Goal: Communication & Community: Answer question/provide support

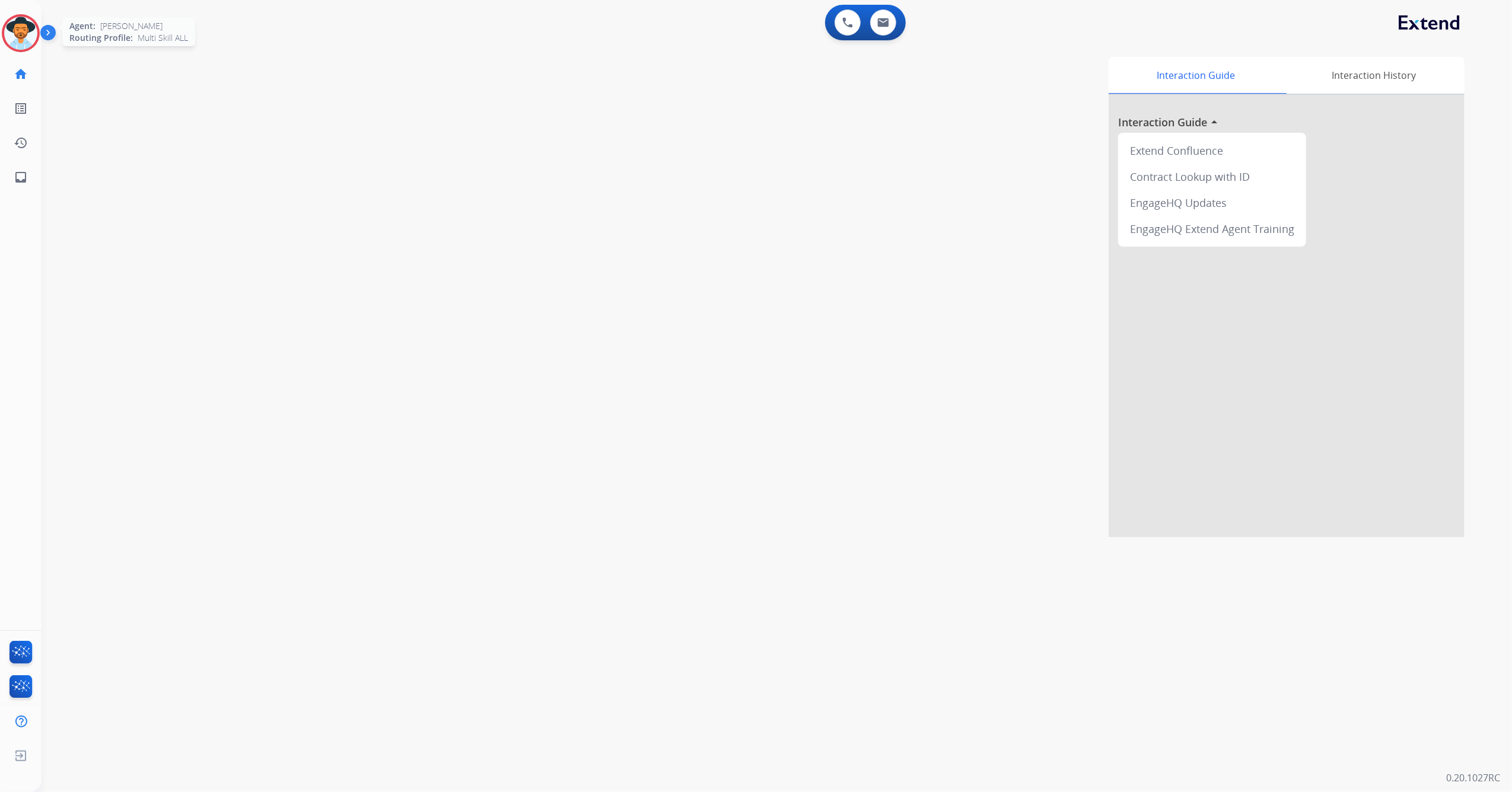
click at [8, 31] on img at bounding box center [21, 33] width 33 height 33
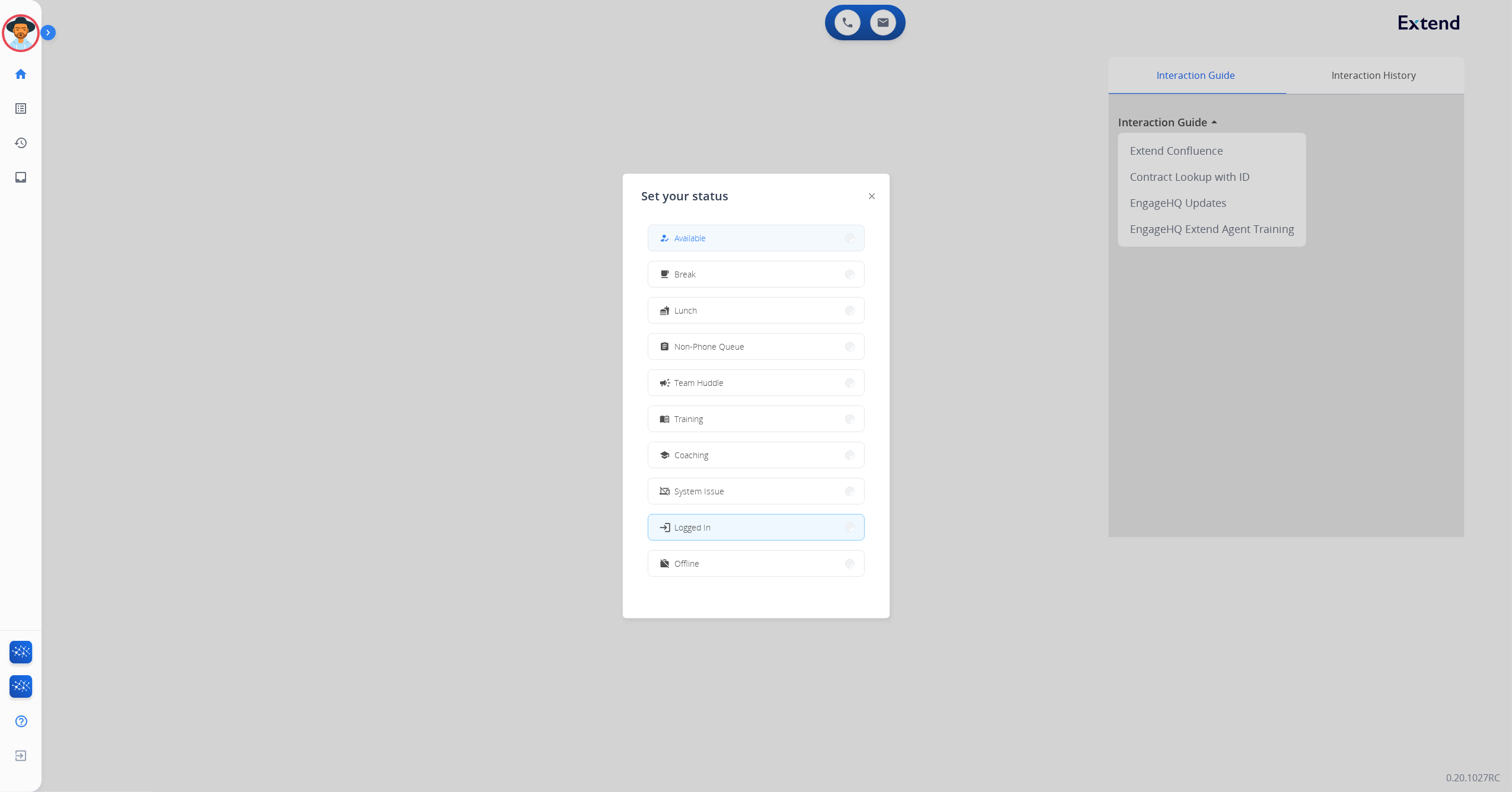
click at [768, 235] on button "how_to_reg Available" at bounding box center [756, 238] width 216 height 25
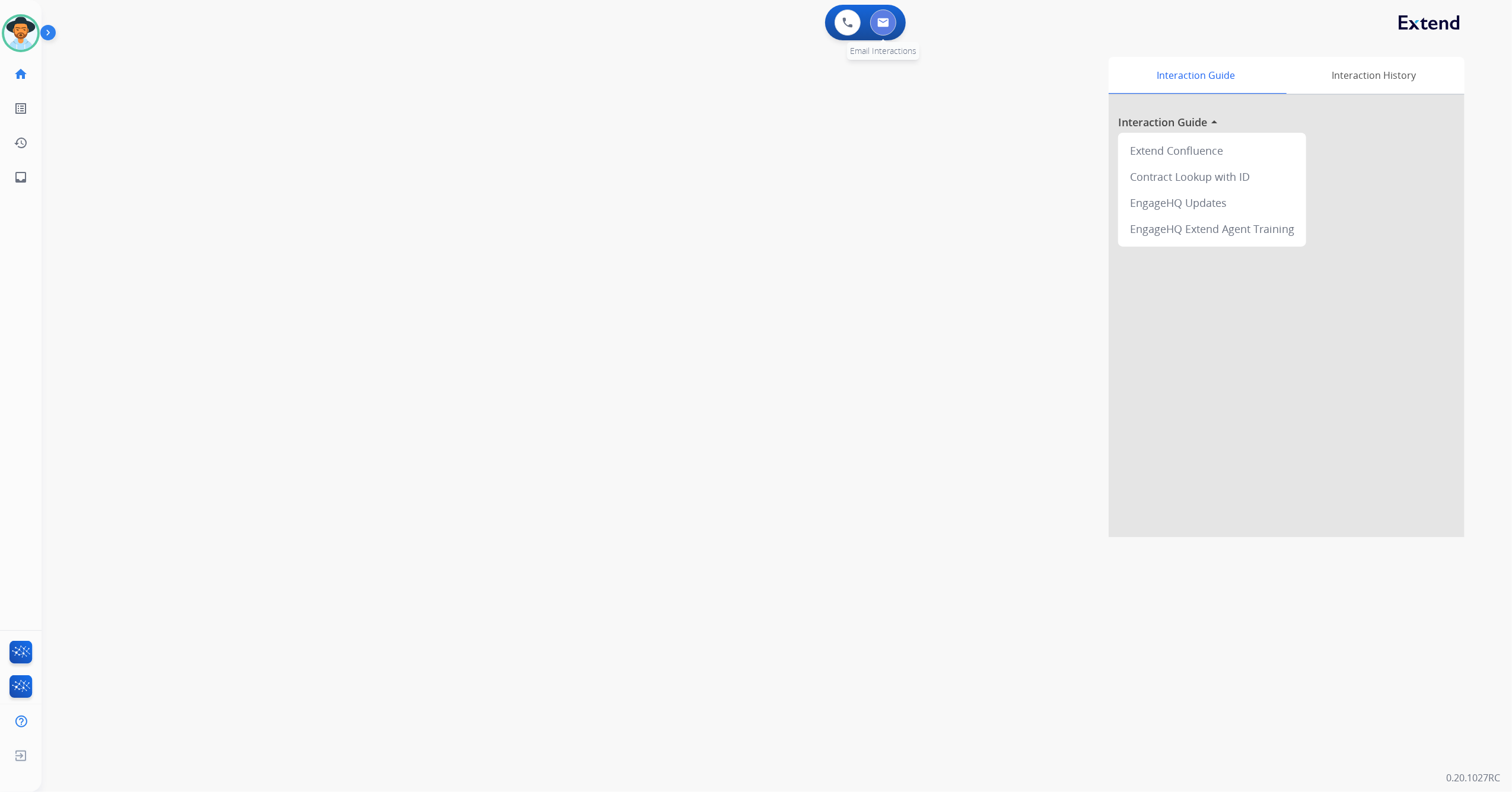
click at [878, 28] on button at bounding box center [883, 22] width 26 height 26
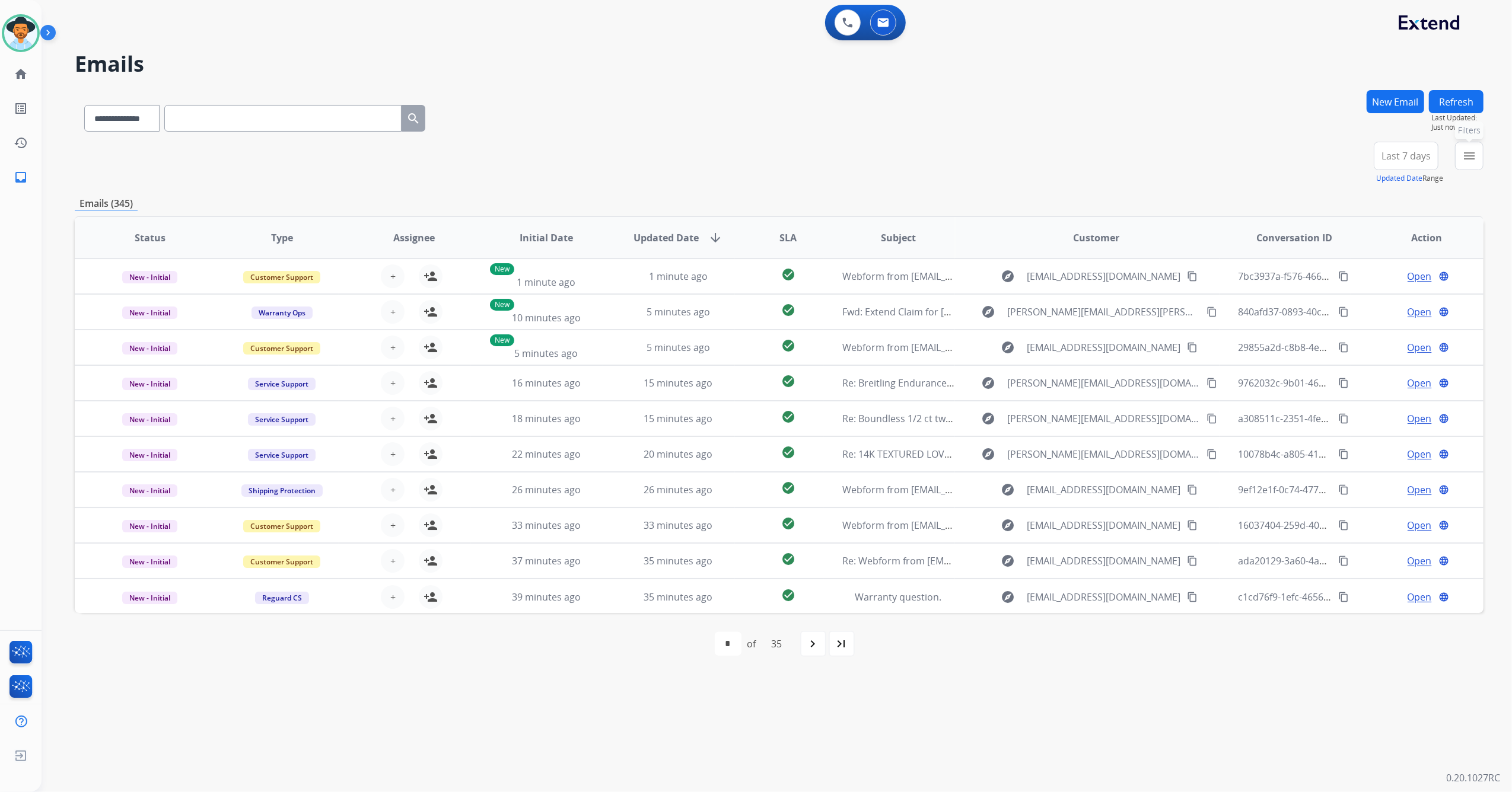
click at [1477, 158] on button "menu Filters" at bounding box center [1469, 155] width 28 height 28
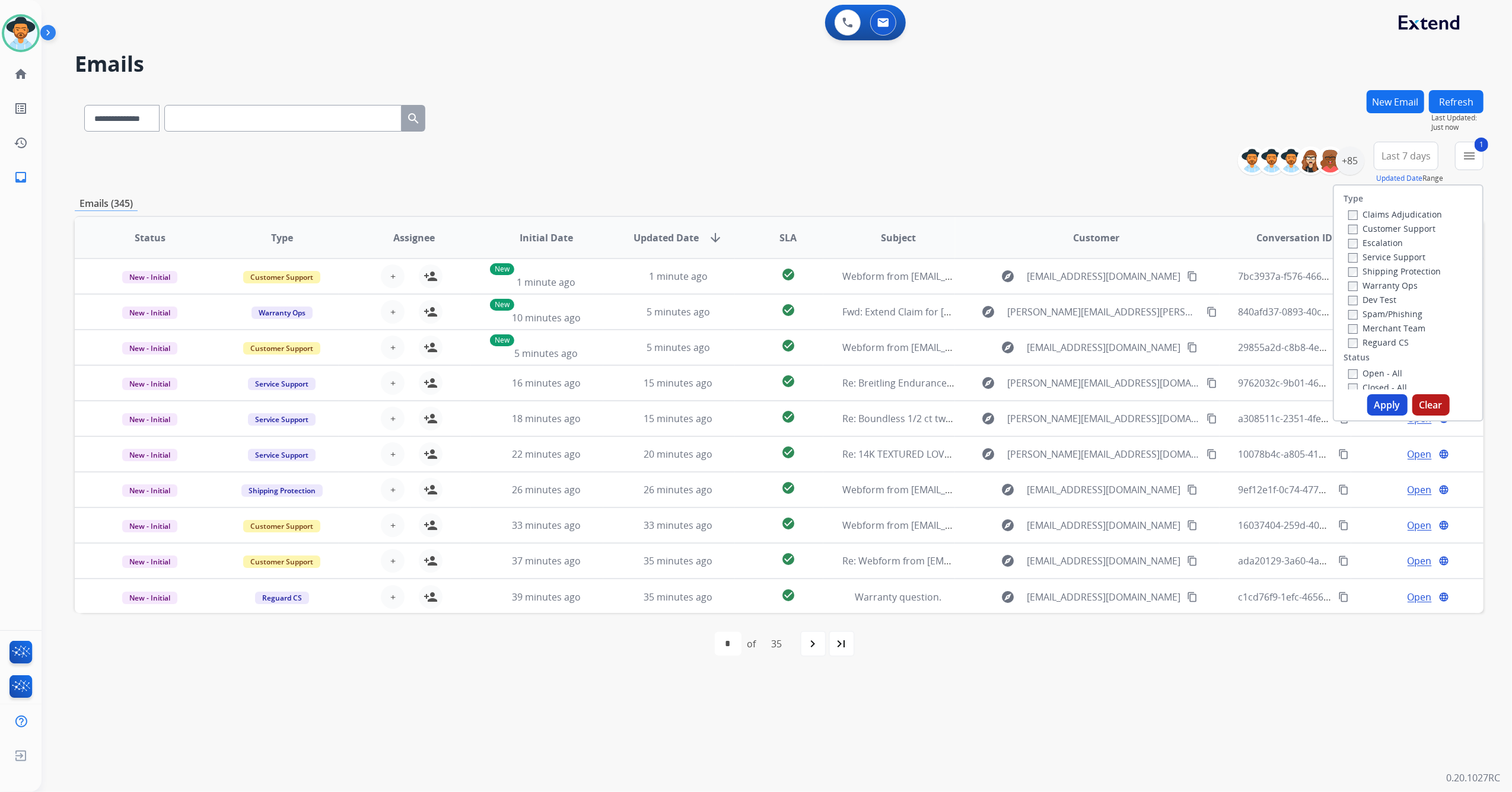
click at [1379, 411] on button "Apply" at bounding box center [1387, 405] width 41 height 21
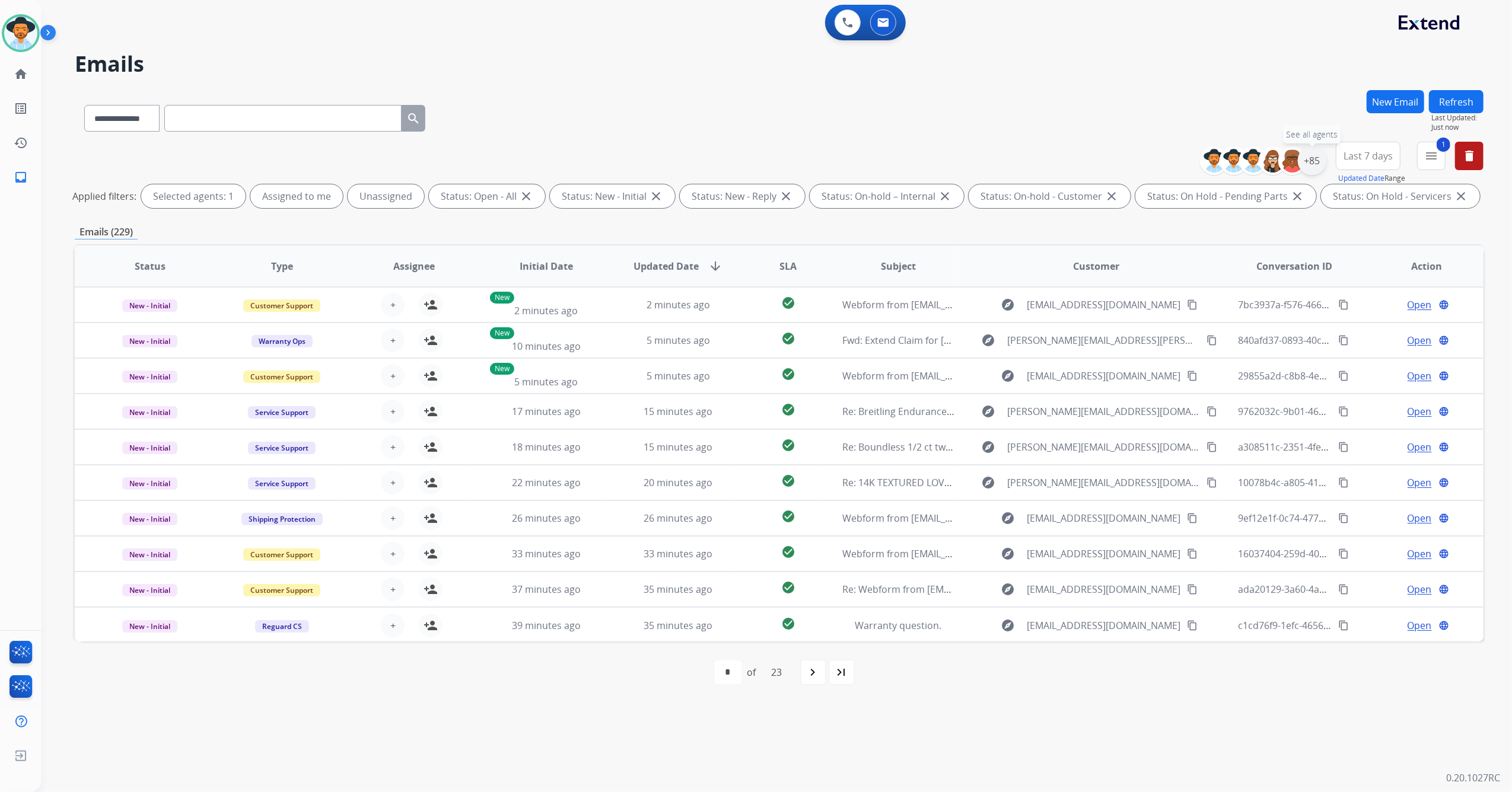
click at [1310, 155] on div "+85" at bounding box center [1312, 160] width 28 height 28
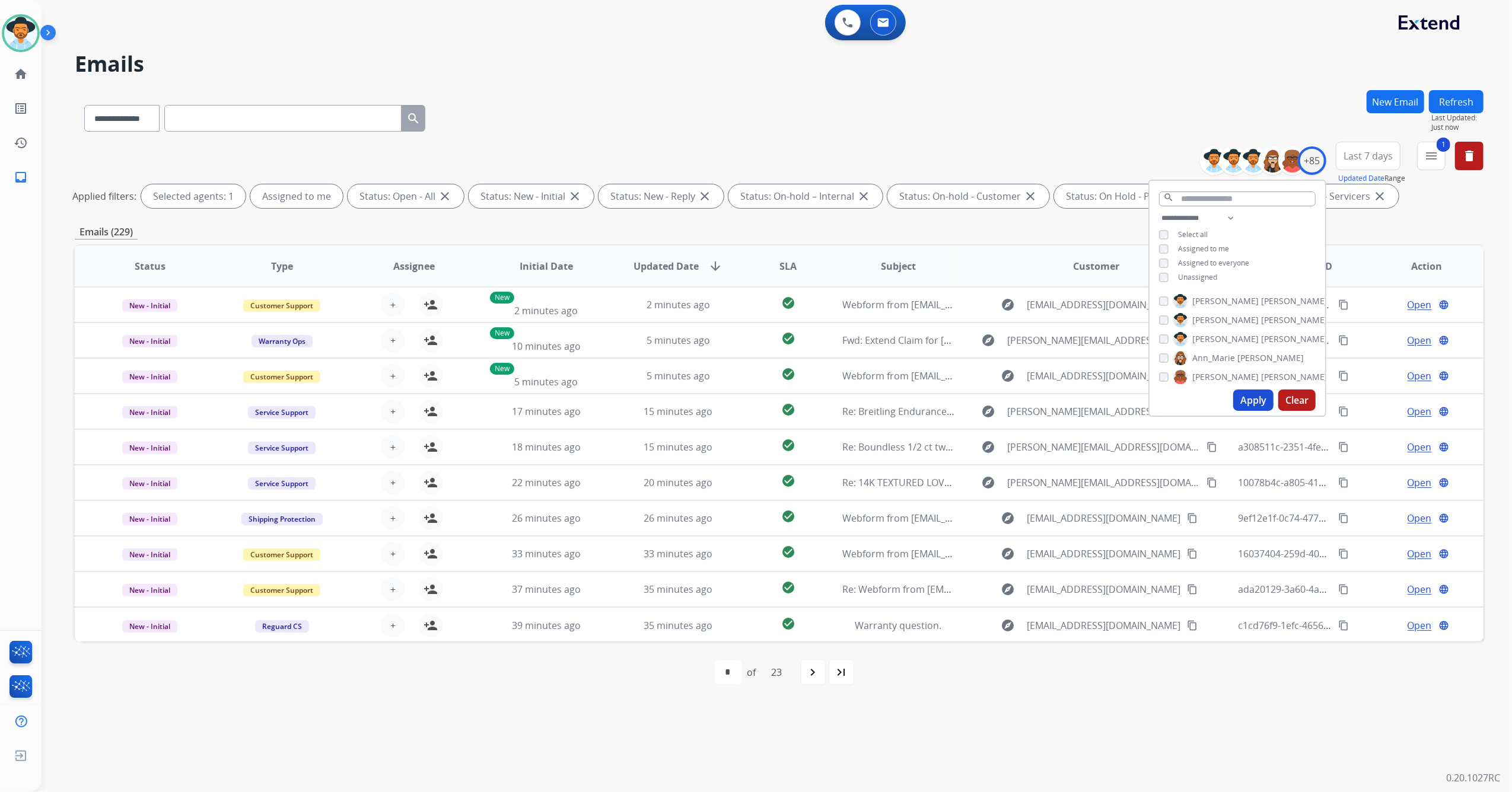
click at [1252, 398] on button "Apply" at bounding box center [1253, 400] width 41 height 21
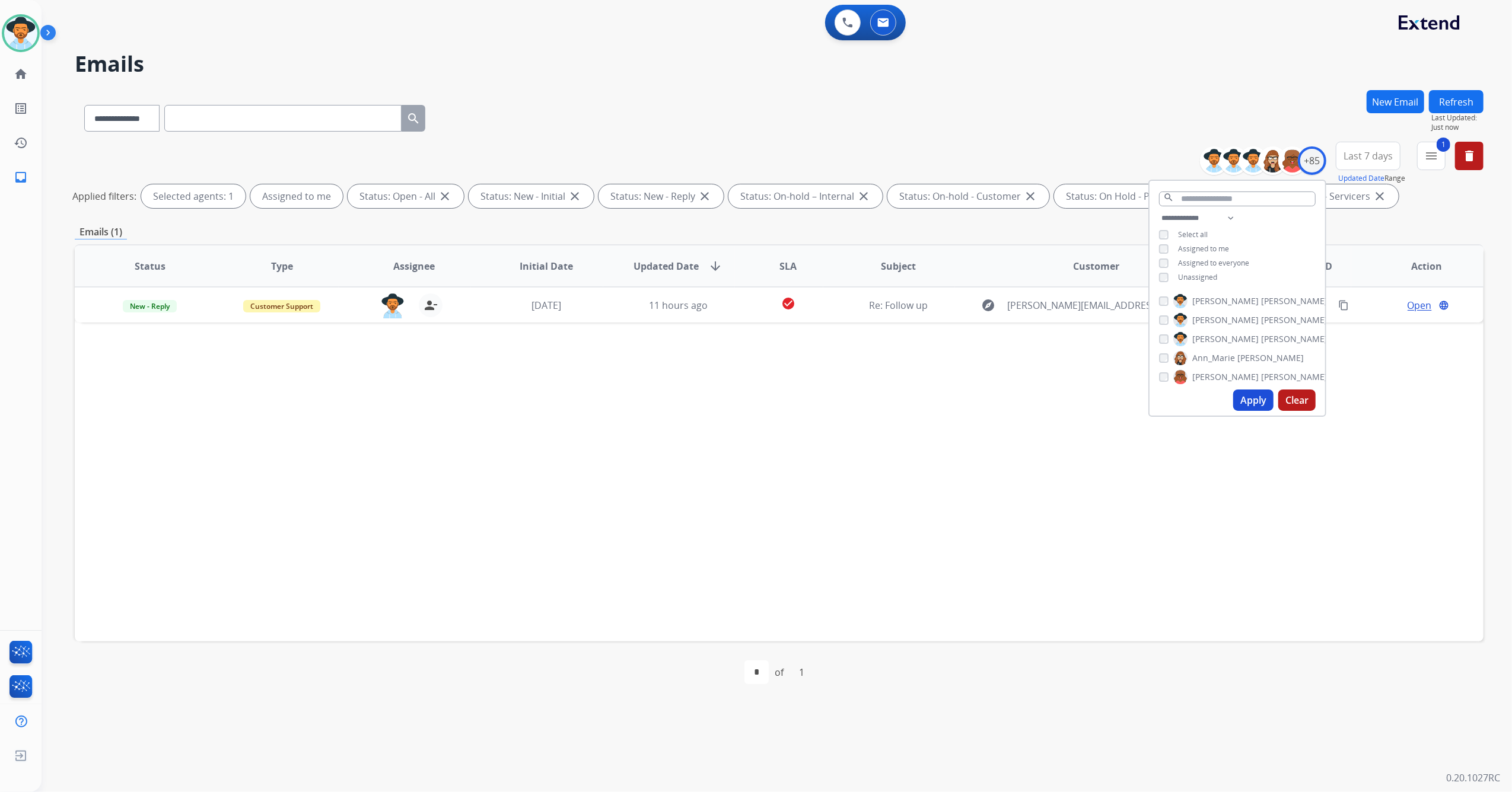
click at [1116, 595] on div "Status Type Assignee Initial Date Updated Date arrow_downward SLA Subject Custo…" at bounding box center [778, 443] width 1408 height 398
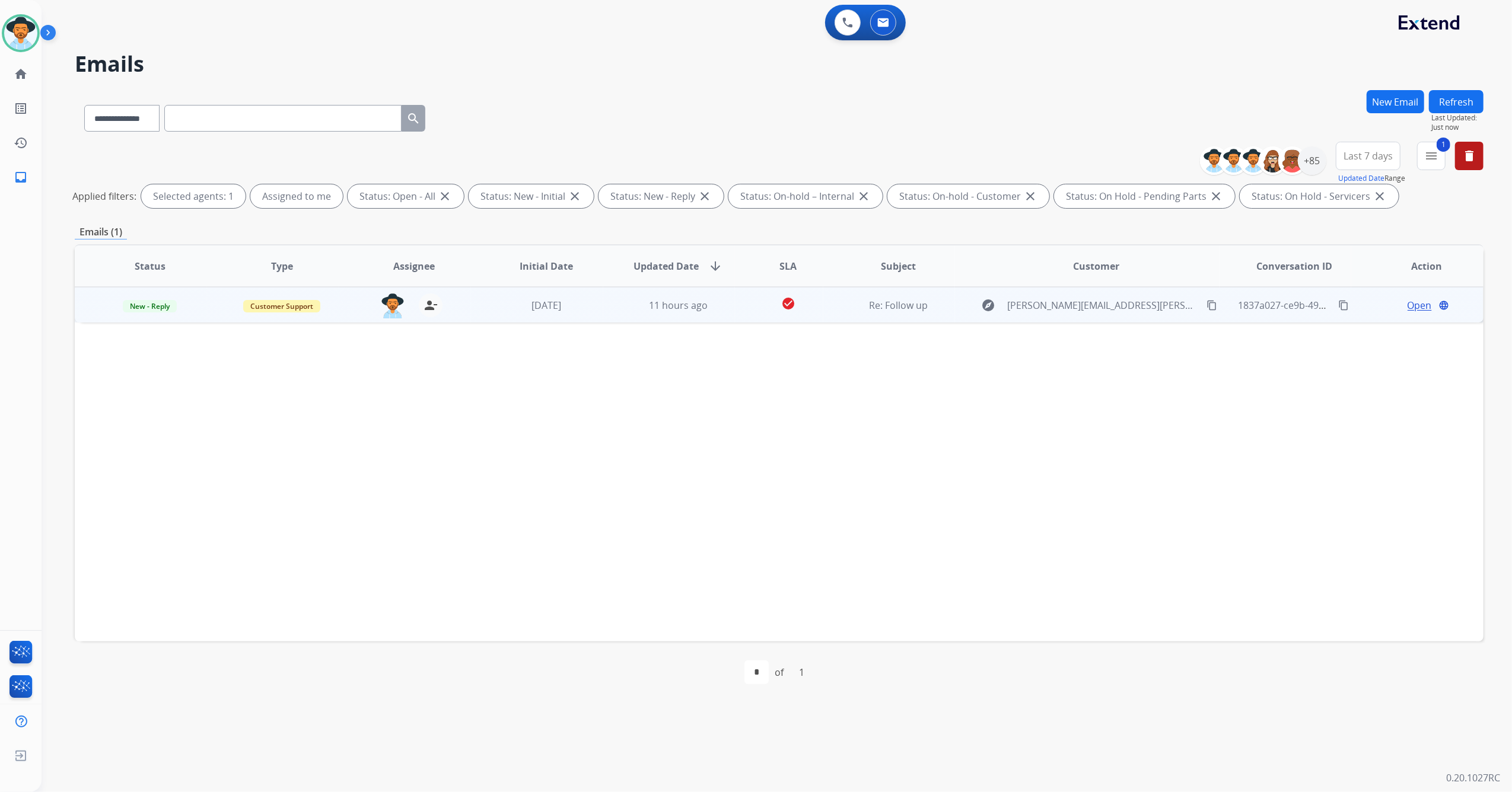
click at [617, 315] on td "11 hours ago" at bounding box center [669, 304] width 133 height 36
click at [1206, 303] on mat-icon "content_copy" at bounding box center [1212, 305] width 11 height 11
click at [1224, 310] on td "1837a027-ce9b-4937-8800-e935802e99f9 content_copy" at bounding box center [1286, 304] width 133 height 36
drag, startPoint x: 682, startPoint y: 316, endPoint x: 769, endPoint y: 318, distance: 87.0
click at [684, 316] on td "11 hours ago" at bounding box center [669, 304] width 133 height 36
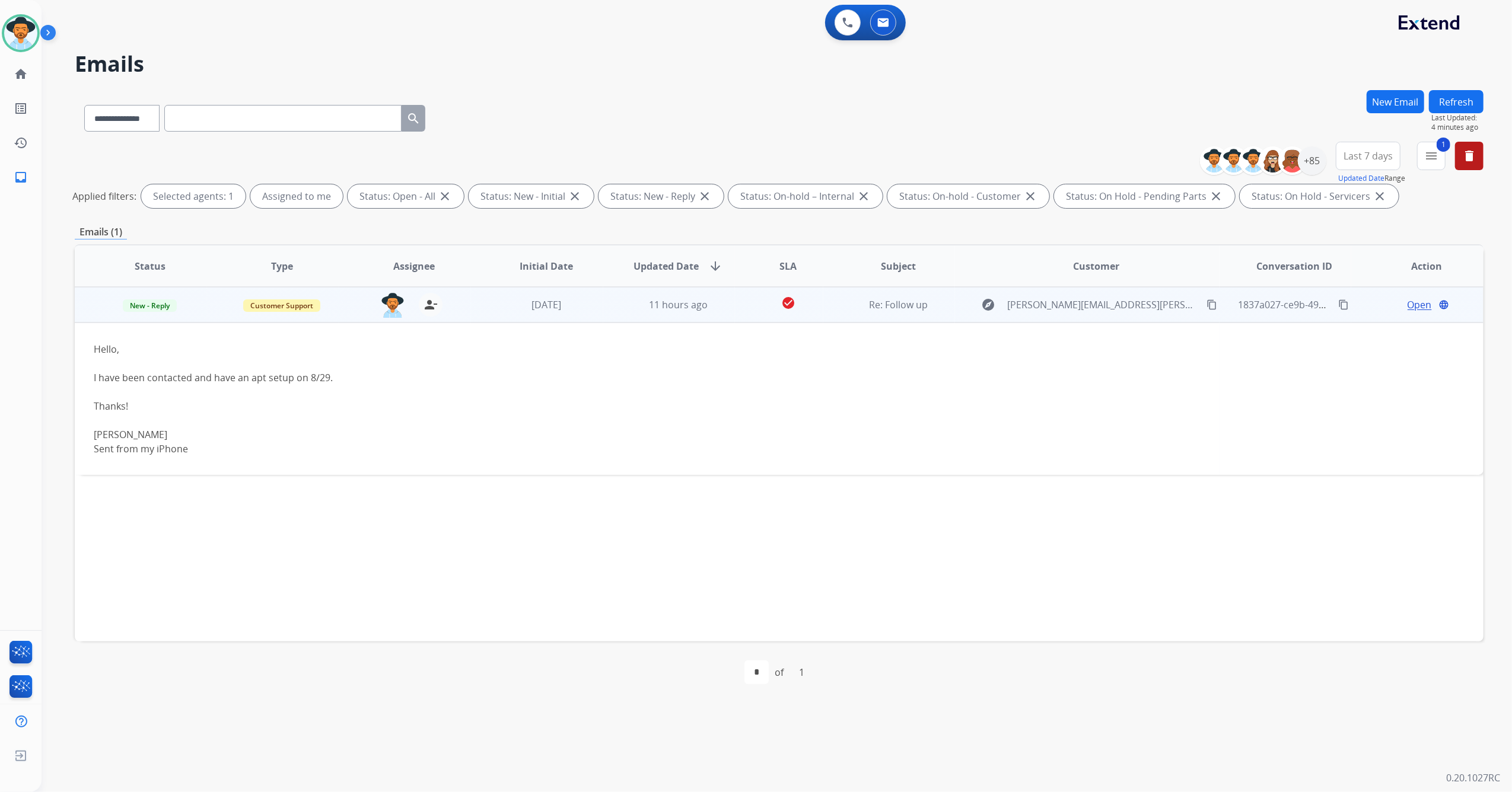
click at [1414, 304] on span "Open" at bounding box center [1419, 305] width 24 height 15
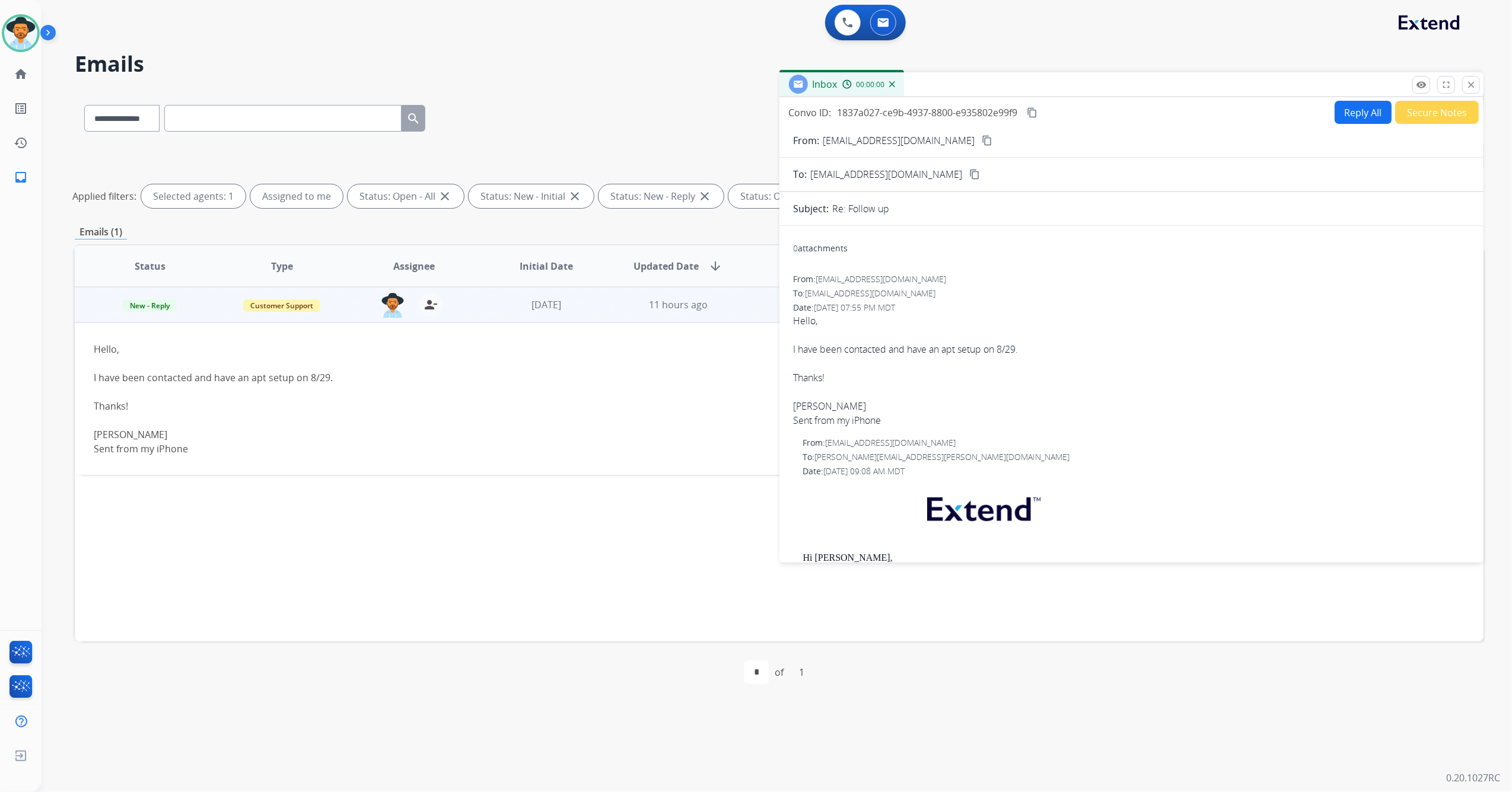
click at [1351, 122] on button "Reply All" at bounding box center [1363, 113] width 57 height 23
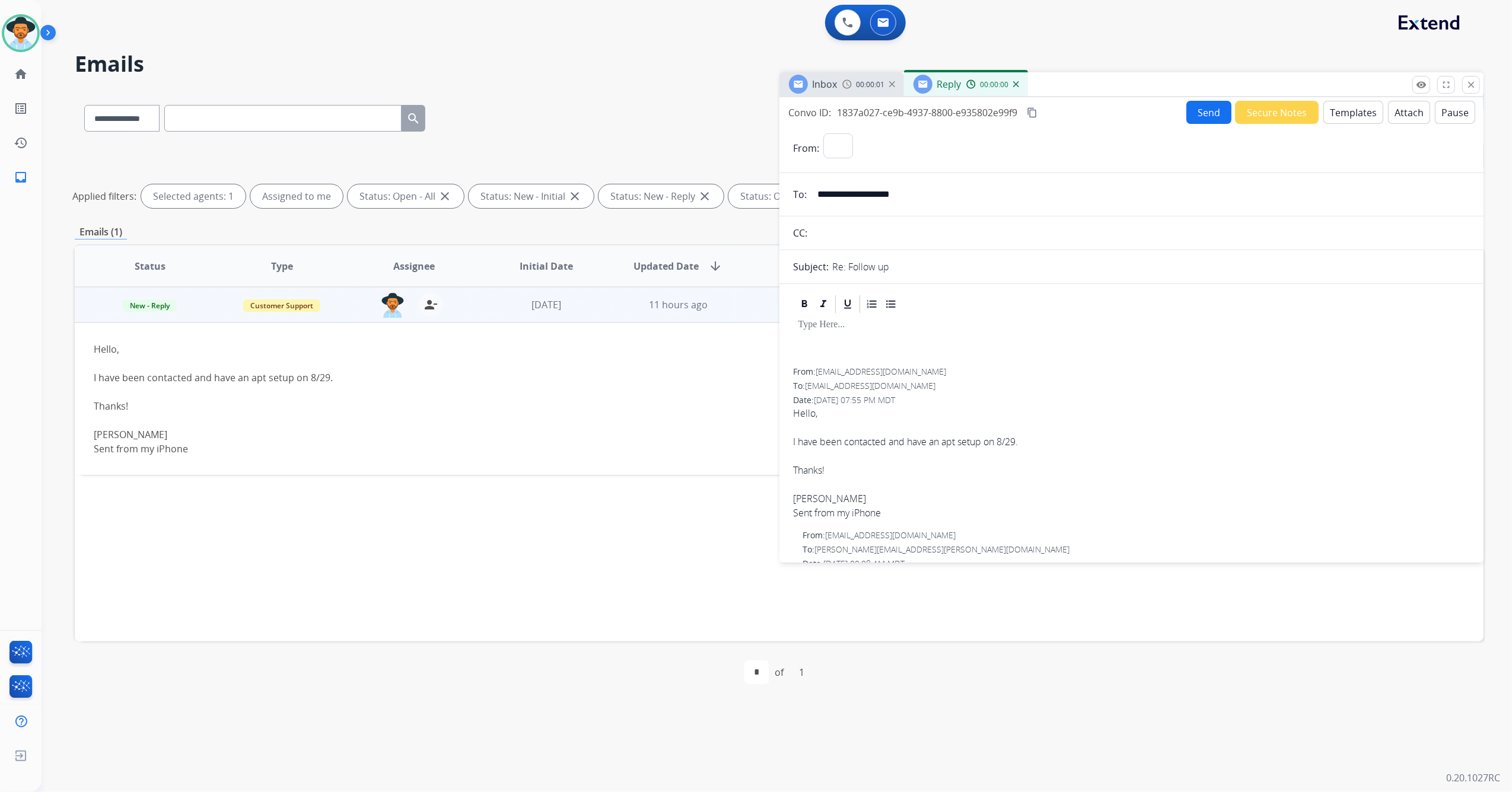
select select "**********"
click at [1343, 110] on button "Templates" at bounding box center [1353, 113] width 60 height 23
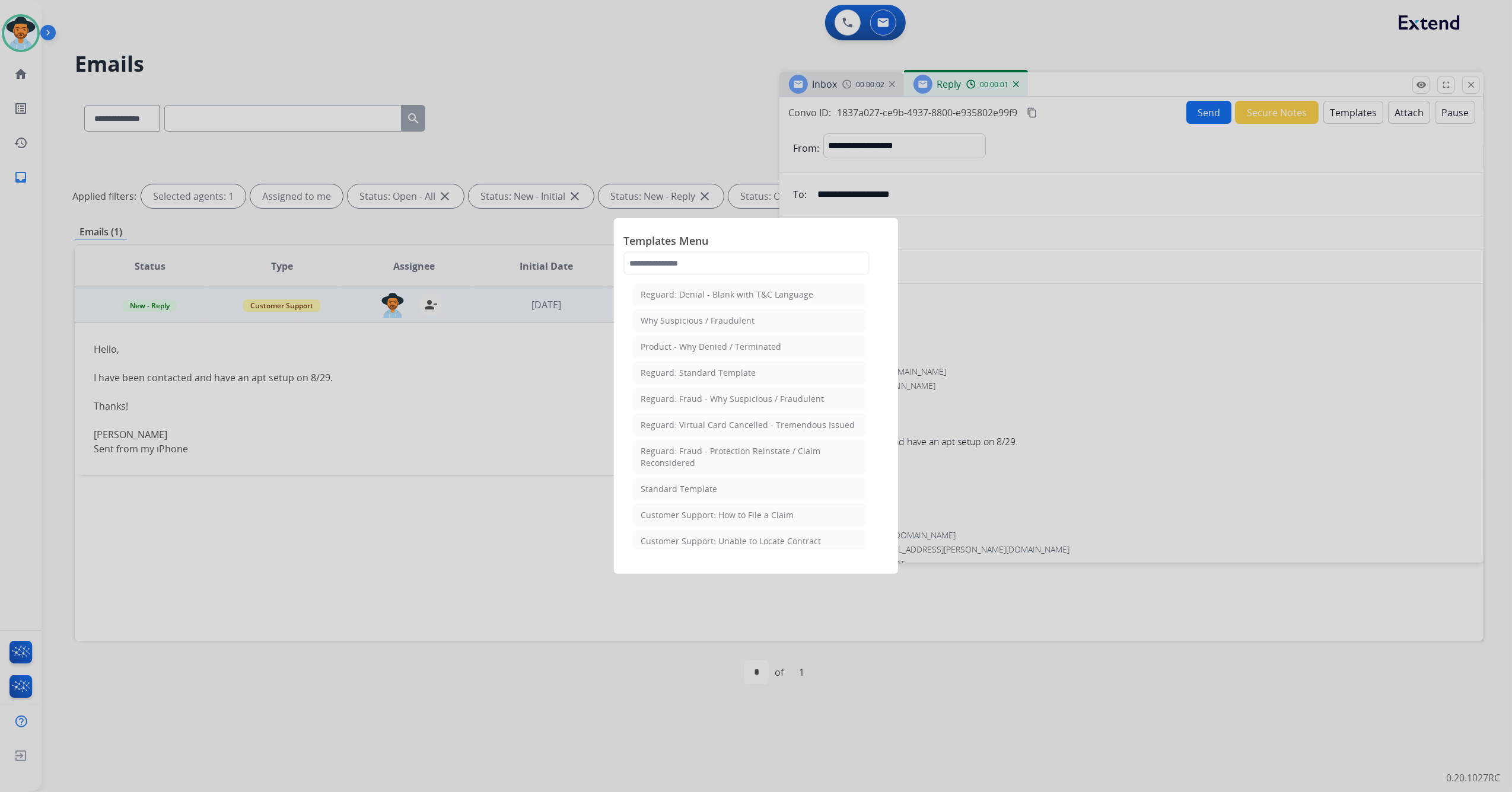
click at [683, 487] on div "Standard Template" at bounding box center [679, 489] width 76 height 12
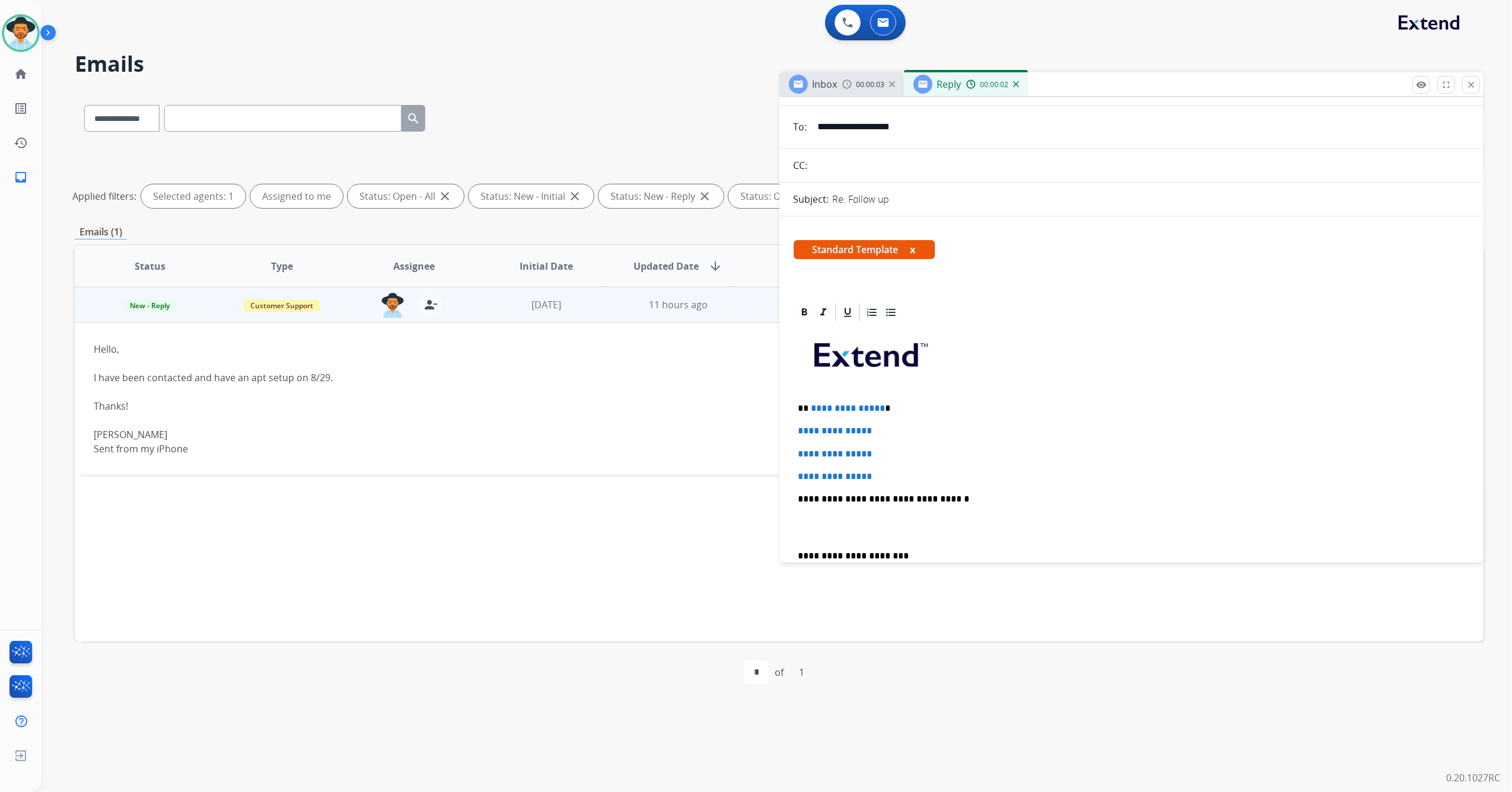
scroll to position [158, 0]
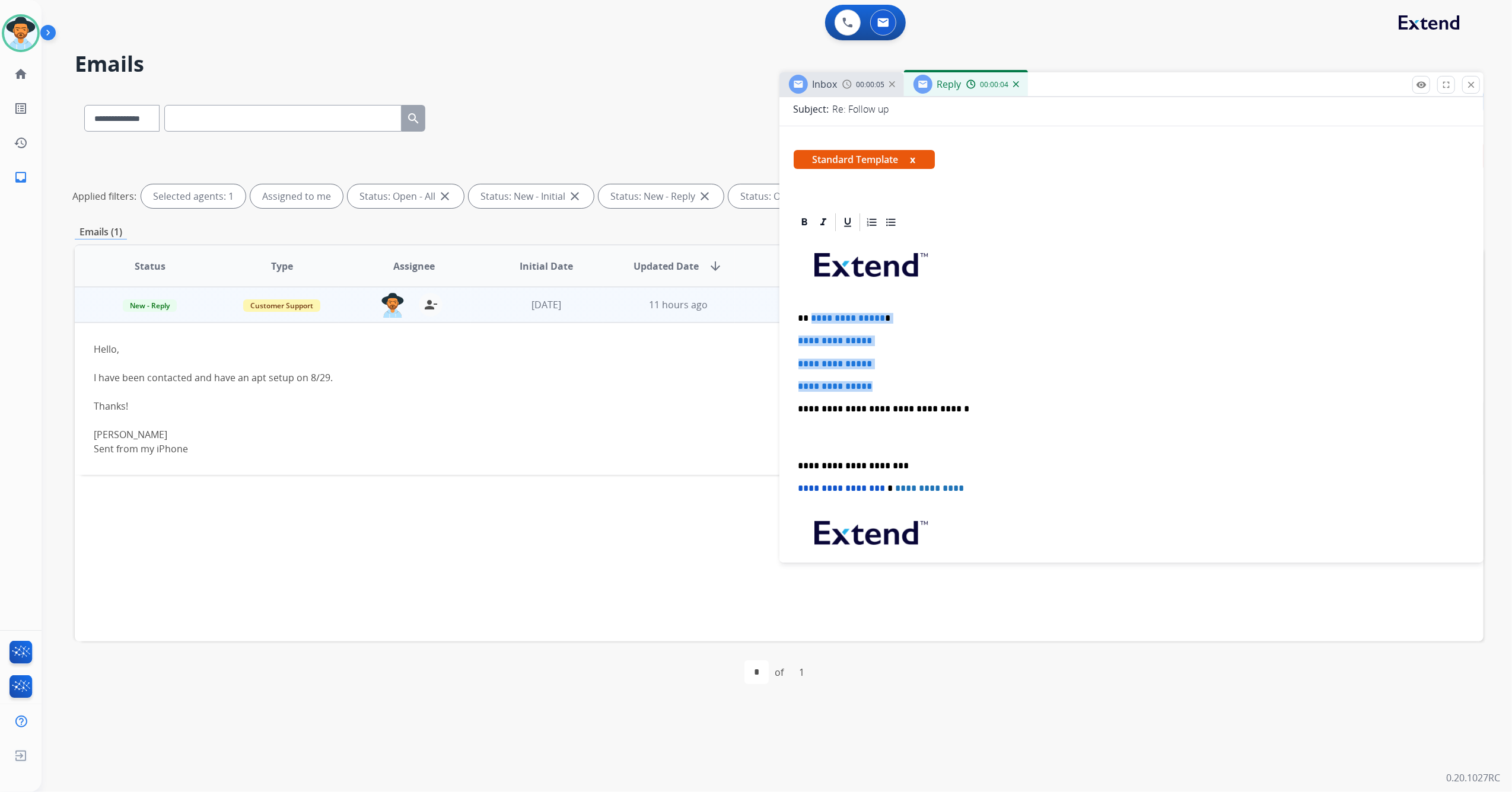
drag, startPoint x: 885, startPoint y: 390, endPoint x: 809, endPoint y: 309, distance: 111.1
click at [809, 309] on div "**********" at bounding box center [1131, 437] width 676 height 408
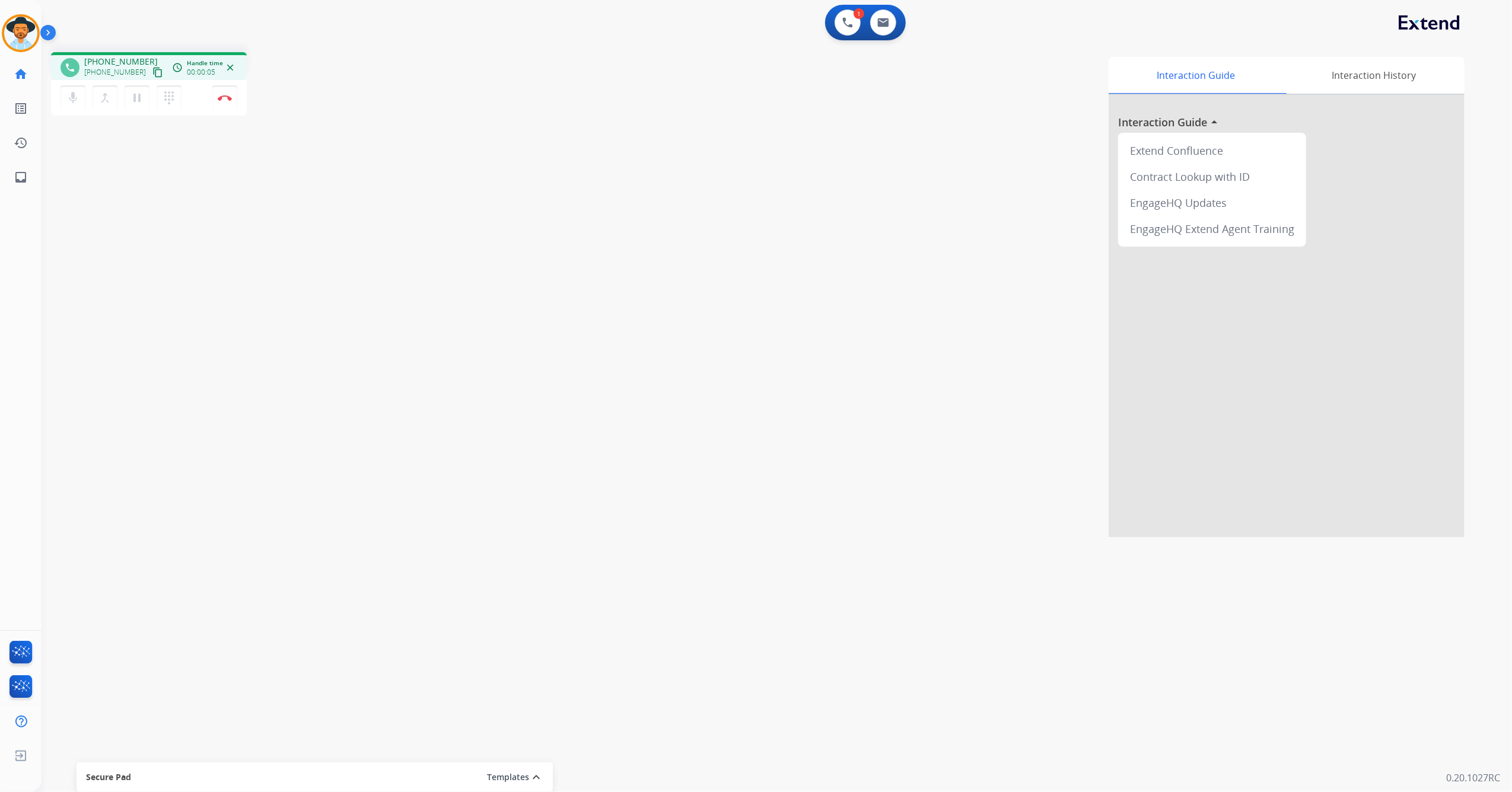
click at [151, 72] on button "content_copy" at bounding box center [158, 73] width 15 height 15
click at [138, 96] on mat-icon "pause" at bounding box center [137, 98] width 15 height 15
click at [67, 102] on mat-icon "mic" at bounding box center [73, 98] width 15 height 15
drag, startPoint x: 93, startPoint y: 157, endPoint x: 96, endPoint y: 175, distance: 18.2
drag, startPoint x: 96, startPoint y: 175, endPoint x: 860, endPoint y: 303, distance: 774.6
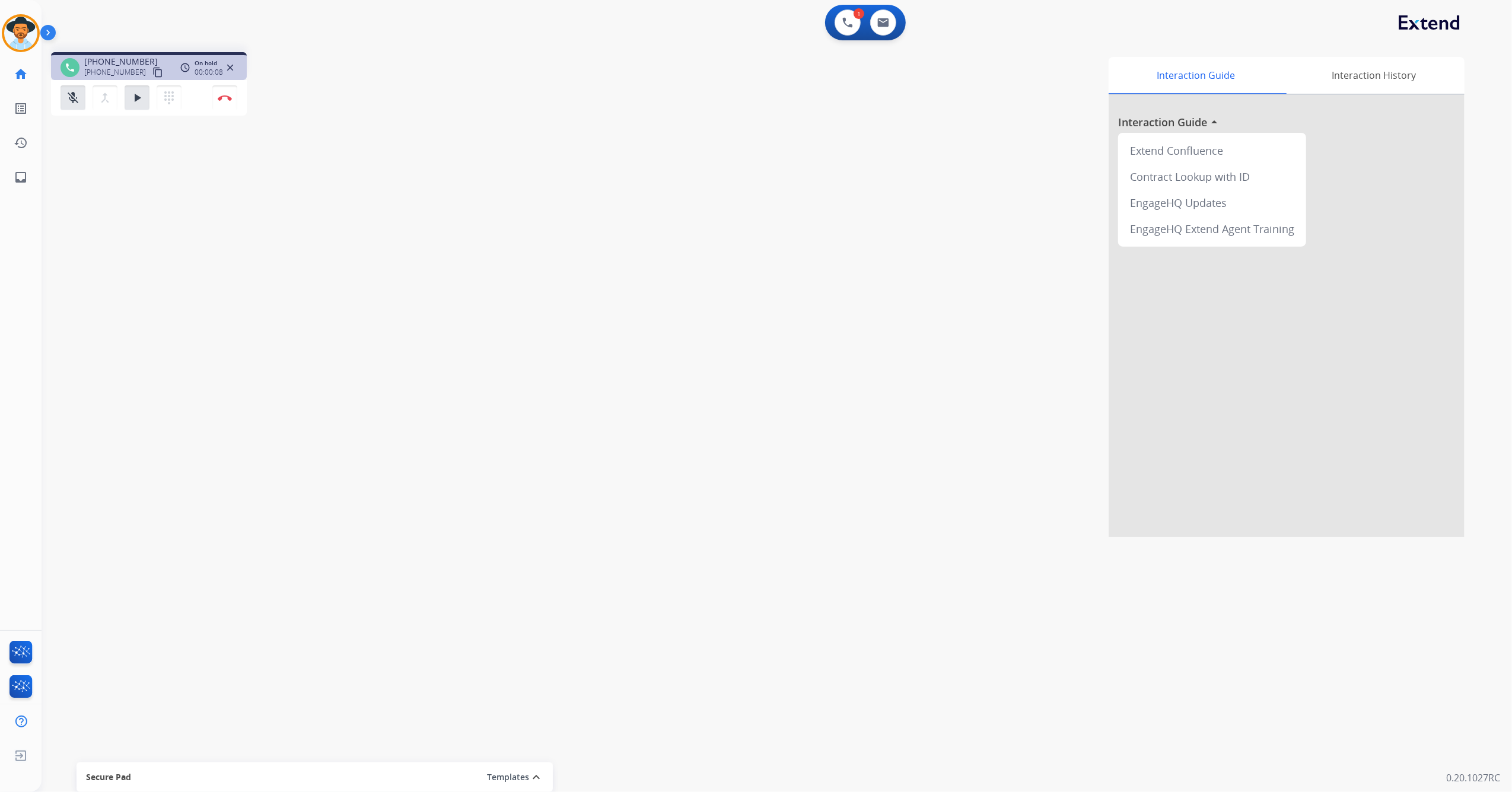
click at [860, 303] on div "Interaction Guide Interaction History Interaction Guide arrow_drop_up Extend Co…" at bounding box center [944, 297] width 1040 height 480
drag, startPoint x: 138, startPoint y: 100, endPoint x: 103, endPoint y: 98, distance: 35.1
click at [136, 100] on mat-icon "play_arrow" at bounding box center [137, 98] width 15 height 15
click at [71, 96] on mat-icon "mic_off" at bounding box center [73, 98] width 15 height 15
click at [223, 97] on img at bounding box center [225, 98] width 15 height 6
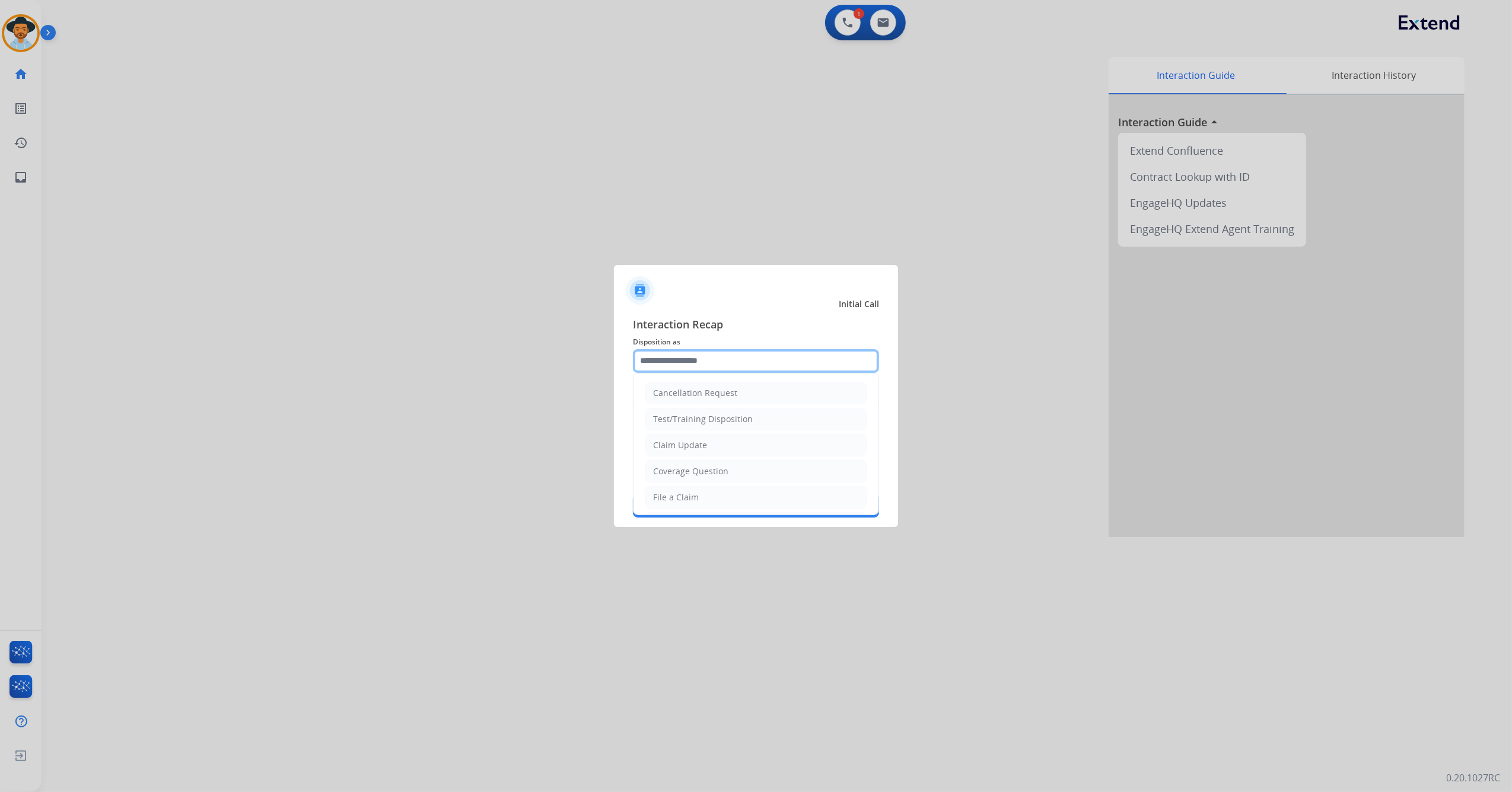
click at [759, 363] on input "text" at bounding box center [756, 361] width 246 height 24
click at [750, 398] on li "Cancellation Request" at bounding box center [755, 393] width 221 height 22
type input "**********"
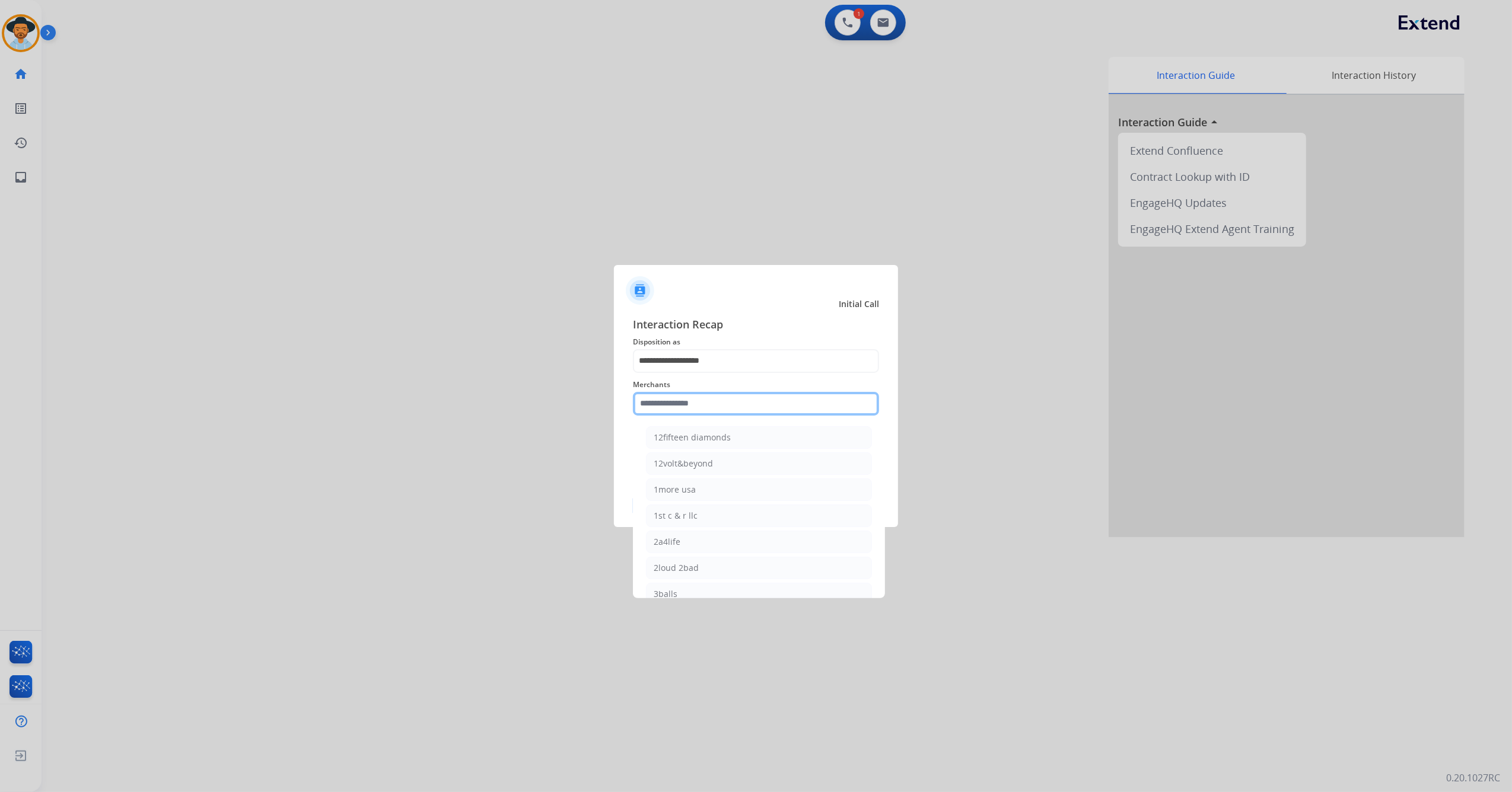
click at [717, 411] on input "text" at bounding box center [756, 404] width 246 height 24
click at [726, 463] on li "Ashley furniture" at bounding box center [758, 463] width 226 height 22
type input "**********"
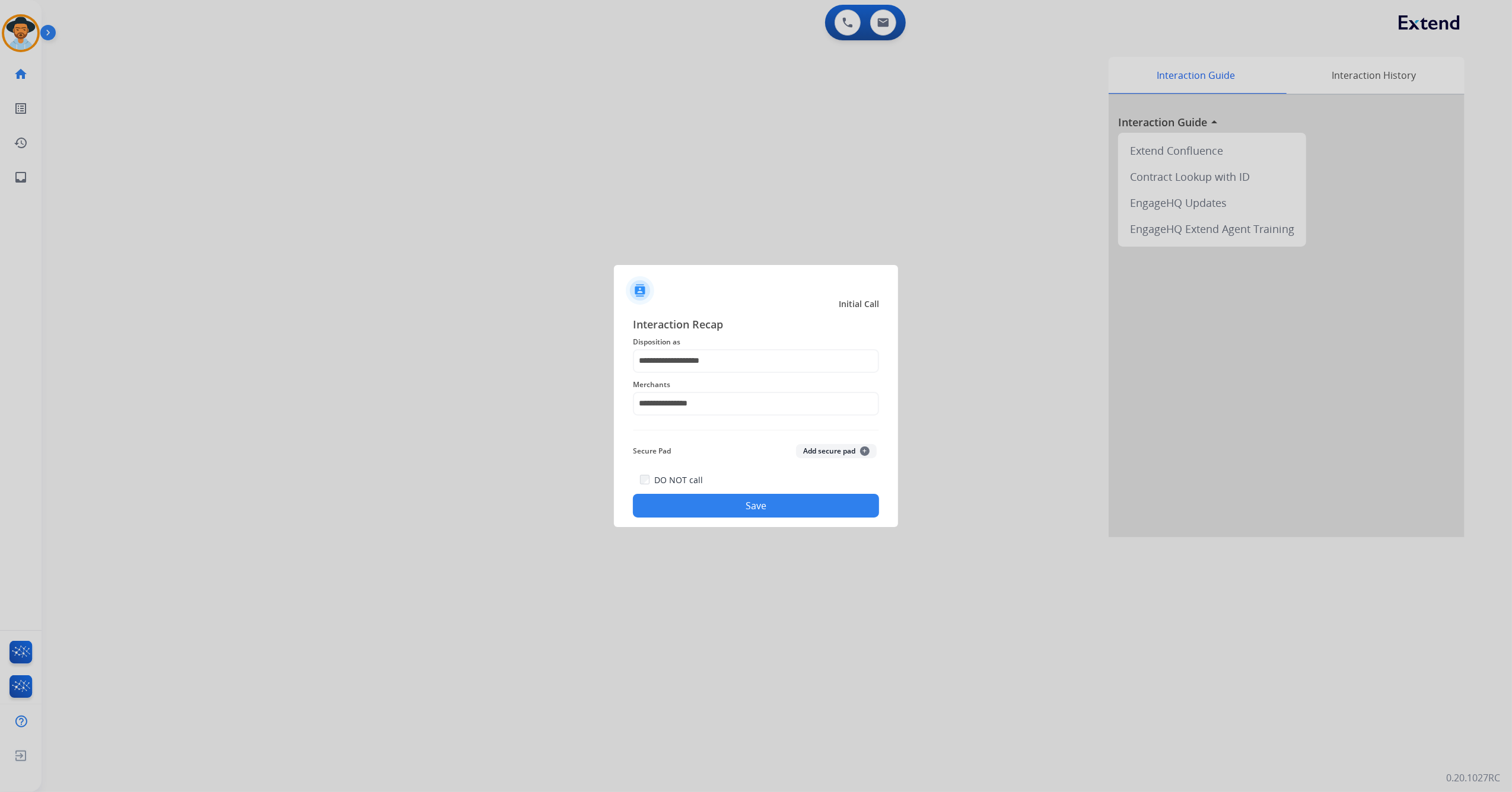
click at [731, 520] on div "**********" at bounding box center [755, 417] width 284 height 221
click at [731, 508] on button "Save" at bounding box center [756, 505] width 246 height 24
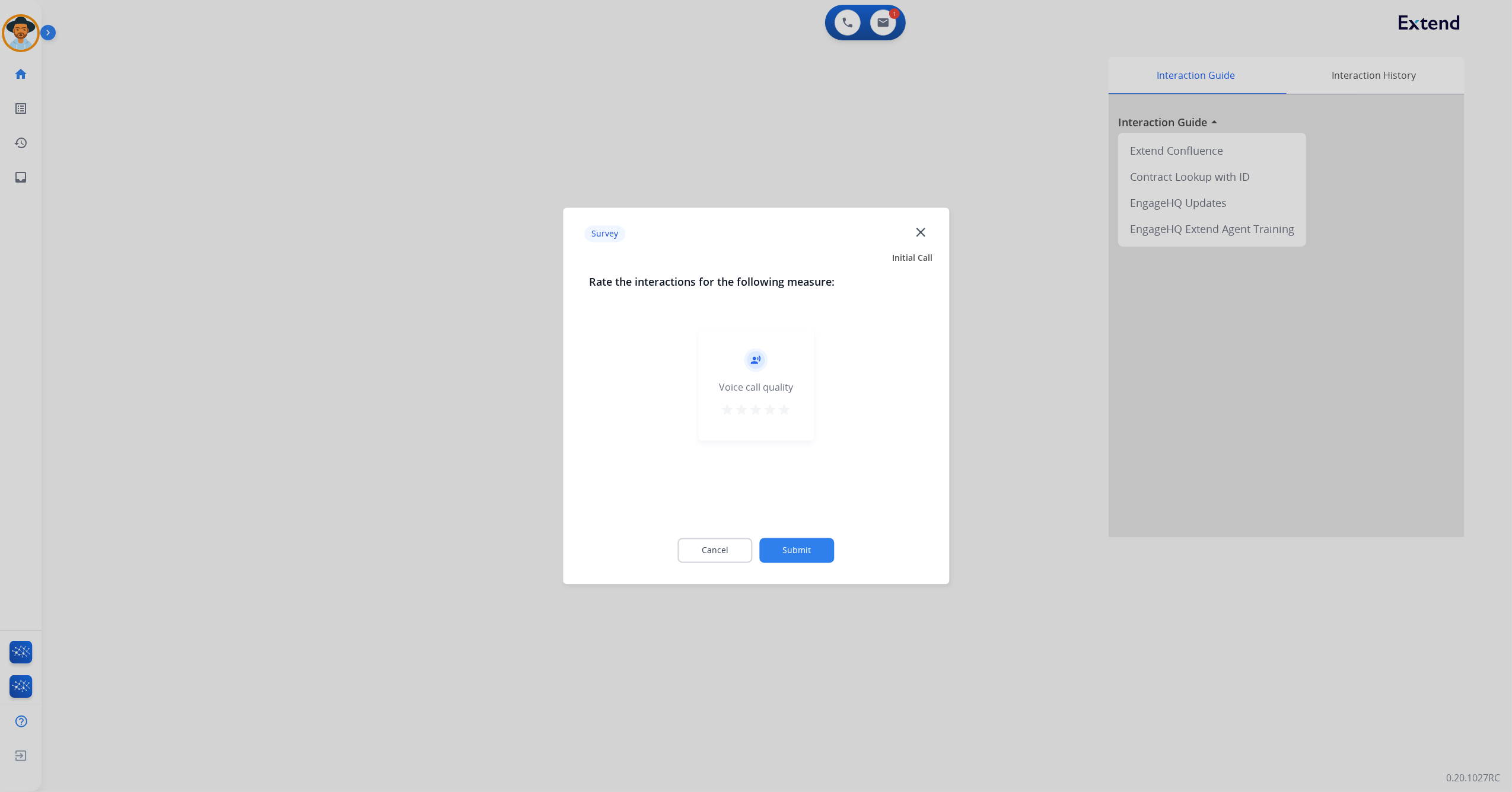
click at [781, 411] on mat-icon "star" at bounding box center [785, 410] width 15 height 15
click at [794, 538] on button "Submit" at bounding box center [797, 551] width 74 height 25
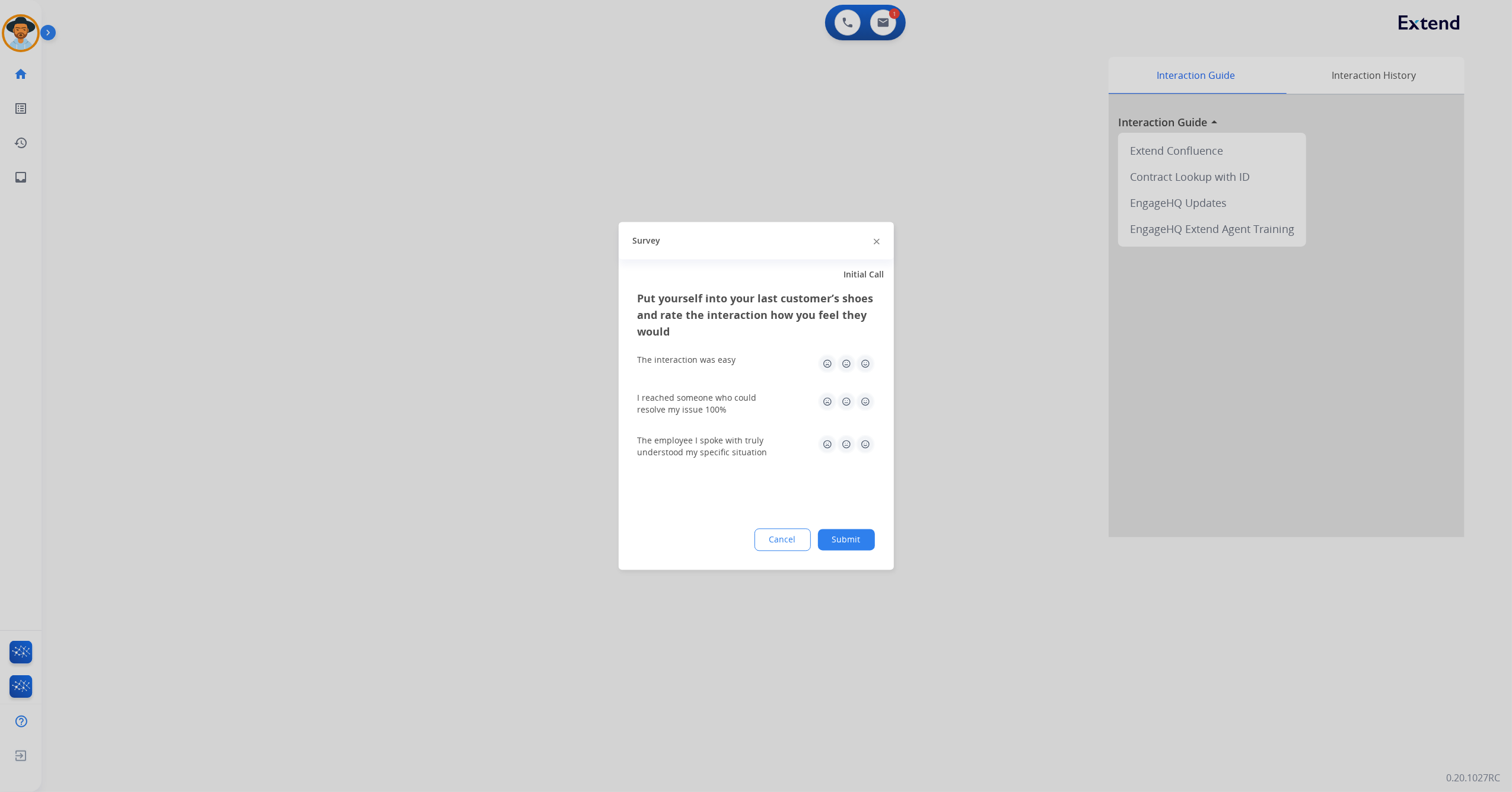
click at [867, 364] on img at bounding box center [865, 364] width 19 height 19
click at [866, 395] on img at bounding box center [865, 402] width 19 height 19
click at [860, 443] on img at bounding box center [865, 444] width 19 height 19
click at [856, 539] on button "Submit" at bounding box center [846, 540] width 57 height 21
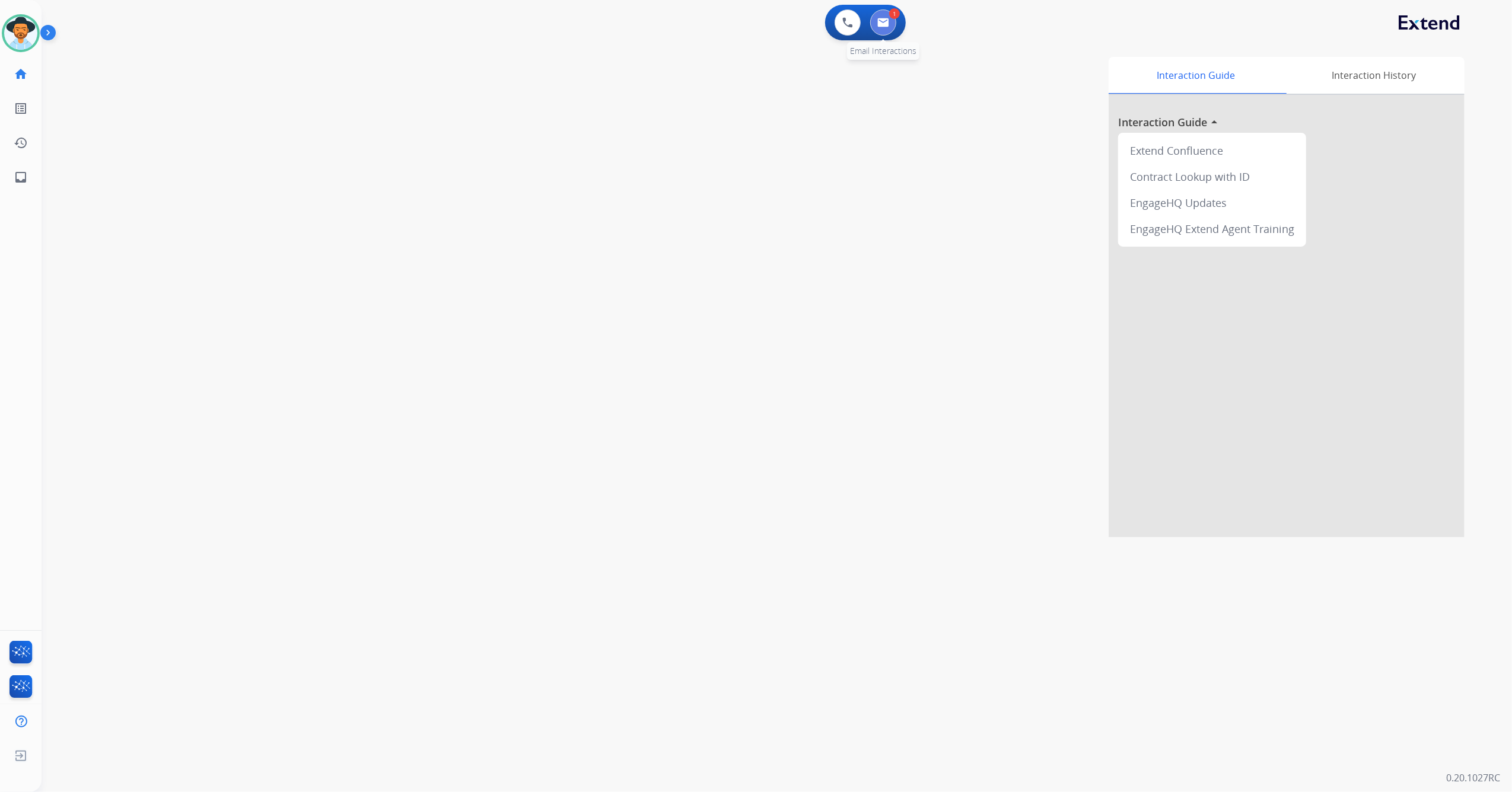
click at [891, 27] on button at bounding box center [883, 22] width 26 height 26
select select "**********"
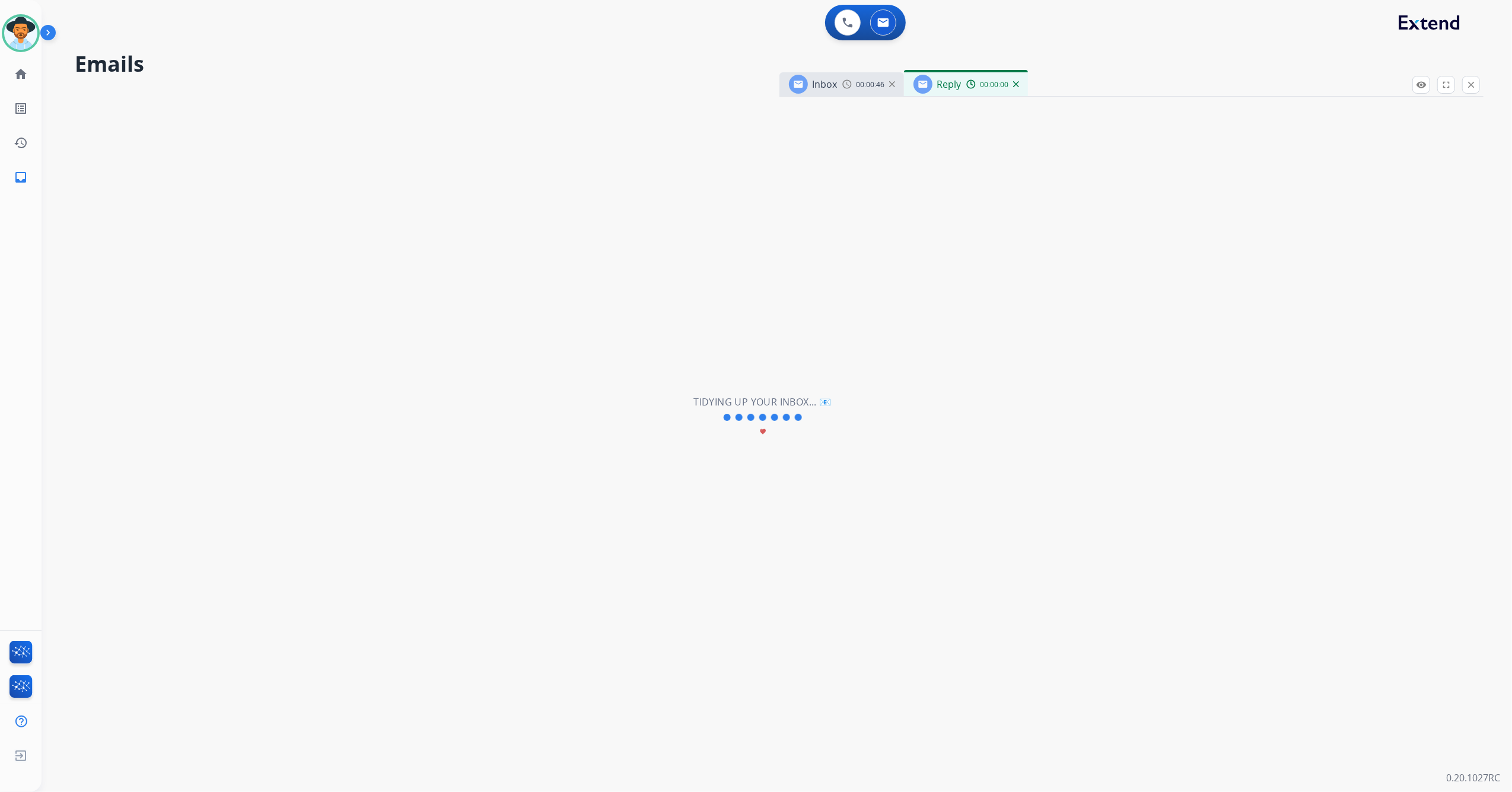
select select "**********"
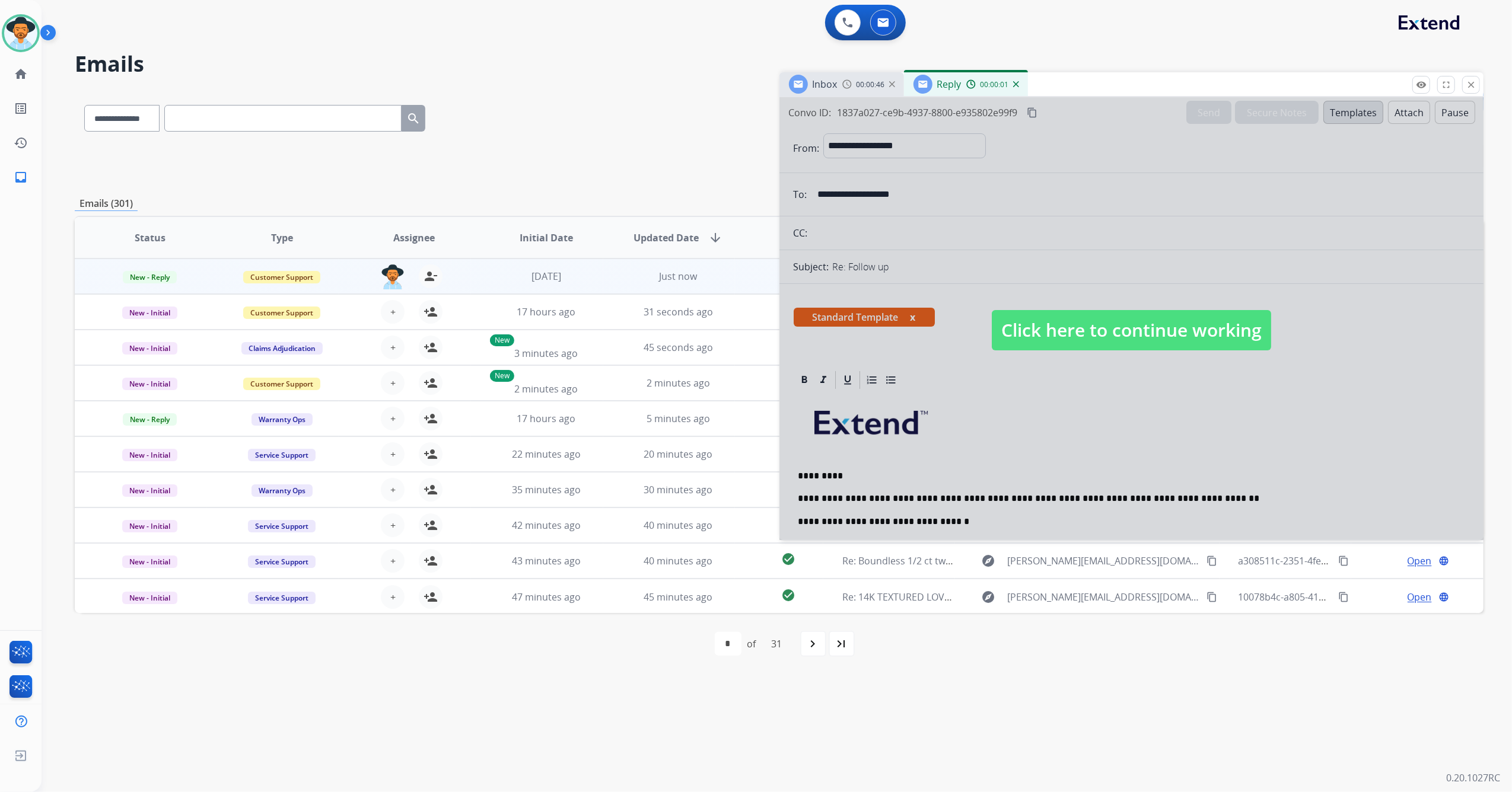
click at [1087, 328] on span "Click here to continue working" at bounding box center [1131, 330] width 280 height 41
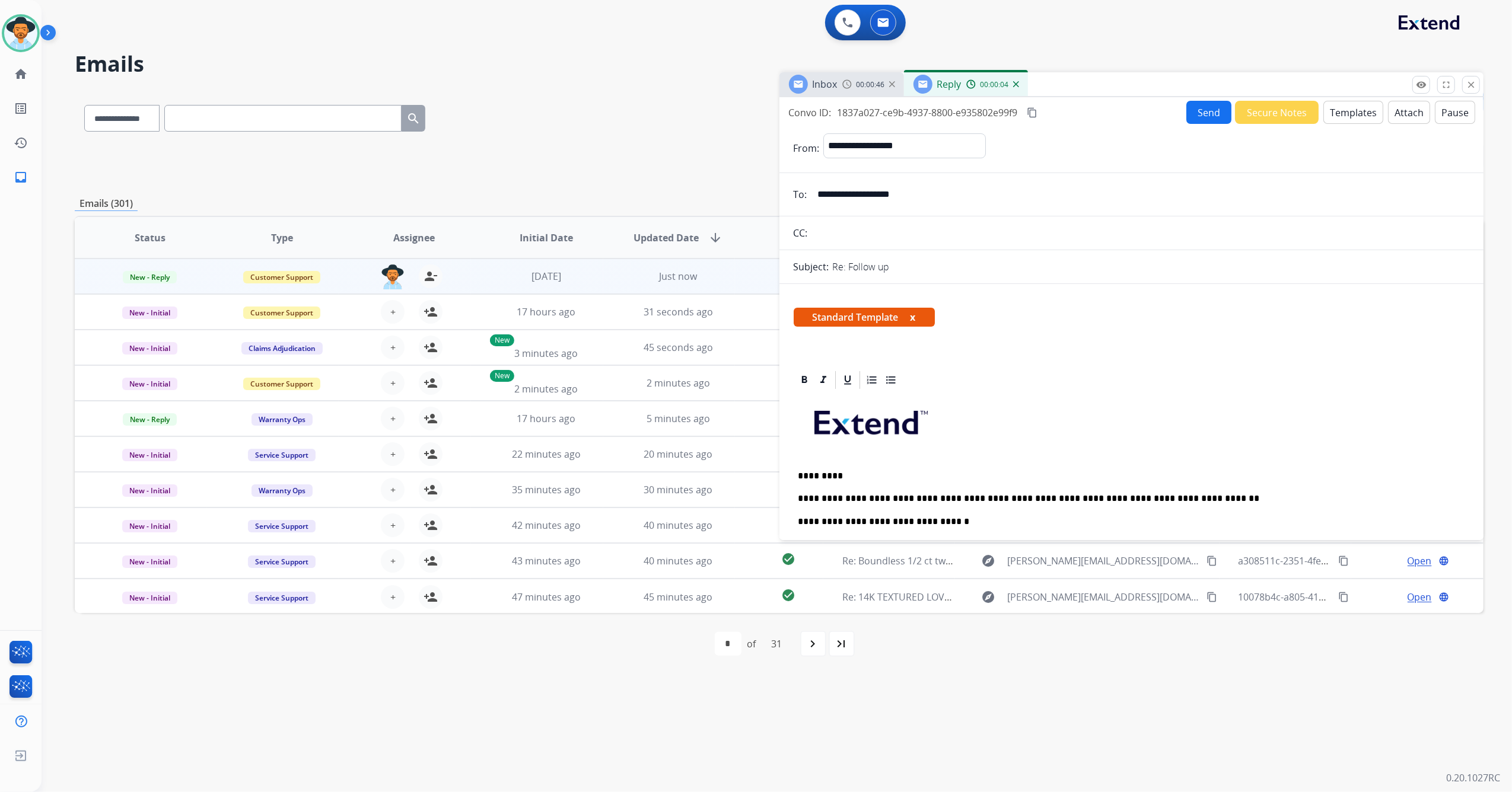
click at [1216, 489] on div "**********" at bounding box center [1131, 572] width 676 height 362
click at [922, 496] on p "**********" at bounding box center [1127, 504] width 657 height 22
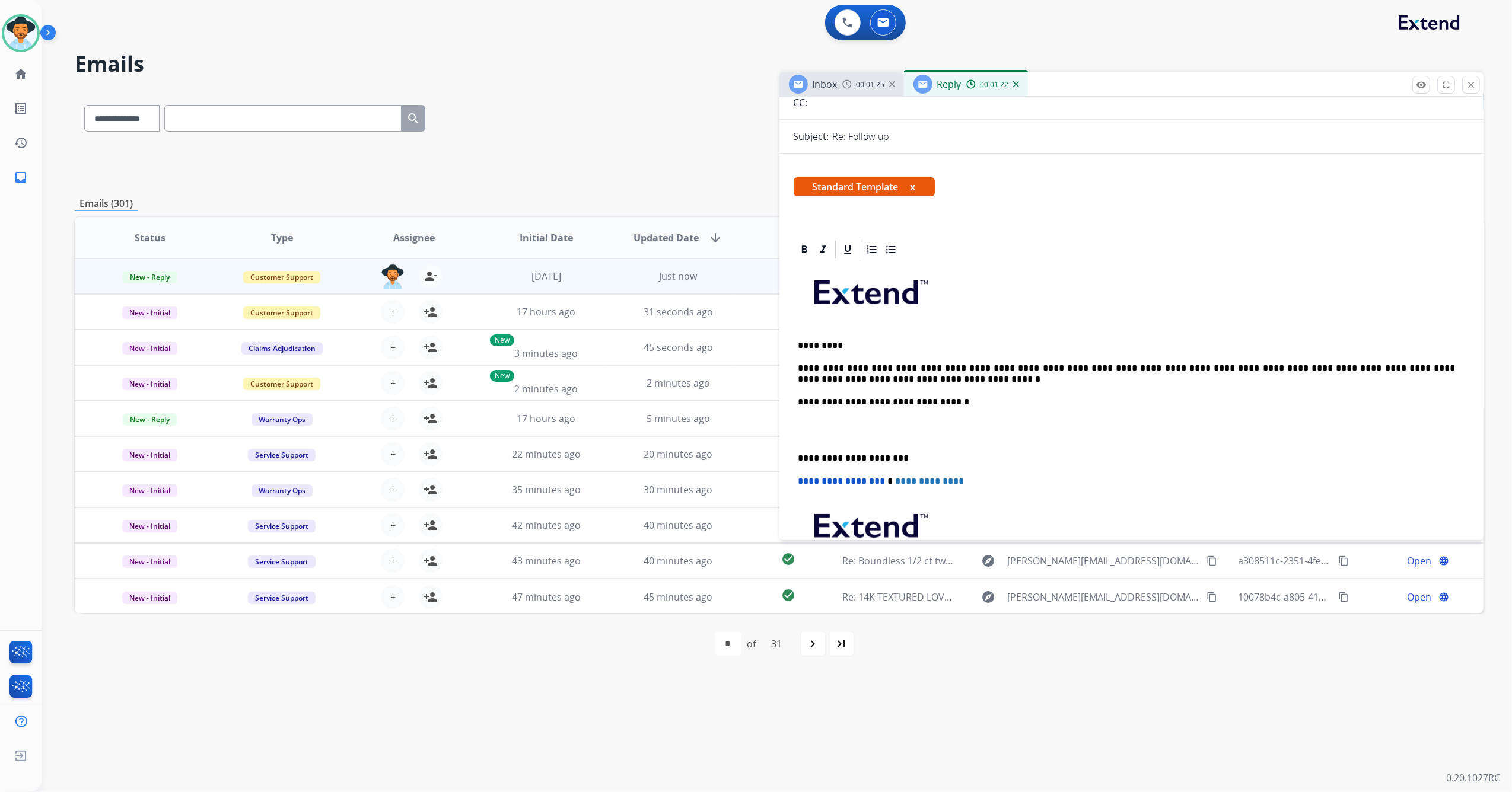
scroll to position [158, 0]
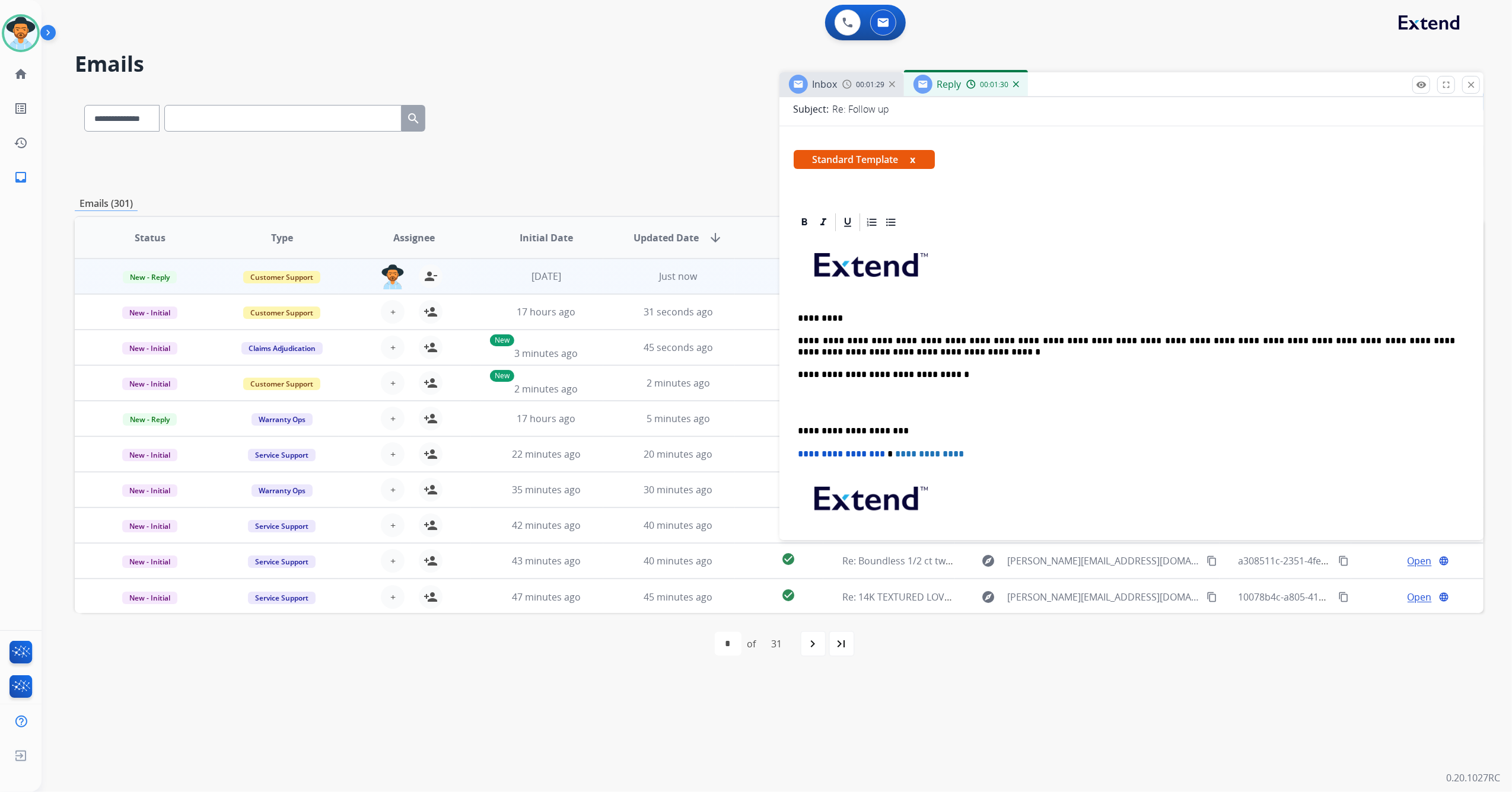
click at [1213, 340] on p "**********" at bounding box center [1127, 347] width 657 height 22
click at [794, 432] on div "**********" at bounding box center [1131, 419] width 676 height 373
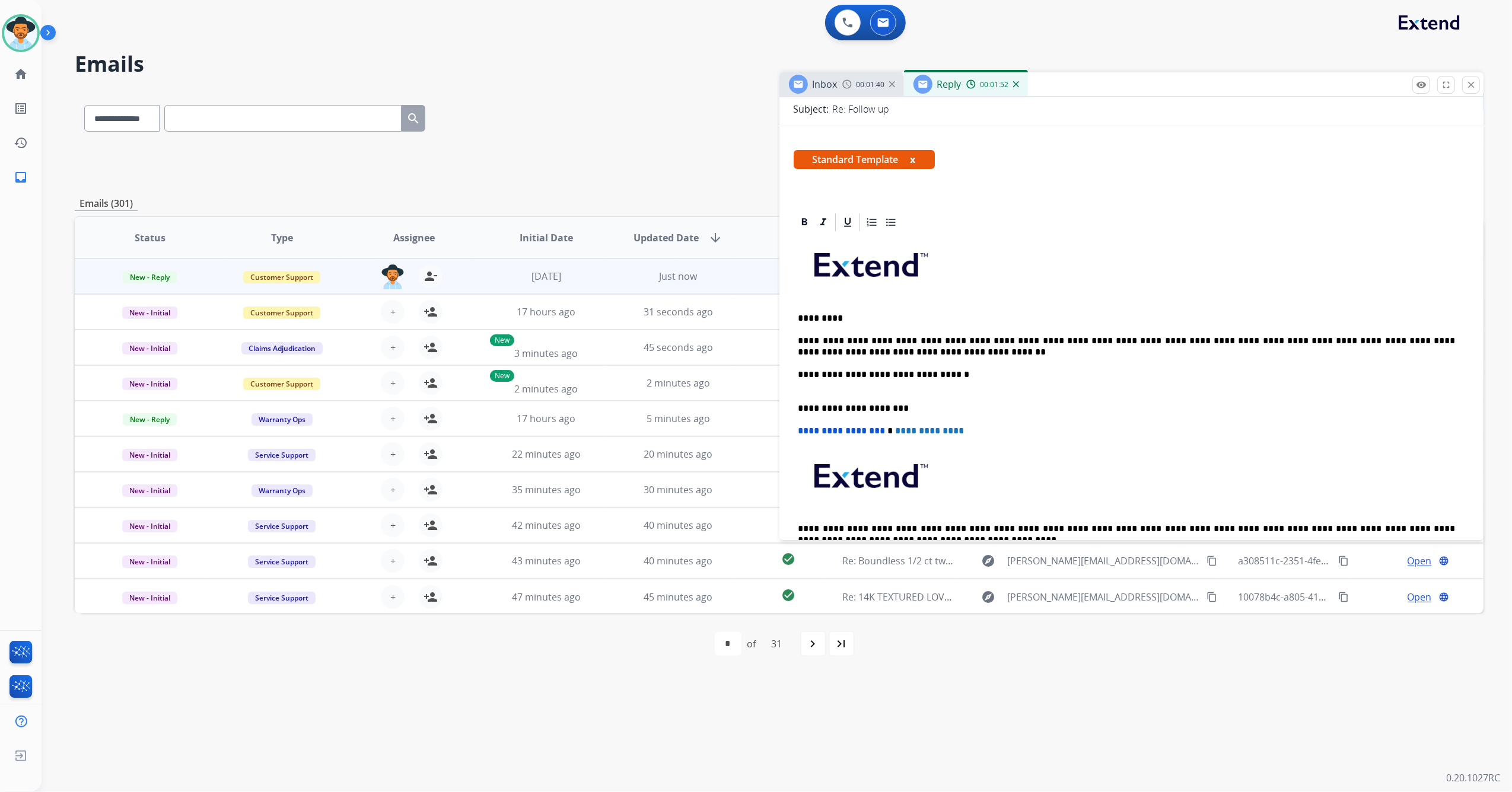
scroll to position [0, 0]
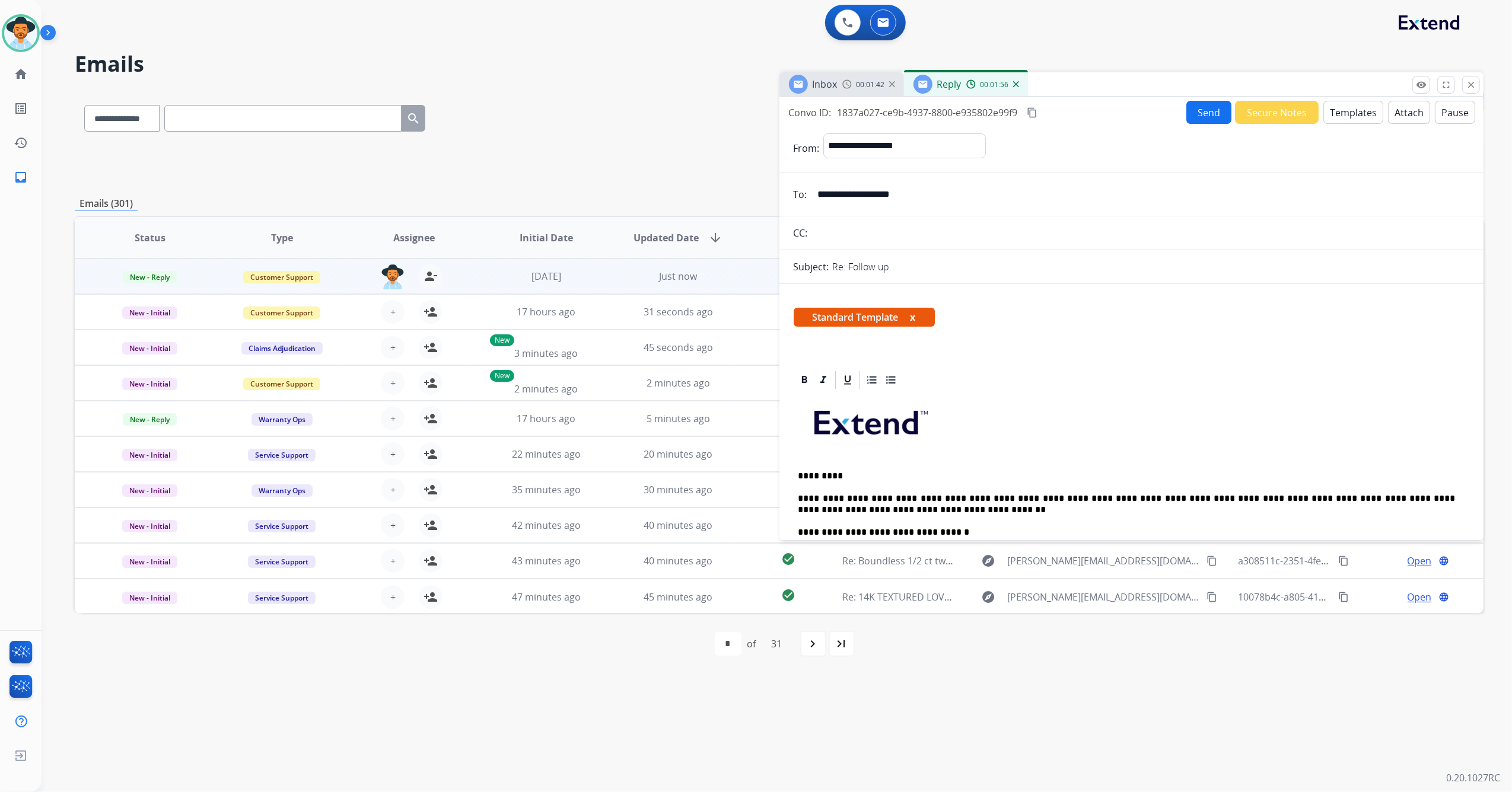
click at [1206, 117] on button "Send" at bounding box center [1209, 113] width 45 height 23
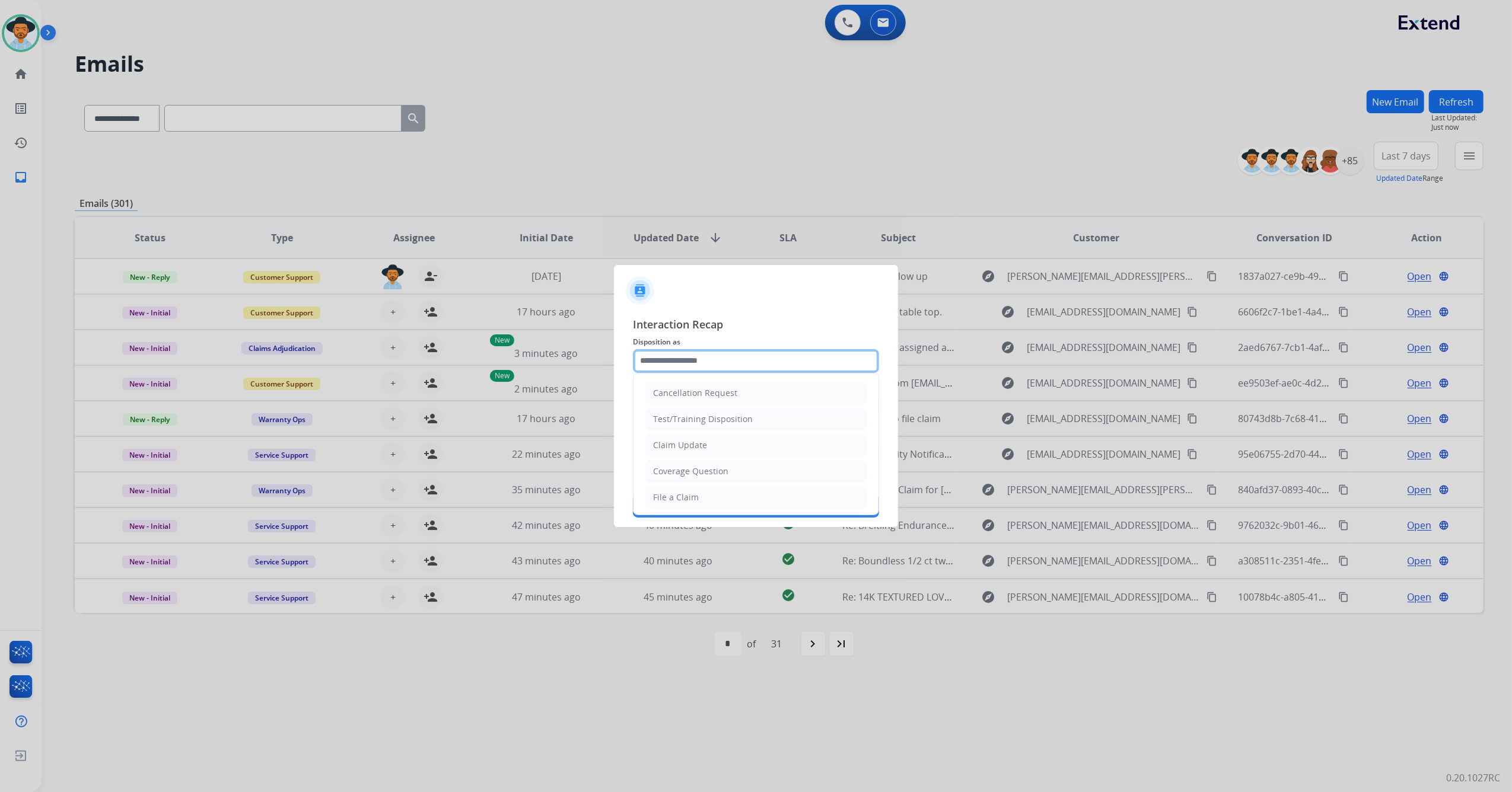
click at [665, 359] on input "text" at bounding box center [756, 361] width 246 height 24
click at [680, 465] on li "Other" at bounding box center [755, 468] width 221 height 22
type input "*****"
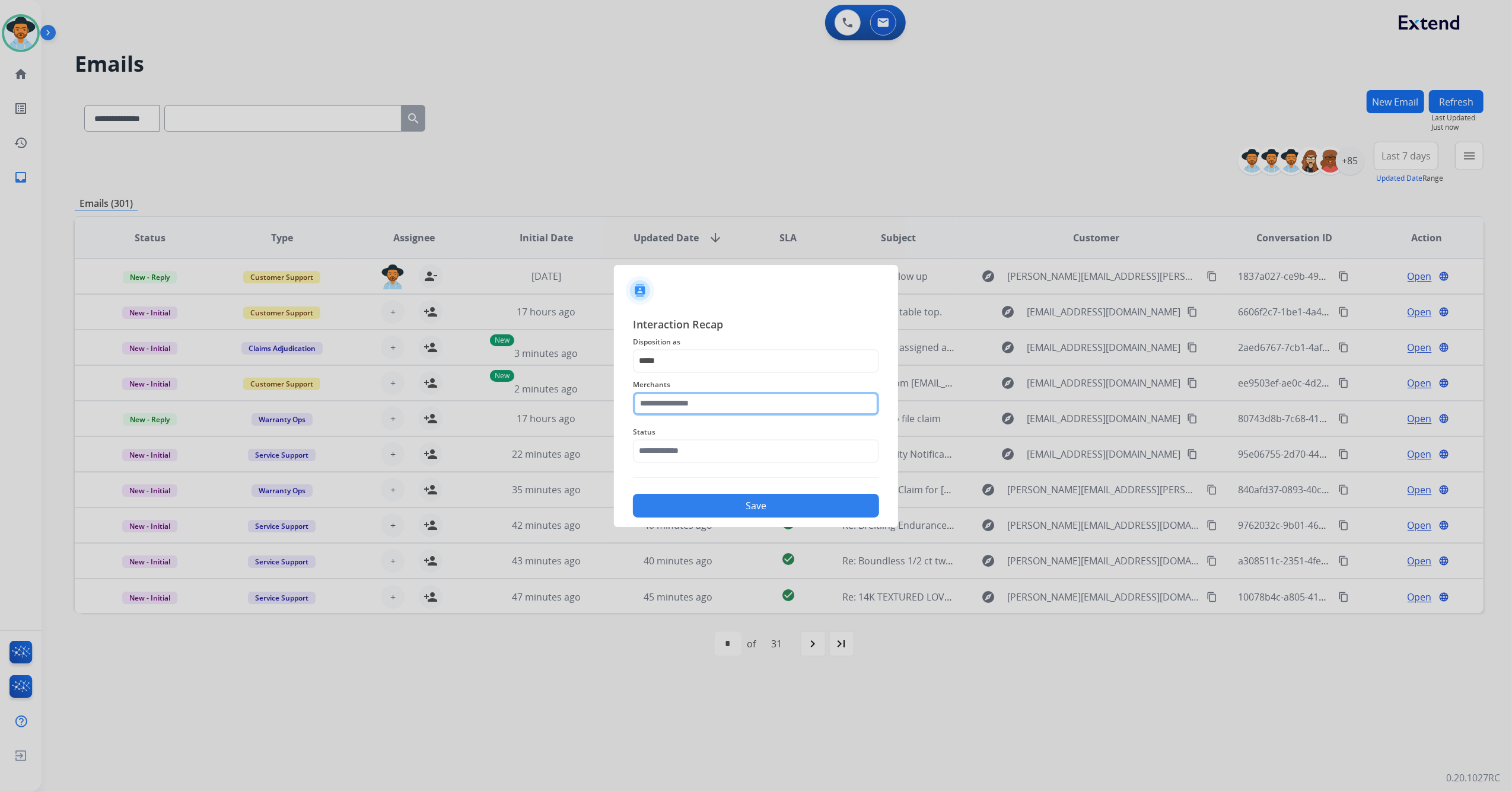
click at [712, 407] on input "text" at bounding box center [756, 404] width 246 height 24
click at [677, 434] on div "The great escape" at bounding box center [688, 437] width 68 height 12
type input "**********"
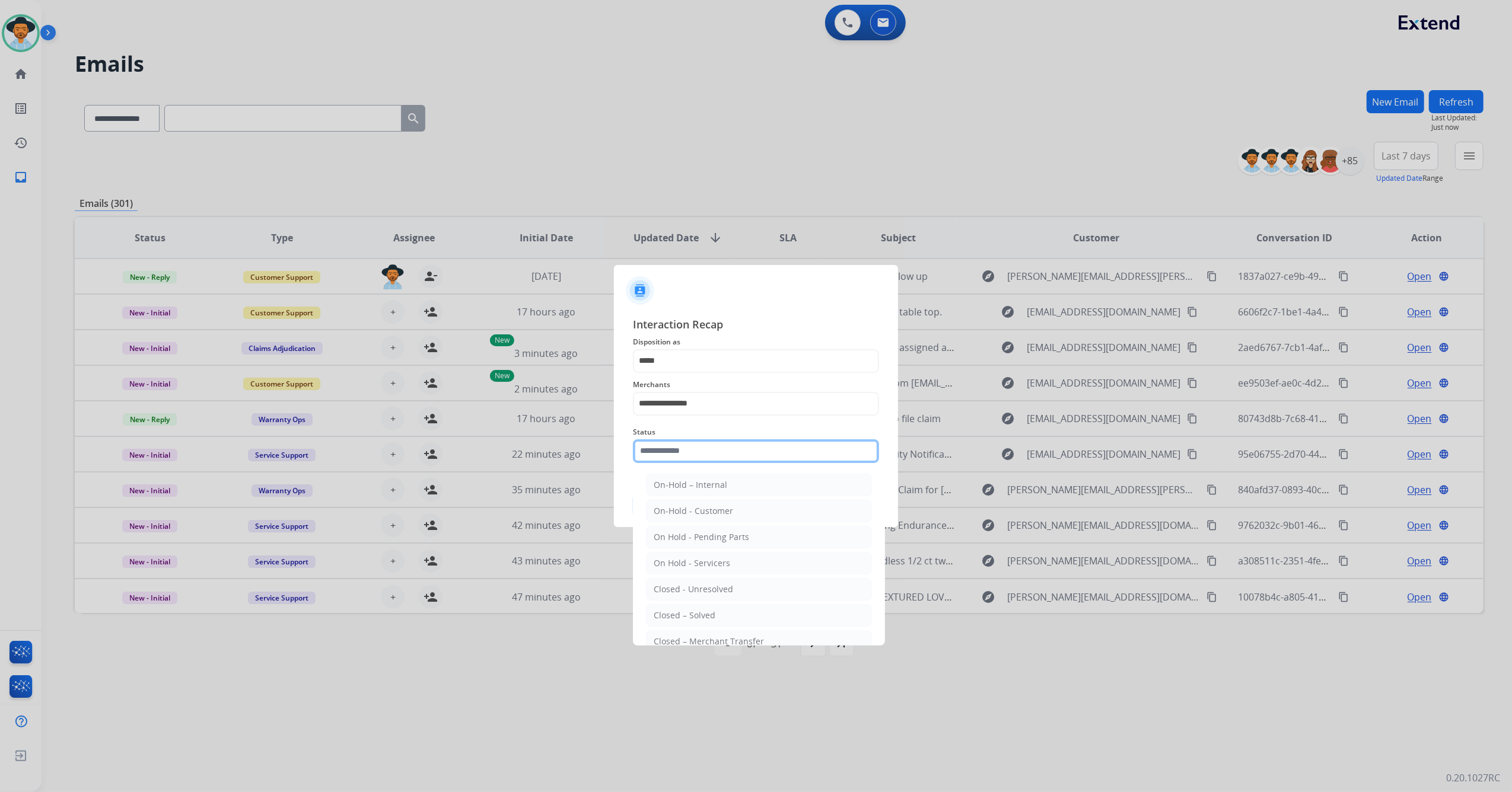
click at [700, 458] on input "text" at bounding box center [756, 451] width 246 height 24
click at [712, 619] on div "Closed – Solved" at bounding box center [685, 615] width 62 height 12
type input "**********"
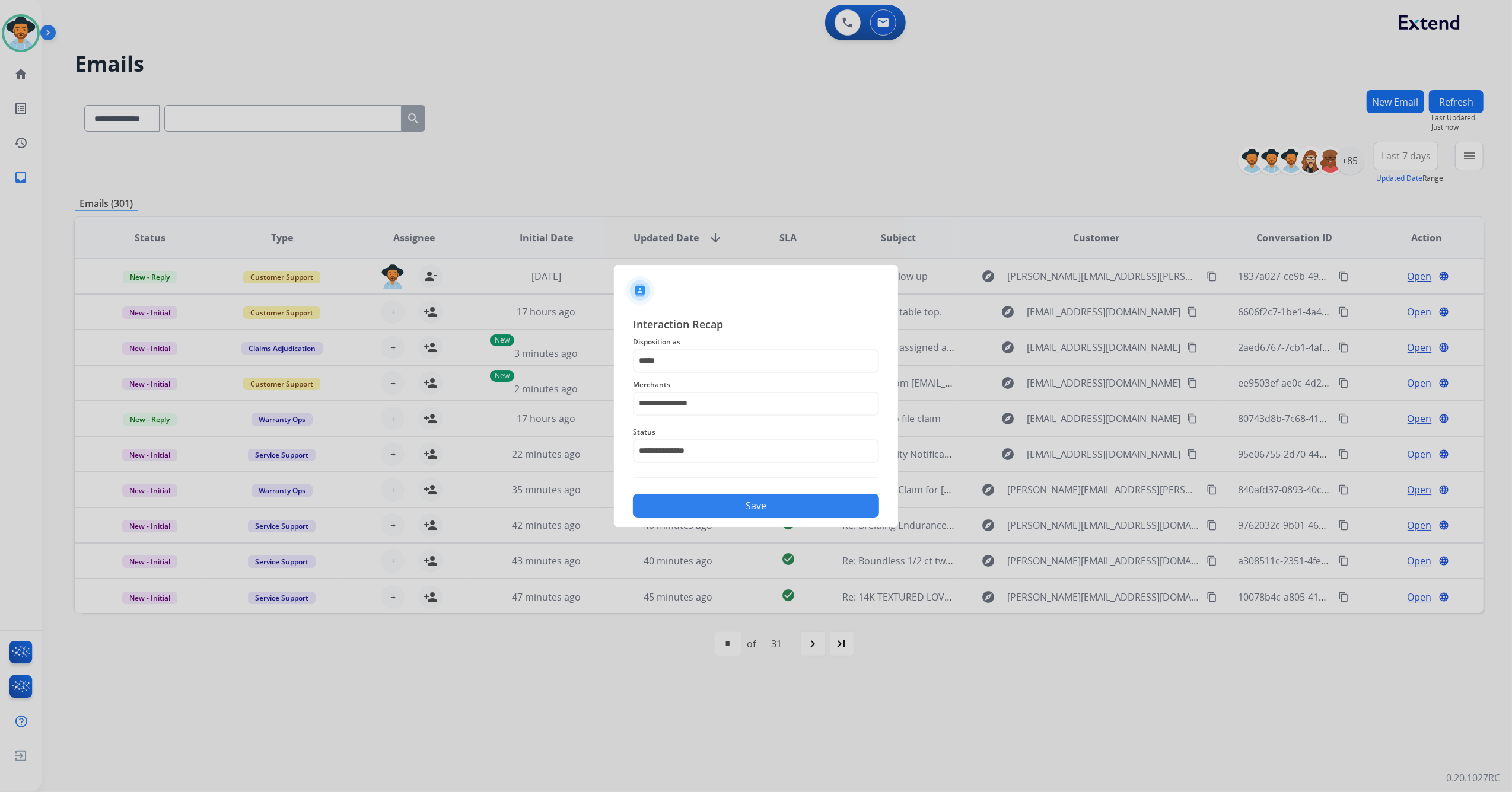
click at [725, 511] on button "Save" at bounding box center [756, 505] width 246 height 24
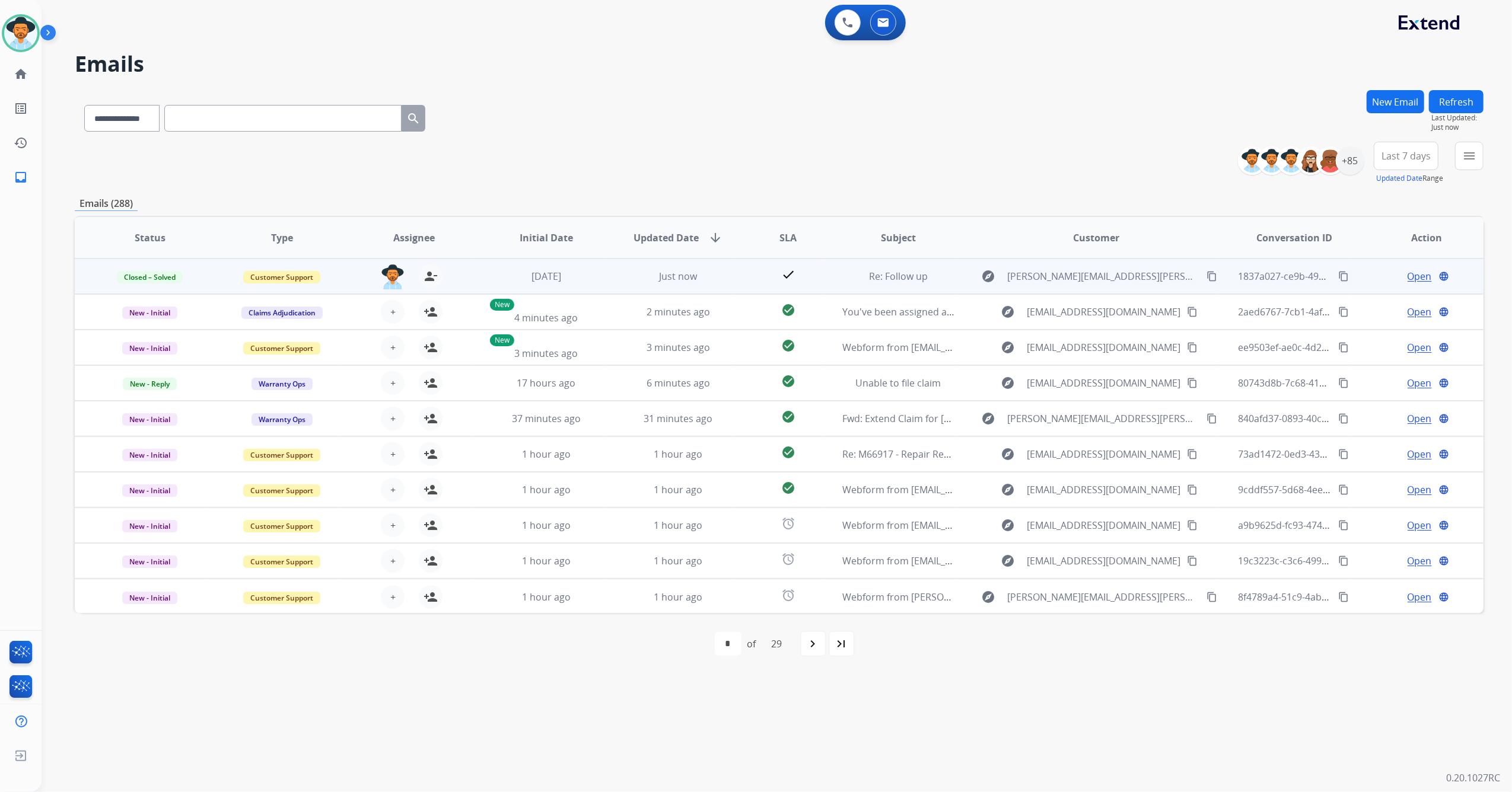
click at [1338, 273] on mat-icon "content_copy" at bounding box center [1344, 277] width 11 height 11
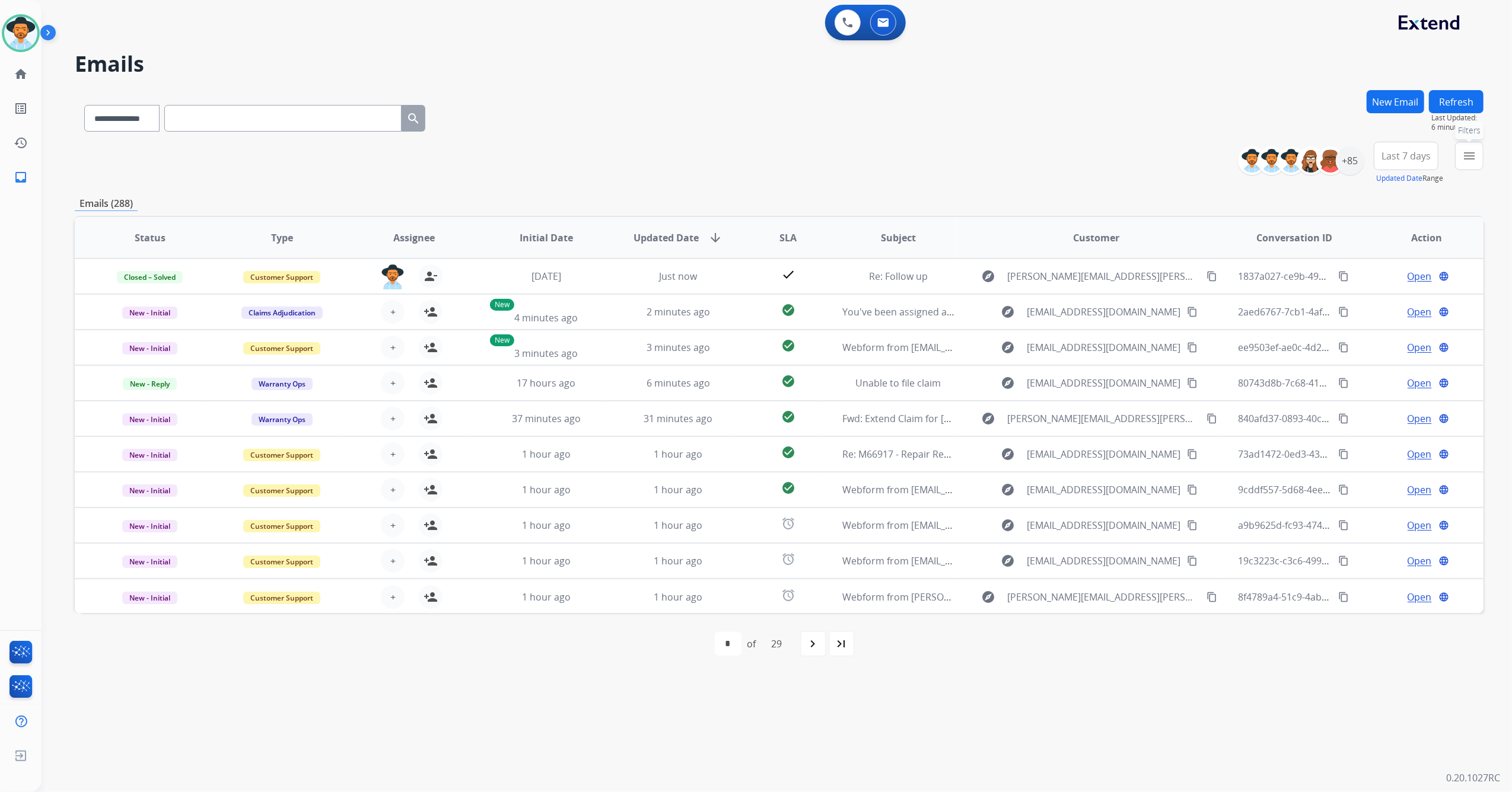
click at [1469, 153] on mat-icon "menu" at bounding box center [1469, 156] width 15 height 15
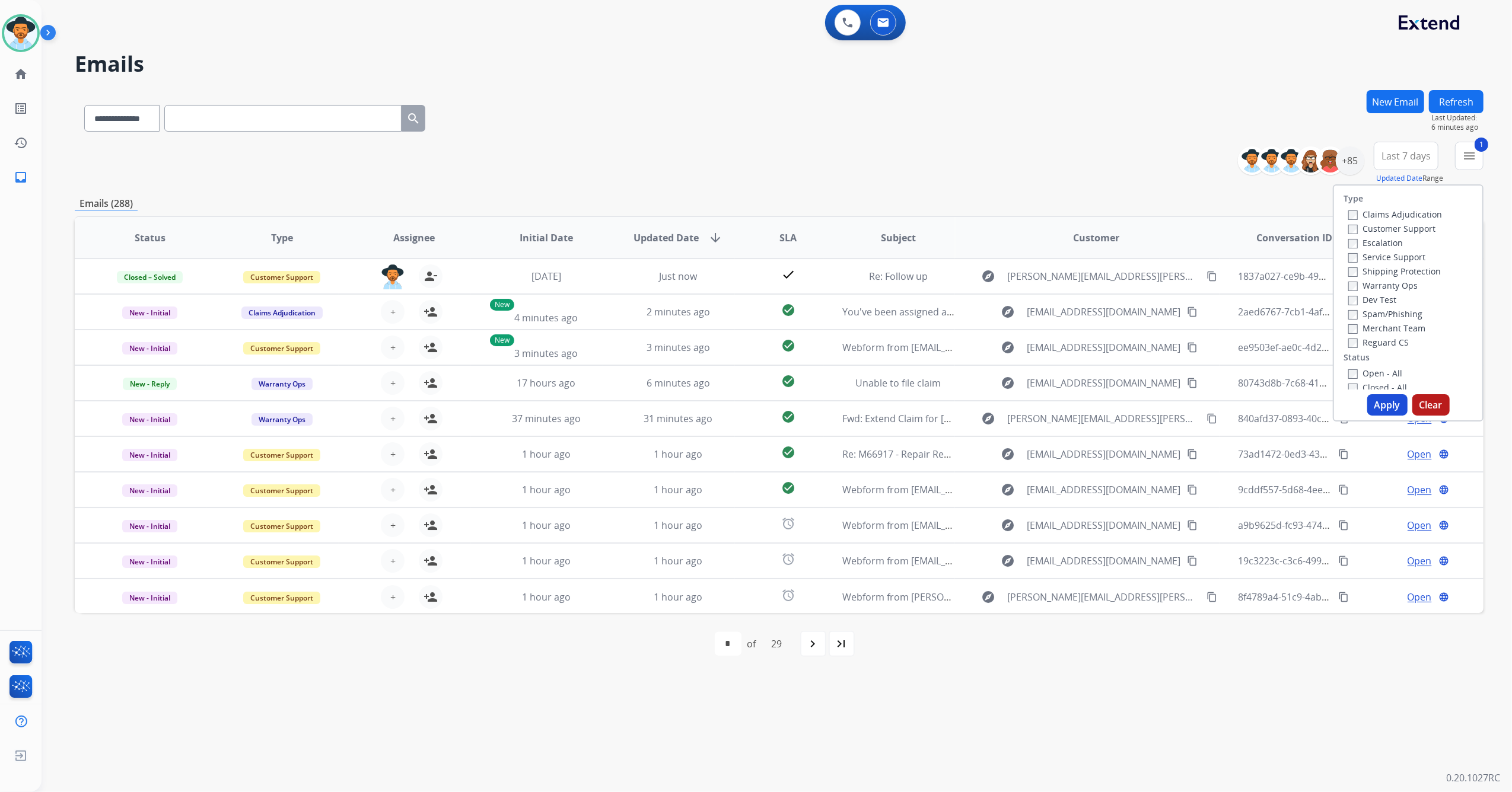
click at [1379, 403] on button "Apply" at bounding box center [1387, 405] width 41 height 21
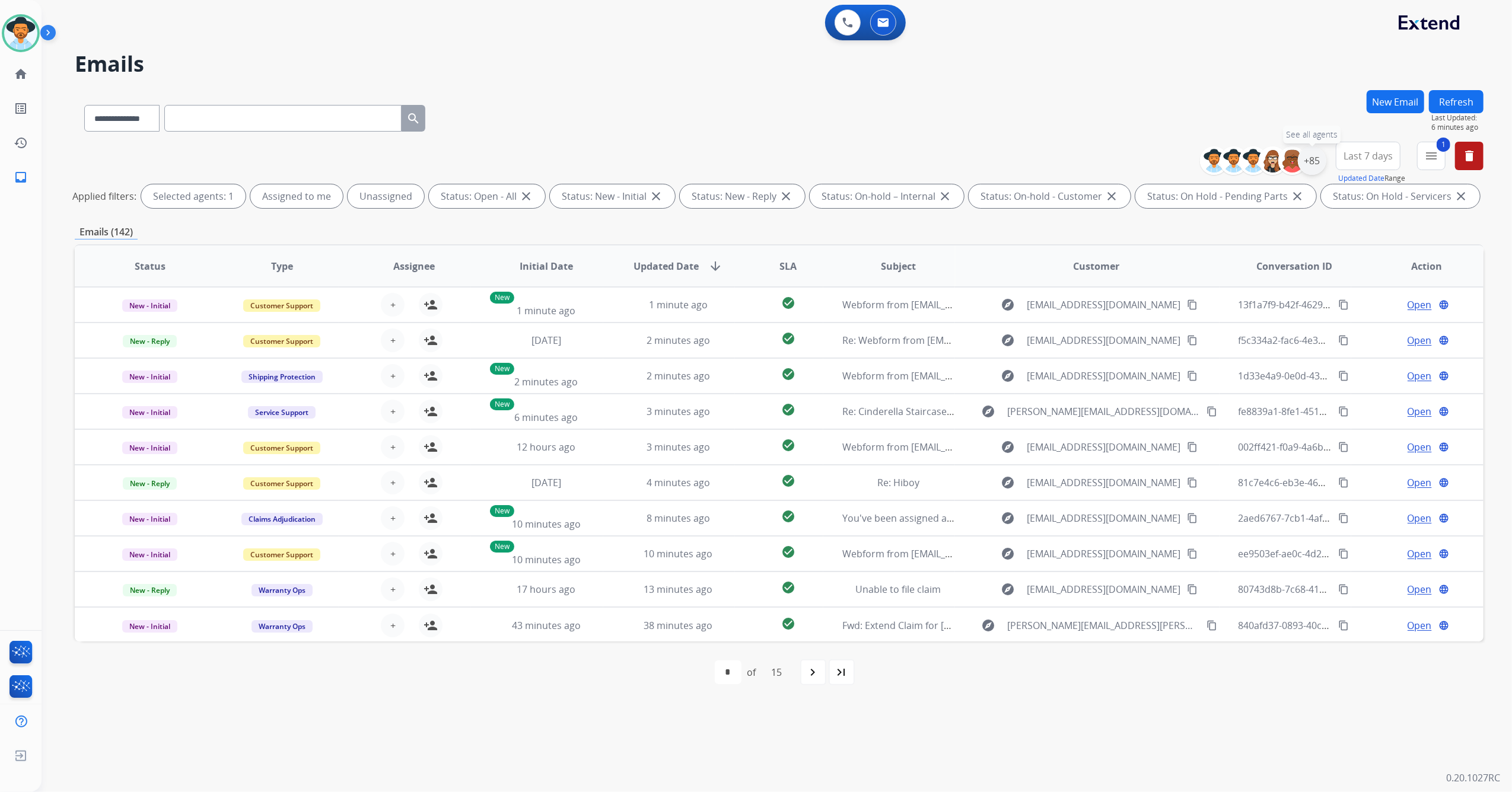
click at [1314, 162] on div "+85" at bounding box center [1312, 160] width 28 height 28
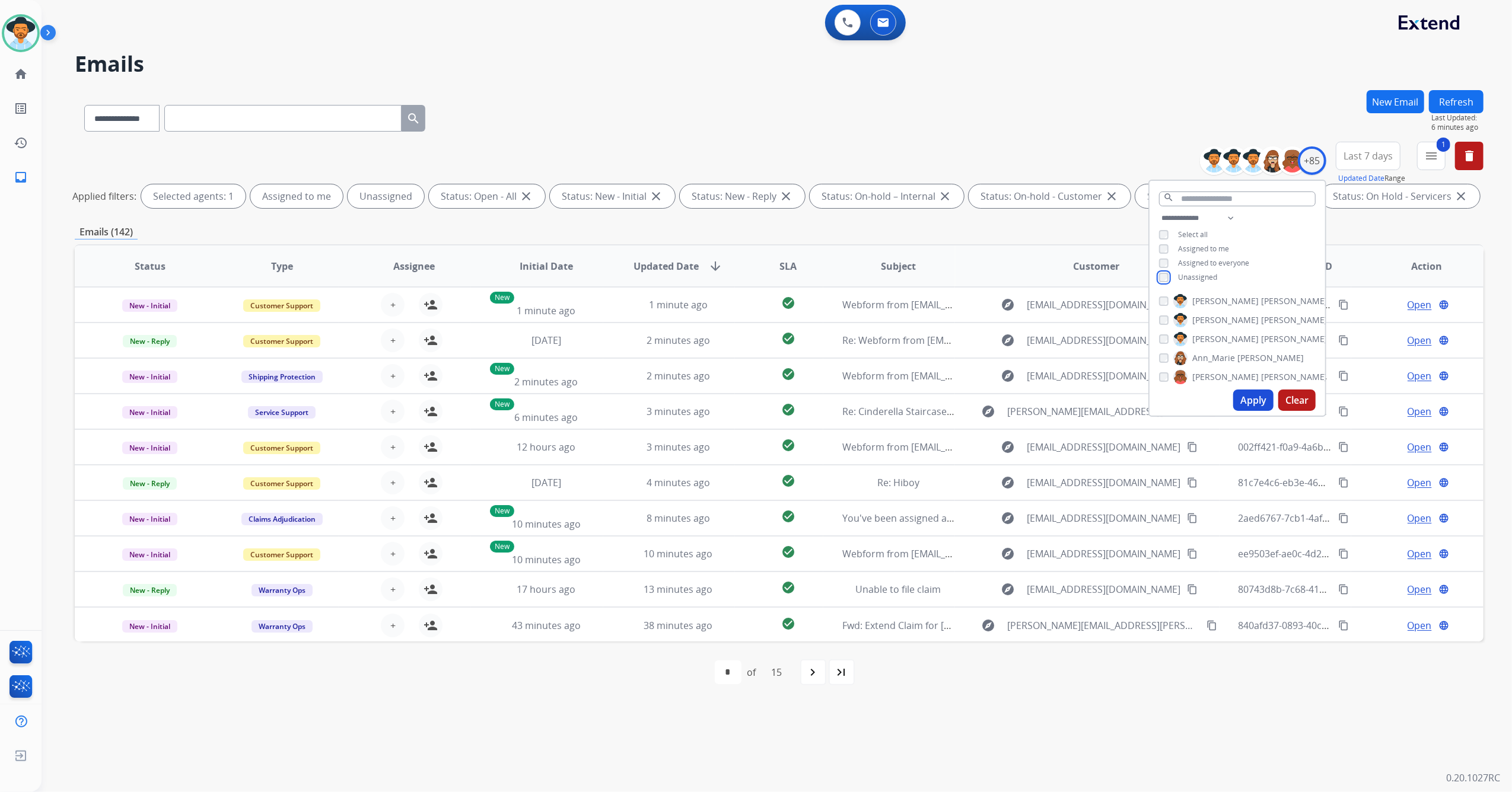
click at [1158, 281] on div "**********" at bounding box center [1237, 249] width 176 height 76
click at [1158, 269] on div "**********" at bounding box center [1237, 249] width 176 height 76
click at [1255, 397] on button "Apply" at bounding box center [1253, 400] width 41 height 21
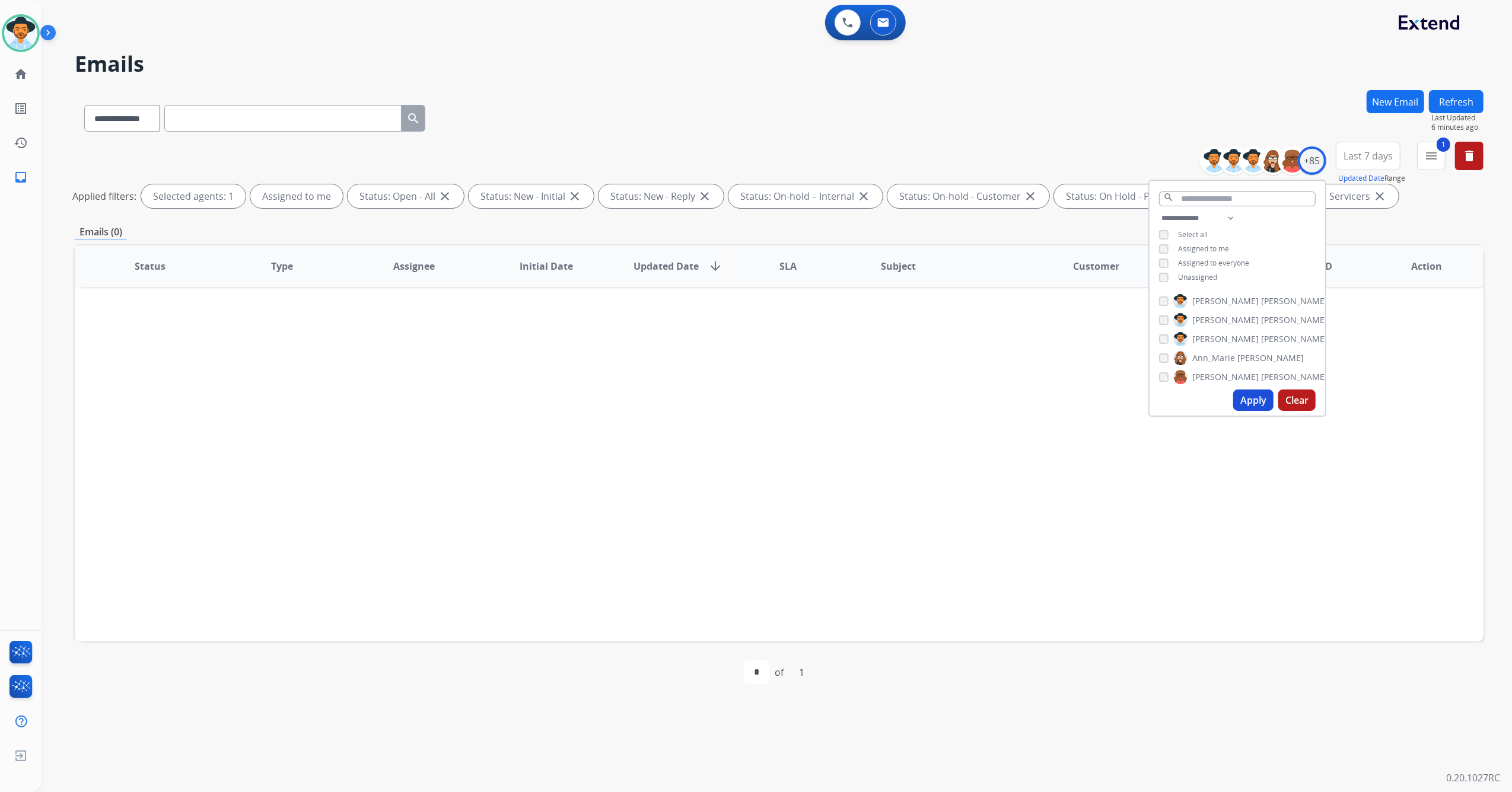
click at [1125, 506] on div "Status Type Assignee Initial Date Updated Date arrow_downward SLA Subject Custo…" at bounding box center [778, 443] width 1408 height 398
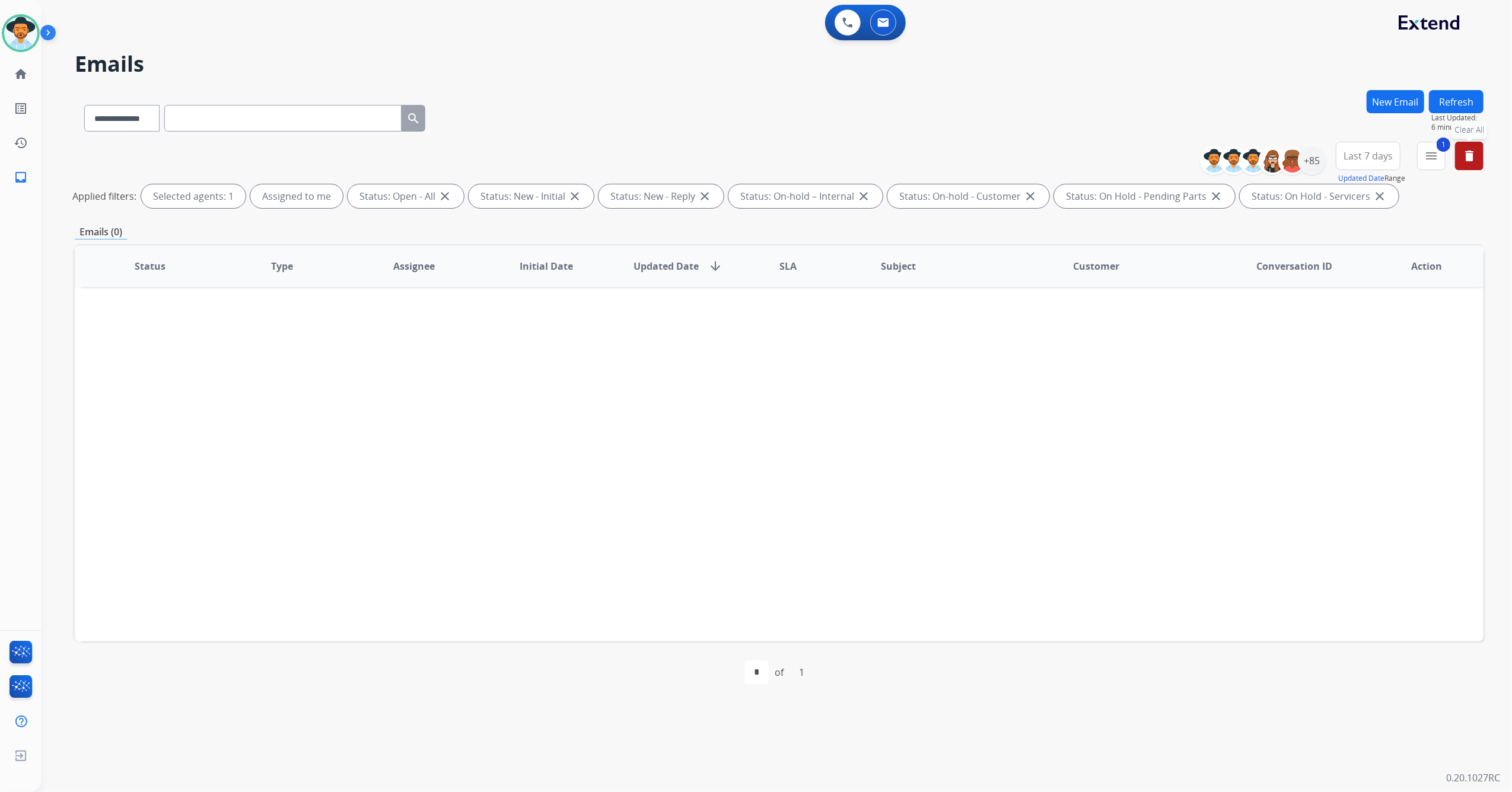
click at [1474, 162] on mat-icon "delete" at bounding box center [1469, 156] width 15 height 15
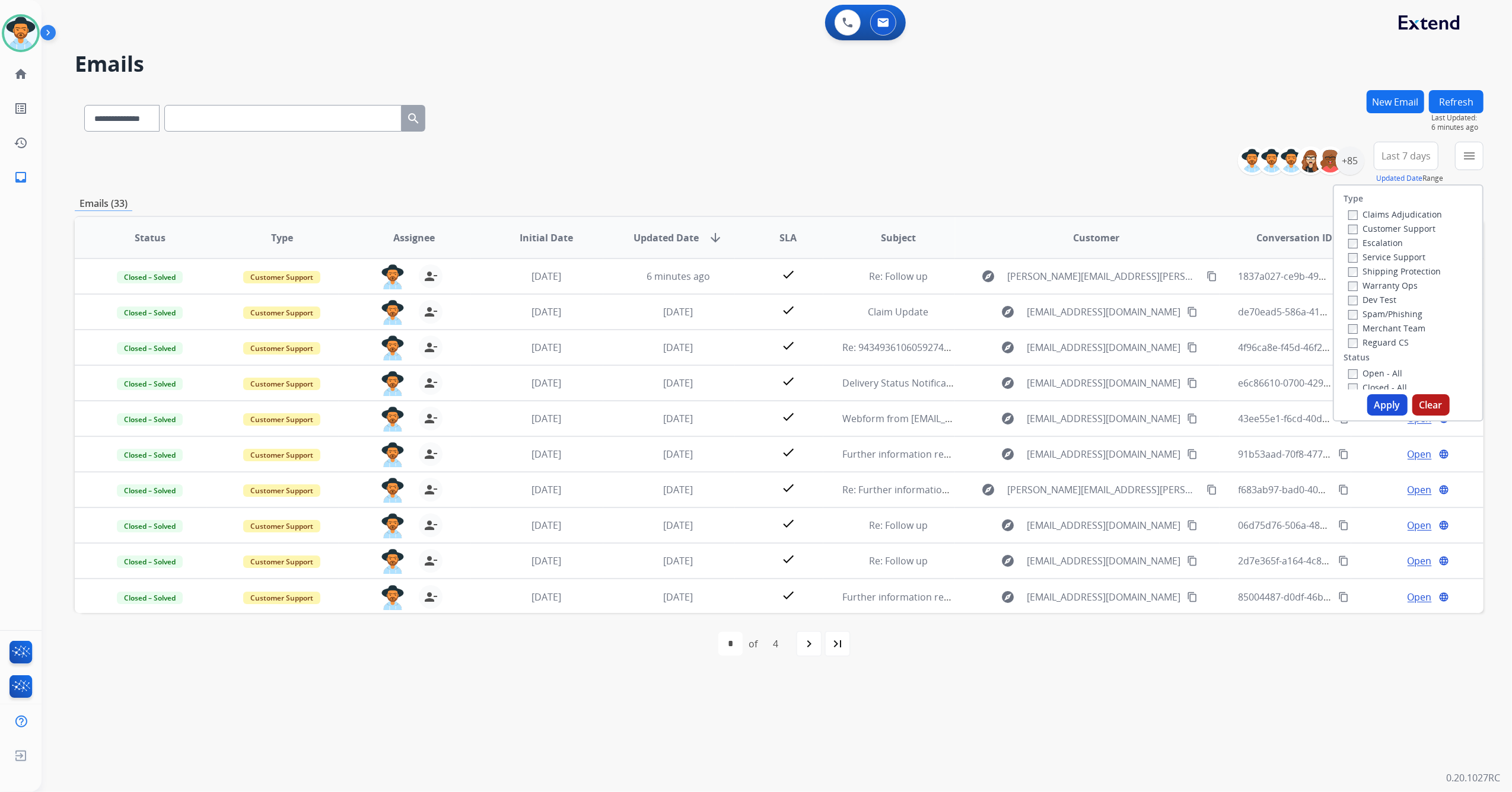
click at [1007, 133] on div "**********" at bounding box center [778, 116] width 1408 height 51
click at [1479, 157] on button "menu Filters" at bounding box center [1469, 155] width 28 height 28
click at [1343, 227] on div "Claims Adjudication Customer Support Escalation Service Support Shipping Protec…" at bounding box center [1392, 278] width 99 height 142
click at [1343, 268] on div "Claims Adjudication Customer Support Escalation Service Support Shipping Protec…" at bounding box center [1392, 278] width 99 height 142
click at [1353, 276] on div "Shipping Protection" at bounding box center [1395, 271] width 94 height 15
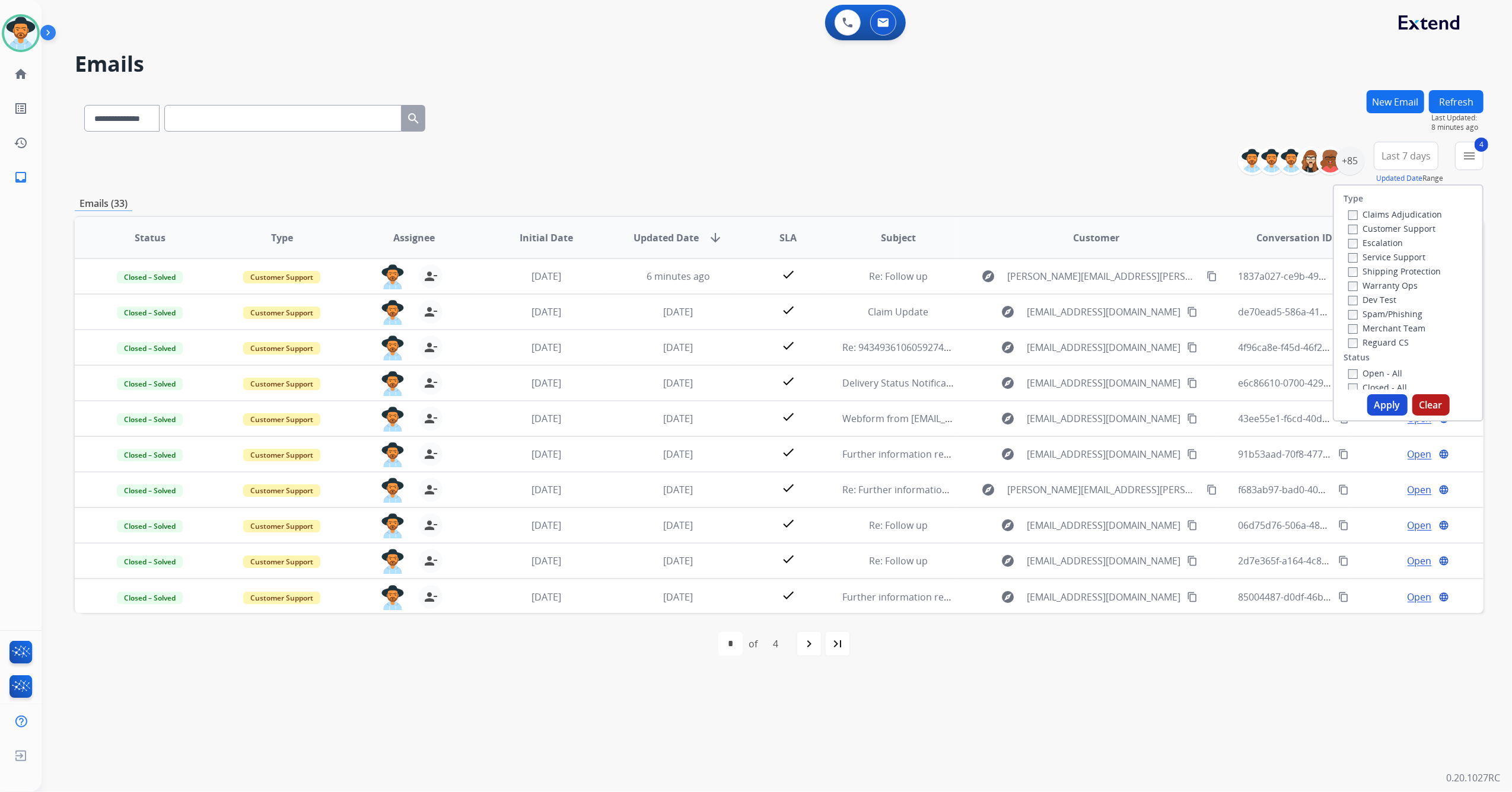
click at [1381, 404] on button "Apply" at bounding box center [1387, 405] width 41 height 21
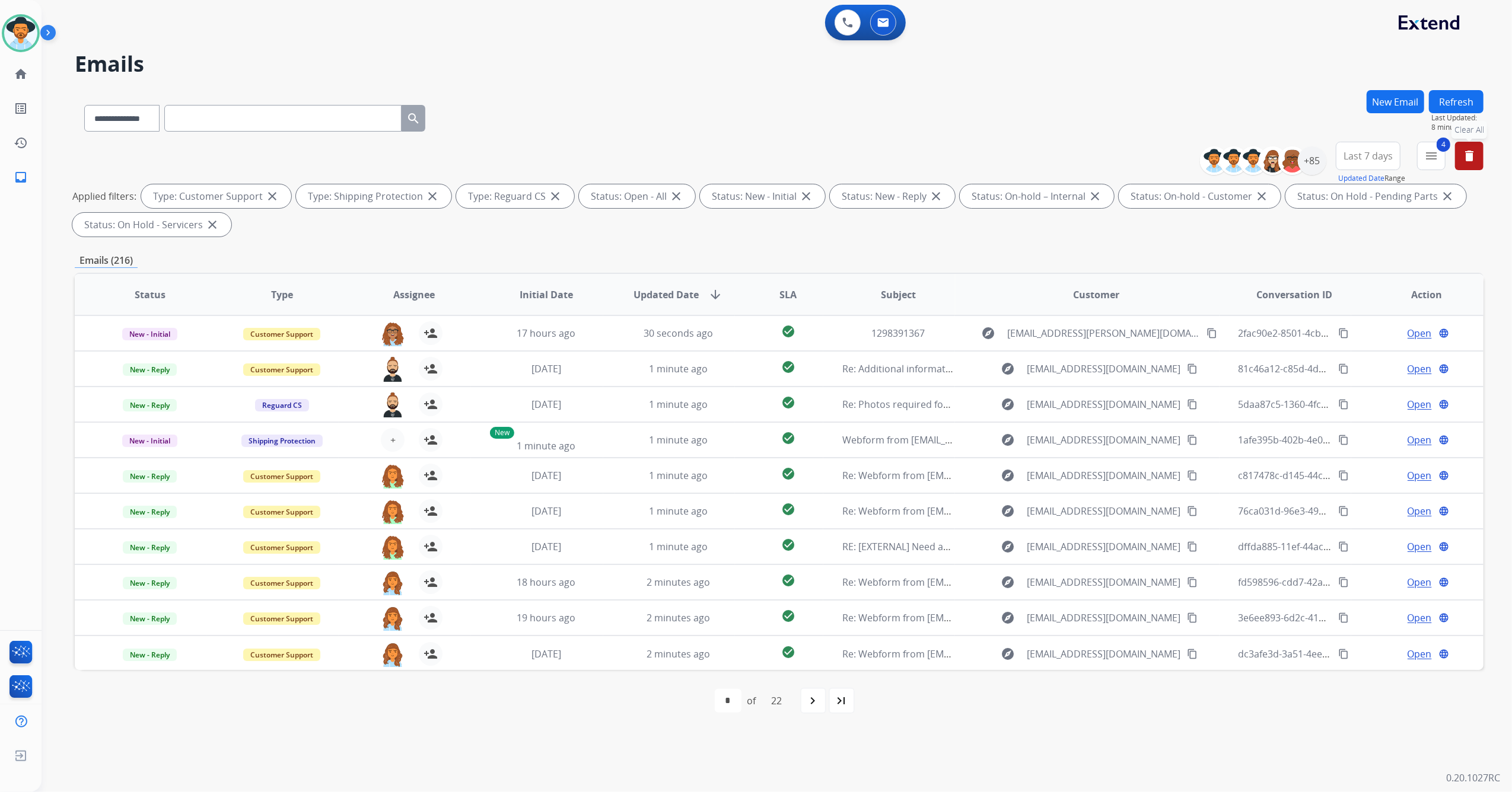
click at [1362, 159] on span "Last 7 days" at bounding box center [1367, 156] width 49 height 5
click at [1356, 306] on div "Last 90 days" at bounding box center [1364, 299] width 65 height 18
click at [1320, 162] on div "+147" at bounding box center [1312, 160] width 28 height 28
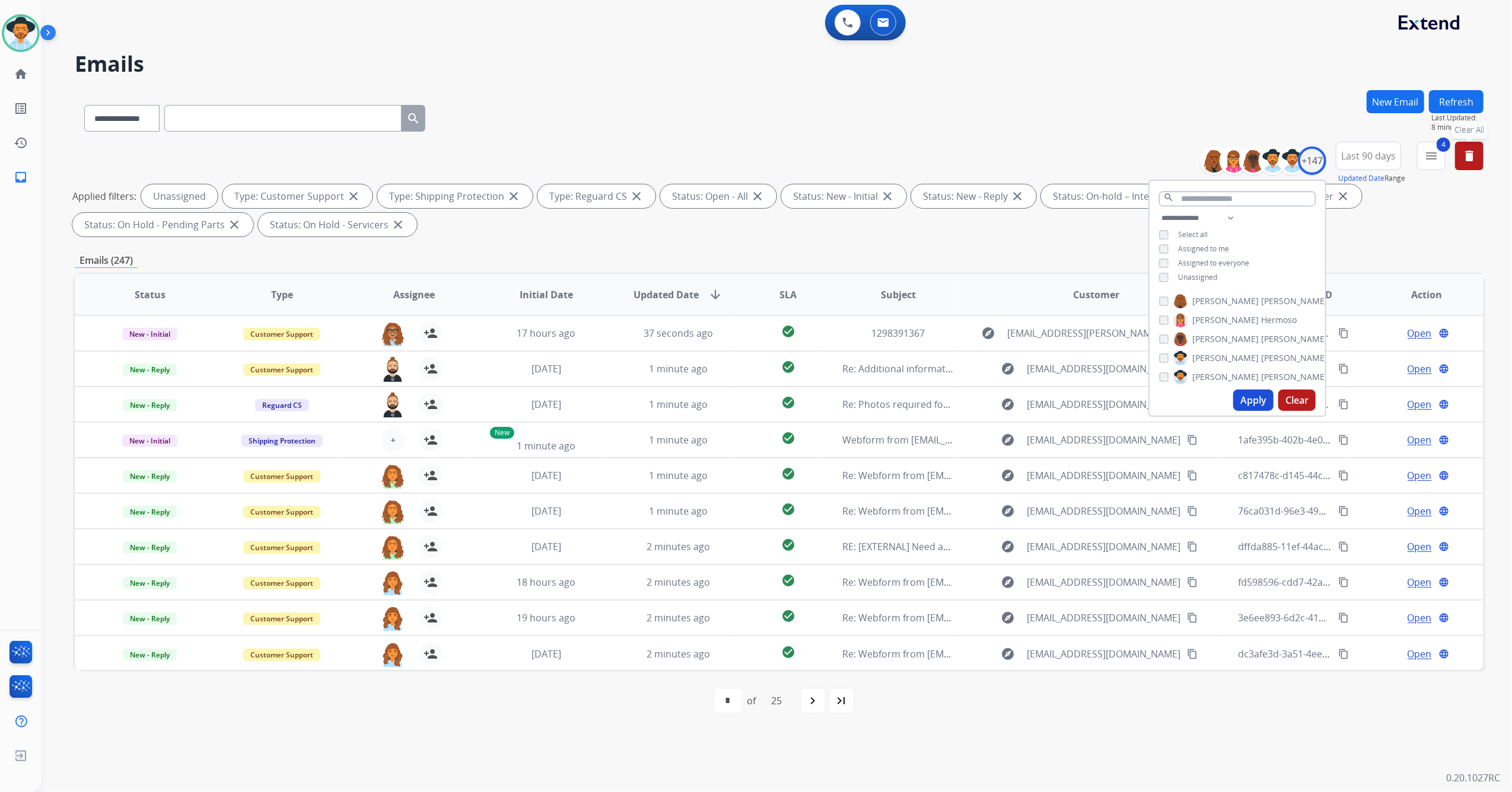
click at [1247, 405] on button "Apply" at bounding box center [1253, 400] width 41 height 21
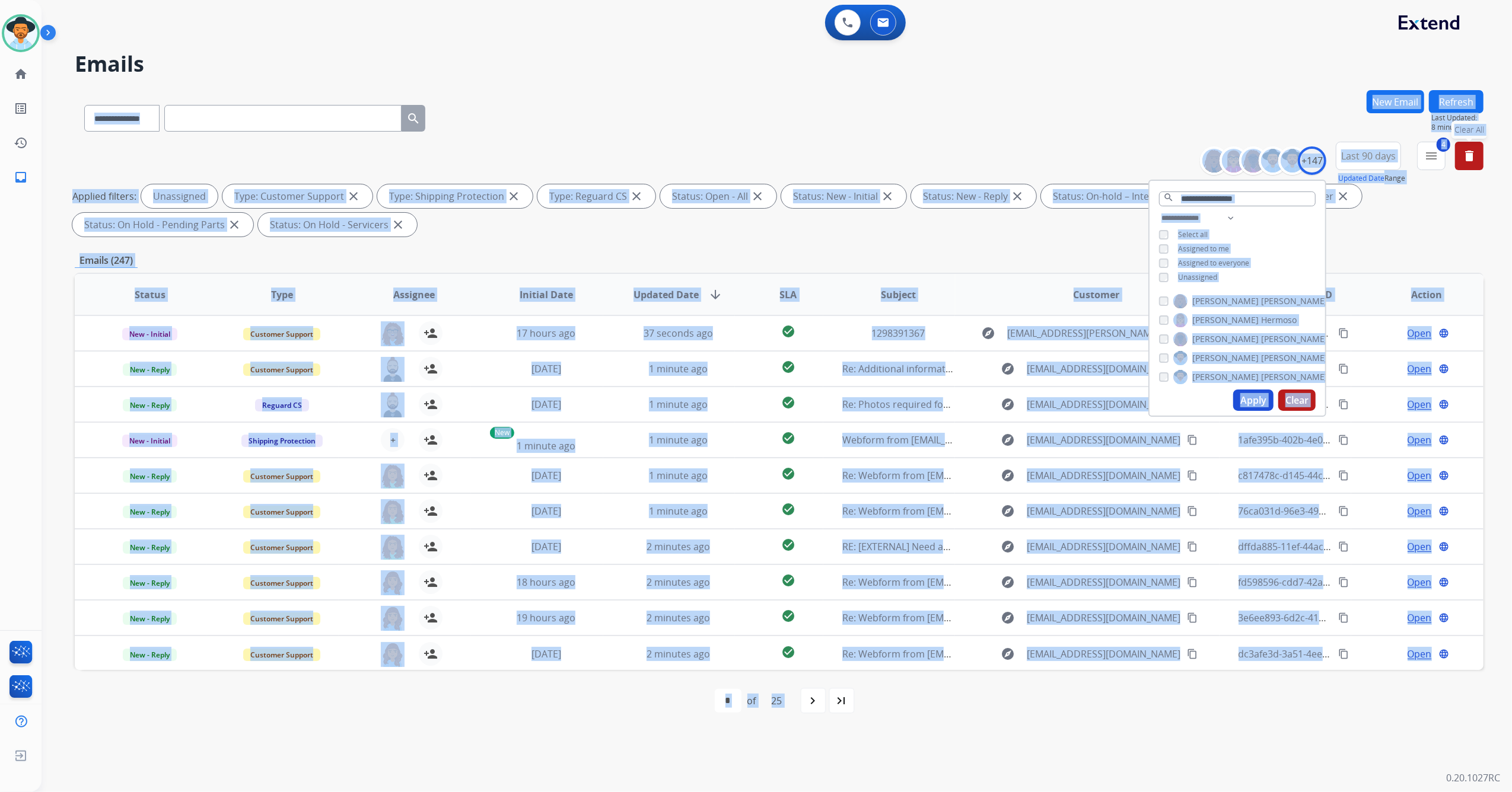
click at [1247, 405] on div "**********" at bounding box center [763, 417] width 1442 height 750
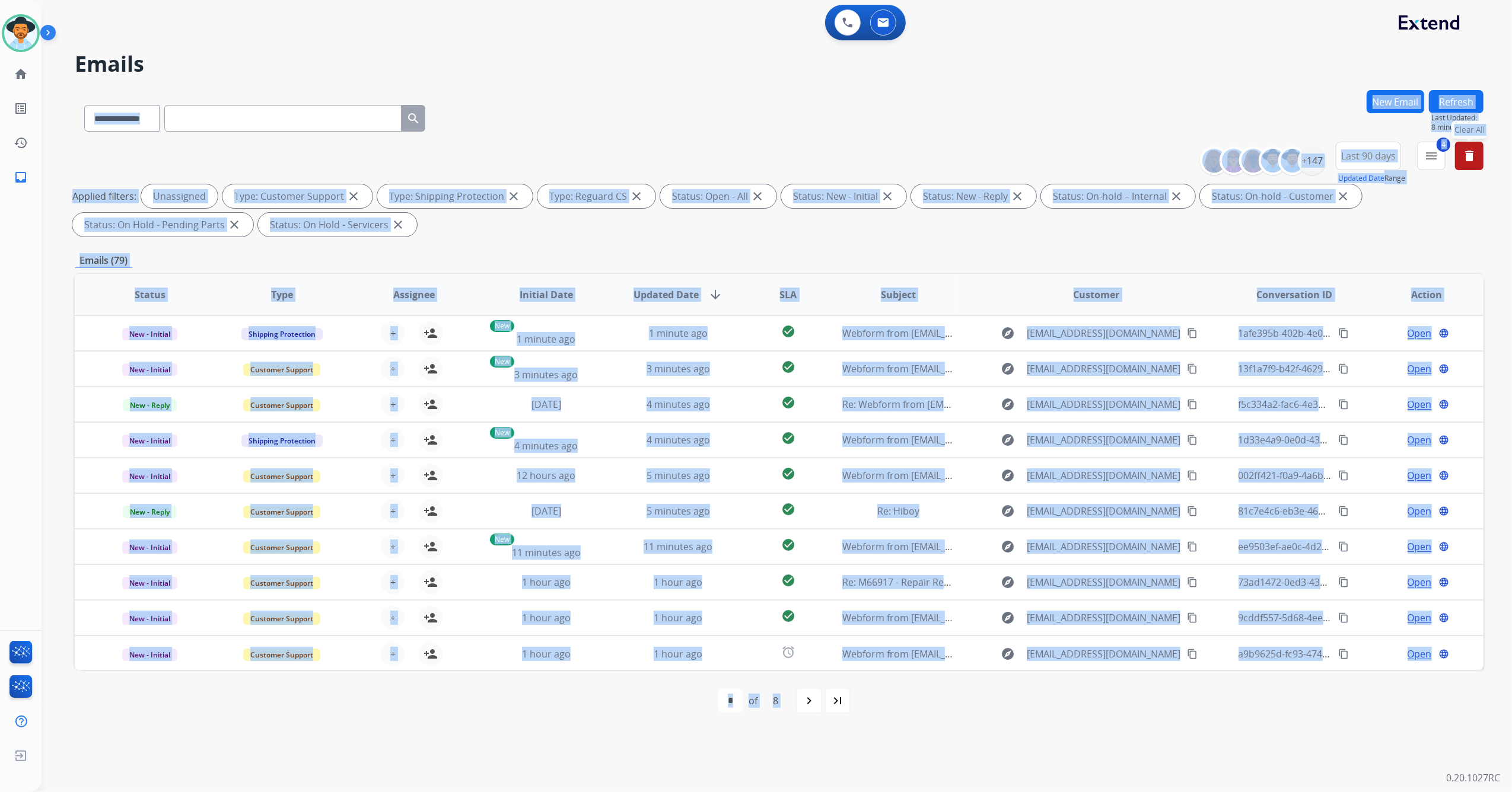
click at [625, 103] on div "**********" at bounding box center [778, 116] width 1408 height 51
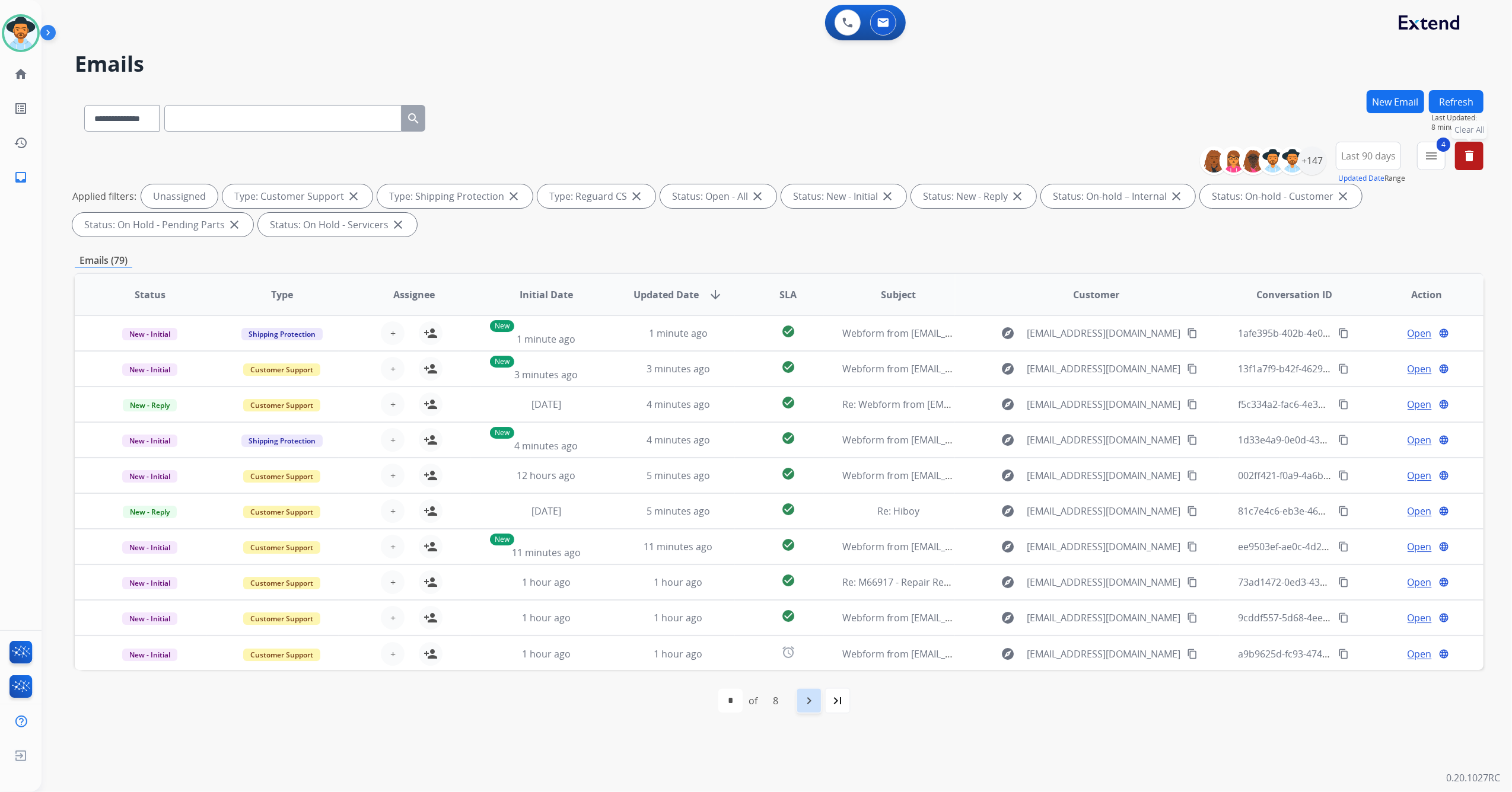
click at [814, 700] on mat-icon "navigate_next" at bounding box center [809, 701] width 15 height 15
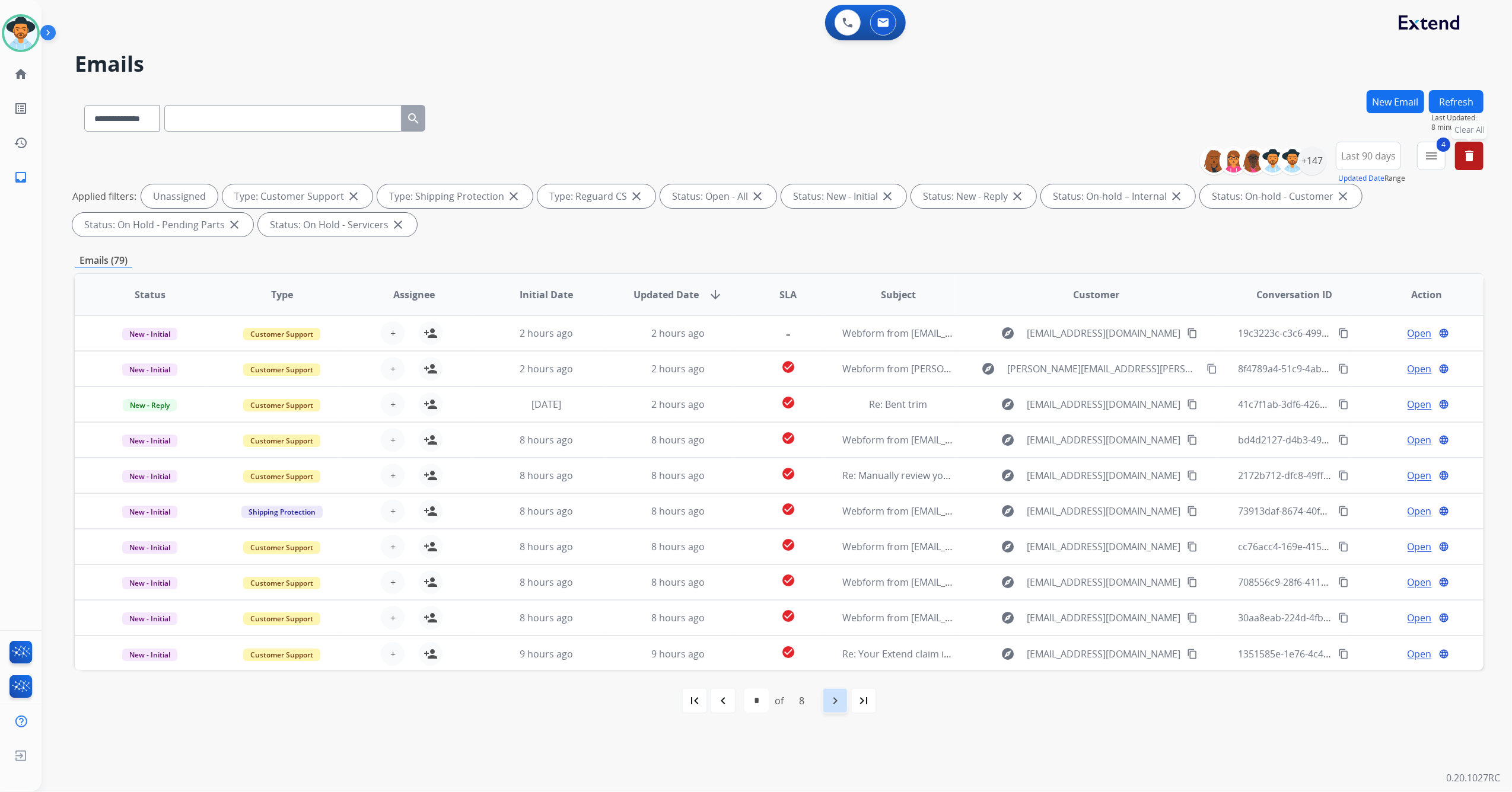
click at [831, 707] on mat-icon "navigate_next" at bounding box center [835, 701] width 15 height 15
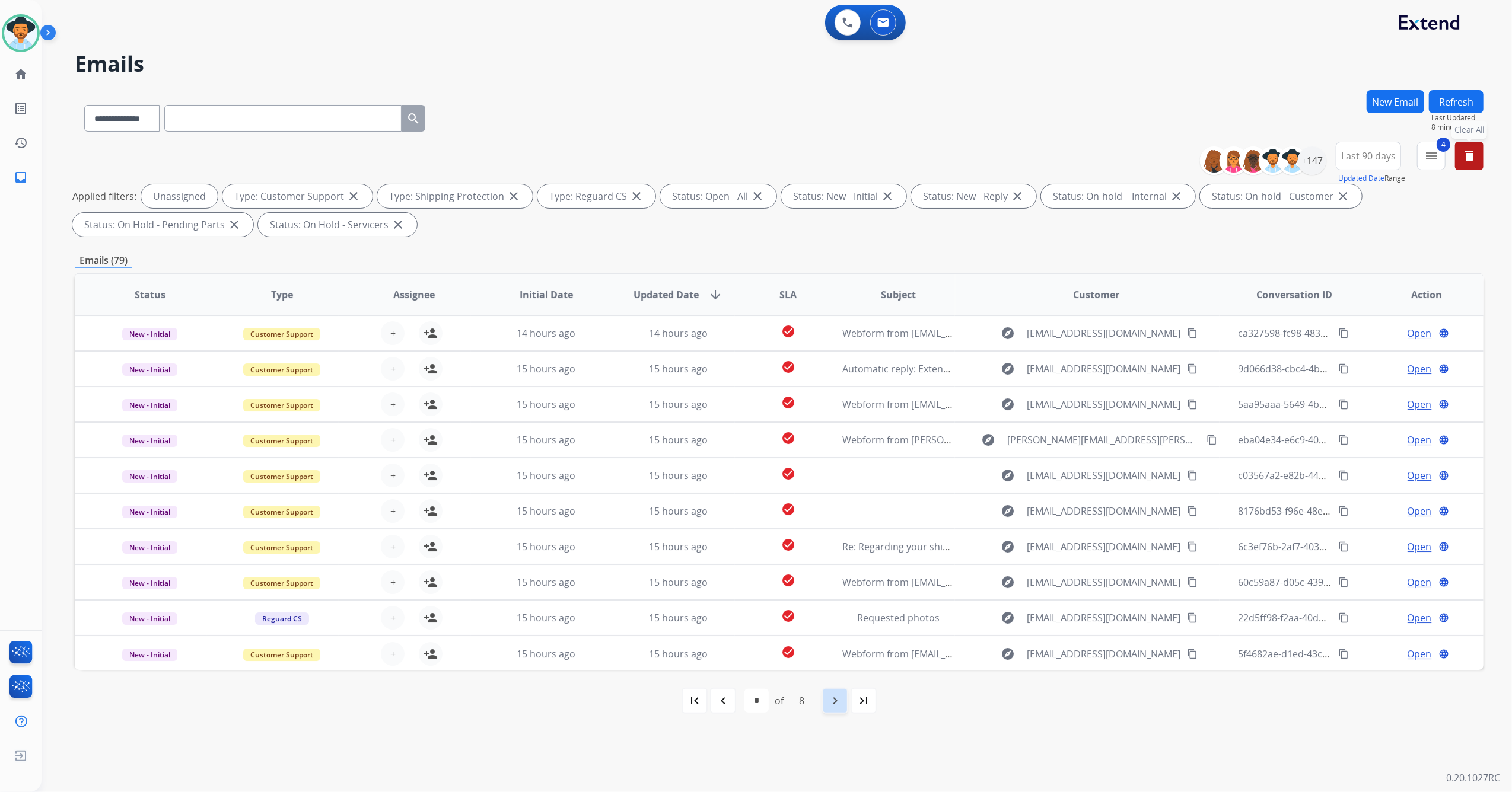
click at [831, 707] on mat-icon "navigate_next" at bounding box center [835, 701] width 15 height 15
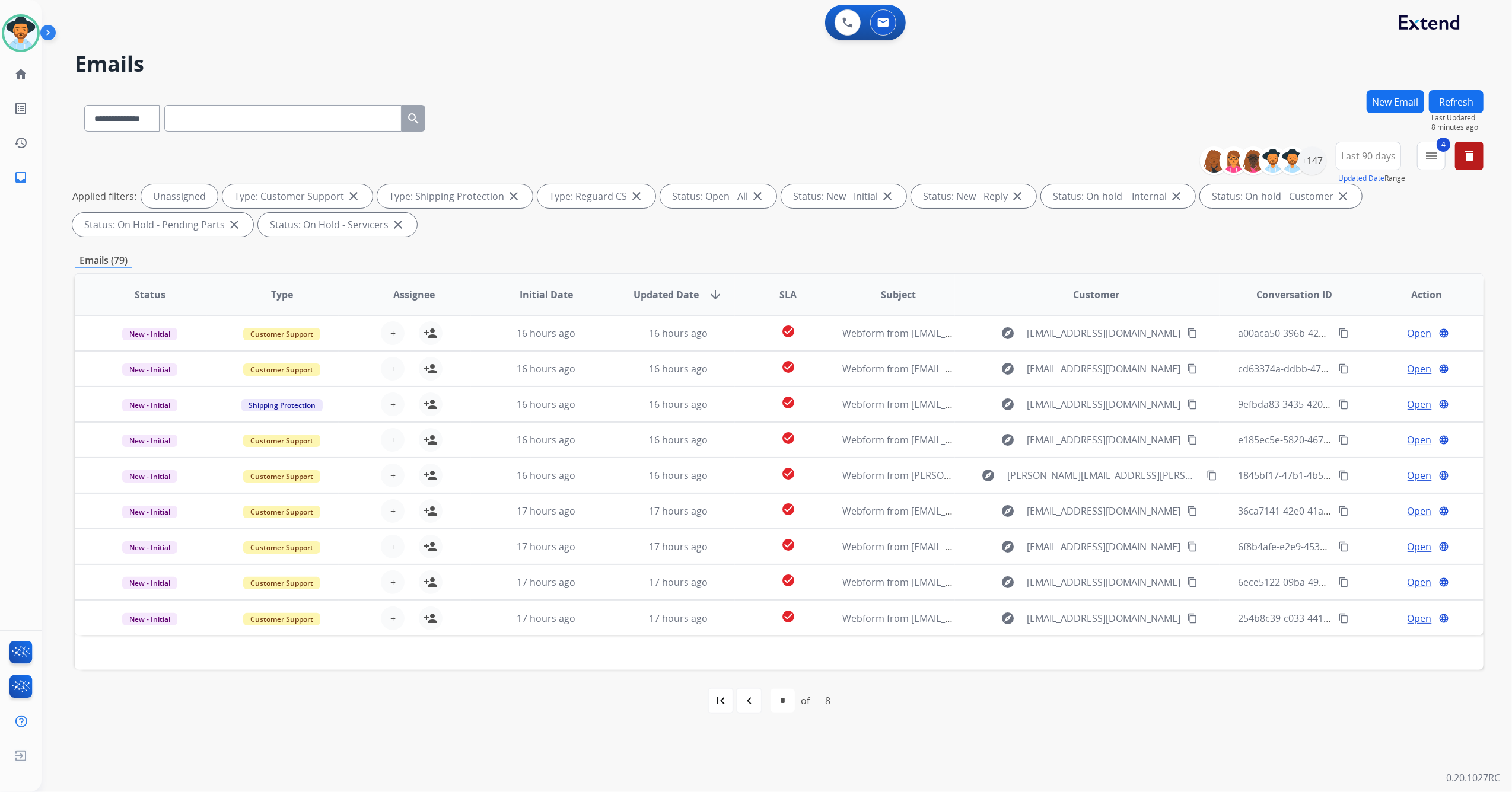
click at [1452, 102] on button "Refresh" at bounding box center [1456, 102] width 54 height 23
click at [725, 705] on mat-icon "first_page" at bounding box center [721, 701] width 15 height 15
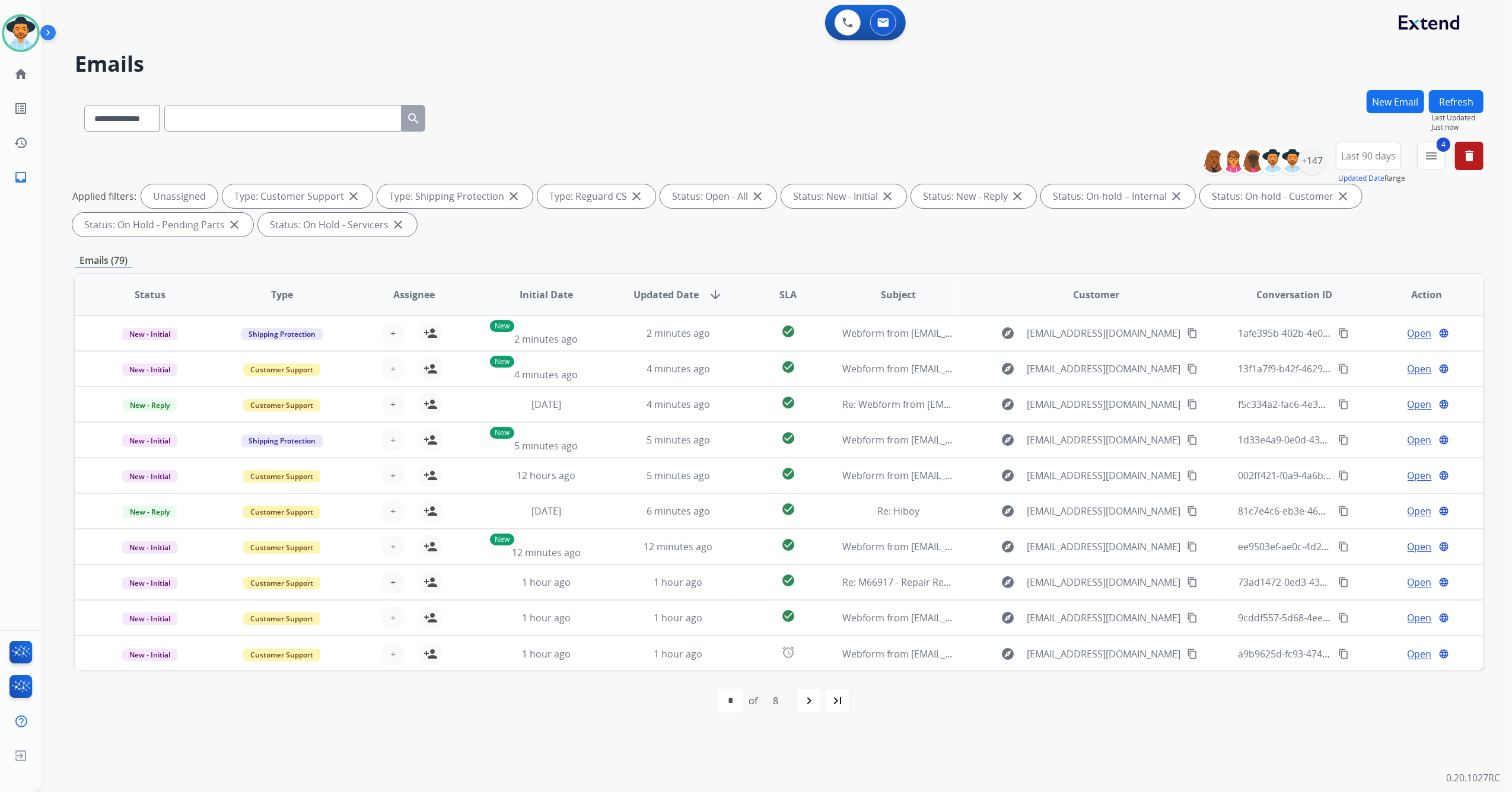
click at [810, 707] on mat-icon "navigate_next" at bounding box center [809, 701] width 15 height 15
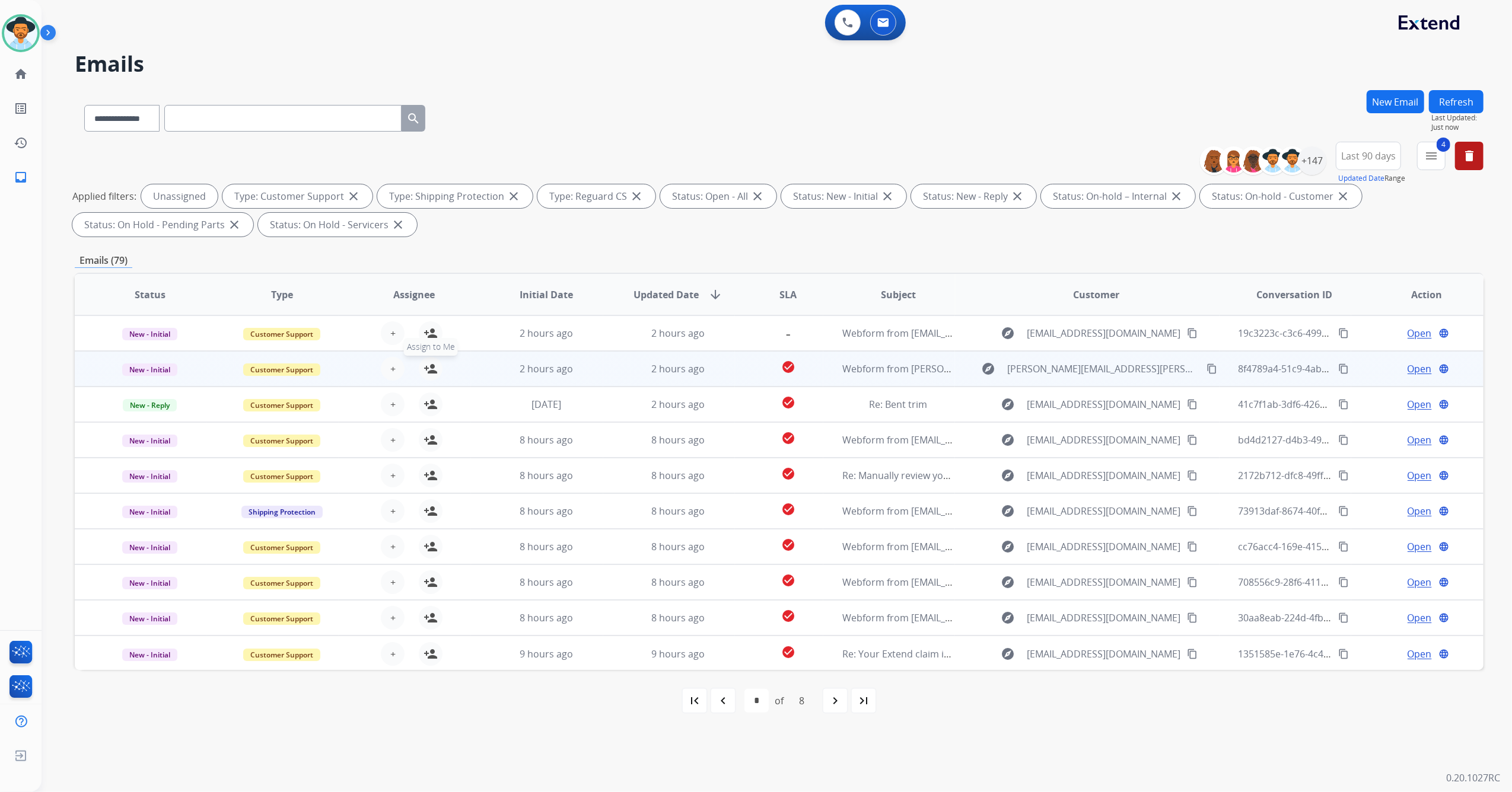
click at [424, 367] on mat-icon "person_add" at bounding box center [431, 369] width 15 height 15
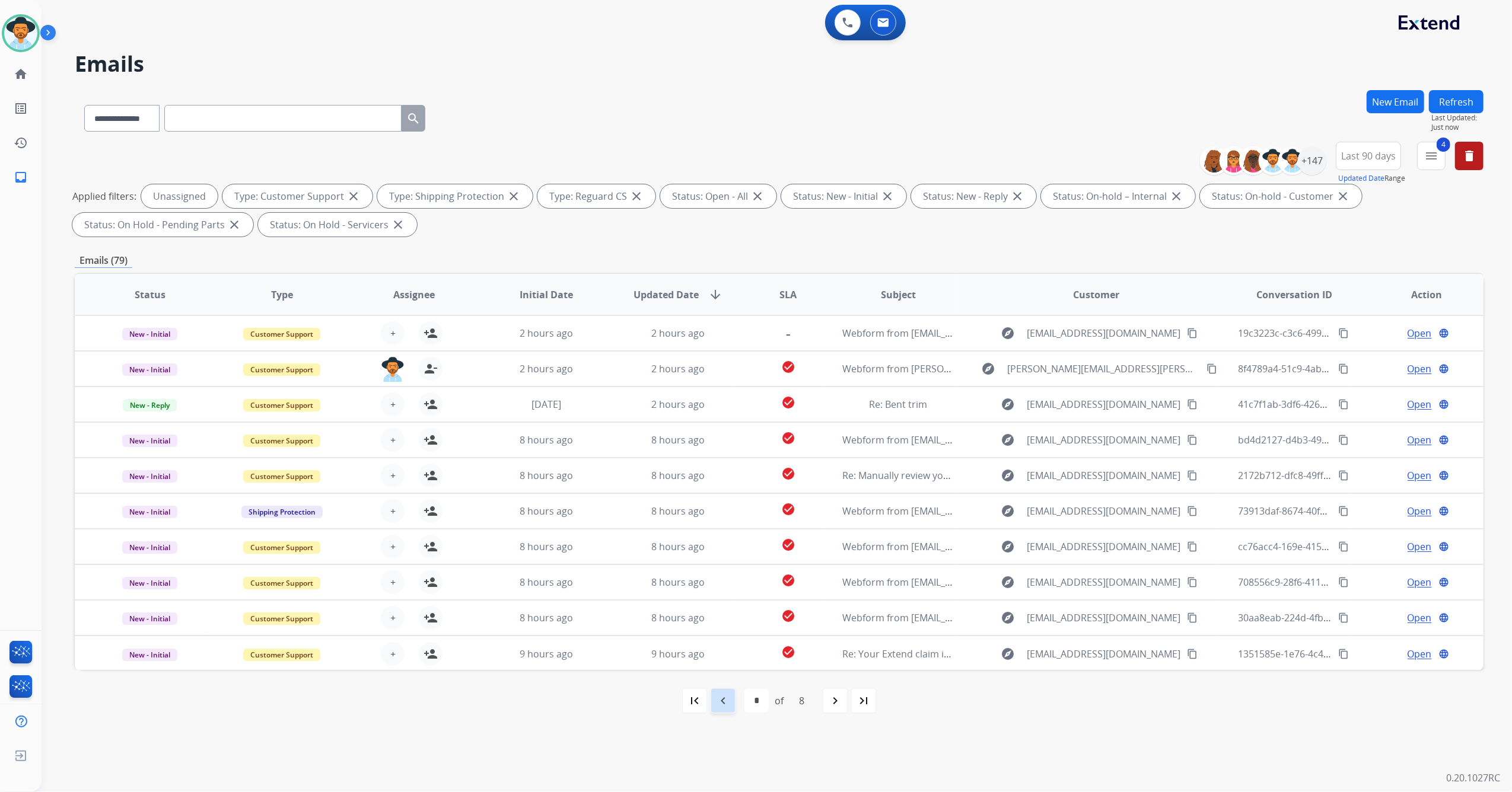
click at [721, 701] on mat-icon "navigate_before" at bounding box center [723, 701] width 15 height 15
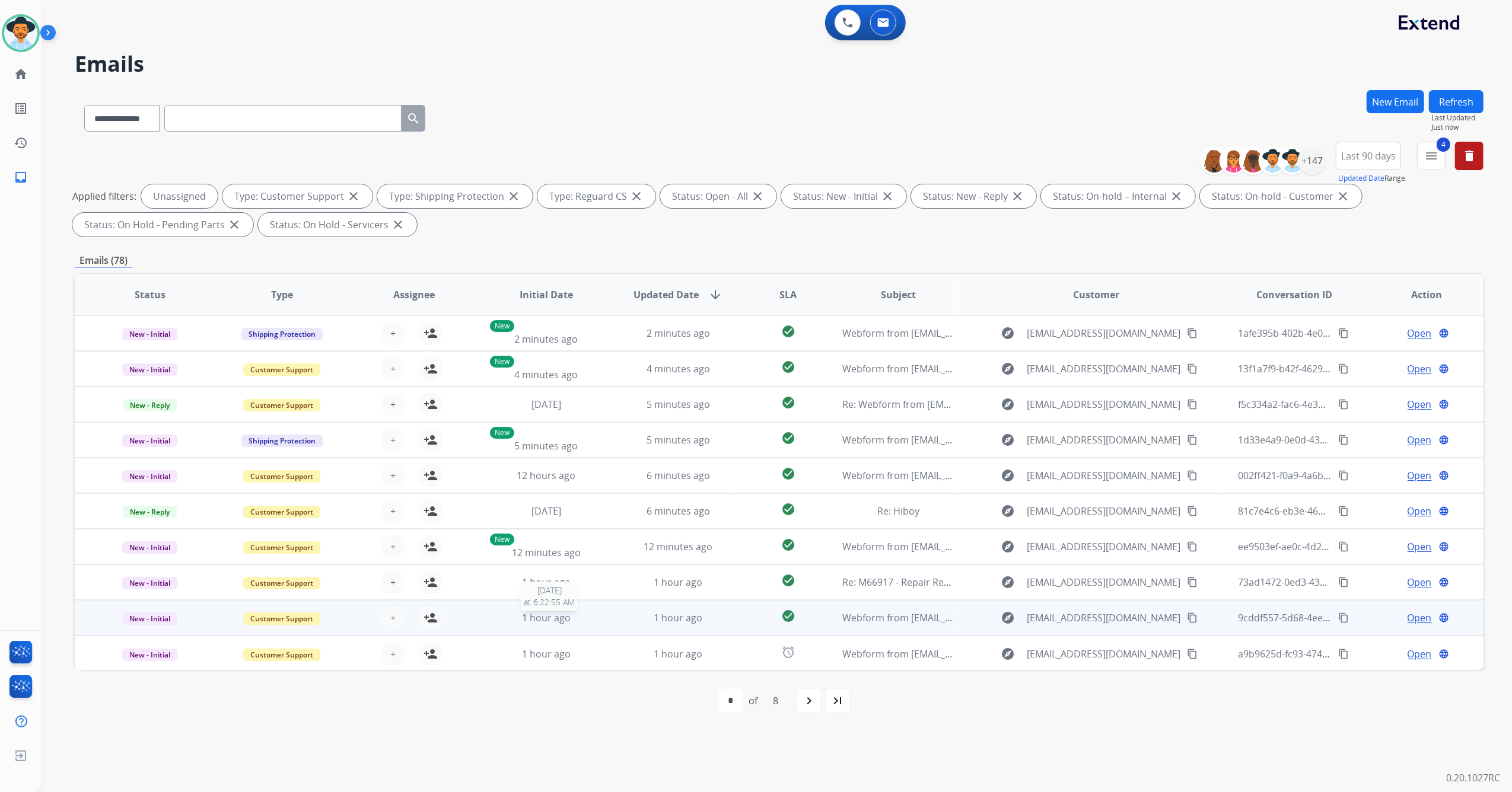
click at [568, 623] on div "1 hour ago" at bounding box center [546, 618] width 113 height 15
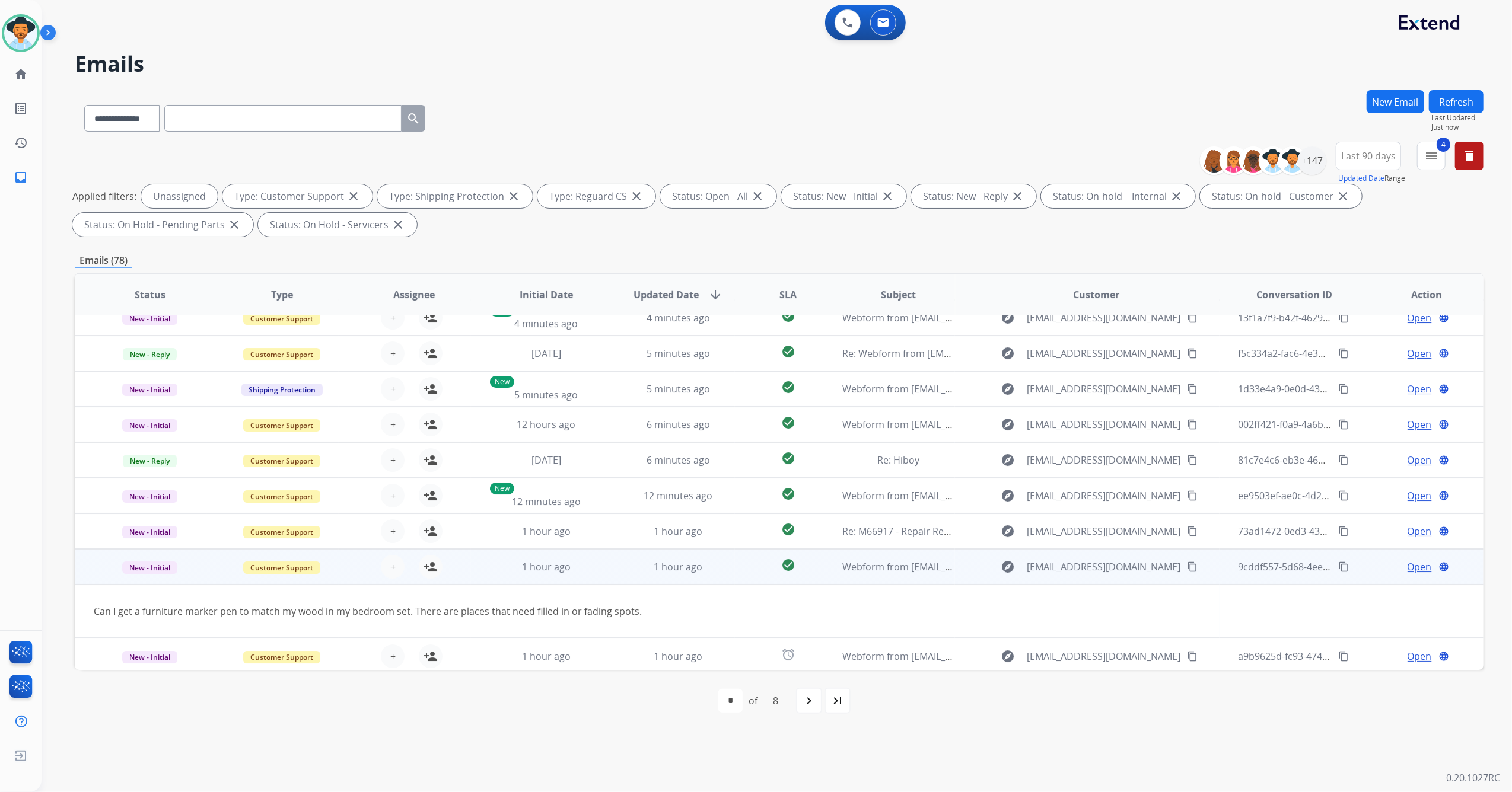
scroll to position [53, 0]
click at [430, 562] on mat-icon "person_add" at bounding box center [431, 565] width 15 height 15
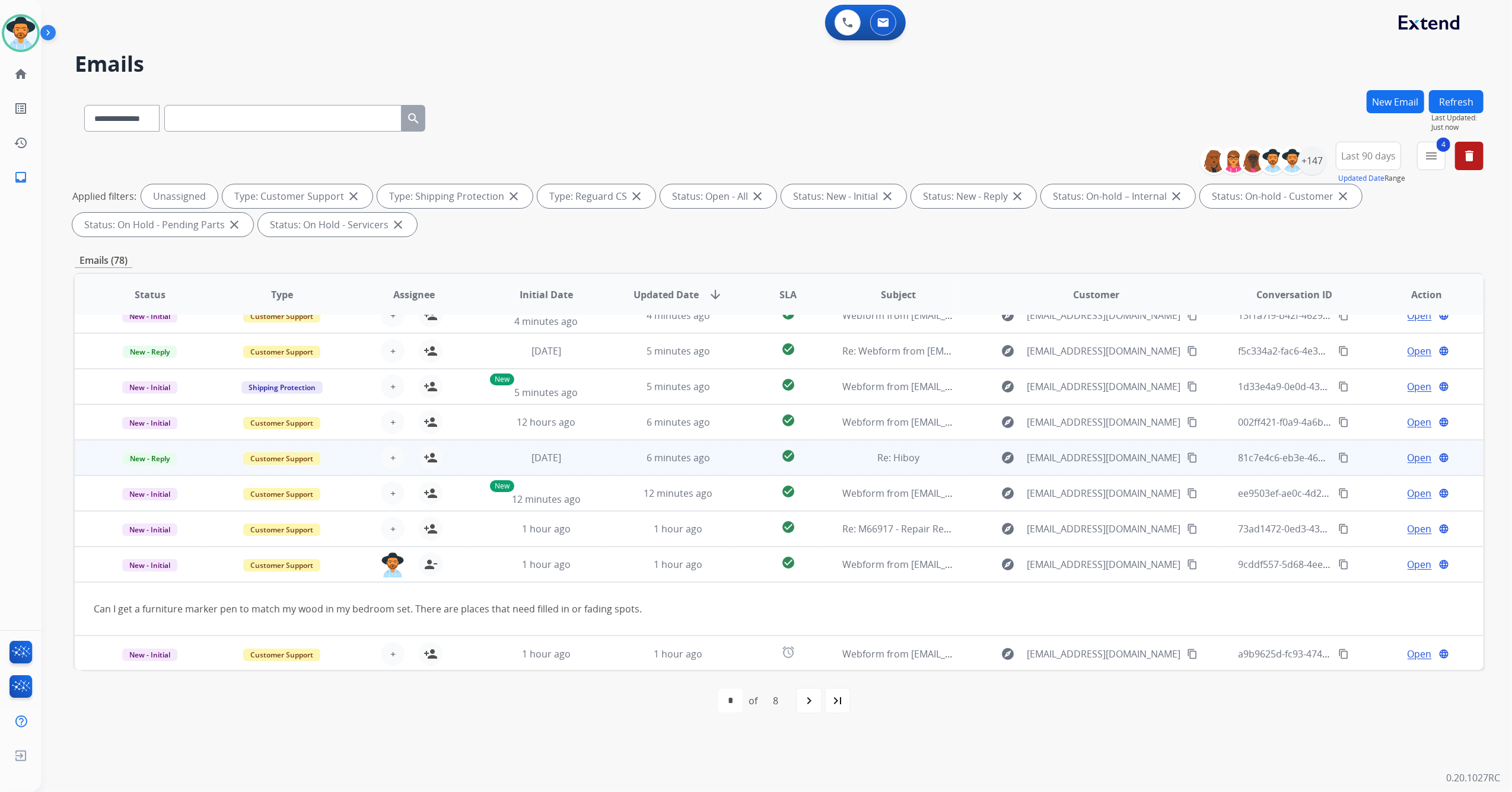
click at [607, 449] on td "6 minutes ago" at bounding box center [669, 457] width 133 height 36
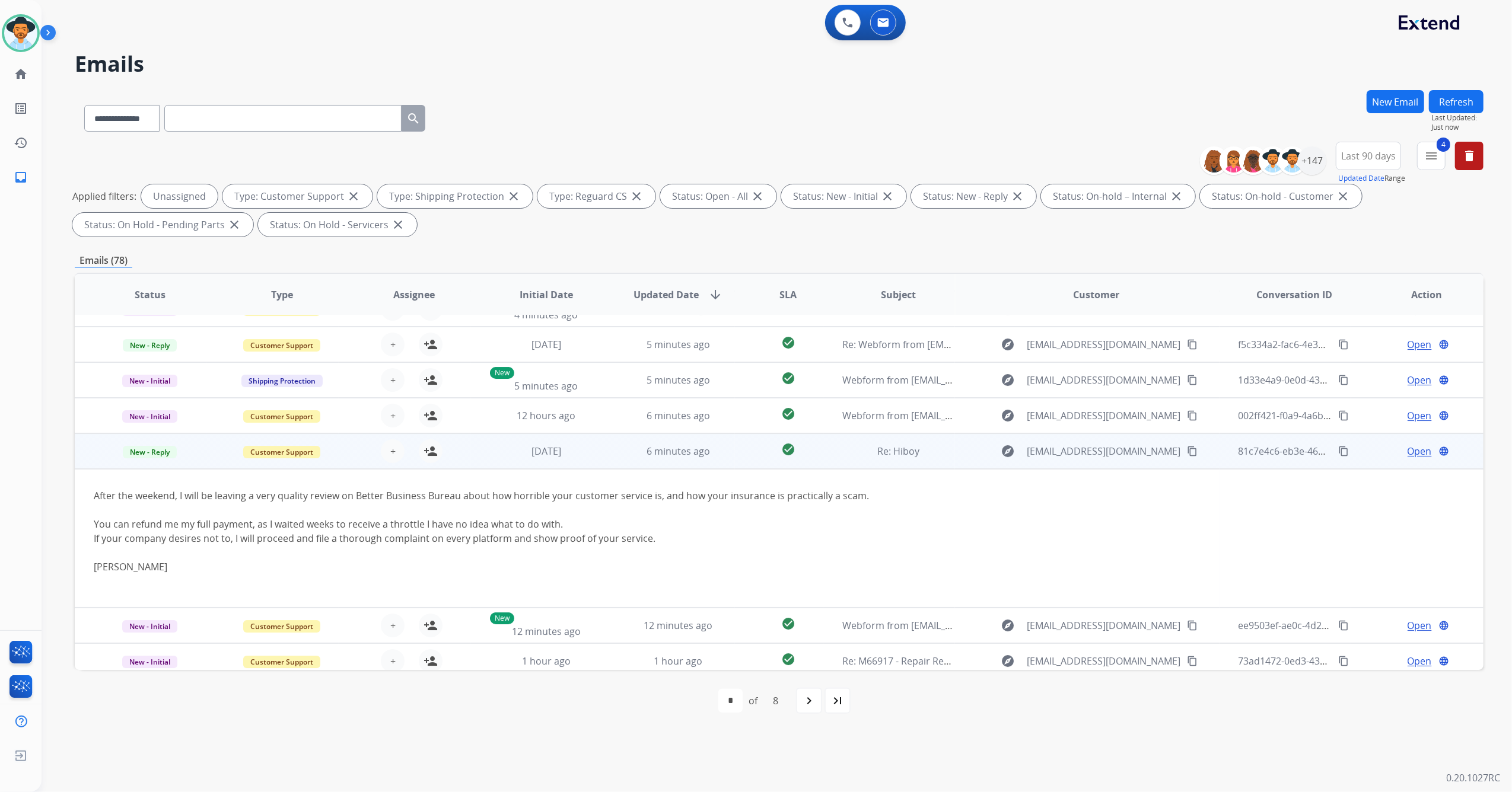
scroll to position [0, 0]
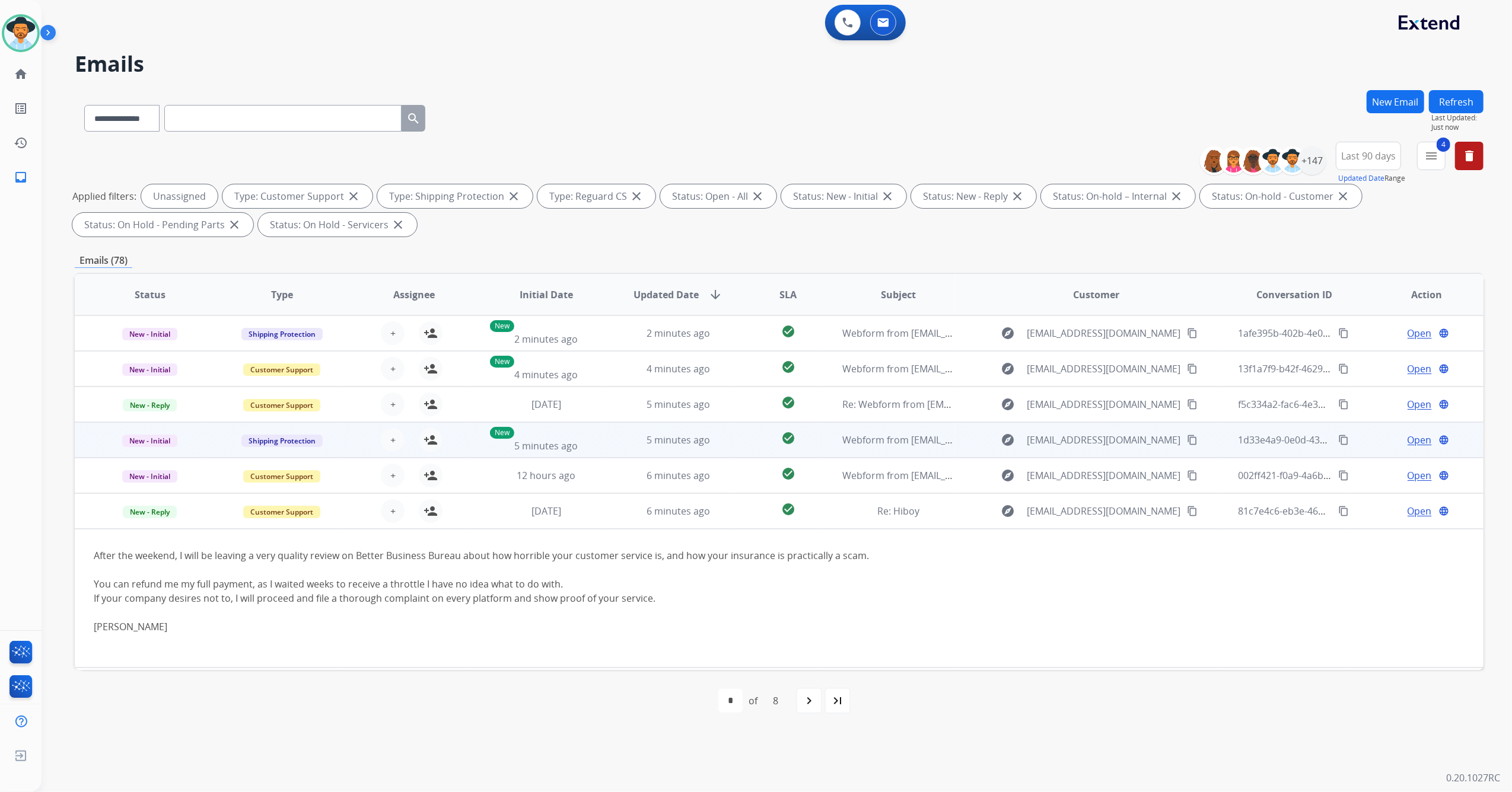
click at [608, 439] on td "5 minutes ago" at bounding box center [669, 440] width 133 height 36
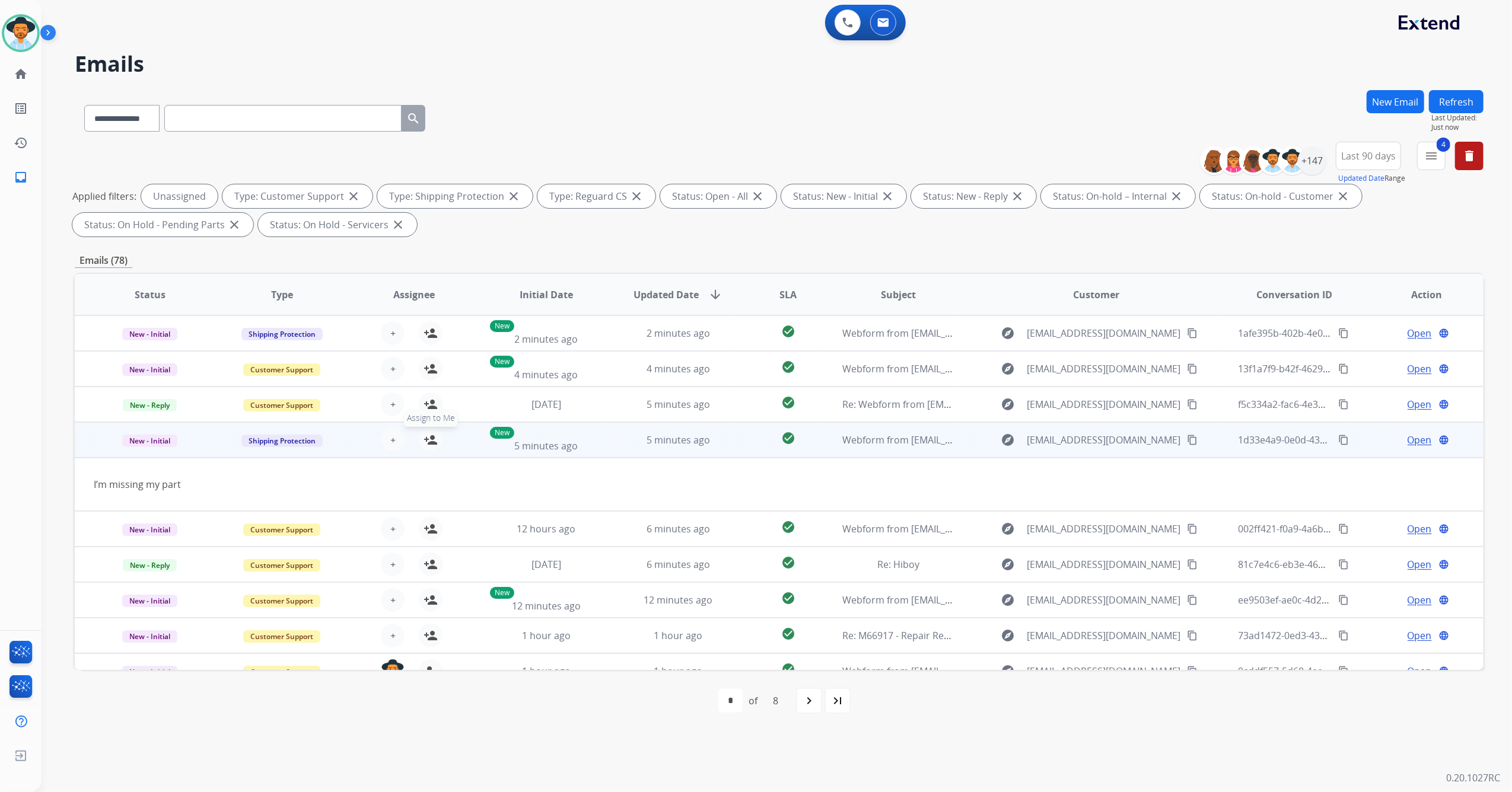
click at [424, 434] on mat-icon "person_add" at bounding box center [431, 440] width 15 height 15
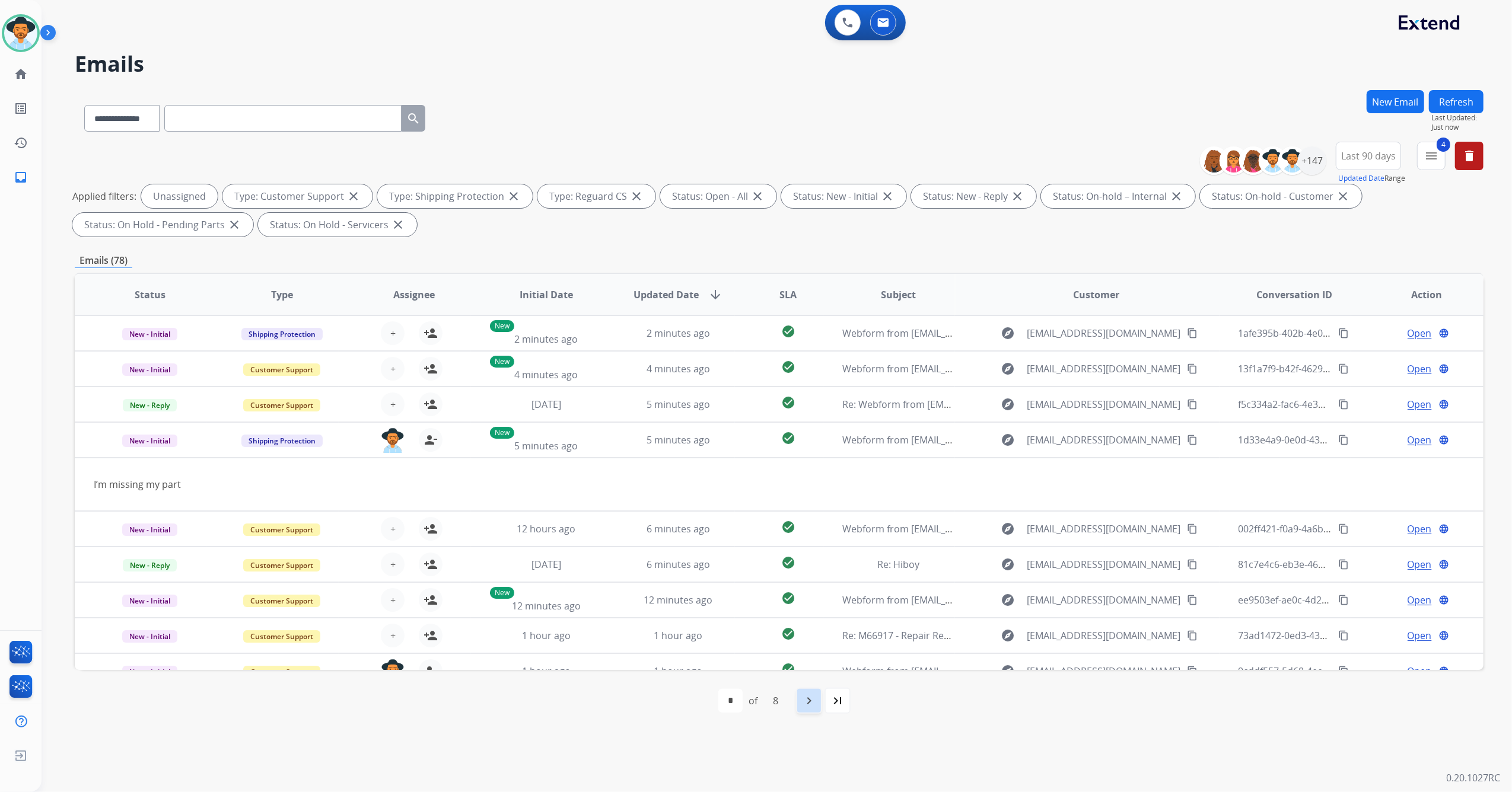
click at [821, 712] on div "navigate_next" at bounding box center [809, 701] width 26 height 26
select select "*"
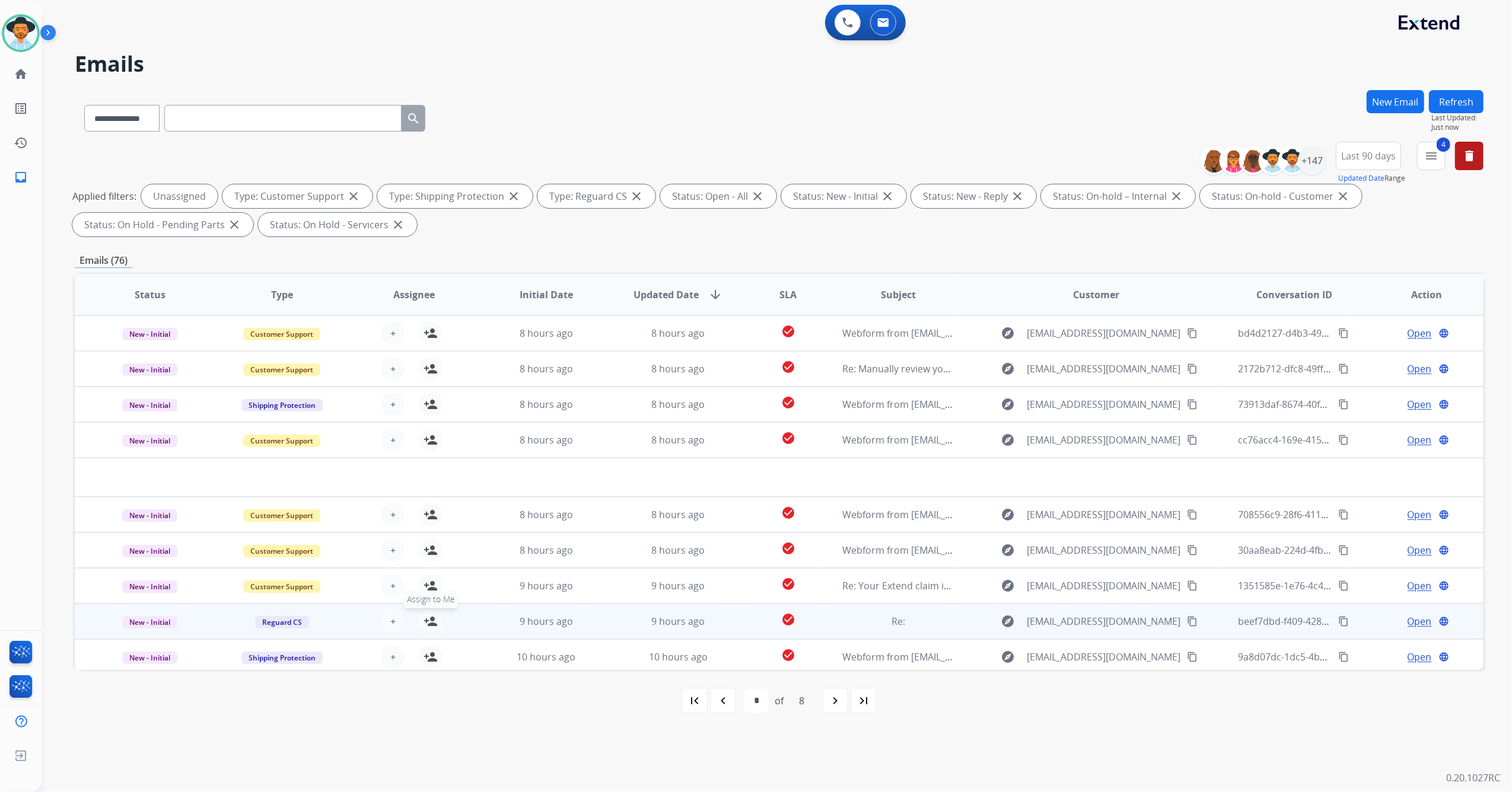
click at [425, 624] on mat-icon "person_add" at bounding box center [431, 621] width 15 height 15
click at [629, 622] on div "9 hours ago" at bounding box center [679, 621] width 113 height 15
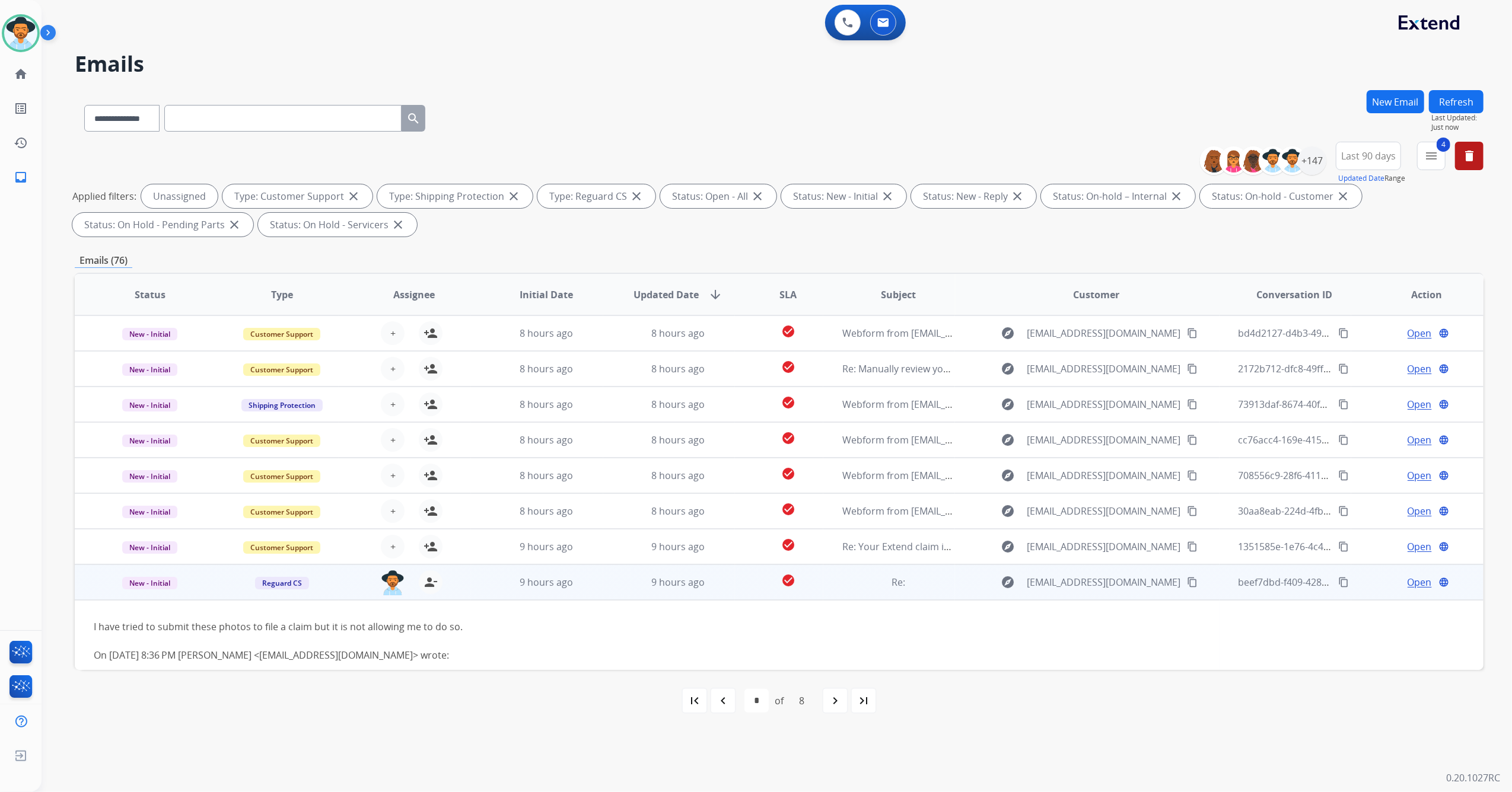
scroll to position [82, 0]
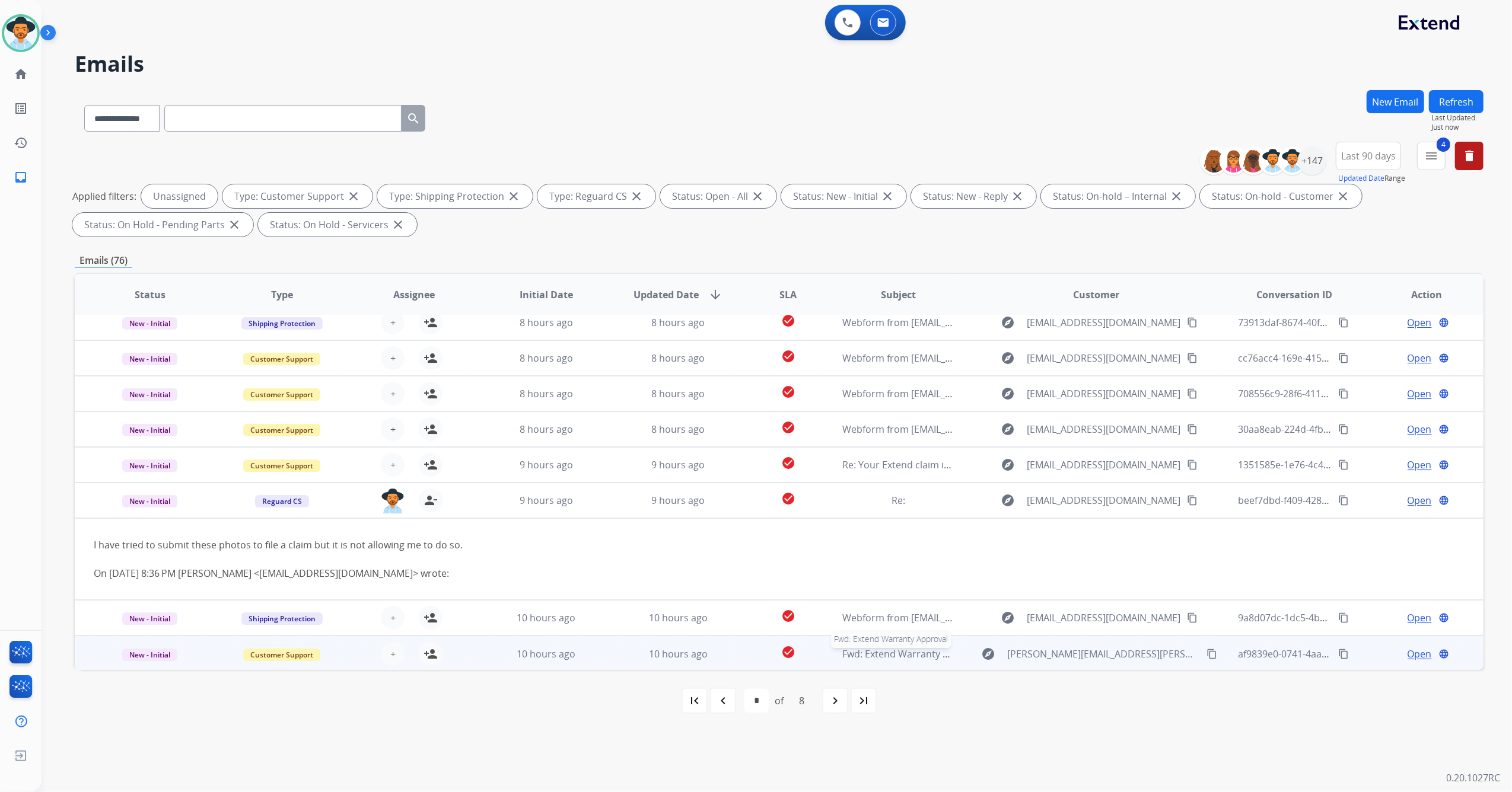
click at [928, 655] on span "Fwd: Extend Warranty Approval" at bounding box center [912, 654] width 140 height 13
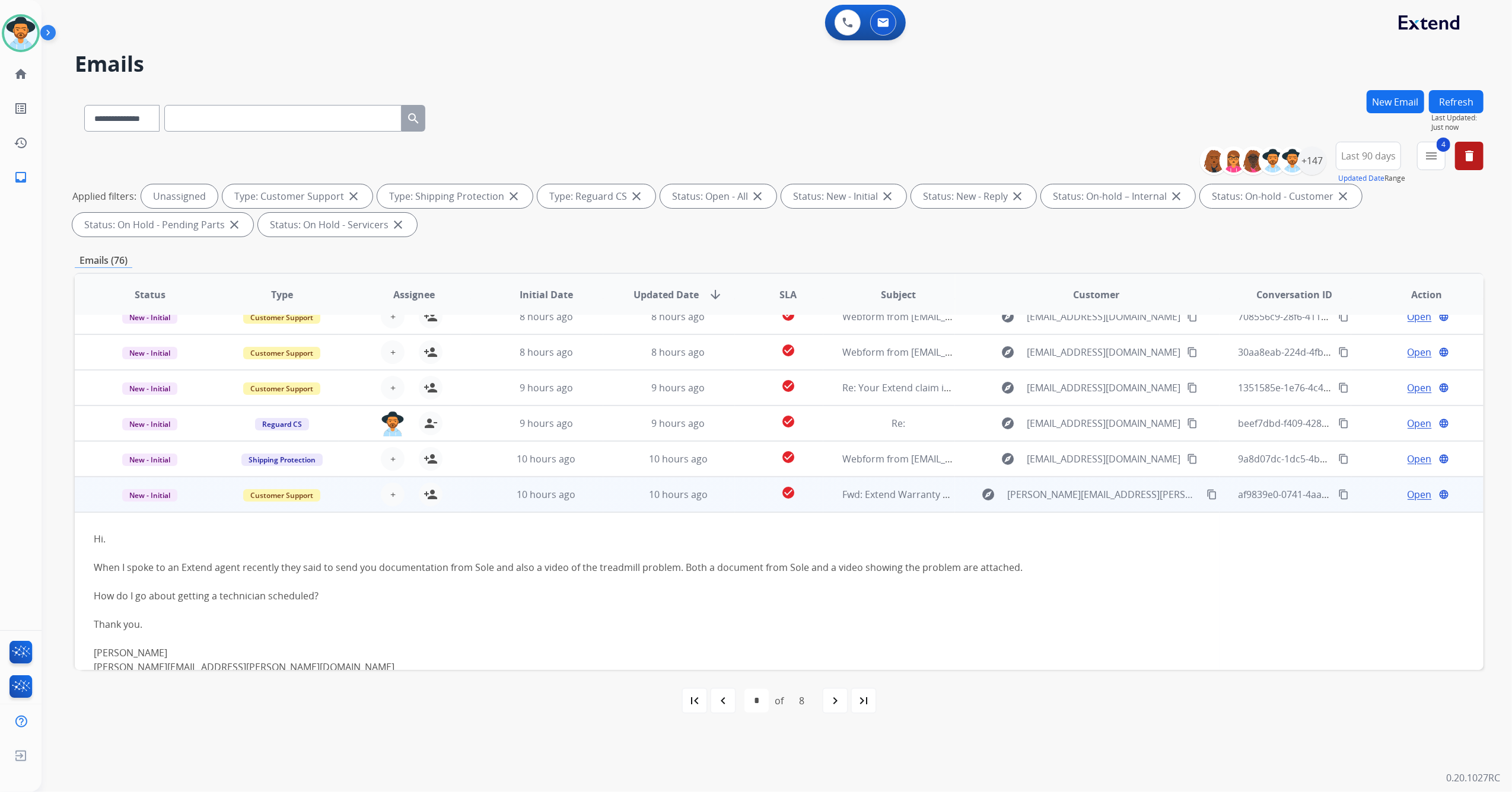
scroll to position [223, 0]
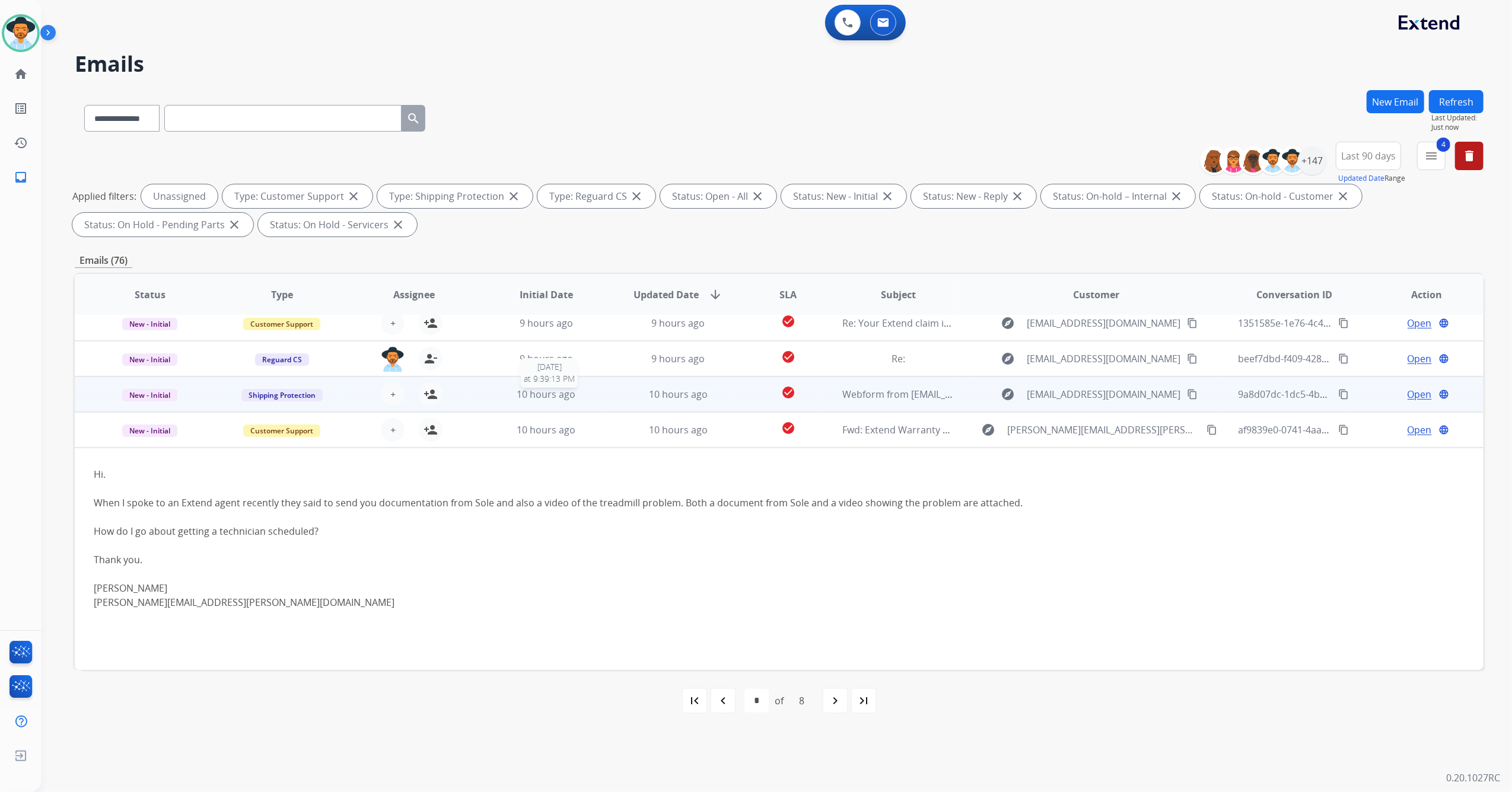
click at [504, 395] on div "10 hours ago" at bounding box center [546, 394] width 113 height 15
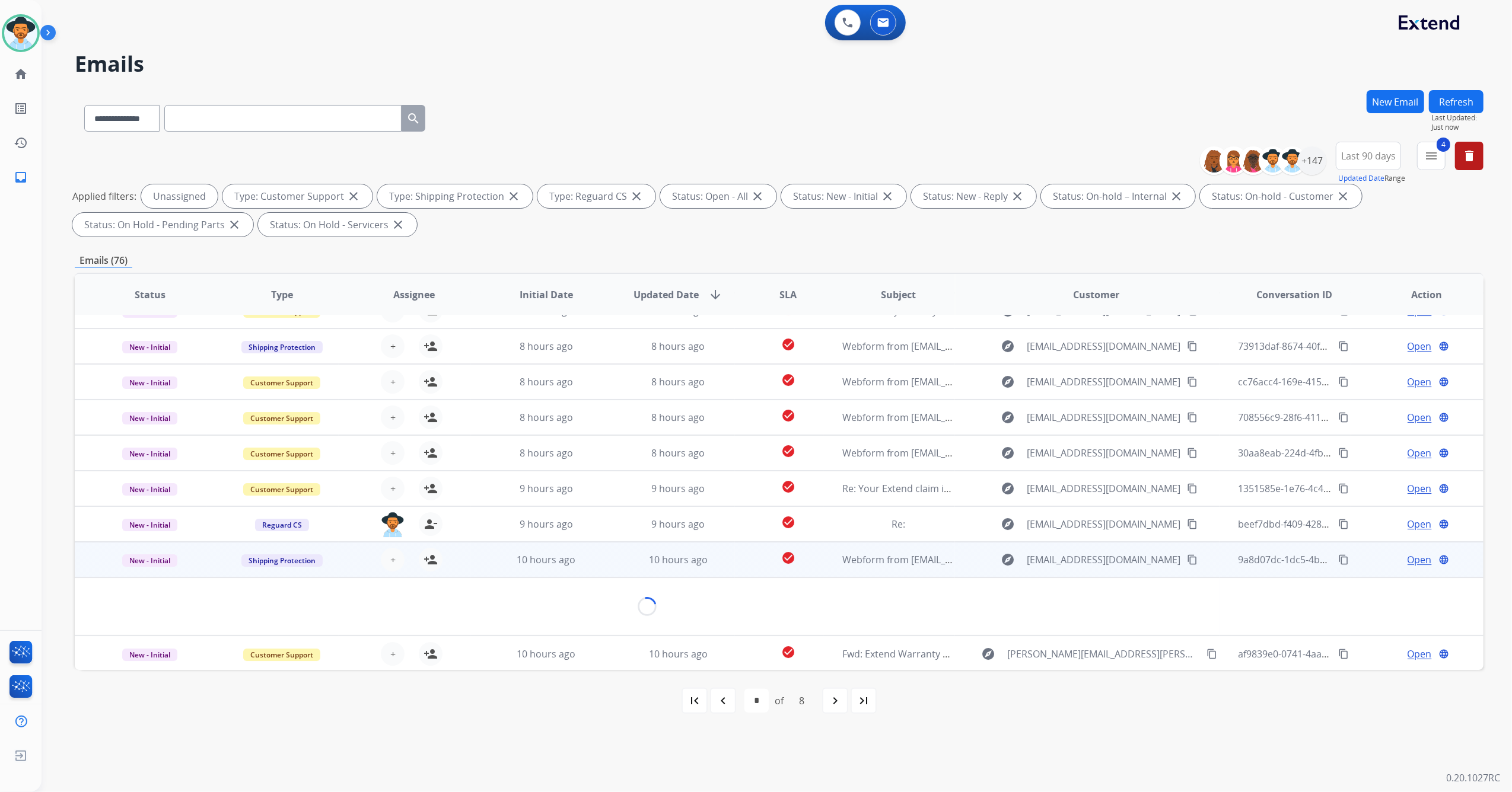
scroll to position [96, 0]
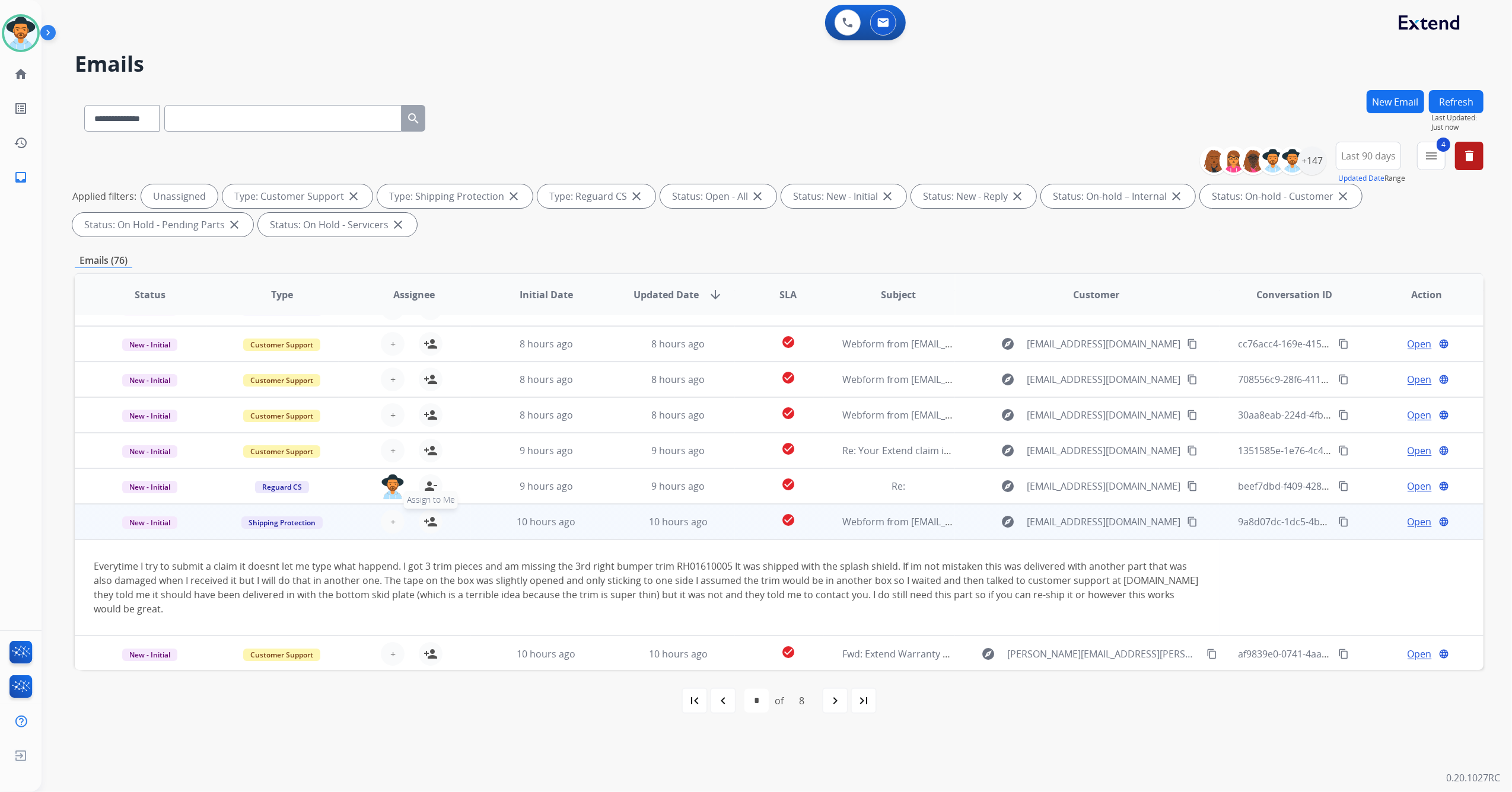
click at [426, 520] on mat-icon "person_add" at bounding box center [431, 522] width 15 height 15
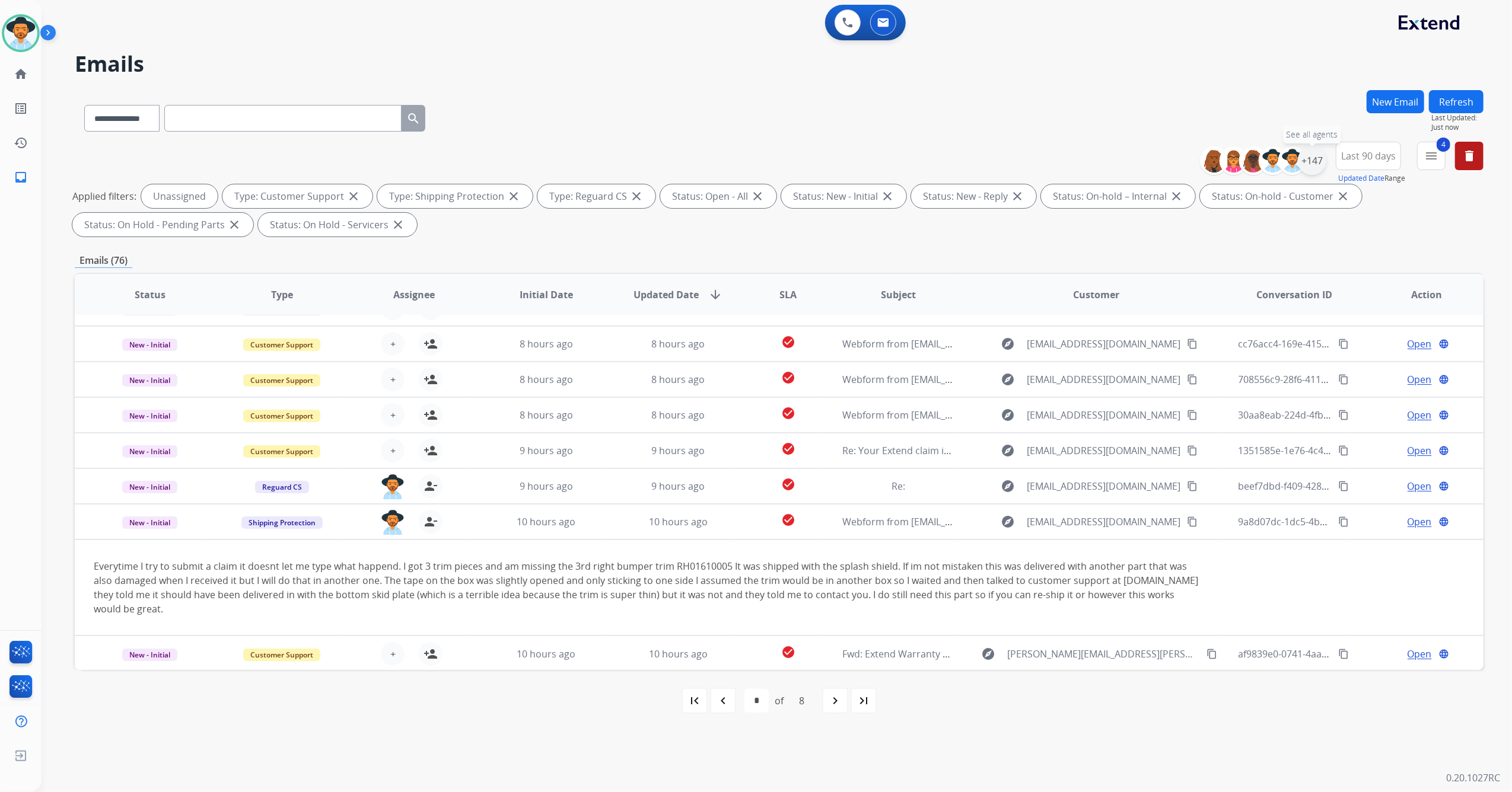
click at [1313, 162] on div "+147" at bounding box center [1312, 160] width 28 height 28
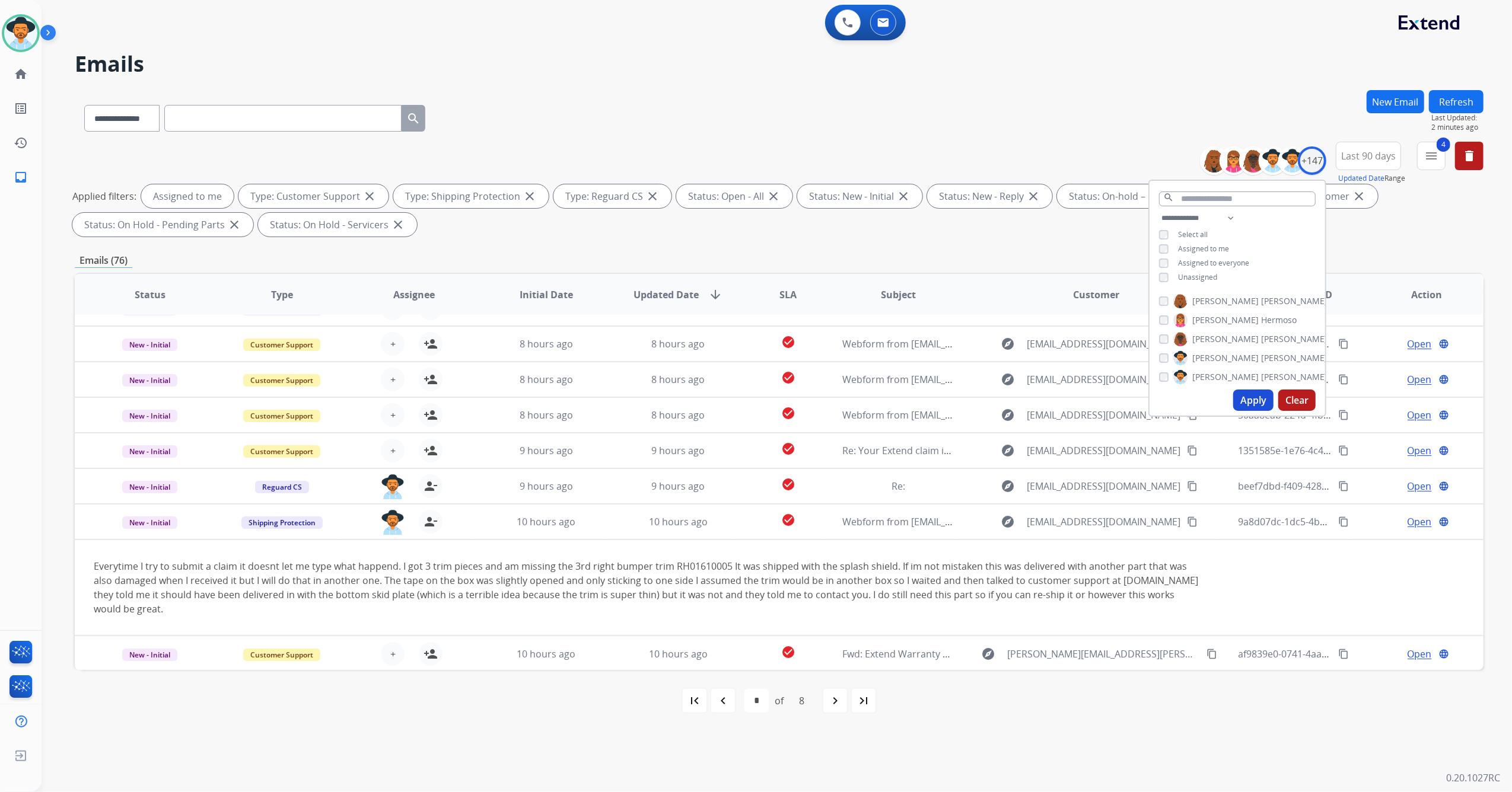
click at [1251, 401] on button "Apply" at bounding box center [1253, 400] width 41 height 21
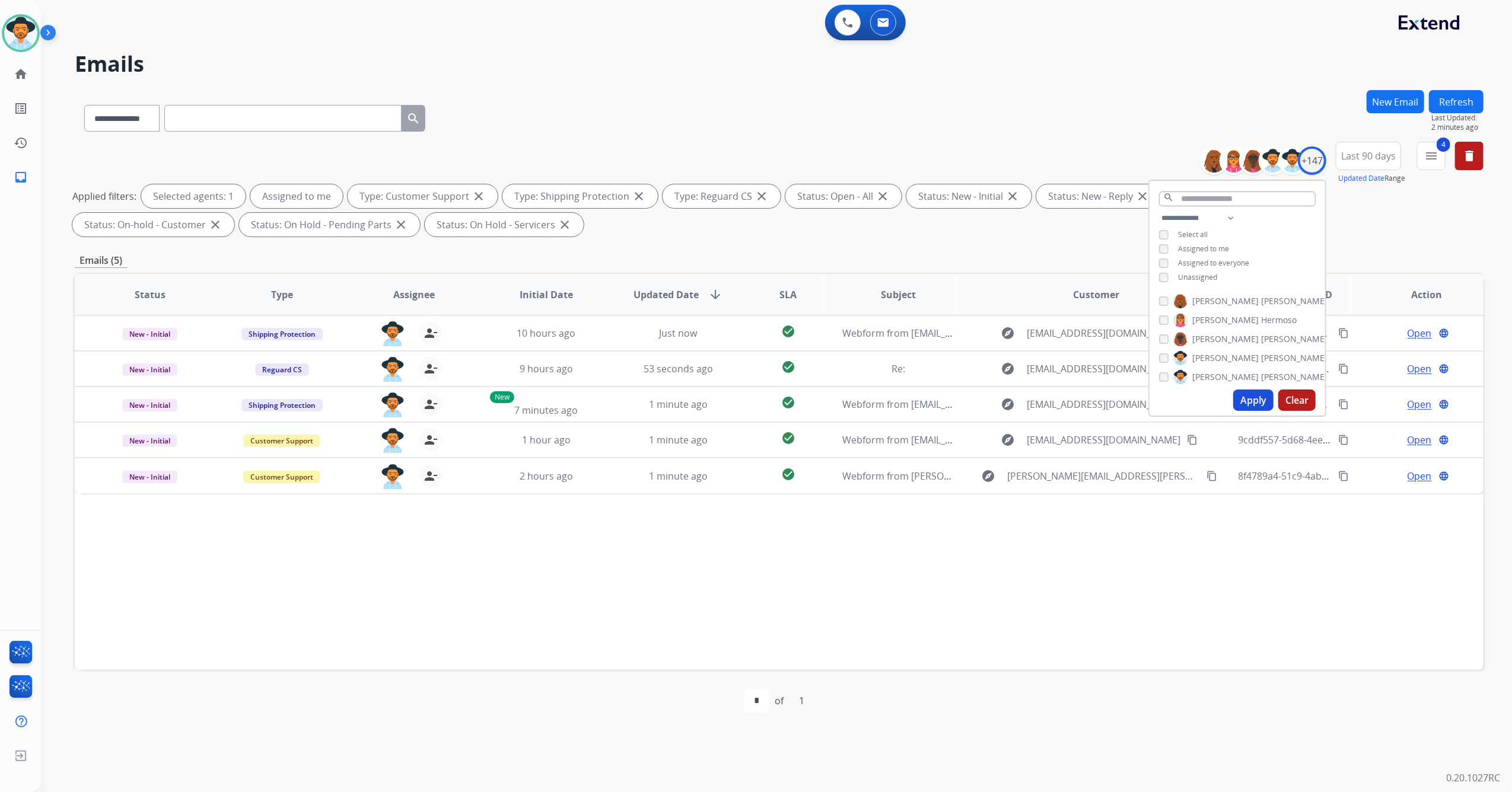
scroll to position [0, 0]
click at [1224, 581] on div "Status Type Assignee Initial Date Updated Date arrow_downward SLA Subject Custo…" at bounding box center [778, 471] width 1408 height 398
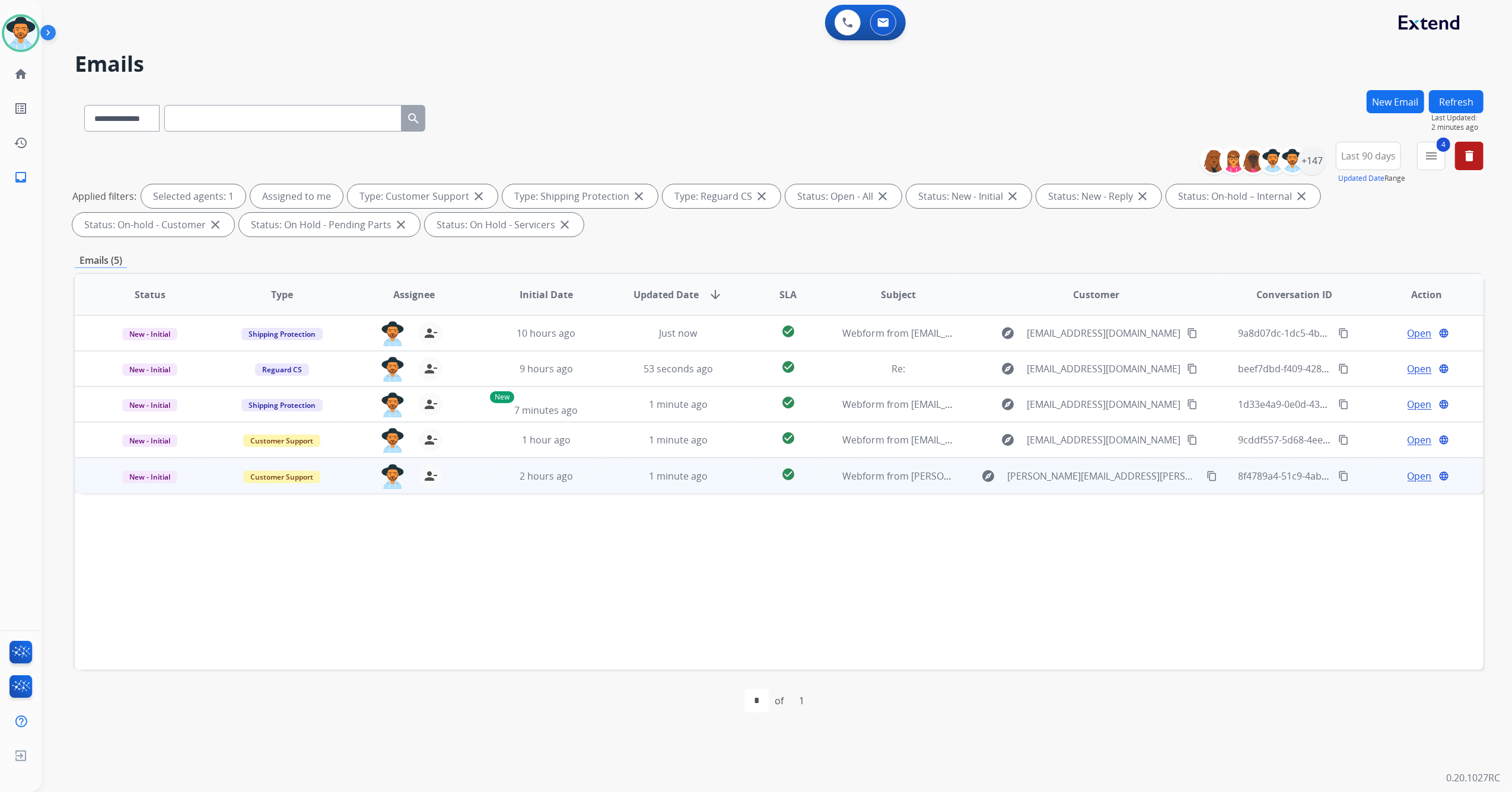
click at [709, 484] on td "1 minute ago" at bounding box center [669, 475] width 133 height 36
click at [1408, 476] on span "Open" at bounding box center [1419, 476] width 24 height 15
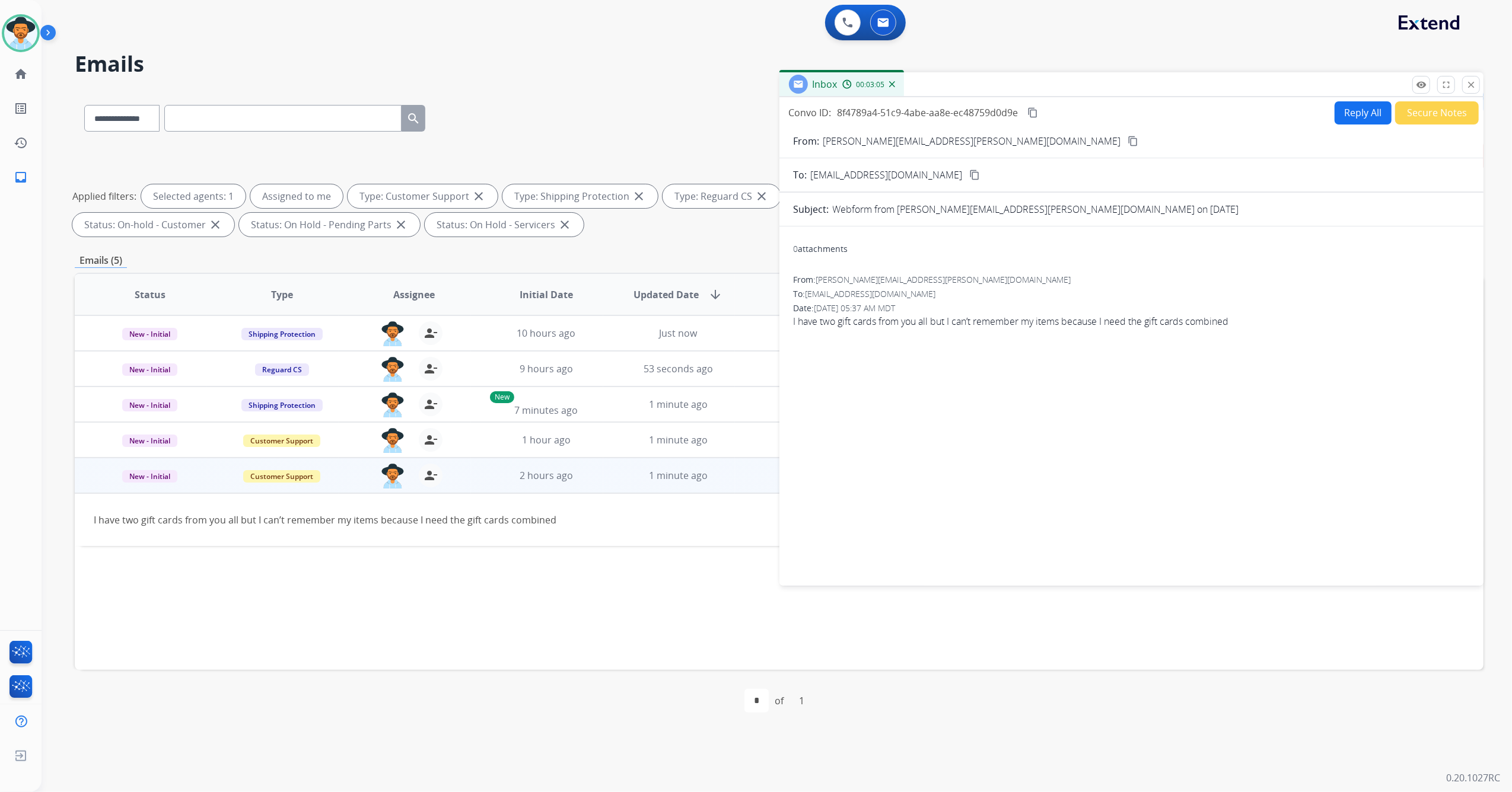
click at [1365, 108] on button "Reply All" at bounding box center [1363, 113] width 57 height 23
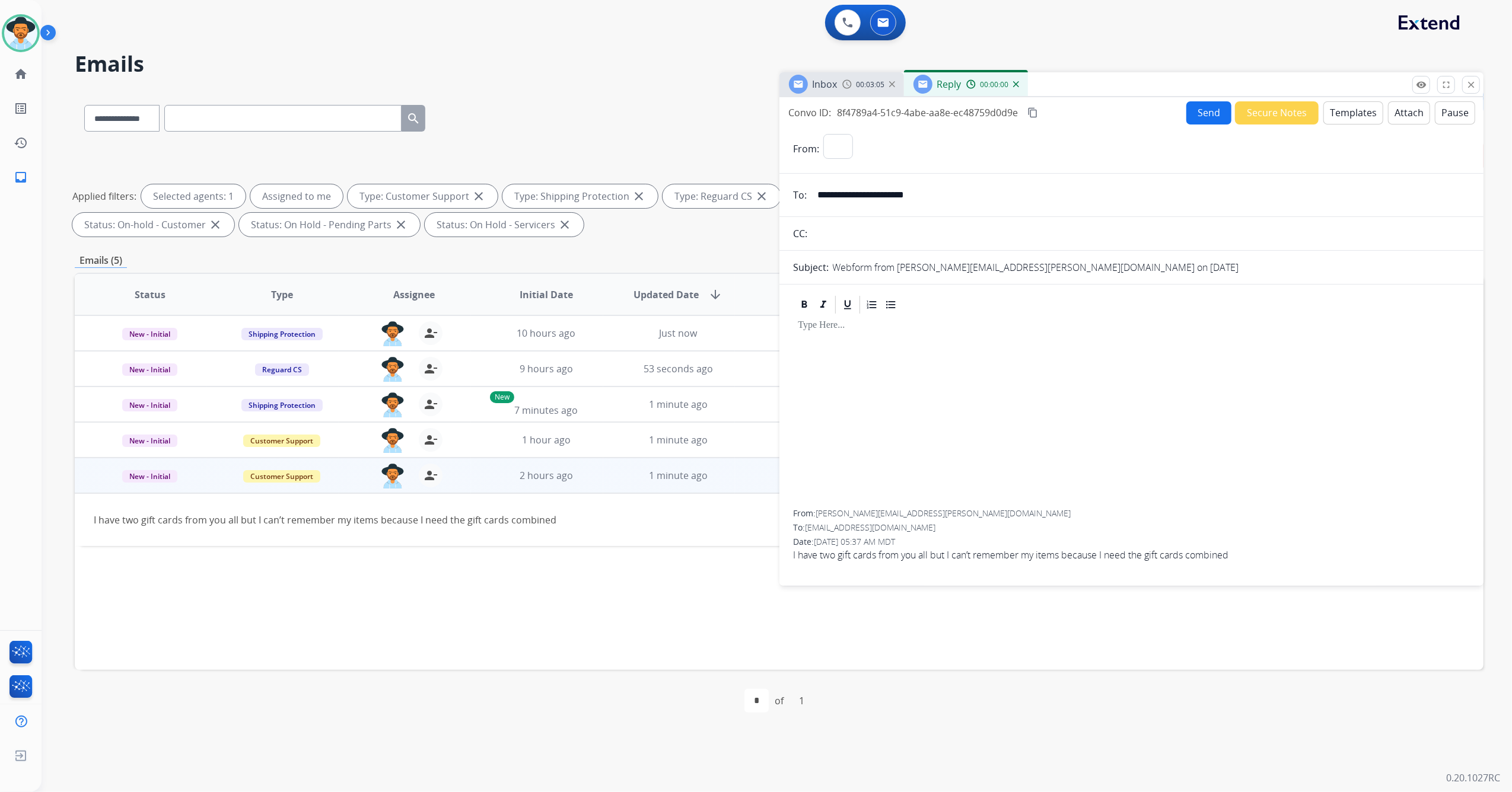
select select "**********"
click at [1353, 111] on button "Templates" at bounding box center [1353, 113] width 60 height 23
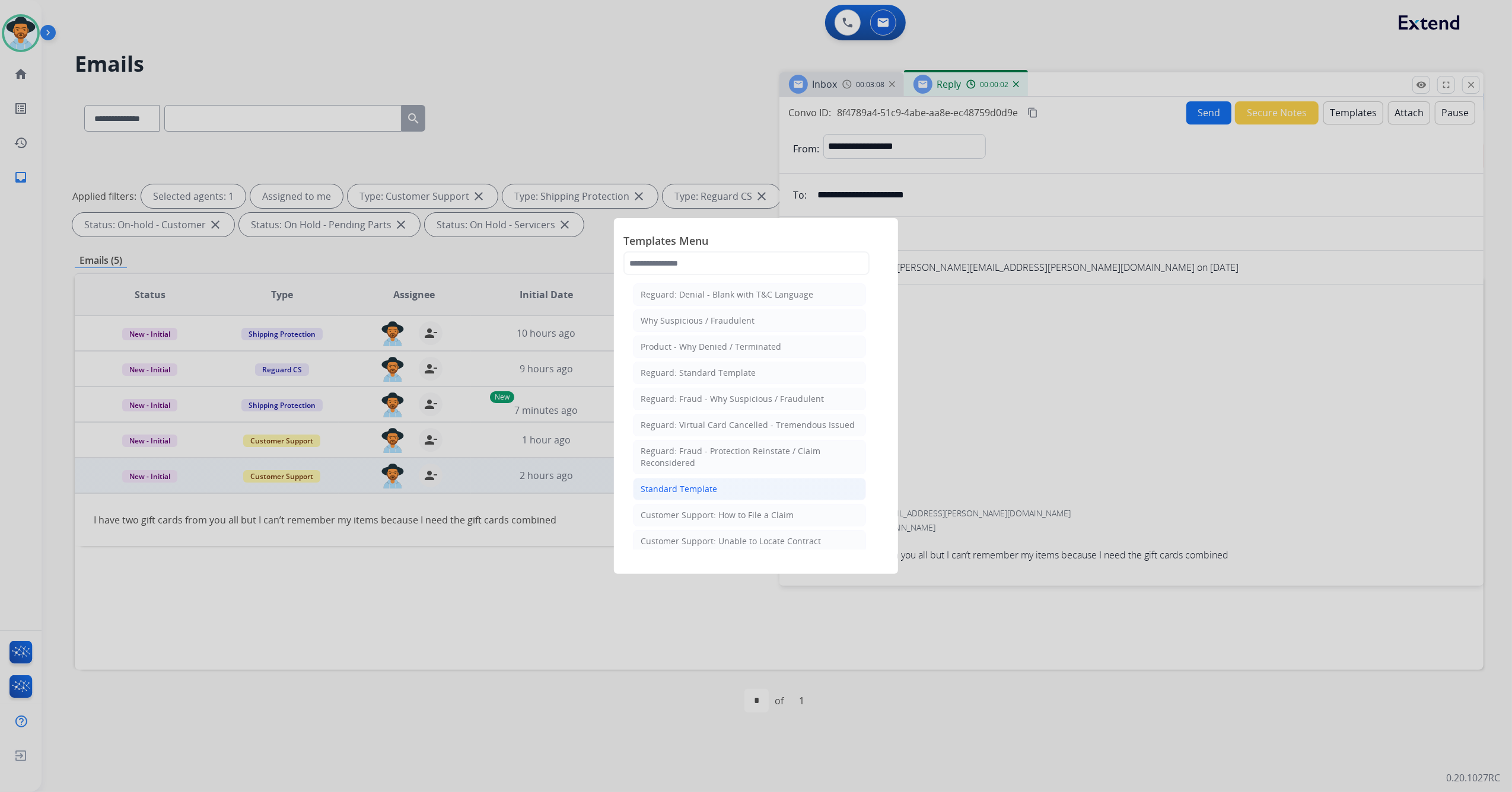
click at [739, 486] on li "Standard Template" at bounding box center [749, 489] width 233 height 22
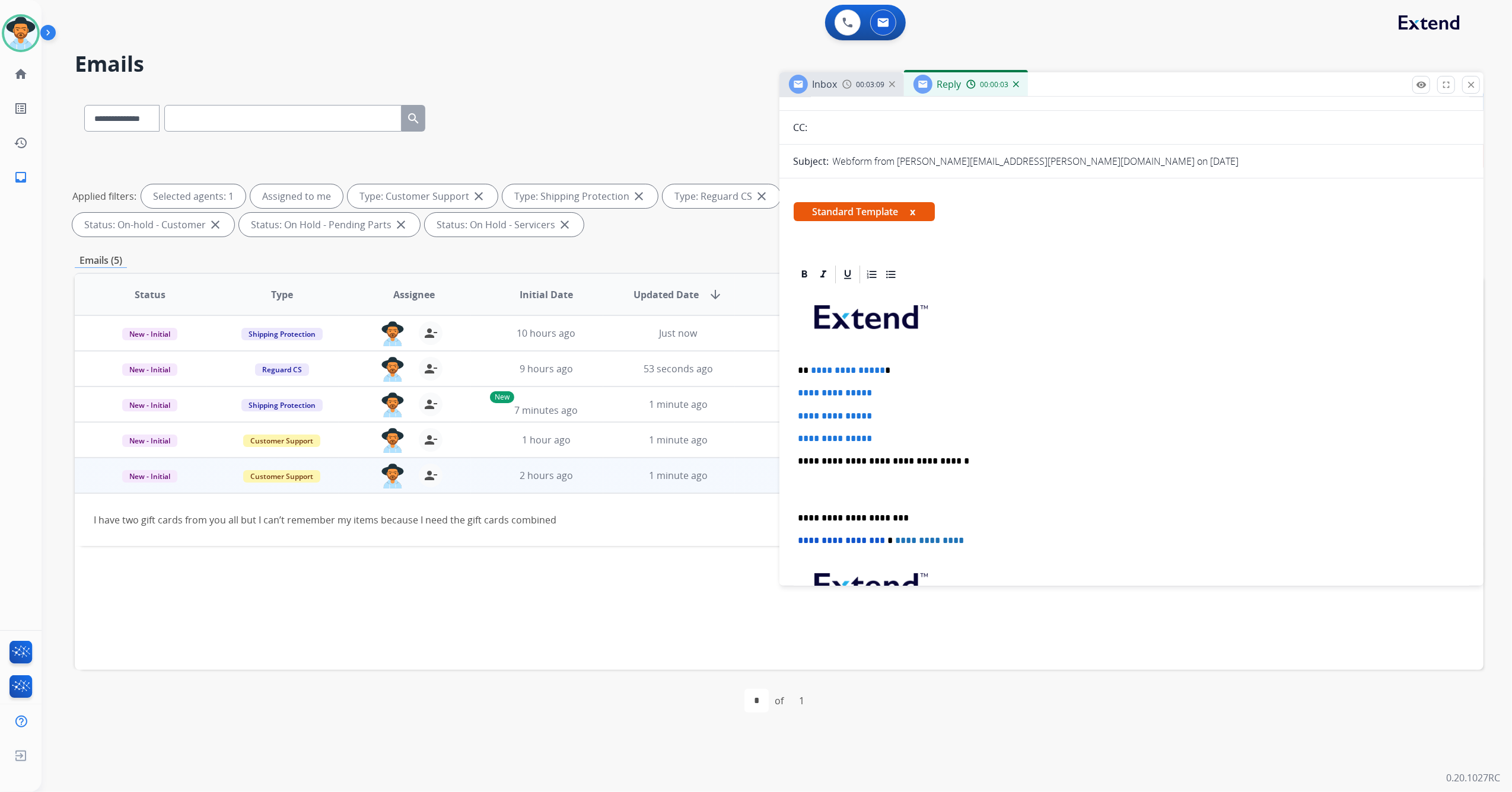
scroll to position [237, 0]
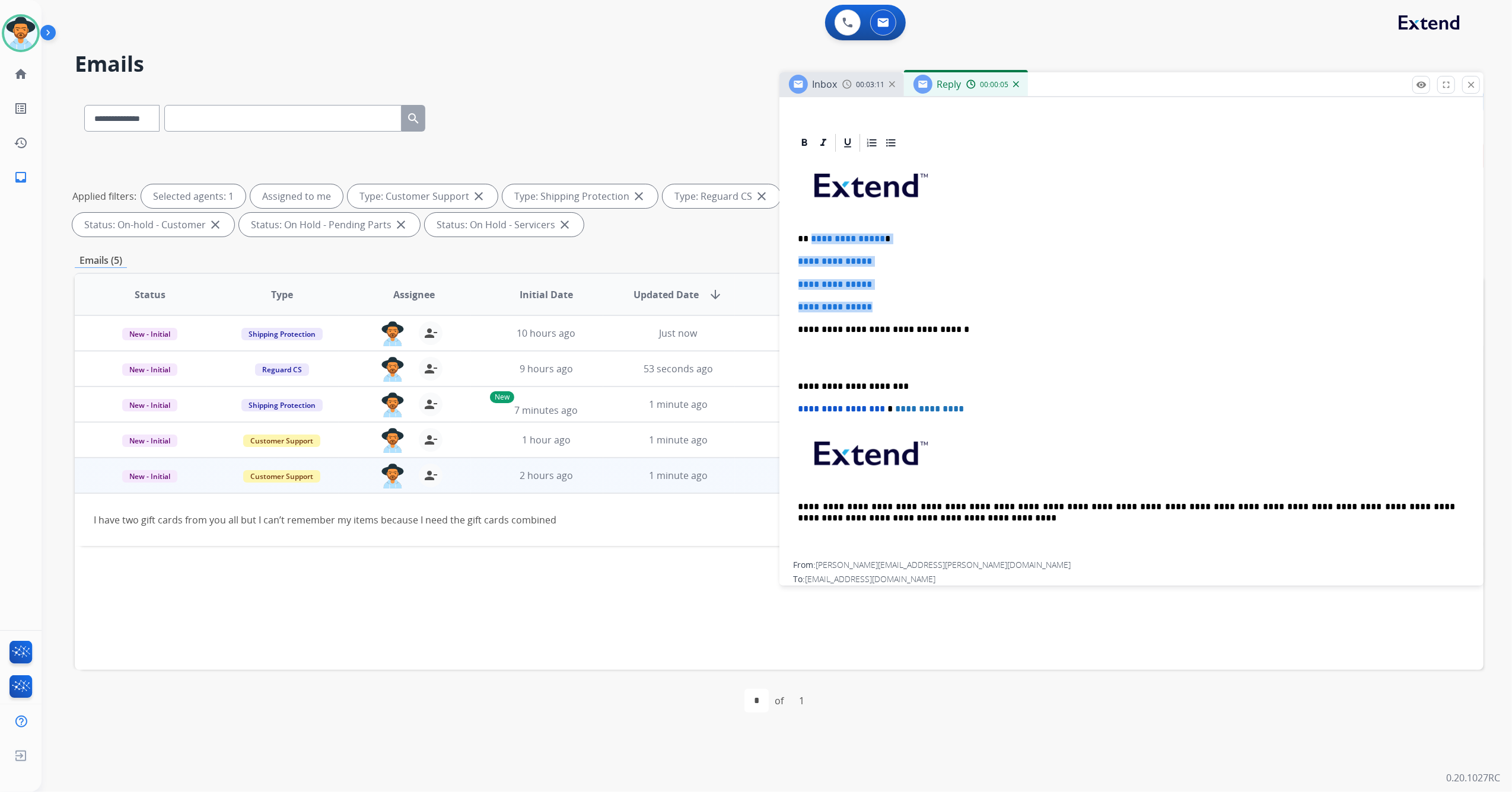
drag, startPoint x: 889, startPoint y: 304, endPoint x: 810, endPoint y: 234, distance: 105.6
click at [810, 234] on div "**********" at bounding box center [1131, 358] width 676 height 408
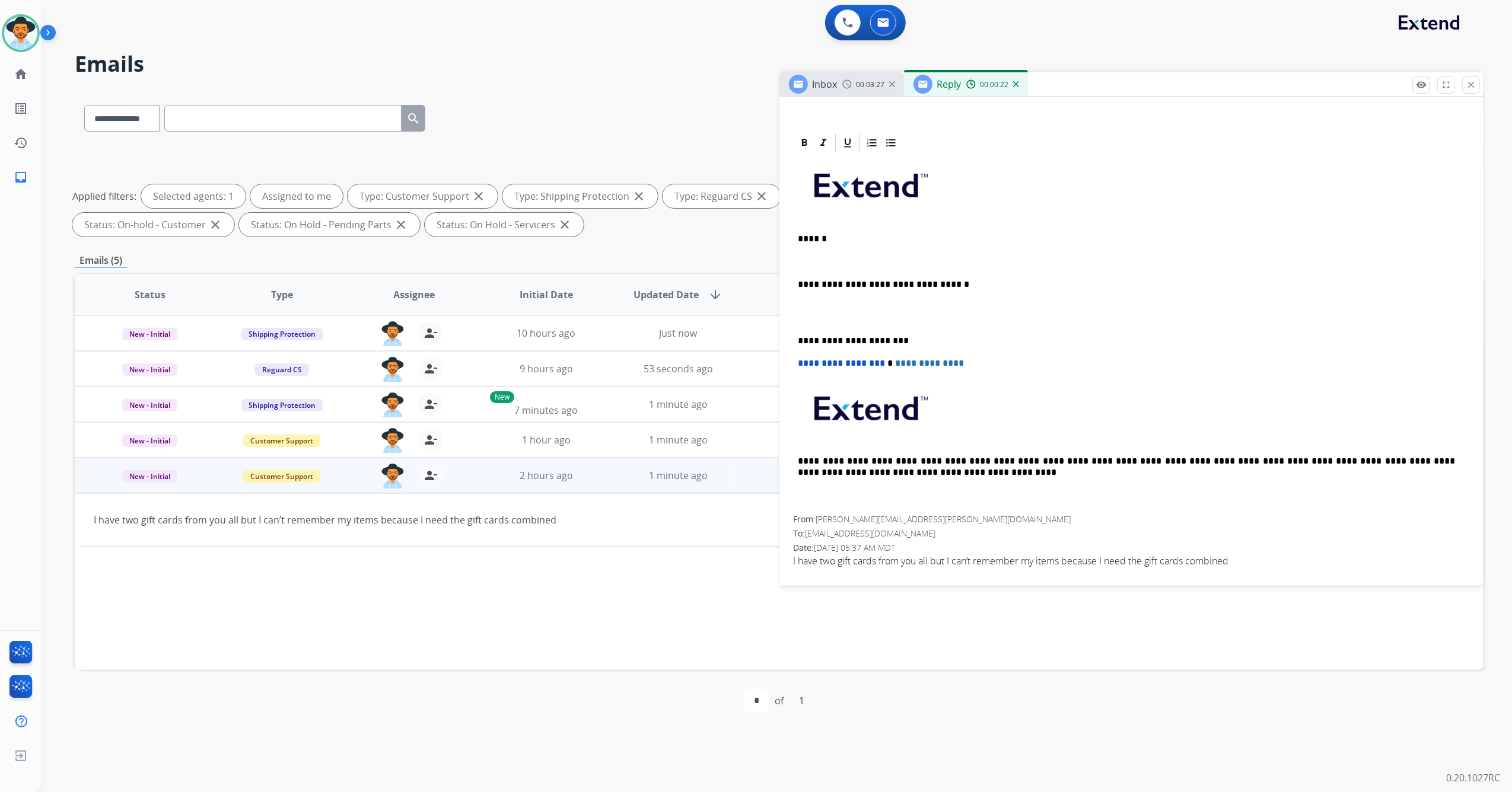
scroll to position [238, 0]
click at [907, 243] on div "**********" at bounding box center [1131, 333] width 676 height 362
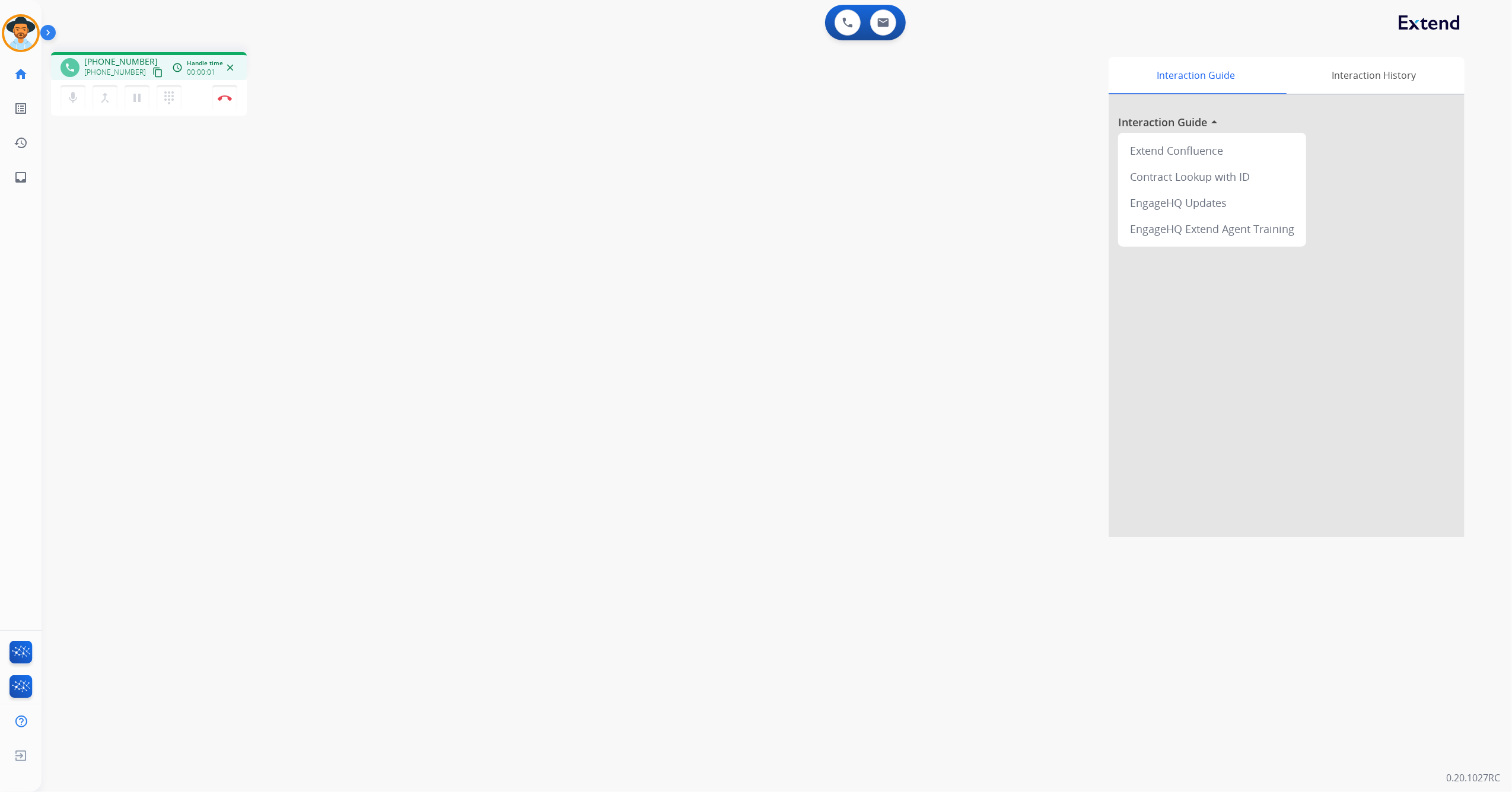
click at [153, 70] on mat-icon "content_copy" at bounding box center [158, 73] width 11 height 11
click at [136, 94] on mat-icon "pause" at bounding box center [137, 98] width 15 height 15
click at [72, 97] on mat-icon "mic" at bounding box center [73, 98] width 15 height 15
drag, startPoint x: 148, startPoint y: 91, endPoint x: 140, endPoint y: 97, distance: 10.0
click at [148, 93] on button "play_arrow Hold" at bounding box center [137, 97] width 25 height 25
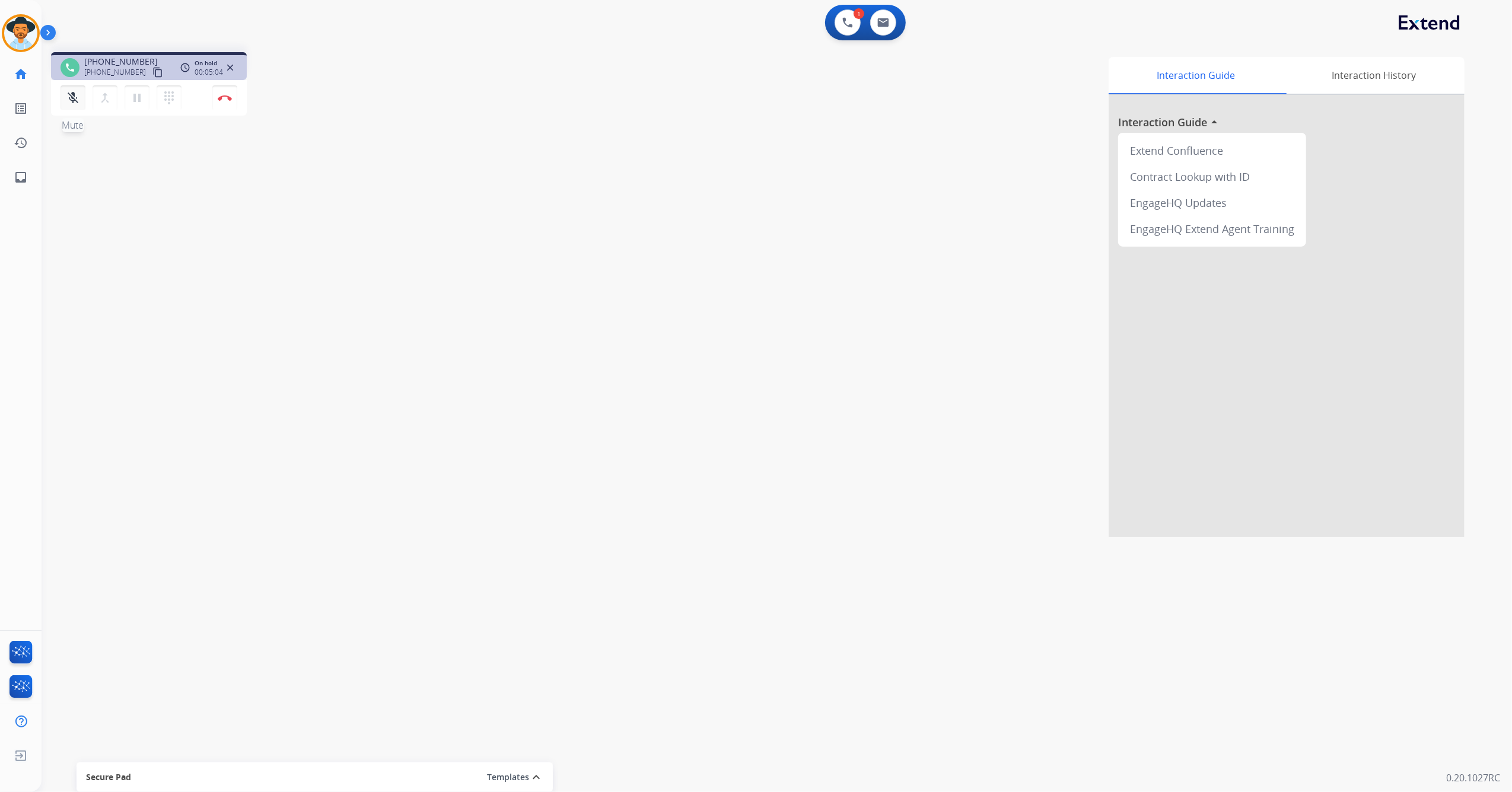
click at [74, 102] on mat-icon "mic_off" at bounding box center [73, 98] width 15 height 15
click at [226, 99] on img at bounding box center [225, 98] width 15 height 6
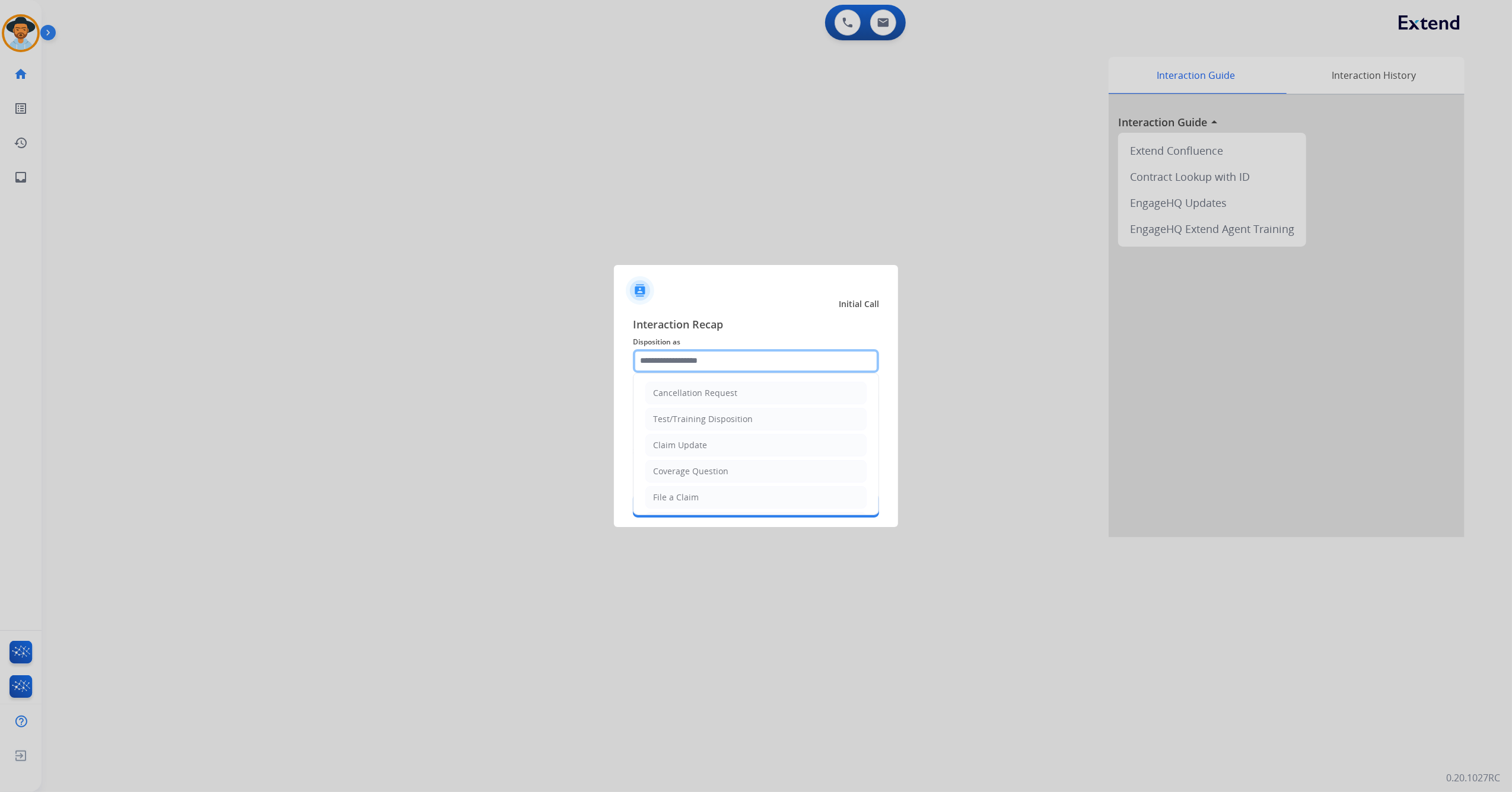
click at [793, 361] on input "text" at bounding box center [756, 361] width 246 height 24
click at [722, 441] on div "Virtual or Tremendous Card Support" at bounding box center [726, 438] width 145 height 12
type input "**********"
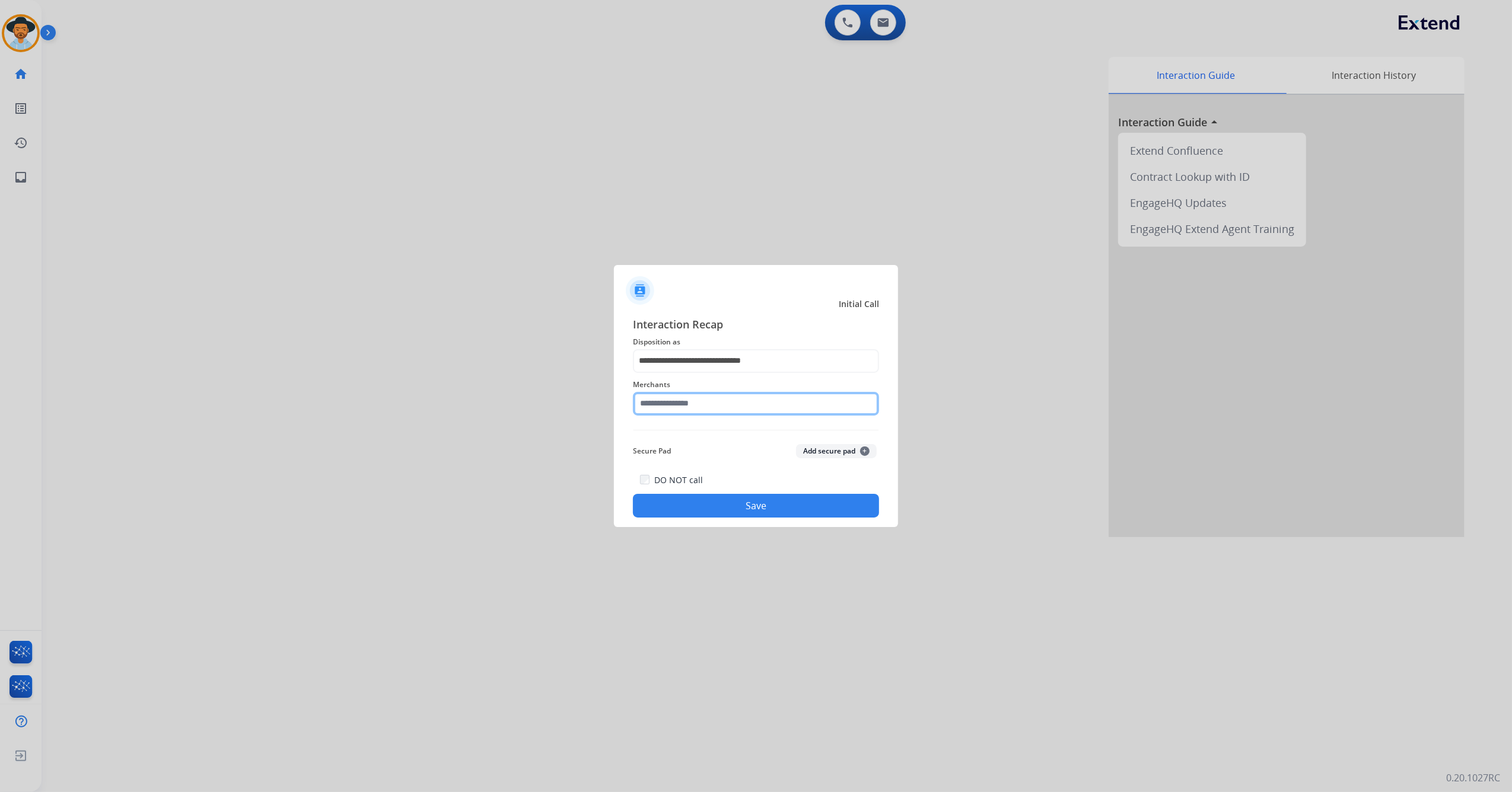
click at [708, 407] on input "text" at bounding box center [756, 404] width 246 height 24
click at [721, 442] on li "The great escape" at bounding box center [758, 437] width 226 height 22
type input "**********"
click at [712, 511] on button "Save" at bounding box center [756, 505] width 246 height 24
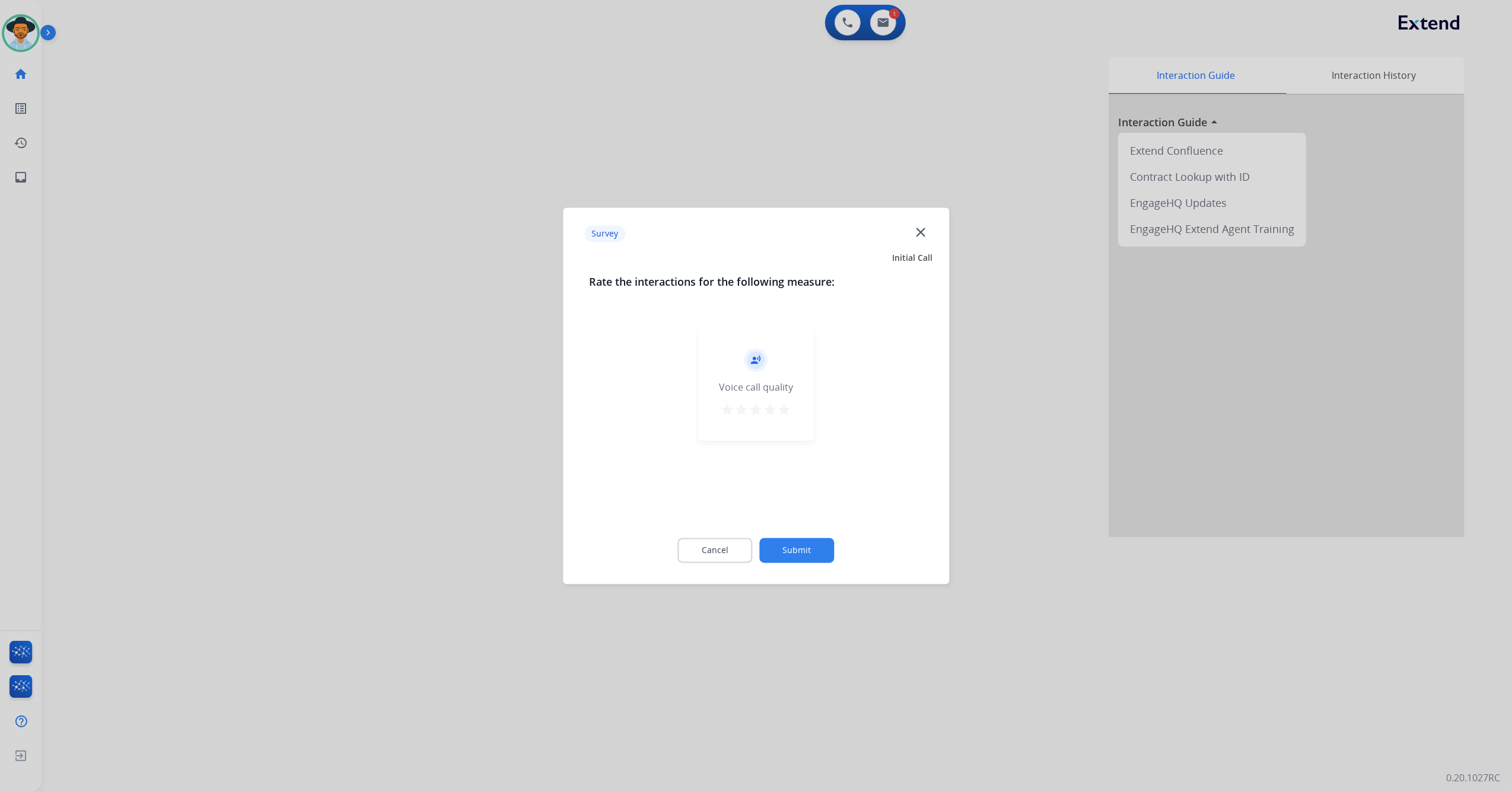
click at [785, 410] on mat-icon "star" at bounding box center [785, 410] width 15 height 15
click at [797, 541] on button "Submit" at bounding box center [797, 551] width 74 height 25
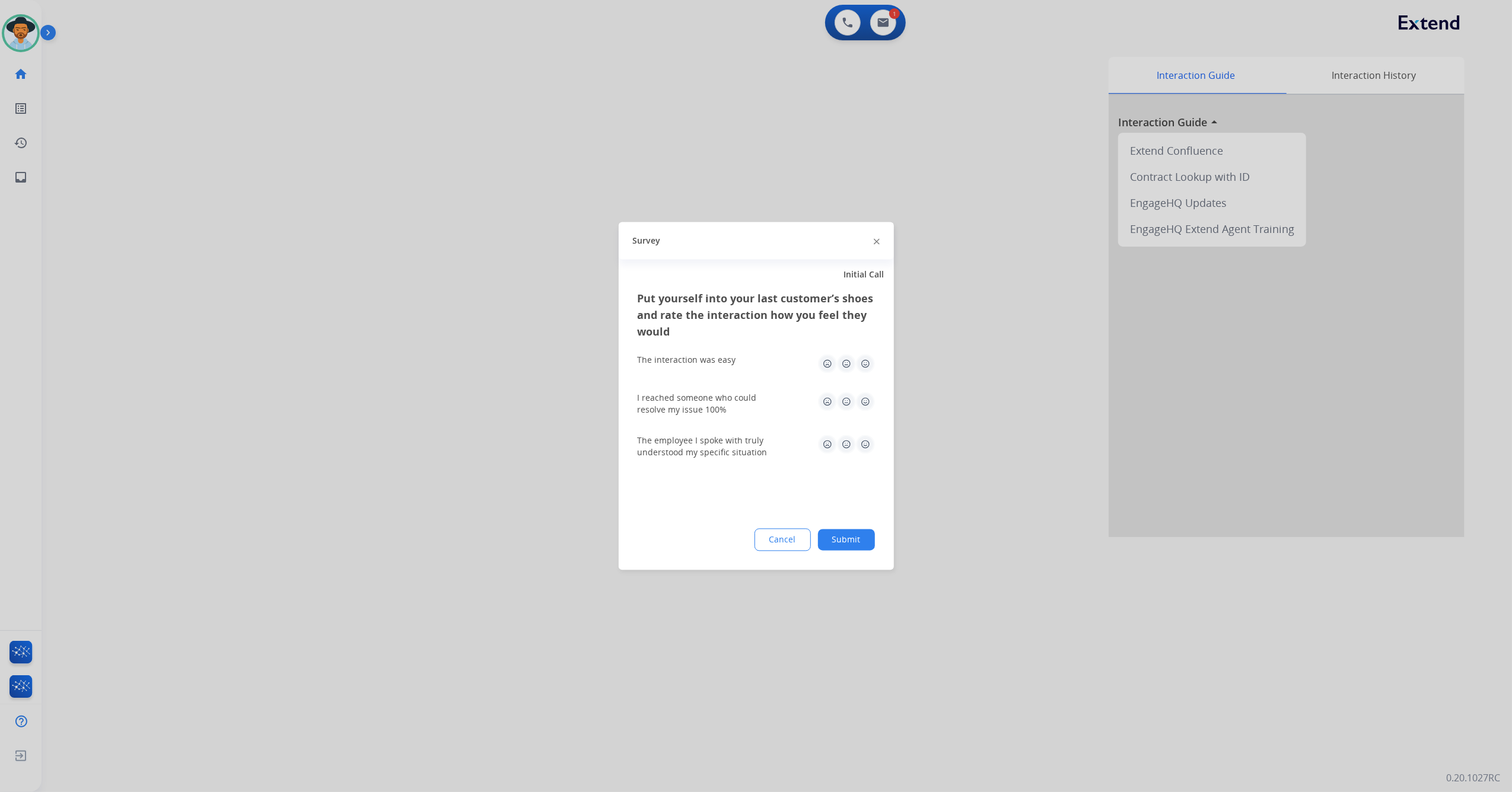
click at [869, 361] on img at bounding box center [865, 364] width 19 height 19
click at [864, 395] on img at bounding box center [865, 402] width 19 height 19
click at [867, 442] on img at bounding box center [865, 444] width 19 height 19
click at [856, 534] on button "Submit" at bounding box center [846, 540] width 57 height 21
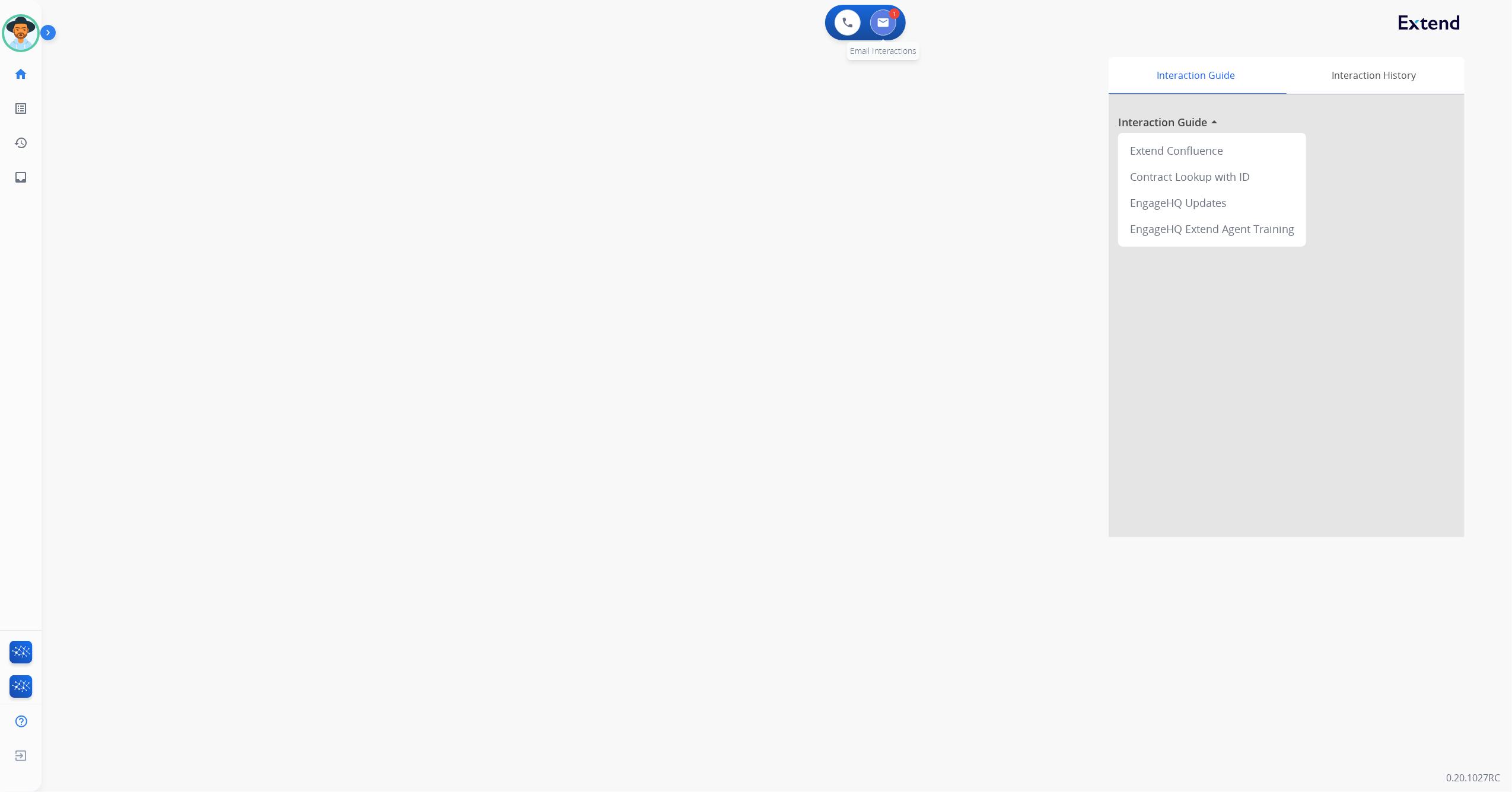
click at [879, 27] on img at bounding box center [883, 22] width 12 height 10
select select "**********"
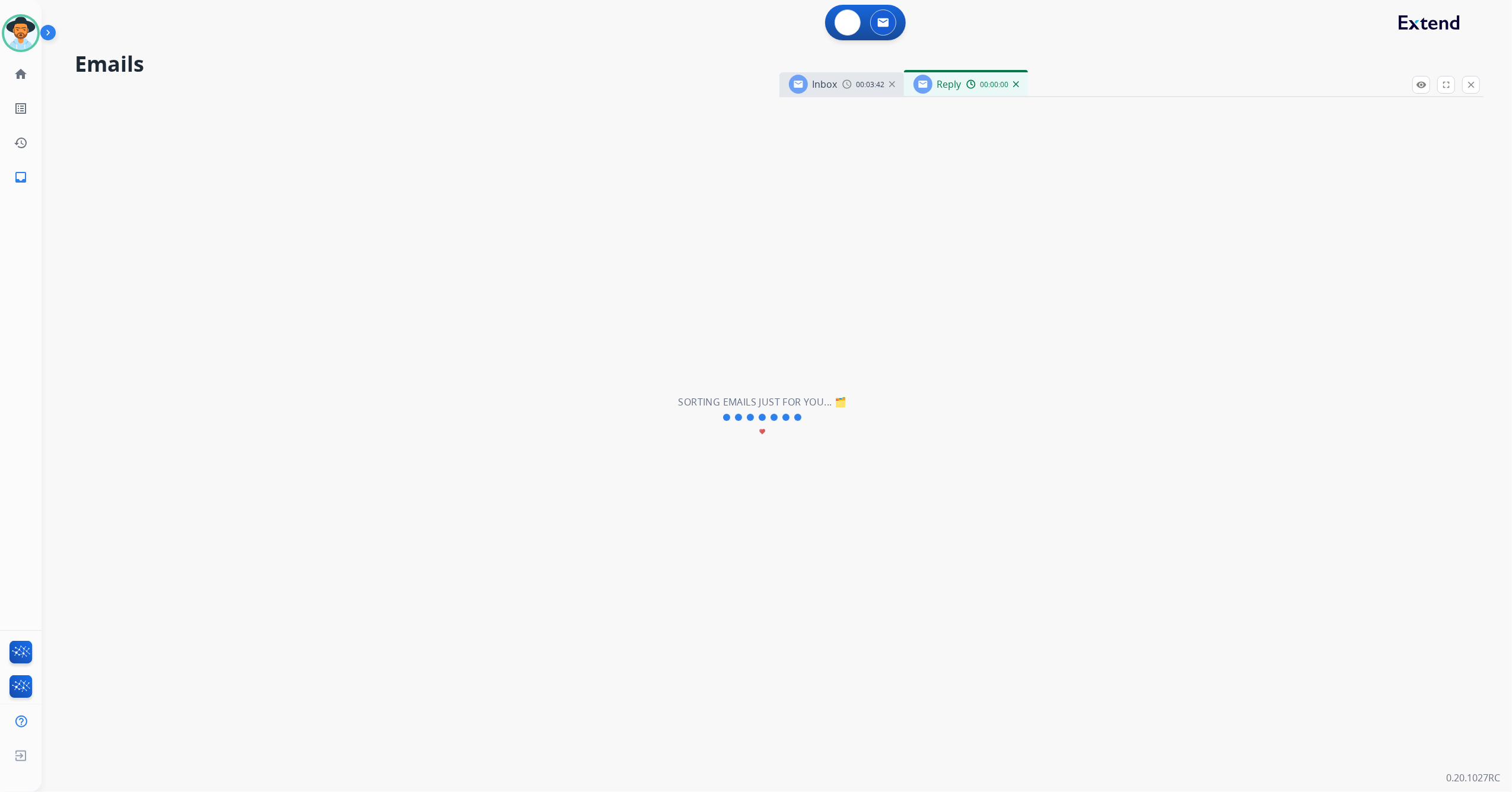
select select "**********"
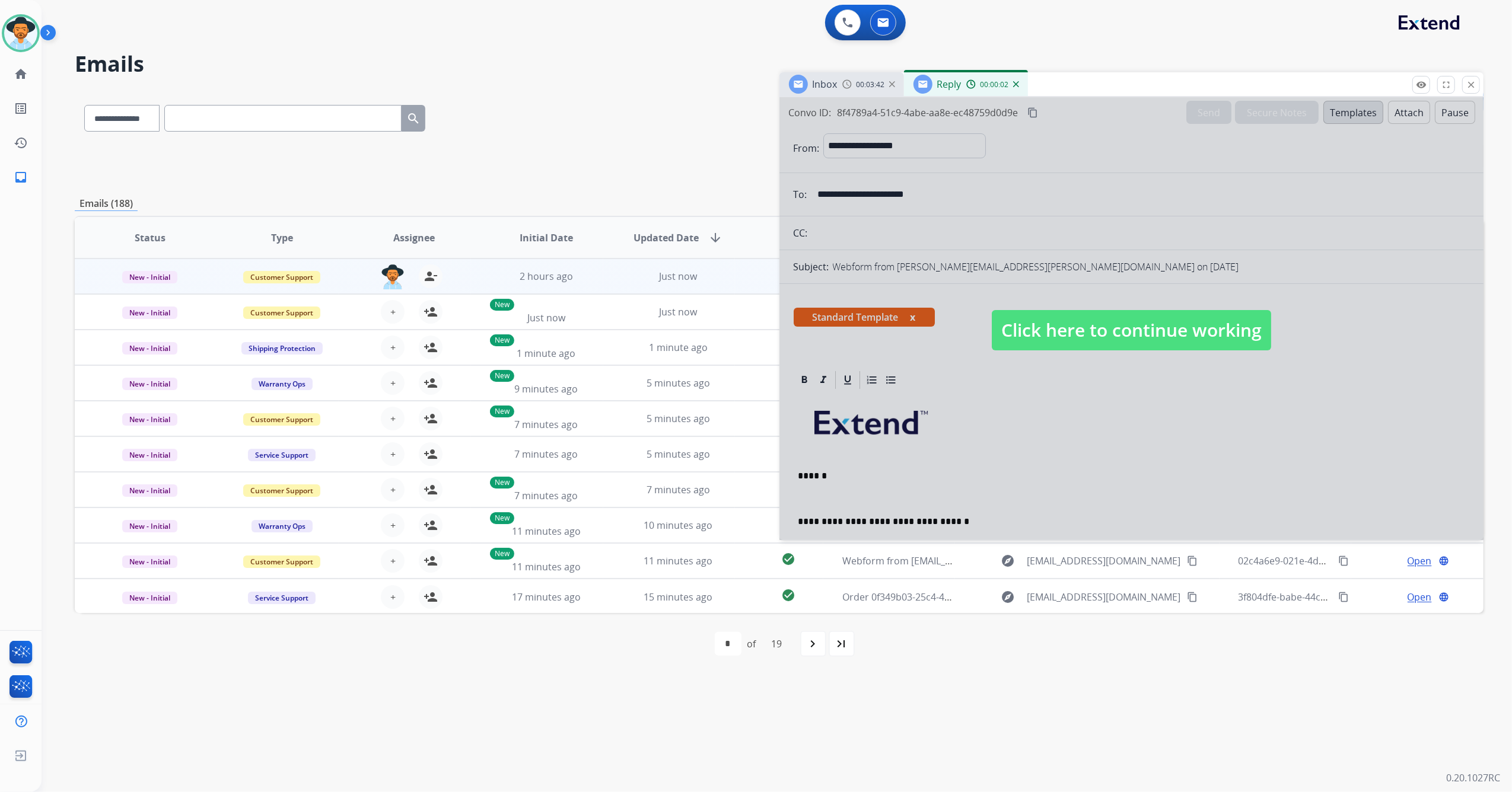
click at [1068, 309] on div at bounding box center [1132, 319] width 705 height 443
click at [1068, 309] on div "Standard Template x" at bounding box center [1131, 322] width 676 height 28
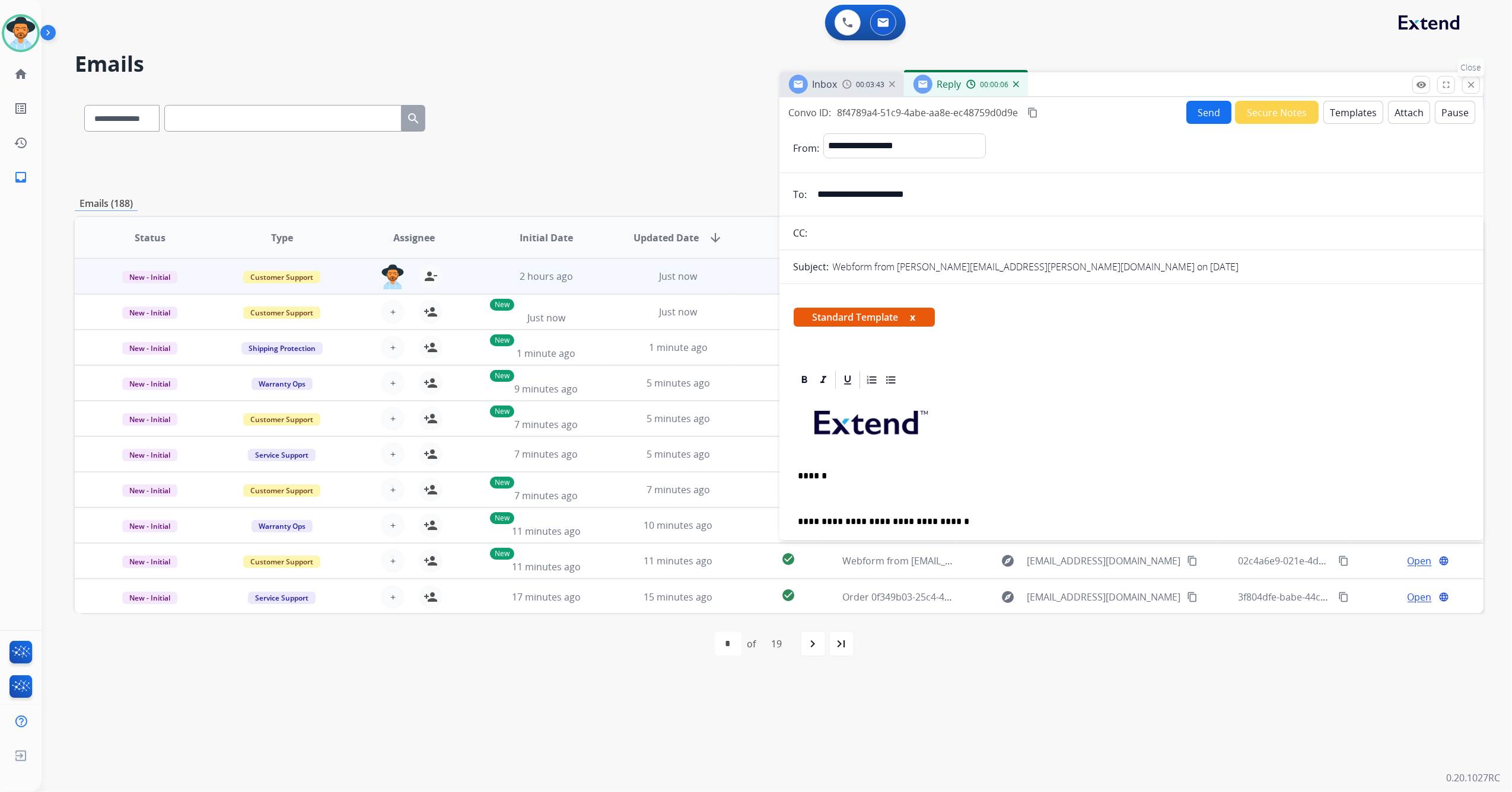
click at [1469, 88] on mat-icon "close" at bounding box center [1471, 85] width 11 height 11
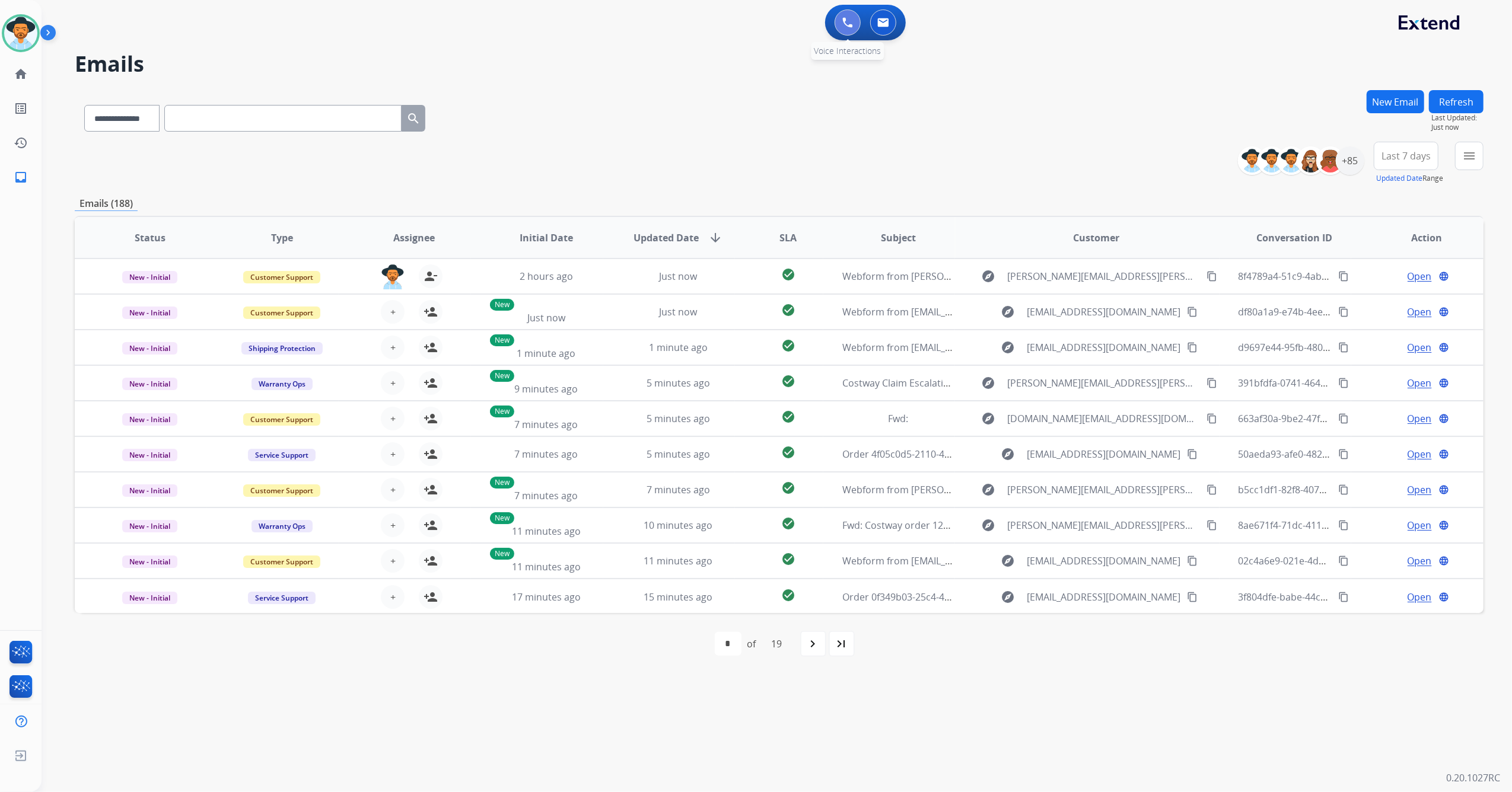
click at [841, 19] on button at bounding box center [847, 22] width 26 height 26
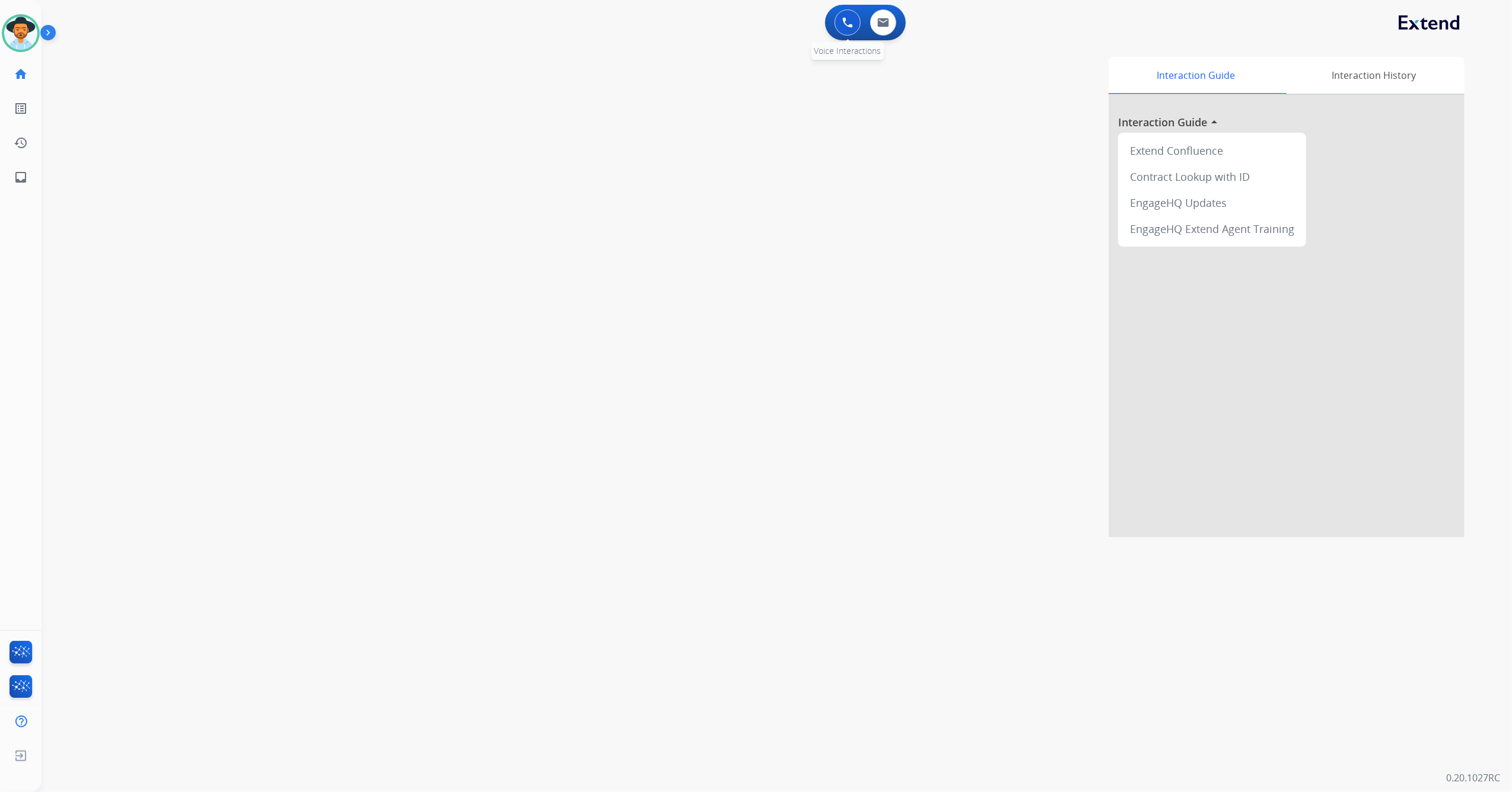
click at [852, 25] on img at bounding box center [847, 22] width 11 height 11
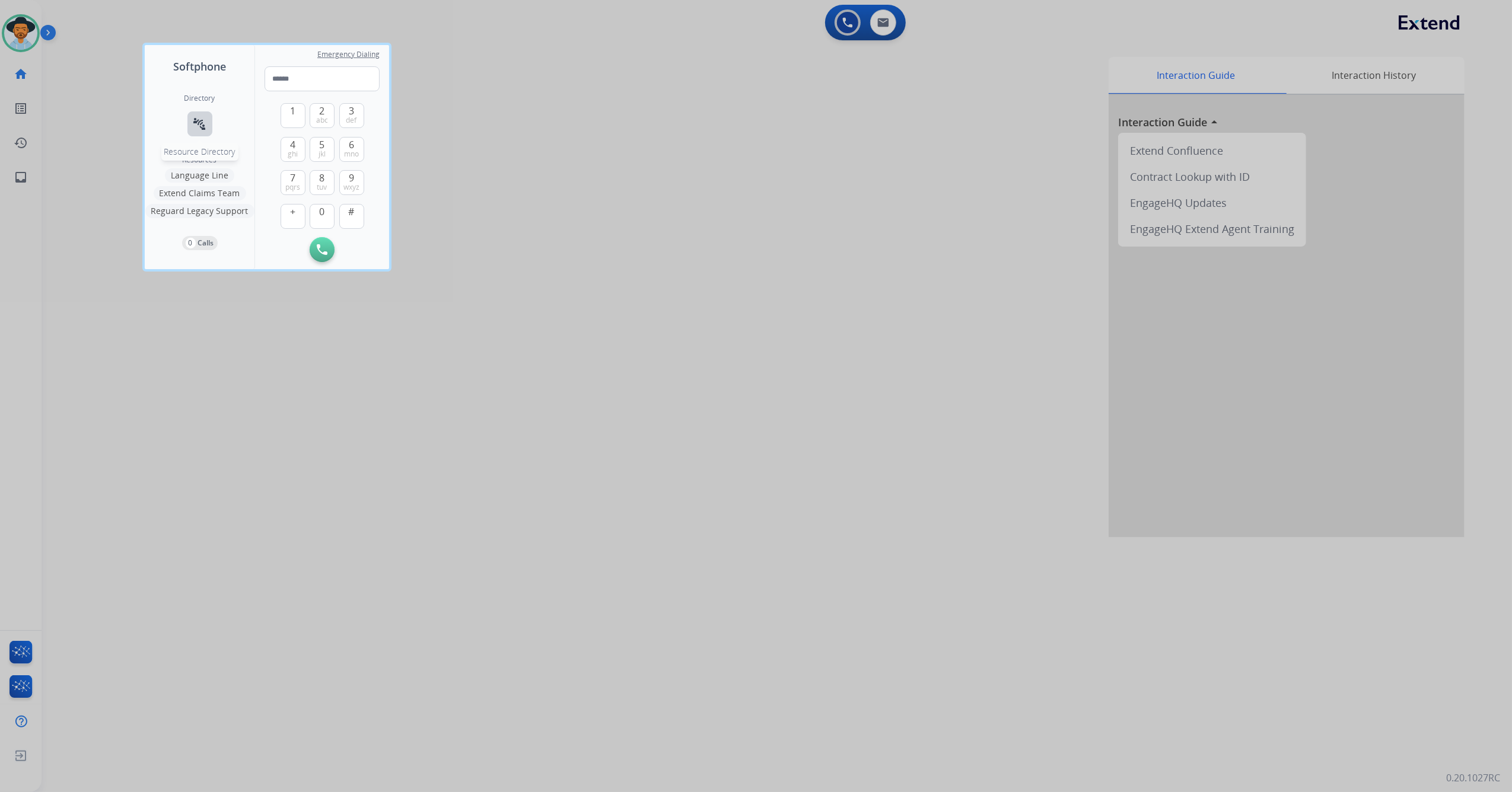
click at [205, 126] on mat-icon "connect_without_contact" at bounding box center [200, 124] width 15 height 15
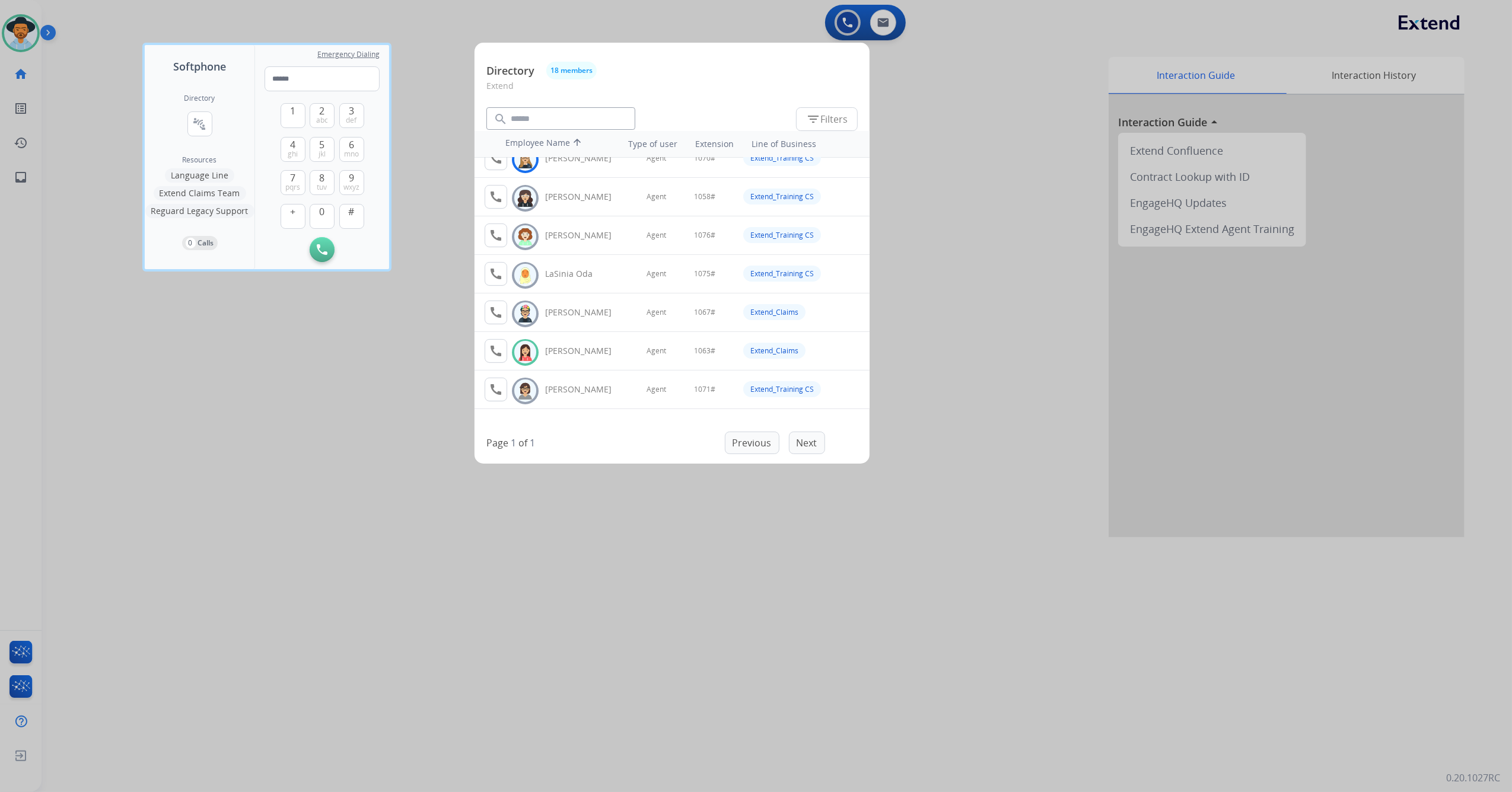
scroll to position [316, 0]
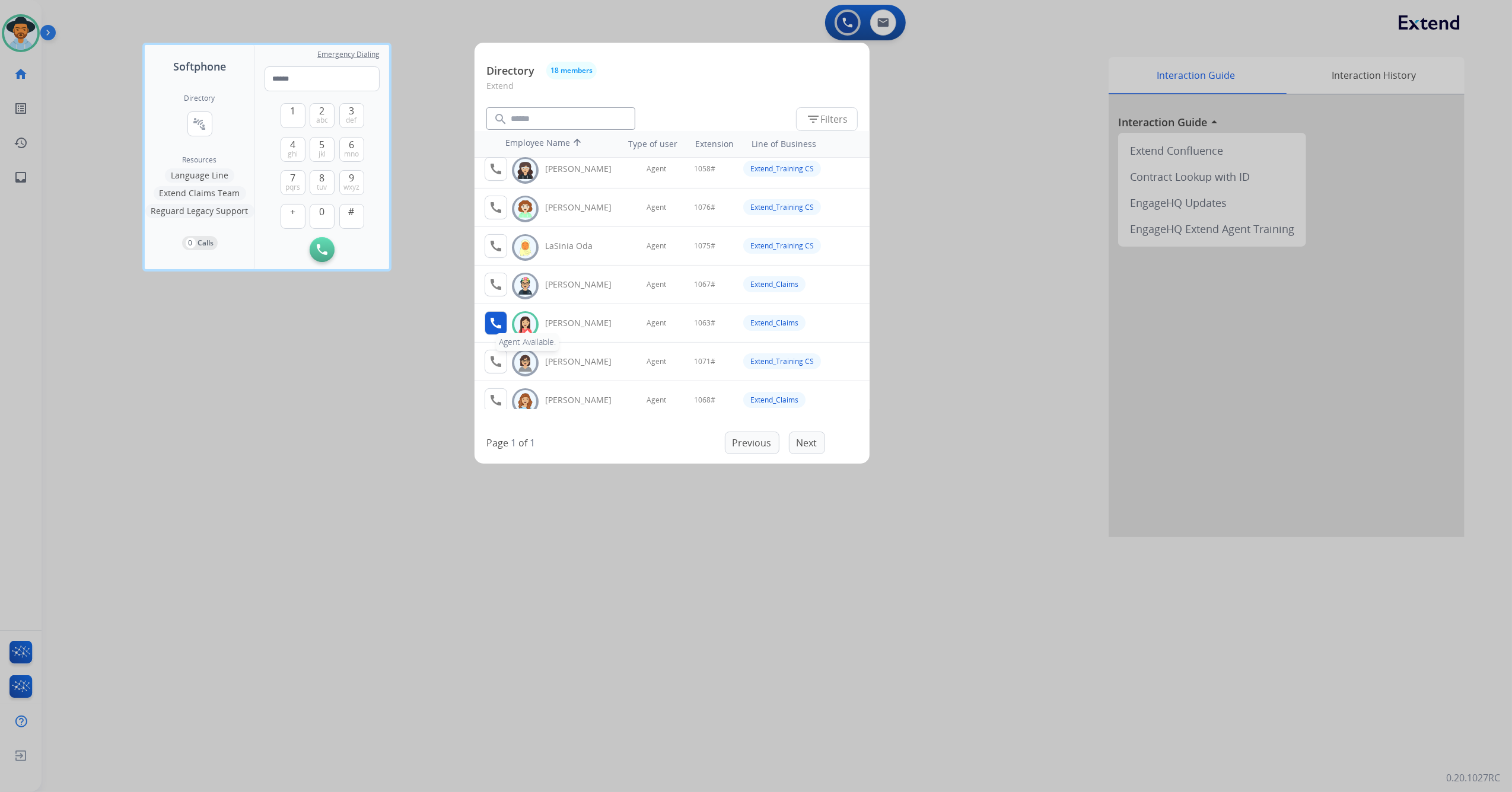
click at [499, 327] on mat-icon "call" at bounding box center [496, 323] width 15 height 15
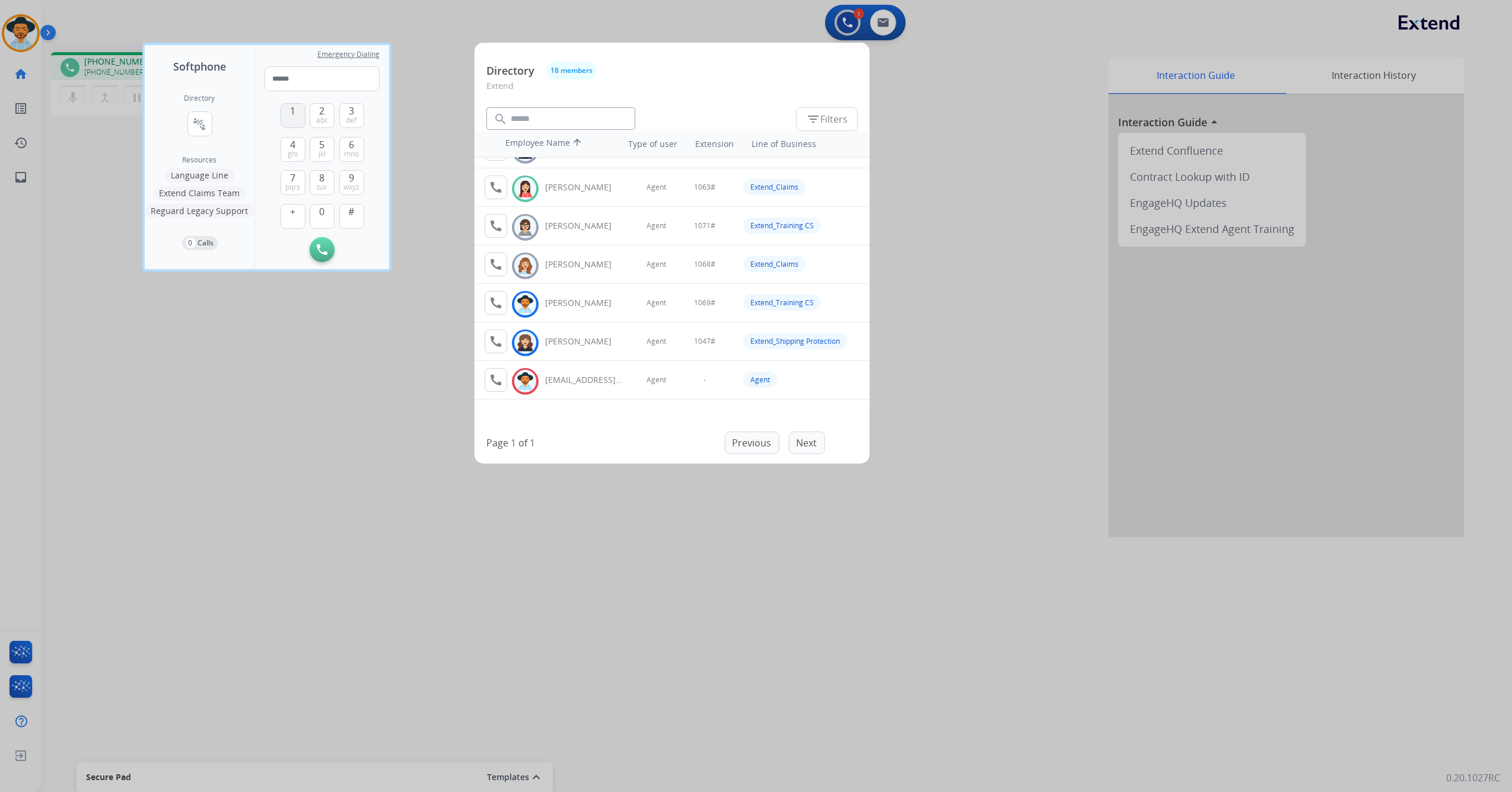
click at [297, 119] on button "1" at bounding box center [292, 115] width 25 height 25
click at [321, 219] on button "0" at bounding box center [321, 216] width 25 height 25
click at [350, 149] on span "mno" at bounding box center [351, 154] width 15 height 10
click at [354, 114] on button "3 def" at bounding box center [351, 115] width 25 height 25
click at [349, 214] on span "#" at bounding box center [352, 212] width 6 height 15
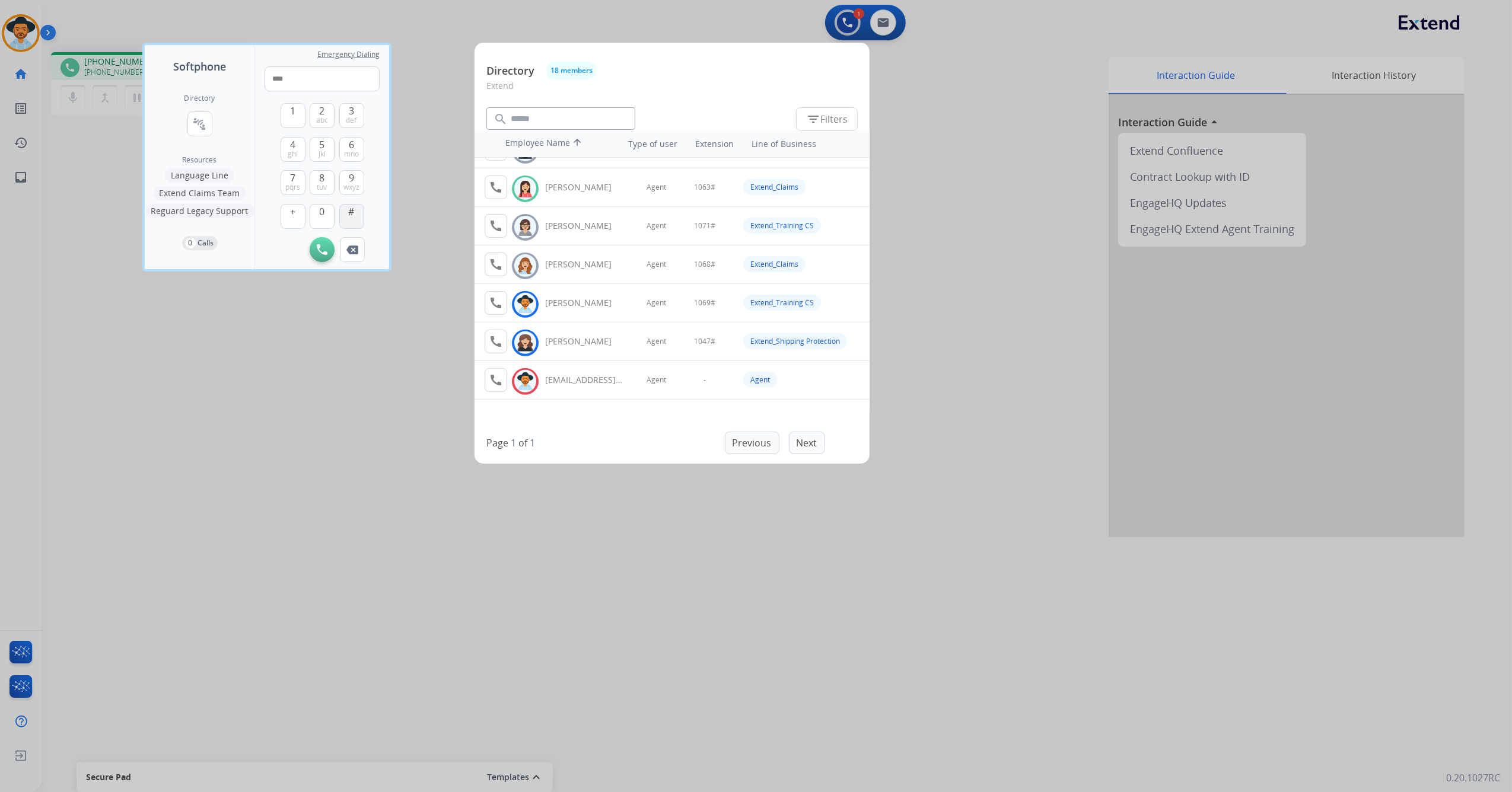
type input "*****"
click at [608, 16] on div at bounding box center [756, 396] width 1512 height 792
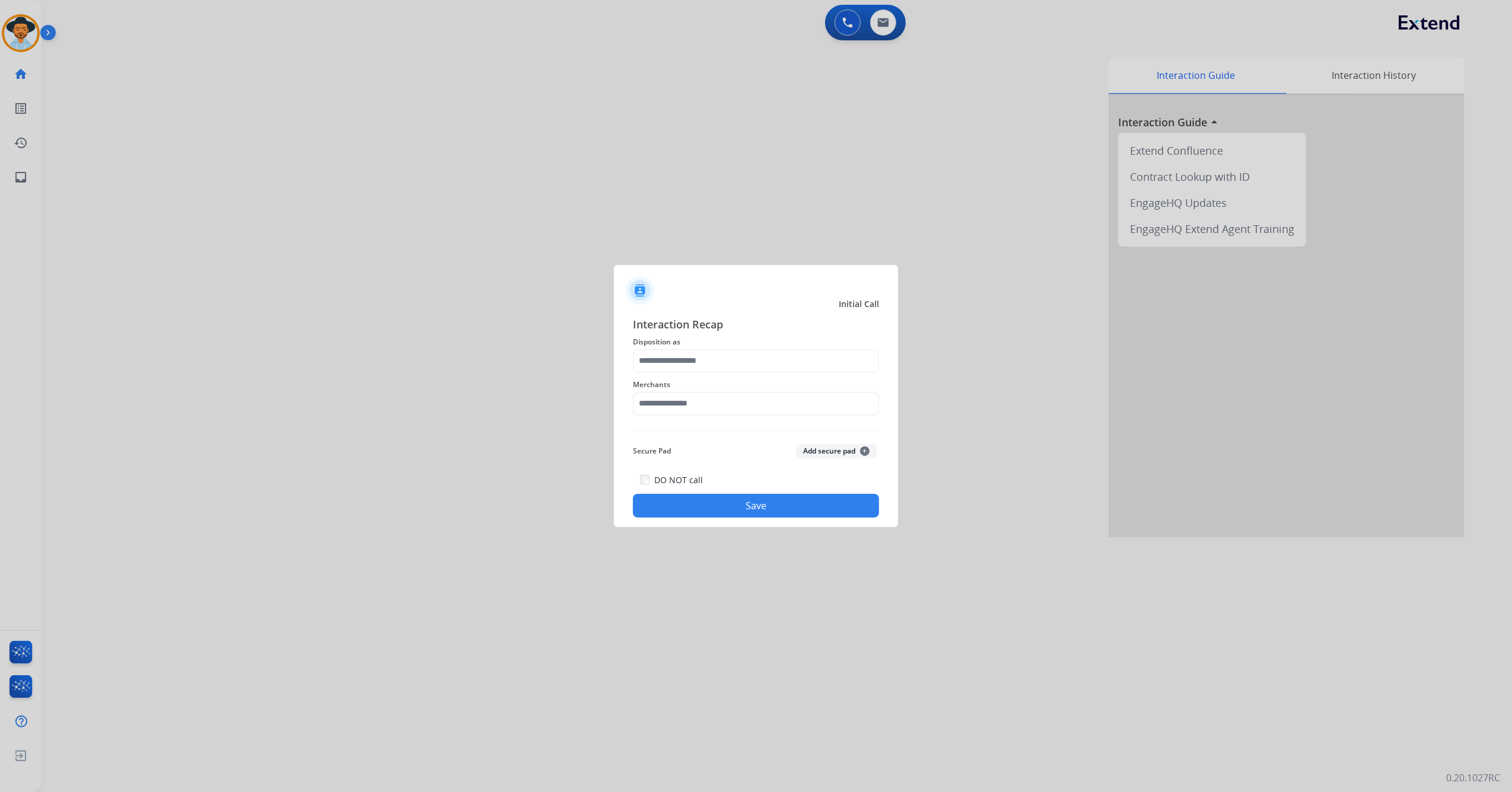
click at [702, 344] on span "Disposition as" at bounding box center [756, 342] width 246 height 15
click at [702, 352] on input "text" at bounding box center [756, 361] width 246 height 24
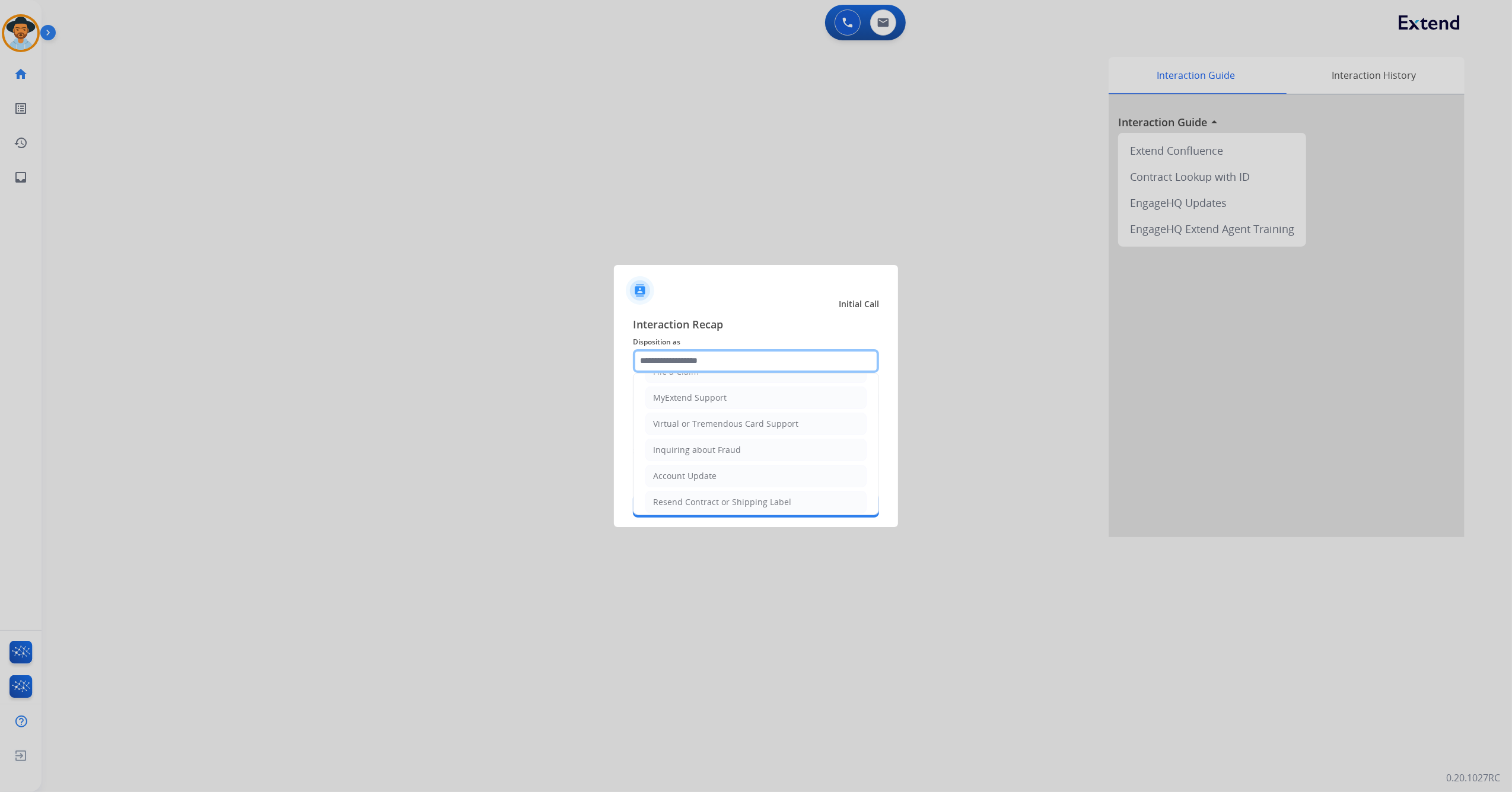
scroll to position [243, 0]
click at [694, 416] on li "Other" at bounding box center [755, 416] width 221 height 22
type input "*****"
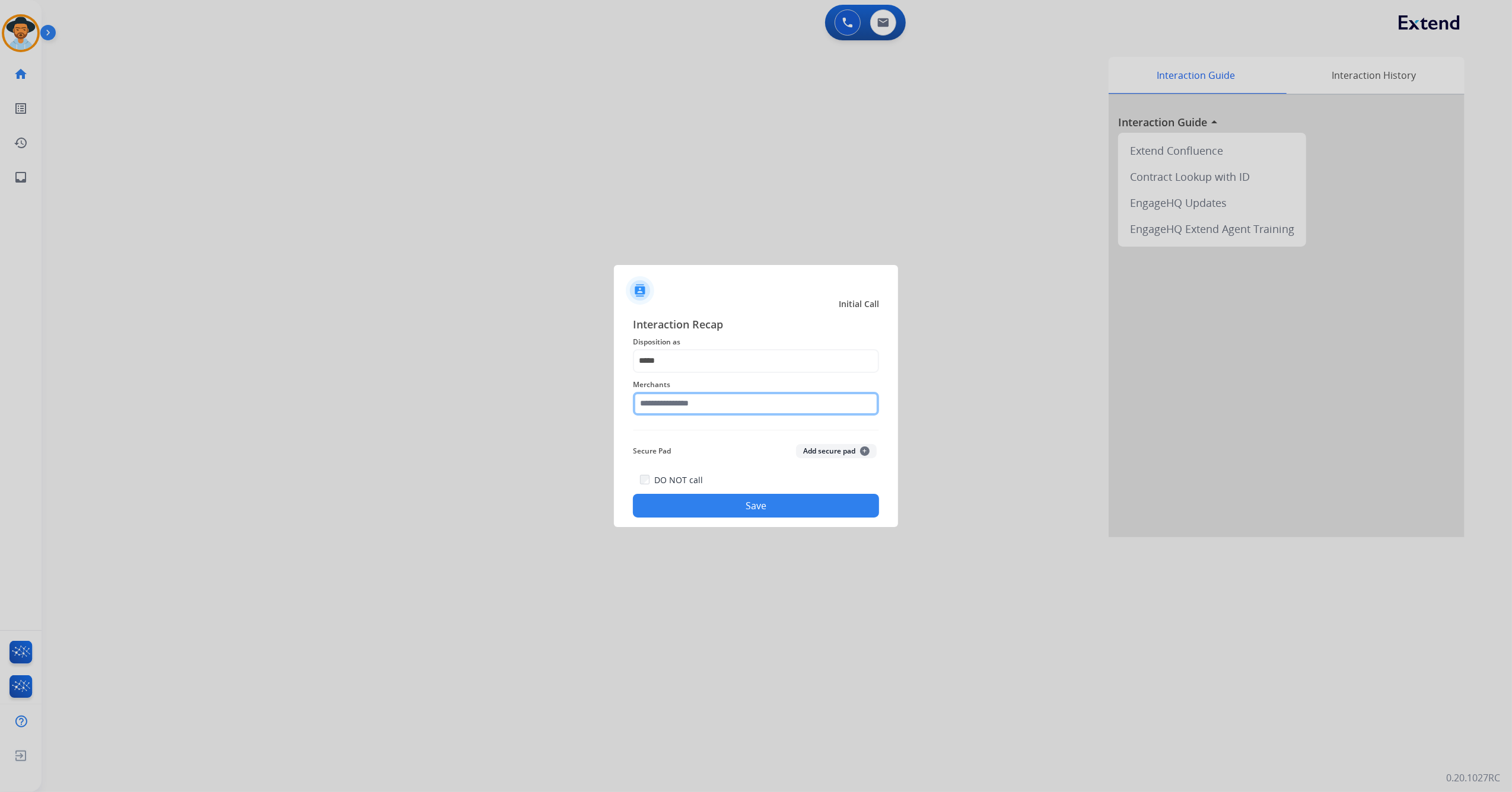
click at [703, 404] on input "text" at bounding box center [756, 404] width 246 height 24
click at [688, 436] on div "Not found" at bounding box center [674, 437] width 41 height 12
type input "*********"
click at [700, 498] on button "Save" at bounding box center [756, 505] width 246 height 24
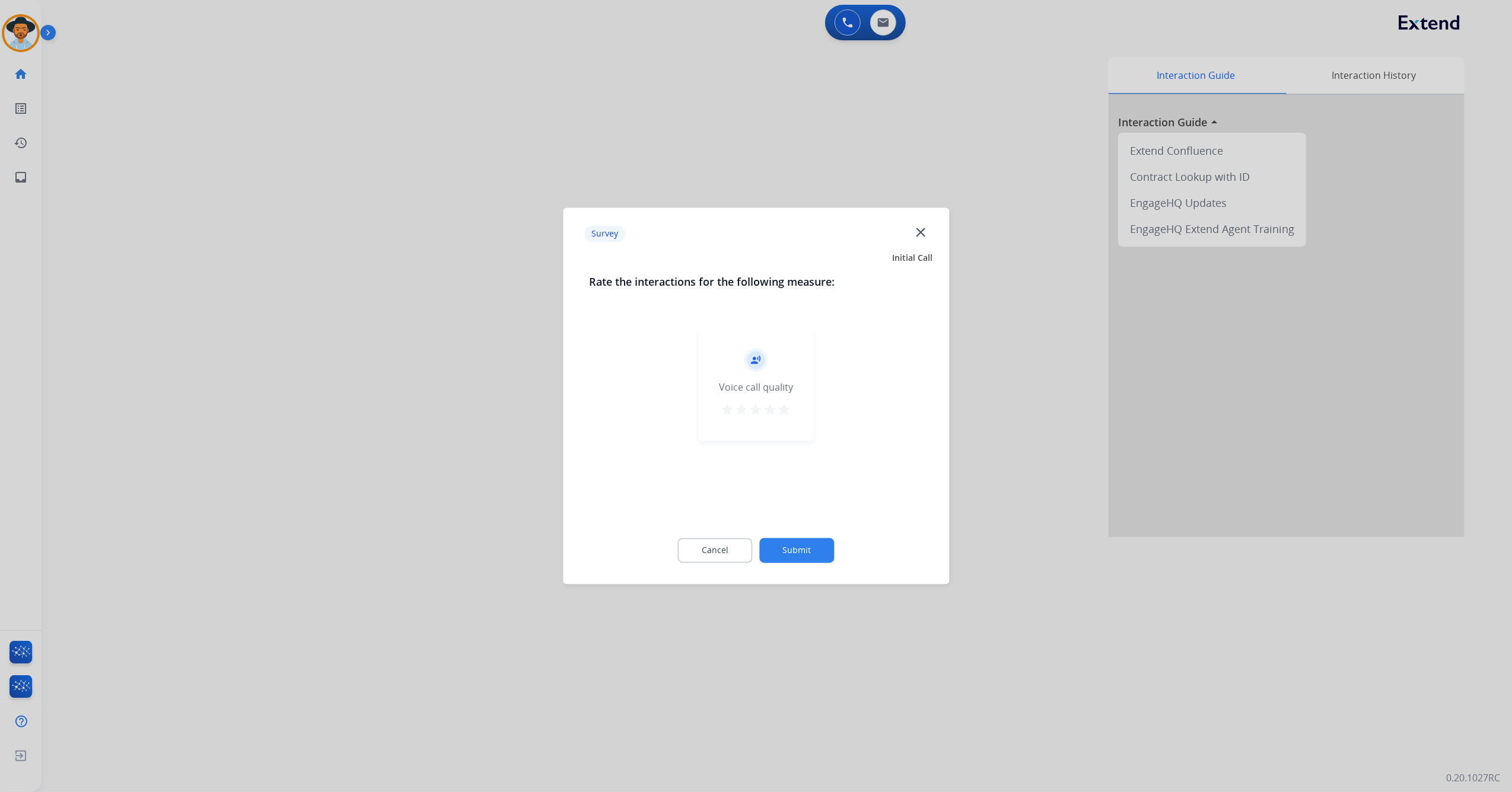
click at [787, 413] on mat-icon "star" at bounding box center [785, 410] width 15 height 15
drag, startPoint x: 795, startPoint y: 551, endPoint x: 794, endPoint y: 545, distance: 6.1
click at [795, 545] on button "Submit" at bounding box center [797, 551] width 74 height 25
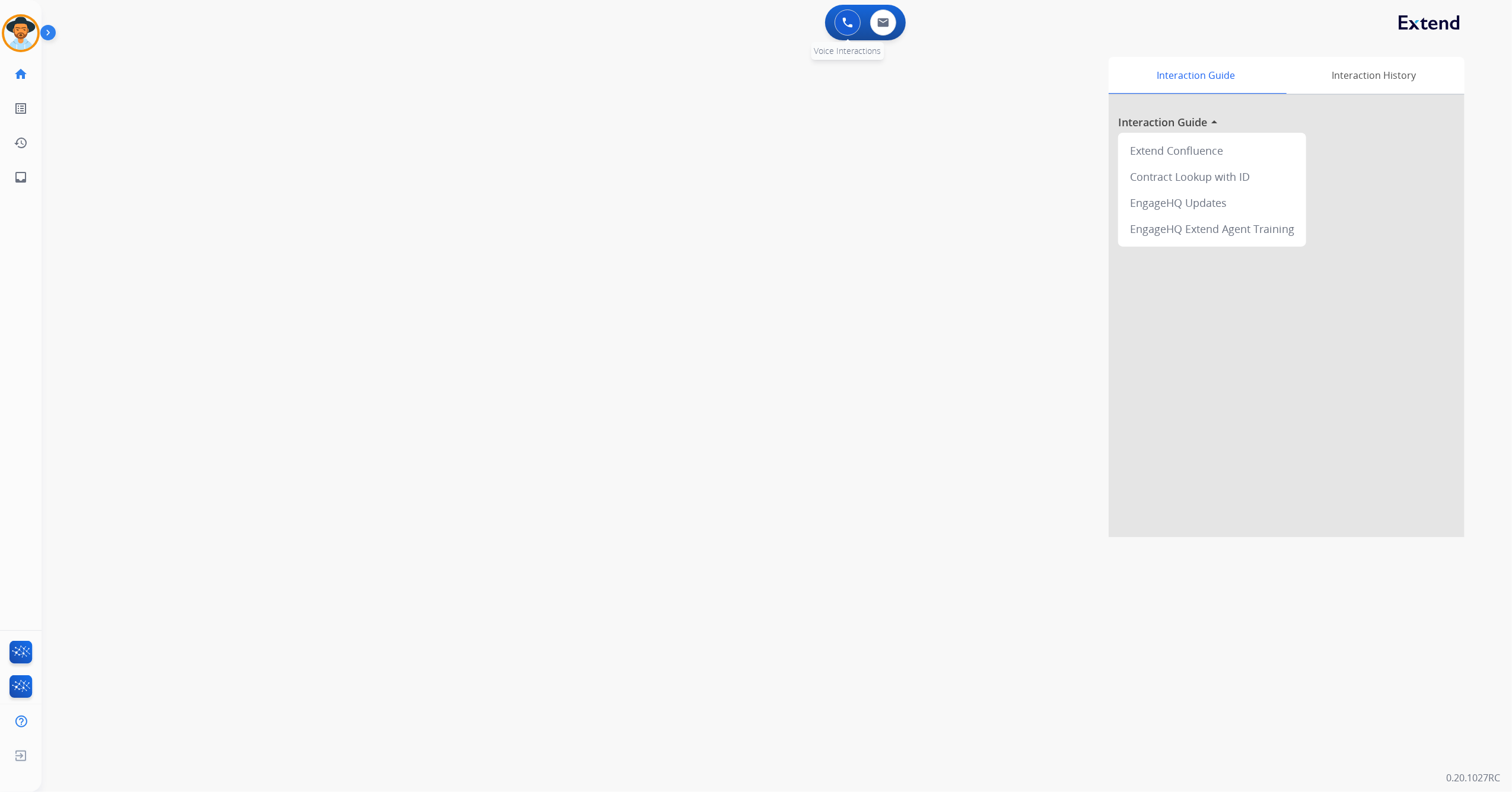
click at [840, 19] on button at bounding box center [847, 22] width 26 height 26
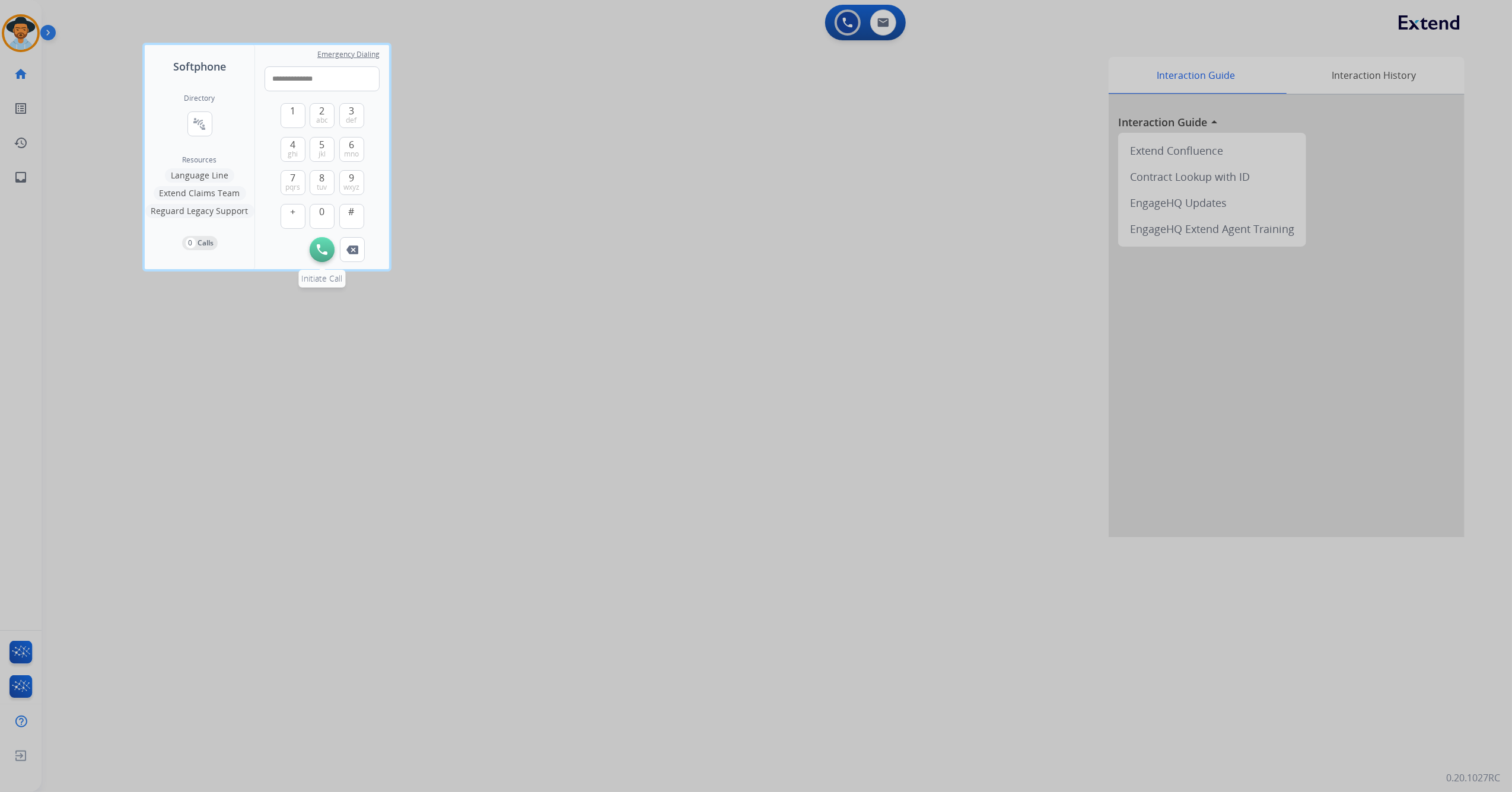
type input "**********"
click at [323, 251] on img at bounding box center [322, 250] width 11 height 11
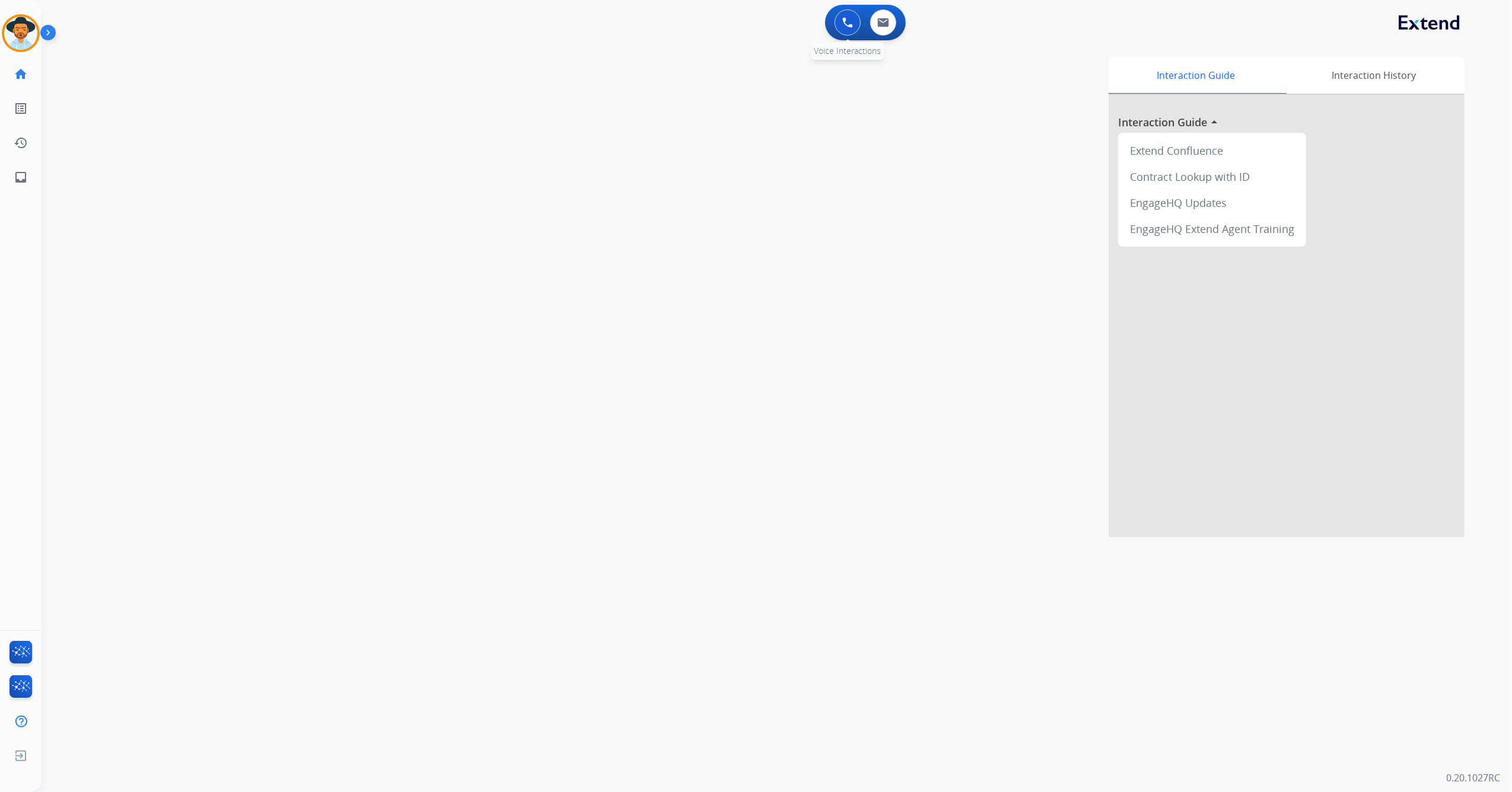
click at [845, 26] on img at bounding box center [847, 22] width 11 height 11
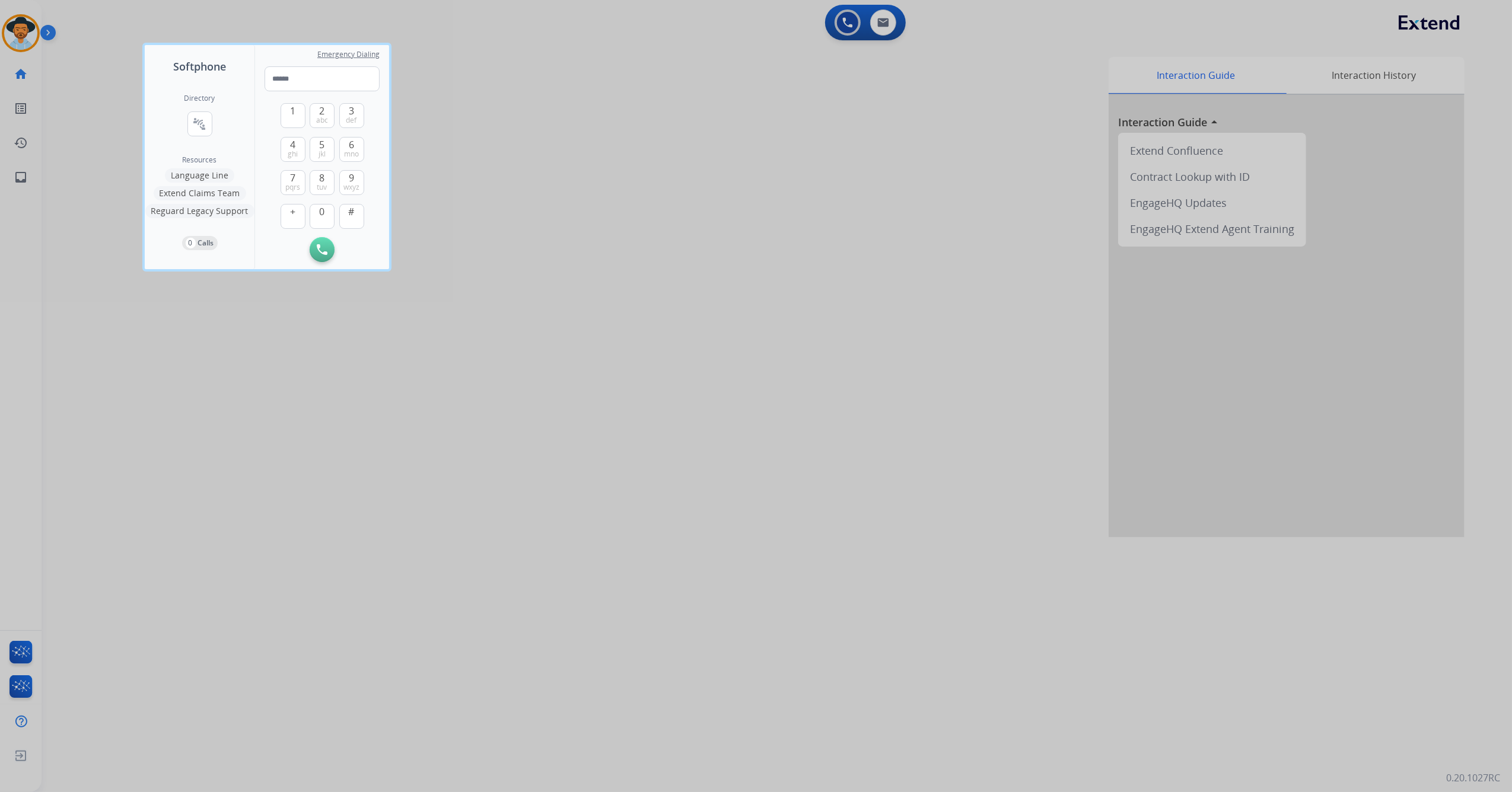
click at [496, 240] on div at bounding box center [756, 396] width 1512 height 792
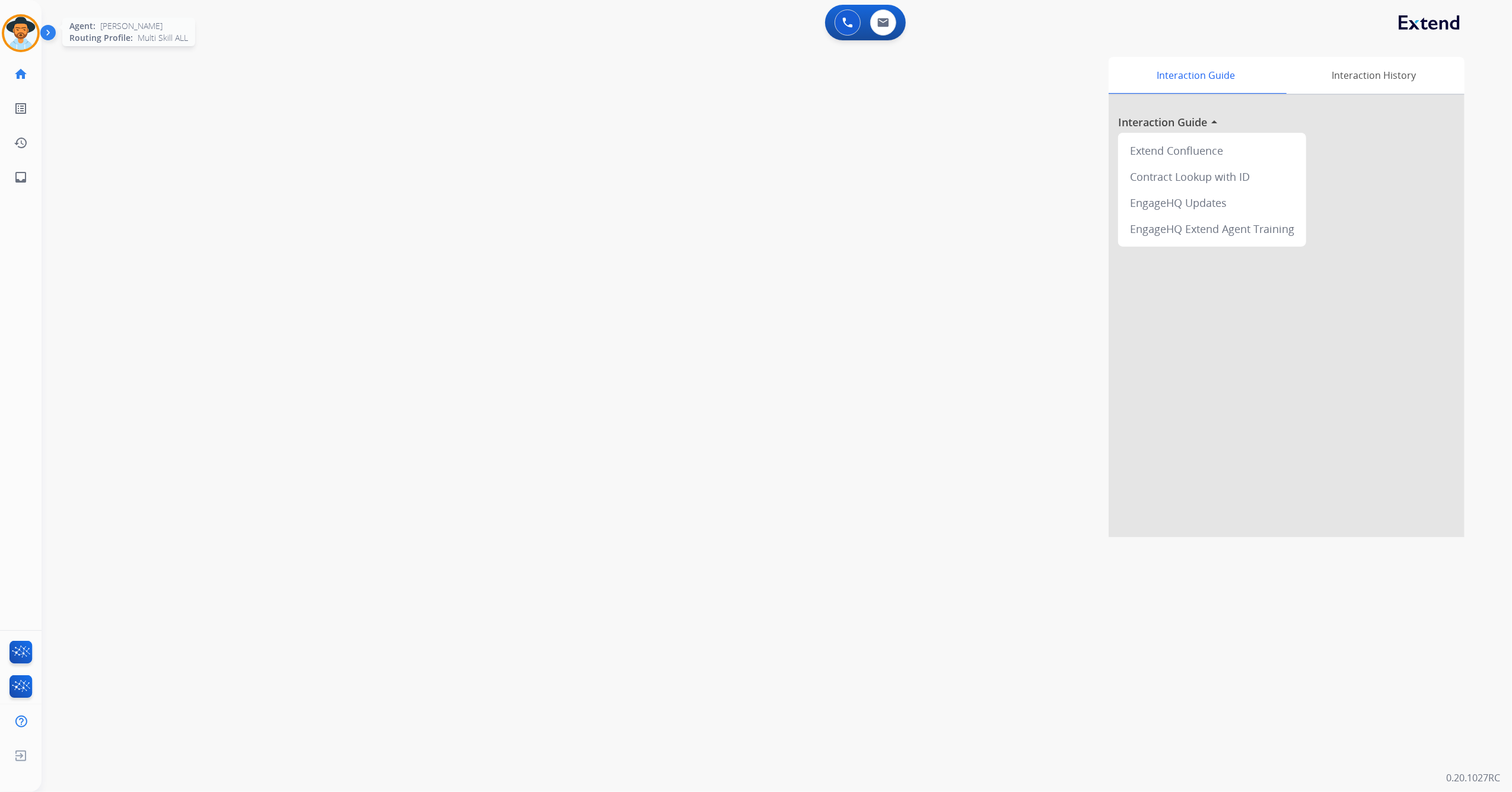
click at [12, 34] on img at bounding box center [21, 33] width 33 height 33
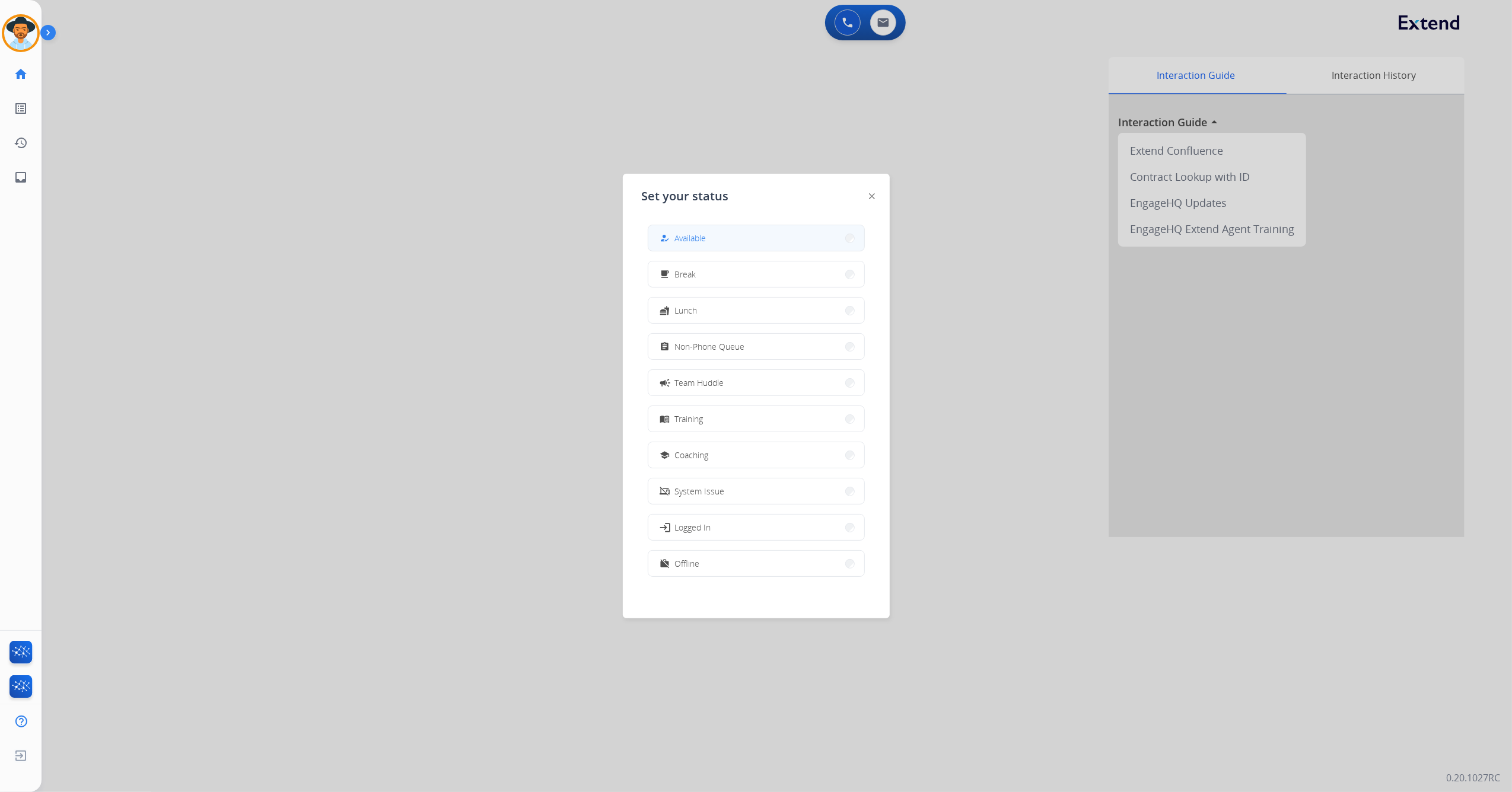
click at [689, 243] on span "Available" at bounding box center [691, 238] width 31 height 13
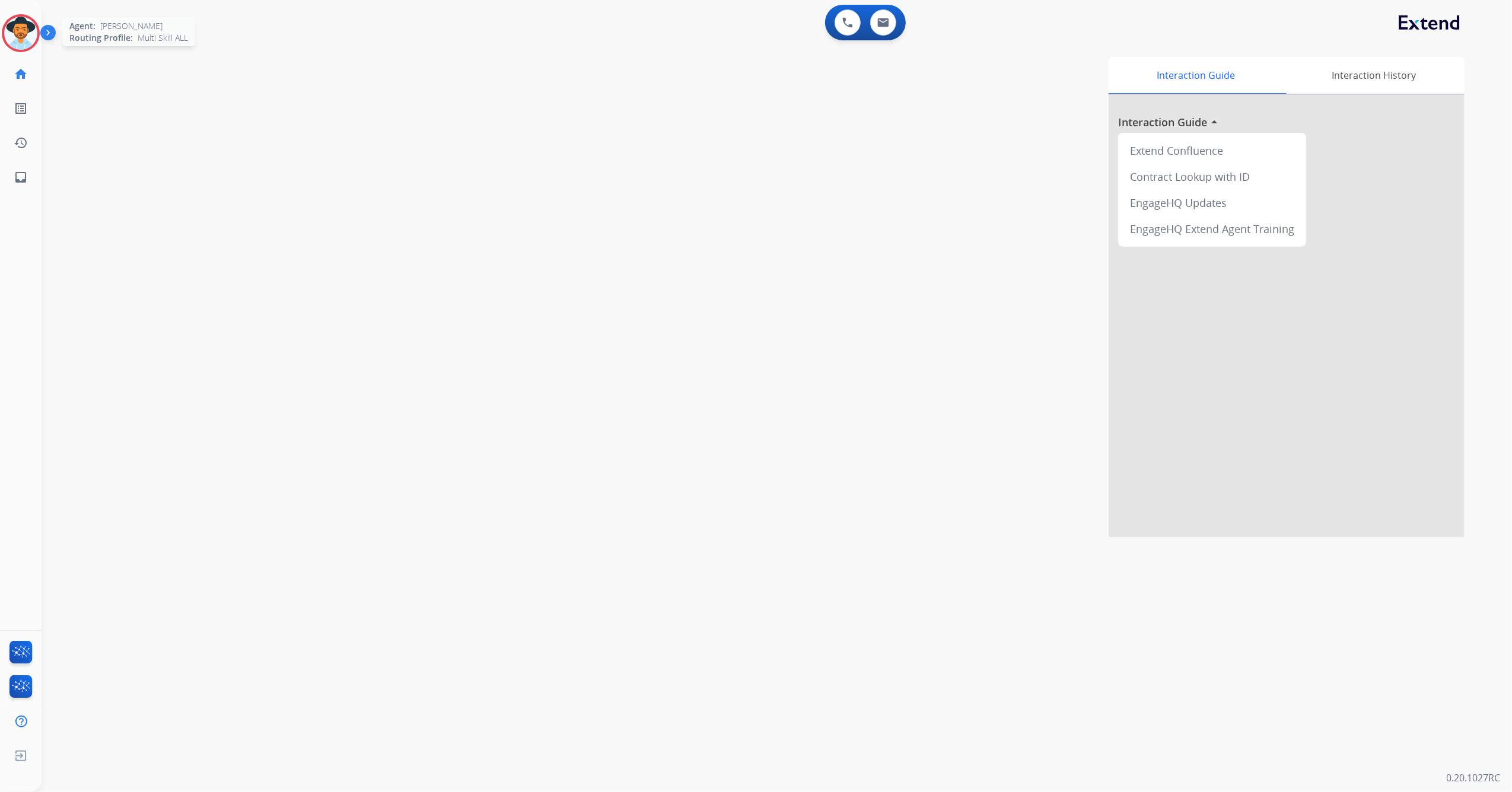
click at [21, 39] on img at bounding box center [21, 33] width 33 height 33
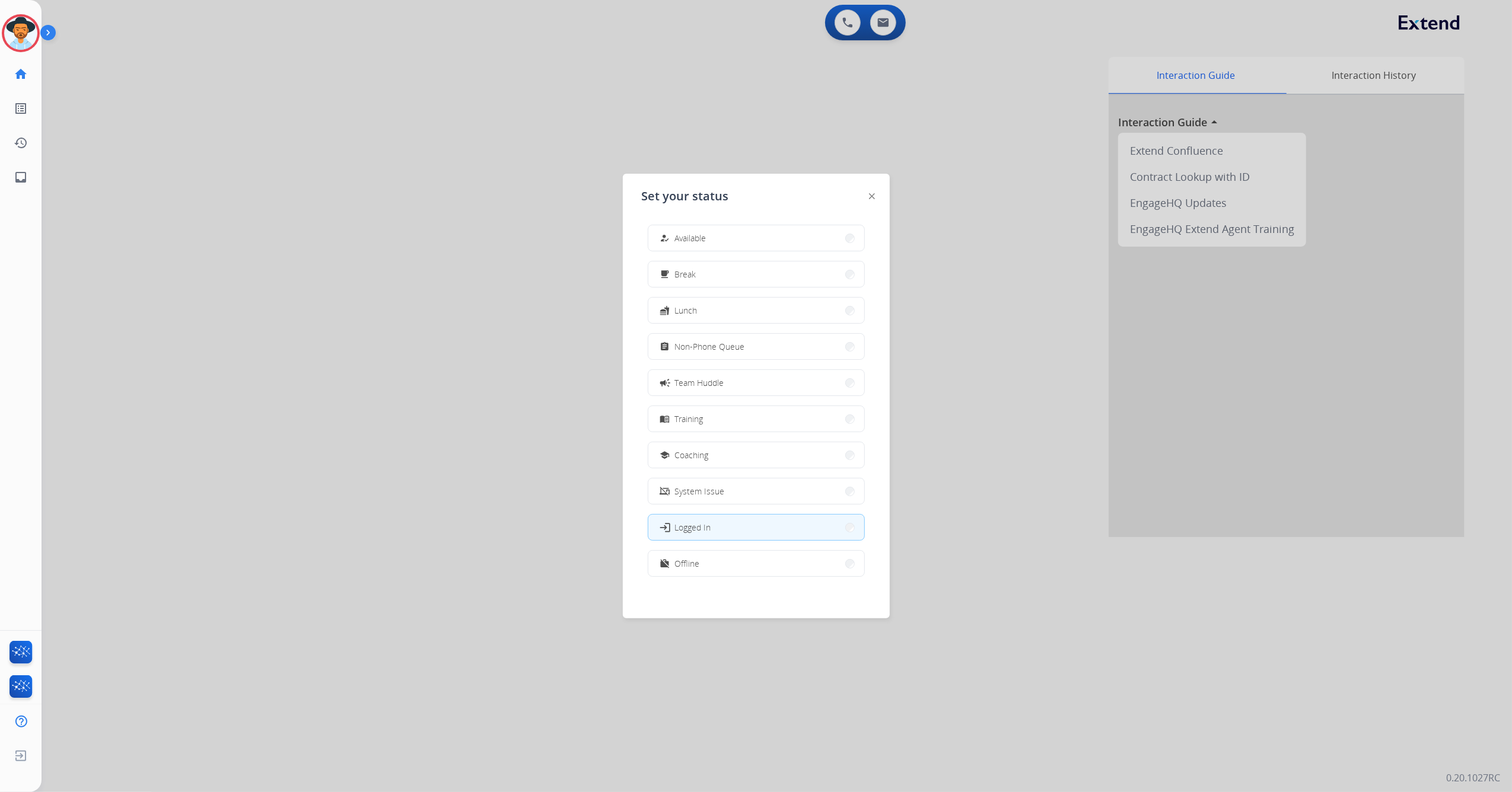
click at [719, 235] on button "how_to_reg Available" at bounding box center [756, 238] width 216 height 25
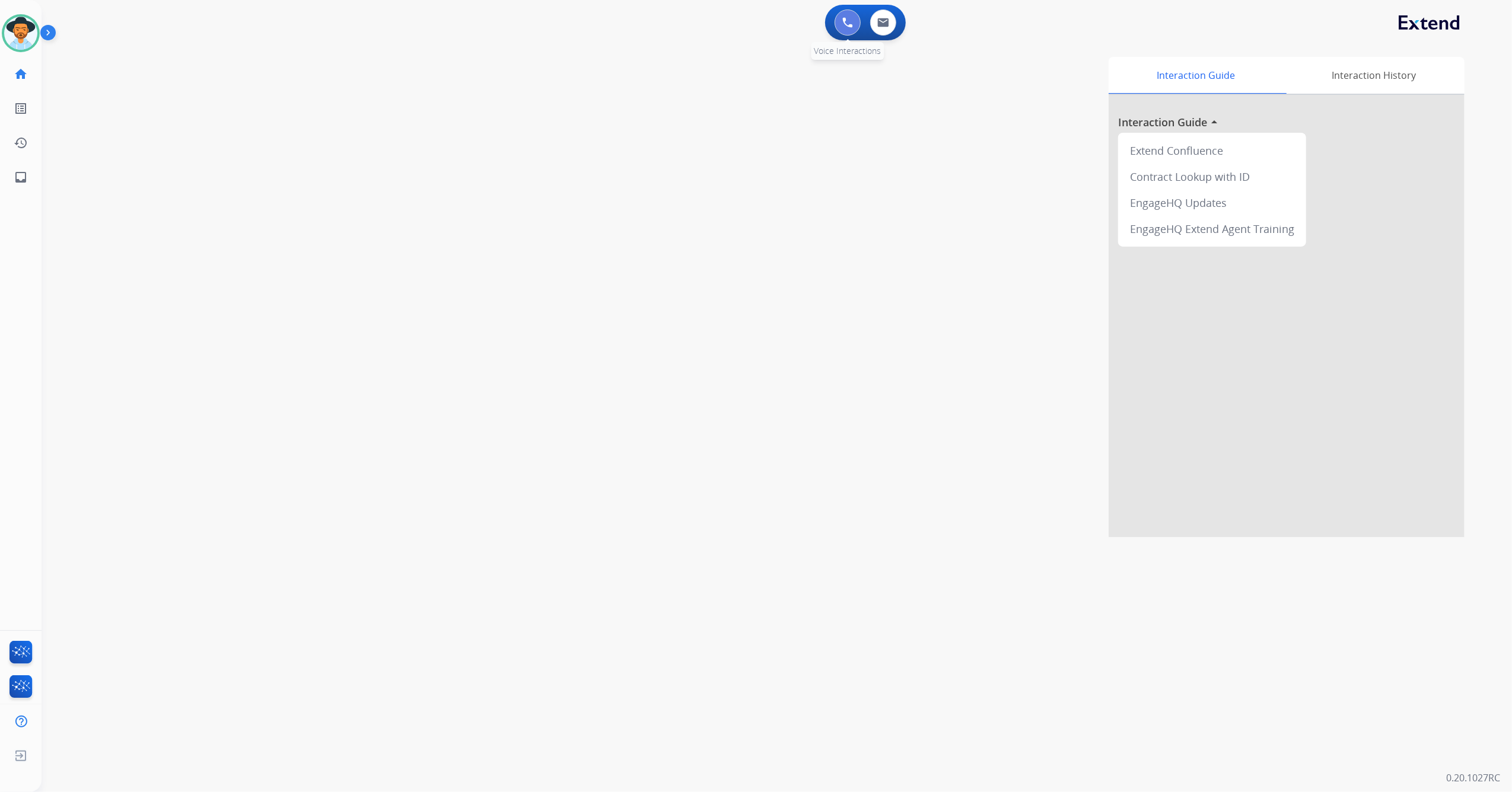
click at [843, 22] on img at bounding box center [847, 22] width 11 height 11
click at [846, 19] on img at bounding box center [847, 22] width 11 height 11
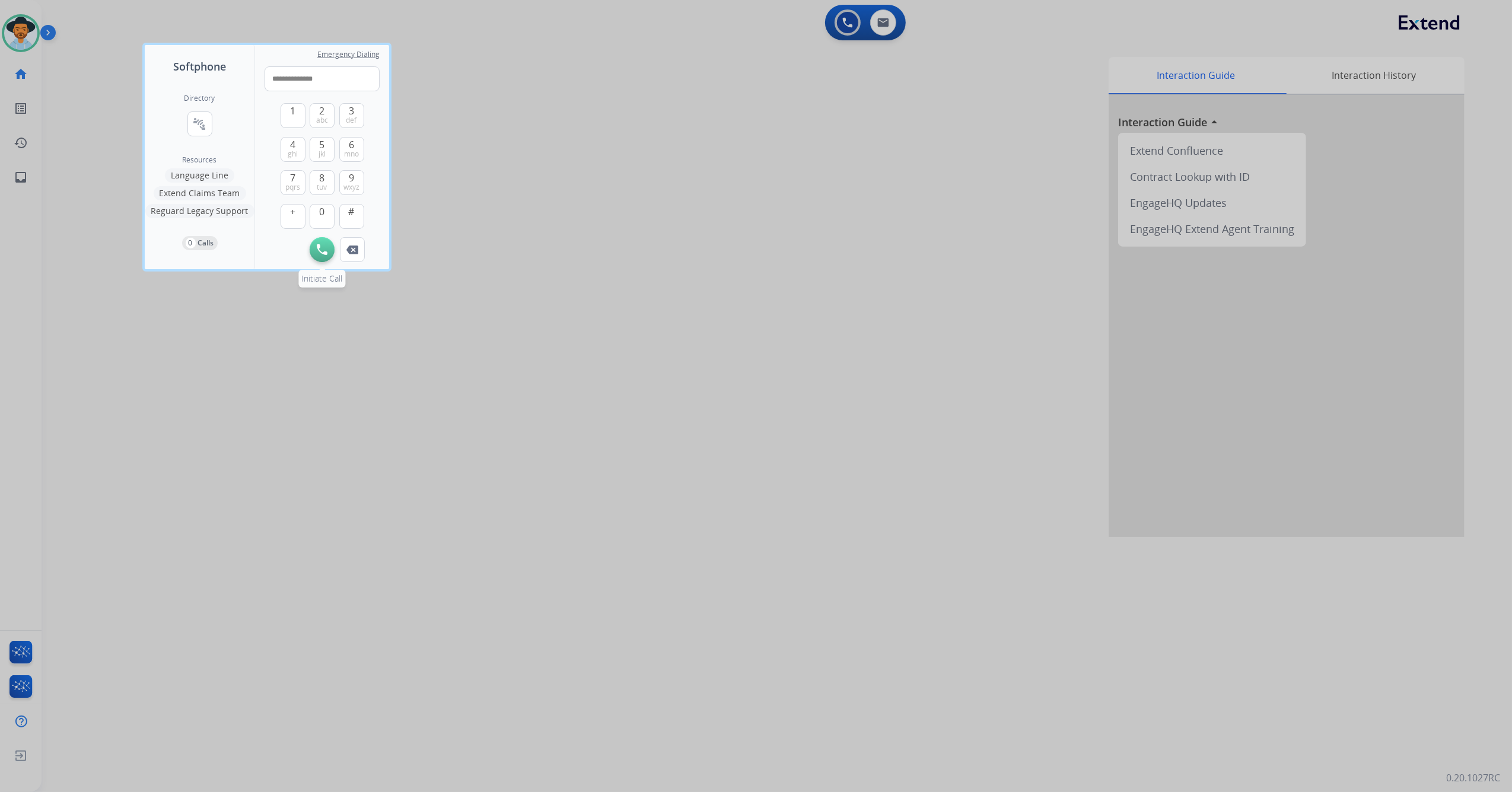
type input "**********"
click at [326, 250] on img at bounding box center [322, 250] width 11 height 11
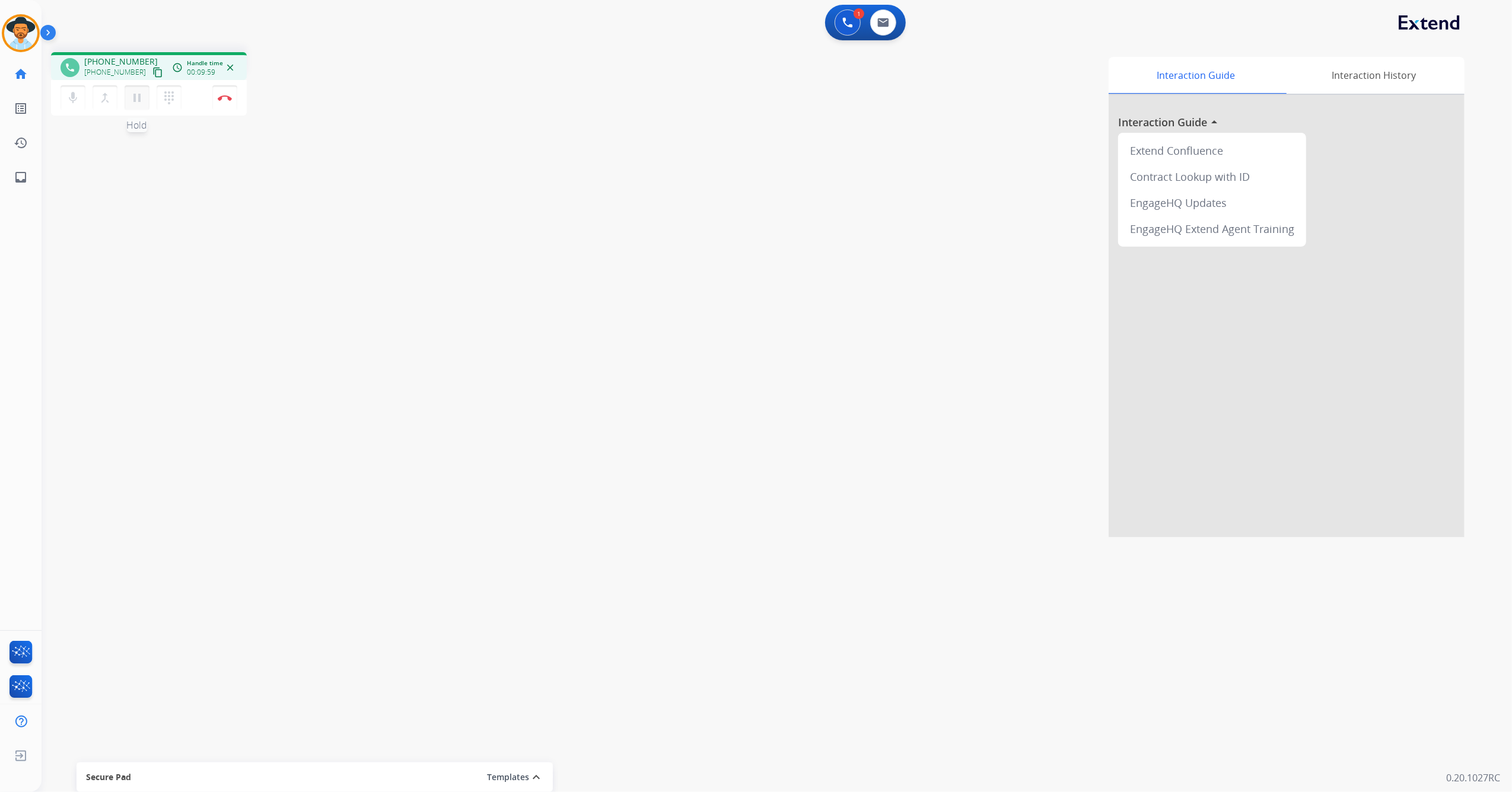
click at [136, 97] on mat-icon "pause" at bounding box center [137, 98] width 15 height 15
click at [69, 96] on mat-icon "mic" at bounding box center [73, 98] width 15 height 15
click at [65, 100] on button "mic_off Mute" at bounding box center [73, 97] width 25 height 25
click at [133, 100] on mat-icon "play_arrow" at bounding box center [137, 98] width 15 height 15
click at [136, 96] on mat-icon "pause" at bounding box center [137, 98] width 15 height 15
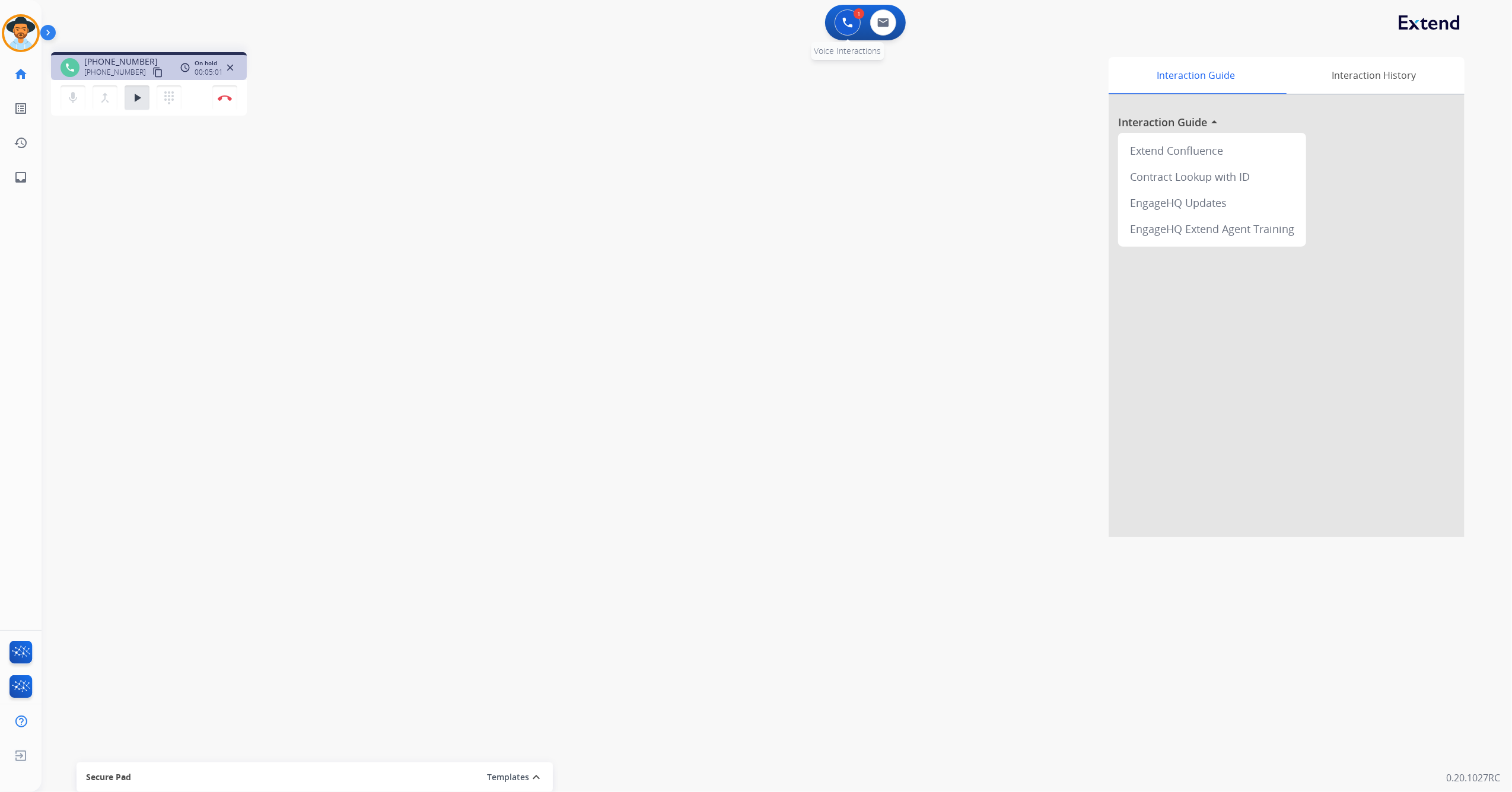
click at [837, 26] on button at bounding box center [847, 22] width 26 height 26
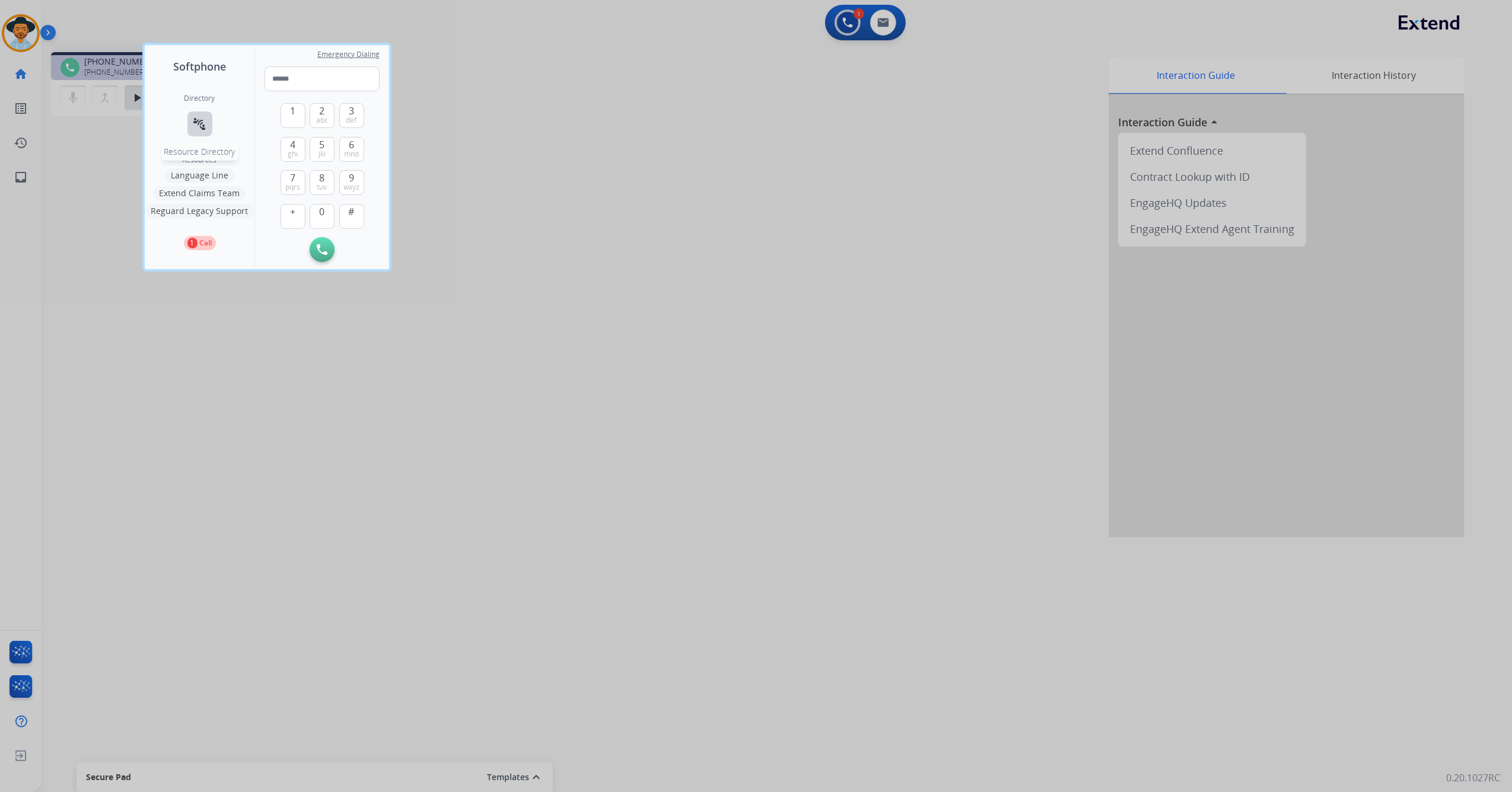
click at [203, 122] on mat-icon "connect_without_contact" at bounding box center [200, 124] width 15 height 15
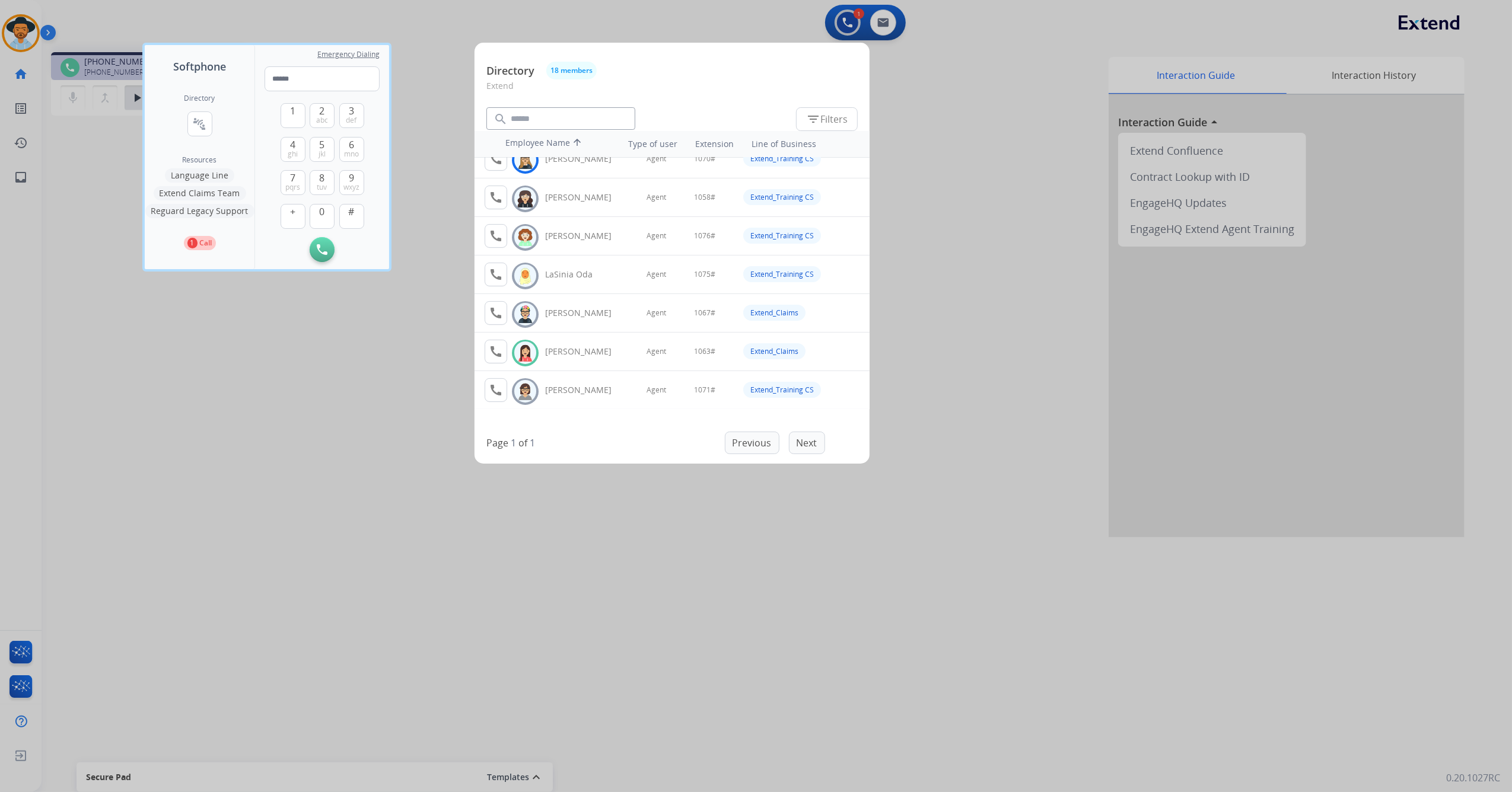
scroll to position [395, 0]
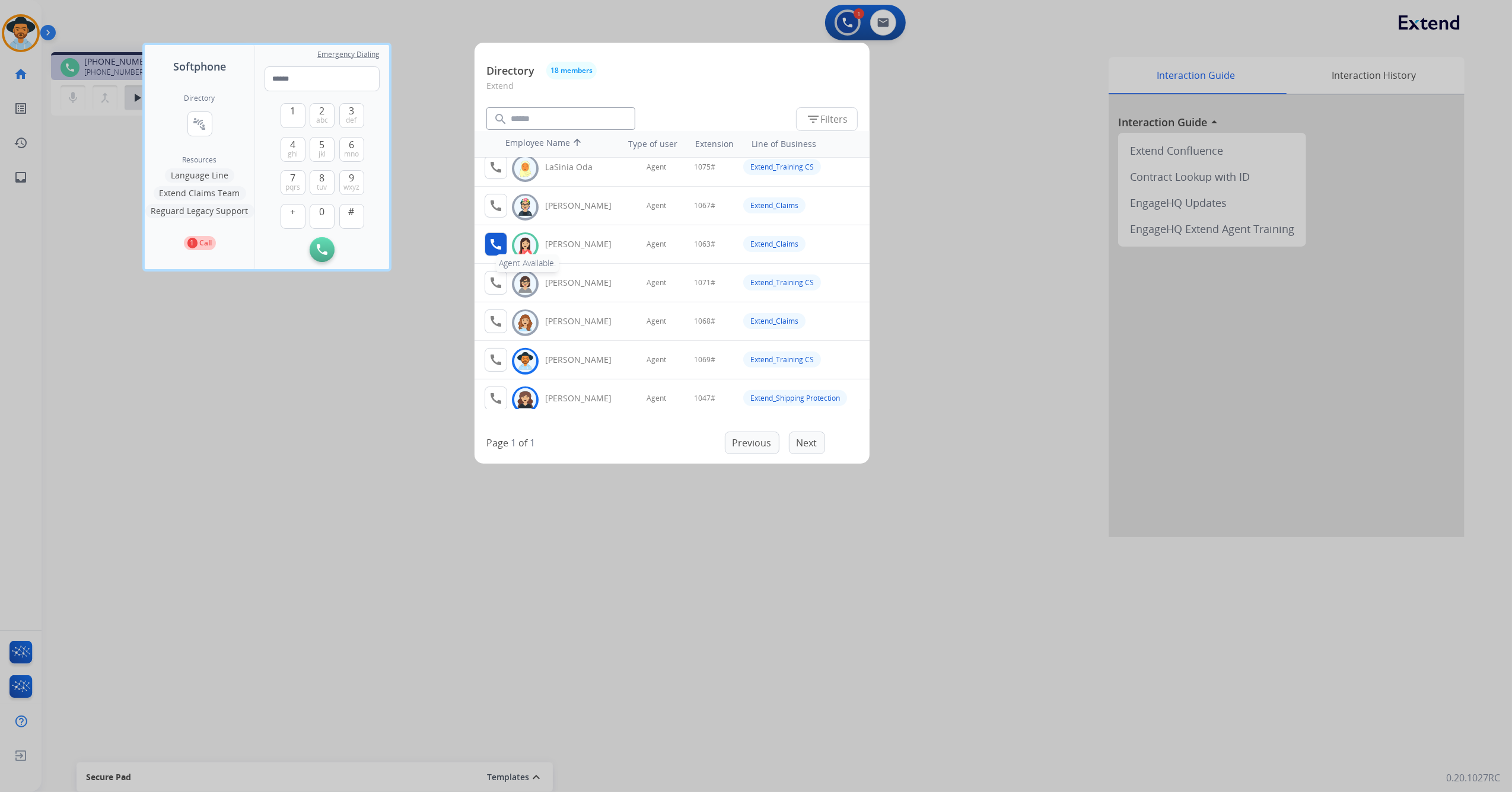
click at [493, 246] on mat-icon "call" at bounding box center [496, 244] width 15 height 15
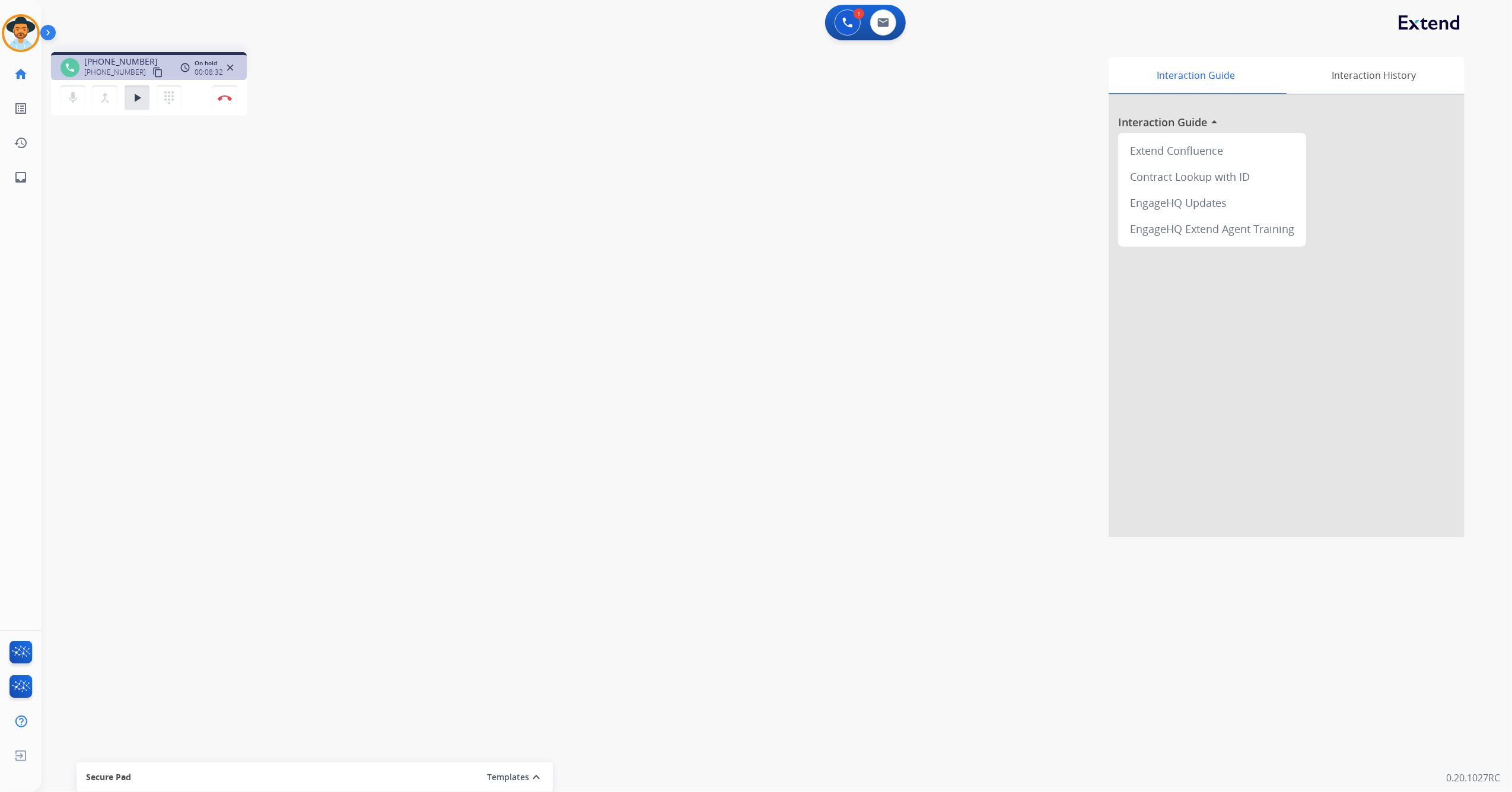
drag, startPoint x: 447, startPoint y: 102, endPoint x: 140, endPoint y: 311, distance: 371.4
click at [140, 102] on mat-icon "play_arrow" at bounding box center [137, 98] width 15 height 15
click at [225, 104] on button "Disconnect" at bounding box center [225, 97] width 25 height 25
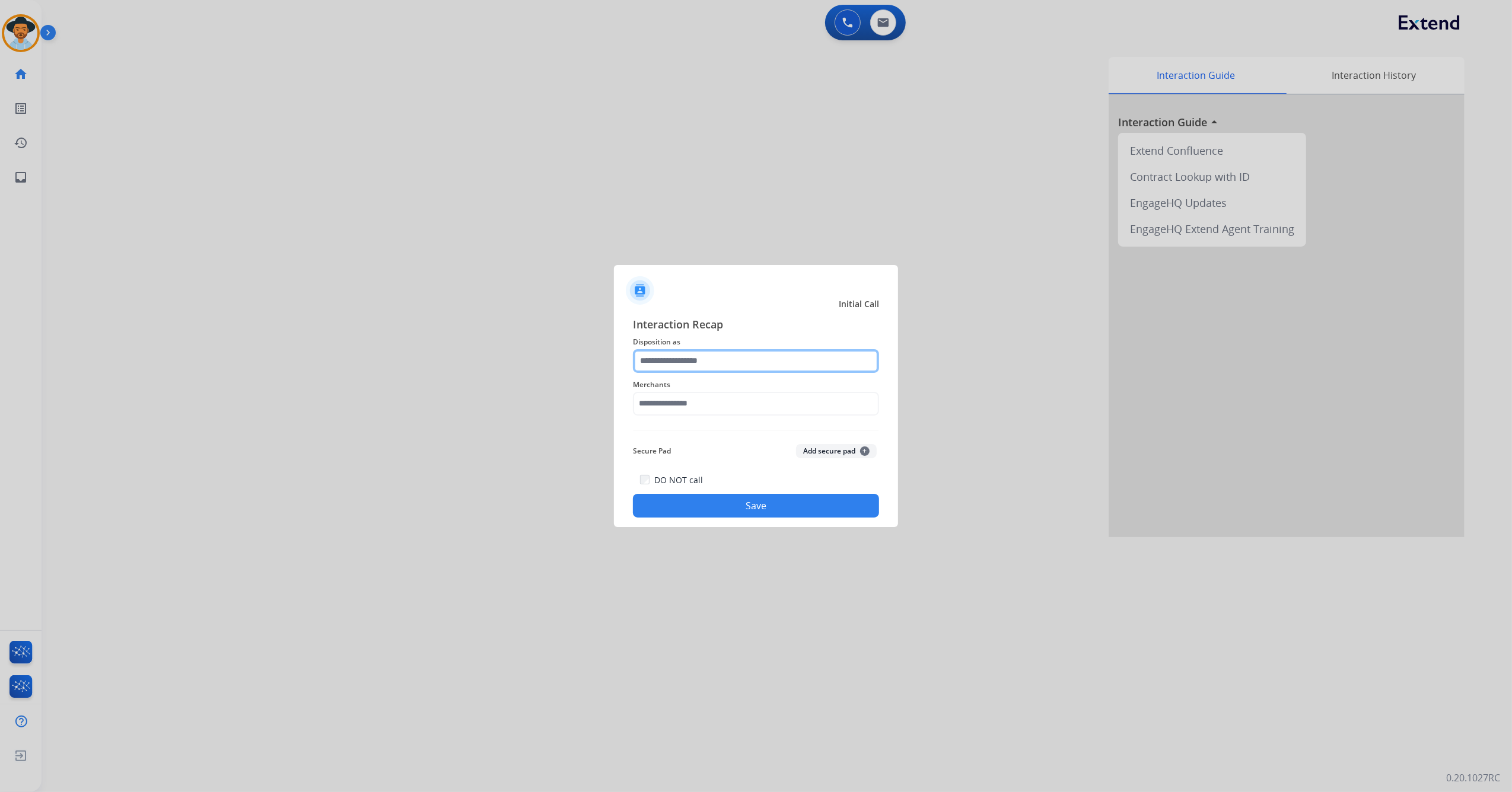
click at [774, 358] on input "text" at bounding box center [756, 361] width 246 height 24
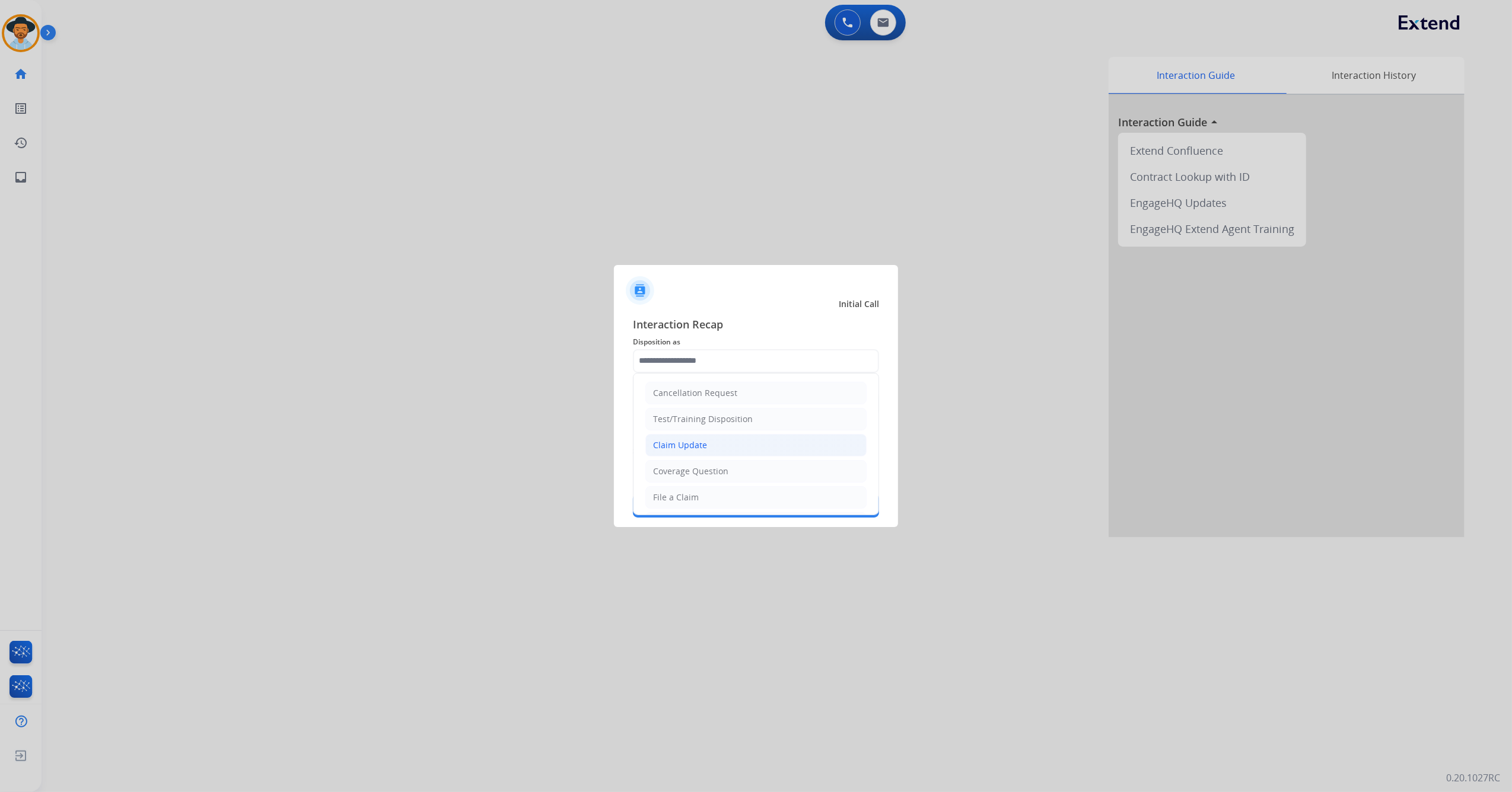
click at [691, 445] on div "Claim Update" at bounding box center [680, 445] width 54 height 12
type input "**********"
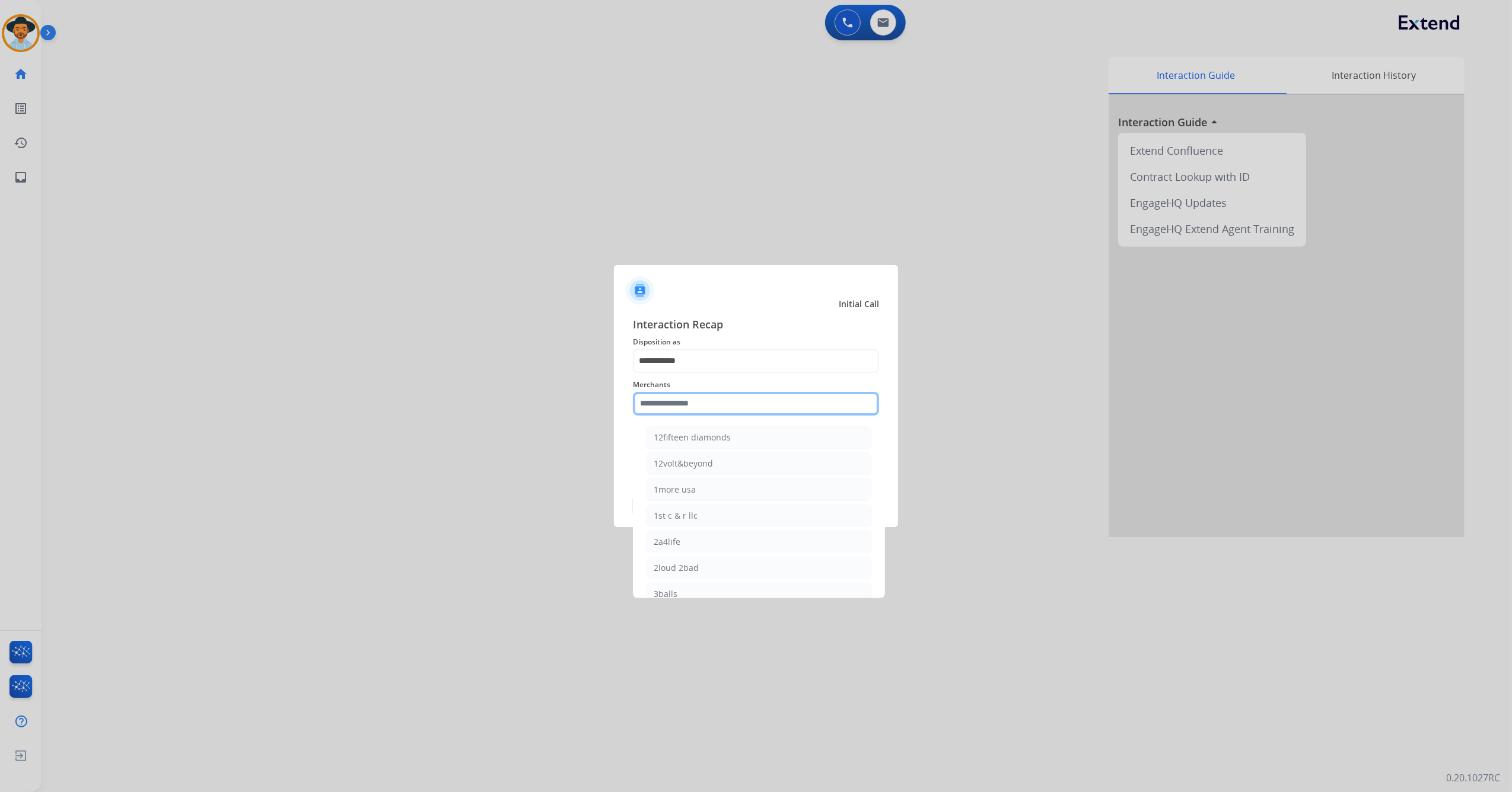
click at [688, 406] on input "text" at bounding box center [756, 404] width 246 height 24
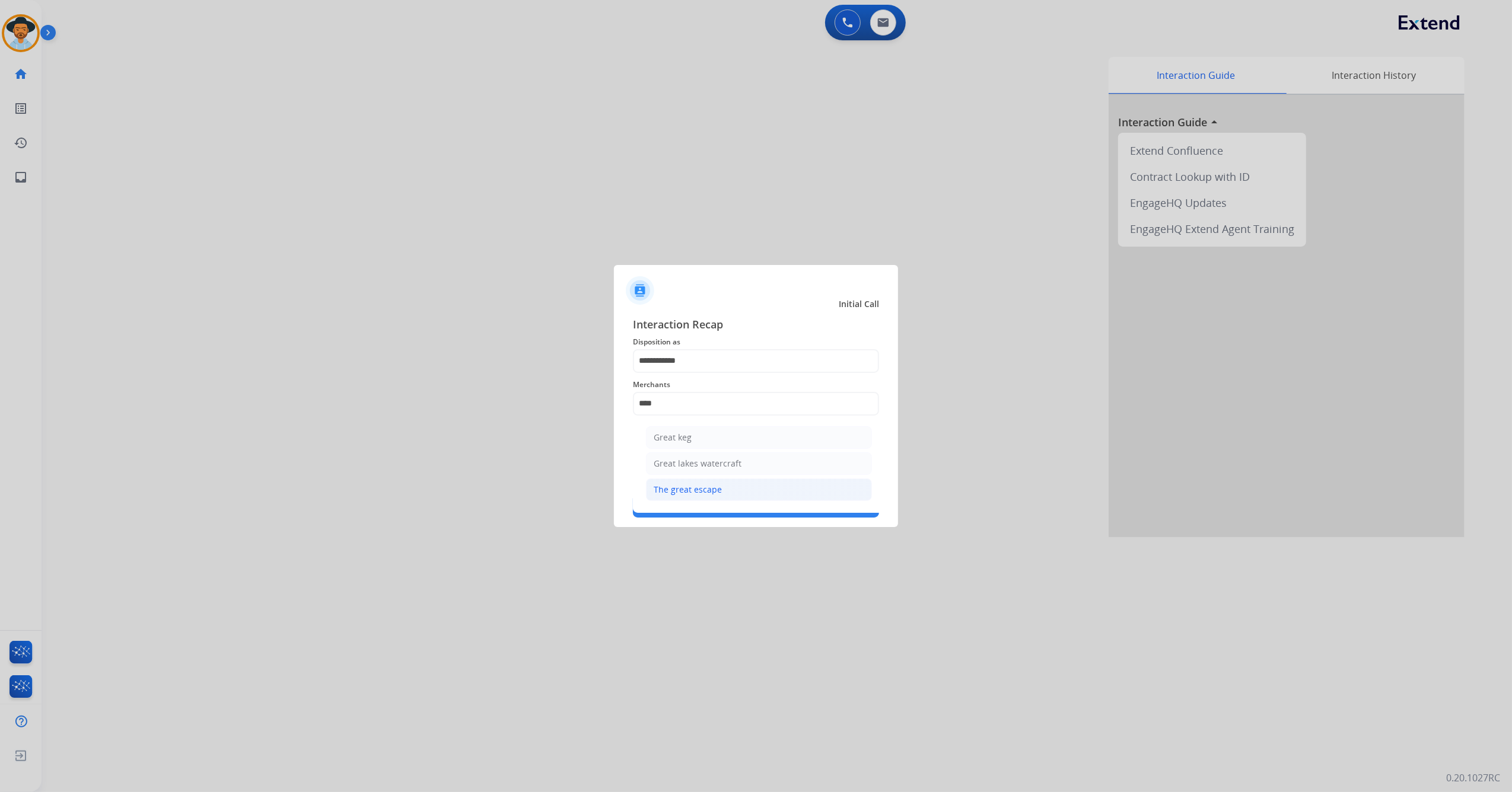
click at [675, 494] on div "The great escape" at bounding box center [688, 490] width 68 height 12
type input "**********"
click at [712, 510] on button "Save" at bounding box center [756, 505] width 246 height 24
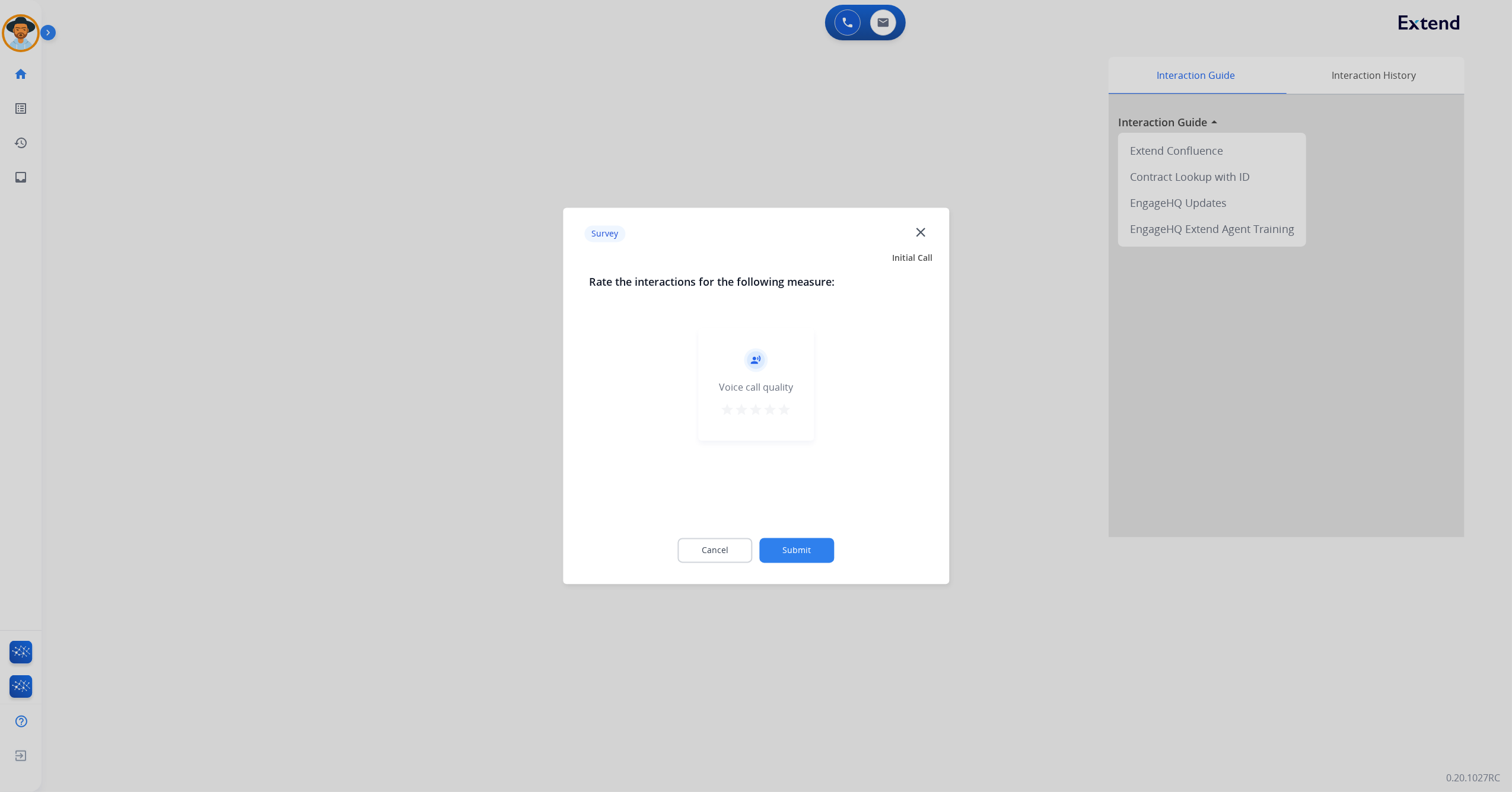
click at [791, 407] on div "record_voice_over Voice call quality star star star star star" at bounding box center [755, 385] width 116 height 113
click at [786, 408] on mat-icon "star" at bounding box center [785, 410] width 15 height 15
click at [803, 551] on button "Submit" at bounding box center [797, 551] width 74 height 25
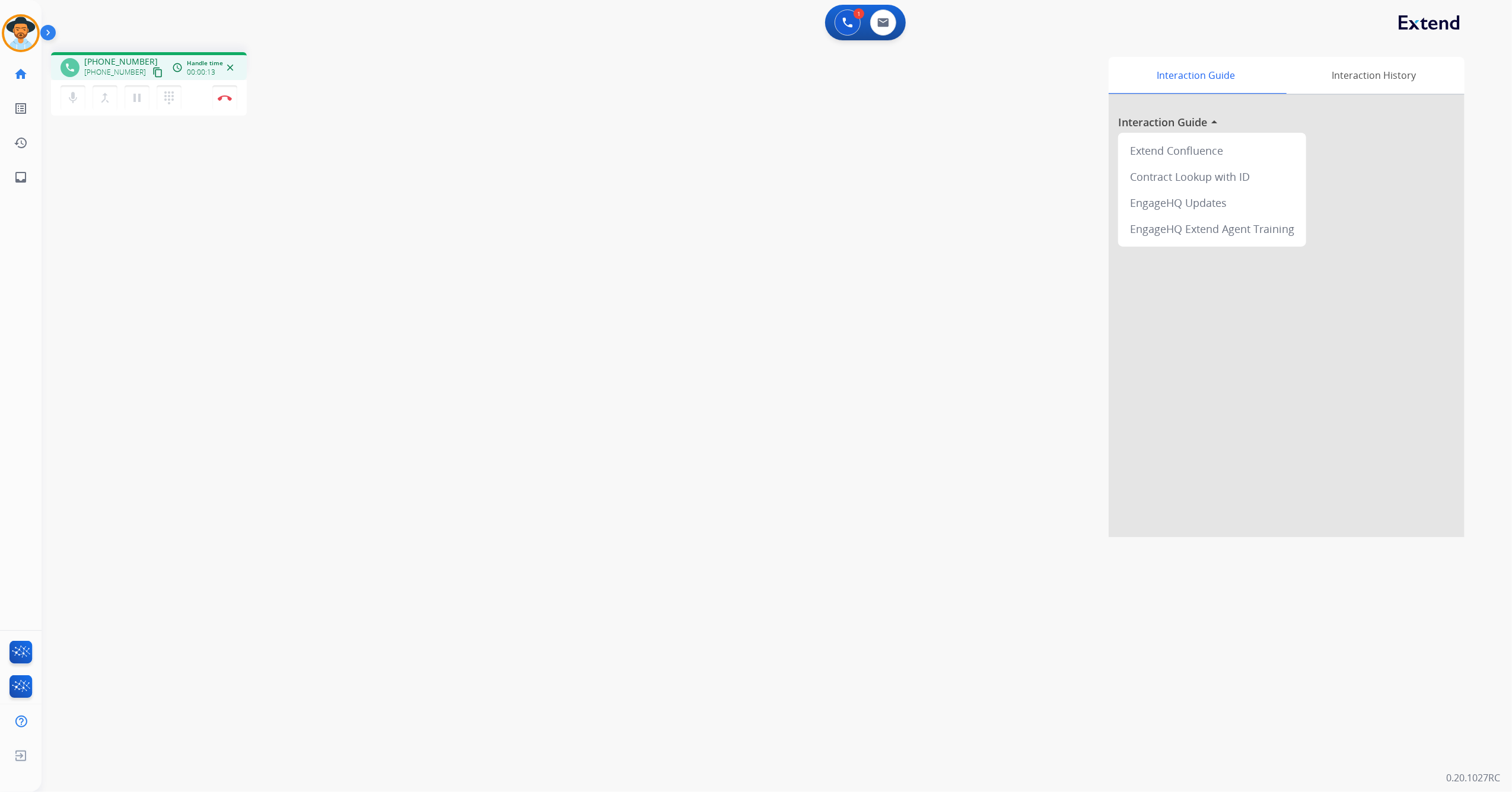
click at [153, 70] on mat-icon "content_copy" at bounding box center [158, 73] width 11 height 11
click at [223, 96] on img at bounding box center [225, 98] width 15 height 6
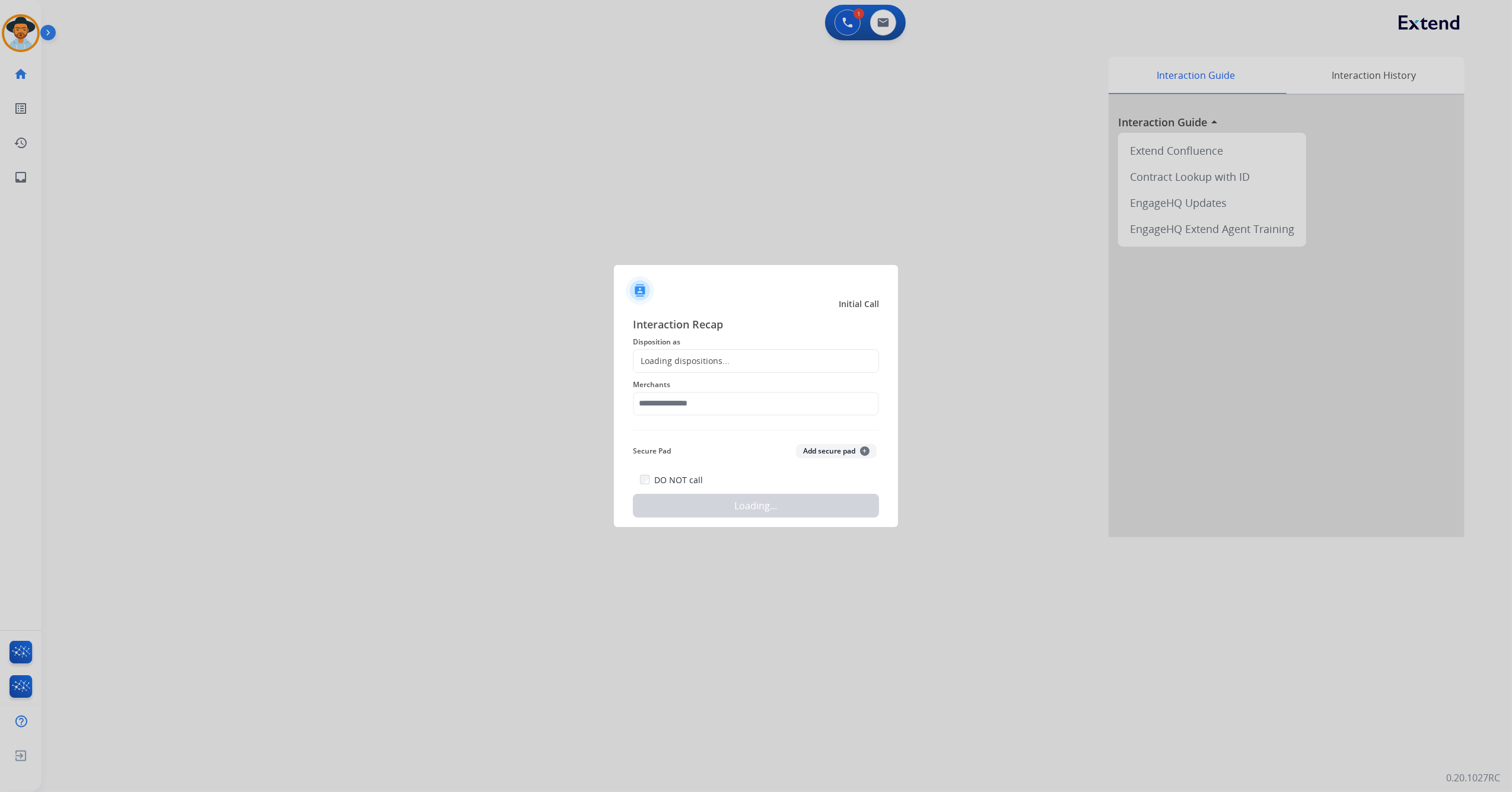
click at [223, 96] on div at bounding box center [756, 396] width 1512 height 792
click at [726, 351] on div "Loading dispositions..." at bounding box center [756, 361] width 246 height 24
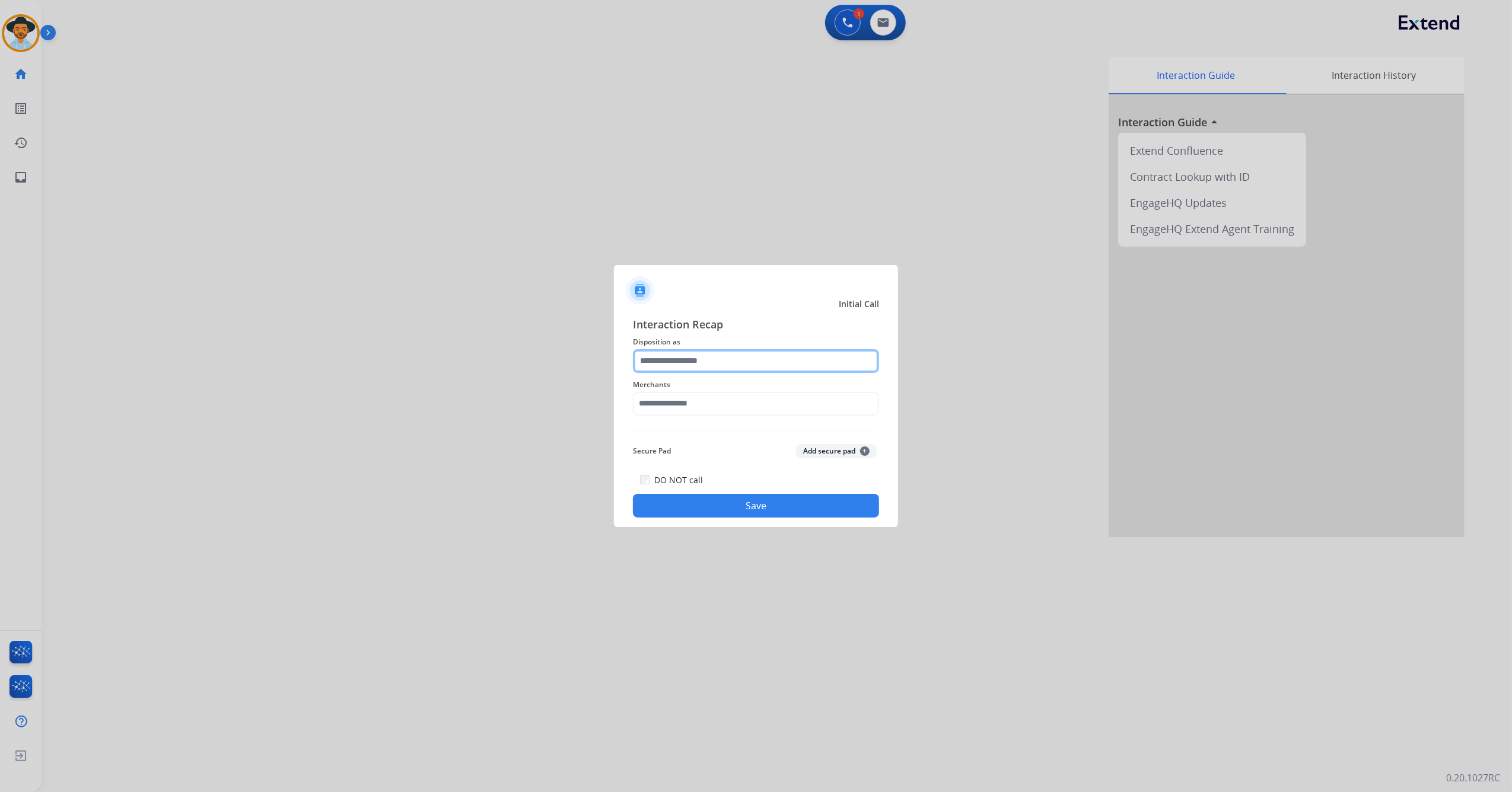
click at [725, 361] on input "text" at bounding box center [756, 361] width 246 height 24
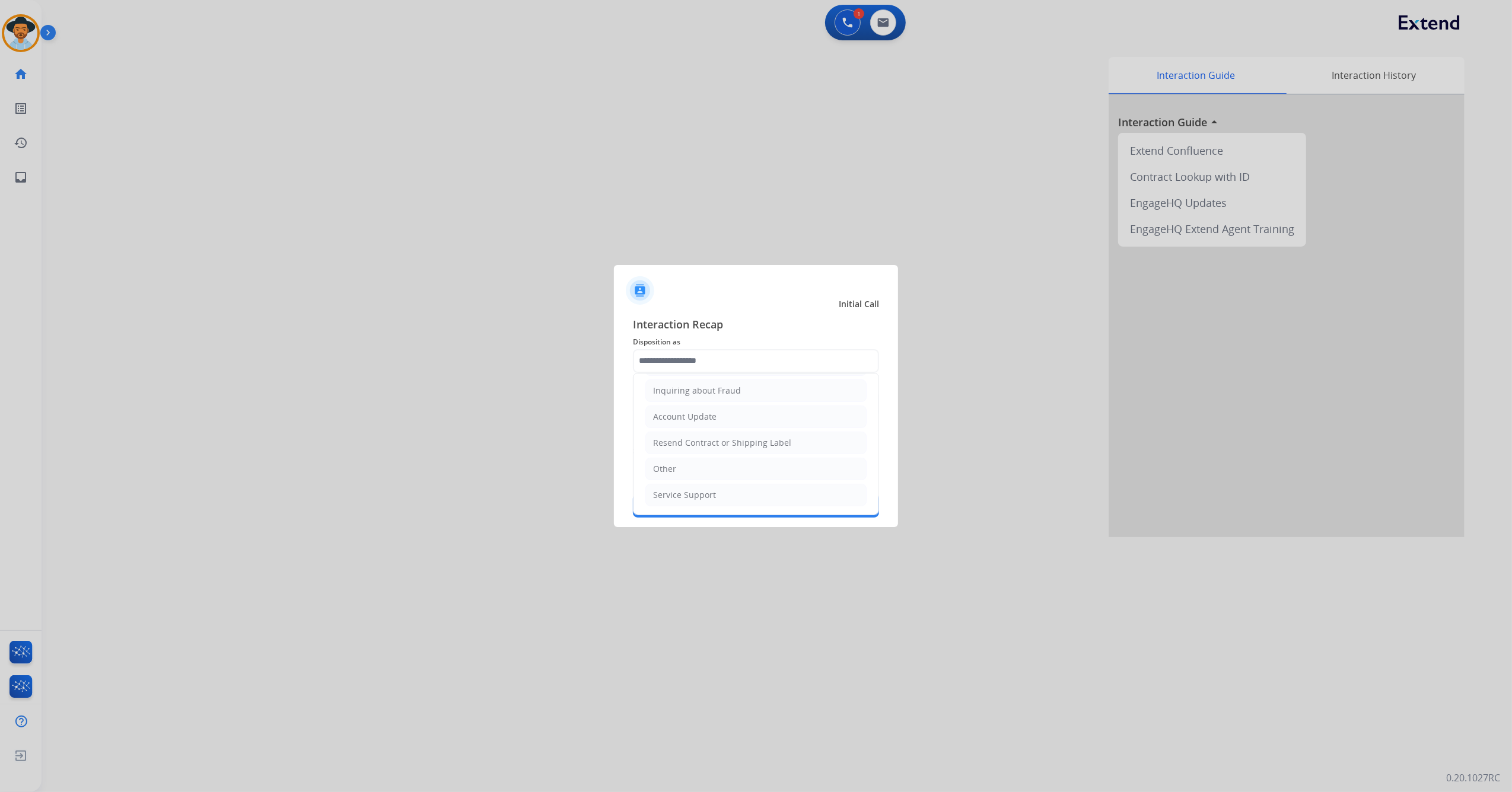
drag, startPoint x: 712, startPoint y: 465, endPoint x: 709, endPoint y: 458, distance: 7.6
click at [711, 466] on li "Other" at bounding box center [755, 468] width 221 height 22
type input "*****"
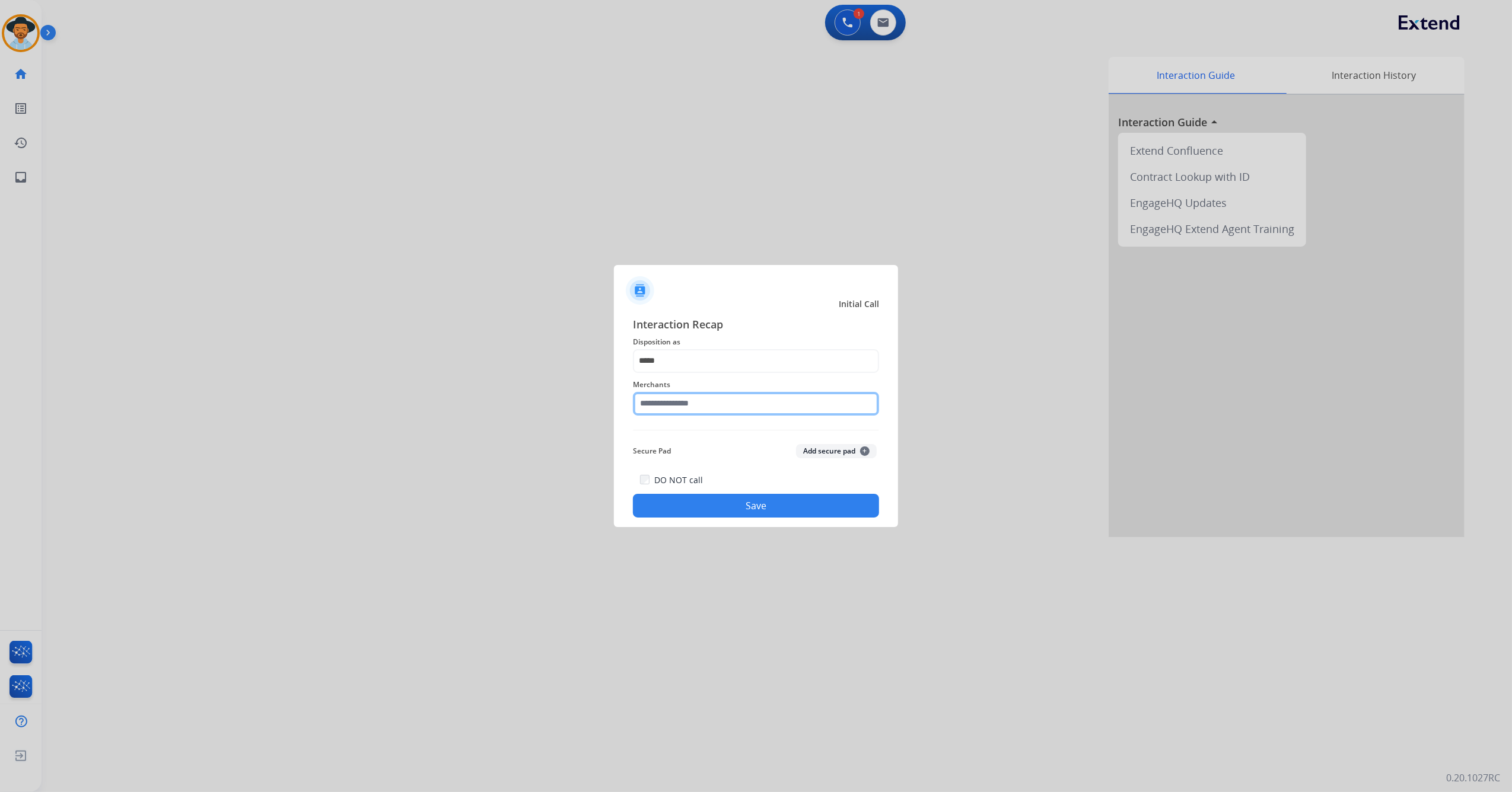
click at [695, 398] on input "text" at bounding box center [756, 404] width 246 height 24
click at [702, 410] on input "***" at bounding box center [756, 404] width 246 height 24
click at [702, 439] on li "Not found" at bounding box center [758, 437] width 226 height 22
type input "*********"
click at [708, 502] on button "Save" at bounding box center [756, 505] width 246 height 24
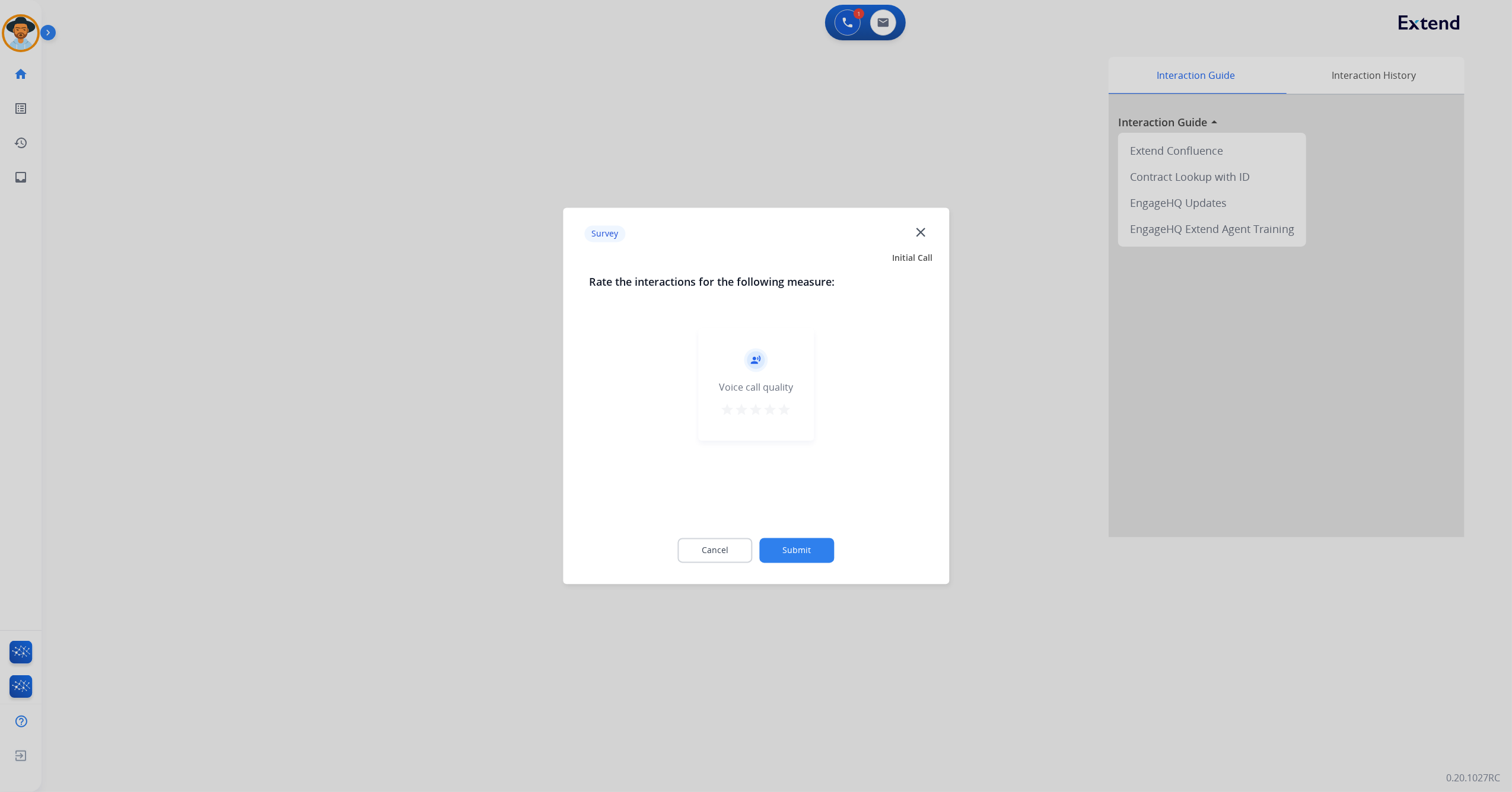
click at [805, 553] on button "Submit" at bounding box center [797, 551] width 74 height 25
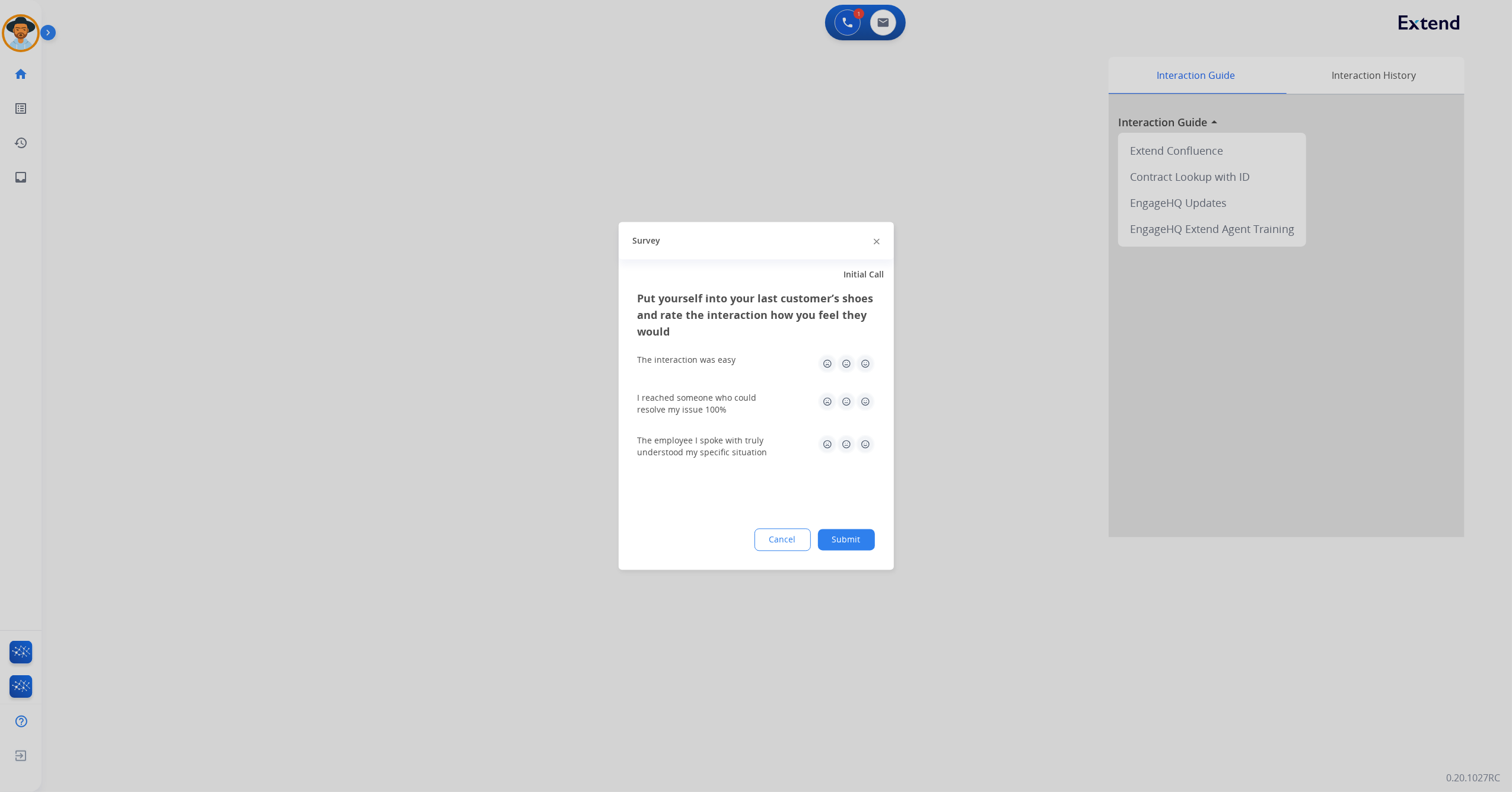
click at [869, 363] on img at bounding box center [865, 364] width 19 height 19
drag, startPoint x: 866, startPoint y: 408, endPoint x: 865, endPoint y: 396, distance: 12.0
click at [865, 406] on img at bounding box center [865, 402] width 19 height 19
click at [865, 404] on img at bounding box center [865, 402] width 19 height 19
click at [869, 445] on img at bounding box center [865, 444] width 19 height 19
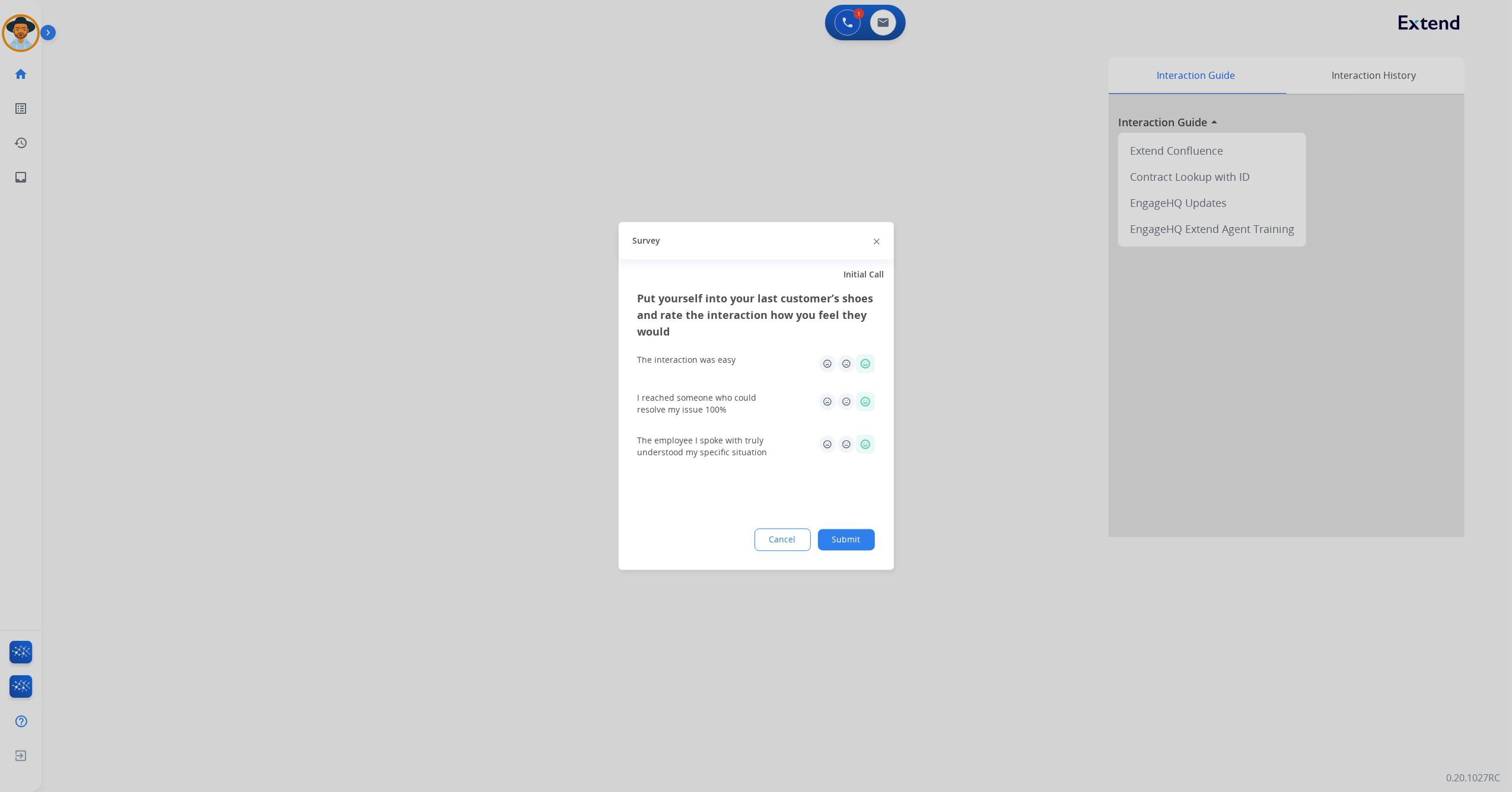
click at [856, 535] on button "Submit" at bounding box center [846, 540] width 57 height 21
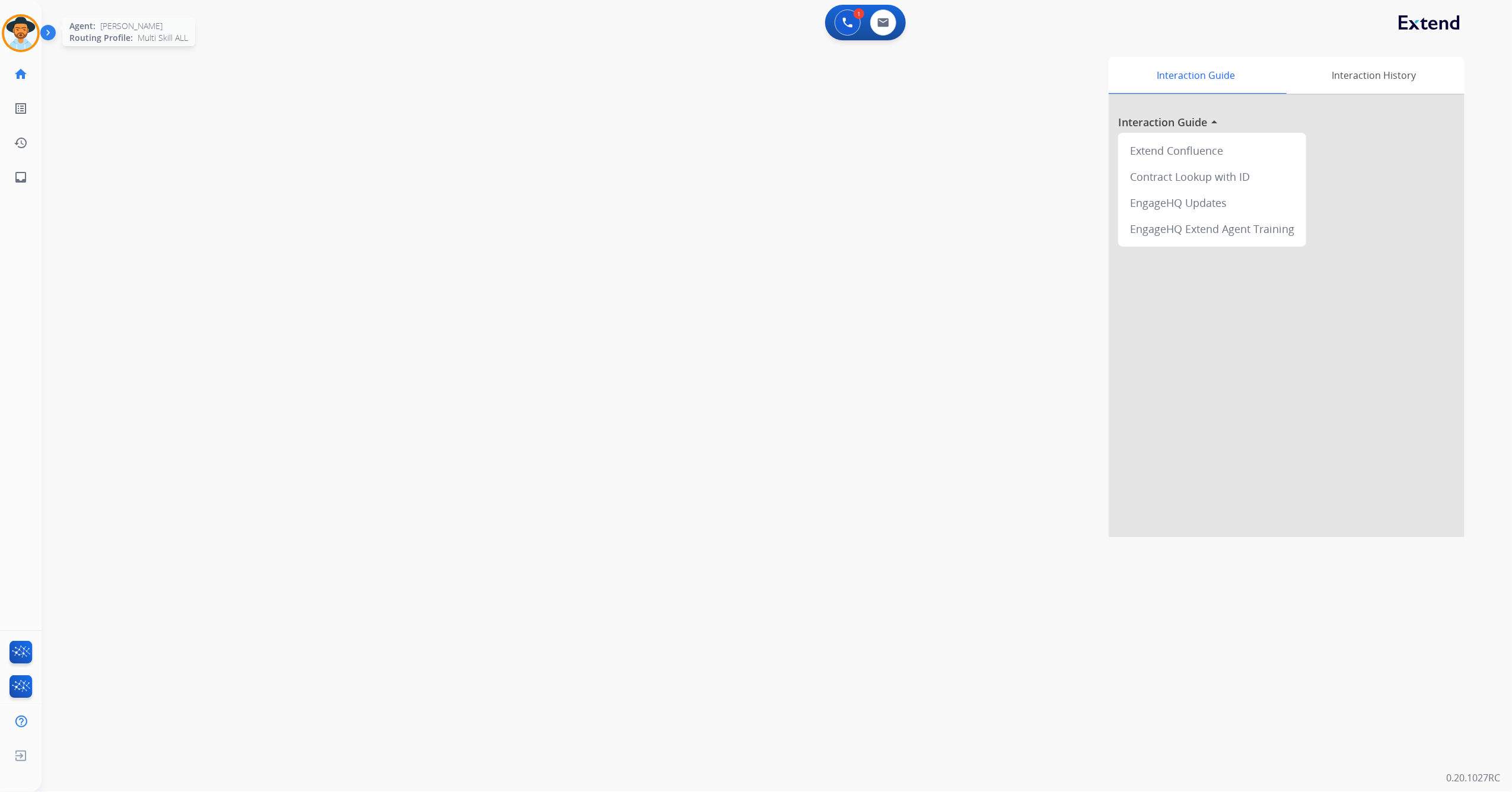
drag, startPoint x: 13, startPoint y: 27, endPoint x: 19, endPoint y: 29, distance: 6.3
click at [13, 27] on img at bounding box center [21, 33] width 33 height 33
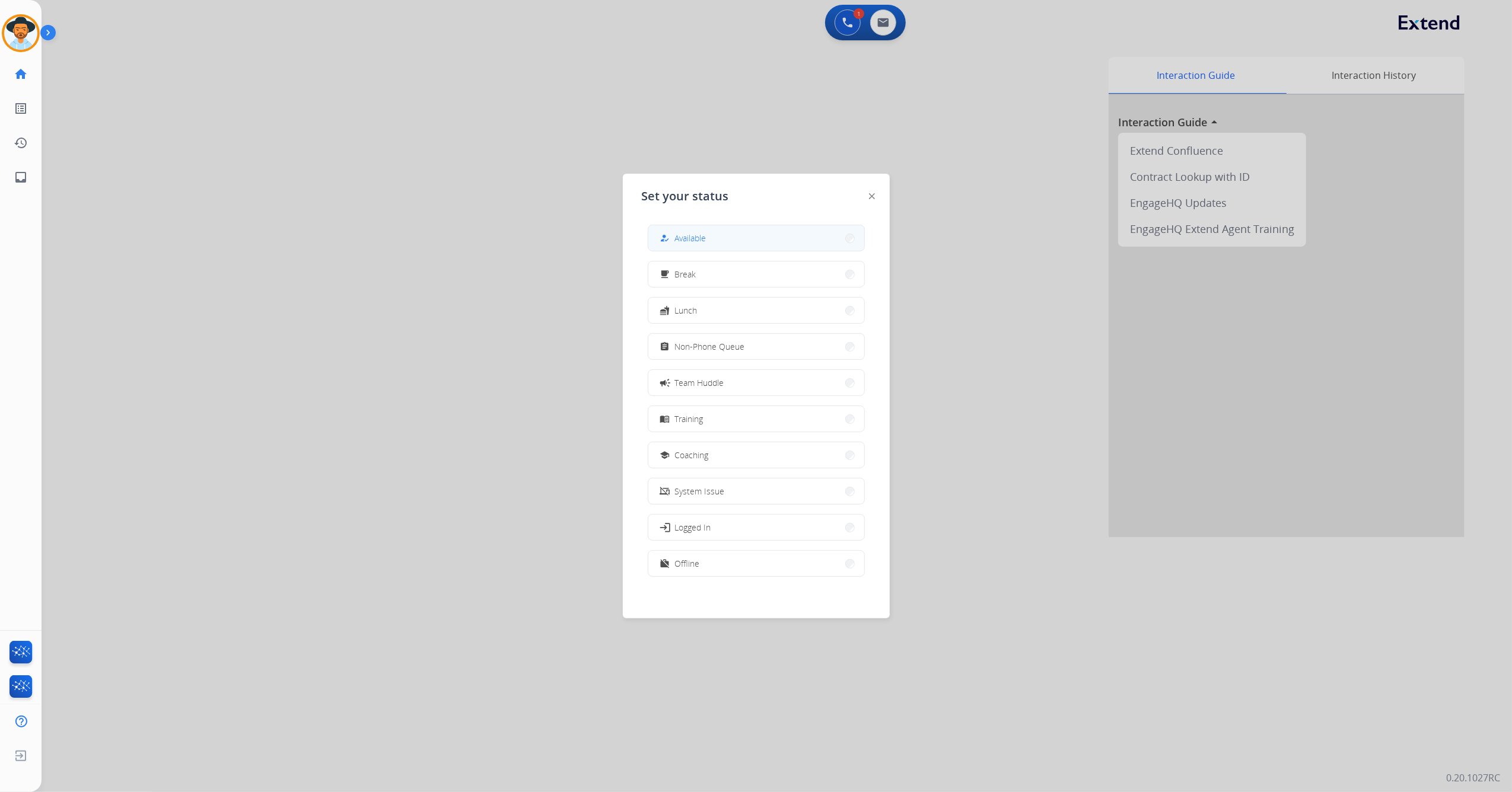
click at [691, 238] on span "Available" at bounding box center [691, 238] width 31 height 13
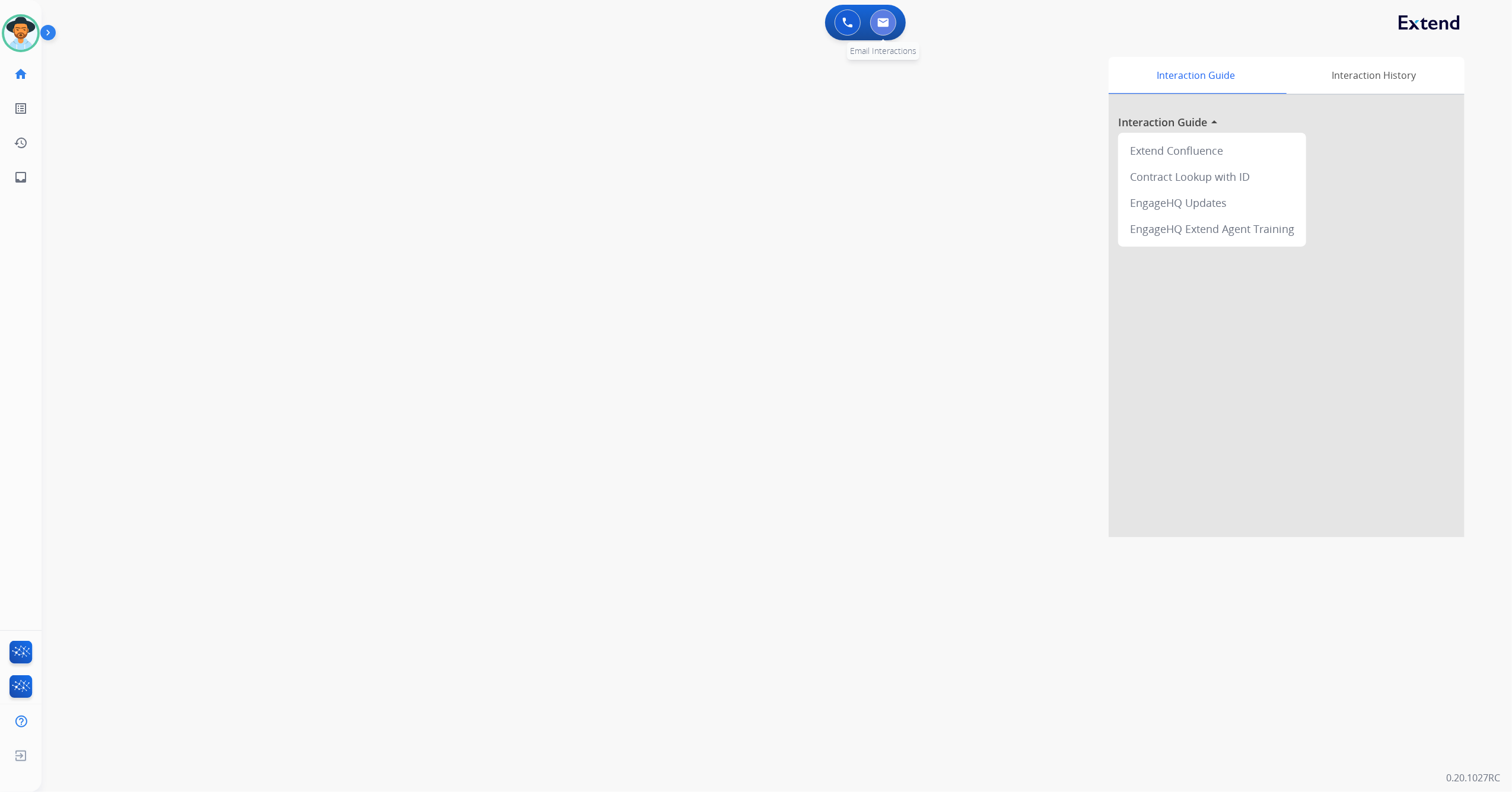
click at [886, 22] on img at bounding box center [883, 22] width 12 height 10
select select "**********"
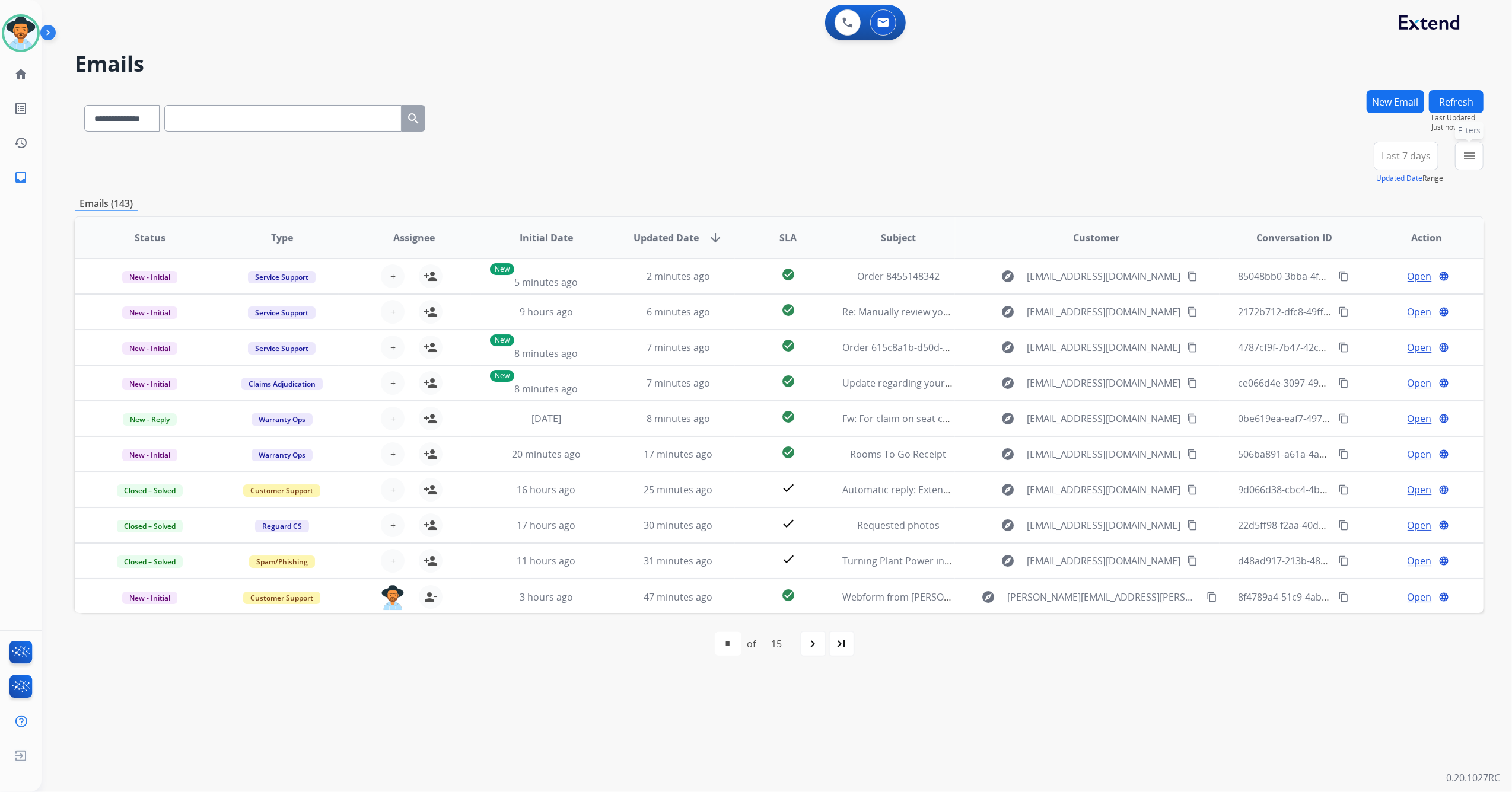
click at [1466, 154] on mat-icon "menu" at bounding box center [1469, 156] width 15 height 15
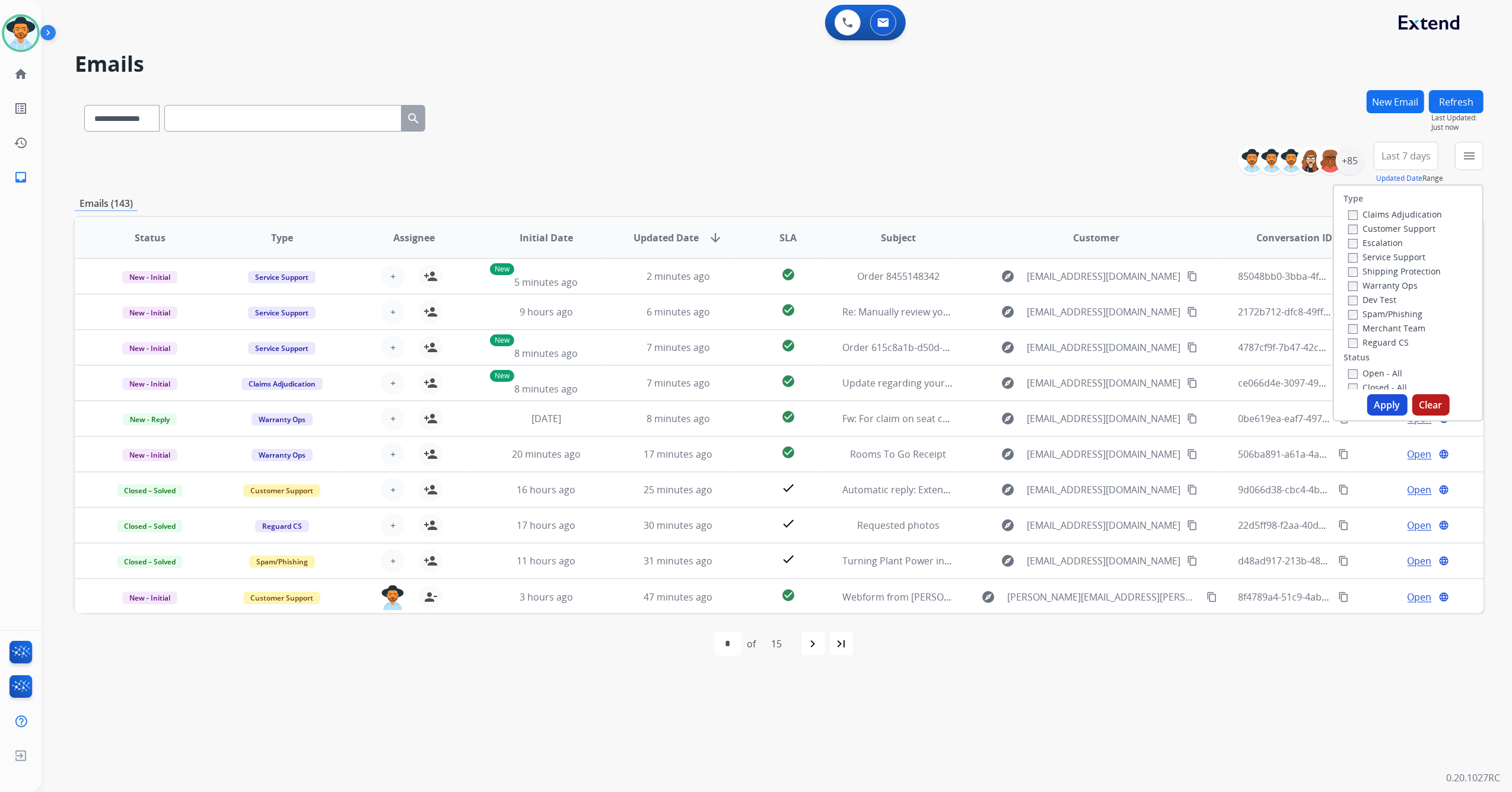
click at [1343, 361] on label "Status" at bounding box center [1356, 358] width 26 height 12
click at [1343, 363] on label "Status" at bounding box center [1356, 358] width 26 height 12
click at [1389, 402] on button "Apply" at bounding box center [1387, 405] width 41 height 21
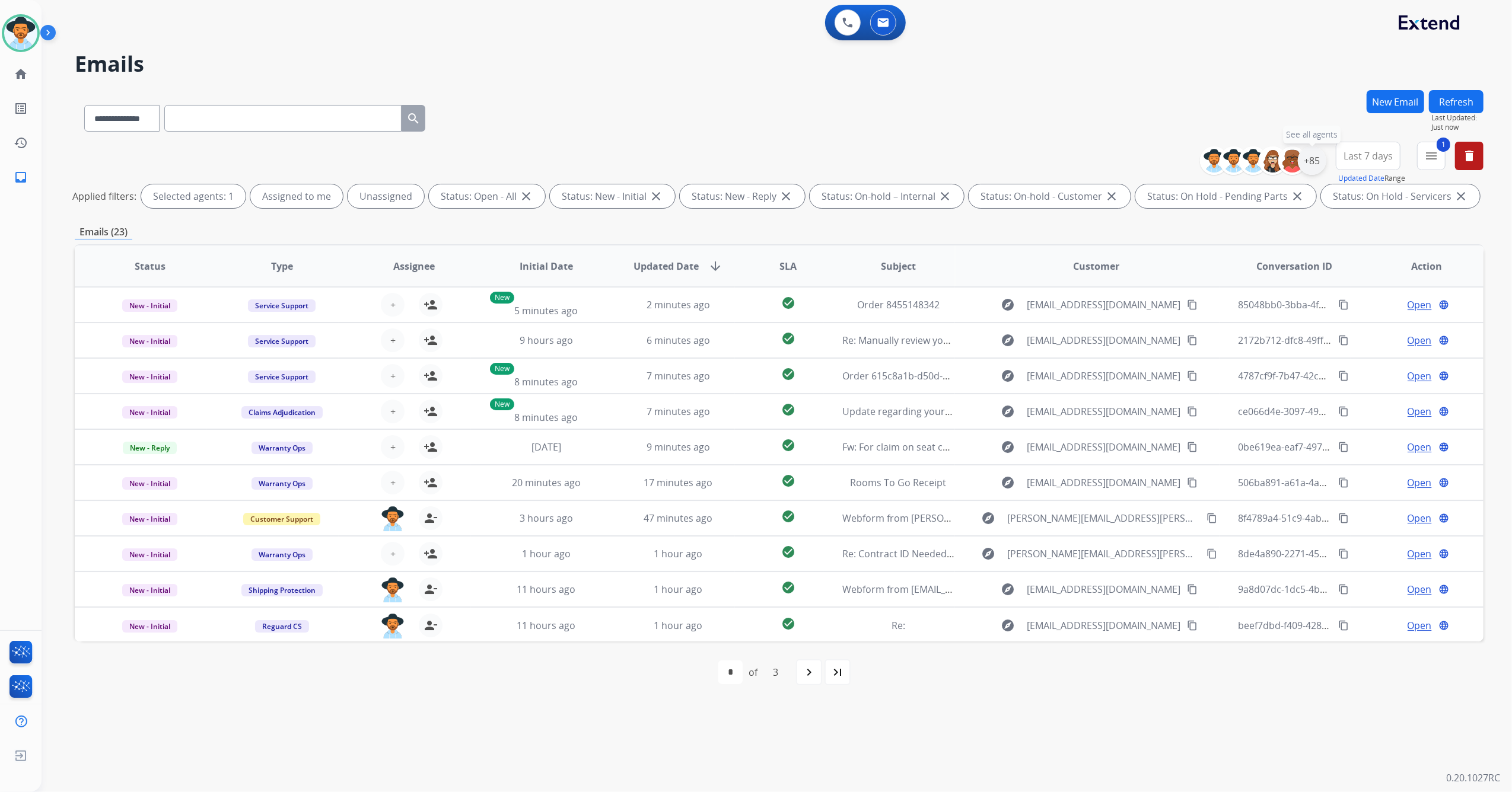
click at [1307, 162] on div "+85" at bounding box center [1312, 160] width 28 height 28
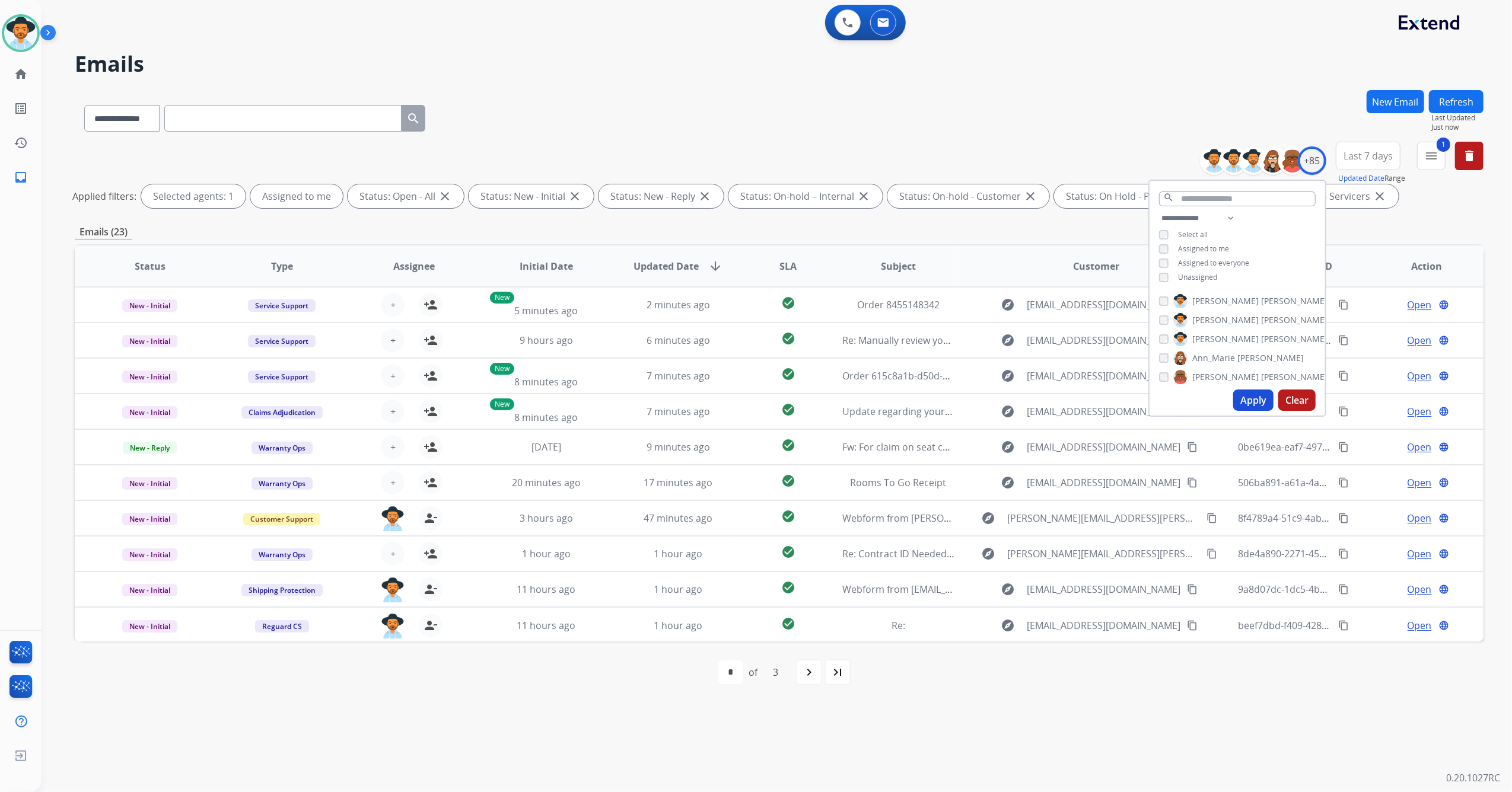
click at [1238, 401] on button "Apply" at bounding box center [1253, 400] width 41 height 21
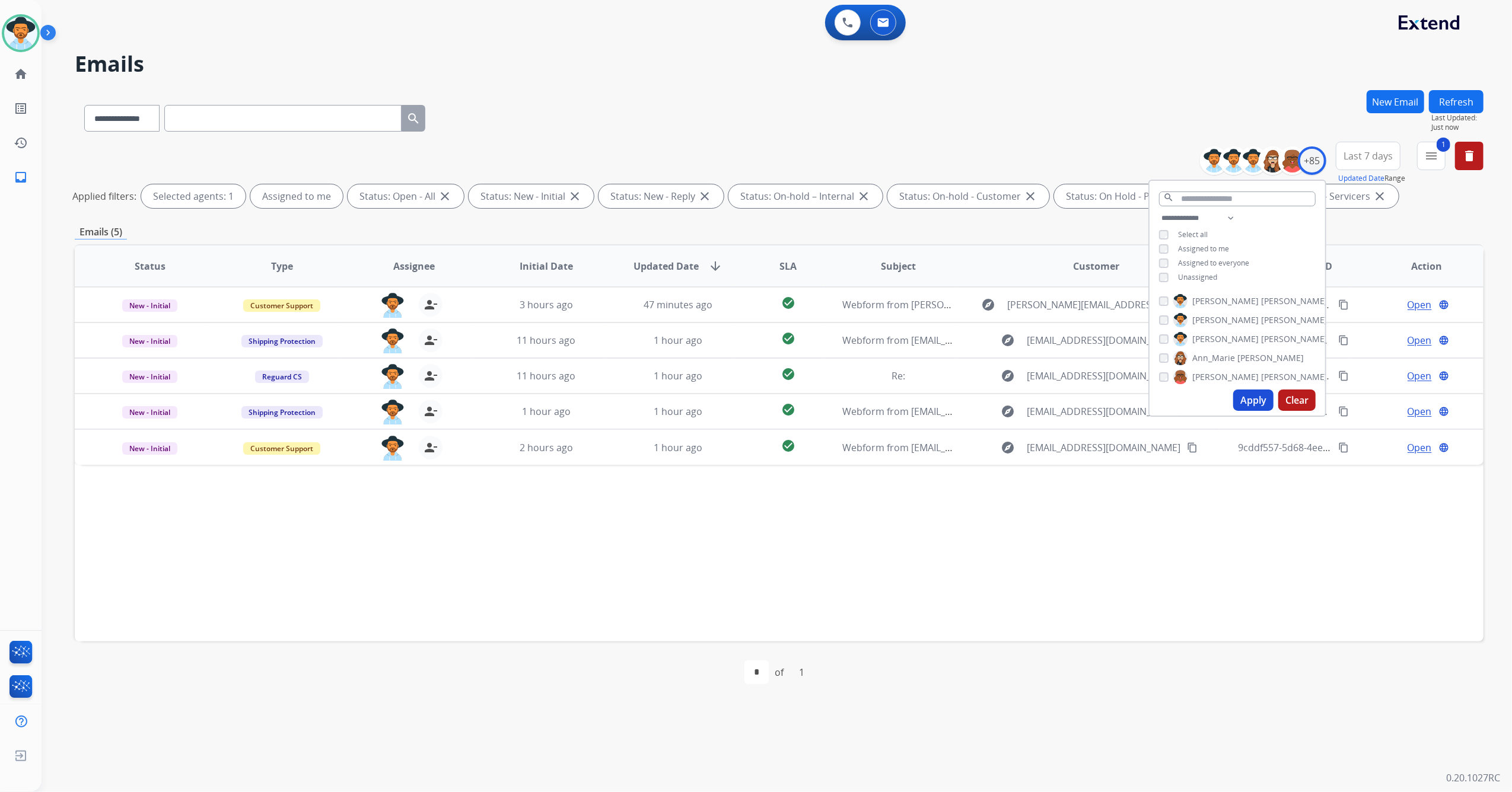
drag, startPoint x: 1009, startPoint y: 586, endPoint x: 980, endPoint y: 562, distance: 37.6
click at [1001, 579] on div "Status Type Assignee Initial Date Updated Date arrow_downward SLA Subject Custo…" at bounding box center [778, 443] width 1408 height 398
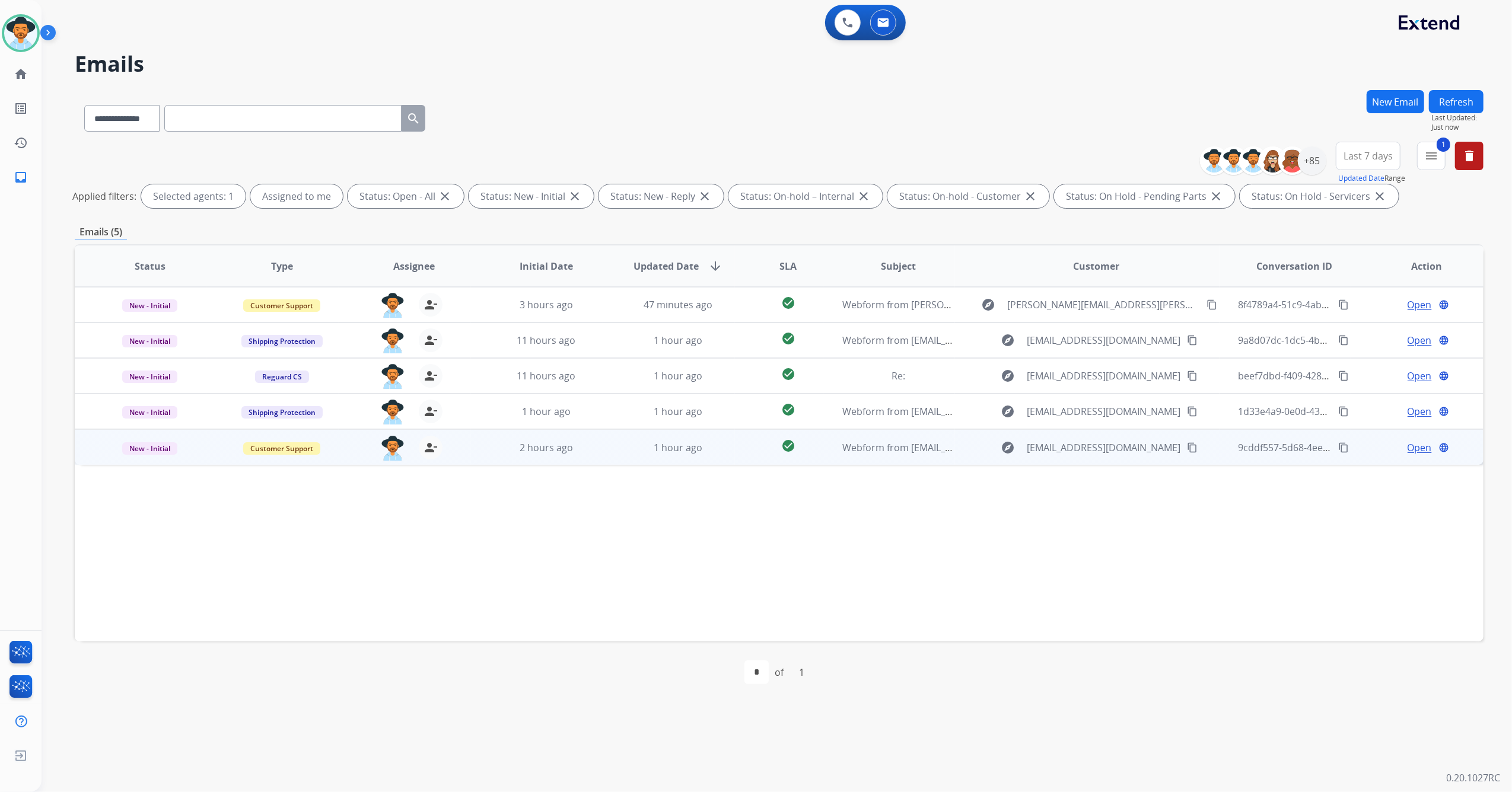
click at [603, 454] on td "1 hour ago" at bounding box center [669, 447] width 133 height 36
click at [1407, 448] on span "Open" at bounding box center [1419, 447] width 24 height 15
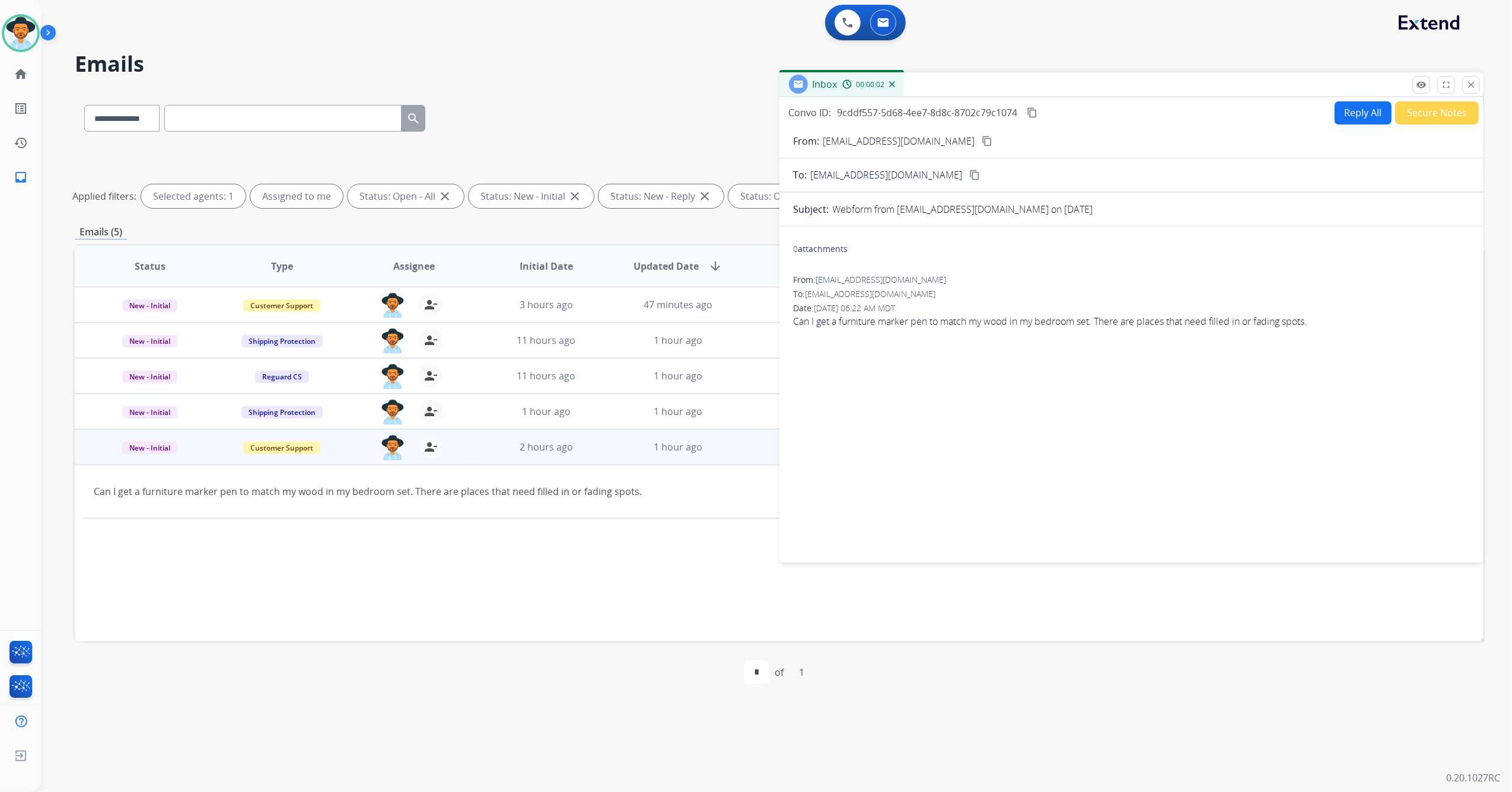
click at [980, 145] on button "content_copy" at bounding box center [987, 141] width 15 height 15
click at [1355, 117] on button "Reply All" at bounding box center [1363, 113] width 57 height 23
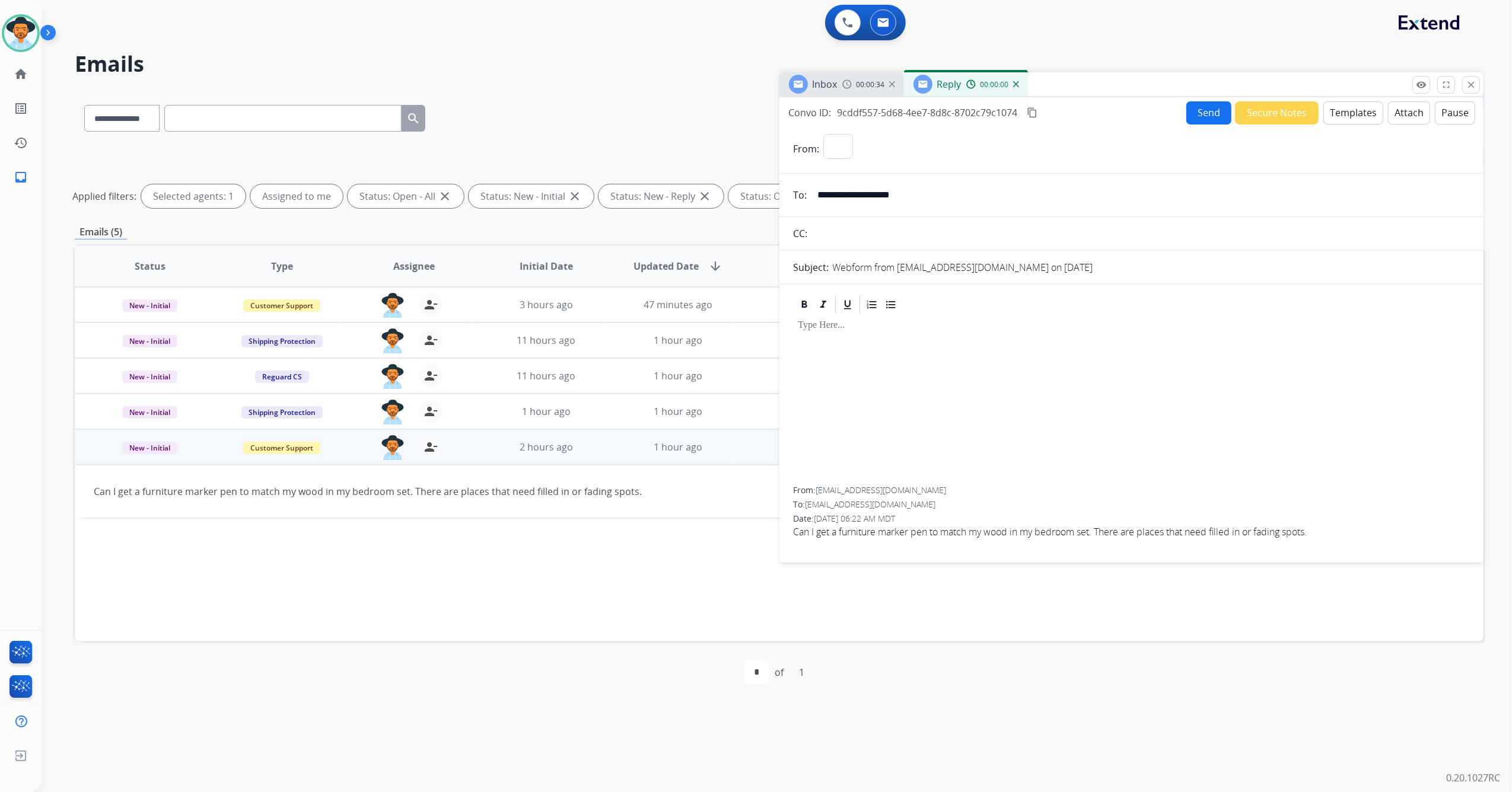
select select "**********"
click at [1346, 106] on button "Templates" at bounding box center [1353, 113] width 60 height 23
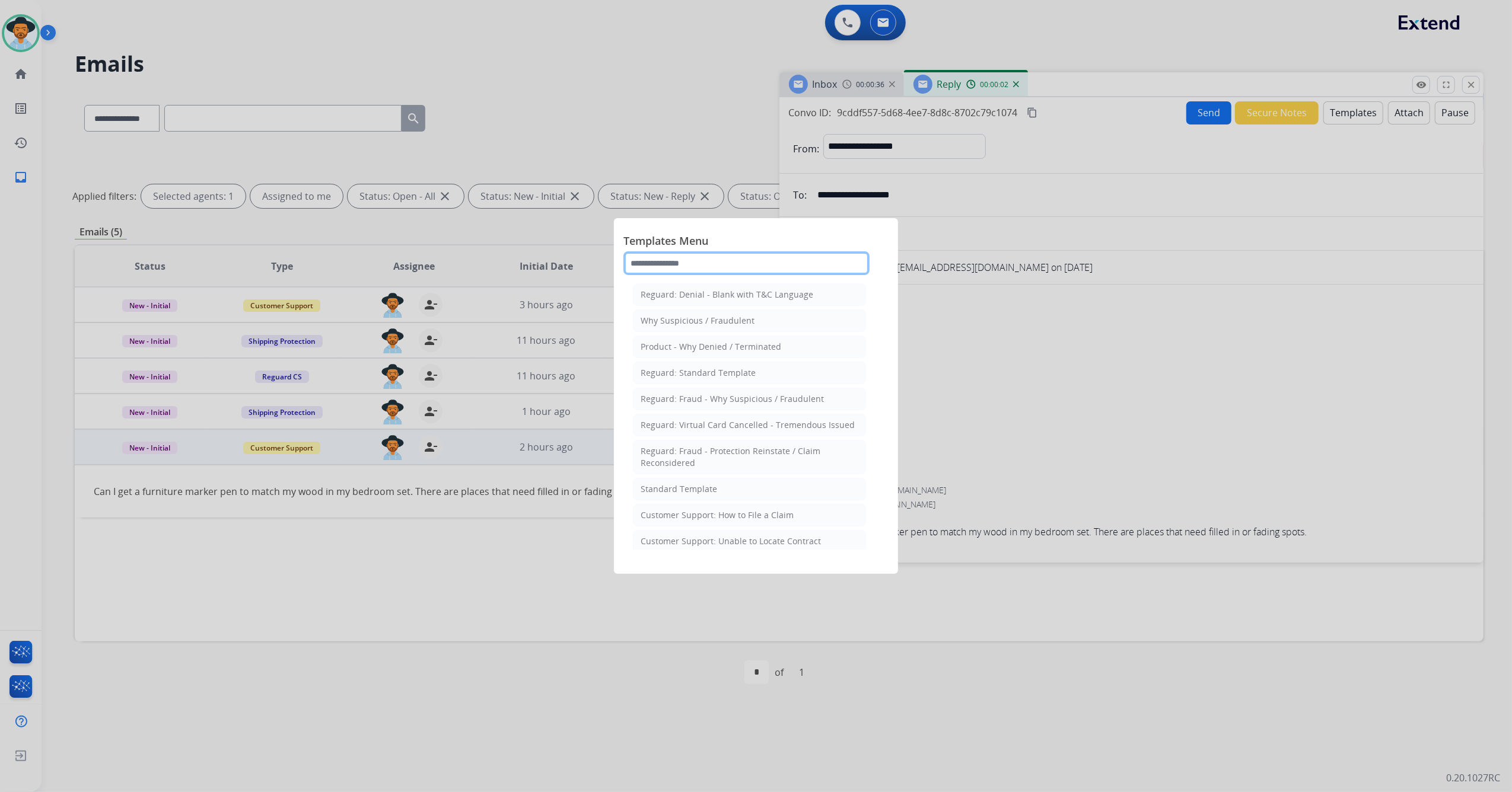
click at [701, 261] on input "text" at bounding box center [746, 263] width 246 height 24
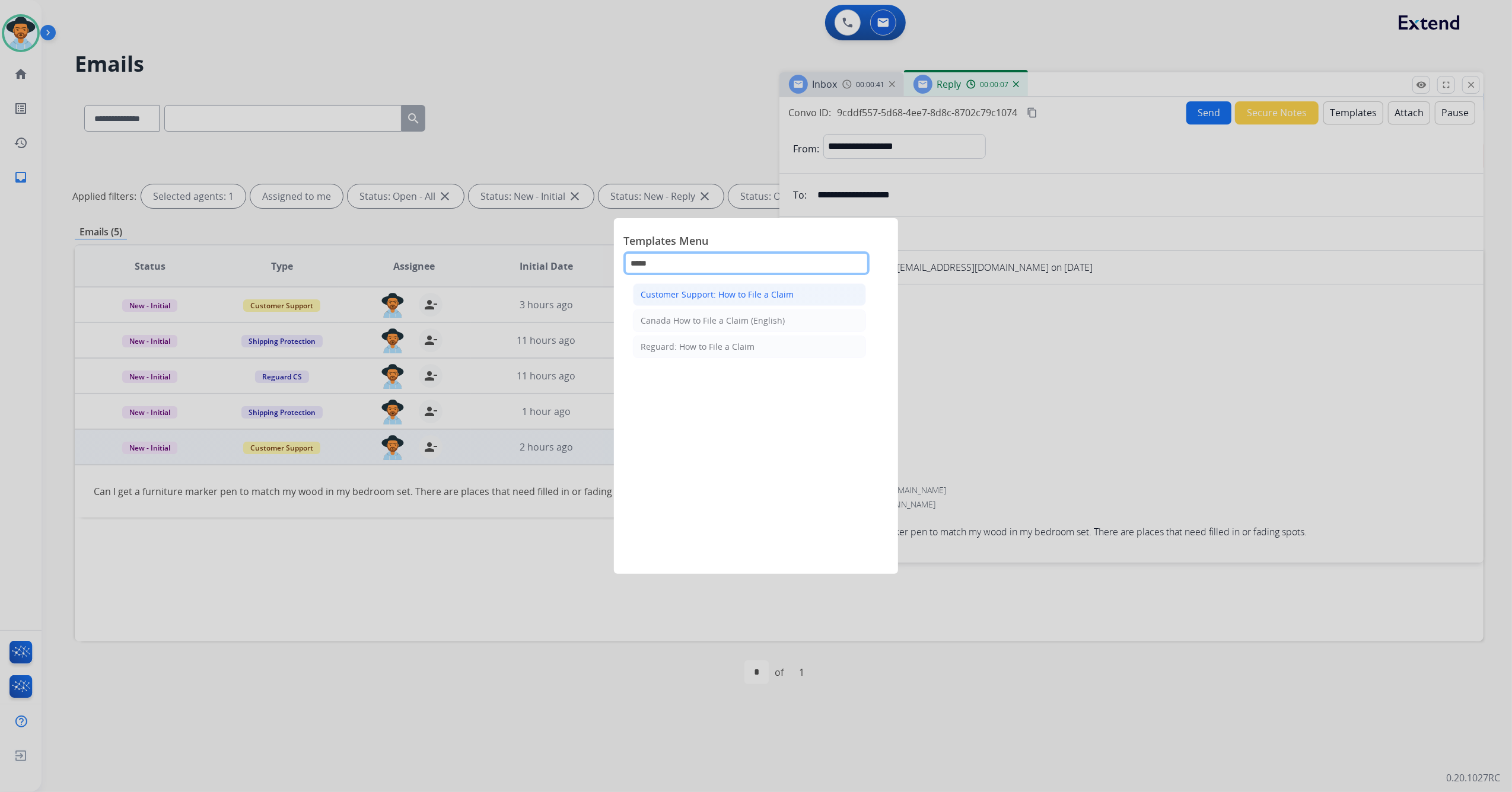
type input "****"
click at [732, 286] on li "Customer Support: How to File a Claim" at bounding box center [749, 294] width 233 height 22
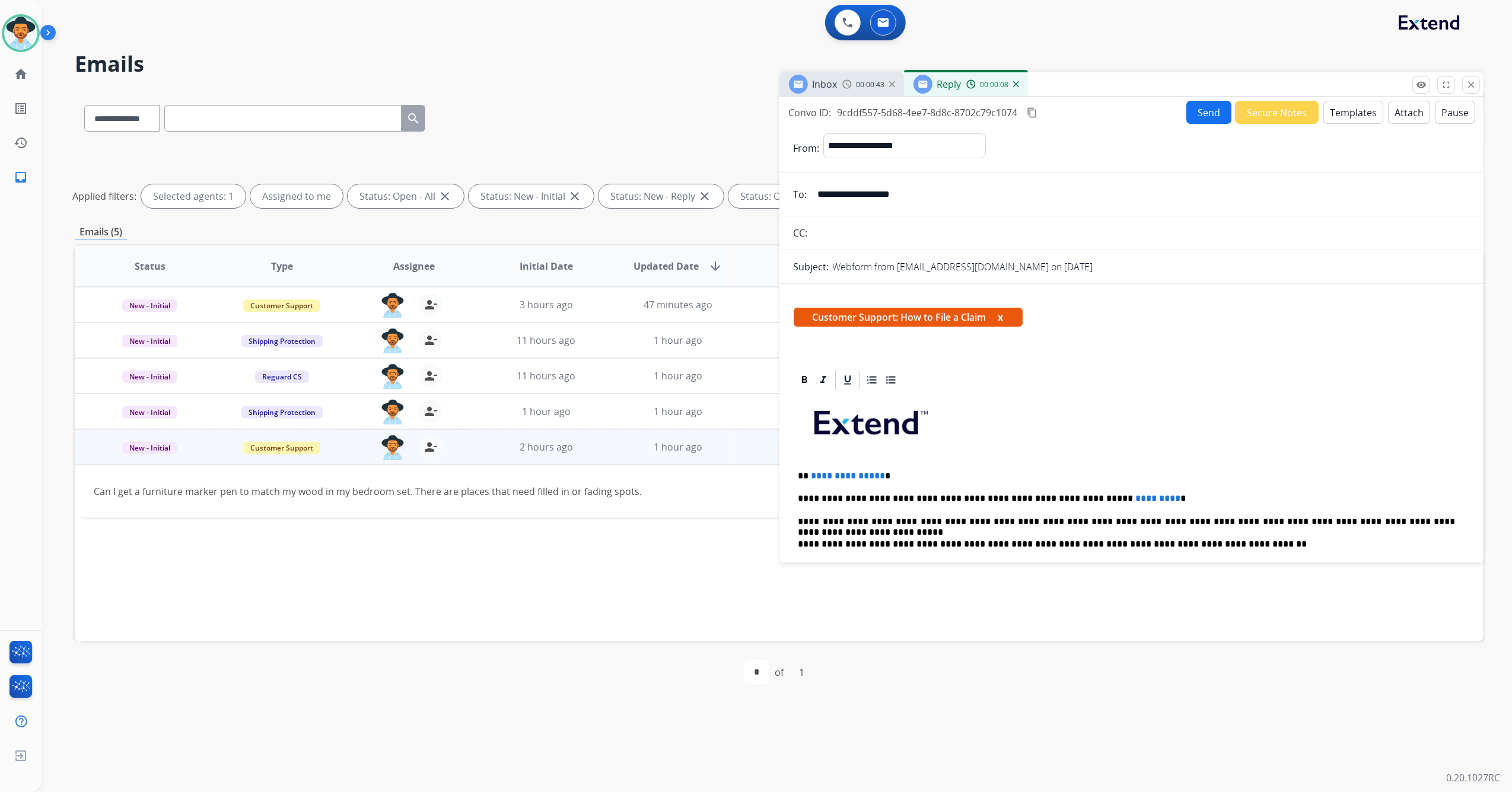
scroll to position [79, 0]
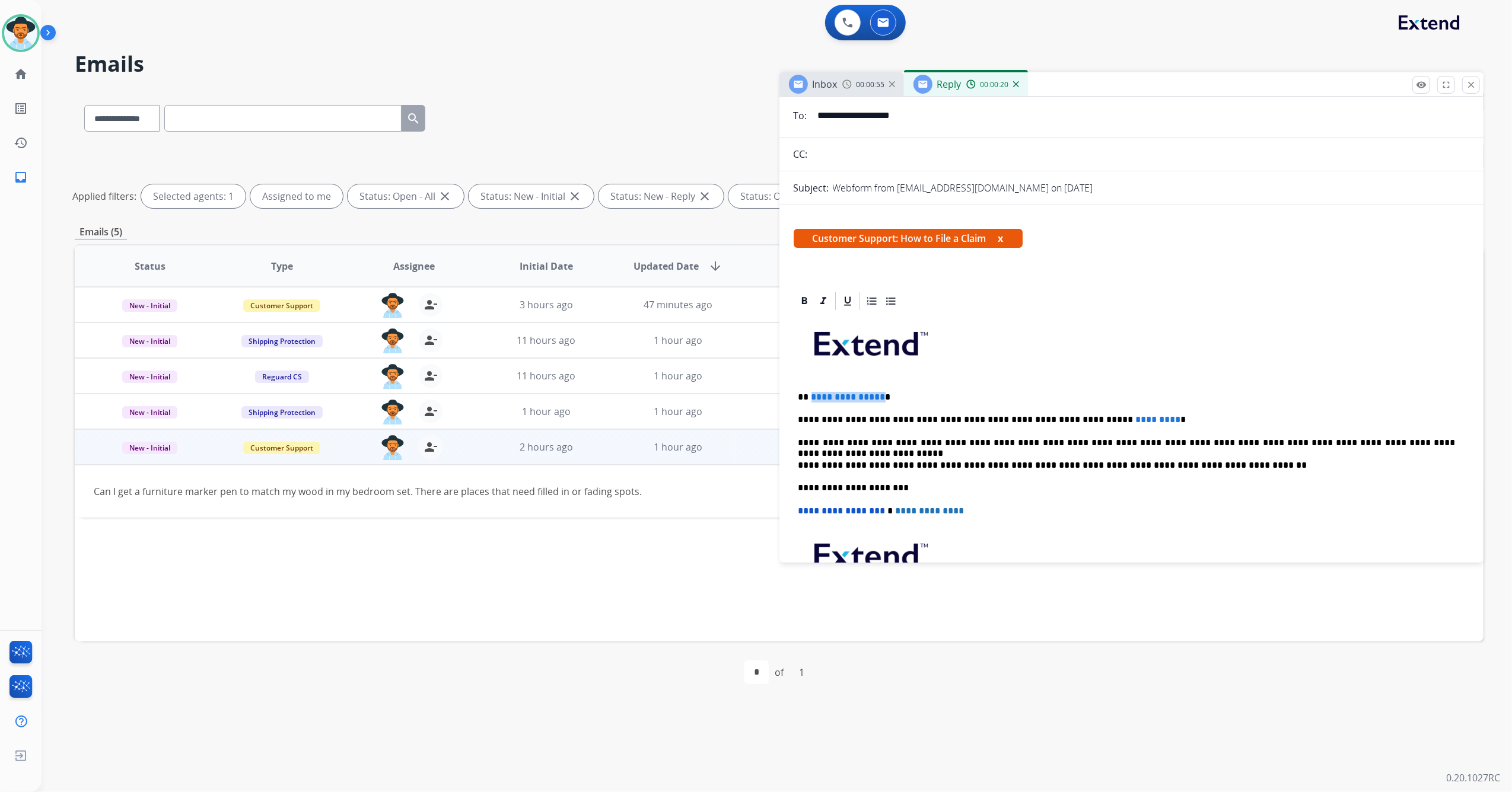
drag, startPoint x: 876, startPoint y: 395, endPoint x: 810, endPoint y: 397, distance: 66.0
click at [811, 397] on span "**********" at bounding box center [848, 397] width 74 height 9
drag, startPoint x: 1070, startPoint y: 415, endPoint x: 1160, endPoint y: 404, distance: 90.7
click at [1120, 418] on p "**********" at bounding box center [1127, 420] width 657 height 11
click at [1136, 418] on span "*********" at bounding box center [1158, 419] width 45 height 9
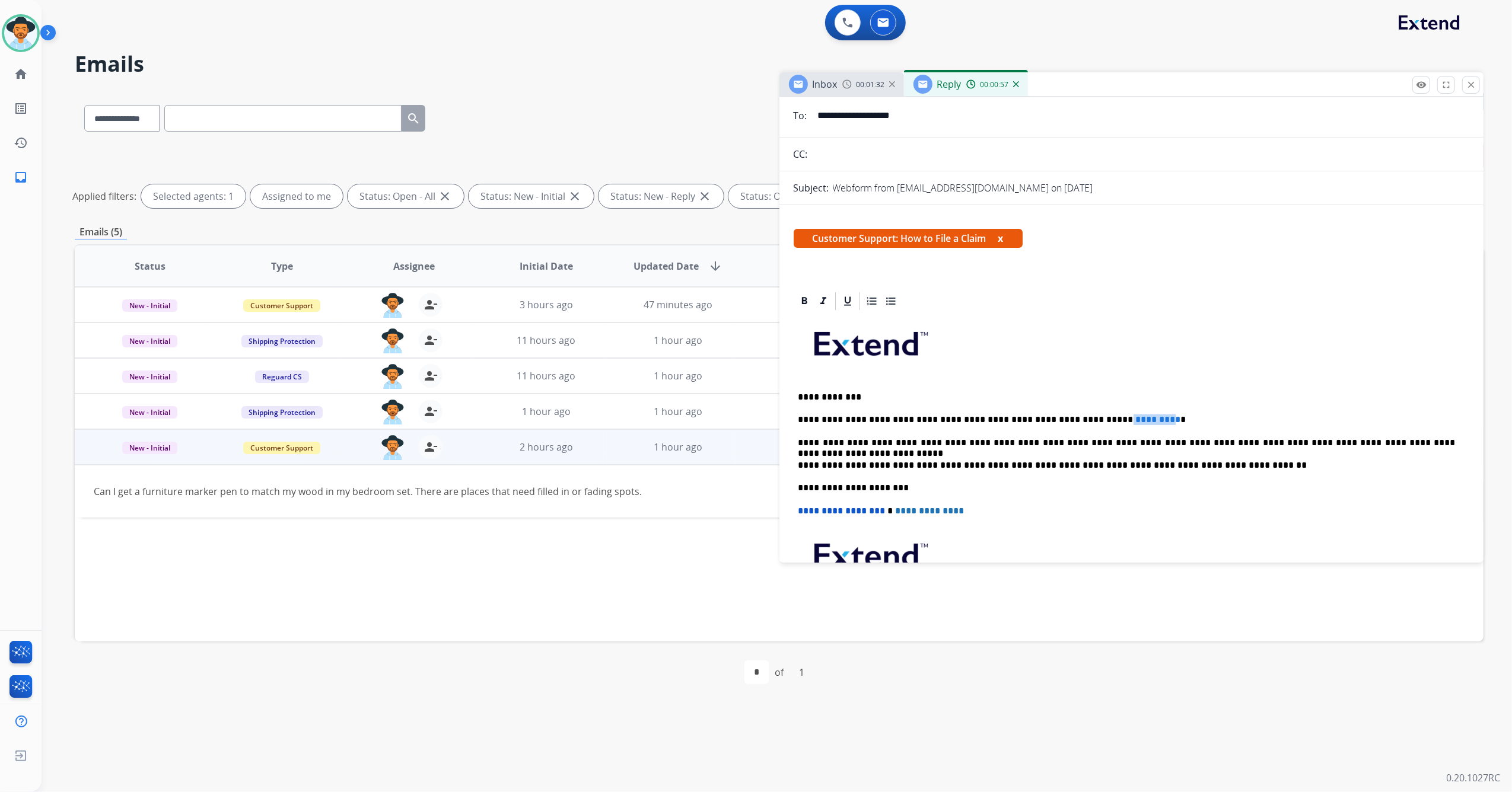
drag, startPoint x: 1069, startPoint y: 418, endPoint x: 1119, endPoint y: 419, distance: 50.0
click at [1119, 419] on p "**********" at bounding box center [1127, 420] width 657 height 11
click at [1129, 420] on p "**********" at bounding box center [1127, 420] width 657 height 11
drag, startPoint x: 1121, startPoint y: 421, endPoint x: 1073, endPoint y: 423, distance: 48.0
click at [1073, 423] on p "**********" at bounding box center [1127, 420] width 657 height 11
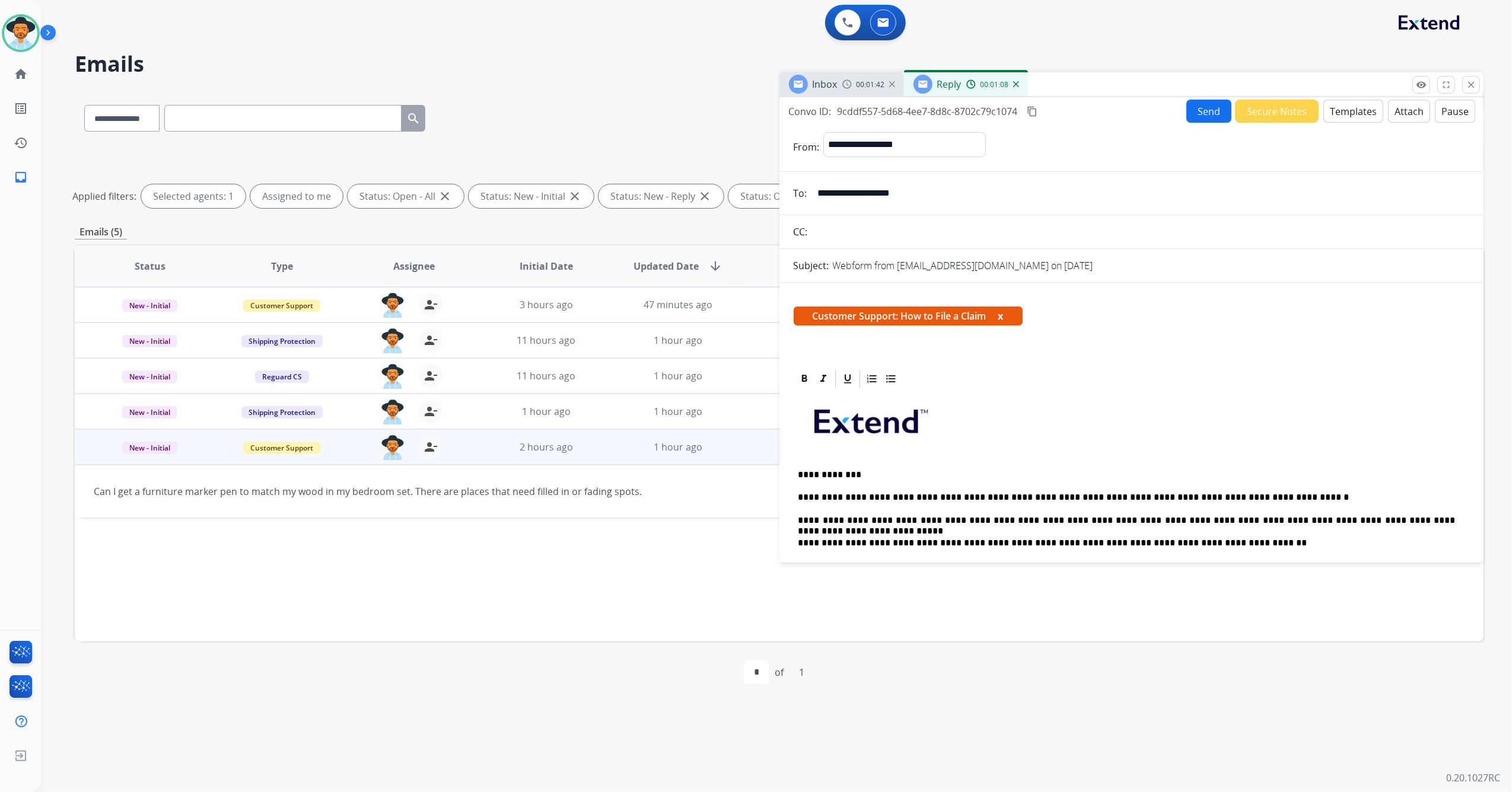
scroll to position [0, 0]
click at [1194, 109] on button "Send" at bounding box center [1209, 113] width 45 height 23
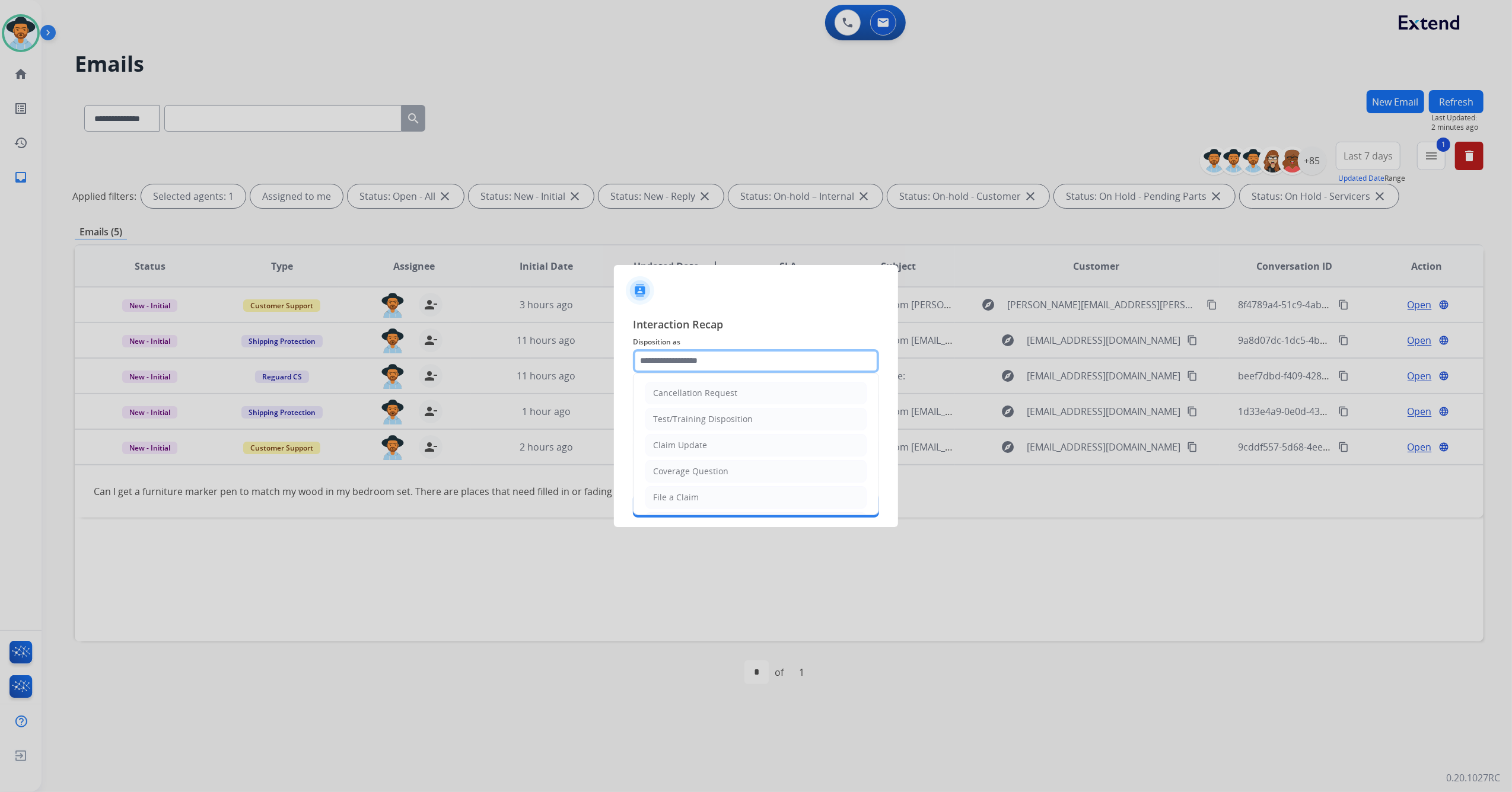
click at [697, 361] on input "text" at bounding box center [756, 361] width 246 height 24
type input "**********"
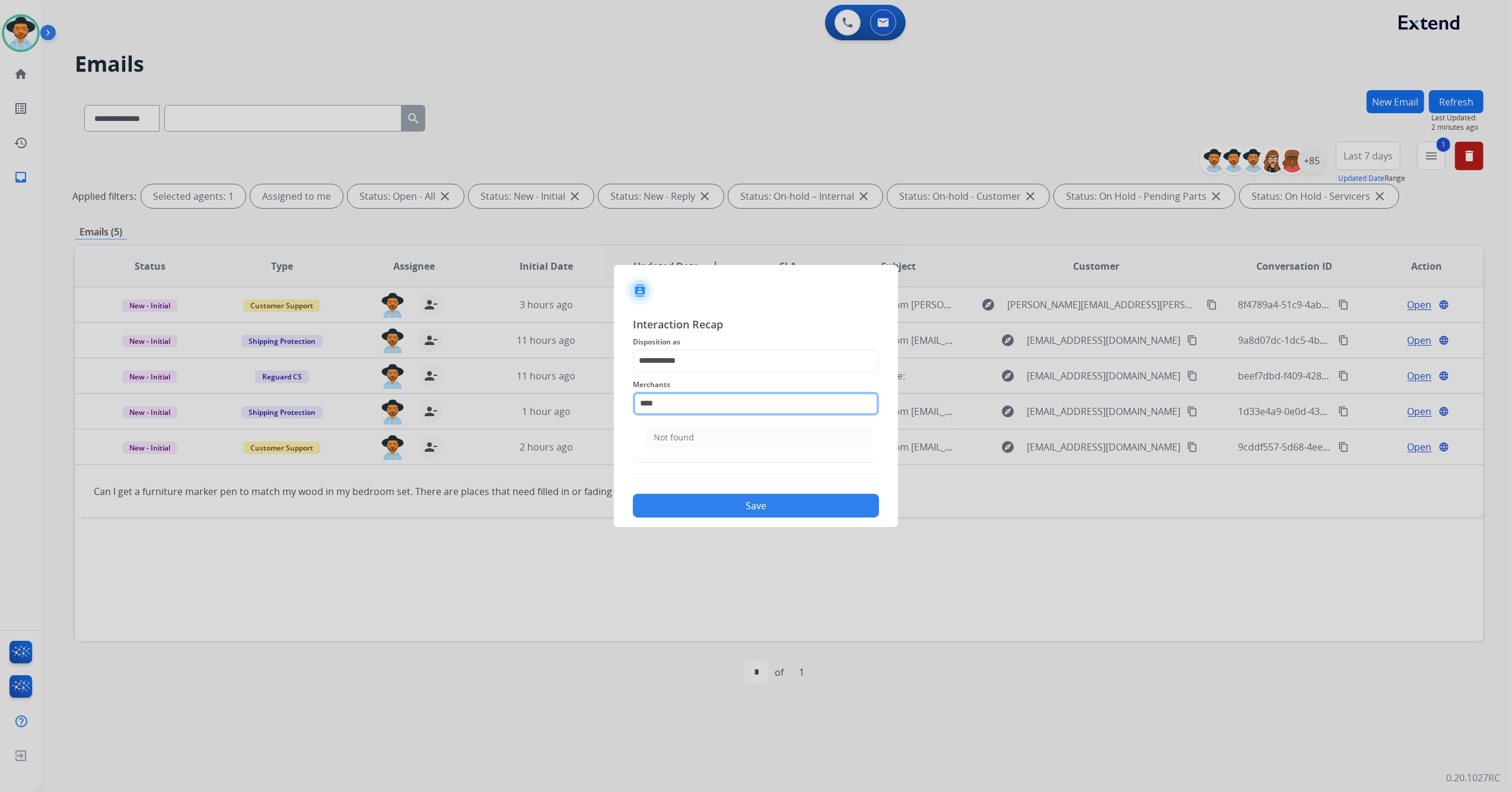
drag, startPoint x: 684, startPoint y: 408, endPoint x: 583, endPoint y: 416, distance: 101.3
click at [0, 416] on app-contact-recap-modal "**********" at bounding box center [0, 396] width 0 height 792
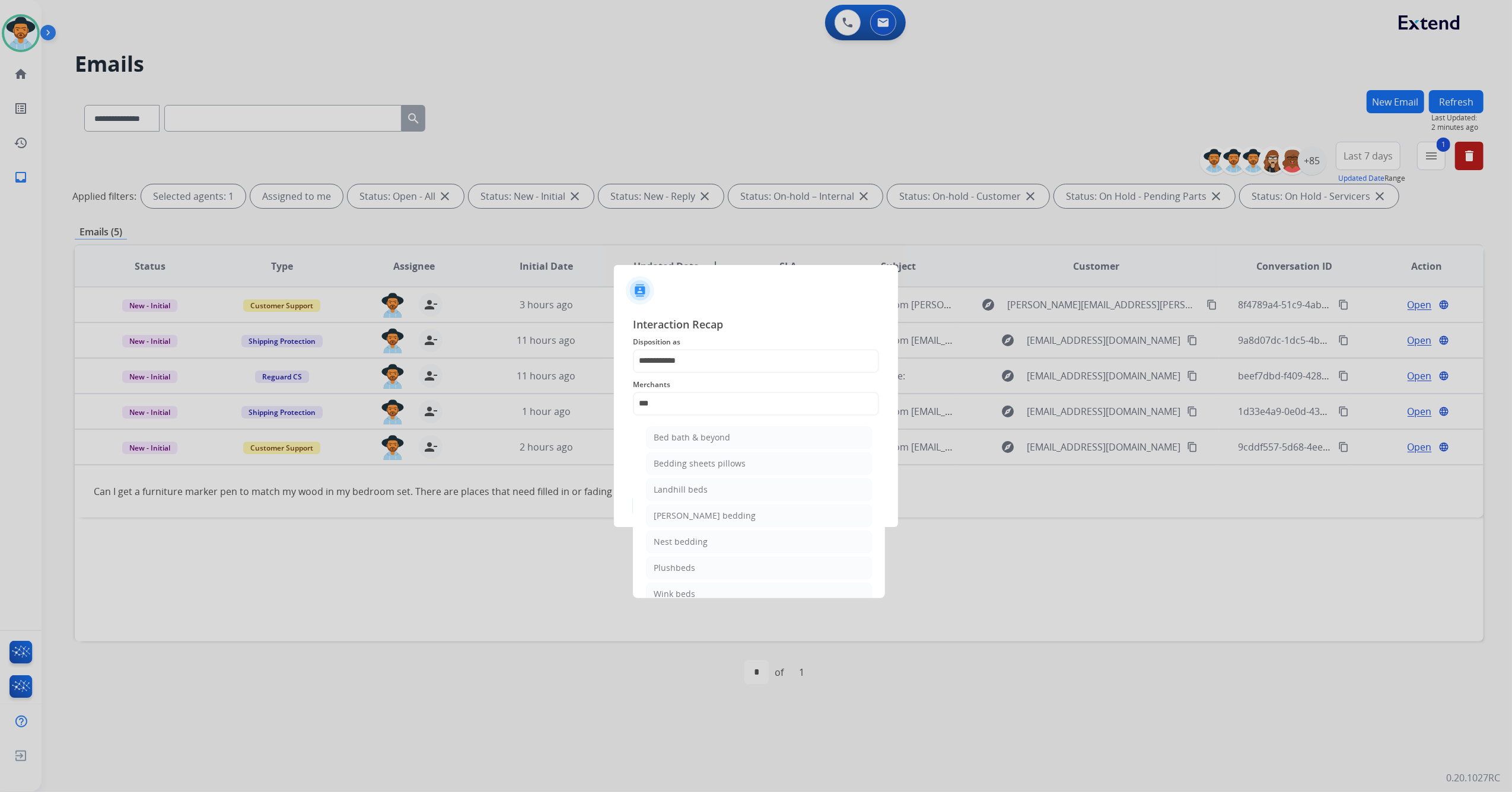
click at [718, 443] on li "Bed bath & beyond" at bounding box center [758, 437] width 226 height 22
type input "**********"
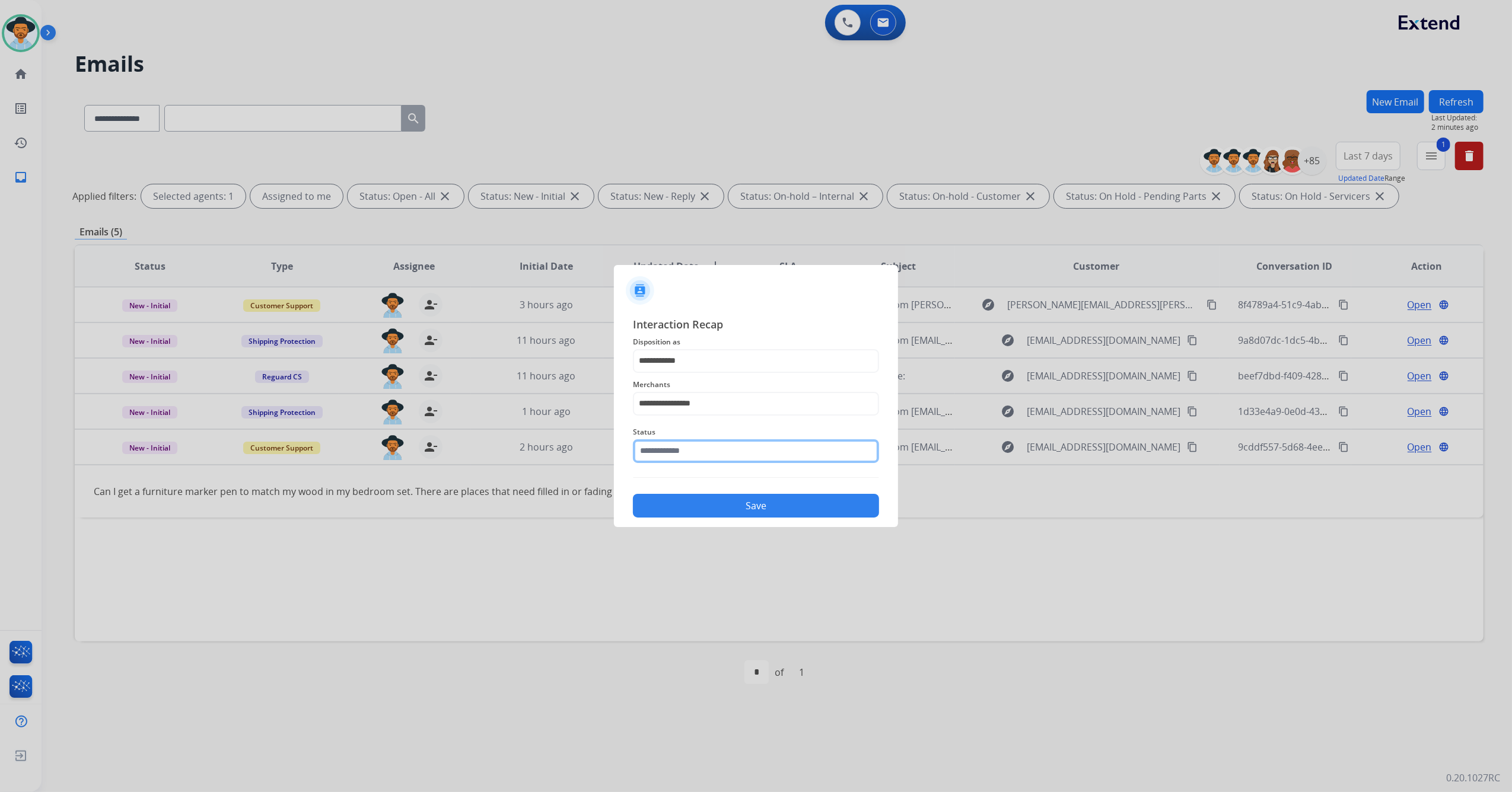
click at [693, 453] on input "text" at bounding box center [756, 451] width 246 height 24
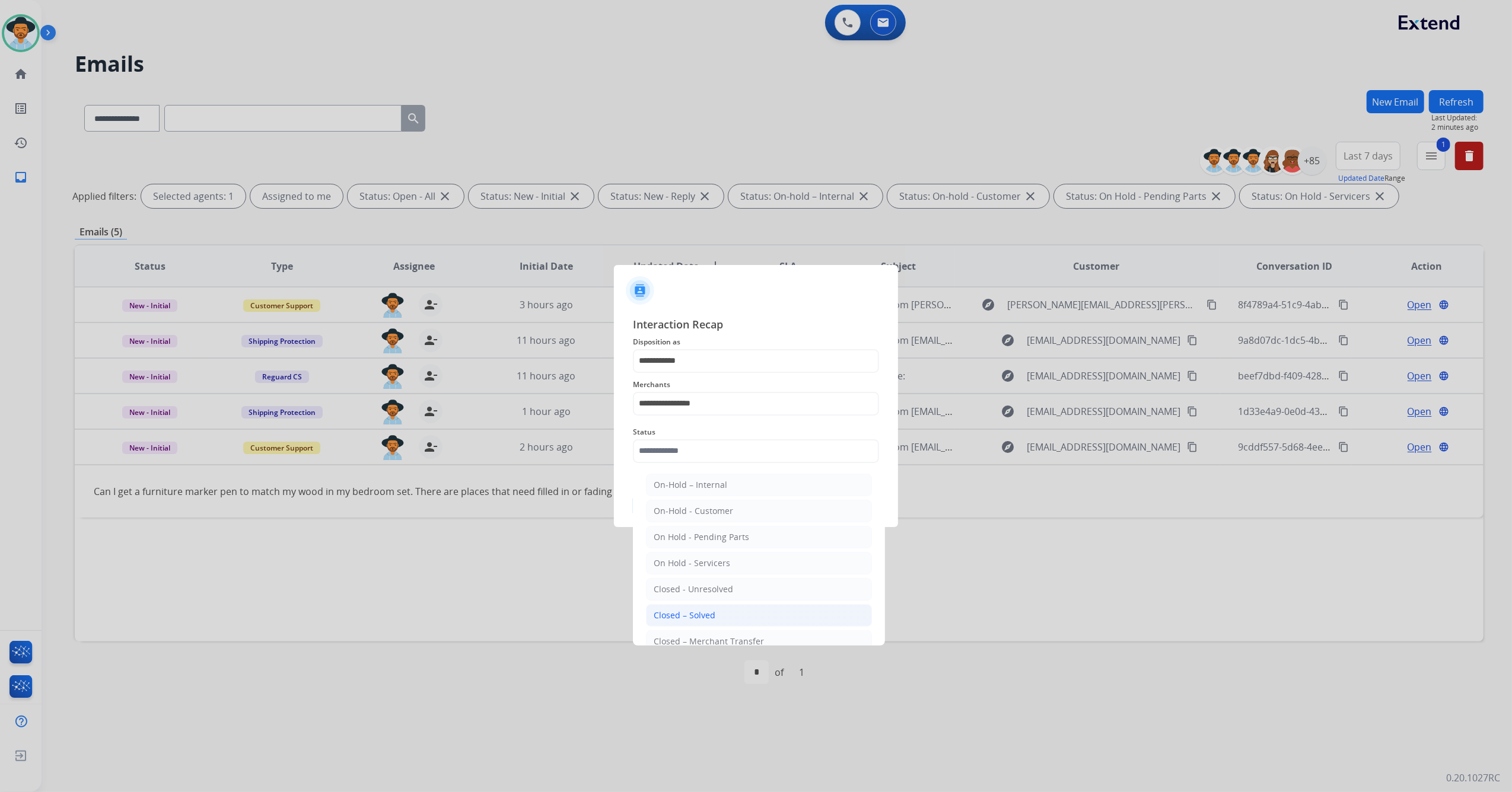
click at [720, 617] on li "Closed – Solved" at bounding box center [758, 615] width 226 height 22
type input "**********"
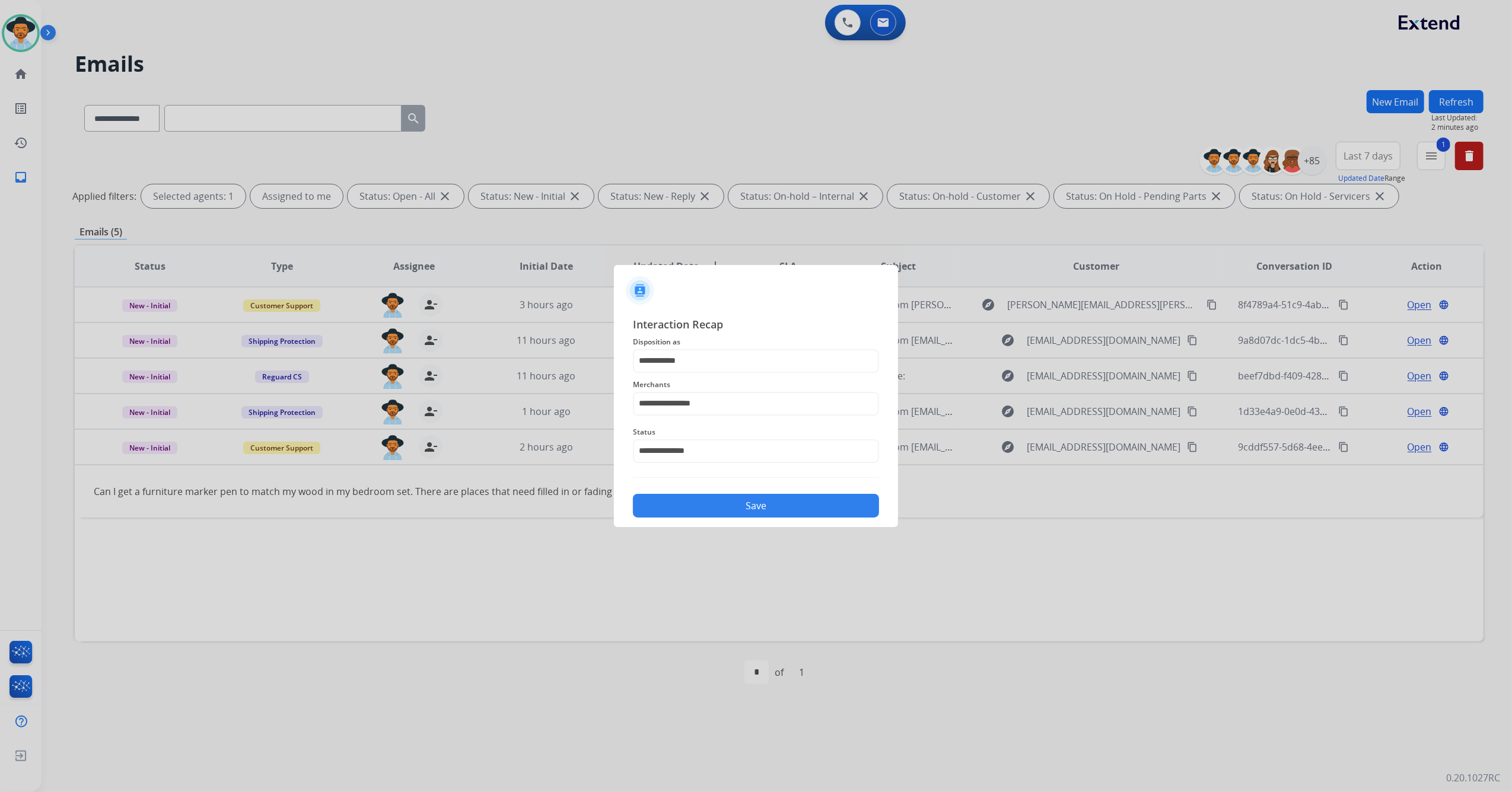
click at [0, 527] on app-contact-recap-modal "**********" at bounding box center [0, 396] width 0 height 792
drag, startPoint x: 672, startPoint y: 527, endPoint x: 810, endPoint y: 509, distance: 139.2
click at [810, 509] on button "Save" at bounding box center [756, 505] width 246 height 24
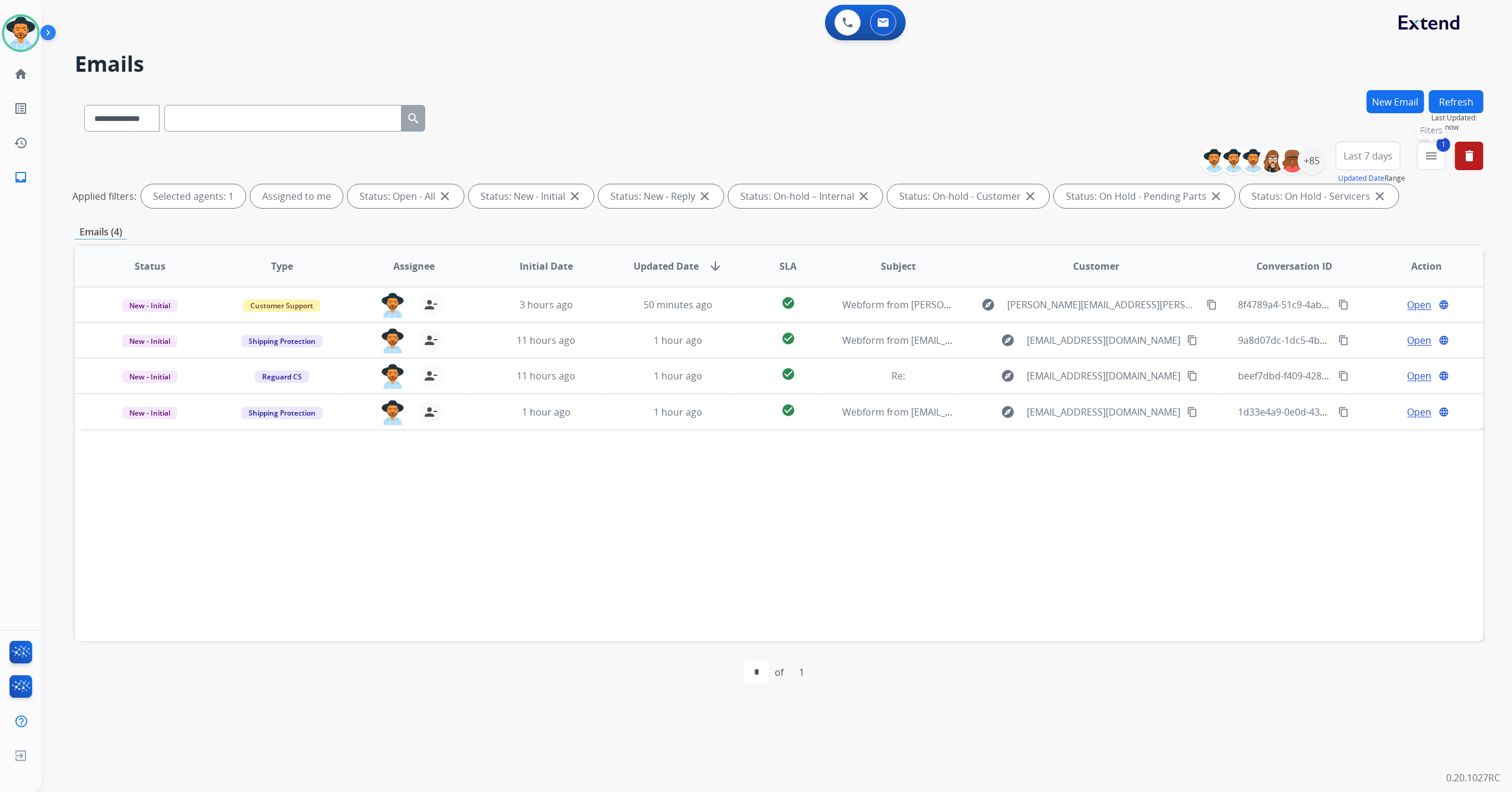
click at [1428, 152] on mat-icon "menu" at bounding box center [1431, 156] width 15 height 15
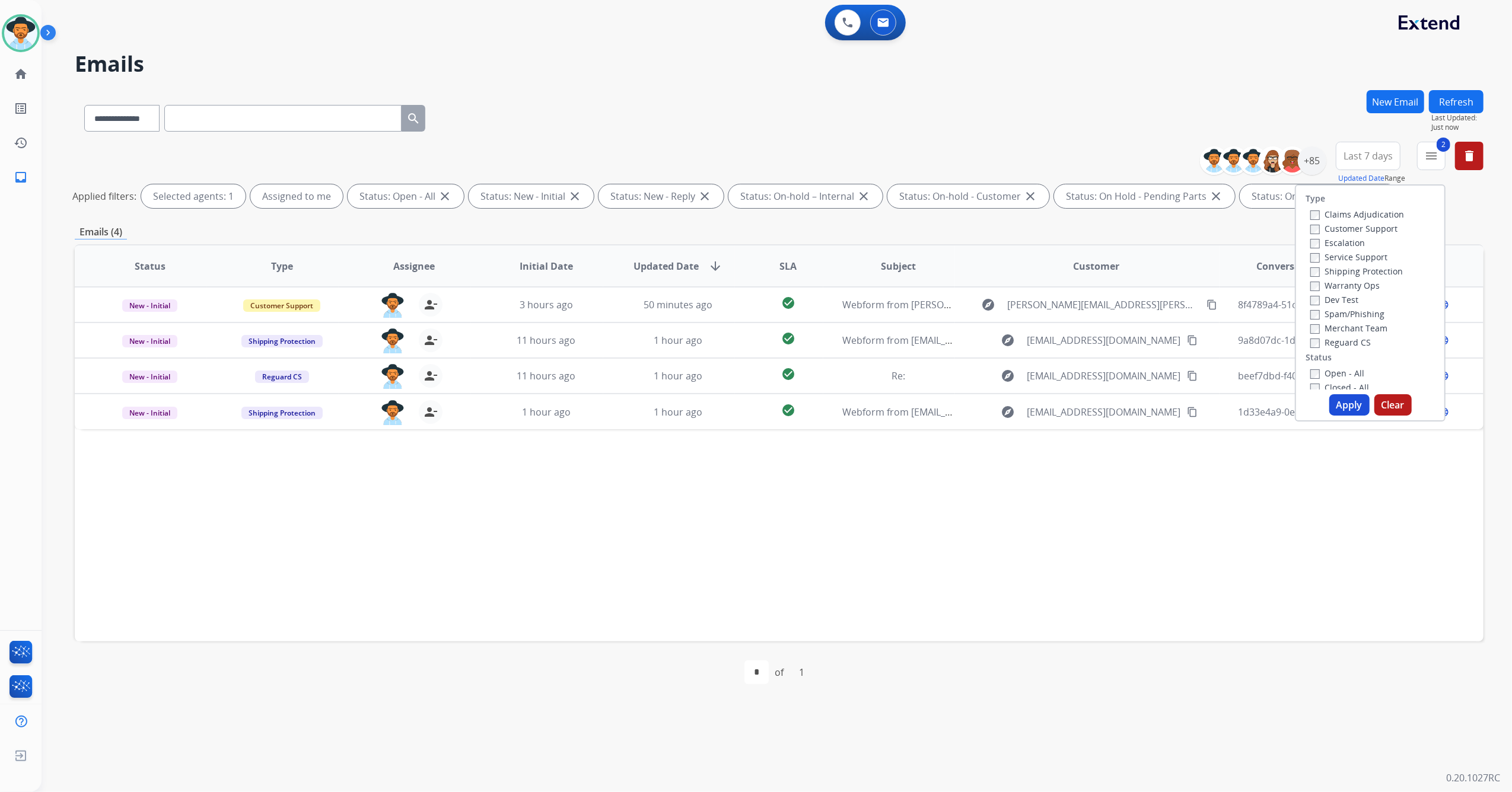
click at [1343, 404] on button "Apply" at bounding box center [1349, 405] width 41 height 21
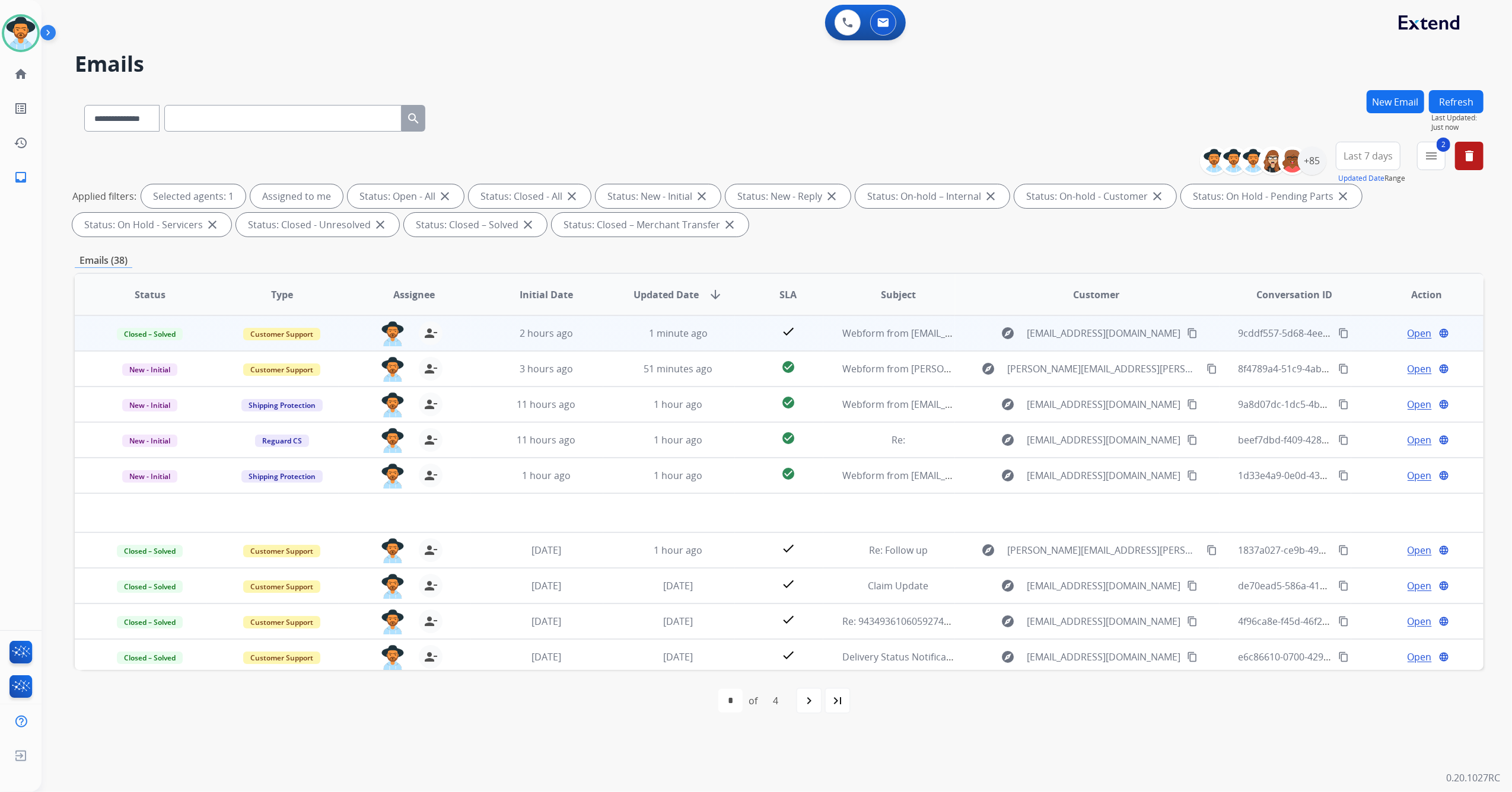
click at [1338, 333] on mat-icon "content_copy" at bounding box center [1344, 333] width 11 height 11
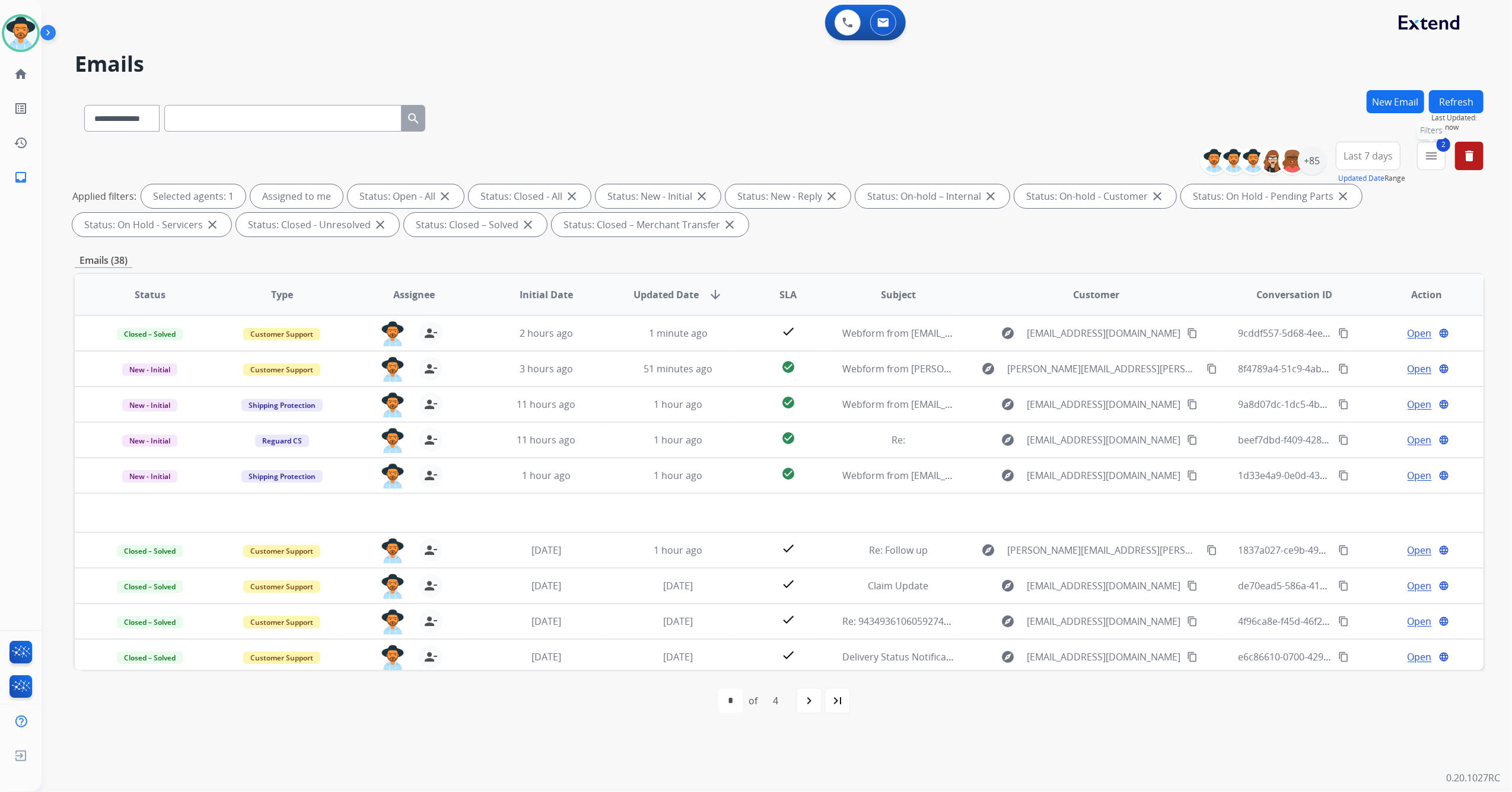
click at [1428, 152] on mat-icon "menu" at bounding box center [1431, 156] width 15 height 15
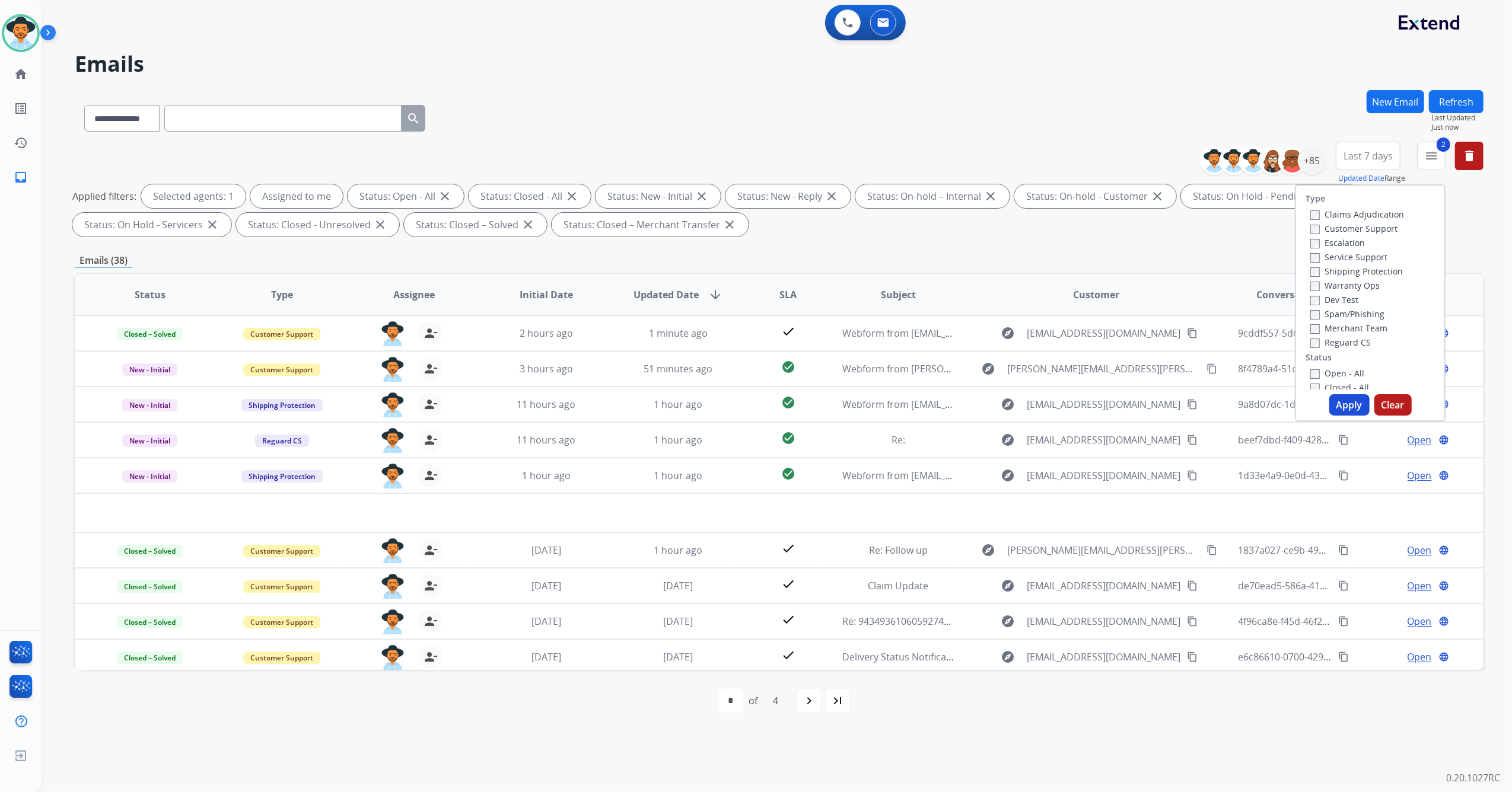
click at [1312, 385] on label "Closed - All" at bounding box center [1339, 387] width 59 height 11
click at [1344, 402] on button "Apply" at bounding box center [1349, 405] width 41 height 21
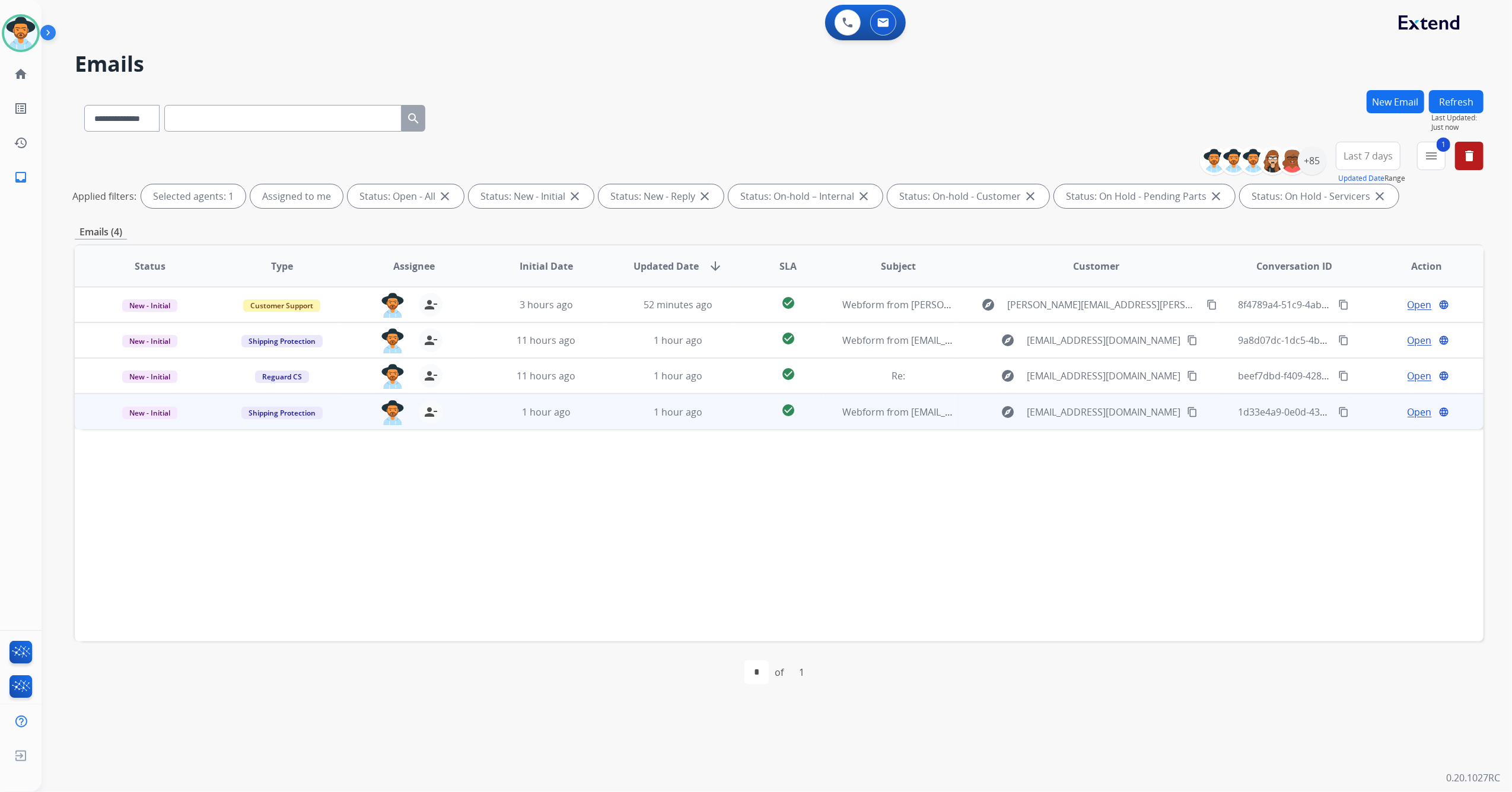
click at [599, 417] on tr "New - Initial Shipping Protection [EMAIL_ADDRESS][PERSON_NAME][DOMAIN_NAME] per…" at bounding box center [778, 411] width 1408 height 36
click at [1187, 411] on mat-icon "content_copy" at bounding box center [1192, 411] width 11 height 11
click at [1413, 413] on span "Open" at bounding box center [1419, 411] width 24 height 15
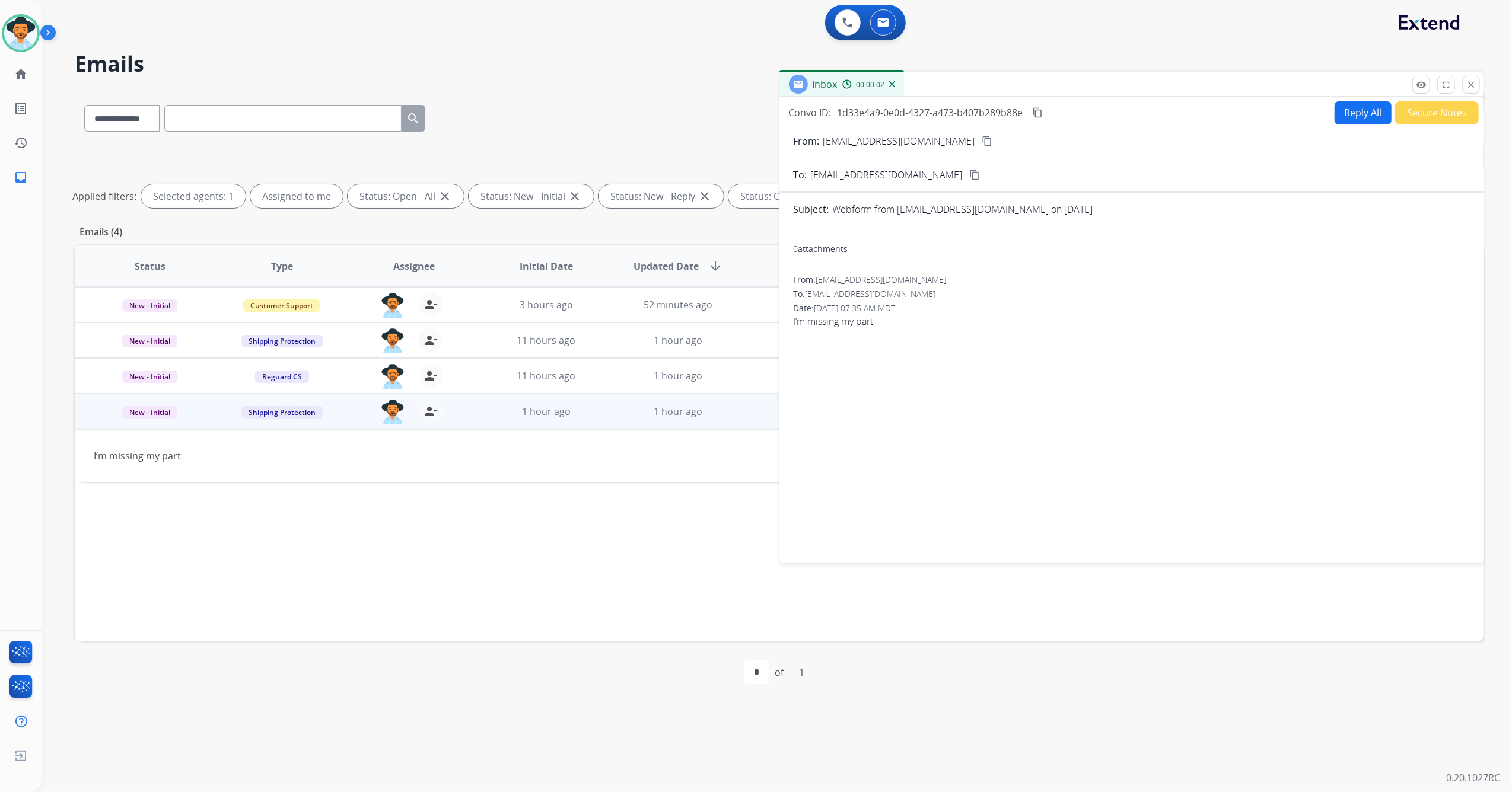
click at [1358, 131] on div "Convo ID: 1d33e4a9-0e0d-4327-a473-b407b289b88e content_copy Reply All Secure No…" at bounding box center [1132, 327] width 705 height 460
click at [1350, 117] on button "Reply All" at bounding box center [1363, 113] width 57 height 23
select select "**********"
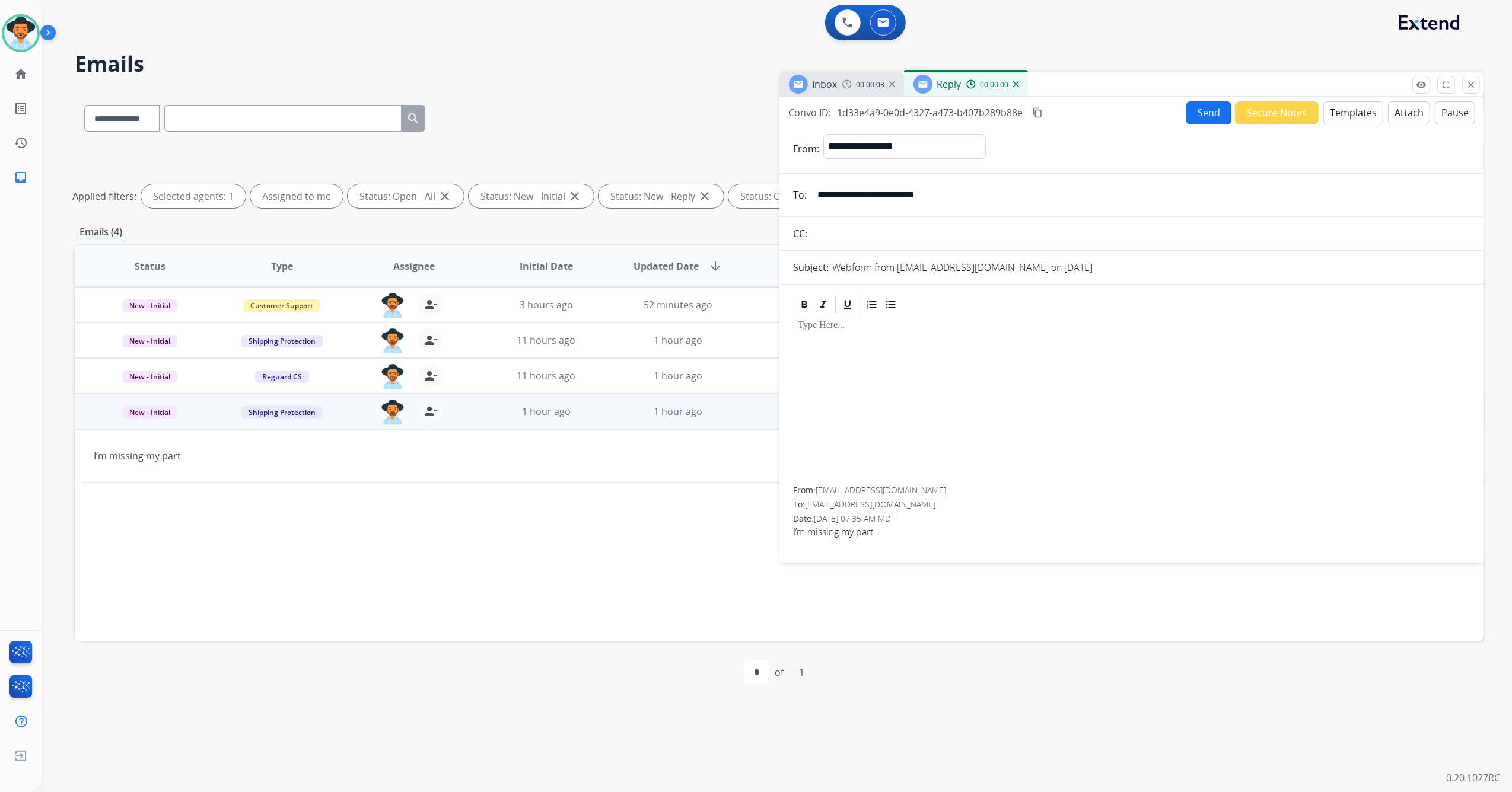
click at [1344, 114] on button "Templates" at bounding box center [1353, 113] width 60 height 23
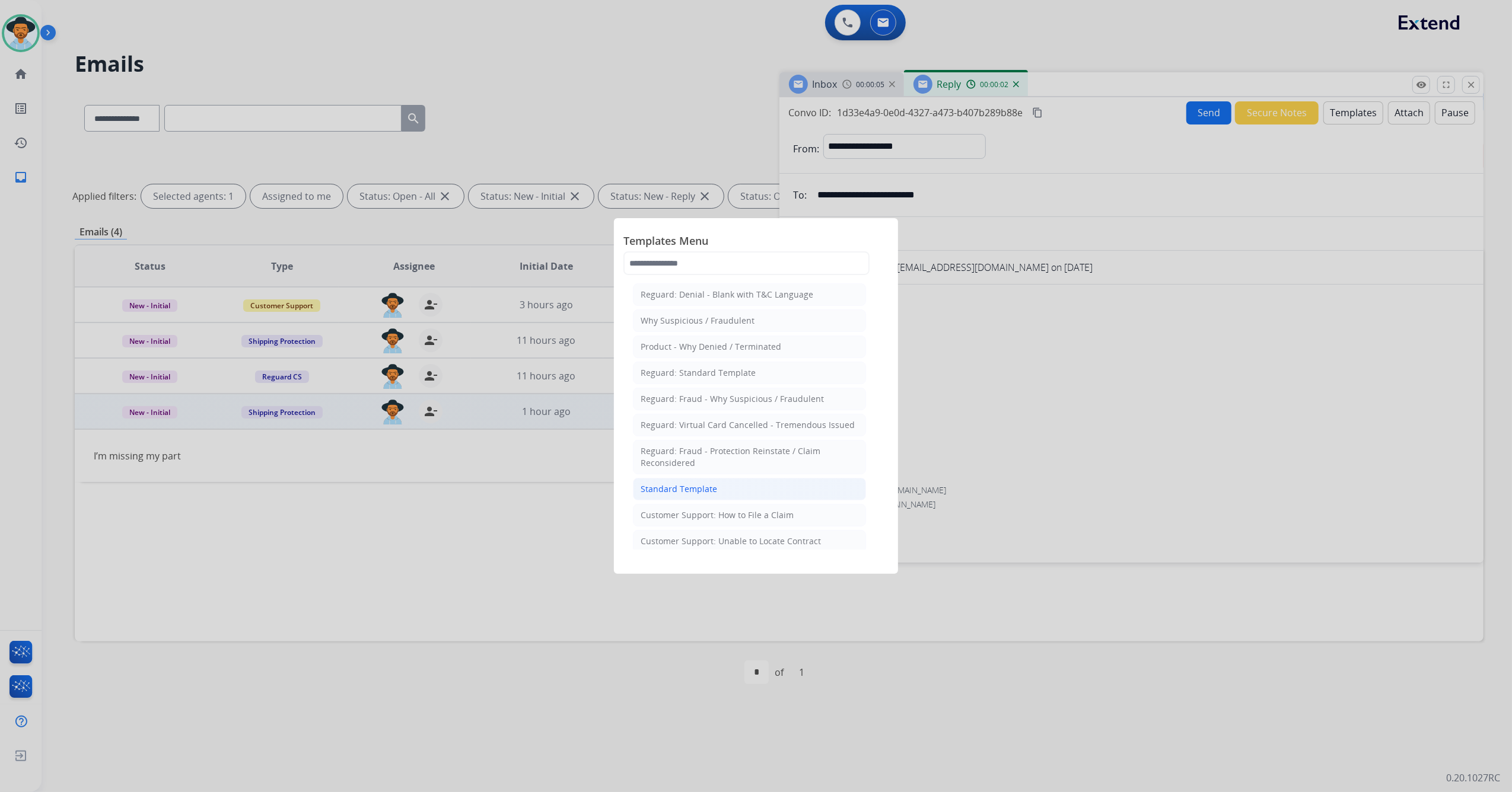
click at [734, 488] on li "Standard Template" at bounding box center [749, 489] width 233 height 22
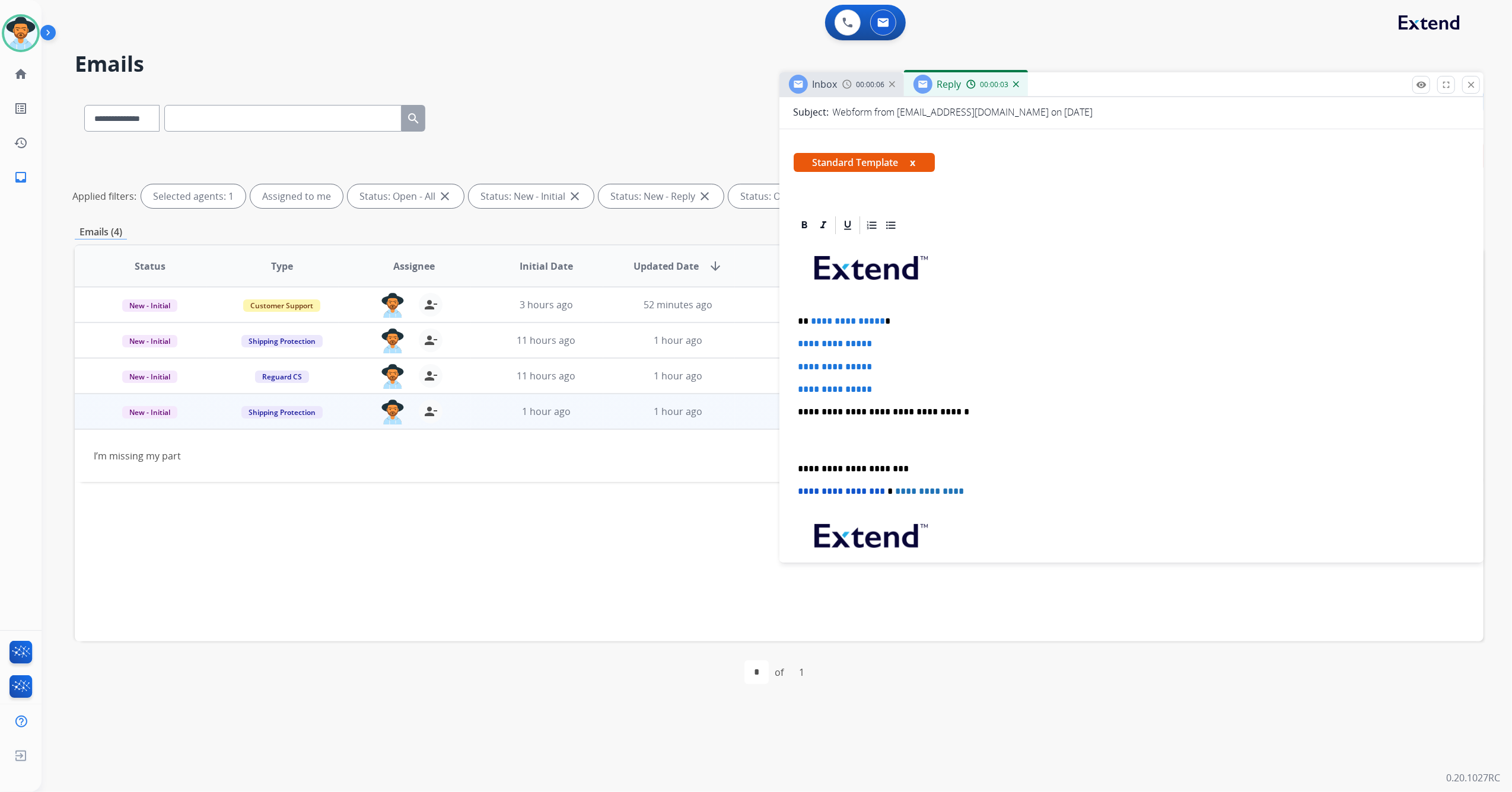
scroll to position [158, 0]
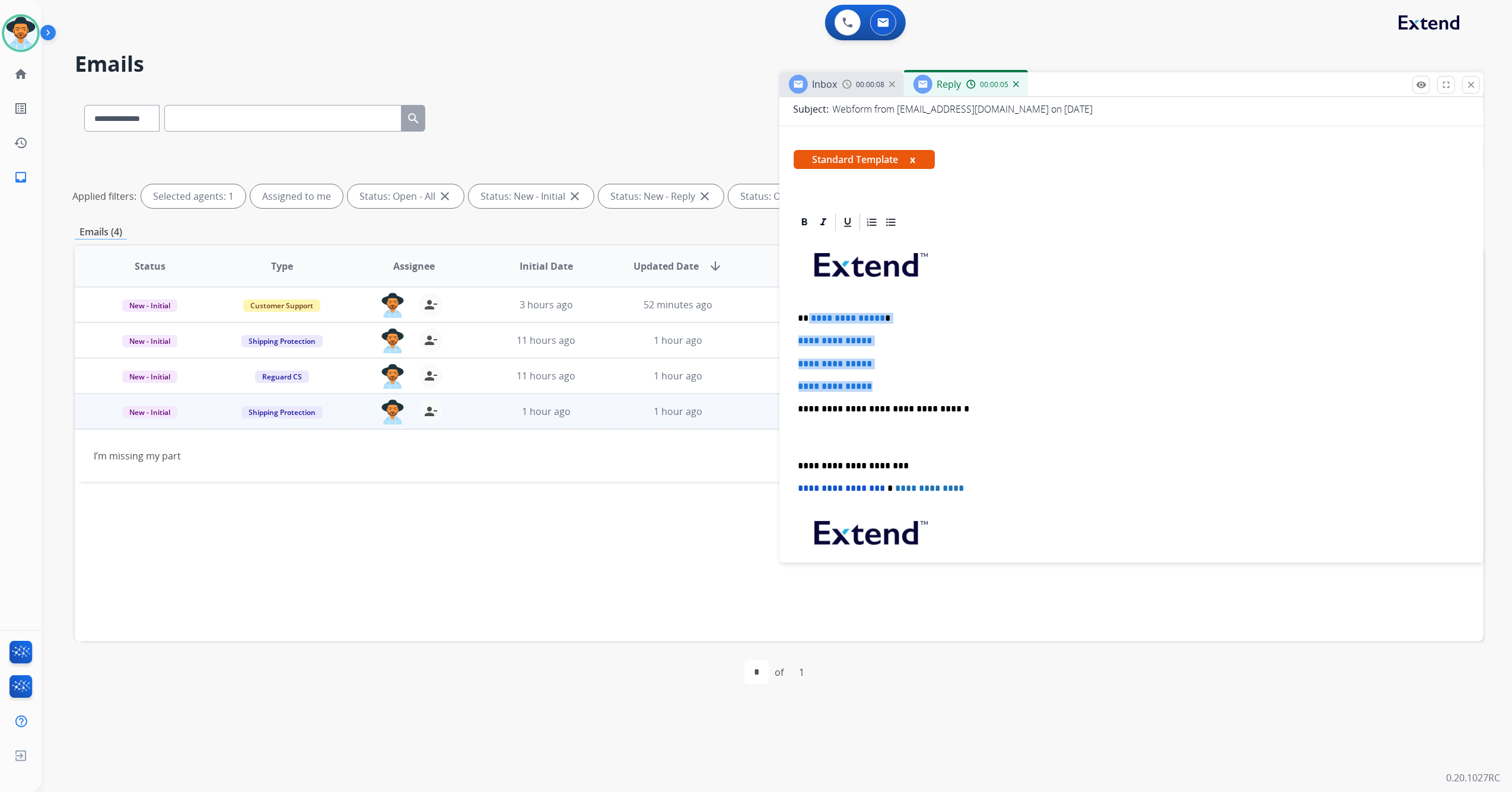
drag, startPoint x: 865, startPoint y: 375, endPoint x: 809, endPoint y: 304, distance: 90.4
click at [809, 304] on div "**********" at bounding box center [1131, 437] width 676 height 408
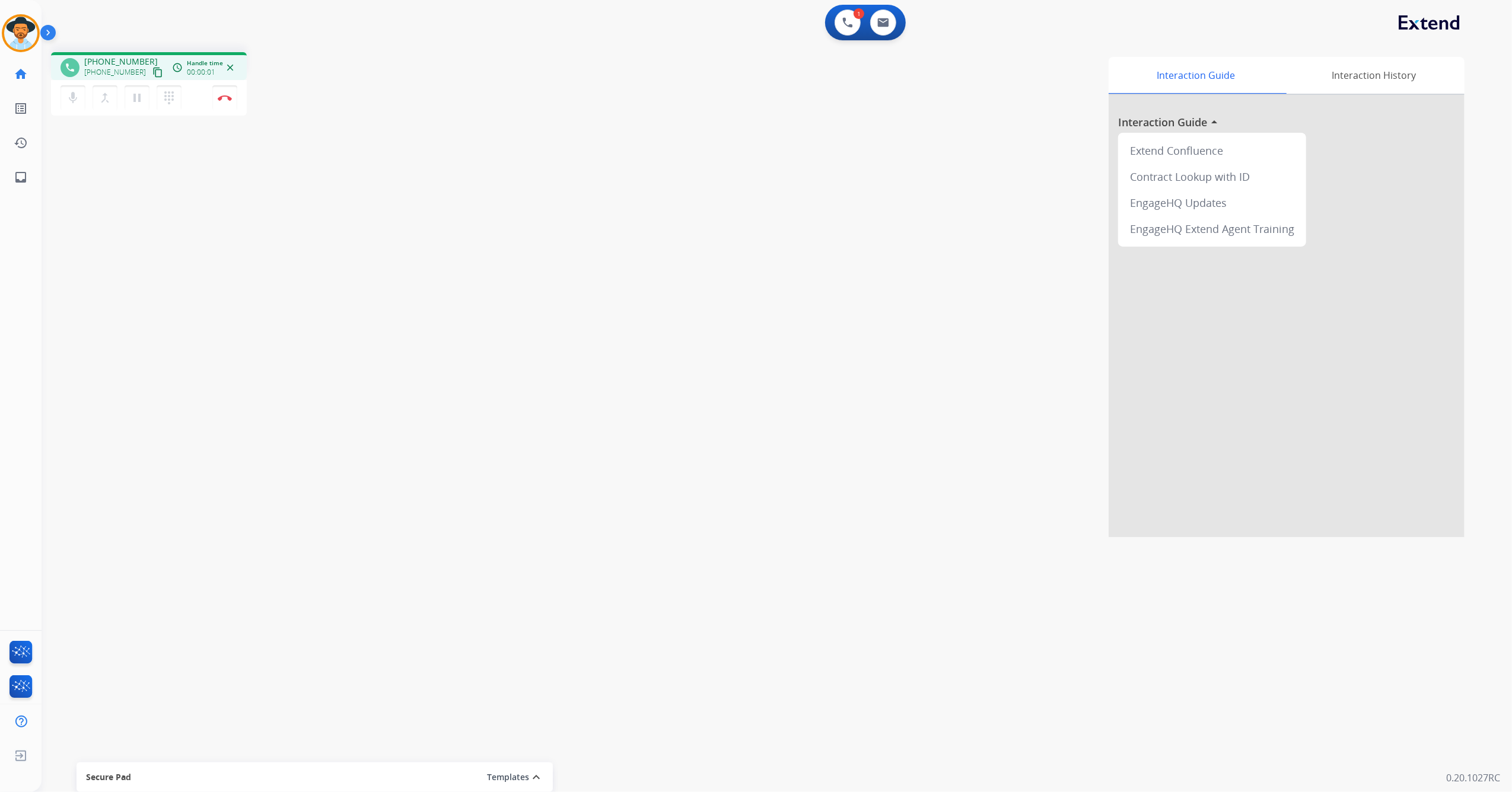
click at [153, 70] on mat-icon "content_copy" at bounding box center [158, 73] width 11 height 11
click at [224, 100] on button "Disconnect" at bounding box center [225, 97] width 25 height 25
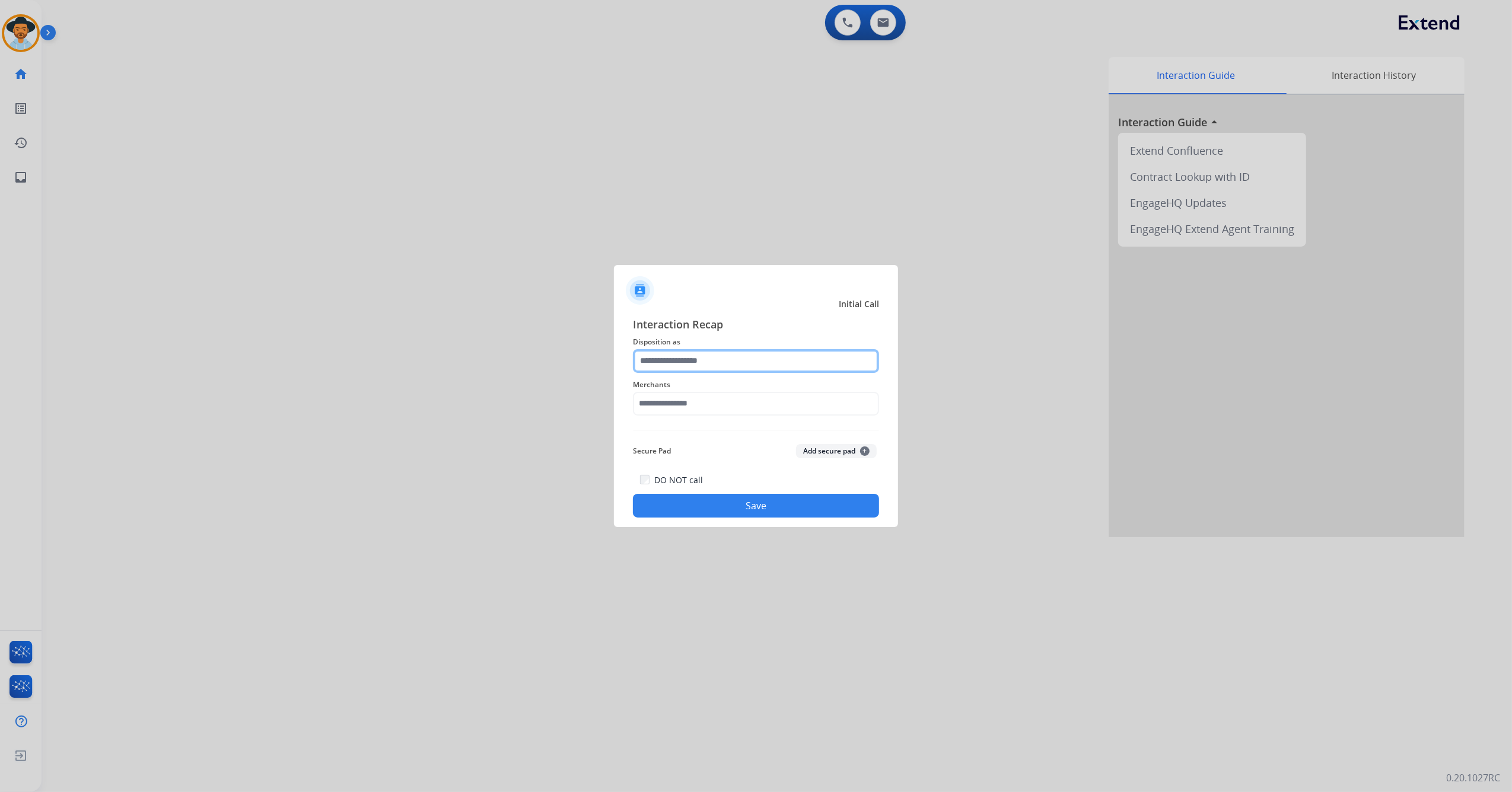
click at [720, 368] on input "text" at bounding box center [756, 361] width 246 height 24
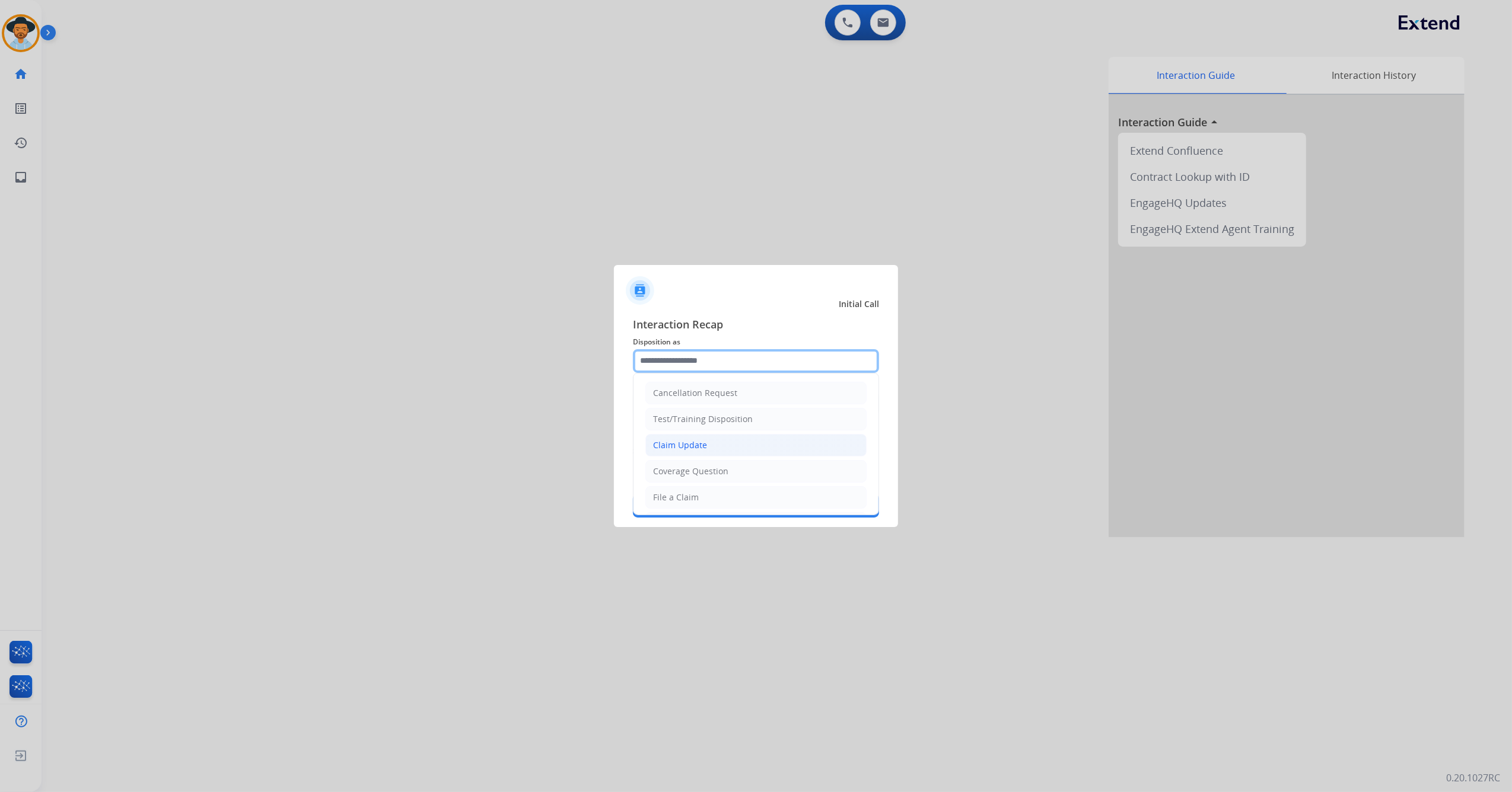
scroll to position [191, 0]
click at [717, 460] on li "Other" at bounding box center [755, 468] width 221 height 22
type input "*****"
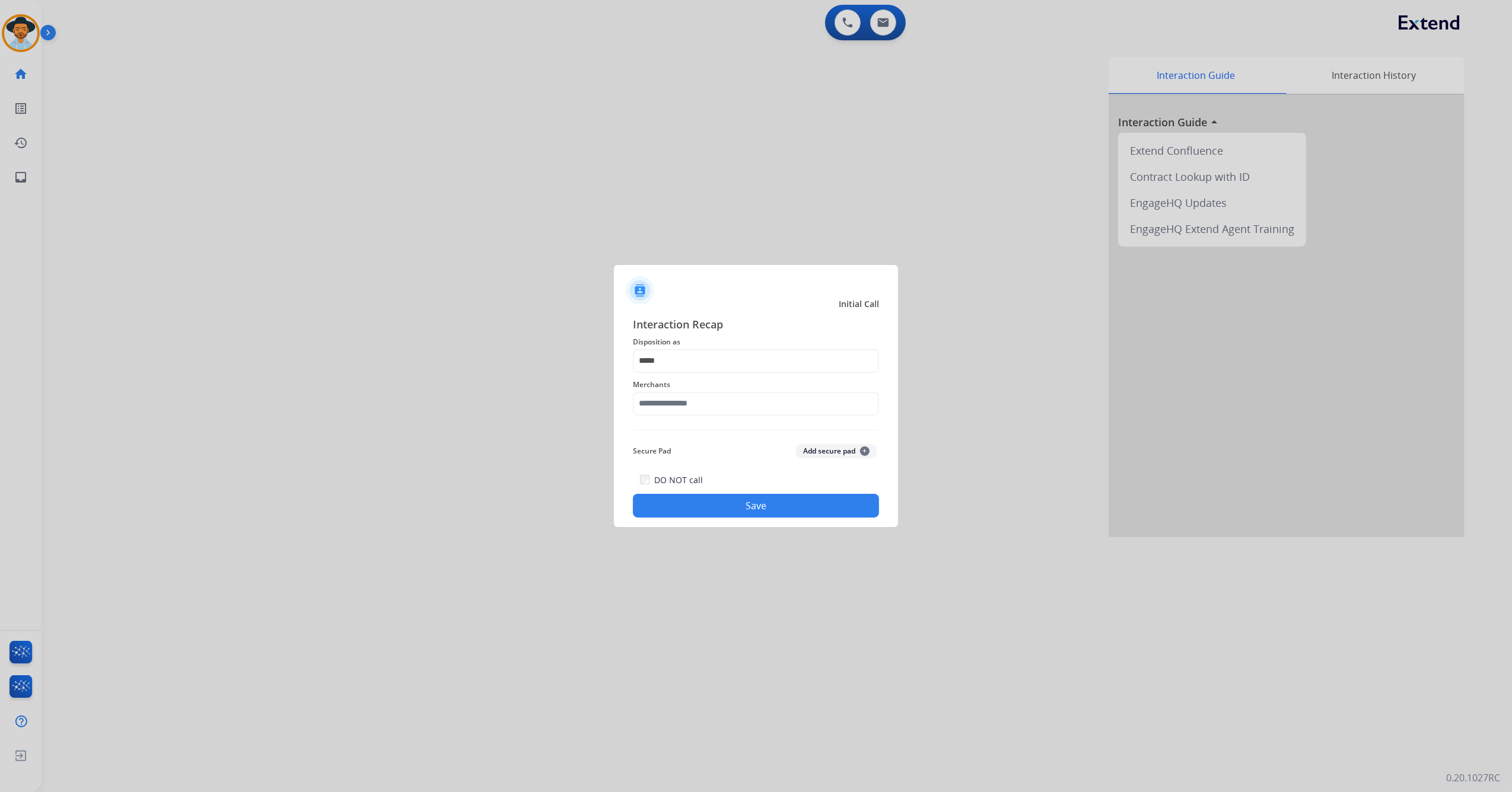
click at [692, 416] on div "Merchants" at bounding box center [756, 396] width 246 height 47
click at [694, 406] on input "text" at bounding box center [756, 404] width 246 height 24
click at [692, 440] on div "Adorama abs" at bounding box center [680, 437] width 53 height 12
type input "**********"
click at [703, 511] on button "Save" at bounding box center [756, 505] width 246 height 24
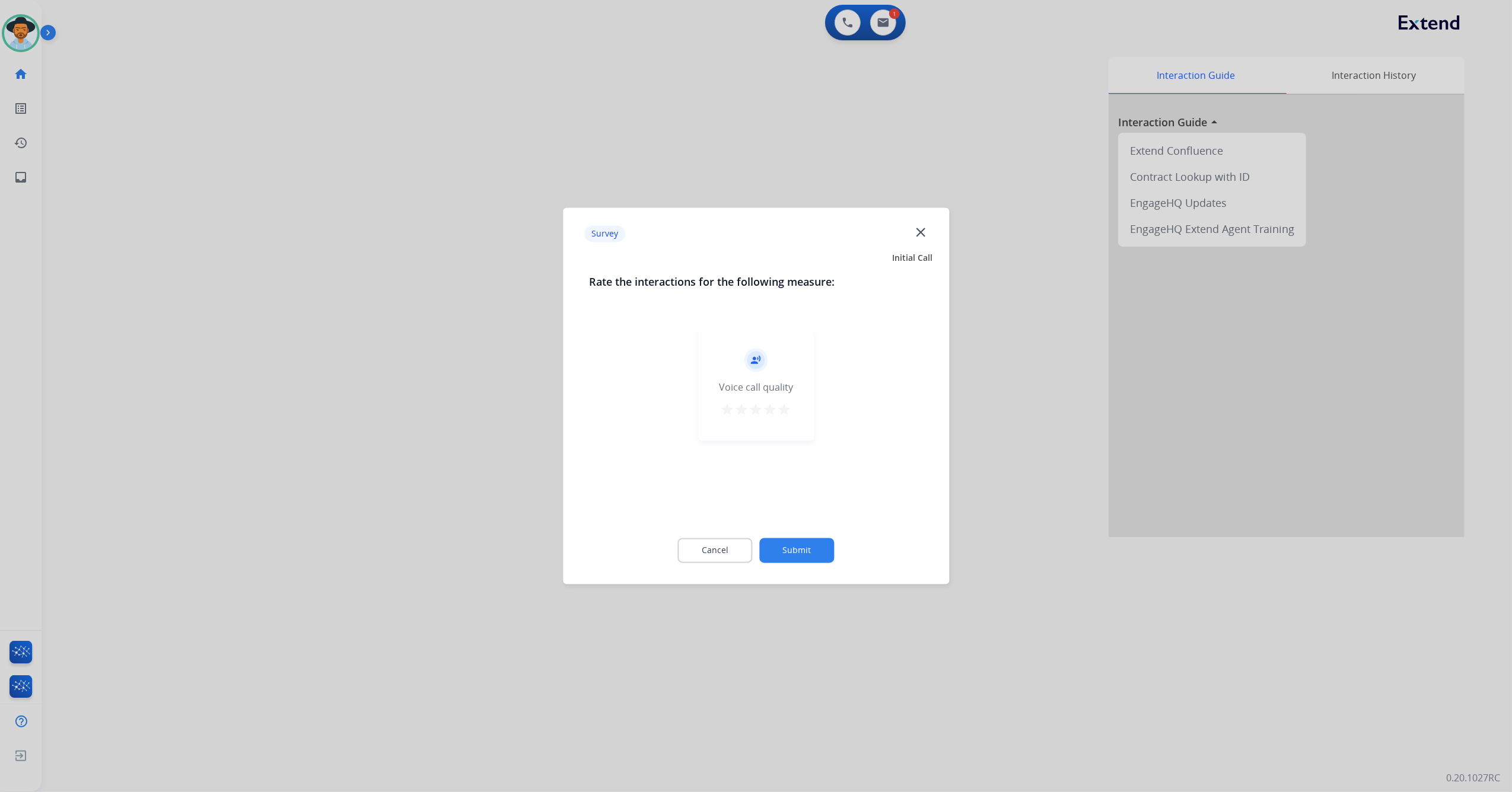
click at [784, 413] on mat-icon "star" at bounding box center [785, 410] width 15 height 15
click at [805, 541] on button "Submit" at bounding box center [797, 551] width 74 height 25
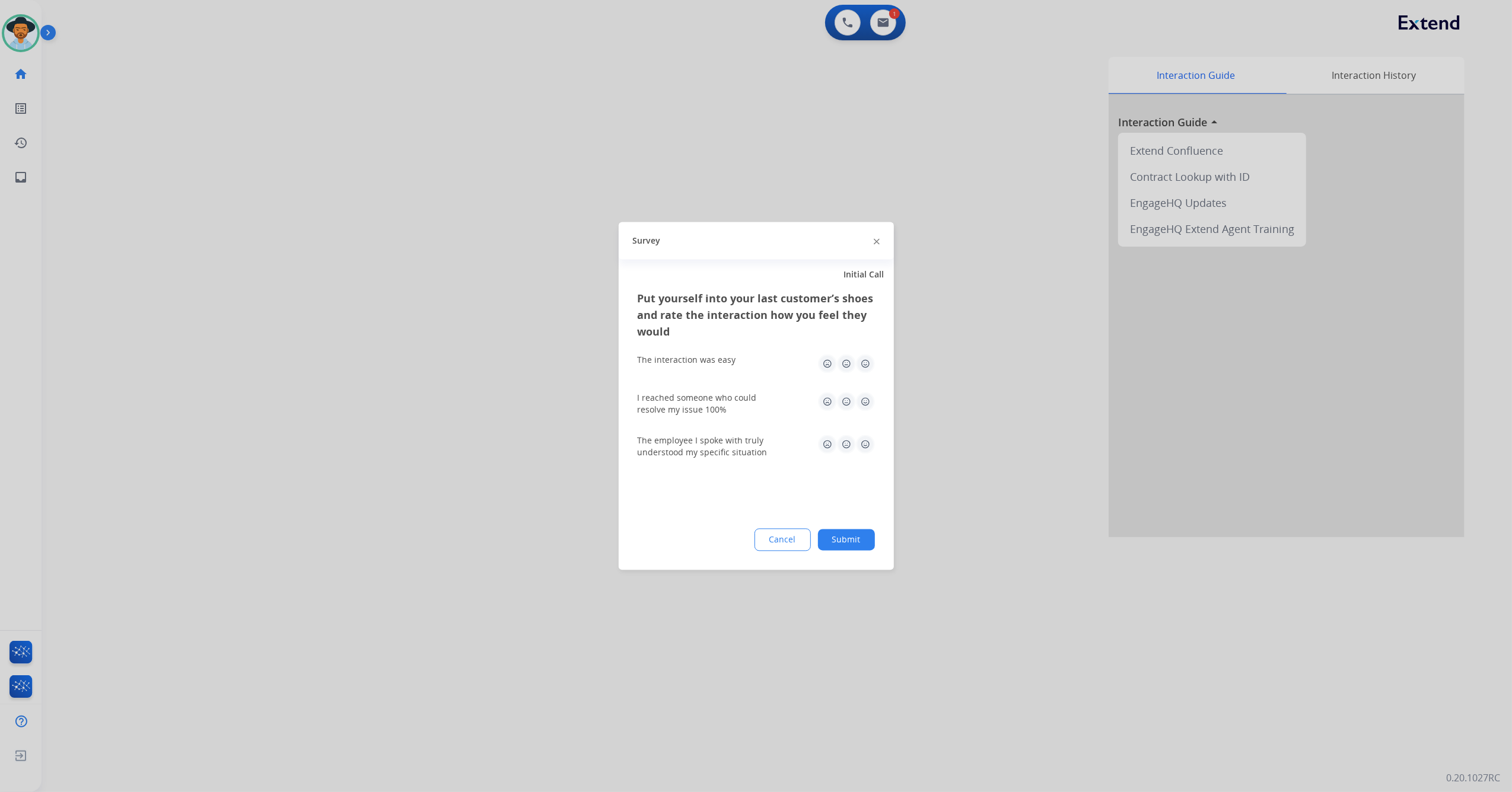
click at [865, 364] on img at bounding box center [865, 364] width 19 height 19
click at [867, 409] on img at bounding box center [865, 402] width 19 height 19
click at [869, 446] on img at bounding box center [865, 444] width 19 height 19
click at [848, 537] on button "Submit" at bounding box center [846, 540] width 57 height 21
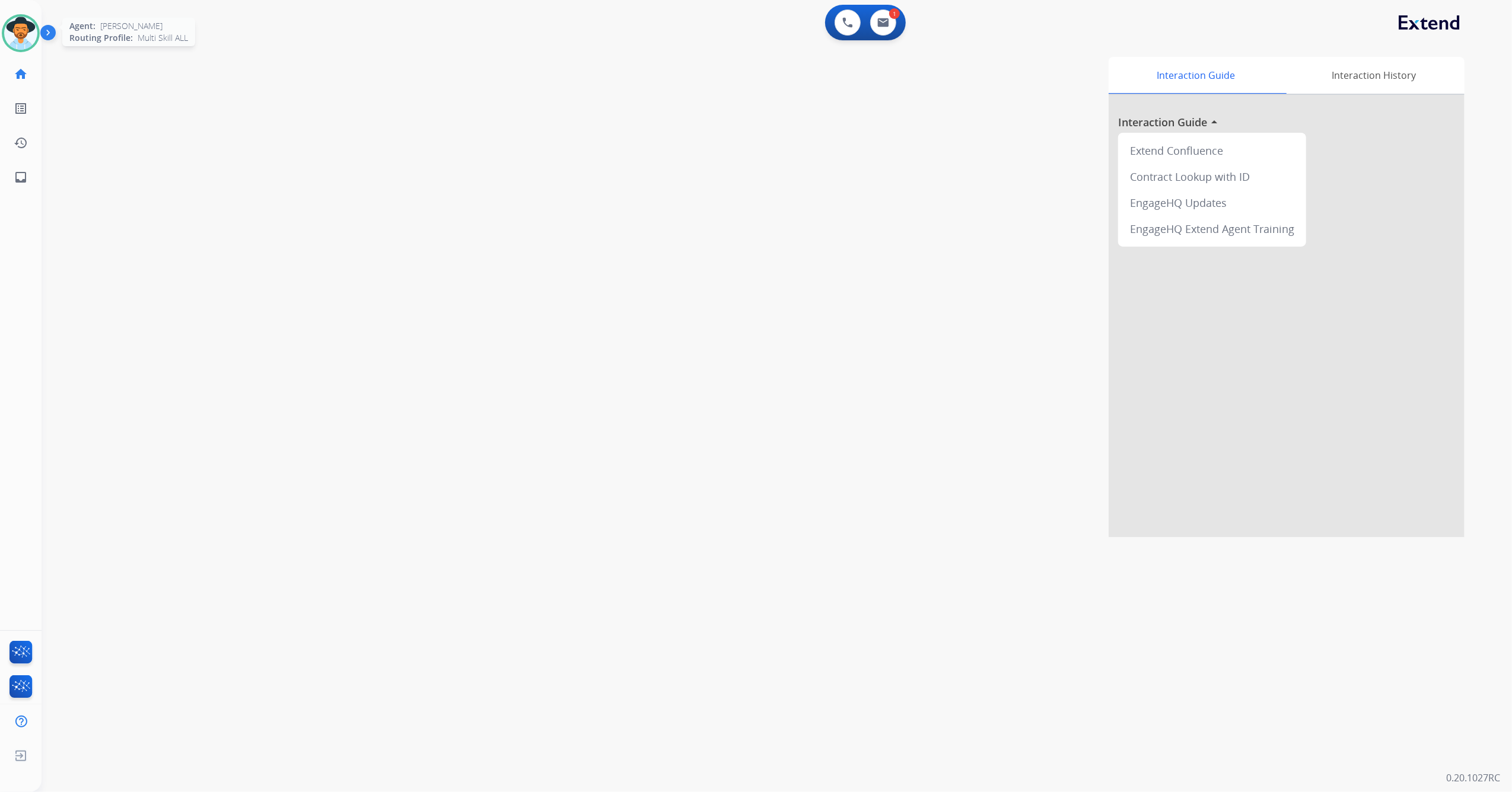
click at [22, 30] on img at bounding box center [21, 33] width 33 height 33
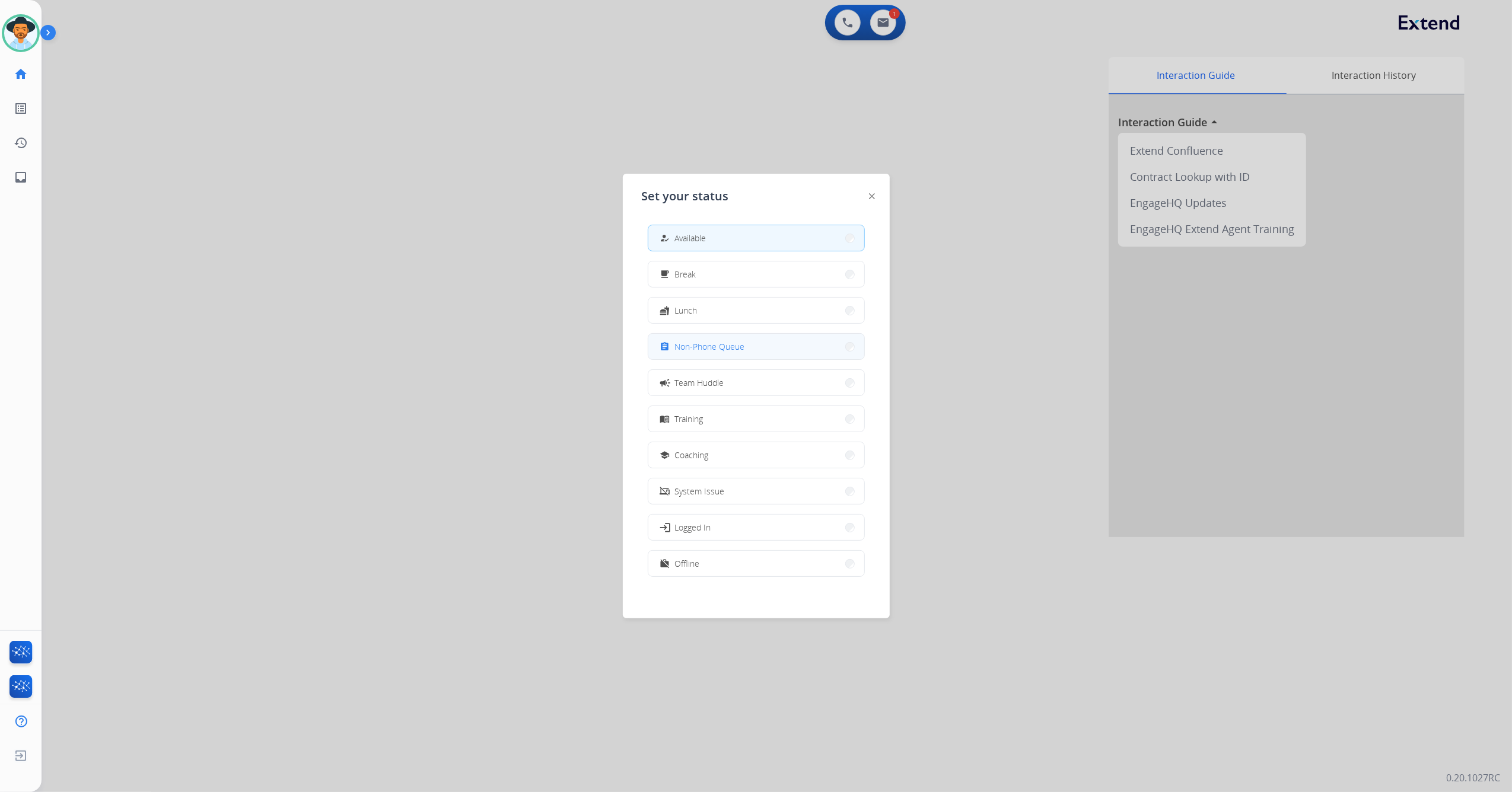
click at [724, 344] on span "Non-Phone Queue" at bounding box center [710, 346] width 70 height 13
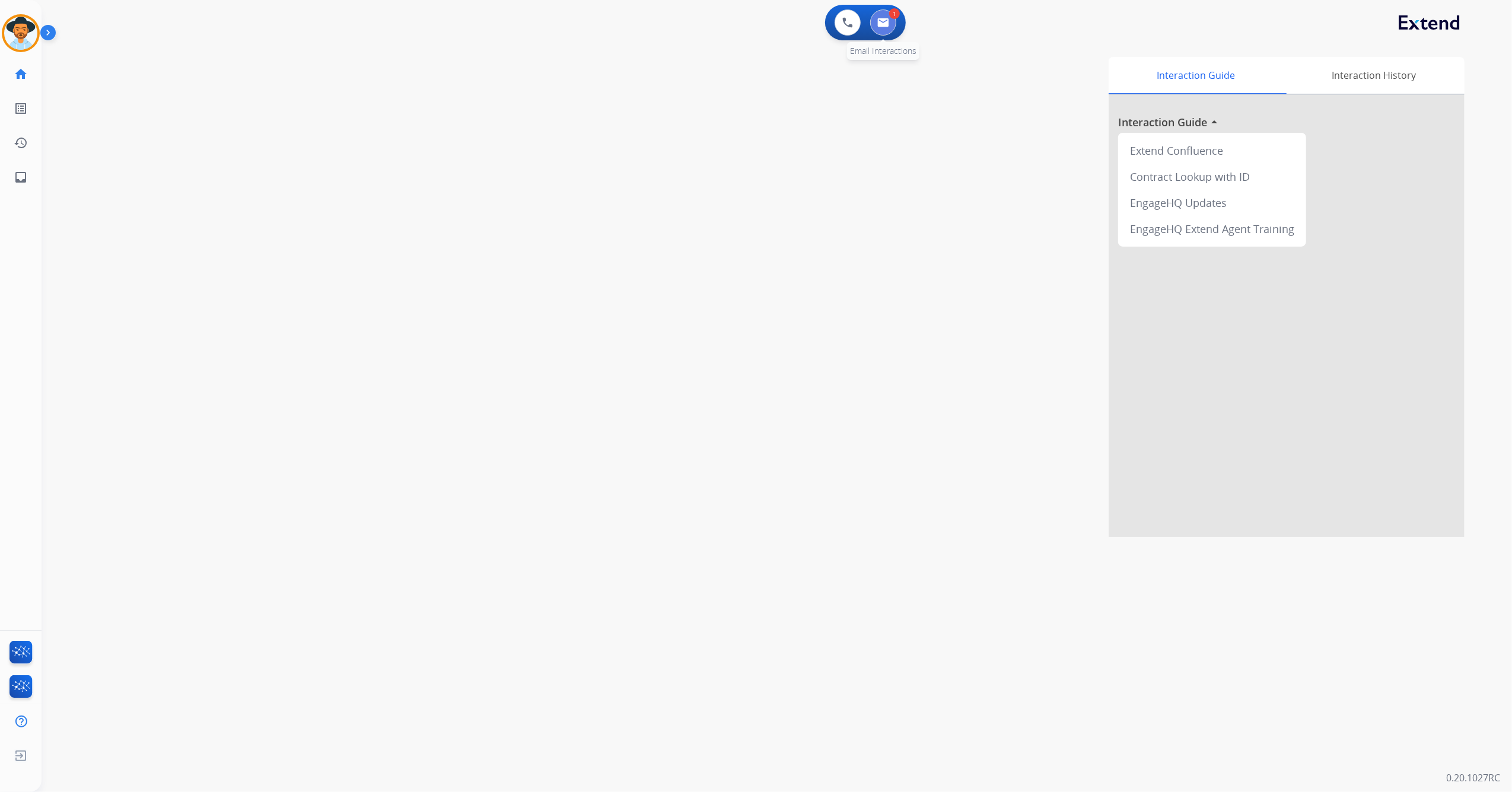
click at [883, 16] on button at bounding box center [883, 22] width 26 height 26
select select "**********"
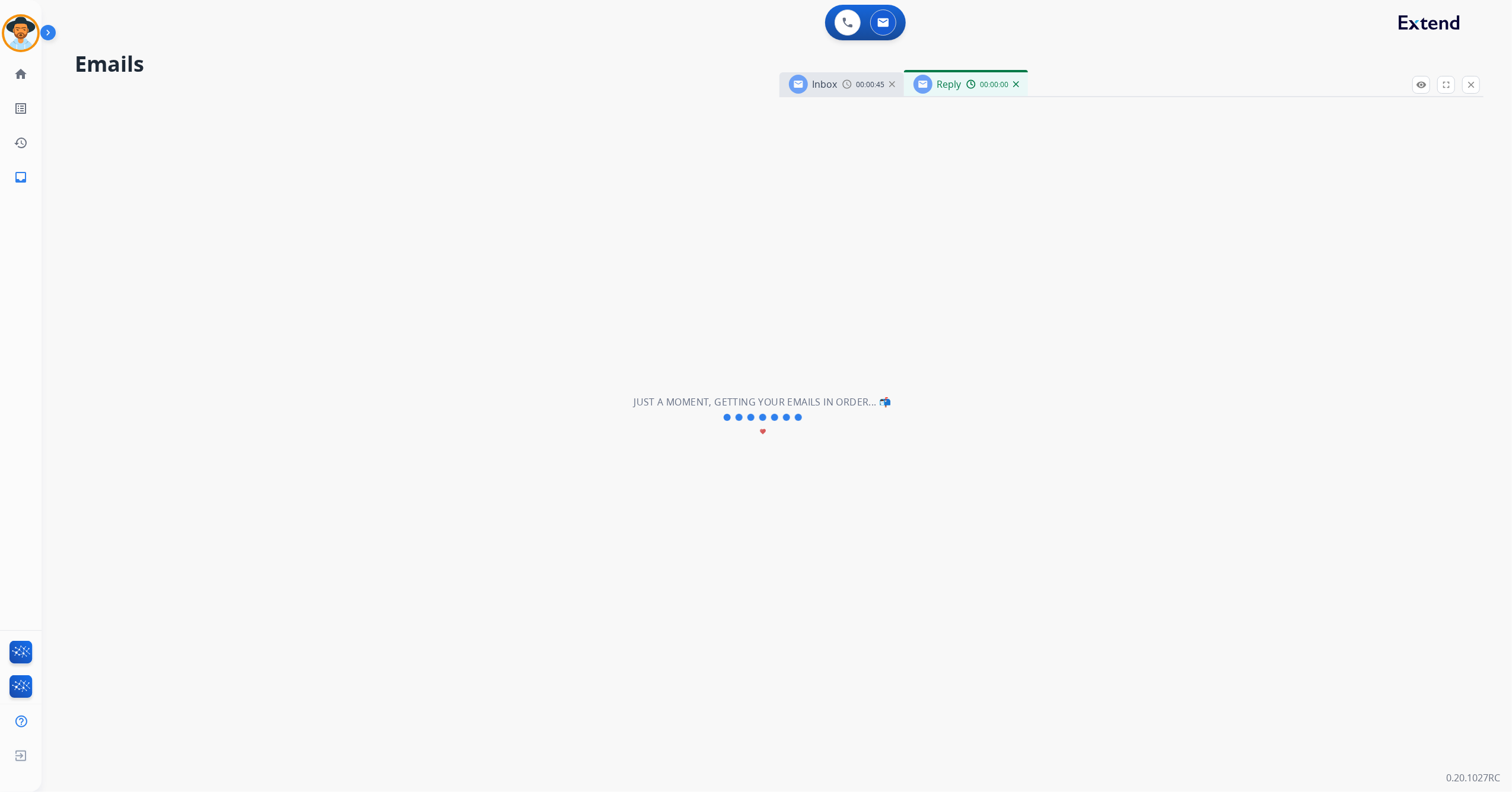
select select "**********"
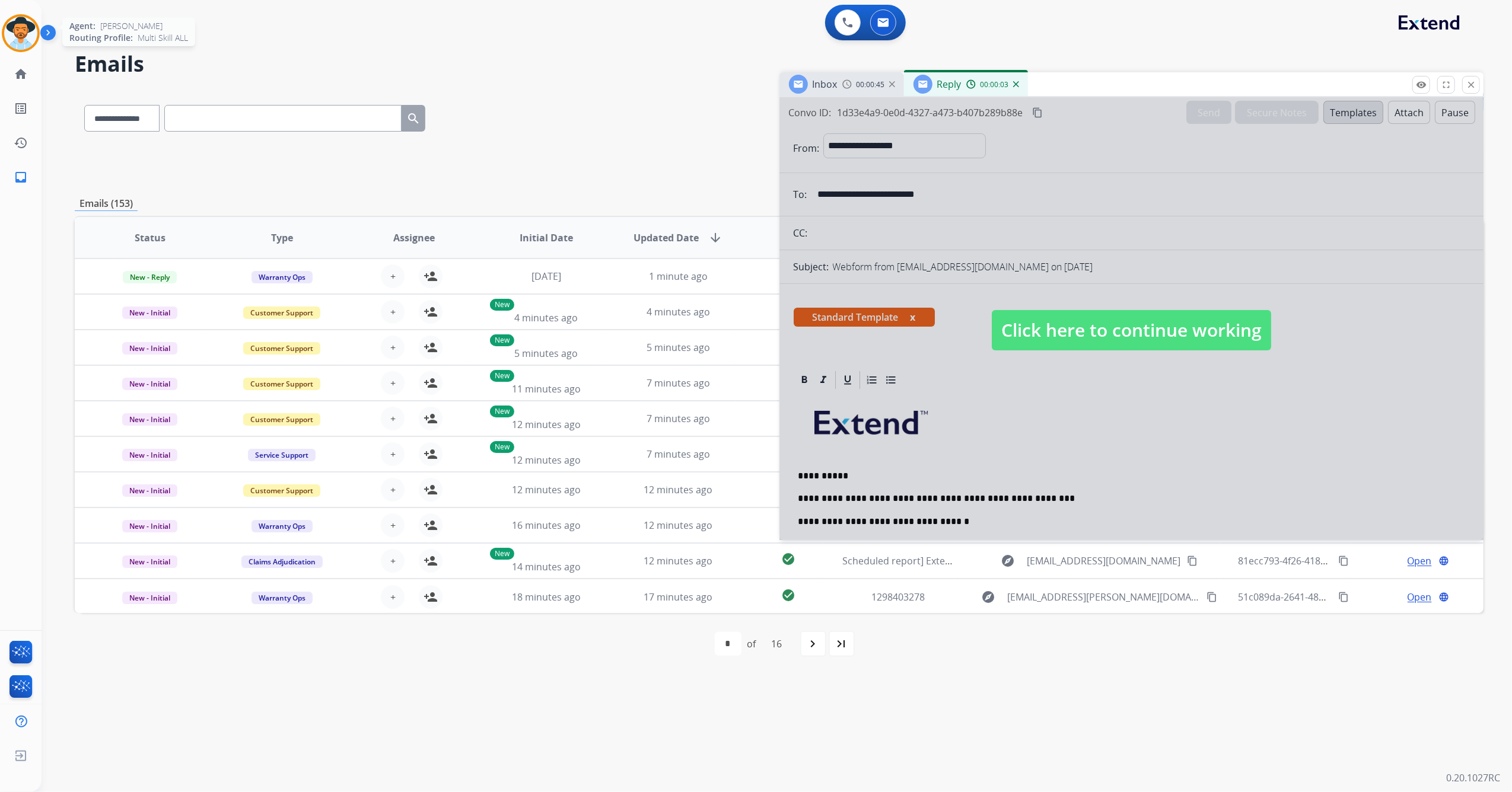
click at [19, 31] on img at bounding box center [21, 33] width 33 height 33
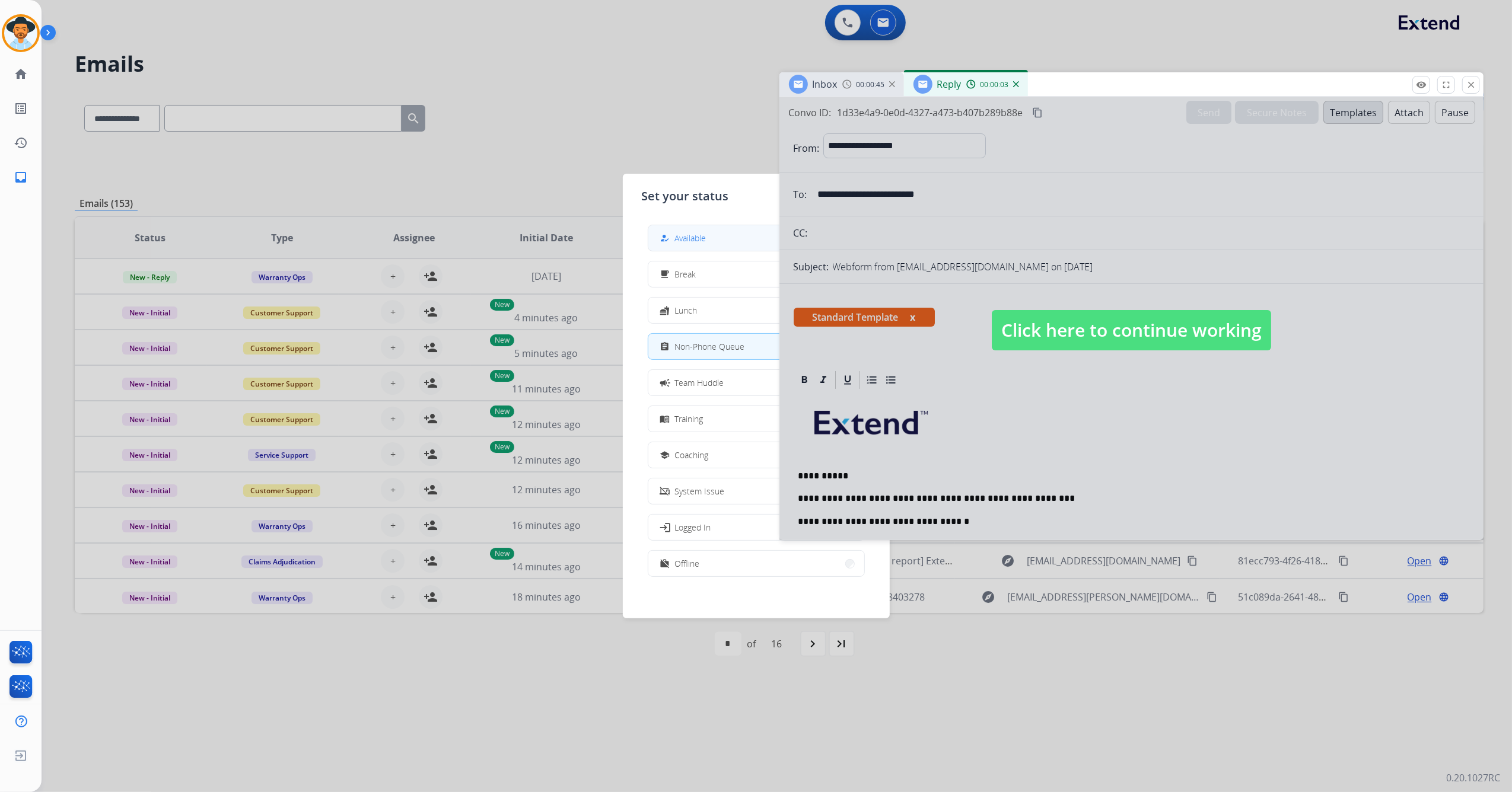
click at [714, 243] on button "how_to_reg Available" at bounding box center [756, 238] width 216 height 25
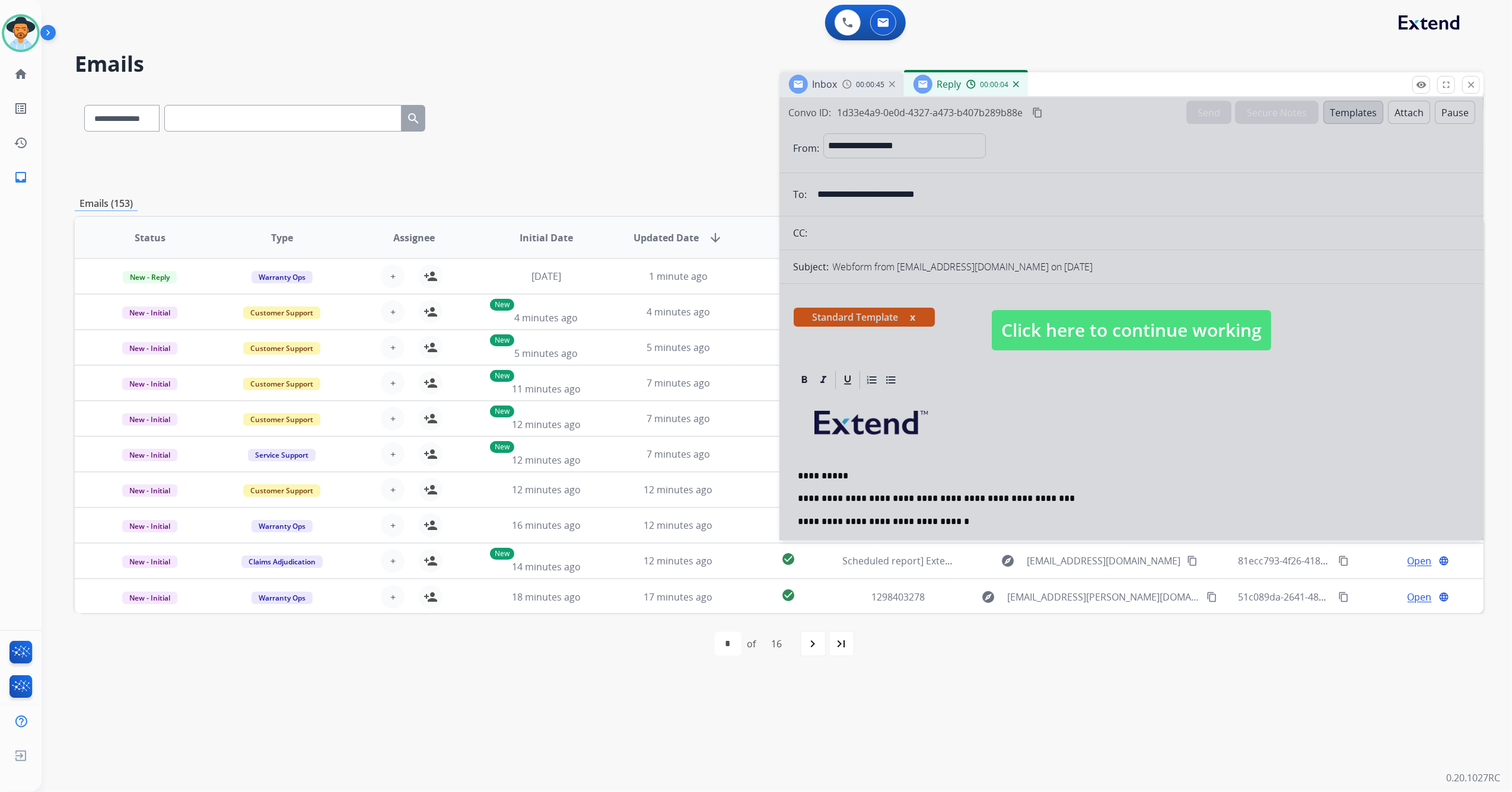
click at [1132, 325] on span "Click here to continue working" at bounding box center [1131, 330] width 280 height 41
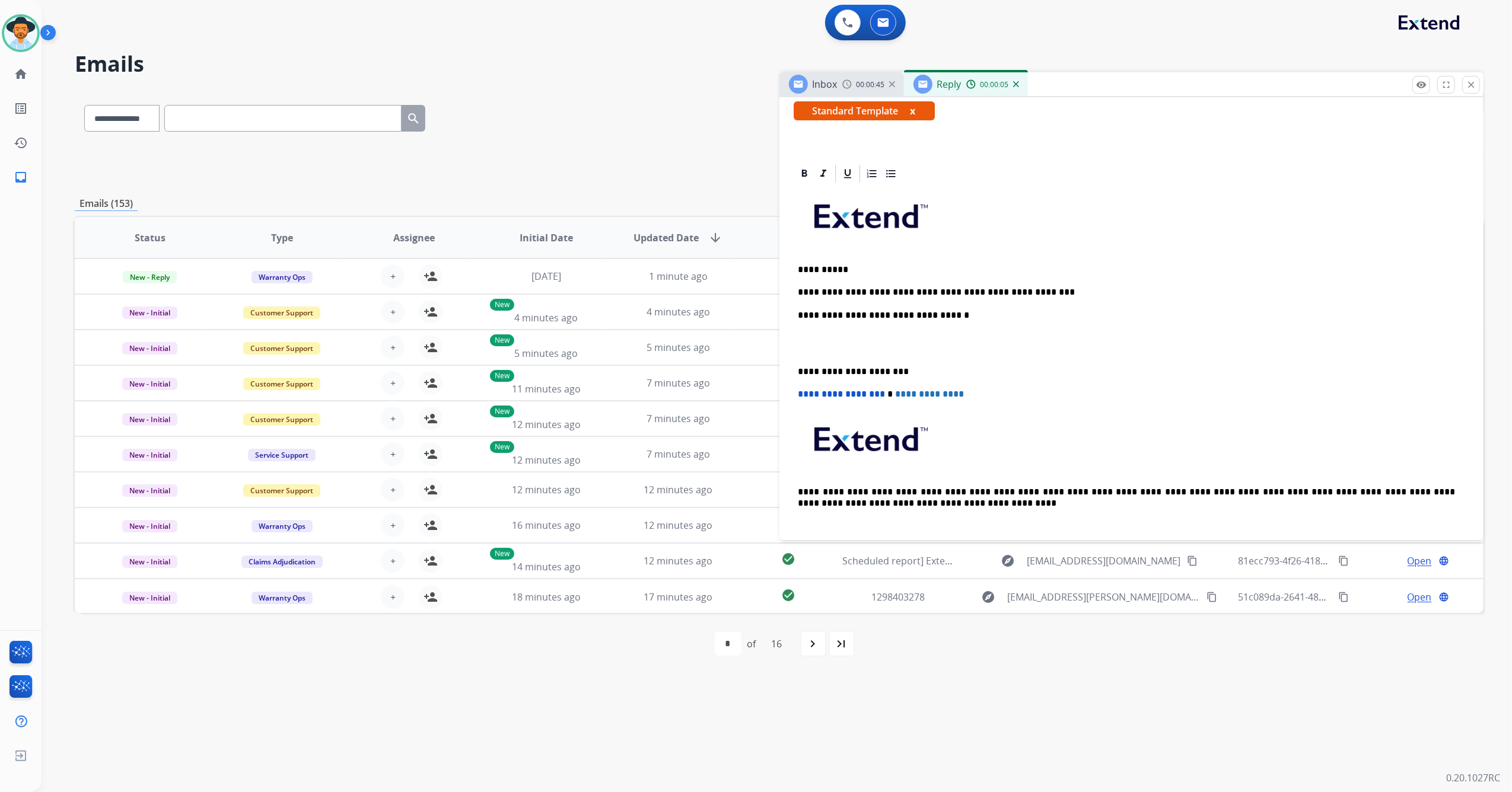
scroll to position [237, 0]
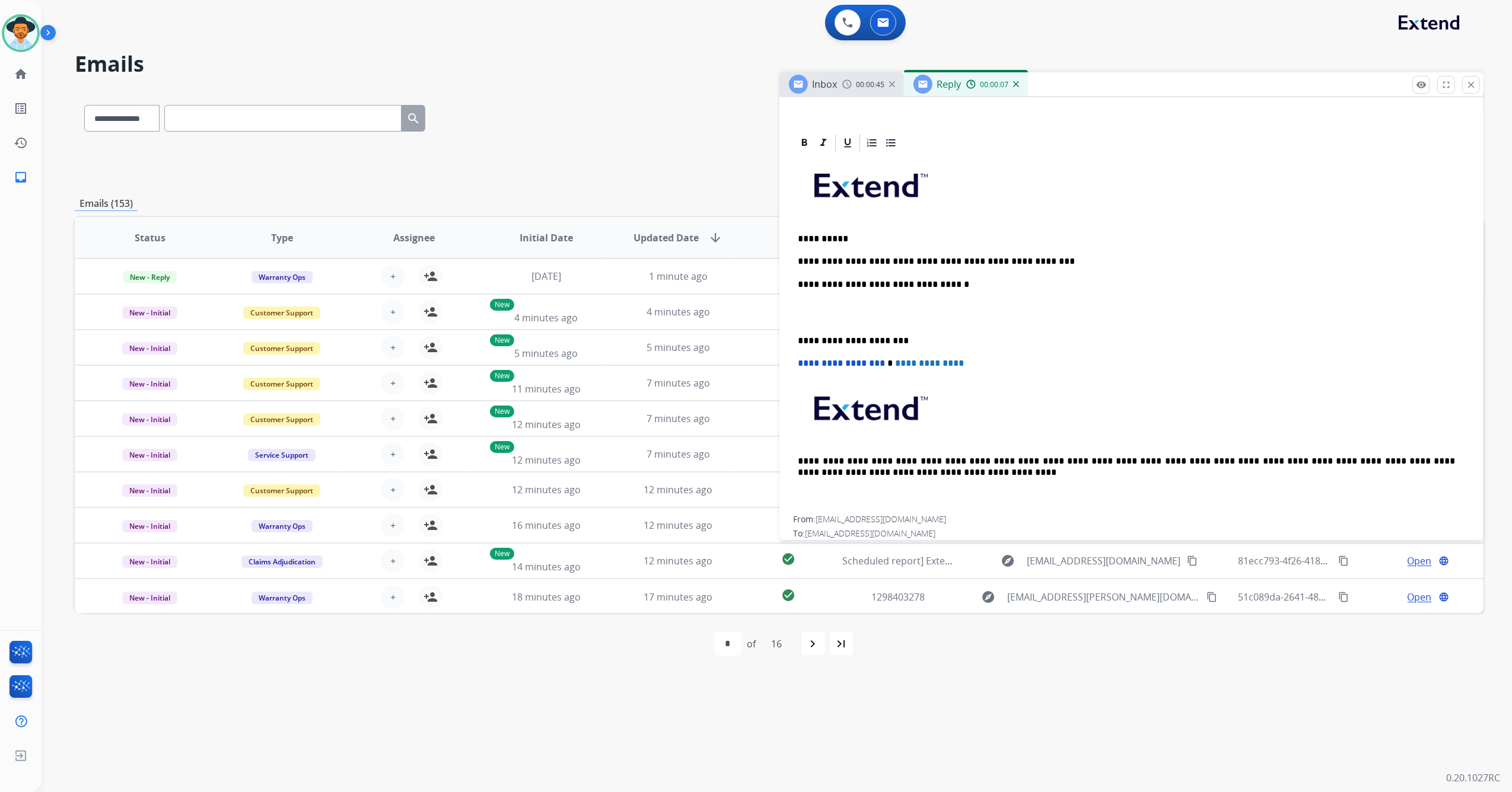
click at [1033, 257] on p "**********" at bounding box center [1127, 261] width 657 height 11
click at [1070, 261] on p "**********" at bounding box center [1127, 261] width 657 height 11
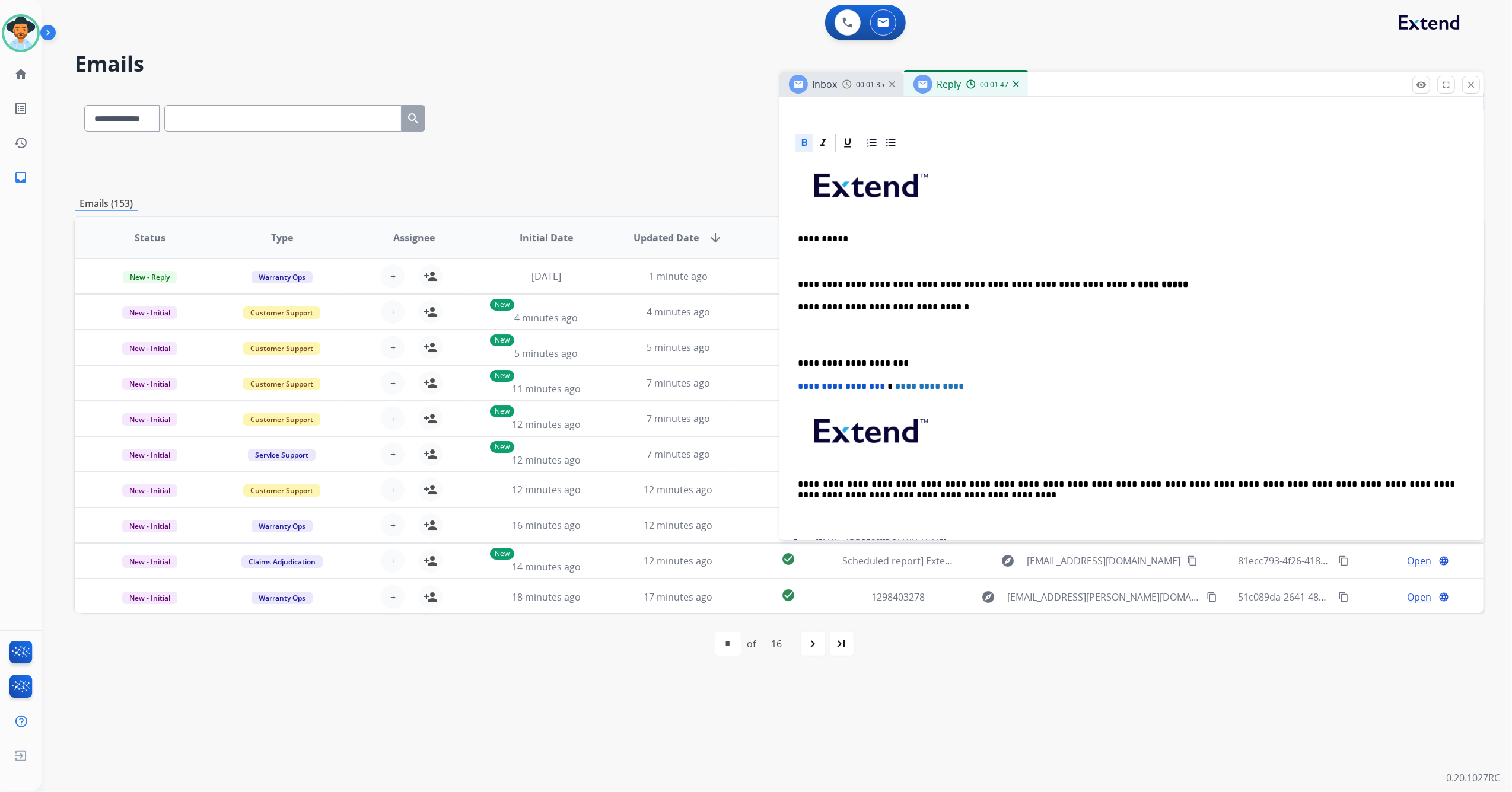
click at [1175, 303] on p "**********" at bounding box center [1127, 307] width 657 height 11
click at [1154, 287] on p "**********" at bounding box center [1127, 285] width 657 height 11
click at [1144, 283] on p "**********" at bounding box center [1127, 285] width 657 height 11
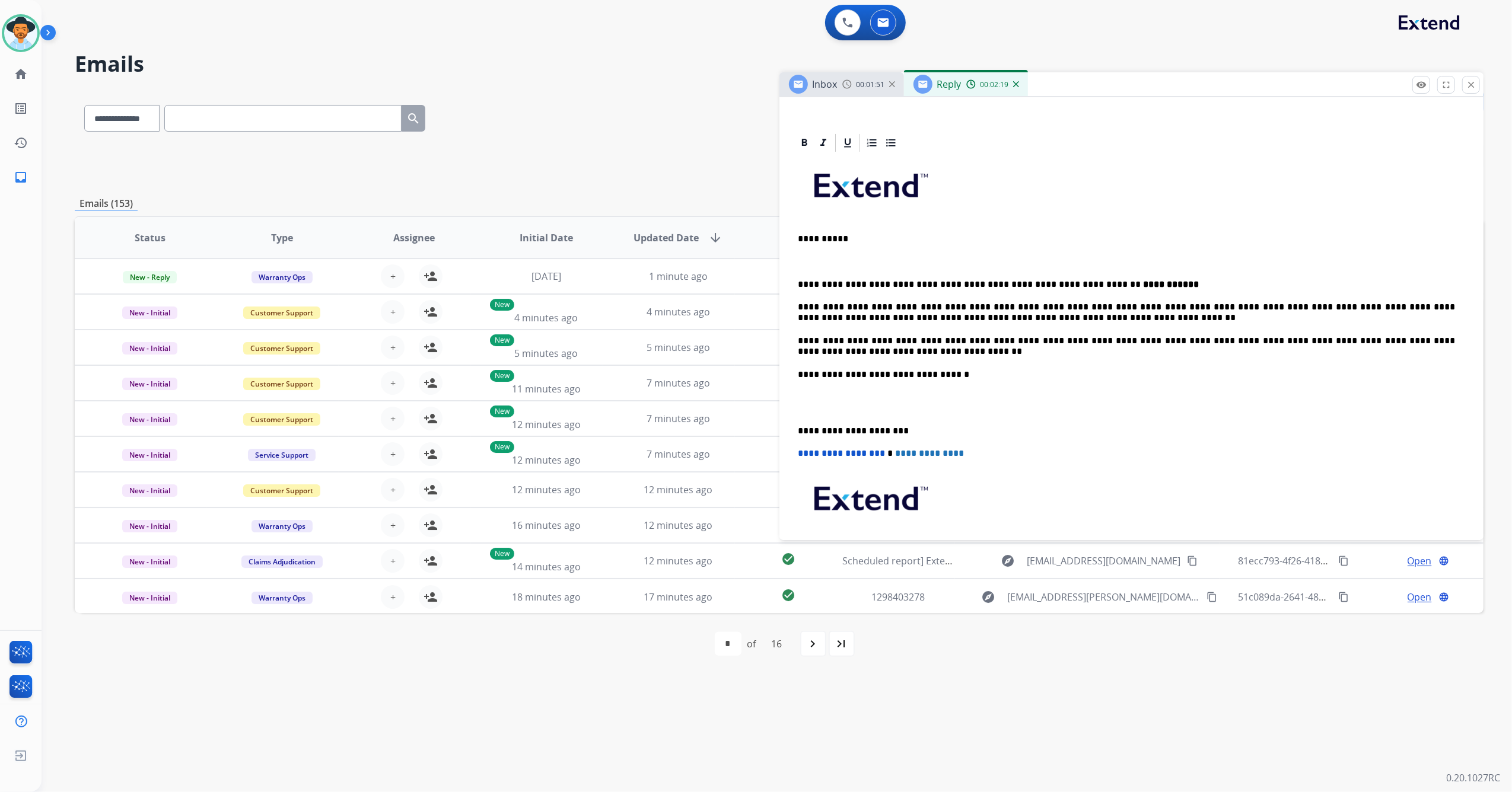
click at [795, 280] on div "**********" at bounding box center [1131, 380] width 676 height 453
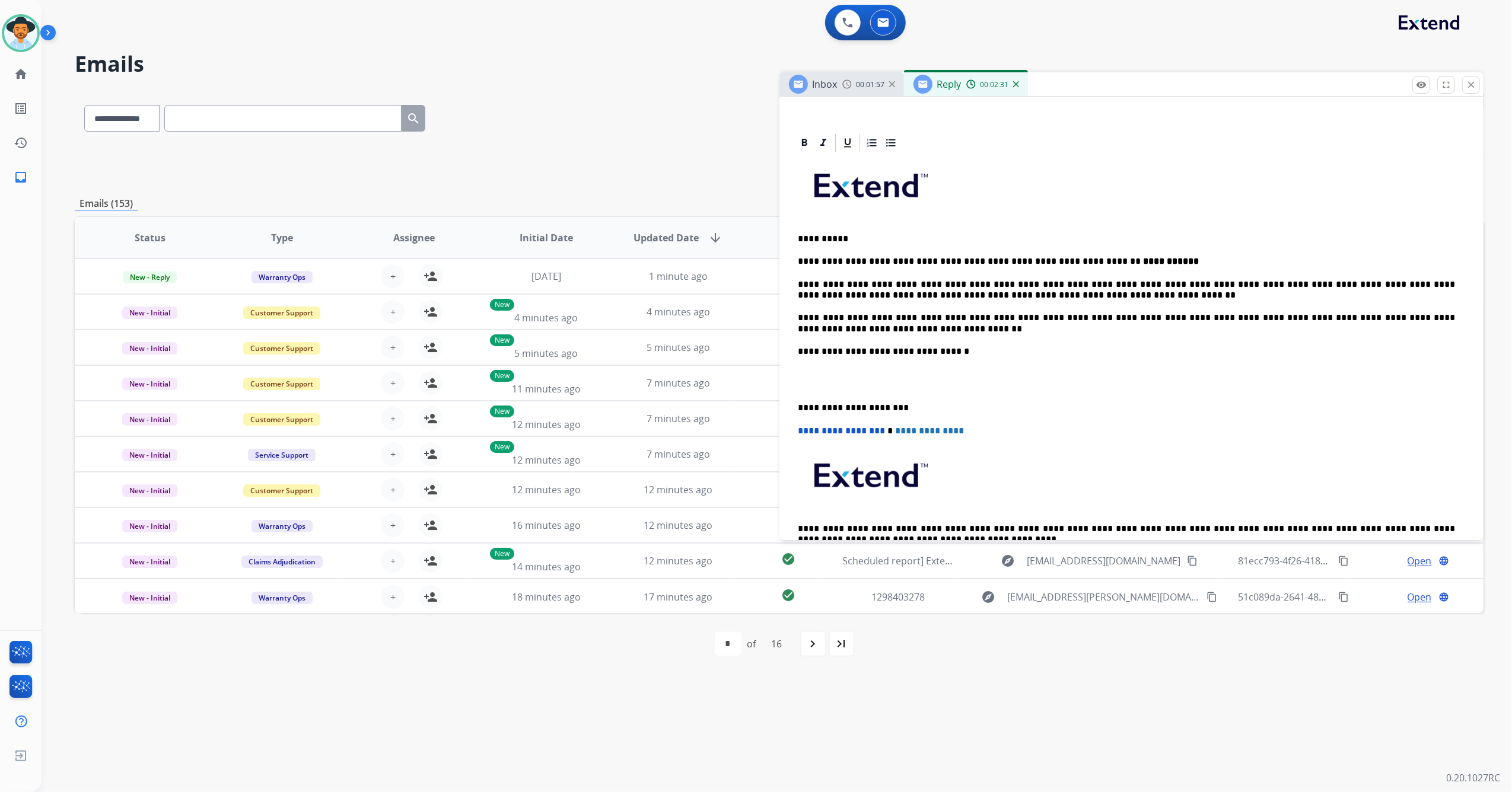
click at [795, 404] on div "**********" at bounding box center [1131, 368] width 676 height 430
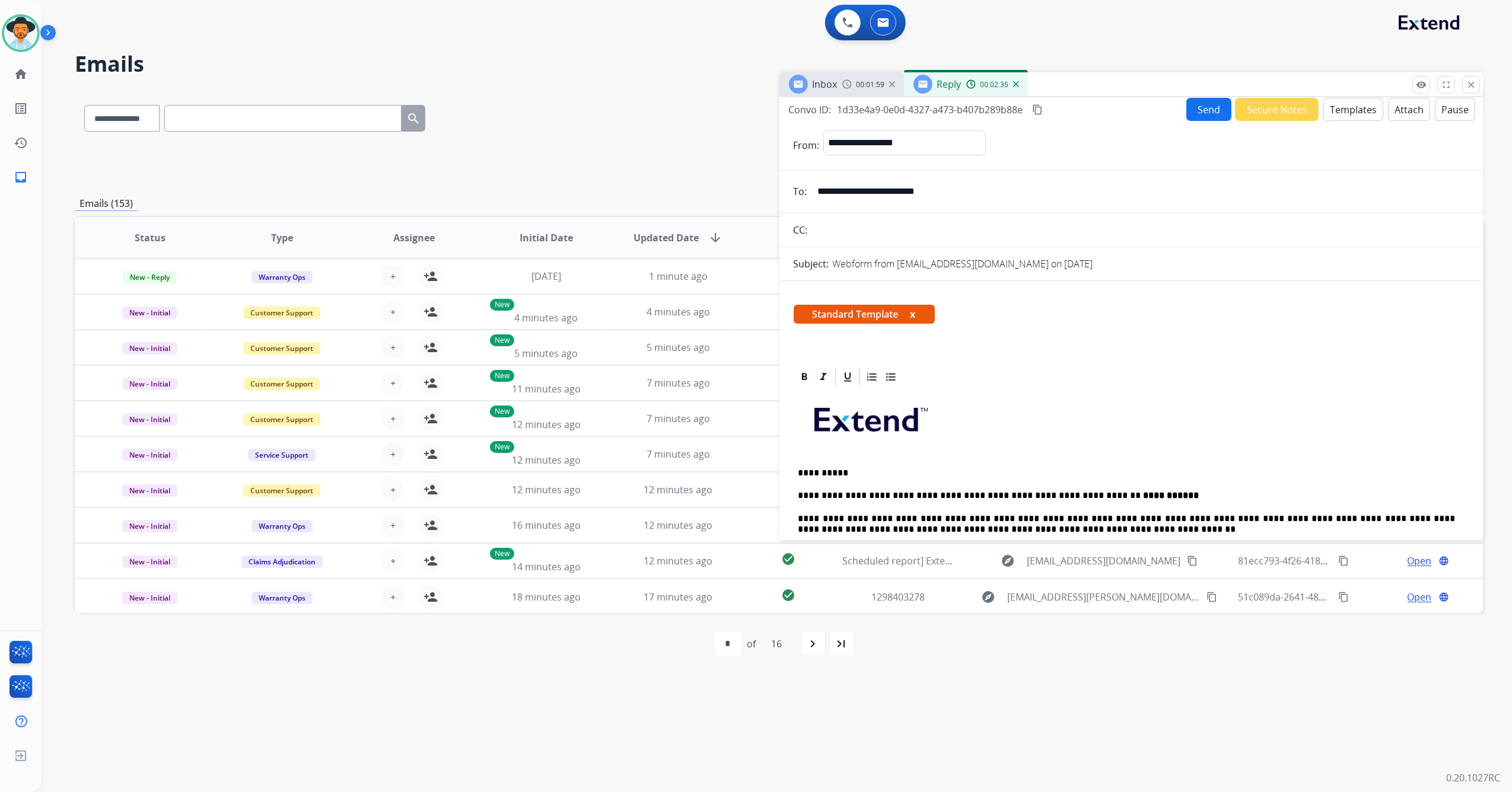
scroll to position [0, 0]
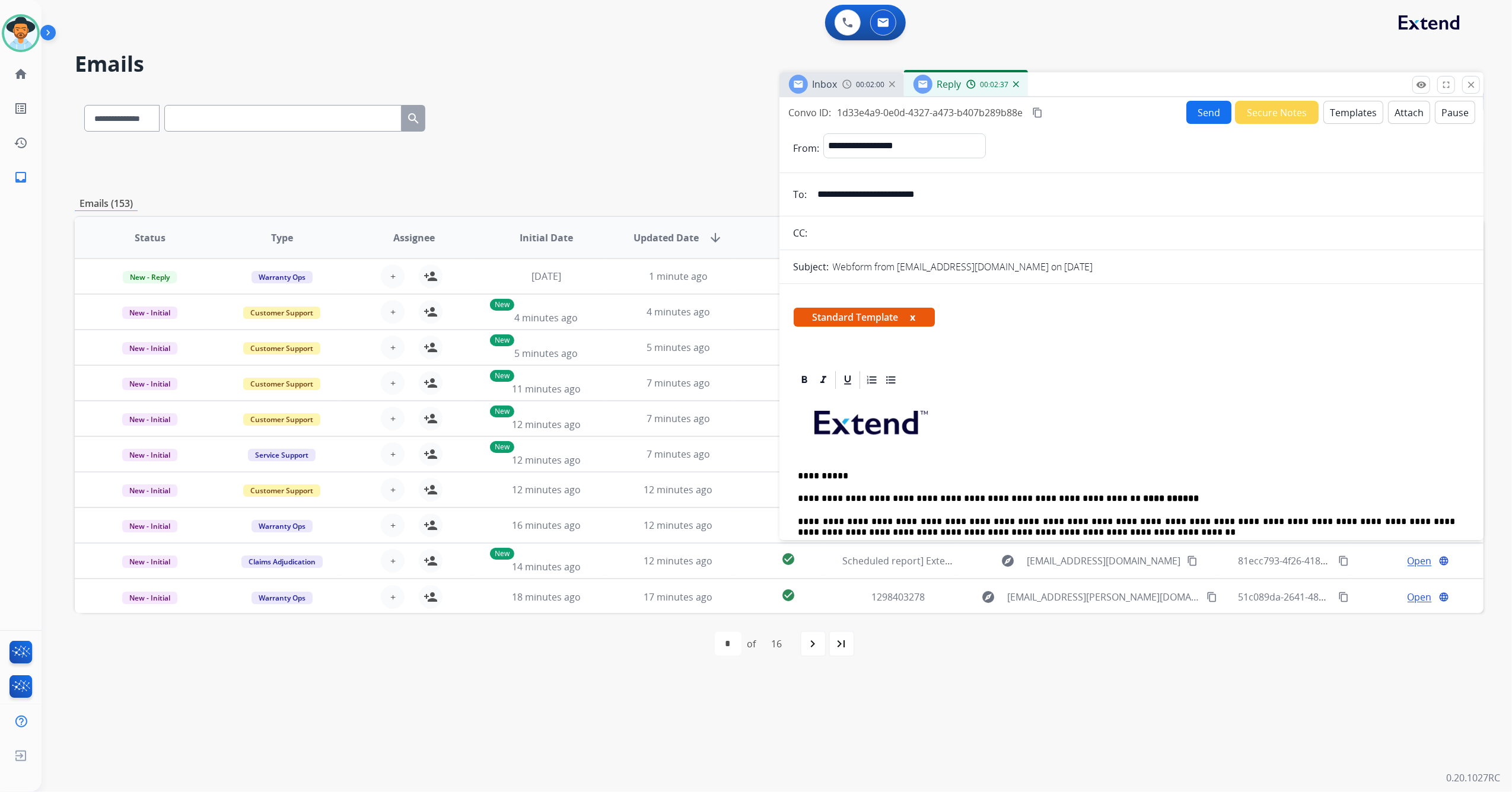
click at [1206, 108] on button "Send" at bounding box center [1209, 113] width 45 height 23
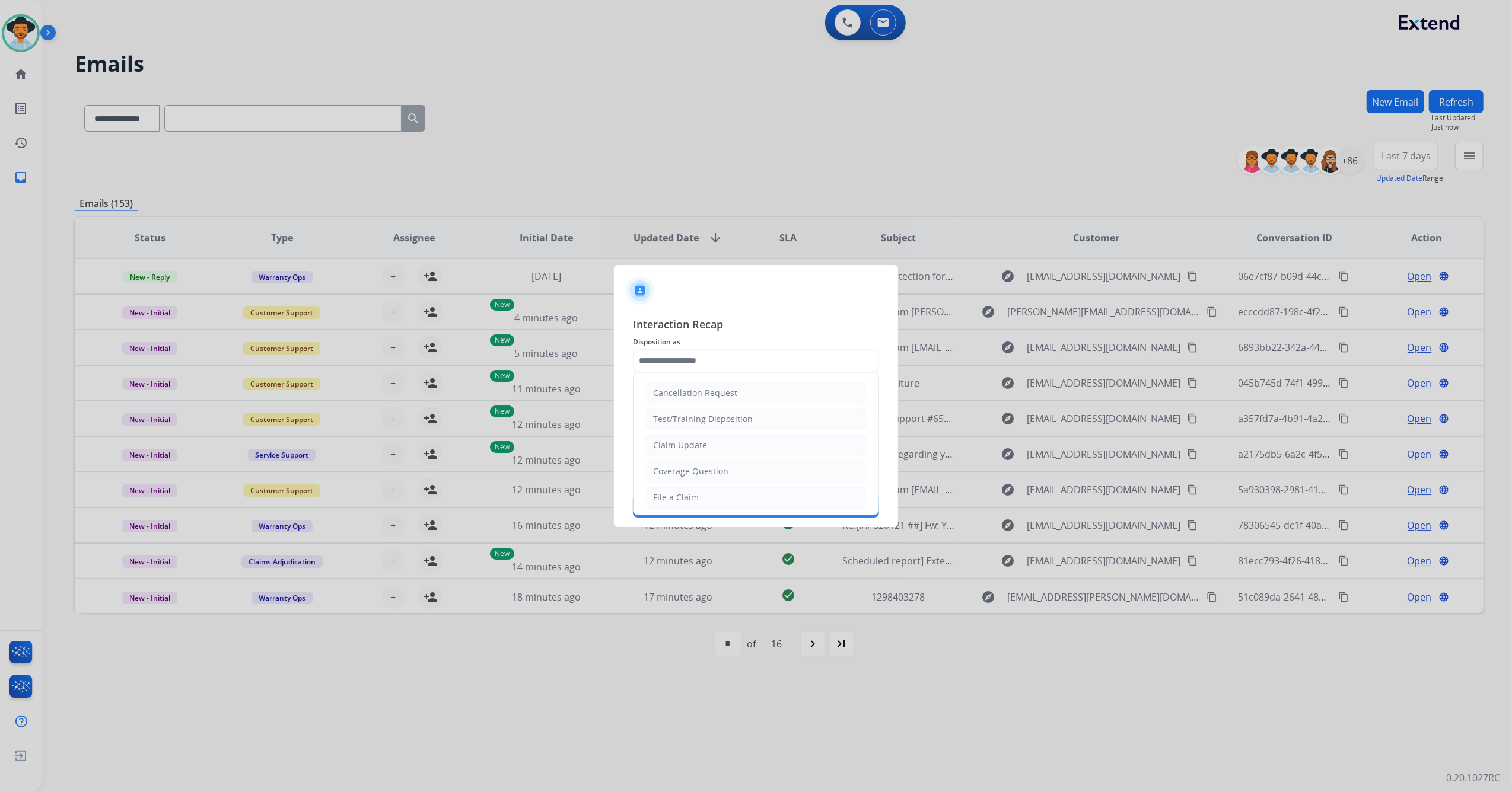
click at [695, 494] on div "File a Claim" at bounding box center [675, 497] width 45 height 12
type input "**********"
click at [718, 399] on input "text" at bounding box center [756, 404] width 246 height 24
click at [703, 398] on input "text" at bounding box center [756, 404] width 246 height 24
click at [731, 439] on li "[DOMAIN_NAME]" at bounding box center [758, 437] width 226 height 22
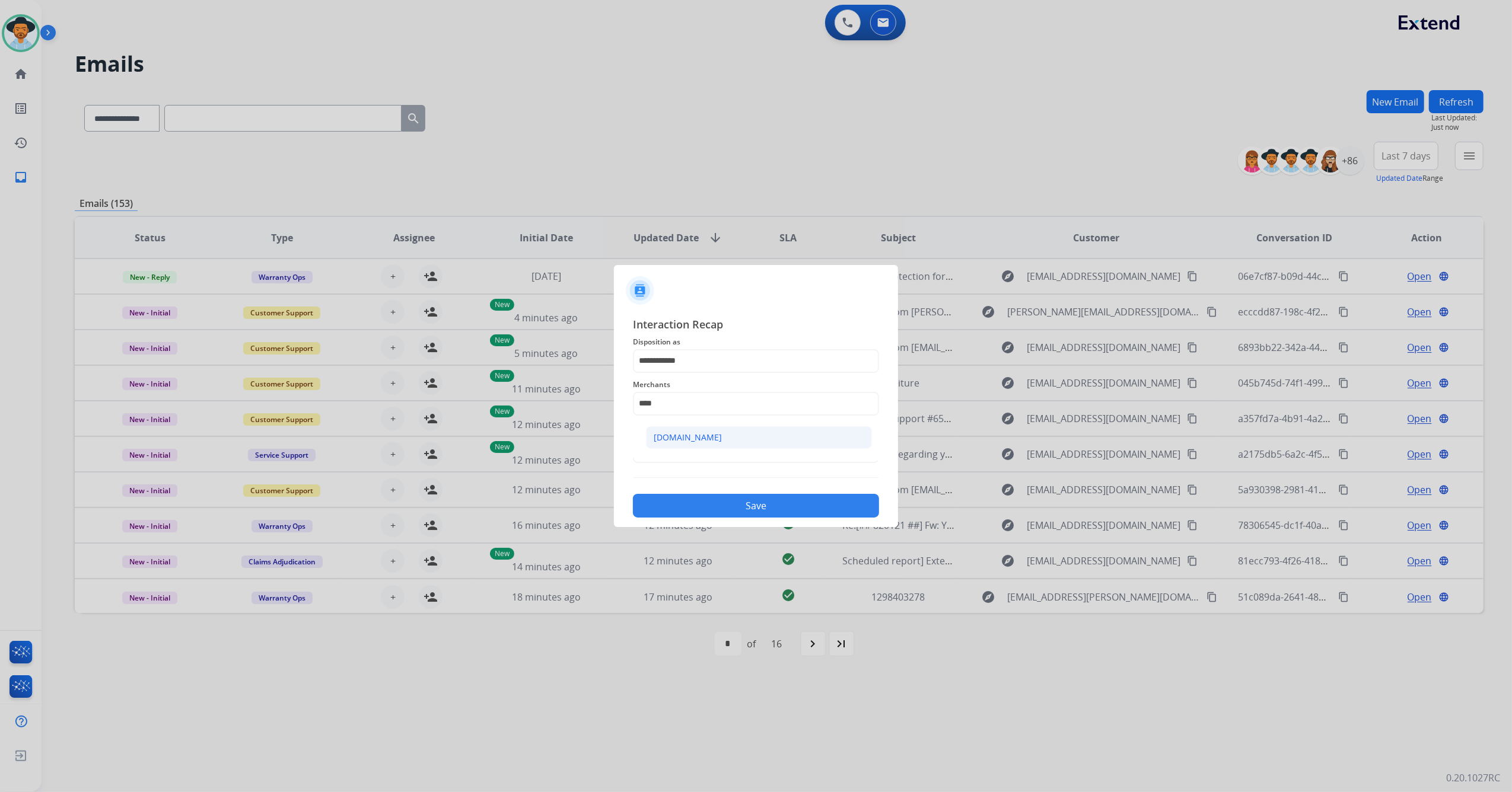
type input "**********"
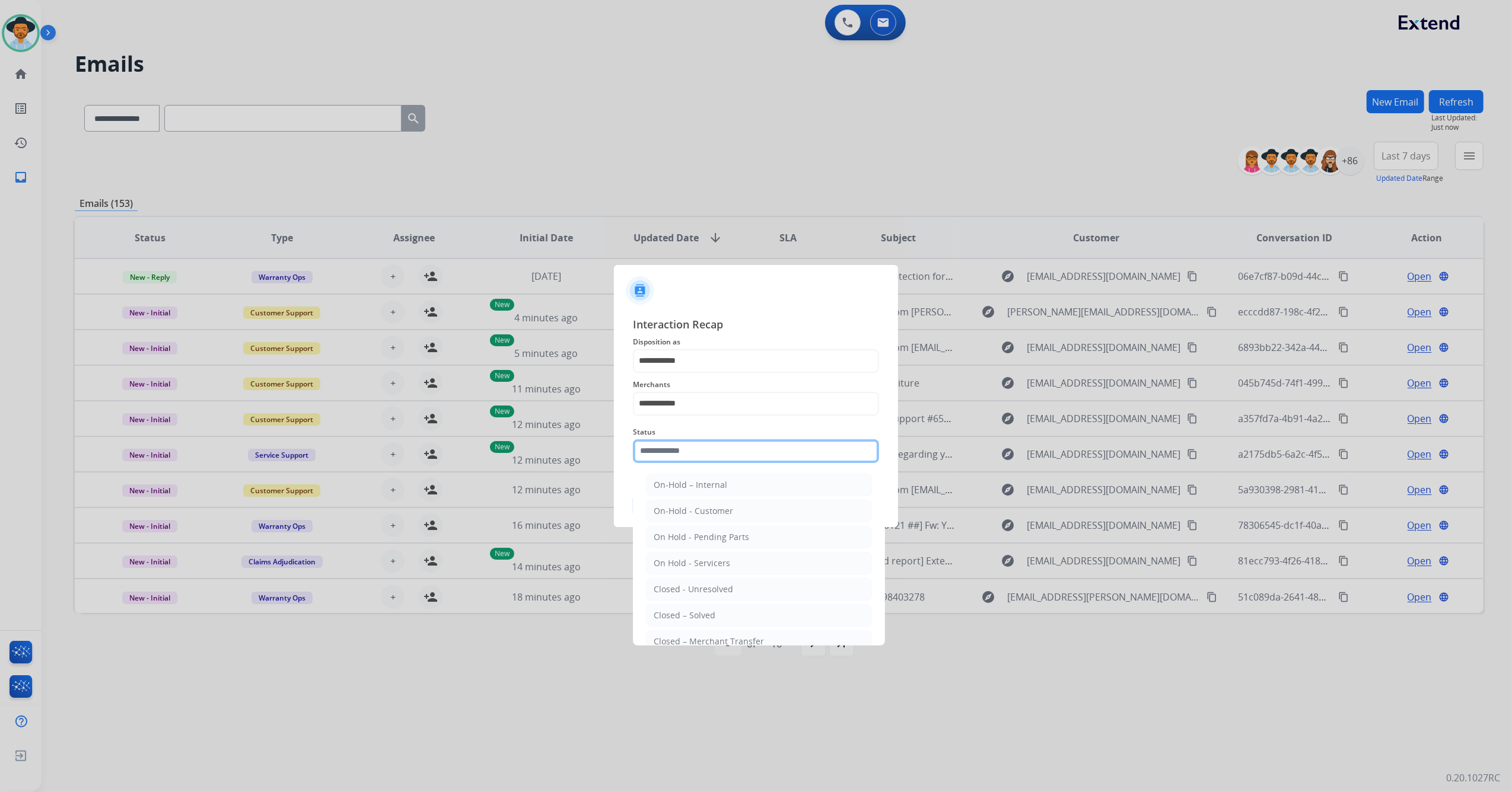
click at [691, 443] on input "text" at bounding box center [756, 451] width 246 height 24
click at [711, 619] on div "Closed – Solved" at bounding box center [685, 615] width 62 height 12
type input "**********"
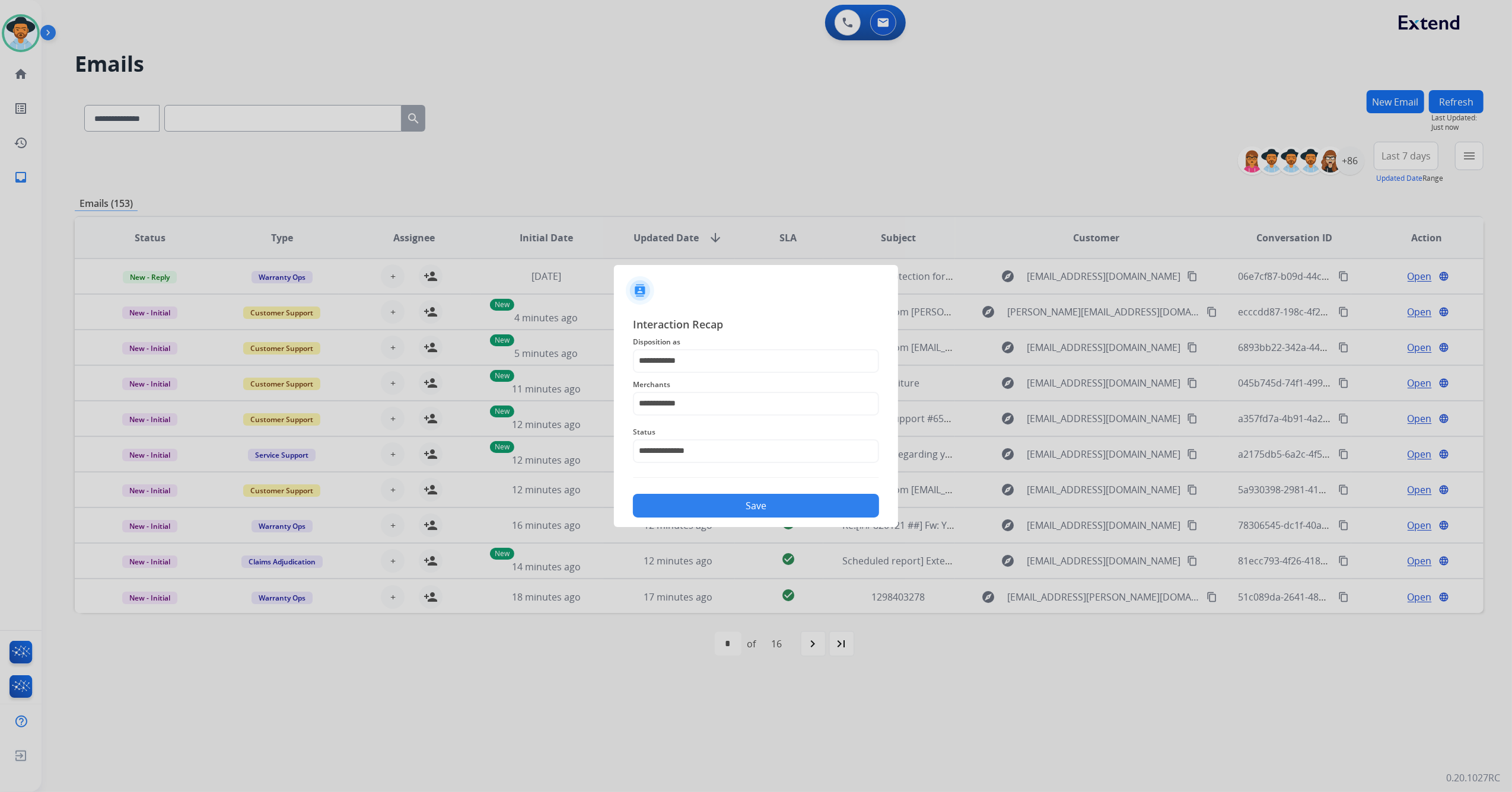
click at [744, 506] on button "Save" at bounding box center [756, 505] width 246 height 24
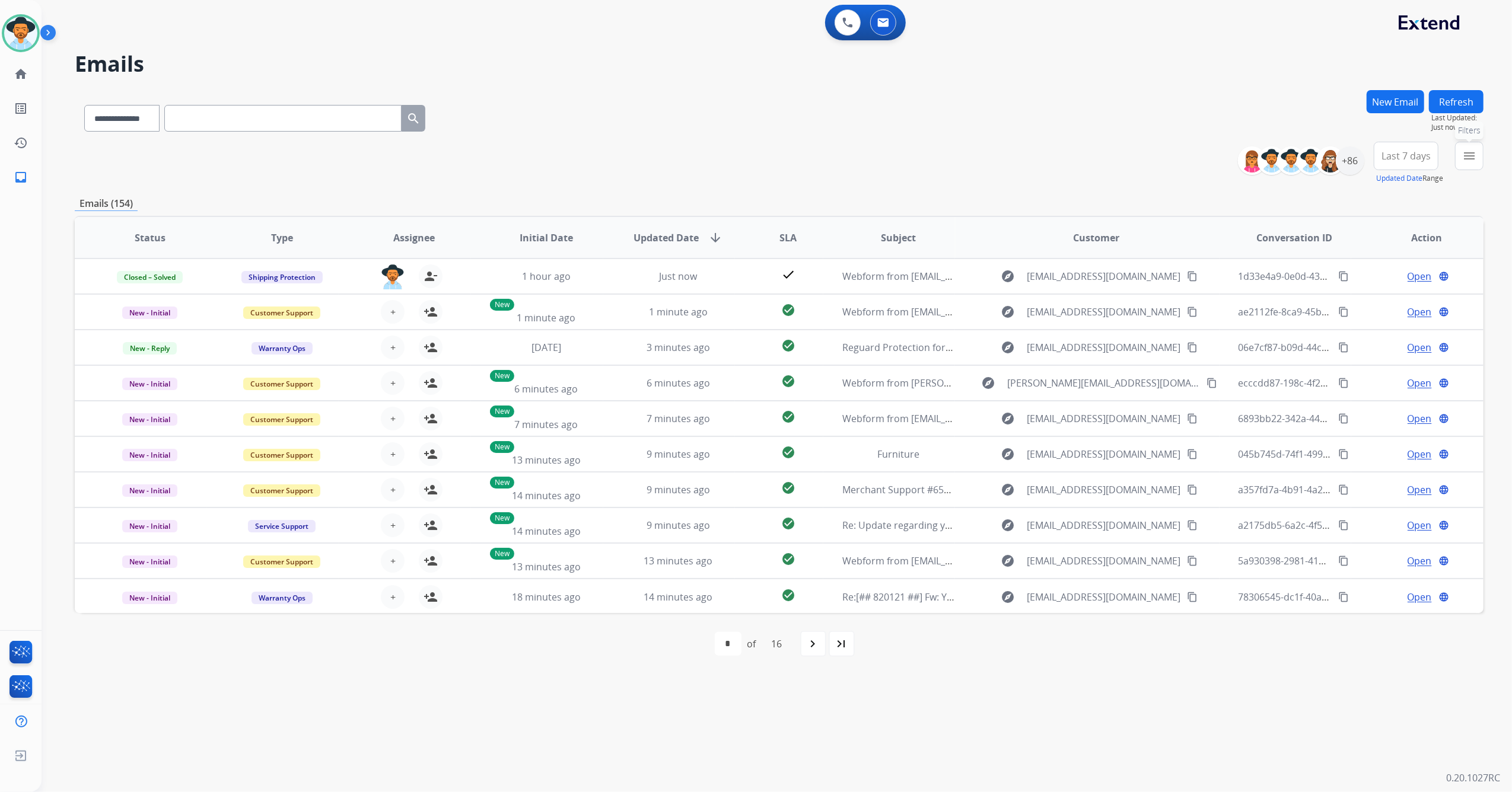
click at [1471, 160] on mat-icon "menu" at bounding box center [1469, 156] width 15 height 15
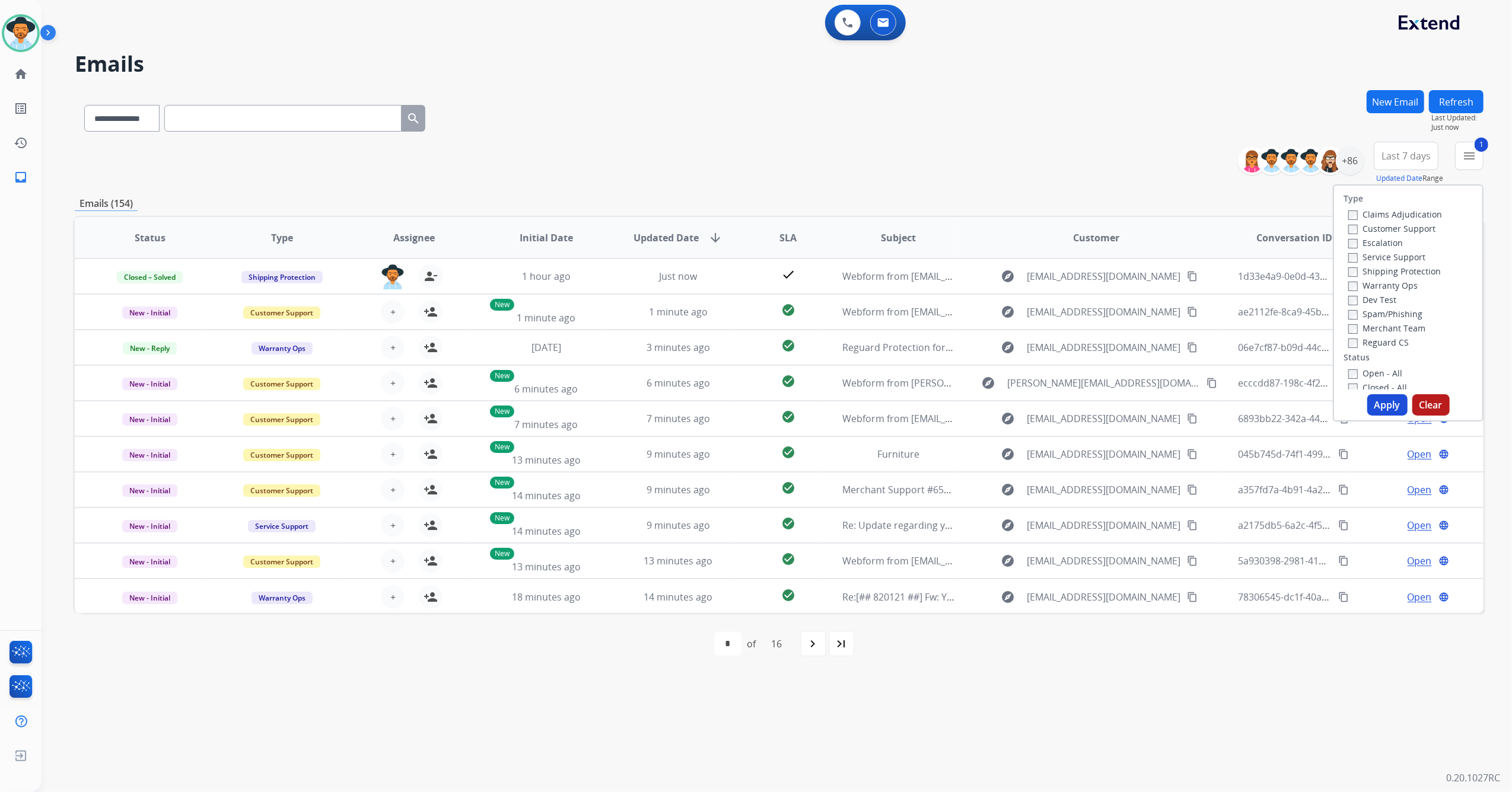
click at [1389, 404] on button "Apply" at bounding box center [1387, 405] width 41 height 21
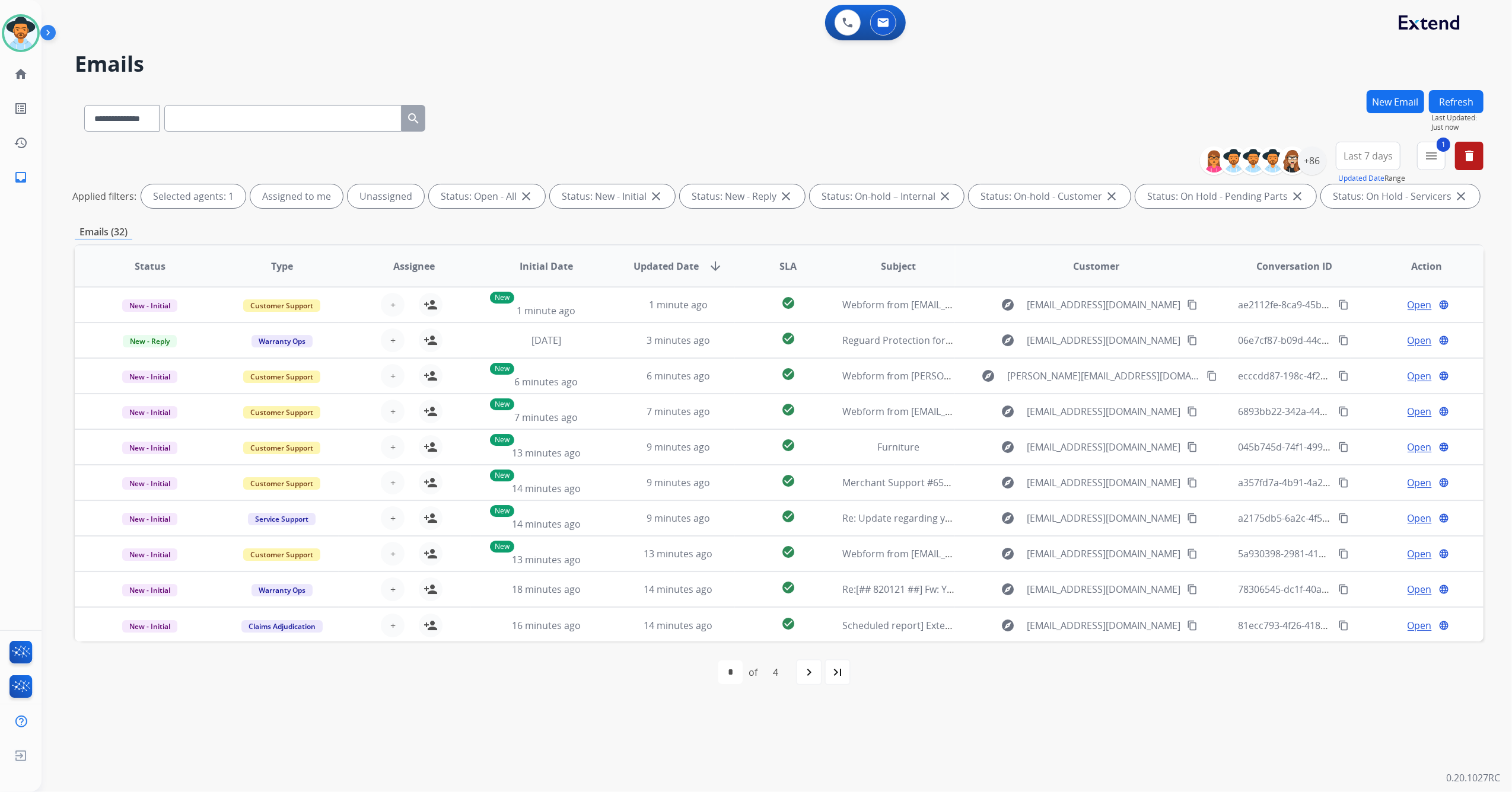
click at [1379, 164] on button "Last 7 days" at bounding box center [1368, 155] width 65 height 28
click at [1365, 298] on div "Last 90 days" at bounding box center [1364, 299] width 65 height 18
click at [1307, 152] on div "+86" at bounding box center [1312, 160] width 28 height 28
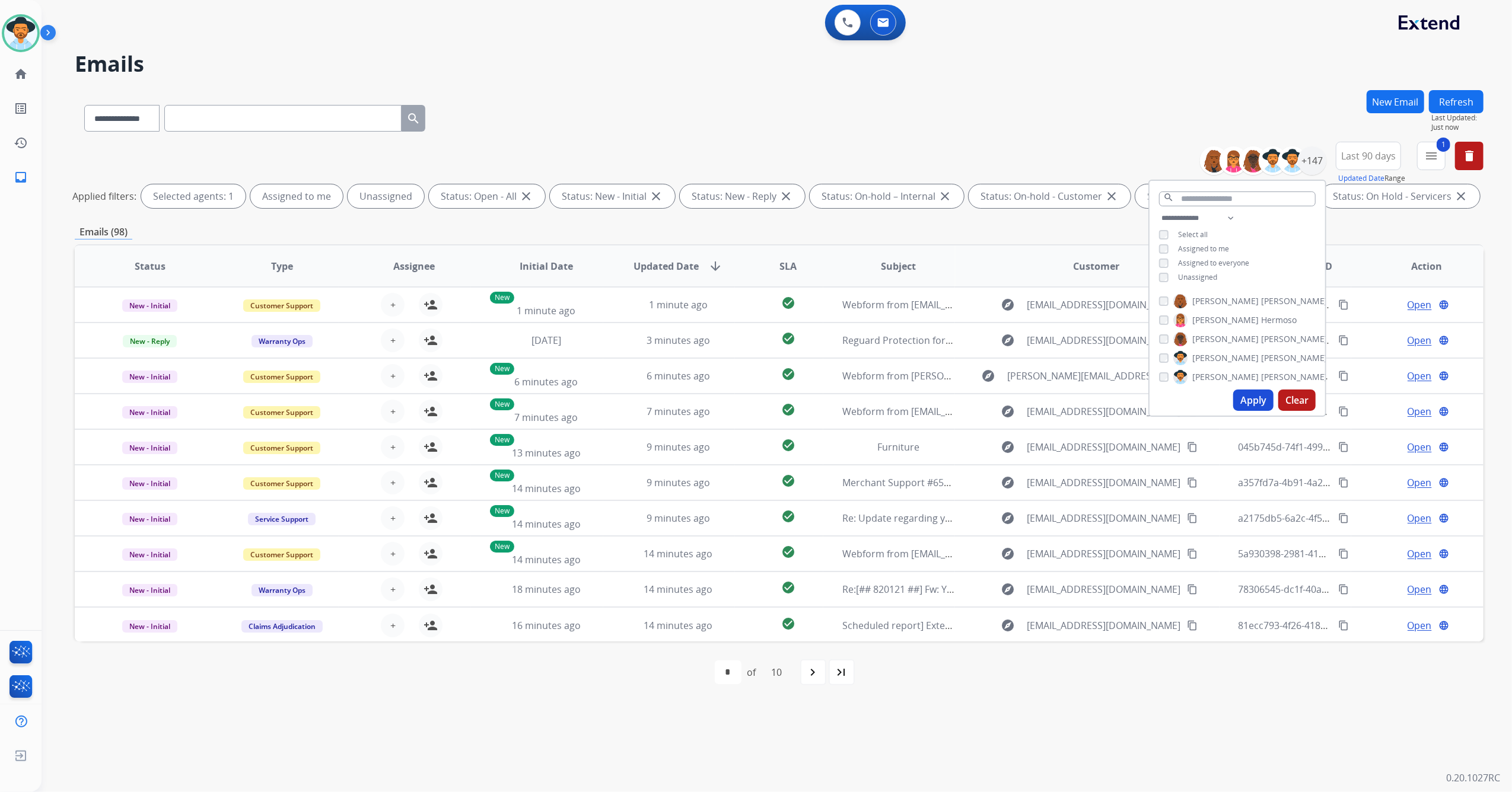
click at [1163, 280] on div "**********" at bounding box center [1237, 249] width 176 height 76
click at [1262, 401] on button "Apply" at bounding box center [1253, 400] width 41 height 21
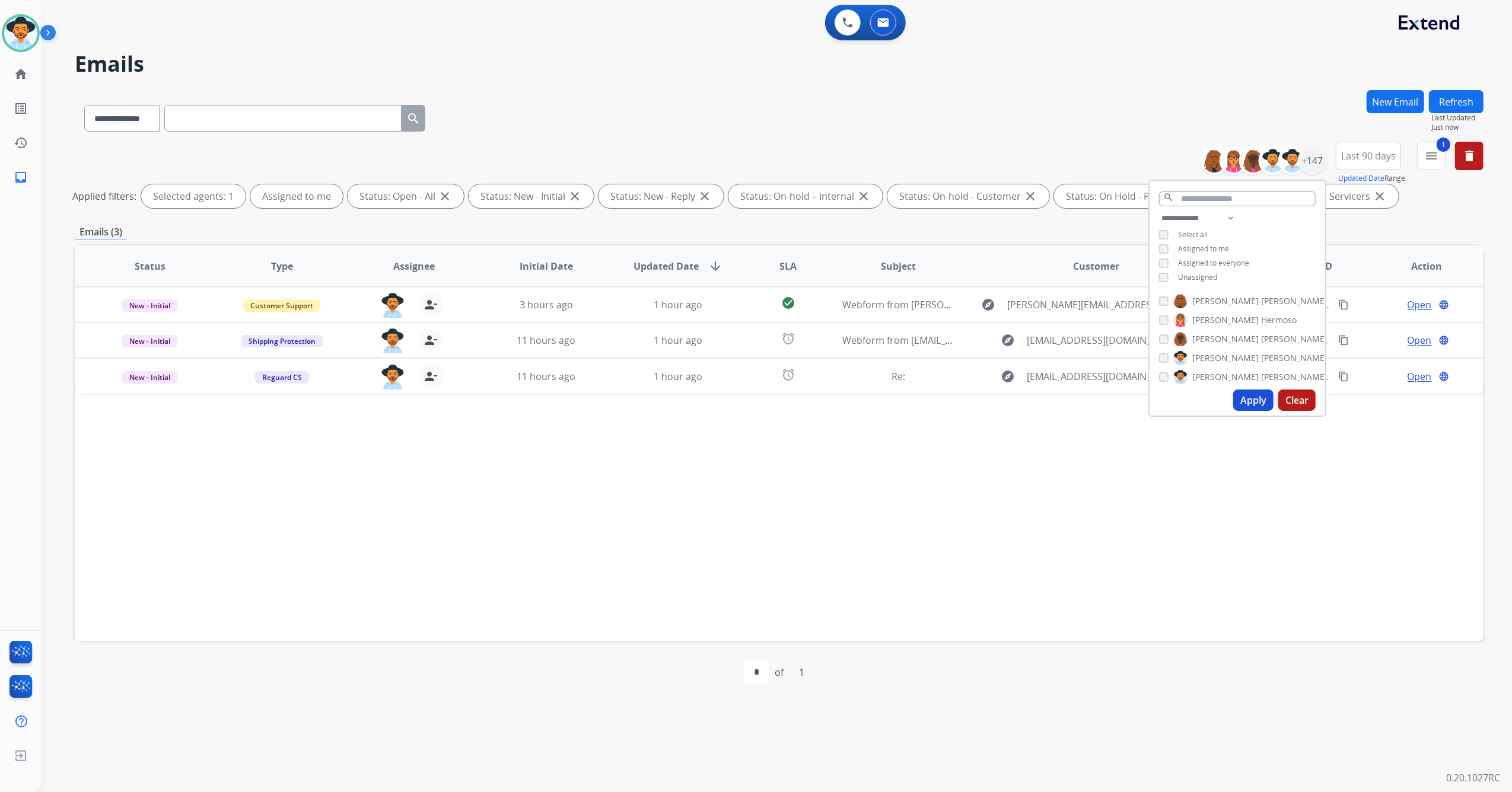
drag, startPoint x: 874, startPoint y: 560, endPoint x: 871, endPoint y: 555, distance: 5.8
click at [875, 560] on div "Status Type Assignee Initial Date Updated Date arrow_downward SLA Subject Custo…" at bounding box center [778, 443] width 1408 height 398
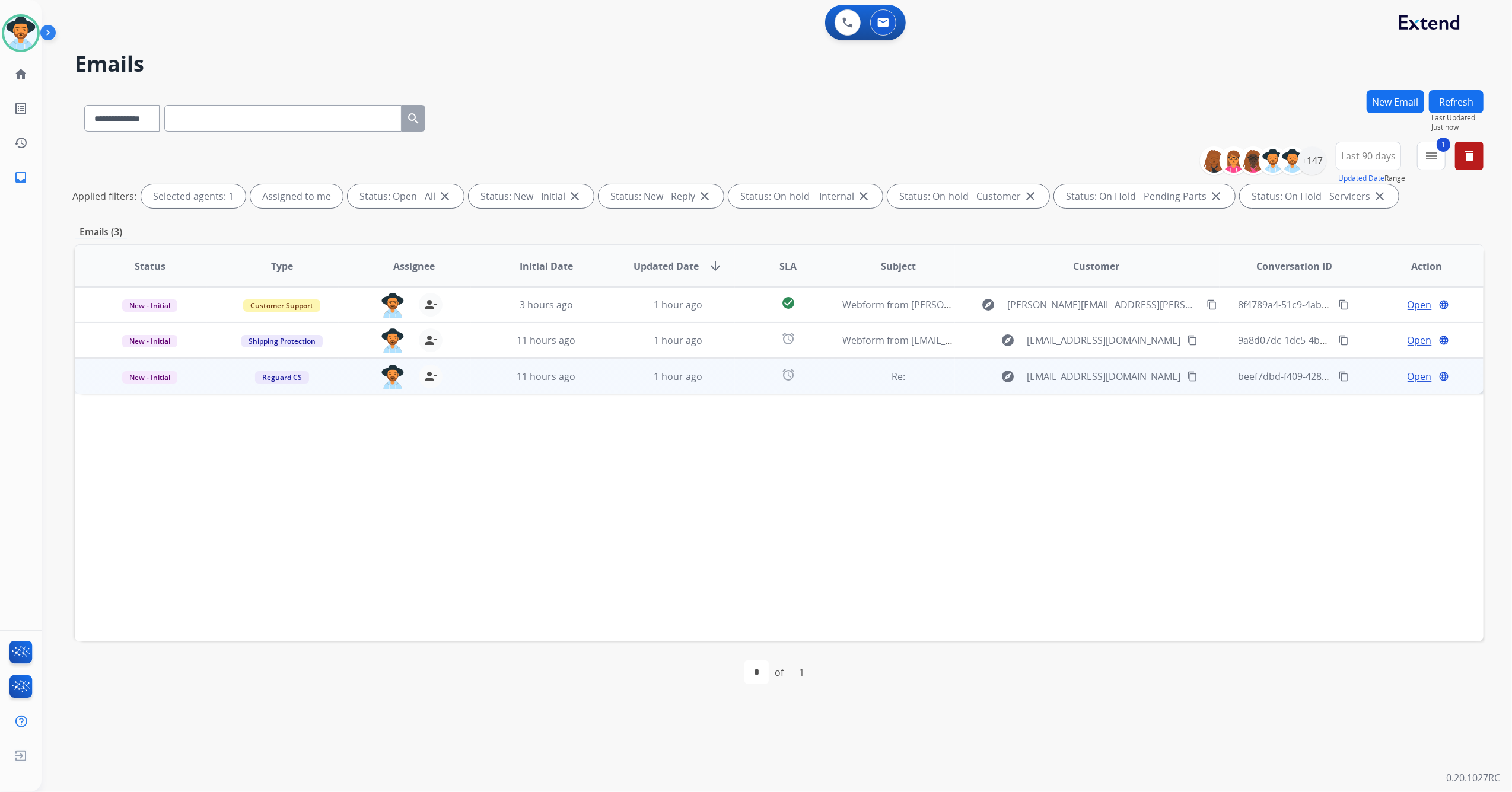
click at [580, 381] on div "11 hours ago" at bounding box center [546, 376] width 113 height 15
click at [1412, 379] on span "Open" at bounding box center [1419, 376] width 24 height 15
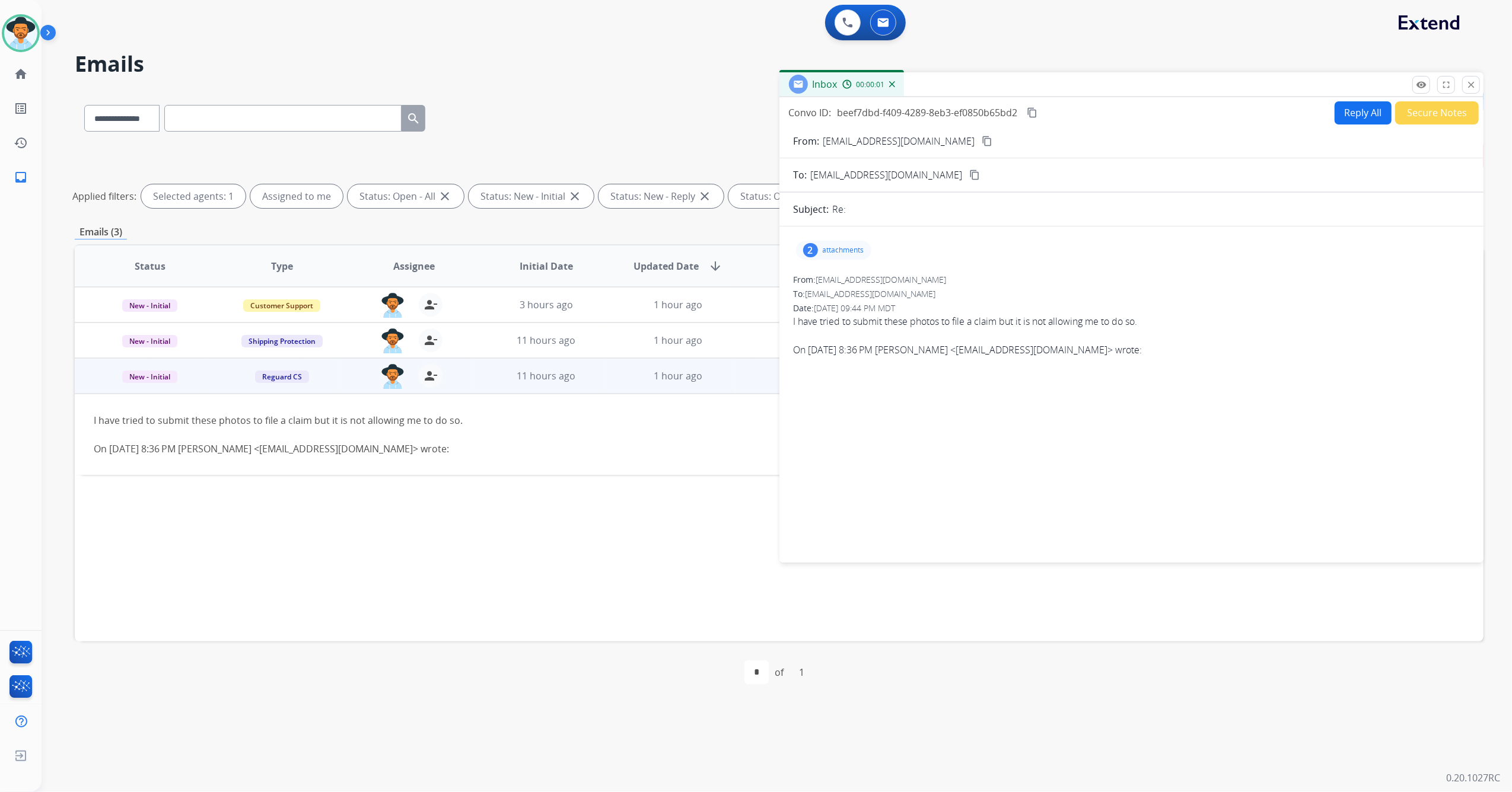
click at [849, 257] on div "2 attachments" at bounding box center [833, 250] width 75 height 19
click at [981, 279] on mat-icon "download" at bounding box center [976, 281] width 11 height 11
click at [978, 324] on mat-icon "download" at bounding box center [976, 322] width 11 height 11
click at [982, 140] on mat-icon "content_copy" at bounding box center [987, 141] width 11 height 11
click at [1473, 90] on mat-icon "close" at bounding box center [1471, 85] width 11 height 11
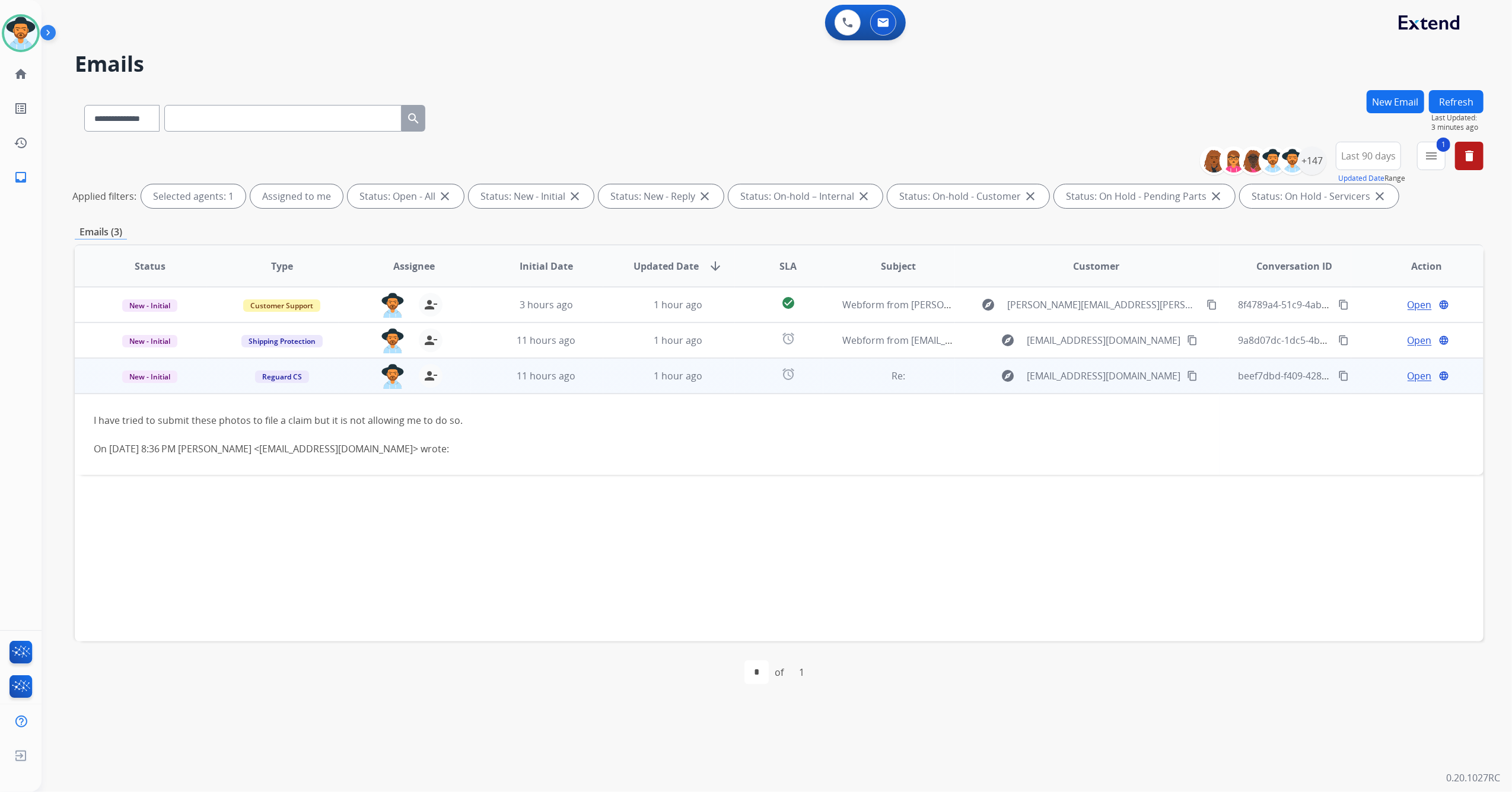
click at [1410, 379] on span "Open" at bounding box center [1419, 376] width 24 height 15
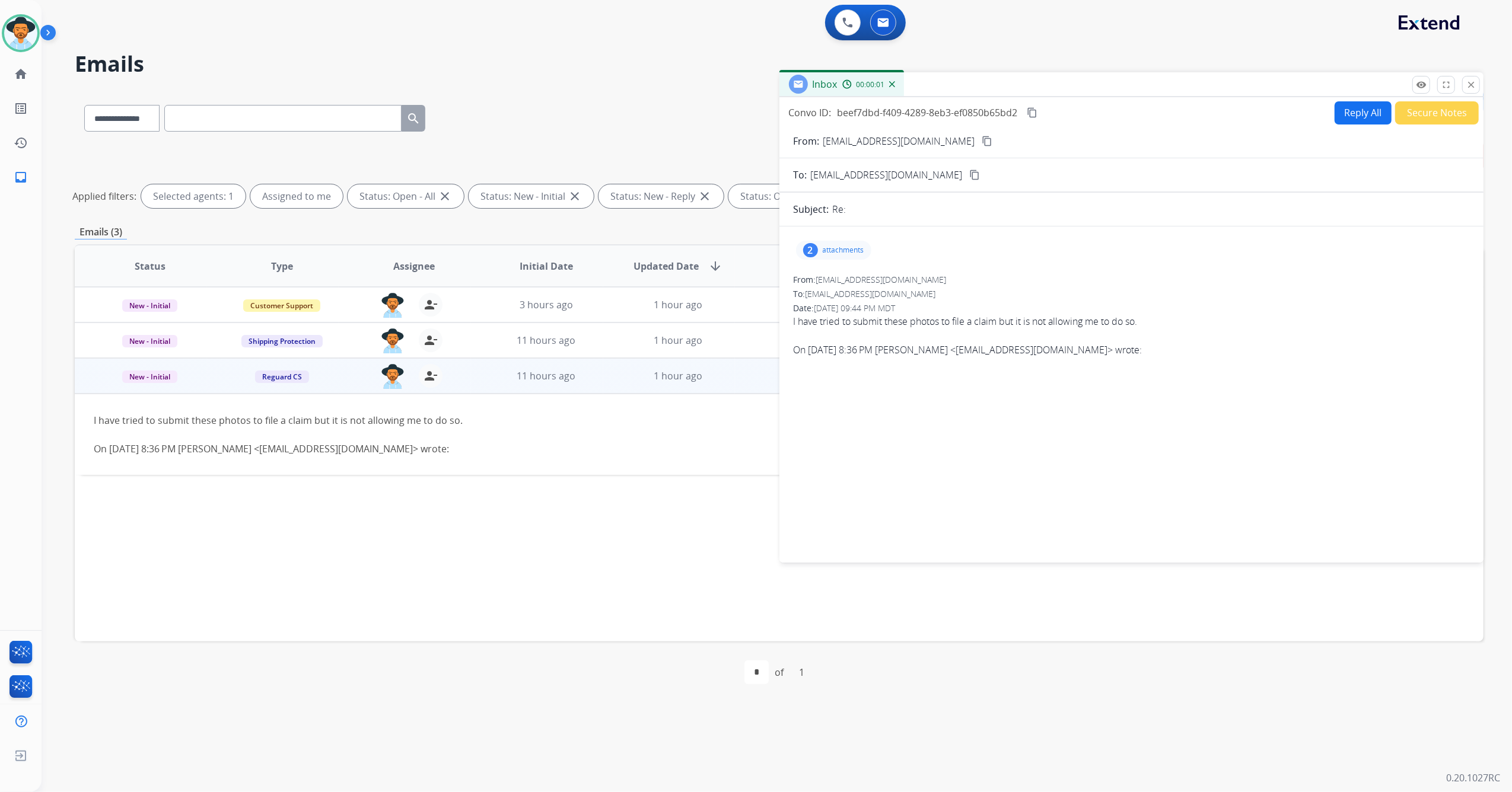
click at [1340, 107] on button "Reply All" at bounding box center [1363, 113] width 57 height 23
select select "**********"
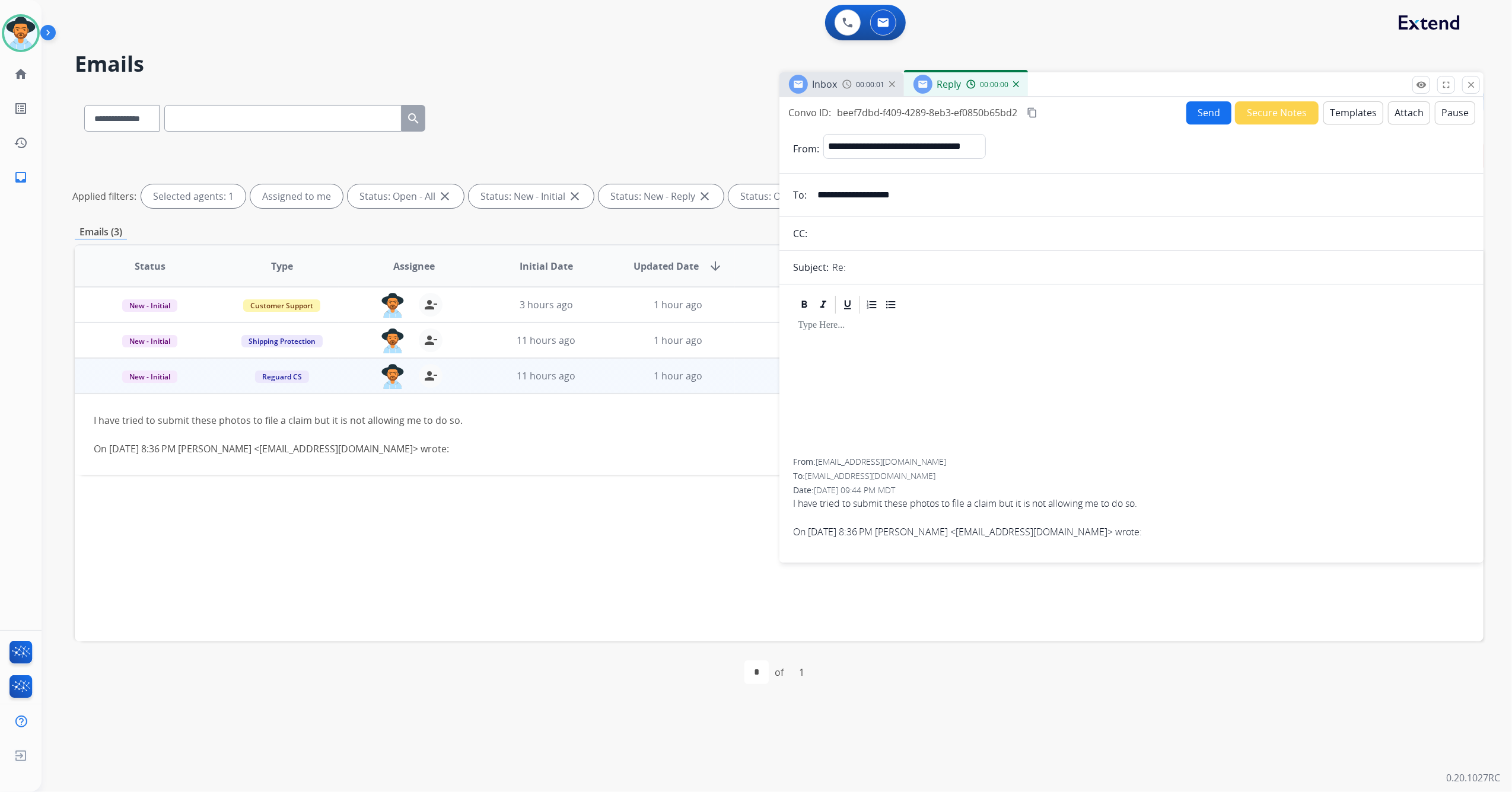
click at [1350, 106] on button "Templates" at bounding box center [1353, 113] width 60 height 23
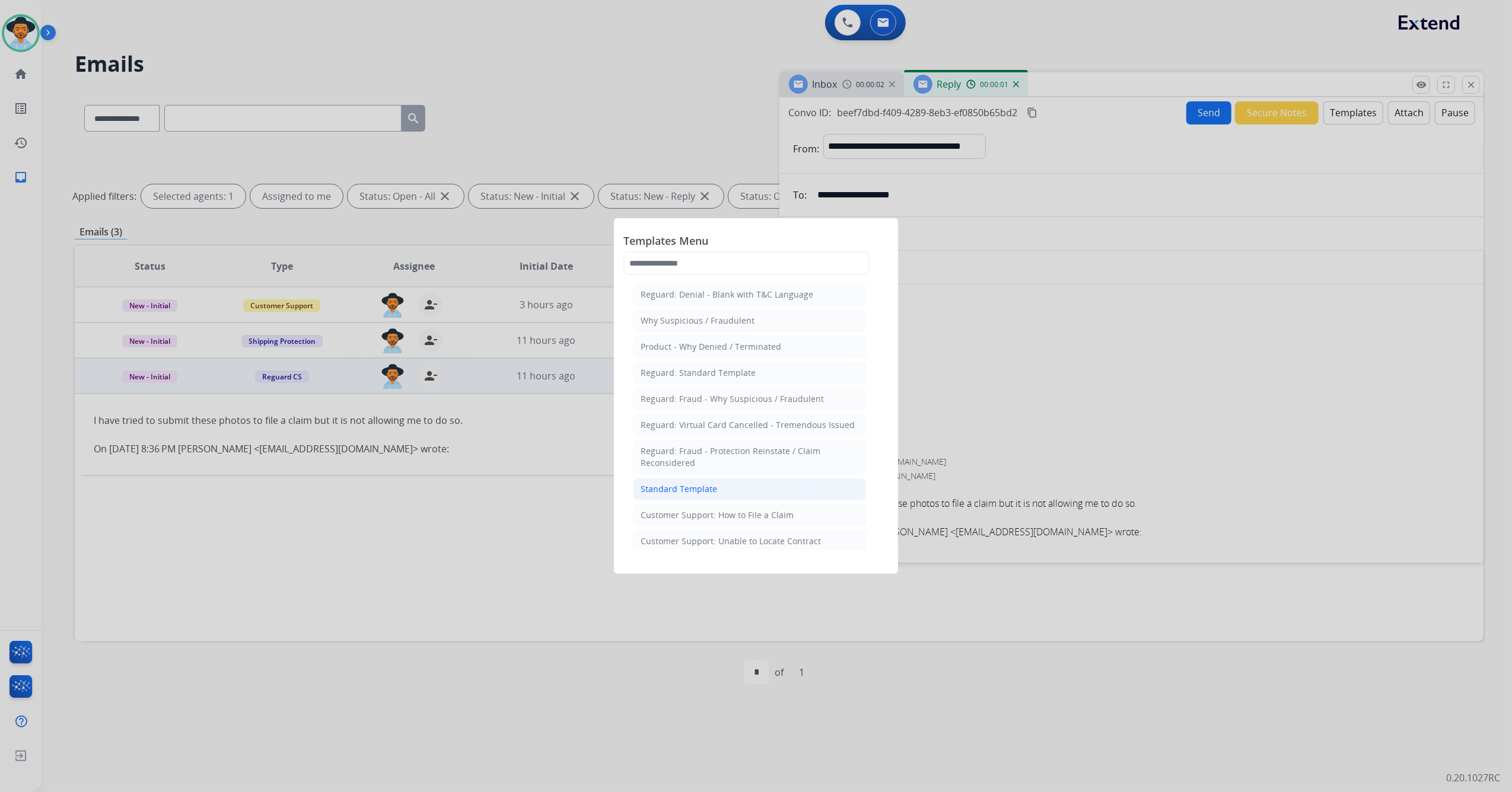
click at [740, 499] on li "Standard Template" at bounding box center [749, 489] width 233 height 22
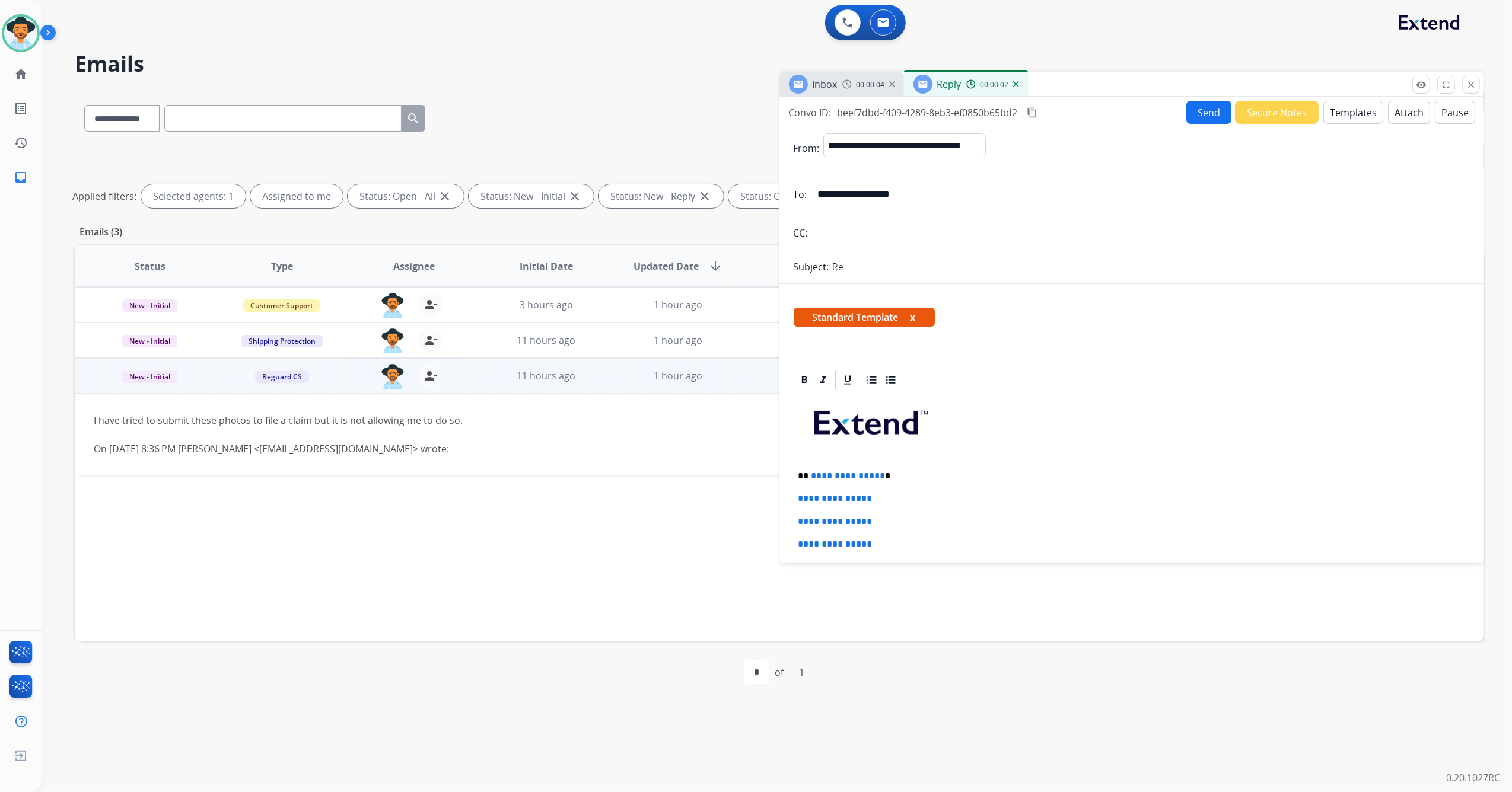
click at [1349, 111] on button "Templates" at bounding box center [1353, 113] width 60 height 23
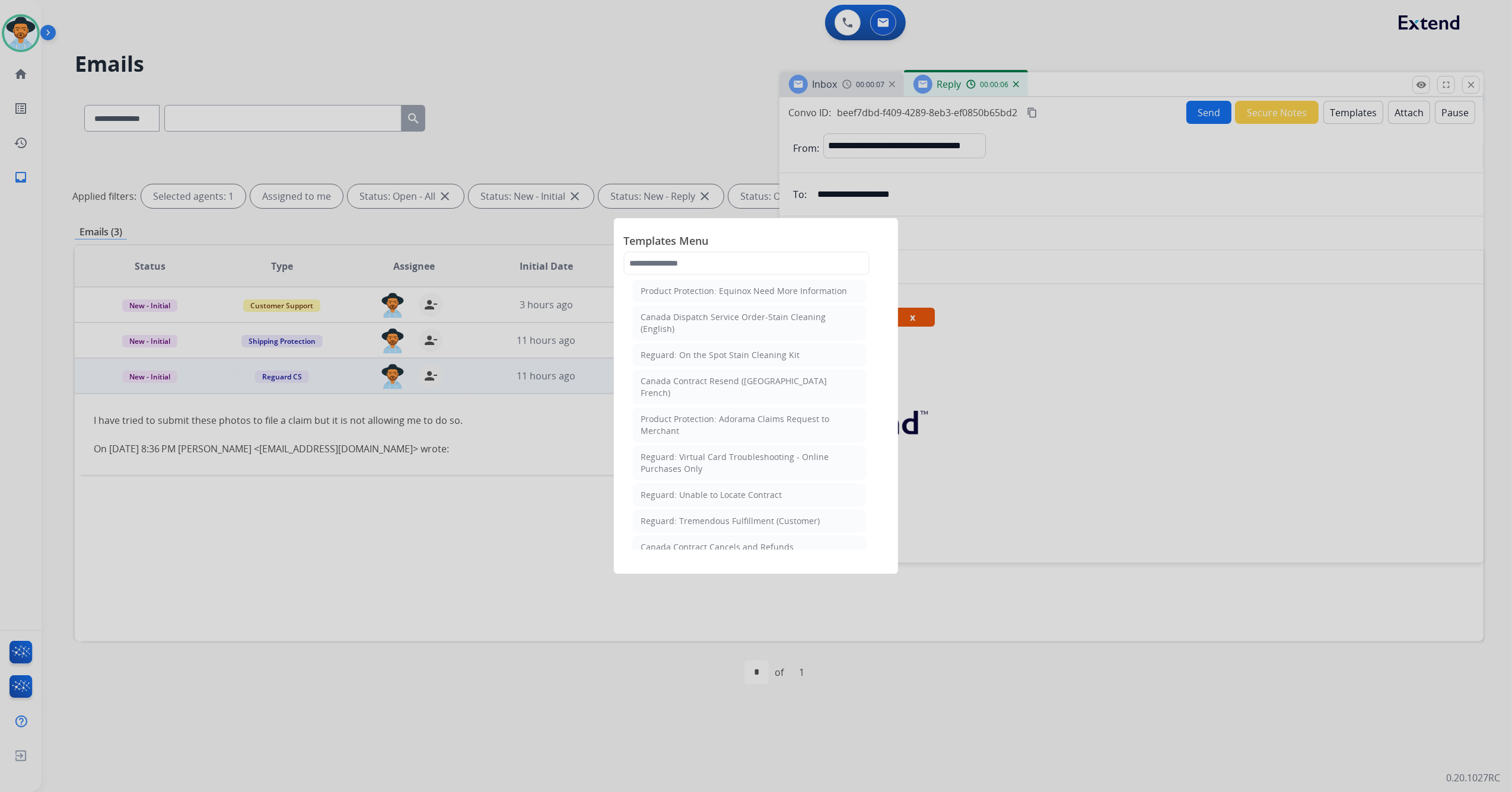
scroll to position [869, 0]
click at [677, 251] on input "text" at bounding box center [746, 263] width 246 height 24
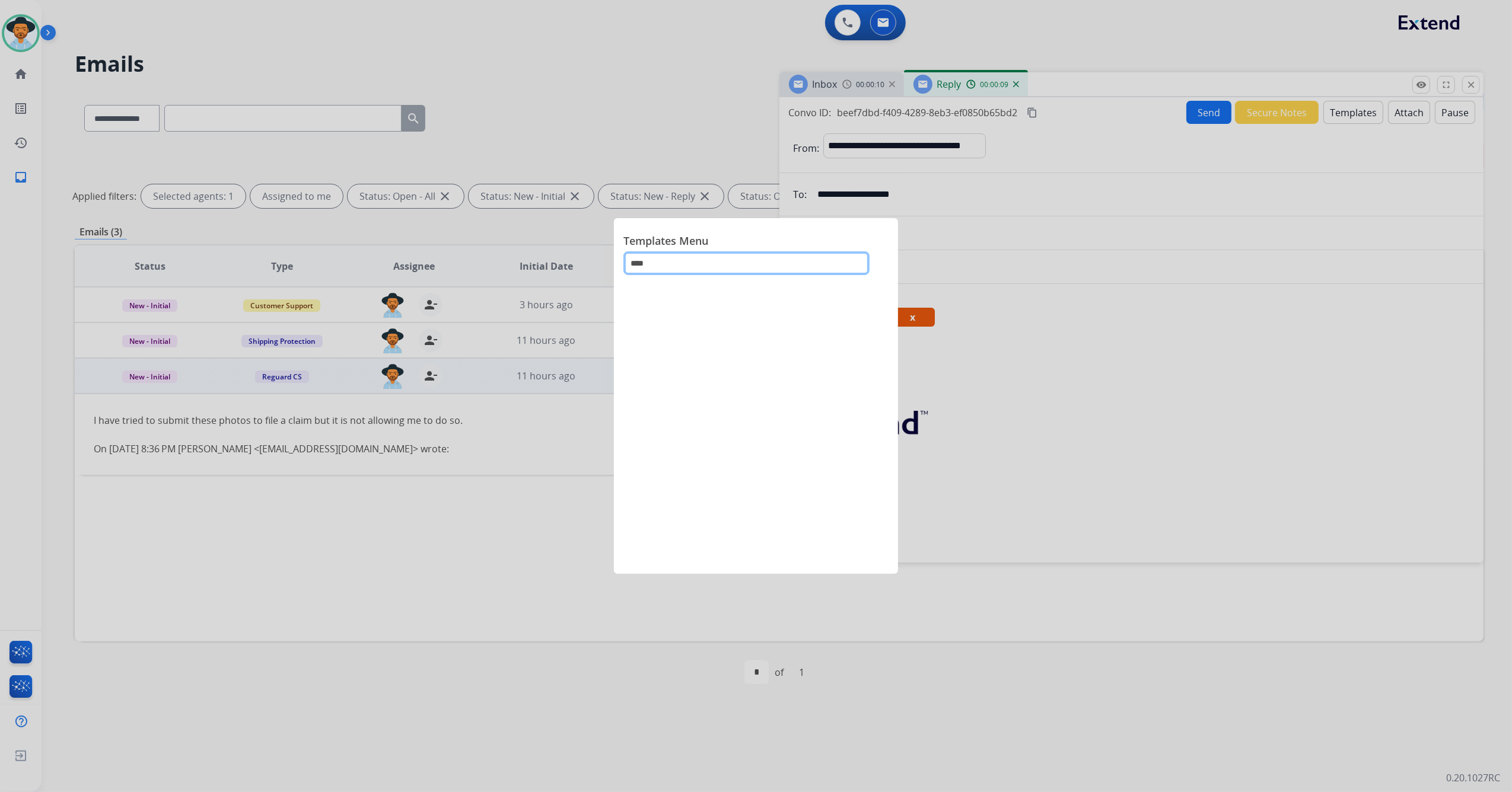
scroll to position [0, 0]
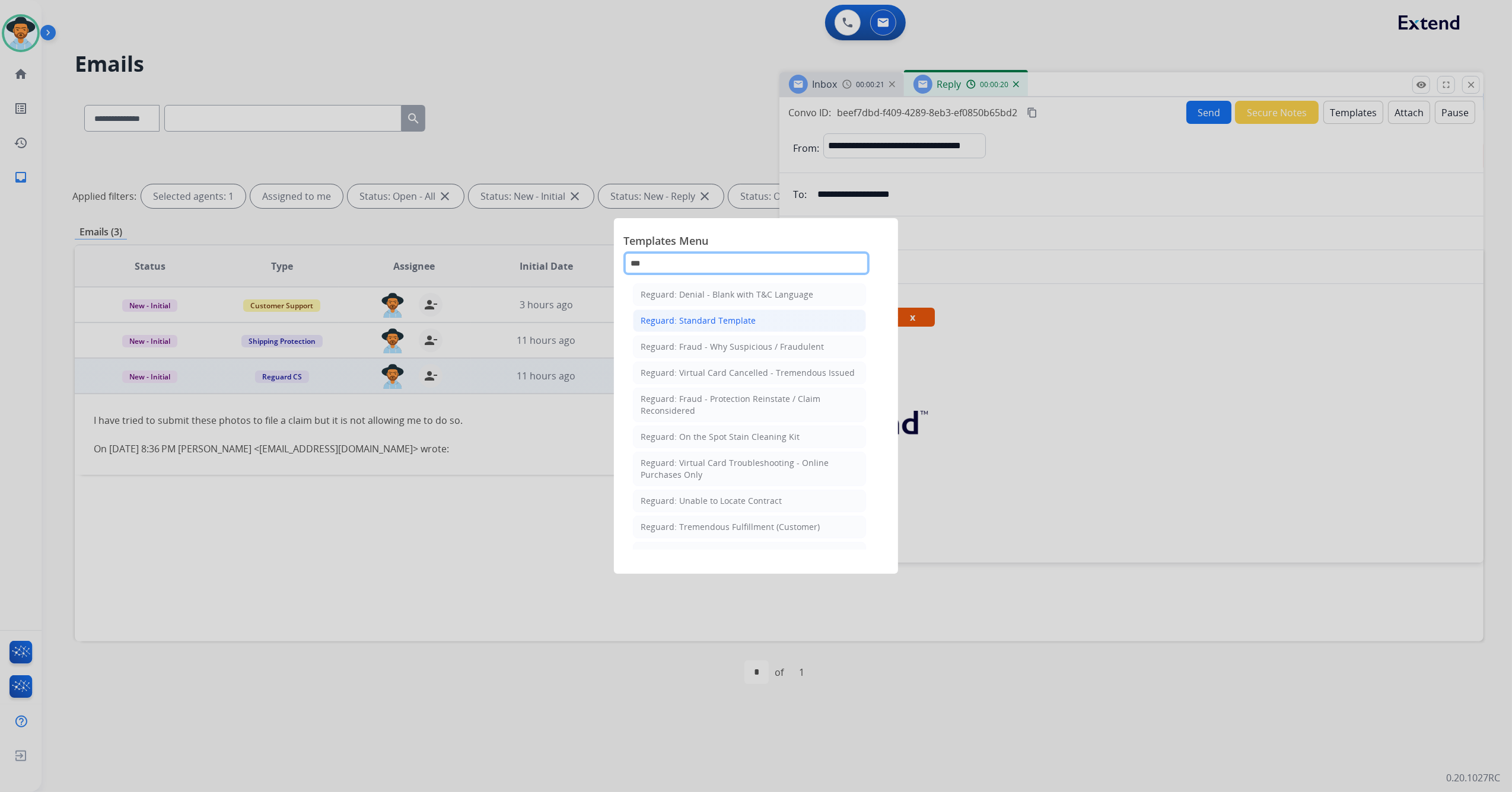
type input "***"
click at [738, 325] on div "Reguard: Standard Template" at bounding box center [698, 321] width 115 height 12
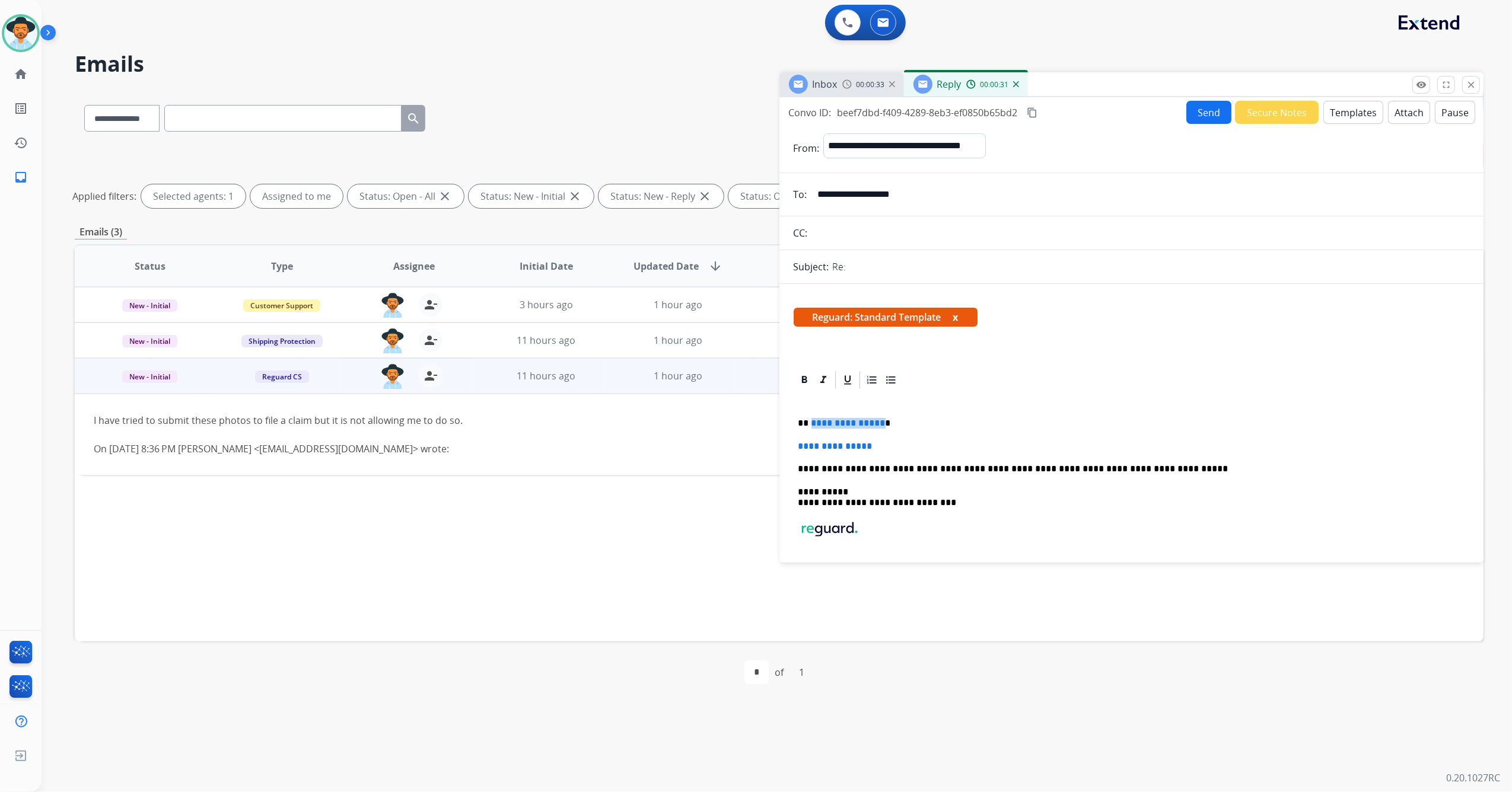
drag, startPoint x: 874, startPoint y: 425, endPoint x: 809, endPoint y: 429, distance: 65.1
click at [809, 428] on p "**********" at bounding box center [1127, 424] width 657 height 11
drag, startPoint x: 878, startPoint y: 444, endPoint x: 850, endPoint y: 460, distance: 32.2
click at [797, 443] on div "**********" at bounding box center [1131, 502] width 676 height 223
drag, startPoint x: 864, startPoint y: 446, endPoint x: 800, endPoint y: 442, distance: 64.1
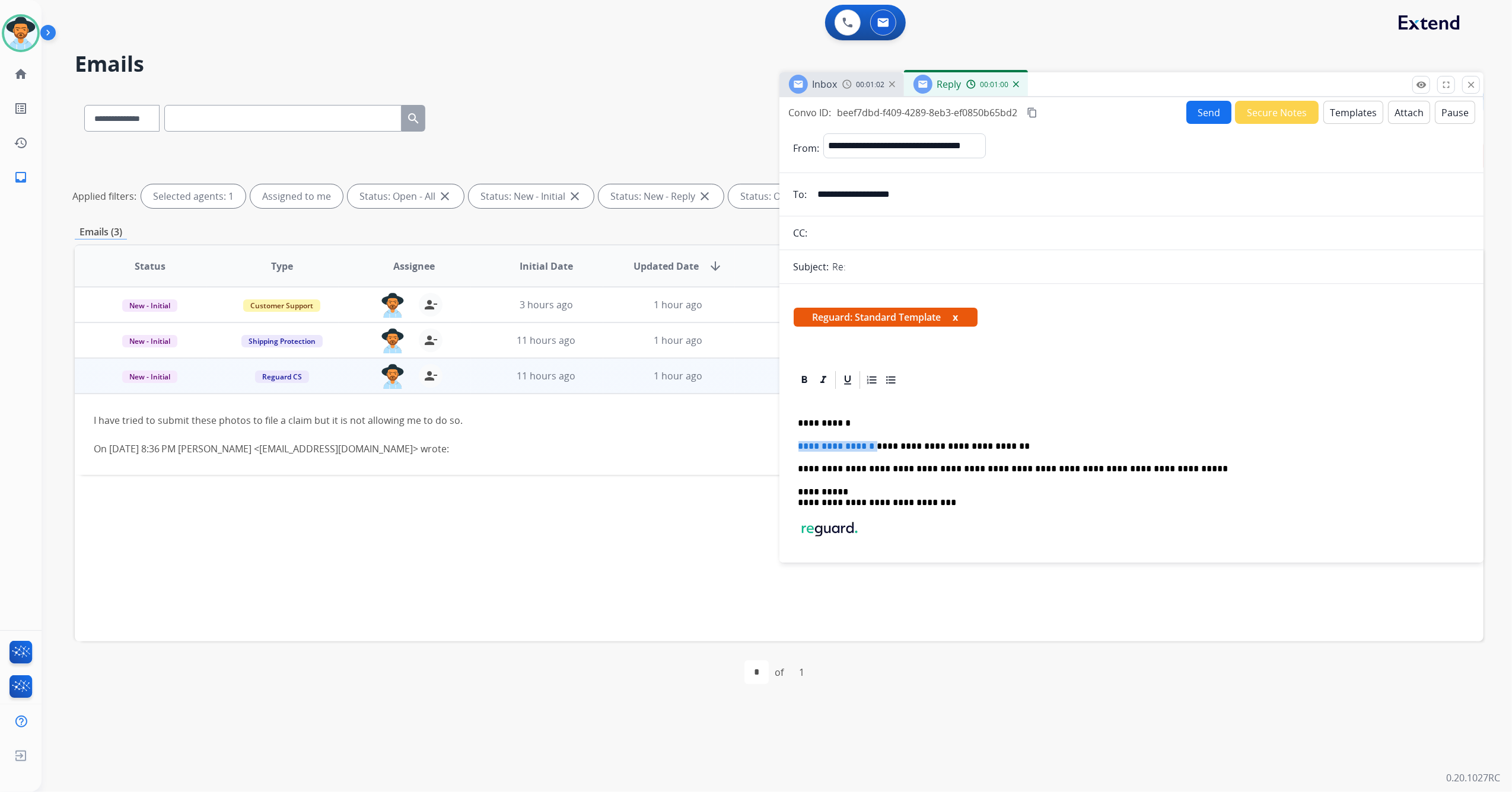
click at [800, 442] on span "**********" at bounding box center [838, 446] width 79 height 9
click at [1065, 446] on p "**********" at bounding box center [1127, 447] width 657 height 11
click at [1258, 444] on p "**********" at bounding box center [1127, 447] width 657 height 11
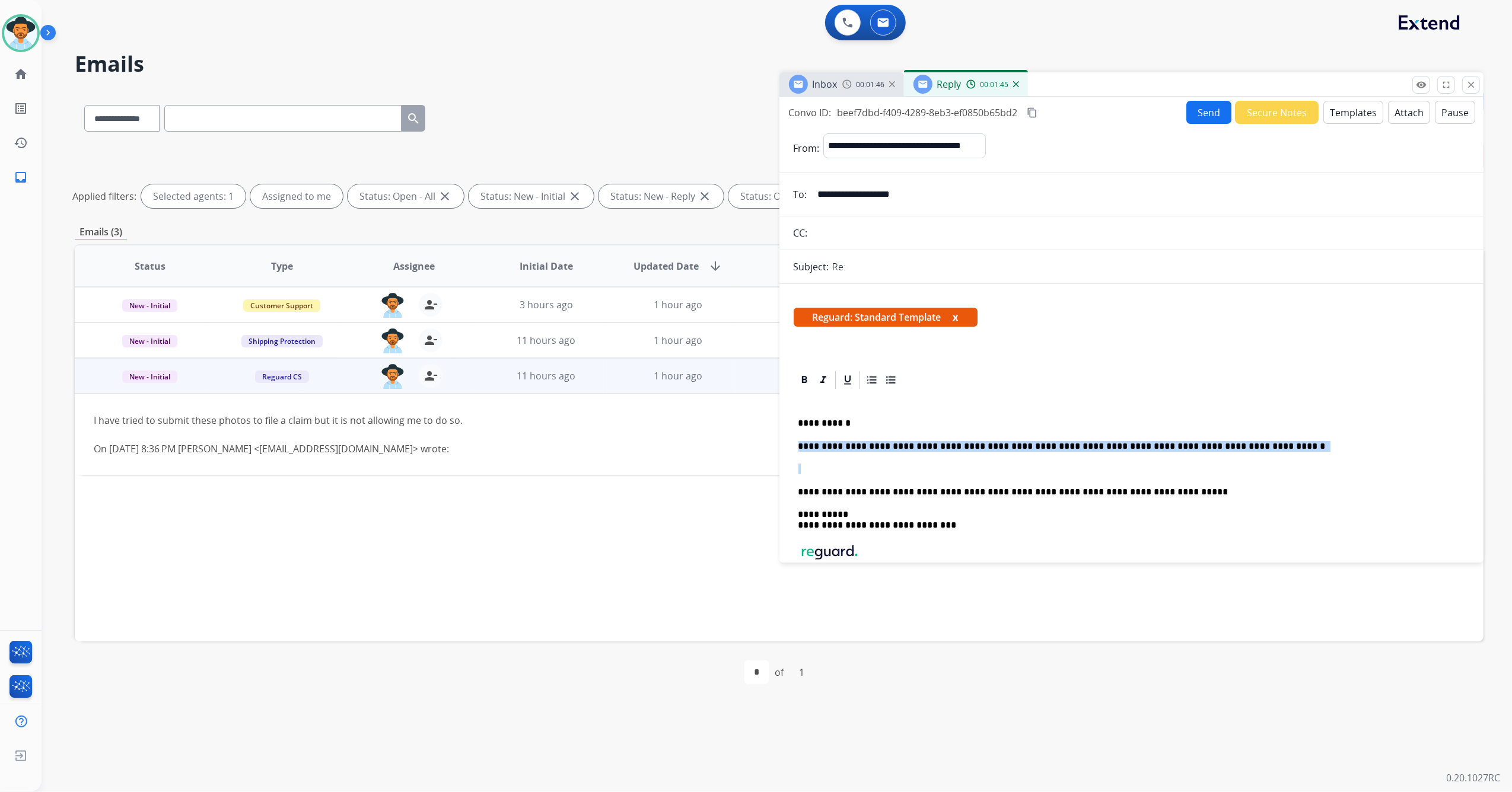
drag, startPoint x: 817, startPoint y: 460, endPoint x: 750, endPoint y: 435, distance: 71.5
click at [750, 435] on div "**********" at bounding box center [778, 396] width 1408 height 613
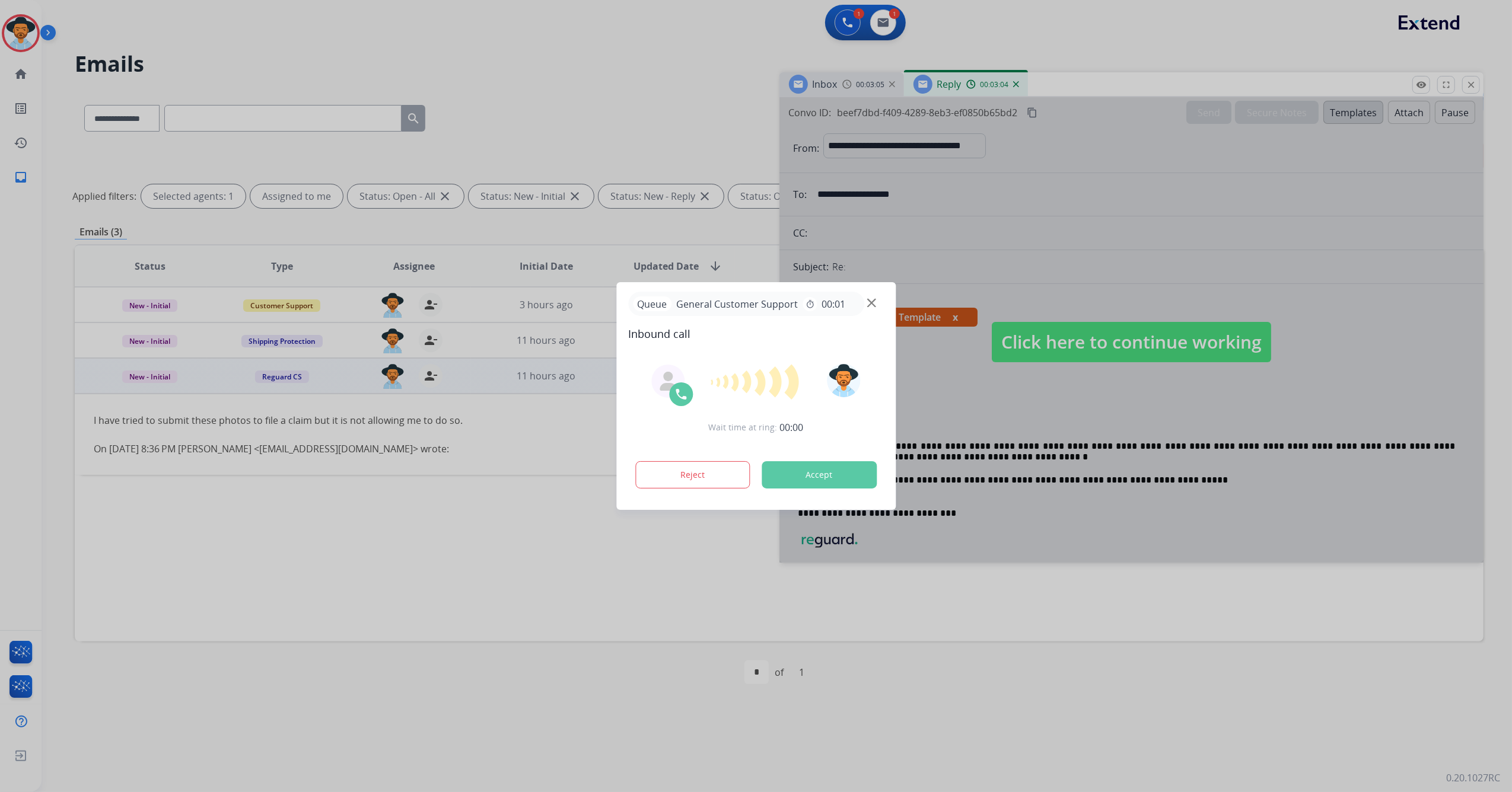
click at [1093, 346] on div at bounding box center [756, 396] width 1512 height 792
drag, startPoint x: 821, startPoint y: 356, endPoint x: 724, endPoint y: 370, distance: 98.0
click at [724, 370] on div "Wait time at ring: 00:02 Reject Accept" at bounding box center [756, 427] width 255 height 146
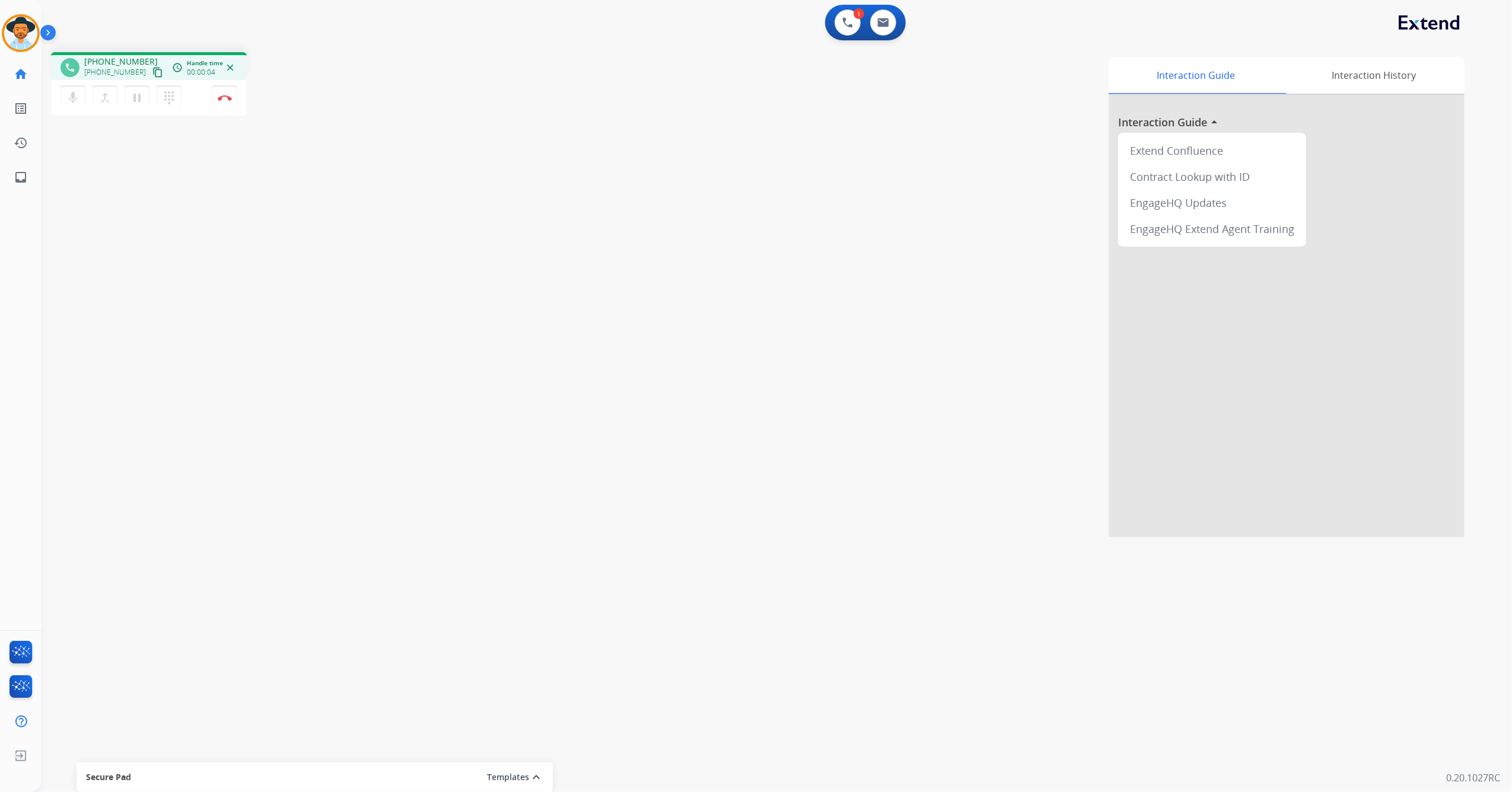
click at [153, 73] on mat-icon "content_copy" at bounding box center [158, 73] width 11 height 11
click at [889, 11] on button at bounding box center [883, 22] width 26 height 26
select select "**********"
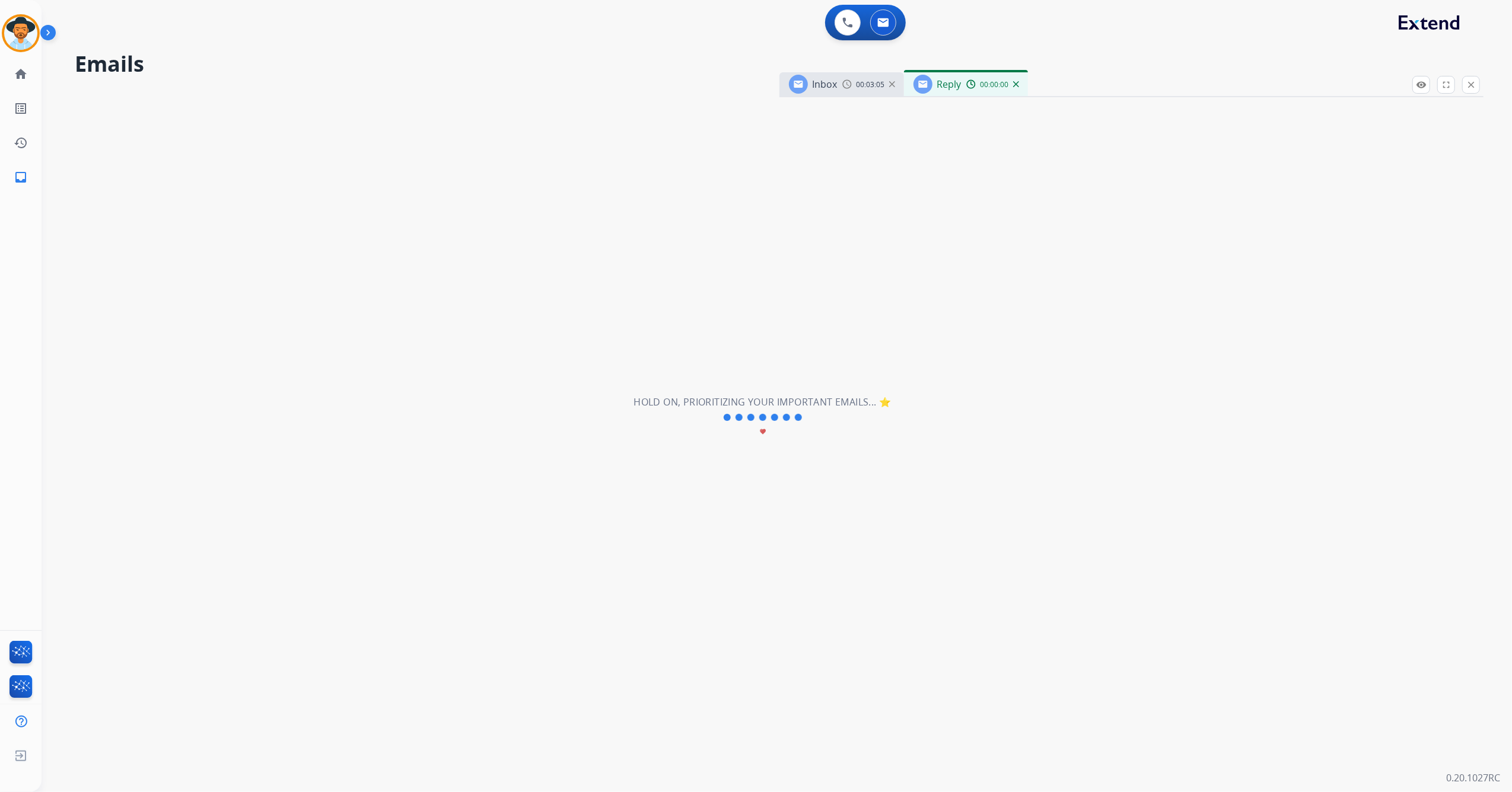
select select "**********"
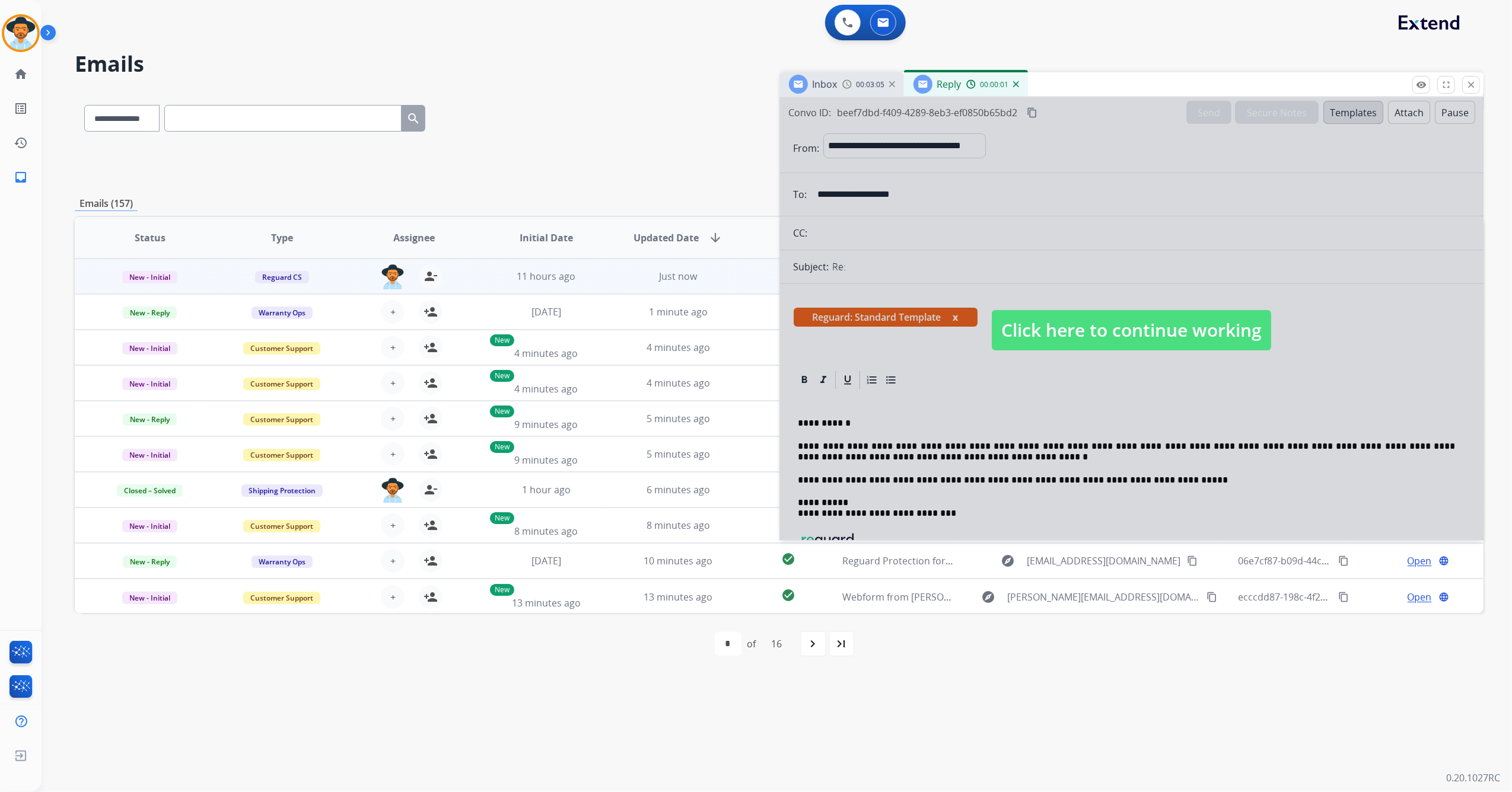
click at [1128, 319] on span "Click here to continue working" at bounding box center [1131, 330] width 280 height 41
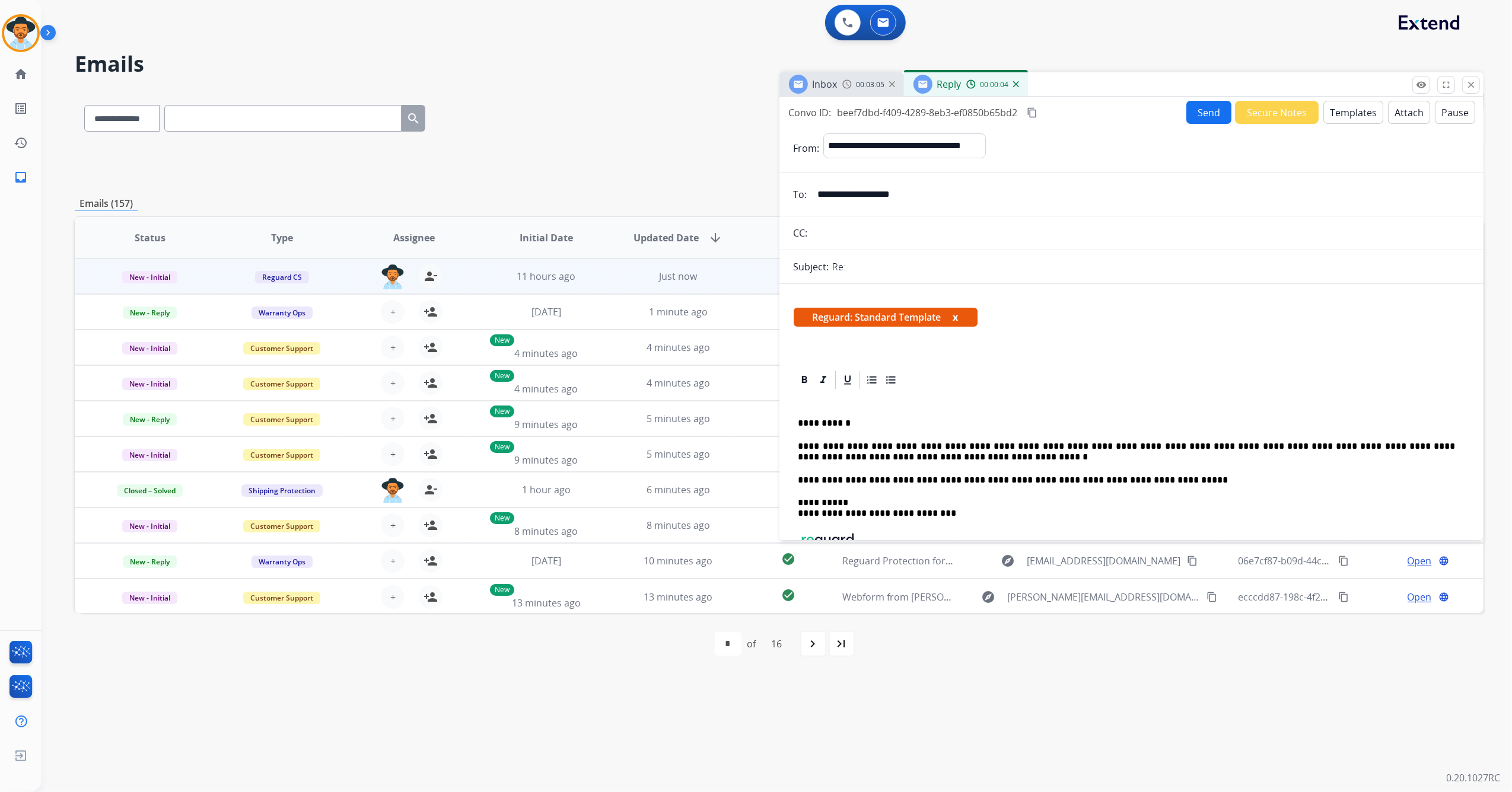
click at [1196, 107] on button "Send" at bounding box center [1209, 113] width 45 height 23
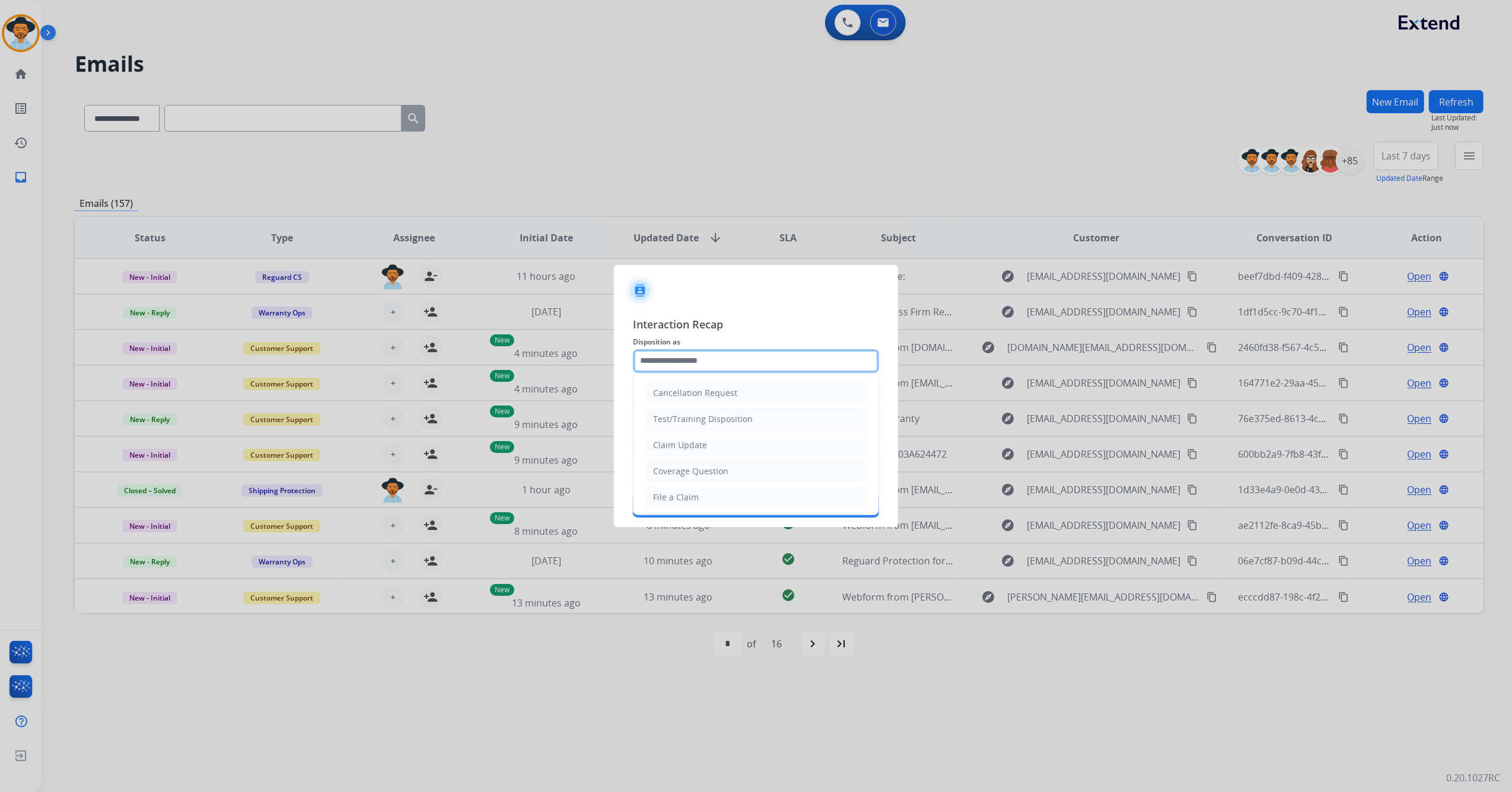
click at [705, 368] on input "text" at bounding box center [756, 361] width 246 height 24
click at [696, 497] on div "File a Claim" at bounding box center [675, 497] width 45 height 12
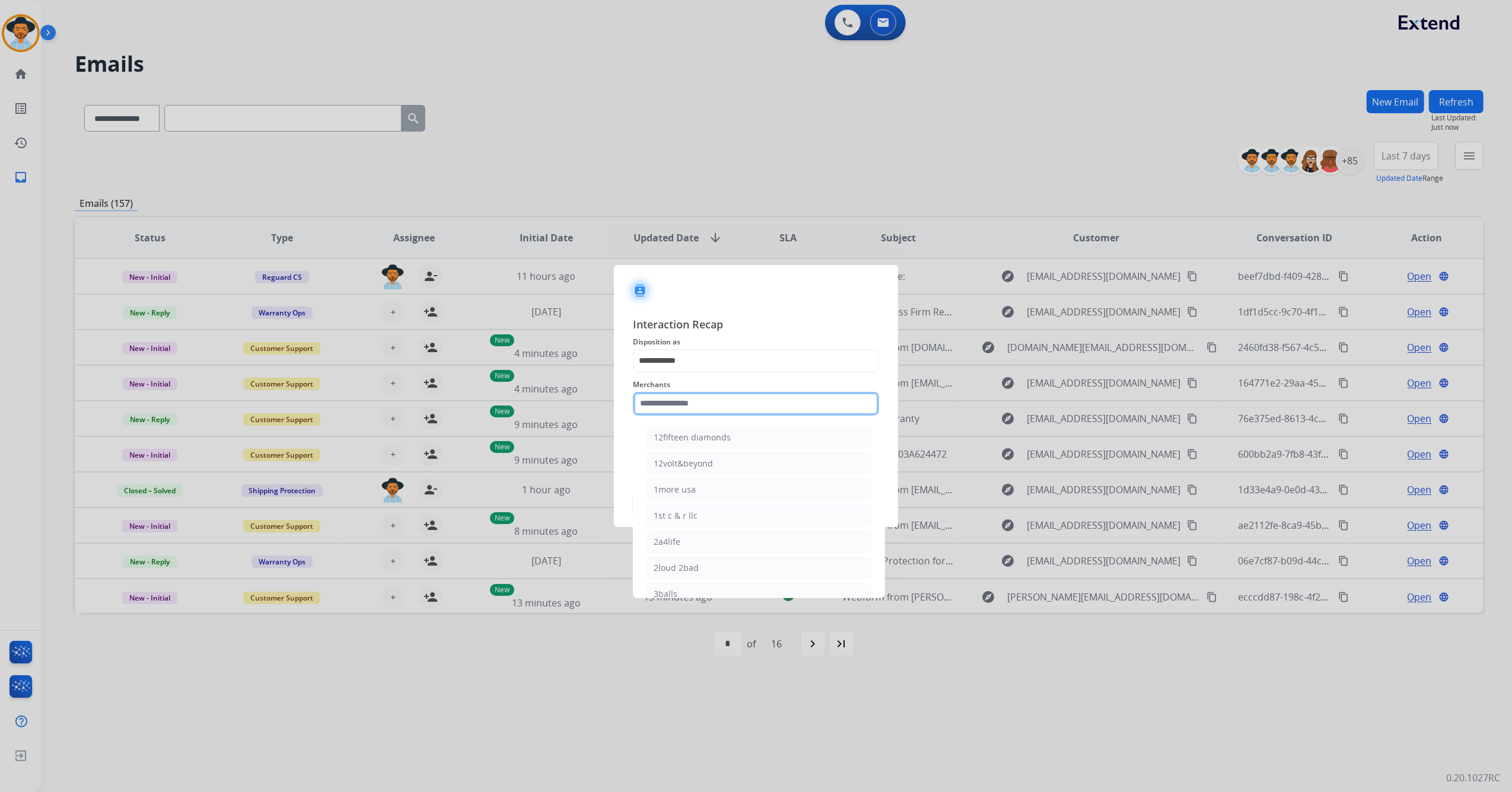
click at [681, 396] on input "text" at bounding box center [756, 404] width 246 height 24
click at [691, 353] on input "**********" at bounding box center [756, 361] width 246 height 24
drag, startPoint x: 691, startPoint y: 353, endPoint x: 562, endPoint y: 356, distance: 129.0
click at [0, 353] on app-contact-recap-modal "**********" at bounding box center [0, 396] width 0 height 792
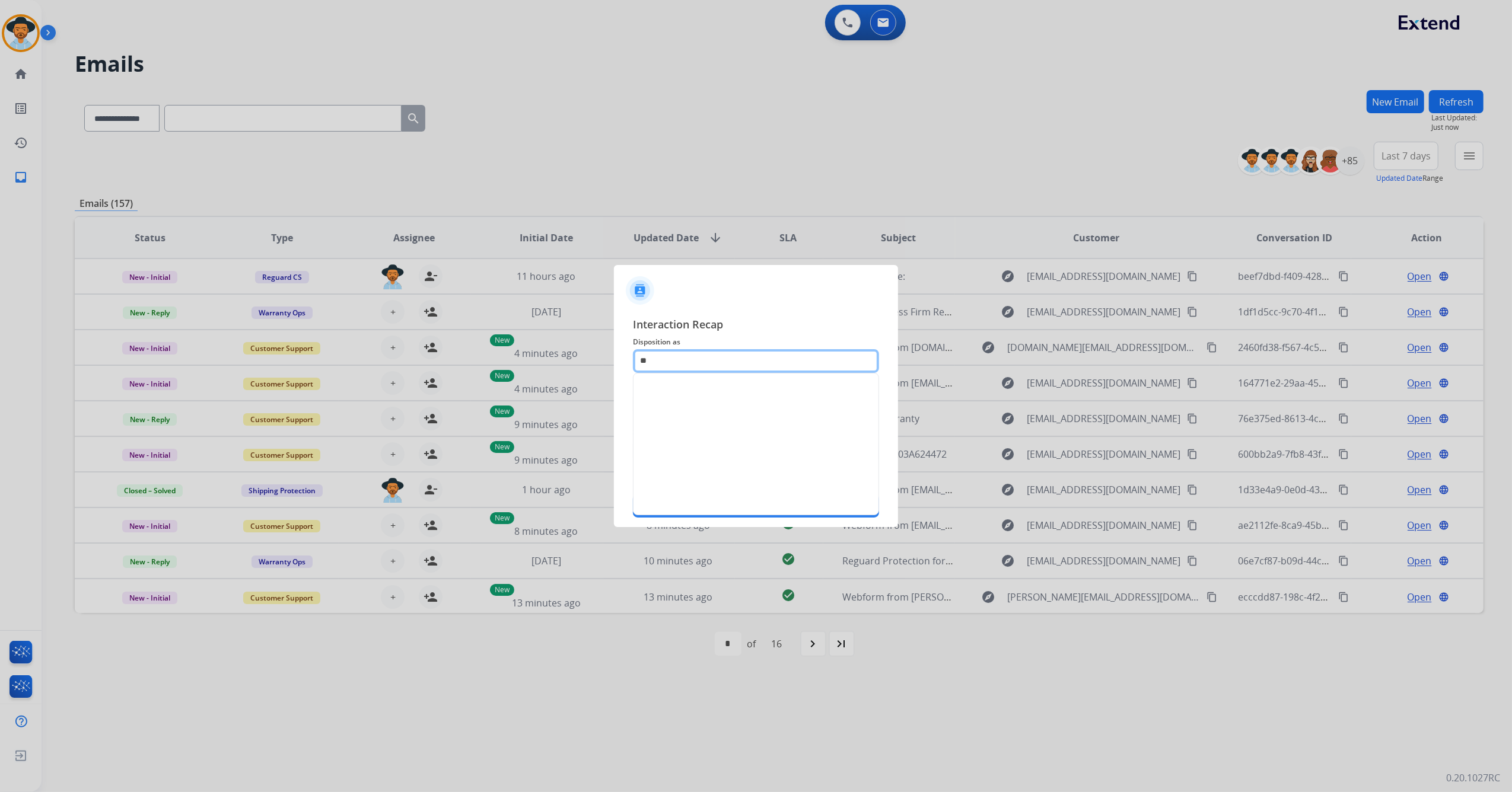
type input "*"
click at [694, 390] on li "Other" at bounding box center [755, 393] width 221 height 22
type input "*****"
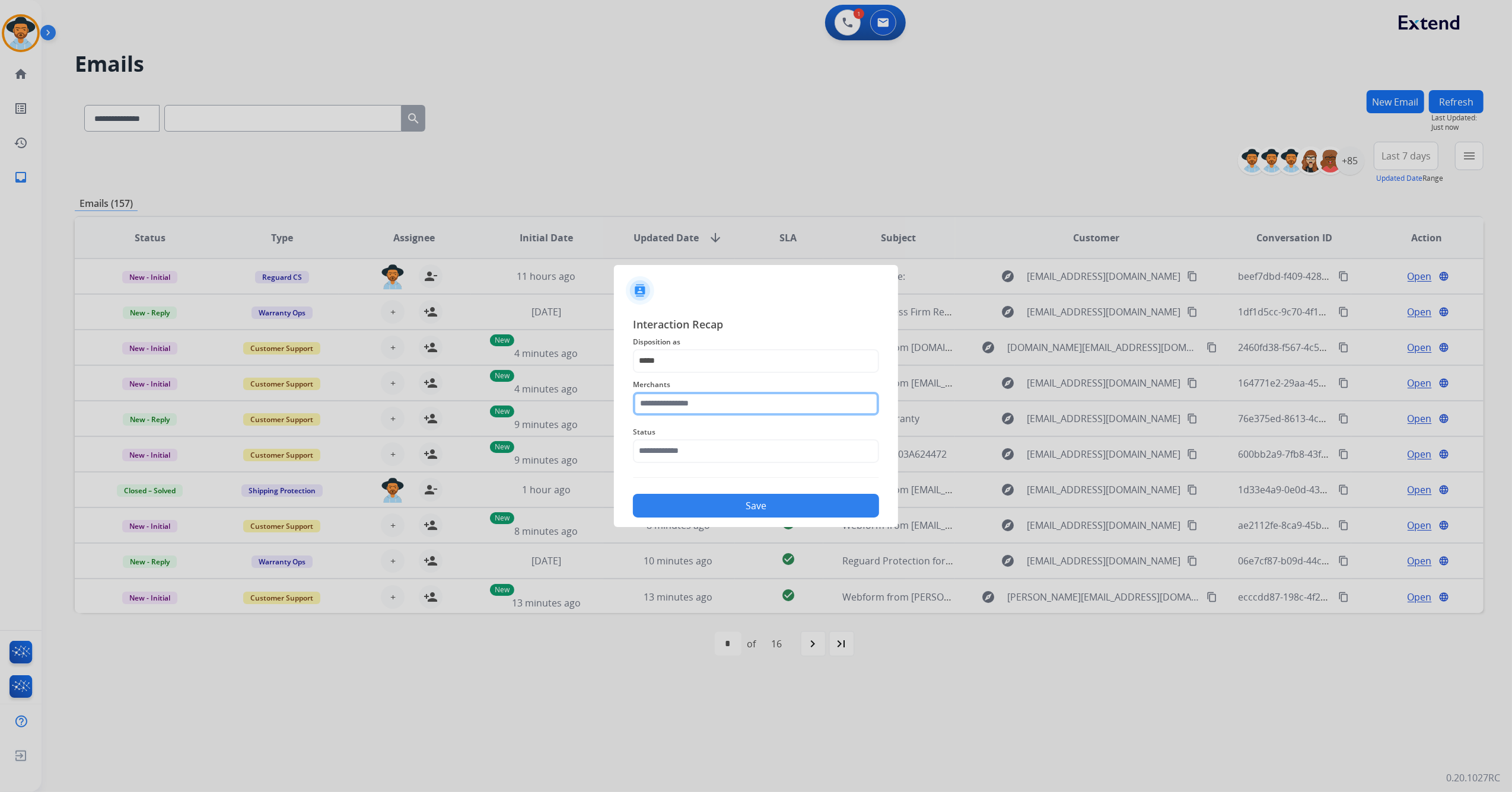
click at [677, 407] on input "text" at bounding box center [756, 404] width 246 height 24
click at [705, 439] on div "[PERSON_NAME]" at bounding box center [687, 437] width 67 height 12
type input "**********"
click at [703, 443] on input "text" at bounding box center [756, 451] width 246 height 24
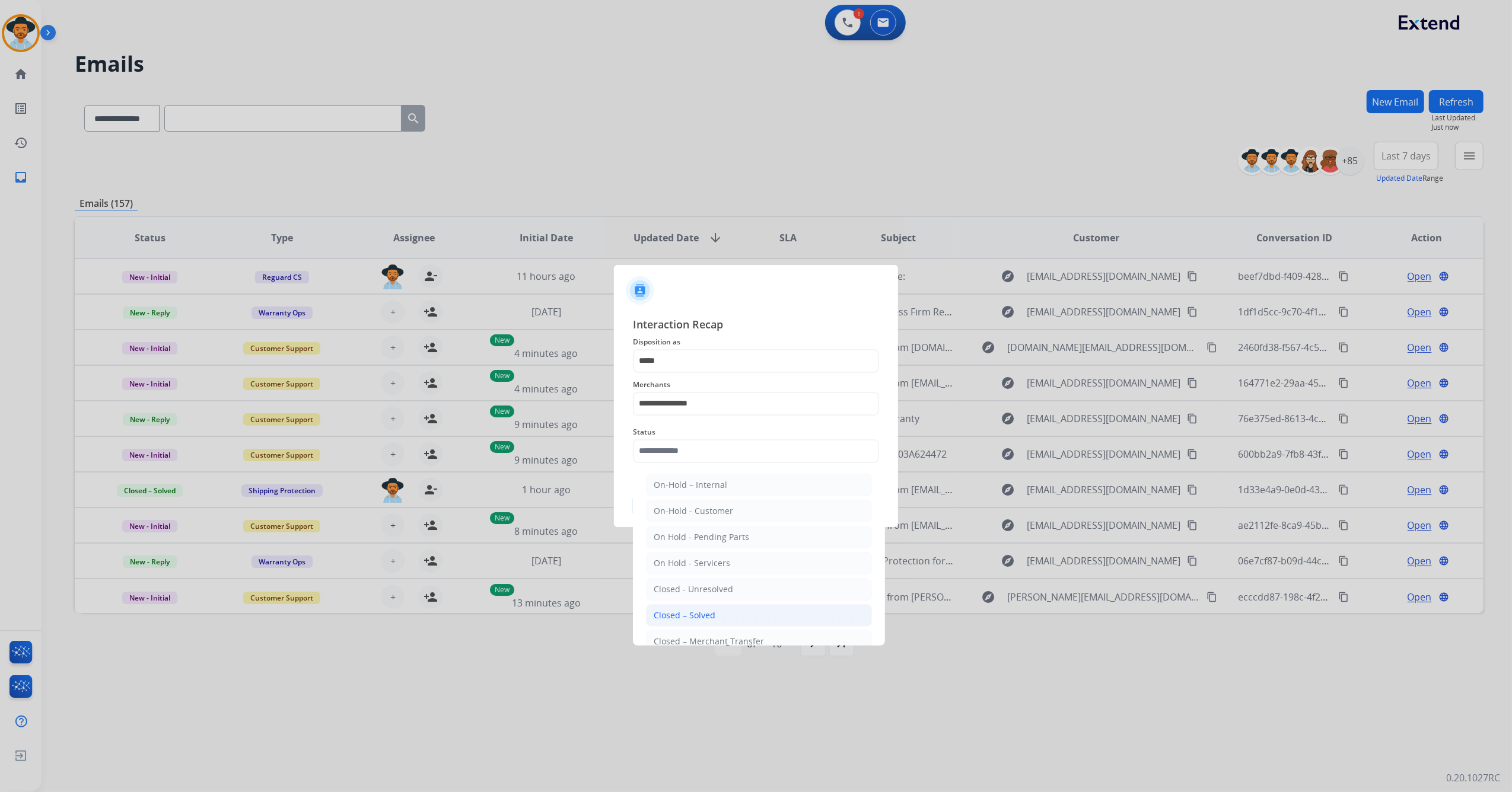
click at [686, 620] on div "Closed – Solved" at bounding box center [685, 615] width 62 height 12
type input "**********"
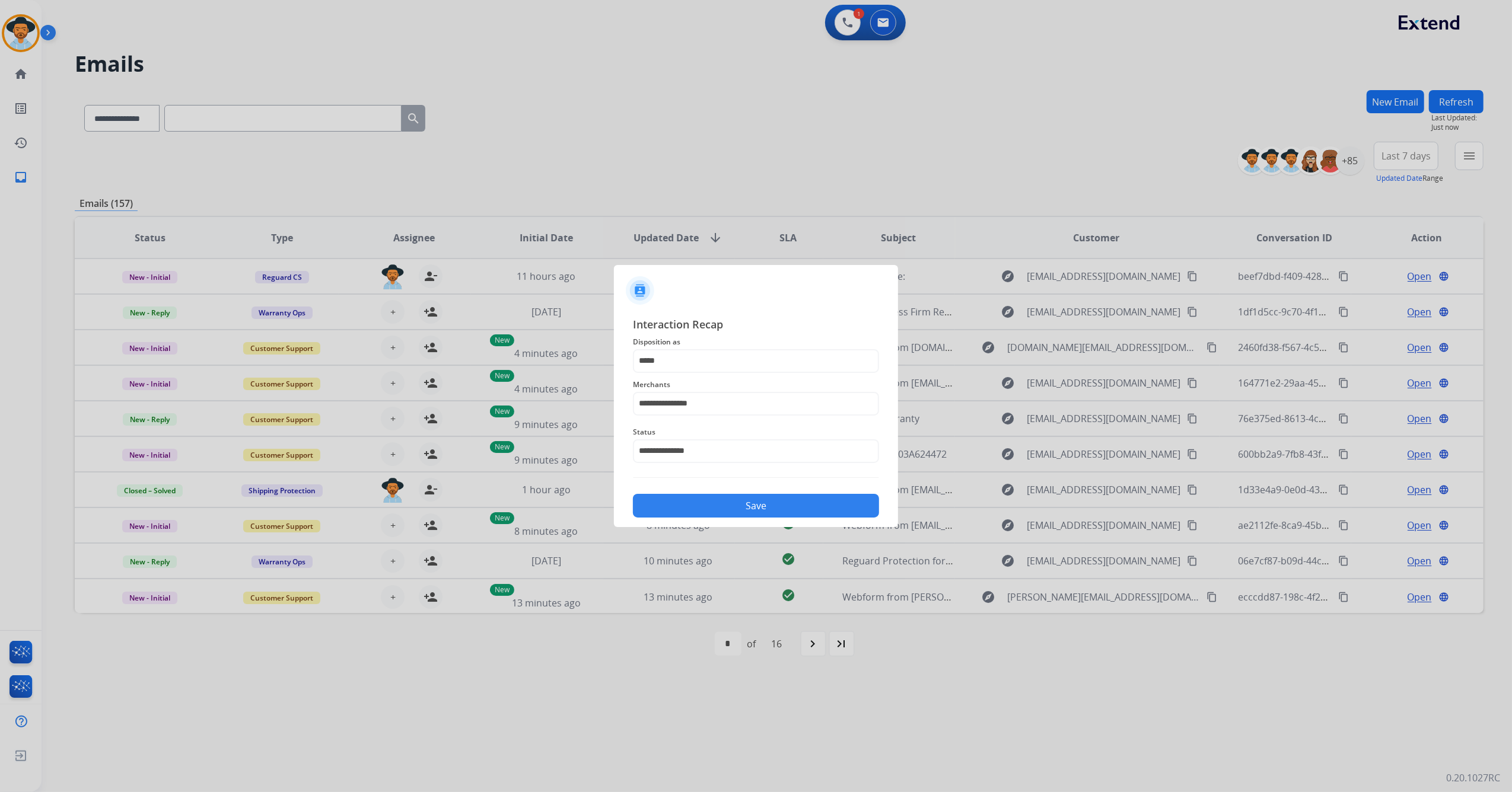
click at [711, 512] on button "Save" at bounding box center [756, 505] width 246 height 24
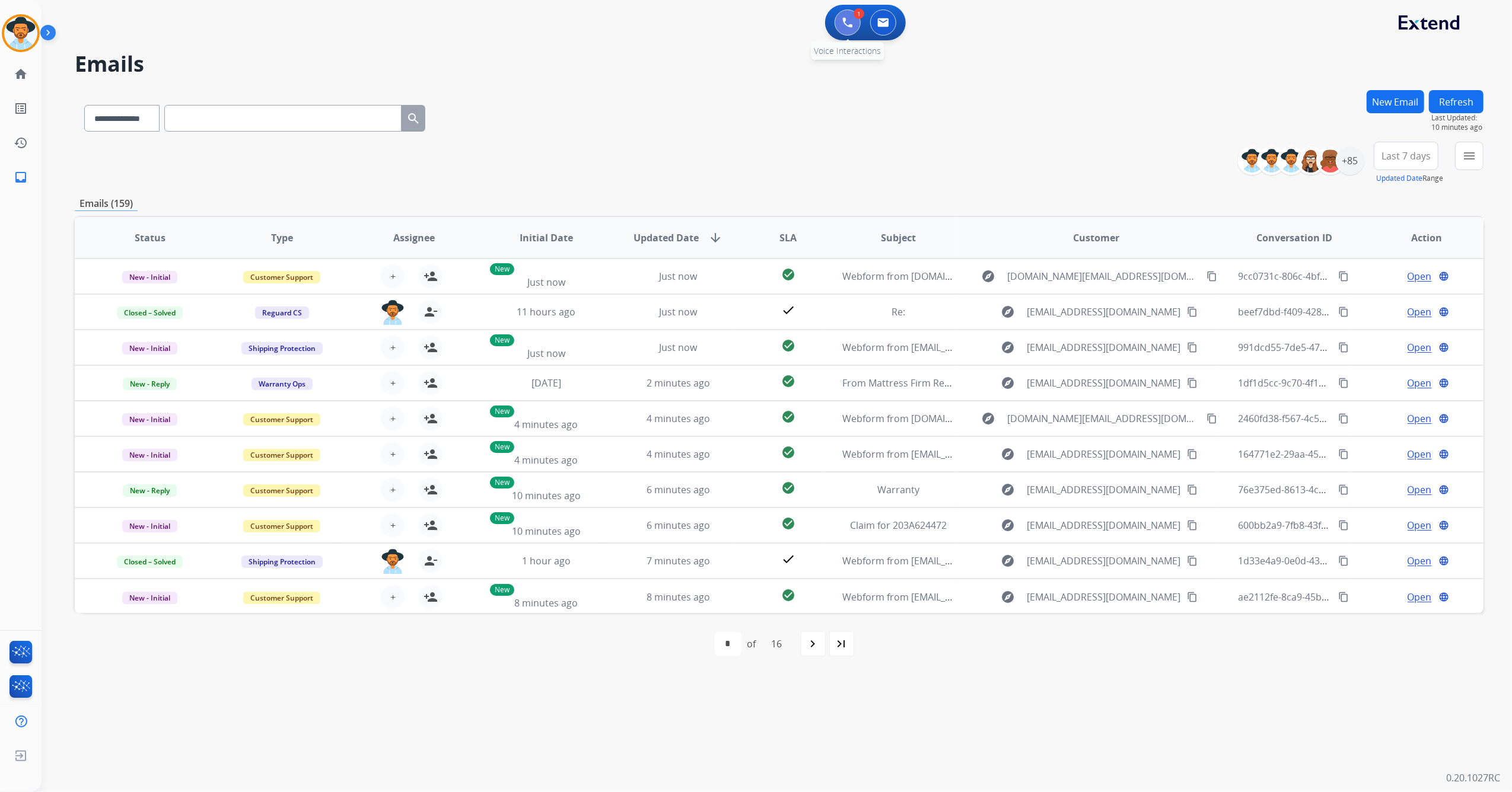
click at [855, 22] on button at bounding box center [847, 22] width 26 height 26
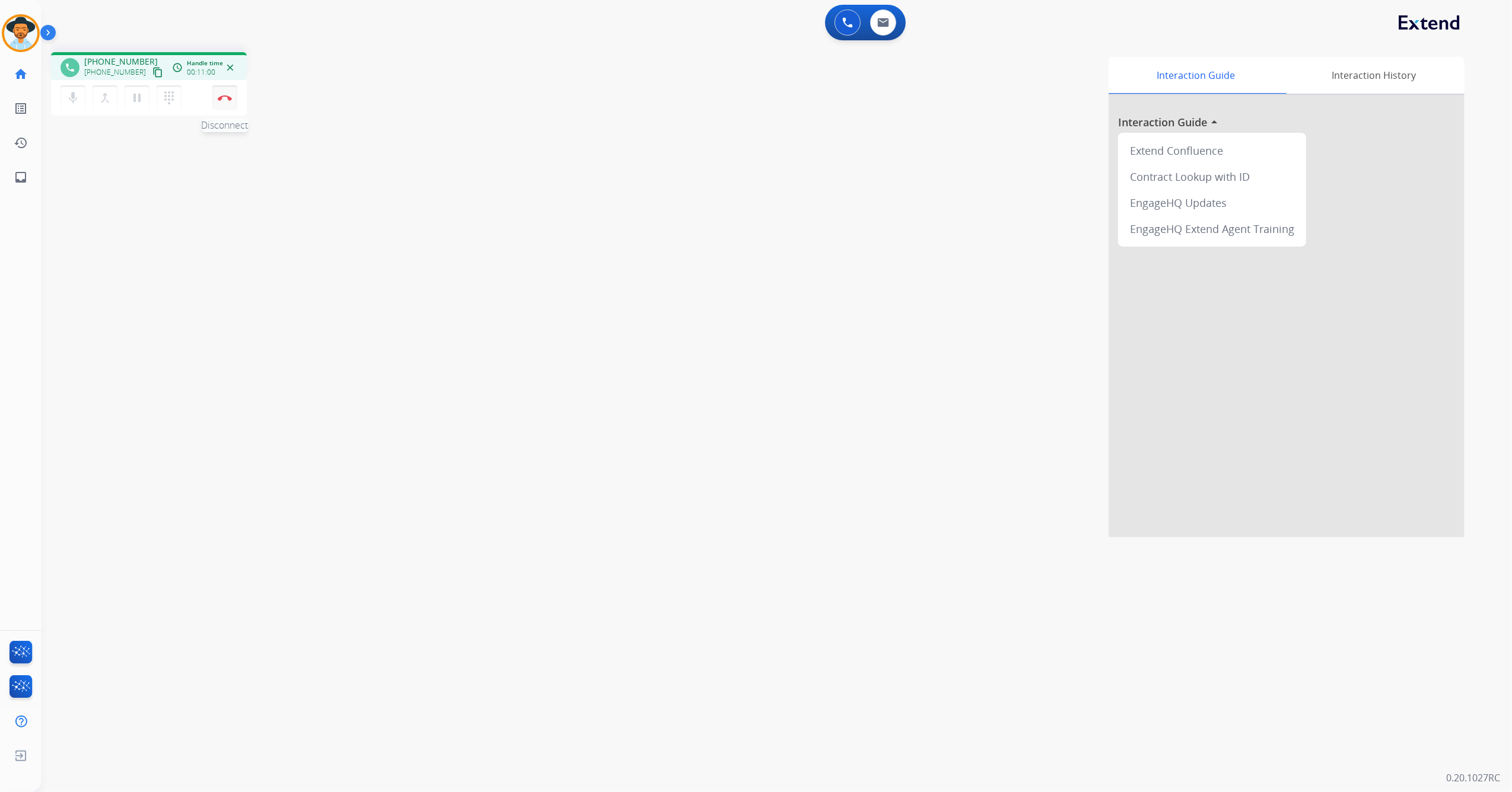
click at [223, 101] on button "Disconnect" at bounding box center [225, 97] width 25 height 25
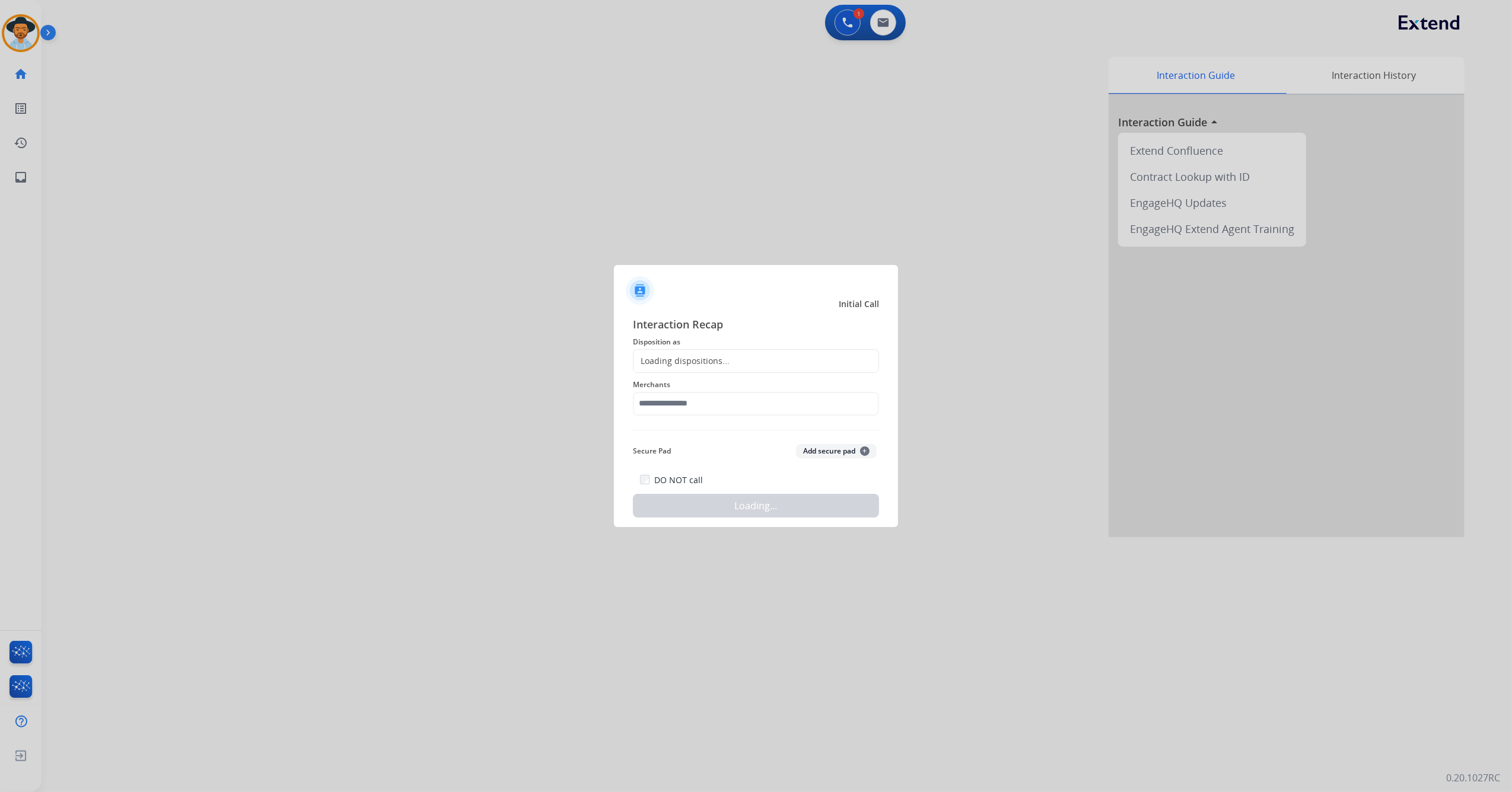
click at [741, 352] on div "Loading dispositions..." at bounding box center [756, 361] width 246 height 24
click at [741, 363] on div "Loading dispositions..." at bounding box center [756, 361] width 246 height 24
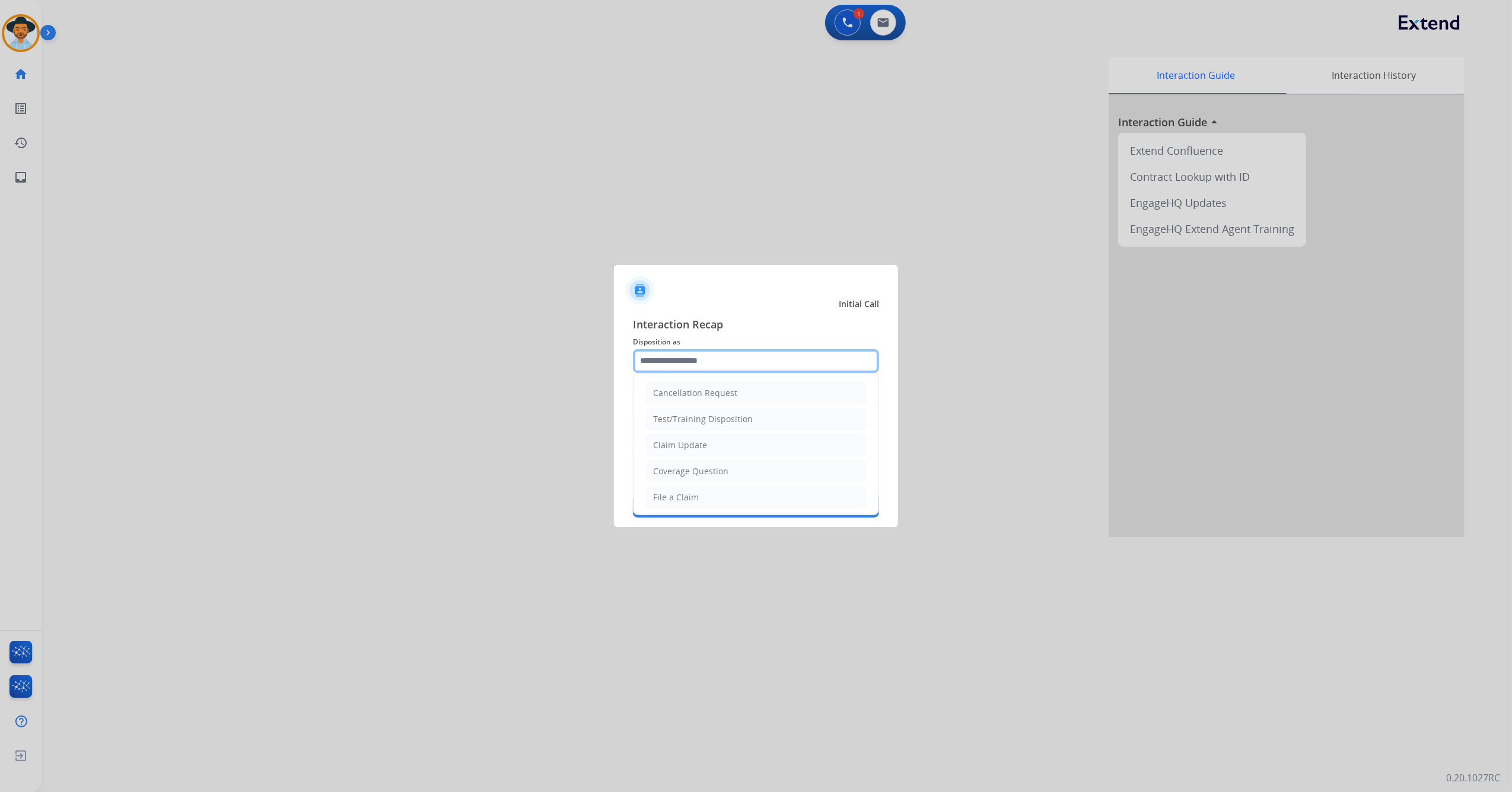
click at [698, 359] on input "text" at bounding box center [756, 361] width 246 height 24
click at [707, 420] on li "File a Claim" at bounding box center [755, 418] width 221 height 22
type input "**********"
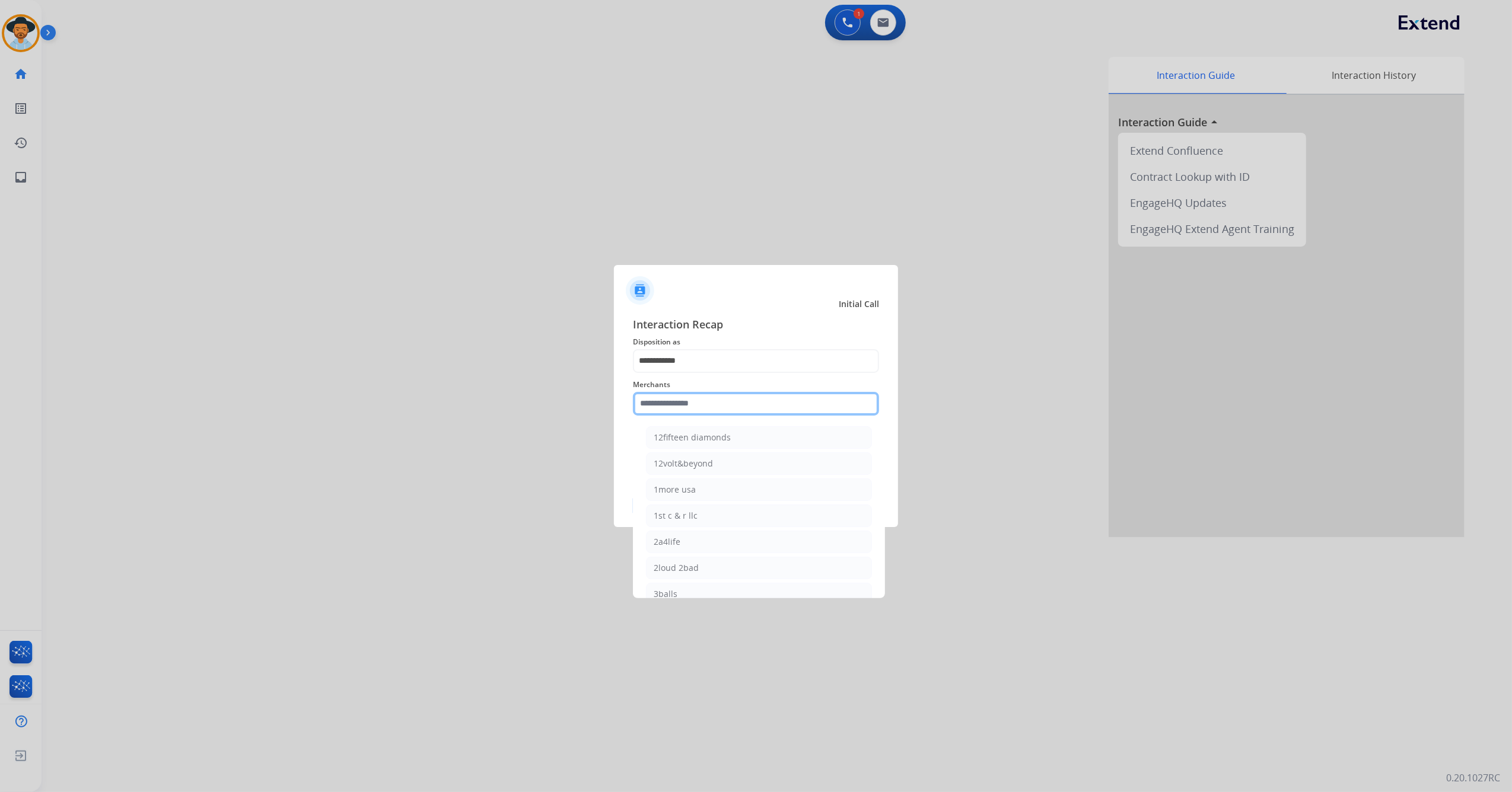
click at [675, 398] on input "text" at bounding box center [756, 404] width 246 height 24
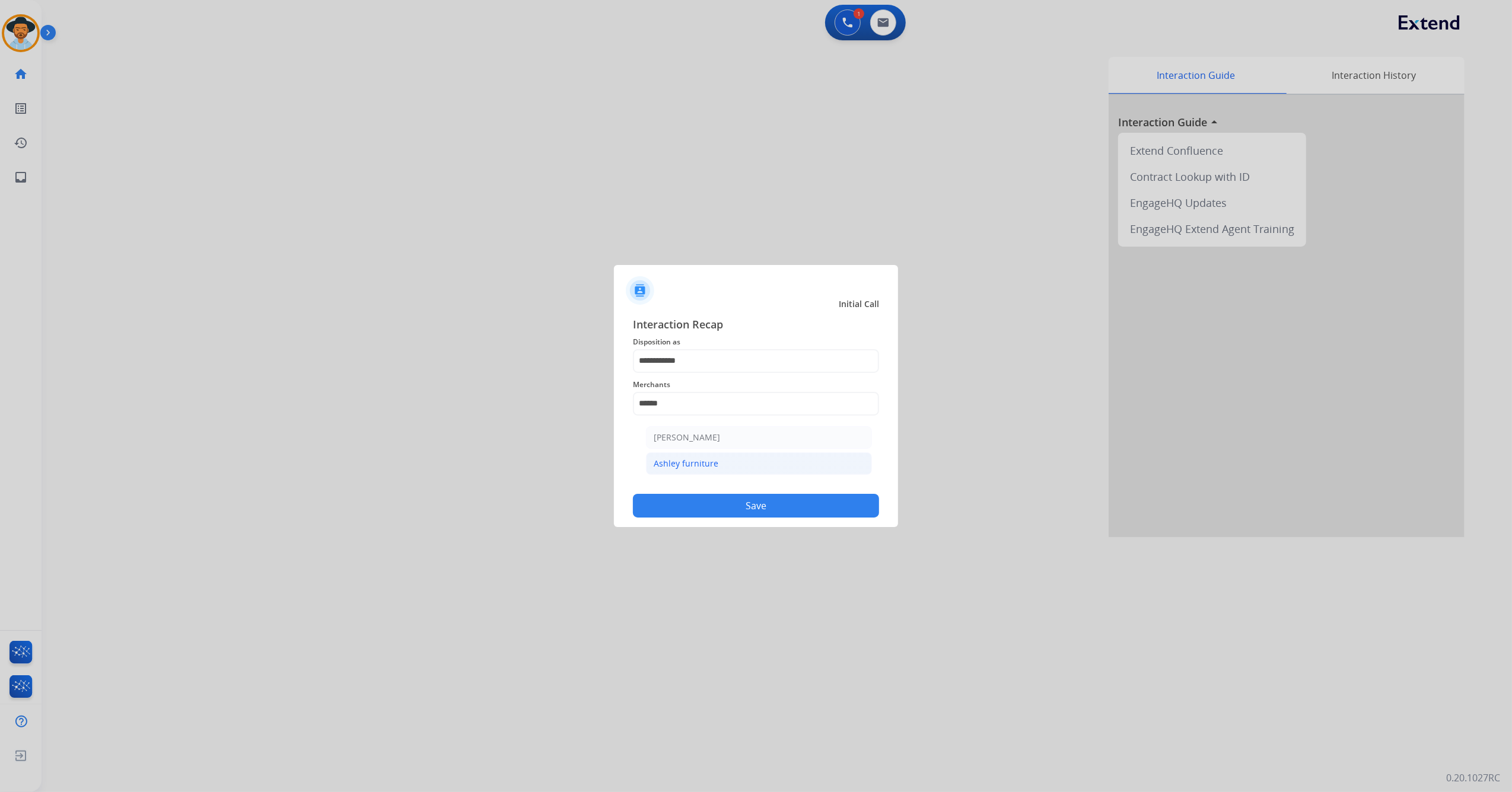
click at [712, 461] on div "Ashley furniture" at bounding box center [686, 463] width 65 height 12
type input "**********"
click at [698, 511] on button "Save" at bounding box center [756, 505] width 246 height 24
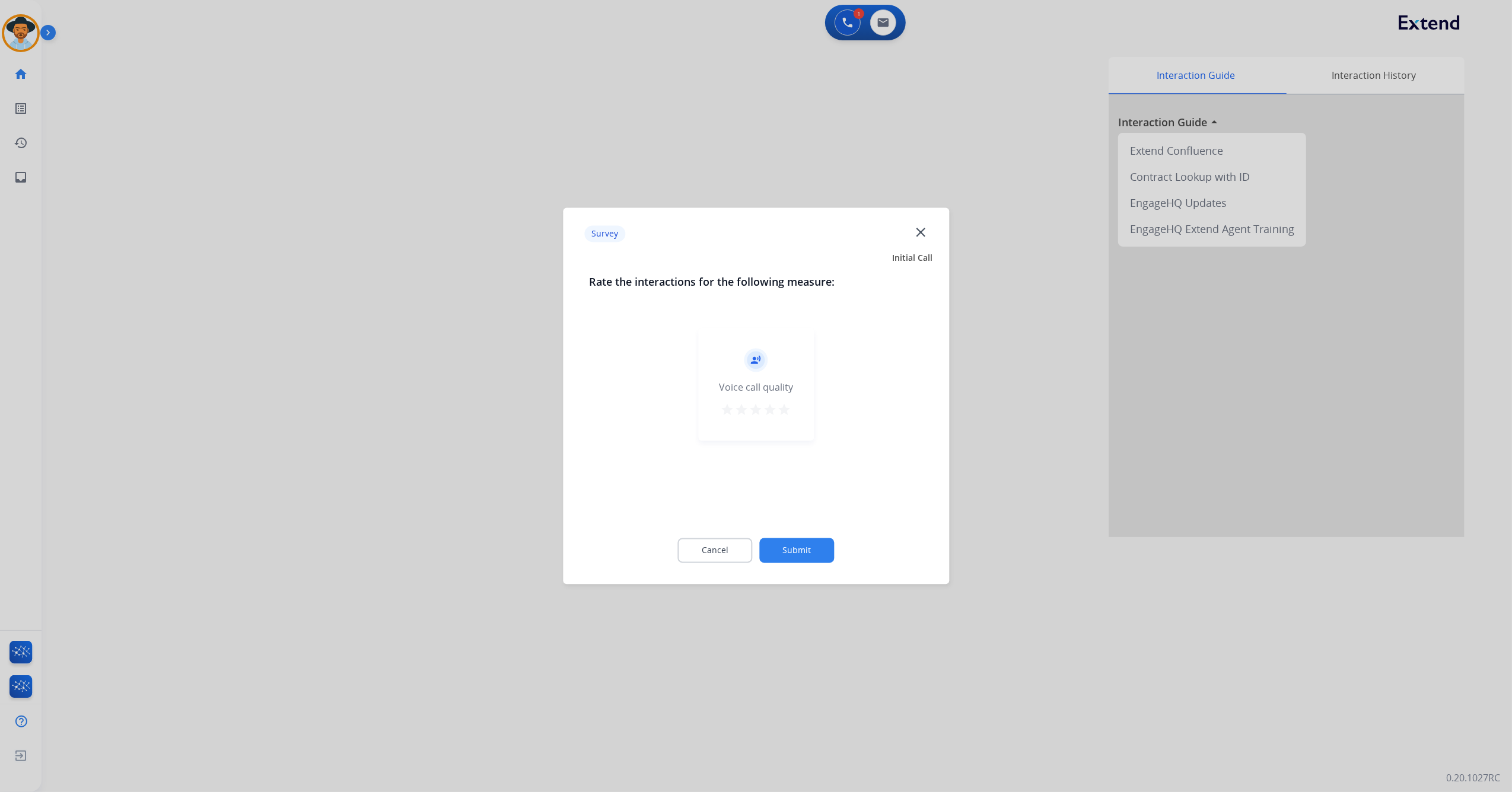
click at [783, 398] on div "record_voice_over Voice call quality star star star star star" at bounding box center [755, 385] width 116 height 113
click at [794, 406] on div "record_voice_over Voice call quality star star star star star" at bounding box center [755, 385] width 116 height 113
click at [785, 409] on mat-icon "star" at bounding box center [785, 410] width 15 height 15
click at [803, 555] on button "Submit" at bounding box center [797, 551] width 74 height 25
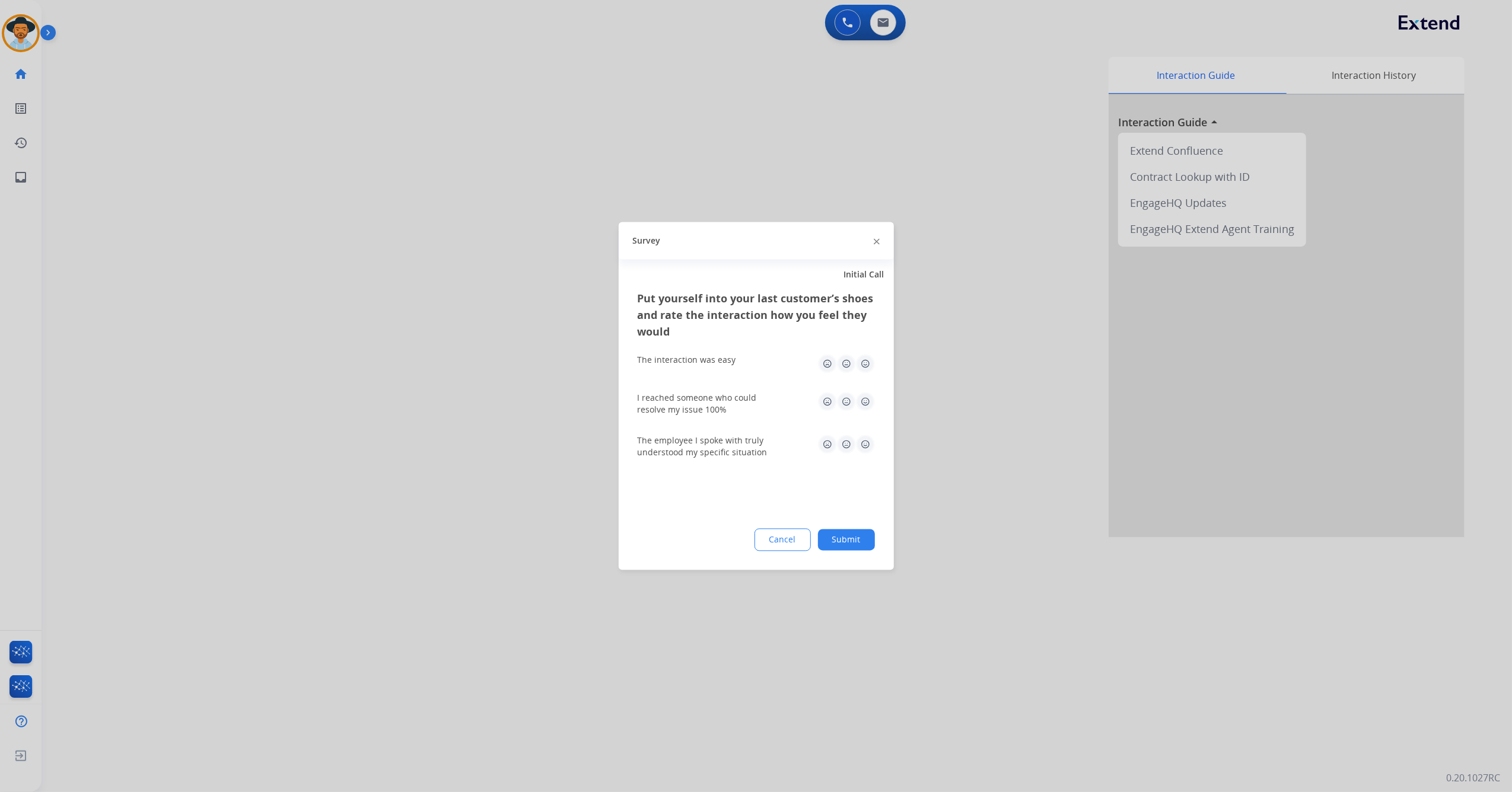
click at [870, 361] on img at bounding box center [865, 364] width 19 height 19
click at [869, 398] on img at bounding box center [865, 402] width 19 height 19
drag, startPoint x: 870, startPoint y: 465, endPoint x: 869, endPoint y: 456, distance: 9.1
click at [869, 463] on div "The employee I spoke with truly understood my specific situation" at bounding box center [756, 447] width 237 height 43
drag, startPoint x: 869, startPoint y: 449, endPoint x: 850, endPoint y: 525, distance: 78.3
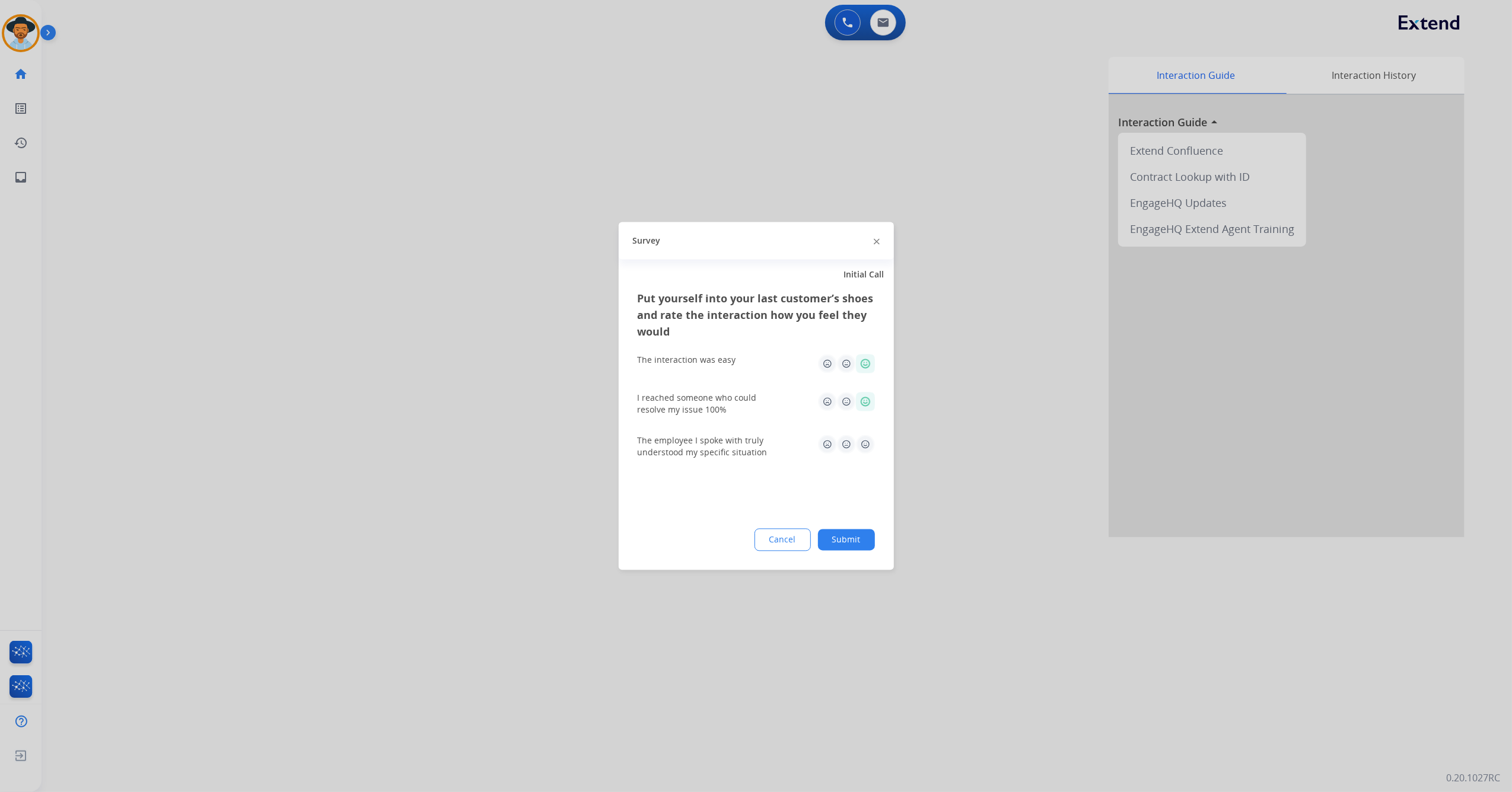
click at [867, 449] on img at bounding box center [865, 444] width 19 height 19
click at [847, 550] on div "Cancel Submit" at bounding box center [756, 540] width 237 height 22
click at [849, 542] on button "Submit" at bounding box center [846, 540] width 57 height 21
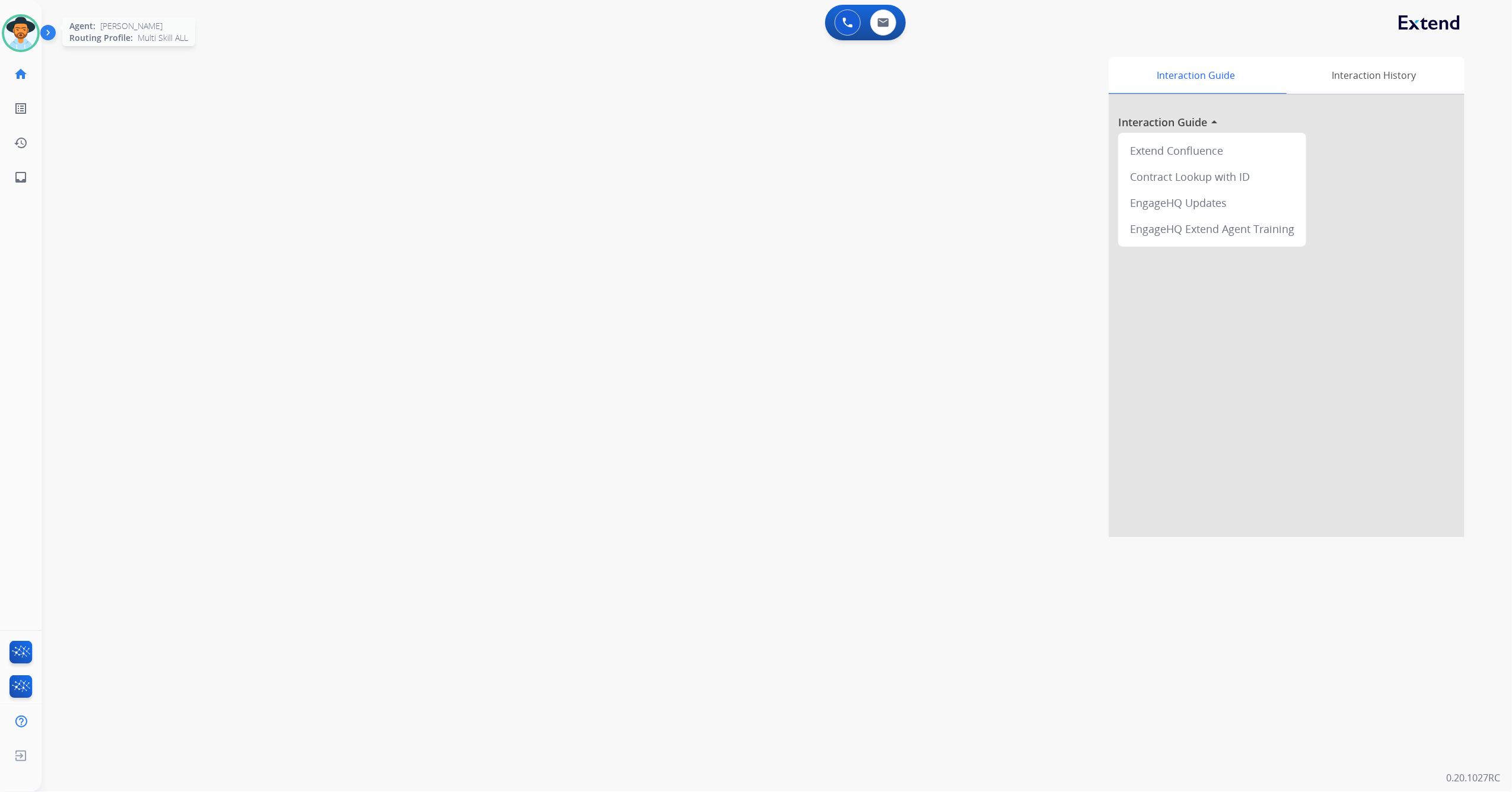
click at [1, 27] on div "Jazmine Available Edit Avatar Agent: [PERSON_NAME] Profile: Multi Skill ALL" at bounding box center [21, 33] width 42 height 38
click at [12, 33] on img at bounding box center [21, 33] width 33 height 33
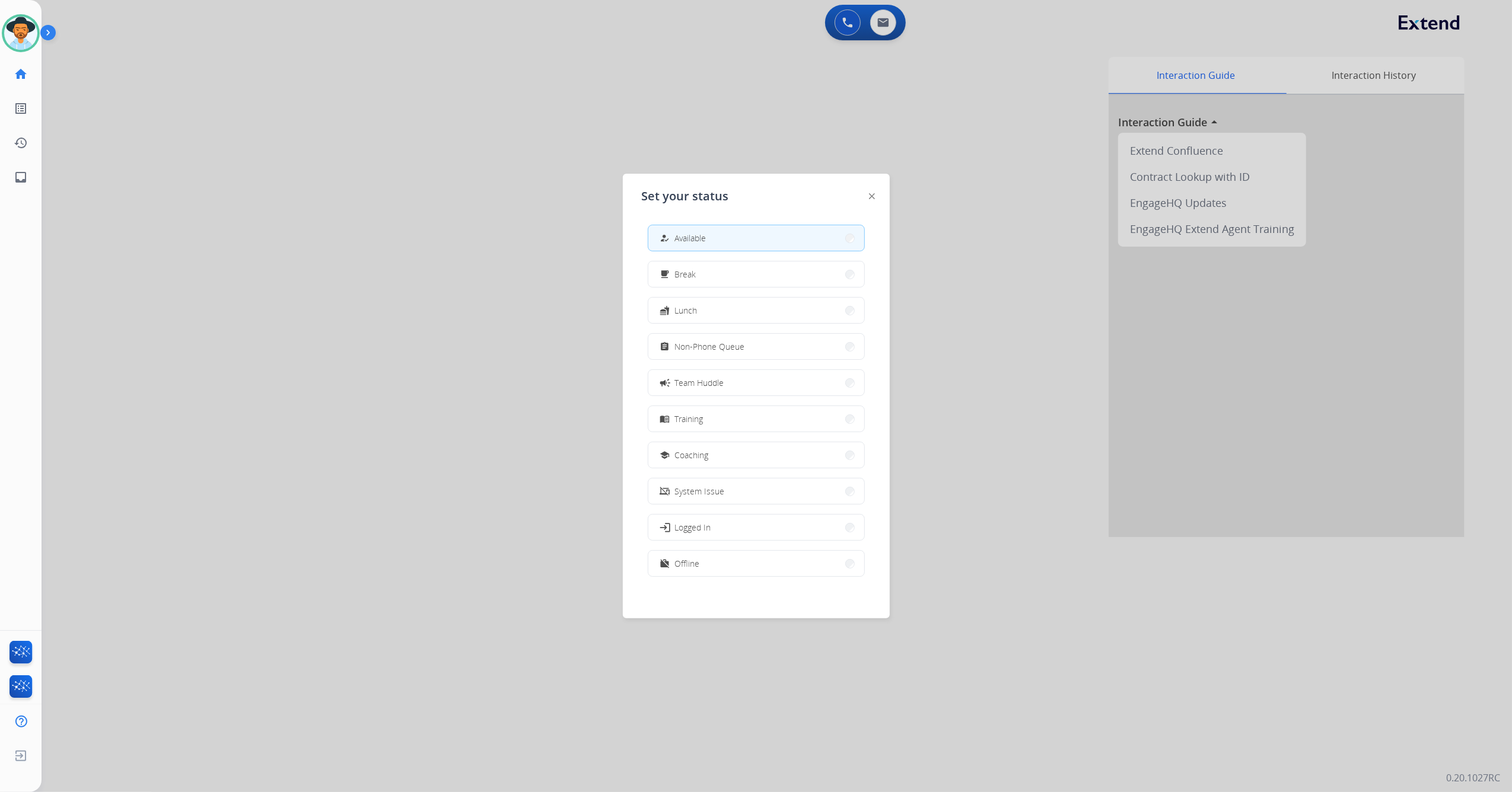
click at [347, 135] on div at bounding box center [756, 396] width 1512 height 792
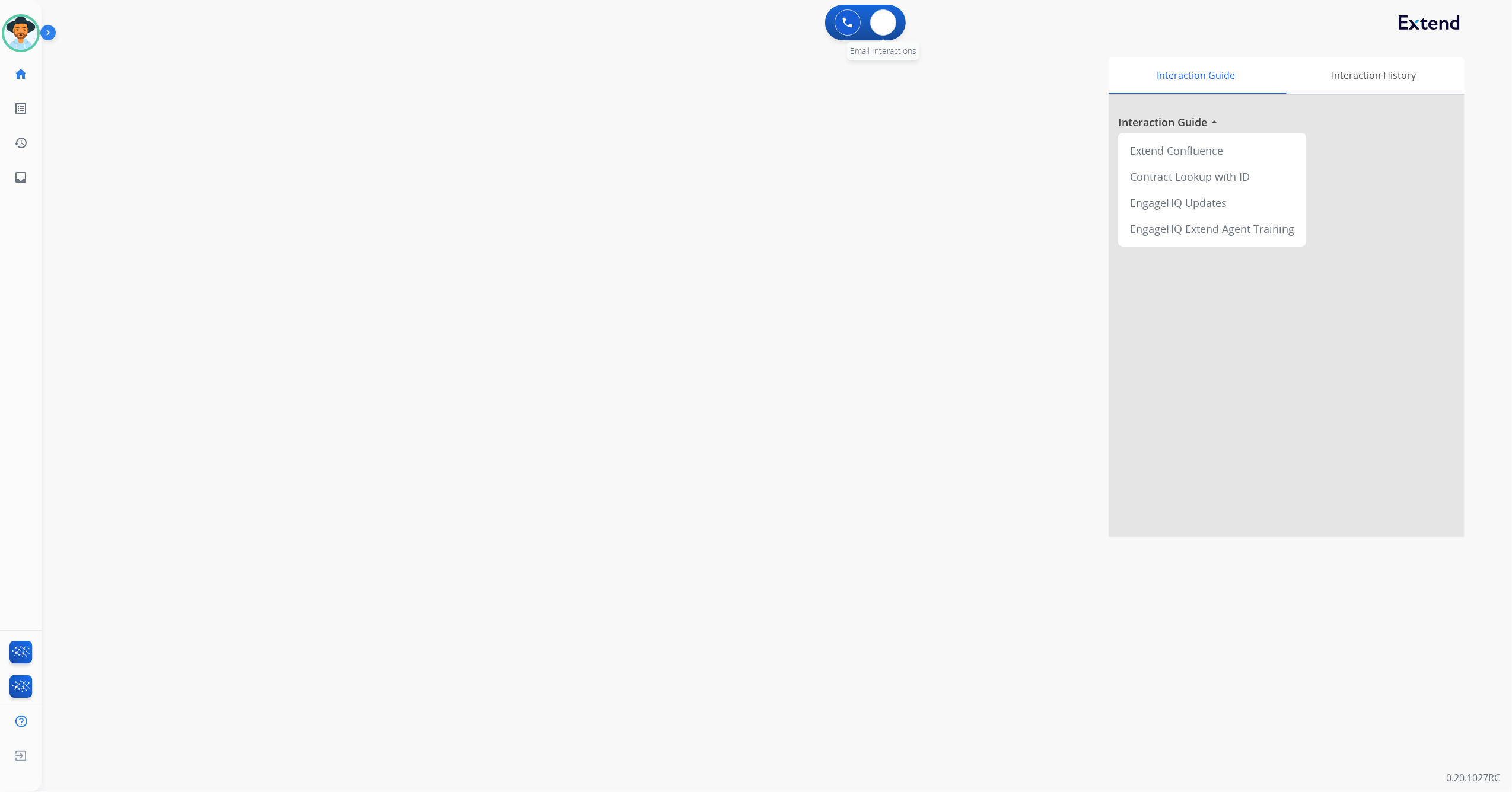
click at [897, 29] on div "0 Email Interactions" at bounding box center [883, 22] width 36 height 26
click at [881, 24] on img at bounding box center [883, 22] width 12 height 10
select select "**********"
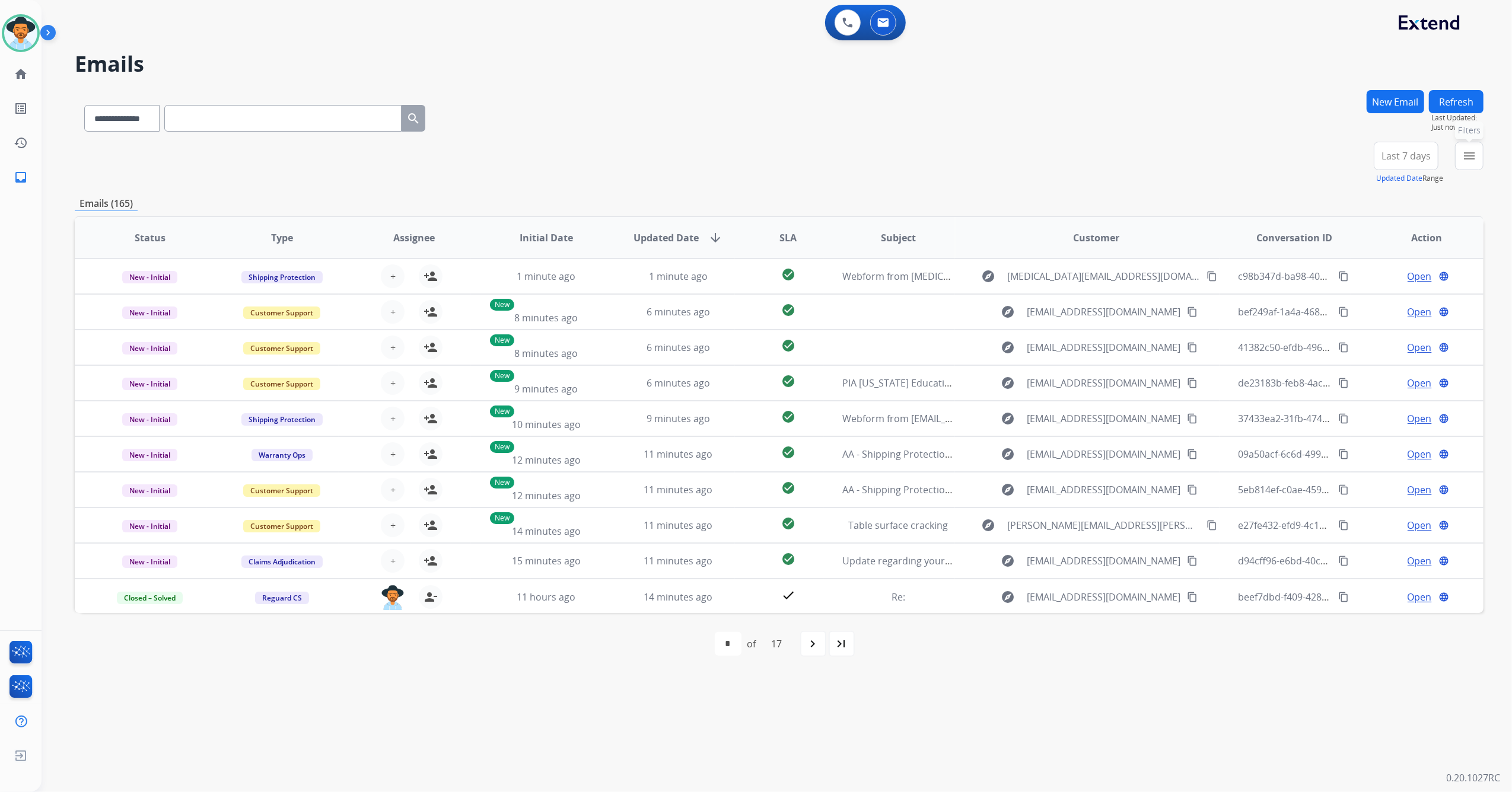
click at [1474, 152] on mat-icon "menu" at bounding box center [1469, 156] width 15 height 15
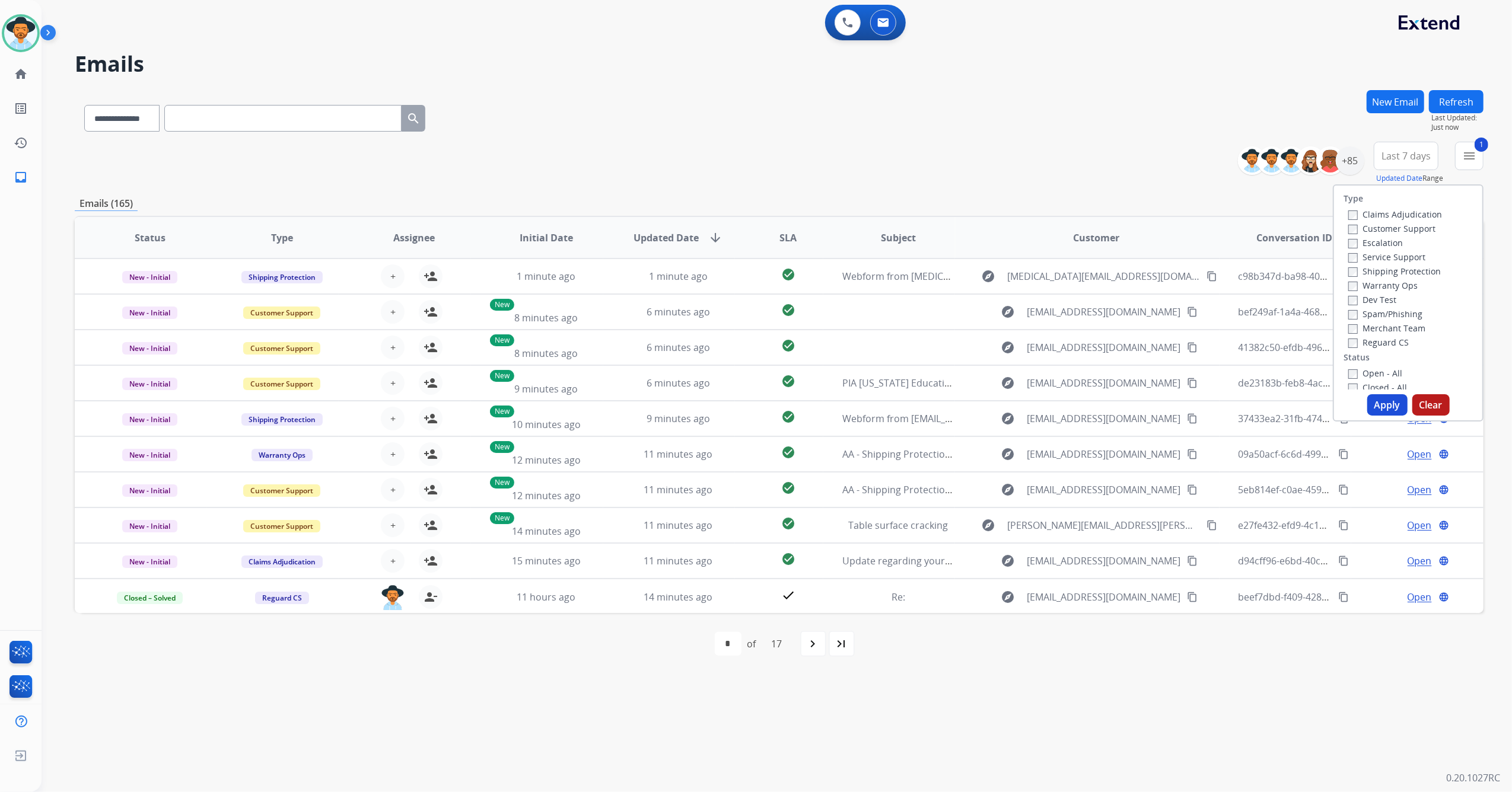
click at [1395, 404] on button "Apply" at bounding box center [1387, 405] width 41 height 21
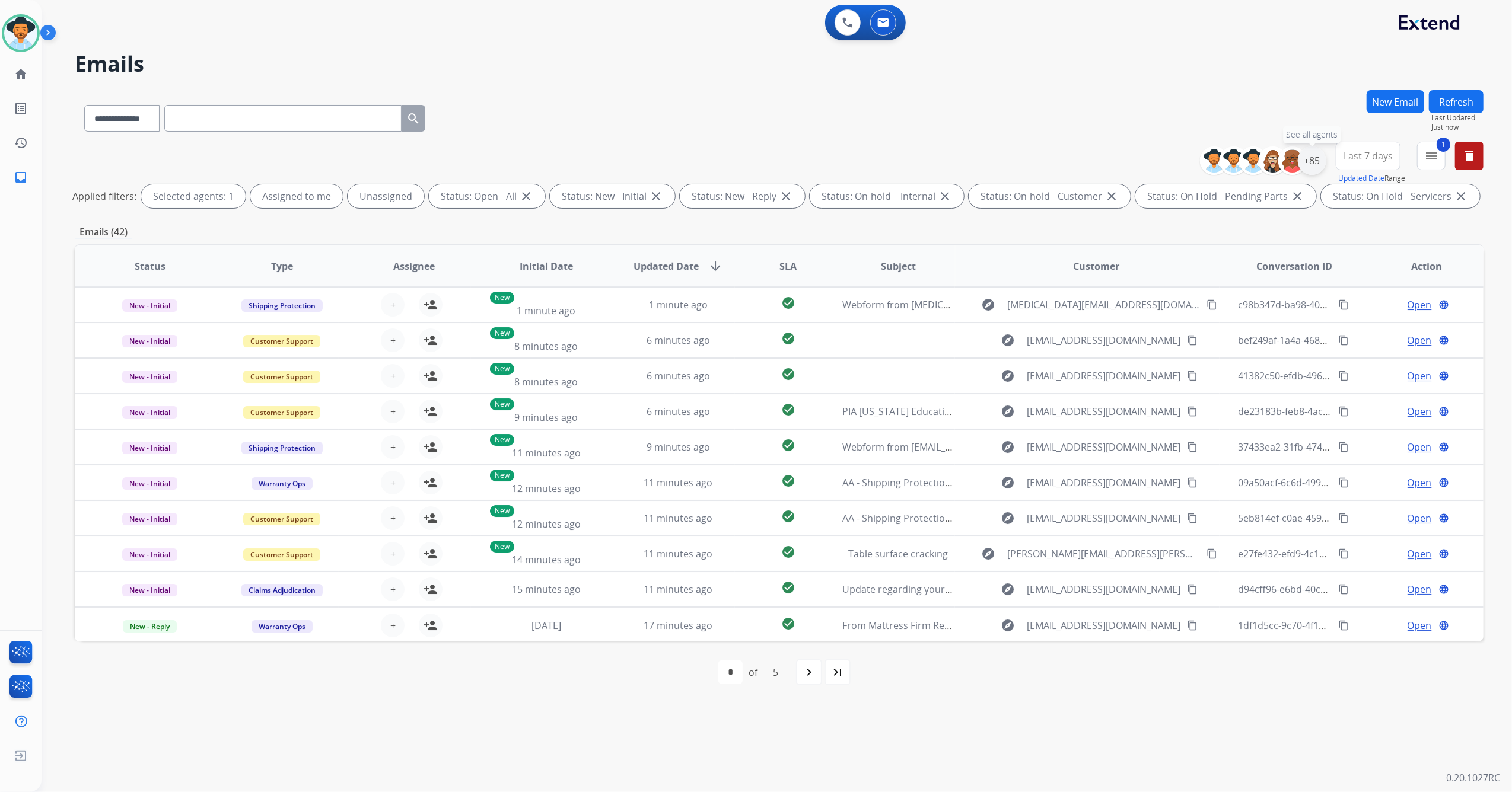
click at [1312, 164] on div "+85" at bounding box center [1312, 160] width 28 height 28
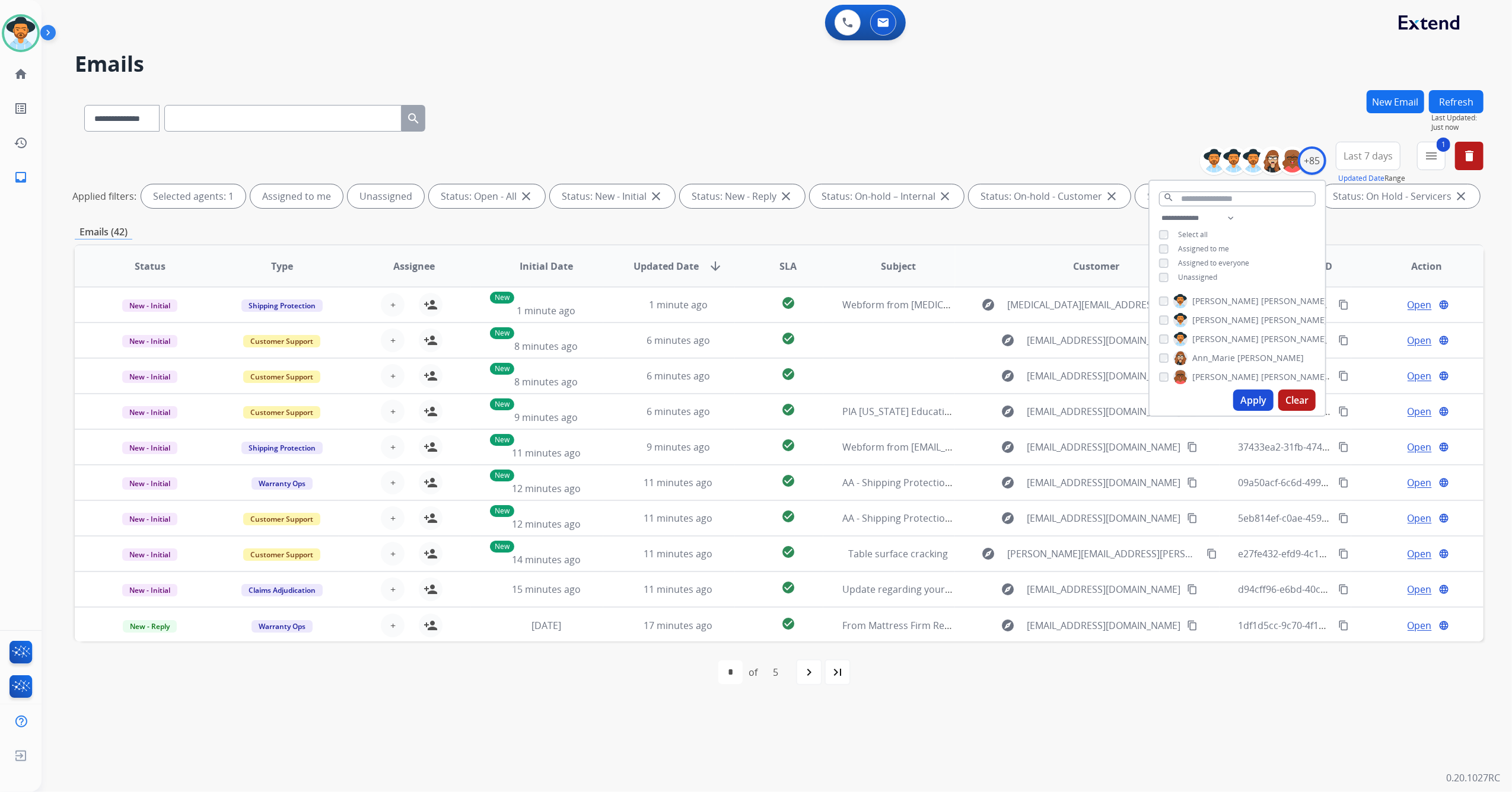
click at [1167, 278] on div "Unassigned" at bounding box center [1188, 278] width 58 height 10
click at [1246, 404] on button "Apply" at bounding box center [1253, 400] width 41 height 21
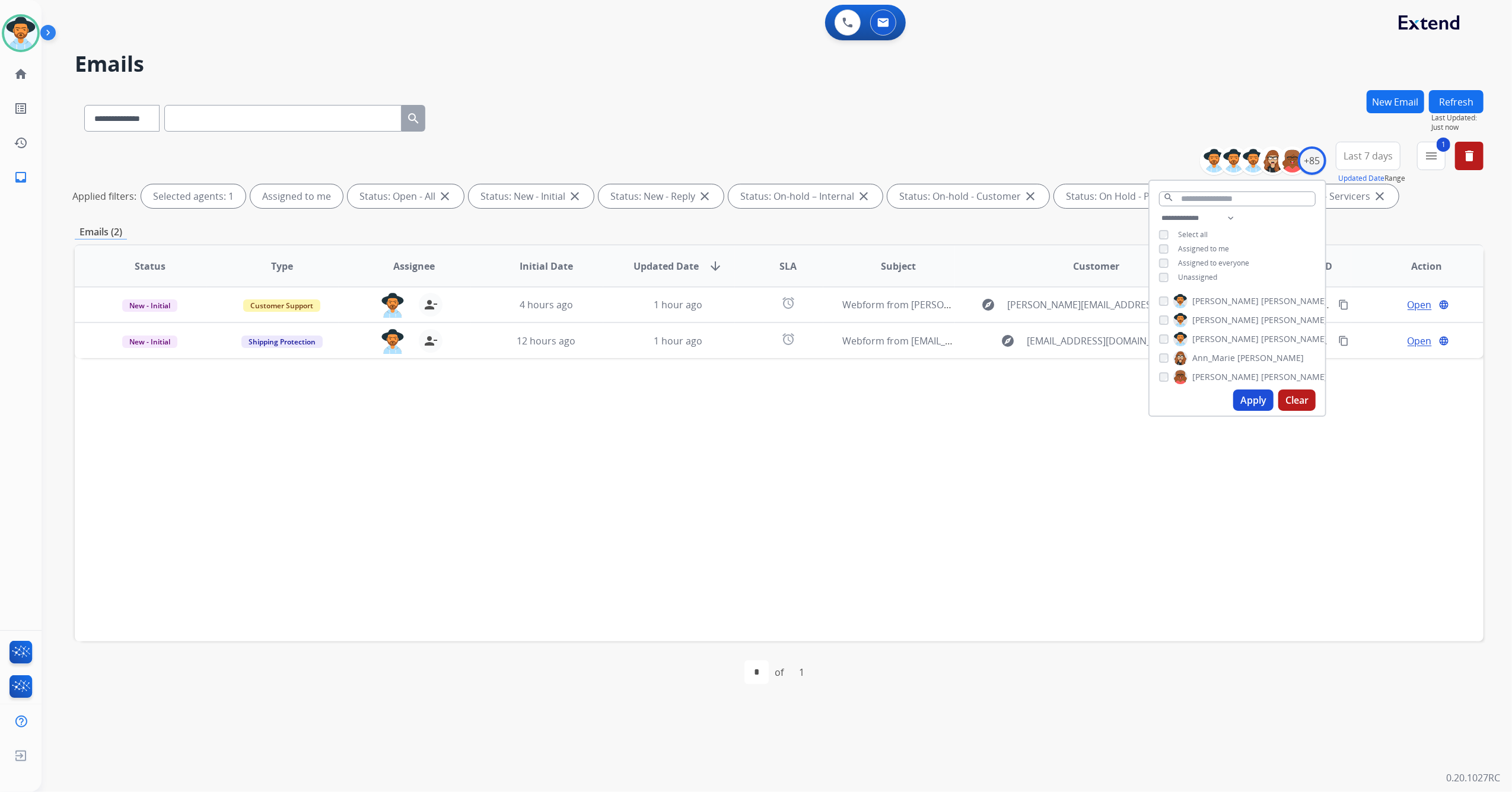
click at [535, 456] on div "Status Type Assignee Initial Date Updated Date arrow_downward SLA Subject Custo…" at bounding box center [778, 443] width 1408 height 398
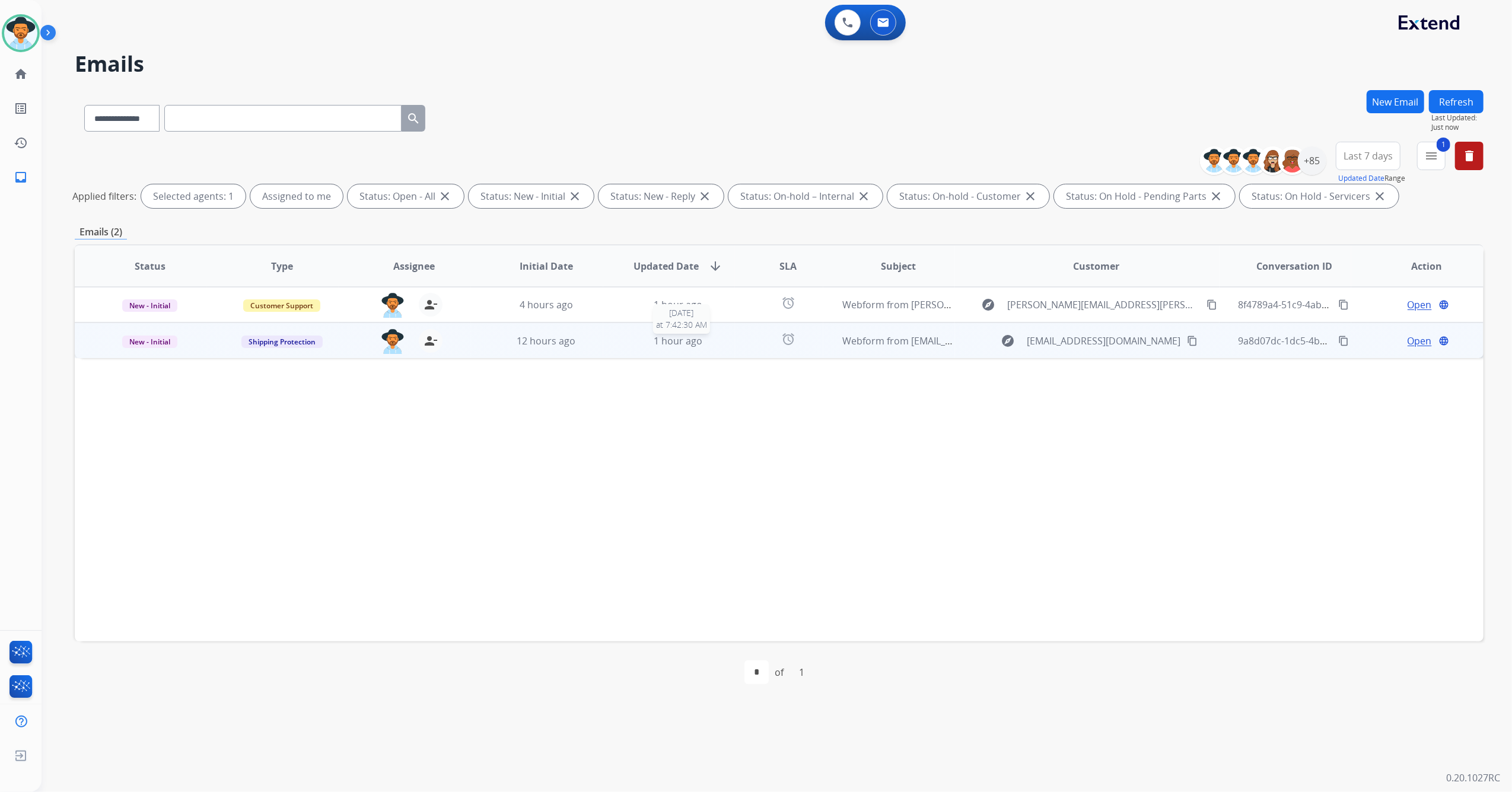
click at [628, 340] on div "1 hour ago" at bounding box center [679, 341] width 113 height 15
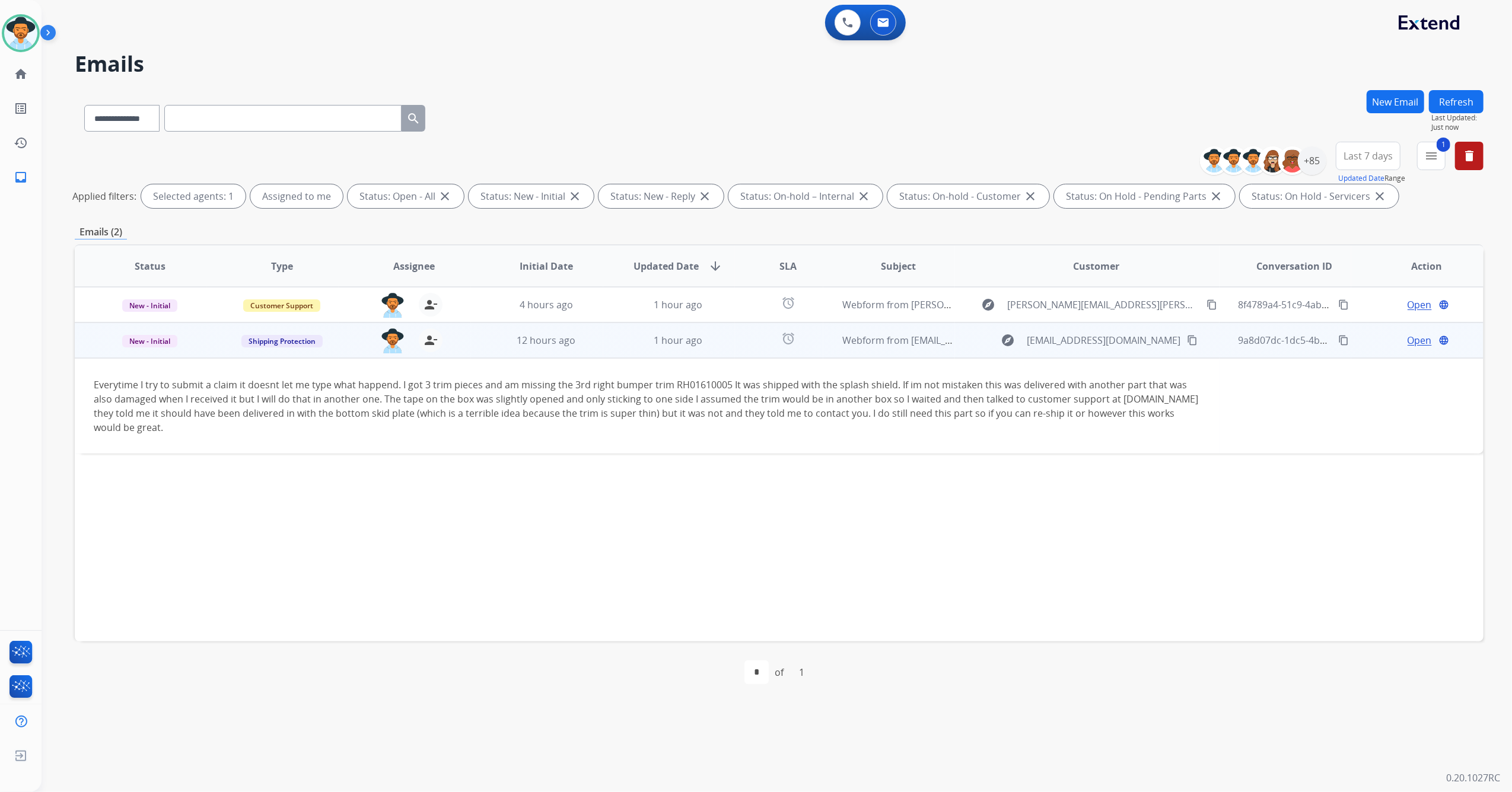
click at [1187, 339] on mat-icon "content_copy" at bounding box center [1192, 341] width 11 height 11
click at [1413, 338] on span "Open" at bounding box center [1419, 341] width 24 height 15
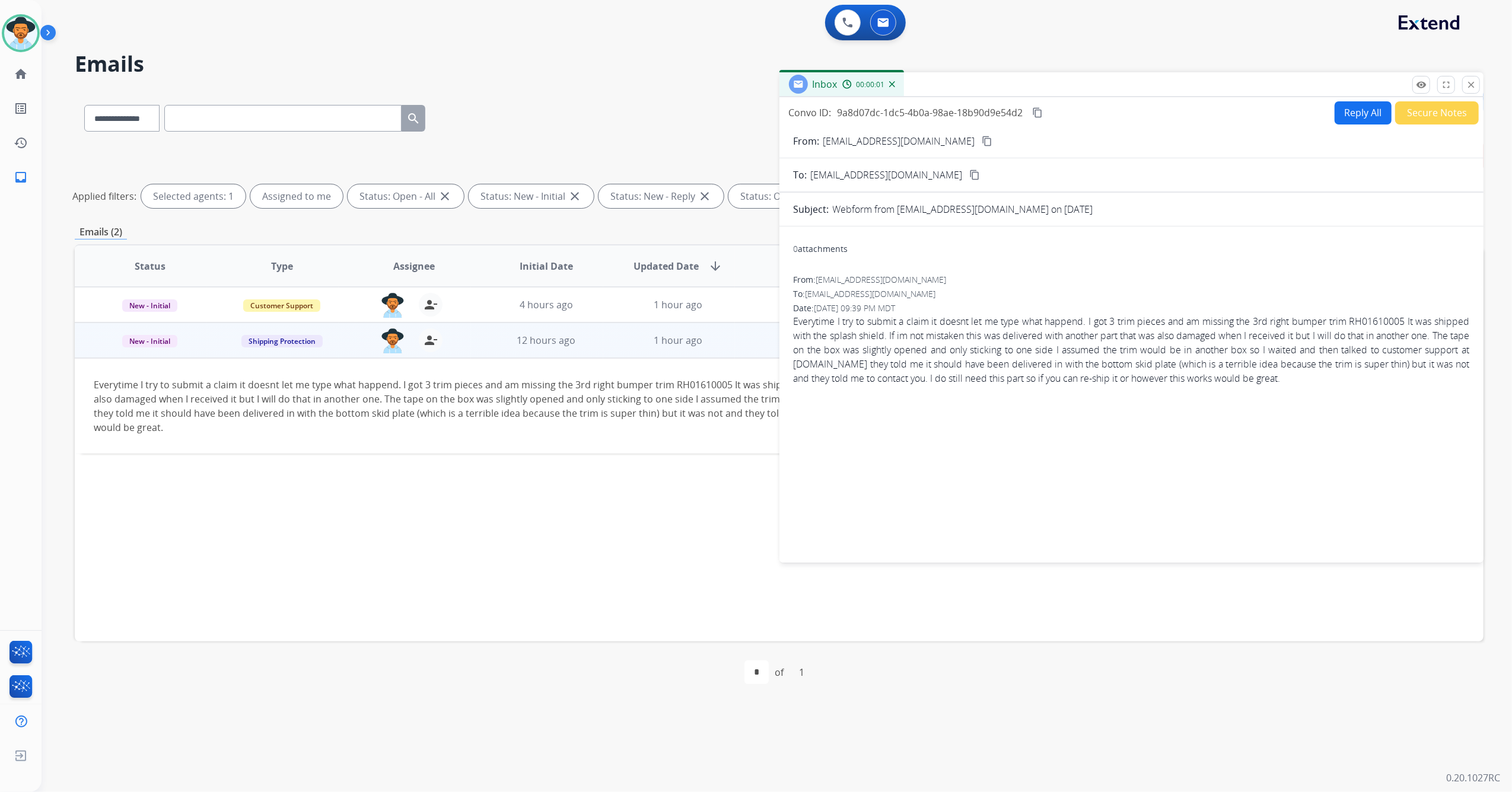
click at [1339, 107] on button "Reply All" at bounding box center [1363, 113] width 57 height 23
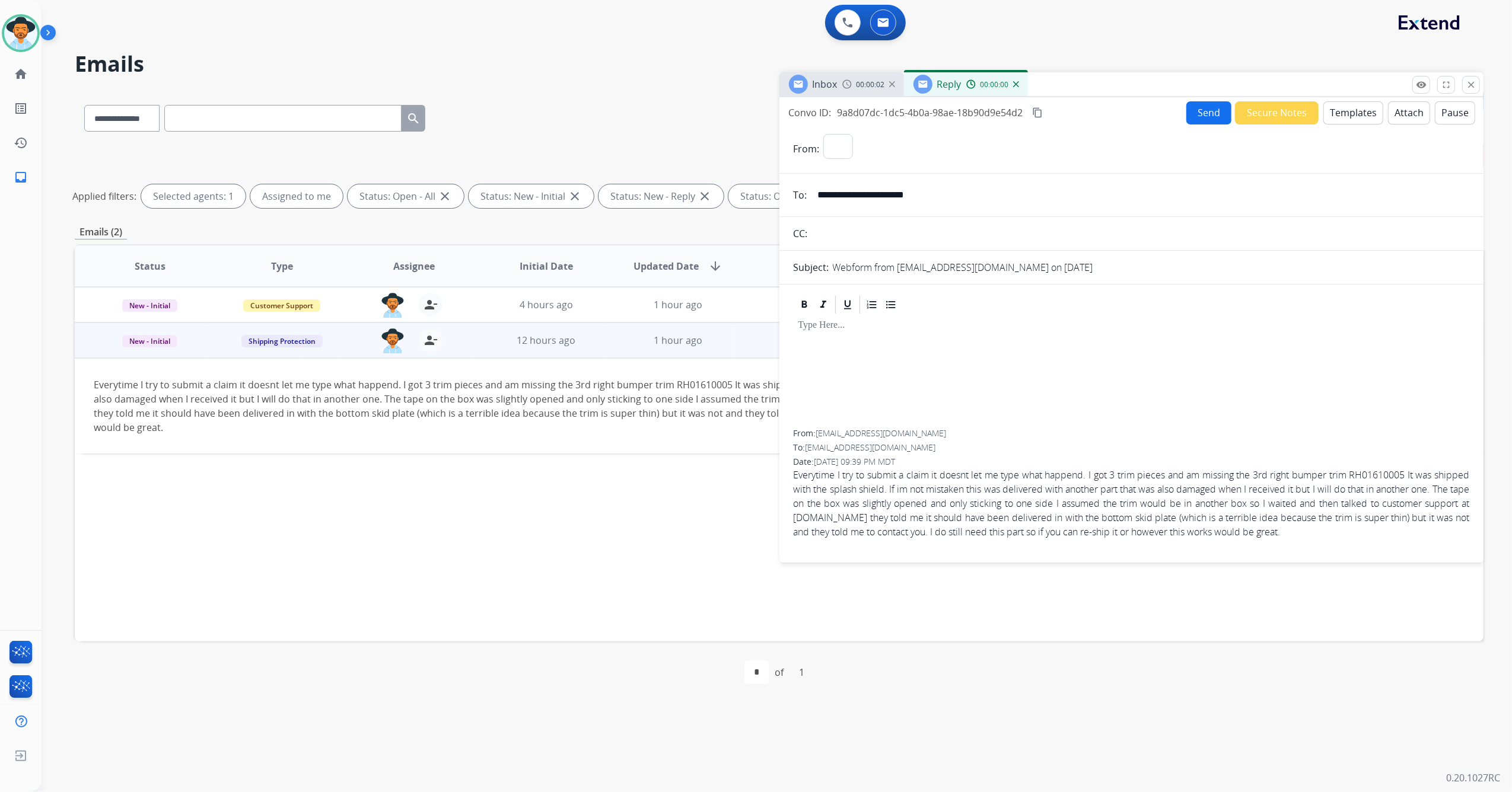
select select "**********"
click at [1330, 110] on button "Templates" at bounding box center [1353, 113] width 60 height 23
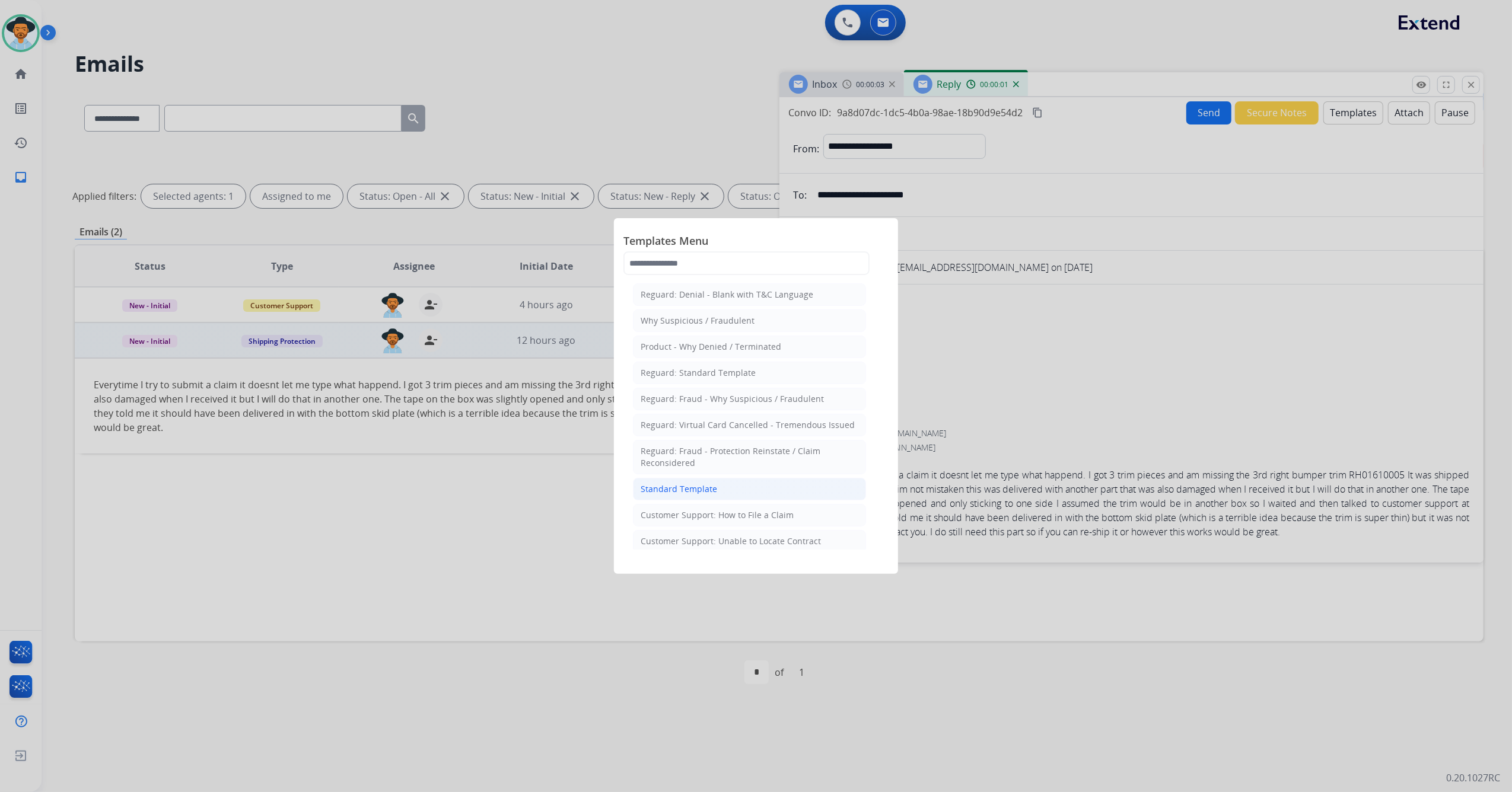
click at [762, 485] on li "Standard Template" at bounding box center [749, 489] width 233 height 22
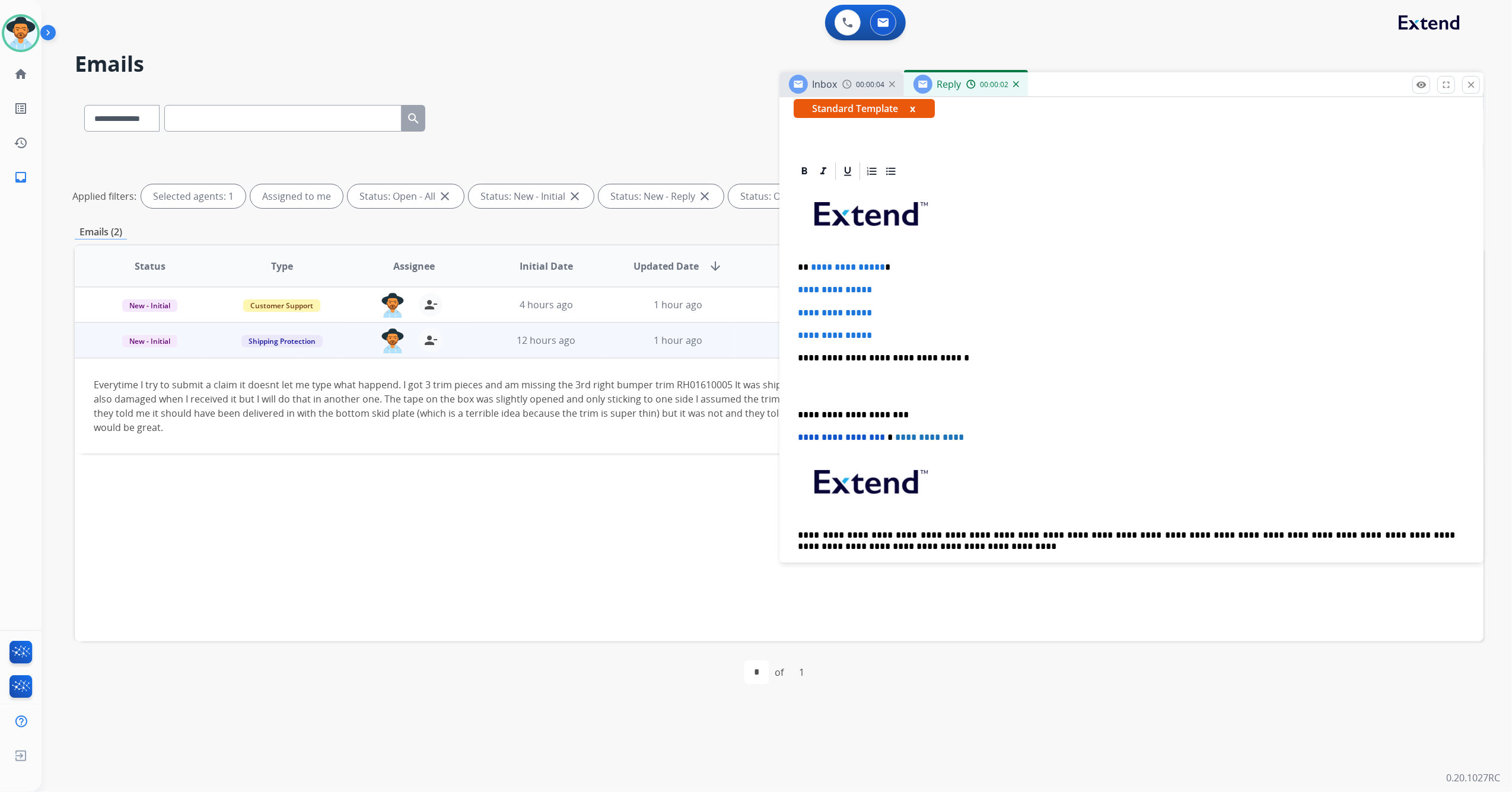
scroll to position [237, 0]
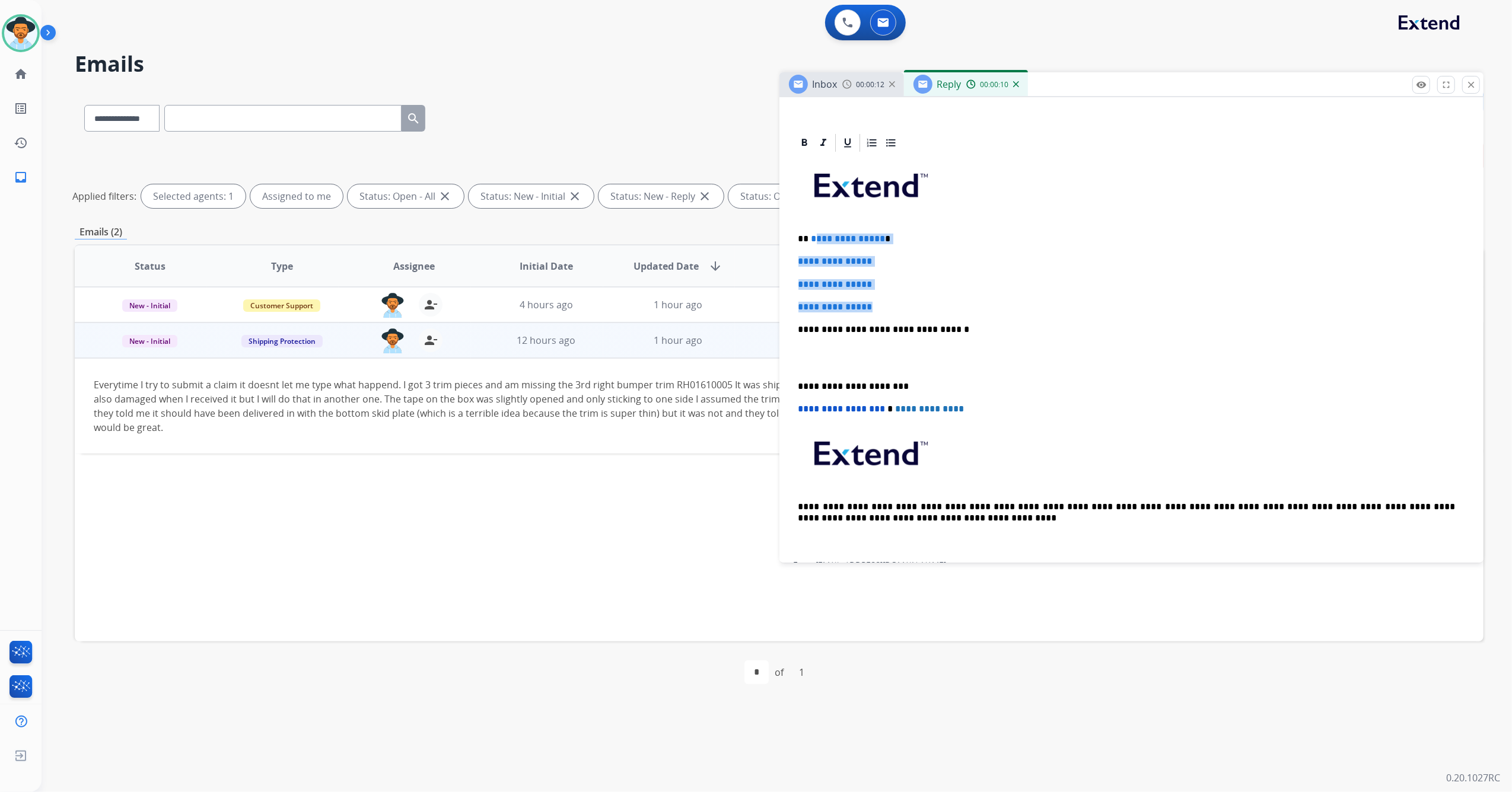
drag, startPoint x: 878, startPoint y: 302, endPoint x: 812, endPoint y: 235, distance: 94.0
click at [812, 235] on div "**********" at bounding box center [1131, 358] width 676 height 408
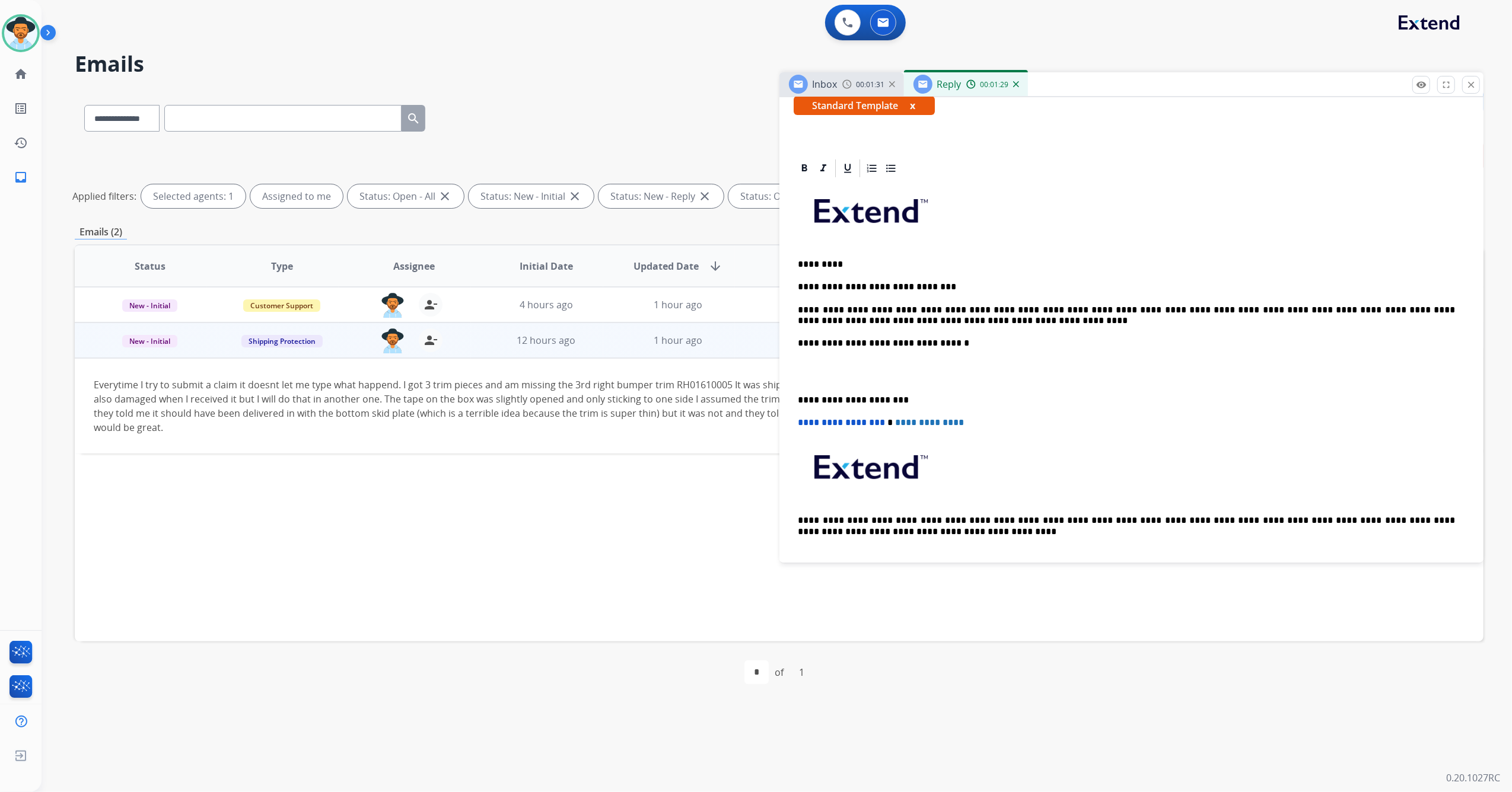
scroll to position [316, 0]
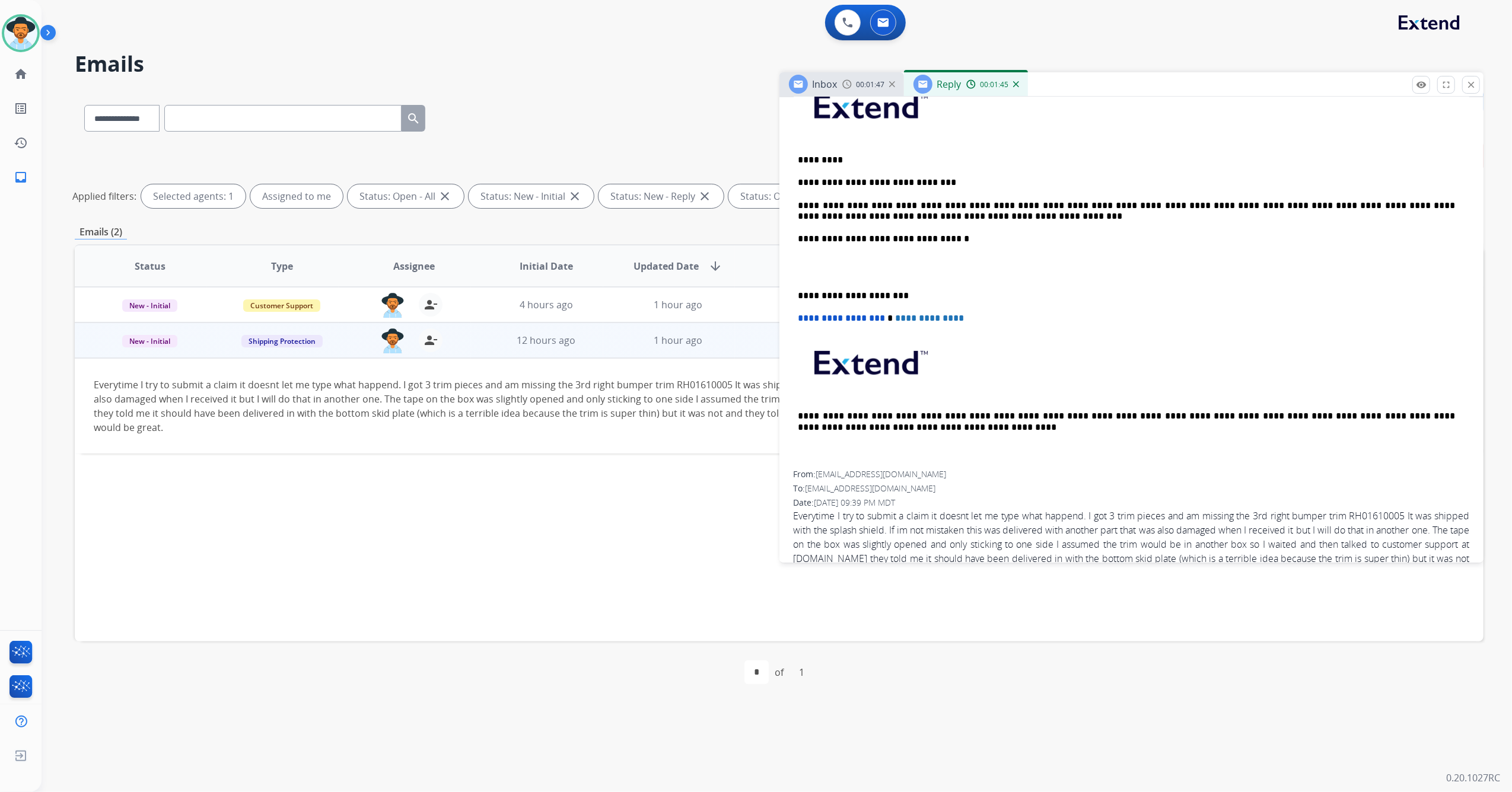
drag, startPoint x: 1136, startPoint y: 202, endPoint x: 1136, endPoint y: 228, distance: 26.0
click at [1106, 278] on div "**********" at bounding box center [1131, 272] width 676 height 396
click at [959, 218] on p "**********" at bounding box center [1127, 211] width 657 height 22
click at [795, 300] on div "**********" at bounding box center [1131, 272] width 676 height 396
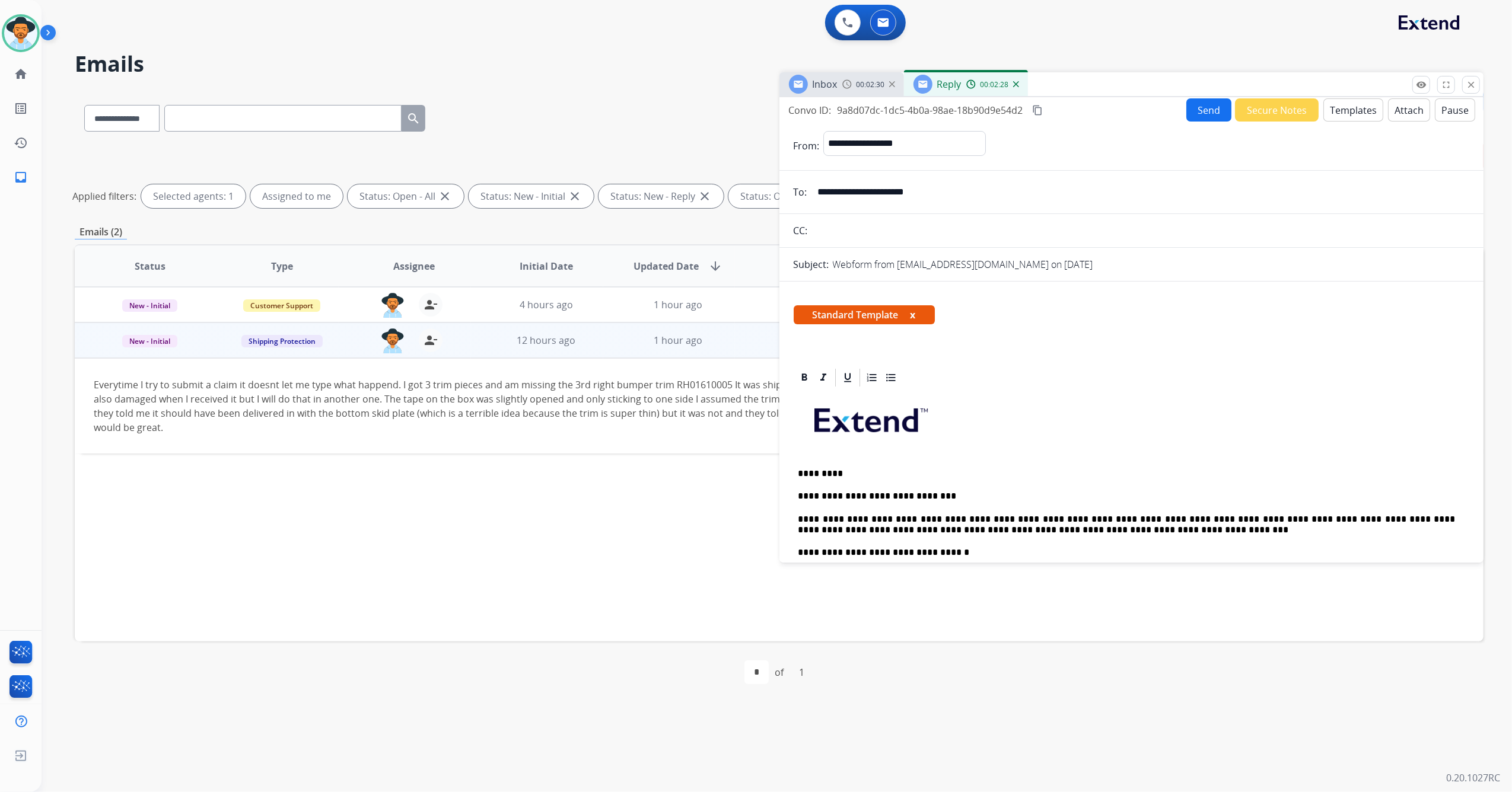
scroll to position [0, 0]
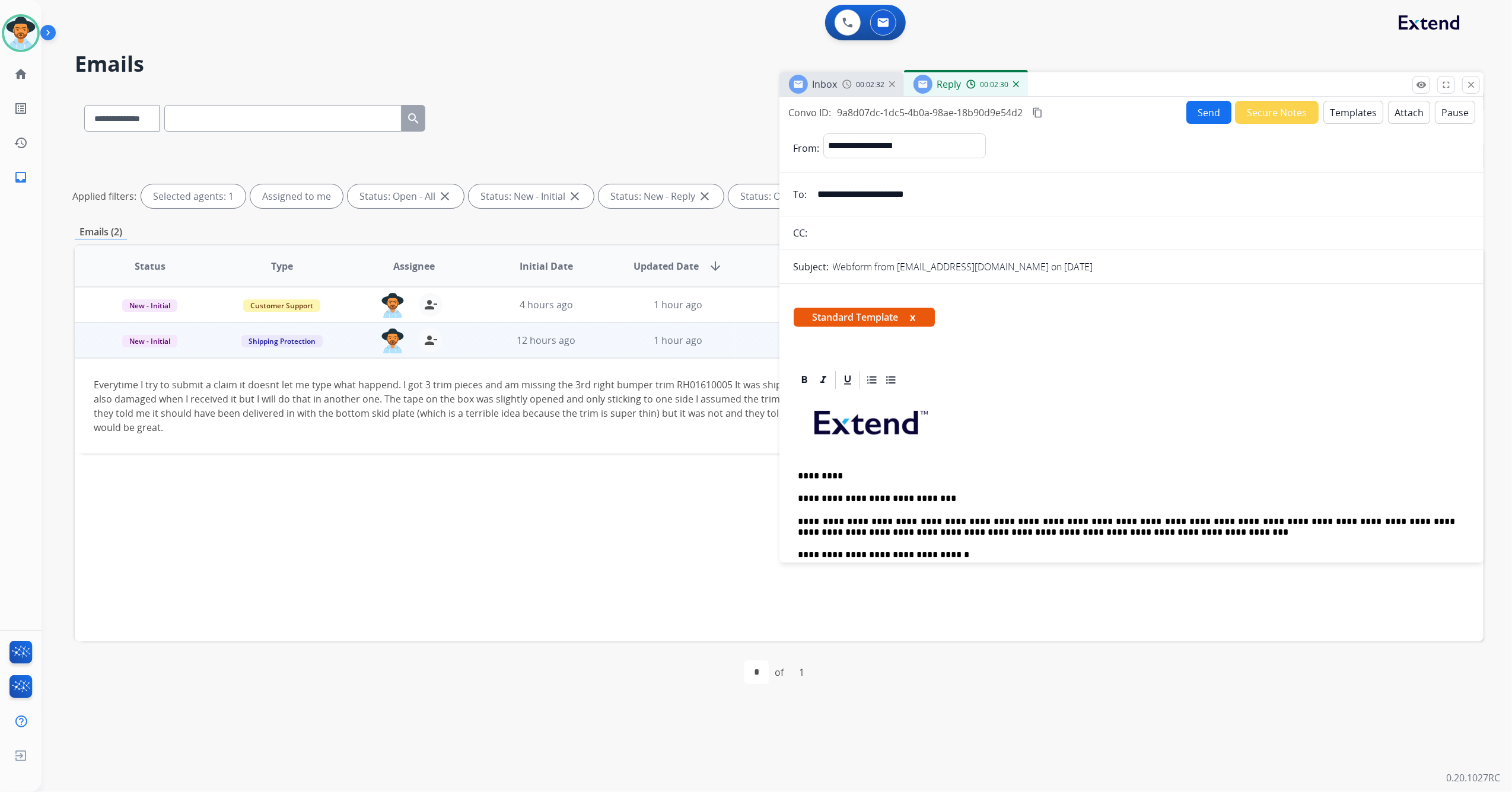
click at [1186, 112] on button "Send" at bounding box center [1209, 113] width 45 height 23
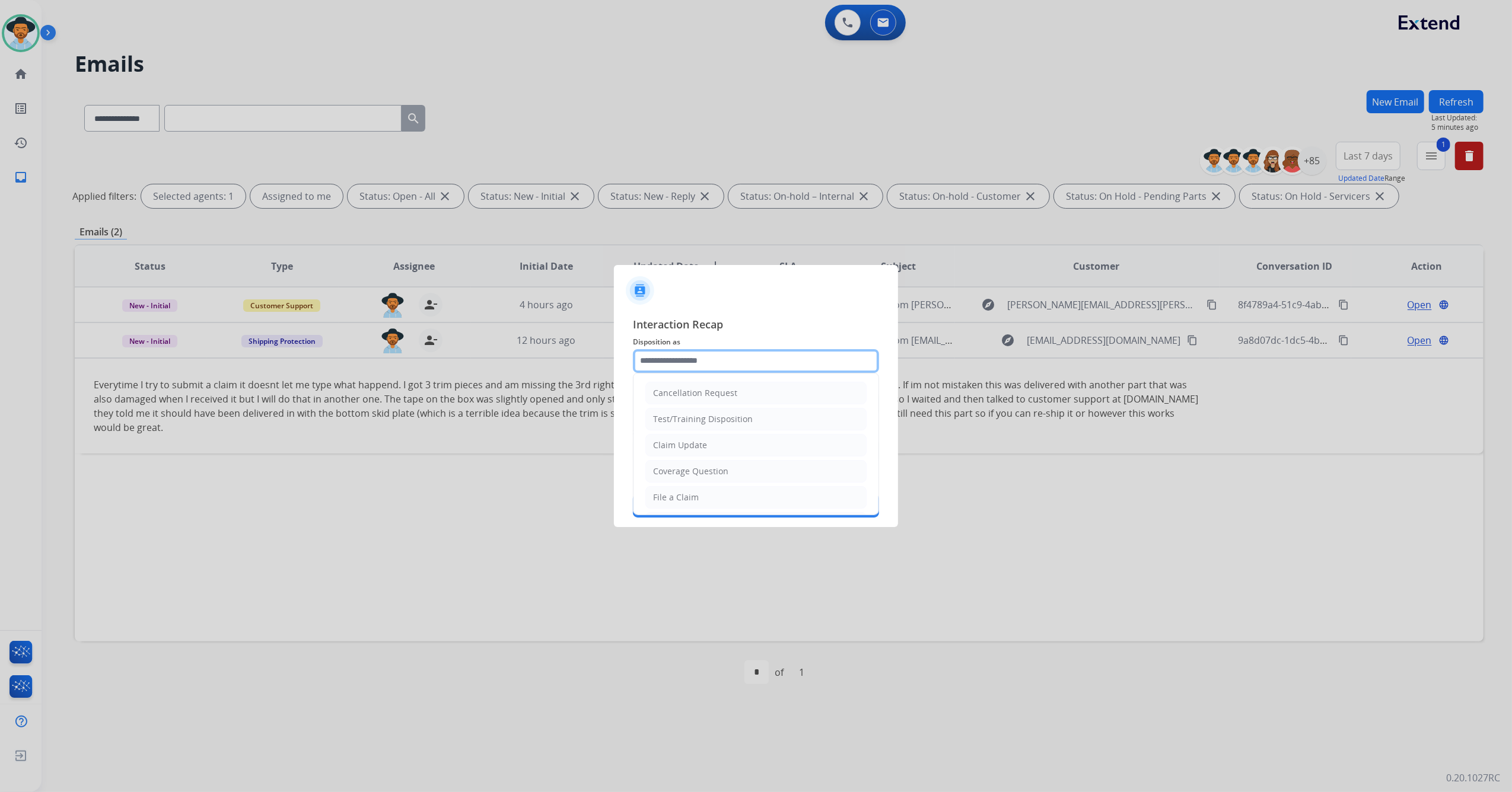
click at [729, 356] on input "text" at bounding box center [756, 361] width 246 height 24
click at [691, 465] on li "Other" at bounding box center [755, 468] width 221 height 22
type input "*****"
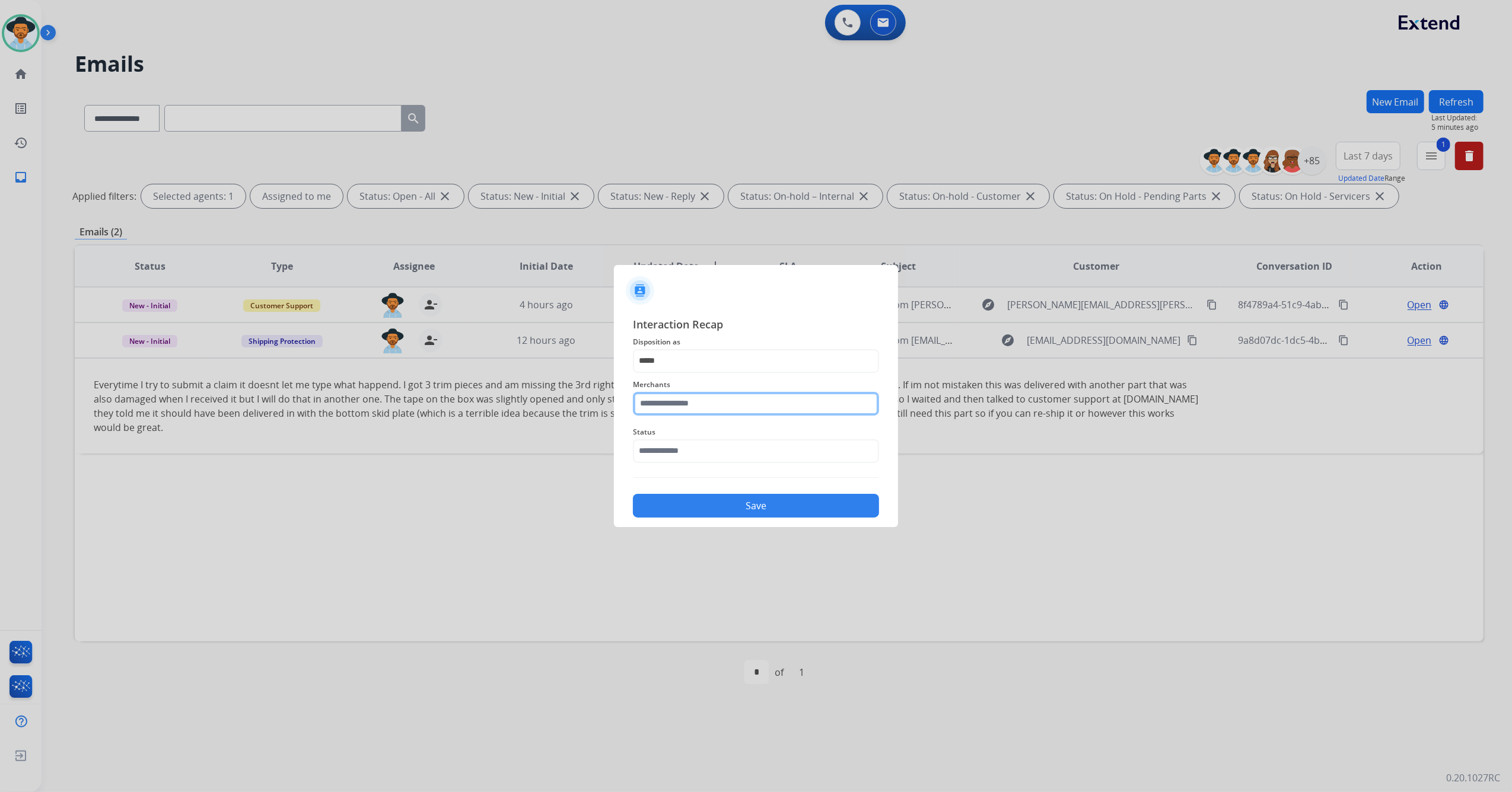
click at [692, 408] on input "text" at bounding box center [756, 404] width 246 height 24
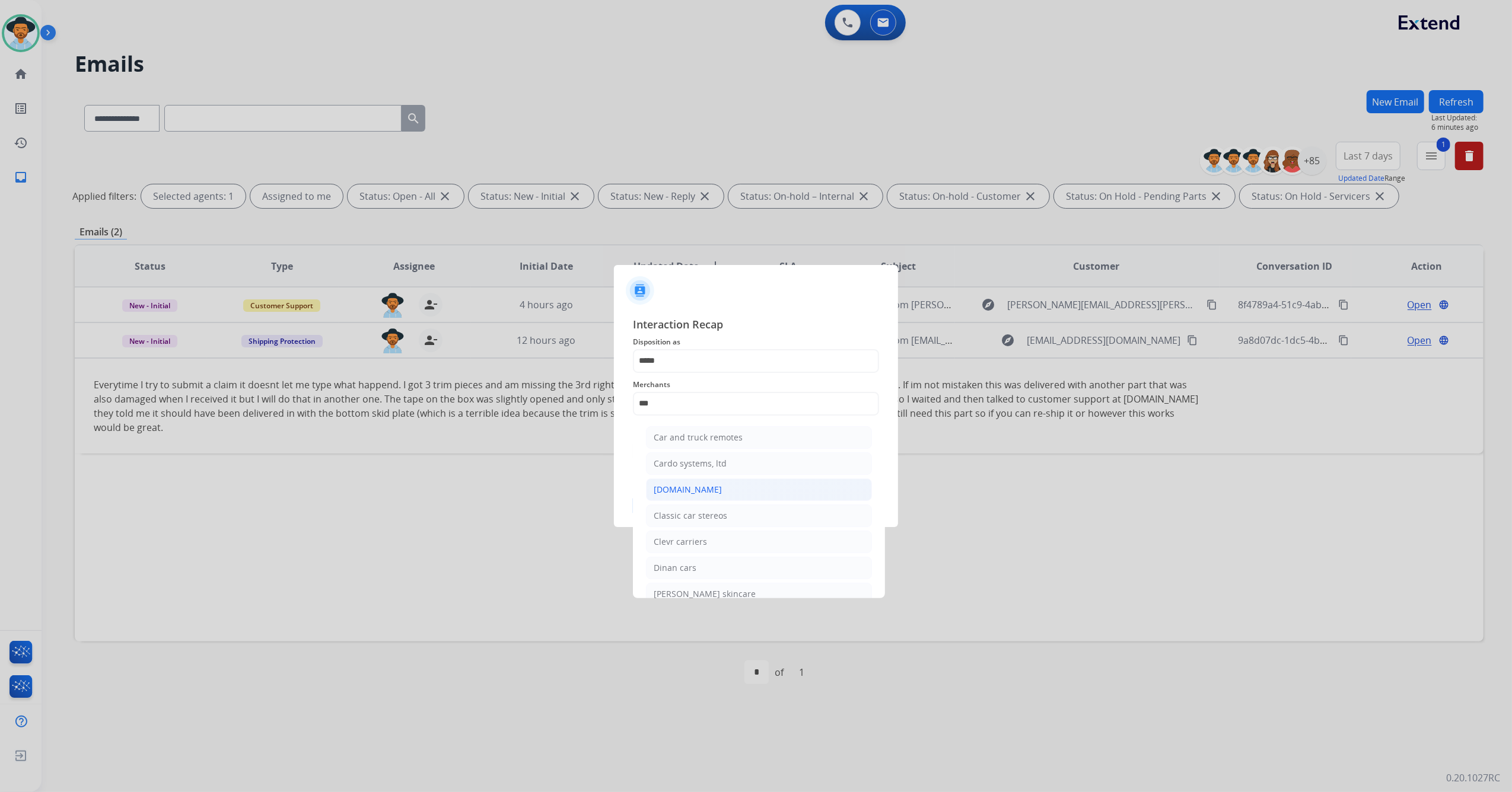
click at [691, 496] on li "[DOMAIN_NAME]" at bounding box center [758, 489] width 226 height 22
type input "**********"
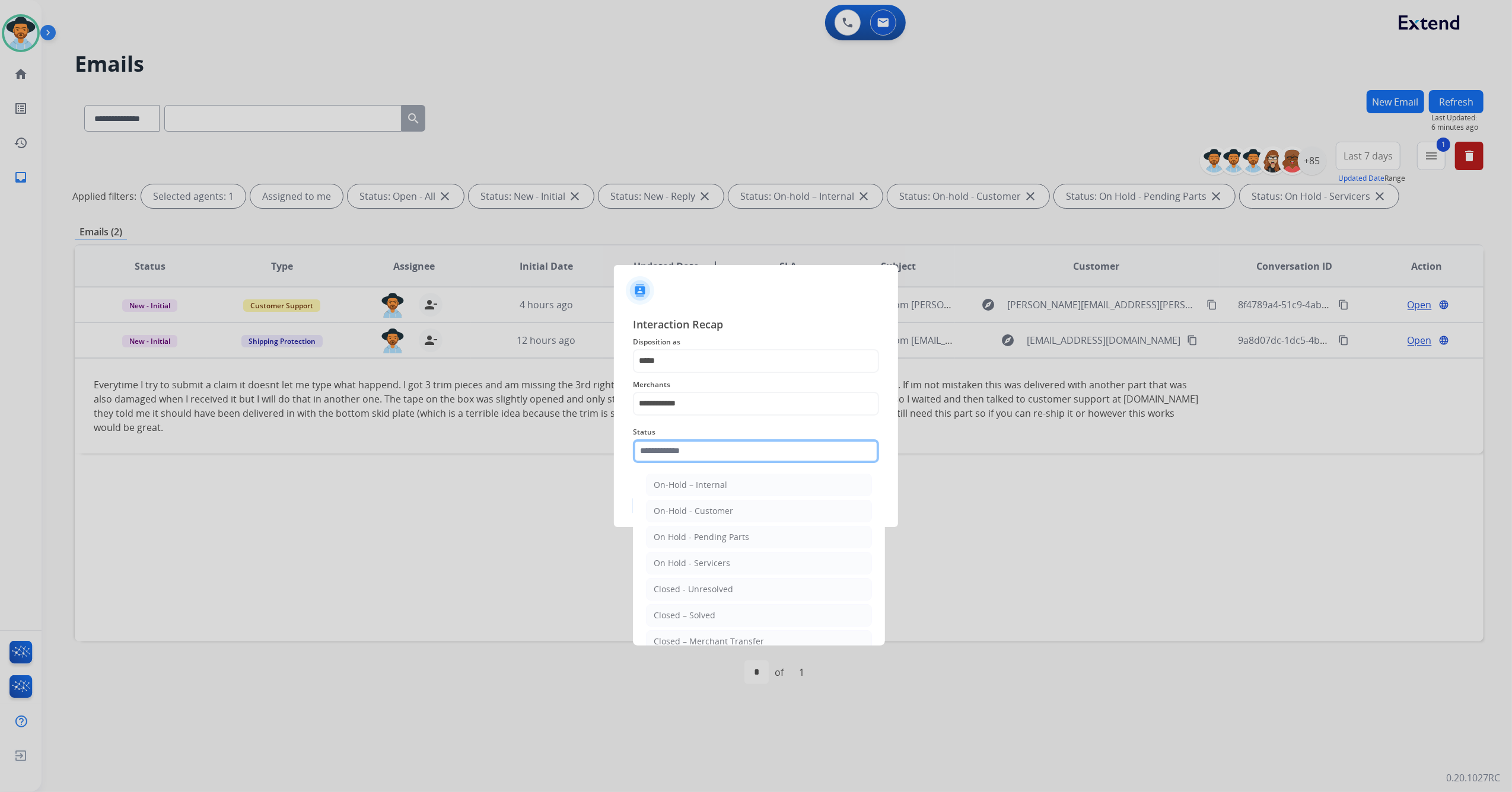
click at [695, 456] on input "text" at bounding box center [756, 451] width 246 height 24
click at [703, 612] on div "Closed – Solved" at bounding box center [685, 615] width 62 height 12
type input "**********"
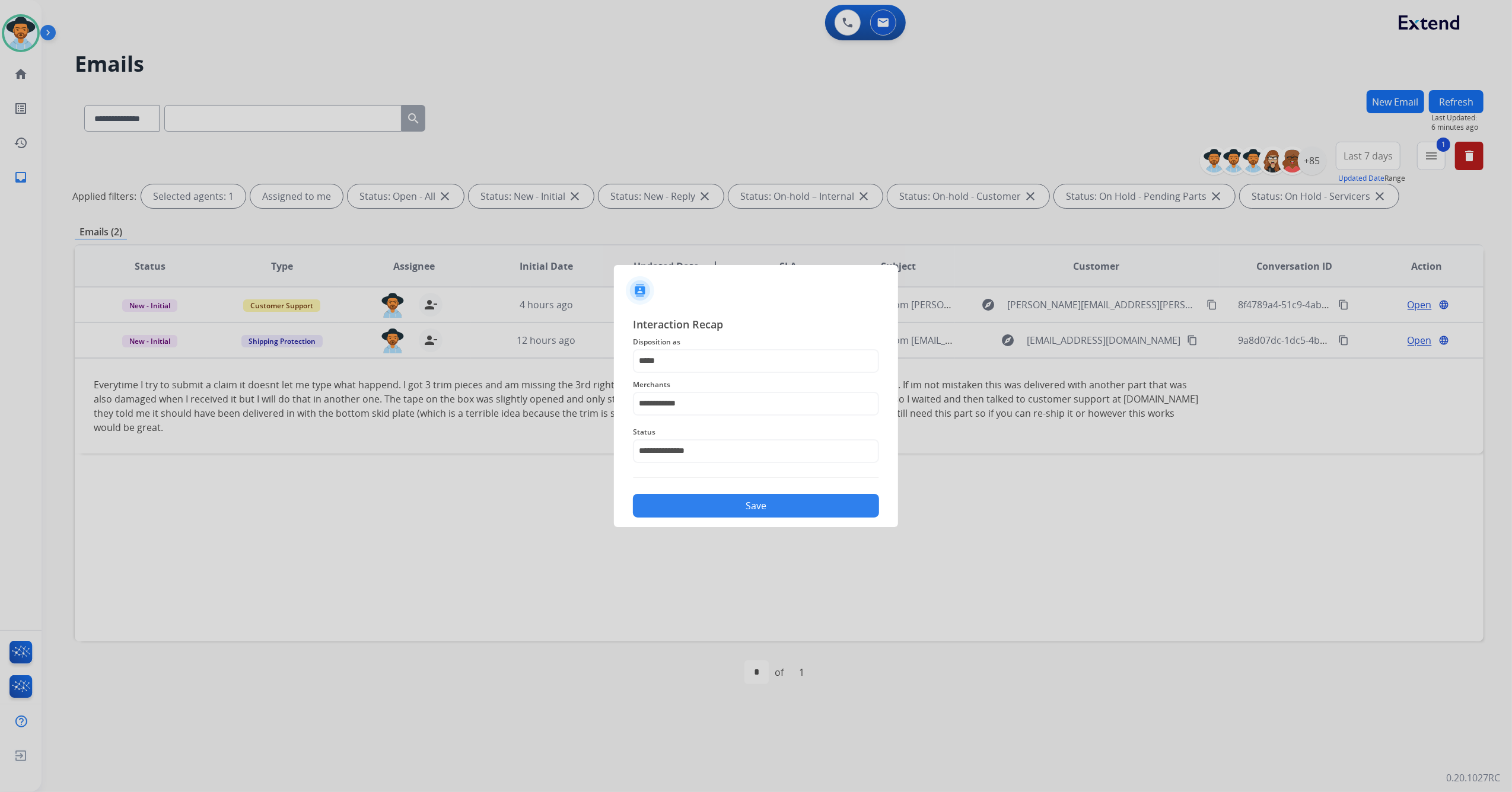
click at [732, 505] on button "Save" at bounding box center [756, 505] width 246 height 24
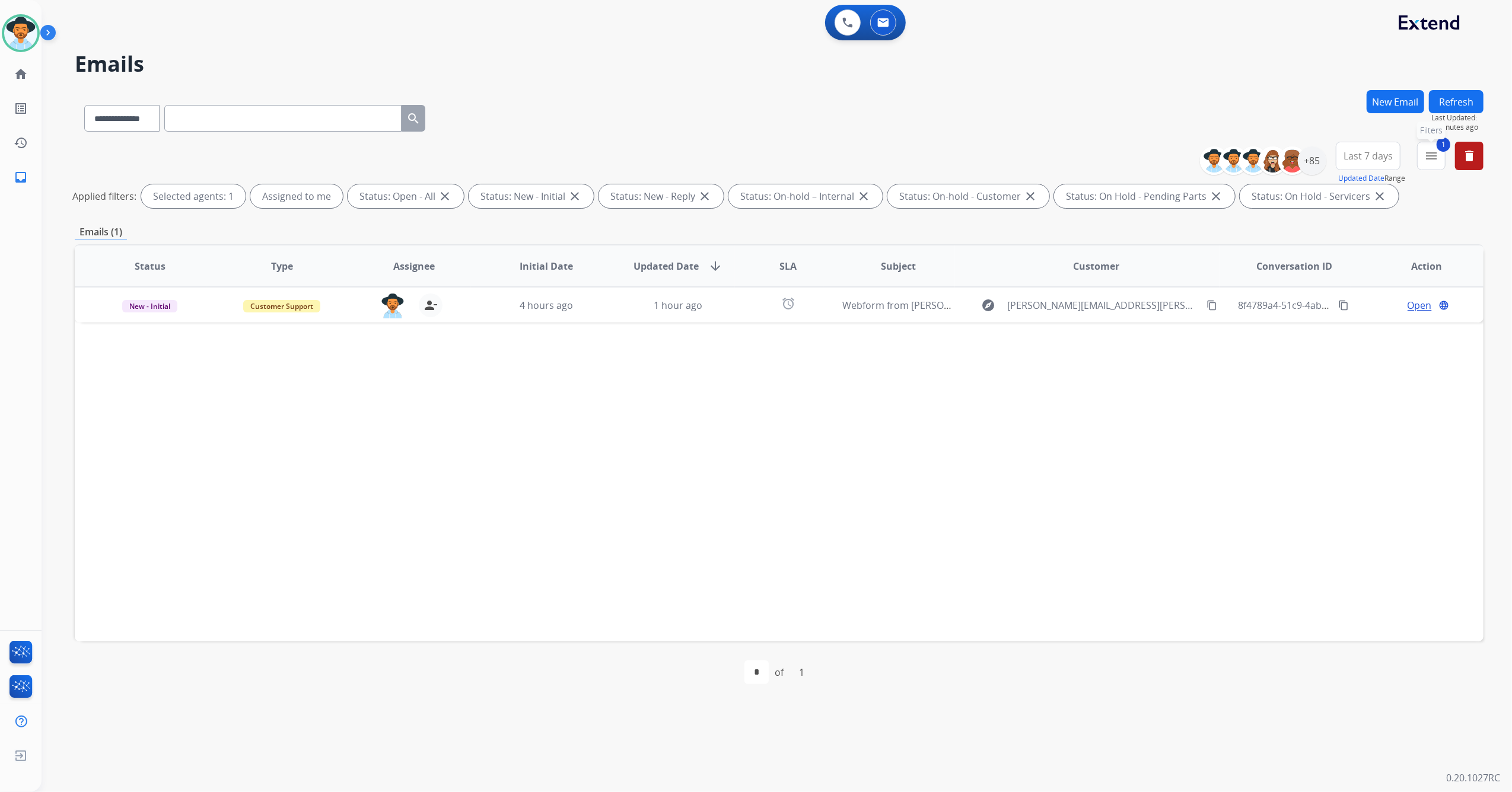
click at [1434, 157] on mat-icon "menu" at bounding box center [1431, 156] width 15 height 15
click at [1306, 385] on div "Open - All Closed - All New - Initial New - Reply On-hold – Internal On-hold - …" at bounding box center [1370, 444] width 130 height 157
click at [1334, 398] on button "Apply" at bounding box center [1349, 405] width 41 height 21
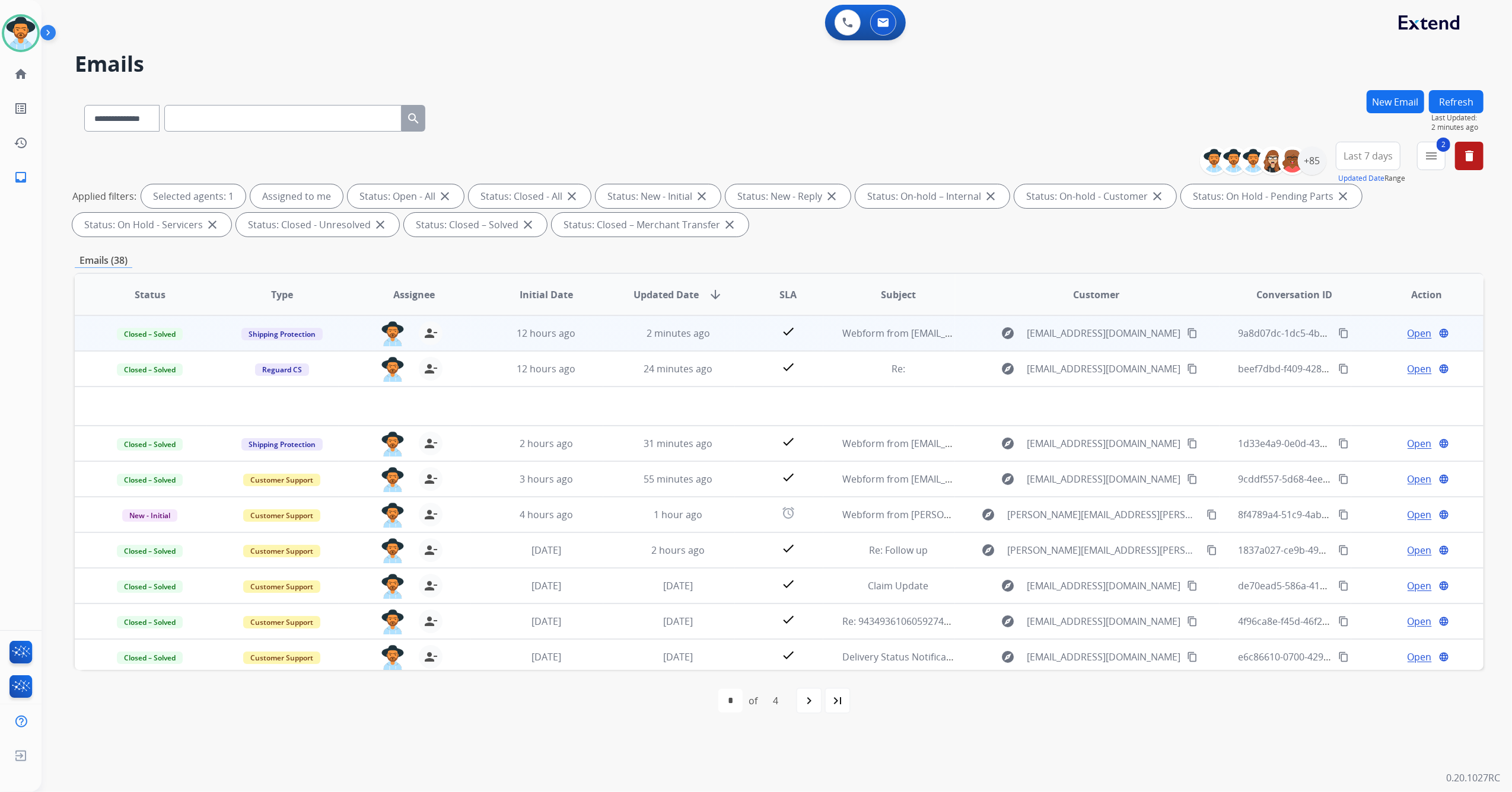
click at [1338, 330] on mat-icon "content_copy" at bounding box center [1344, 333] width 11 height 11
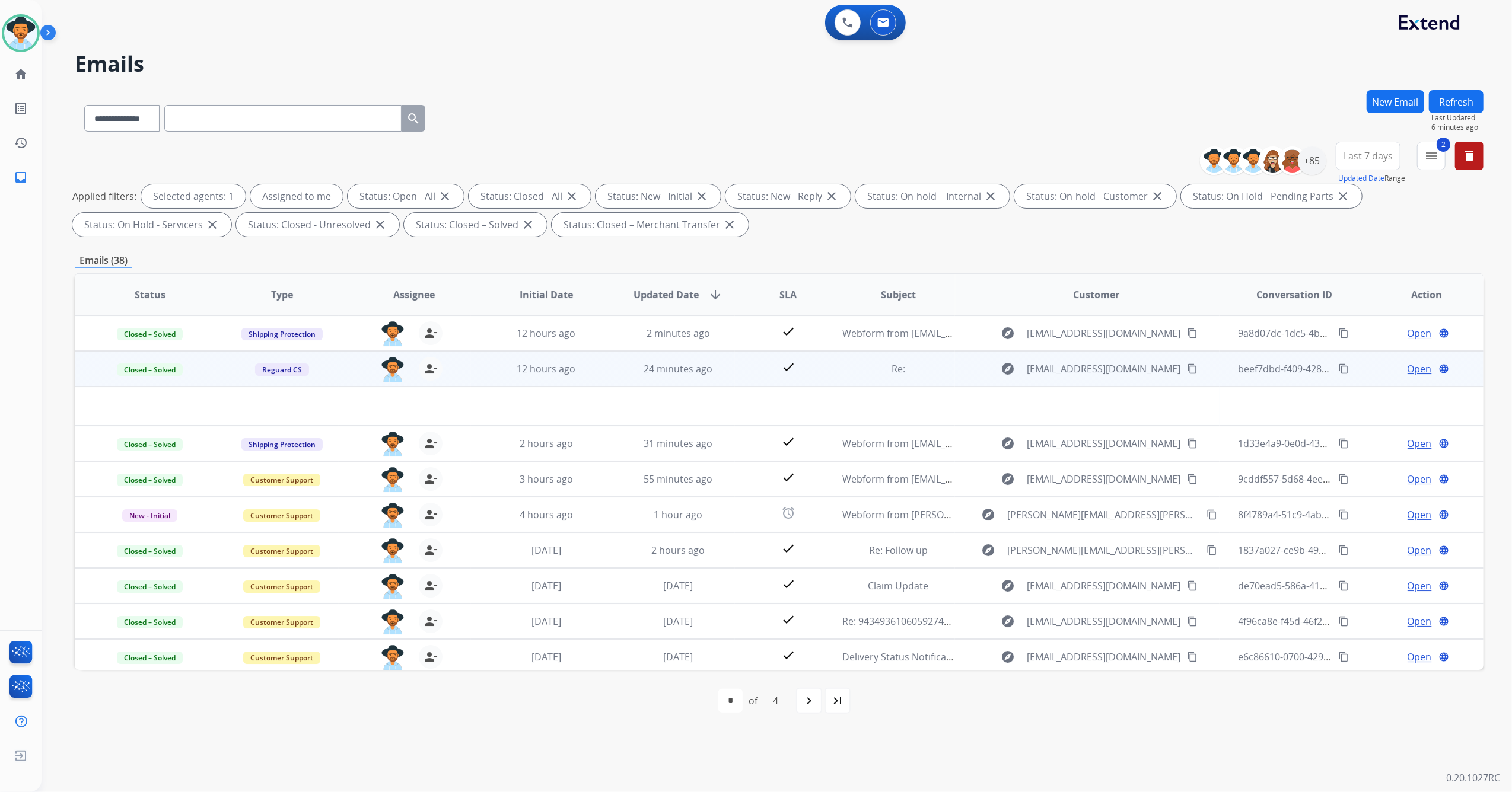
click at [955, 359] on td "explore [EMAIL_ADDRESS][DOMAIN_NAME] content_copy" at bounding box center [1087, 368] width 264 height 36
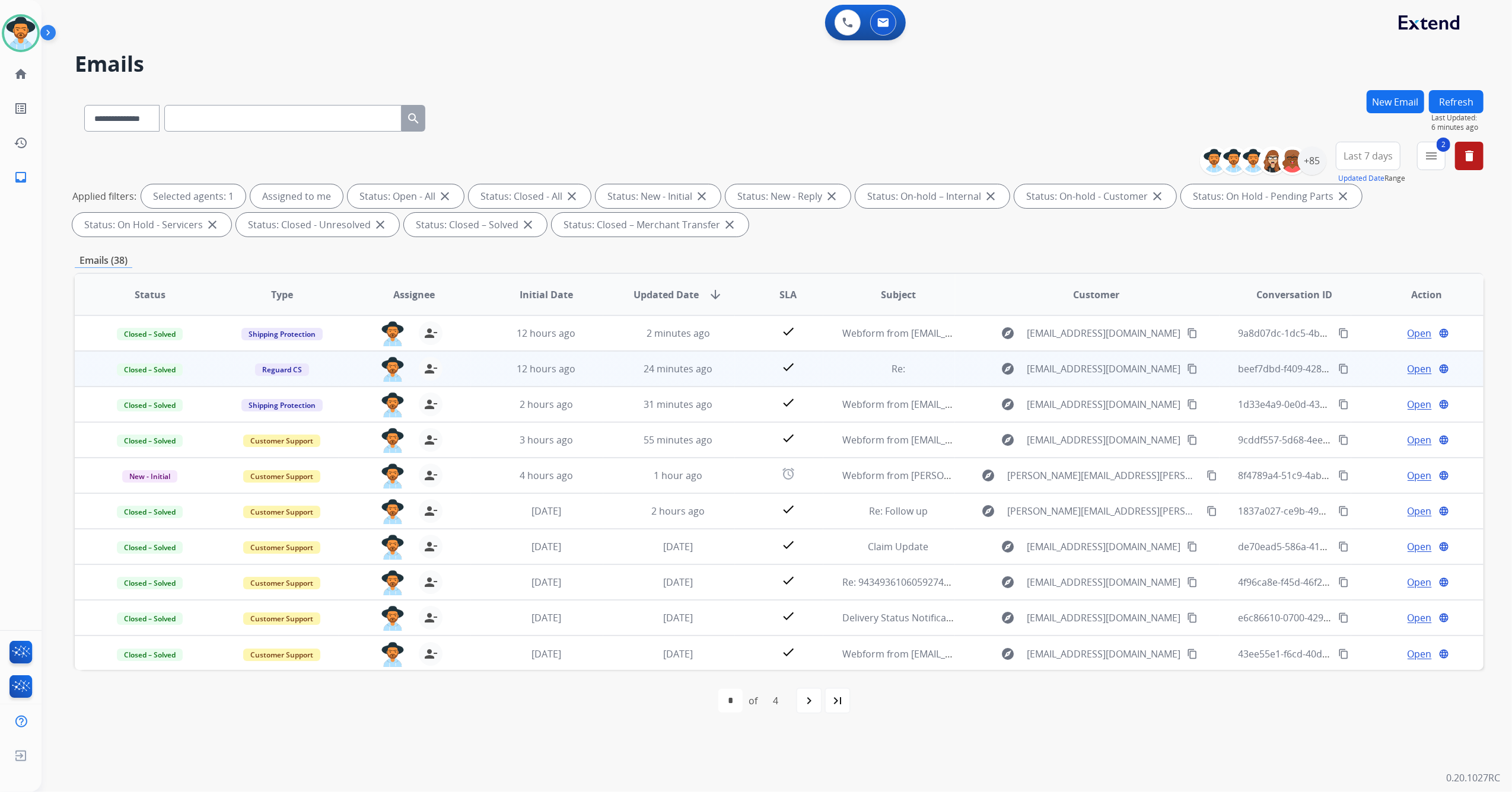
click at [955, 359] on td "explore [EMAIL_ADDRESS][DOMAIN_NAME] content_copy" at bounding box center [1087, 368] width 264 height 36
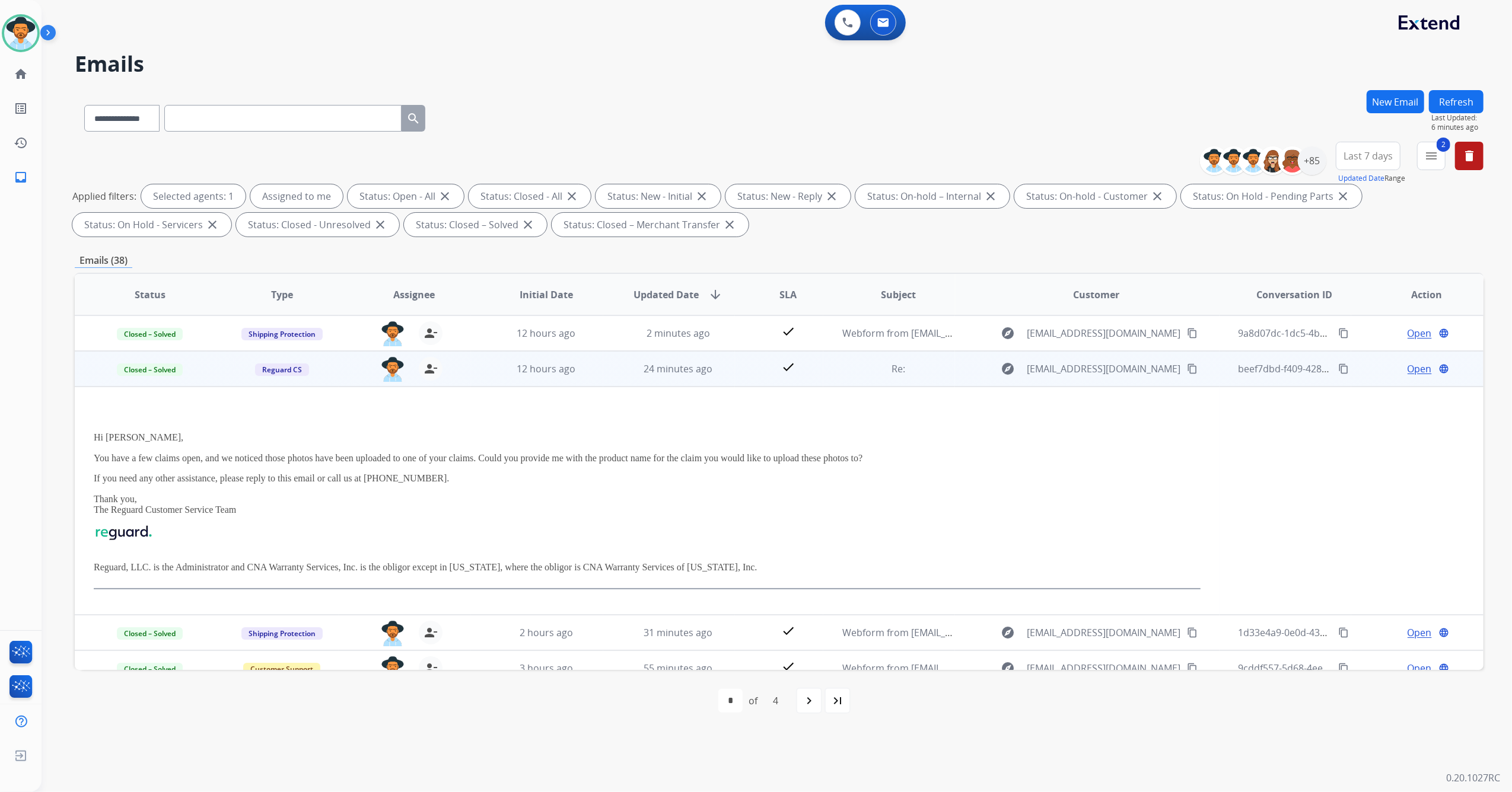
scroll to position [36, 0]
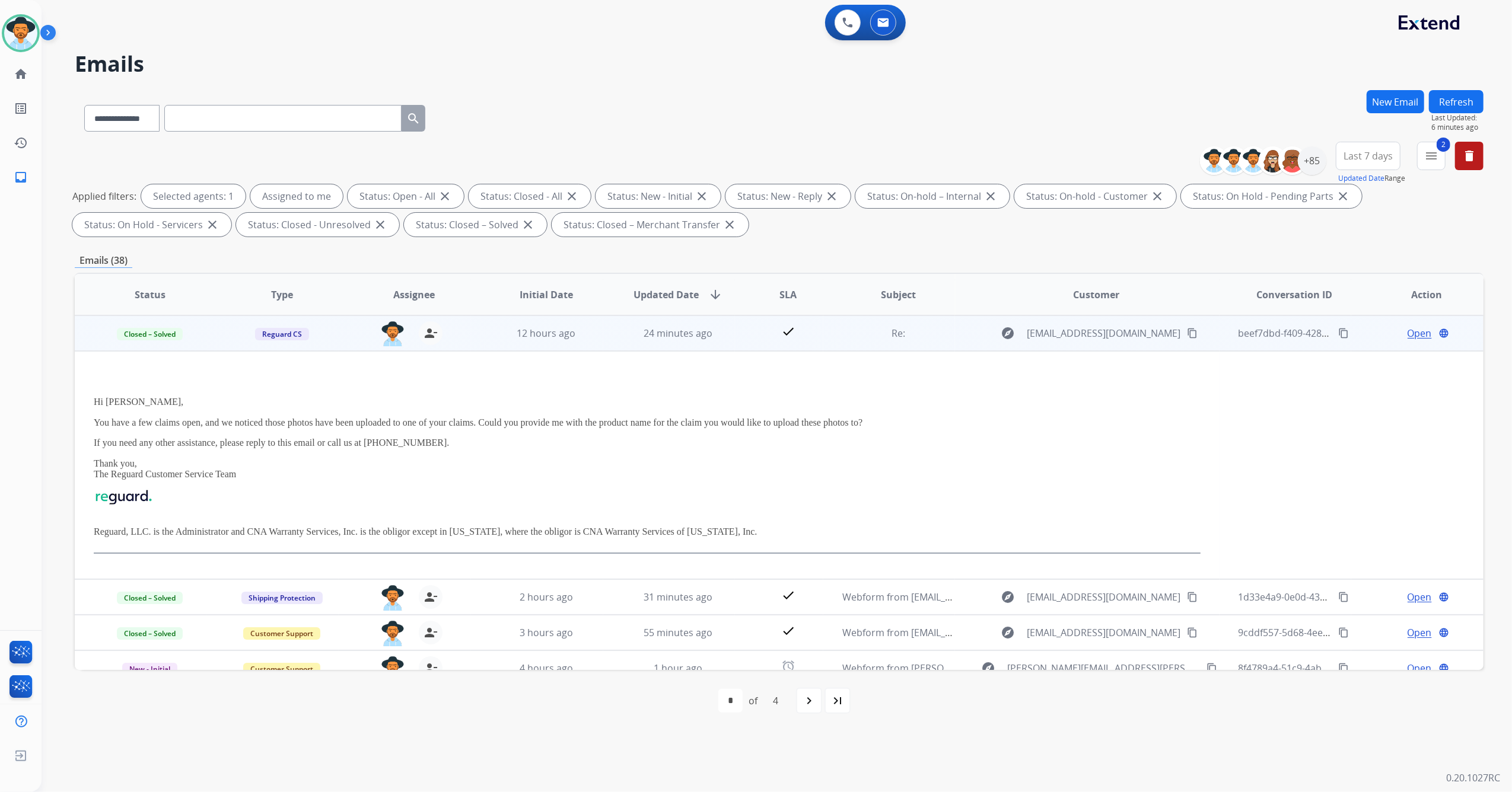
click at [1338, 333] on mat-icon "content_copy" at bounding box center [1344, 333] width 11 height 11
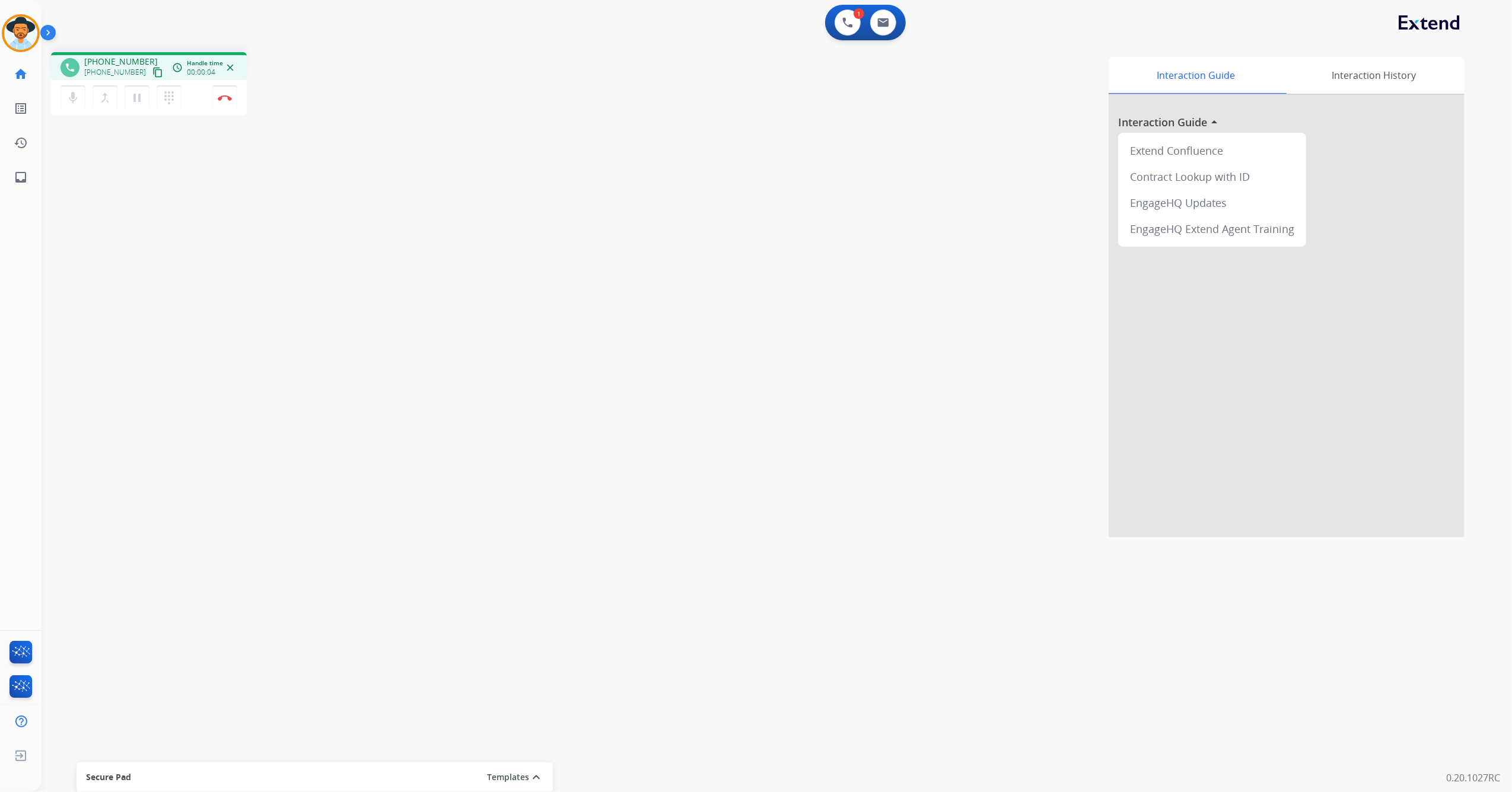
click at [153, 70] on mat-icon "content_copy" at bounding box center [158, 73] width 11 height 11
click at [76, 93] on mat-icon "mic" at bounding box center [73, 98] width 15 height 15
click at [176, 109] on div "dialpad Dialpad" at bounding box center [173, 97] width 32 height 25
click at [173, 104] on button "dialpad Dialpad" at bounding box center [169, 97] width 25 height 25
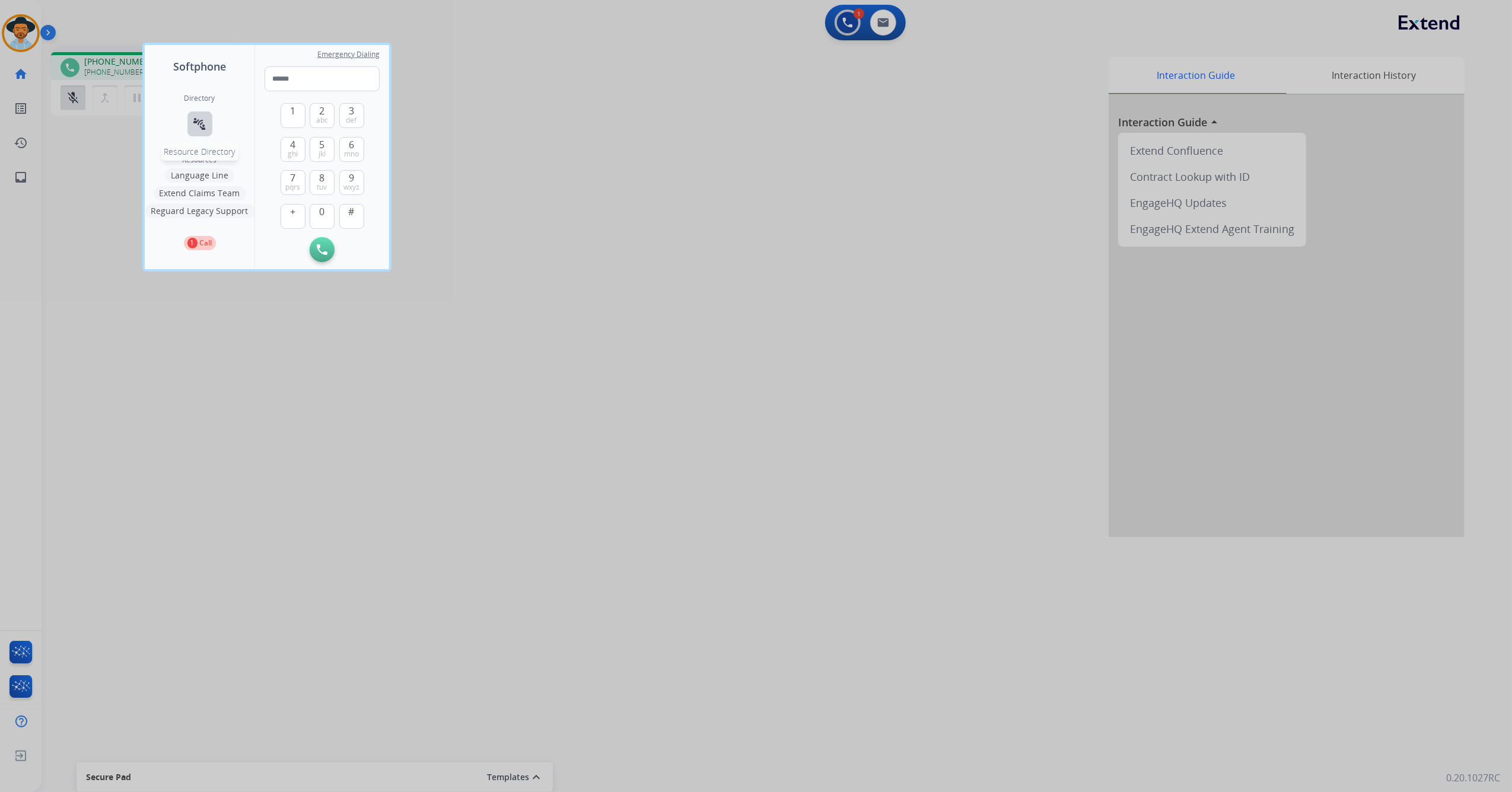
click at [205, 126] on mat-icon "connect_without_contact" at bounding box center [200, 124] width 15 height 15
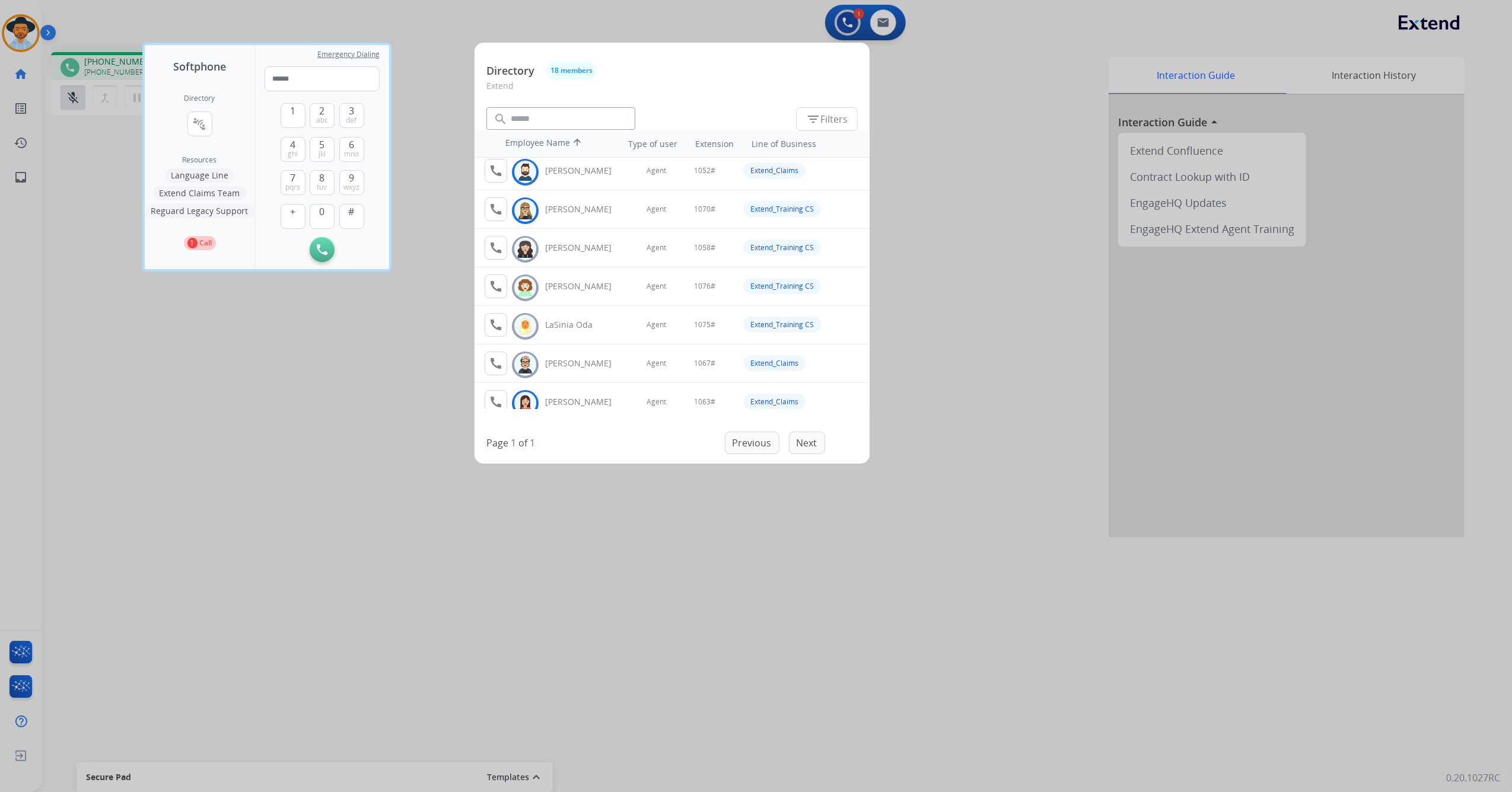
scroll to position [316, 0]
click at [1016, 307] on div at bounding box center [756, 396] width 1512 height 792
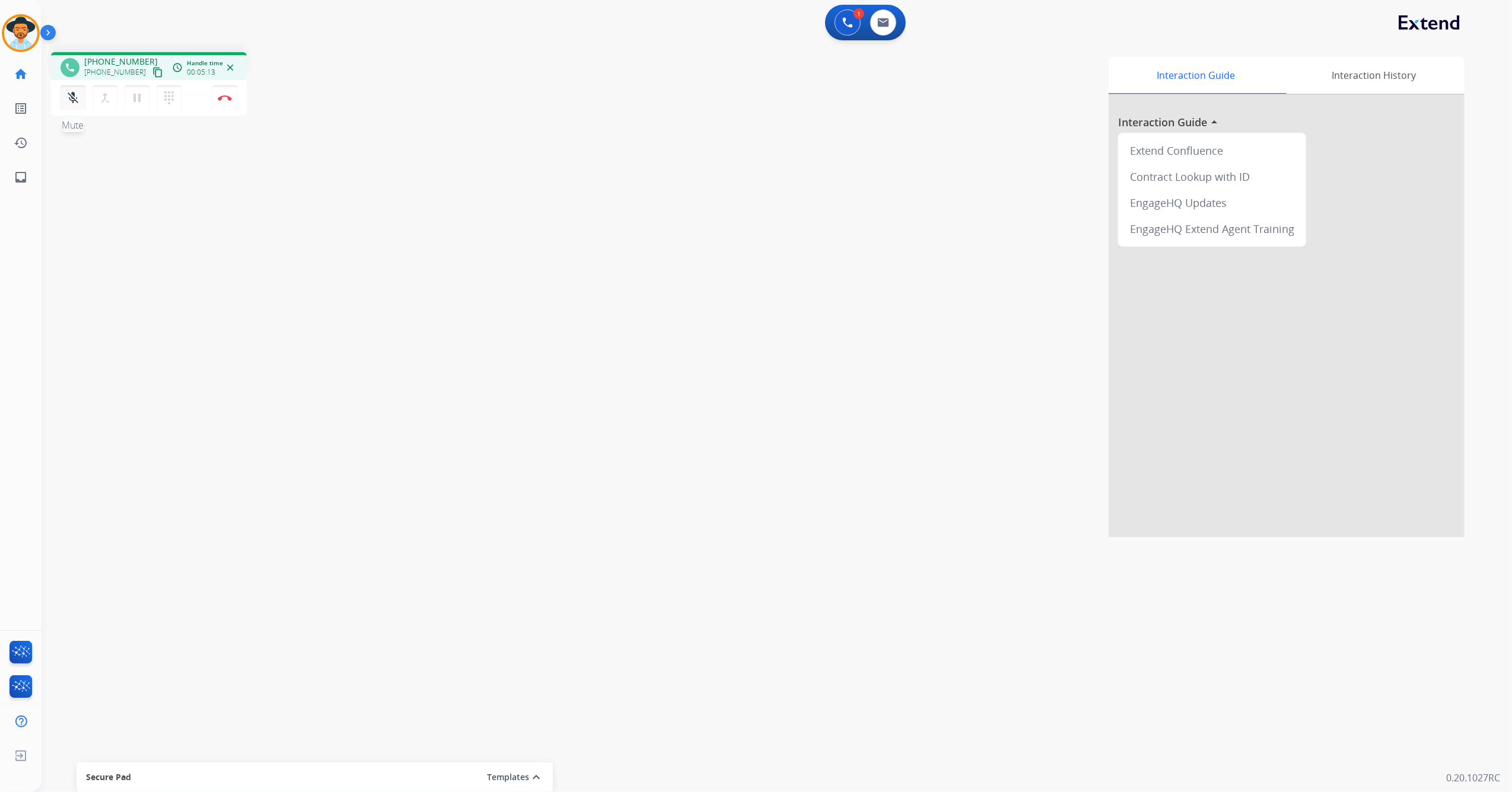
click at [74, 98] on mat-icon "mic_off" at bounding box center [73, 98] width 15 height 15
click at [224, 95] on img at bounding box center [225, 98] width 15 height 6
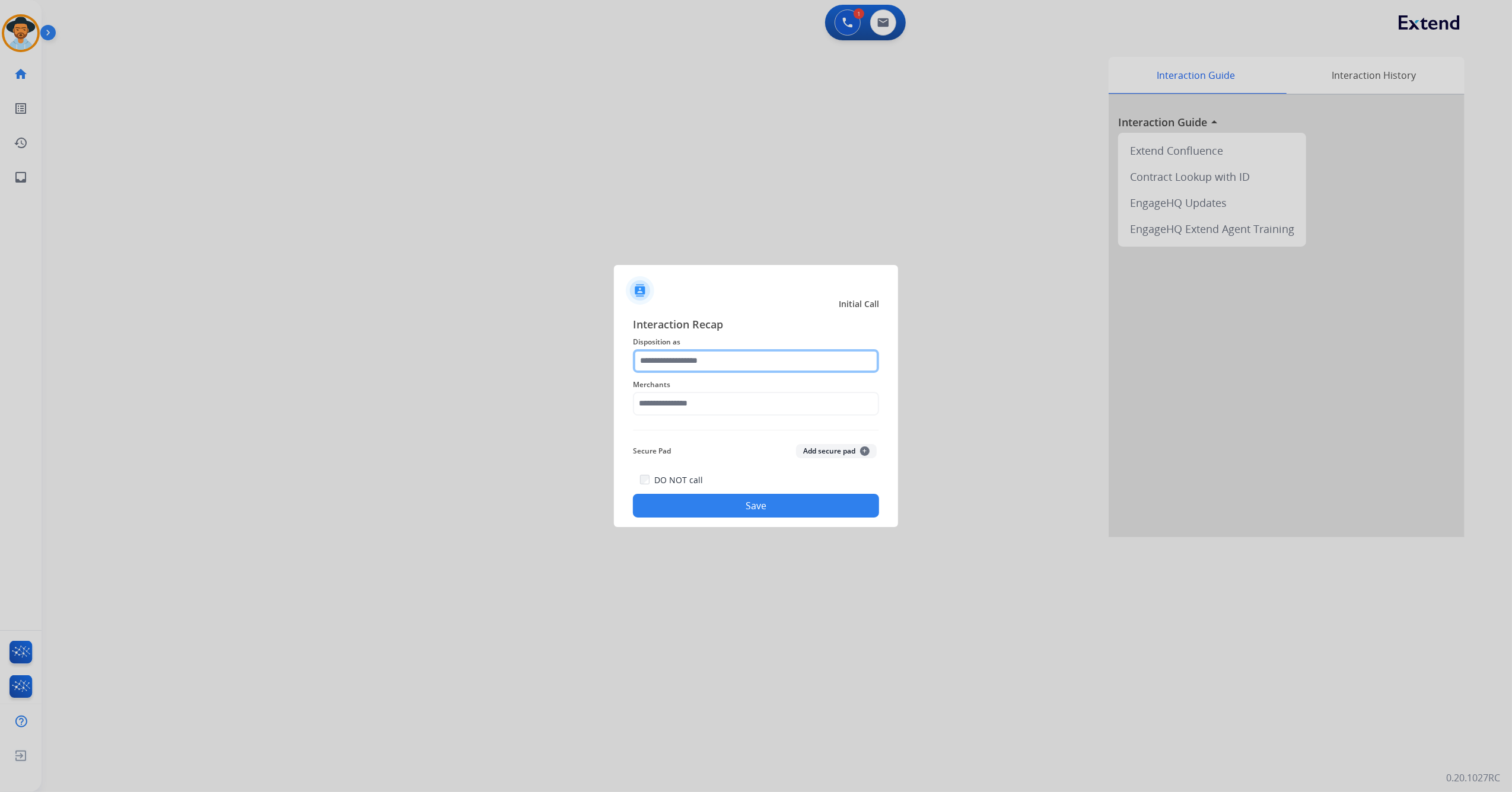
click at [684, 361] on input "text" at bounding box center [756, 361] width 246 height 24
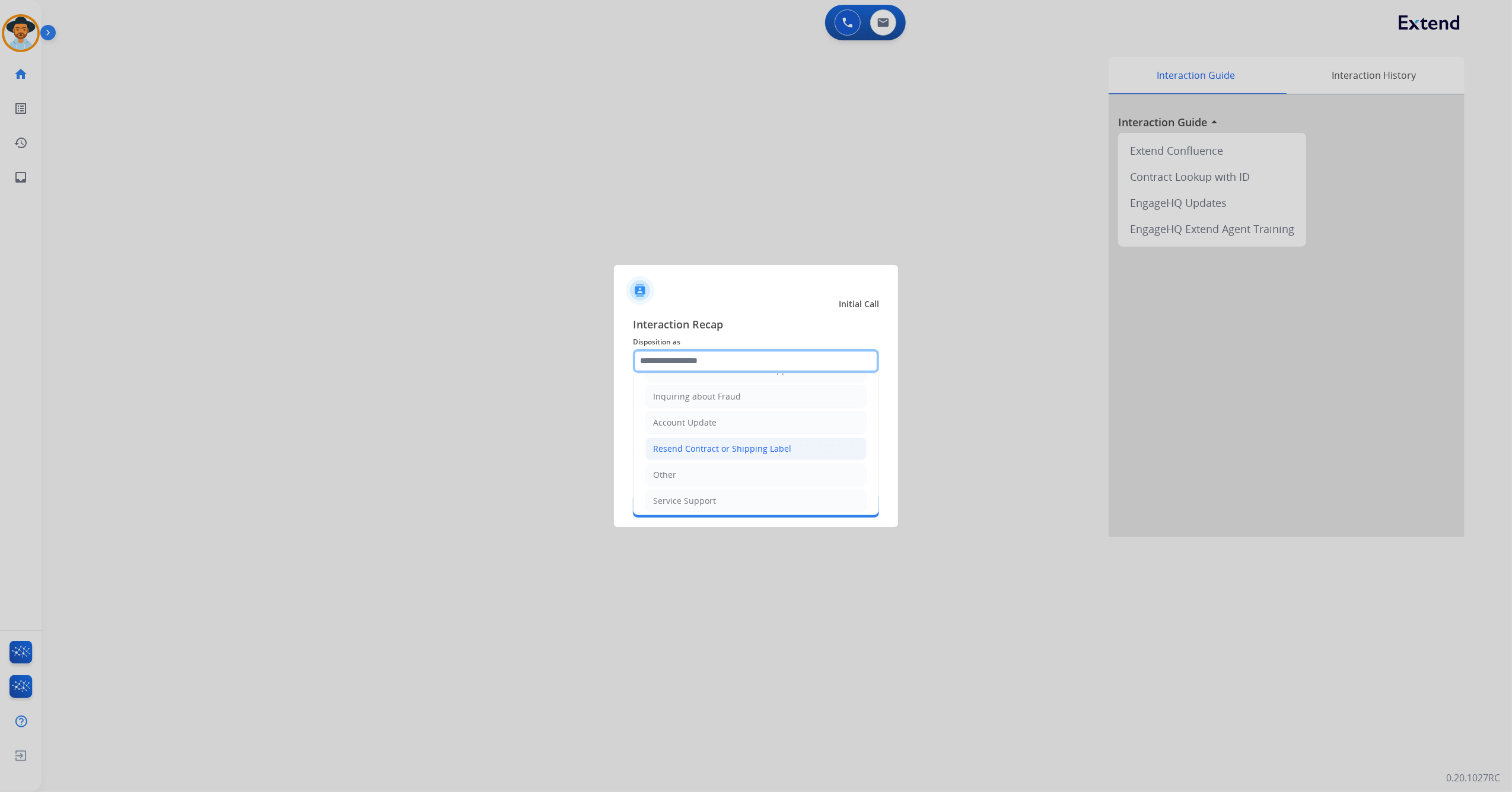
scroll to position [191, 0]
click at [715, 472] on li "Other" at bounding box center [755, 468] width 221 height 22
type input "*****"
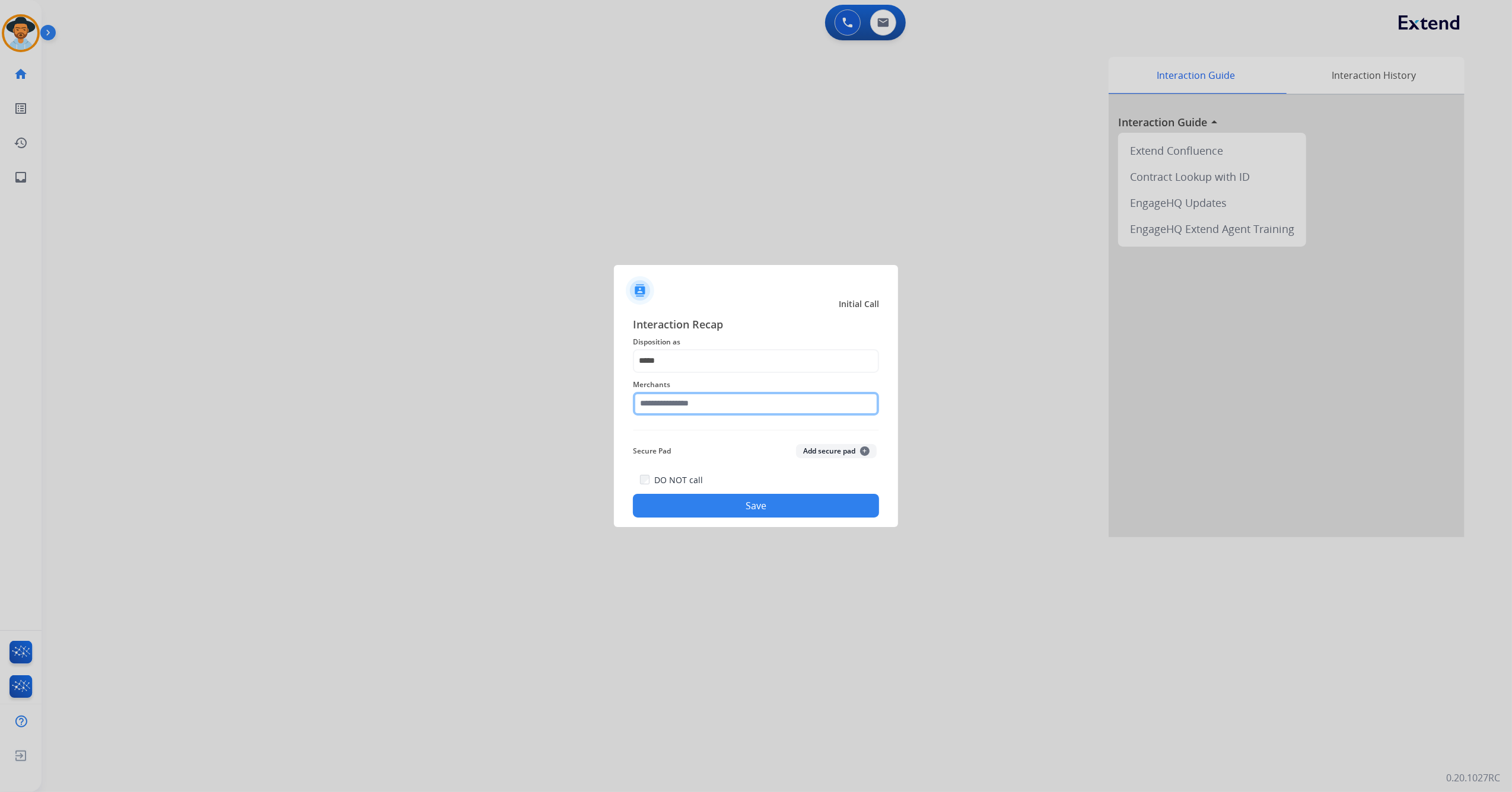
click at [700, 411] on input "text" at bounding box center [756, 404] width 246 height 24
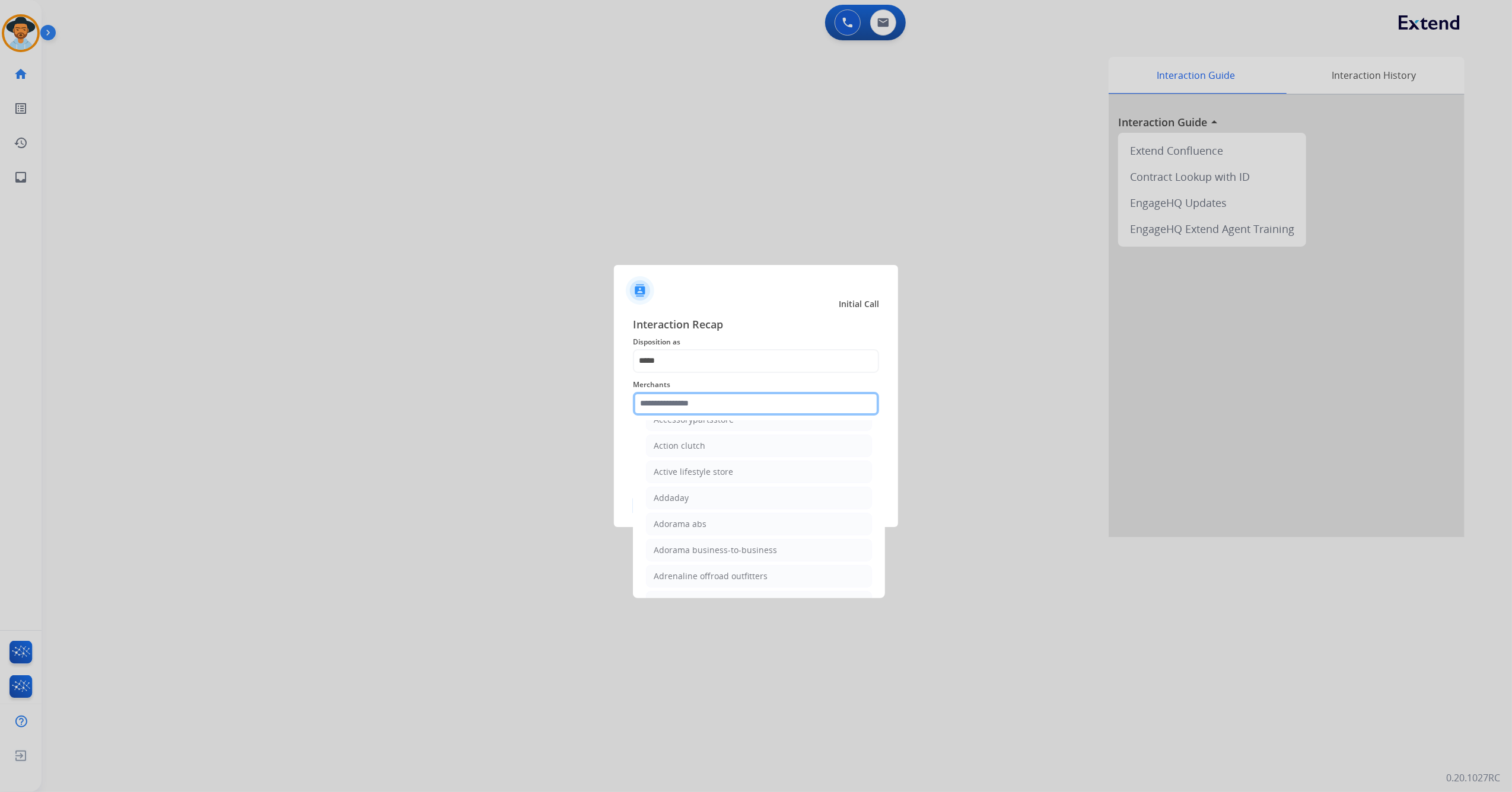
scroll to position [316, 0]
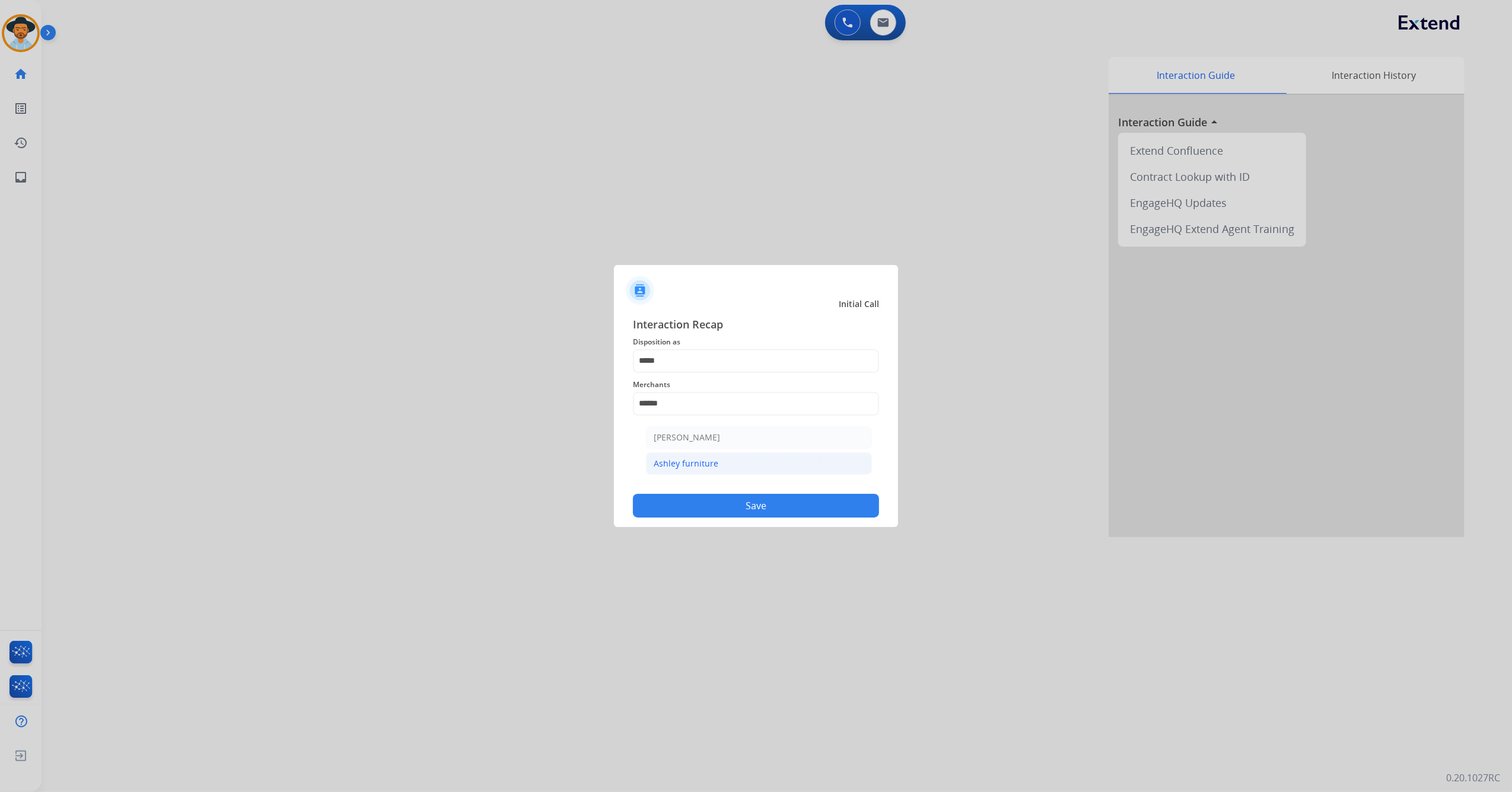
click at [717, 463] on li "Ashley furniture" at bounding box center [758, 463] width 226 height 22
type input "**********"
click at [703, 509] on button "Save" at bounding box center [756, 505] width 246 height 24
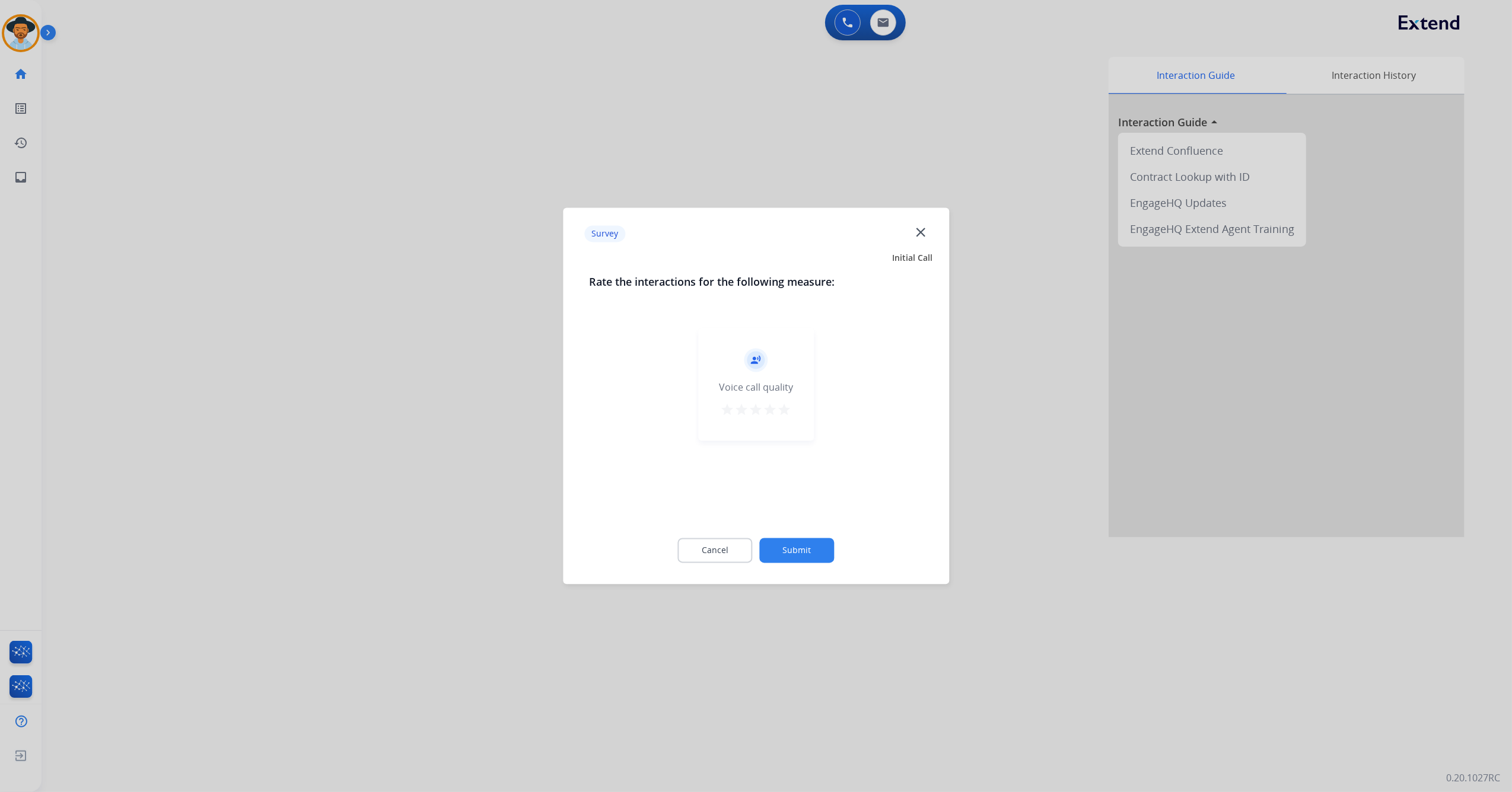
click at [783, 413] on mat-icon "star" at bounding box center [785, 410] width 15 height 15
click at [798, 544] on button "Submit" at bounding box center [797, 551] width 74 height 25
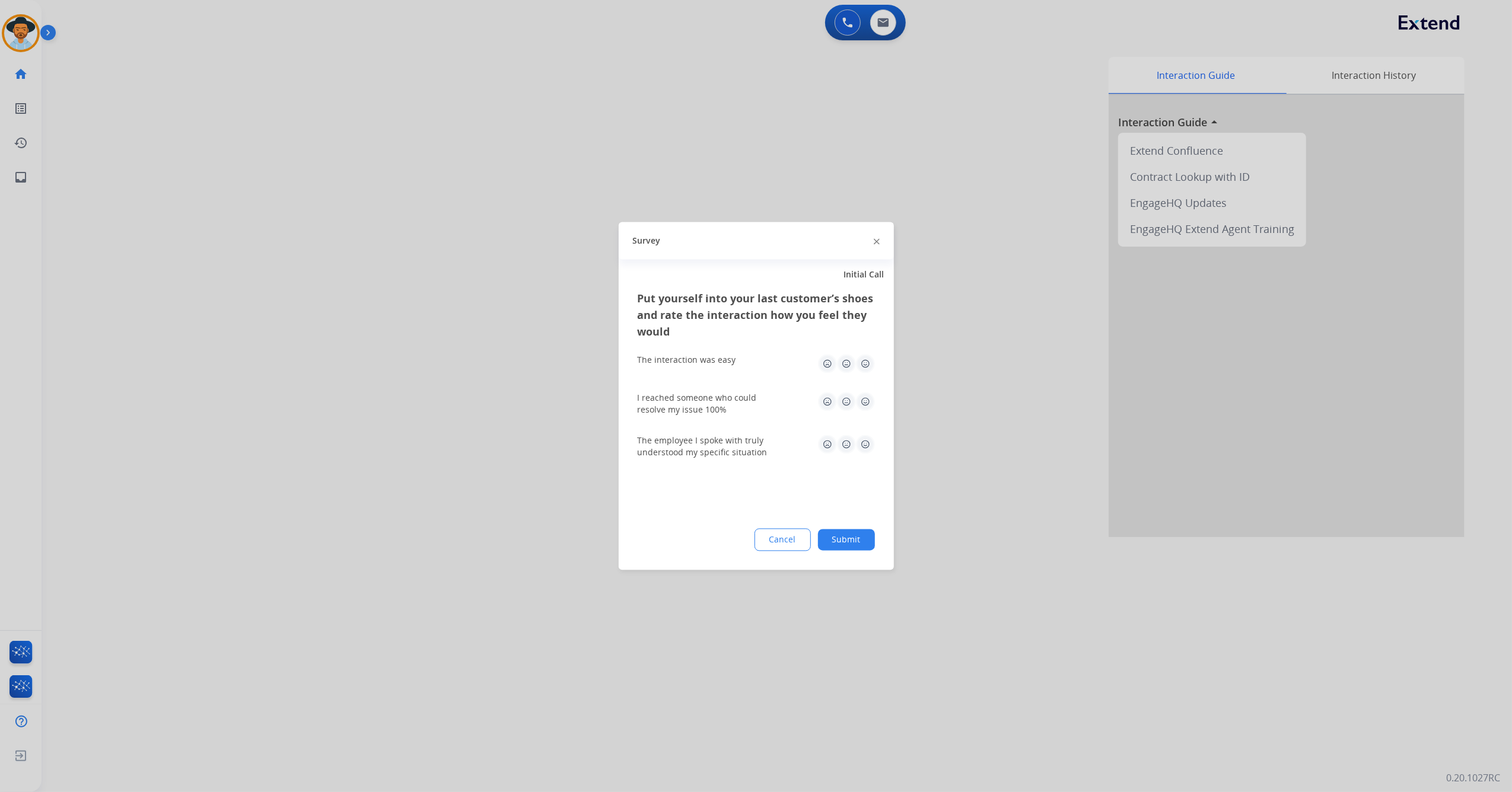
click at [867, 401] on img at bounding box center [865, 402] width 19 height 19
click at [872, 364] on img at bounding box center [865, 364] width 19 height 19
click at [863, 442] on img at bounding box center [865, 444] width 19 height 19
click at [862, 540] on button "Submit" at bounding box center [846, 540] width 57 height 21
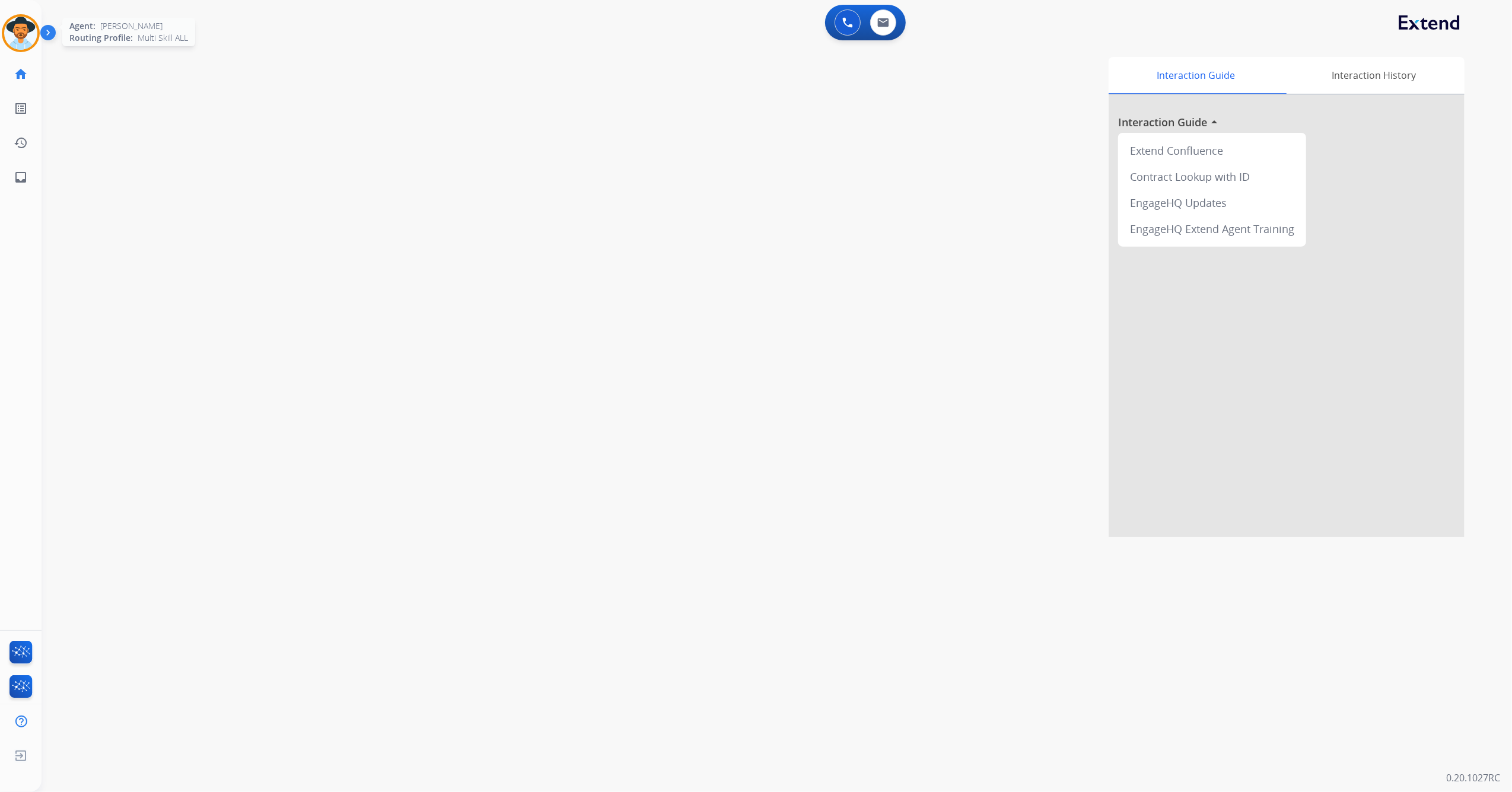
click at [16, 42] on img at bounding box center [21, 33] width 33 height 33
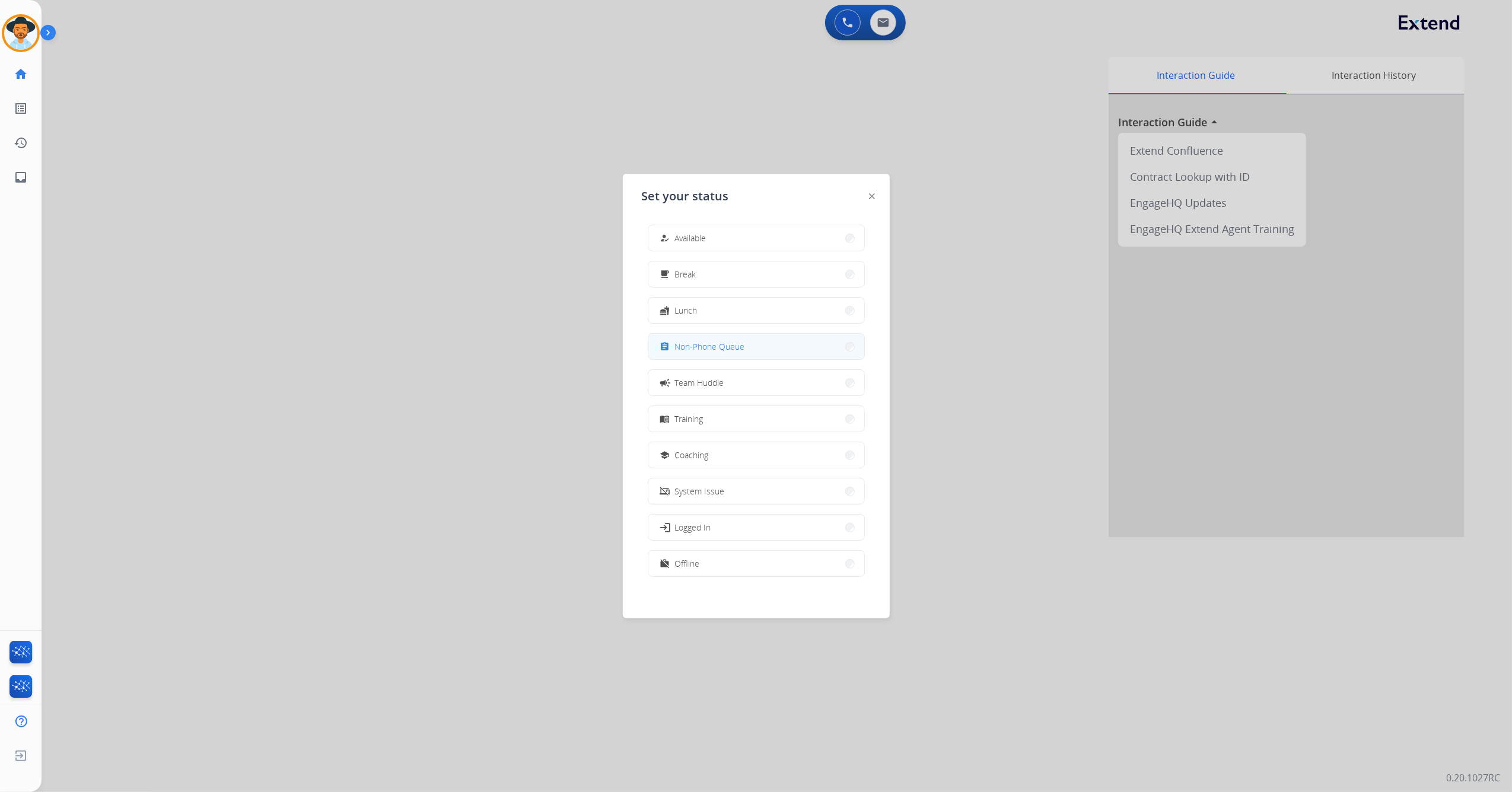
click at [757, 350] on button "assignment Non-Phone Queue" at bounding box center [756, 347] width 216 height 25
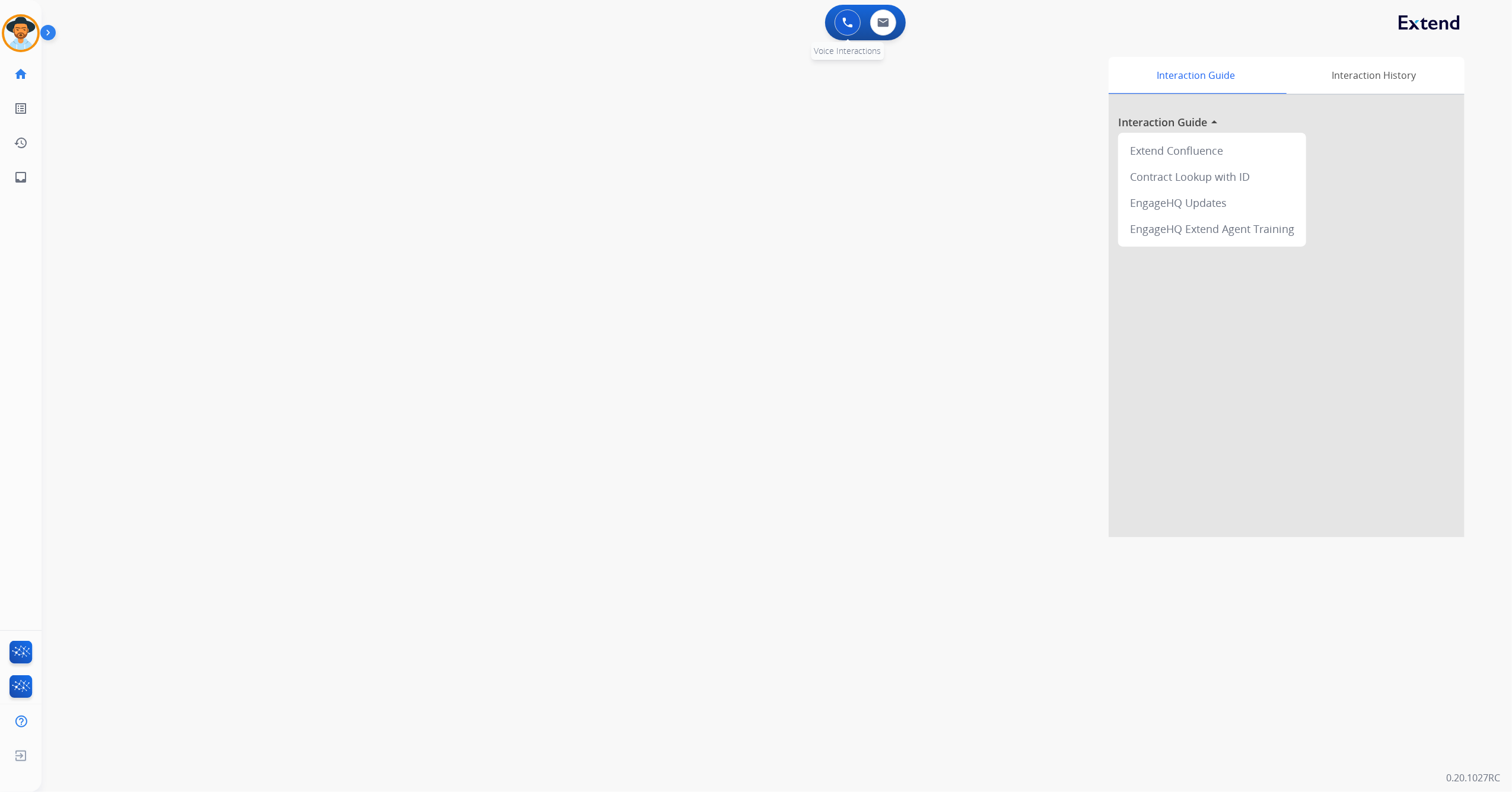
click at [855, 25] on button at bounding box center [847, 22] width 26 height 26
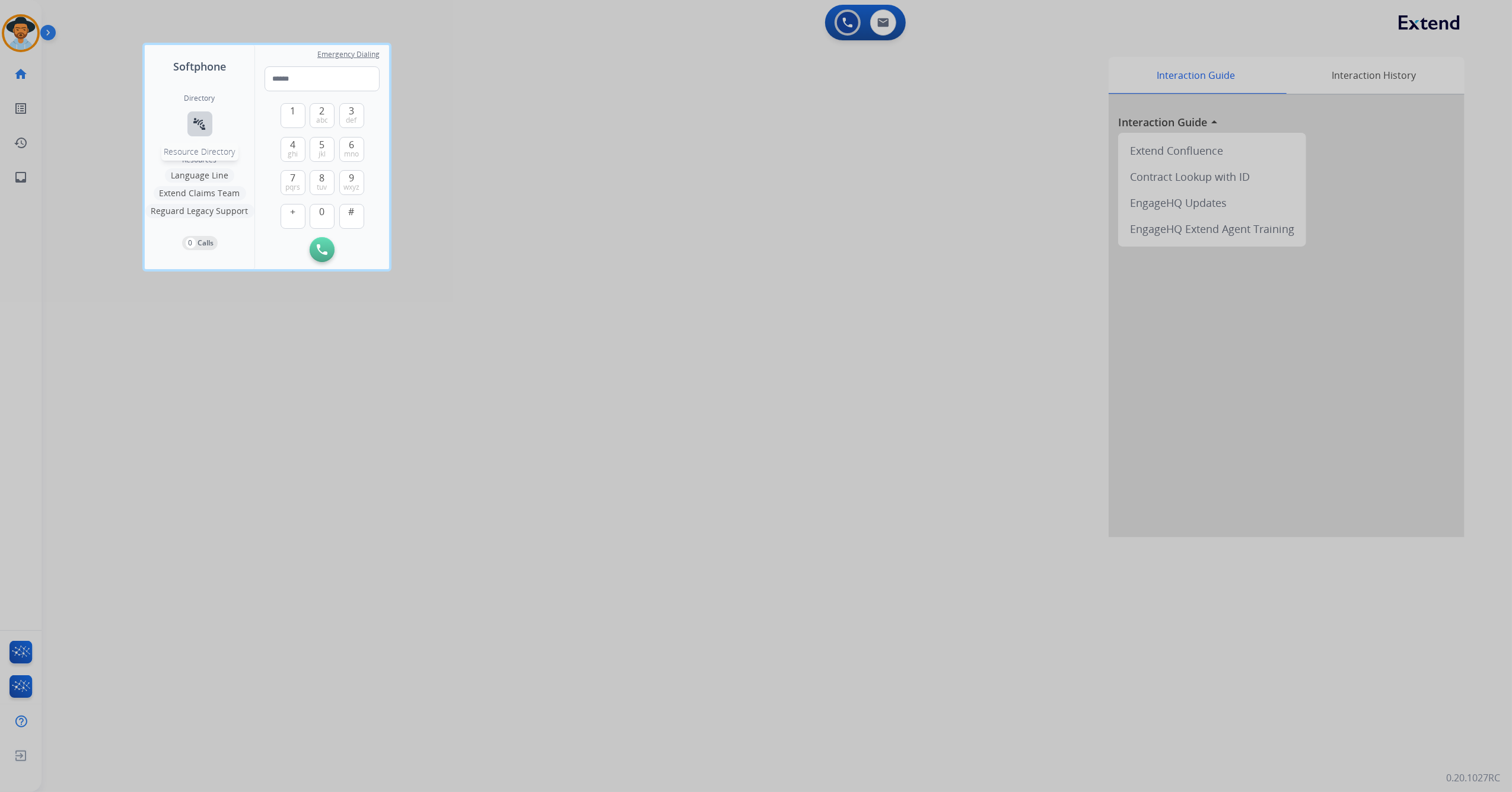
click at [196, 127] on mat-icon "connect_without_contact" at bounding box center [200, 124] width 15 height 15
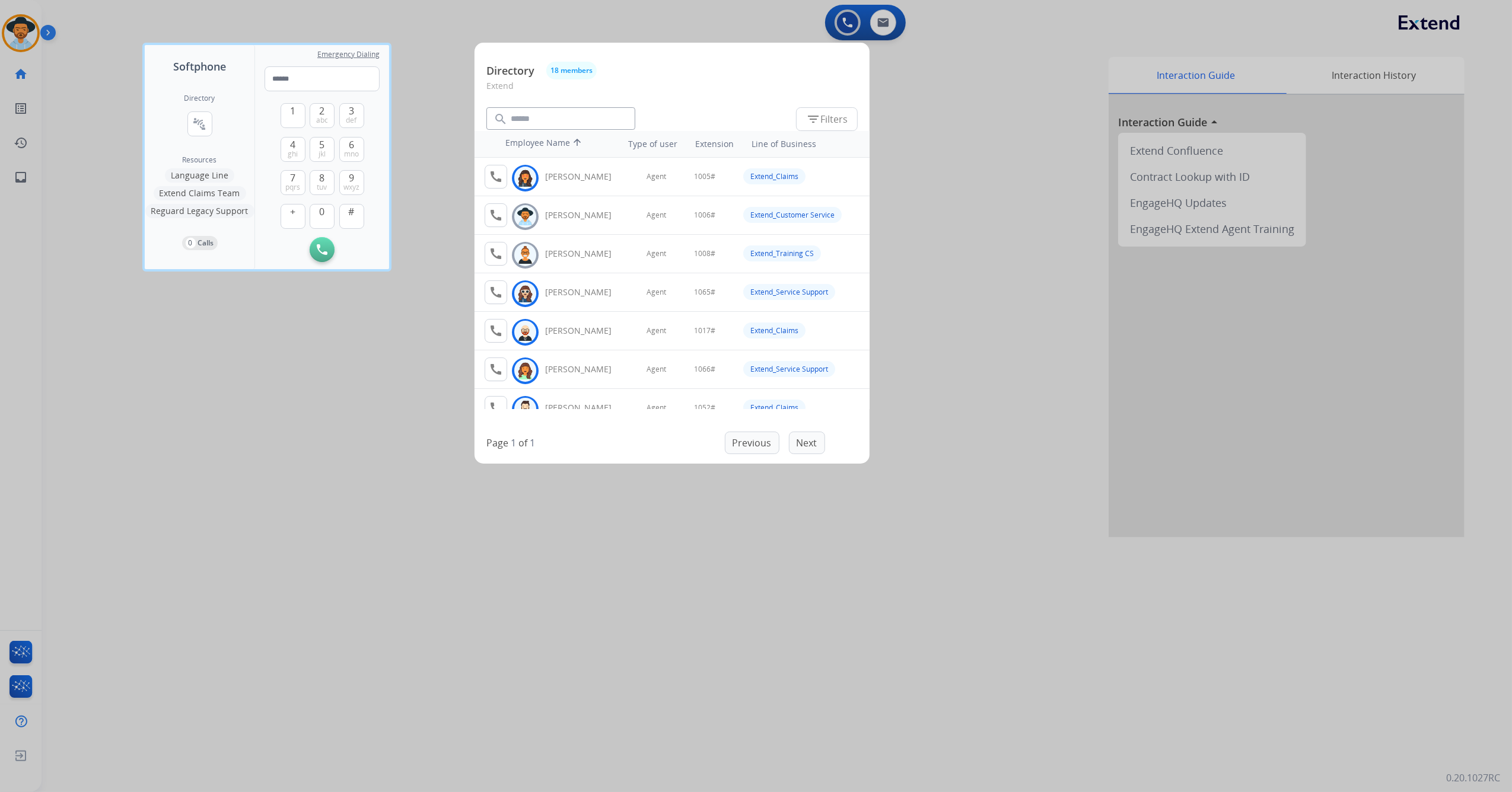
drag, startPoint x: 1045, startPoint y: 188, endPoint x: 599, endPoint y: 158, distance: 447.0
click at [1044, 183] on div at bounding box center [756, 396] width 1512 height 792
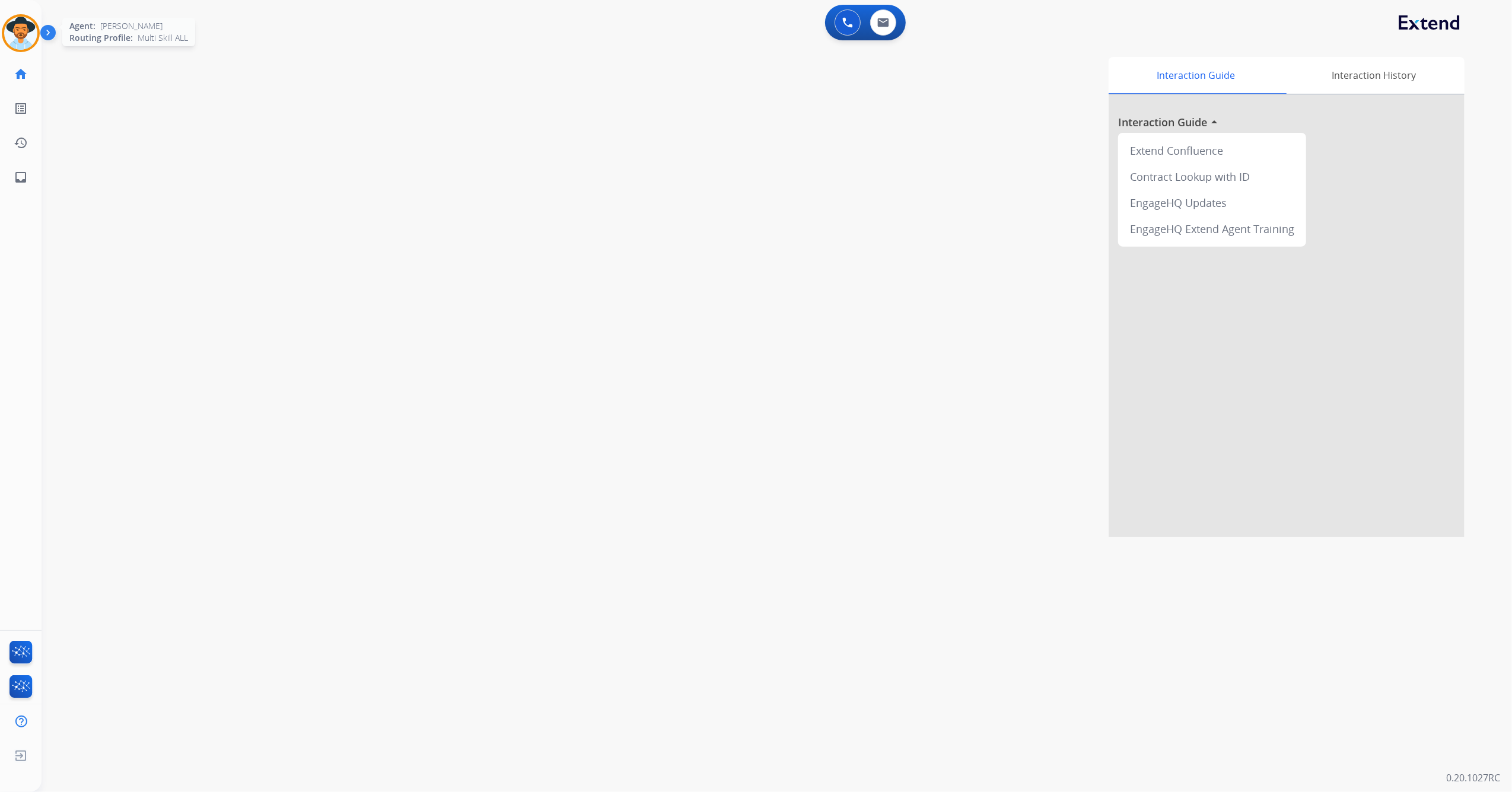
click at [22, 33] on img at bounding box center [21, 33] width 33 height 33
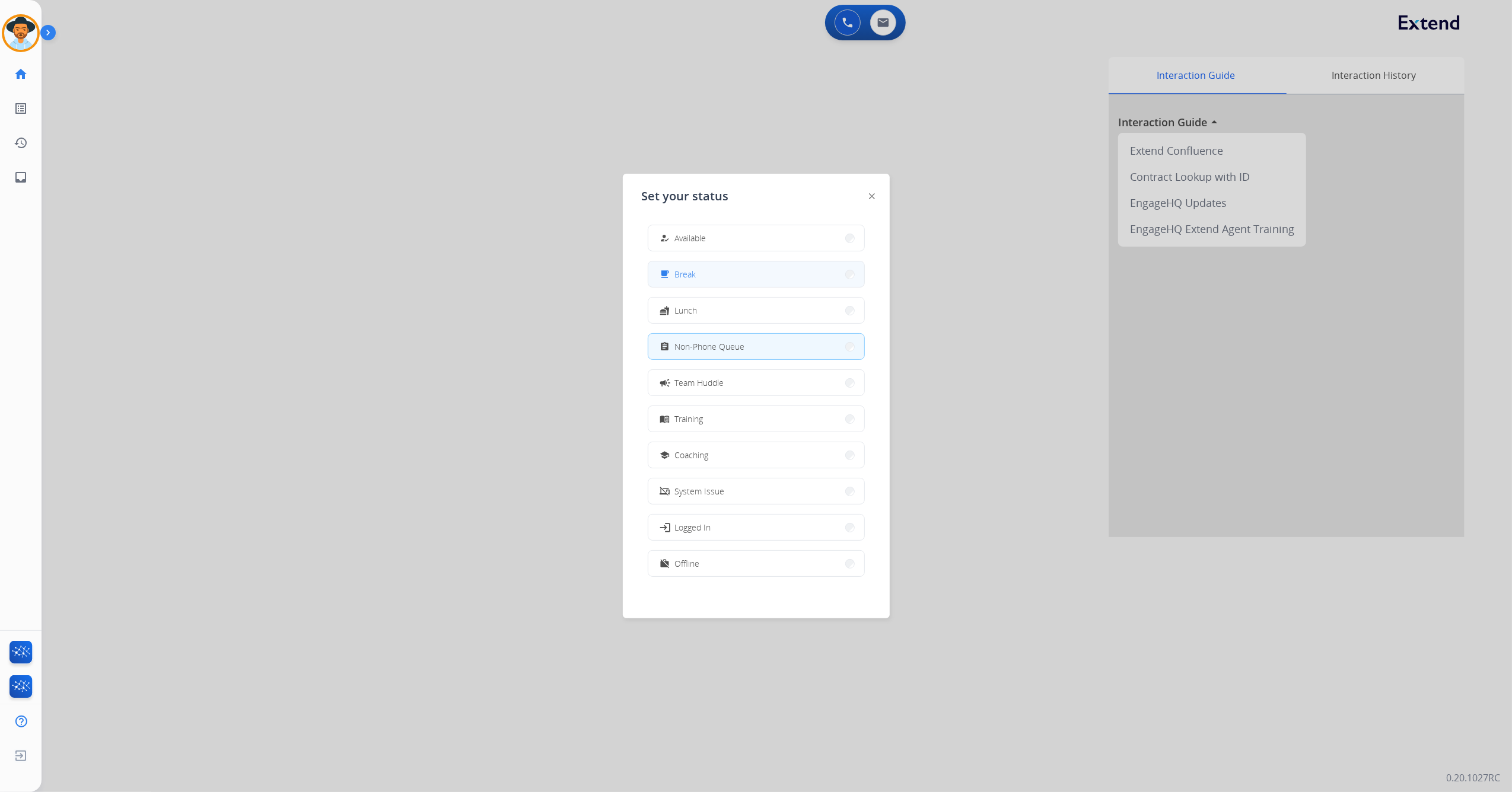
click at [753, 282] on button "free_breakfast Break" at bounding box center [756, 274] width 216 height 25
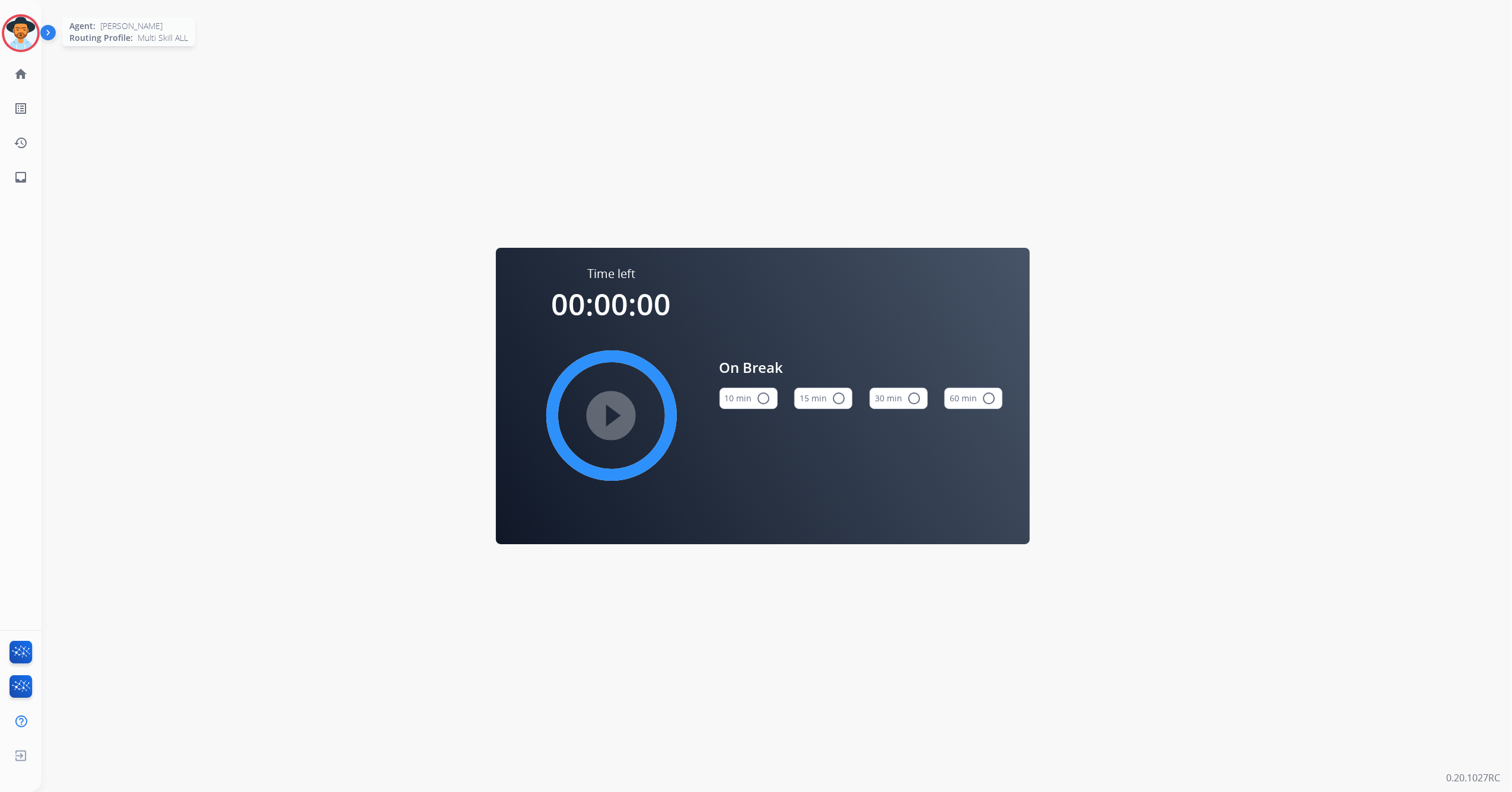
click at [22, 16] on img at bounding box center [21, 33] width 33 height 33
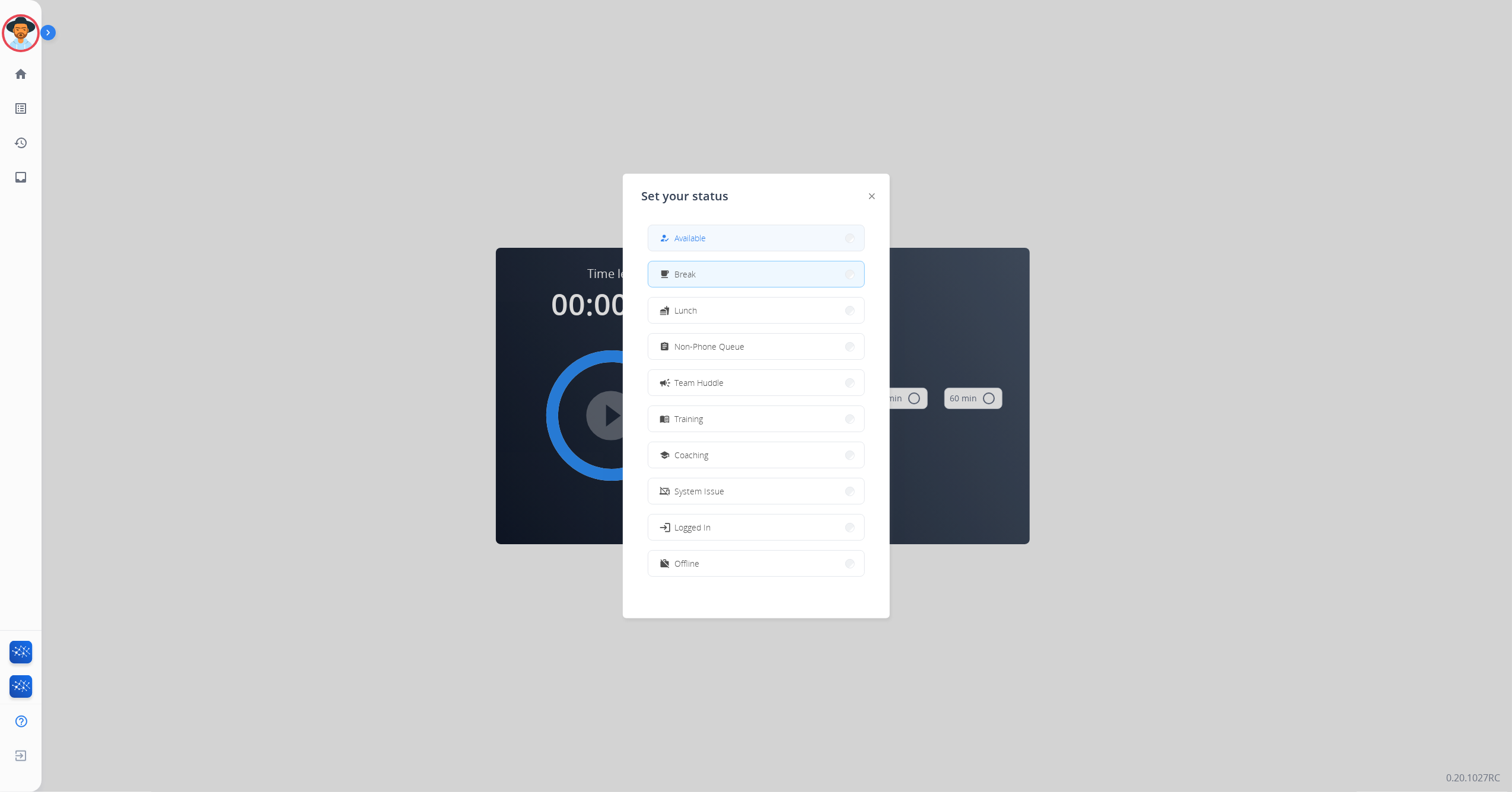
click at [726, 235] on button "how_to_reg Available" at bounding box center [756, 238] width 216 height 25
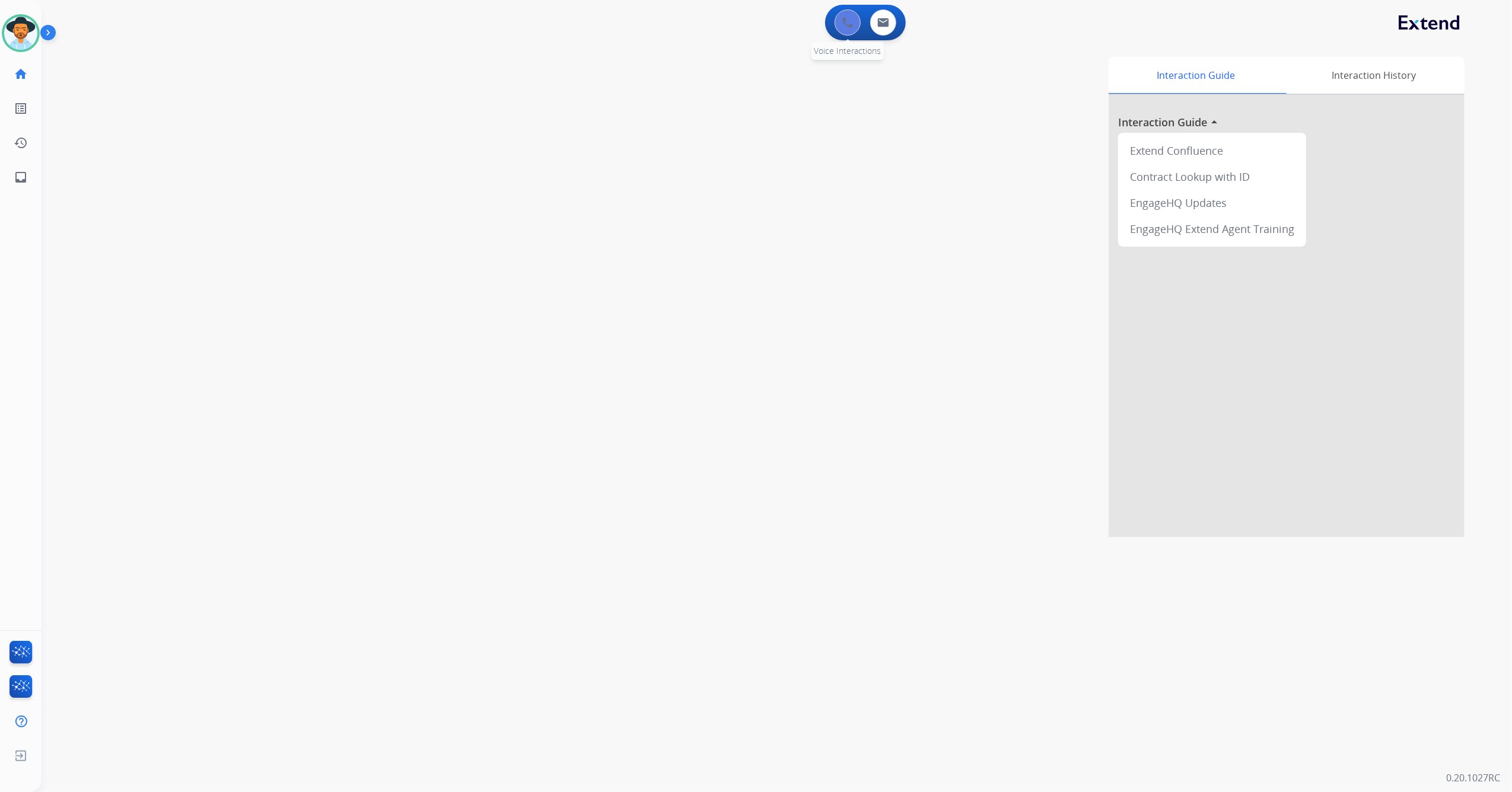
click at [837, 13] on div "0 Voice Interactions" at bounding box center [847, 22] width 36 height 26
click at [839, 17] on button at bounding box center [847, 22] width 26 height 26
click at [850, 34] on button at bounding box center [847, 22] width 26 height 26
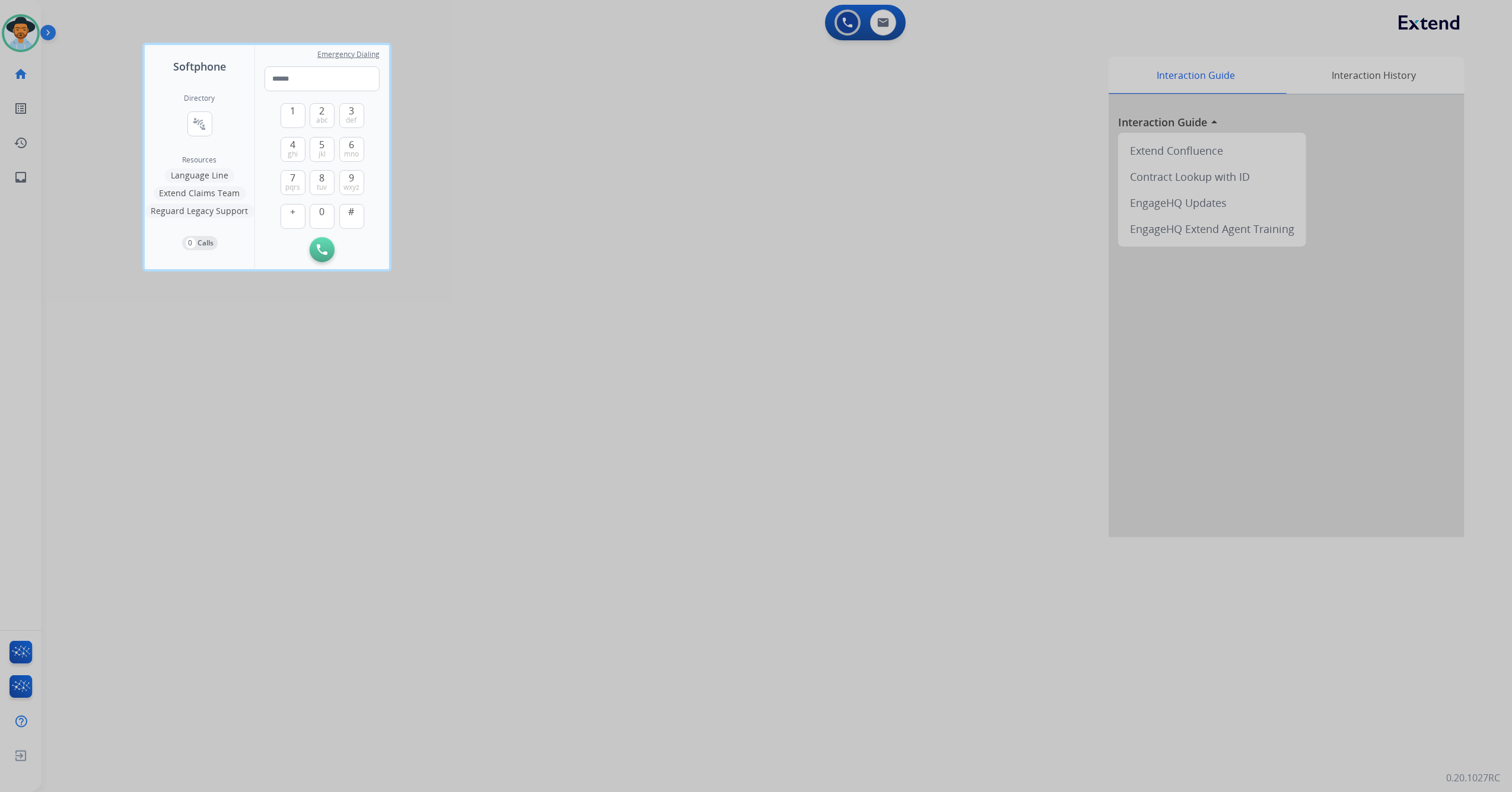
click at [203, 137] on div "Directory connect_without_contact Resource Directory" at bounding box center [200, 125] width 31 height 62
click at [200, 121] on mat-icon "connect_without_contact" at bounding box center [200, 124] width 15 height 15
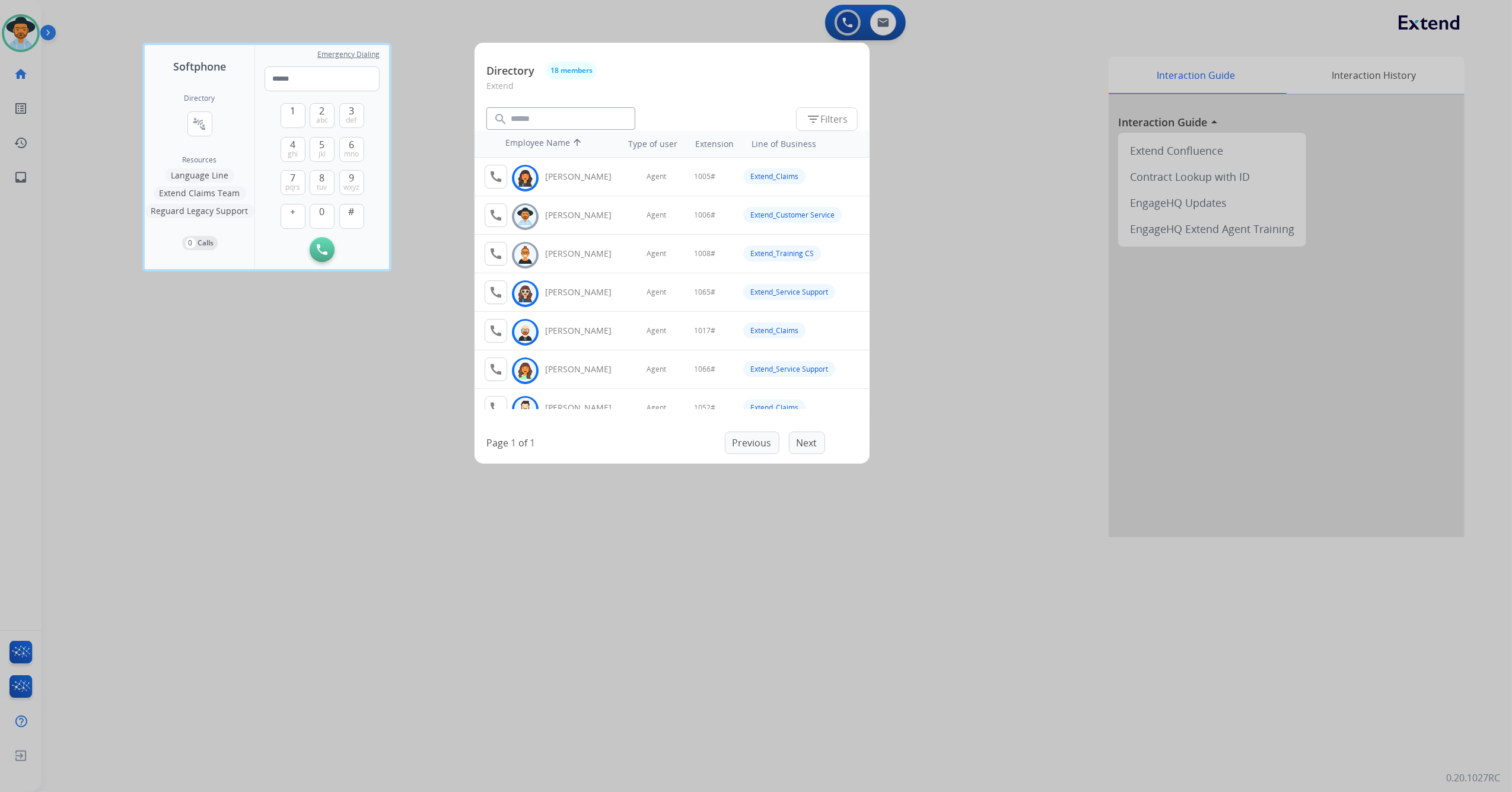
click at [940, 175] on div at bounding box center [756, 396] width 1512 height 792
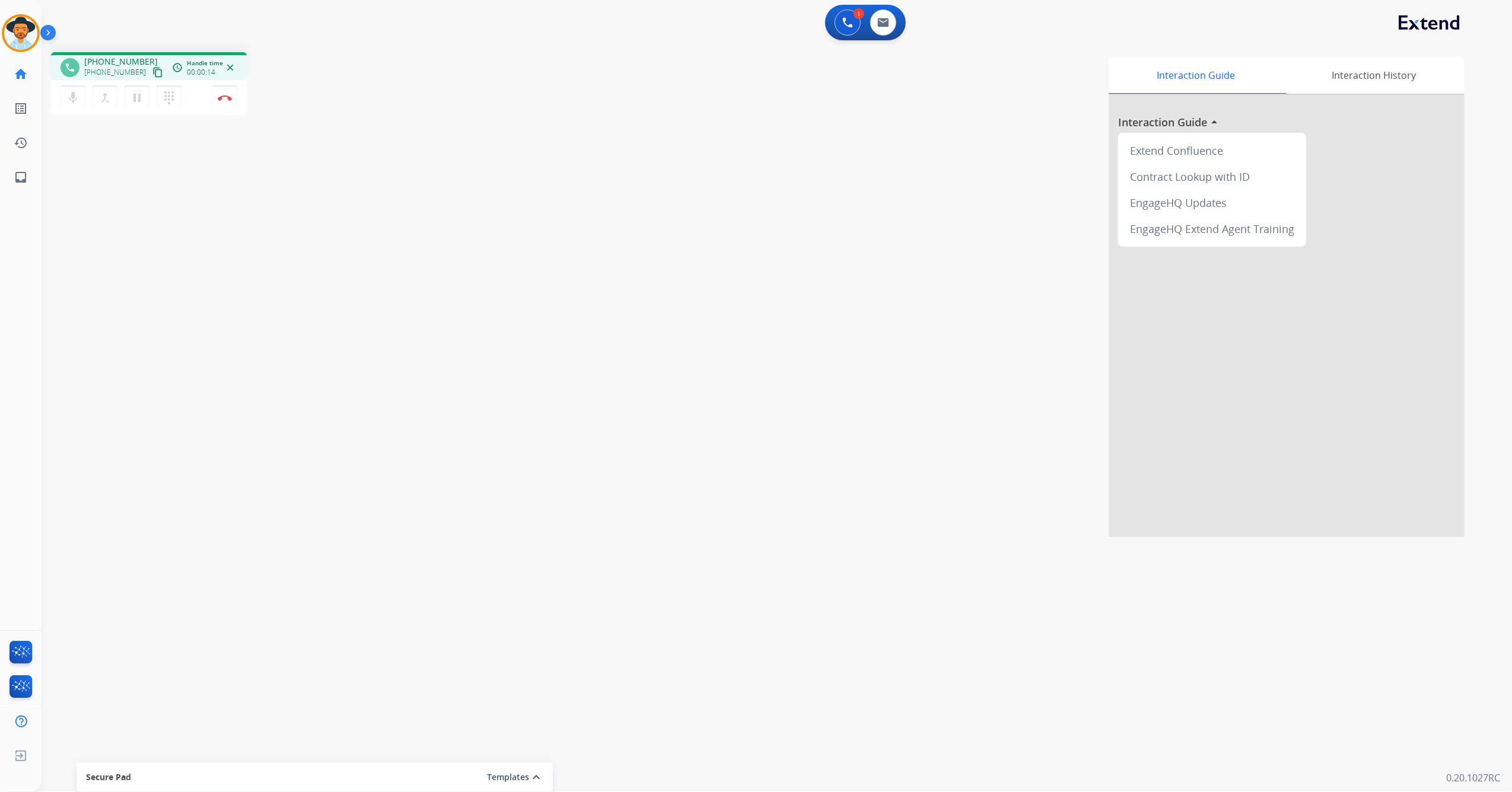
click at [153, 70] on mat-icon "content_copy" at bounding box center [158, 73] width 11 height 11
click at [76, 95] on mat-icon "mic" at bounding box center [73, 98] width 15 height 15
click at [76, 100] on mat-icon "mic_off" at bounding box center [73, 98] width 15 height 15
click at [224, 100] on img at bounding box center [225, 98] width 15 height 6
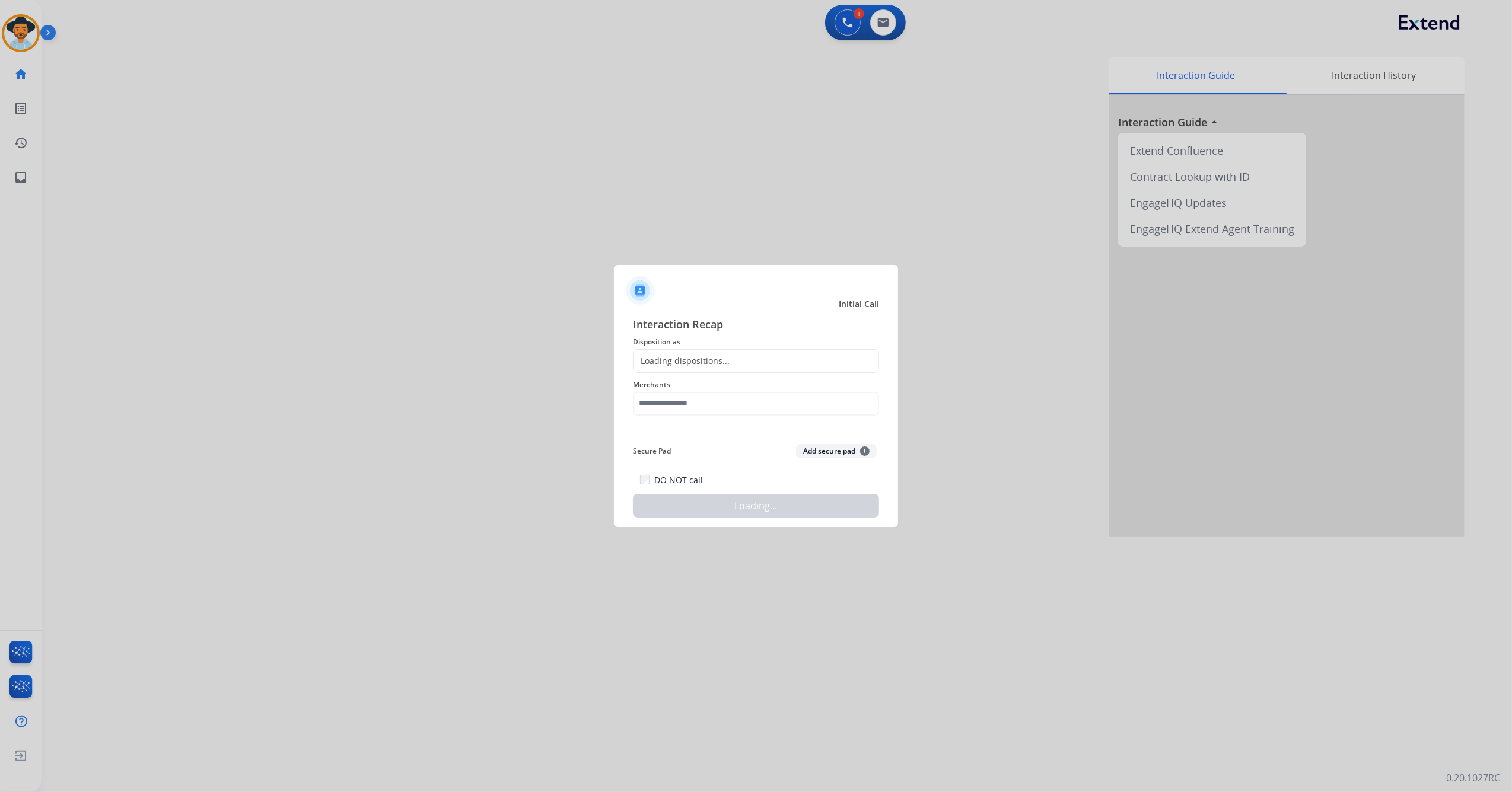
click at [733, 359] on div "Loading dispositions..." at bounding box center [756, 361] width 246 height 24
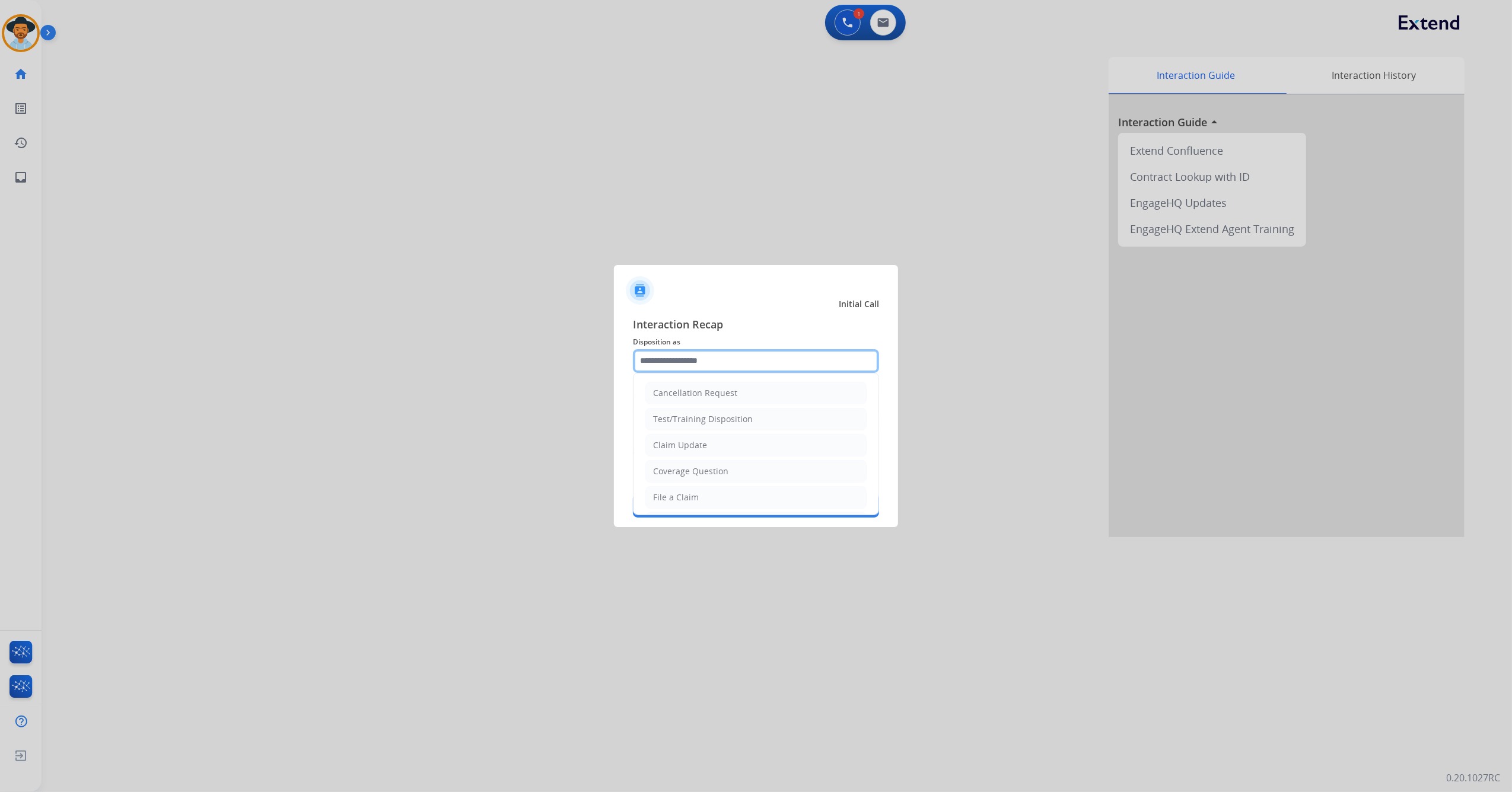
click at [725, 357] on input "text" at bounding box center [756, 361] width 246 height 24
click at [739, 394] on div "Virtual or Tremendous Card Support" at bounding box center [726, 392] width 145 height 12
type input "**********"
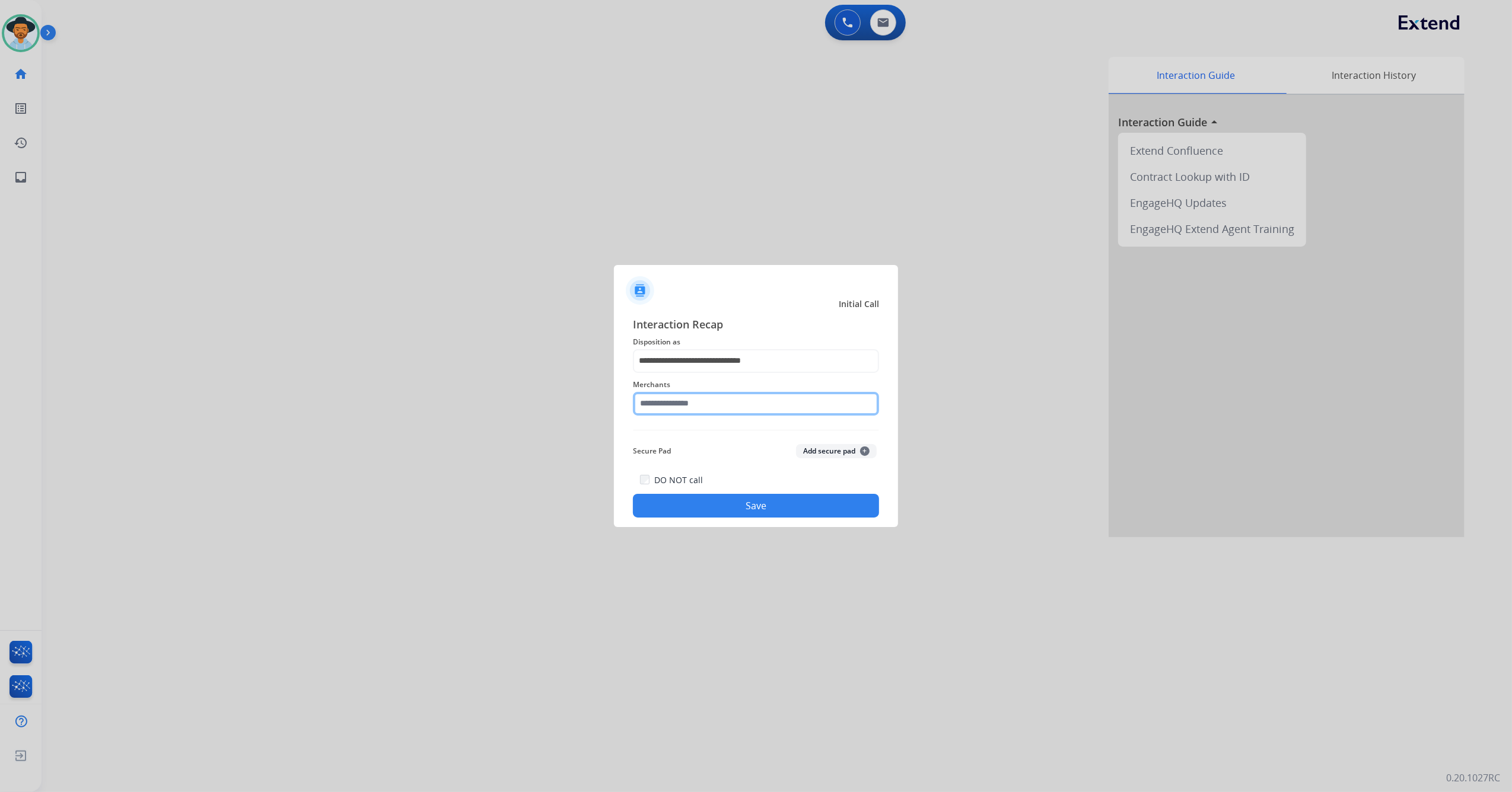
click at [703, 398] on input "text" at bounding box center [756, 404] width 246 height 24
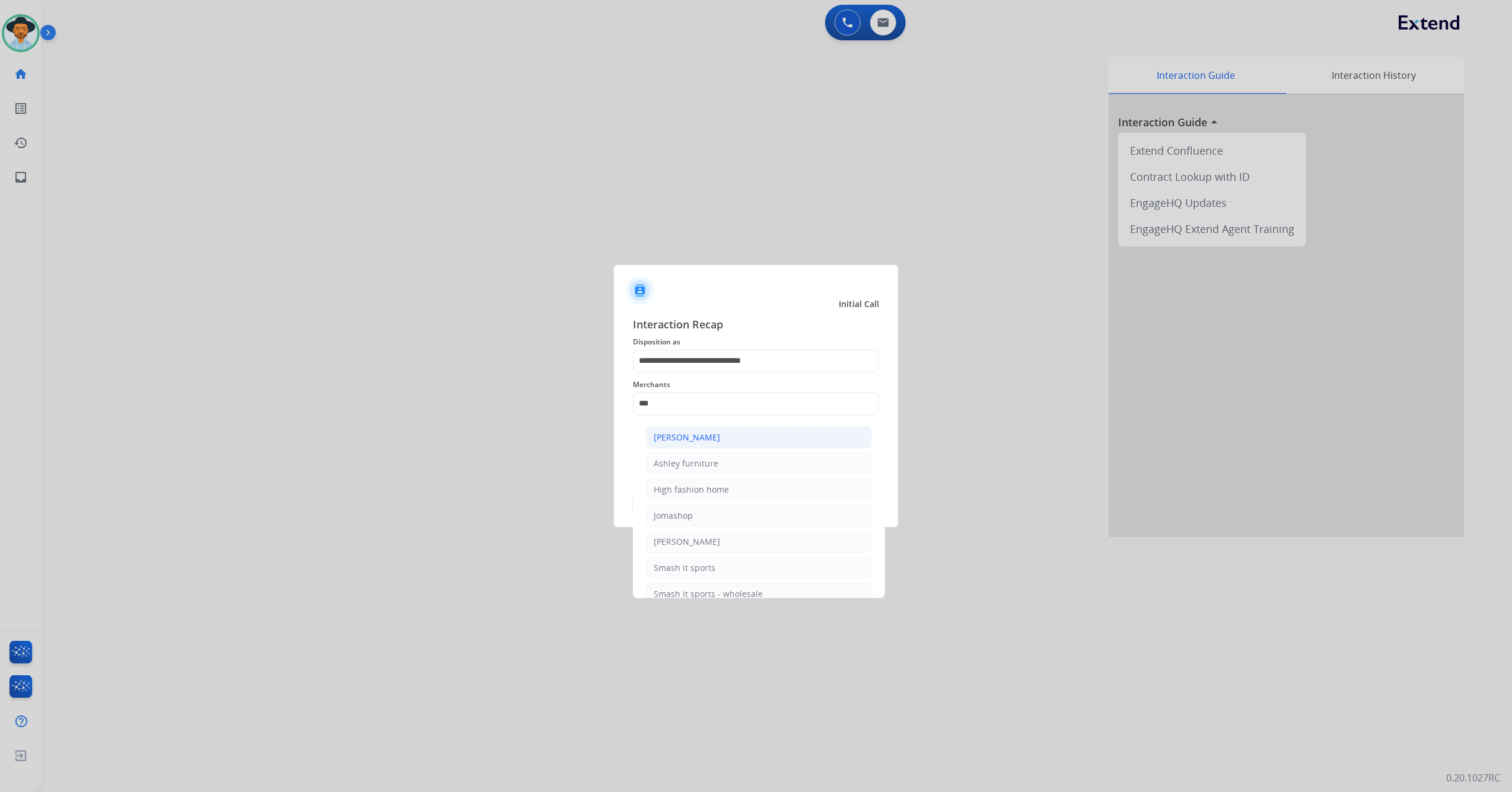
click at [671, 439] on div "[PERSON_NAME]" at bounding box center [687, 437] width 67 height 12
type input "**********"
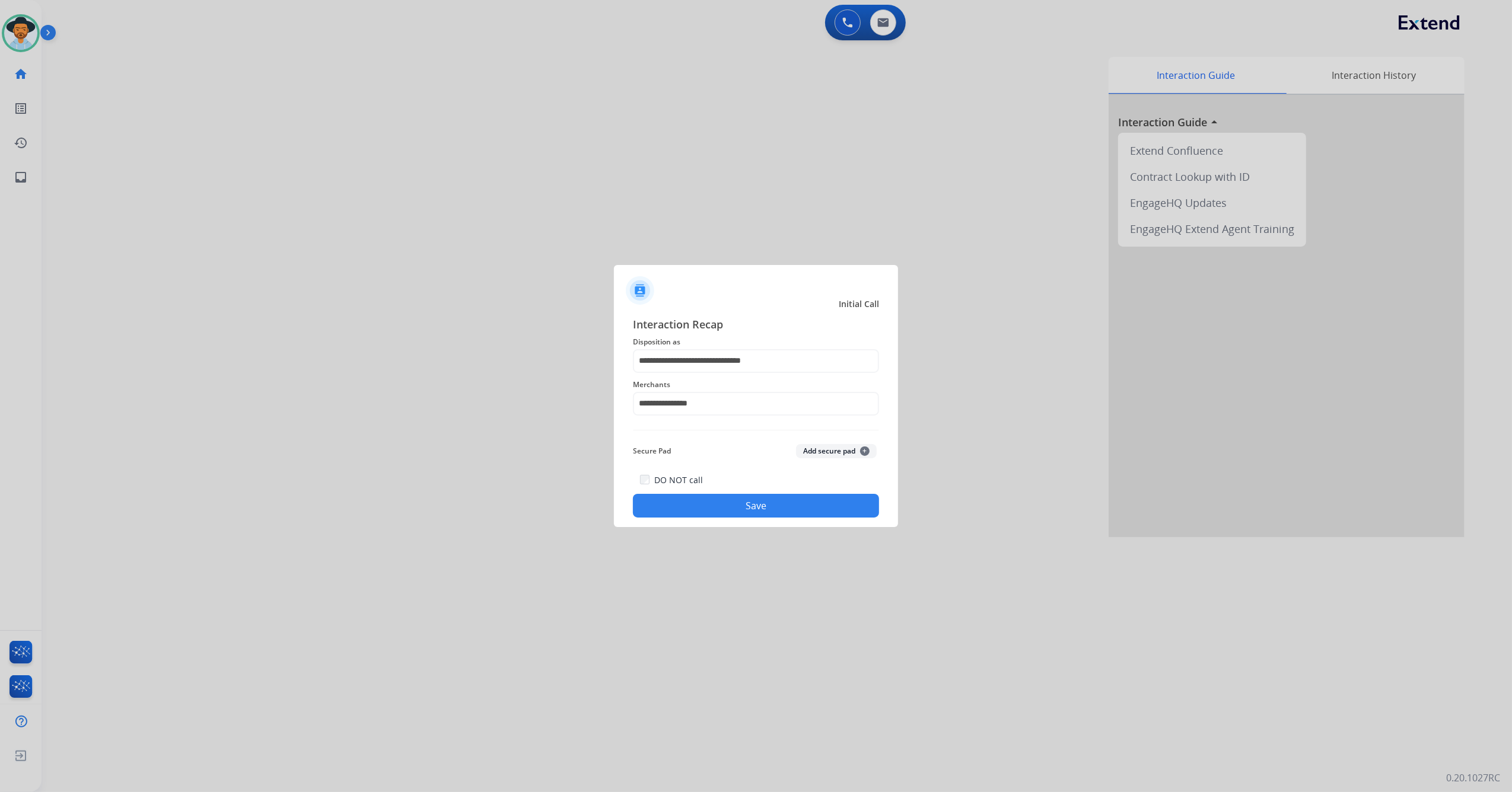
click at [726, 504] on button "Save" at bounding box center [756, 505] width 246 height 24
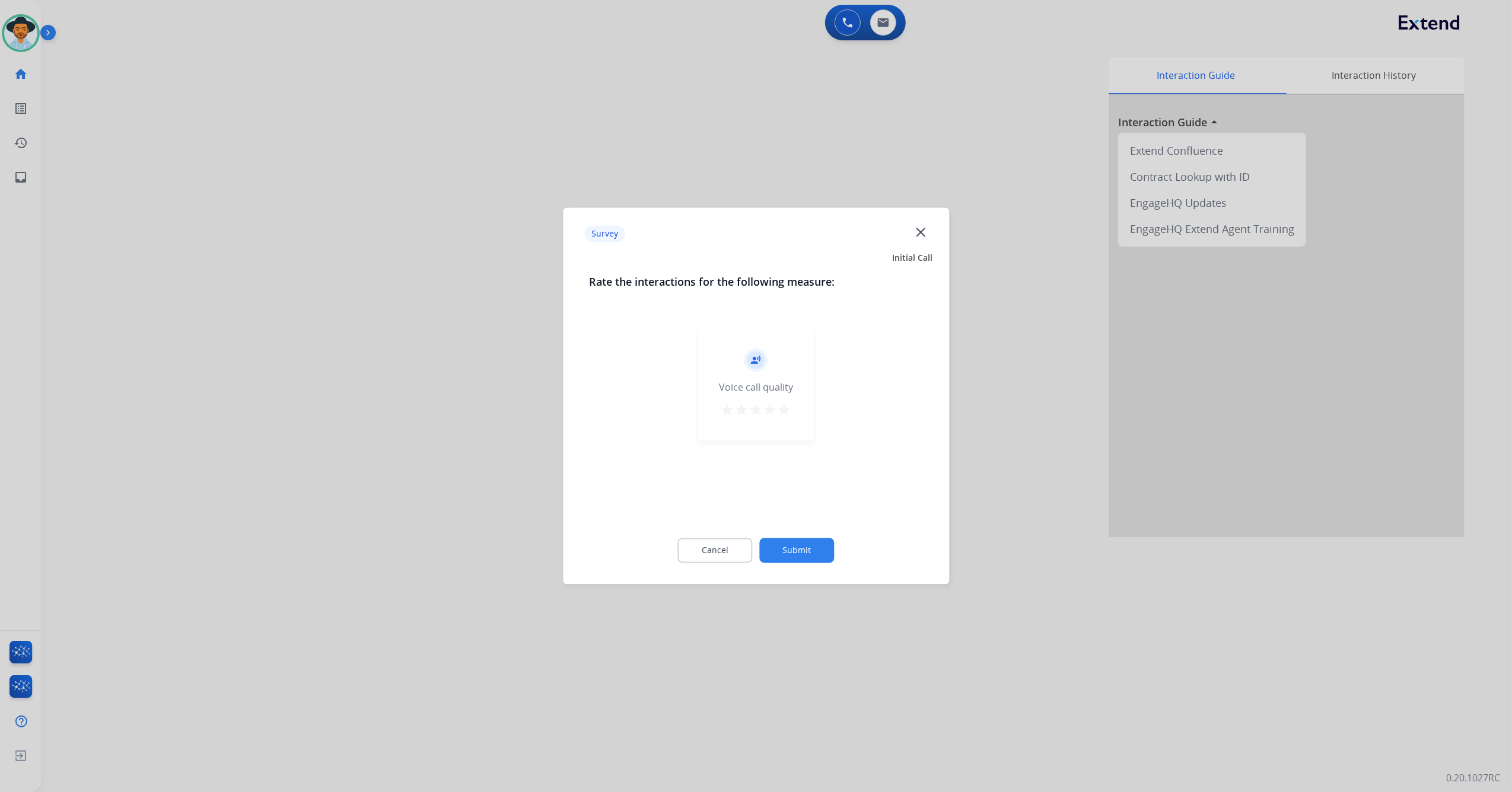
click at [795, 411] on div "record_voice_over Voice call quality star star star star star" at bounding box center [755, 385] width 116 height 113
click at [788, 410] on mat-icon "star" at bounding box center [785, 410] width 15 height 15
click at [798, 560] on button "Submit" at bounding box center [797, 551] width 74 height 25
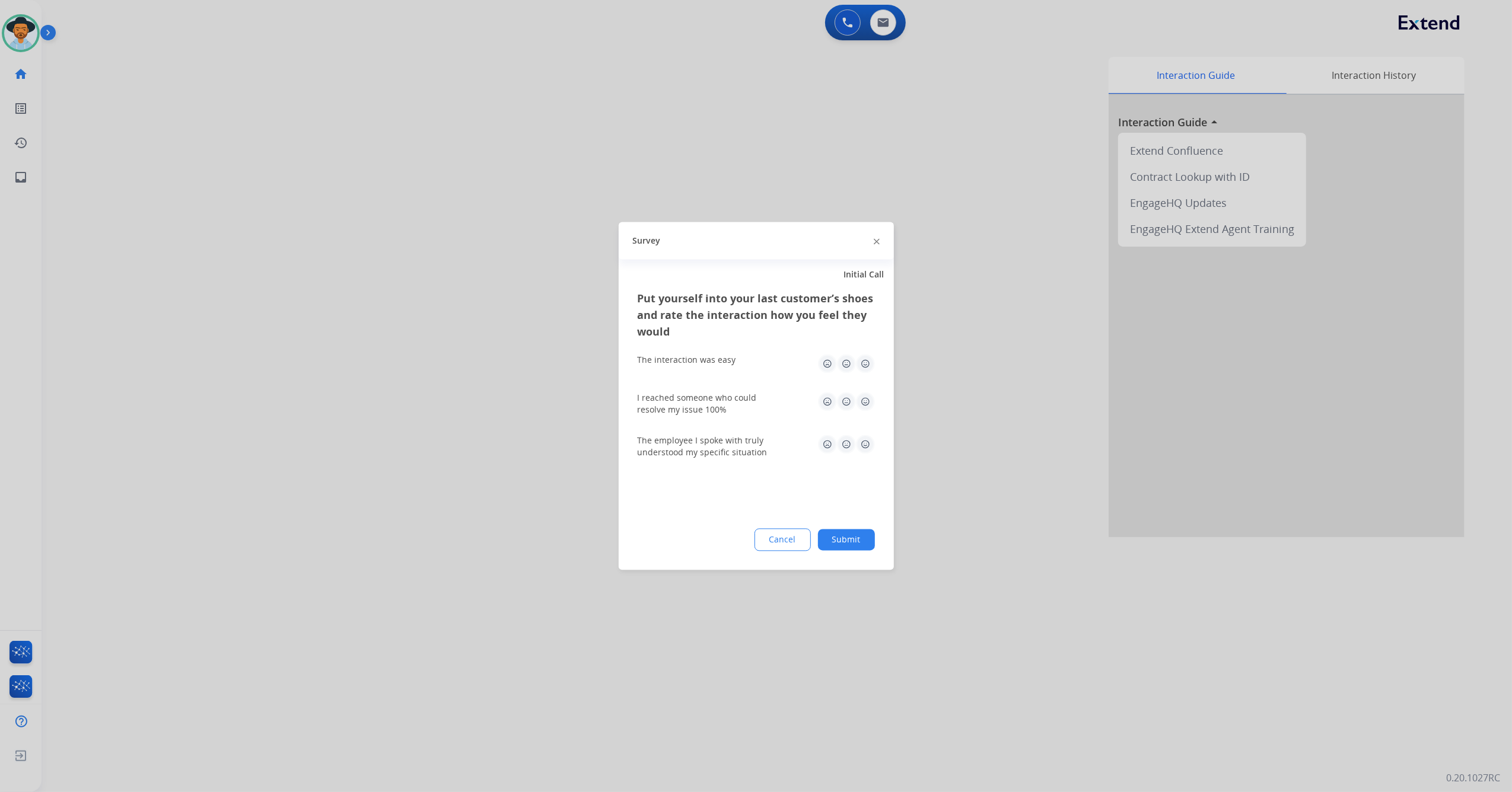
drag, startPoint x: 871, startPoint y: 359, endPoint x: 869, endPoint y: 381, distance: 22.1
click at [869, 361] on img at bounding box center [865, 364] width 19 height 19
click at [865, 444] on img at bounding box center [865, 444] width 19 height 19
click at [845, 530] on button "Submit" at bounding box center [846, 540] width 57 height 21
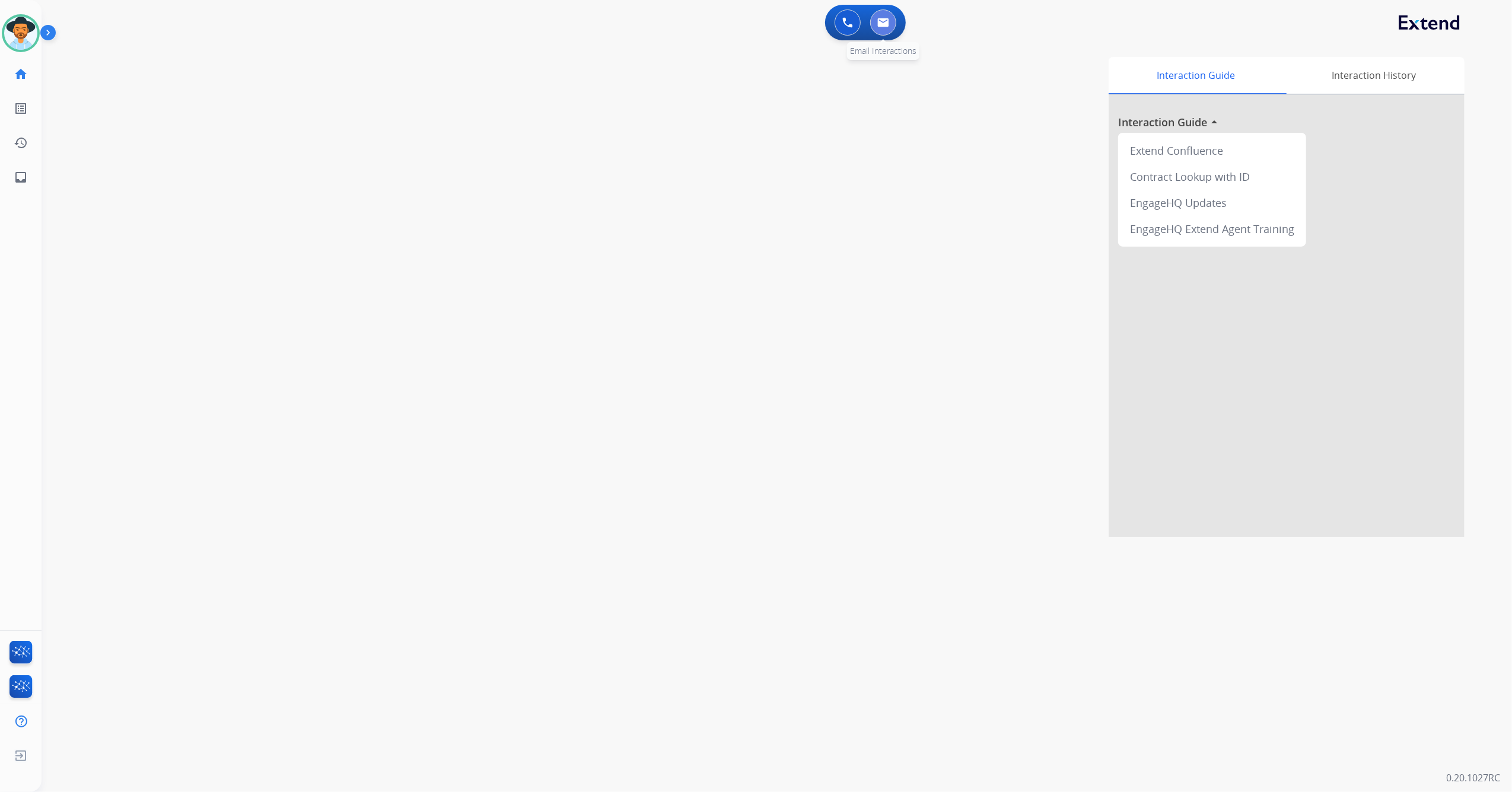
click at [881, 27] on img at bounding box center [883, 22] width 12 height 10
select select "**********"
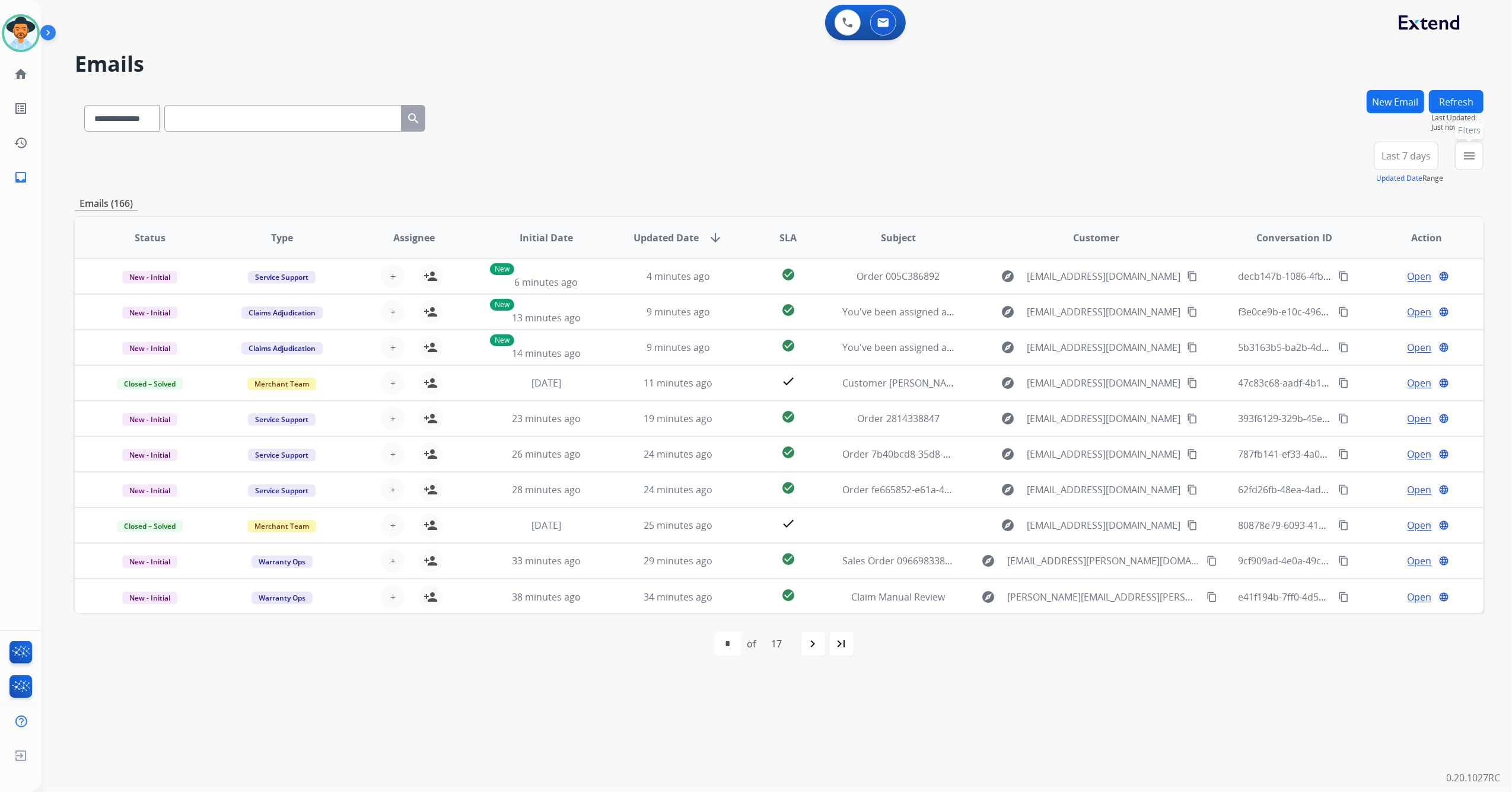
click at [1459, 157] on button "menu Filters" at bounding box center [1469, 155] width 28 height 28
click at [1350, 371] on label "Open - All" at bounding box center [1375, 373] width 54 height 11
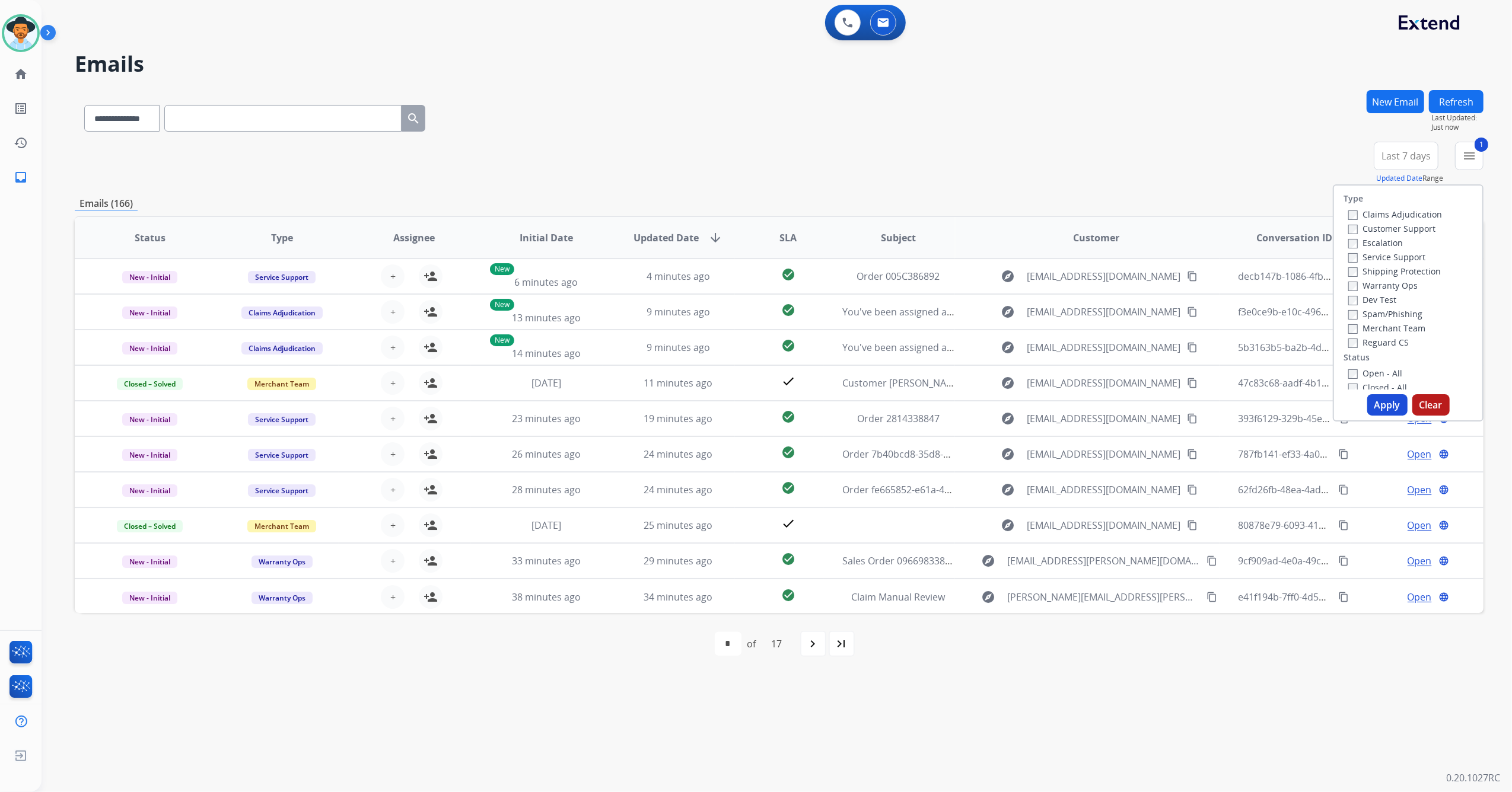
click at [1391, 404] on button "Apply" at bounding box center [1387, 405] width 41 height 21
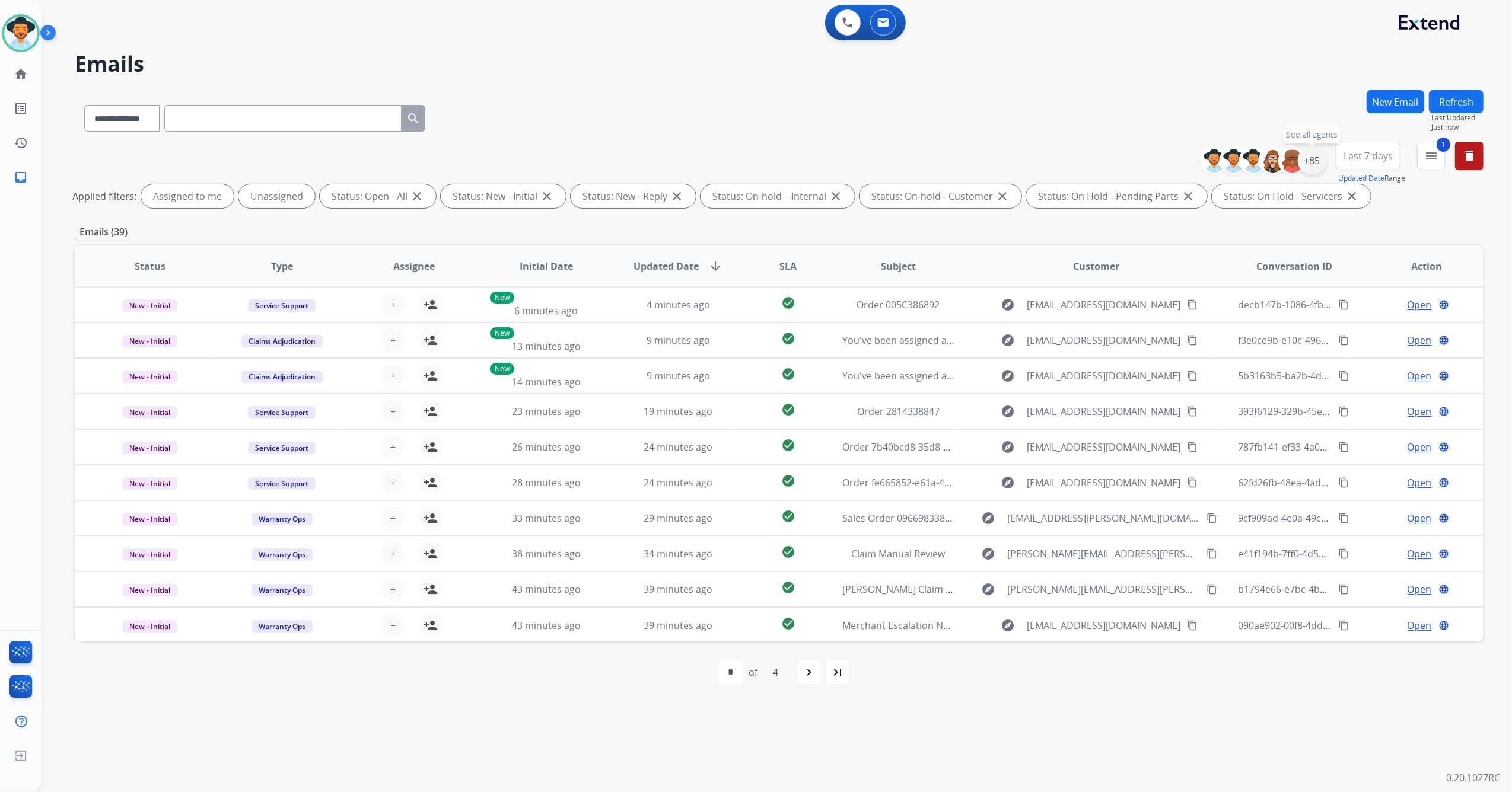
click at [1314, 163] on div "+85" at bounding box center [1312, 160] width 28 height 28
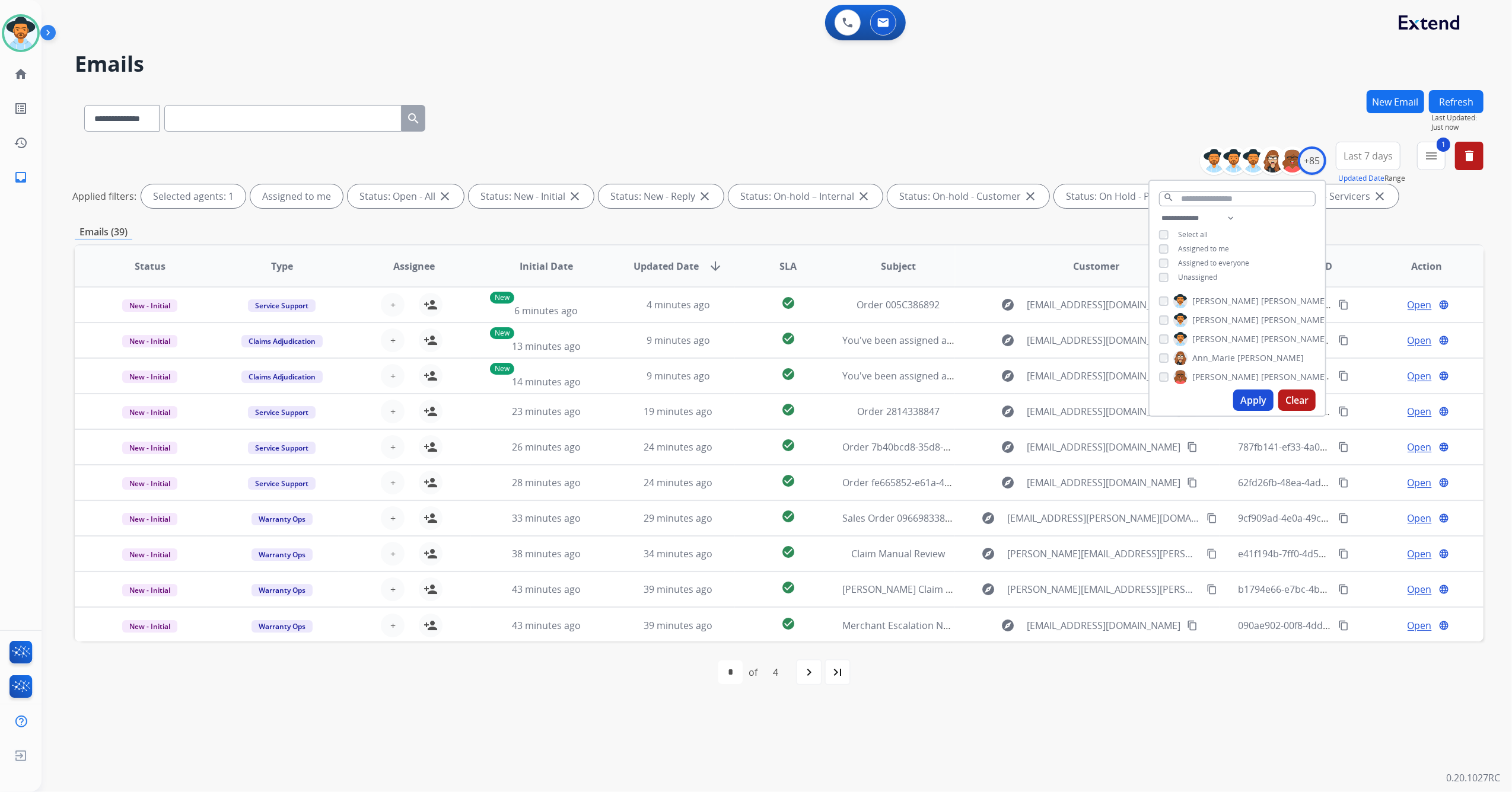
drag, startPoint x: 1251, startPoint y: 416, endPoint x: 1242, endPoint y: 406, distance: 13.5
click at [1249, 416] on div "Apply Clear" at bounding box center [1237, 400] width 176 height 31
click at [1242, 403] on button "Apply" at bounding box center [1253, 400] width 41 height 21
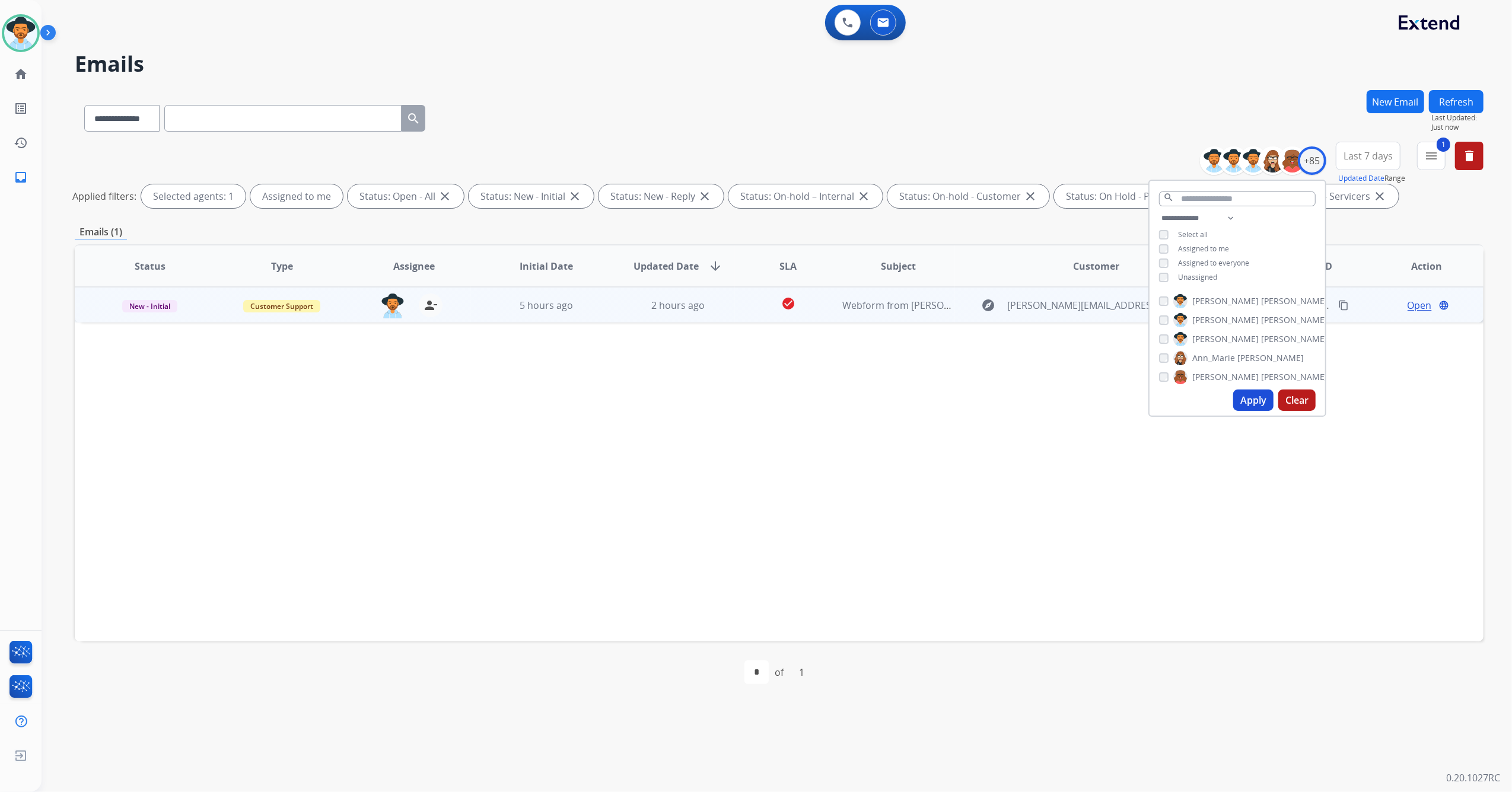
click at [728, 313] on td "2 hours ago" at bounding box center [669, 304] width 133 height 36
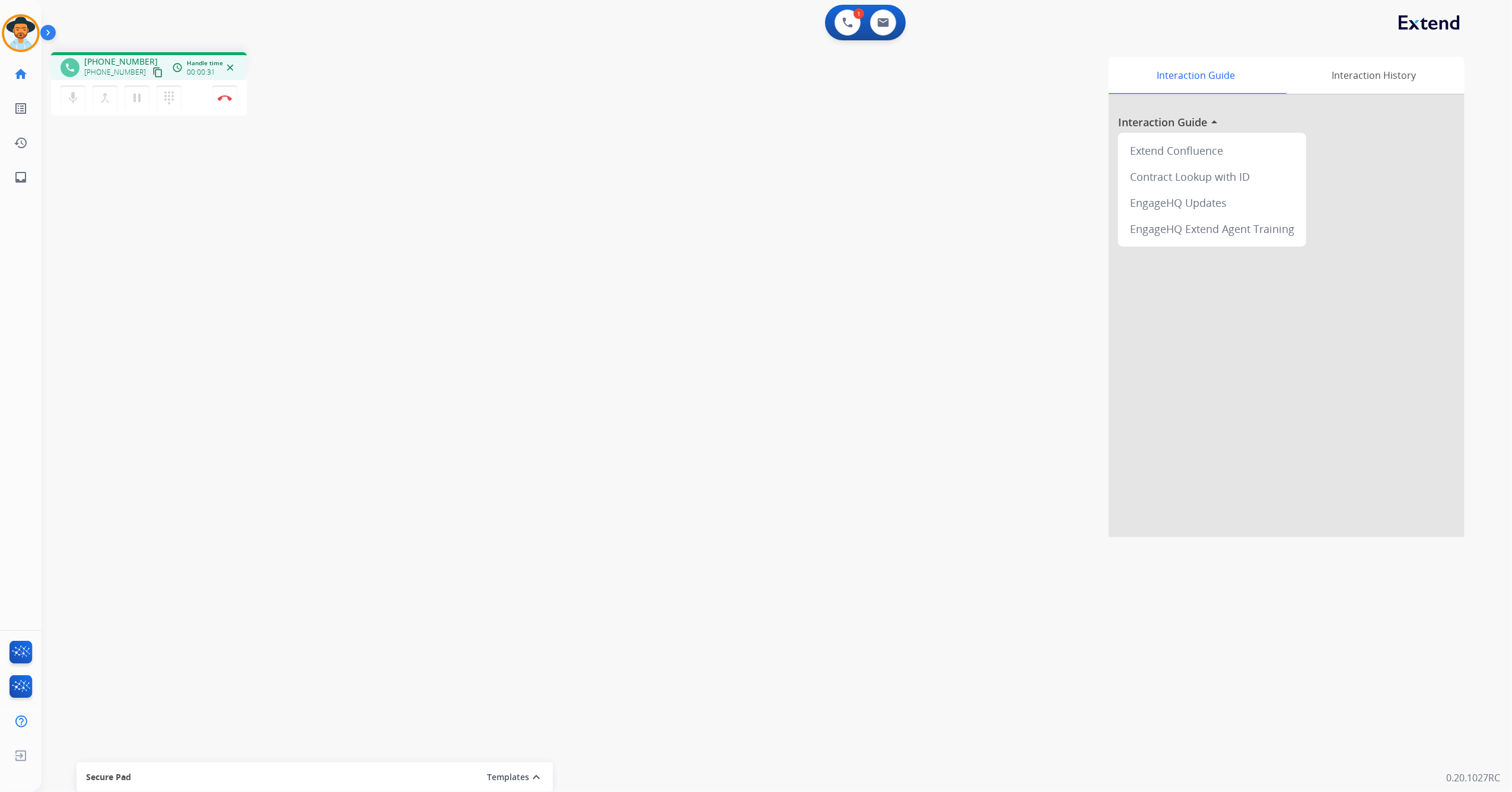
click at [153, 73] on mat-icon "content_copy" at bounding box center [158, 73] width 11 height 11
click at [231, 100] on button "Disconnect" at bounding box center [225, 97] width 25 height 25
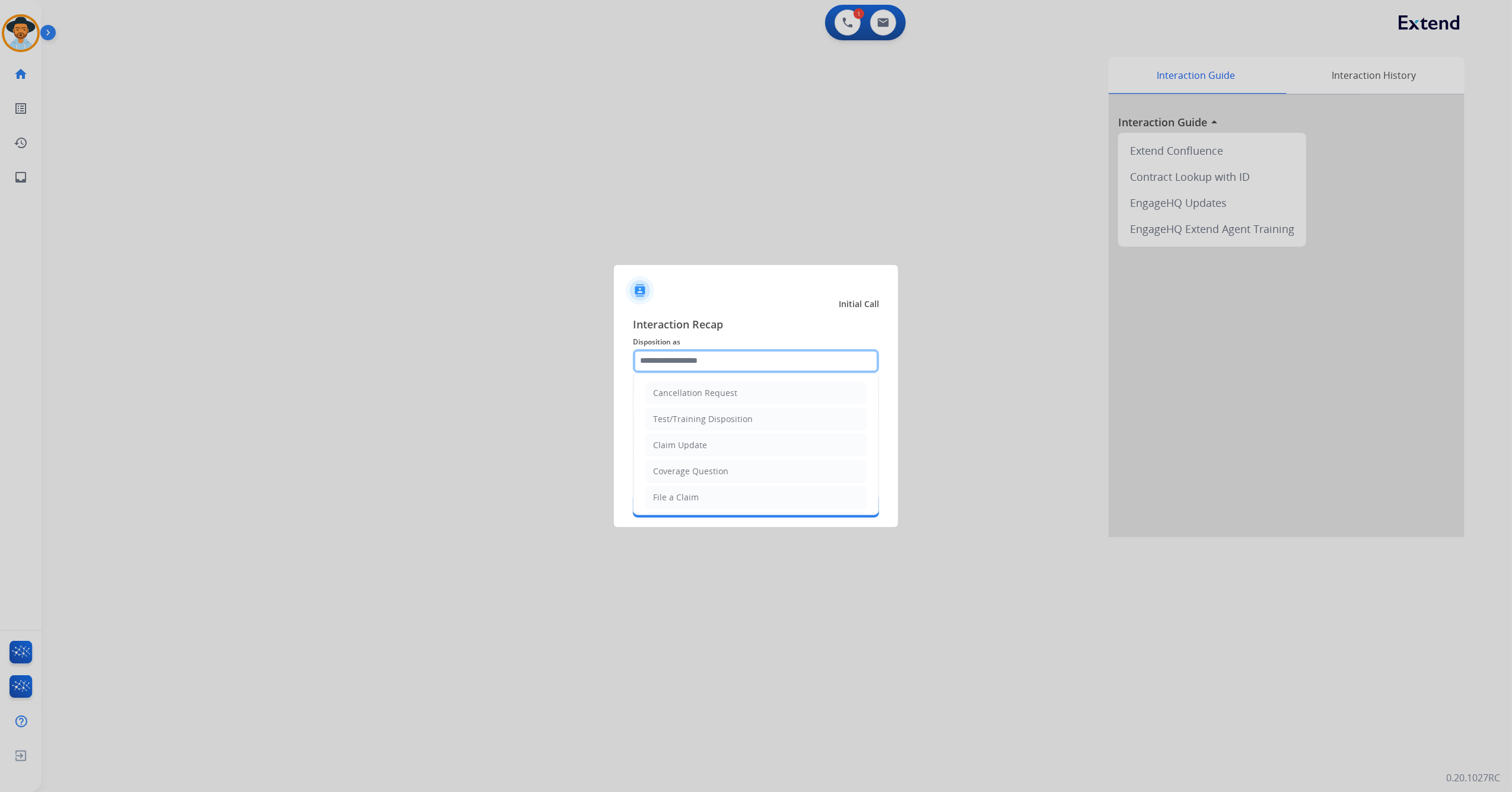
click at [767, 358] on input "text" at bounding box center [756, 361] width 246 height 24
click at [726, 462] on li "Other" at bounding box center [755, 468] width 221 height 22
type input "*****"
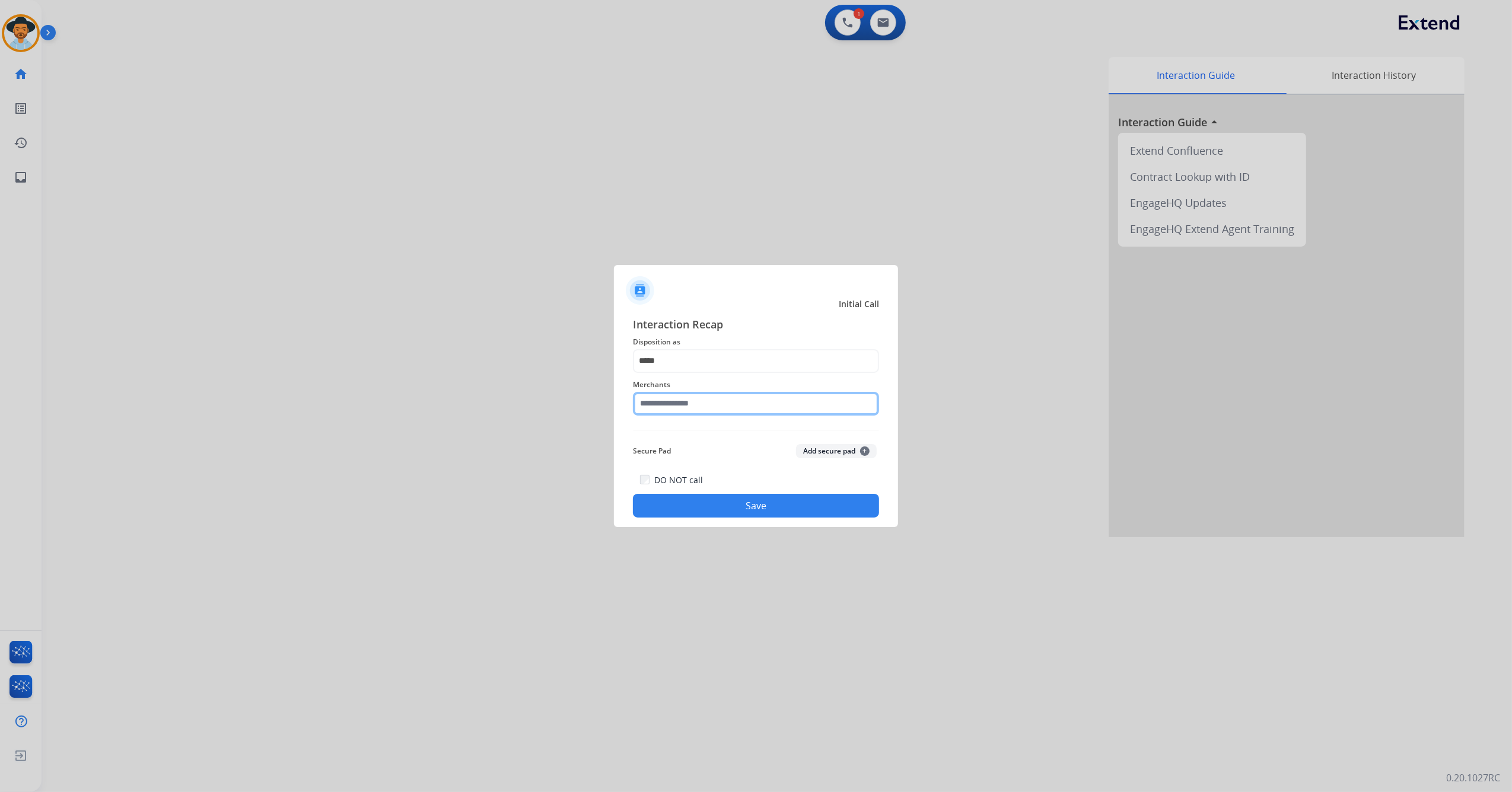
click at [721, 399] on input "text" at bounding box center [756, 404] width 246 height 24
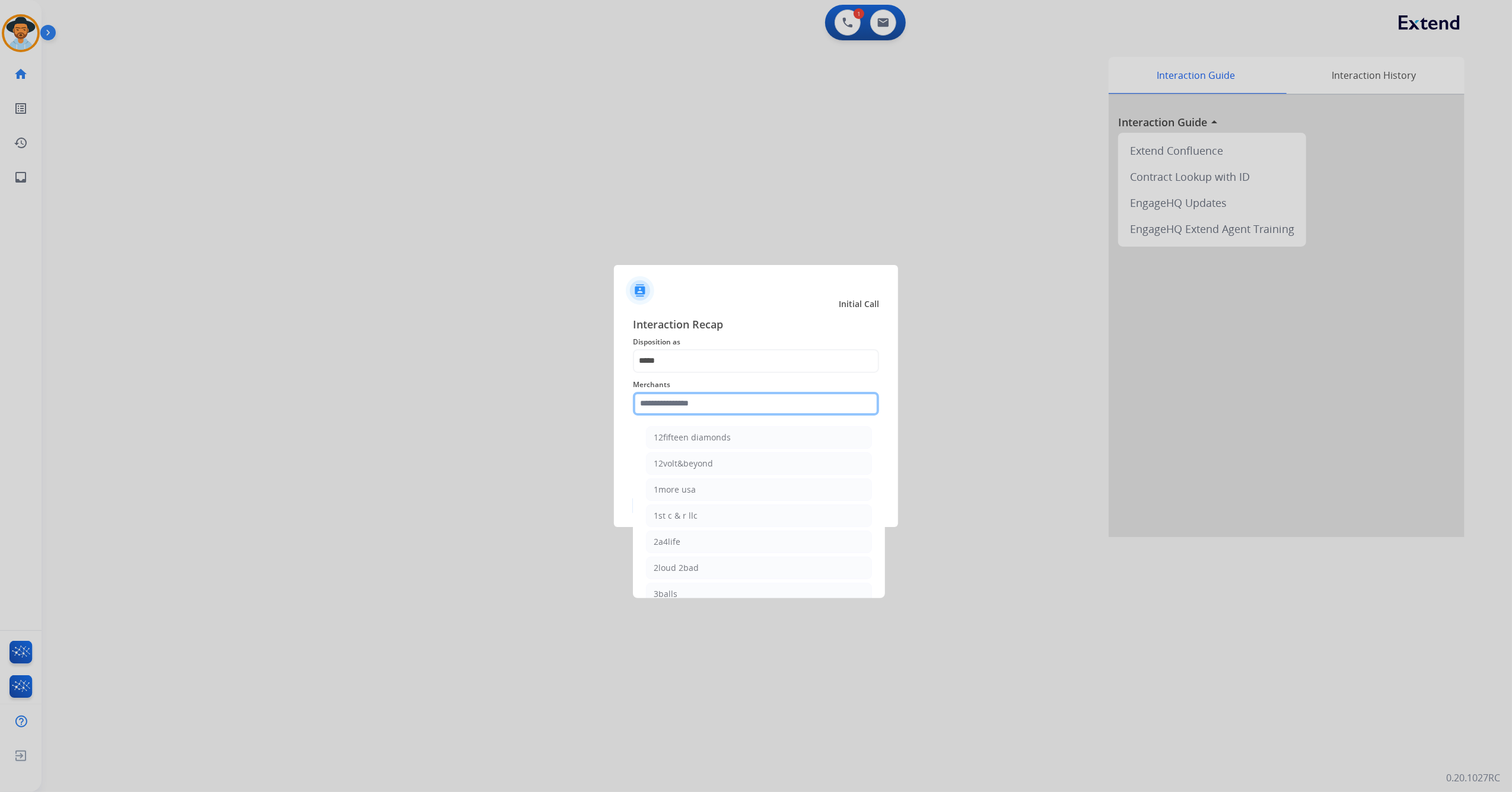
drag, startPoint x: 721, startPoint y: 399, endPoint x: 564, endPoint y: 377, distance: 158.5
click at [0, 377] on app-contact-recap-modal "Initial Call Interaction Recap Disposition as ***** Merchants 12fifteen diamond…" at bounding box center [0, 396] width 0 height 792
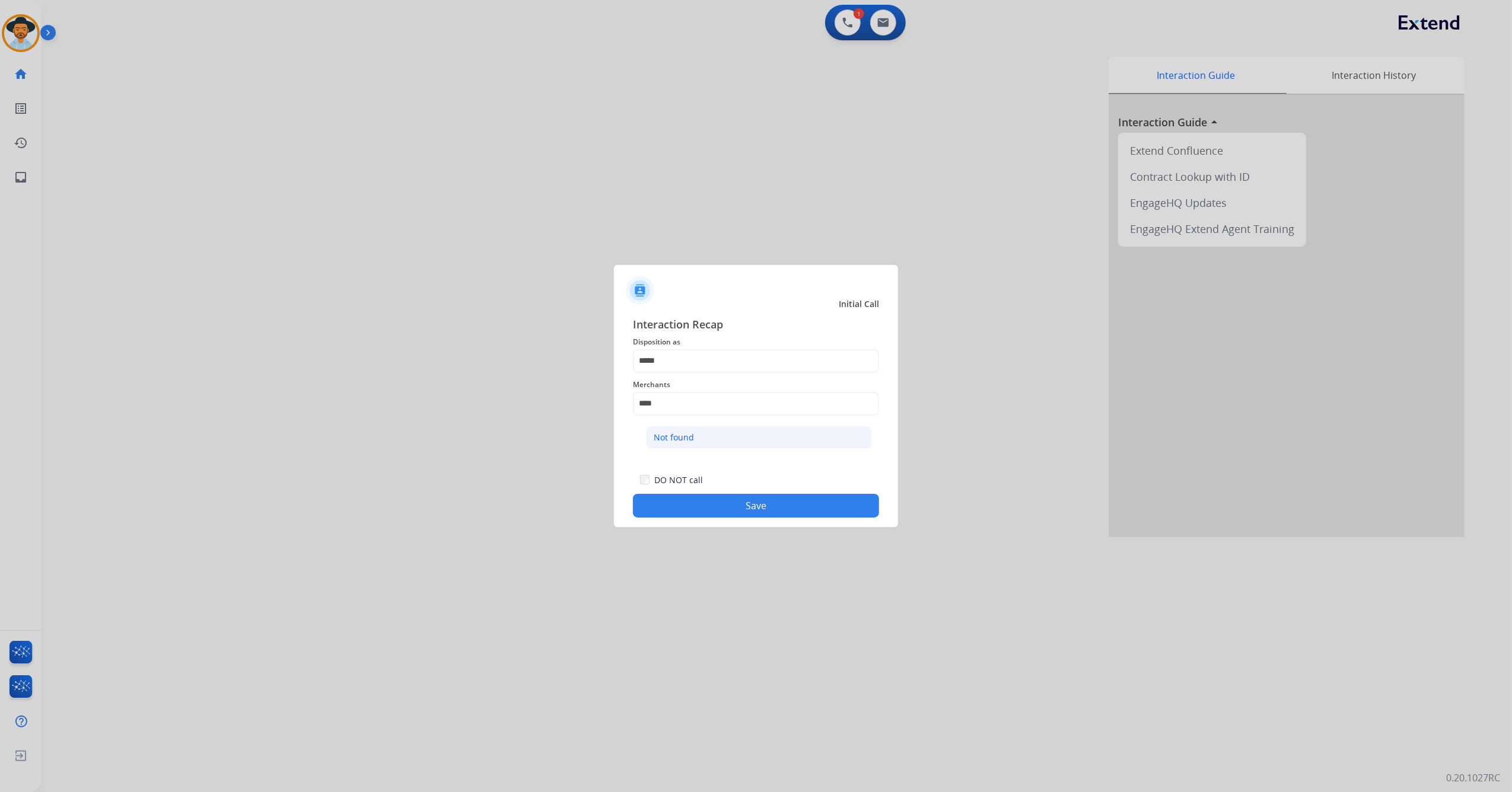
click at [697, 432] on li "Not found" at bounding box center [758, 437] width 226 height 22
type input "*********"
click at [720, 510] on button "Save" at bounding box center [756, 505] width 246 height 24
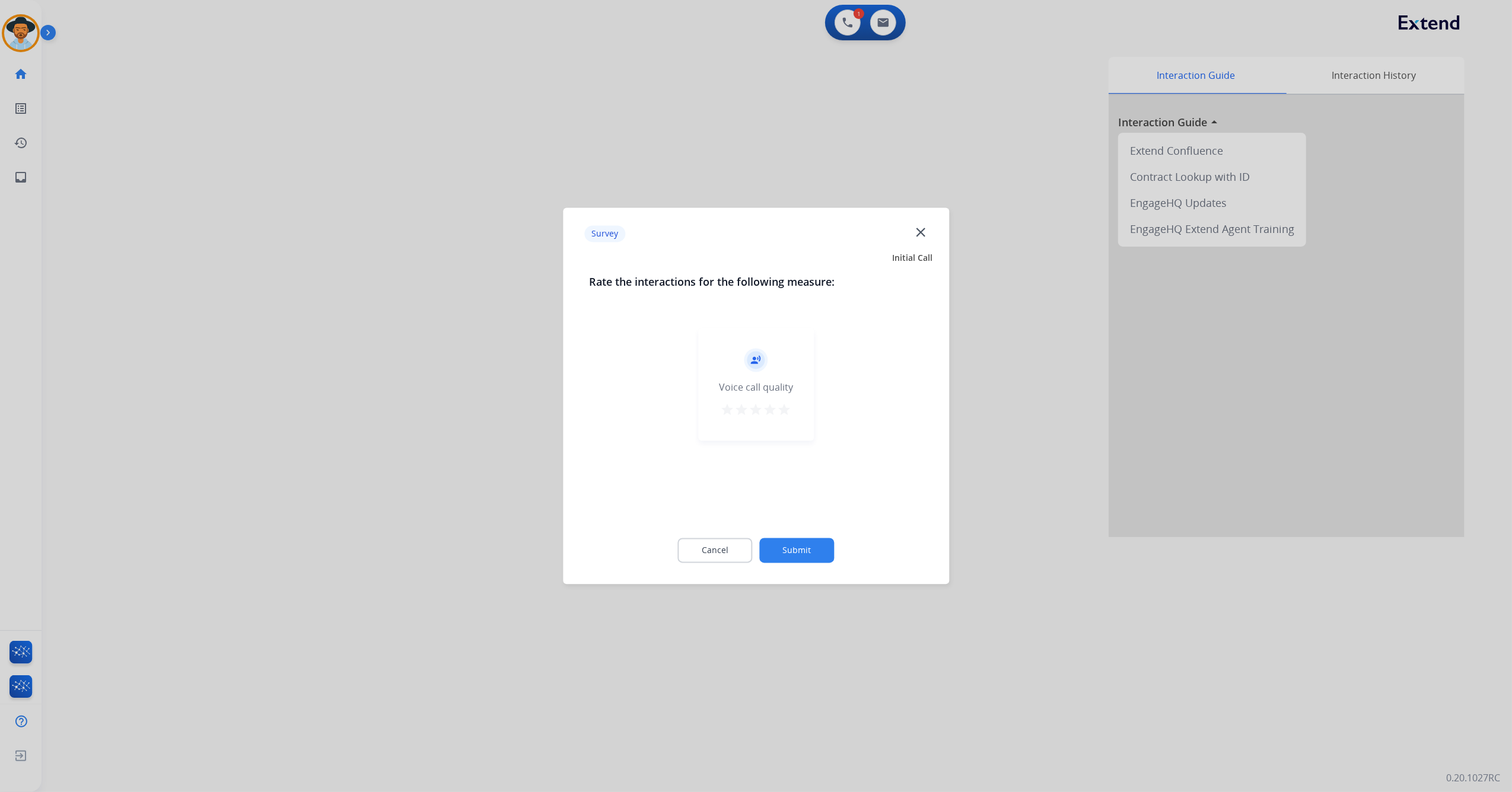
drag, startPoint x: 789, startPoint y: 399, endPoint x: 788, endPoint y: 408, distance: 9.1
click at [789, 401] on div "record_voice_over Voice call quality star star star star star" at bounding box center [755, 385] width 116 height 113
click at [788, 404] on mat-icon "star" at bounding box center [785, 410] width 15 height 15
click at [788, 408] on mat-icon "star" at bounding box center [785, 410] width 15 height 15
click at [803, 558] on button "Submit" at bounding box center [797, 551] width 74 height 25
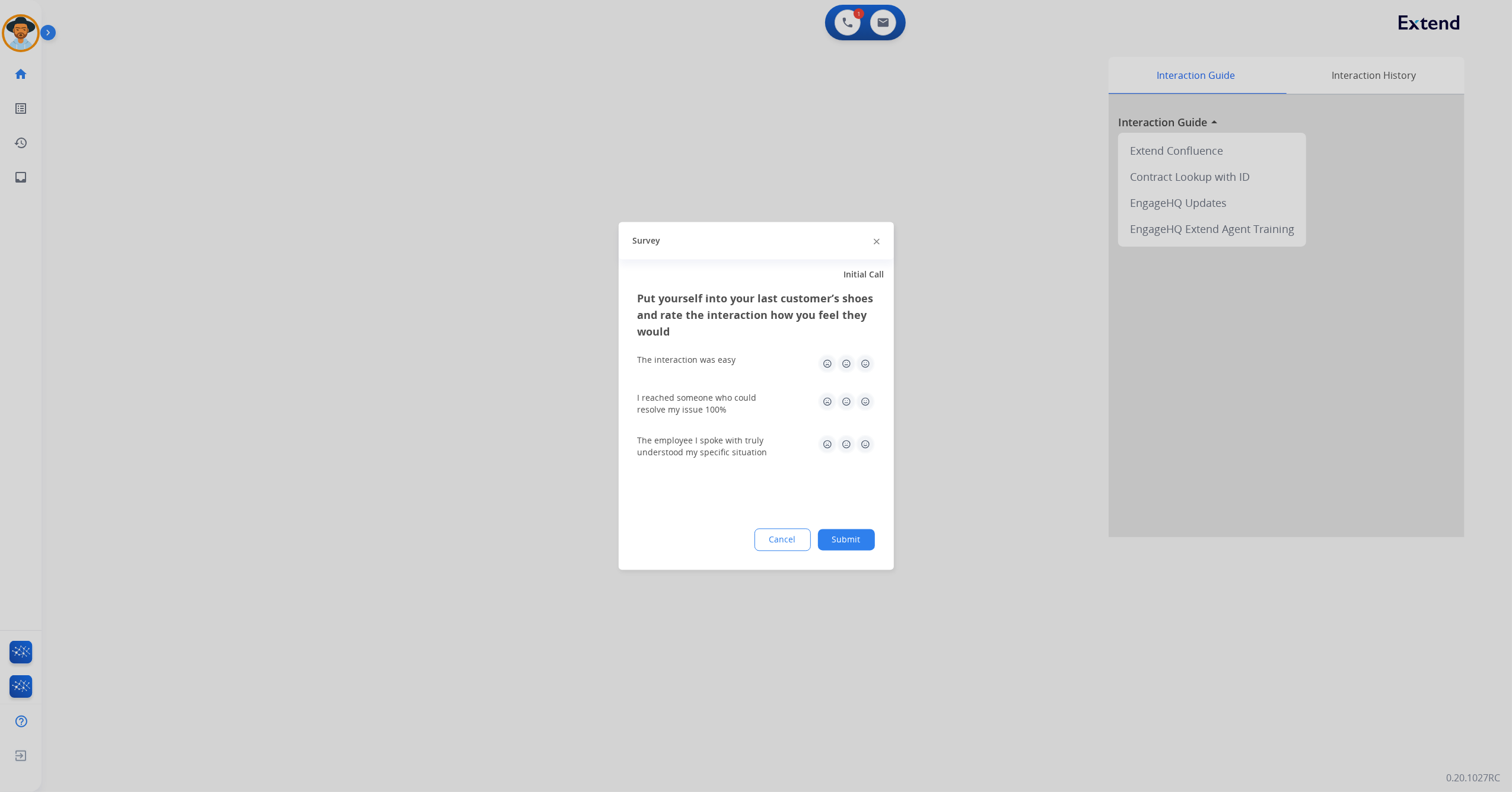
click at [864, 368] on img at bounding box center [865, 364] width 19 height 19
click at [869, 398] on img at bounding box center [865, 402] width 19 height 19
drag, startPoint x: 864, startPoint y: 440, endPoint x: 867, endPoint y: 460, distance: 20.2
click at [863, 441] on img at bounding box center [865, 444] width 19 height 19
click at [854, 527] on div "Put yourself into your last customer’s shoes and rate the interaction how you f…" at bounding box center [756, 430] width 275 height 280
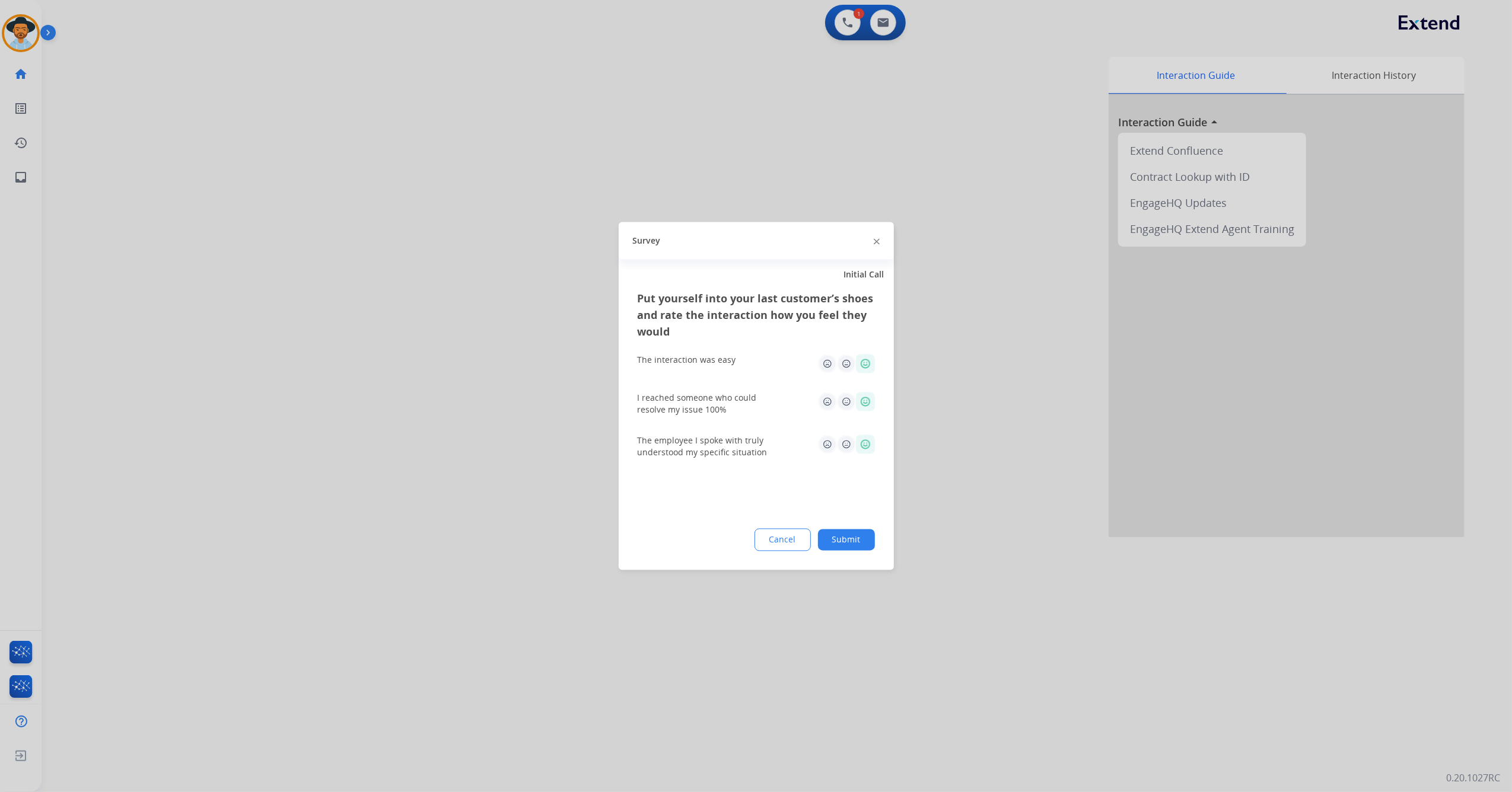
click at [854, 536] on button "Submit" at bounding box center [846, 540] width 57 height 21
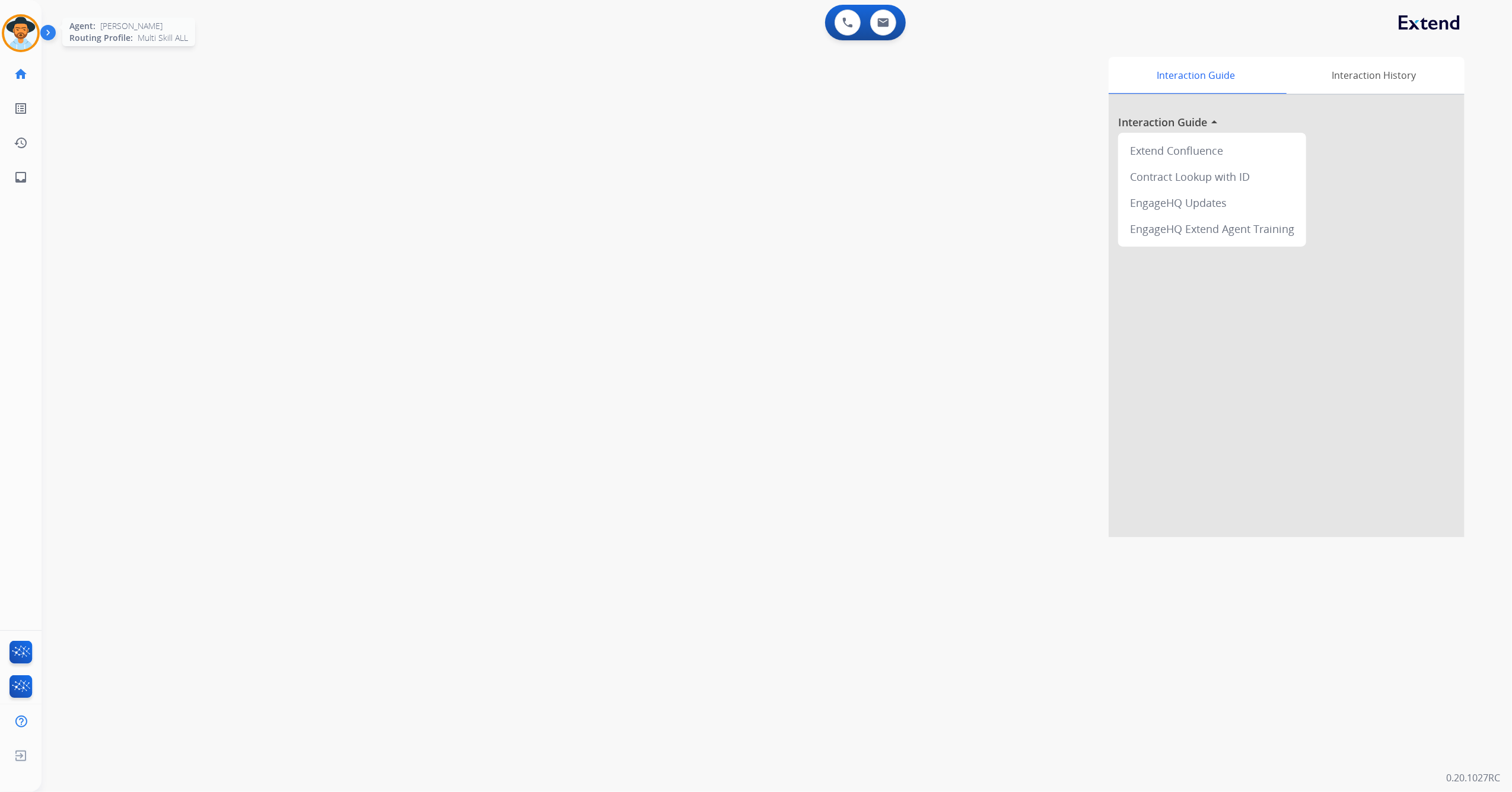
click at [21, 33] on img at bounding box center [21, 33] width 33 height 33
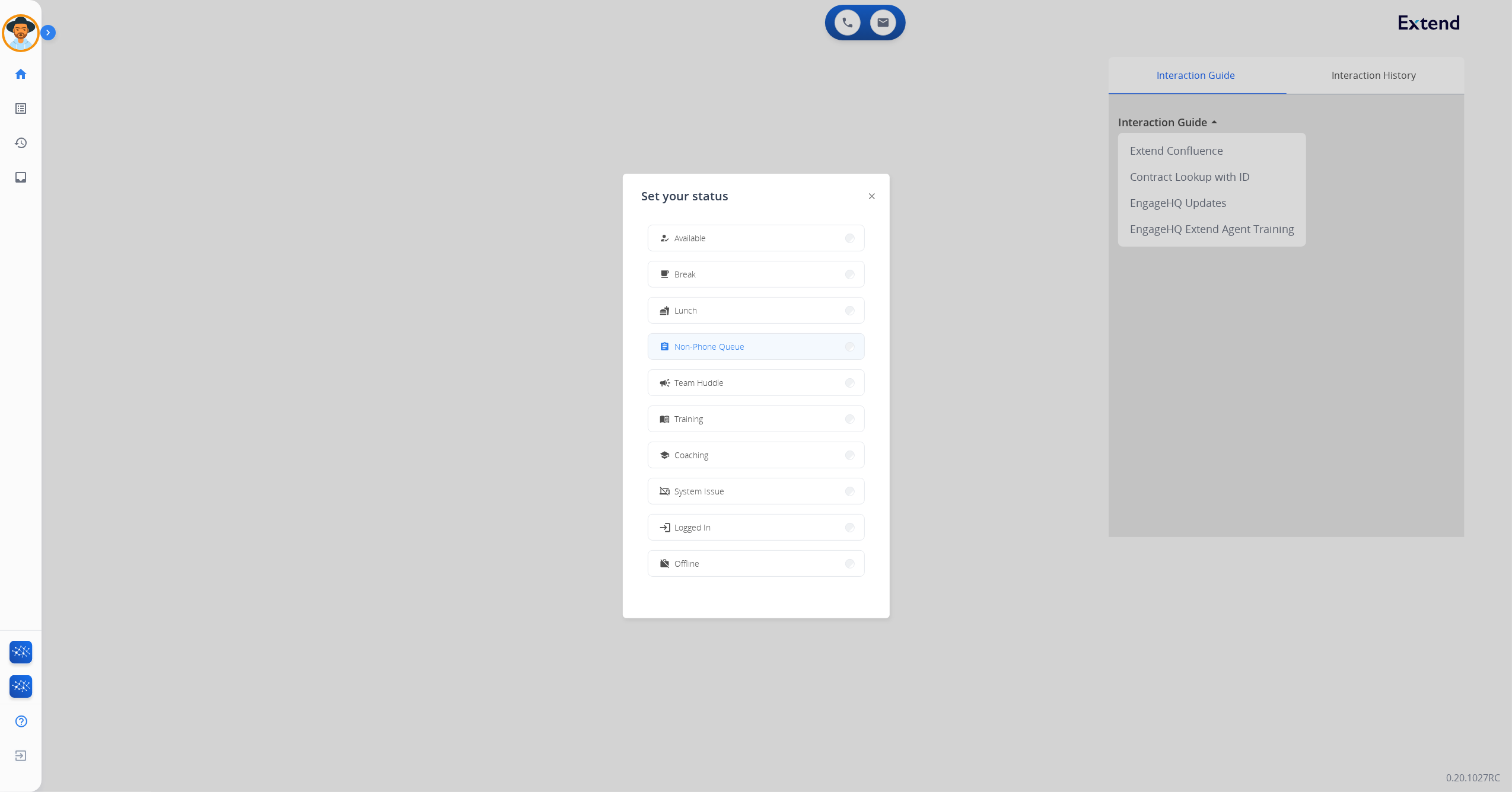
click at [712, 339] on div "assignment Non-Phone Queue" at bounding box center [702, 347] width 87 height 15
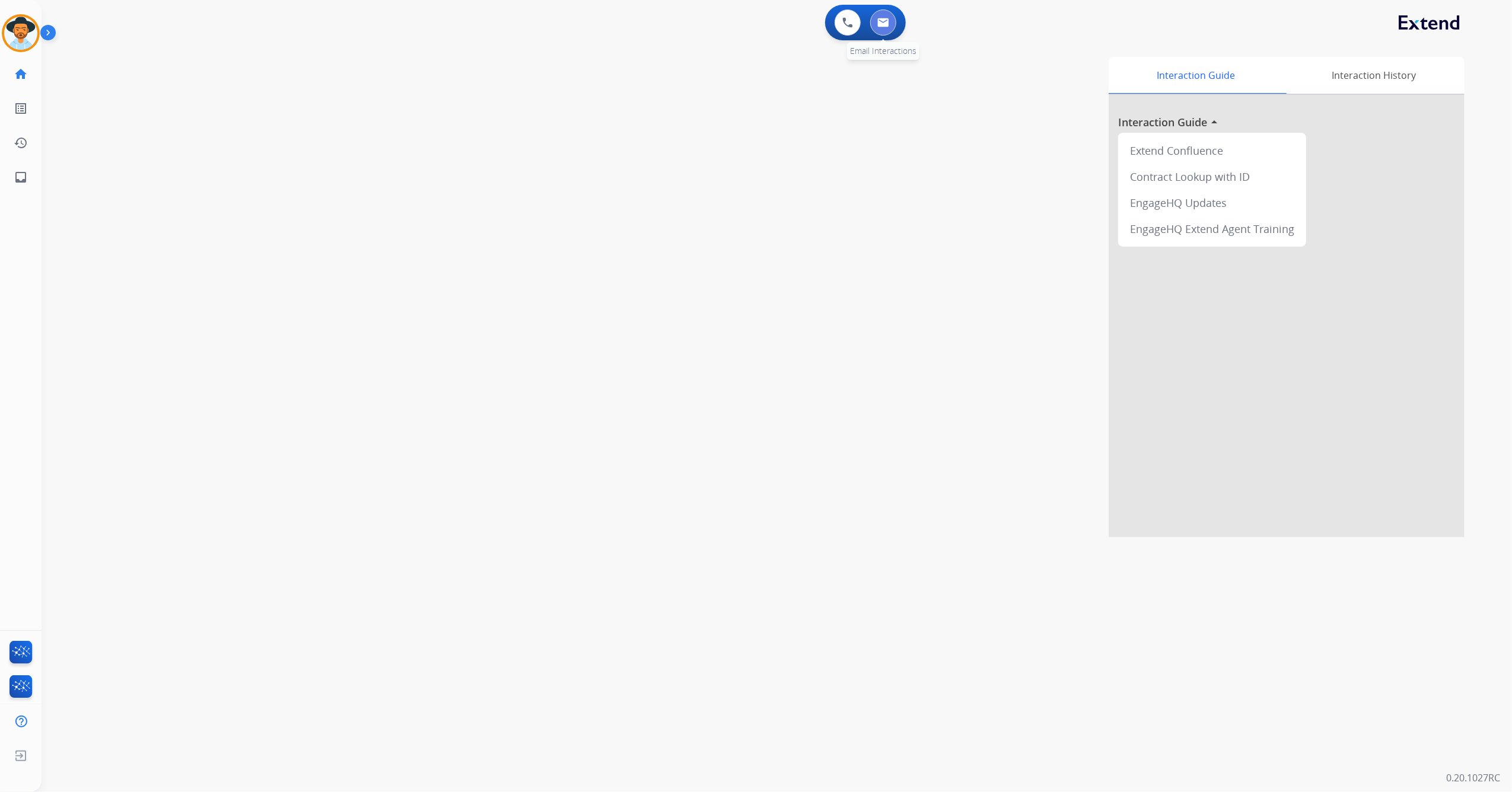
click at [881, 22] on img at bounding box center [883, 22] width 12 height 10
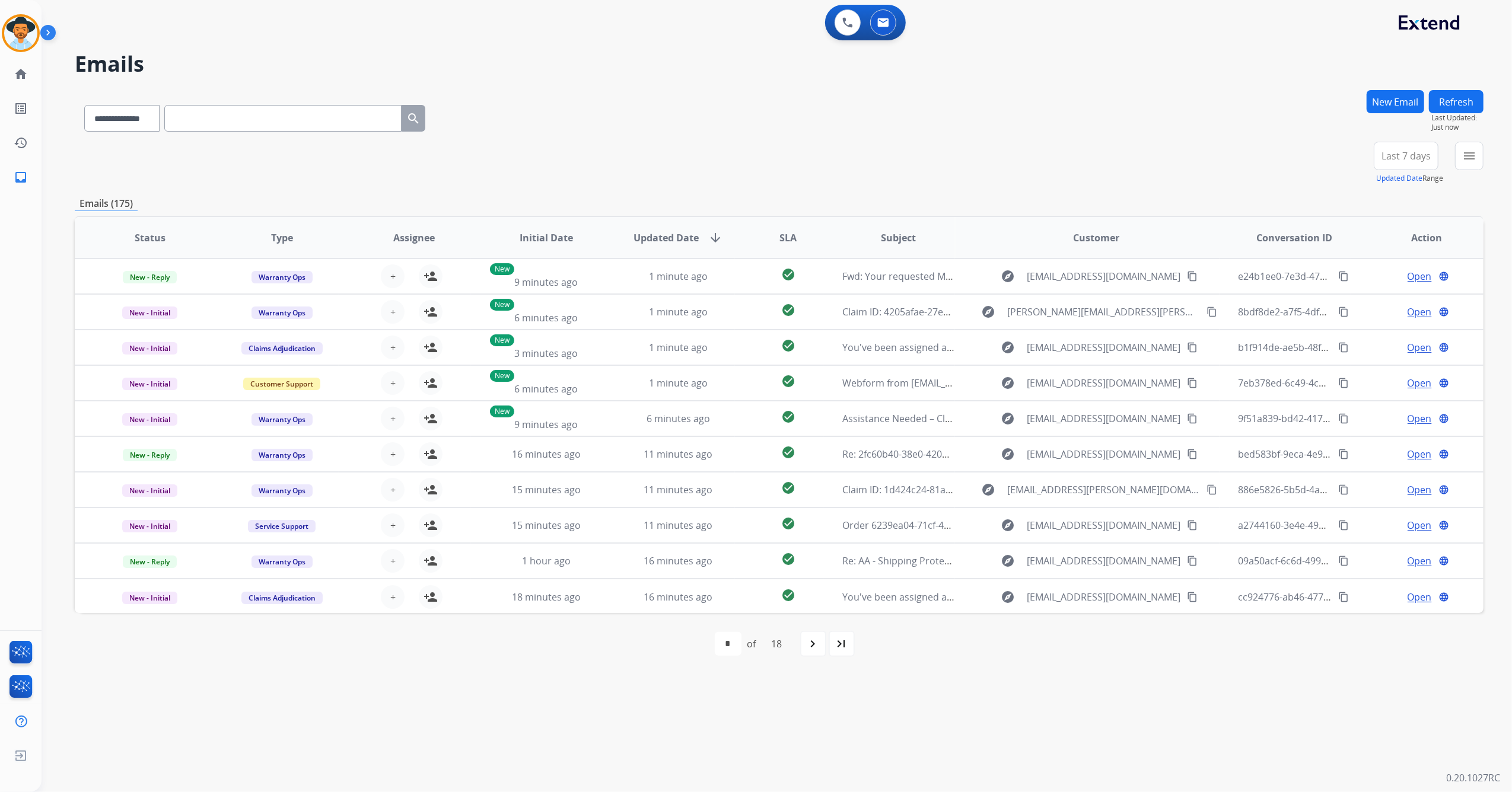
click at [1384, 96] on button "New Email" at bounding box center [1395, 102] width 58 height 23
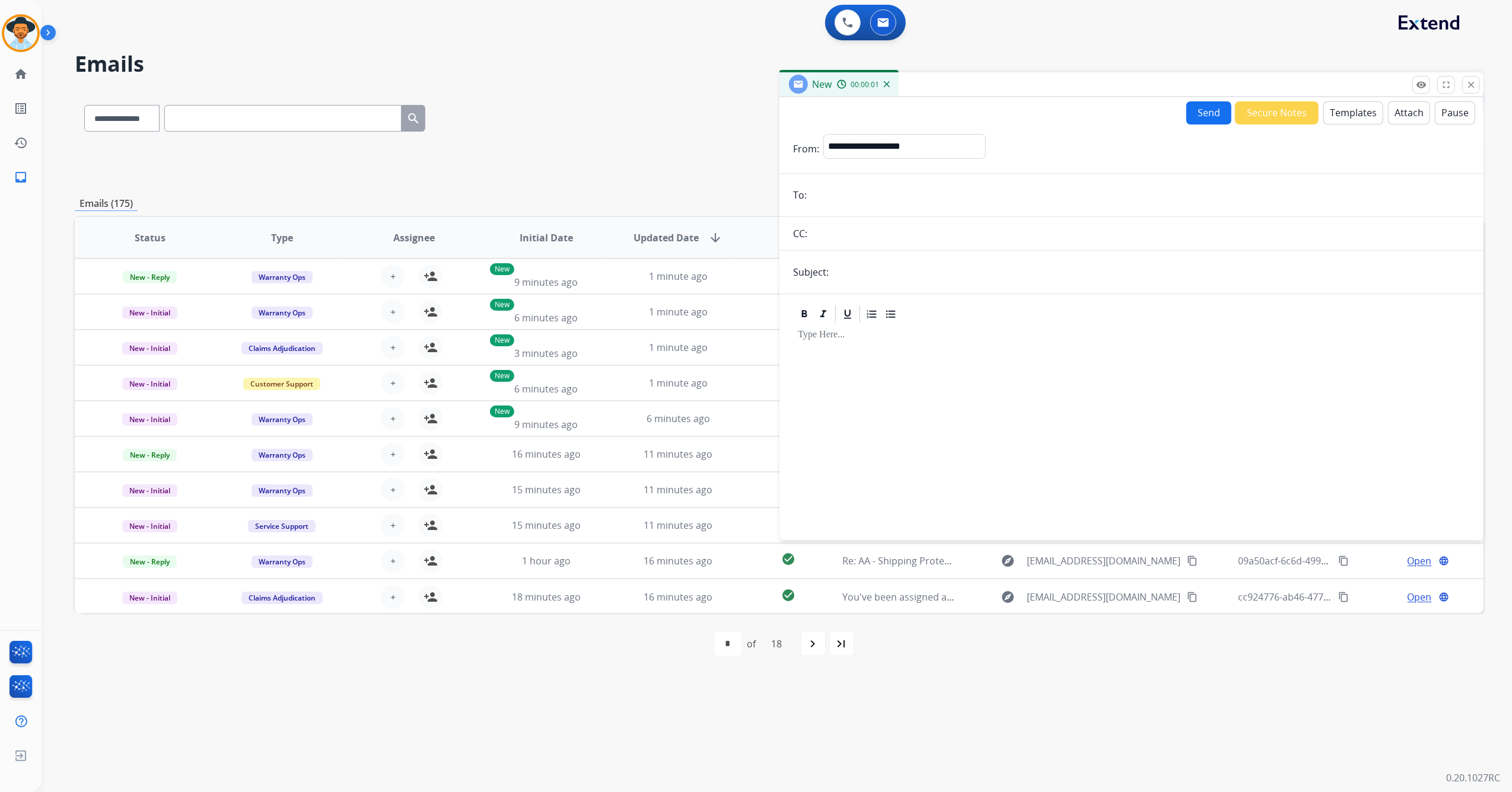
paste input "**********"
type input "**********"
click at [924, 148] on select "**********" at bounding box center [904, 145] width 162 height 24
select select "**********"
click at [823, 134] on select "**********" at bounding box center [904, 145] width 162 height 24
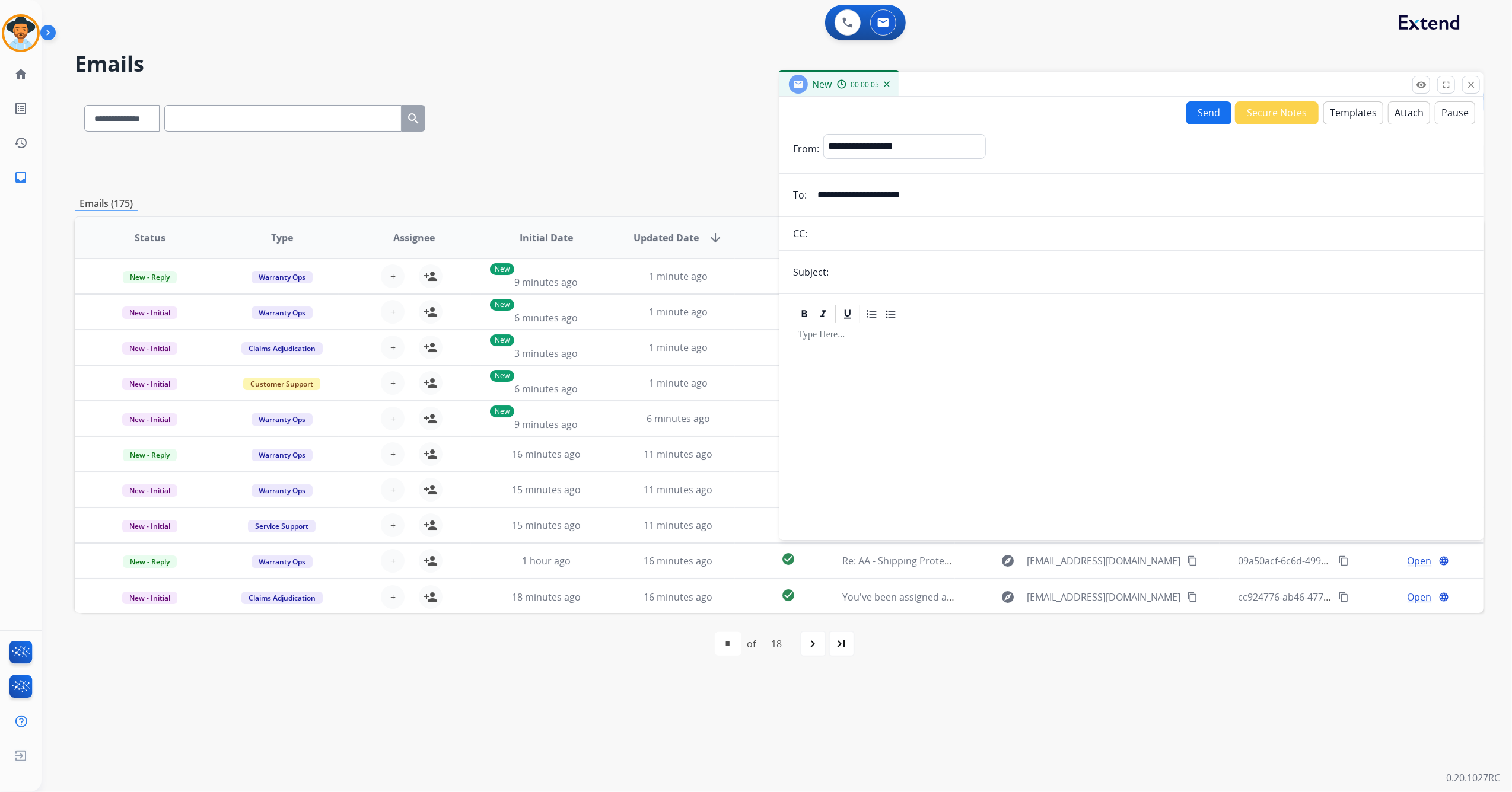
drag, startPoint x: 860, startPoint y: 347, endPoint x: 879, endPoint y: 280, distance: 69.6
drag, startPoint x: 879, startPoint y: 280, endPoint x: 874, endPoint y: 274, distance: 7.8
click at [873, 273] on input "text" at bounding box center [1151, 272] width 637 height 24
type input "*********"
click at [1356, 117] on button "Templates" at bounding box center [1353, 113] width 60 height 23
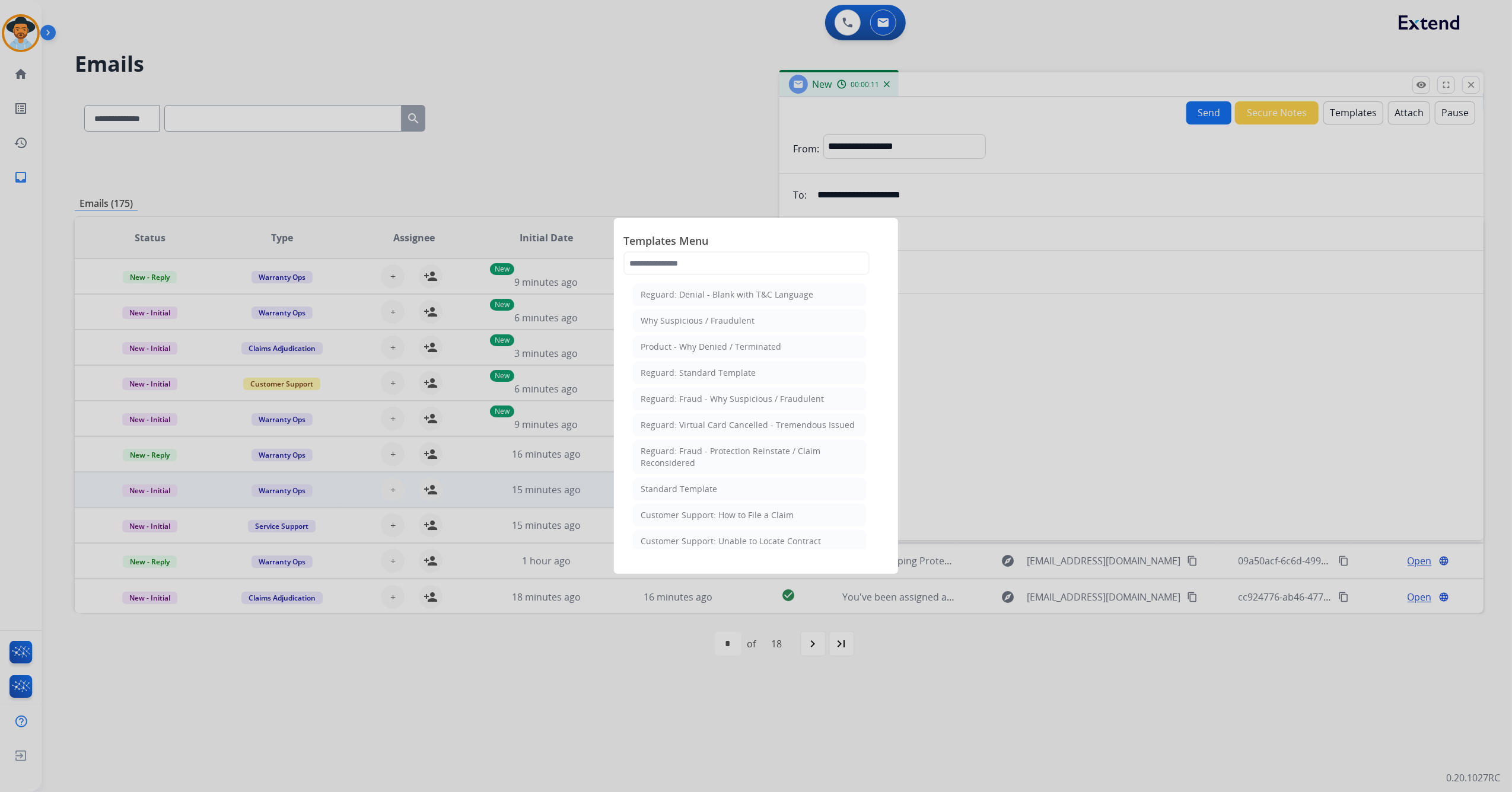
click at [695, 494] on div "Standard Template" at bounding box center [679, 489] width 76 height 12
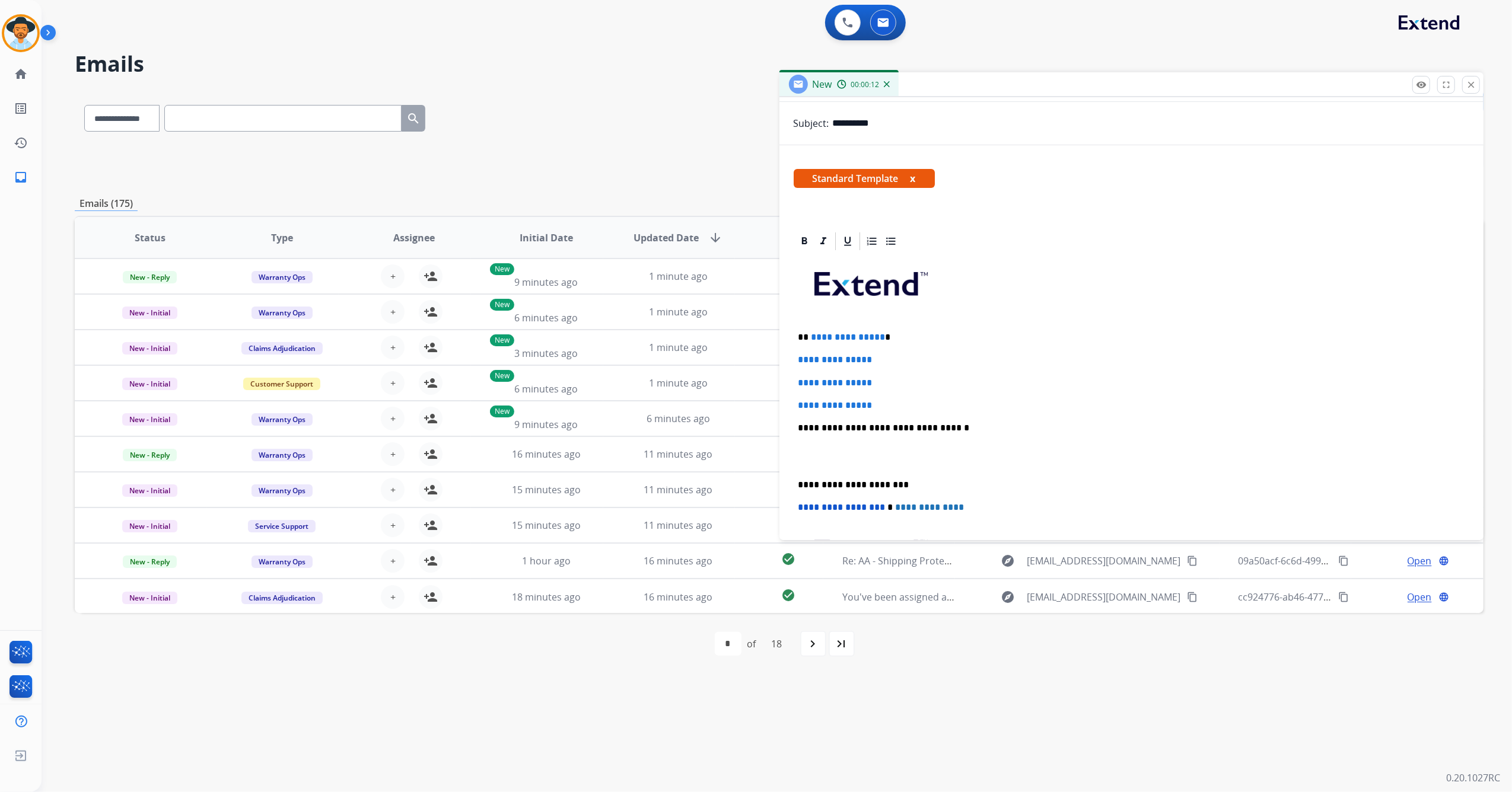
scroll to position [158, 0]
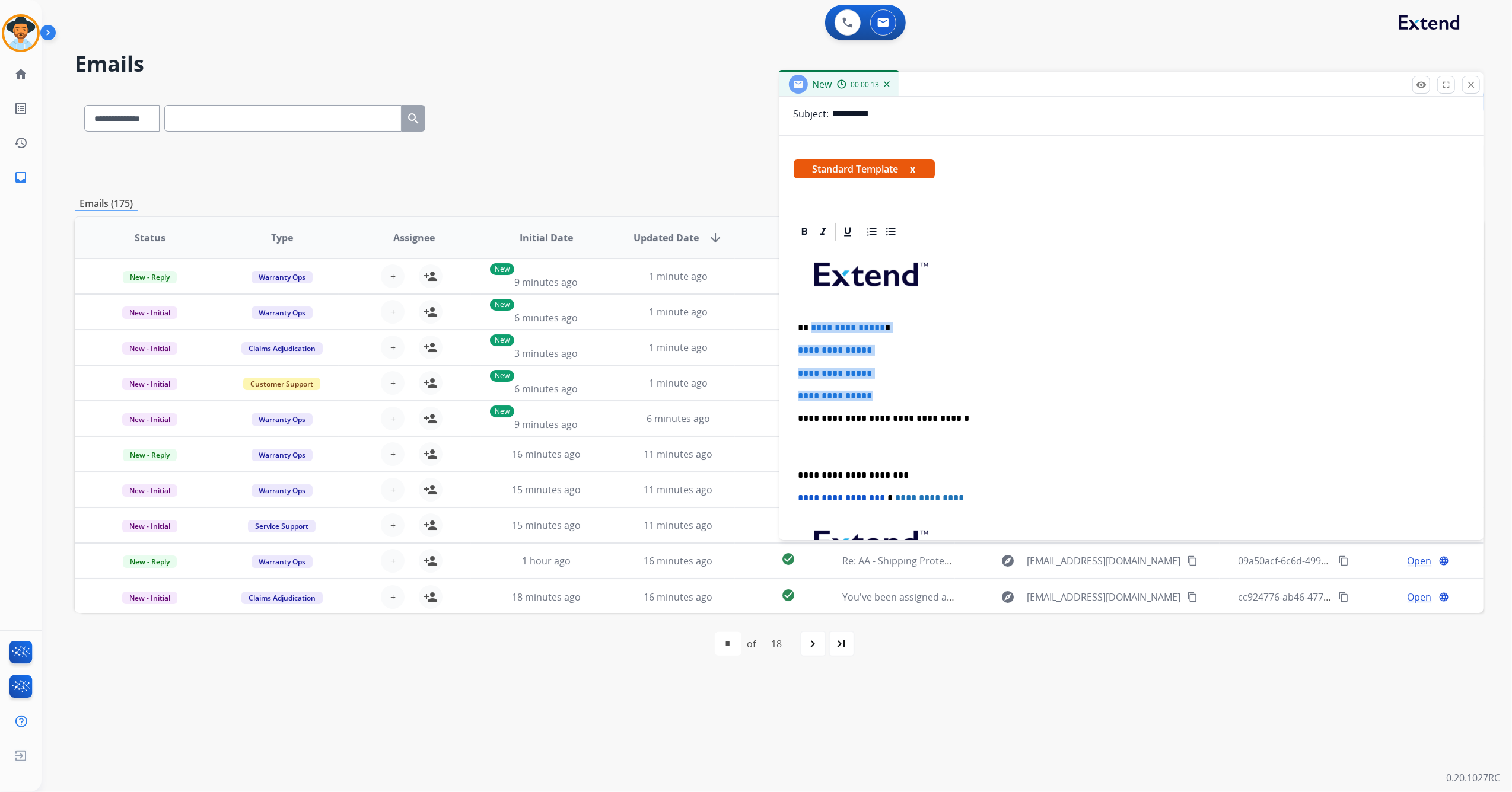
drag, startPoint x: 889, startPoint y: 392, endPoint x: 810, endPoint y: 316, distance: 109.6
click at [810, 316] on div "**********" at bounding box center [1131, 447] width 676 height 408
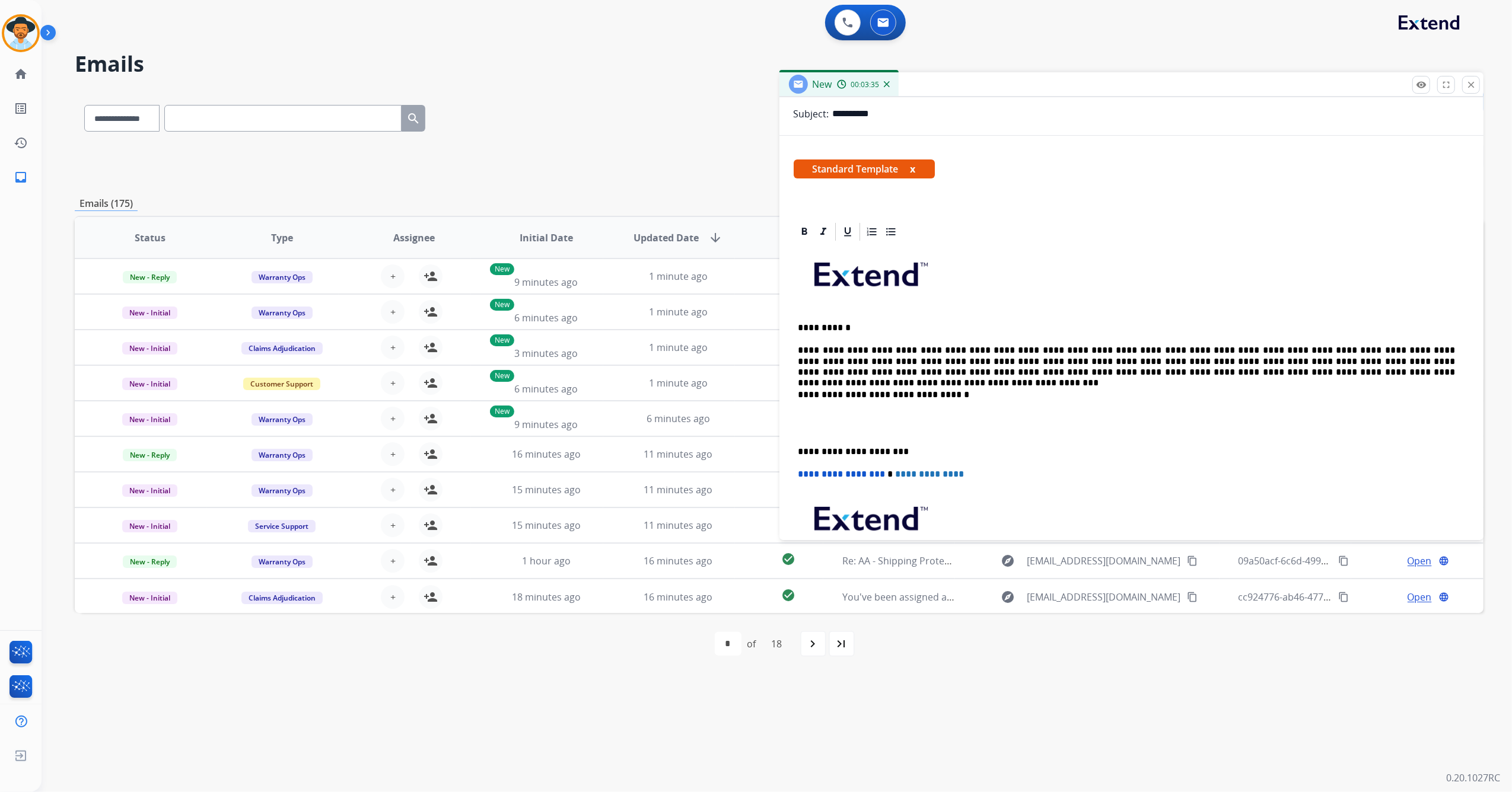
drag, startPoint x: 962, startPoint y: 371, endPoint x: 955, endPoint y: 370, distance: 7.1
click at [949, 378] on p "**********" at bounding box center [1127, 361] width 657 height 33
drag, startPoint x: 958, startPoint y: 378, endPoint x: 947, endPoint y: 371, distance: 13.0
click at [1247, 375] on p "**********" at bounding box center [1127, 361] width 657 height 33
click at [1227, 375] on p "**********" at bounding box center [1127, 361] width 657 height 33
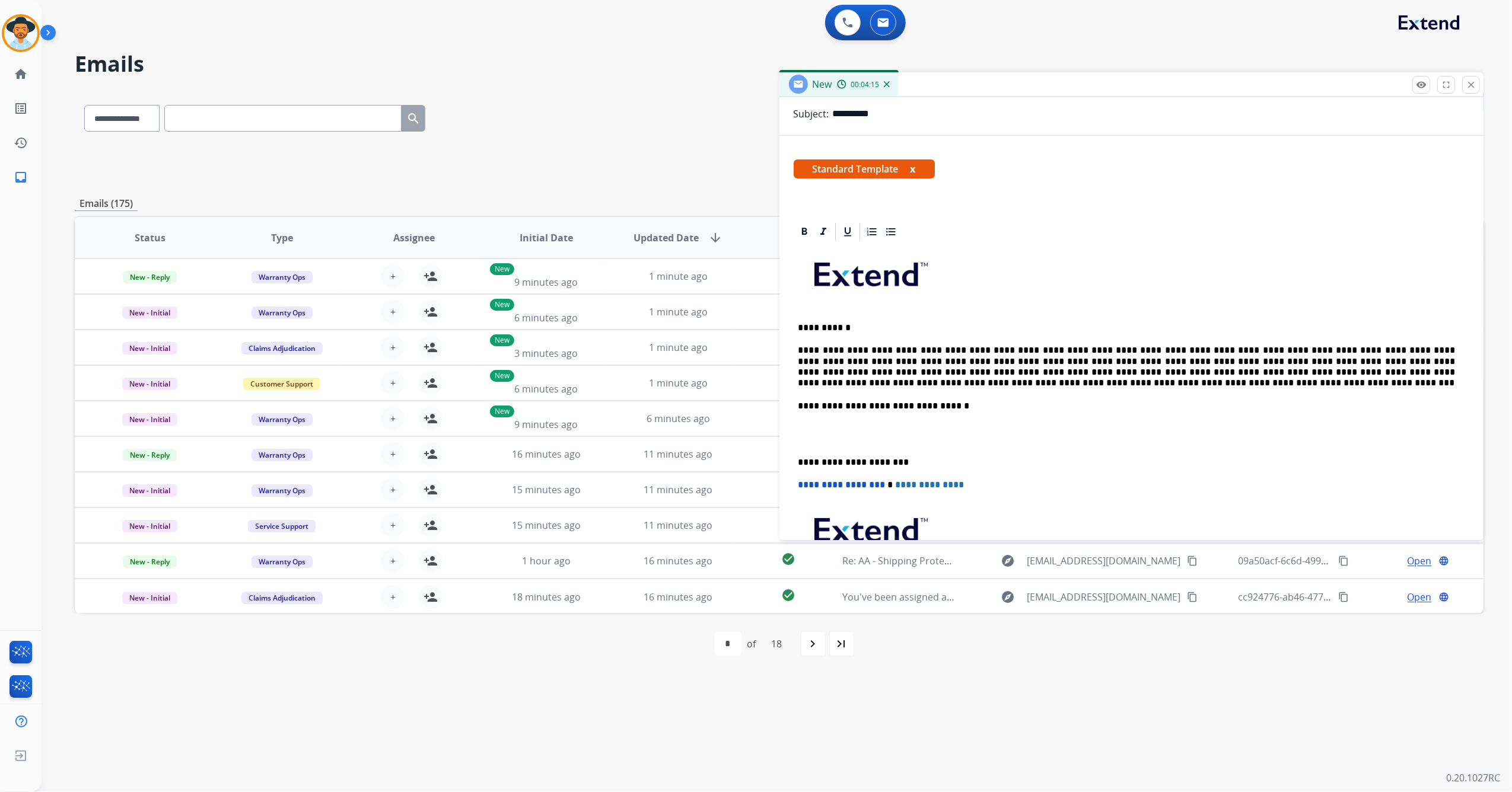
click at [802, 461] on p "**********" at bounding box center [1127, 462] width 657 height 11
click at [792, 459] on div "**********" at bounding box center [1132, 428] width 705 height 414
click at [791, 460] on div "**********" at bounding box center [1132, 428] width 705 height 414
click at [798, 457] on p "**********" at bounding box center [1127, 462] width 657 height 11
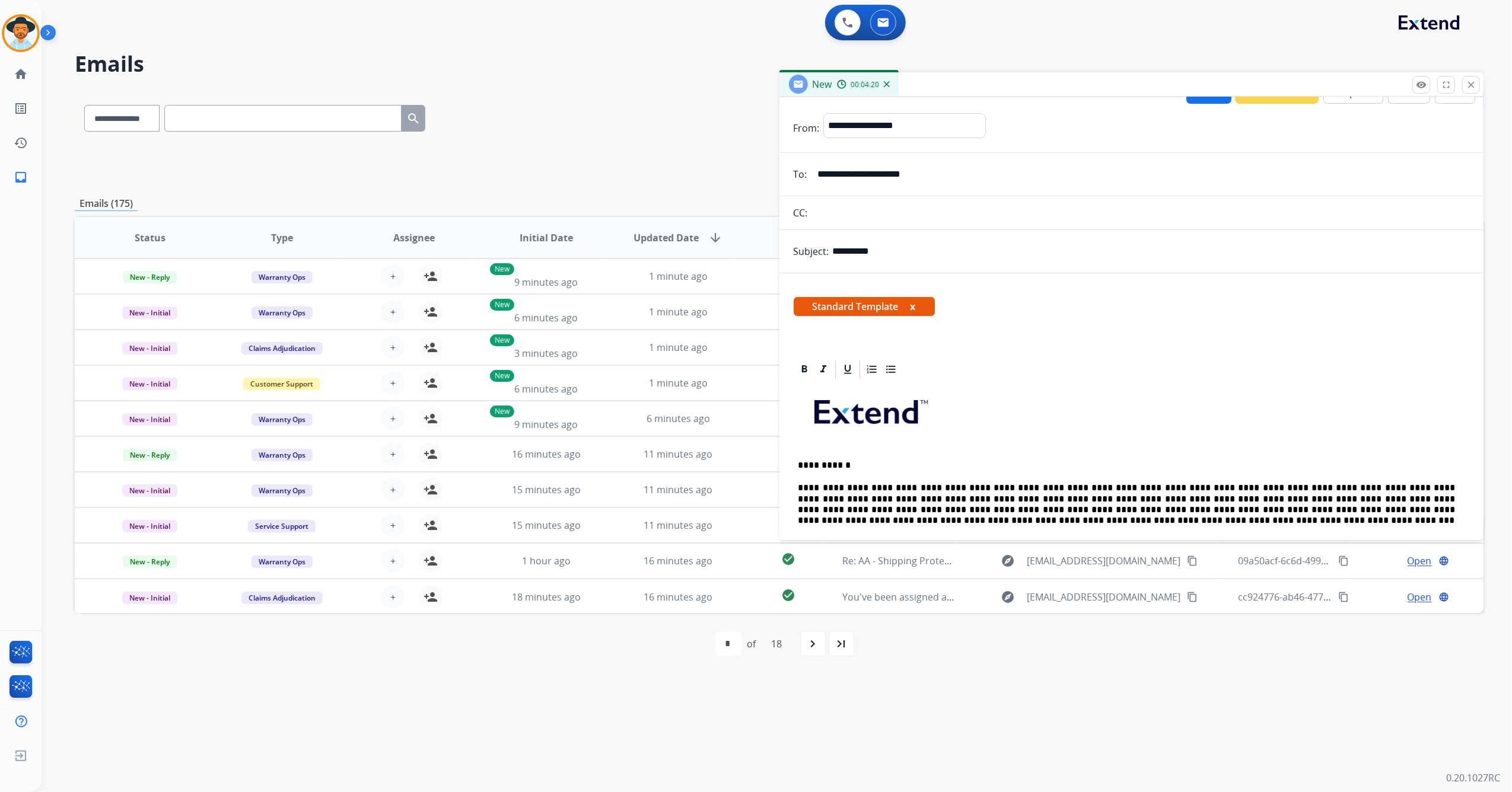
scroll to position [0, 0]
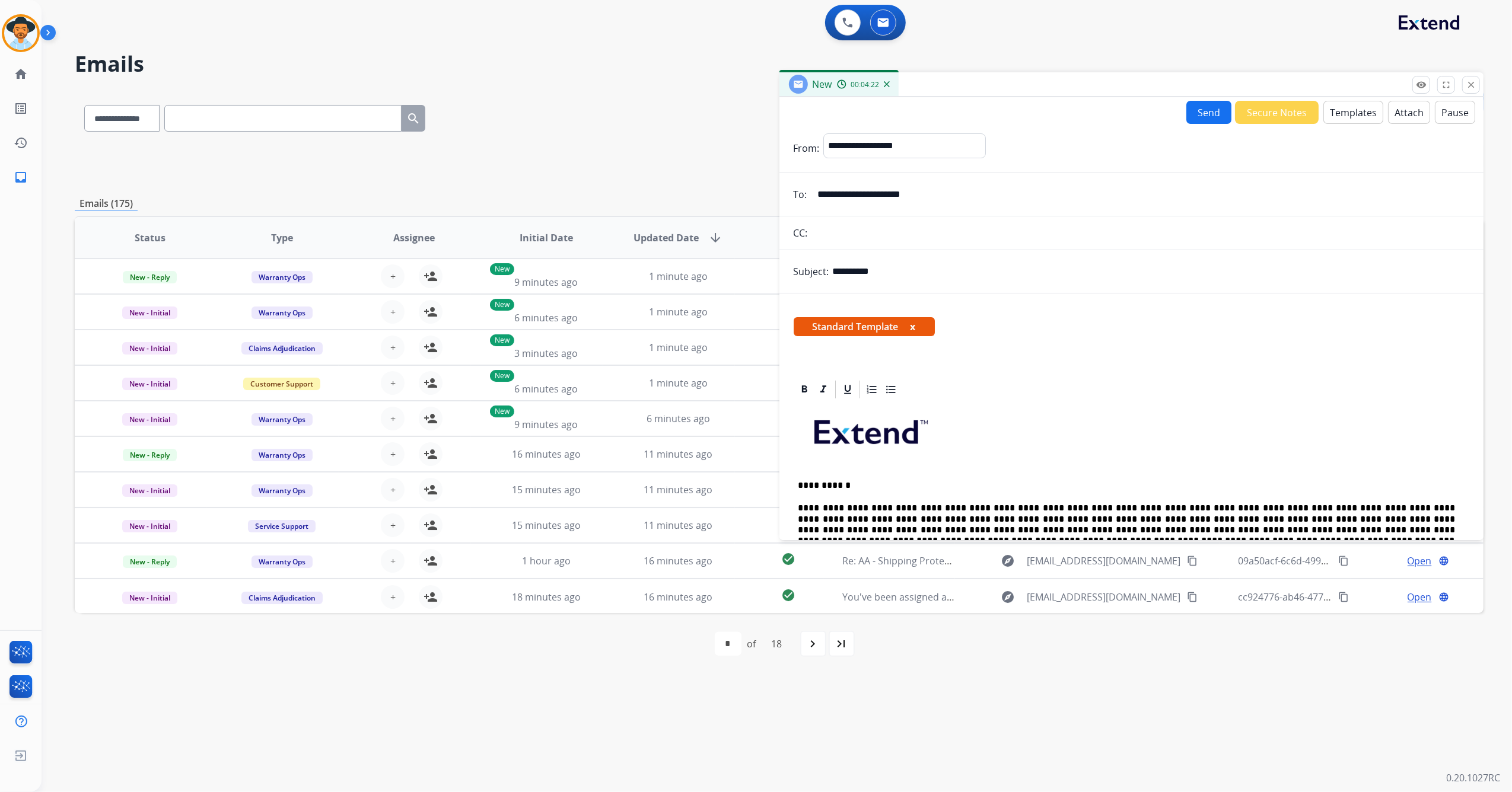
click at [1195, 114] on button "Send" at bounding box center [1209, 113] width 45 height 23
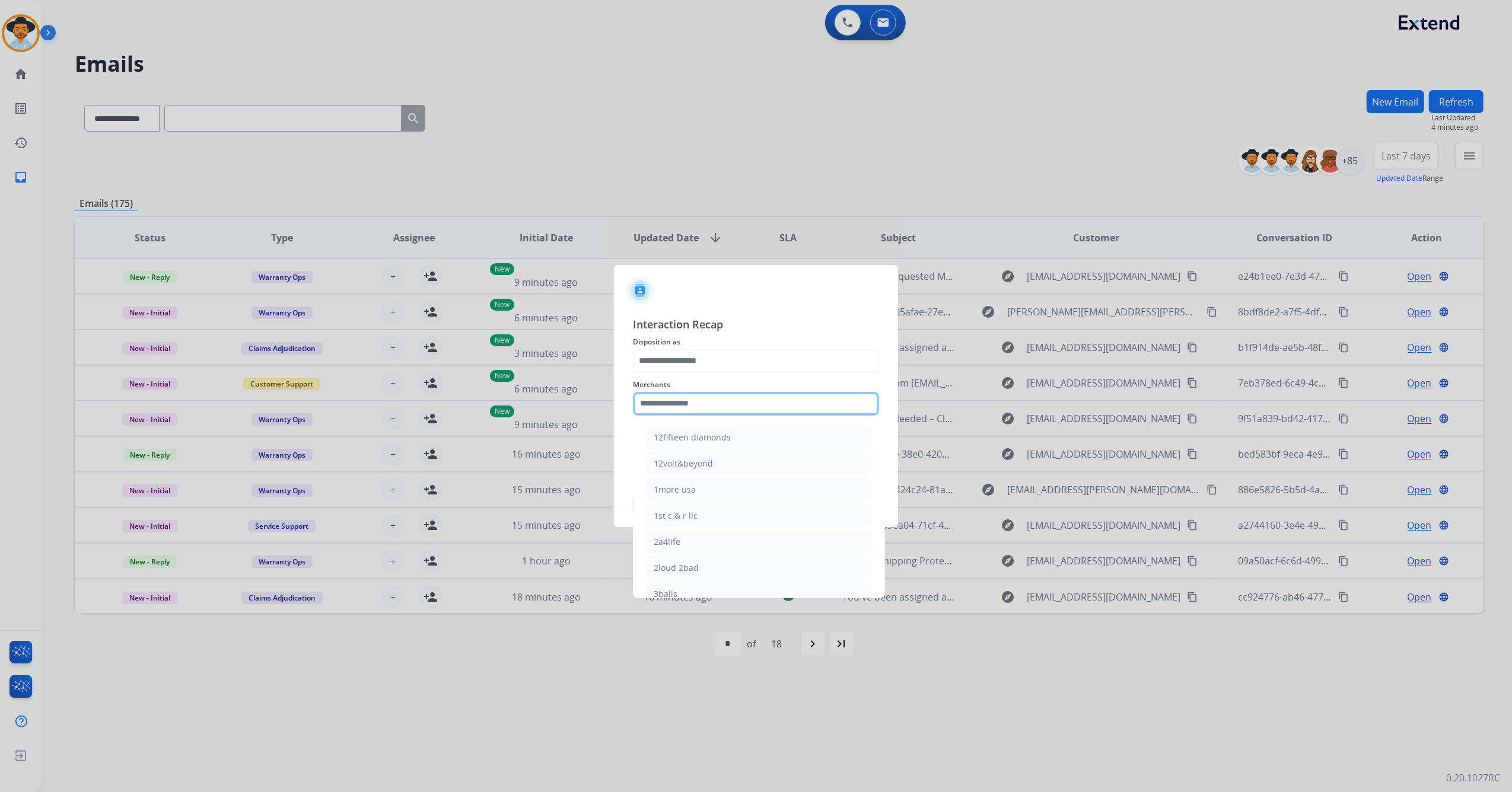
click at [738, 409] on input "text" at bounding box center [756, 404] width 246 height 24
click at [723, 432] on li "[PERSON_NAME]" at bounding box center [758, 437] width 226 height 22
type input "**********"
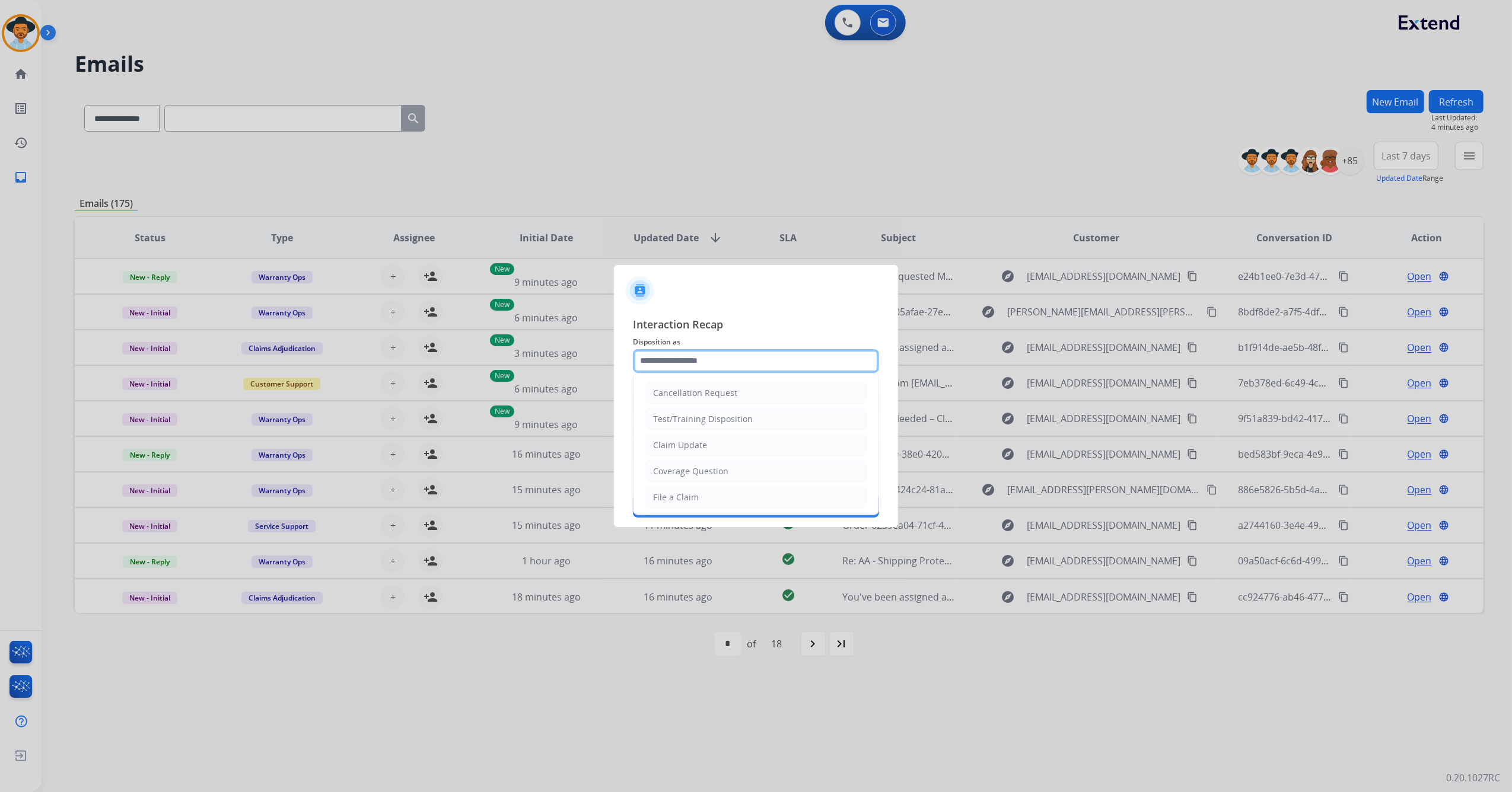
click at [717, 364] on input "text" at bounding box center [756, 361] width 246 height 24
click at [696, 497] on div "Service Support" at bounding box center [685, 495] width 63 height 12
type input "**********"
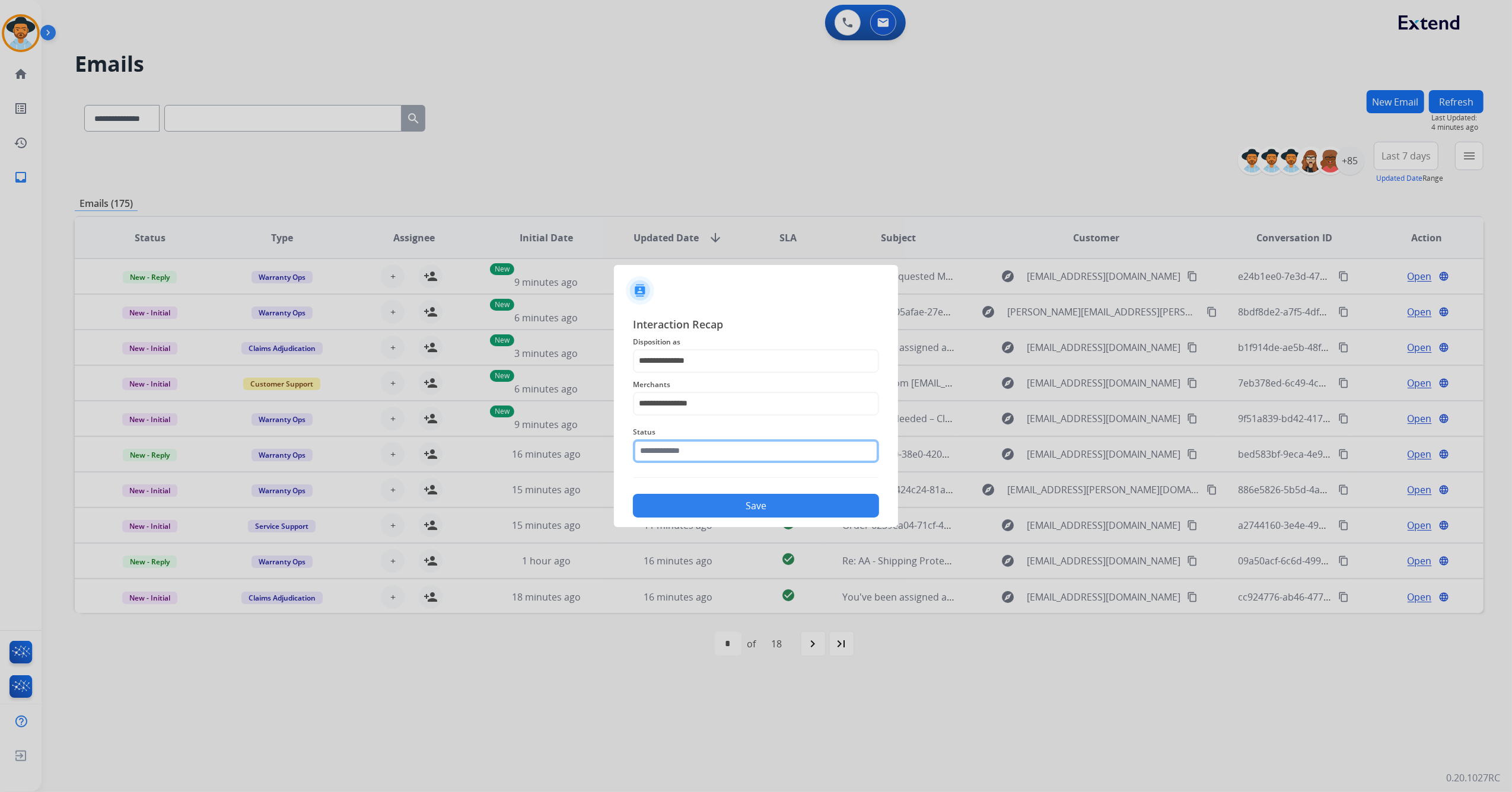
click at [706, 449] on input "text" at bounding box center [756, 451] width 246 height 24
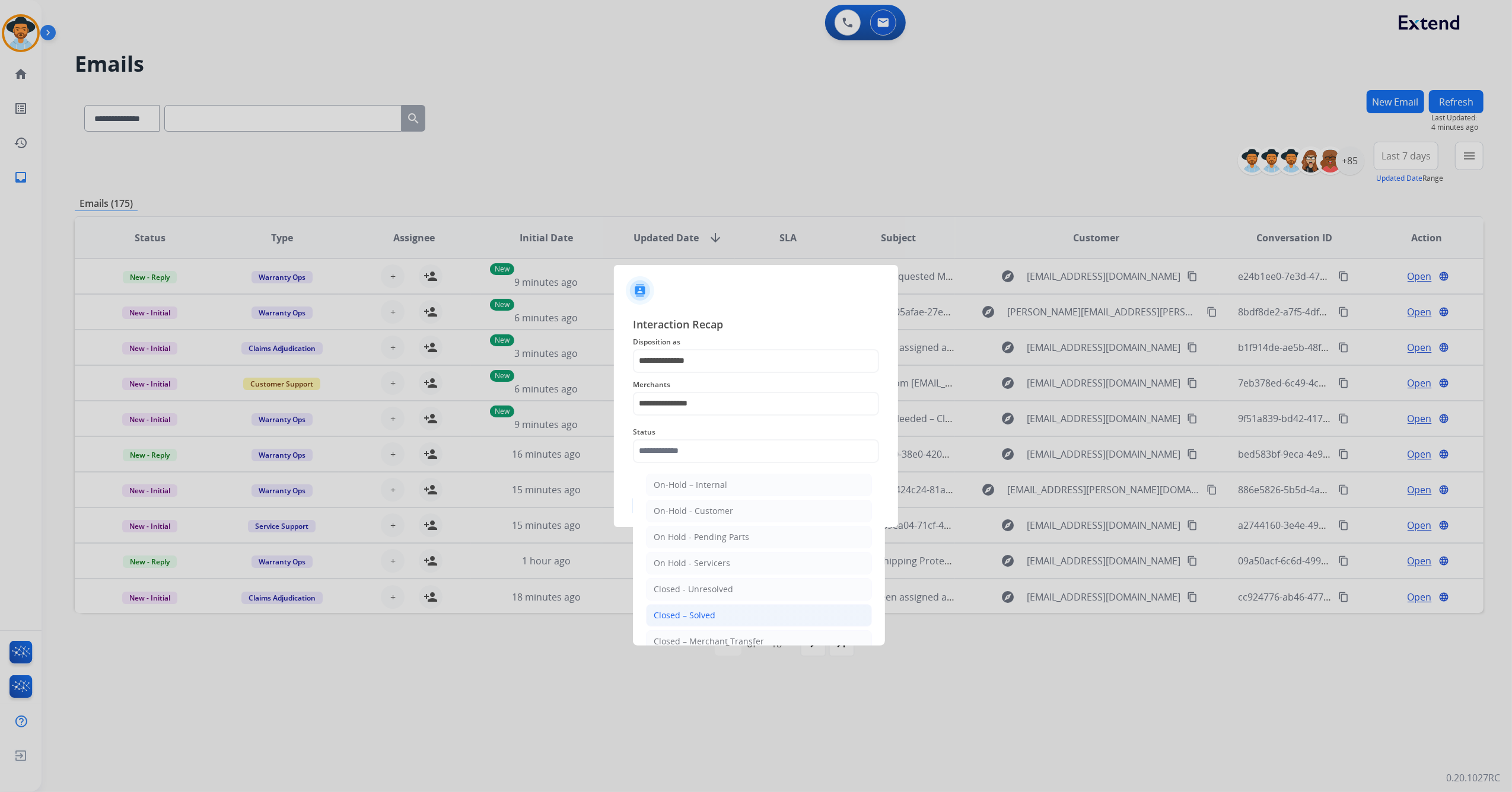
click at [717, 606] on li "Closed – Solved" at bounding box center [758, 615] width 226 height 22
type input "**********"
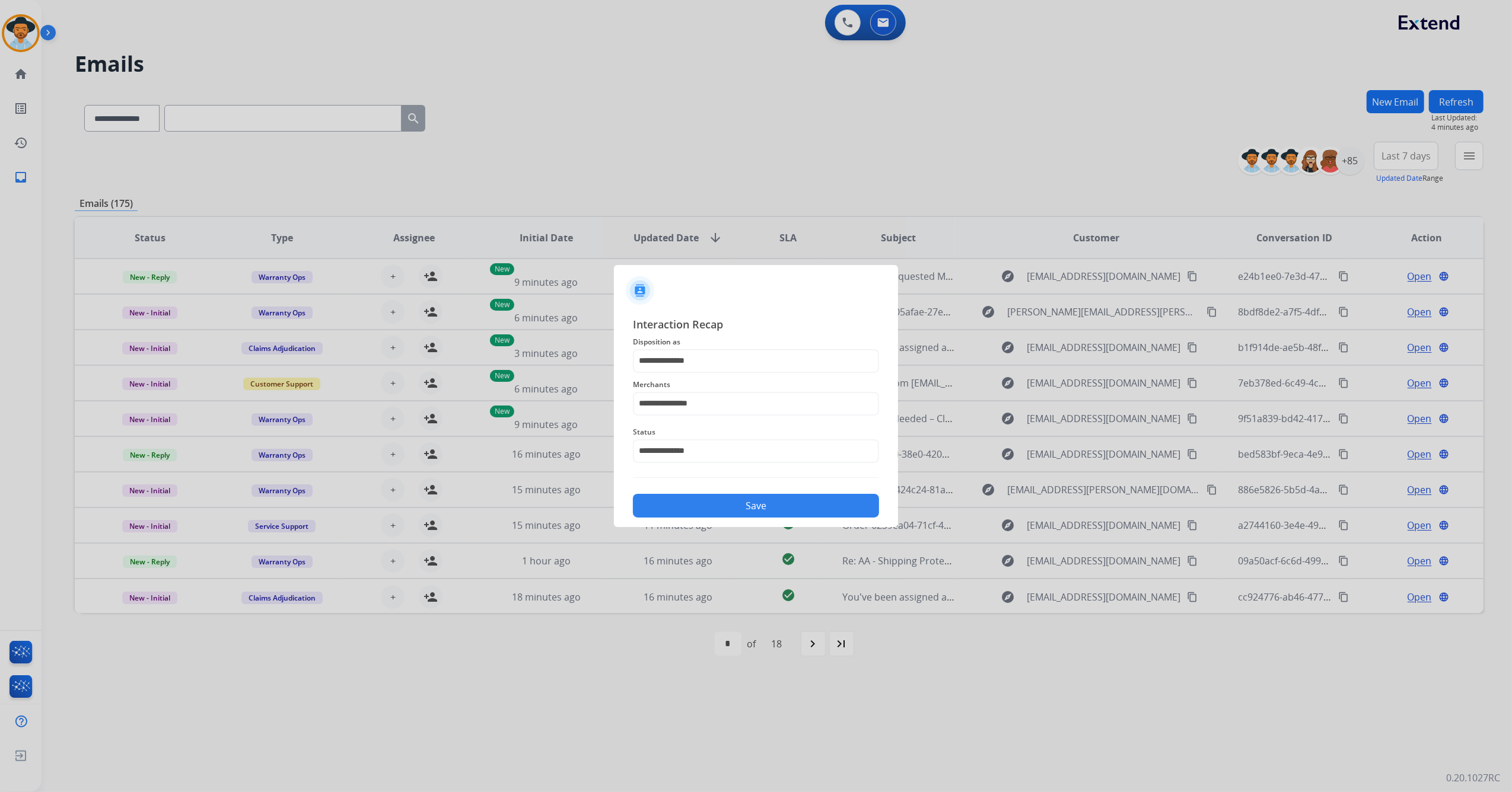
click at [772, 504] on button "Save" at bounding box center [756, 505] width 246 height 24
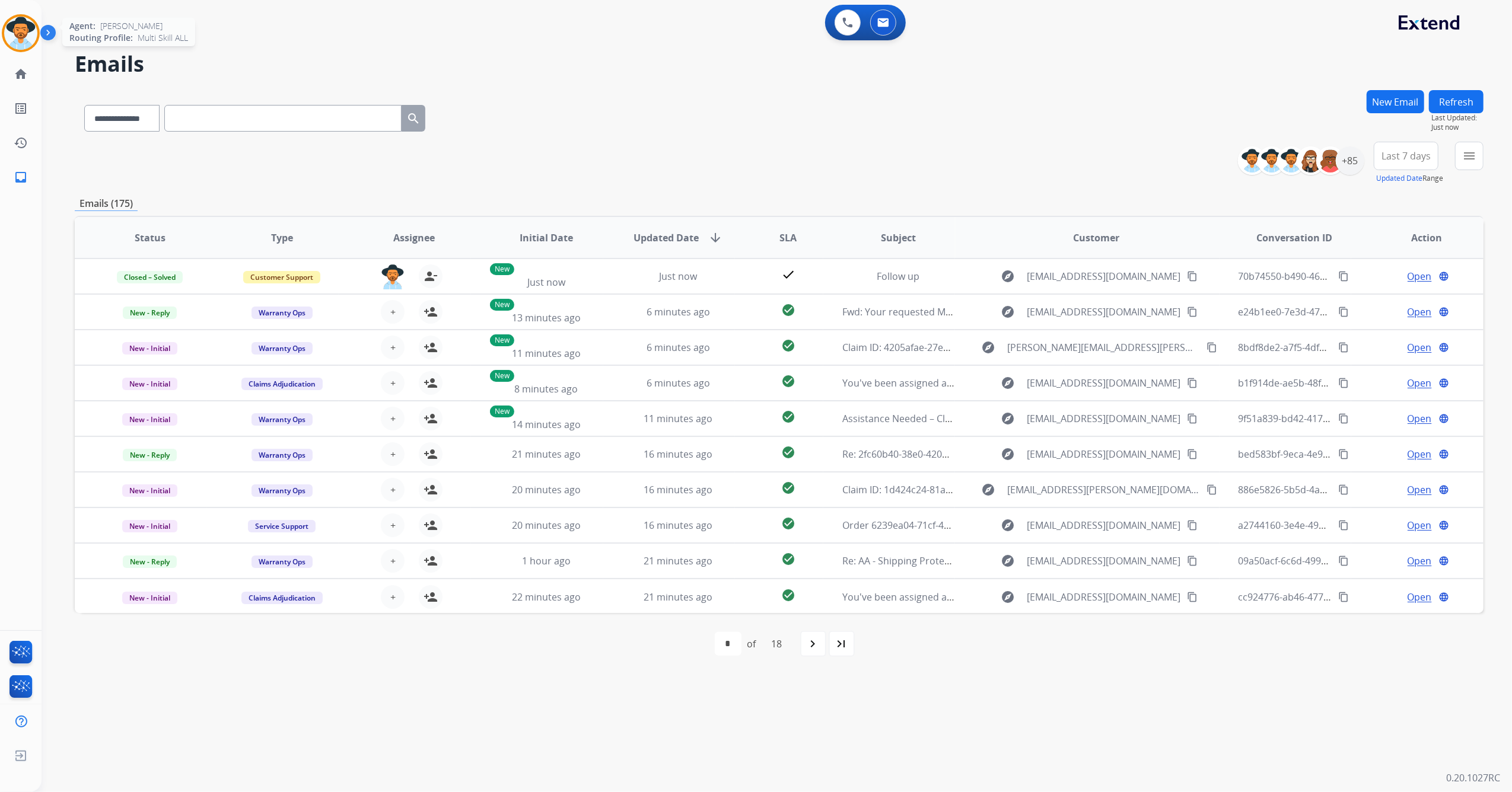
click at [27, 39] on img at bounding box center [21, 33] width 33 height 33
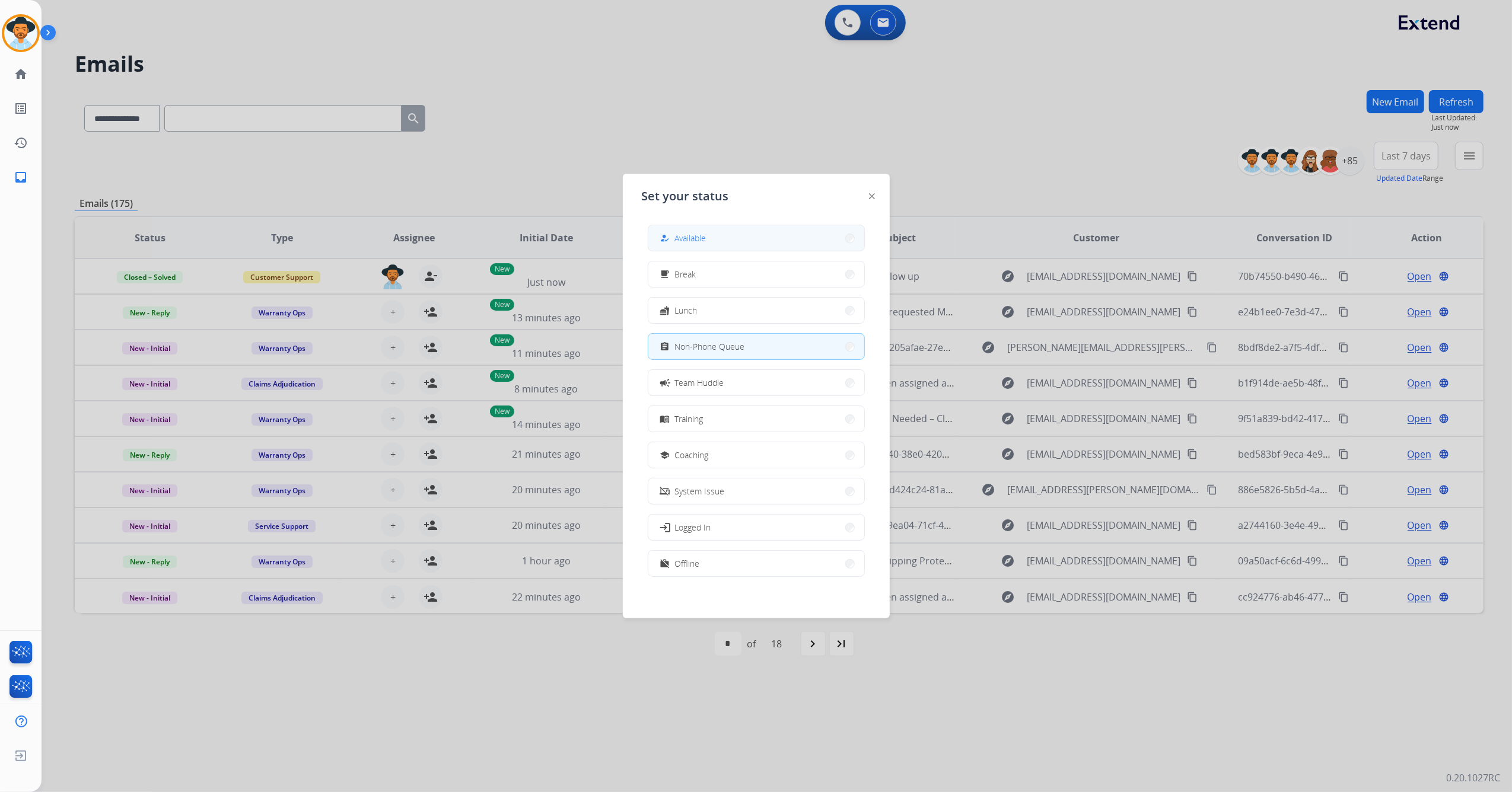
click at [723, 247] on button "how_to_reg Available" at bounding box center [756, 238] width 216 height 25
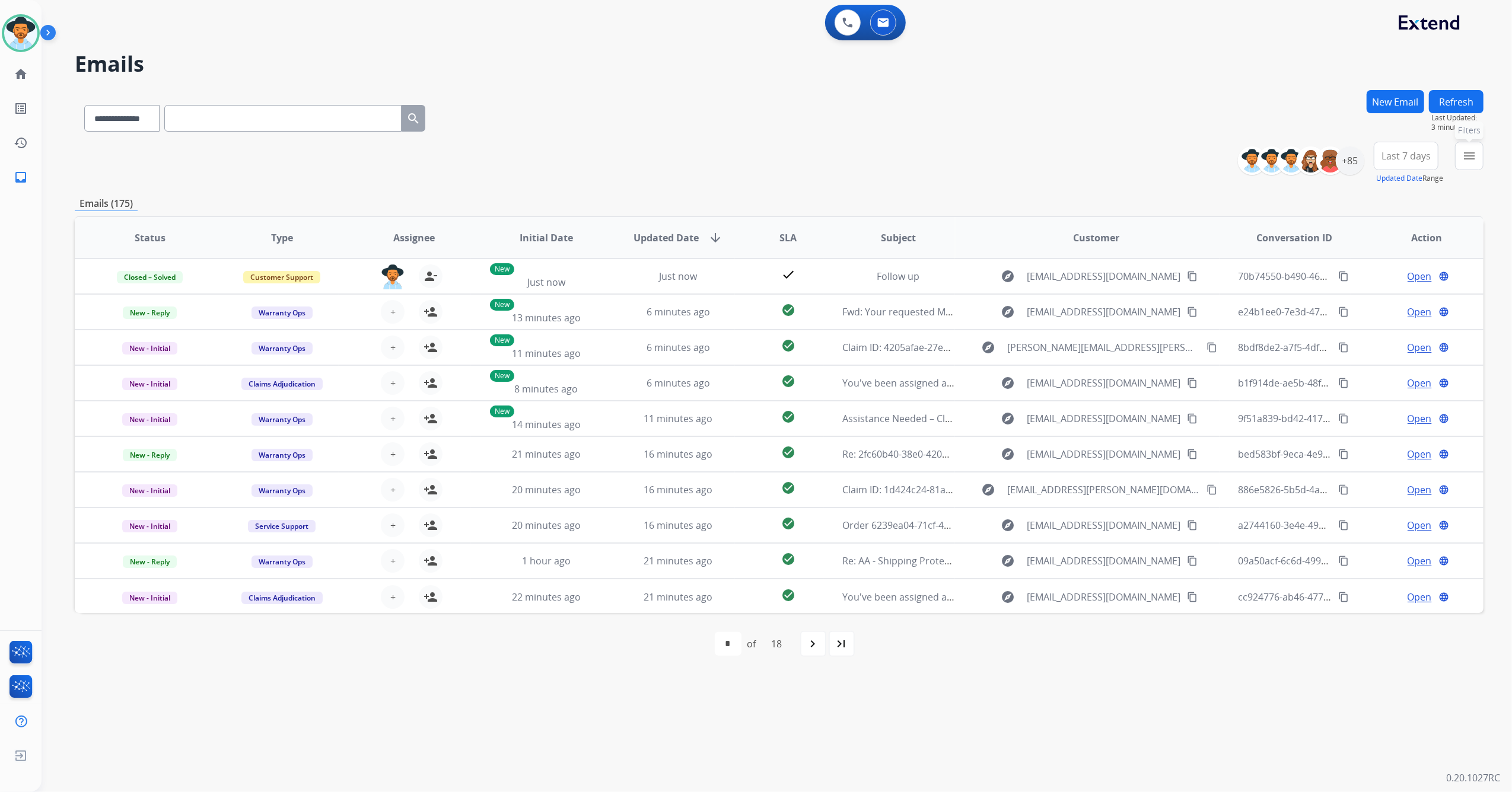
click at [1464, 158] on mat-icon "menu" at bounding box center [1469, 156] width 15 height 15
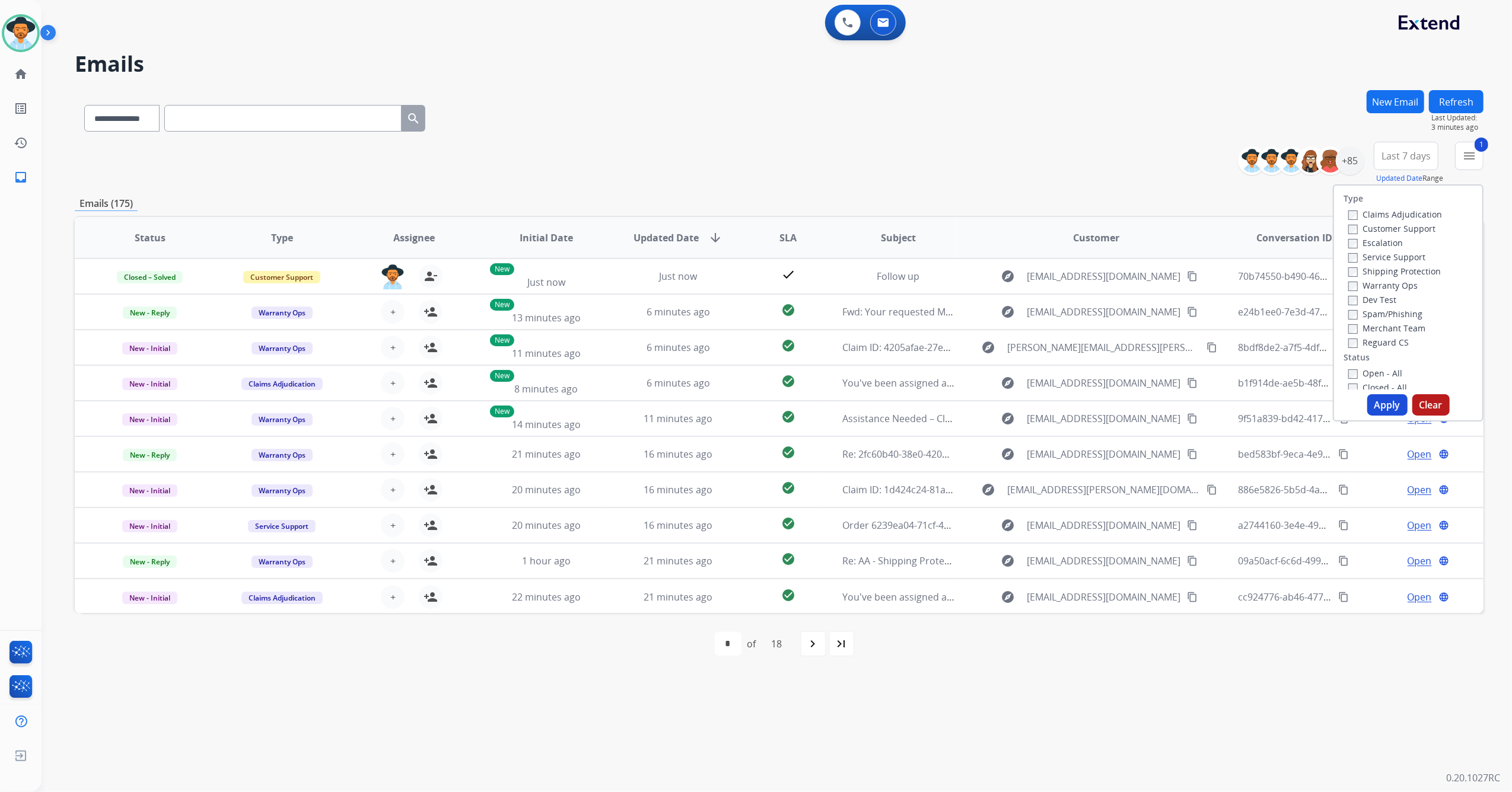
click at [1372, 394] on div "Type Claims Adjudication Customer Support Escalation Service Support Shipping P…" at bounding box center [1408, 303] width 151 height 237
click at [1376, 402] on button "Apply" at bounding box center [1387, 405] width 41 height 21
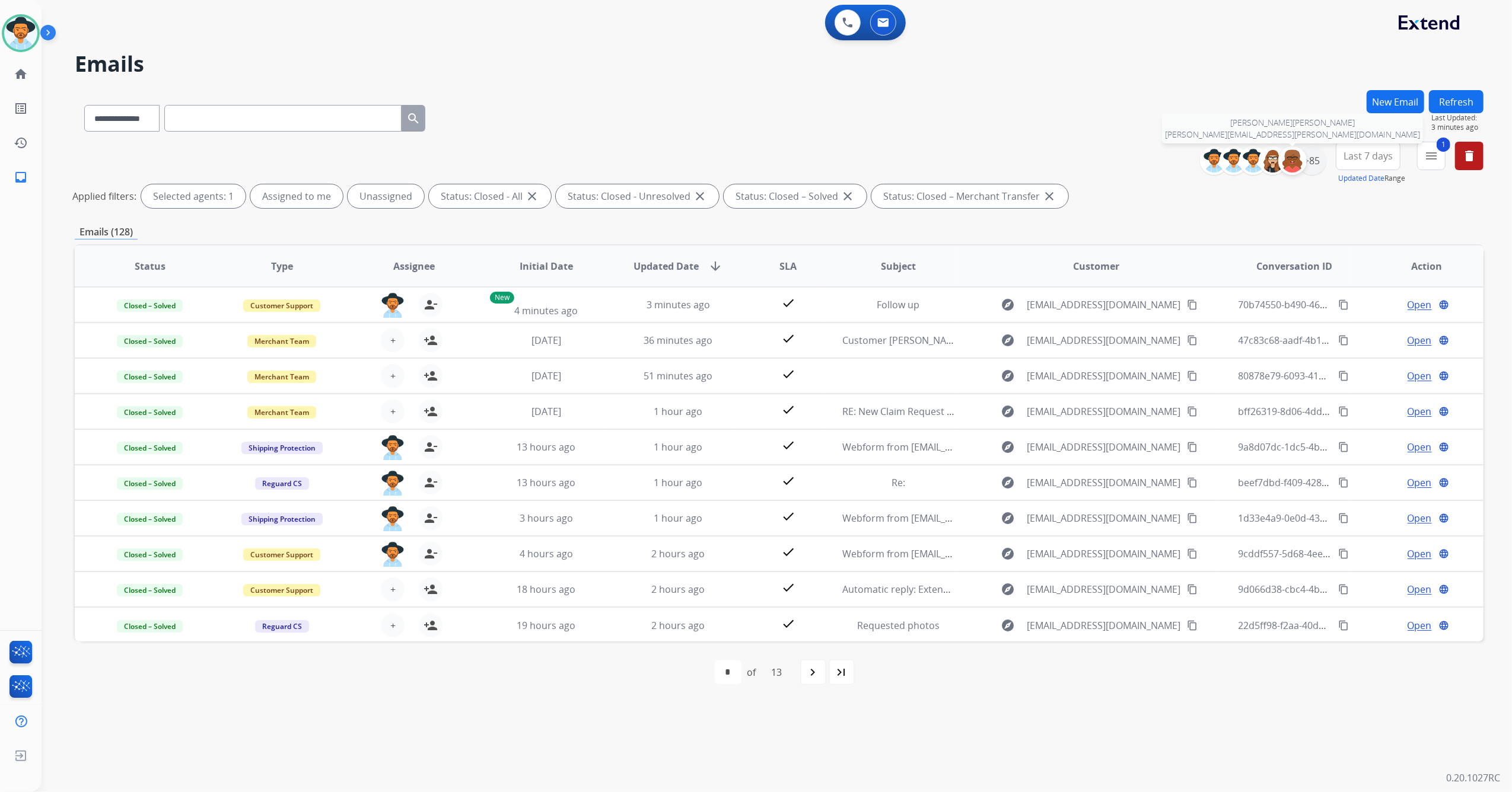
click at [1304, 159] on div at bounding box center [1292, 160] width 28 height 28
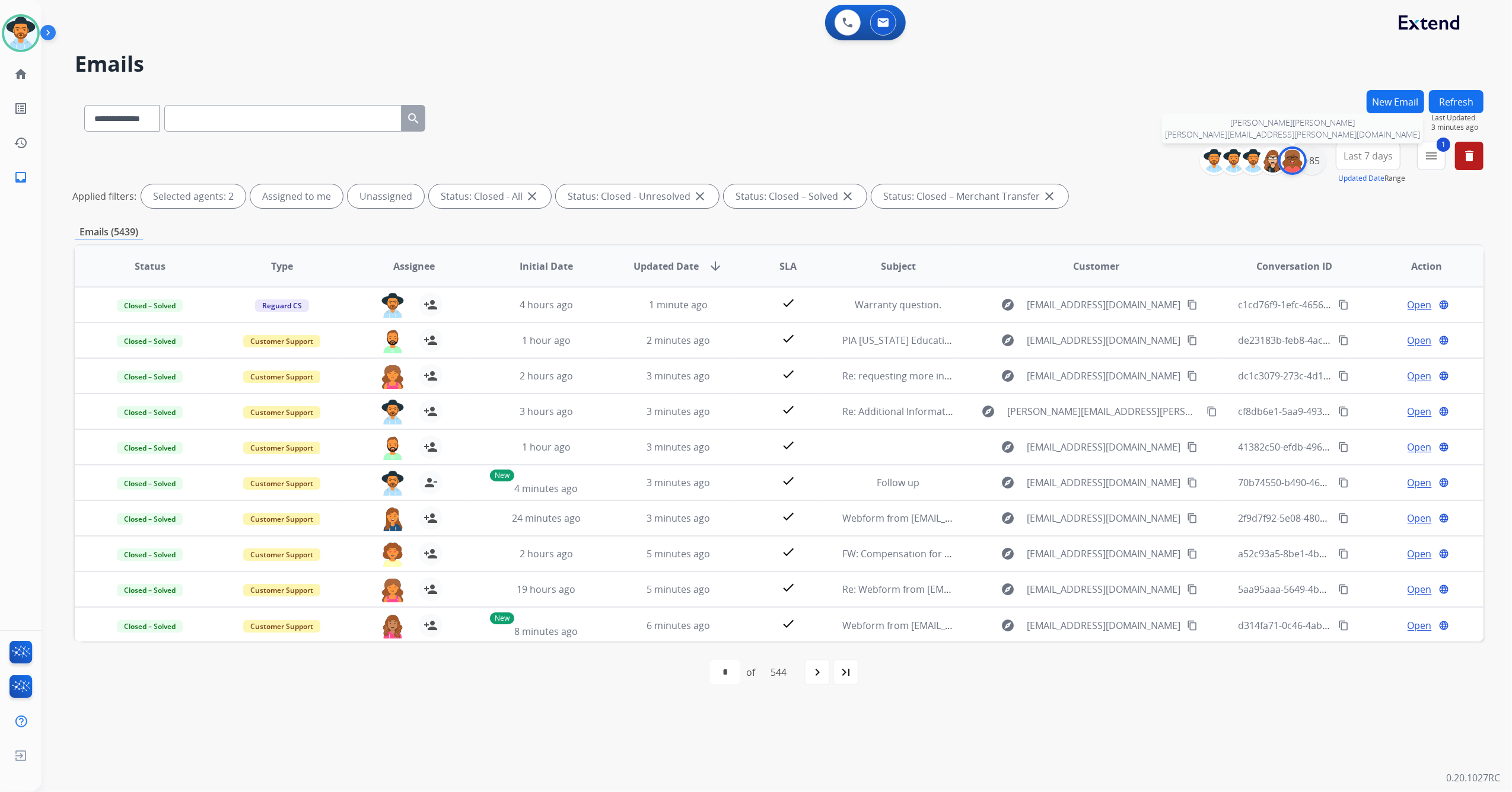
click at [1291, 164] on img at bounding box center [1292, 160] width 24 height 24
click at [1312, 166] on div "+85" at bounding box center [1312, 160] width 28 height 28
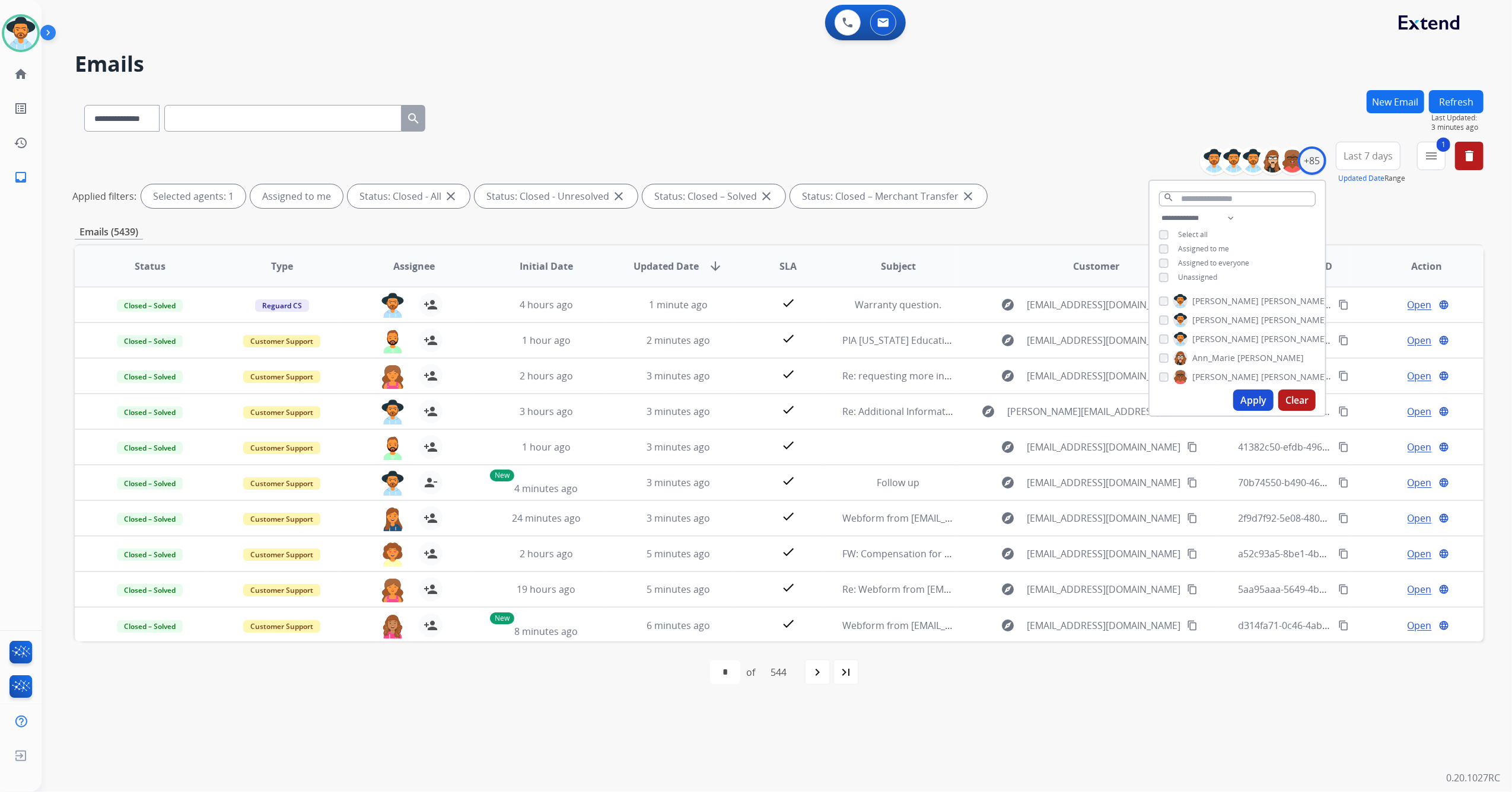
click at [1252, 394] on button "Apply" at bounding box center [1253, 400] width 41 height 21
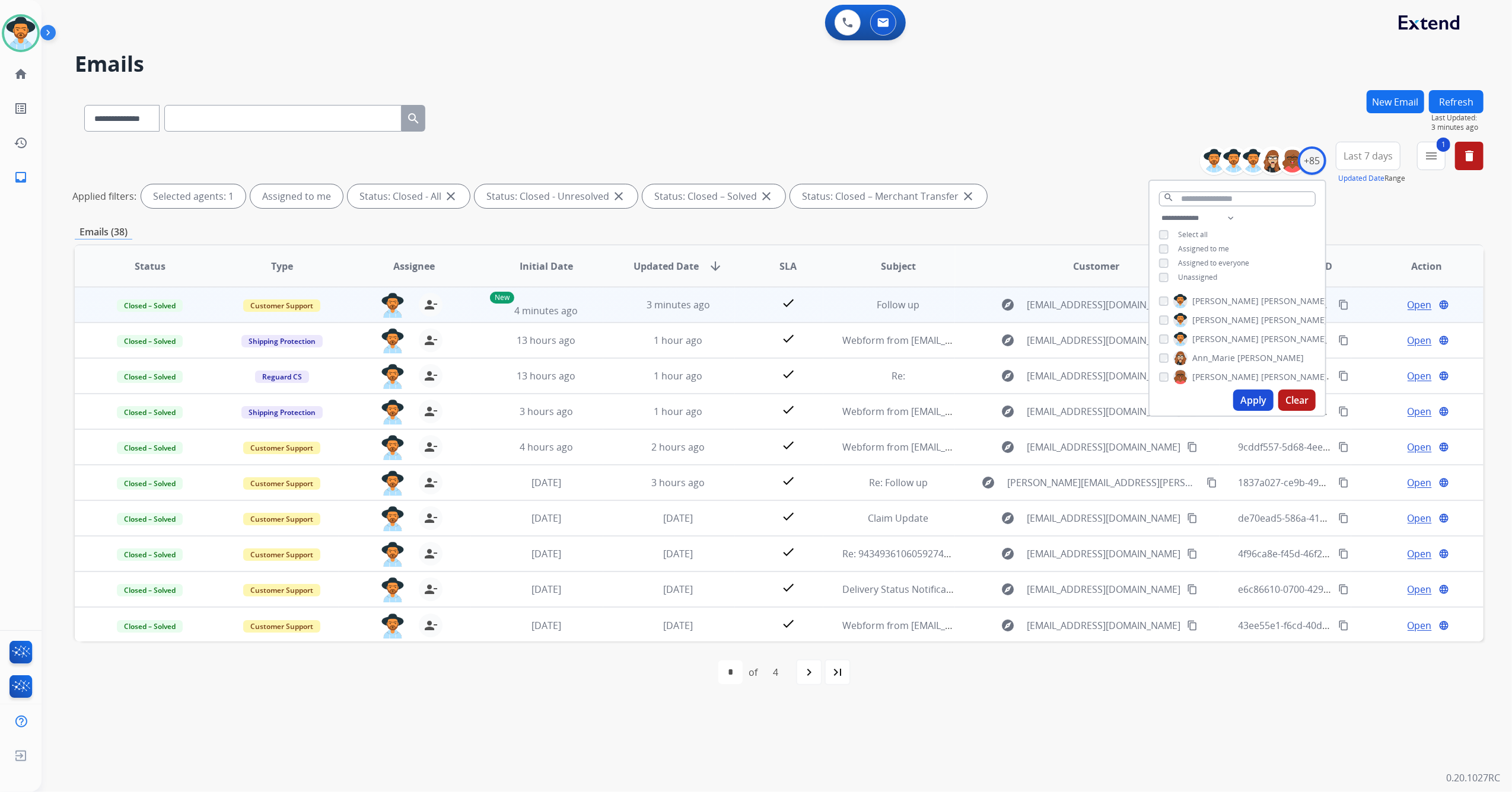
click at [969, 290] on td "explore [EMAIL_ADDRESS][DOMAIN_NAME] content_copy" at bounding box center [1087, 304] width 264 height 36
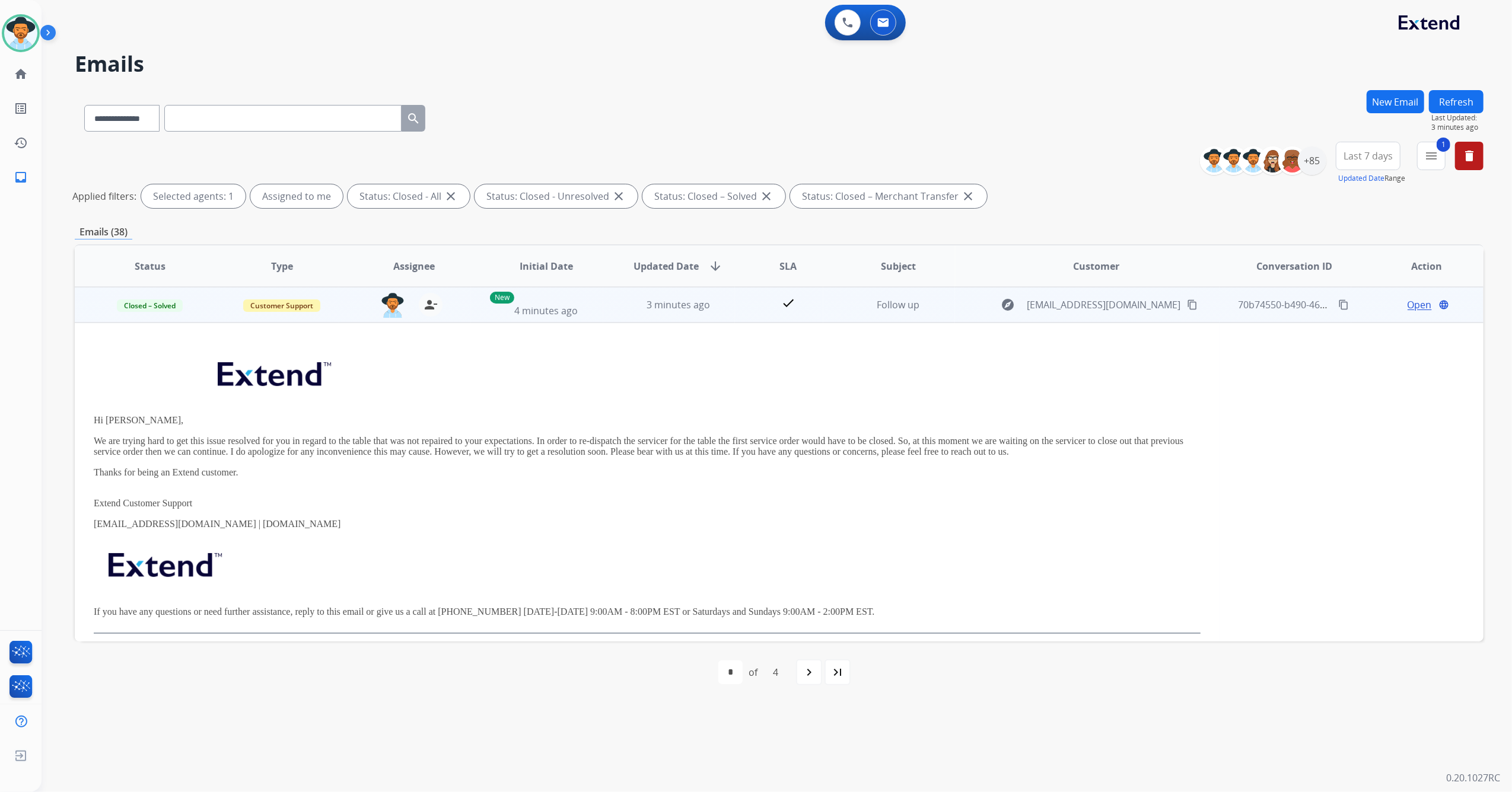
click at [1338, 305] on mat-icon "content_copy" at bounding box center [1344, 305] width 11 height 11
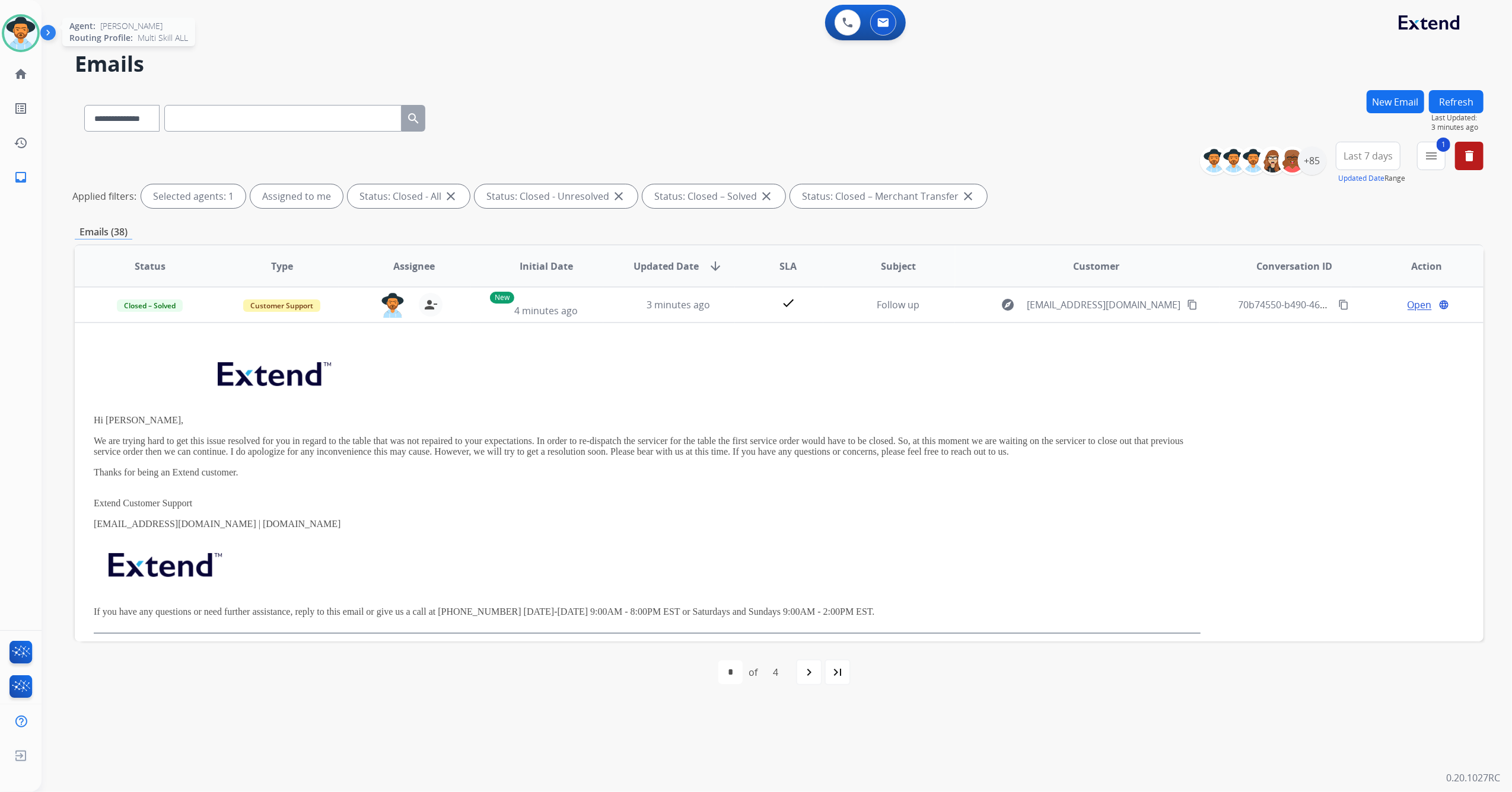
click at [13, 34] on img at bounding box center [21, 33] width 33 height 33
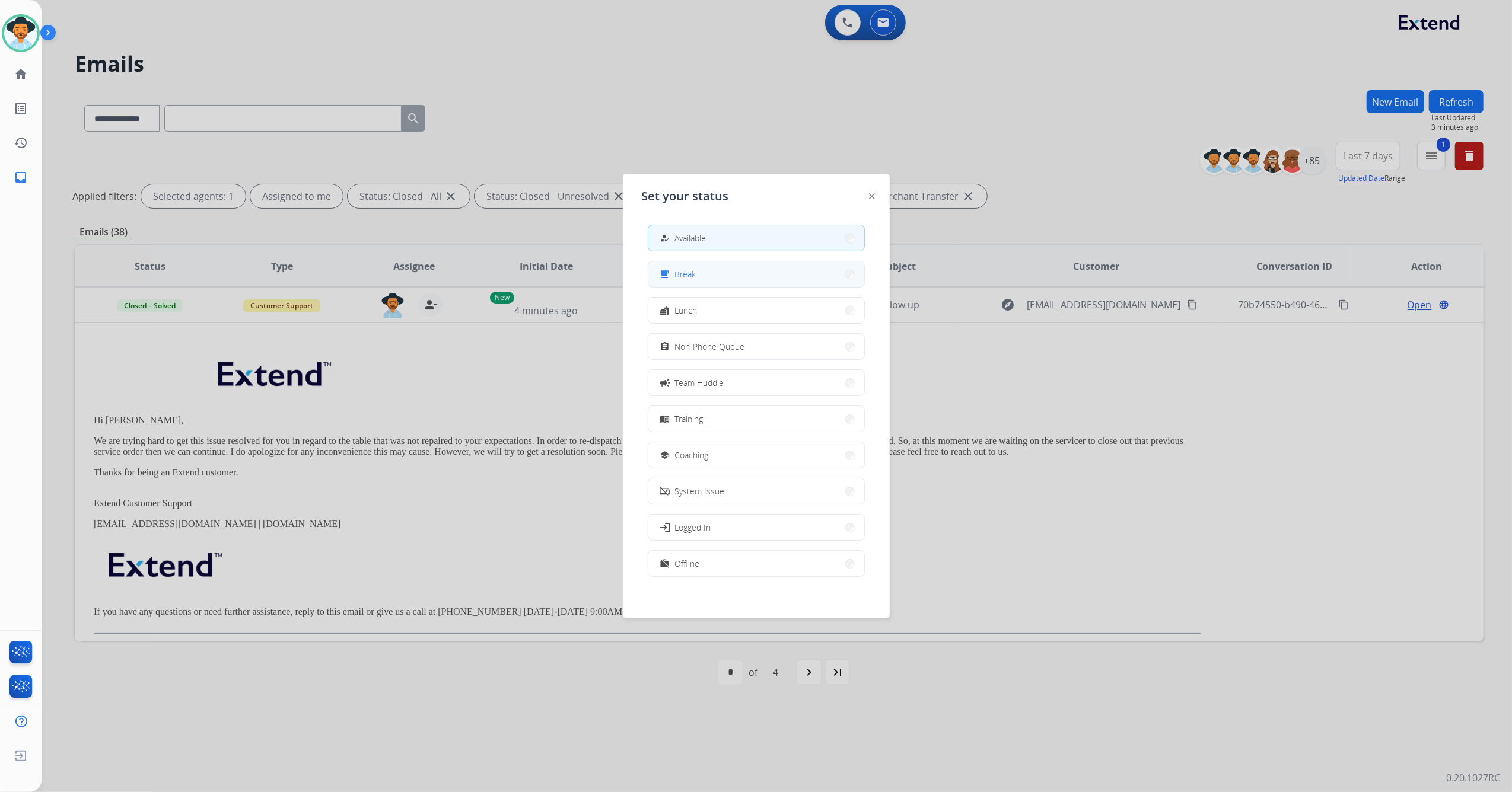
click at [714, 282] on button "free_breakfast Break" at bounding box center [756, 274] width 216 height 25
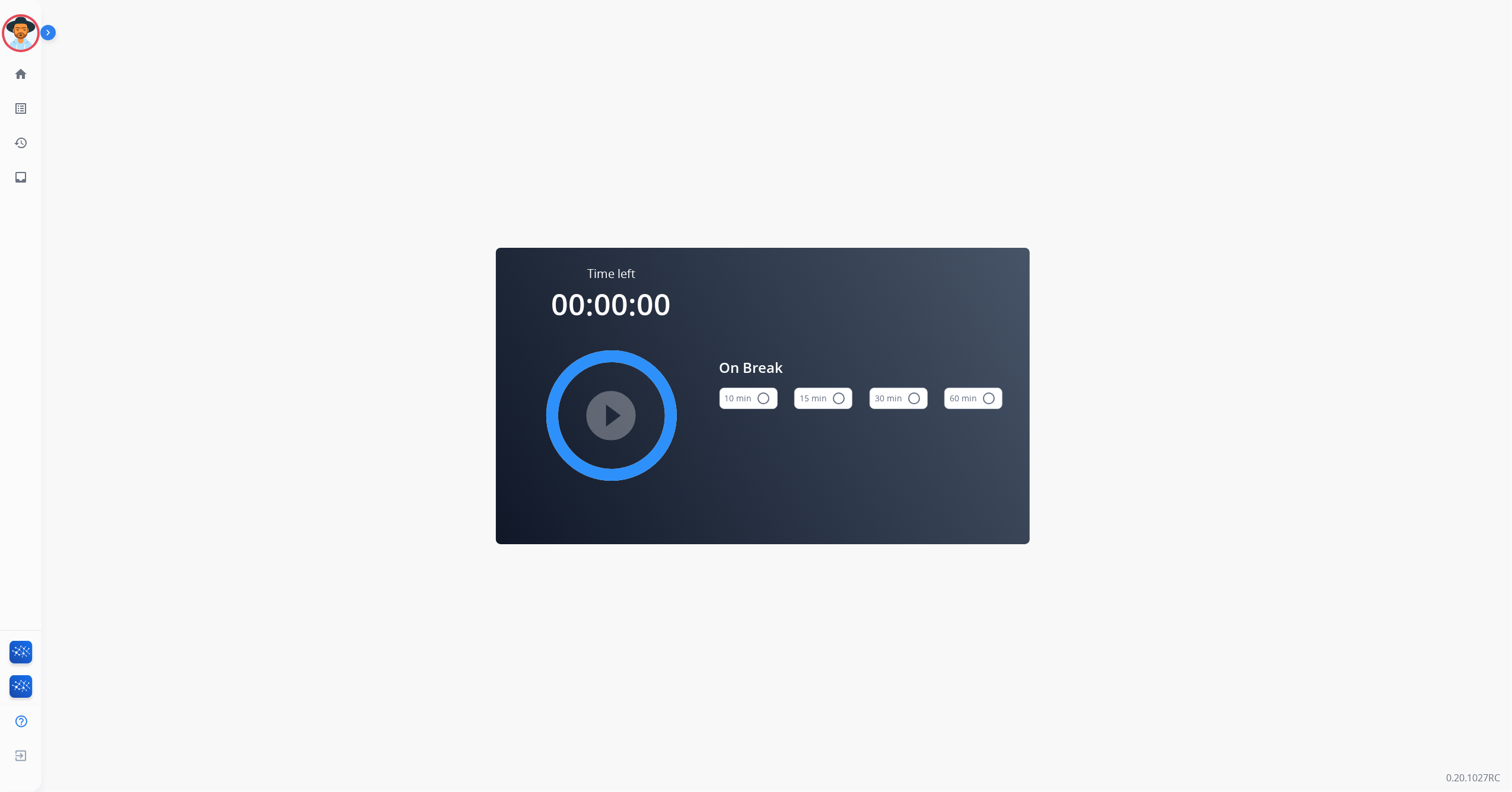
click at [839, 399] on mat-icon "radio_button_unchecked" at bounding box center [839, 399] width 15 height 15
click at [619, 421] on mat-icon "play_circle_filled" at bounding box center [611, 416] width 15 height 15
click at [29, 34] on img at bounding box center [21, 33] width 33 height 33
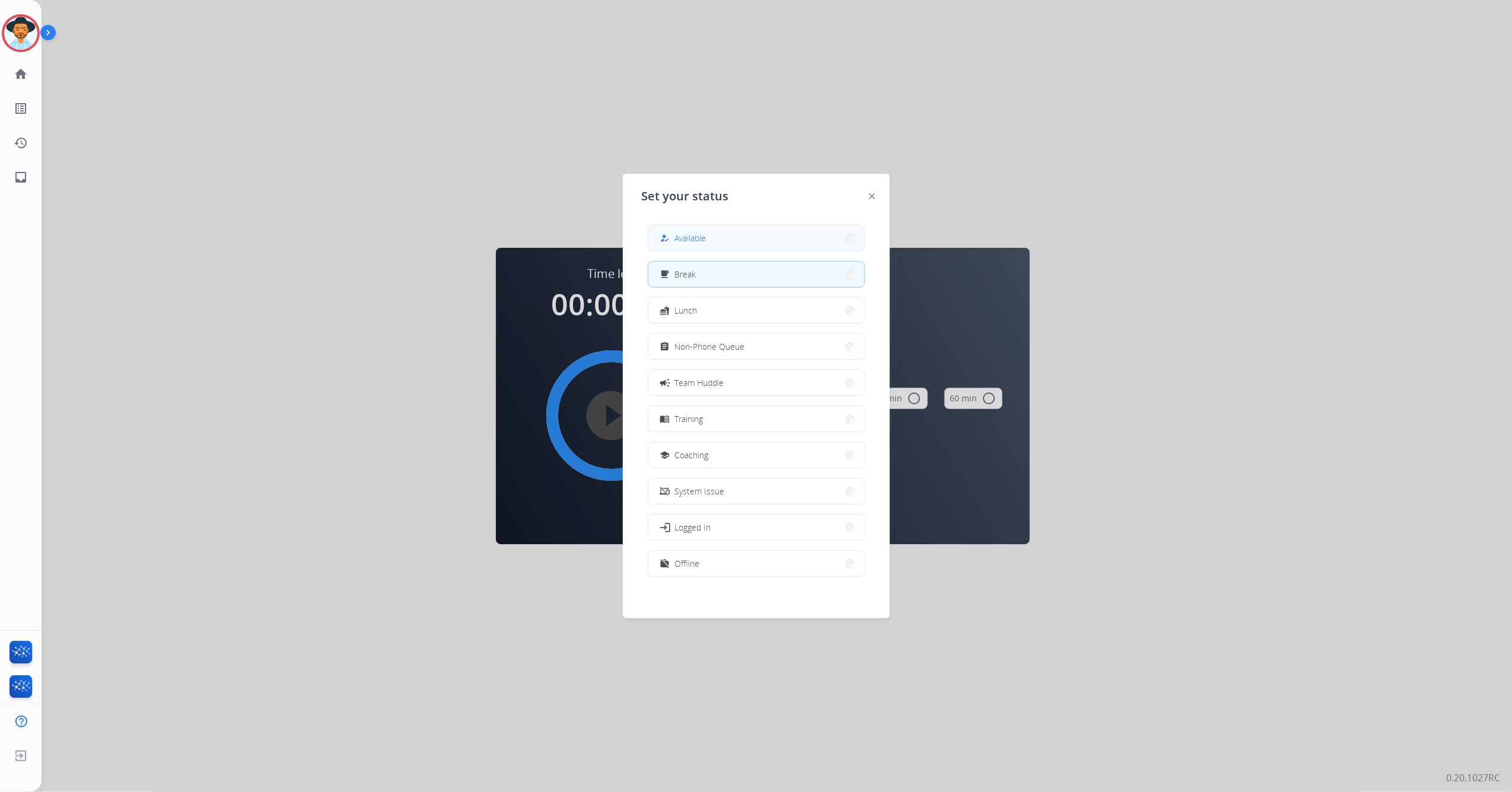
click at [711, 238] on button "how_to_reg Available" at bounding box center [756, 238] width 216 height 25
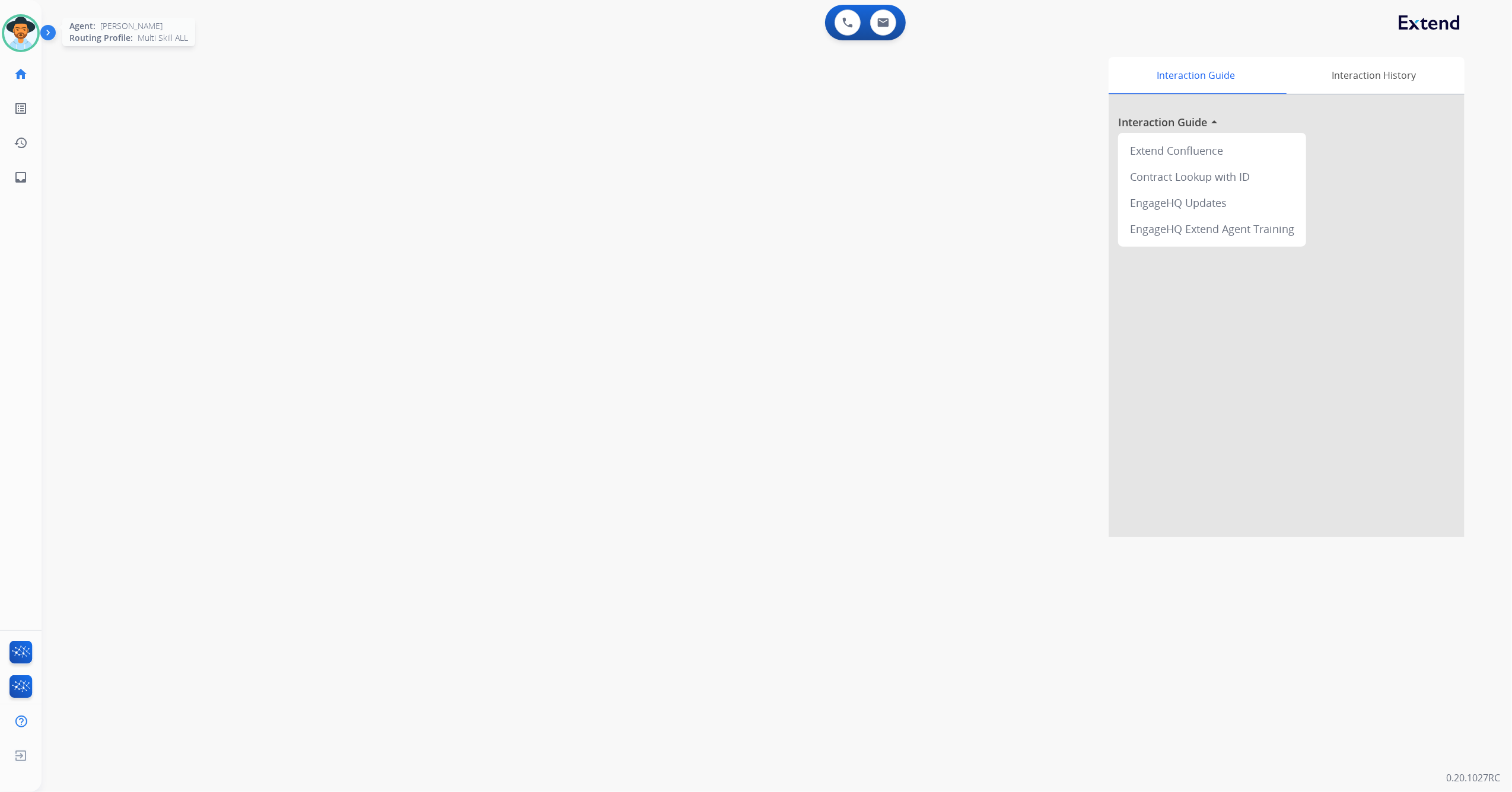
click at [15, 37] on img at bounding box center [21, 33] width 33 height 33
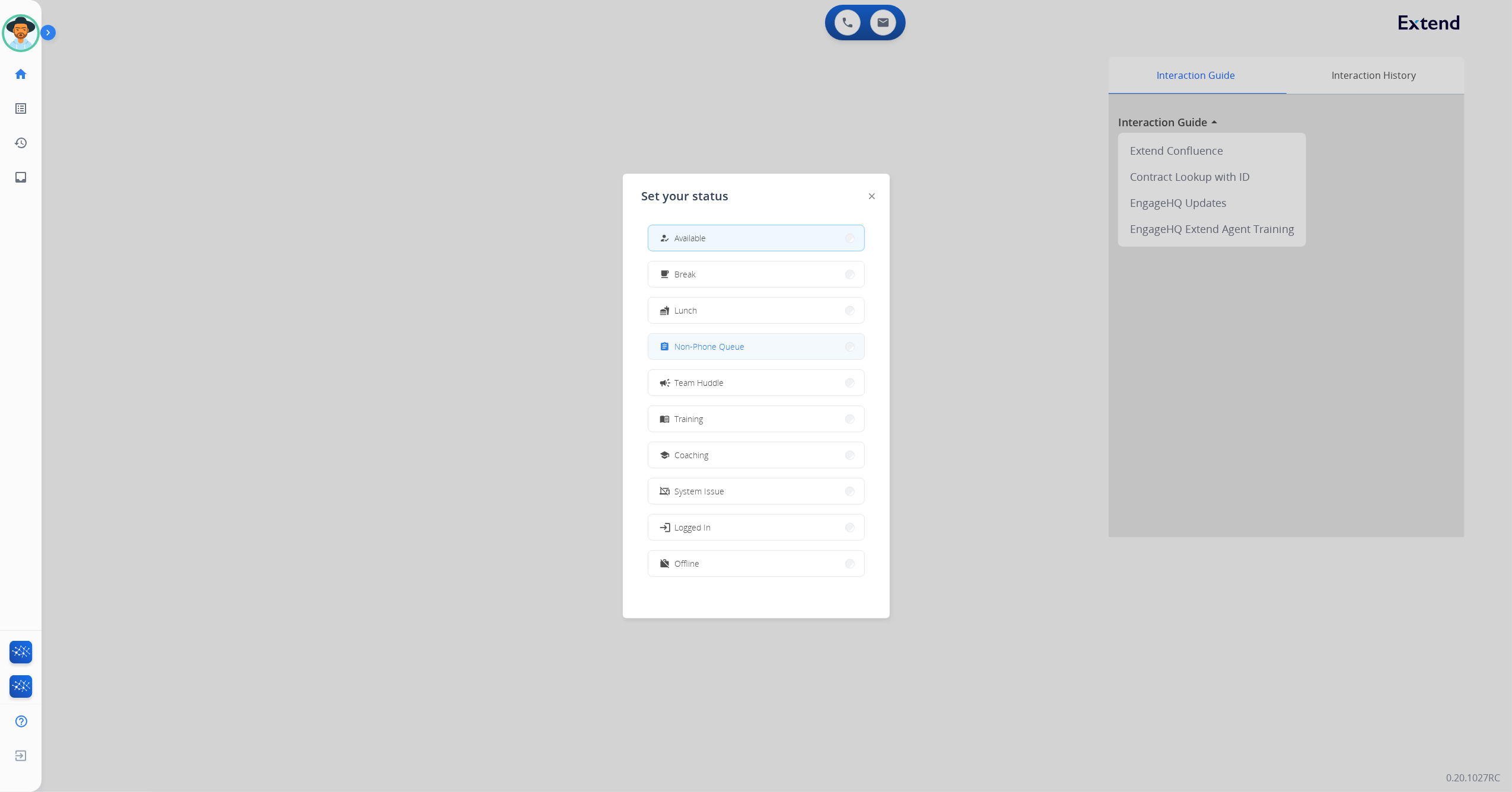
click at [732, 358] on button "assignment Non-Phone Queue" at bounding box center [756, 347] width 216 height 25
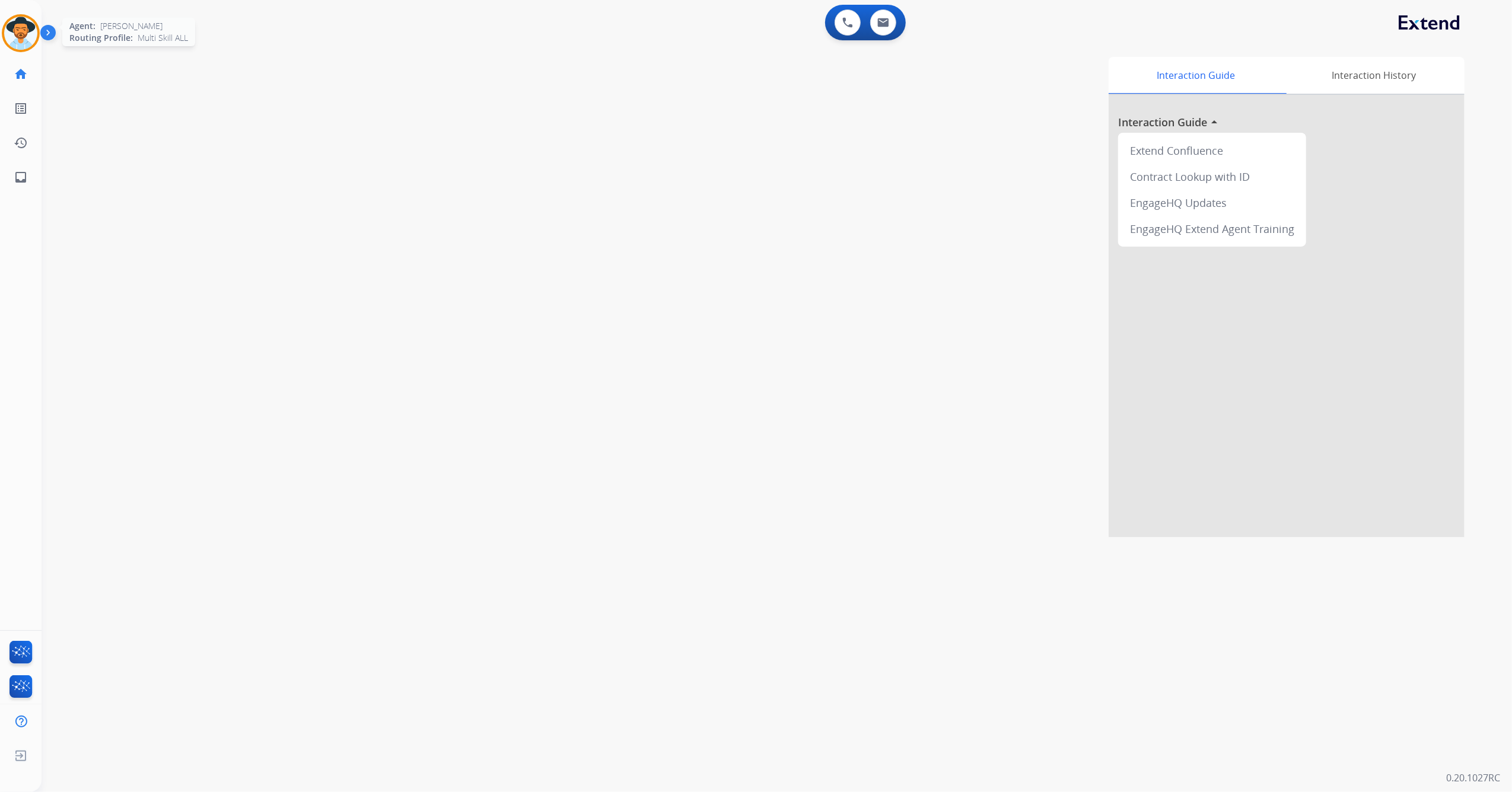
click at [20, 37] on img at bounding box center [21, 33] width 33 height 33
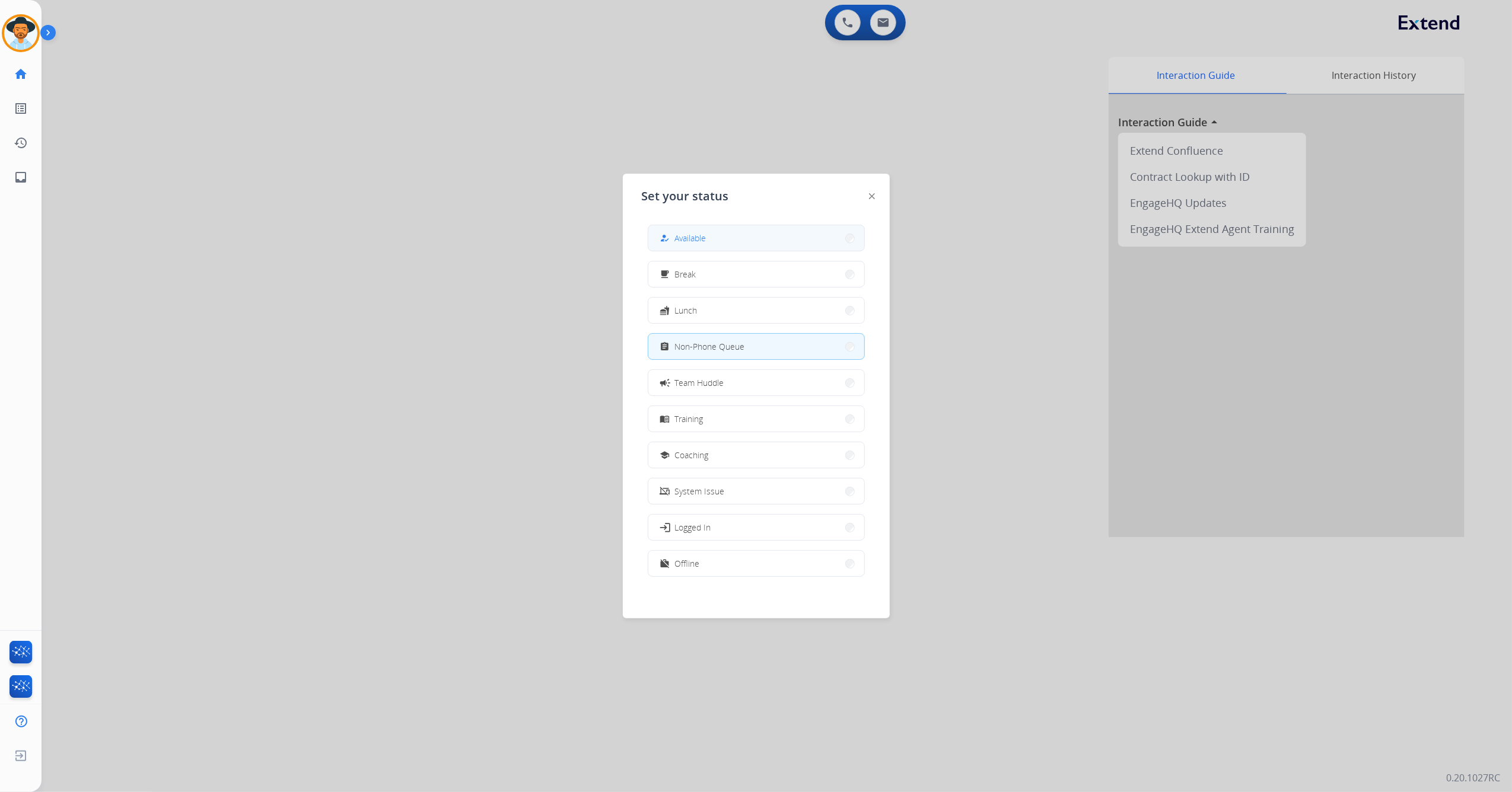
click at [713, 237] on button "how_to_reg Available" at bounding box center [756, 238] width 216 height 25
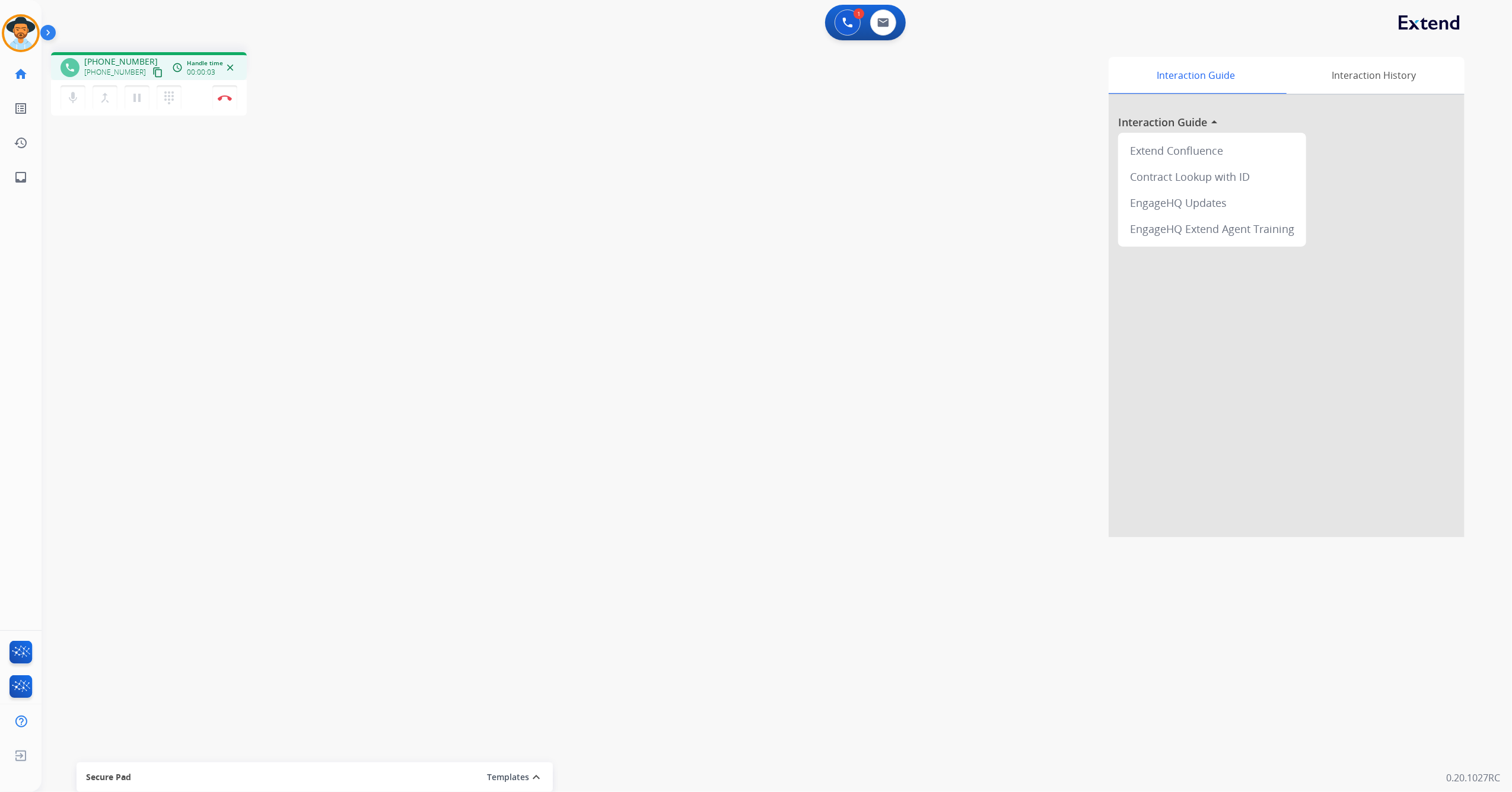
click at [153, 73] on mat-icon "content_copy" at bounding box center [158, 73] width 11 height 11
click at [228, 101] on button "Disconnect" at bounding box center [225, 97] width 25 height 25
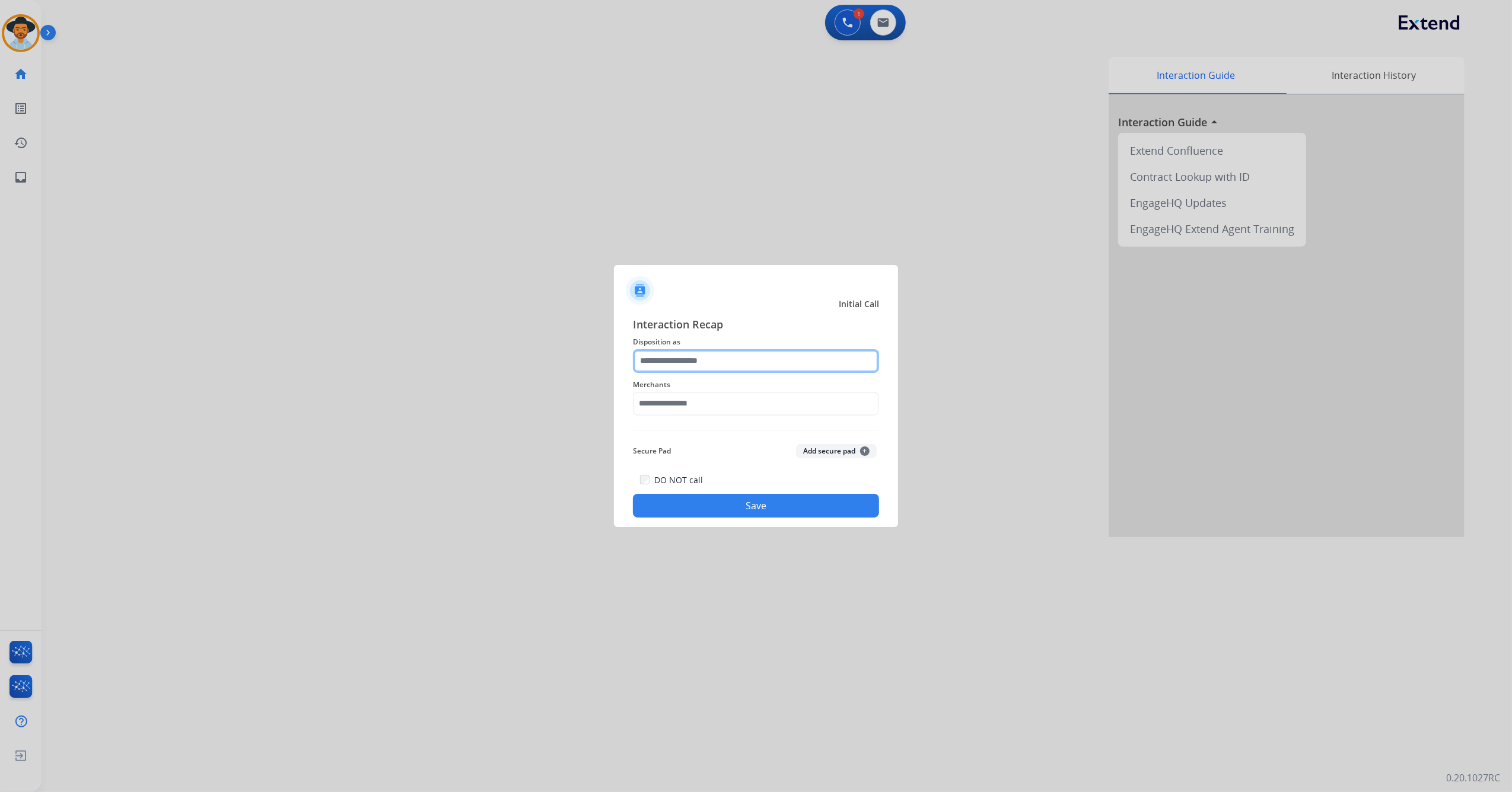
click at [775, 364] on input "text" at bounding box center [756, 361] width 246 height 24
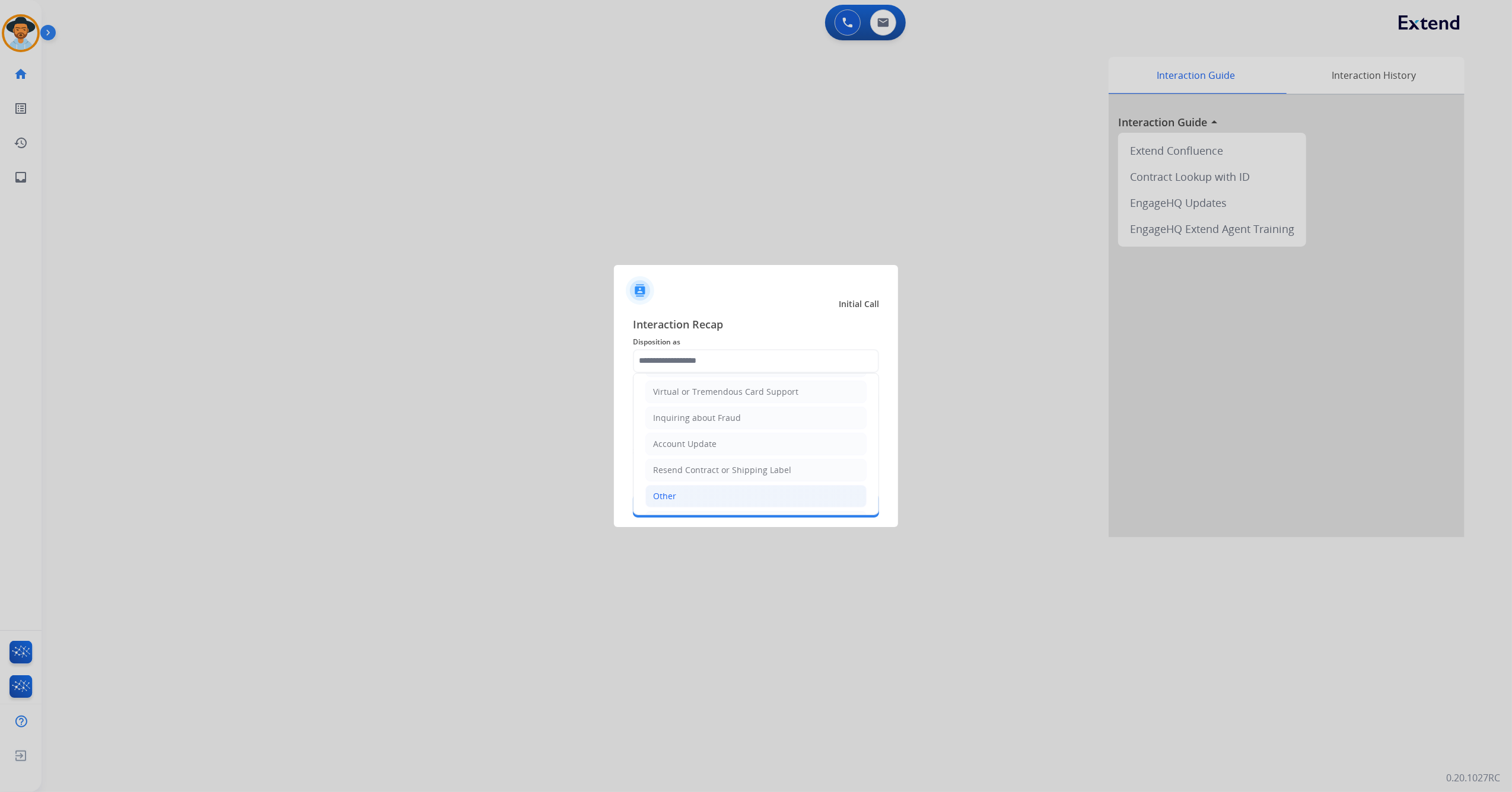
click at [719, 492] on li "Other" at bounding box center [755, 496] width 221 height 22
type input "*****"
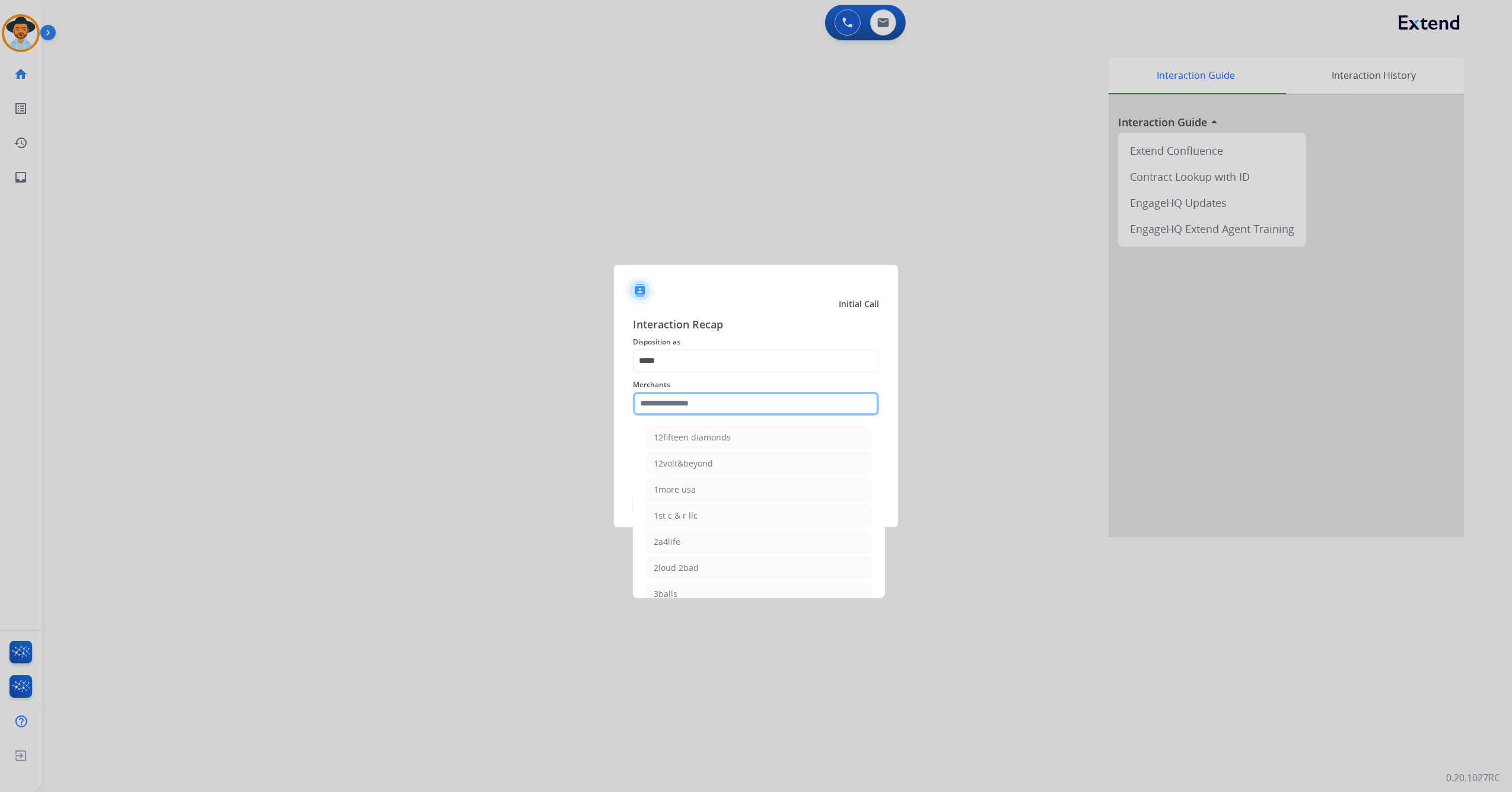
click at [663, 393] on input "text" at bounding box center [756, 404] width 246 height 24
click at [702, 453] on div "[PERSON_NAME]" at bounding box center [687, 447] width 67 height 12
type input "**********"
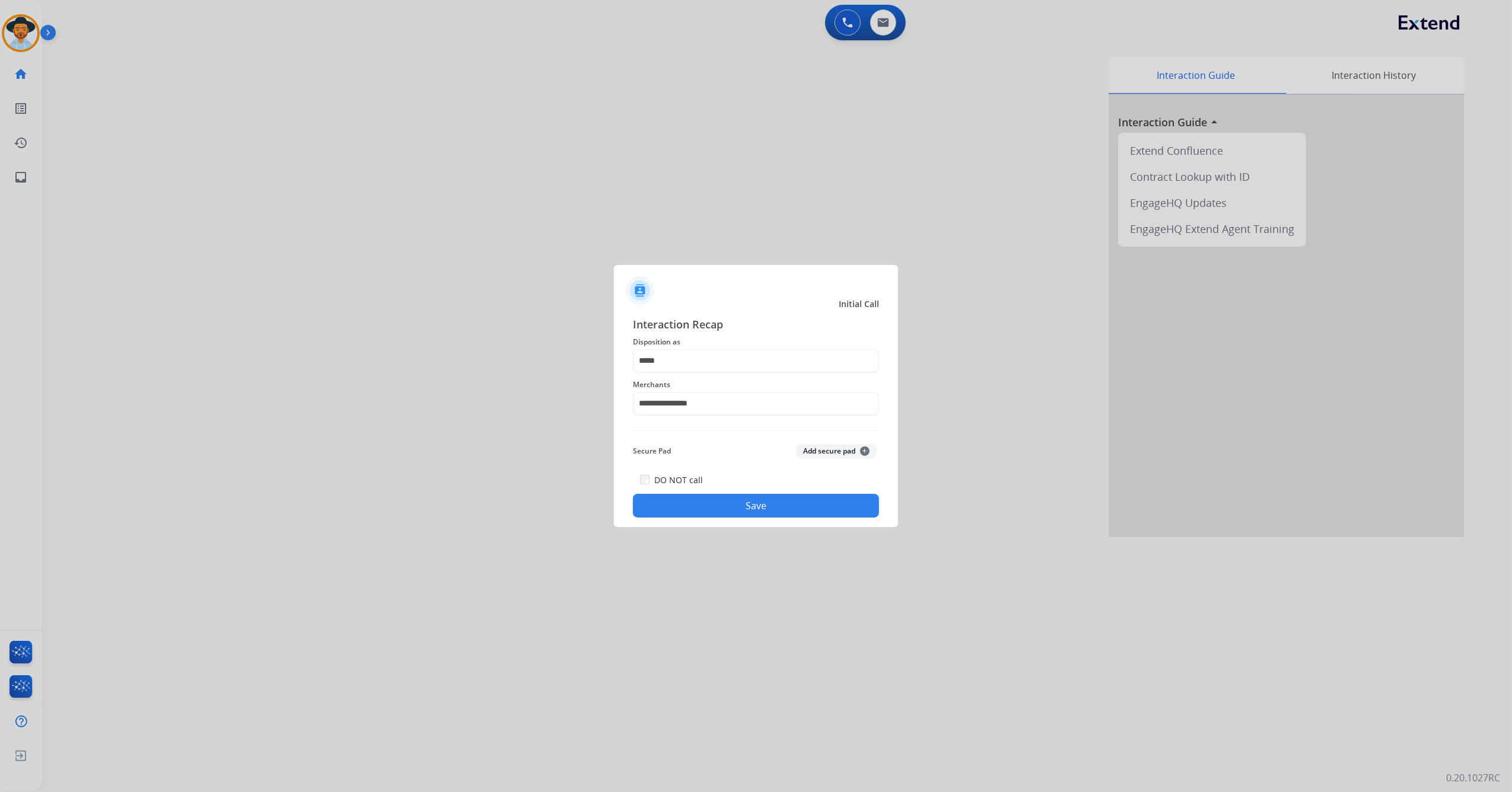
click at [707, 509] on button "Save" at bounding box center [756, 505] width 246 height 24
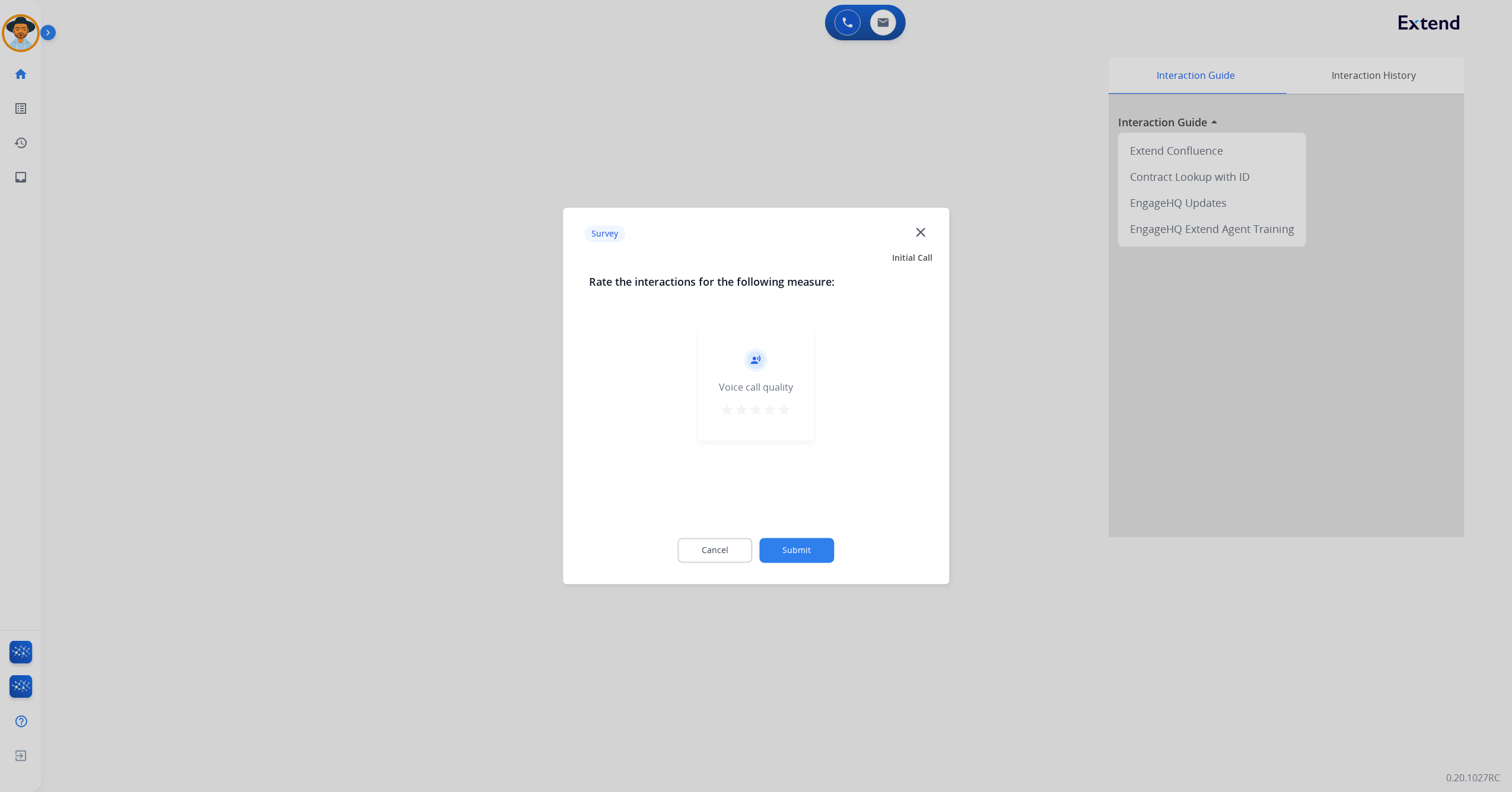
click at [783, 411] on mat-icon "star" at bounding box center [785, 410] width 15 height 15
click at [814, 558] on button "Submit" at bounding box center [797, 551] width 74 height 25
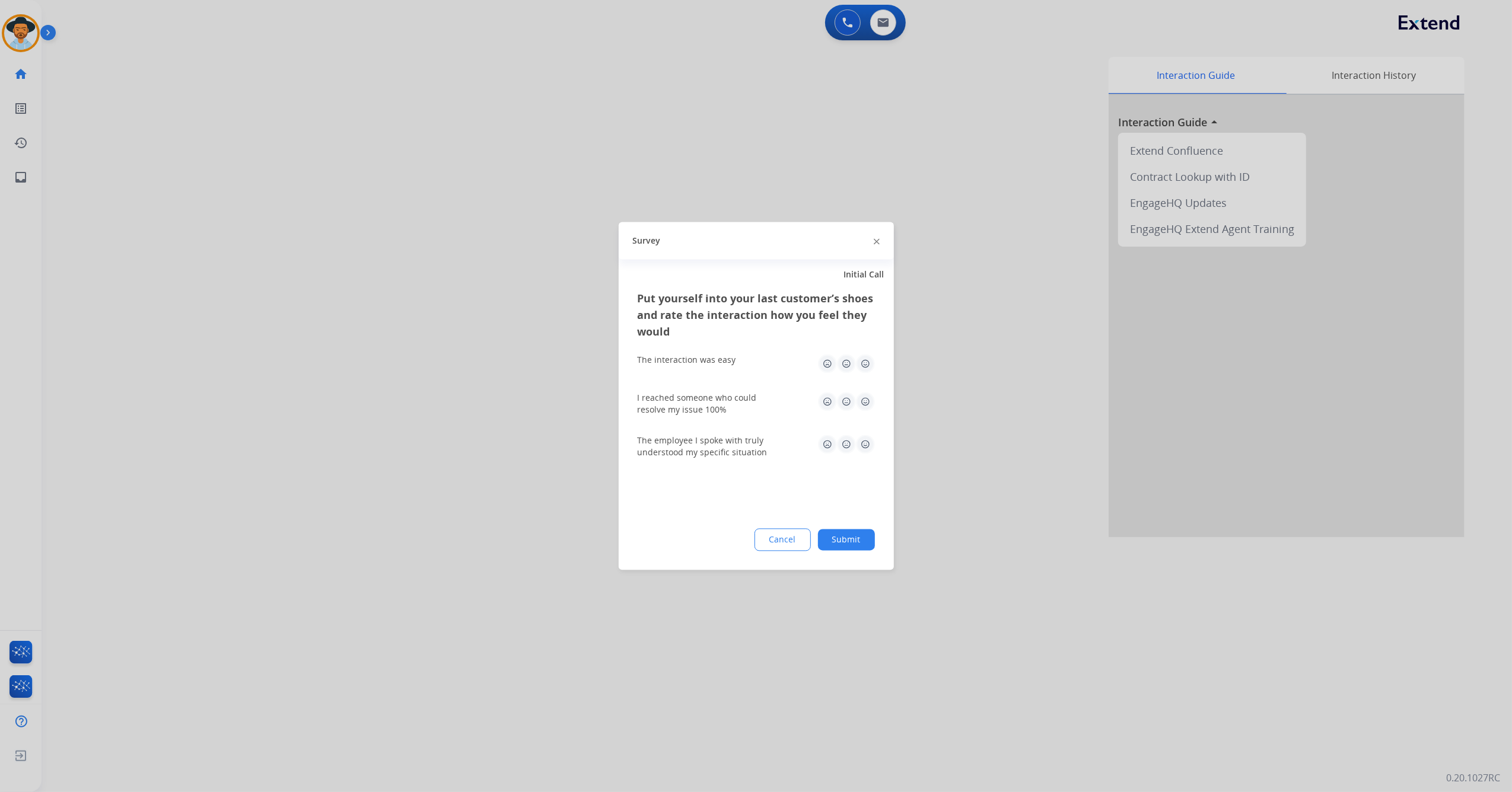
click at [866, 370] on img at bounding box center [865, 364] width 19 height 19
click at [869, 401] on img at bounding box center [865, 402] width 19 height 19
click at [867, 446] on img at bounding box center [865, 444] width 19 height 19
click at [869, 537] on button "Submit" at bounding box center [846, 540] width 57 height 21
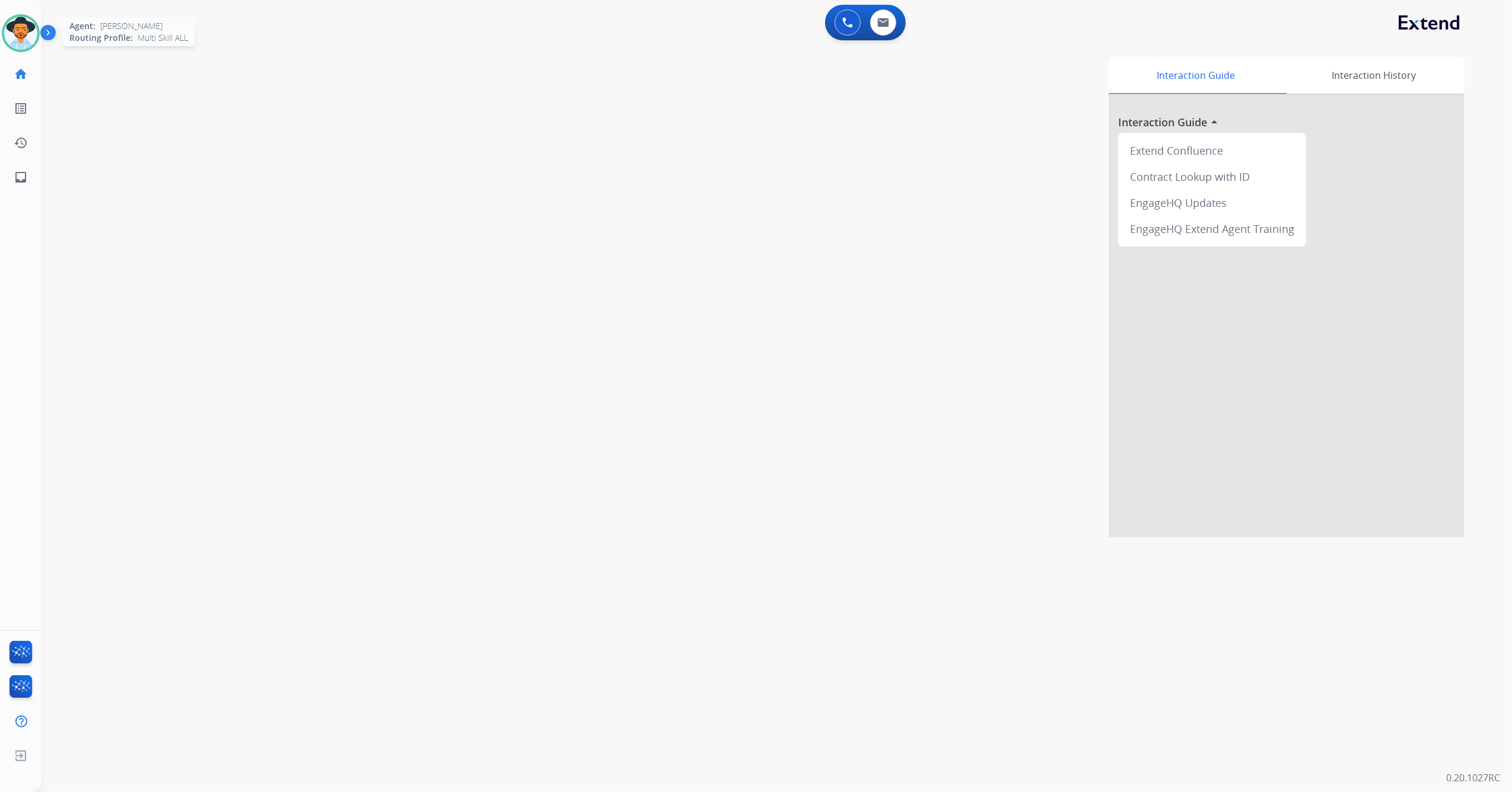
click at [8, 27] on img at bounding box center [21, 33] width 33 height 33
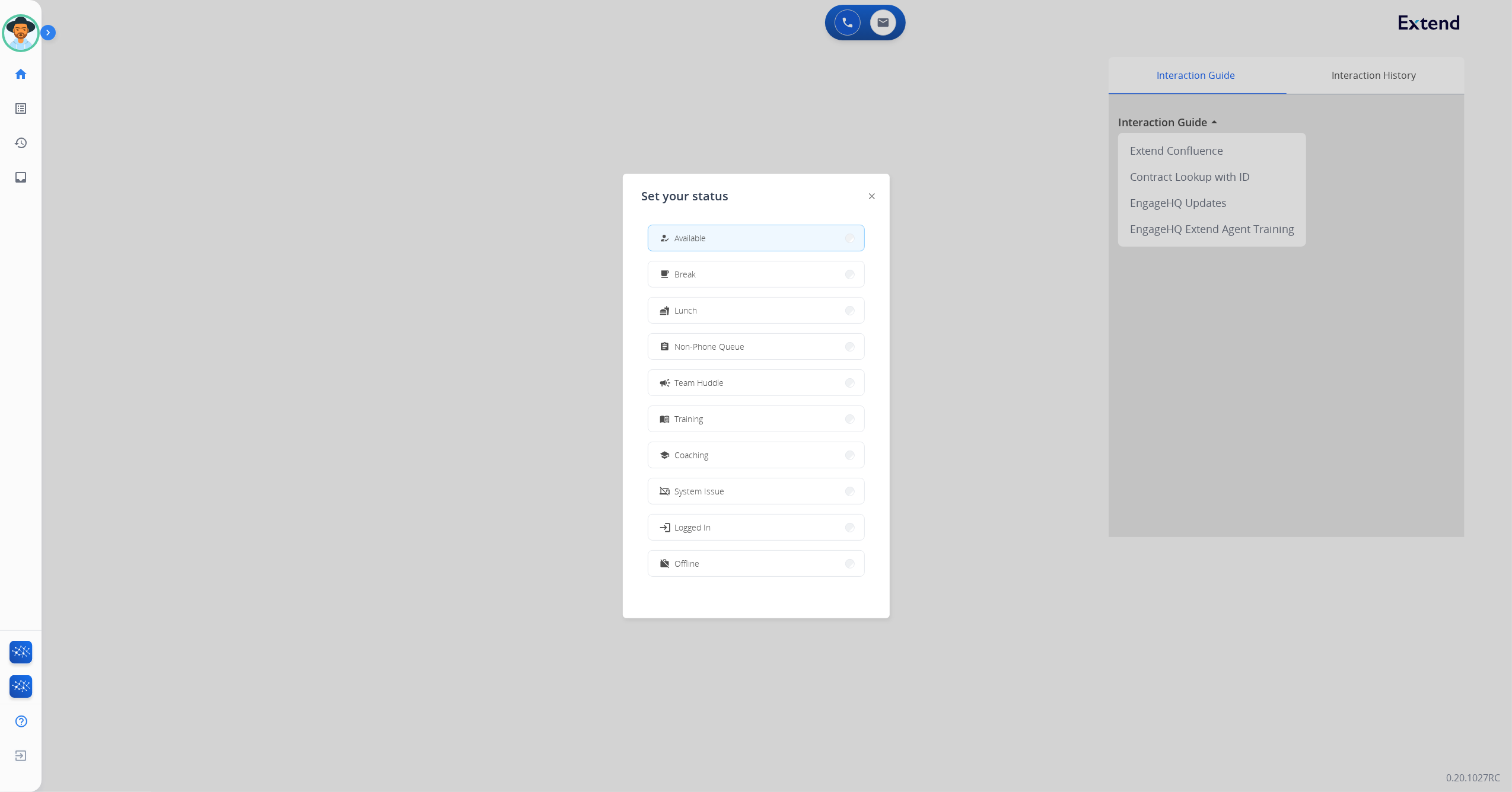
drag, startPoint x: 294, startPoint y: 421, endPoint x: 284, endPoint y: 418, distance: 10.4
click at [295, 420] on div at bounding box center [756, 396] width 1512 height 792
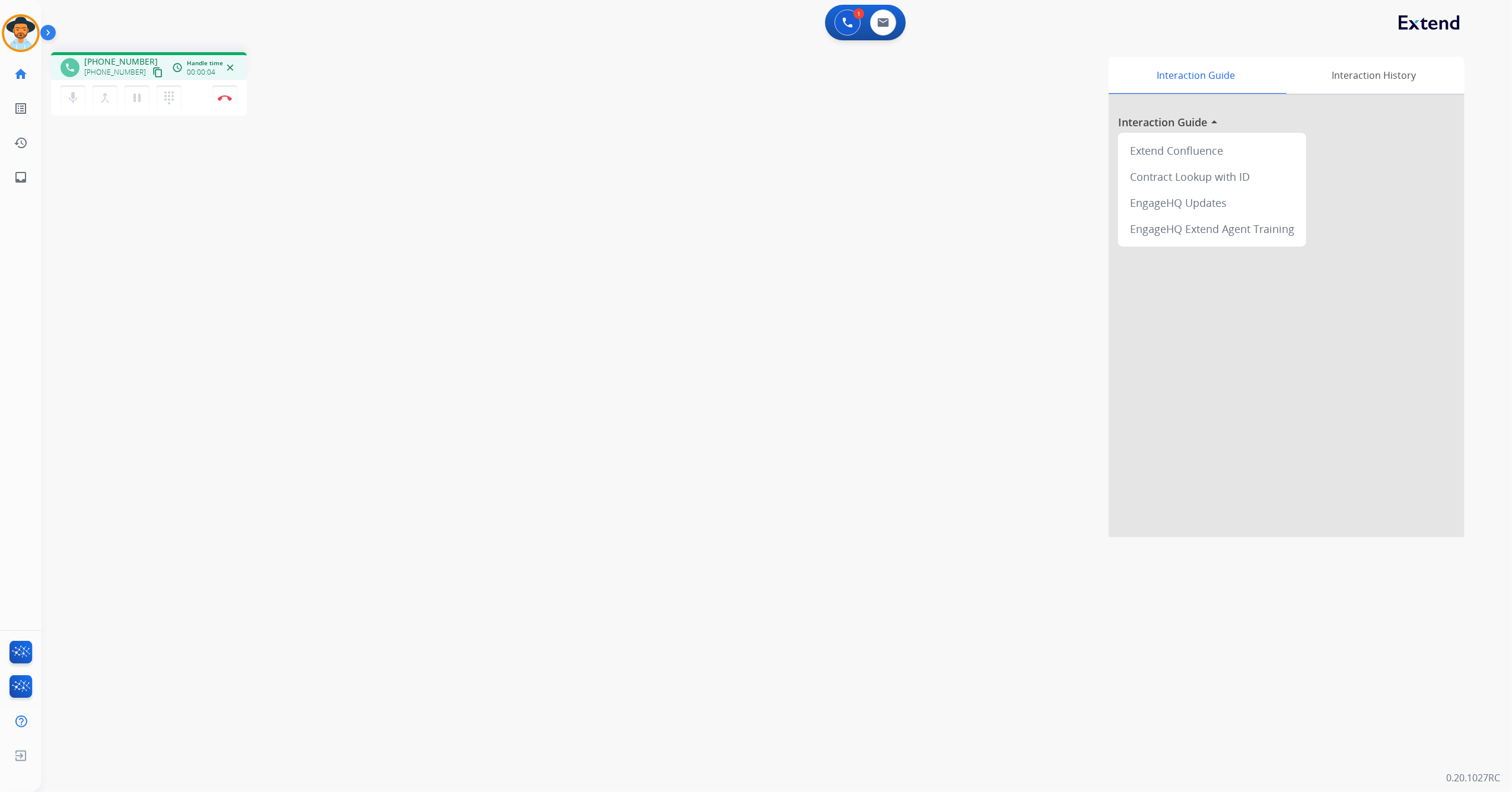
click at [153, 71] on mat-icon "content_copy" at bounding box center [158, 73] width 11 height 11
click at [141, 98] on mat-icon "pause" at bounding box center [137, 98] width 15 height 15
click at [79, 96] on mat-icon "mic" at bounding box center [73, 98] width 15 height 15
click at [132, 96] on mat-icon "play_arrow" at bounding box center [137, 98] width 15 height 15
click at [74, 103] on mat-icon "mic_off" at bounding box center [73, 98] width 15 height 15
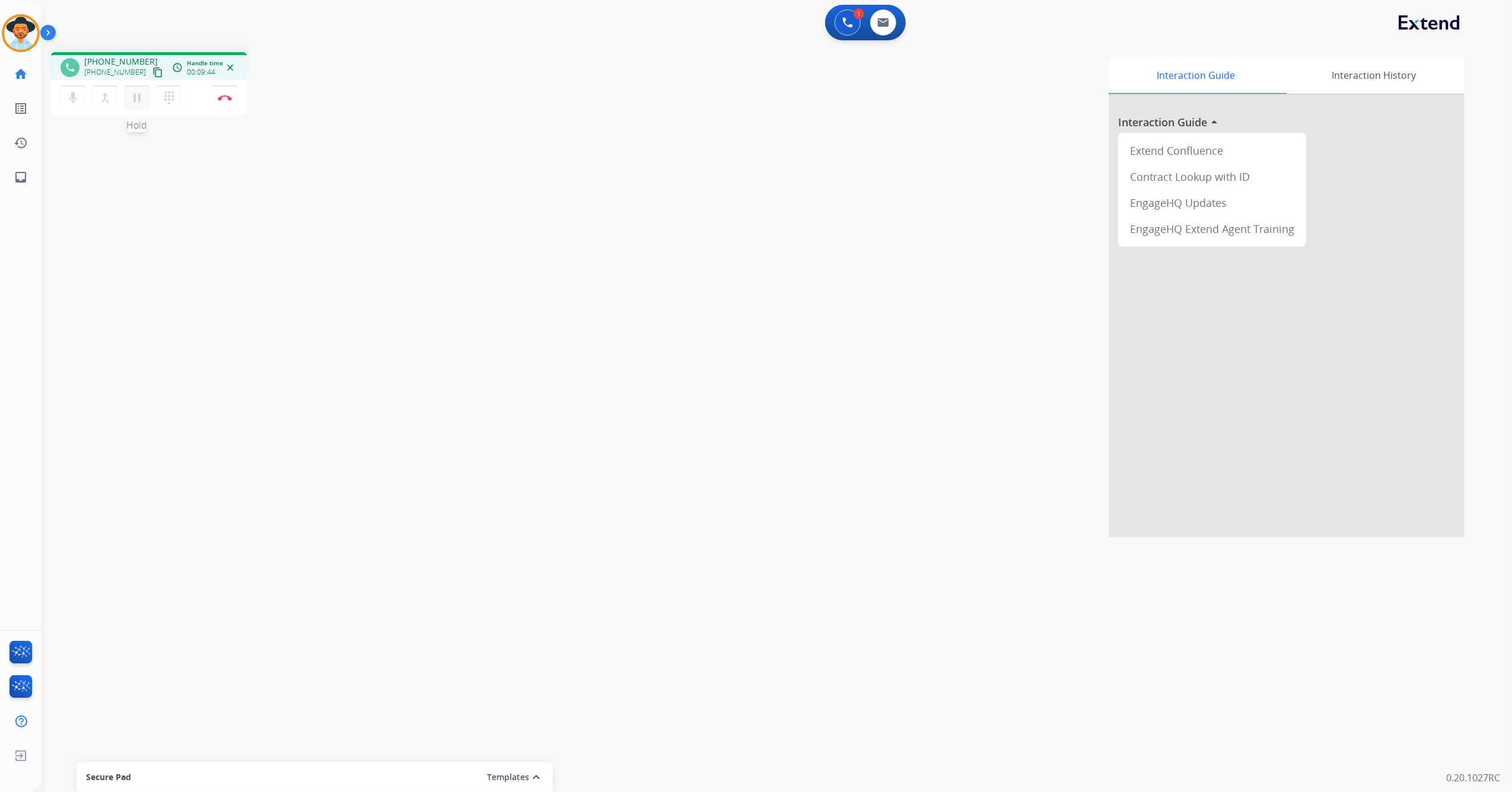
click at [136, 101] on mat-icon "pause" at bounding box center [137, 98] width 15 height 15
click at [74, 101] on mat-icon "mic" at bounding box center [73, 98] width 15 height 15
click at [173, 102] on mat-icon "dialpad" at bounding box center [169, 98] width 15 height 15
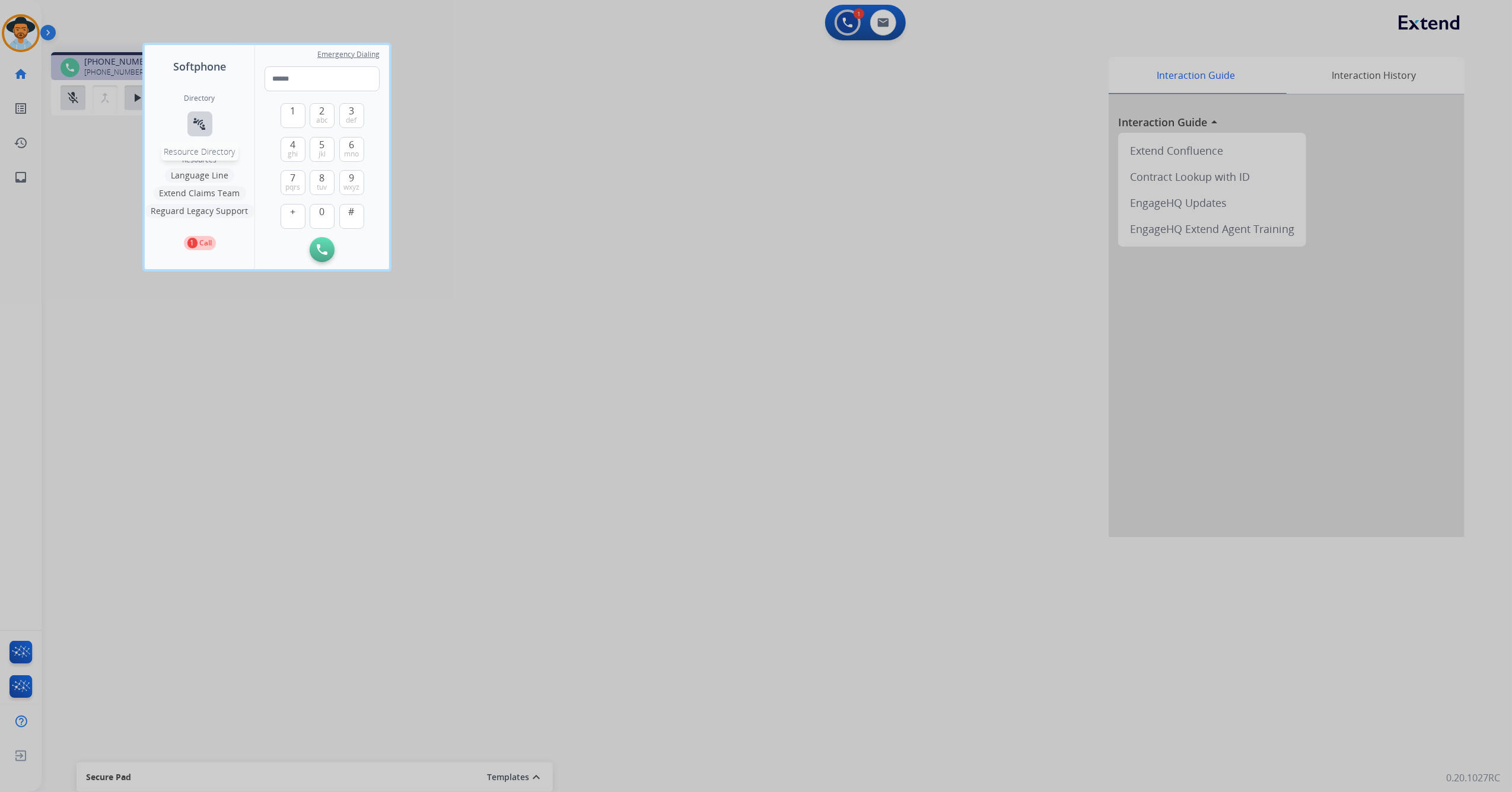
click at [207, 131] on button "connect_without_contact Resource Directory" at bounding box center [200, 123] width 25 height 25
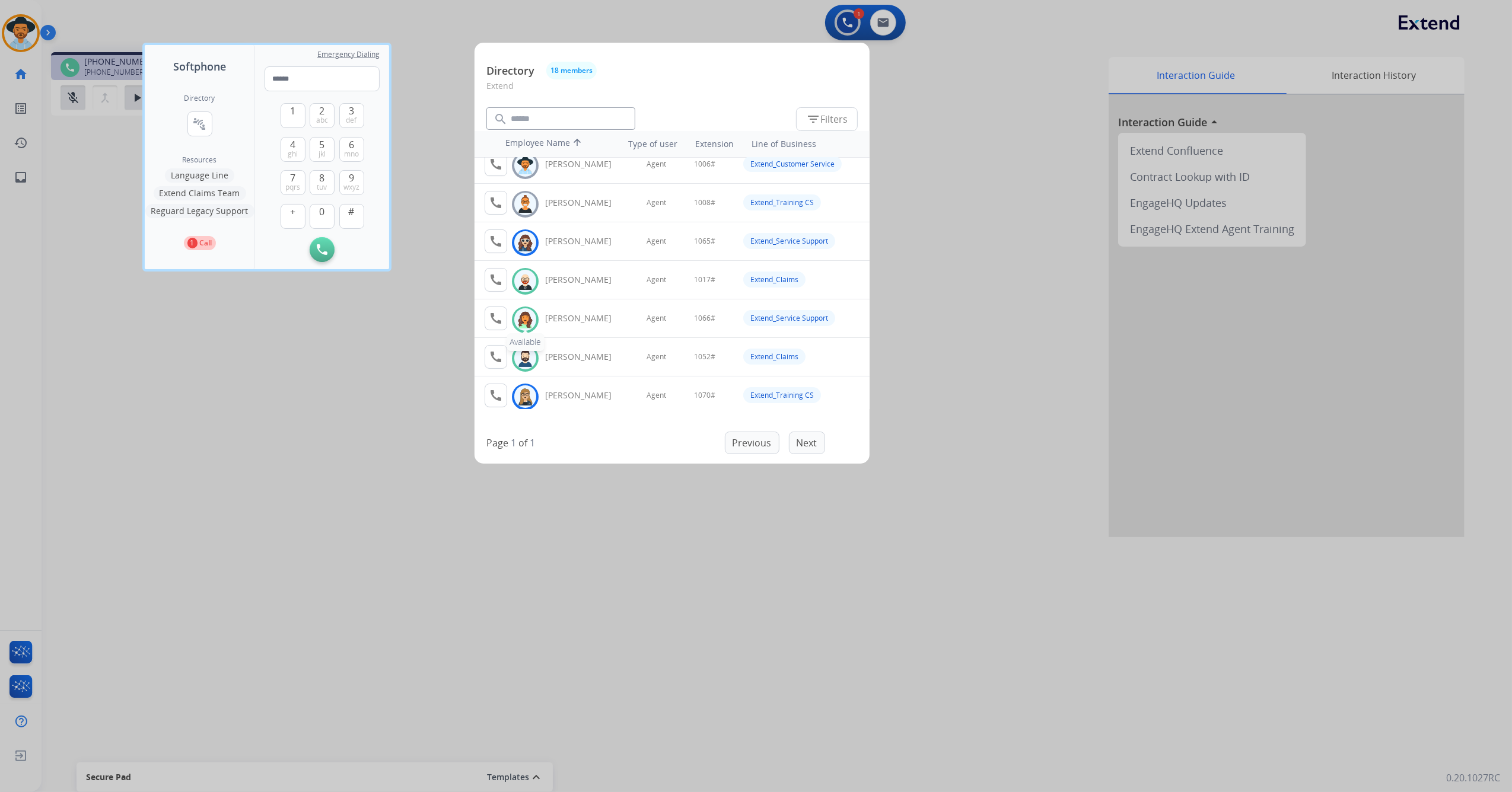
scroll to position [79, 0]
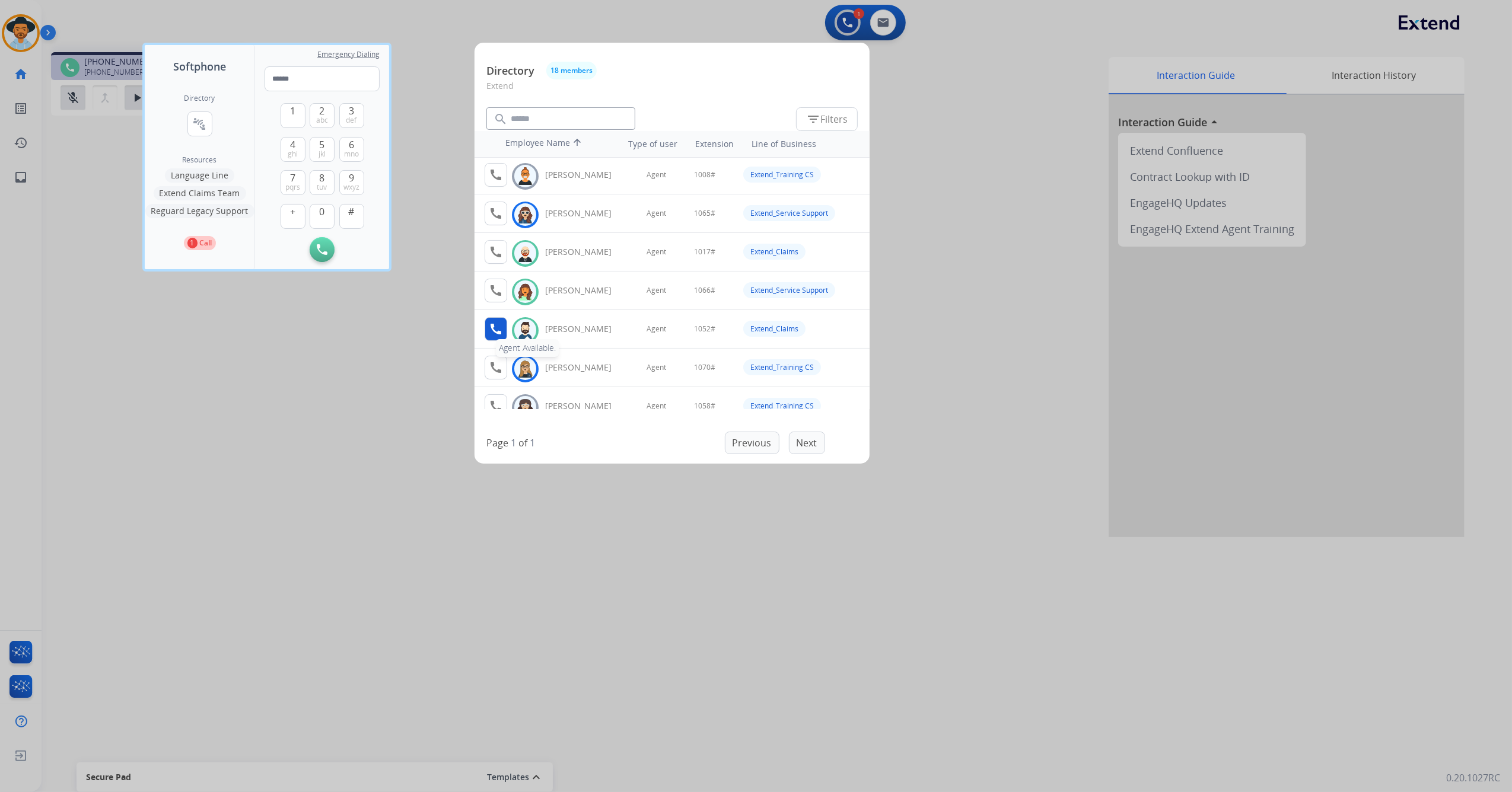
click at [492, 331] on mat-icon "call" at bounding box center [496, 329] width 15 height 15
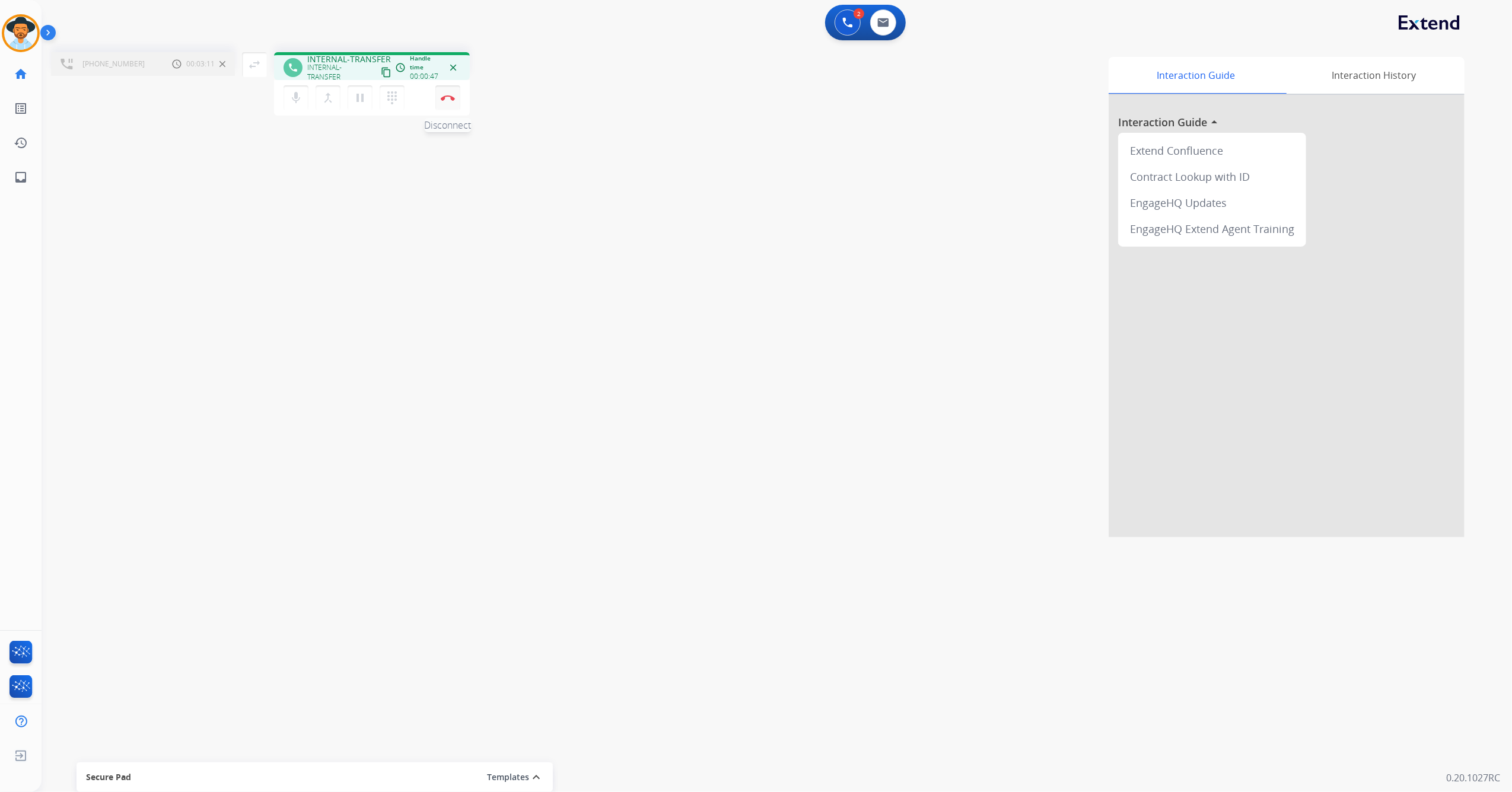
click at [450, 103] on button "Disconnect" at bounding box center [447, 97] width 25 height 25
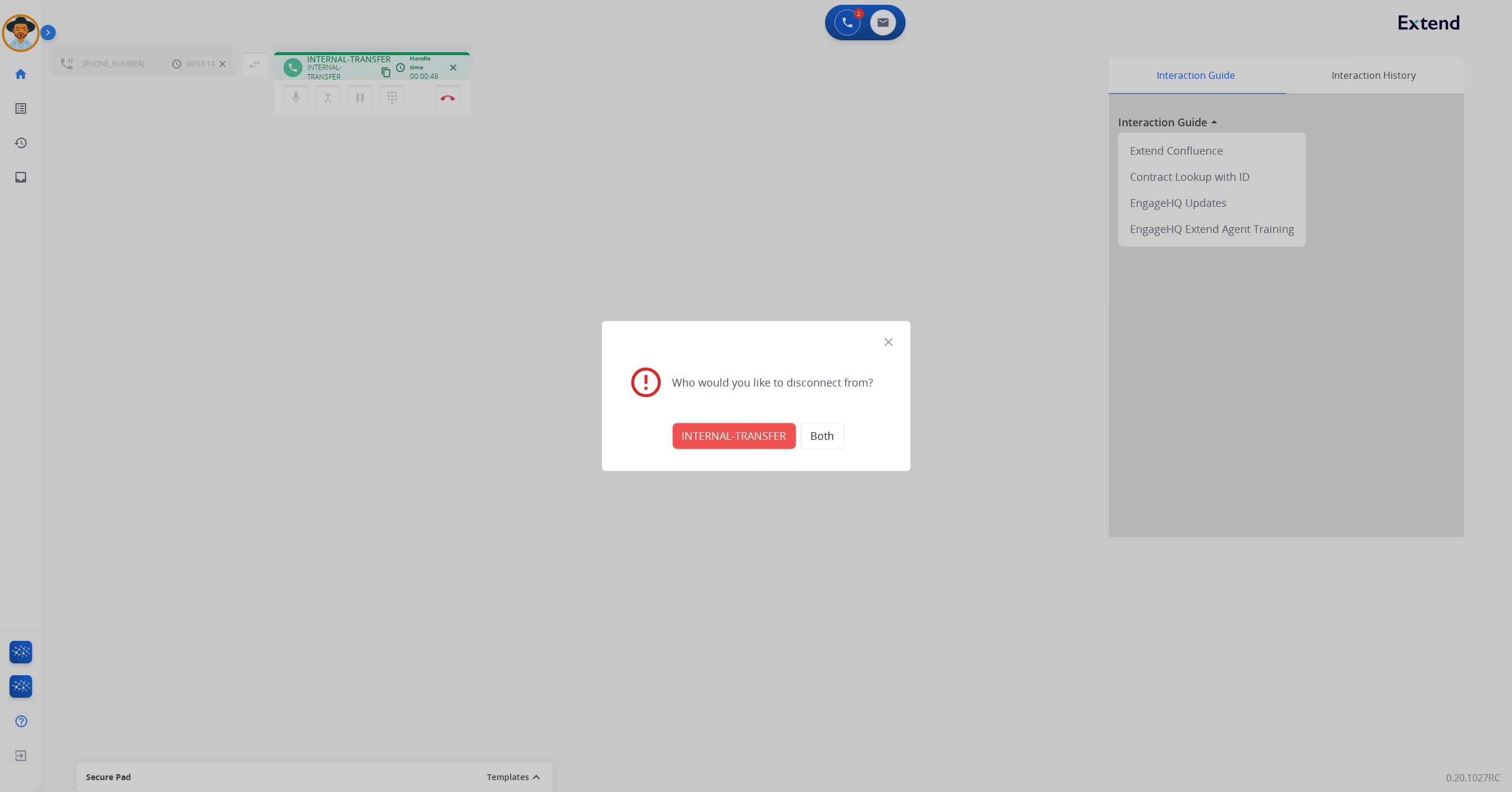
click at [885, 340] on mat-icon "close" at bounding box center [889, 343] width 15 height 15
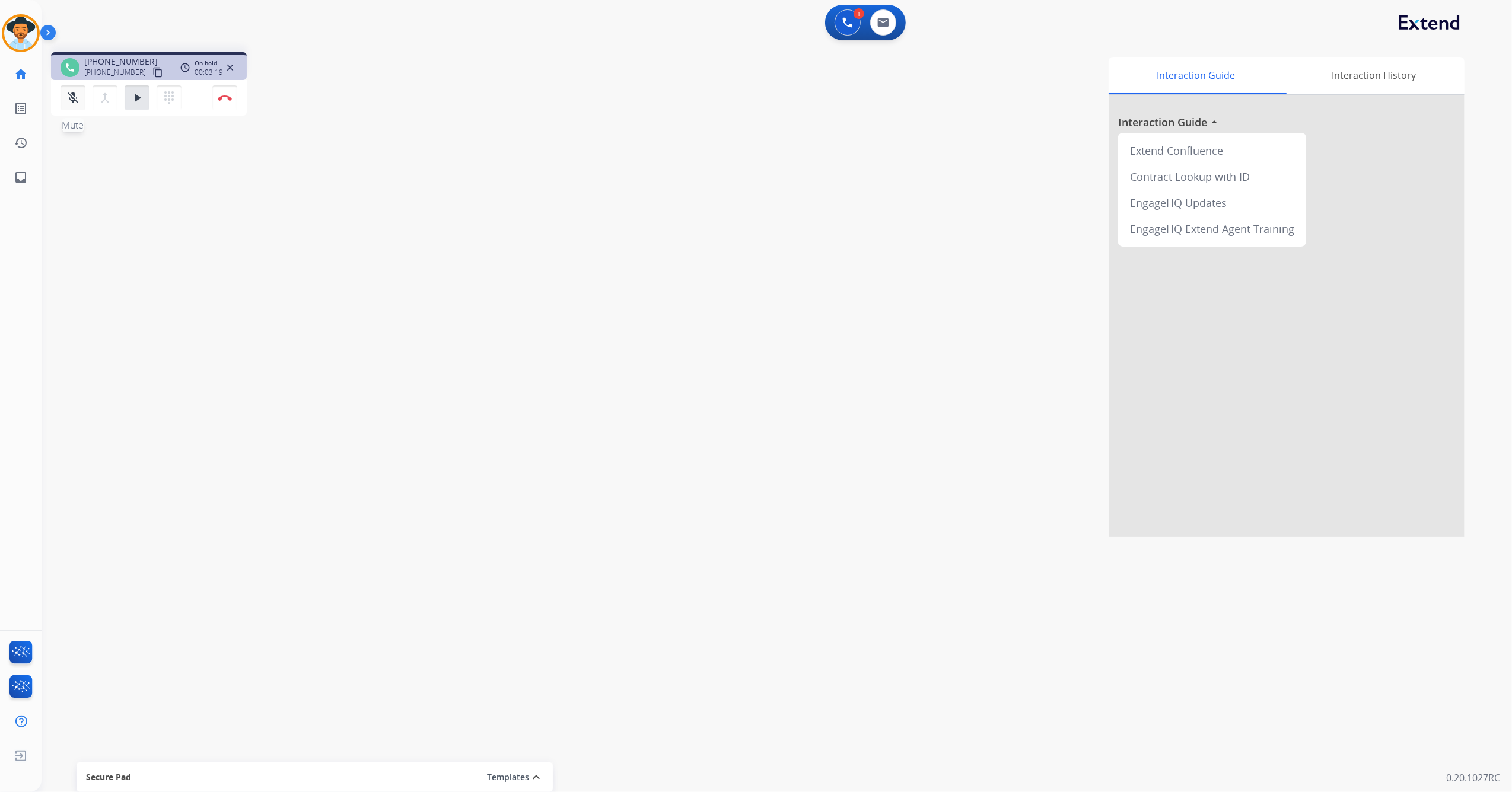
click at [74, 107] on button "mic_off Mute" at bounding box center [73, 97] width 25 height 25
click at [176, 101] on button "dialpad Dialpad" at bounding box center [169, 97] width 25 height 25
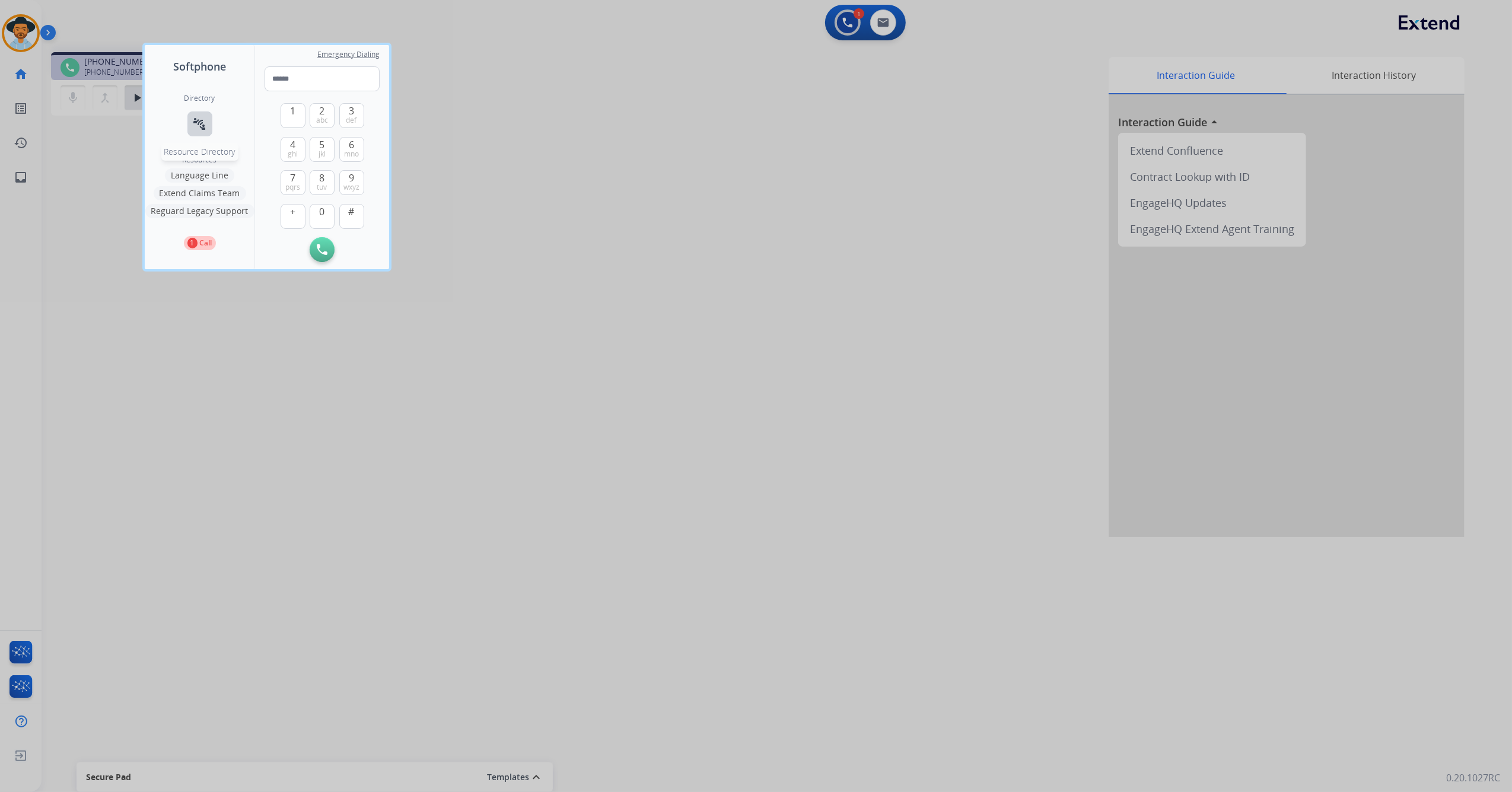
click at [202, 129] on mat-icon "connect_without_contact" at bounding box center [200, 124] width 15 height 15
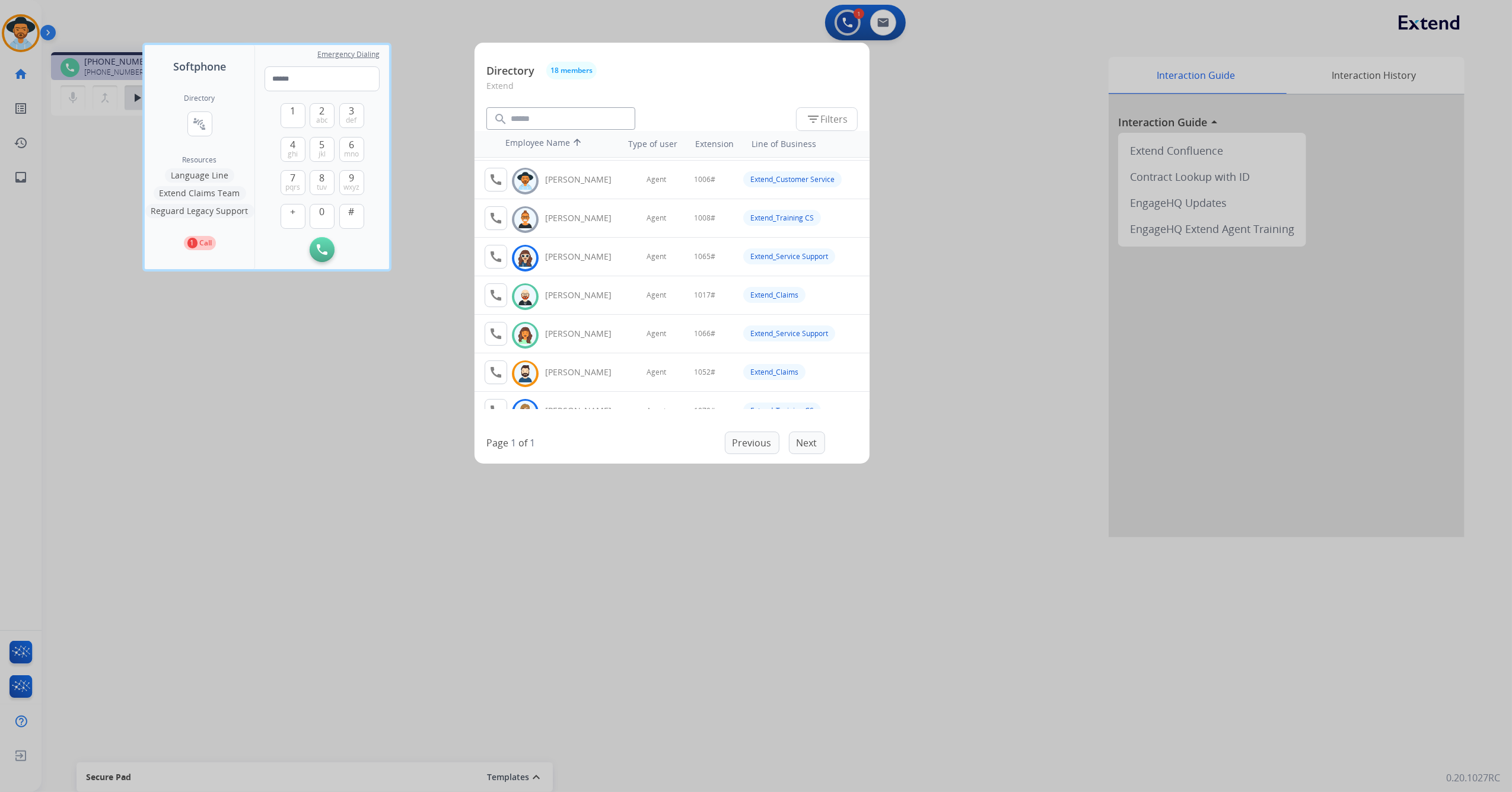
scroll to position [0, 0]
click at [495, 173] on mat-icon "call" at bounding box center [496, 177] width 15 height 15
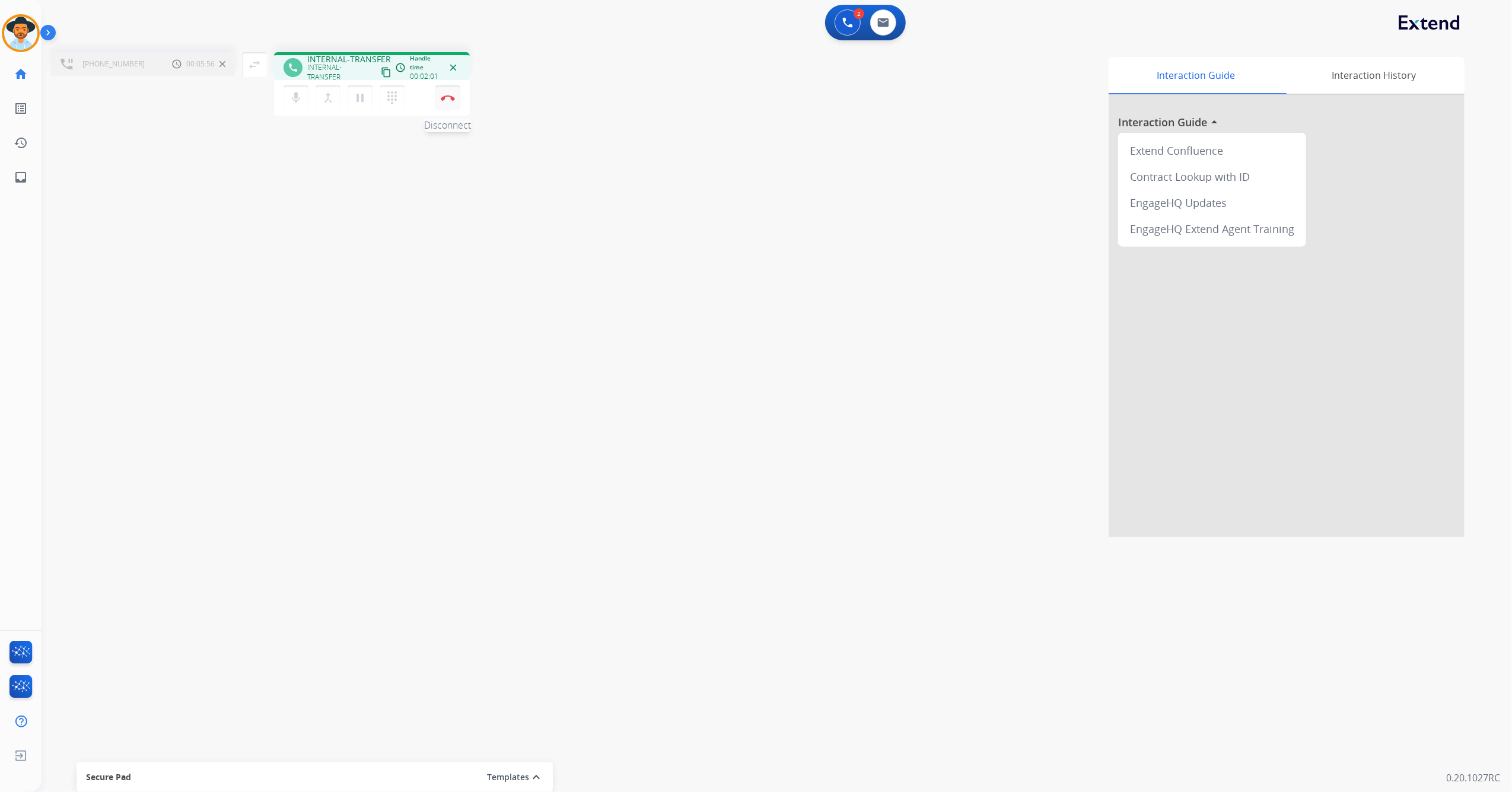
click at [447, 98] on img at bounding box center [448, 98] width 15 height 6
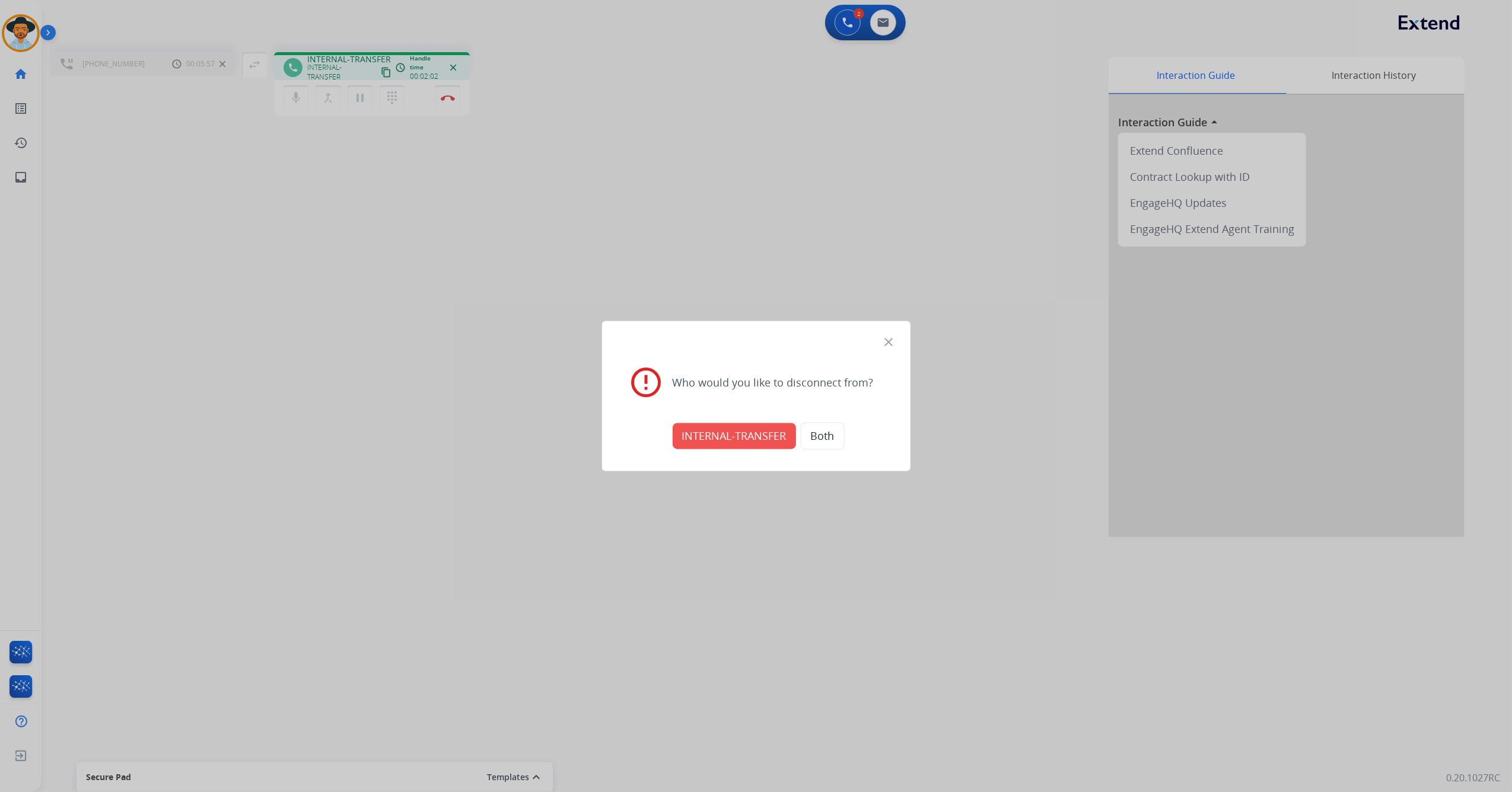
click at [735, 437] on button "INTERNAL-TRANSFER" at bounding box center [734, 436] width 123 height 26
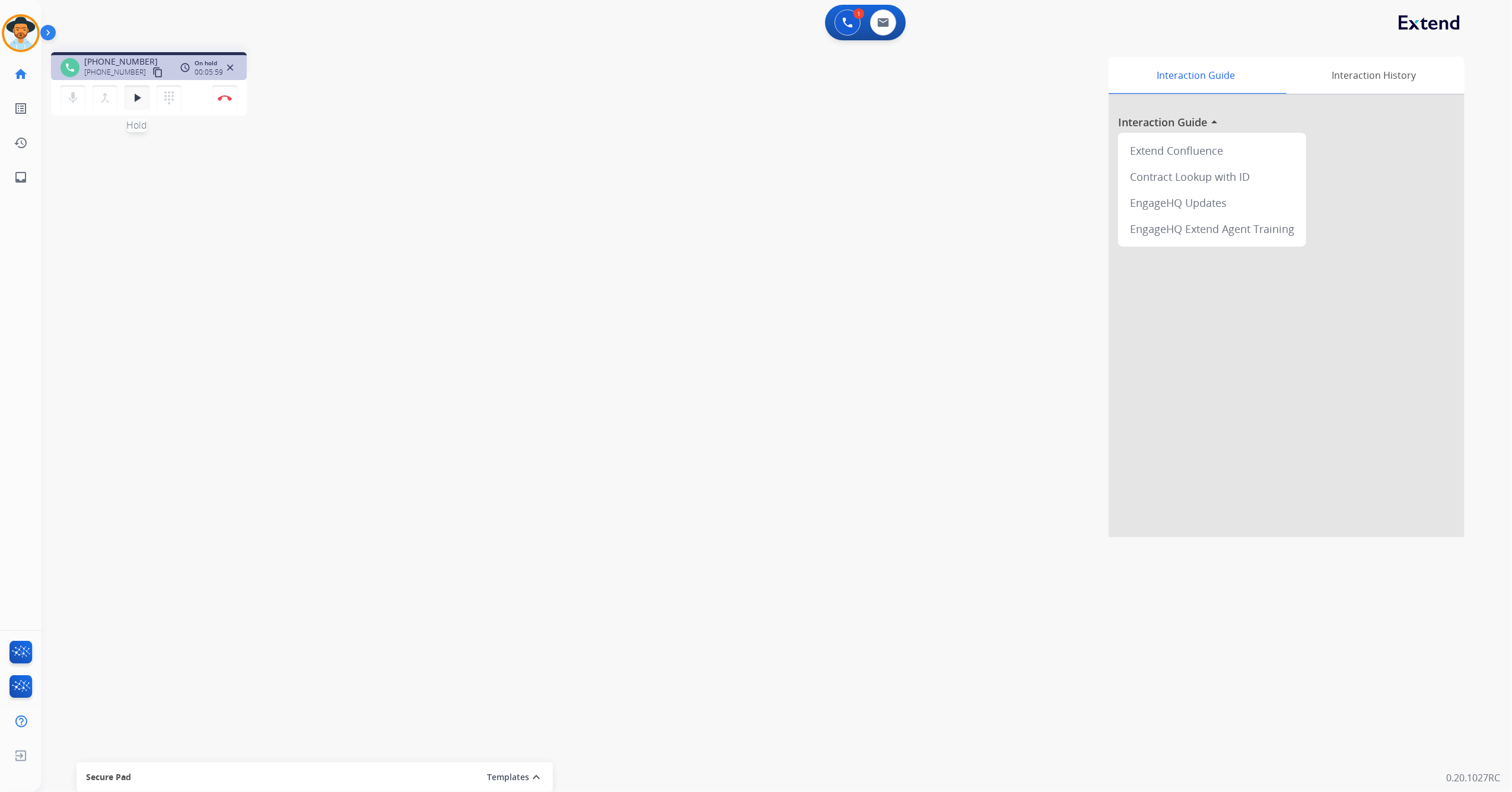
click at [136, 94] on mat-icon "play_arrow" at bounding box center [137, 98] width 15 height 15
click at [225, 100] on img at bounding box center [225, 98] width 15 height 6
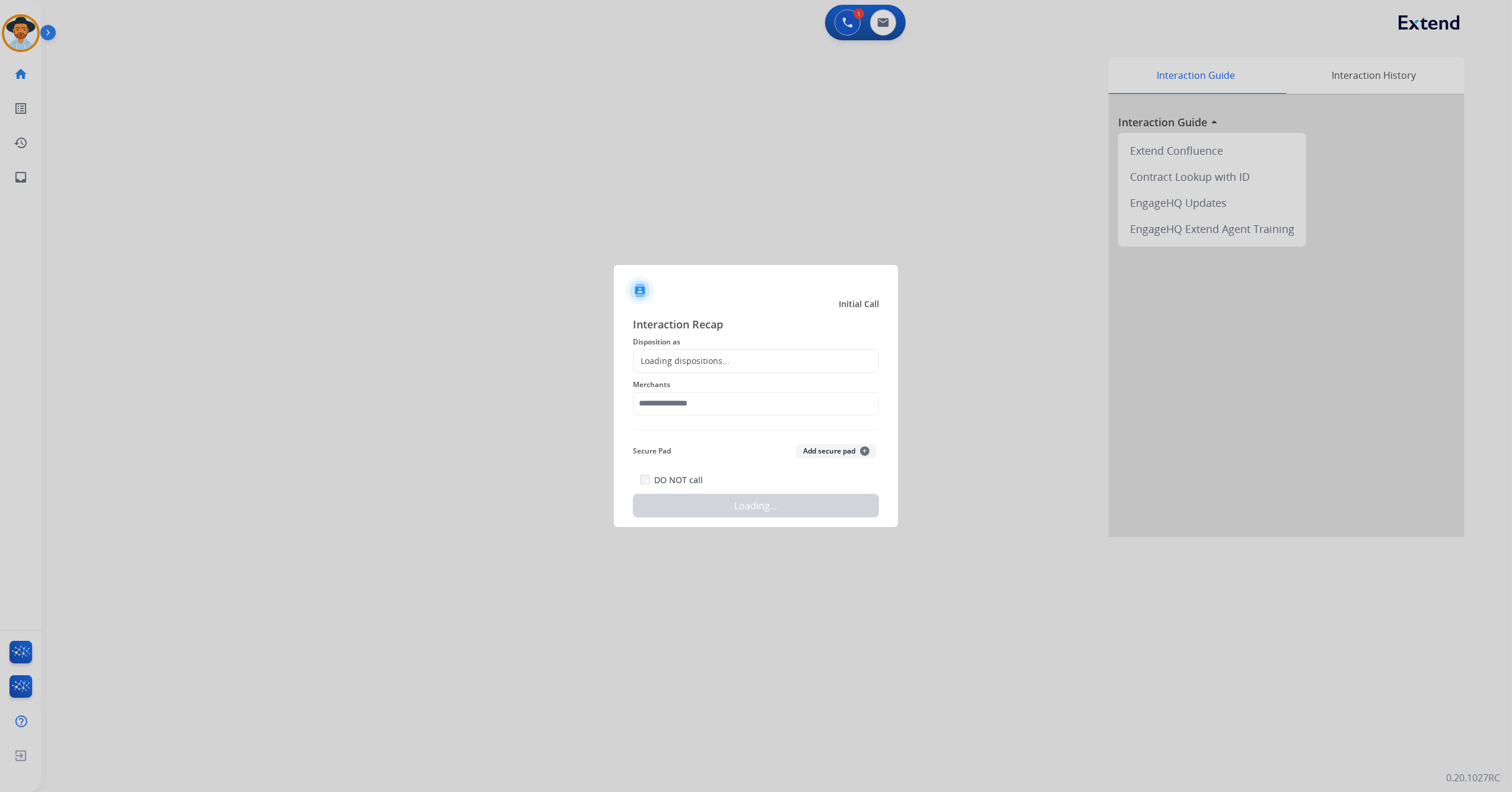
click at [780, 368] on div "Loading dispositions..." at bounding box center [756, 361] width 246 height 24
click at [783, 364] on div "Loading dispositions..." at bounding box center [756, 361] width 246 height 24
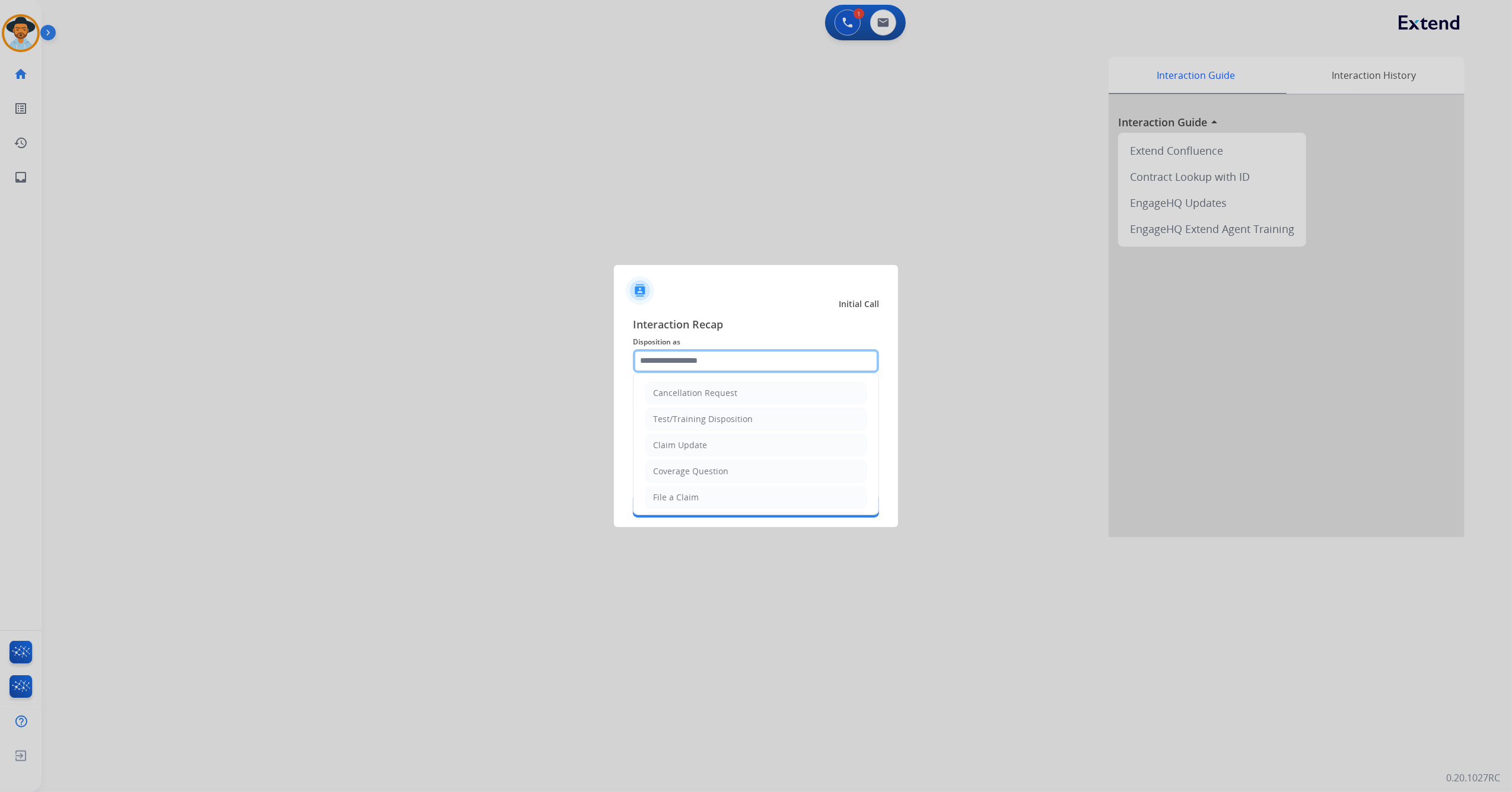
click at [784, 356] on input "text" at bounding box center [756, 361] width 246 height 24
click at [740, 470] on div "Virtual or Tremendous Card Support" at bounding box center [726, 471] width 145 height 12
type input "**********"
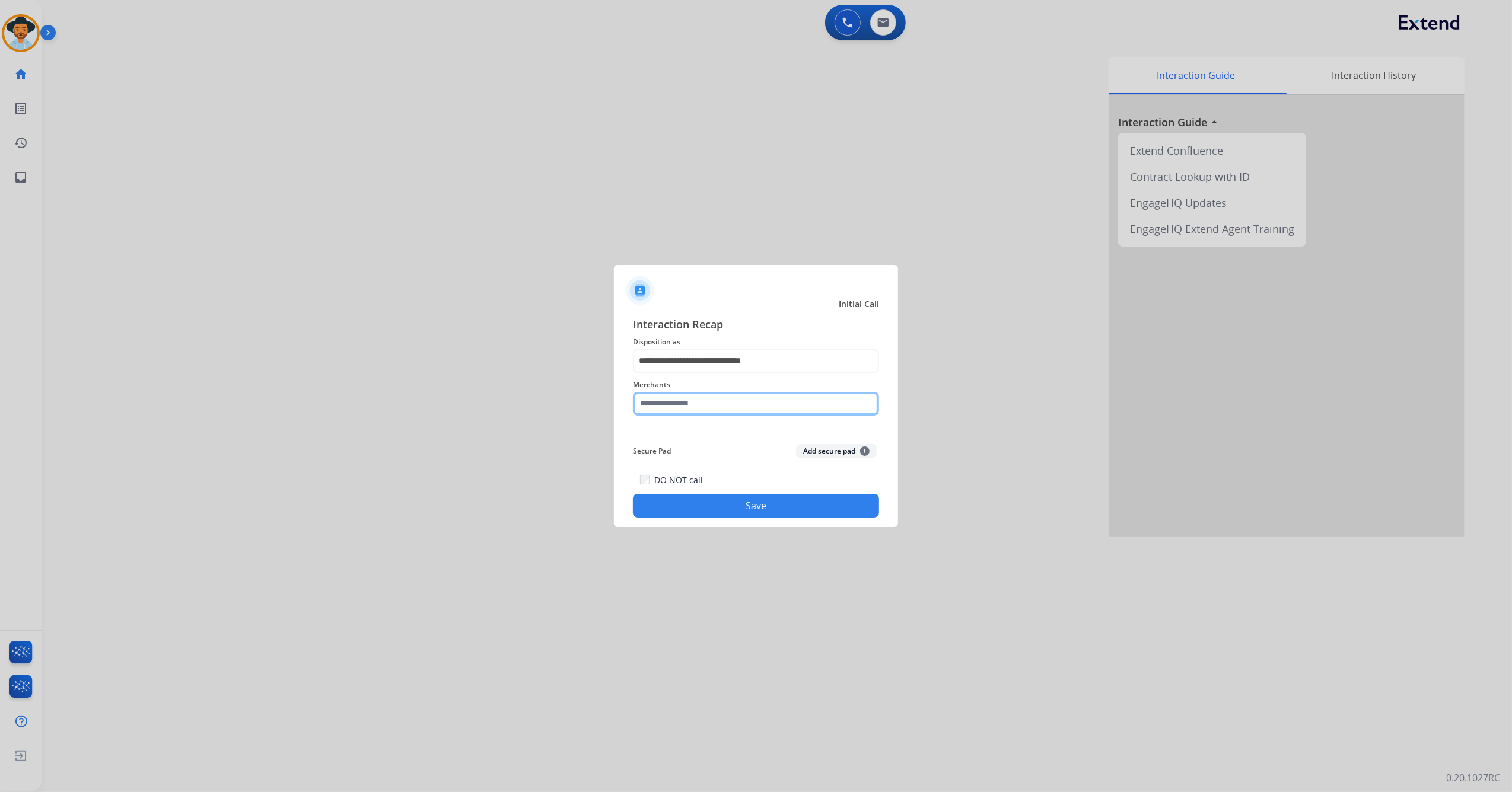
click at [717, 397] on input "text" at bounding box center [756, 404] width 246 height 24
click at [706, 460] on li "Realtruck" at bounding box center [758, 463] width 226 height 22
type input "*********"
click at [675, 514] on button "Save" at bounding box center [756, 505] width 246 height 24
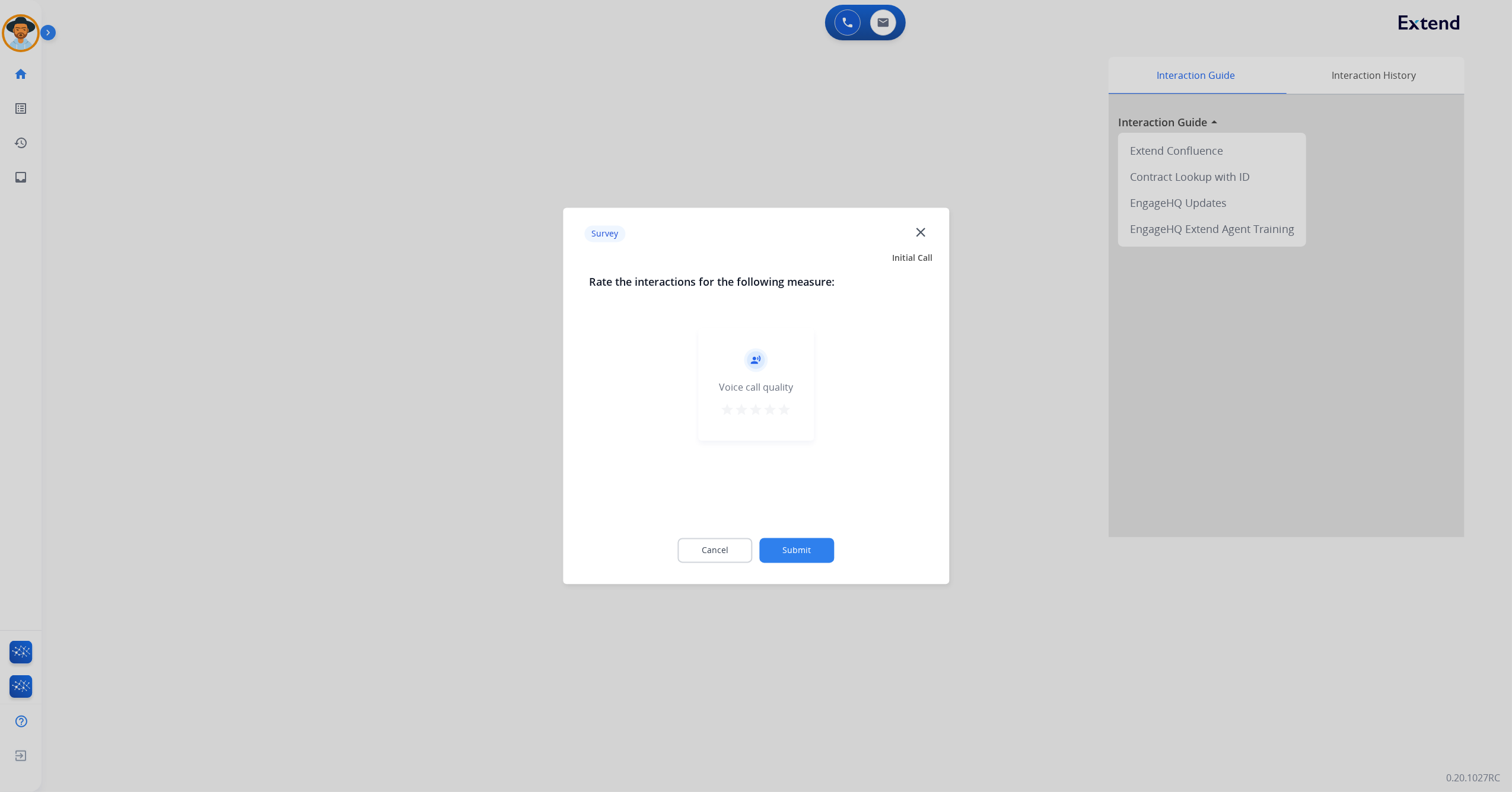
click at [781, 408] on mat-icon "star" at bounding box center [785, 410] width 15 height 15
click at [783, 545] on button "Submit" at bounding box center [797, 551] width 74 height 25
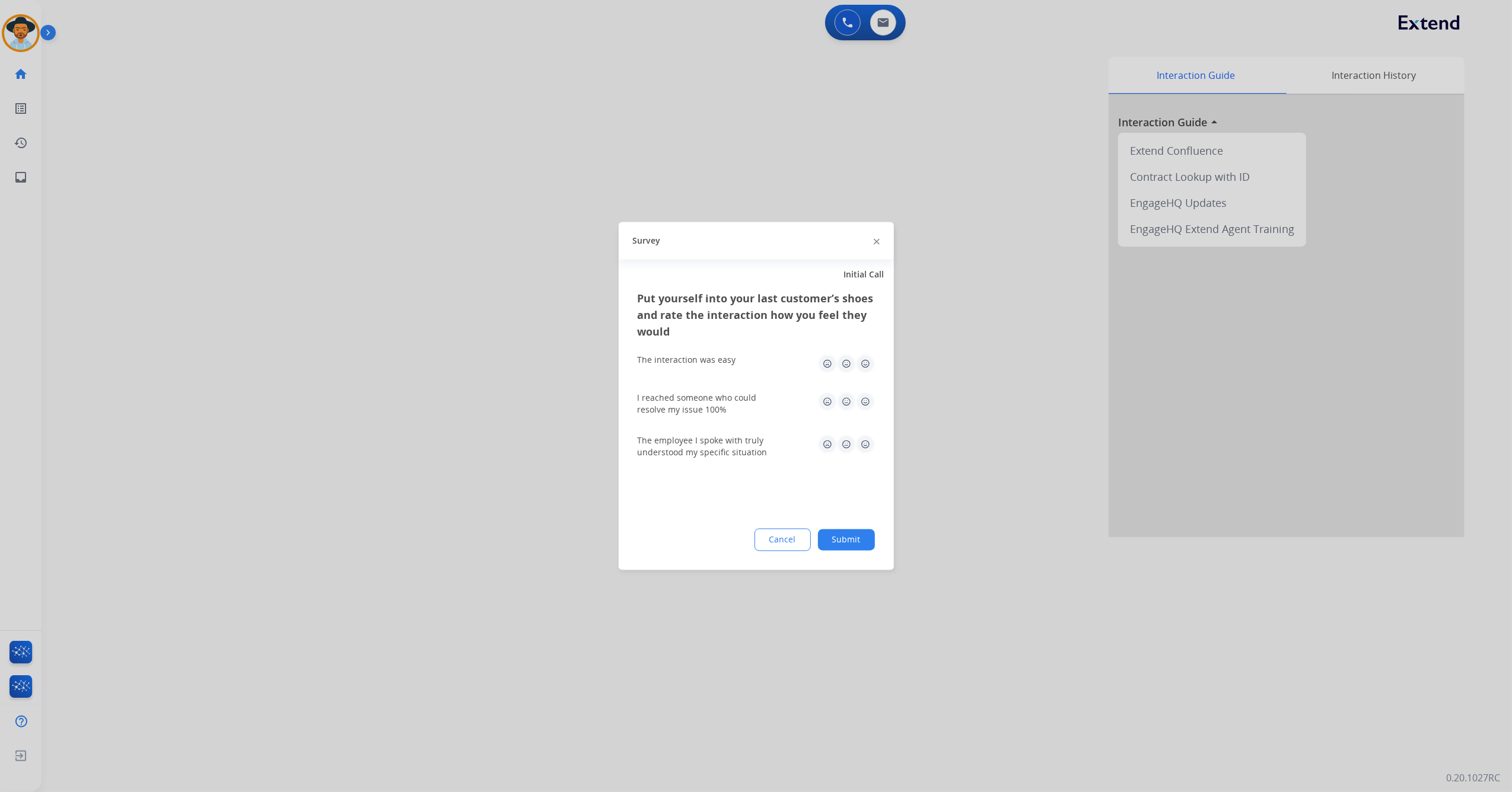
click at [867, 358] on img at bounding box center [865, 364] width 19 height 19
click at [864, 401] on img at bounding box center [865, 402] width 19 height 19
click at [869, 446] on img at bounding box center [865, 444] width 19 height 19
click at [850, 544] on button "Submit" at bounding box center [846, 540] width 57 height 21
click at [850, 544] on div "0 Voice Interactions 0 Email Interactions swap_horiz Break voice bridge close_f…" at bounding box center [777, 396] width 1470 height 792
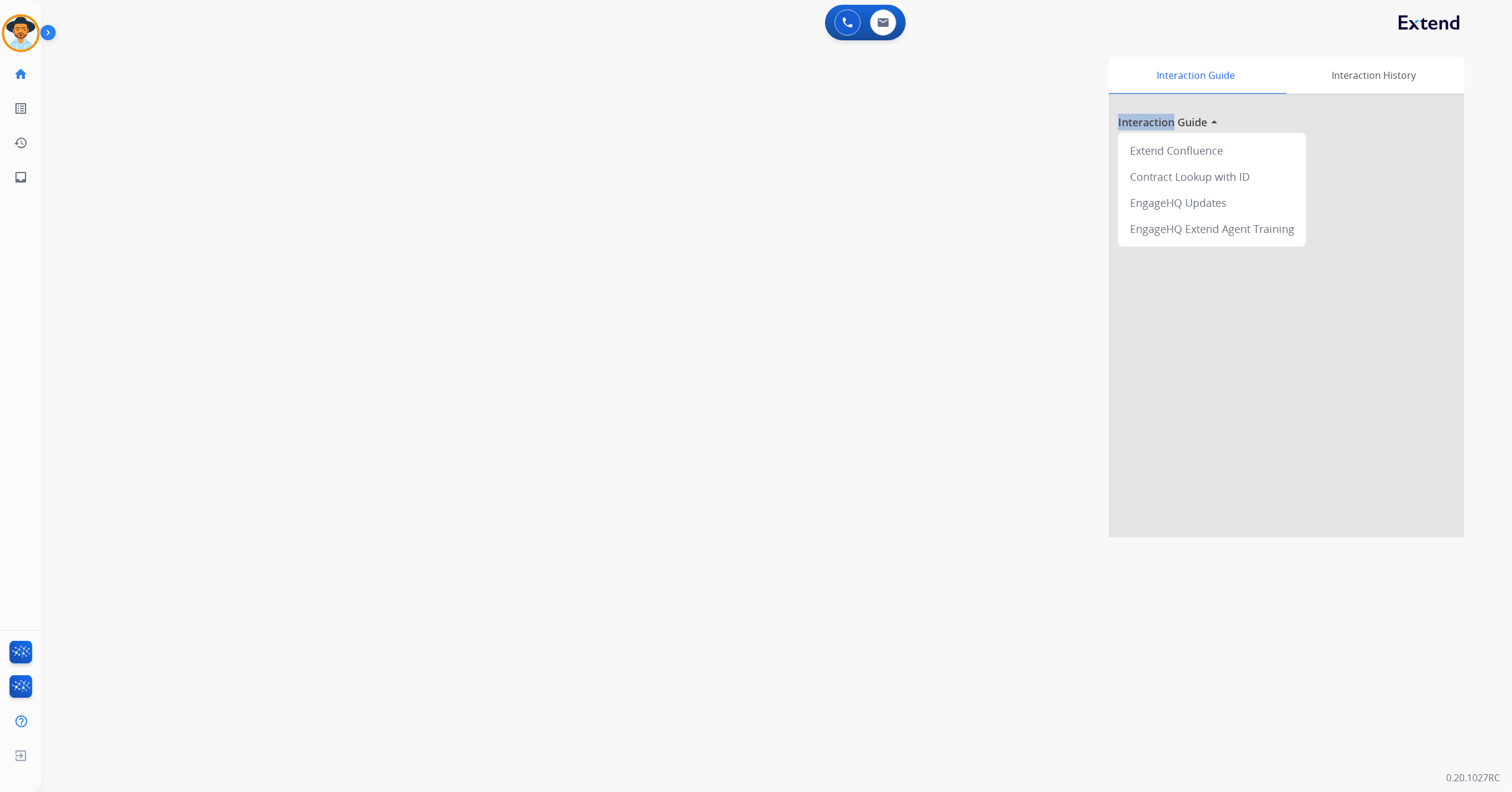
drag, startPoint x: 850, startPoint y: 544, endPoint x: 741, endPoint y: 515, distance: 112.8
click at [741, 515] on div "Interaction Guide Interaction History Interaction Guide arrow_drop_up Extend Co…" at bounding box center [944, 297] width 1040 height 480
click at [842, 19] on img at bounding box center [847, 22] width 11 height 11
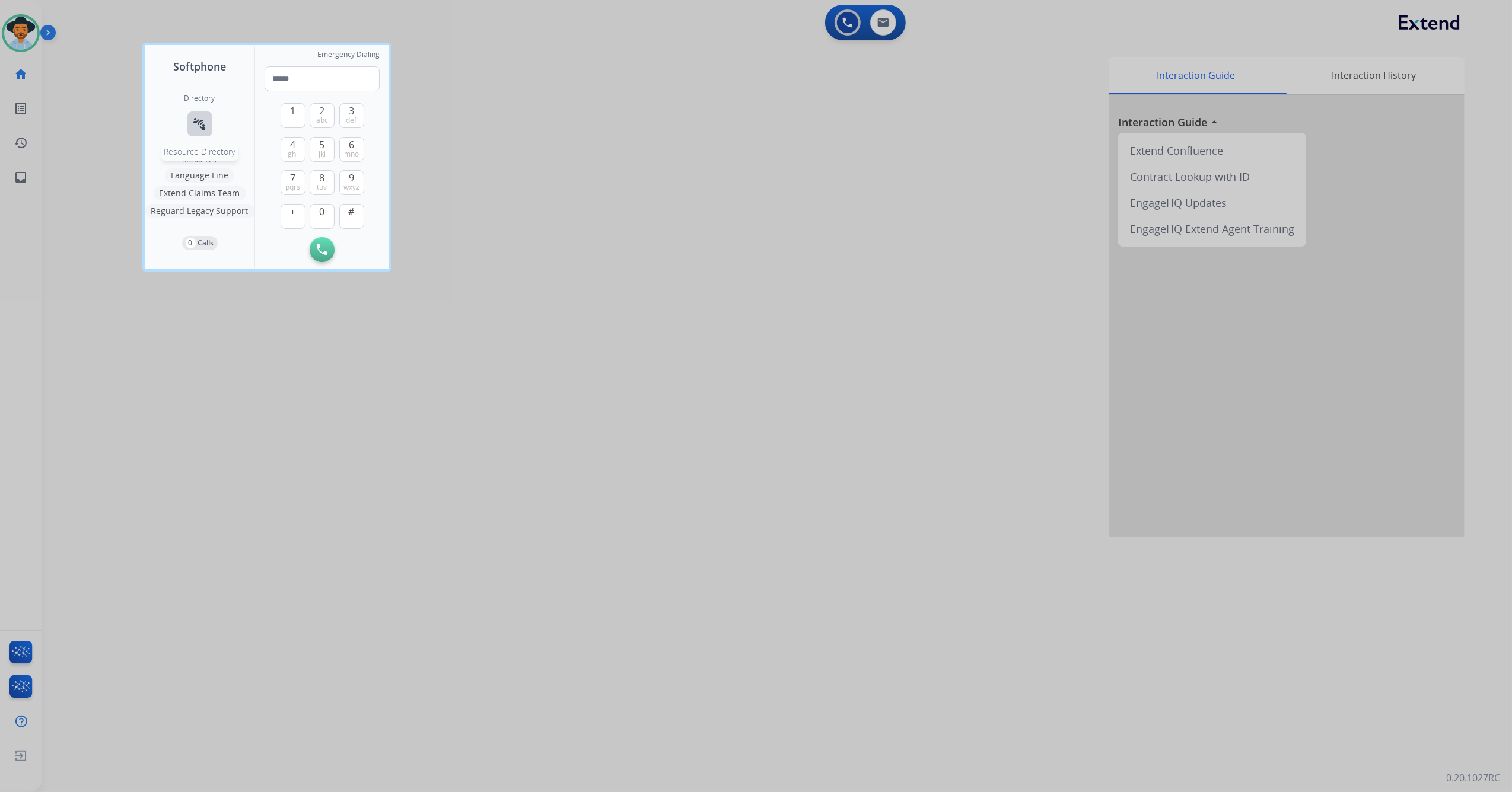
click at [200, 126] on mat-icon "connect_without_contact" at bounding box center [200, 124] width 15 height 15
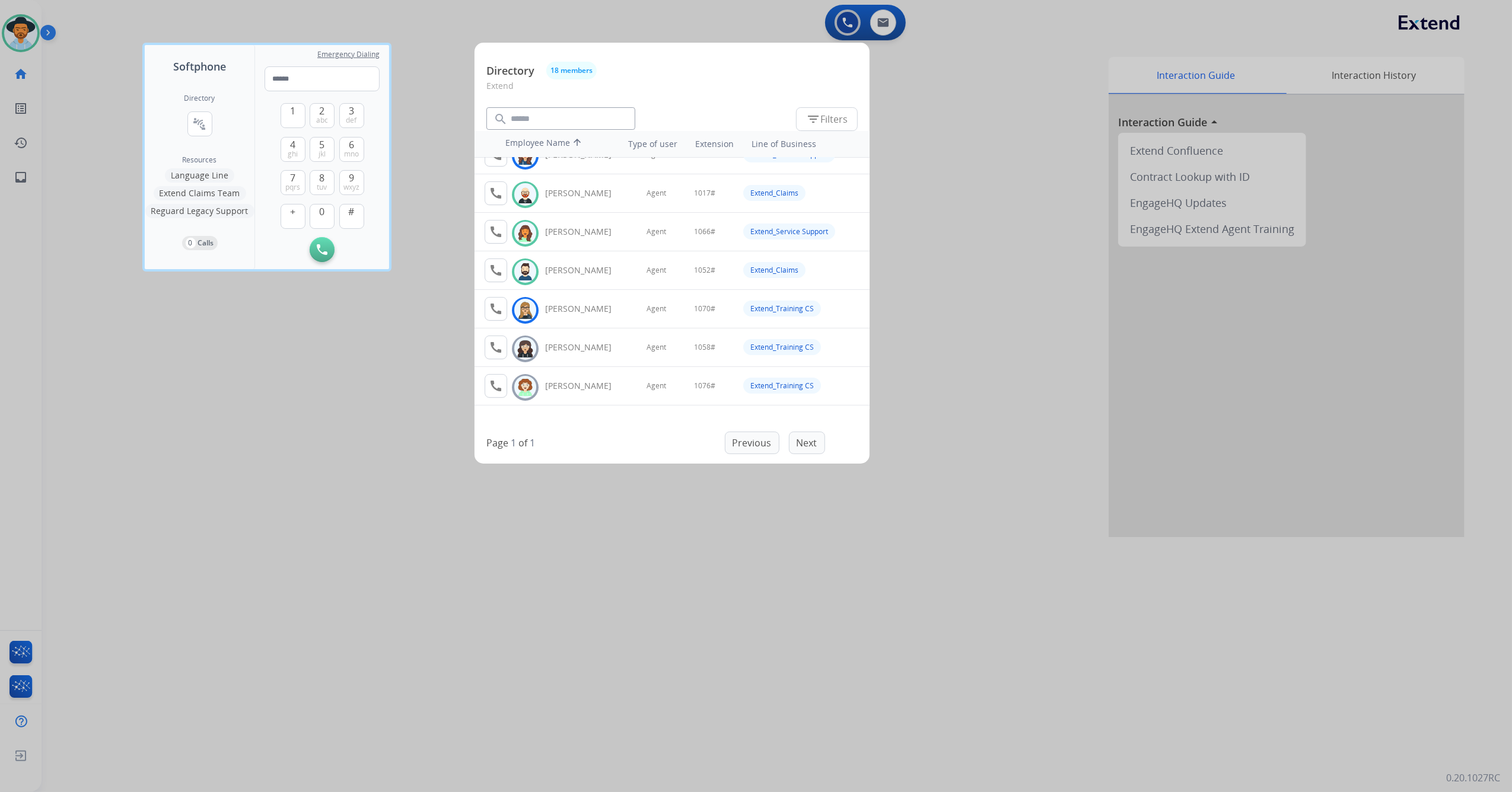
scroll to position [158, 0]
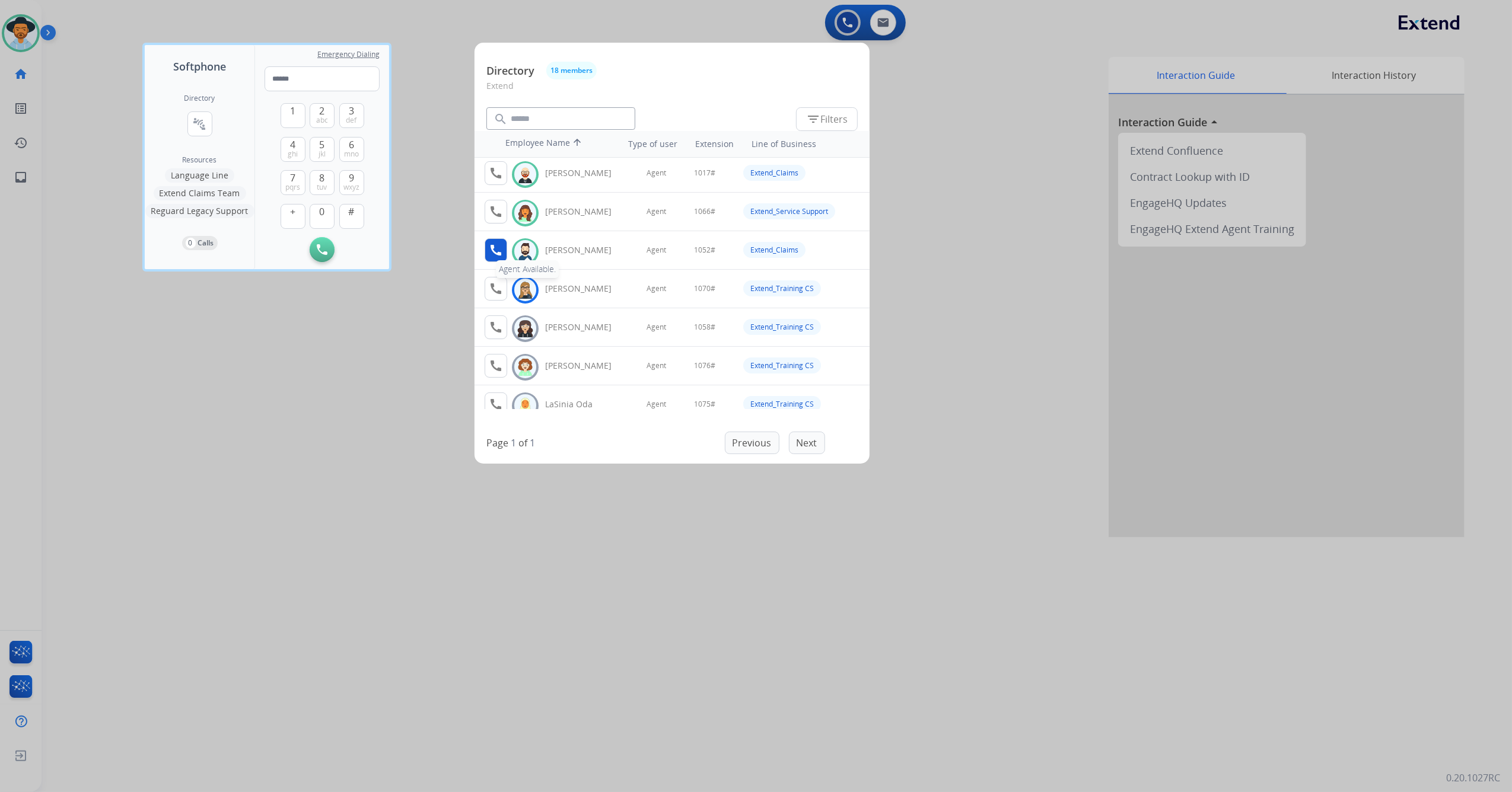
click at [491, 252] on mat-icon "call" at bounding box center [496, 250] width 15 height 15
click at [458, 502] on div at bounding box center [756, 396] width 1512 height 792
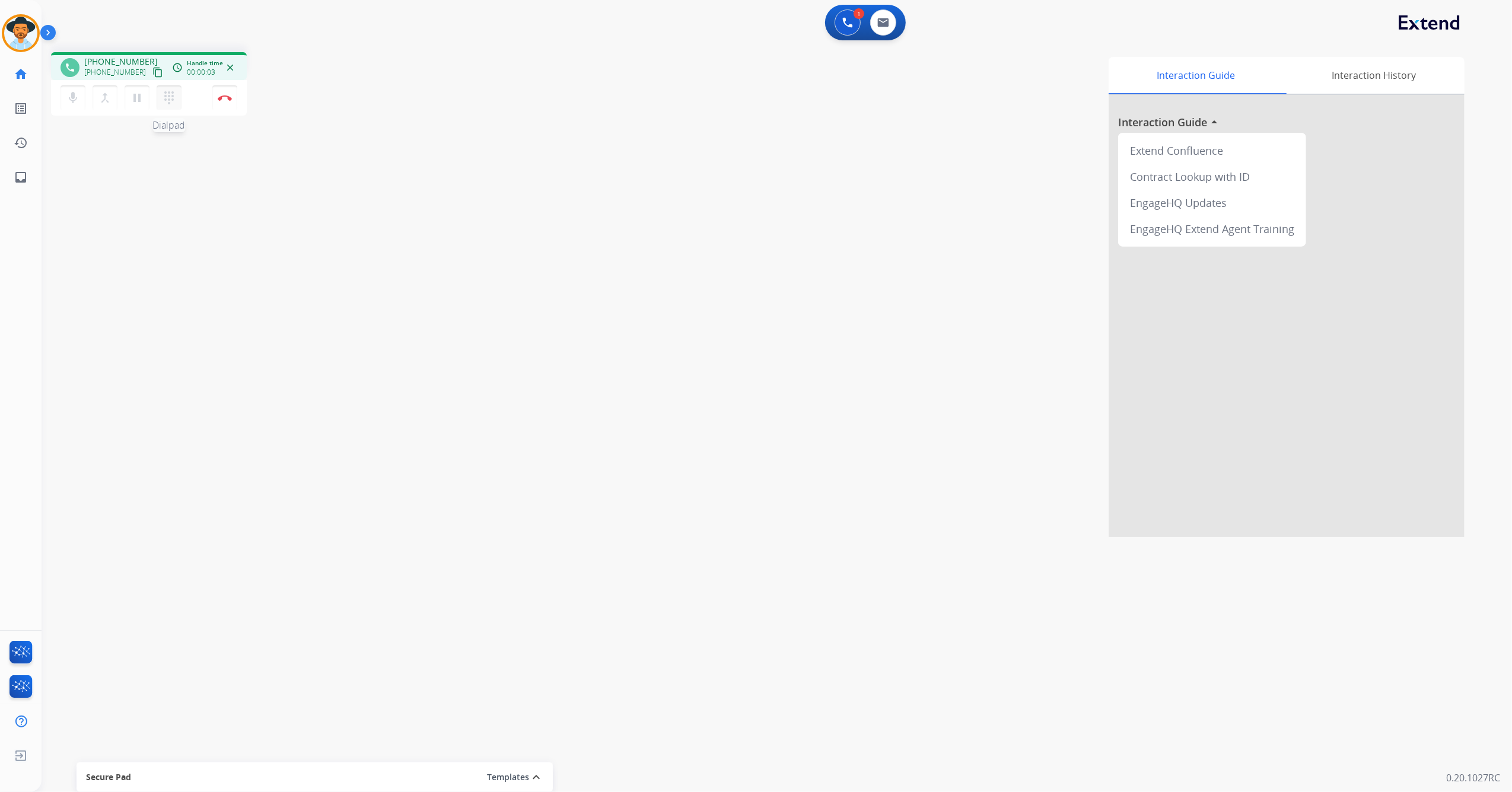
click at [171, 100] on mat-icon "dialpad" at bounding box center [169, 98] width 15 height 15
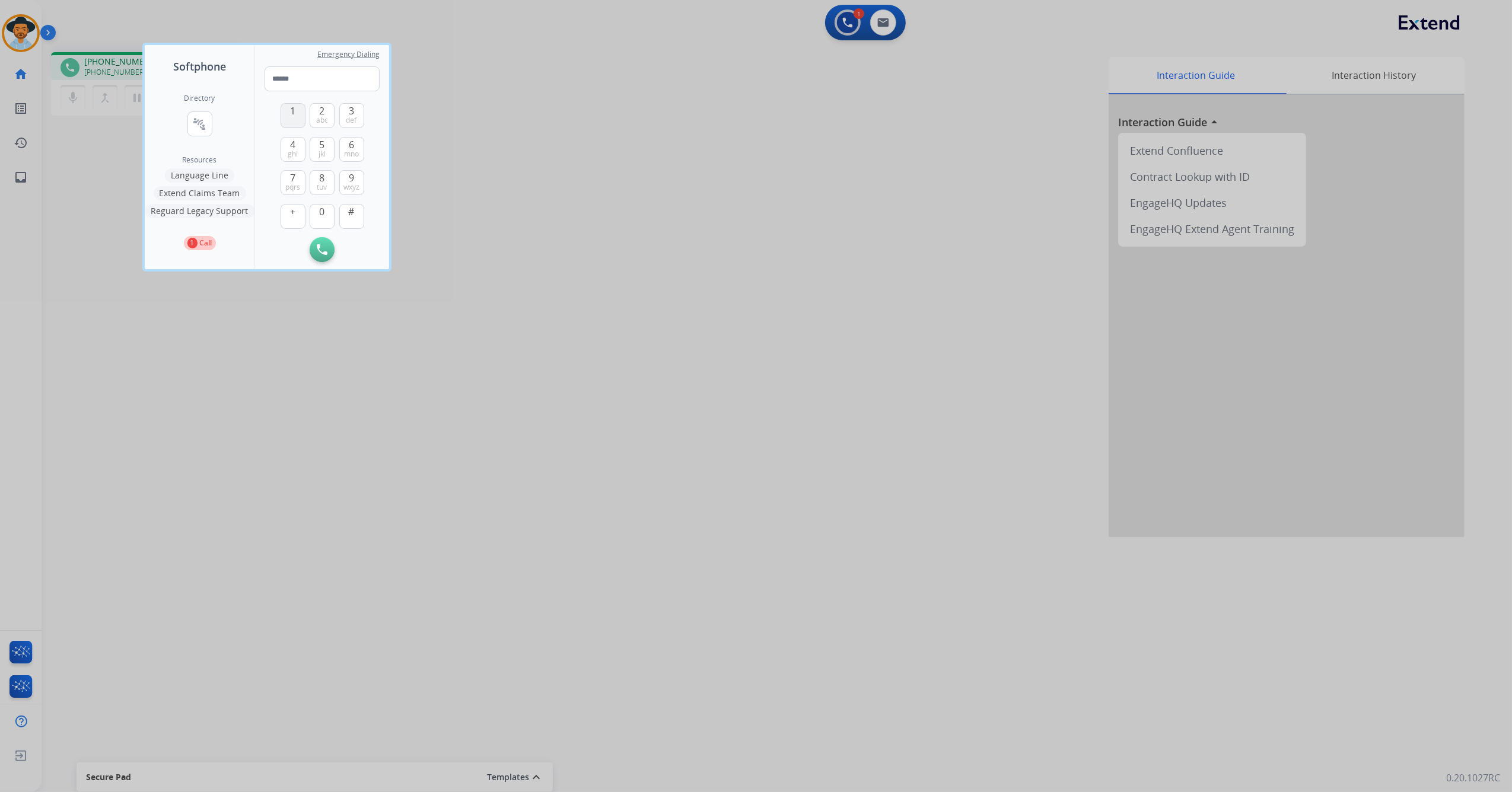
click at [295, 117] on span "1" at bounding box center [292, 111] width 5 height 15
click at [321, 214] on span "0" at bounding box center [322, 212] width 5 height 15
drag, startPoint x: 325, startPoint y: 157, endPoint x: 326, endPoint y: 123, distance: 34.0
click at [325, 157] on span "jkl" at bounding box center [322, 154] width 7 height 10
click at [325, 117] on span "abc" at bounding box center [322, 120] width 12 height 10
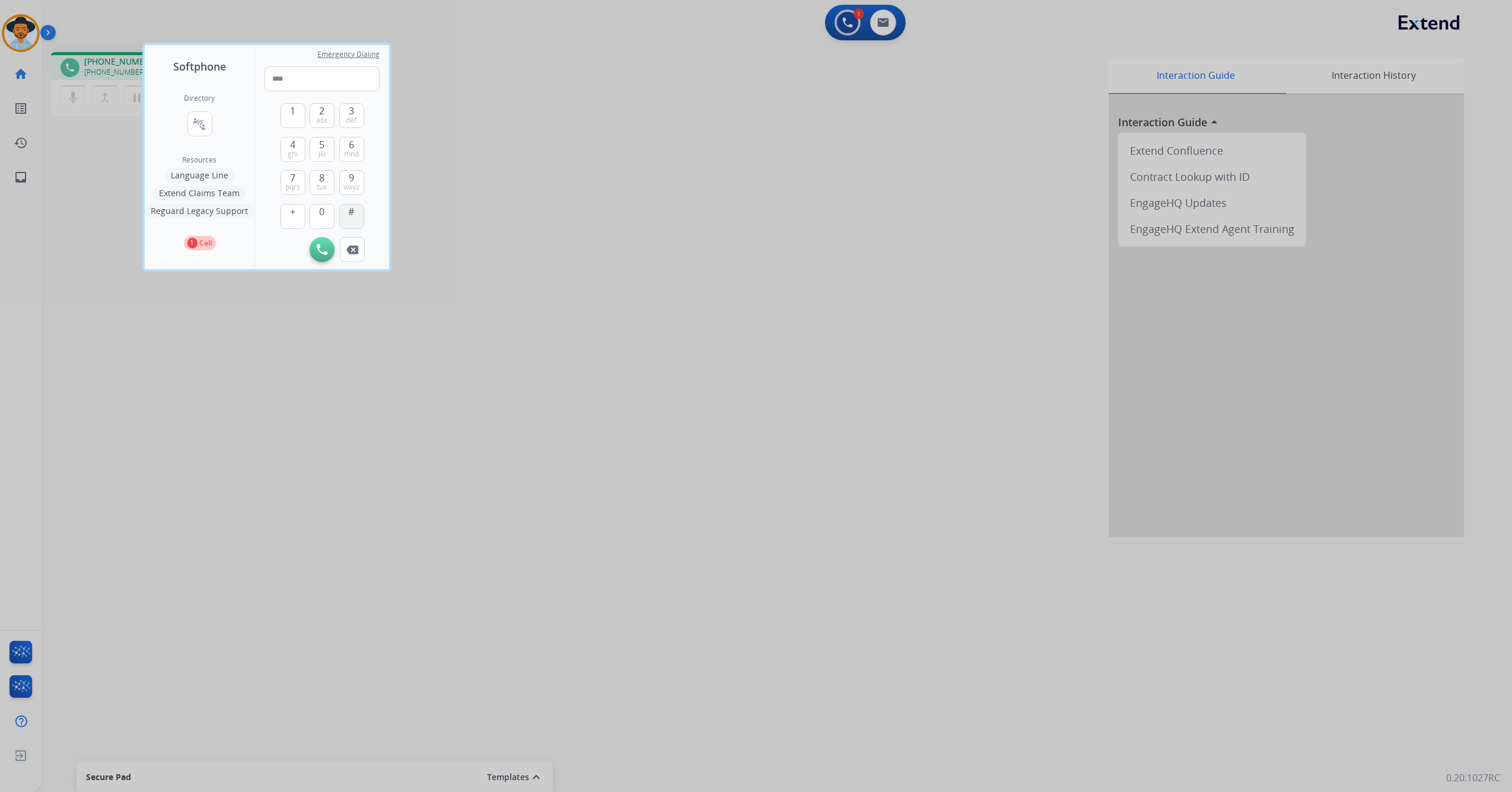
click at [349, 210] on span "#" at bounding box center [352, 212] width 6 height 15
type input "*****"
click at [504, 114] on div at bounding box center [756, 396] width 1512 height 792
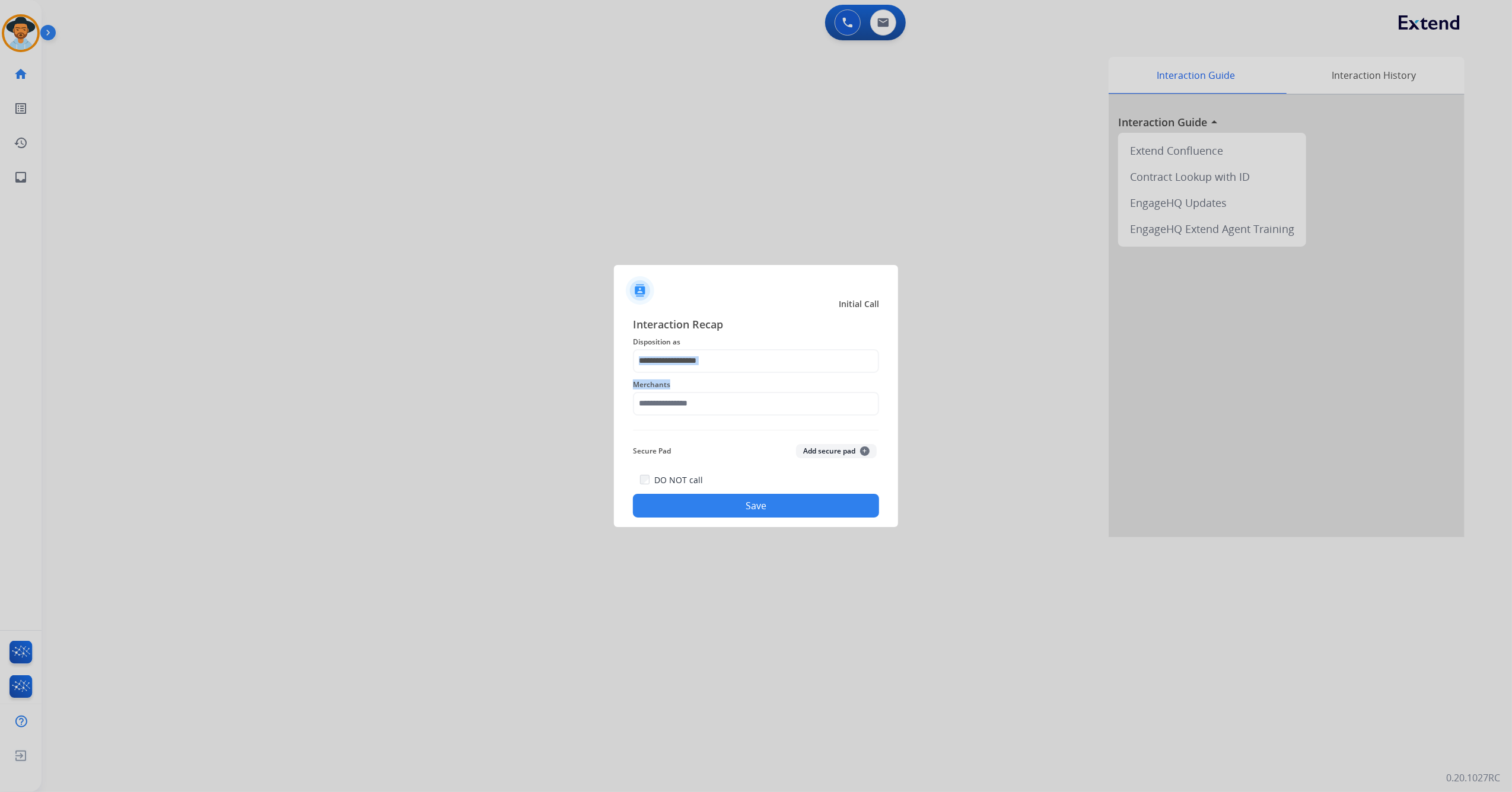
click at [768, 372] on div "Interaction Recap Disposition as Merchants Secure Pad Add secure pad + DO NOT c…" at bounding box center [756, 417] width 246 height 202
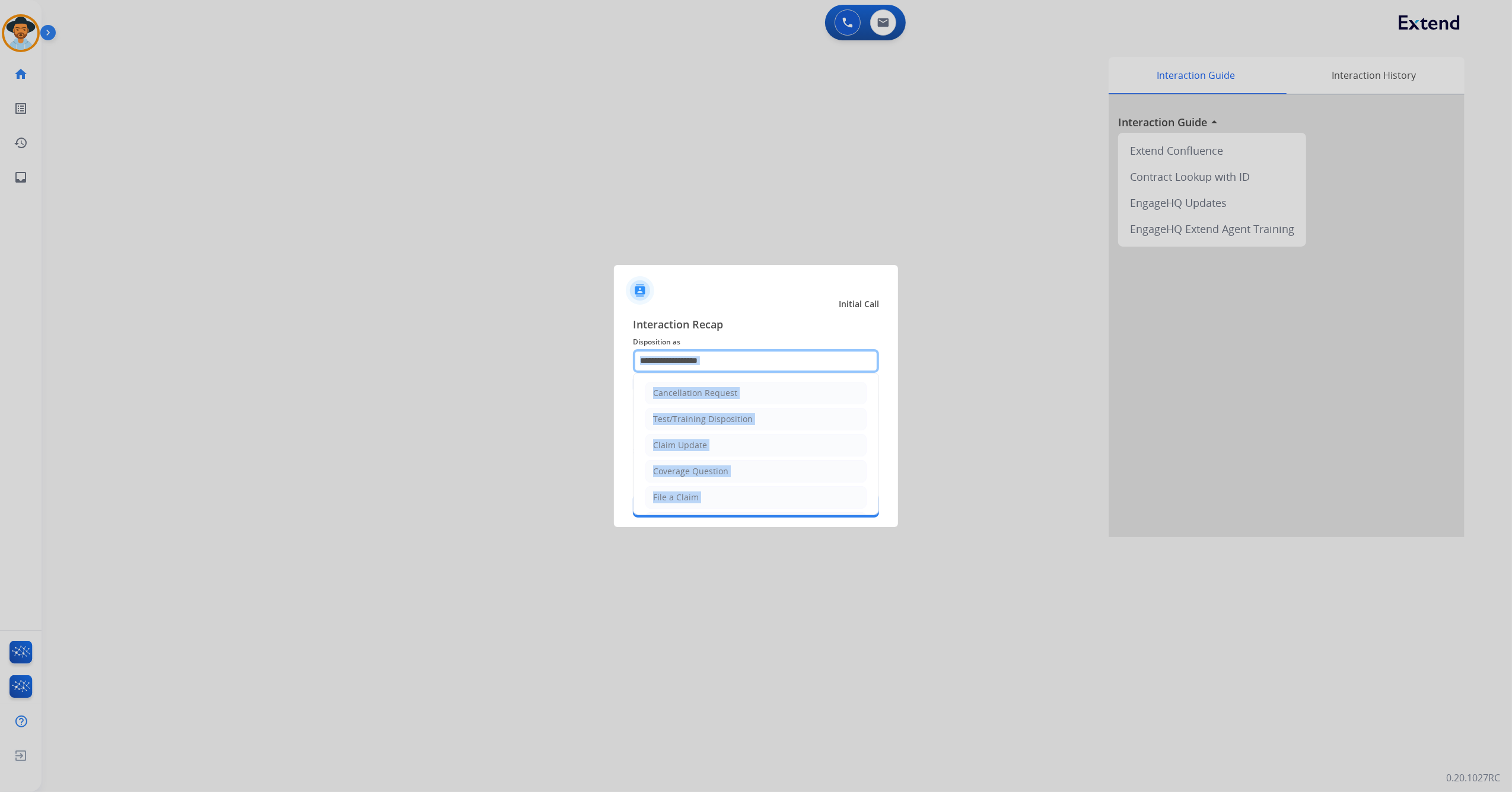
click at [767, 365] on input "text" at bounding box center [756, 361] width 246 height 24
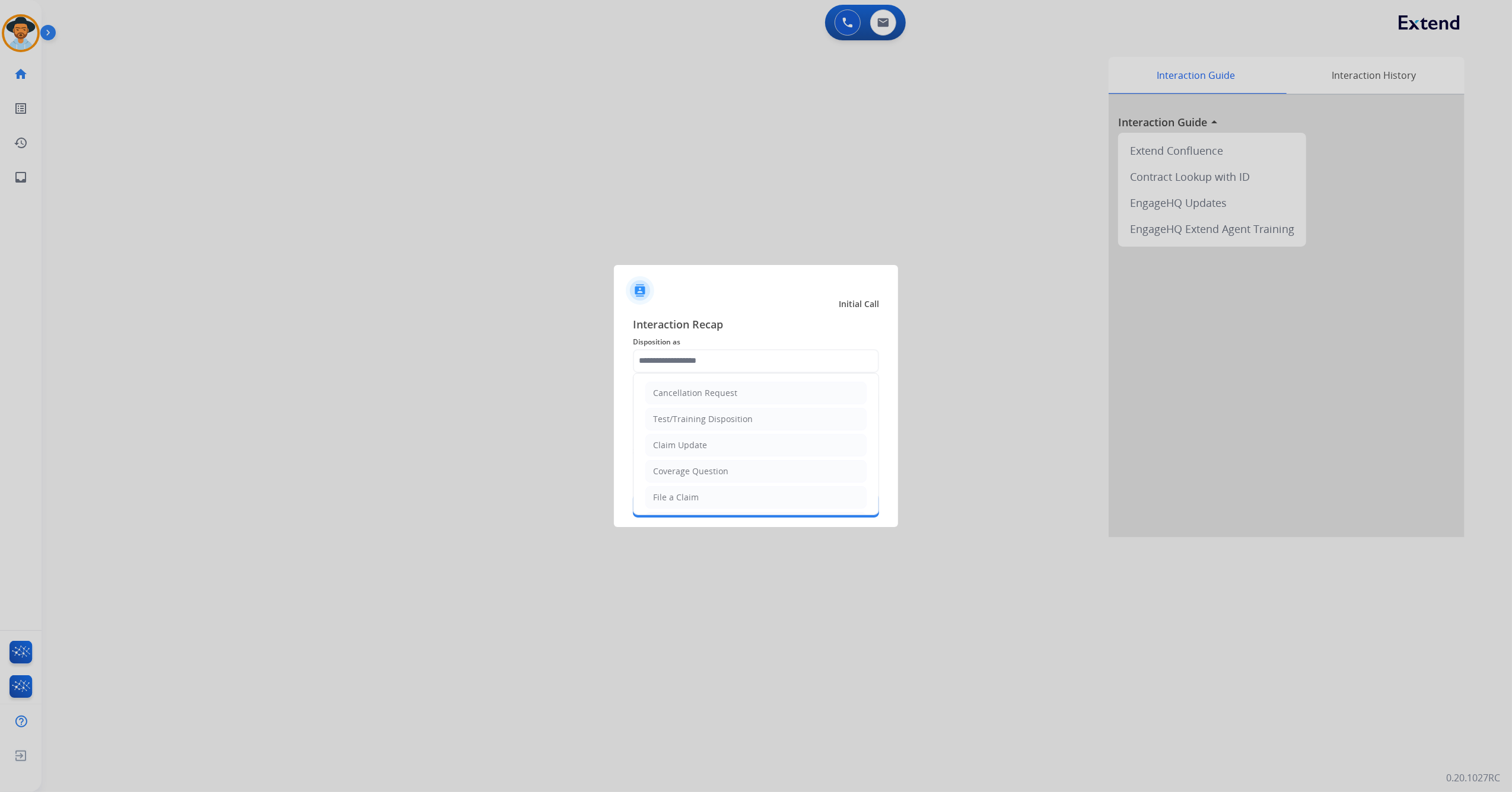
click at [950, 347] on div at bounding box center [756, 396] width 1512 height 792
click at [804, 349] on input "text" at bounding box center [756, 361] width 246 height 24
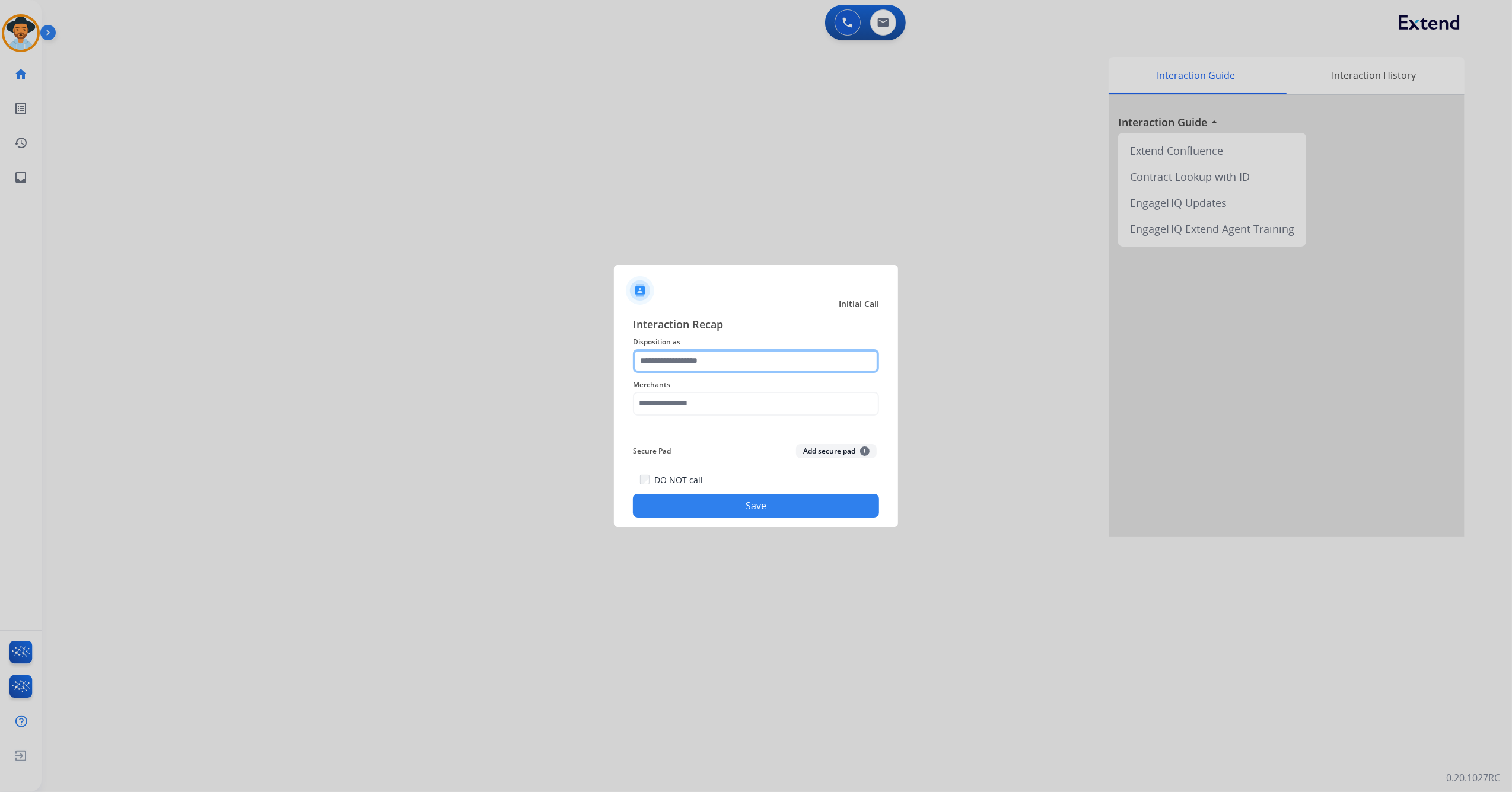
click at [790, 365] on input "text" at bounding box center [756, 361] width 246 height 24
click at [790, 359] on input "text" at bounding box center [756, 361] width 246 height 24
type input "*"
click at [720, 396] on input "text" at bounding box center [756, 404] width 246 height 24
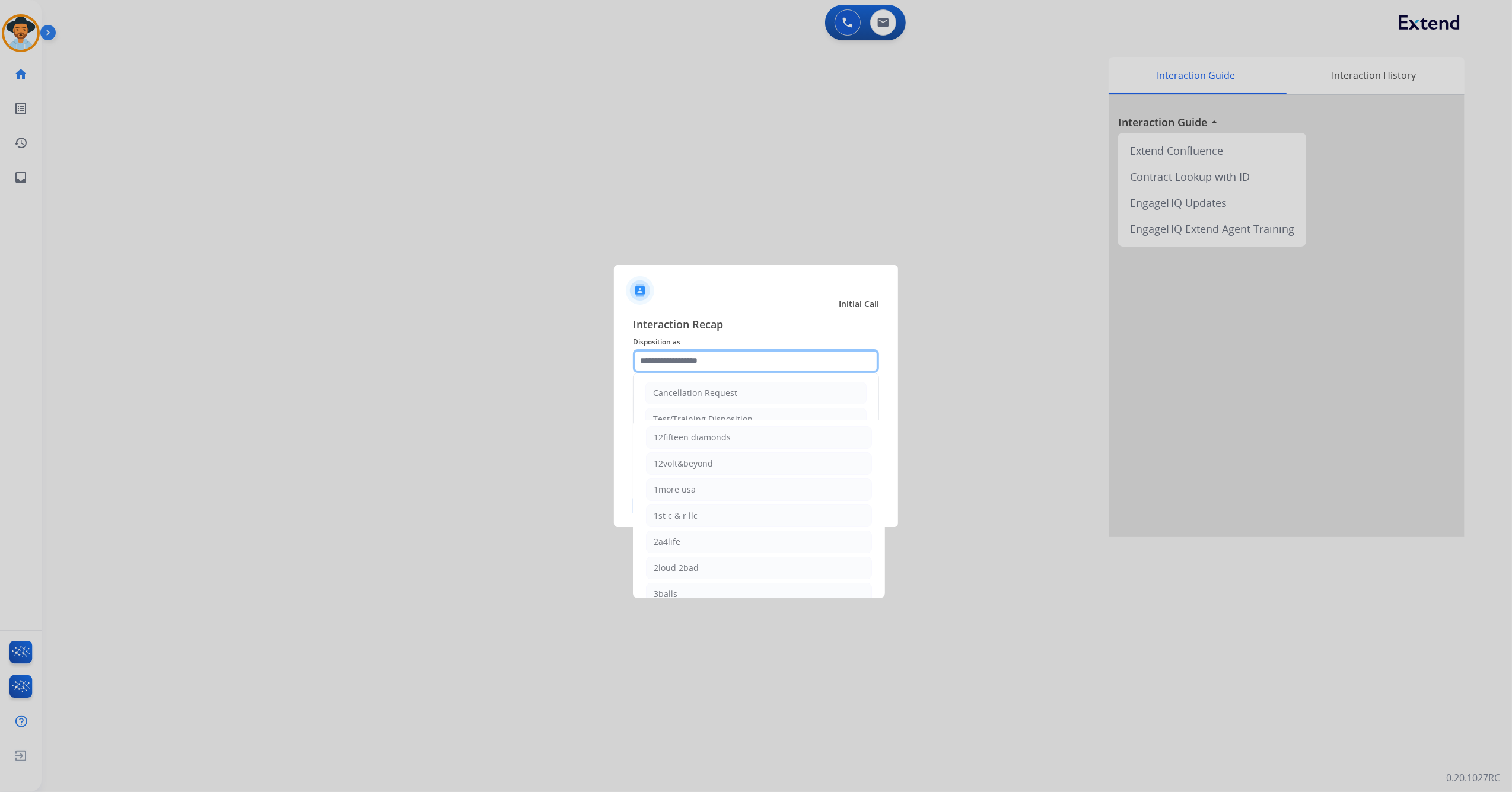
click at [717, 364] on input "text" at bounding box center [756, 361] width 246 height 24
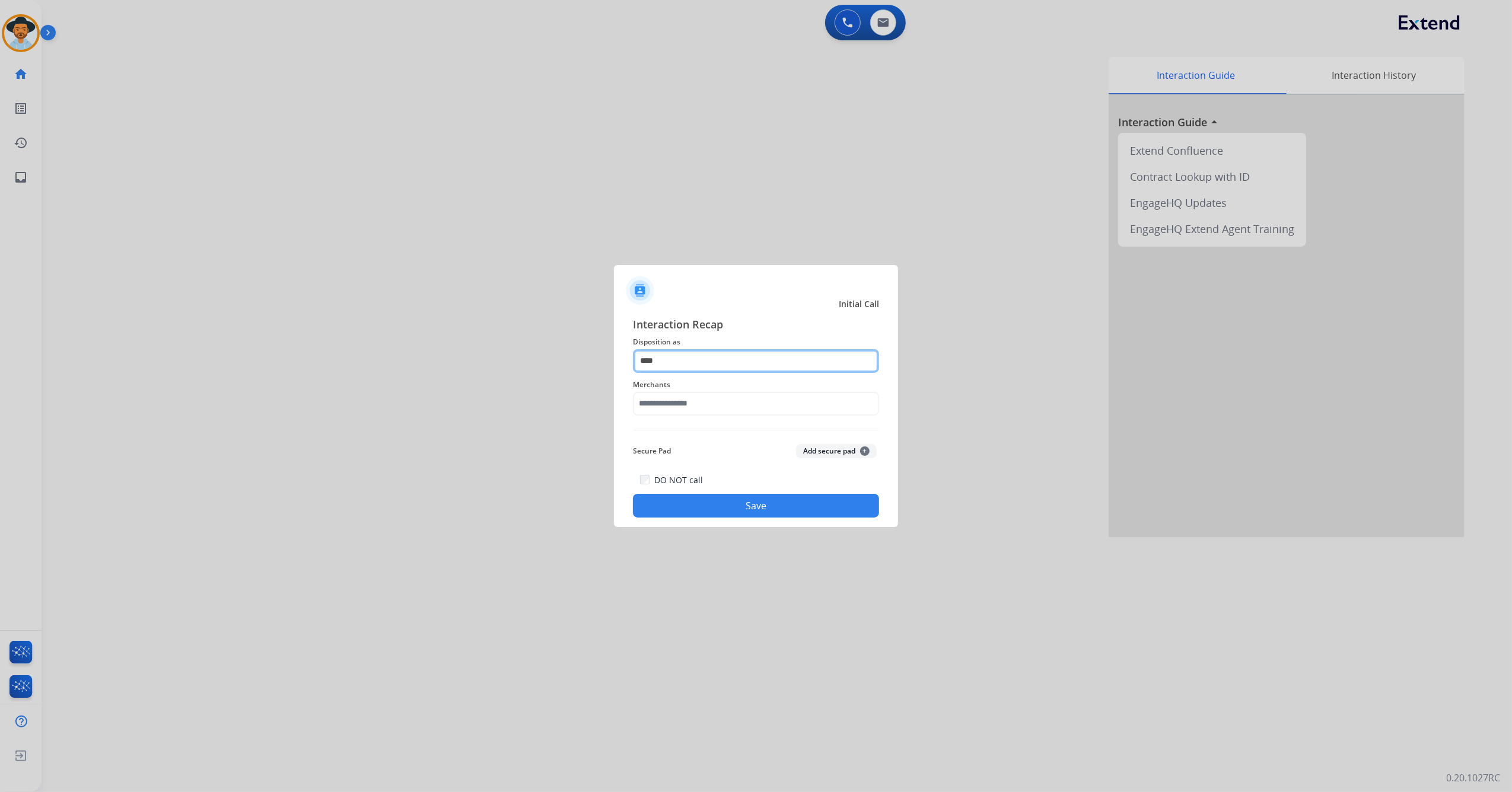
type input "*****"
drag, startPoint x: 714, startPoint y: 359, endPoint x: 617, endPoint y: 368, distance: 97.4
click at [619, 367] on div "Interaction Recap Disposition as ***** Merchants Secure Pad Add secure pad + DO…" at bounding box center [755, 417] width 284 height 221
type input "*"
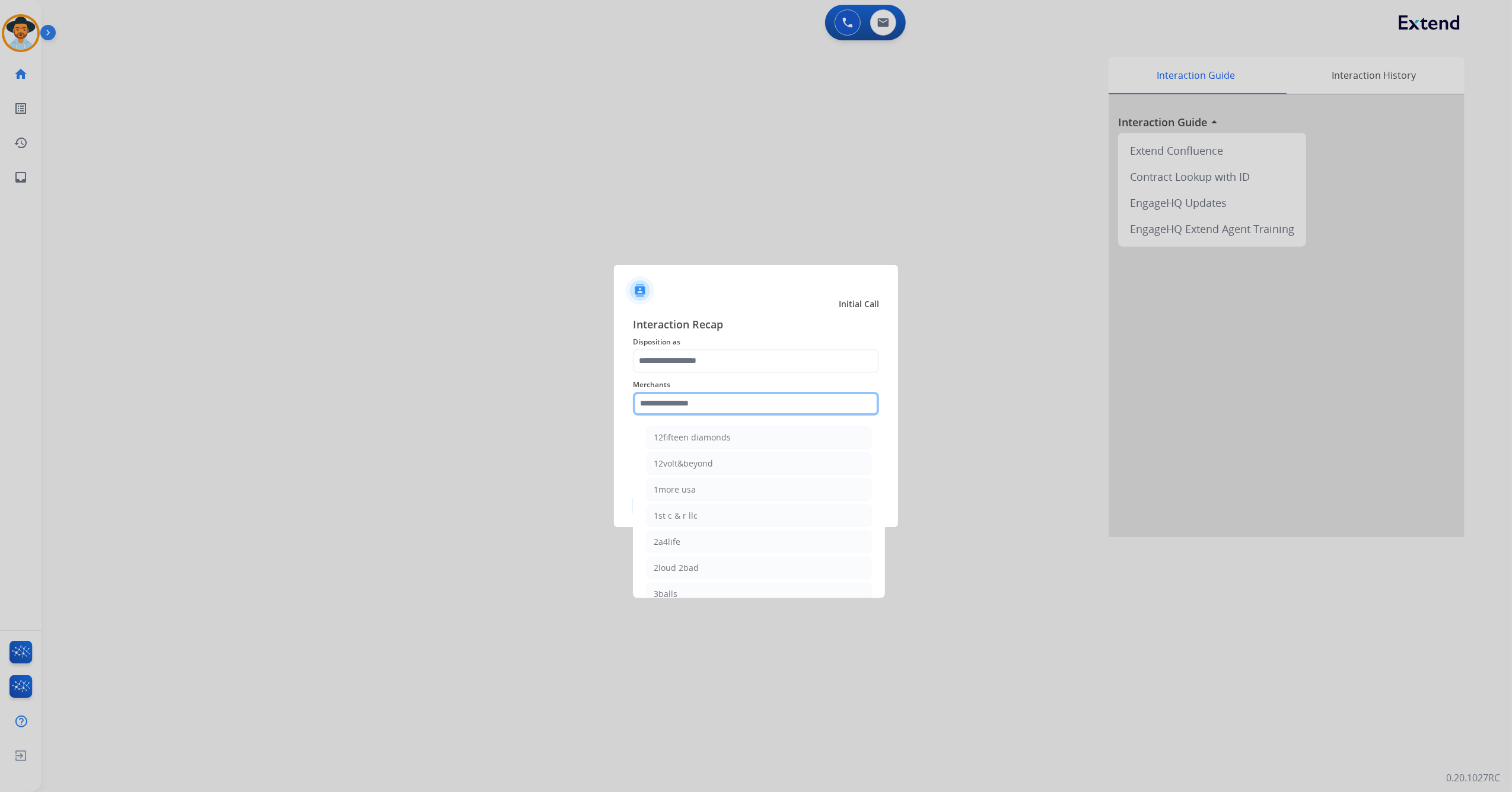
click at [691, 405] on input "text" at bounding box center [756, 404] width 246 height 24
type input "*"
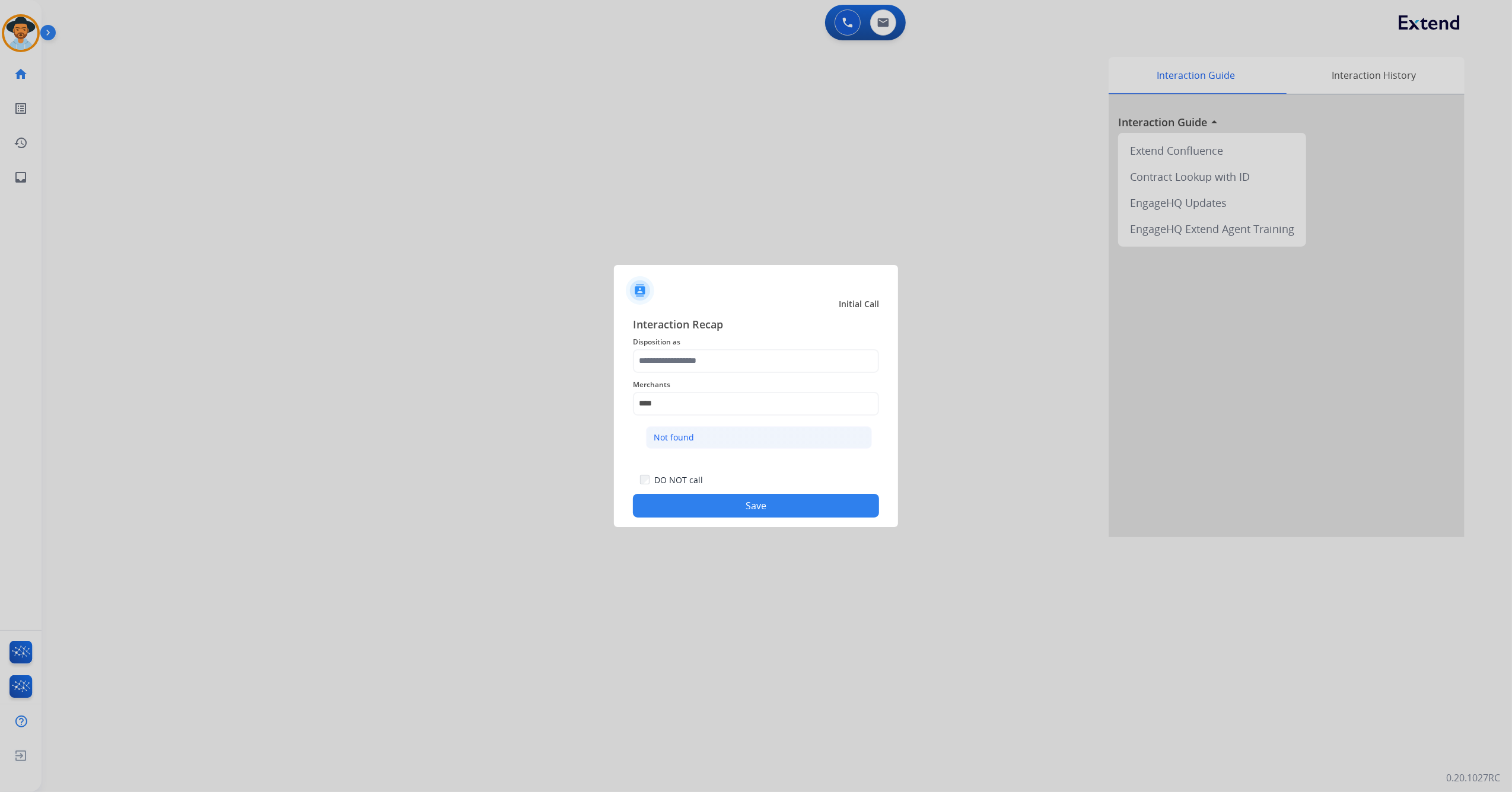
click at [686, 442] on div "Not found" at bounding box center [674, 437] width 41 height 12
type input "*********"
click at [687, 357] on input "text" at bounding box center [756, 361] width 246 height 24
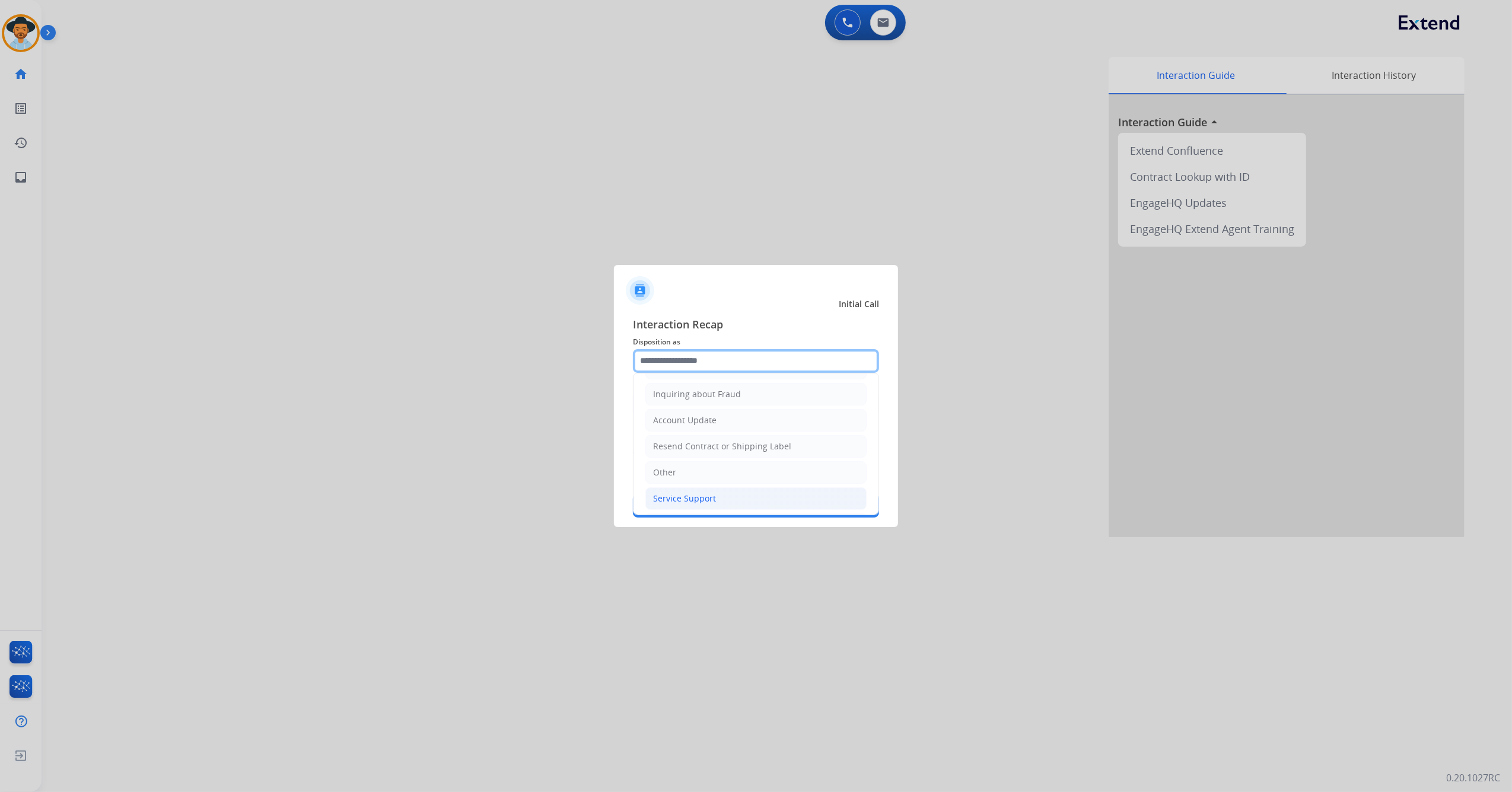
scroll to position [243, 0]
click at [692, 413] on li "Other" at bounding box center [755, 416] width 221 height 22
type input "*****"
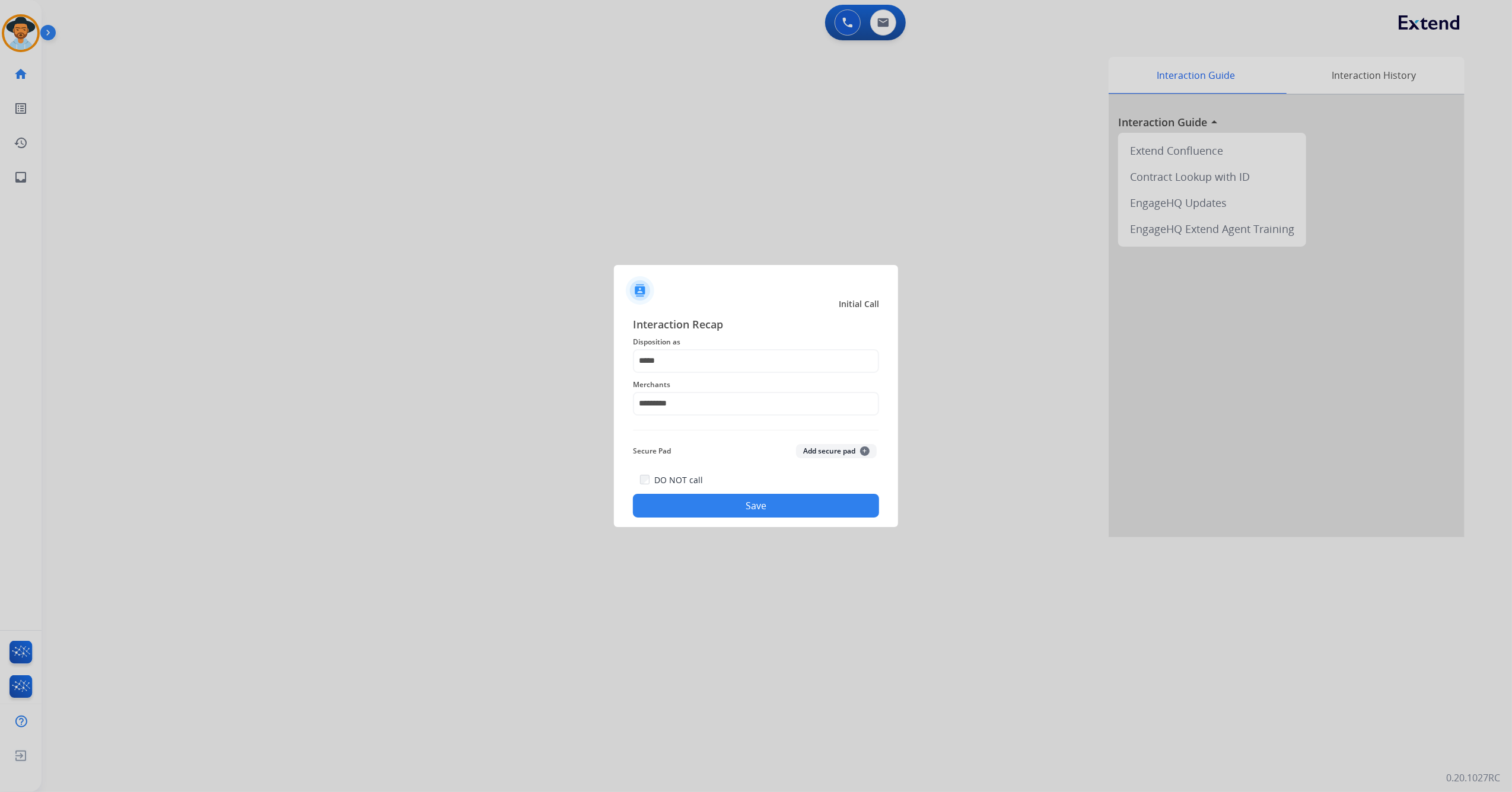
click at [726, 502] on button "Save" at bounding box center [756, 505] width 246 height 24
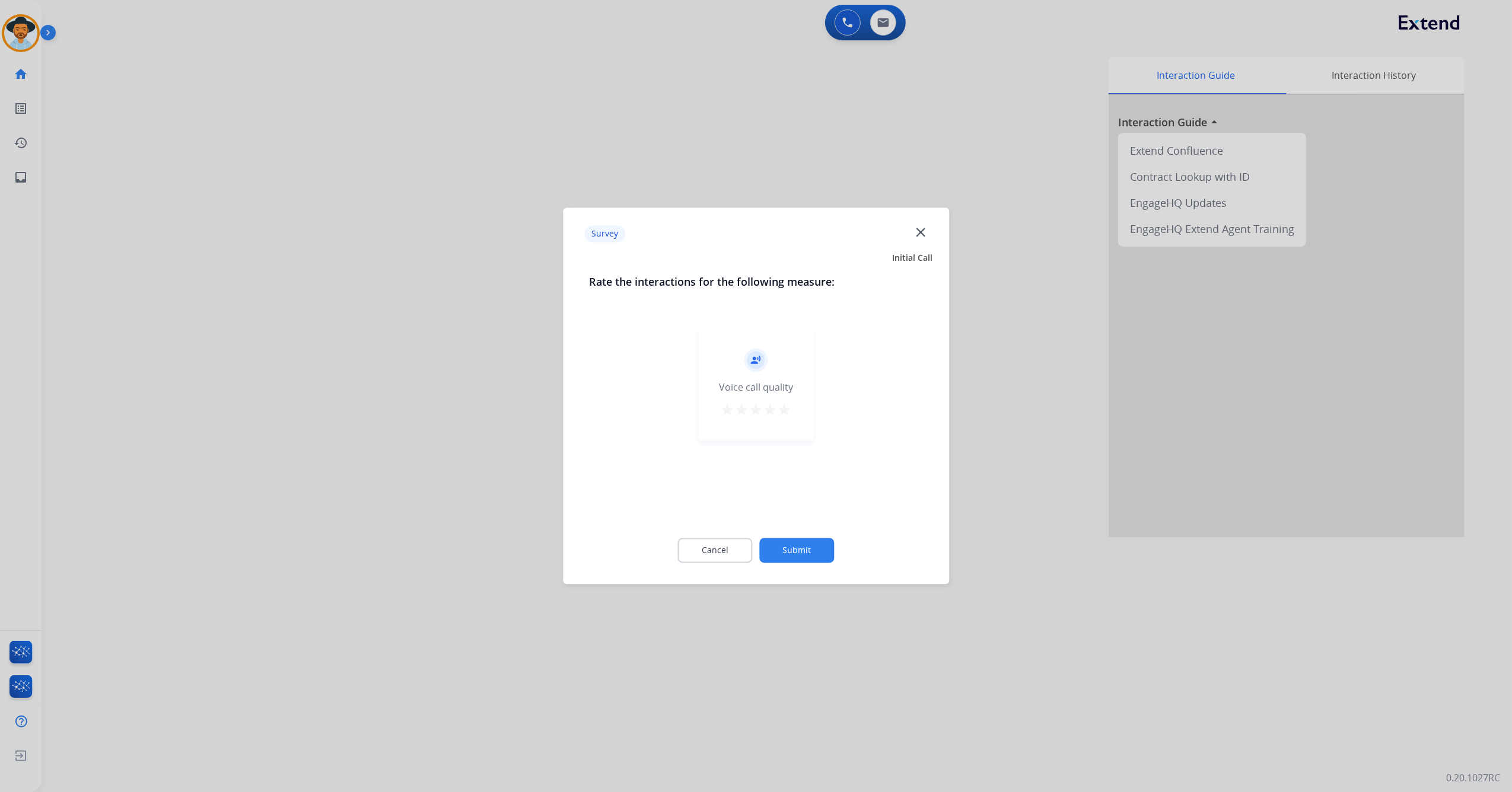
click at [787, 417] on button "star" at bounding box center [785, 411] width 15 height 18
click at [810, 545] on button "Submit" at bounding box center [797, 551] width 74 height 25
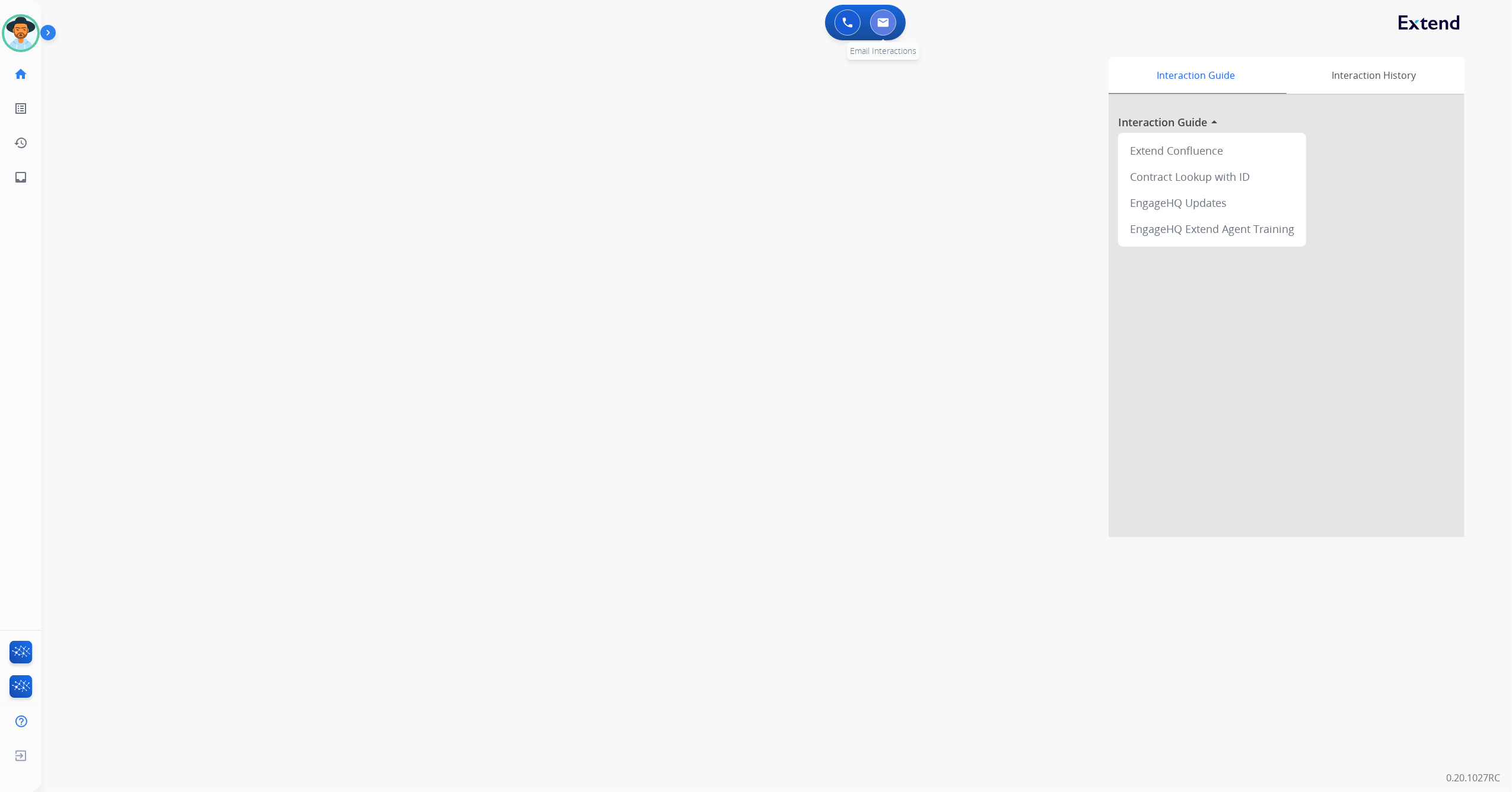
click at [873, 24] on button at bounding box center [883, 22] width 26 height 26
select select "**********"
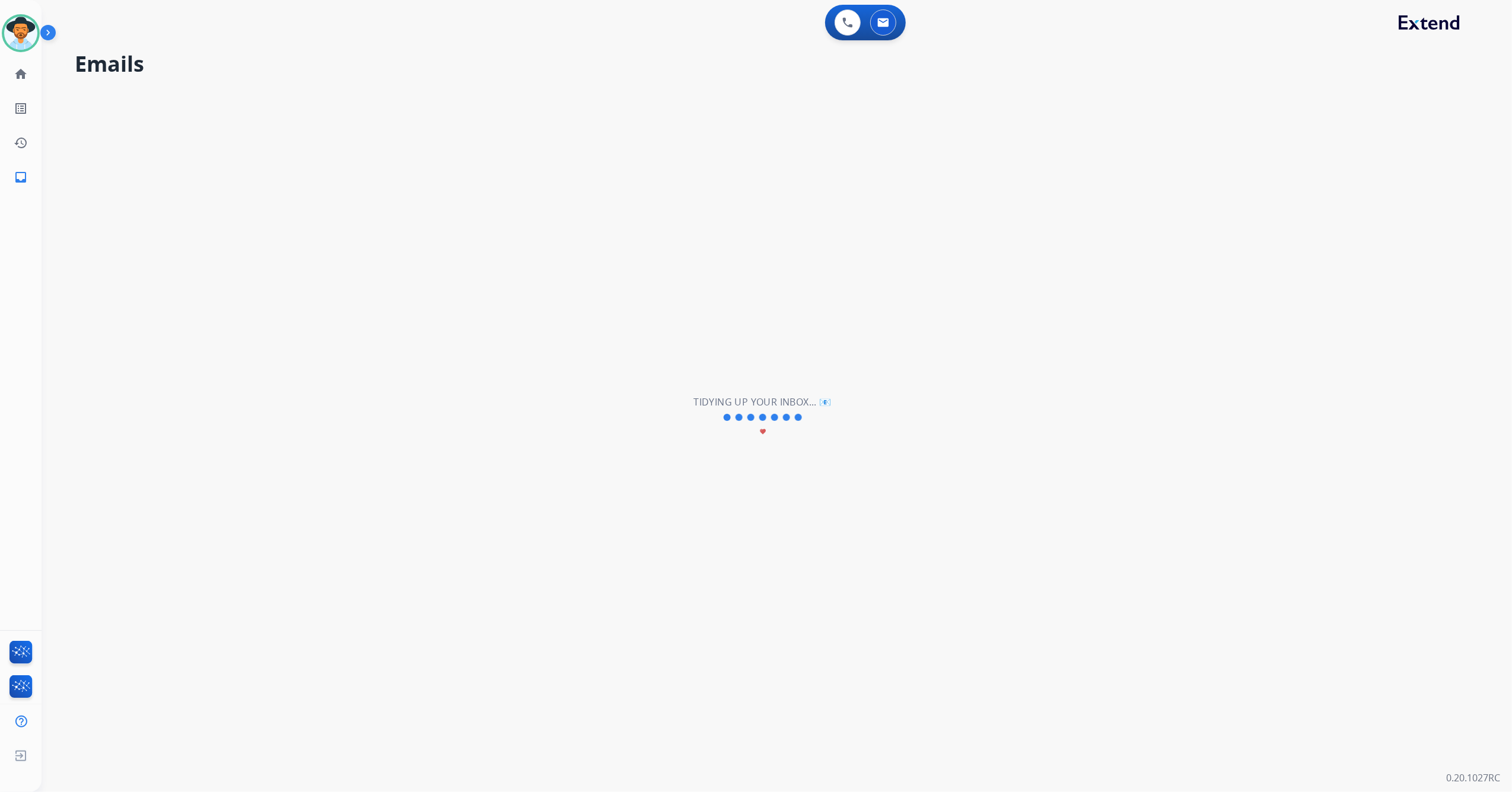
drag, startPoint x: 542, startPoint y: 349, endPoint x: 553, endPoint y: 366, distance: 20.2
click at [524, 266] on div "**********" at bounding box center [763, 417] width 1442 height 750
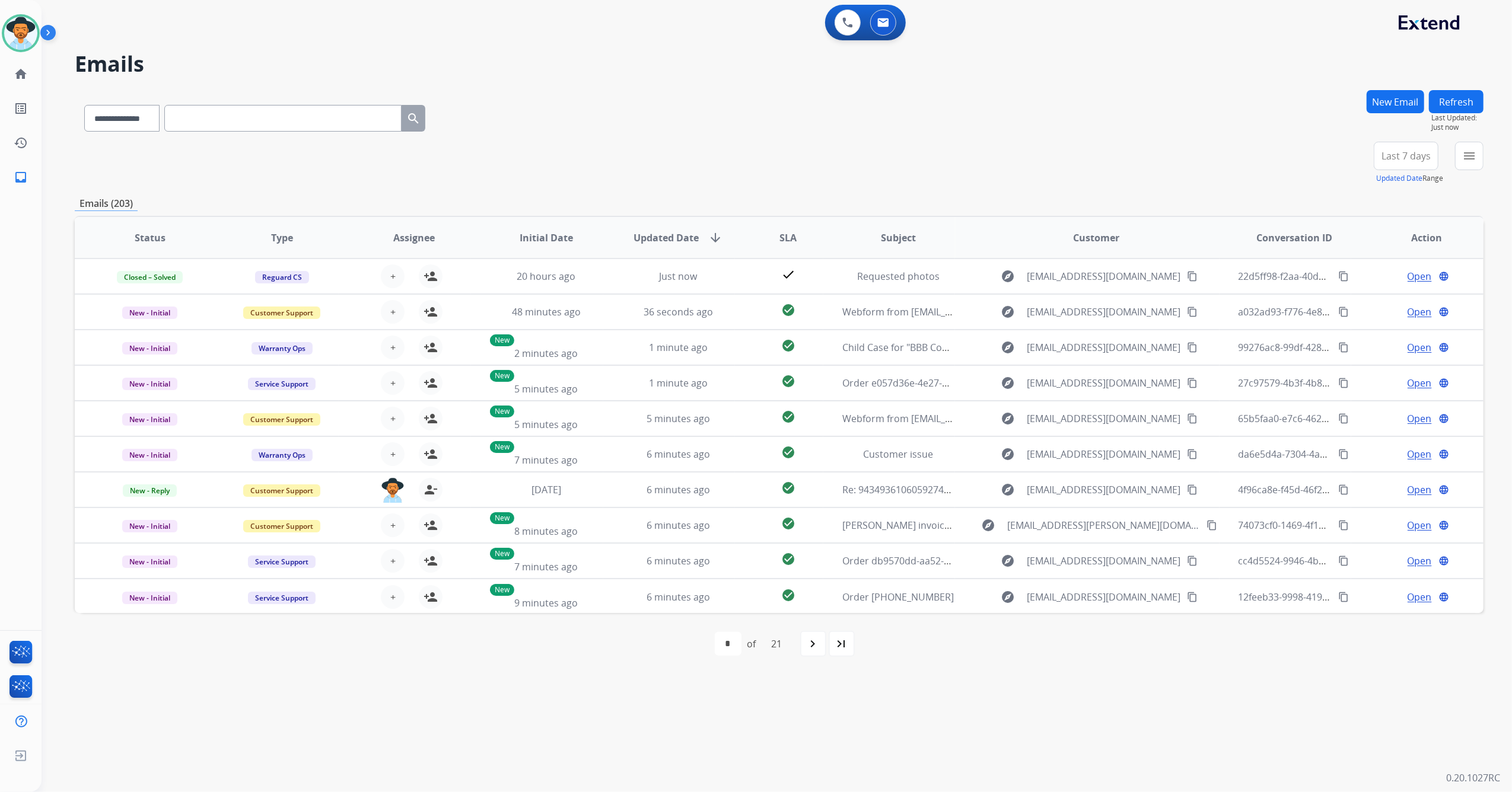
click at [1405, 108] on button "New Email" at bounding box center [1395, 102] width 58 height 23
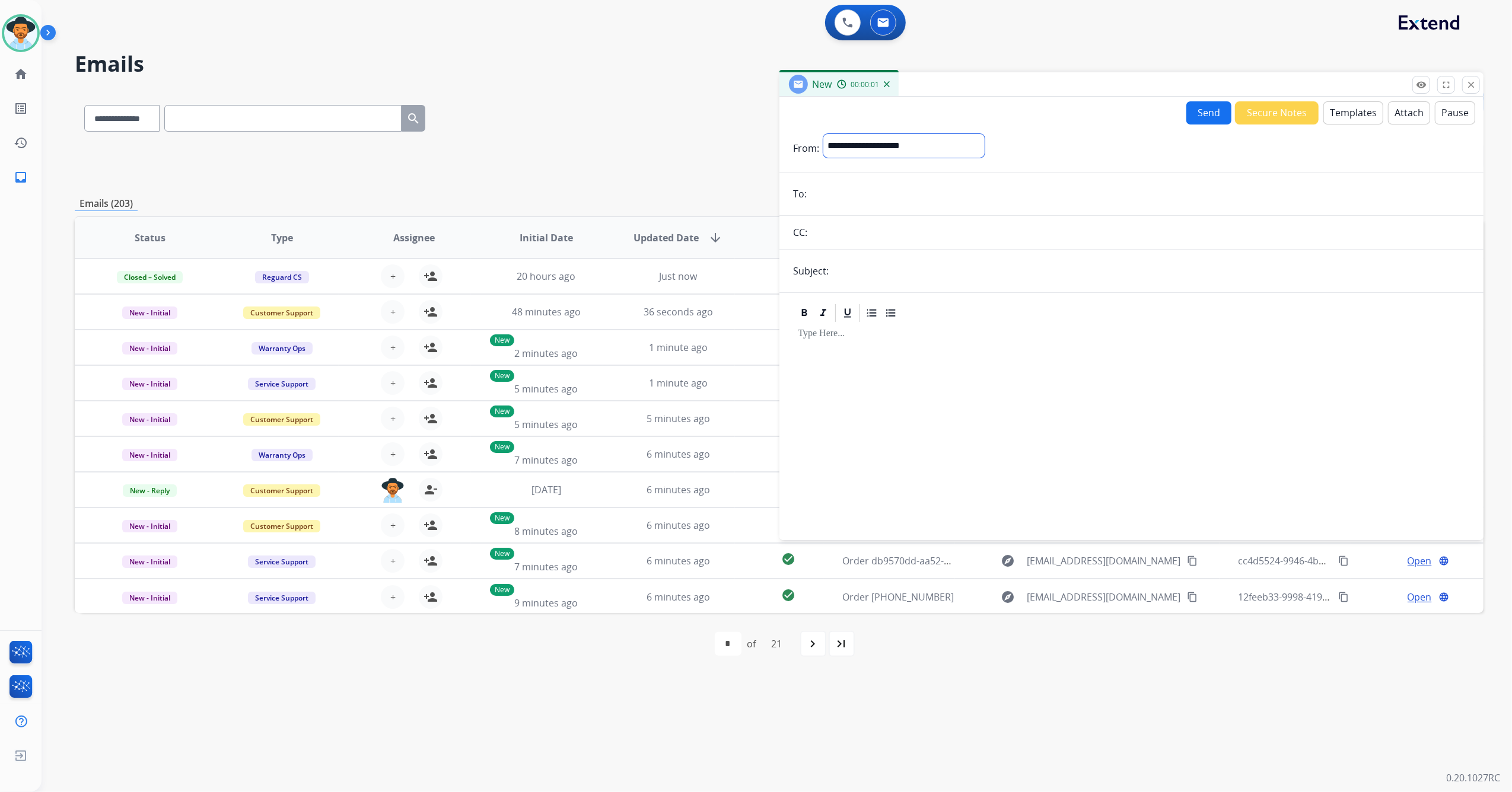
click at [899, 147] on select "**********" at bounding box center [904, 145] width 162 height 24
select select "**********"
click at [823, 134] on select "**********" at bounding box center [904, 145] width 162 height 24
paste input "**********"
type input "**********"
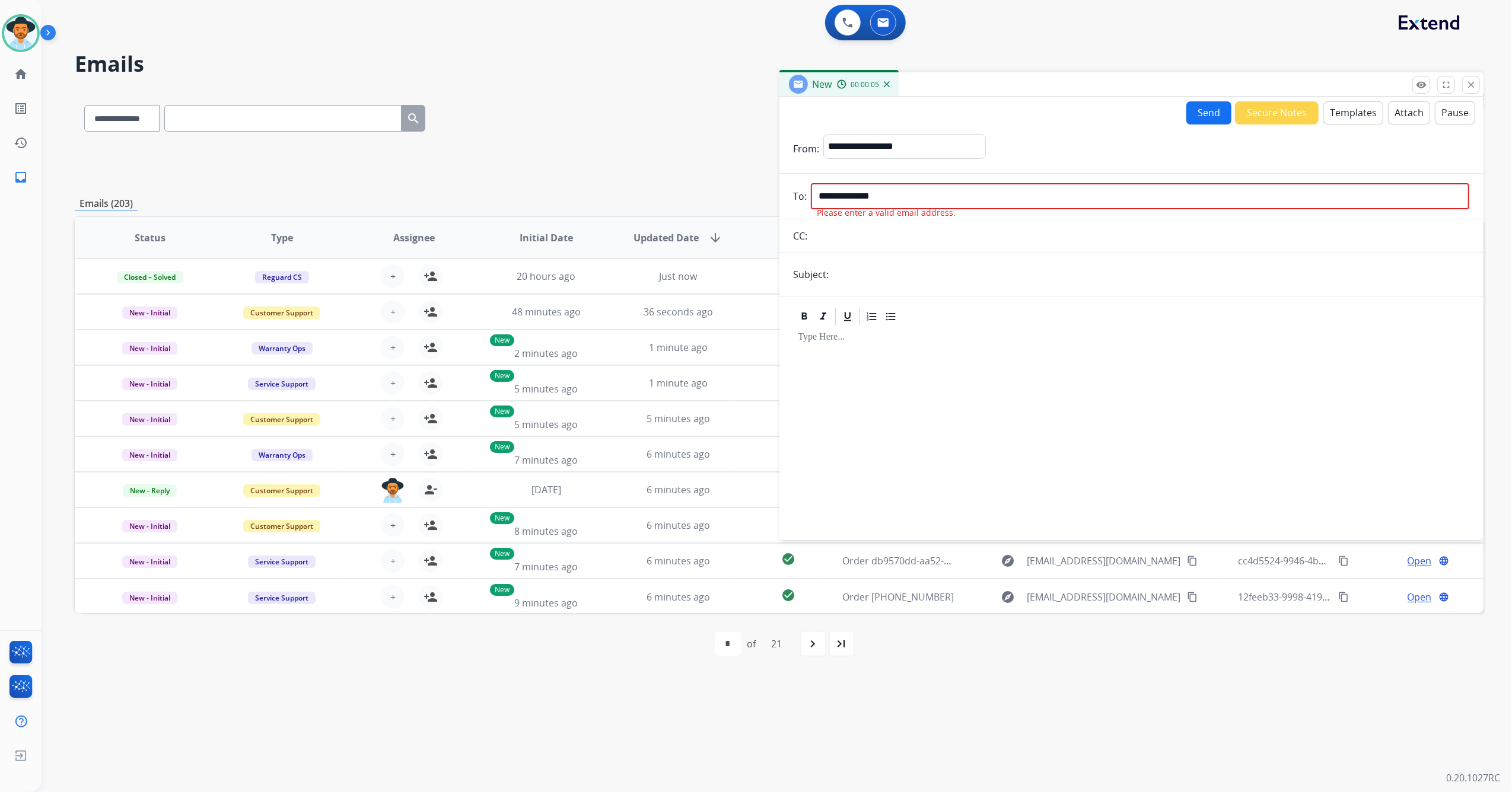
drag, startPoint x: 843, startPoint y: 280, endPoint x: 850, endPoint y: 283, distance: 7.6
click at [843, 280] on input "text" at bounding box center [1151, 274] width 637 height 24
type input "*********"
click at [1349, 120] on button "Templates" at bounding box center [1353, 113] width 60 height 23
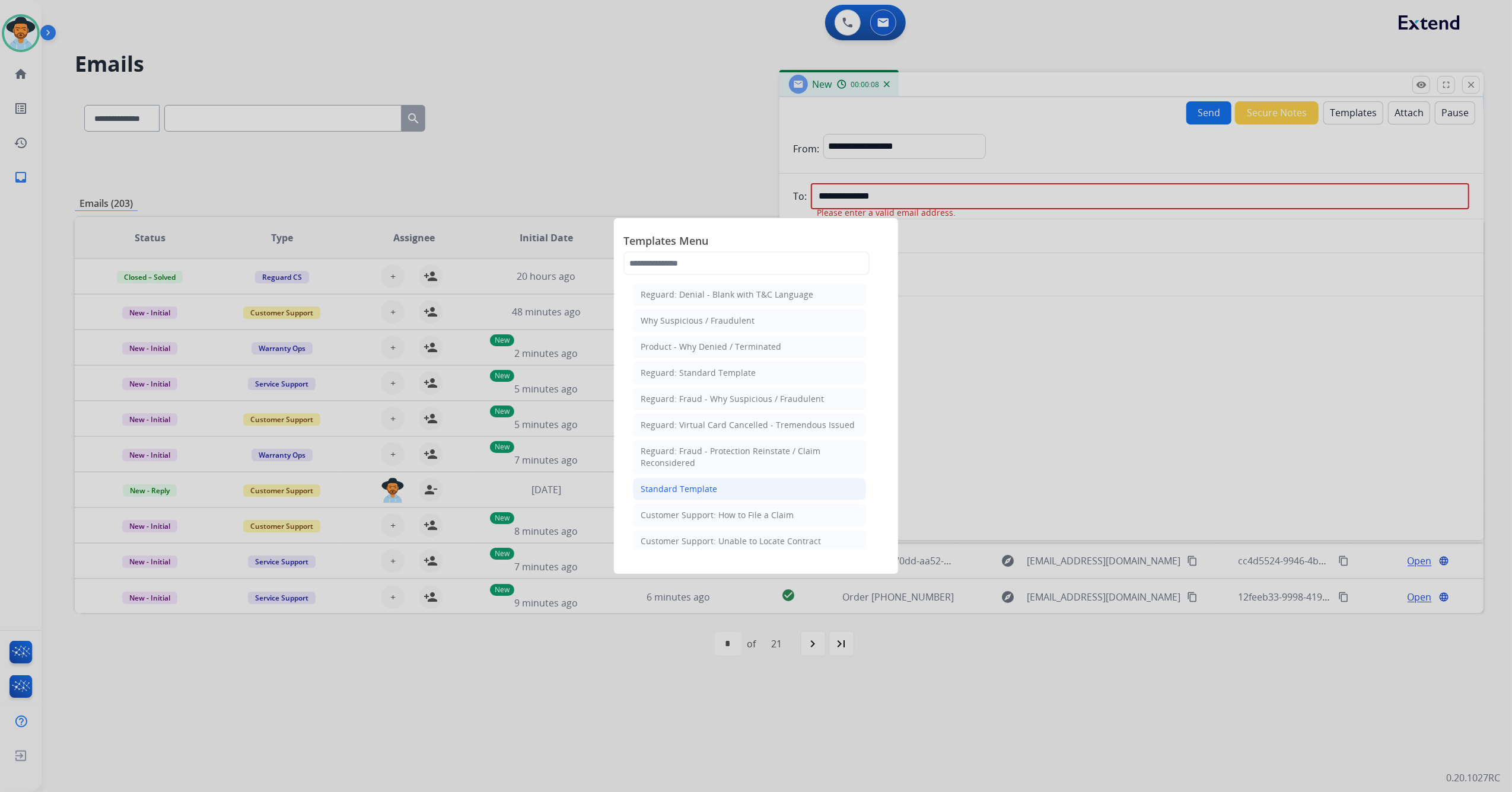
click at [669, 500] on li "Standard Template" at bounding box center [749, 489] width 233 height 22
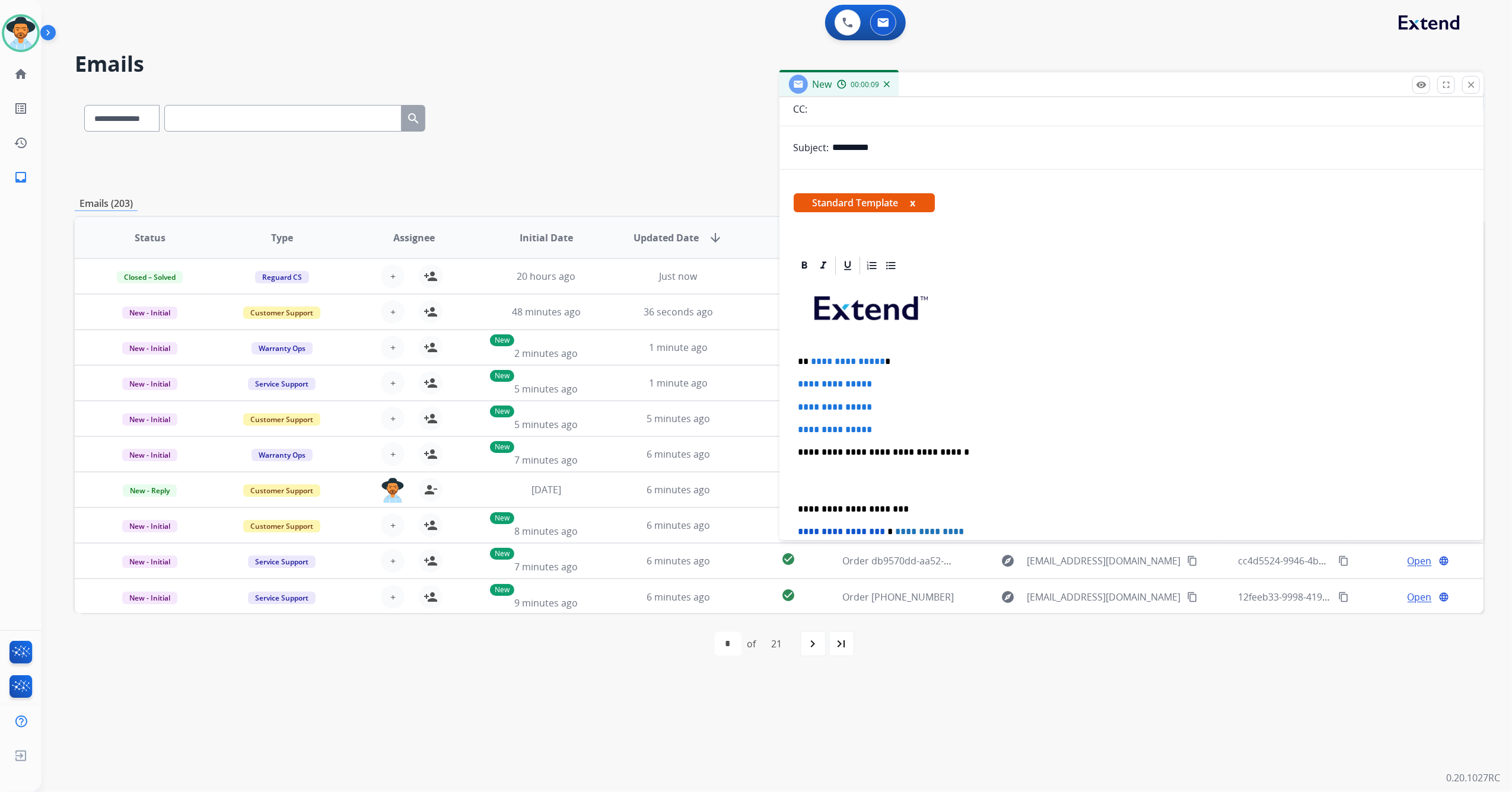
scroll to position [158, 0]
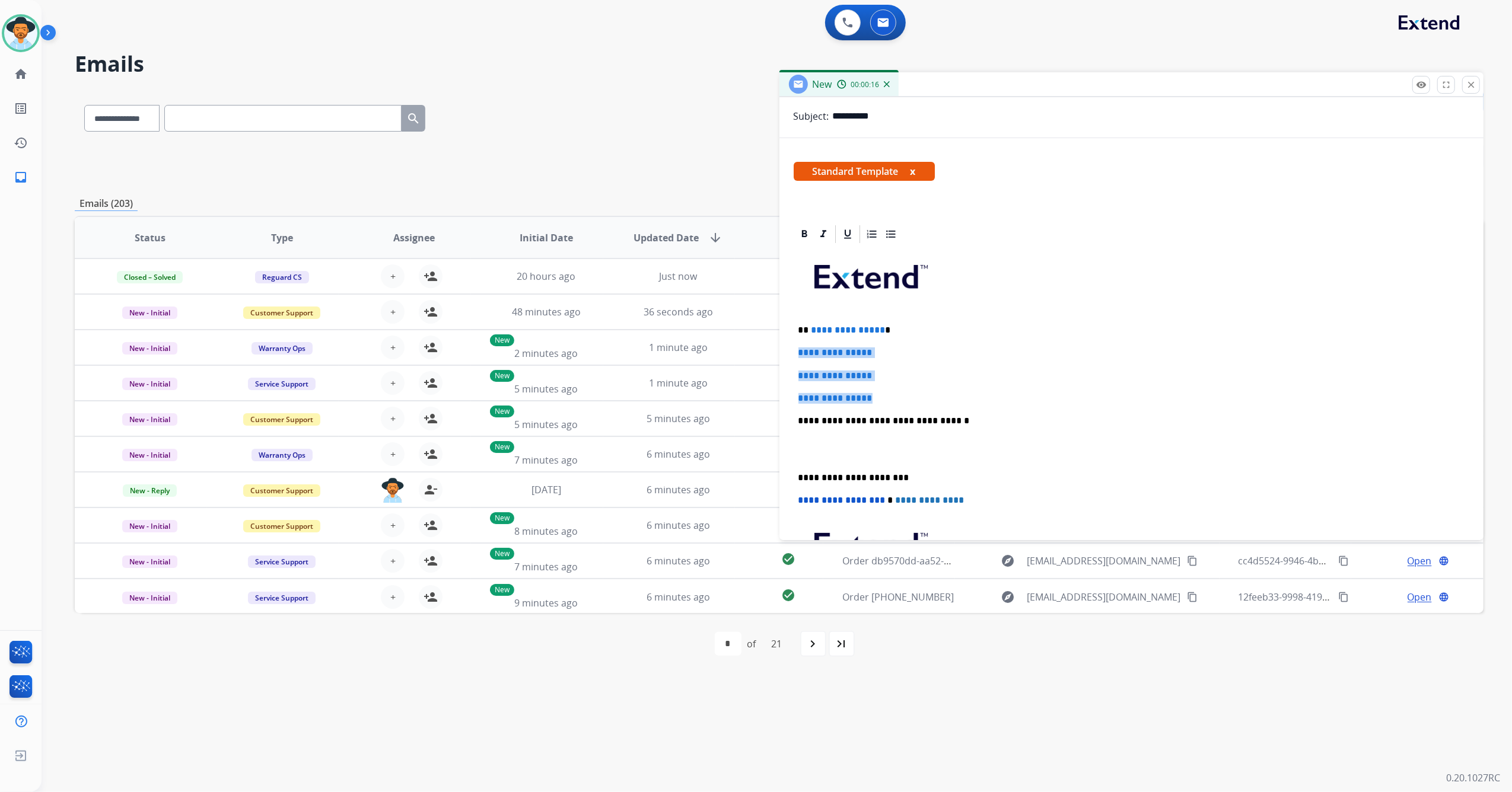
drag, startPoint x: 886, startPoint y: 401, endPoint x: 798, endPoint y: 339, distance: 107.6
click at [798, 339] on div "**********" at bounding box center [1131, 449] width 676 height 408
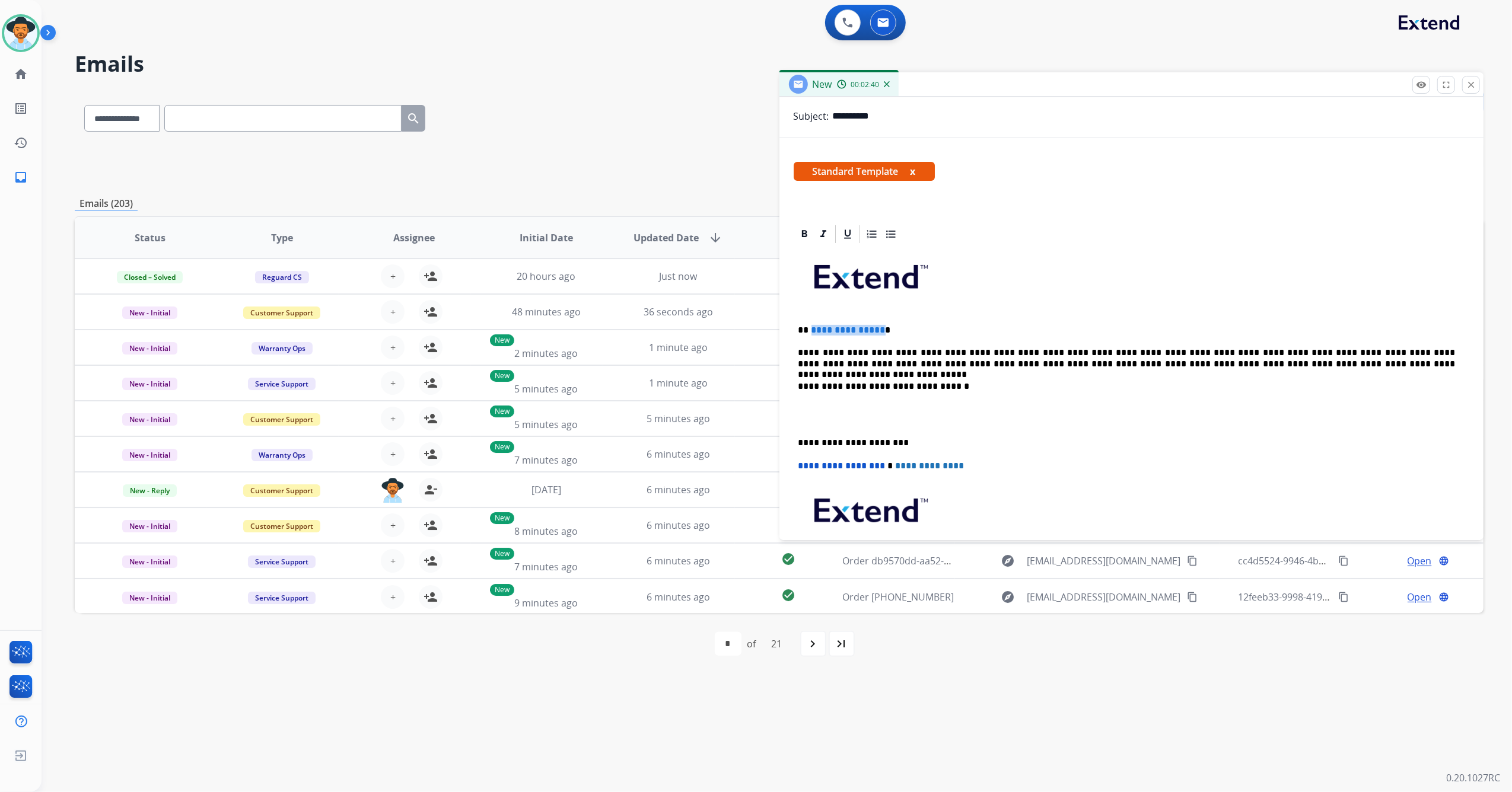
drag, startPoint x: 878, startPoint y: 326, endPoint x: 850, endPoint y: 324, distance: 28.1
click at [811, 335] on p "**********" at bounding box center [1127, 330] width 657 height 11
click at [1141, 349] on p "**********" at bounding box center [1127, 358] width 657 height 22
click at [1178, 352] on p "**********" at bounding box center [1127, 358] width 657 height 22
click at [1298, 361] on p "**********" at bounding box center [1127, 358] width 657 height 22
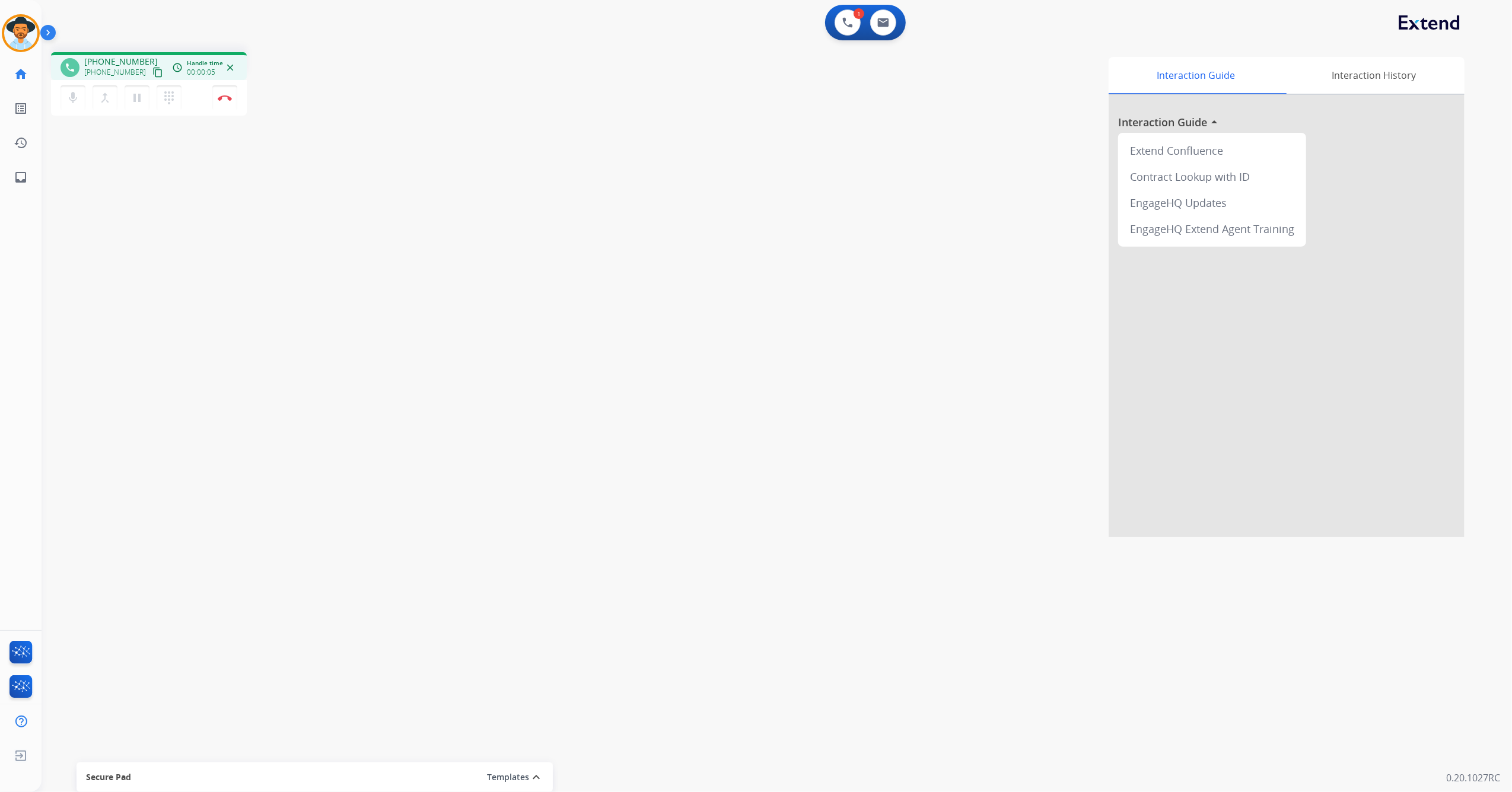
click at [153, 71] on mat-icon "content_copy" at bounding box center [158, 73] width 11 height 11
click at [222, 93] on button "Disconnect" at bounding box center [225, 97] width 25 height 25
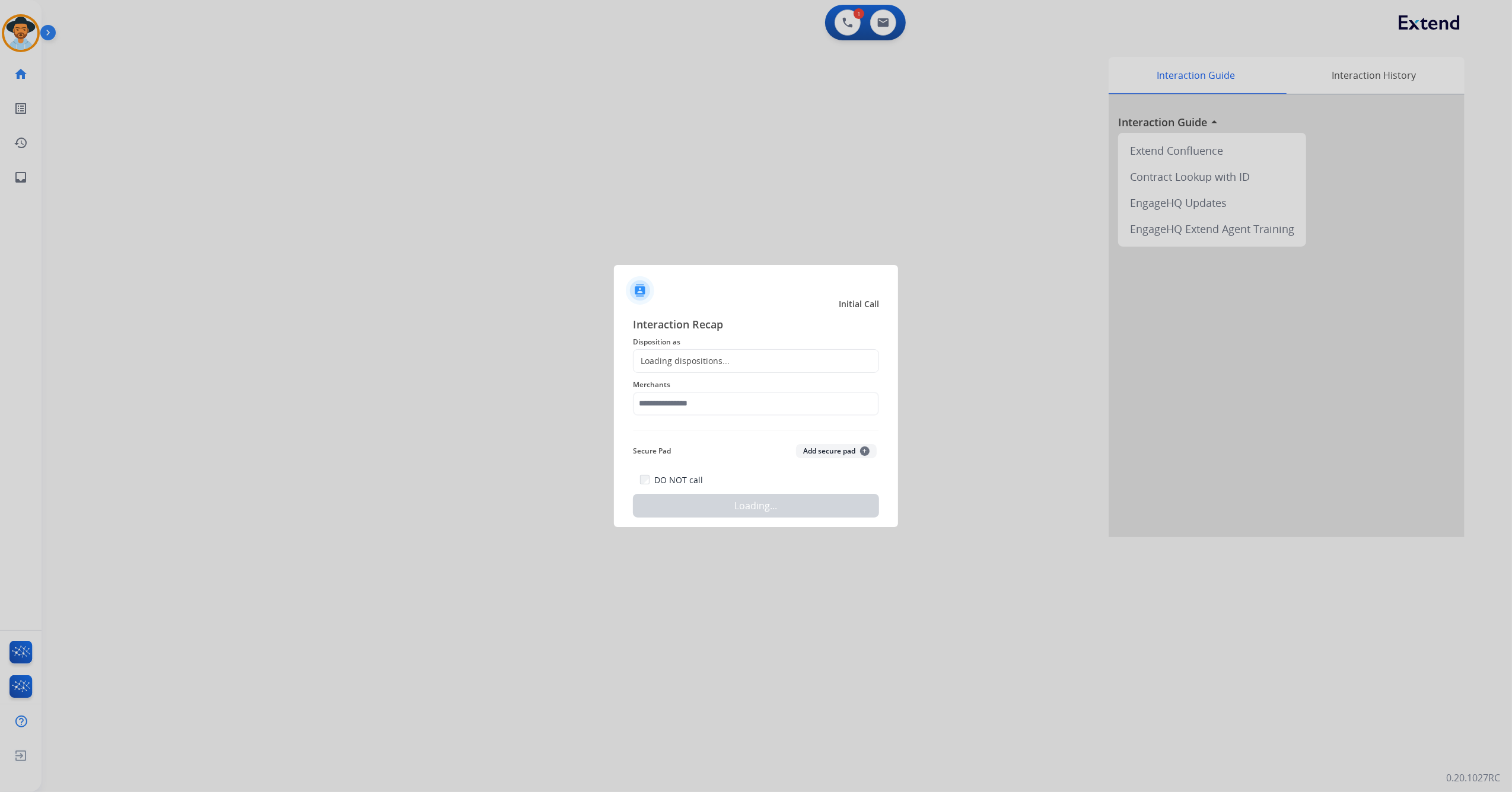
click at [759, 359] on div "Loading dispositions..." at bounding box center [756, 361] width 246 height 24
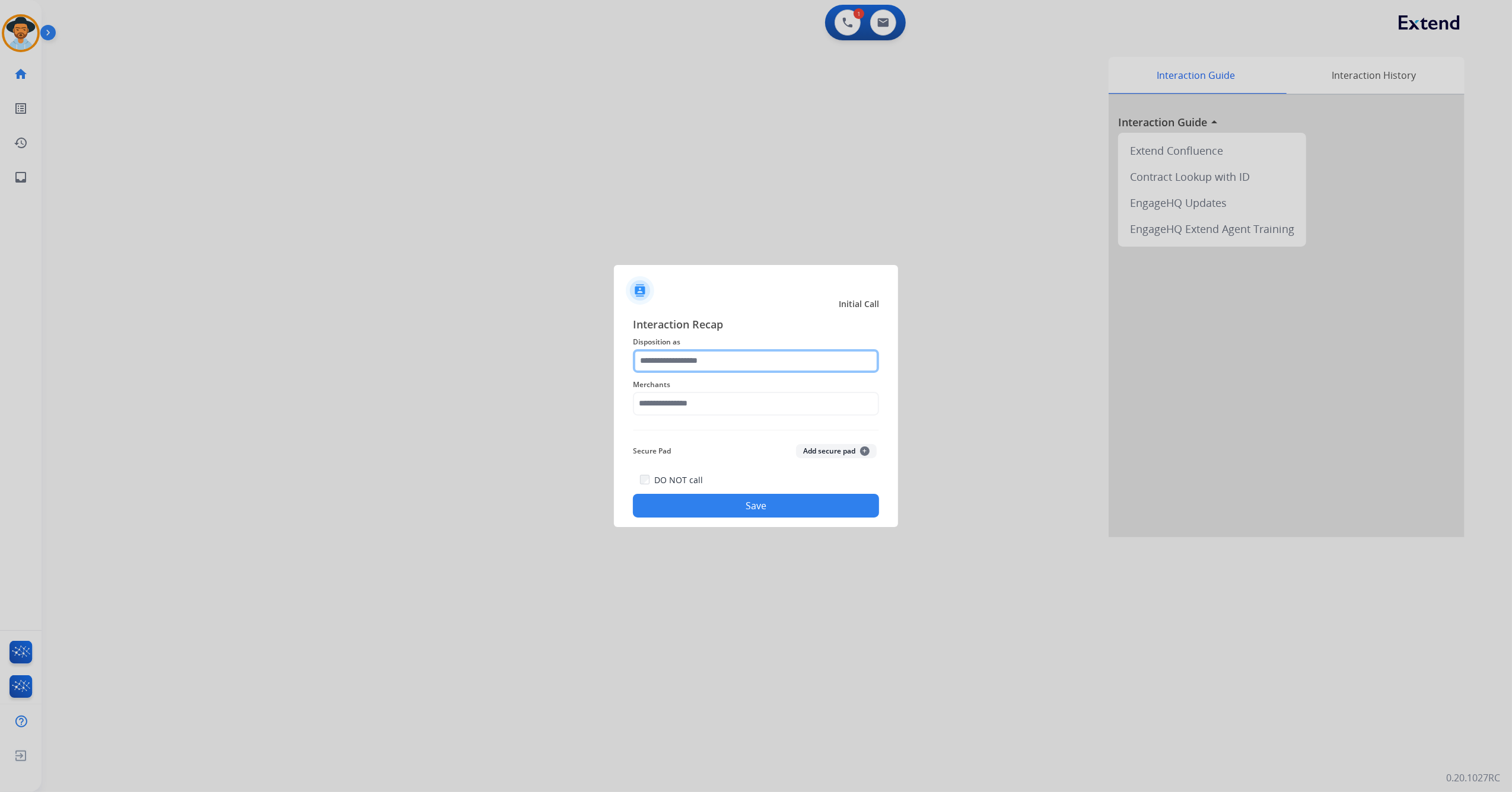
click at [748, 363] on input "text" at bounding box center [756, 361] width 246 height 24
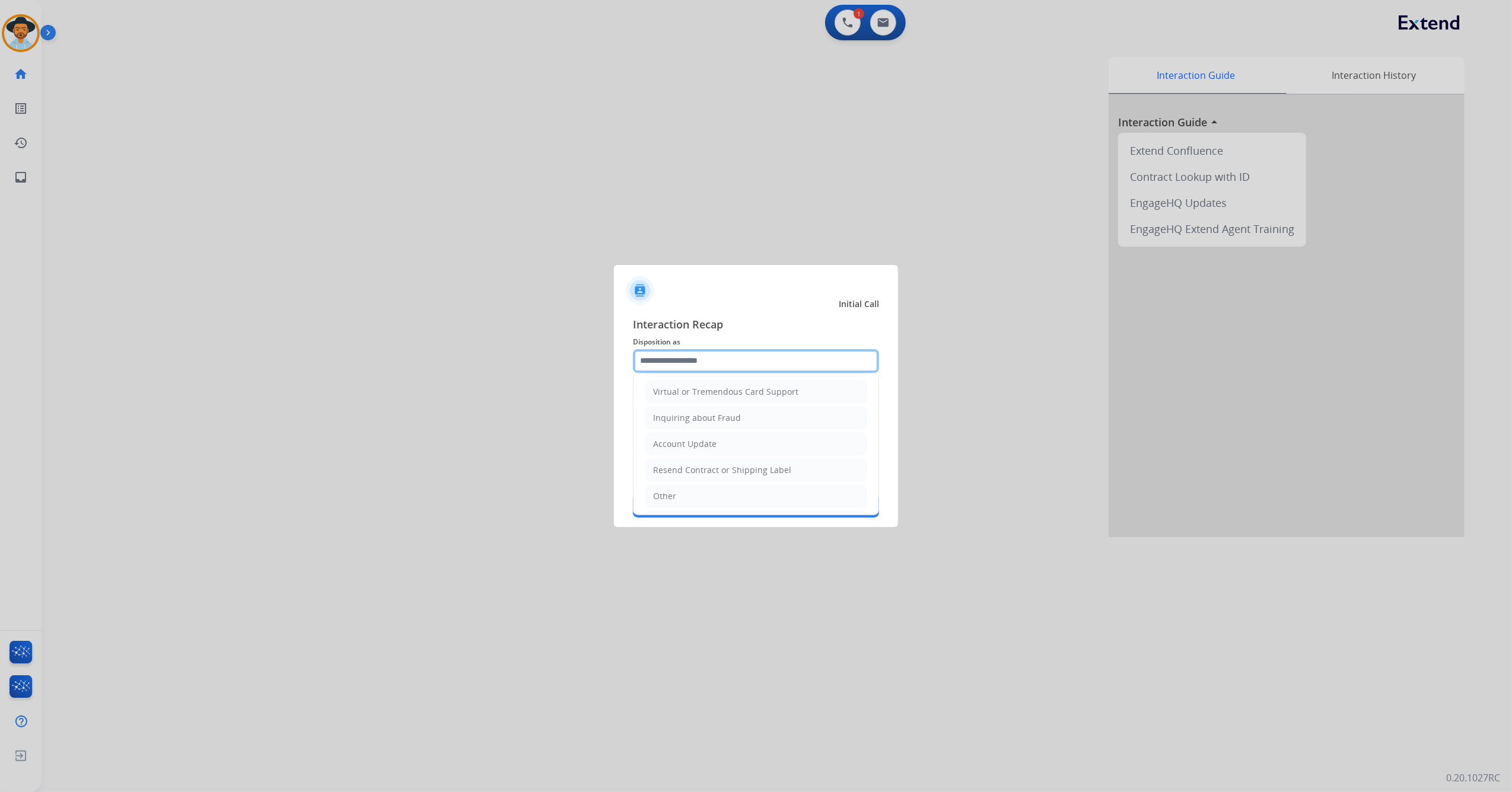
scroll to position [79, 0]
click at [708, 421] on li "File a Claim" at bounding box center [755, 418] width 221 height 22
type input "**********"
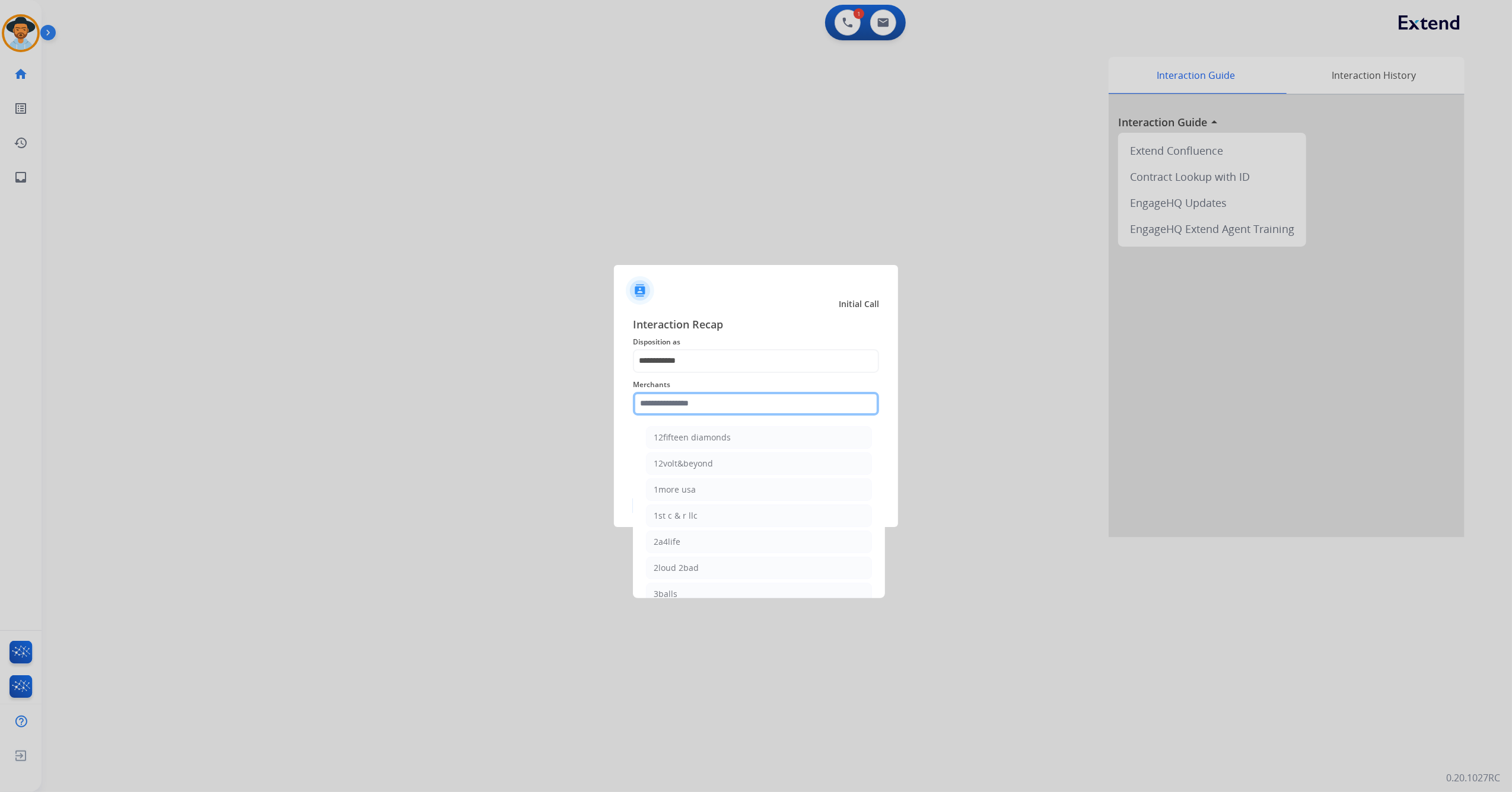
click at [715, 405] on input "text" at bounding box center [756, 404] width 246 height 24
click at [707, 409] on input "text" at bounding box center [756, 404] width 246 height 24
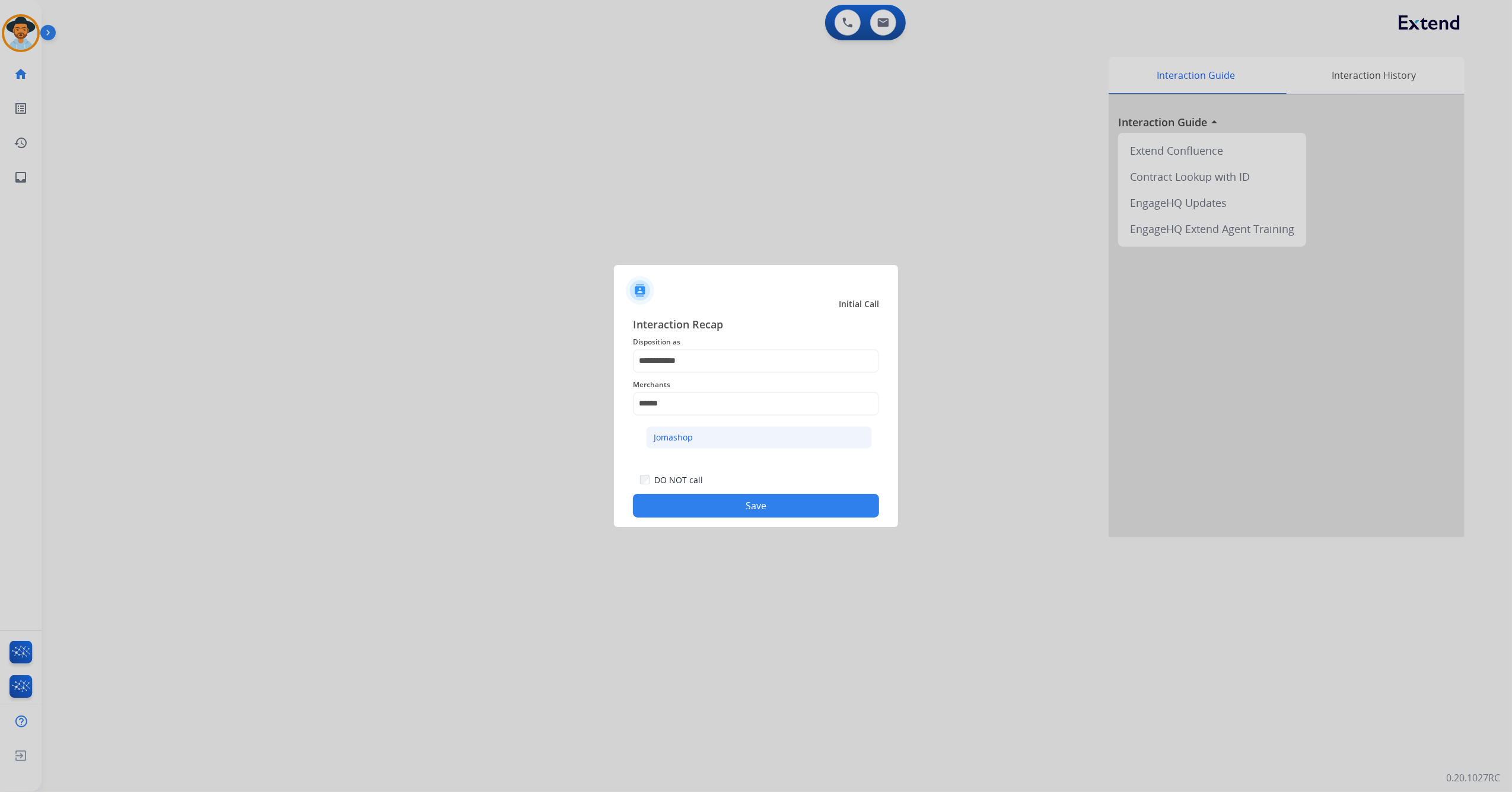
click at [692, 439] on li "Jomashop" at bounding box center [758, 437] width 226 height 22
type input "********"
click at [698, 505] on button "Save" at bounding box center [756, 505] width 246 height 24
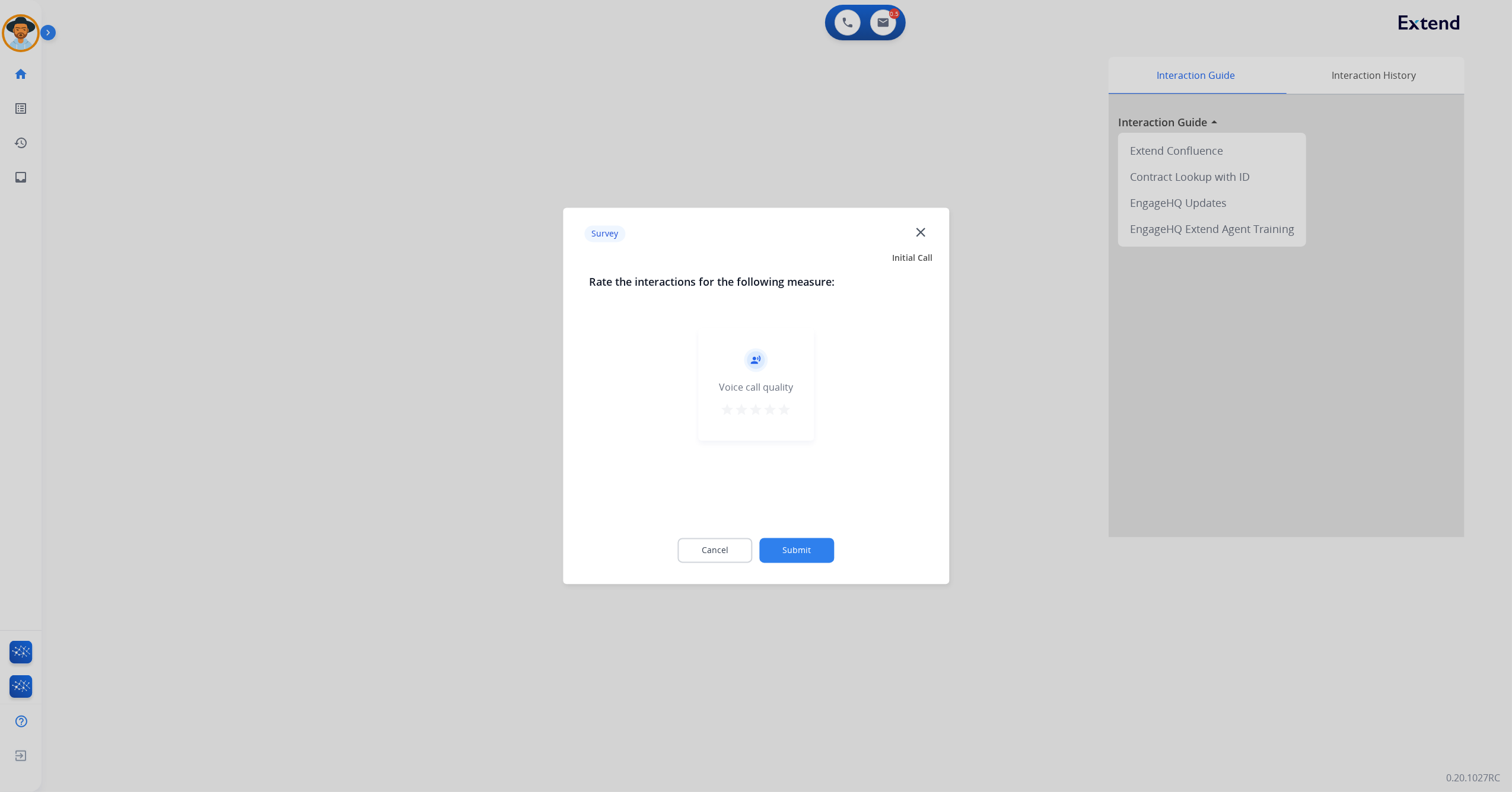
drag, startPoint x: 785, startPoint y: 403, endPoint x: 789, endPoint y: 408, distance: 6.4
click at [787, 404] on mat-icon "star" at bounding box center [785, 410] width 15 height 15
click at [812, 557] on button "Submit" at bounding box center [797, 551] width 74 height 25
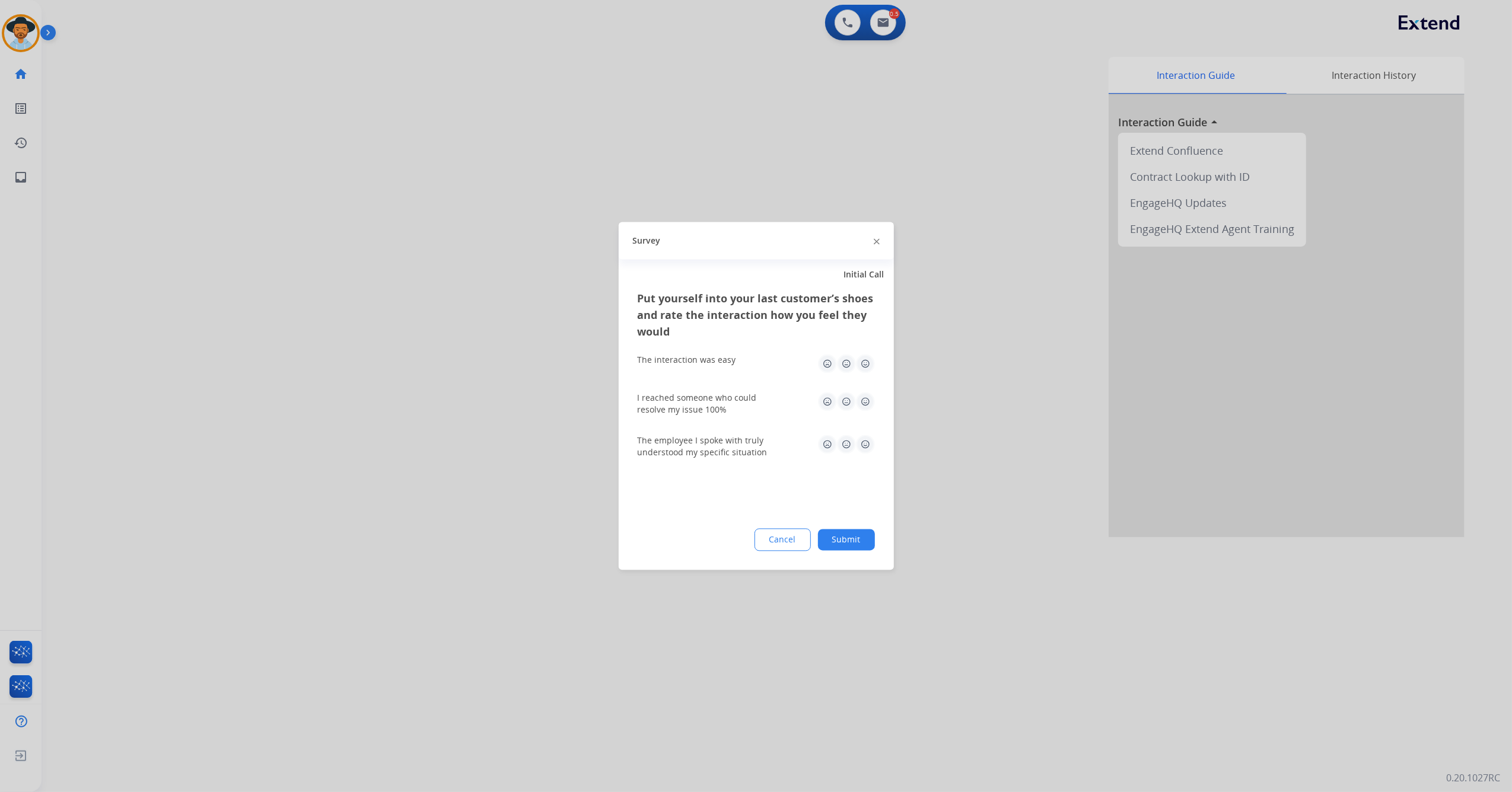
click at [869, 359] on img at bounding box center [865, 364] width 19 height 19
drag, startPoint x: 869, startPoint y: 401, endPoint x: 869, endPoint y: 445, distance: 44.0
click at [869, 401] on img at bounding box center [865, 402] width 19 height 19
click at [867, 456] on div "The employee I spoke with truly understood my specific situation" at bounding box center [756, 447] width 237 height 24
drag, startPoint x: 865, startPoint y: 444, endPoint x: 867, endPoint y: 460, distance: 16.1
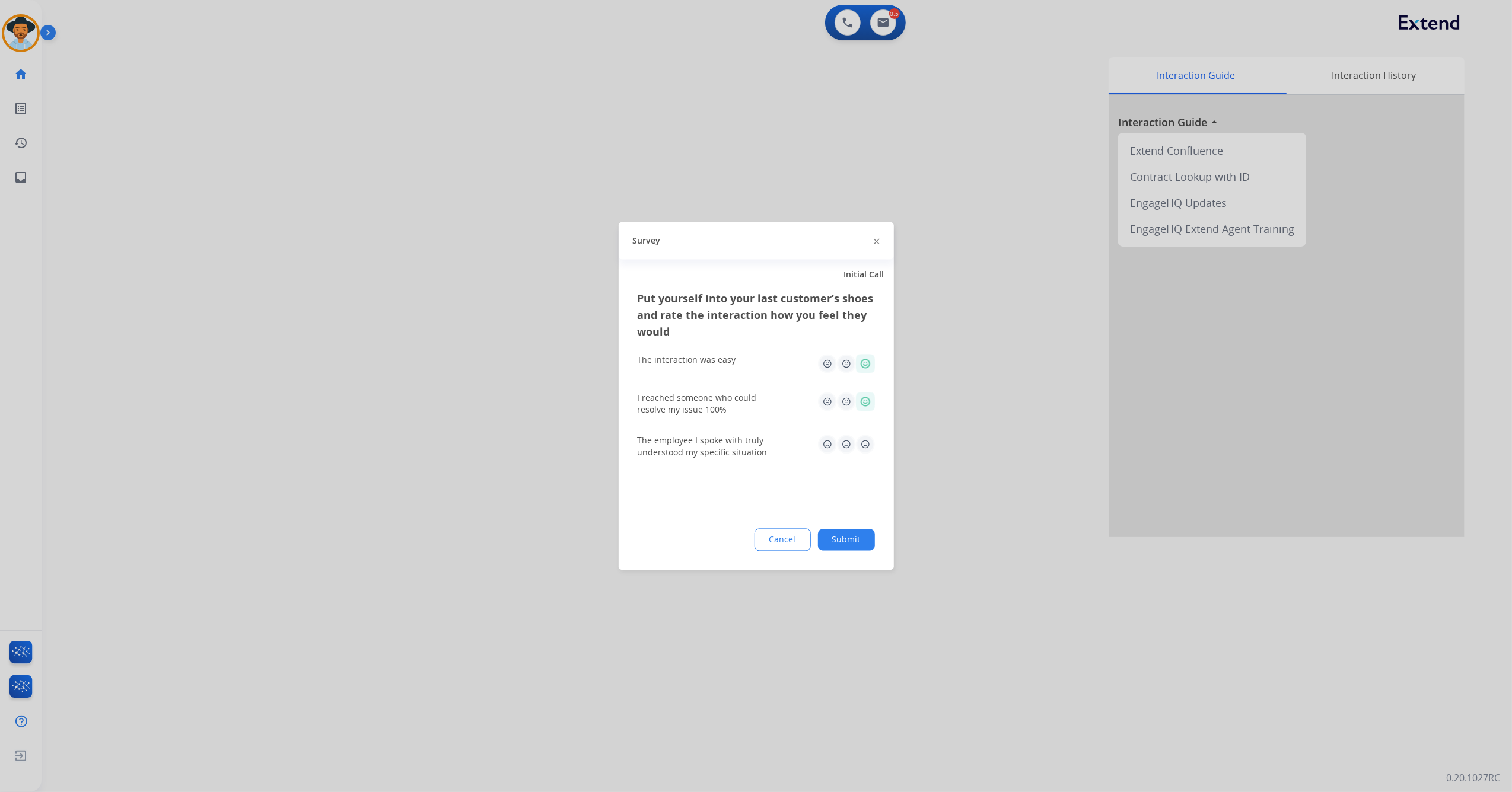
click at [865, 445] on img at bounding box center [865, 444] width 19 height 19
click at [850, 529] on div "Cancel Submit" at bounding box center [756, 540] width 237 height 22
click at [850, 540] on button "Submit" at bounding box center [846, 540] width 57 height 21
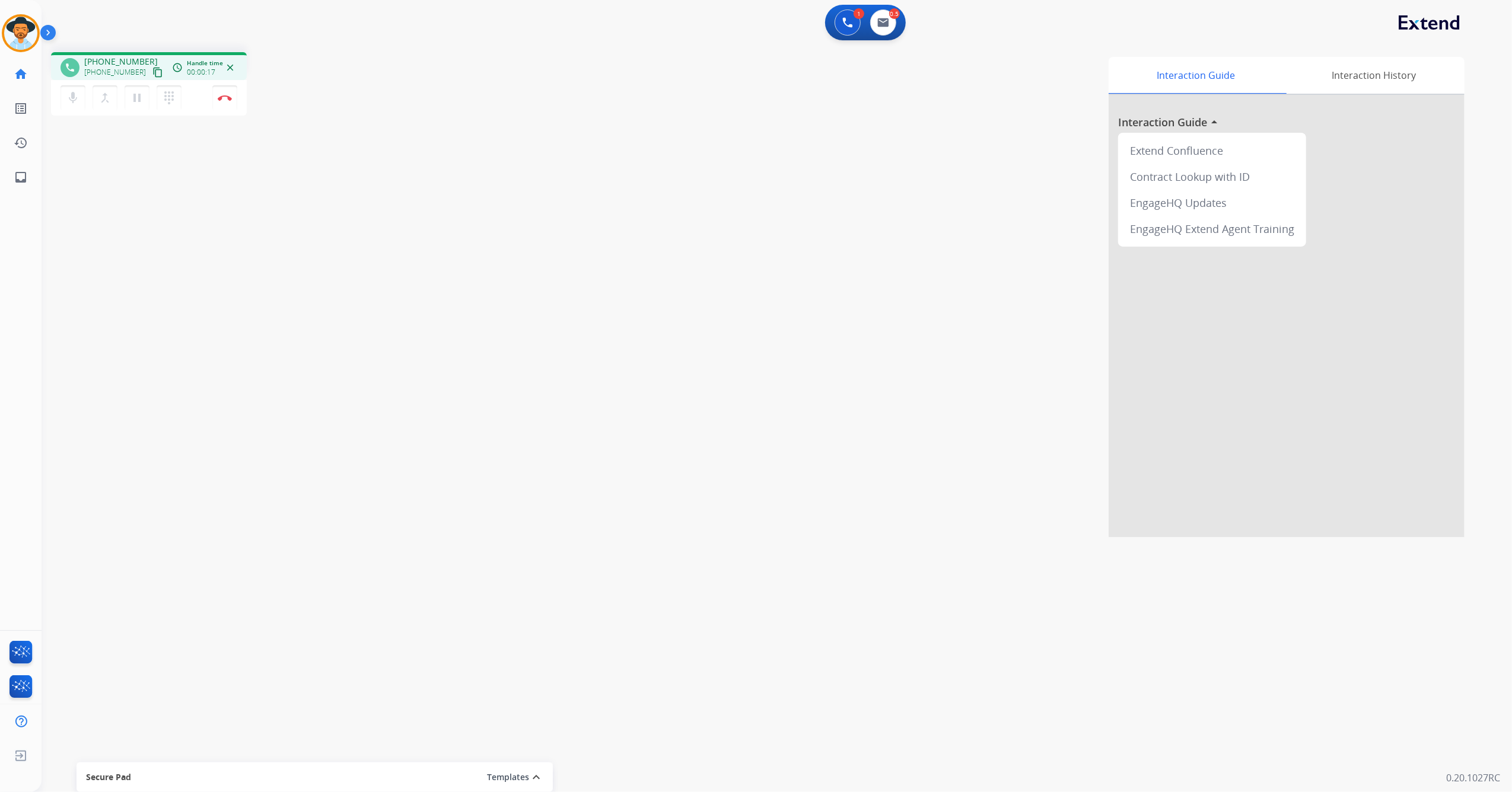
click at [153, 71] on mat-icon "content_copy" at bounding box center [158, 73] width 11 height 11
click at [228, 100] on img at bounding box center [225, 98] width 15 height 6
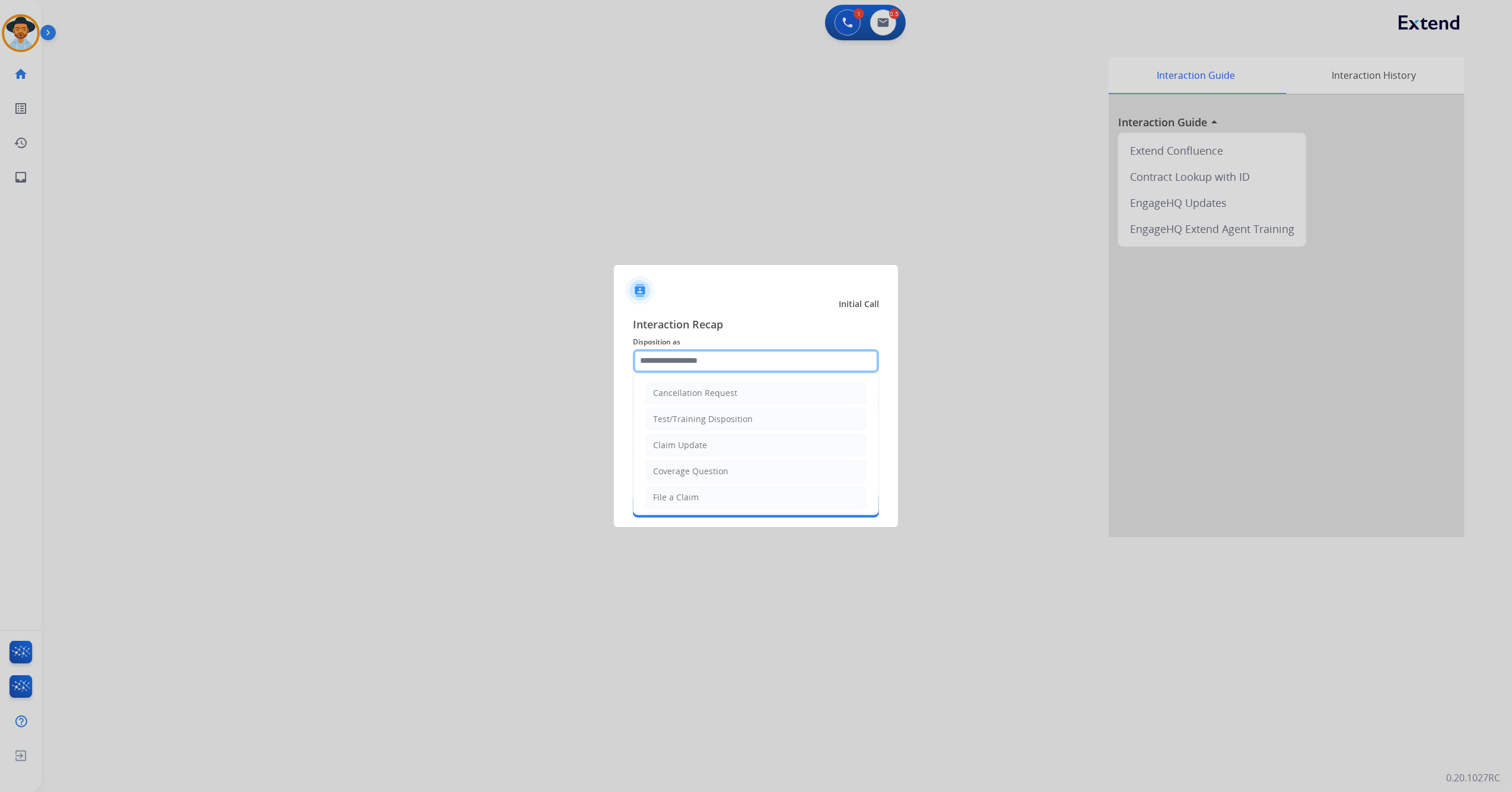
click at [749, 368] on input "text" at bounding box center [756, 361] width 246 height 24
click at [738, 461] on li "Other" at bounding box center [755, 468] width 221 height 22
type input "*****"
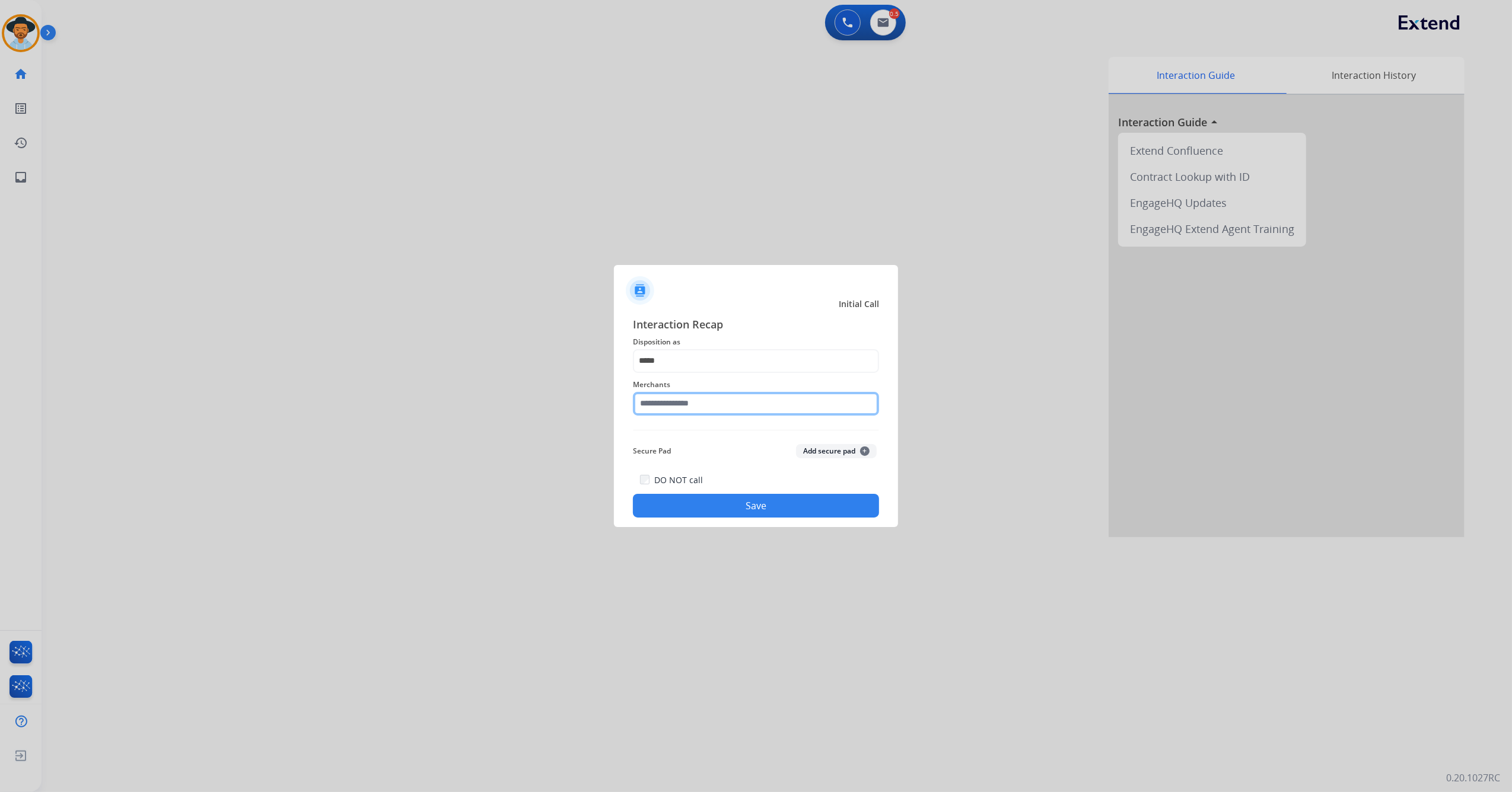
click at [698, 414] on input "text" at bounding box center [756, 404] width 246 height 24
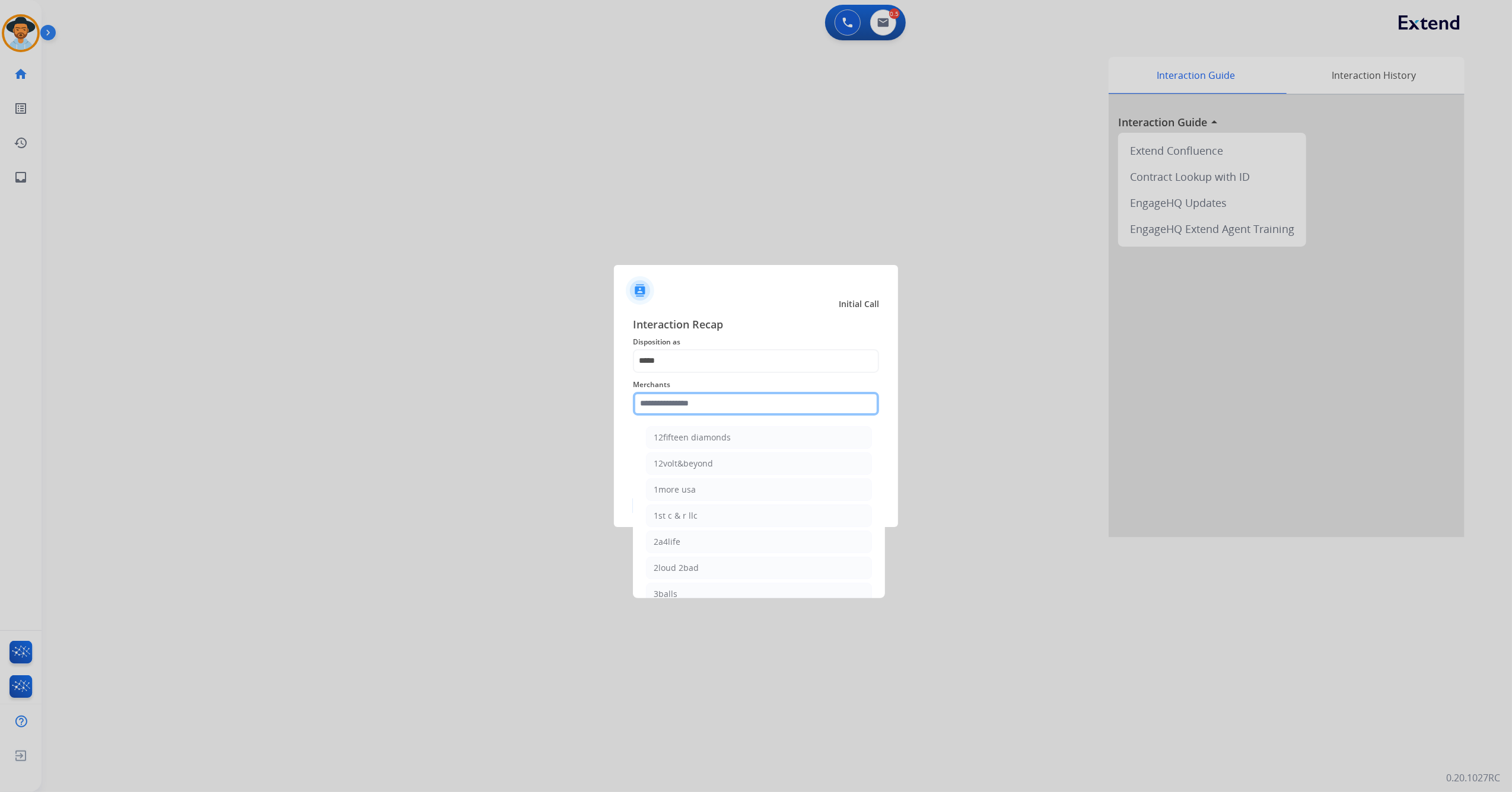
scroll to position [553, 0]
click at [751, 468] on li "Ashley furniture" at bounding box center [758, 463] width 226 height 22
type input "**********"
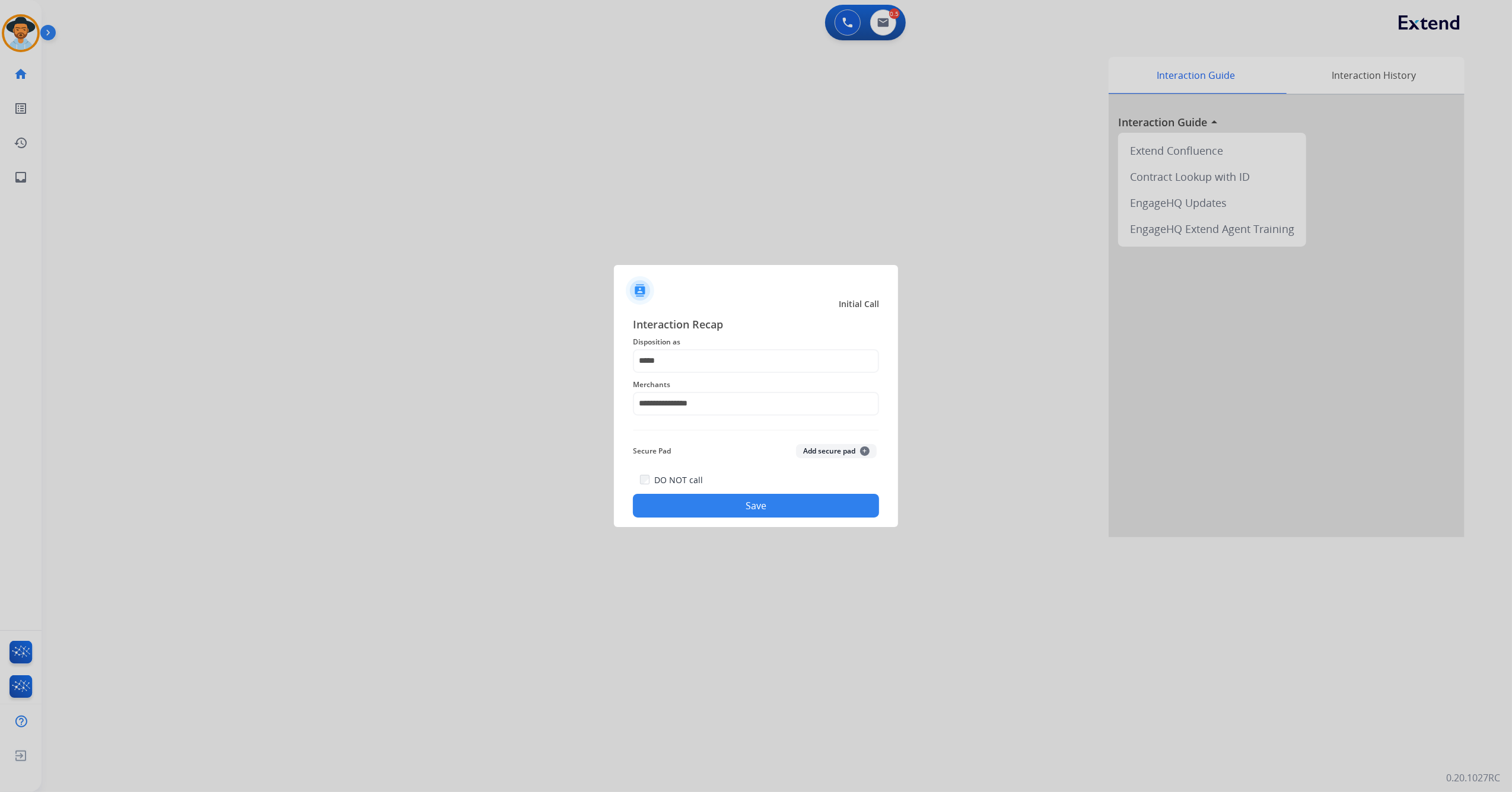
click at [715, 508] on button "Save" at bounding box center [756, 505] width 246 height 24
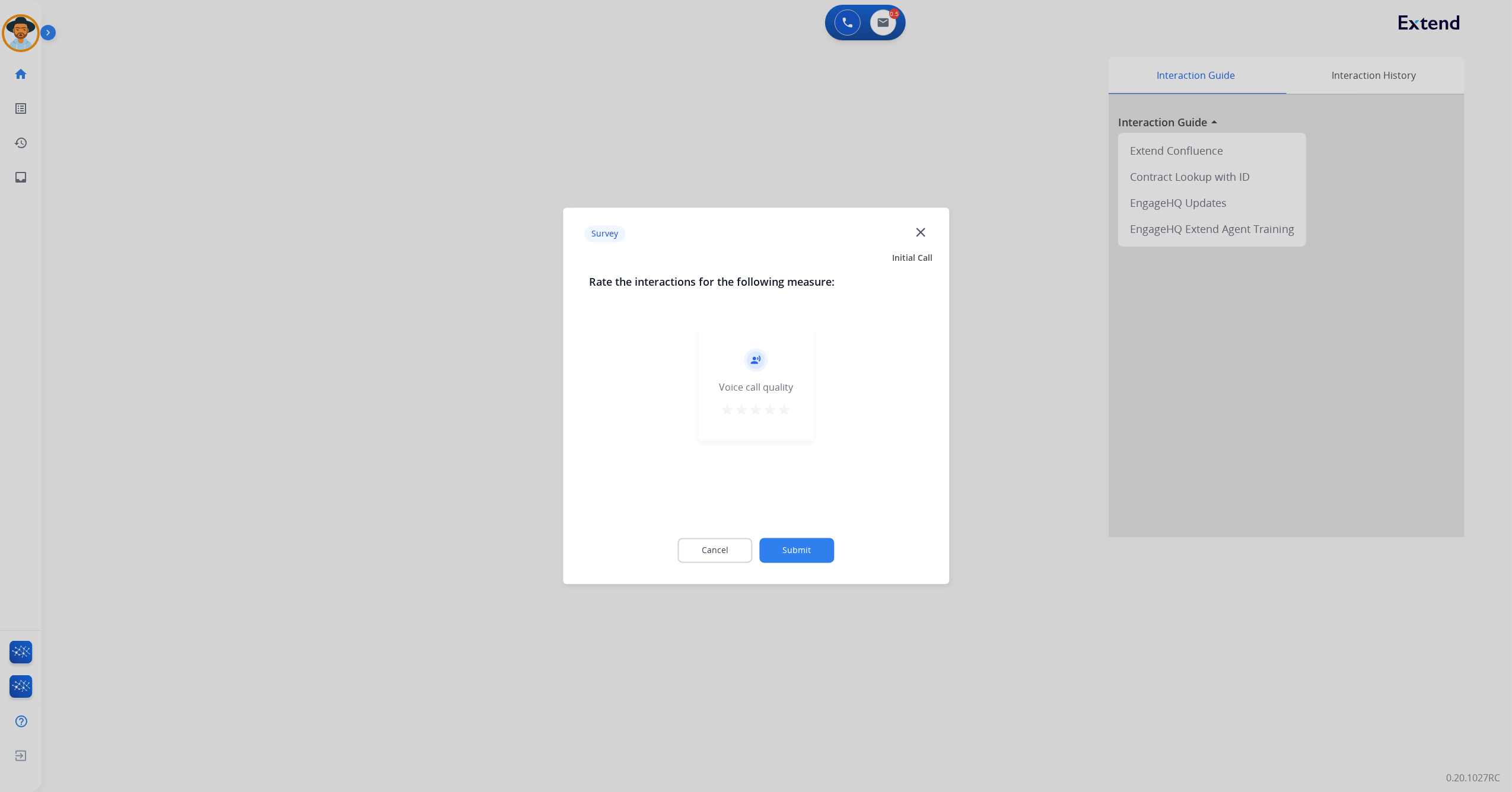
click at [780, 413] on mat-icon "star" at bounding box center [785, 410] width 15 height 15
click at [795, 546] on button "Submit" at bounding box center [797, 551] width 74 height 25
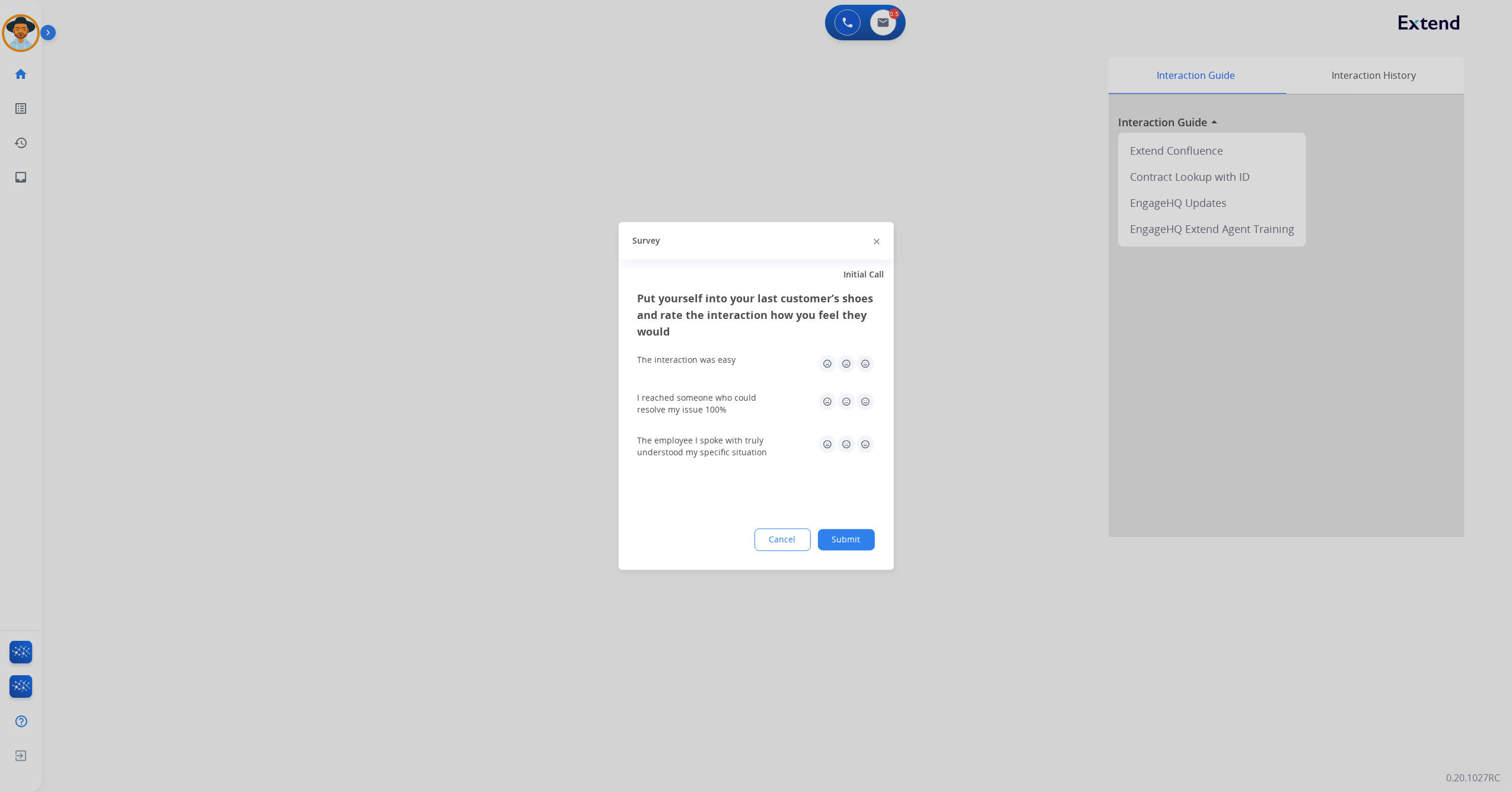
drag, startPoint x: 869, startPoint y: 363, endPoint x: 867, endPoint y: 414, distance: 51.0
click at [869, 364] on img at bounding box center [865, 364] width 19 height 19
click at [864, 407] on img at bounding box center [865, 402] width 19 height 19
click at [864, 454] on div "The employee I spoke with truly understood my specific situation" at bounding box center [756, 447] width 237 height 24
click at [867, 453] on img at bounding box center [865, 444] width 19 height 19
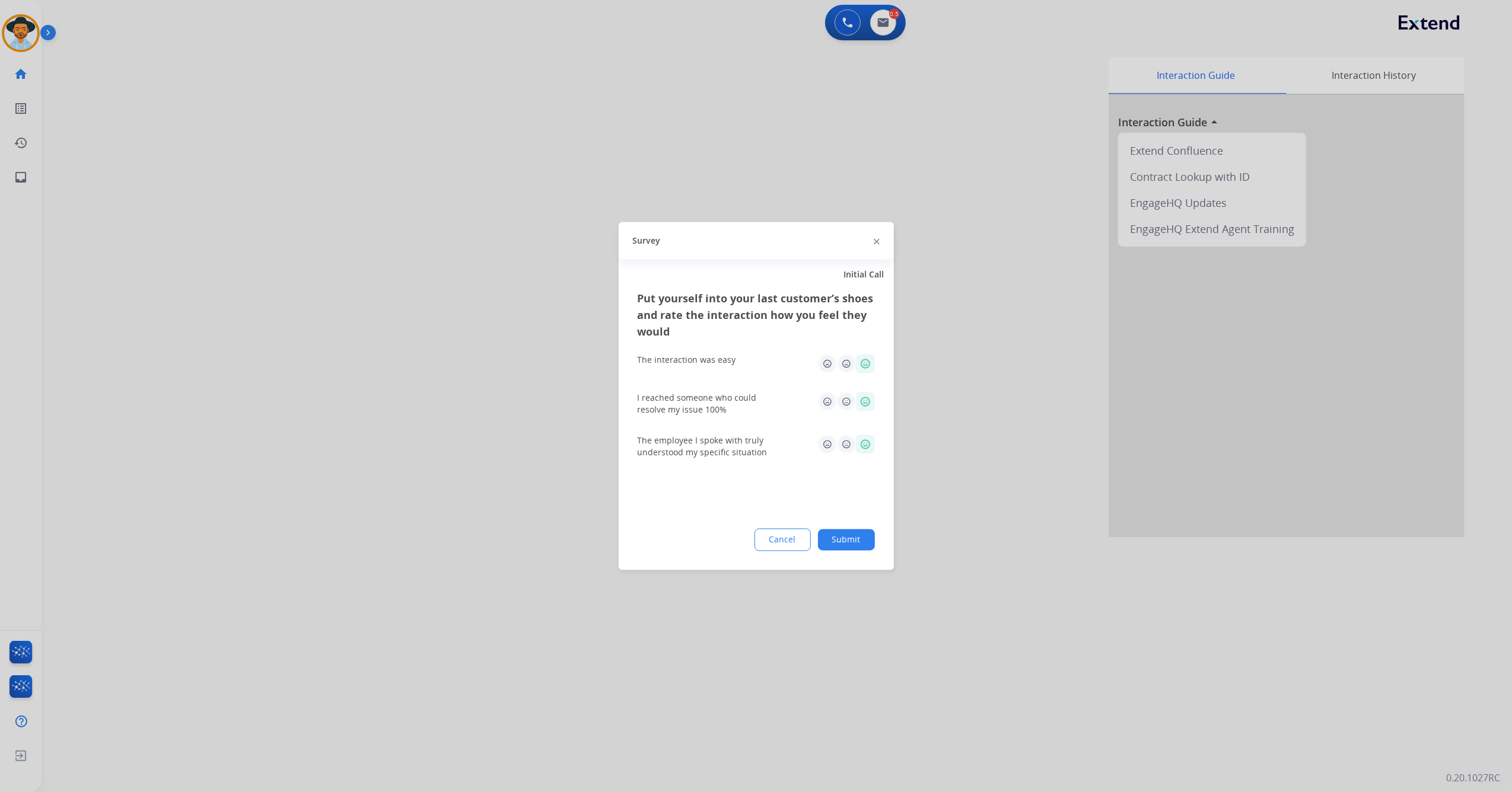
click at [855, 534] on button "Submit" at bounding box center [846, 540] width 57 height 21
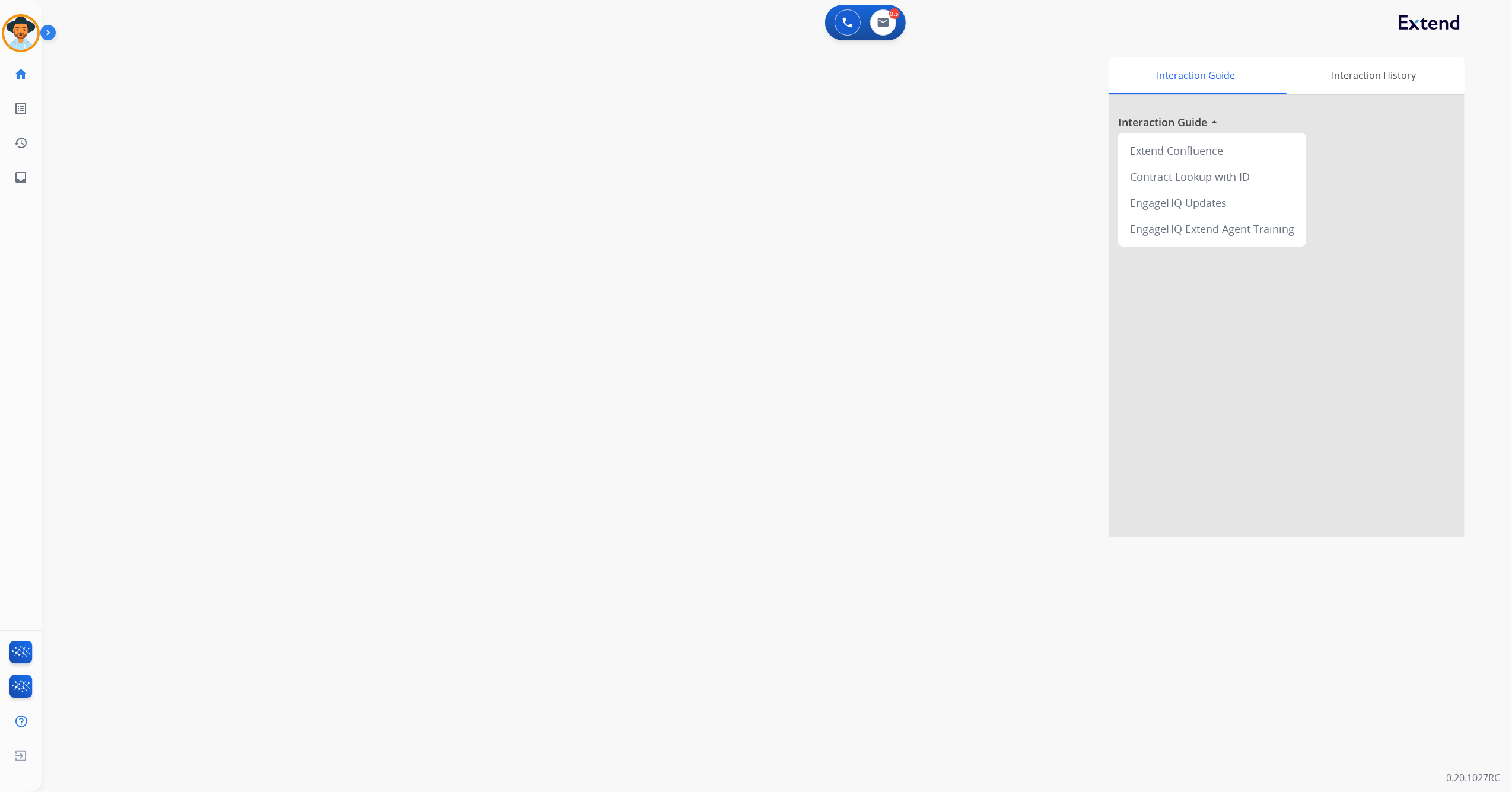
click at [902, 30] on div "0 Voice Interactions 0.5 Email Interactions" at bounding box center [865, 22] width 81 height 36
click at [890, 21] on button at bounding box center [883, 22] width 26 height 26
select select "**********"
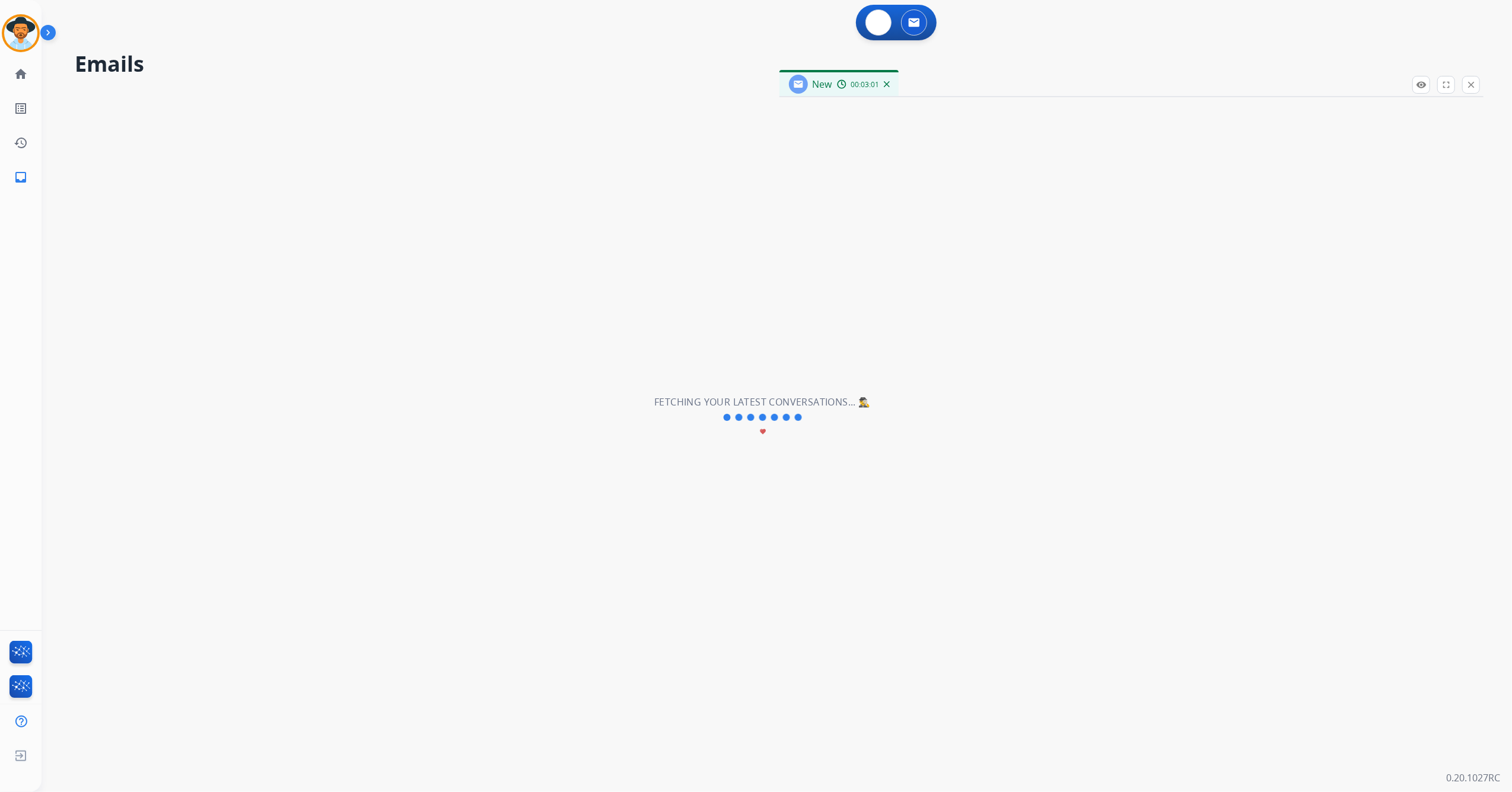
select select "**********"
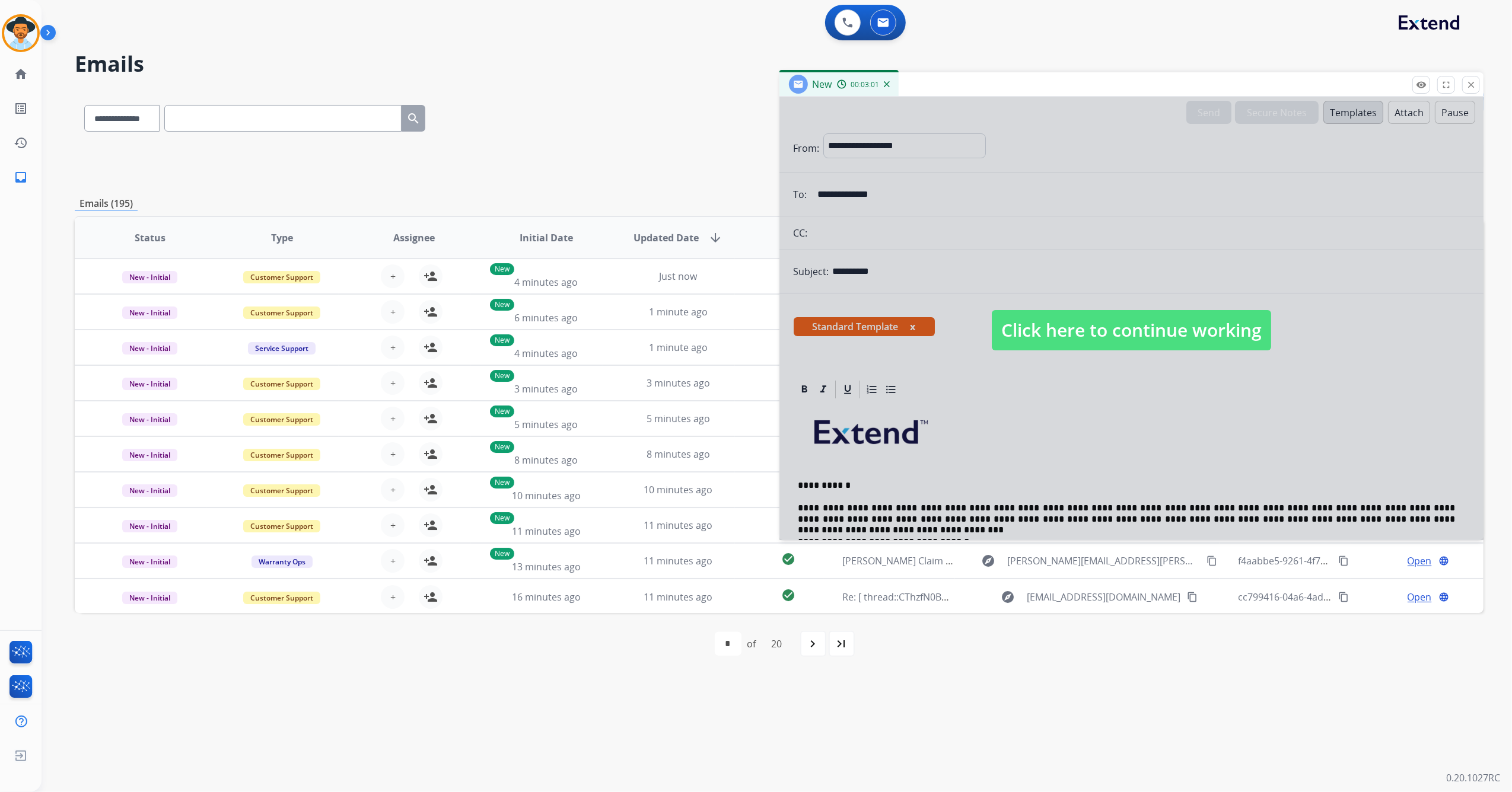
click at [1093, 325] on span "Click here to continue working" at bounding box center [1131, 330] width 280 height 41
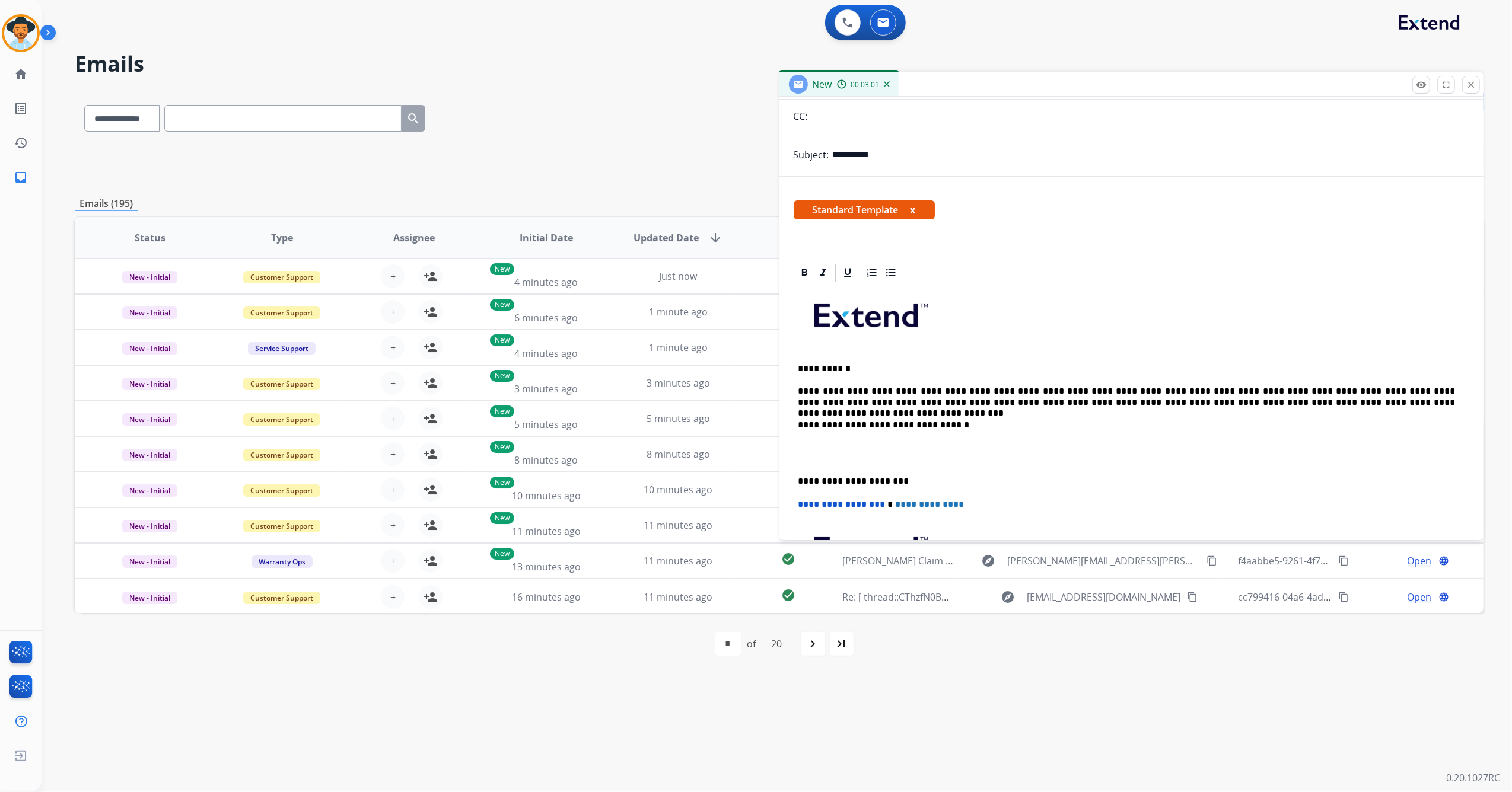
scroll to position [158, 0]
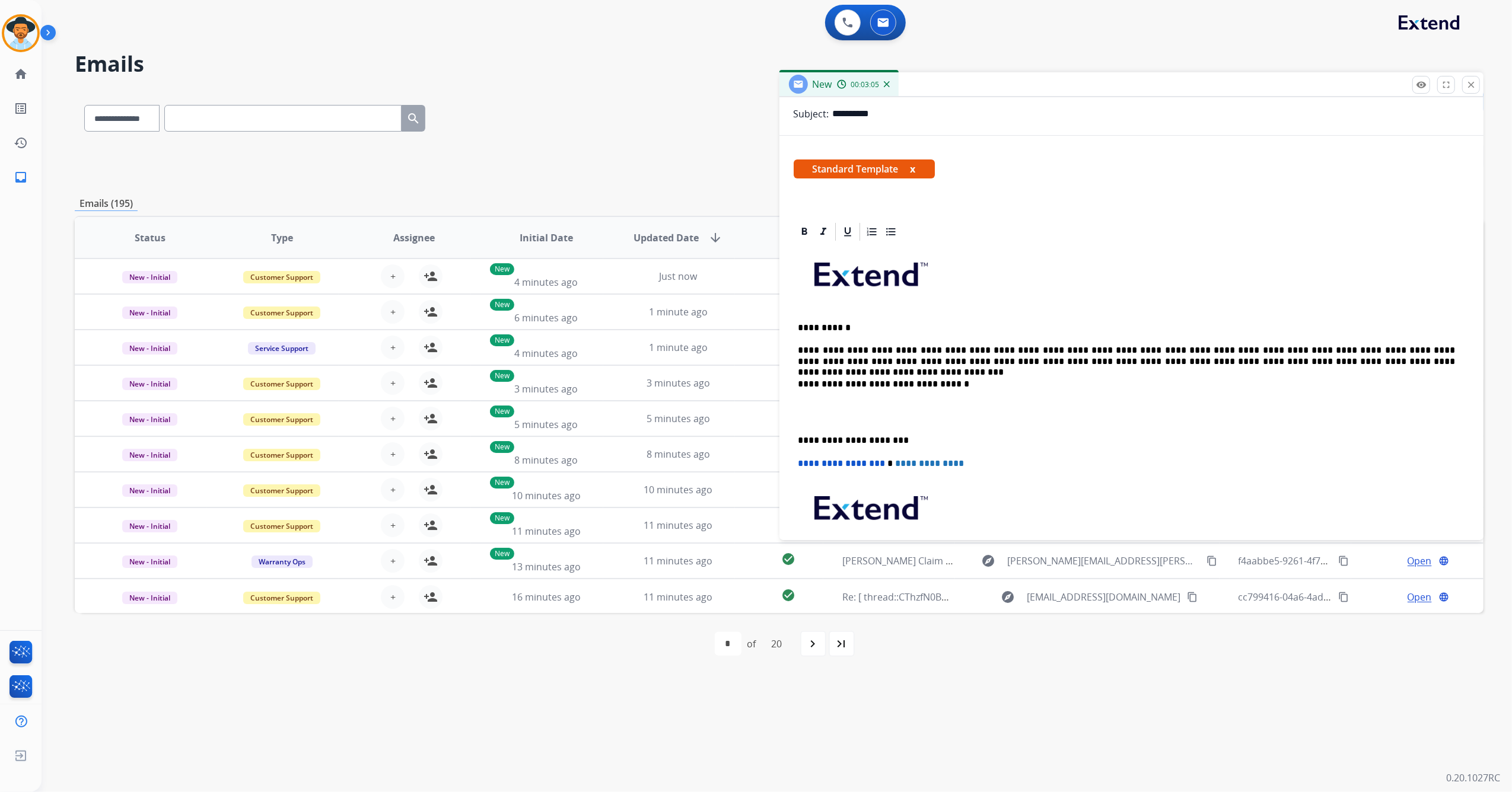
click at [1338, 364] on p "**********" at bounding box center [1127, 356] width 657 height 22
drag, startPoint x: 1323, startPoint y: 359, endPoint x: 1330, endPoint y: 356, distance: 7.6
click at [1330, 356] on p "**********" at bounding box center [1127, 356] width 657 height 22
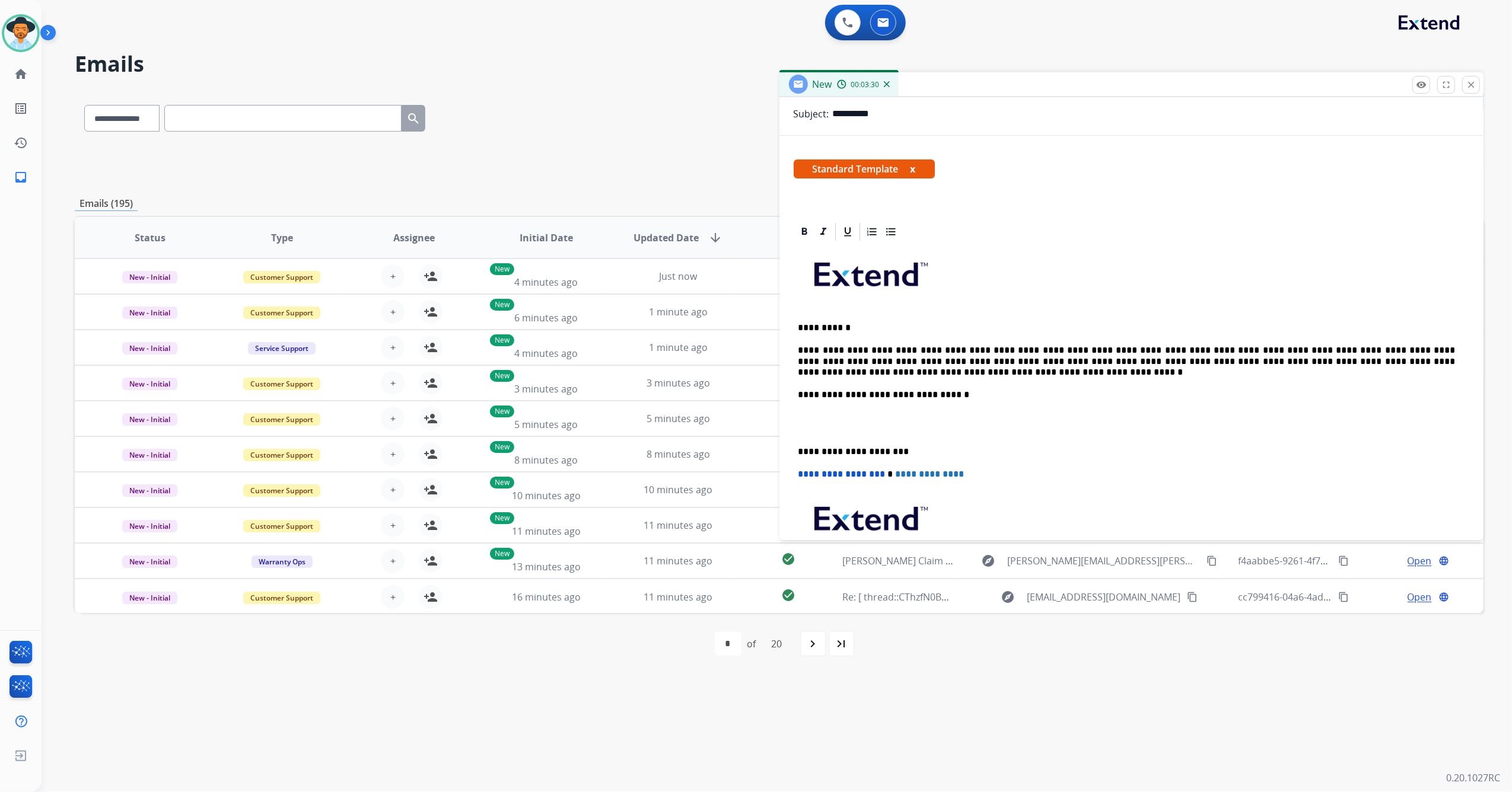
click at [1360, 358] on p "**********" at bounding box center [1127, 361] width 657 height 33
click at [1393, 359] on p "**********" at bounding box center [1127, 361] width 657 height 33
click at [808, 367] on p "**********" at bounding box center [1127, 361] width 657 height 33
click at [796, 443] on div "**********" at bounding box center [1131, 434] width 676 height 384
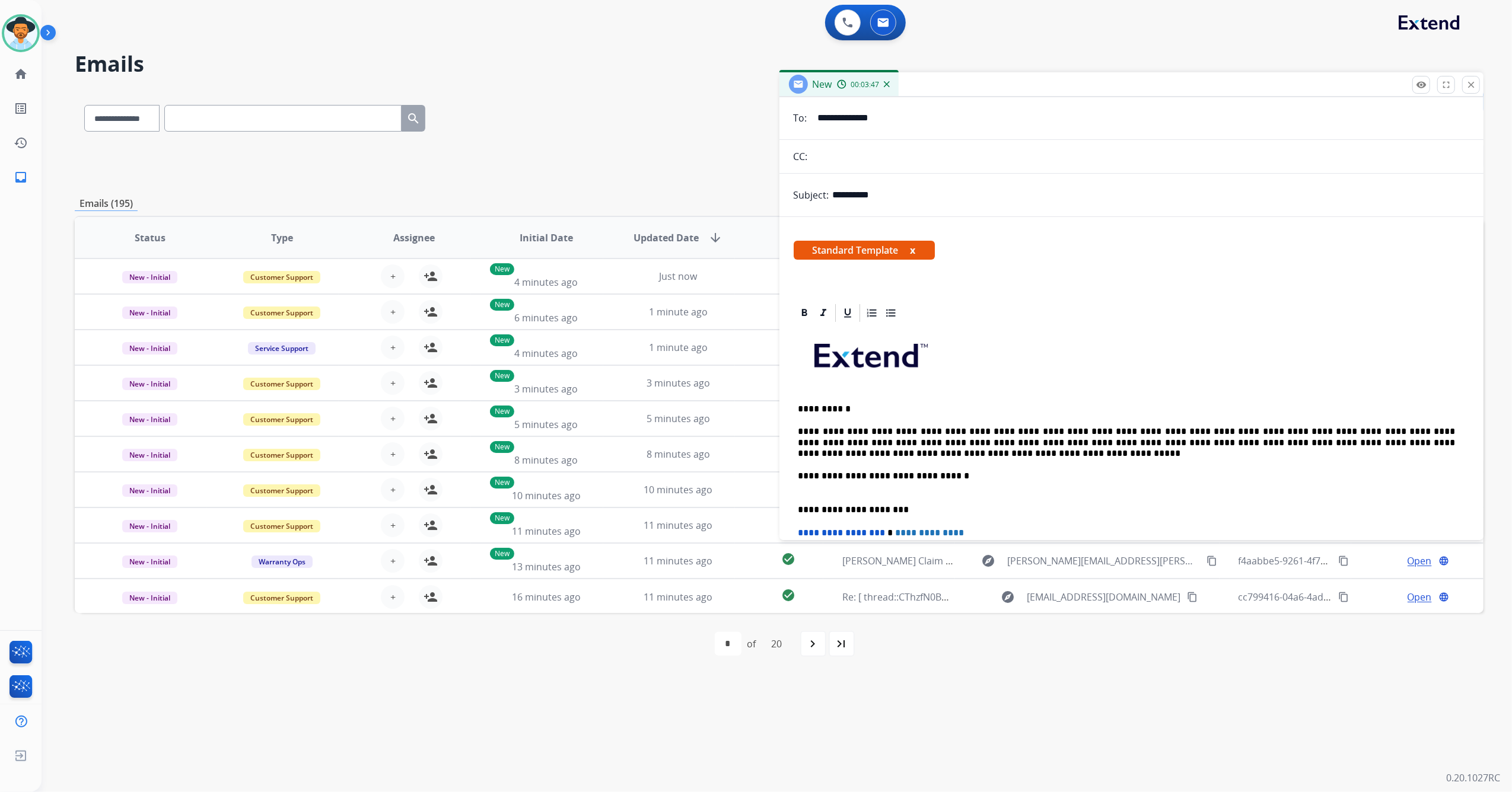
scroll to position [0, 0]
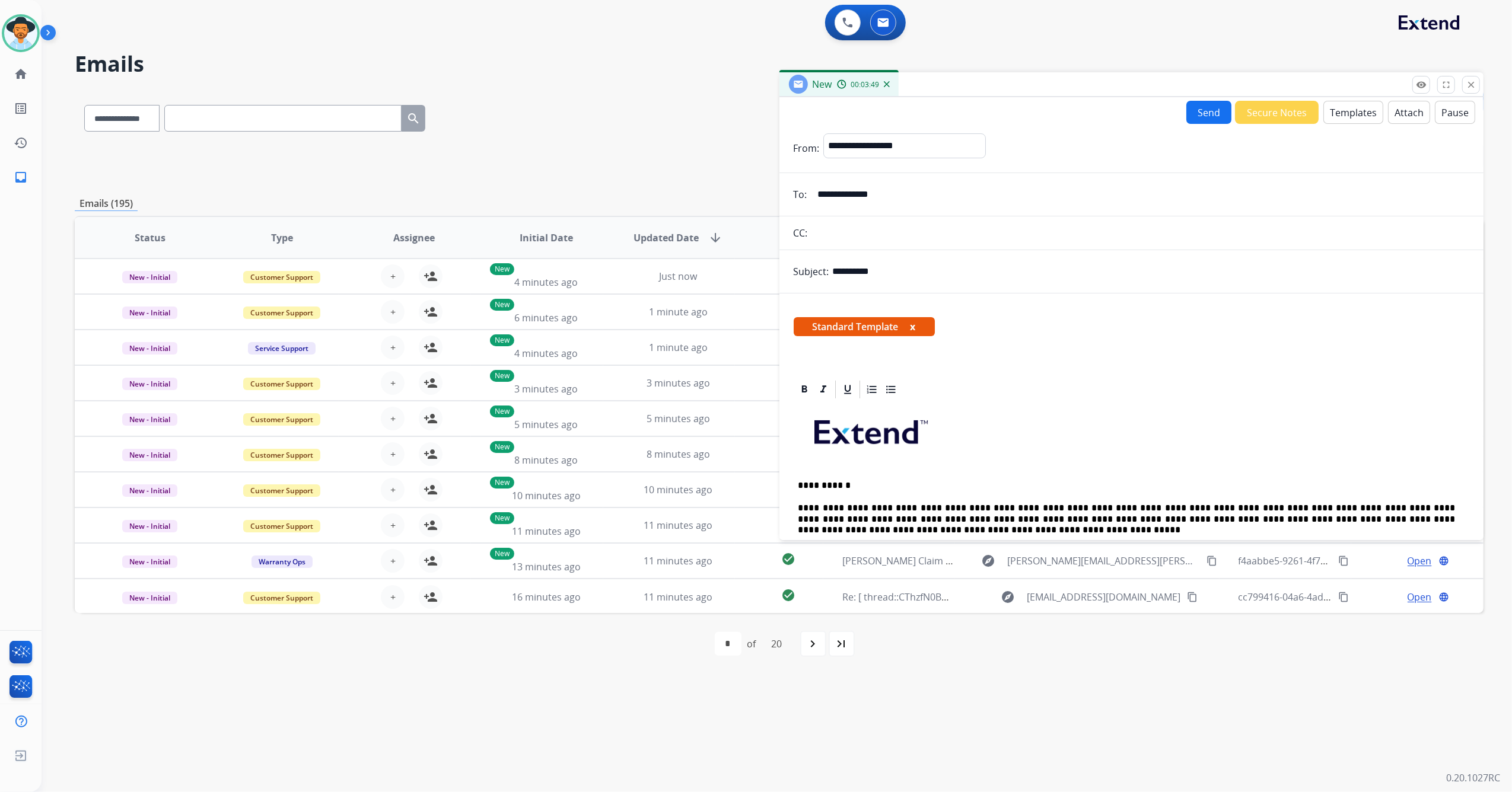
drag, startPoint x: 914, startPoint y: 198, endPoint x: 790, endPoint y: 206, distance: 124.3
click at [790, 206] on div "**********" at bounding box center [1132, 194] width 705 height 24
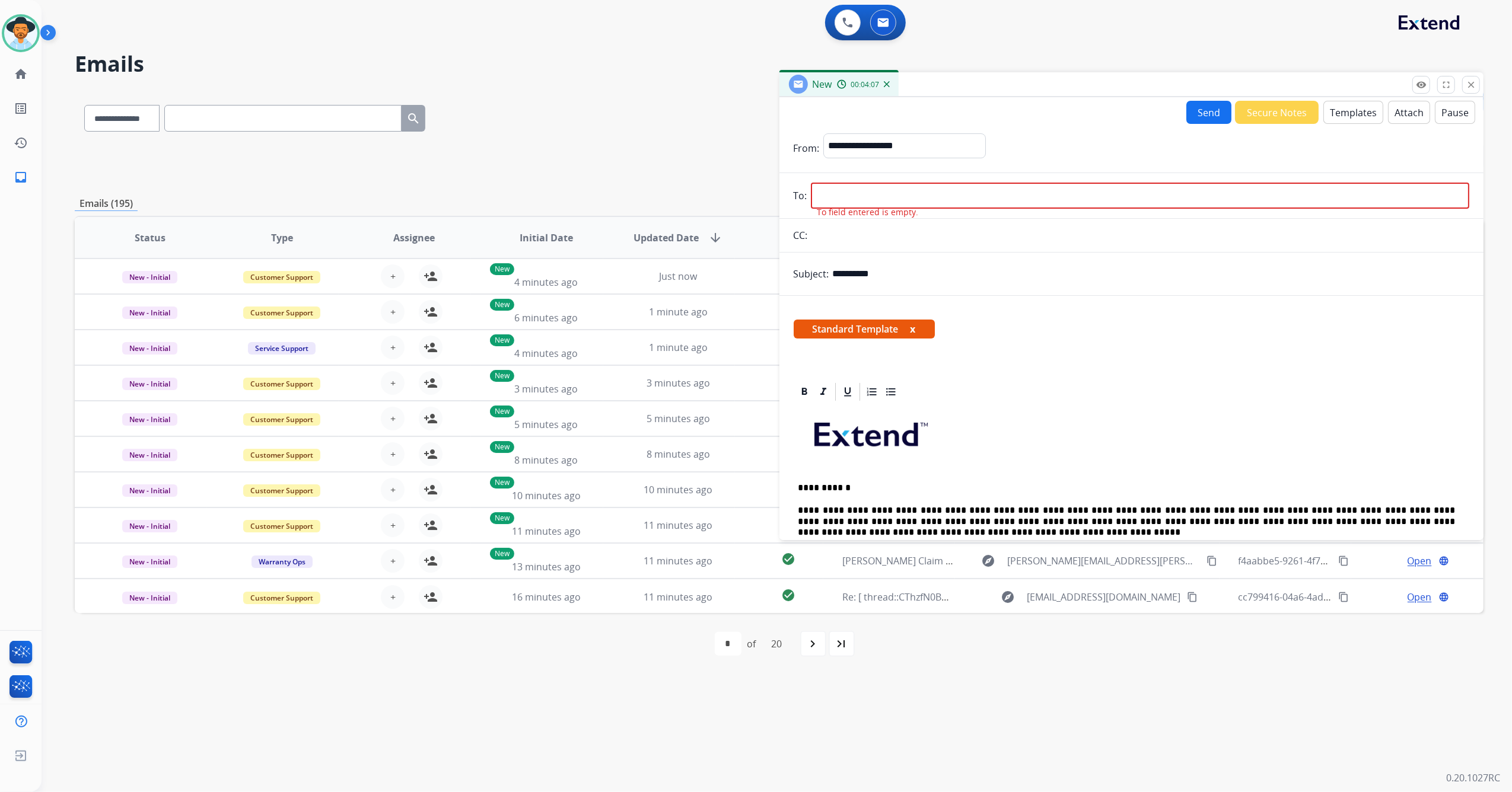
drag, startPoint x: 878, startPoint y: 179, endPoint x: 824, endPoint y: 194, distance: 56.0
paste input "**********"
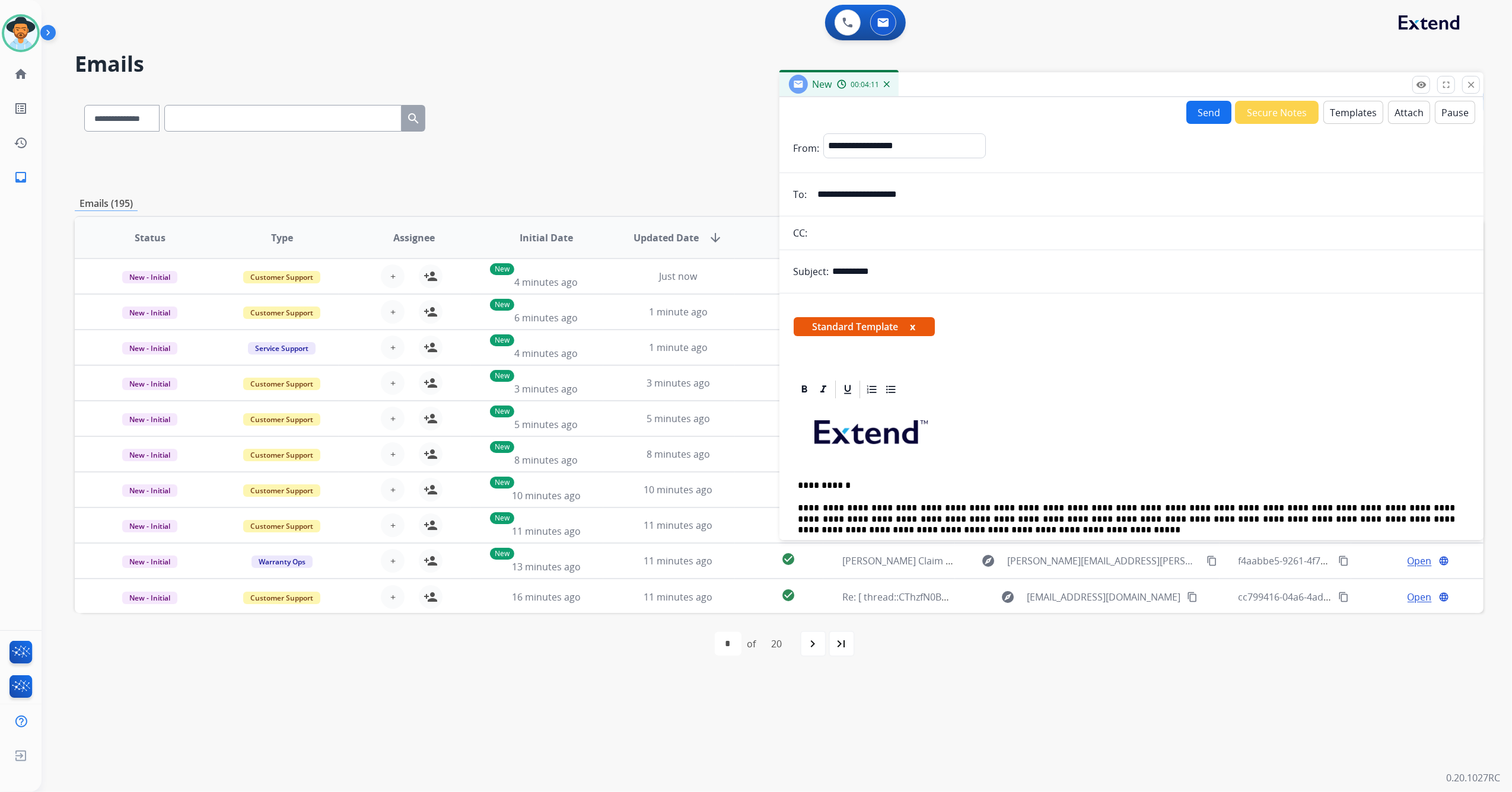
type input "**********"
click at [1197, 105] on button "Send" at bounding box center [1209, 113] width 45 height 23
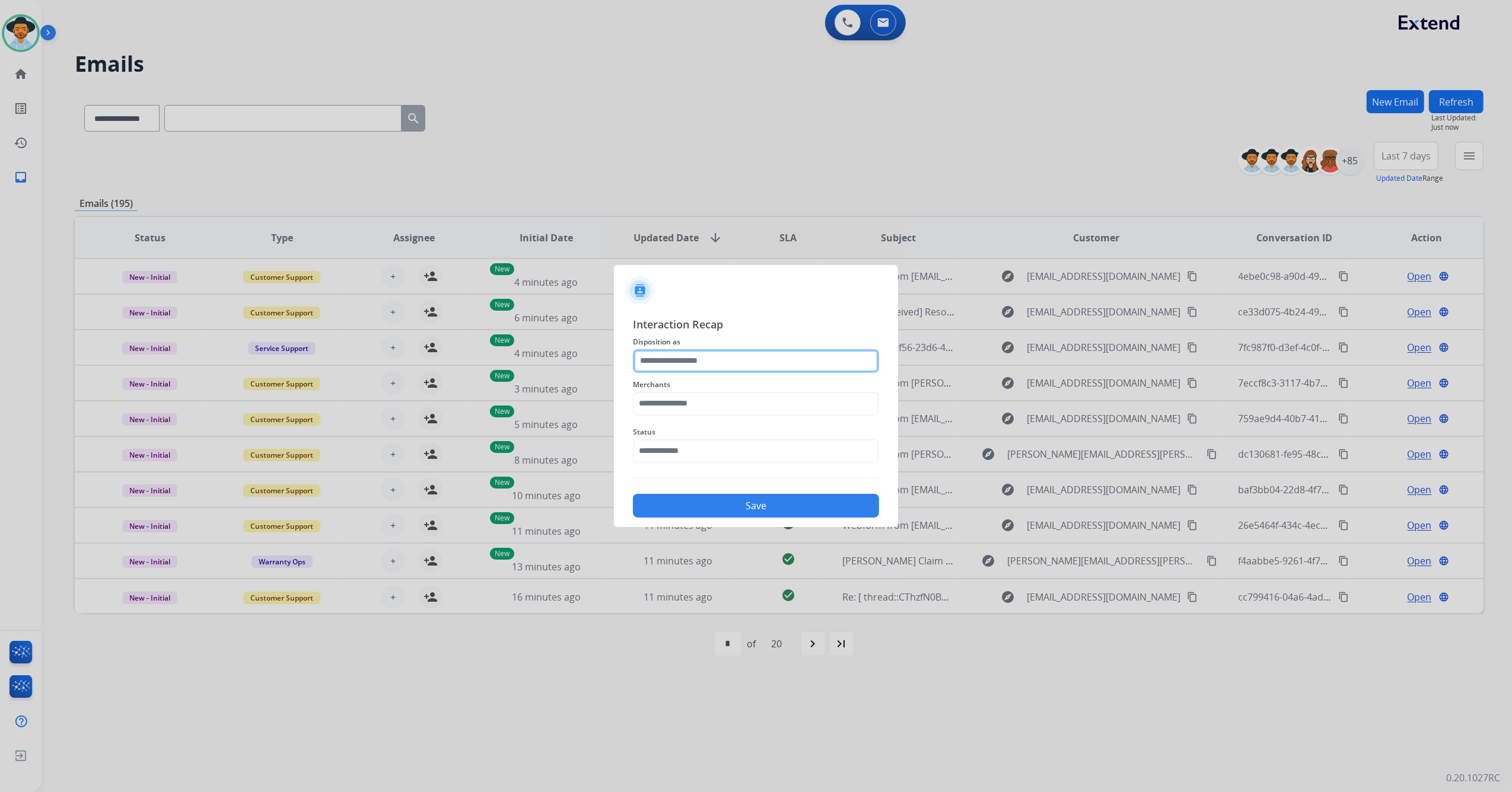
click at [705, 358] on input "text" at bounding box center [756, 361] width 246 height 24
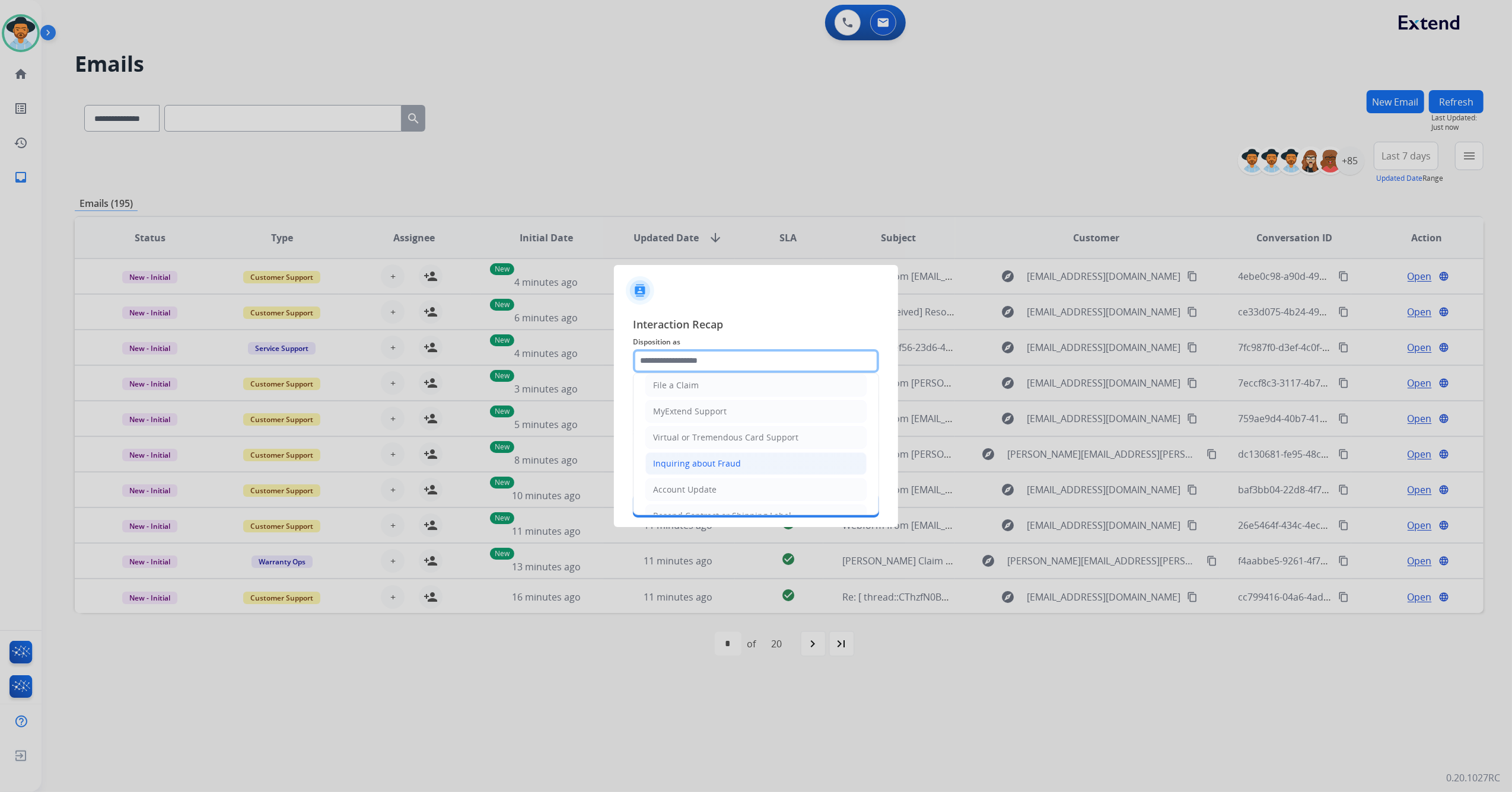
scroll to position [111, 0]
click at [689, 385] on div "File a Claim" at bounding box center [675, 386] width 45 height 12
type input "**********"
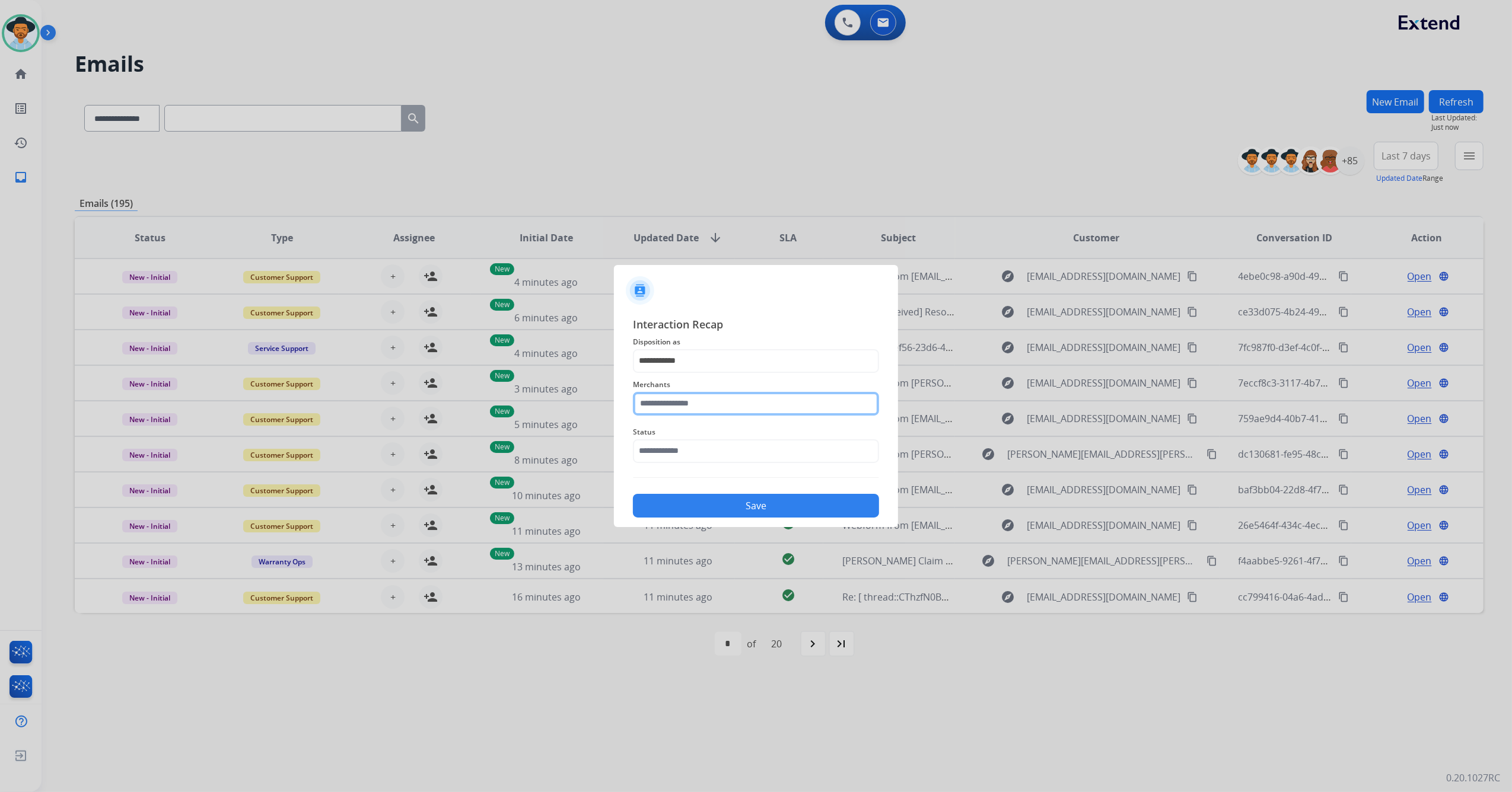
click at [685, 401] on input "text" at bounding box center [756, 404] width 246 height 24
click at [698, 460] on div "Ashley furniture" at bounding box center [686, 463] width 65 height 12
type input "**********"
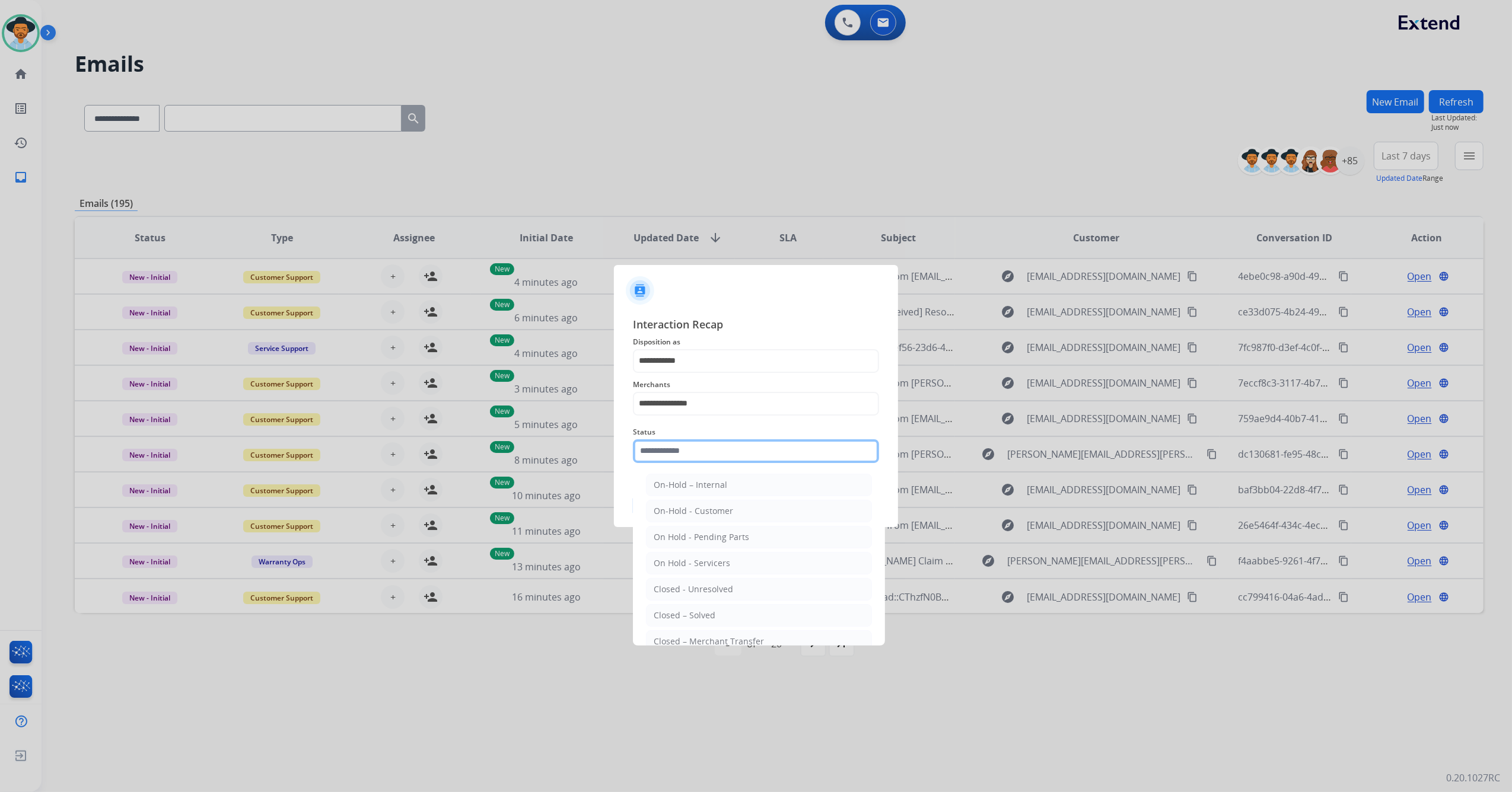
click at [691, 451] on input "text" at bounding box center [756, 451] width 246 height 24
click at [703, 620] on div "Closed – Solved" at bounding box center [685, 615] width 62 height 12
type input "**********"
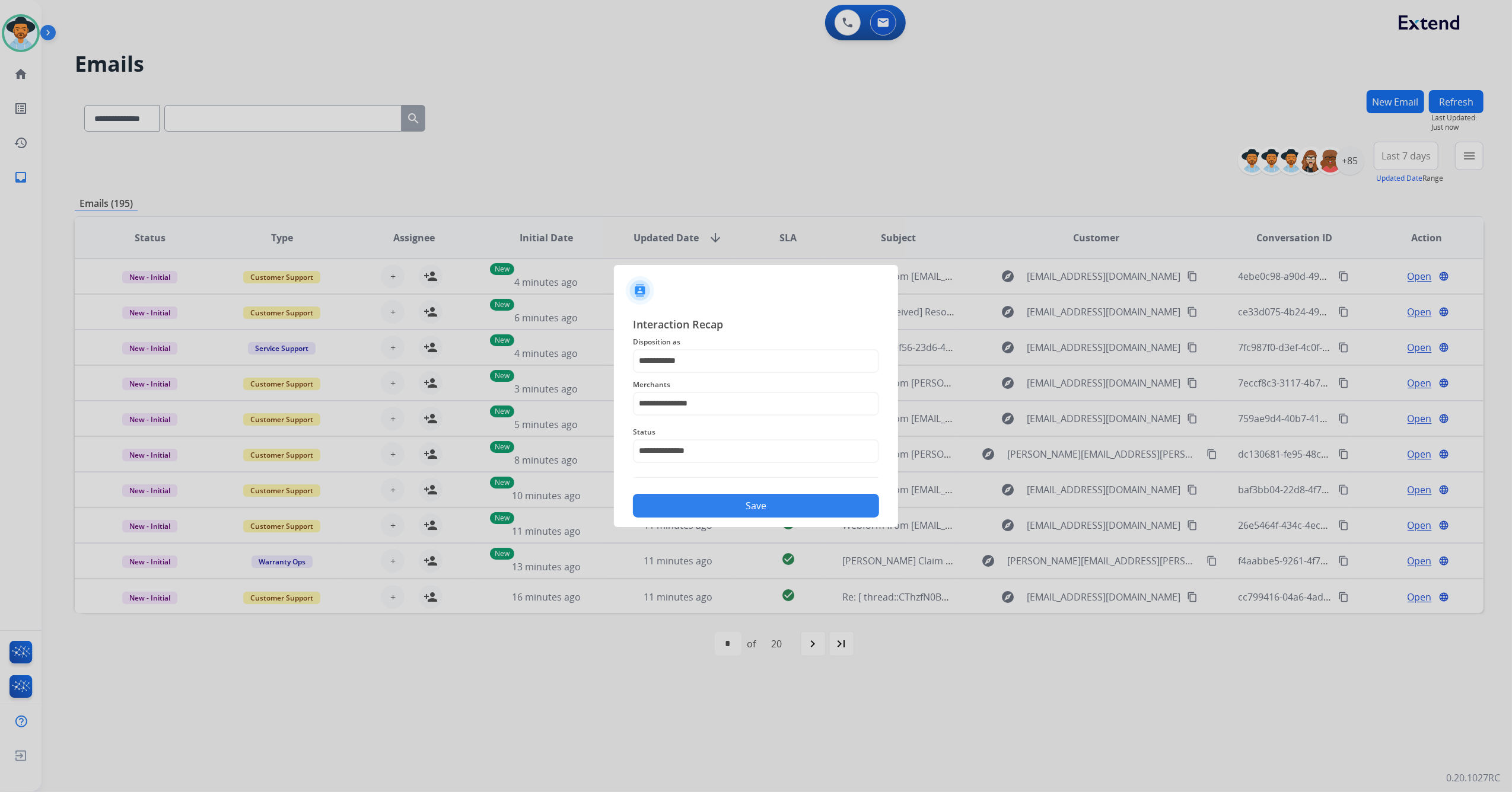
click at [722, 501] on button "Save" at bounding box center [756, 505] width 246 height 24
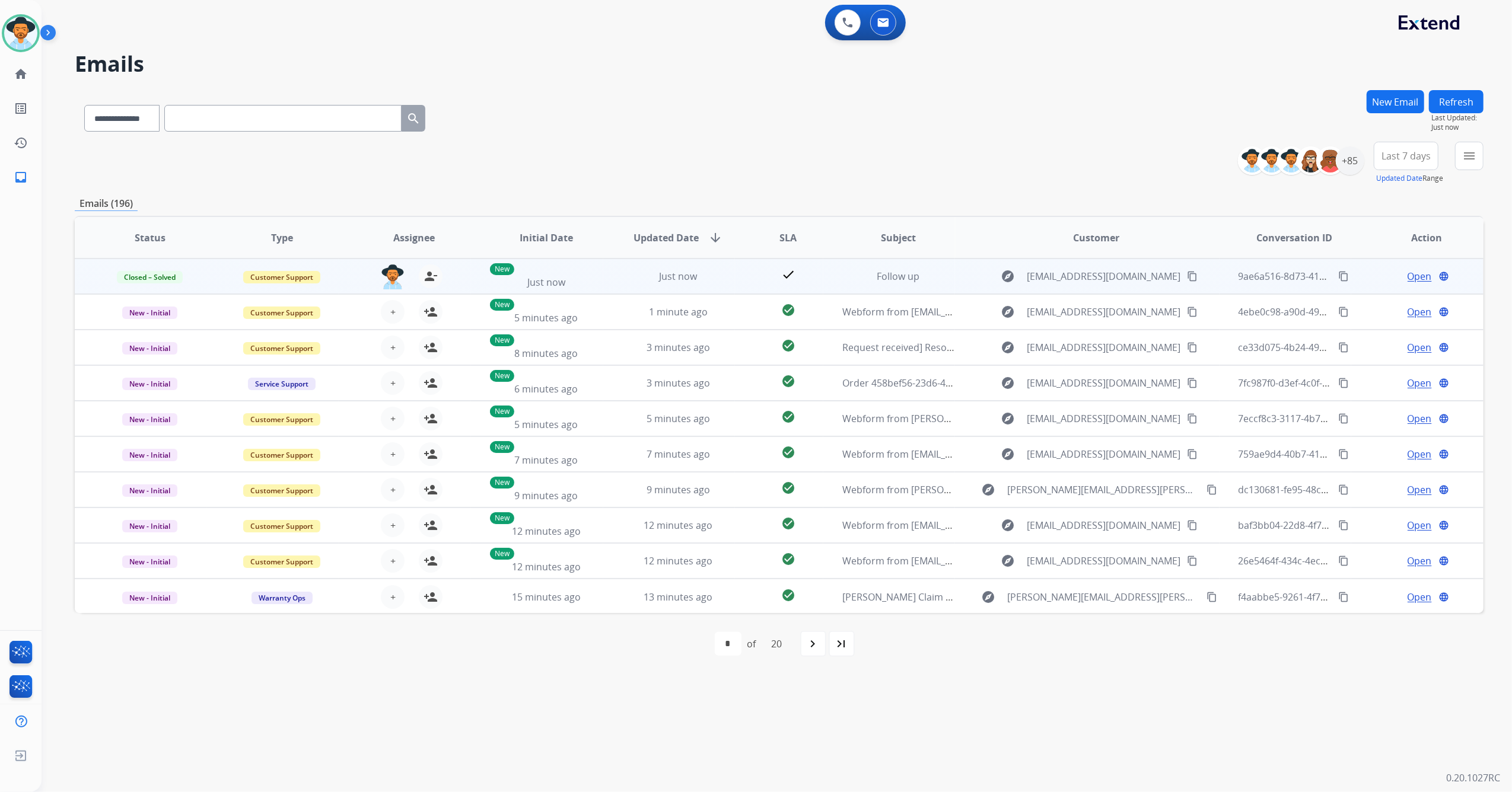
click at [1338, 271] on mat-icon "content_copy" at bounding box center [1344, 277] width 11 height 11
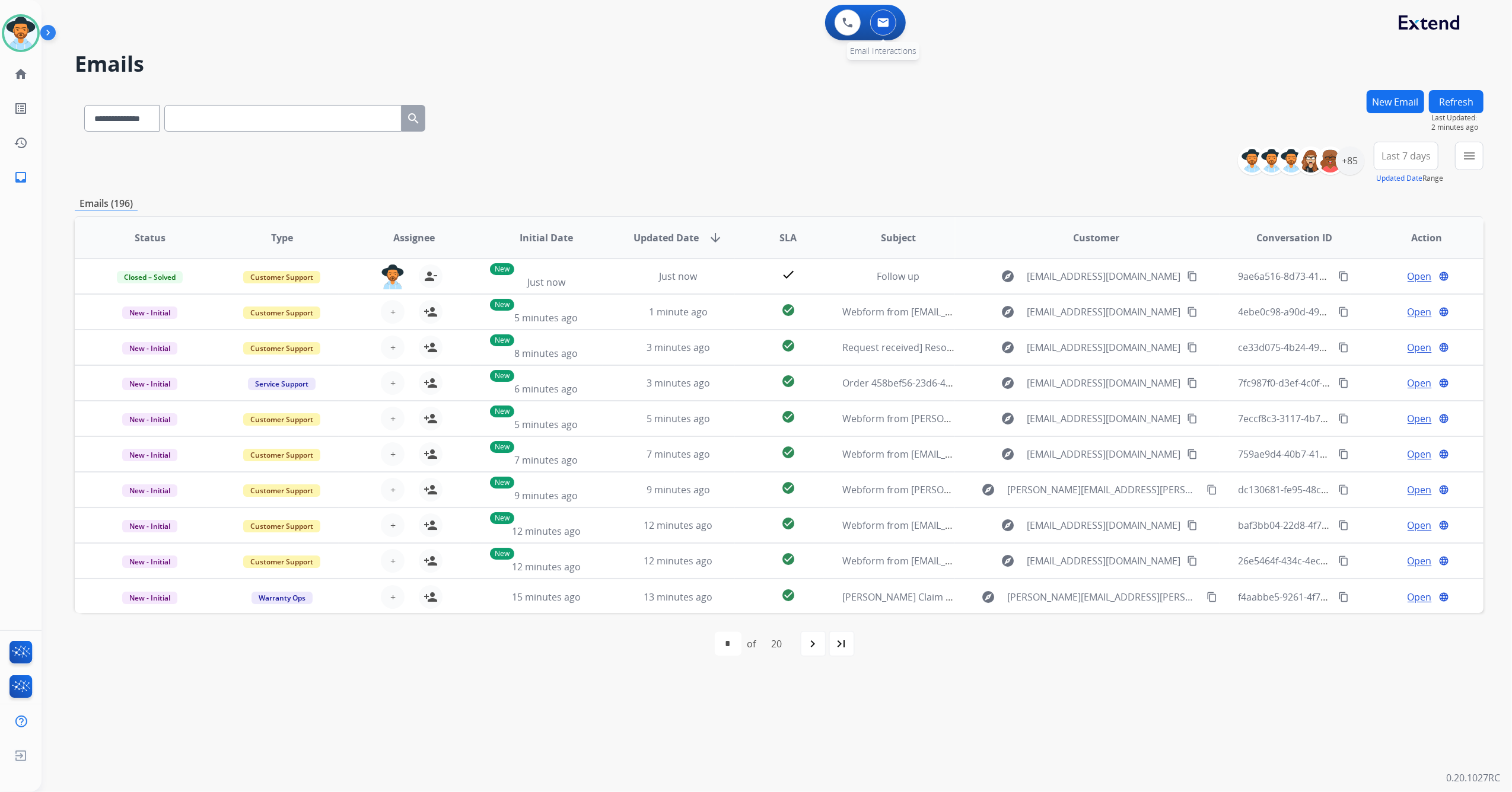
click at [893, 16] on button at bounding box center [883, 22] width 26 height 26
click at [884, 21] on img at bounding box center [883, 22] width 12 height 10
click at [887, 24] on img at bounding box center [883, 22] width 12 height 10
drag, startPoint x: 1465, startPoint y: 141, endPoint x: 1467, endPoint y: 157, distance: 16.1
click at [1465, 142] on button "menu" at bounding box center [1469, 155] width 28 height 28
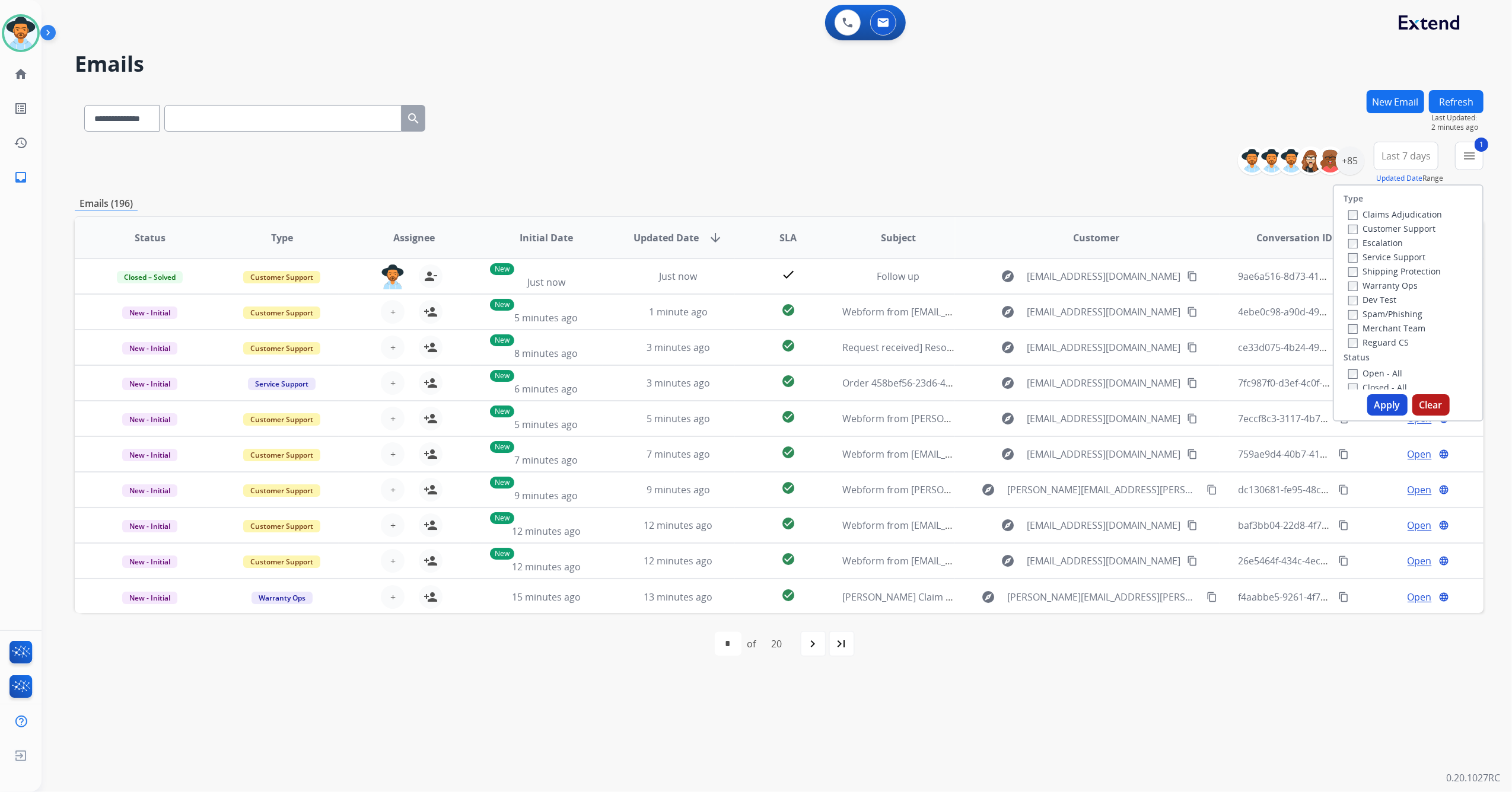
click at [1371, 408] on button "Apply" at bounding box center [1387, 405] width 41 height 21
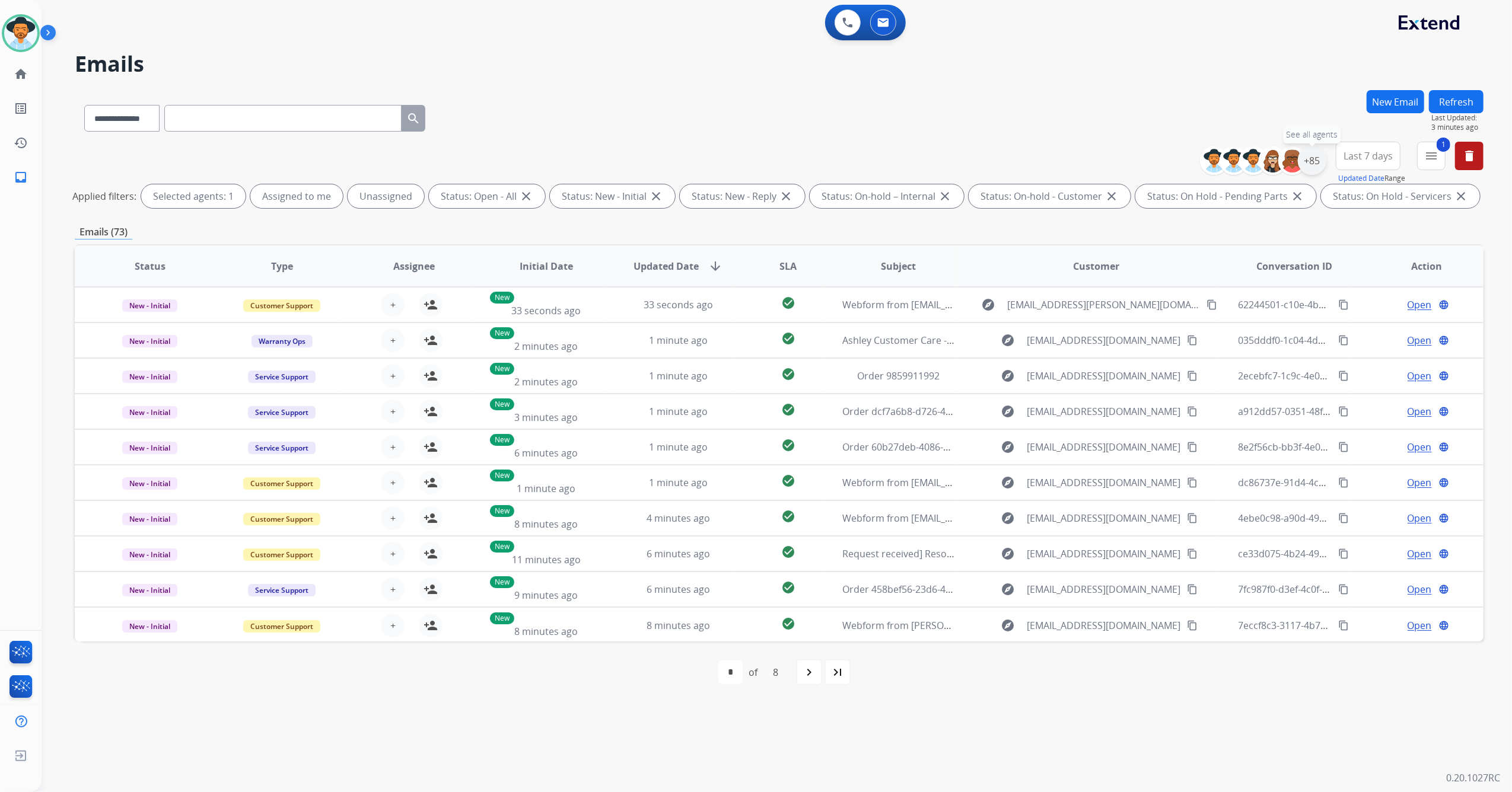
click at [1316, 160] on div "+85" at bounding box center [1312, 160] width 28 height 28
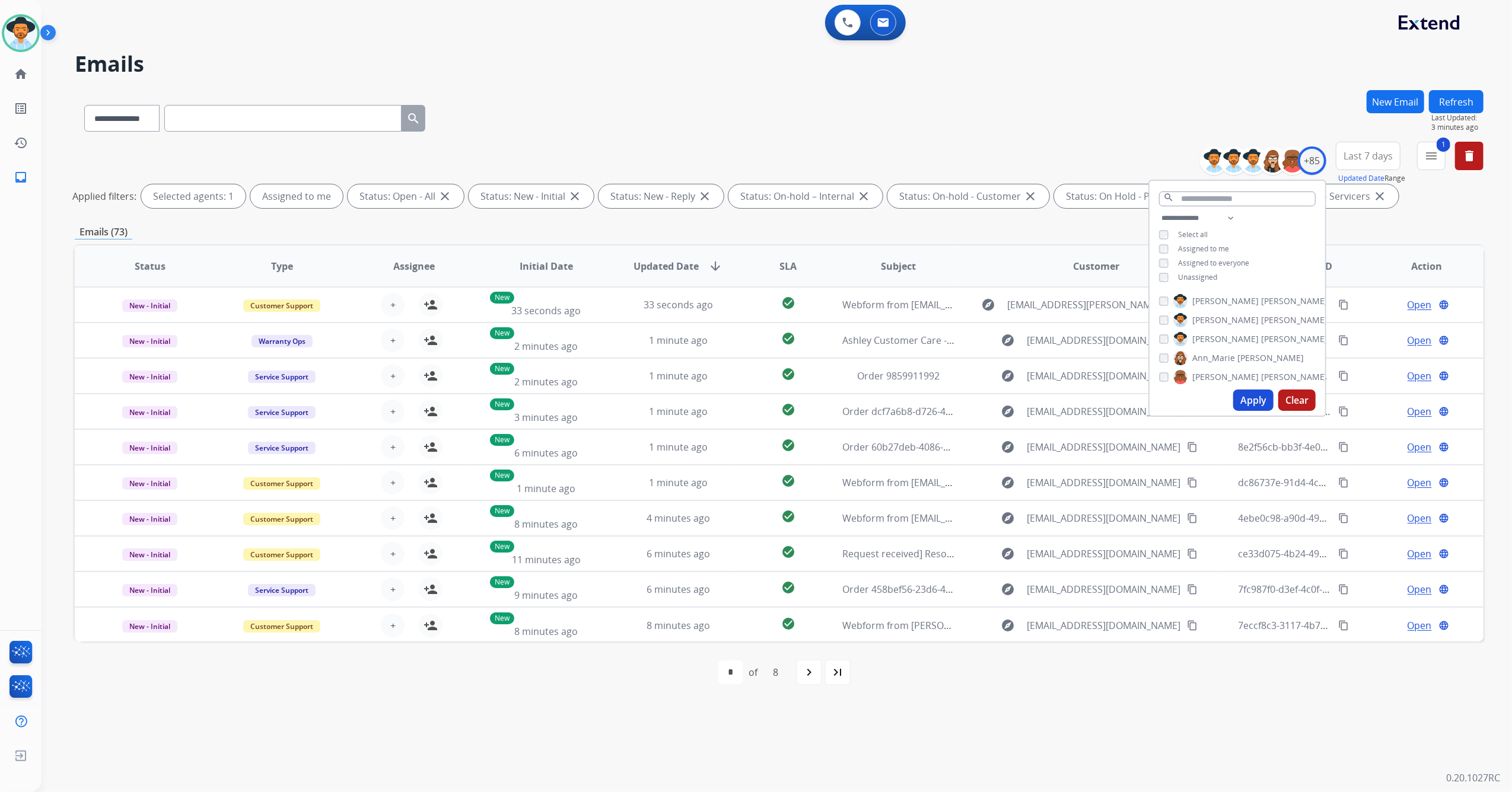
click at [1254, 399] on button "Apply" at bounding box center [1253, 400] width 41 height 21
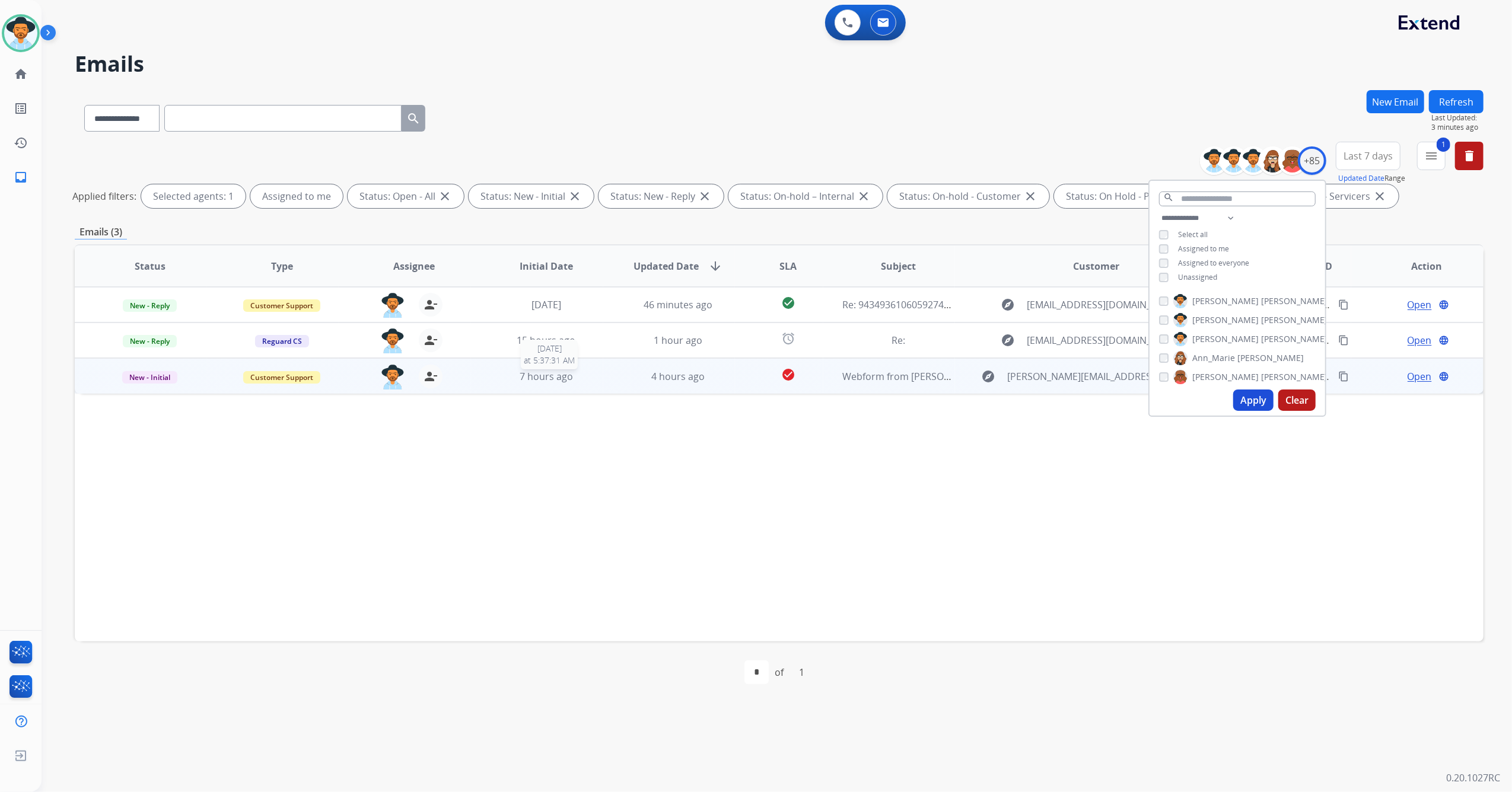
click at [596, 376] on div "7 hours ago" at bounding box center [546, 376] width 113 height 15
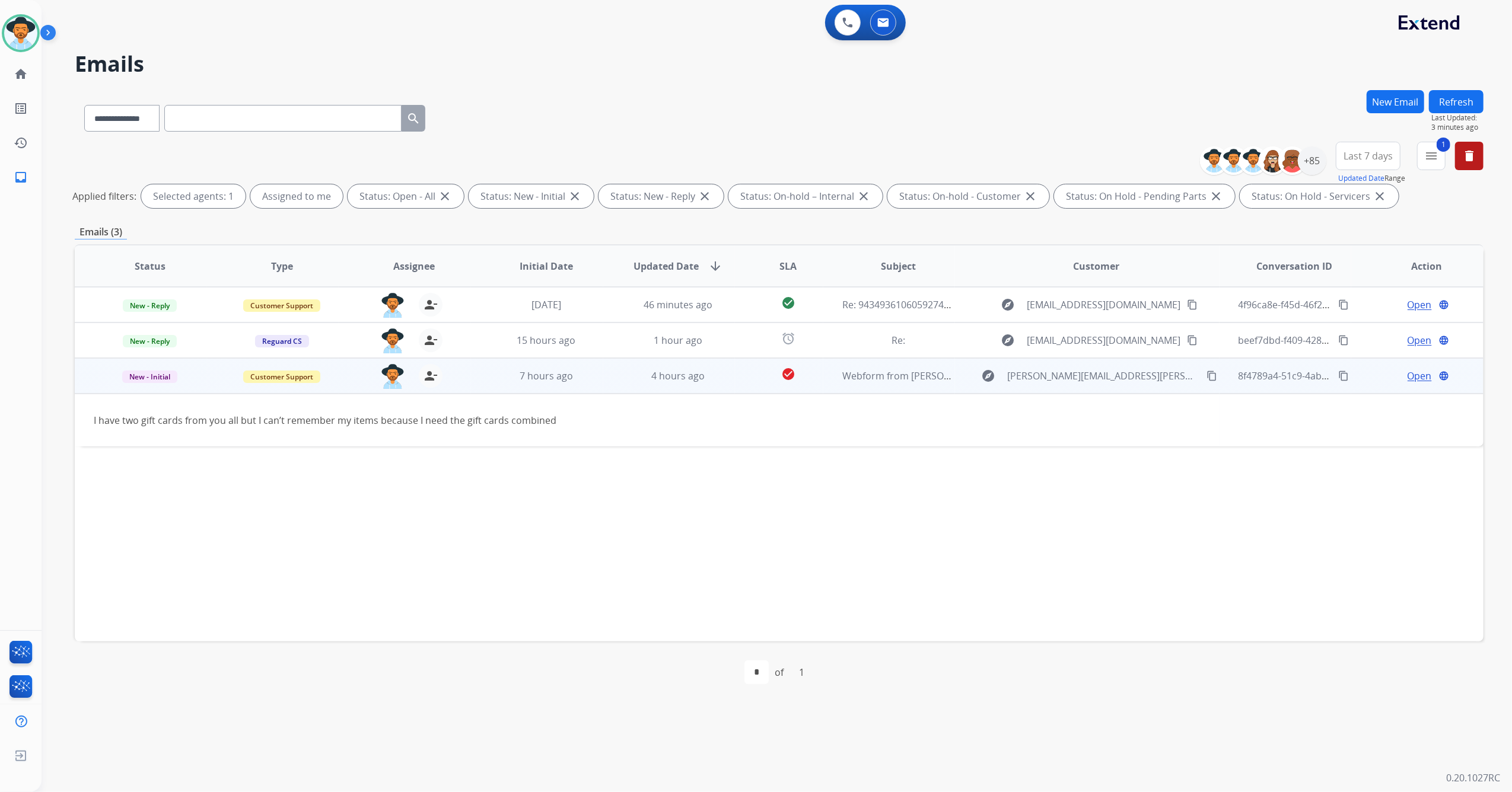
click at [1384, 381] on div "Open language" at bounding box center [1426, 376] width 113 height 15
click at [1412, 377] on span "Open" at bounding box center [1419, 376] width 24 height 15
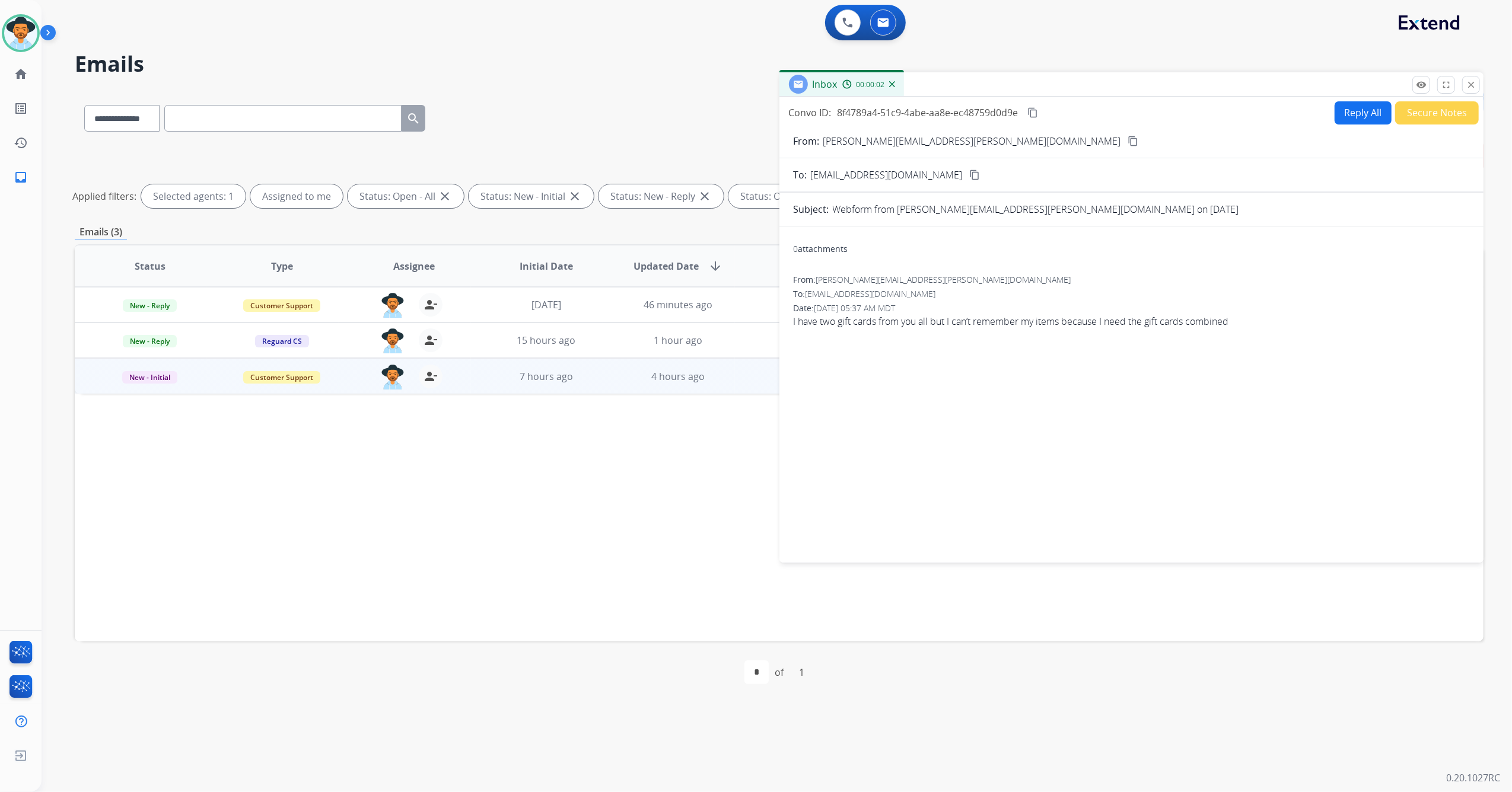
click at [1344, 117] on button "Reply All" at bounding box center [1363, 113] width 57 height 23
select select "**********"
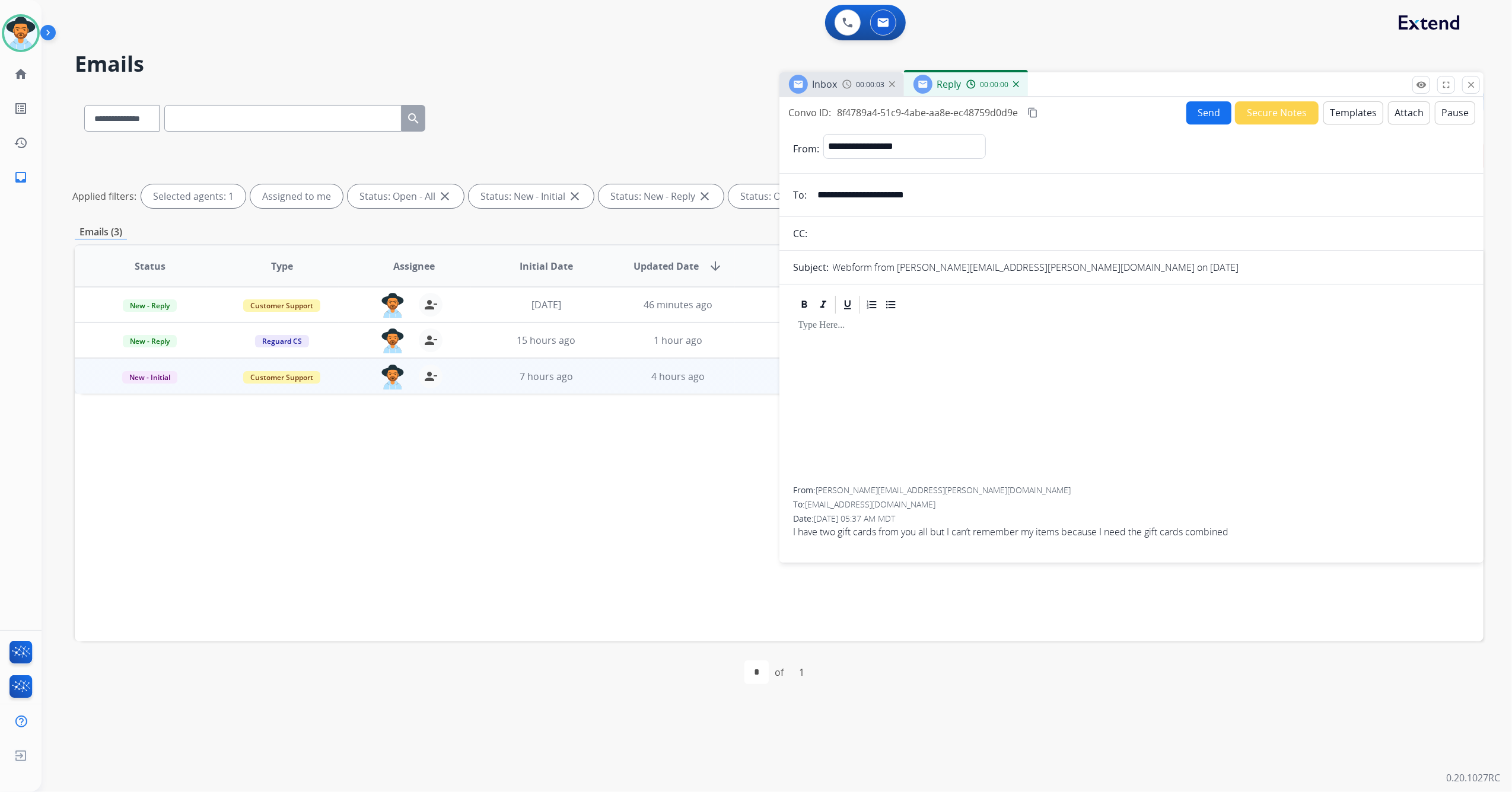
click at [1340, 114] on button "Templates" at bounding box center [1353, 113] width 60 height 23
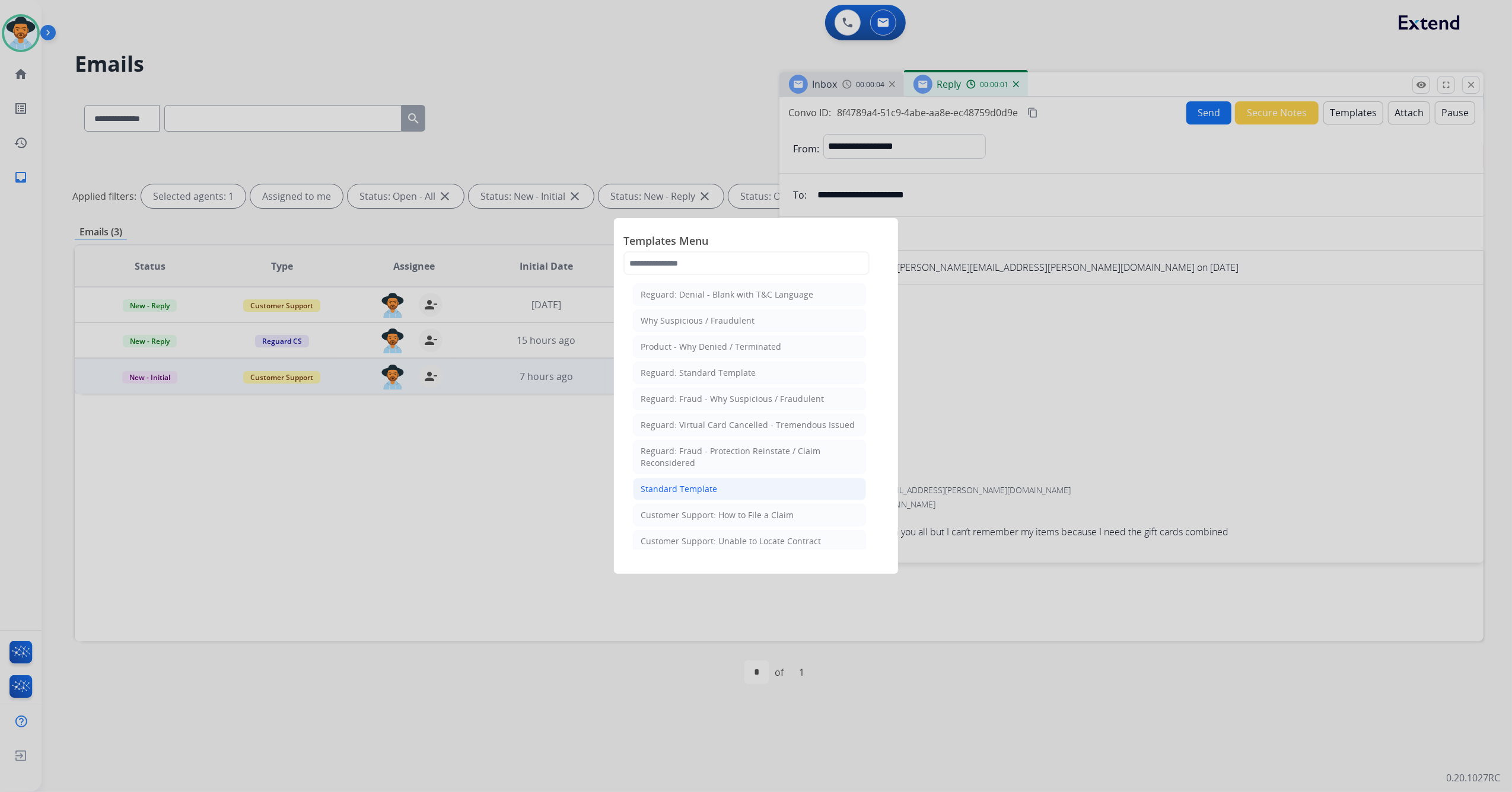
click at [700, 486] on div "Standard Template" at bounding box center [679, 489] width 76 height 12
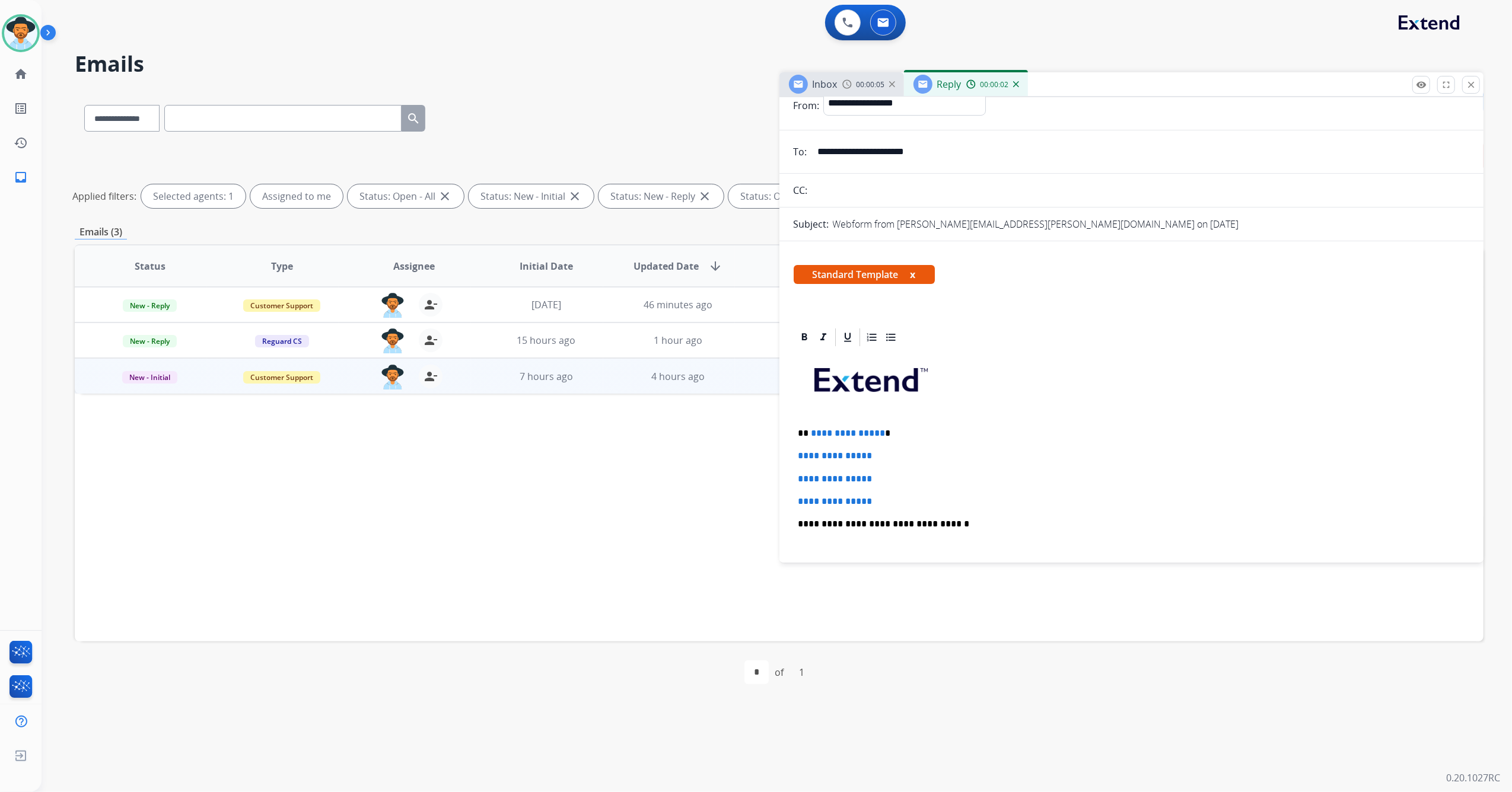
scroll to position [79, 0]
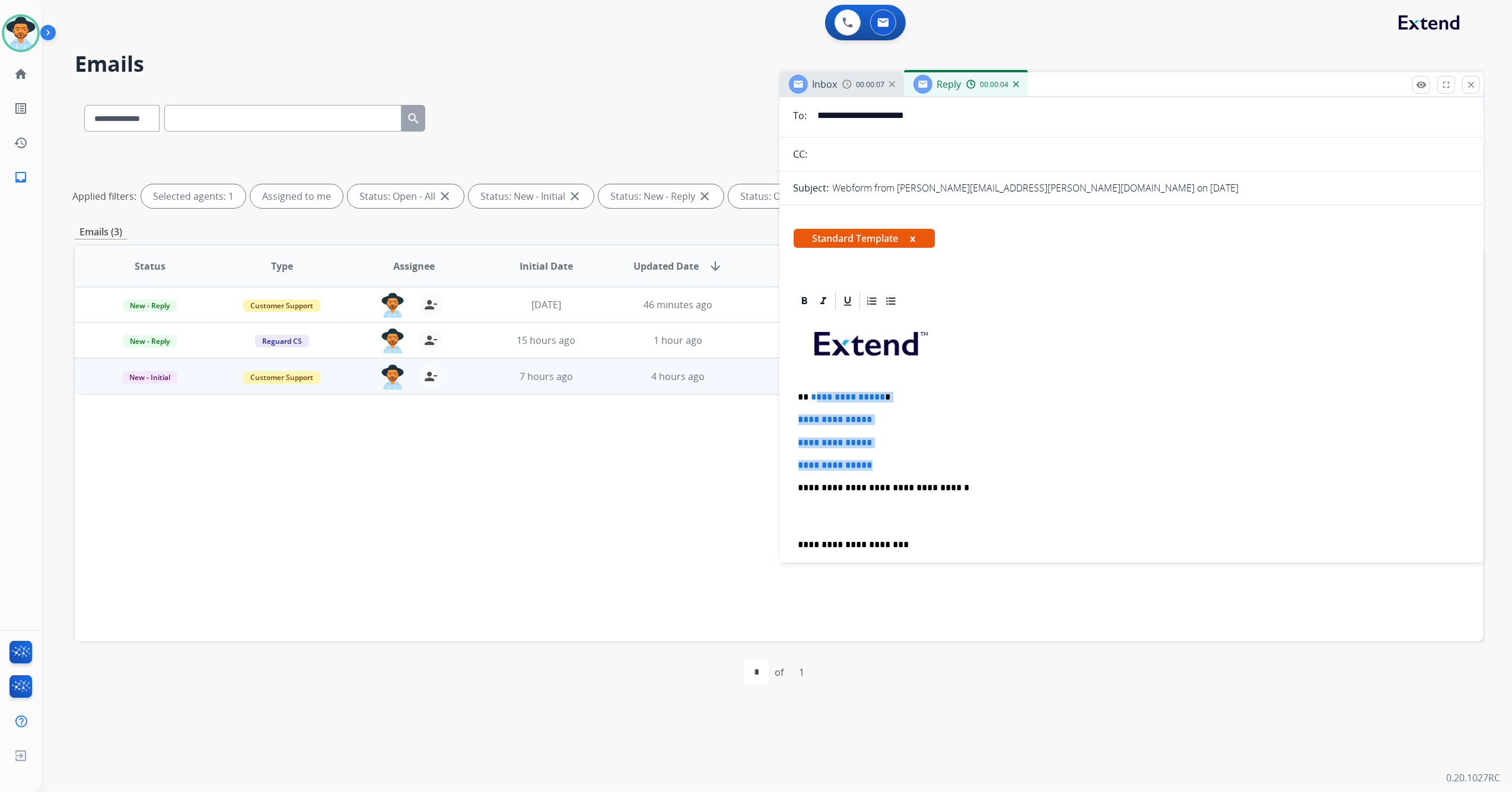
drag, startPoint x: 858, startPoint y: 456, endPoint x: 812, endPoint y: 387, distance: 82.9
click at [812, 387] on div "**********" at bounding box center [1131, 515] width 676 height 408
drag, startPoint x: 891, startPoint y: 456, endPoint x: 805, endPoint y: 391, distance: 107.8
click at [805, 391] on div "**********" at bounding box center [1131, 515] width 676 height 408
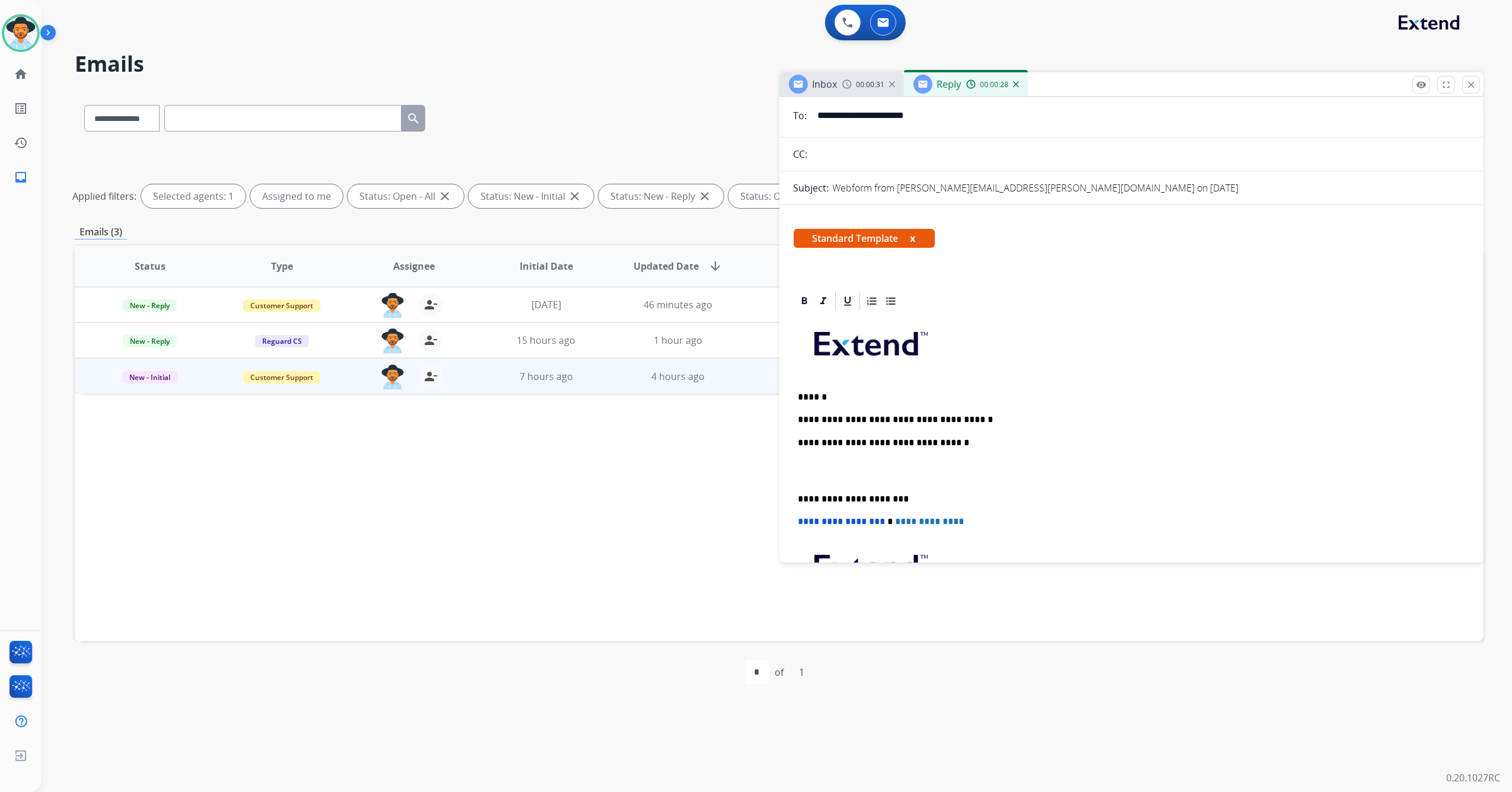
click at [990, 418] on p "**********" at bounding box center [1127, 420] width 657 height 11
drag, startPoint x: 1117, startPoint y: 425, endPoint x: 1168, endPoint y: 470, distance: 68.0
click at [1168, 471] on p at bounding box center [1131, 471] width 666 height 22
drag, startPoint x: 1137, startPoint y: 416, endPoint x: 1129, endPoint y: 419, distance: 8.5
click at [1139, 417] on p "**********" at bounding box center [1127, 420] width 657 height 11
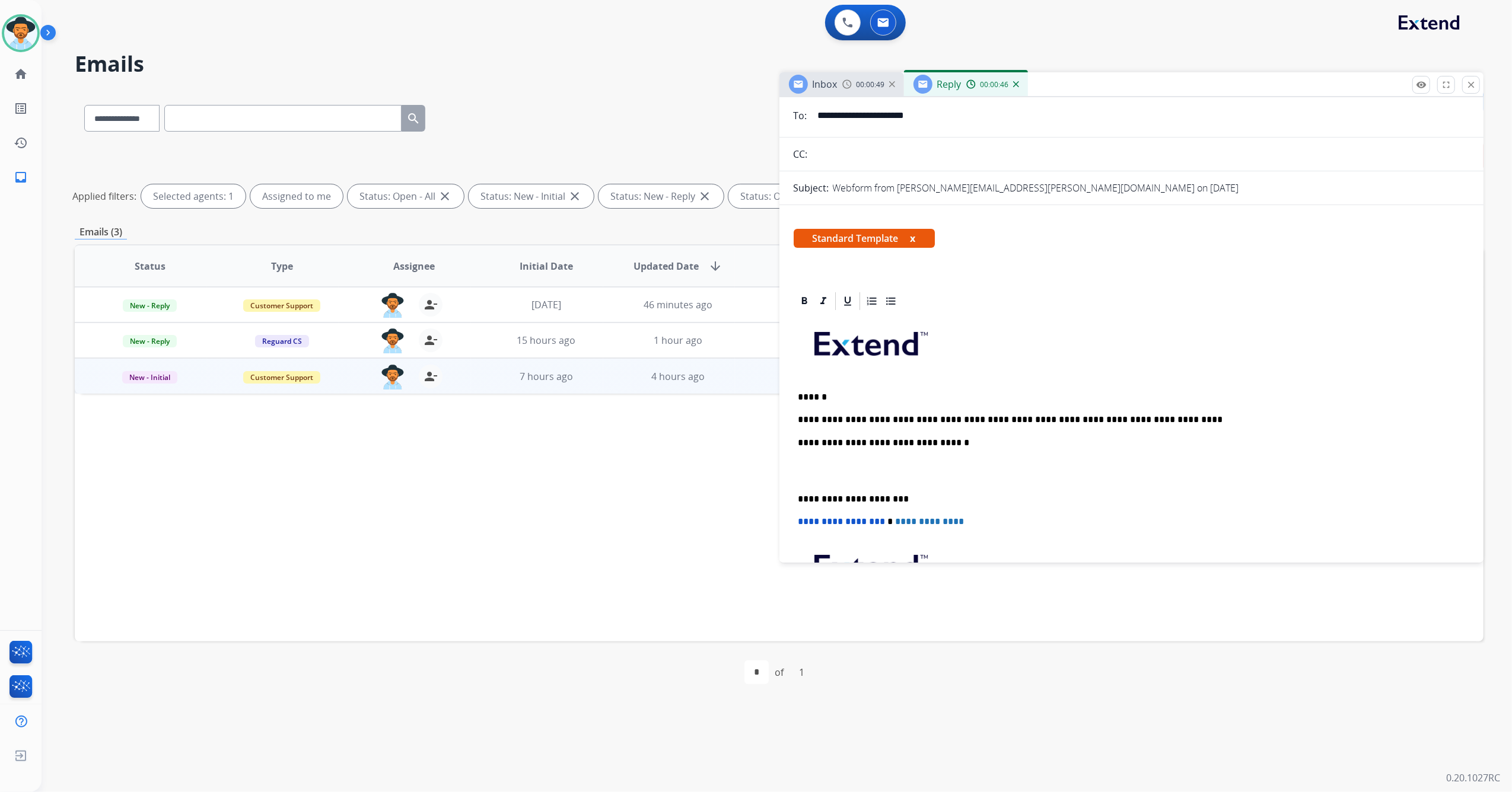
click at [1128, 419] on p "**********" at bounding box center [1127, 420] width 657 height 11
click at [796, 492] on div "**********" at bounding box center [1131, 493] width 676 height 362
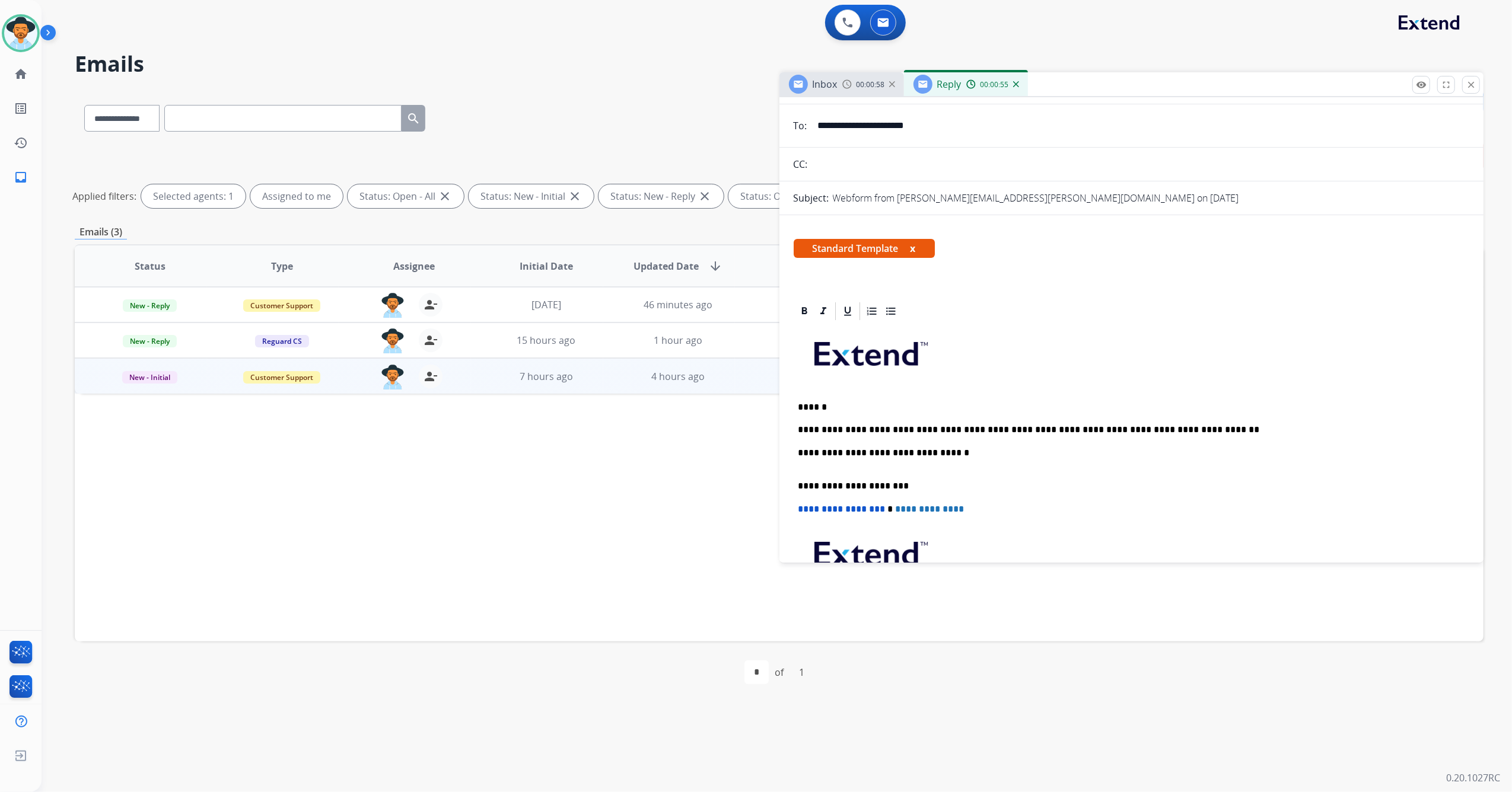
scroll to position [0, 0]
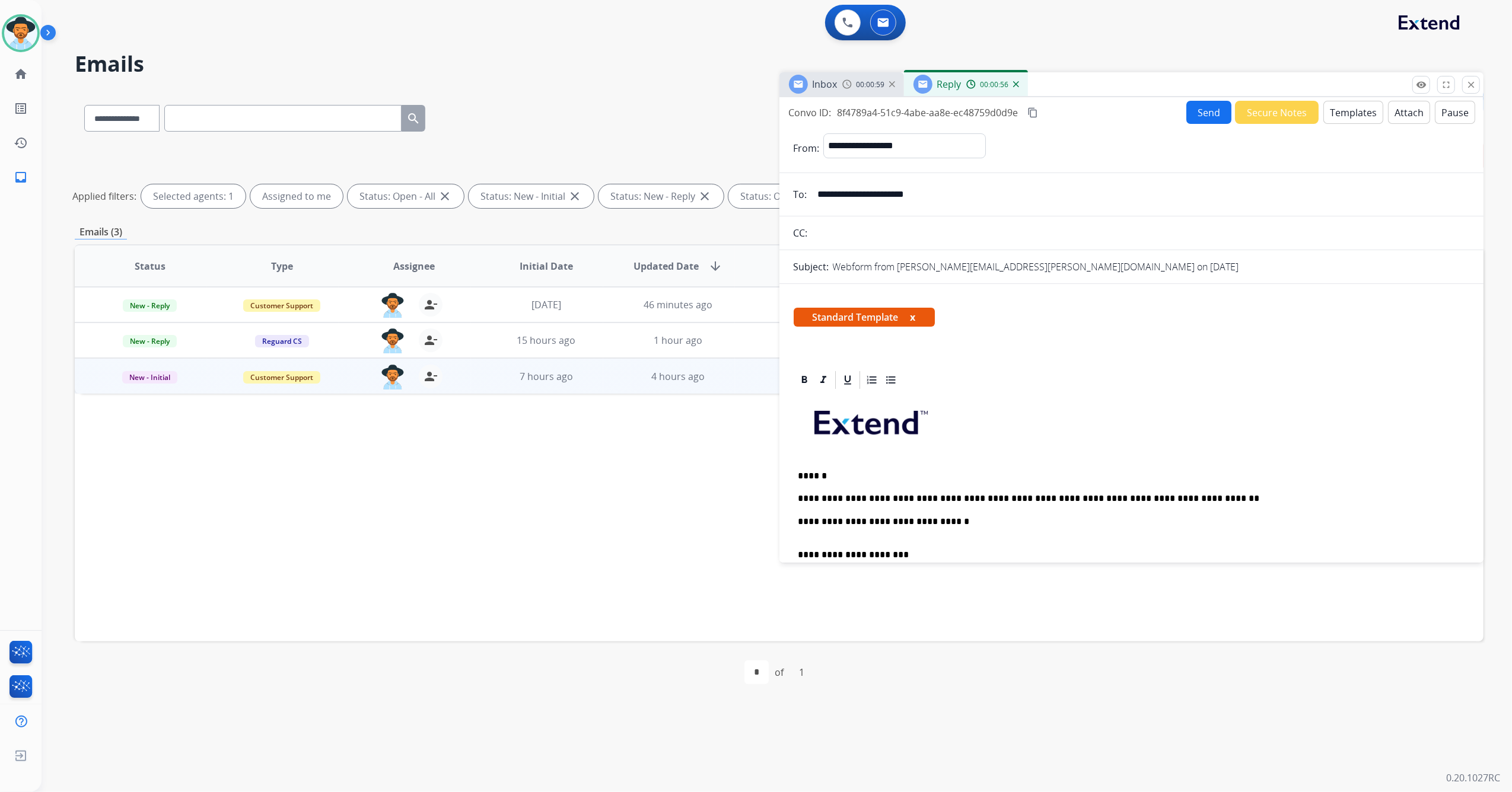
click at [1195, 116] on button "Send" at bounding box center [1209, 113] width 45 height 23
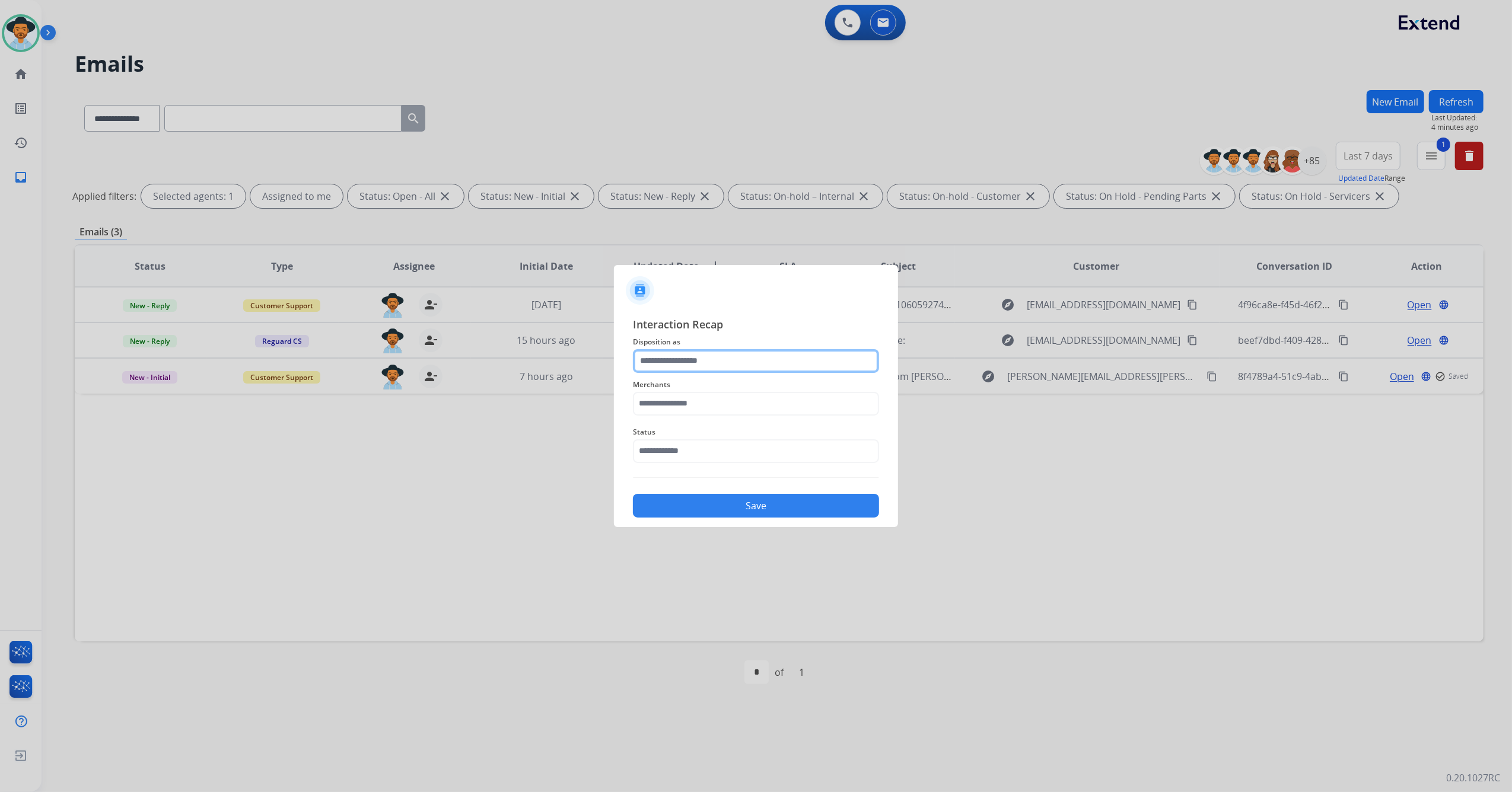
click at [696, 355] on input "text" at bounding box center [756, 361] width 246 height 24
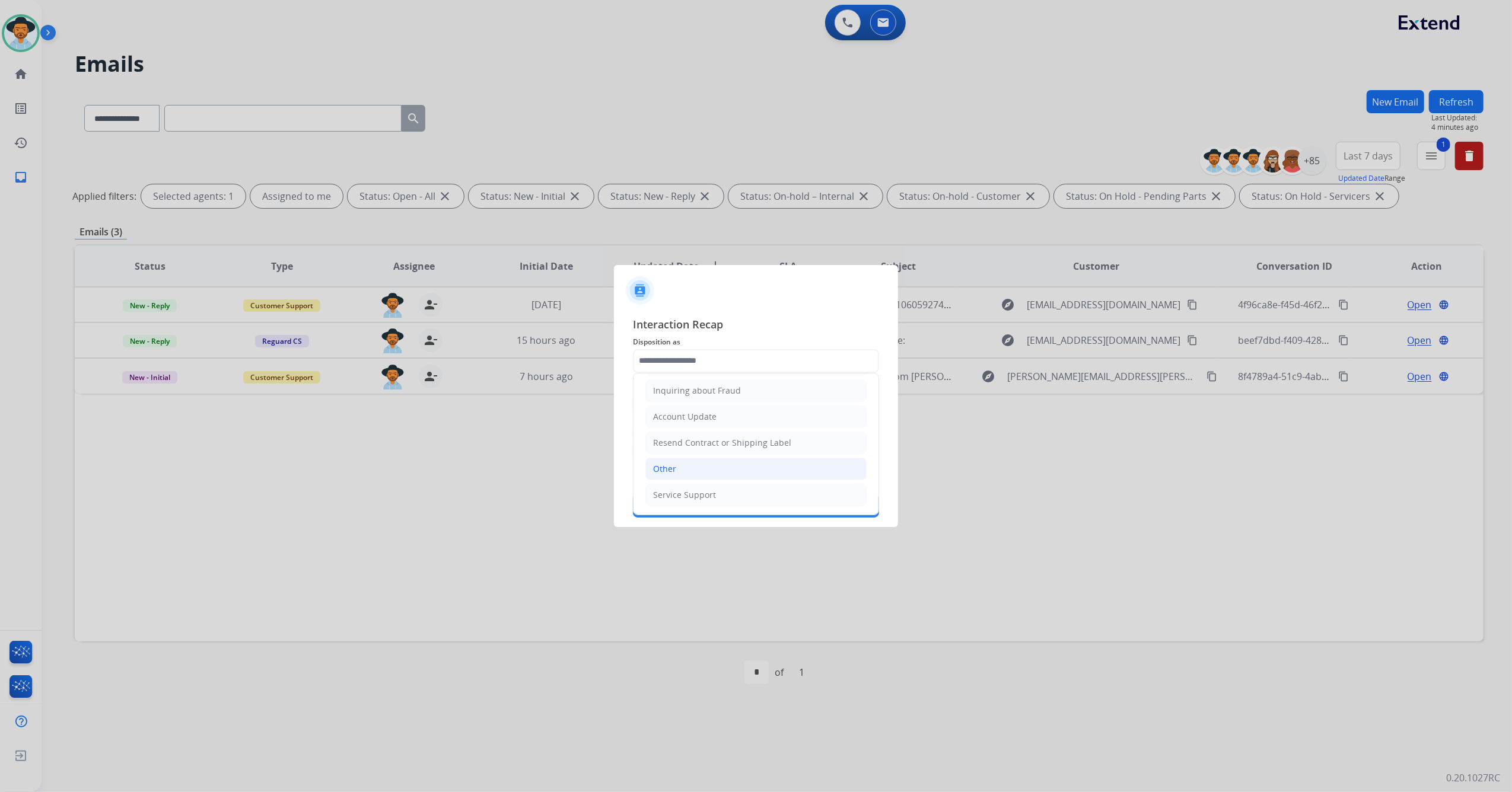
click at [675, 458] on li "Other" at bounding box center [755, 468] width 221 height 22
type input "*****"
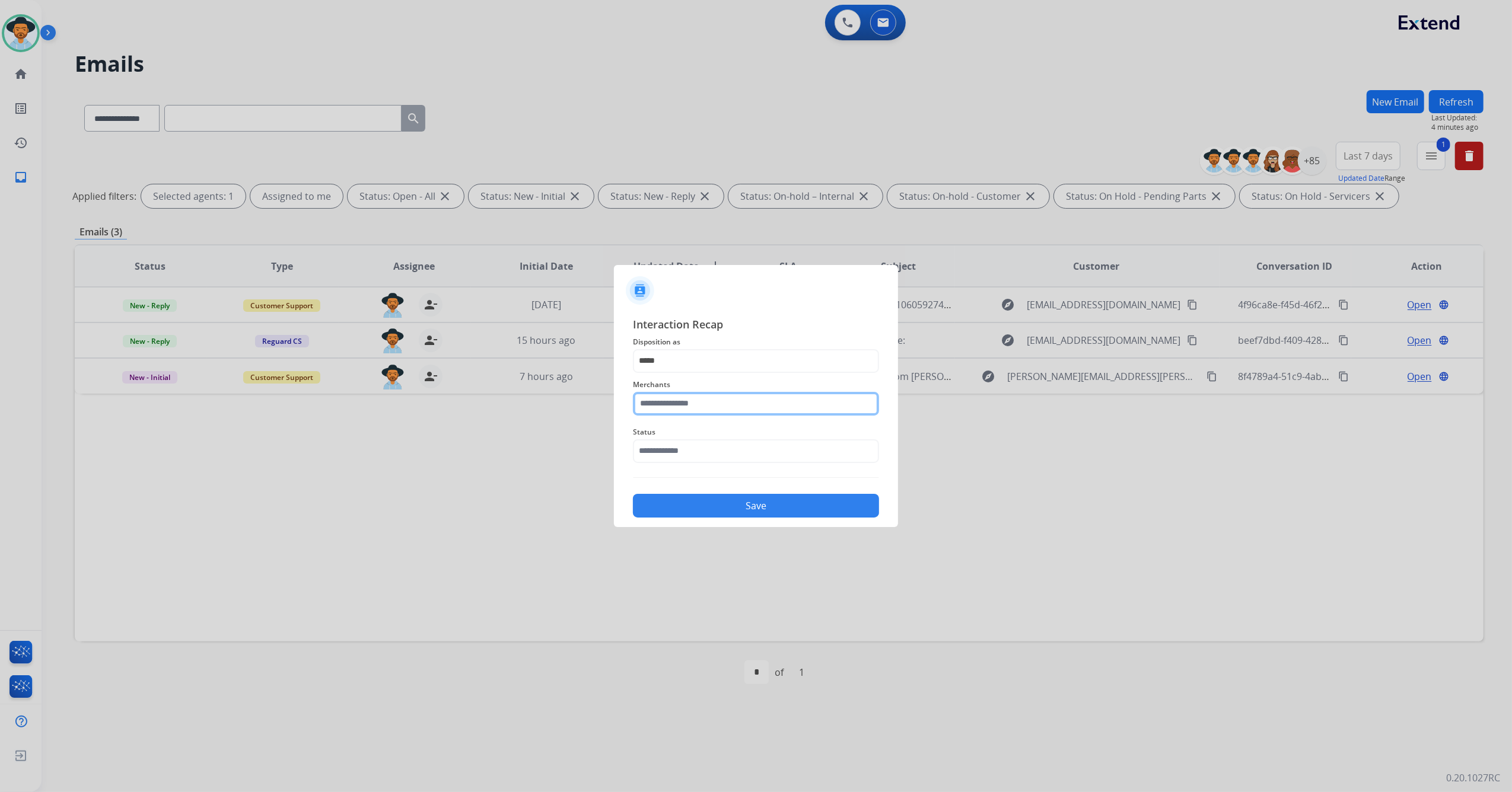
click at [691, 401] on input "text" at bounding box center [756, 404] width 246 height 24
click at [749, 432] on li "Not found" at bounding box center [758, 437] width 226 height 22
type input "*********"
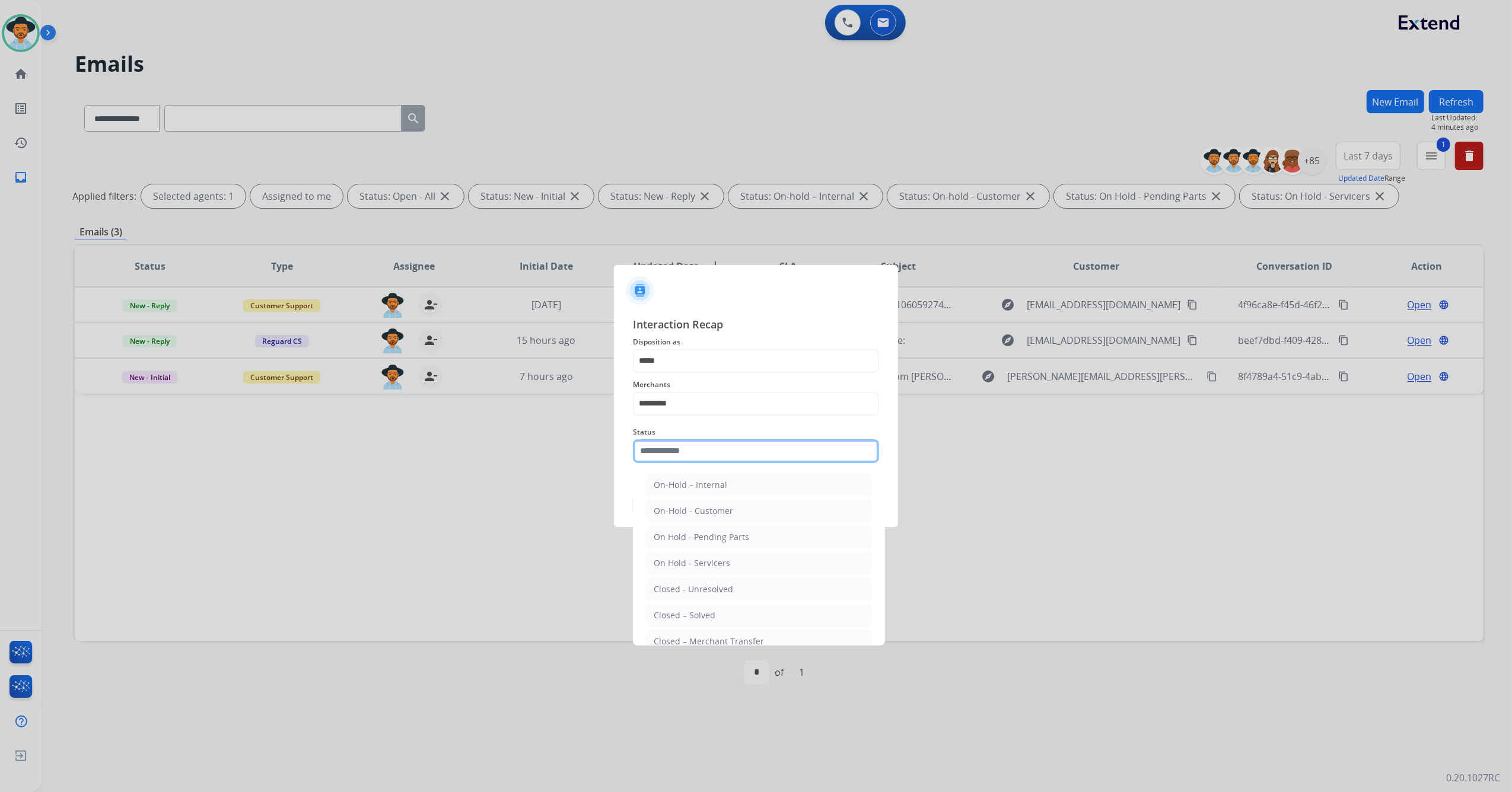
click at [719, 446] on input "text" at bounding box center [756, 451] width 246 height 24
click at [723, 620] on li "Closed – Solved" at bounding box center [758, 615] width 226 height 22
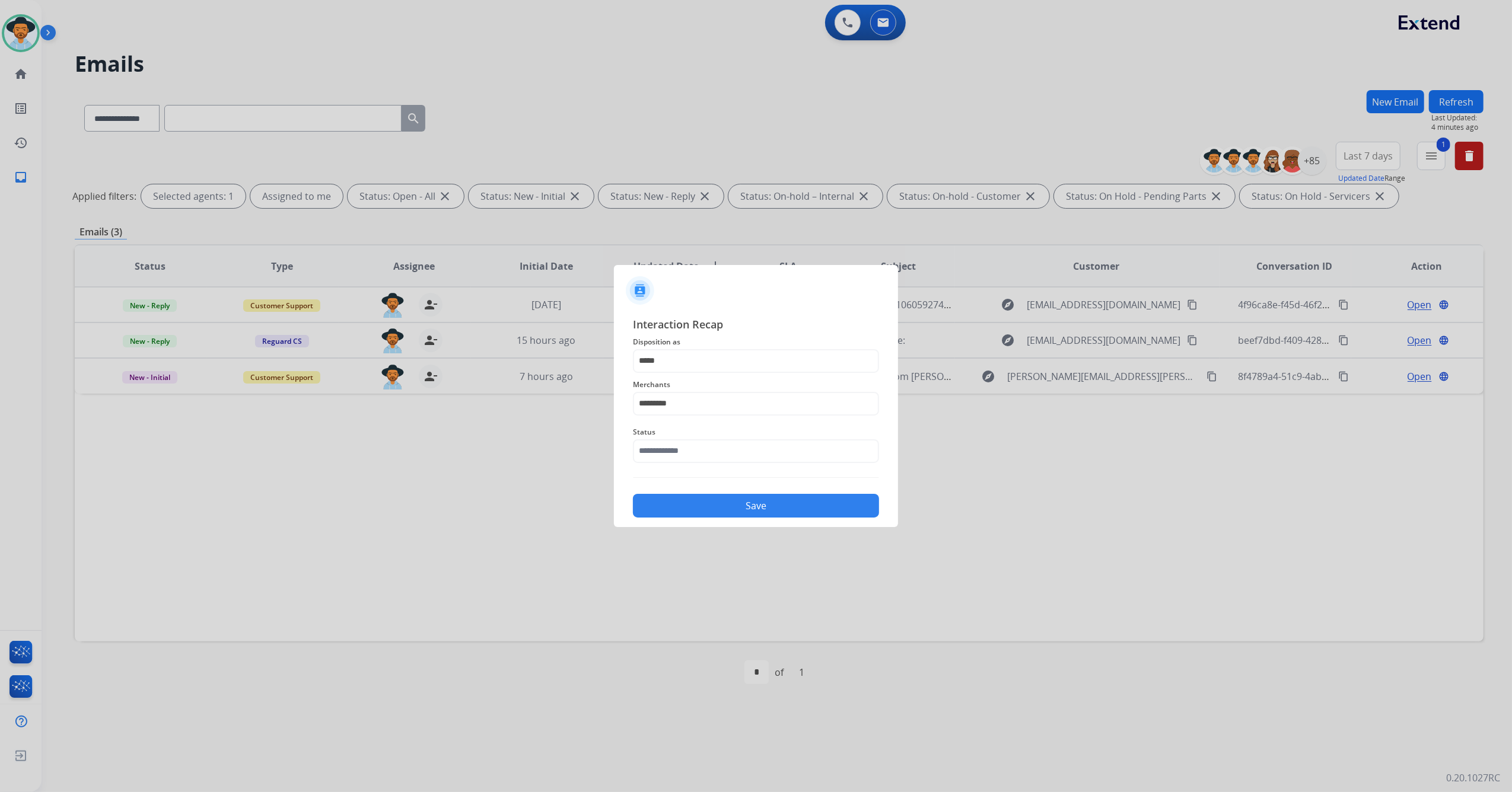
type input "**********"
click at [791, 517] on div "Save" at bounding box center [756, 502] width 246 height 31
click at [800, 508] on button "Save" at bounding box center [756, 505] width 246 height 24
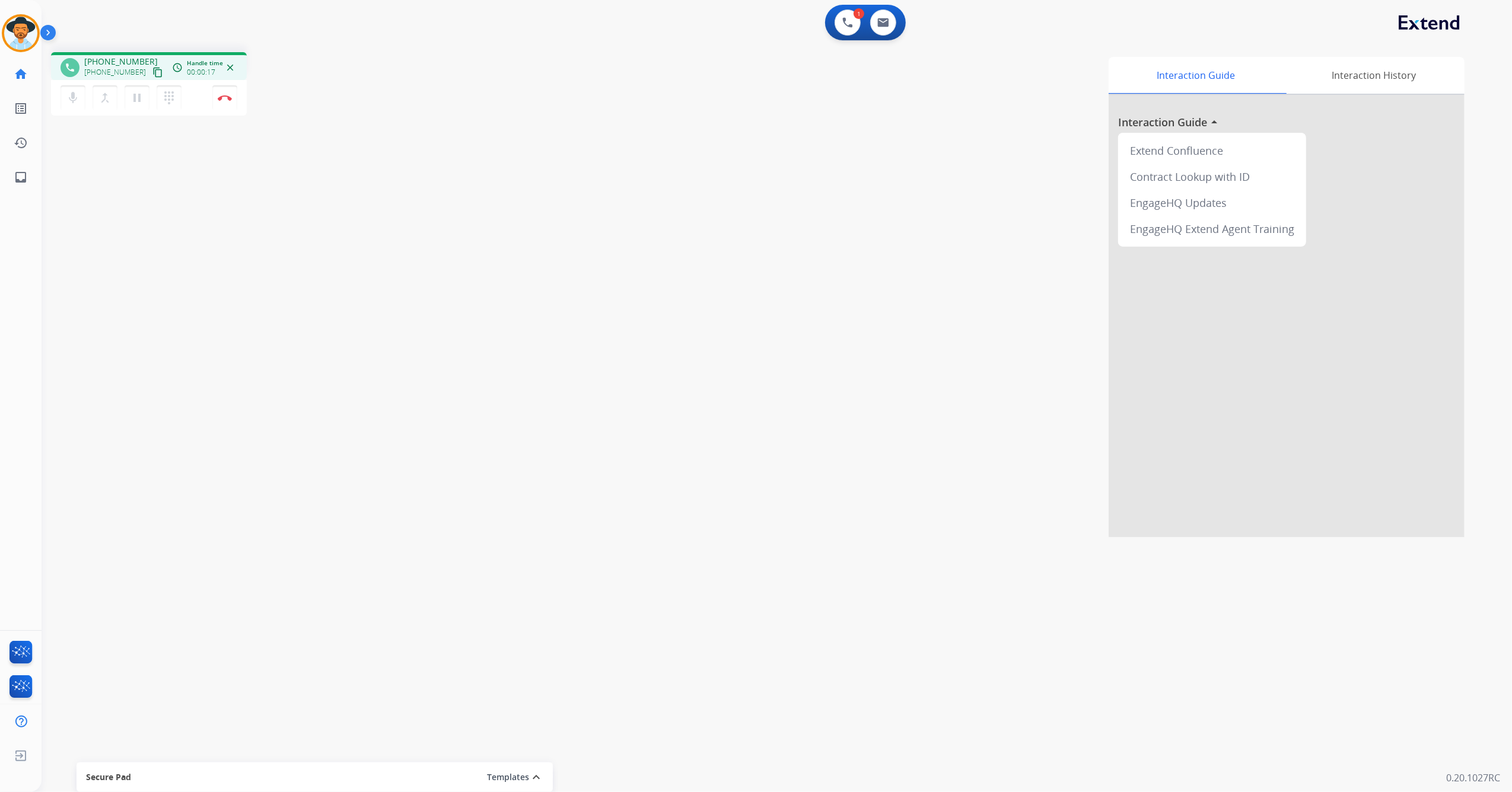
click at [153, 74] on mat-icon "content_copy" at bounding box center [158, 73] width 11 height 11
click at [162, 94] on mat-icon "dialpad" at bounding box center [169, 98] width 15 height 15
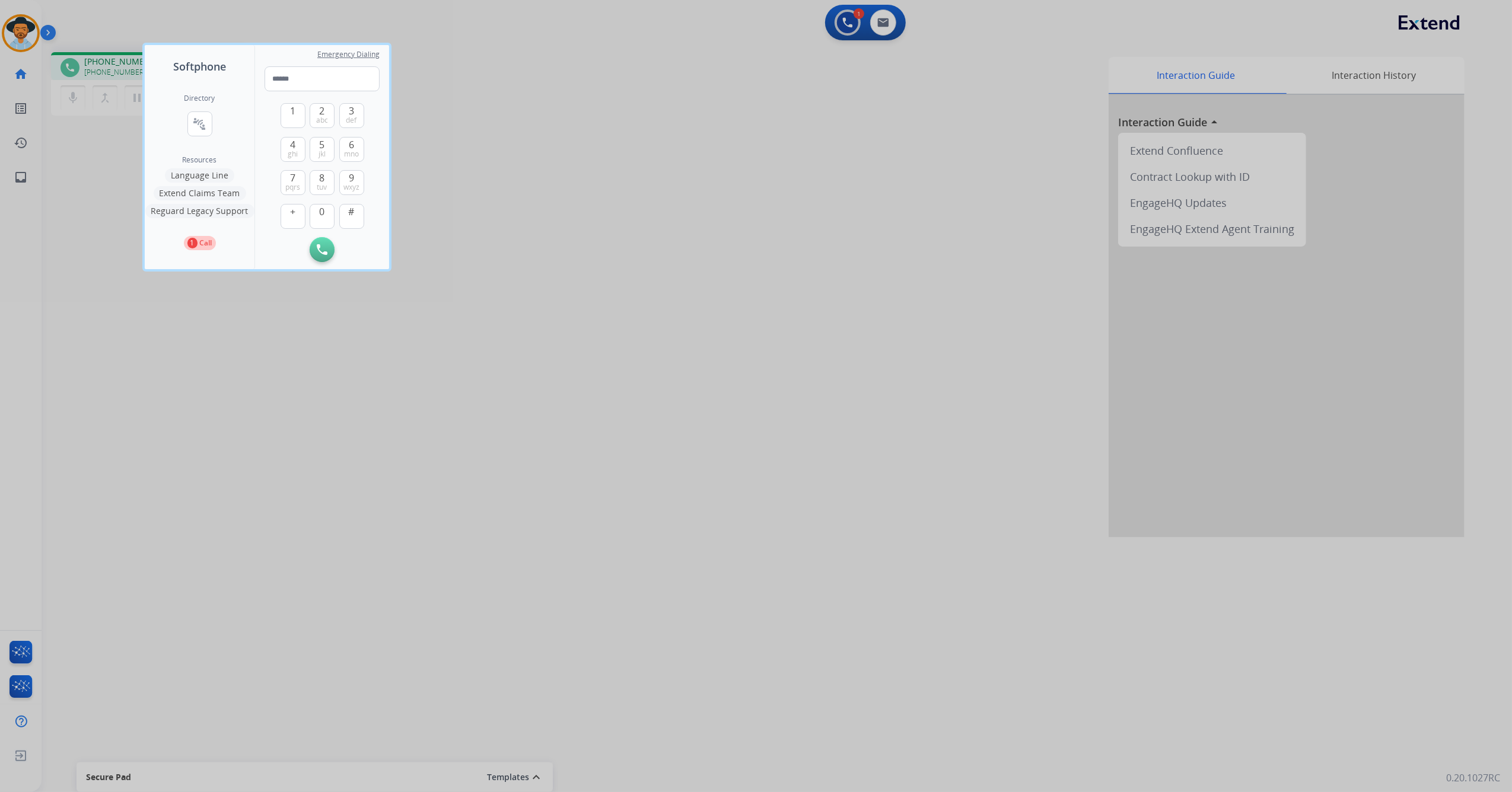
click at [210, 171] on button "Language Line" at bounding box center [199, 175] width 70 height 15
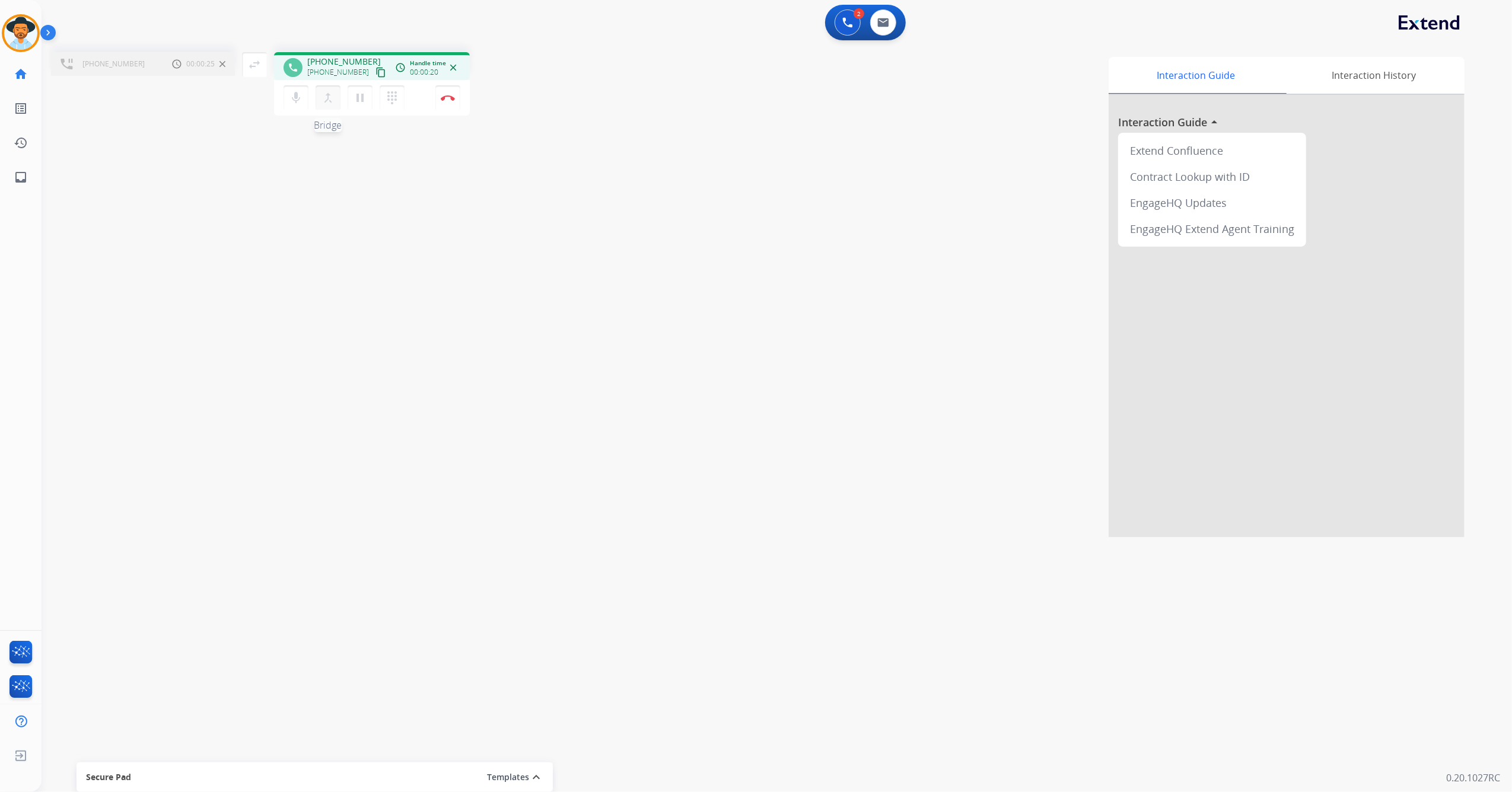
click at [334, 105] on button "merge_type Bridge" at bounding box center [327, 97] width 25 height 25
click at [151, 74] on button "content_copy" at bounding box center [158, 73] width 15 height 15
click at [153, 71] on mat-icon "content_copy" at bounding box center [158, 73] width 11 height 11
click at [232, 100] on img at bounding box center [225, 98] width 15 height 6
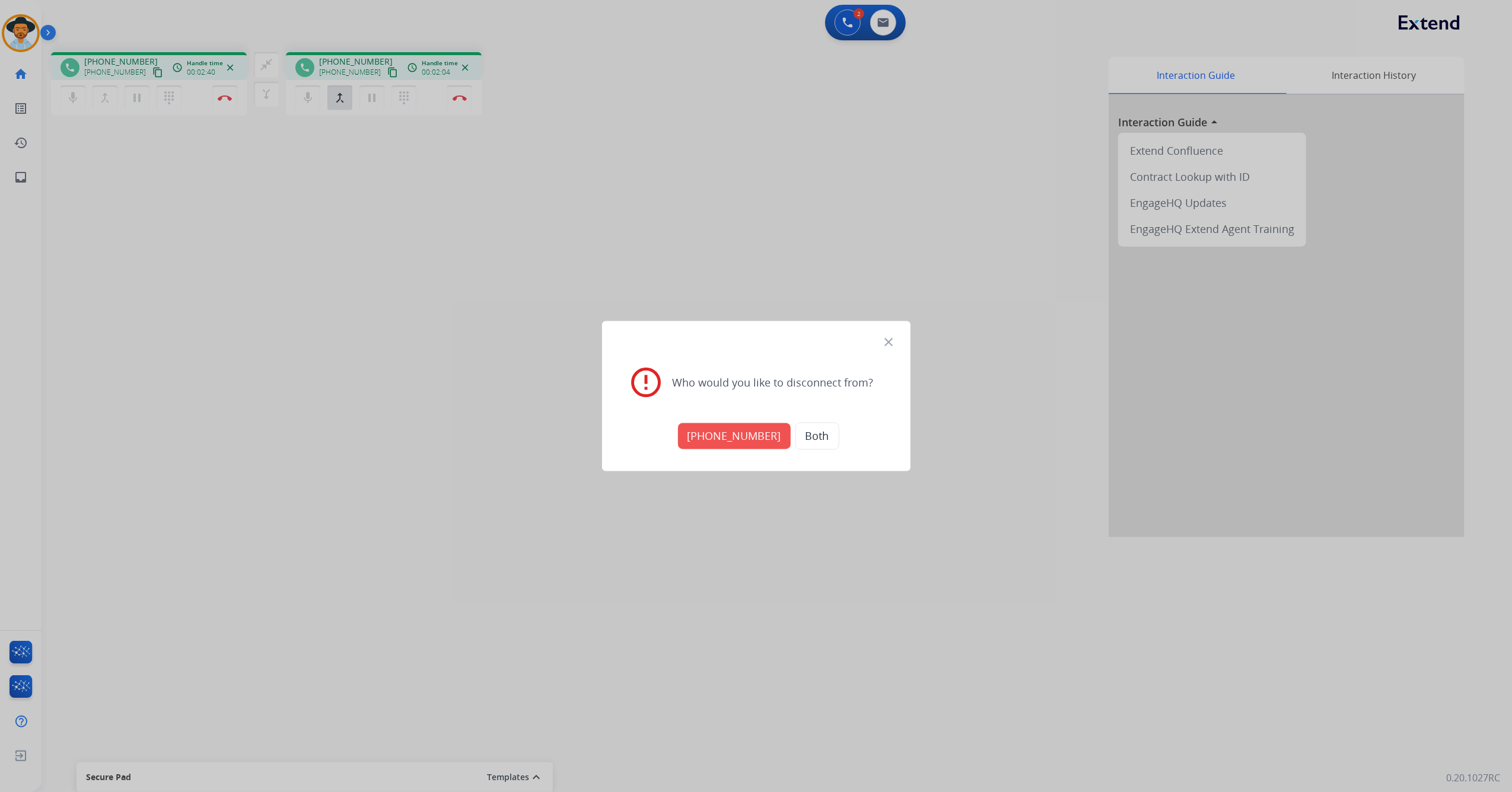
click at [735, 436] on button "+18005568467" at bounding box center [734, 436] width 113 height 26
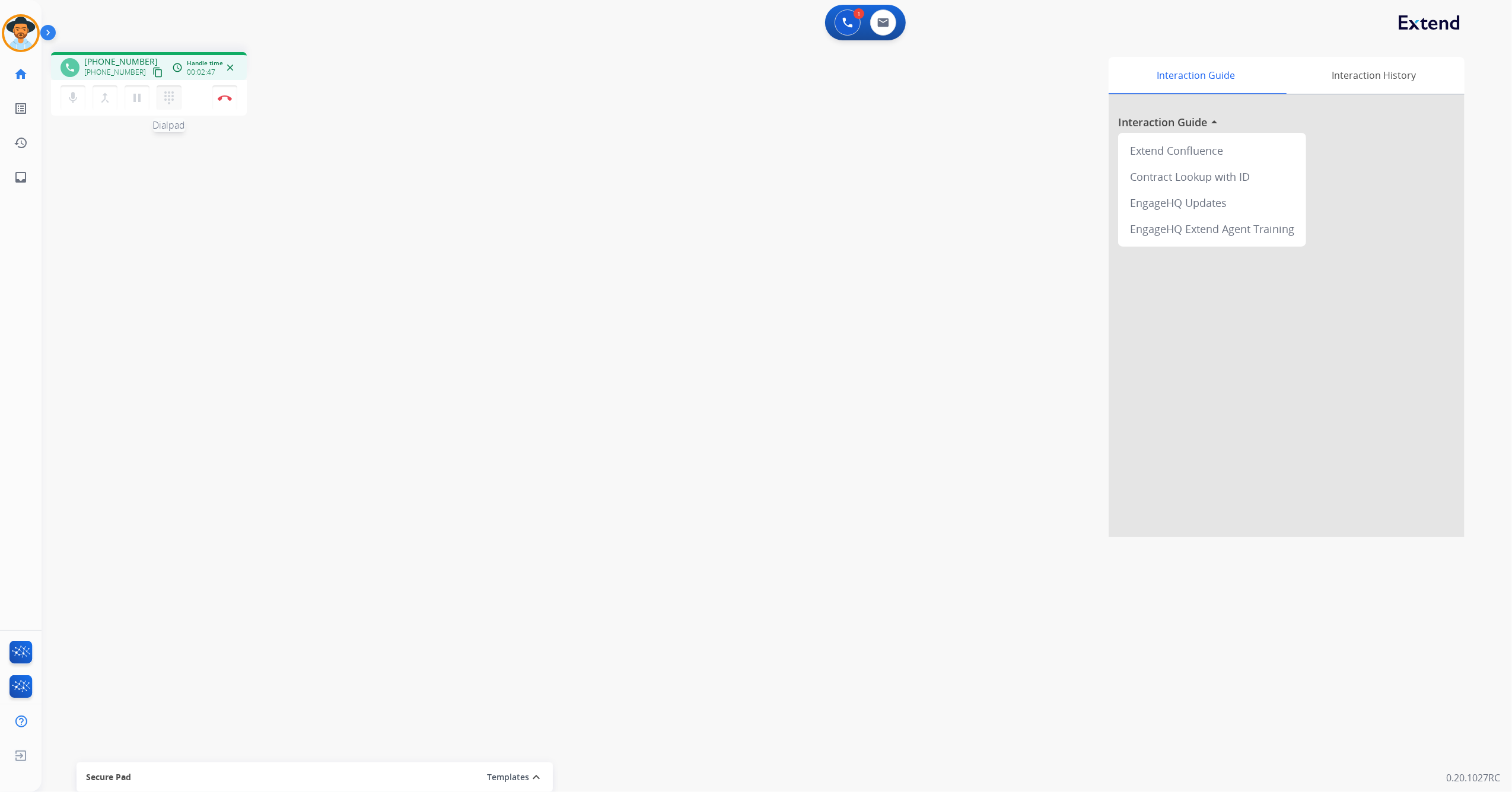
click at [171, 100] on mat-icon "dialpad" at bounding box center [169, 98] width 15 height 15
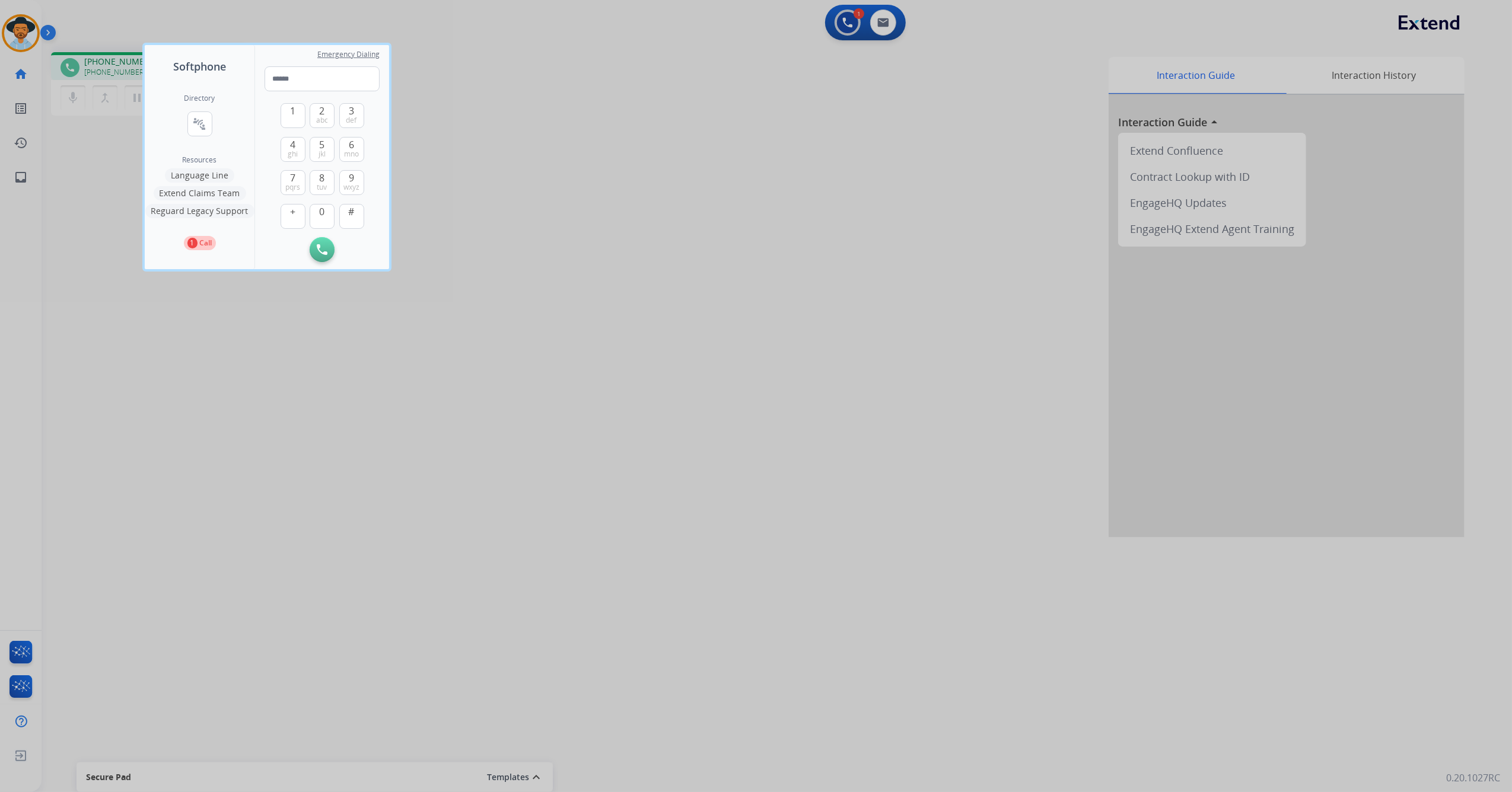
click at [211, 171] on button "Language Line" at bounding box center [199, 175] width 70 height 15
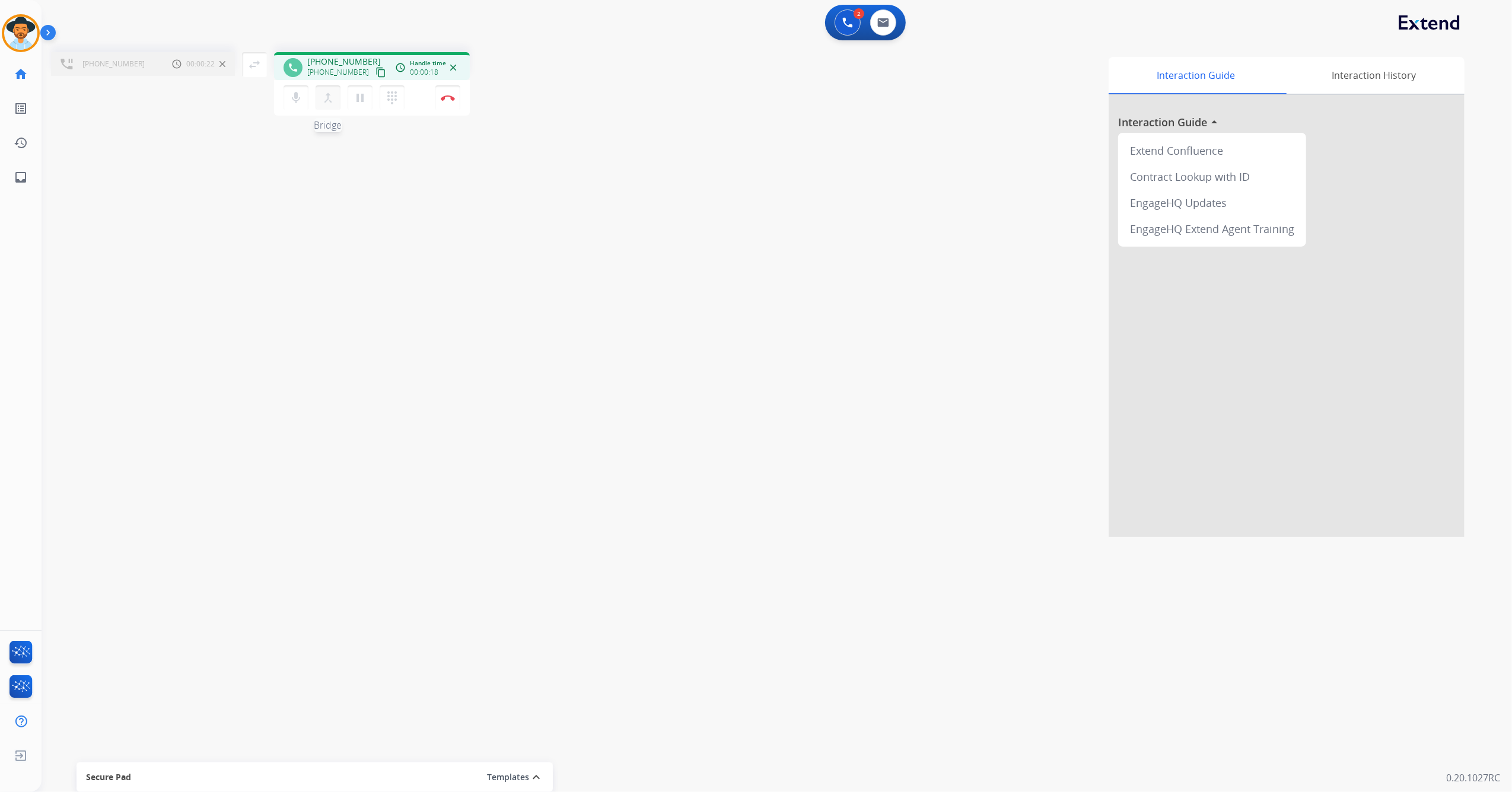
click at [329, 102] on mat-icon "merge_type" at bounding box center [328, 98] width 15 height 15
click at [232, 96] on img at bounding box center [225, 98] width 15 height 6
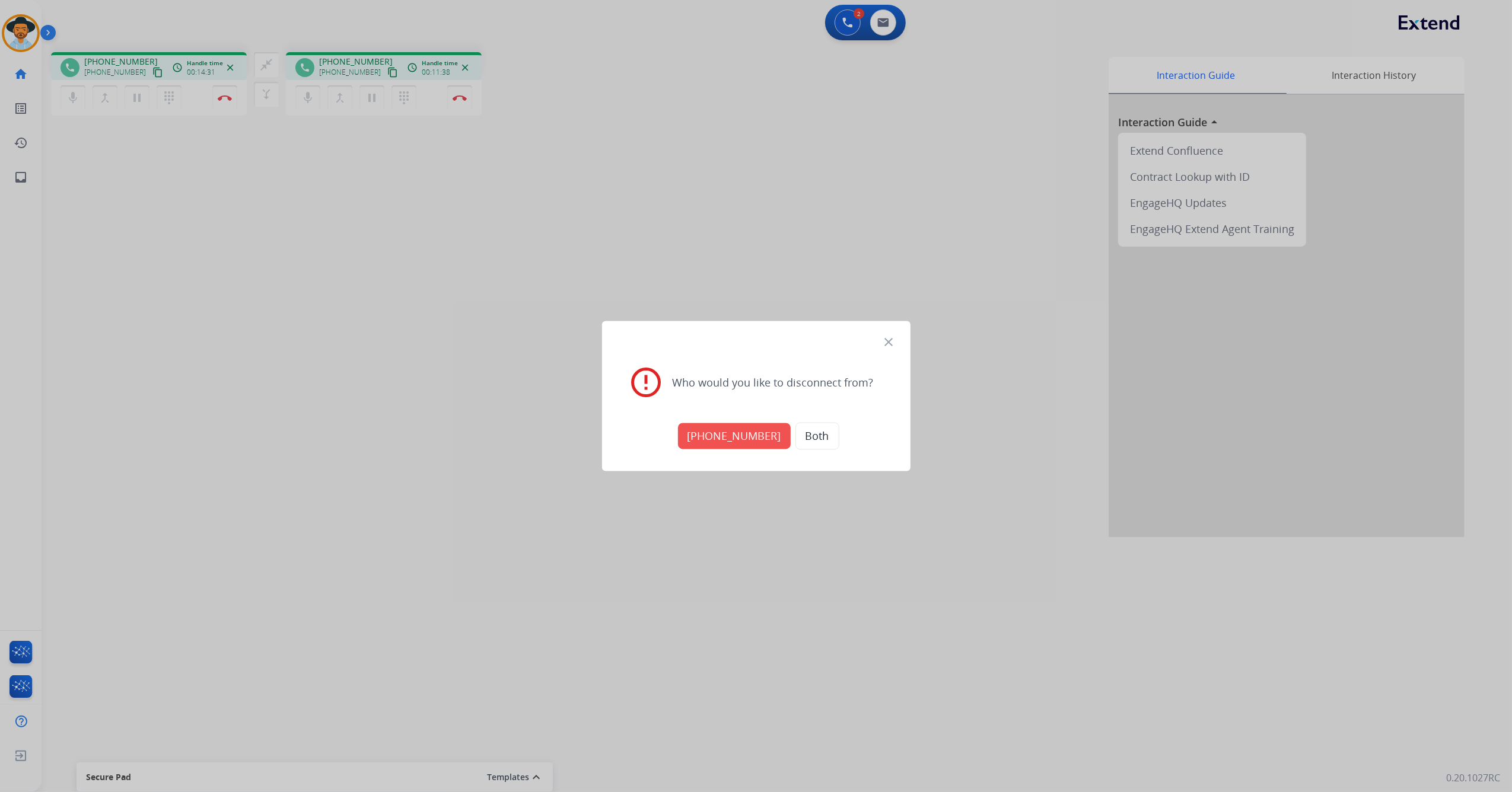
click at [807, 434] on button "Both" at bounding box center [817, 436] width 44 height 27
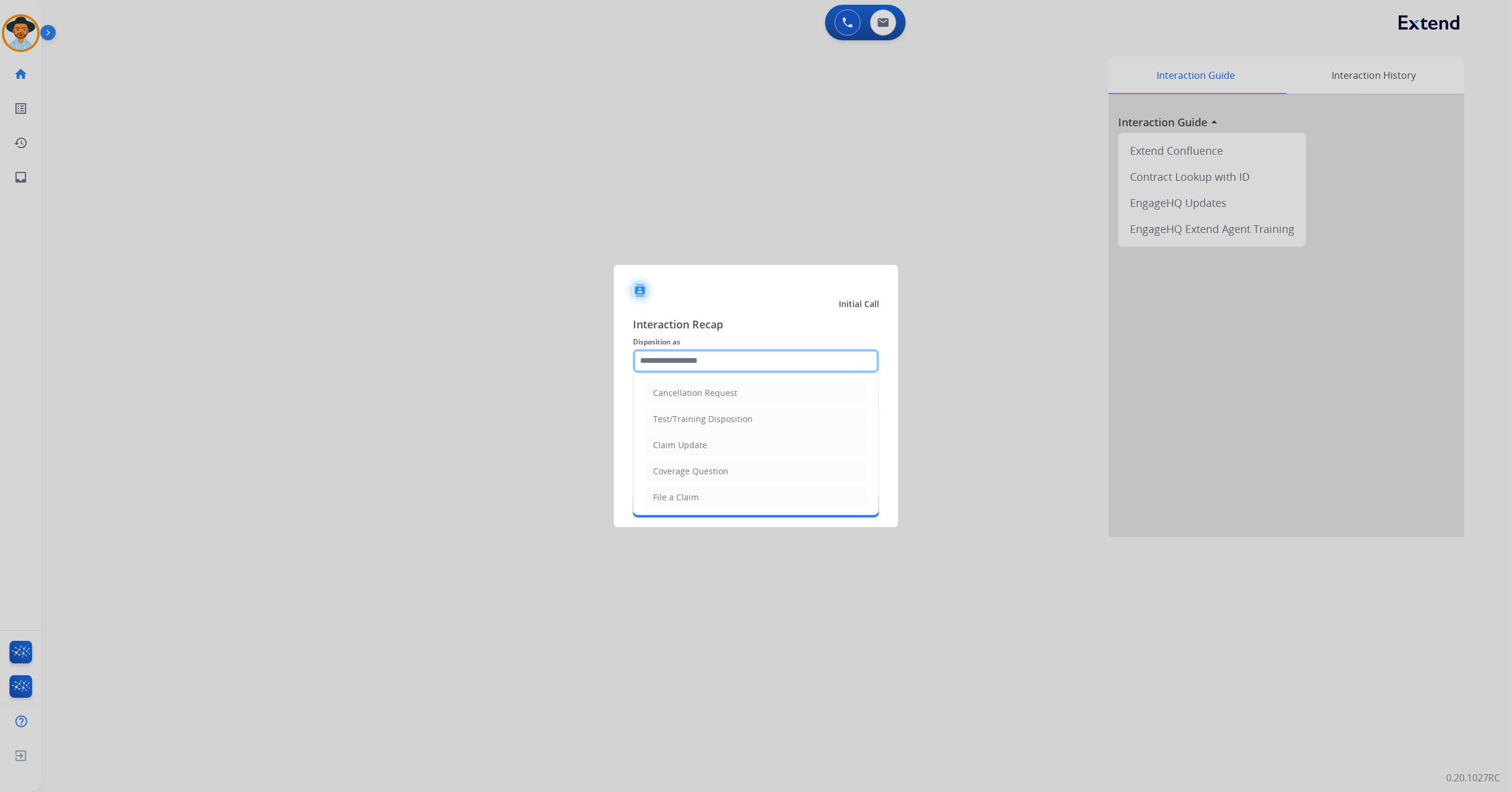
click at [720, 352] on input "text" at bounding box center [756, 361] width 246 height 24
click at [686, 462] on li "Other" at bounding box center [755, 468] width 221 height 22
type input "*****"
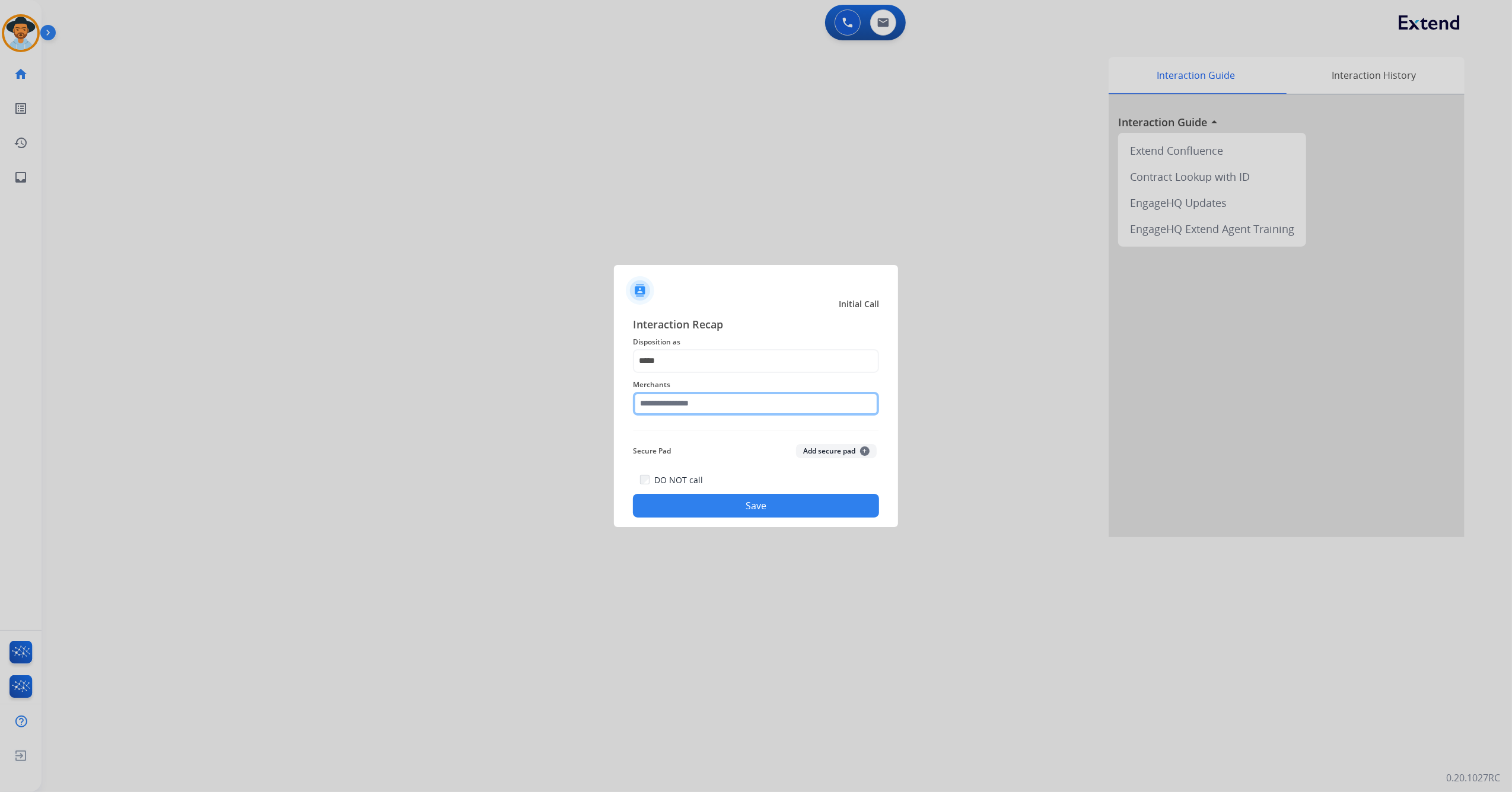
click at [695, 410] on input "text" at bounding box center [756, 404] width 246 height 24
click at [703, 427] on li "Not found" at bounding box center [758, 437] width 226 height 22
type input "*********"
click at [711, 500] on button "Save" at bounding box center [756, 505] width 246 height 24
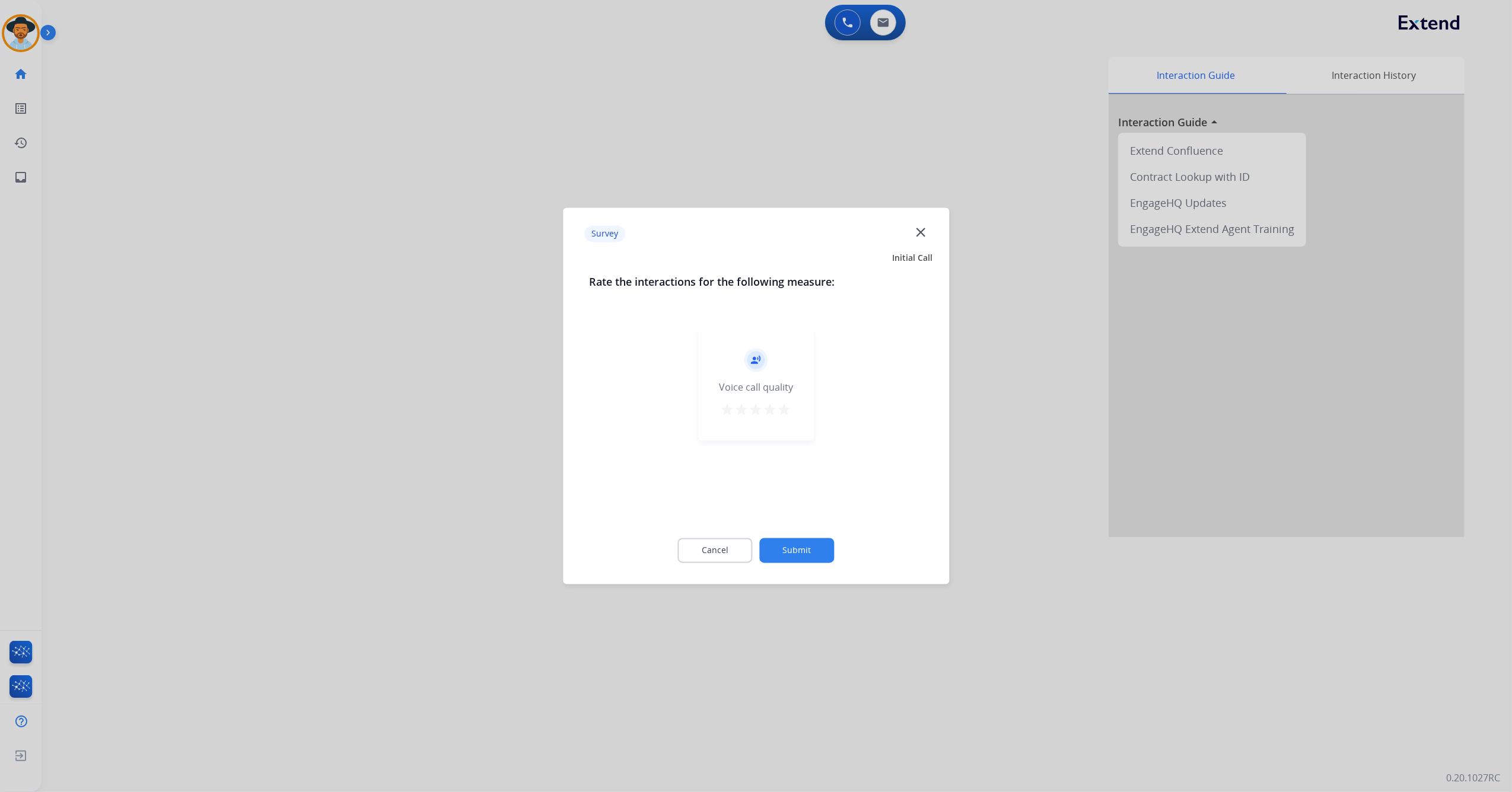
click at [772, 406] on mat-icon "star" at bounding box center [771, 410] width 15 height 15
click at [781, 406] on mat-icon "star" at bounding box center [785, 410] width 15 height 15
click at [803, 548] on button "Submit" at bounding box center [797, 551] width 74 height 25
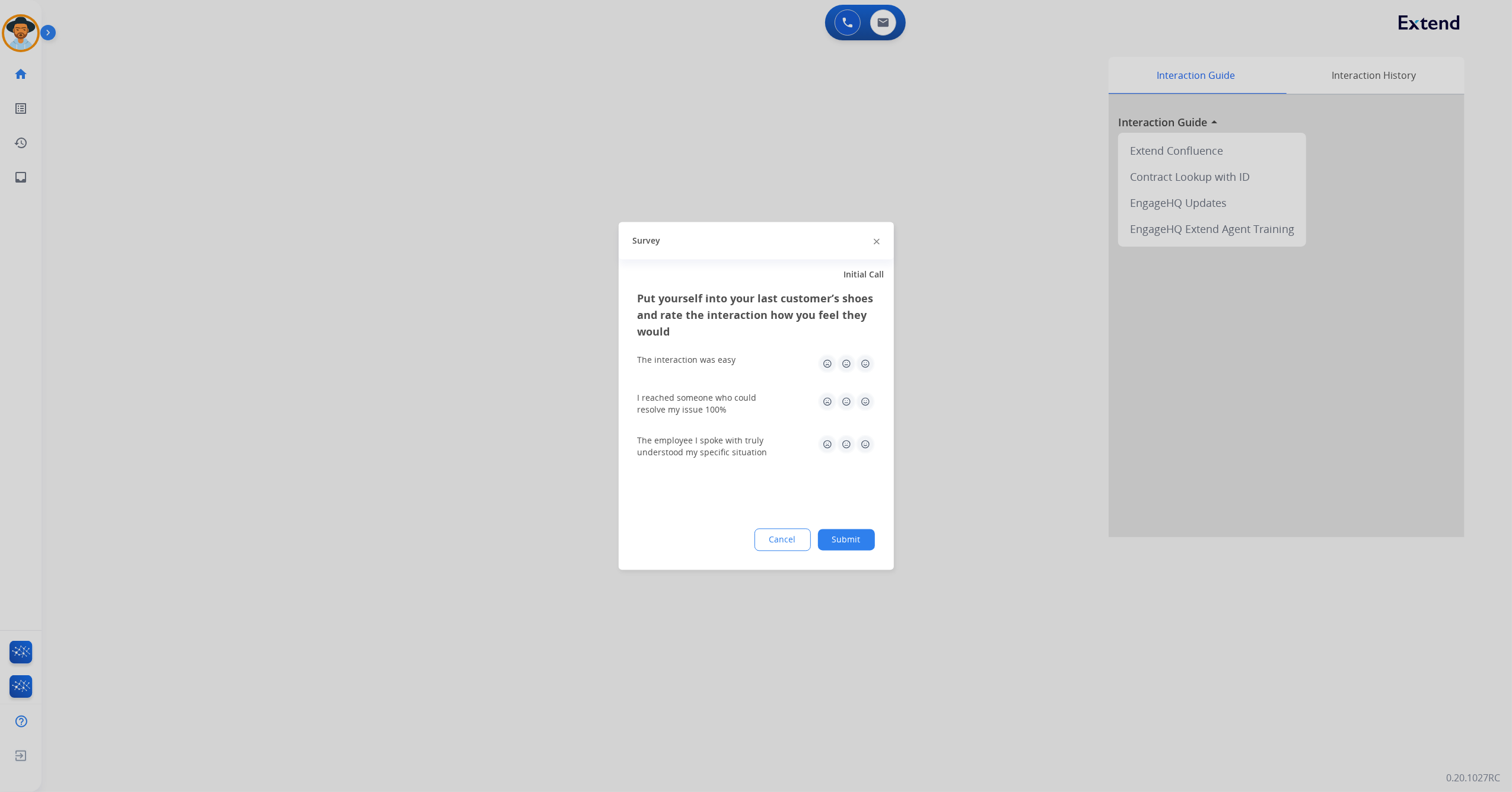
click at [869, 361] on img at bounding box center [865, 364] width 19 height 19
click at [862, 403] on img at bounding box center [865, 402] width 19 height 19
click at [869, 437] on img at bounding box center [865, 444] width 19 height 19
click at [838, 549] on button "Submit" at bounding box center [846, 540] width 57 height 21
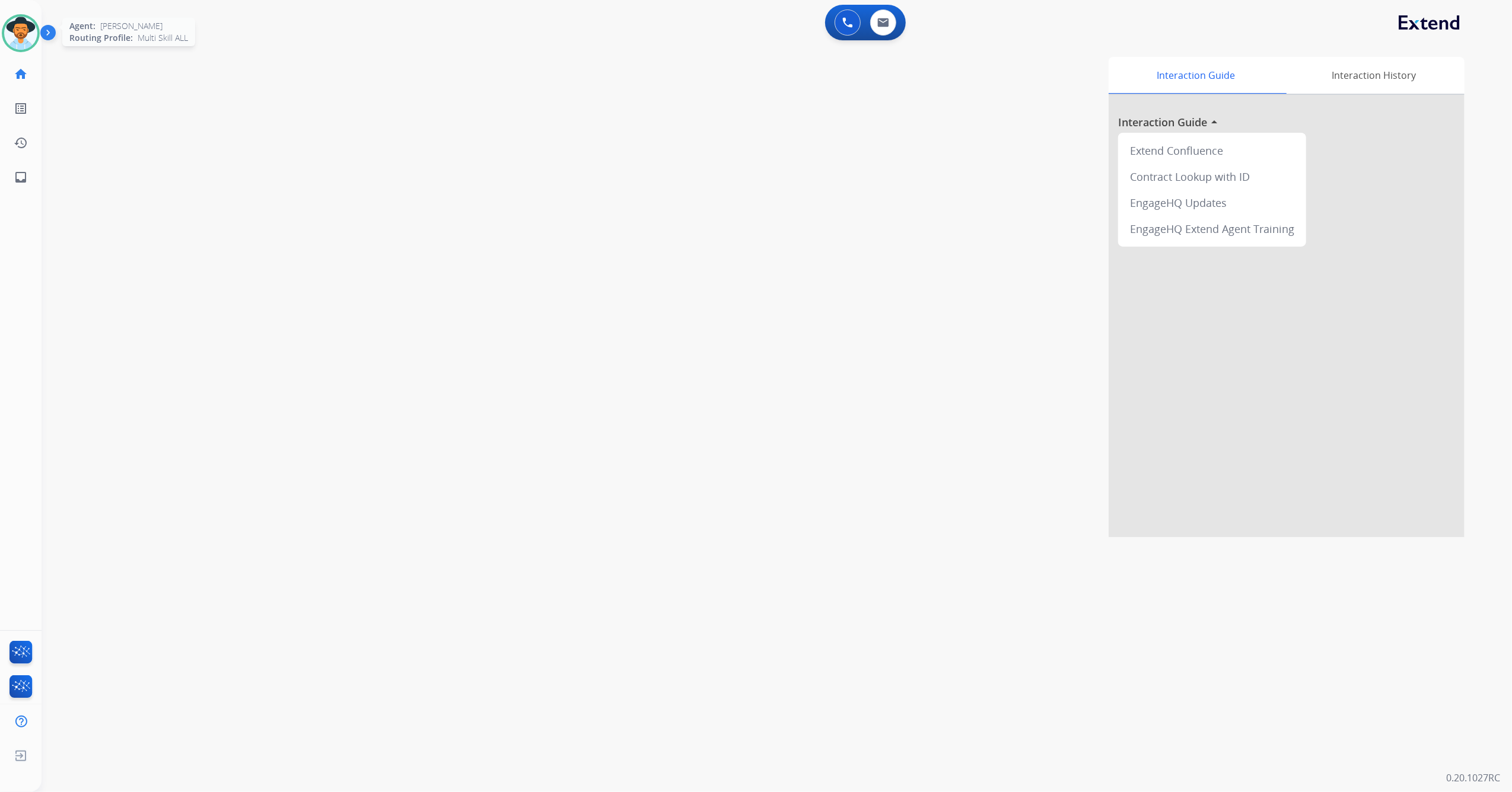
click at [25, 34] on img at bounding box center [21, 33] width 33 height 33
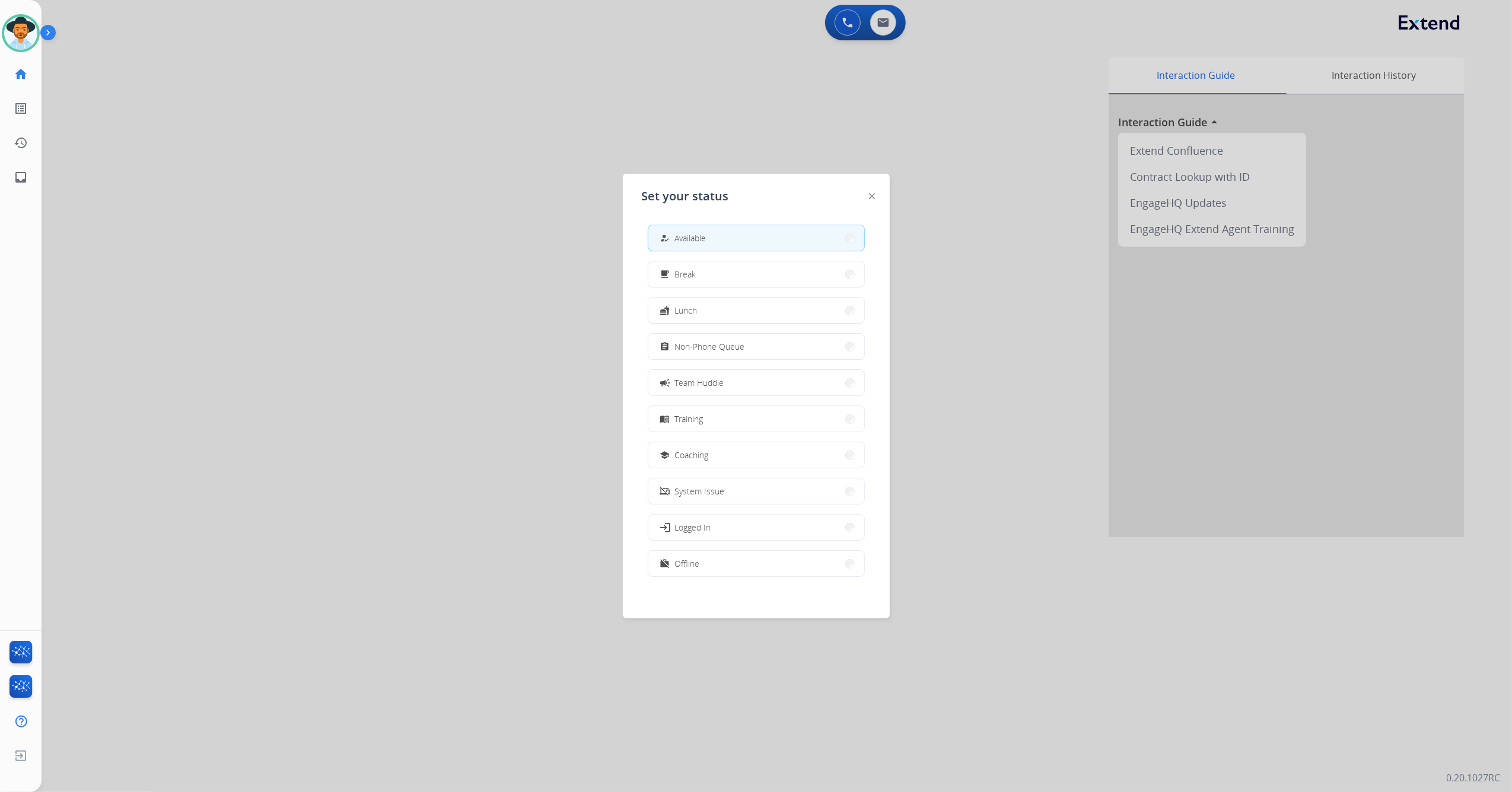
click at [741, 349] on span "Non-Phone Queue" at bounding box center [710, 346] width 70 height 13
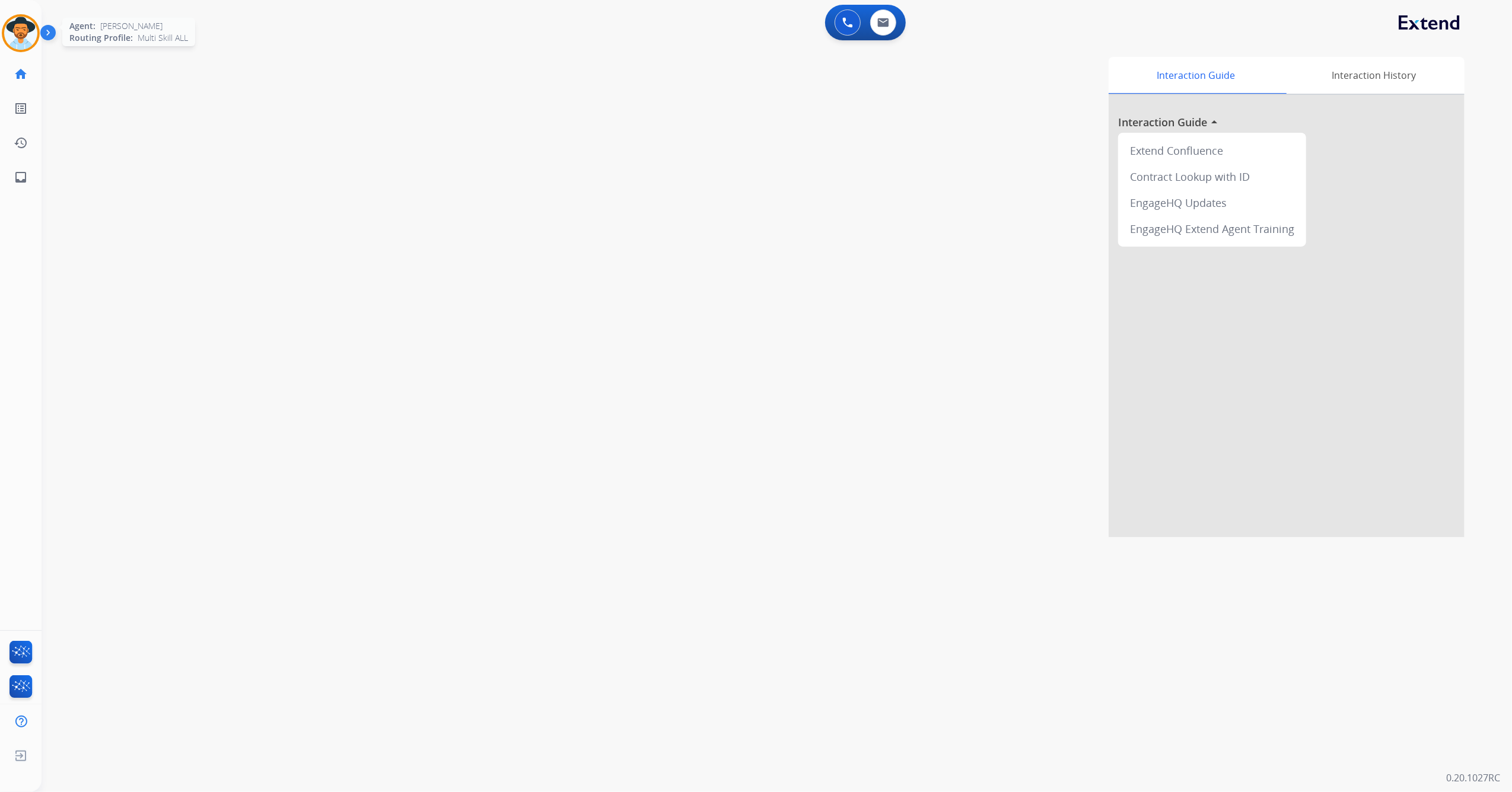
click at [5, 34] on img at bounding box center [21, 33] width 33 height 33
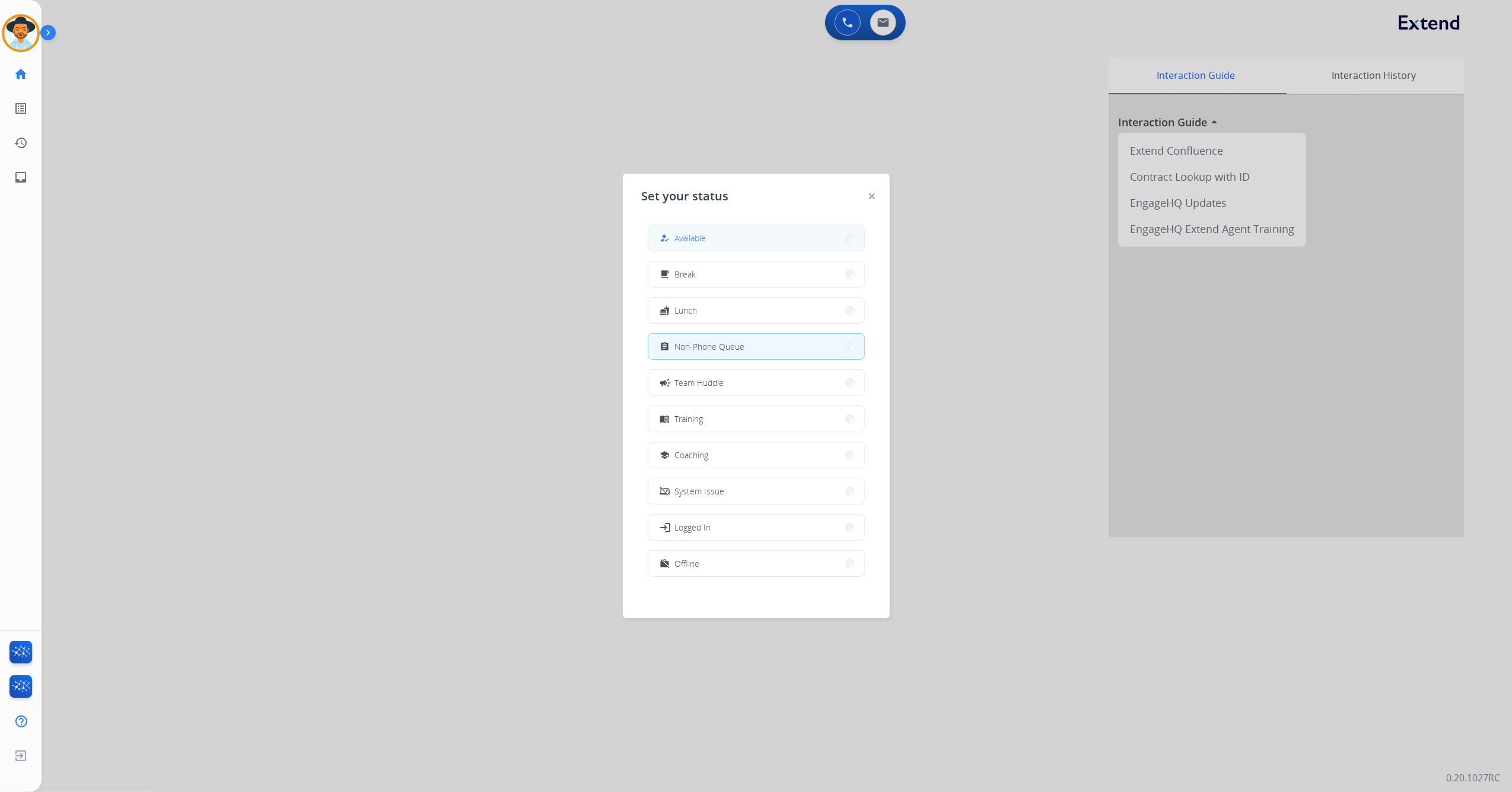
click at [726, 242] on button "how_to_reg Available" at bounding box center [756, 238] width 216 height 25
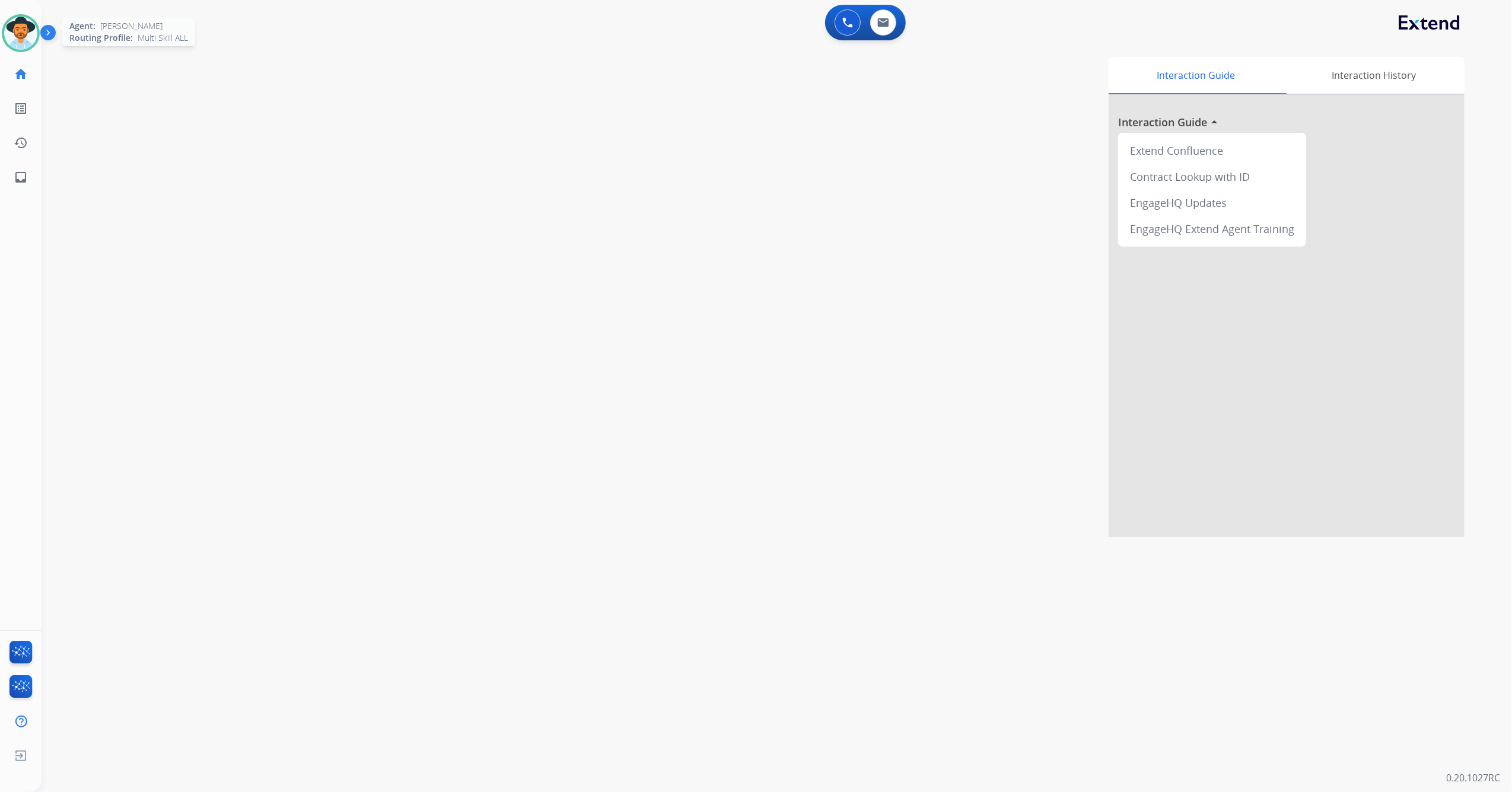
click at [13, 36] on img at bounding box center [21, 33] width 33 height 33
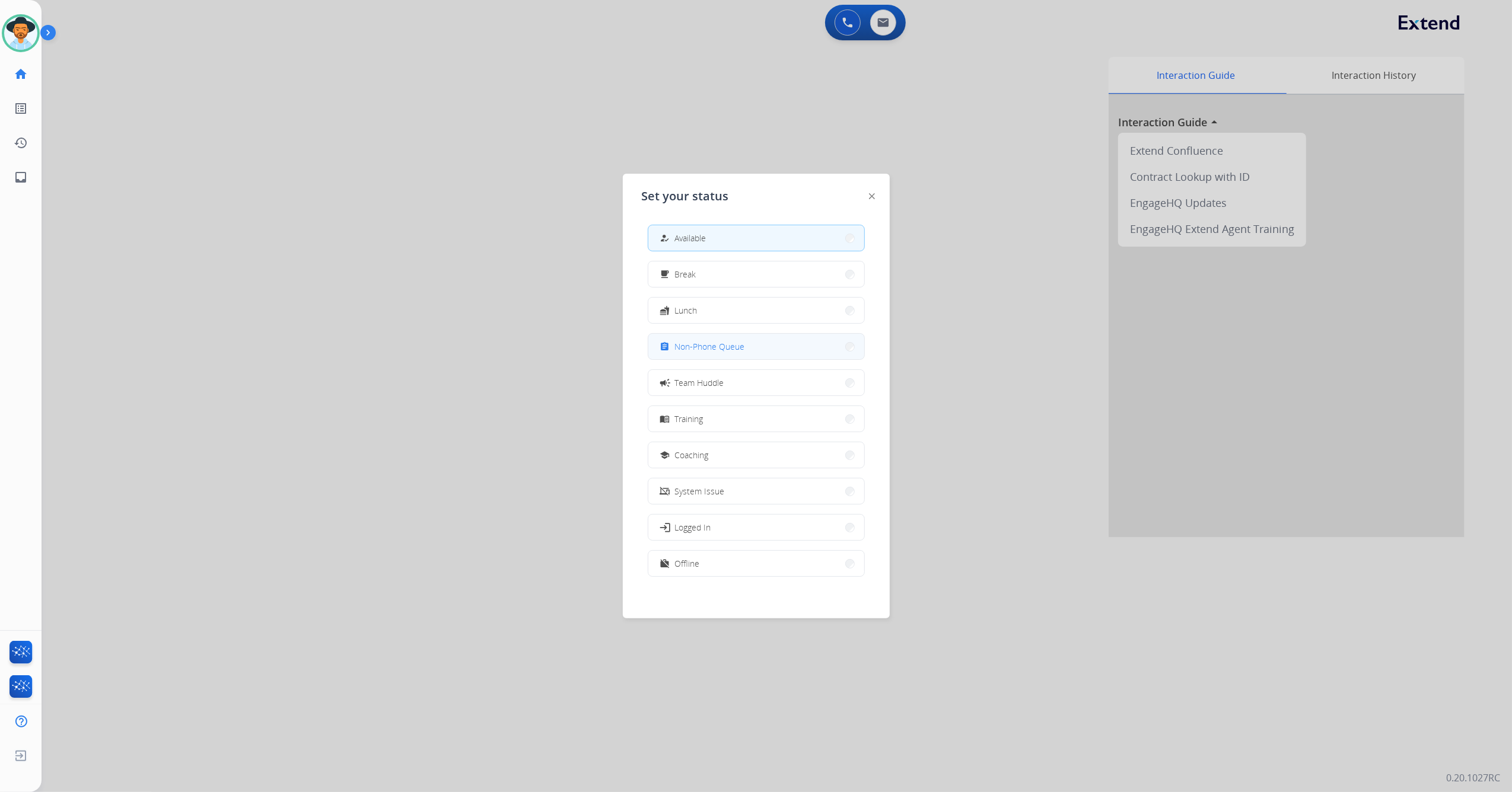
click at [741, 346] on span "Non-Phone Queue" at bounding box center [710, 346] width 70 height 13
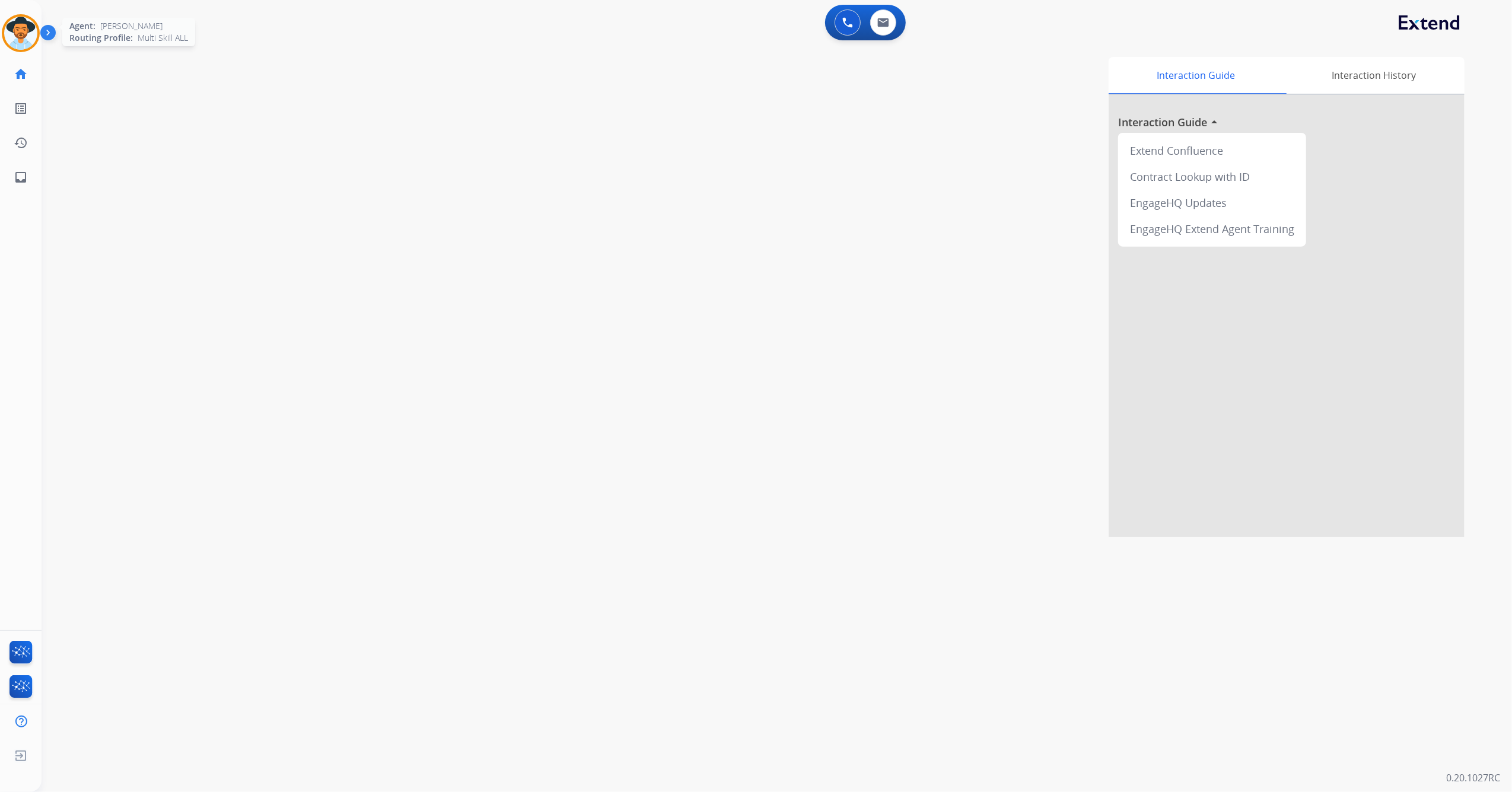
click at [24, 36] on img at bounding box center [21, 33] width 33 height 33
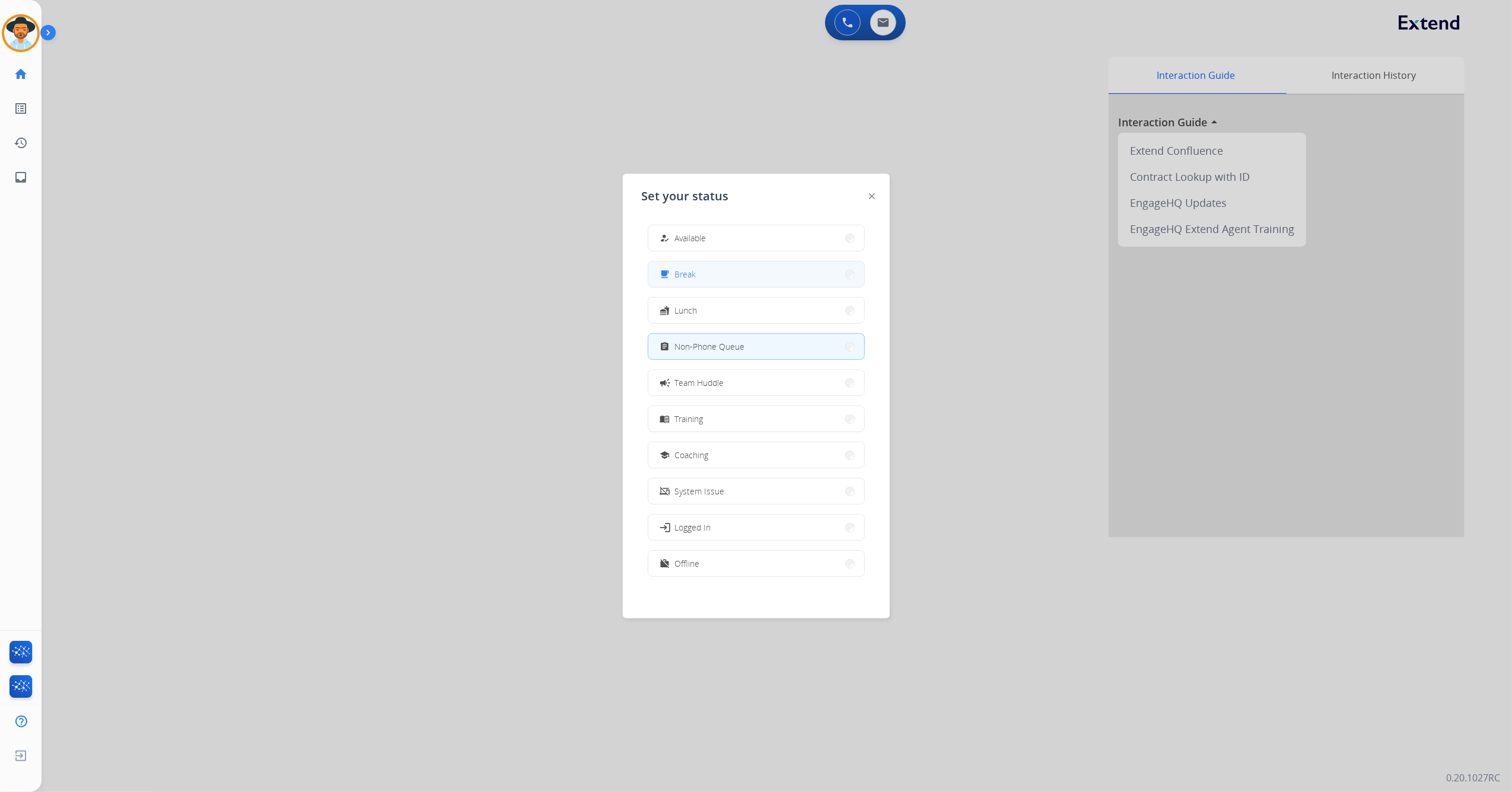
click at [736, 269] on button "free_breakfast Break" at bounding box center [756, 274] width 216 height 25
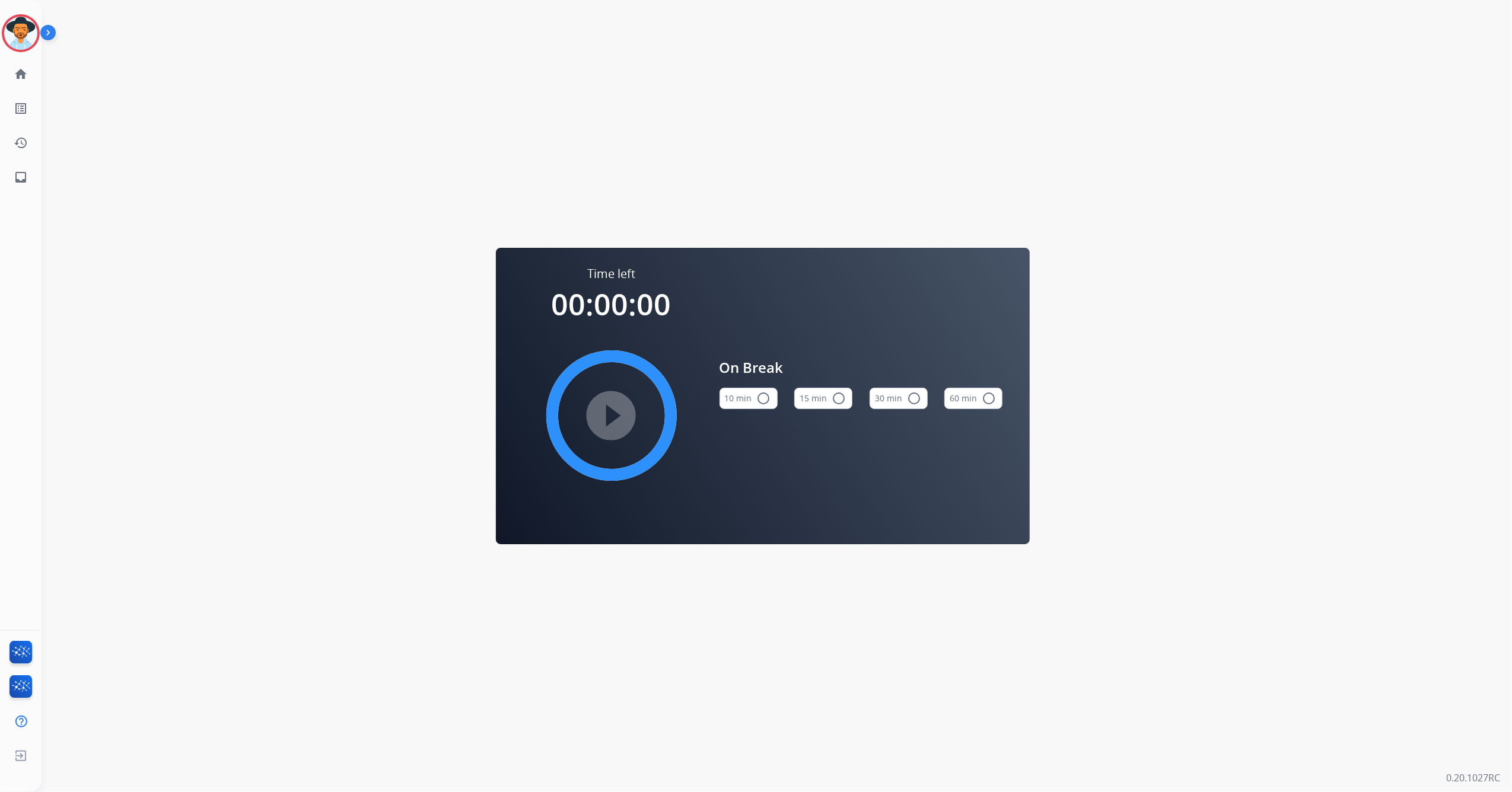
click at [0, 22] on div "Jazmine Break Edit Avatar Agent: Jazmine Routing Profile: Multi Skill ALL" at bounding box center [21, 33] width 42 height 38
drag, startPoint x: 0, startPoint y: 22, endPoint x: 162, endPoint y: 110, distance: 184.4
click at [207, 126] on div "Time left 00:00:00 play_circle_filled On Break 10 min radio_button_unchecked 15…" at bounding box center [763, 396] width 1442 height 792
click at [37, 36] on div at bounding box center [21, 33] width 38 height 38
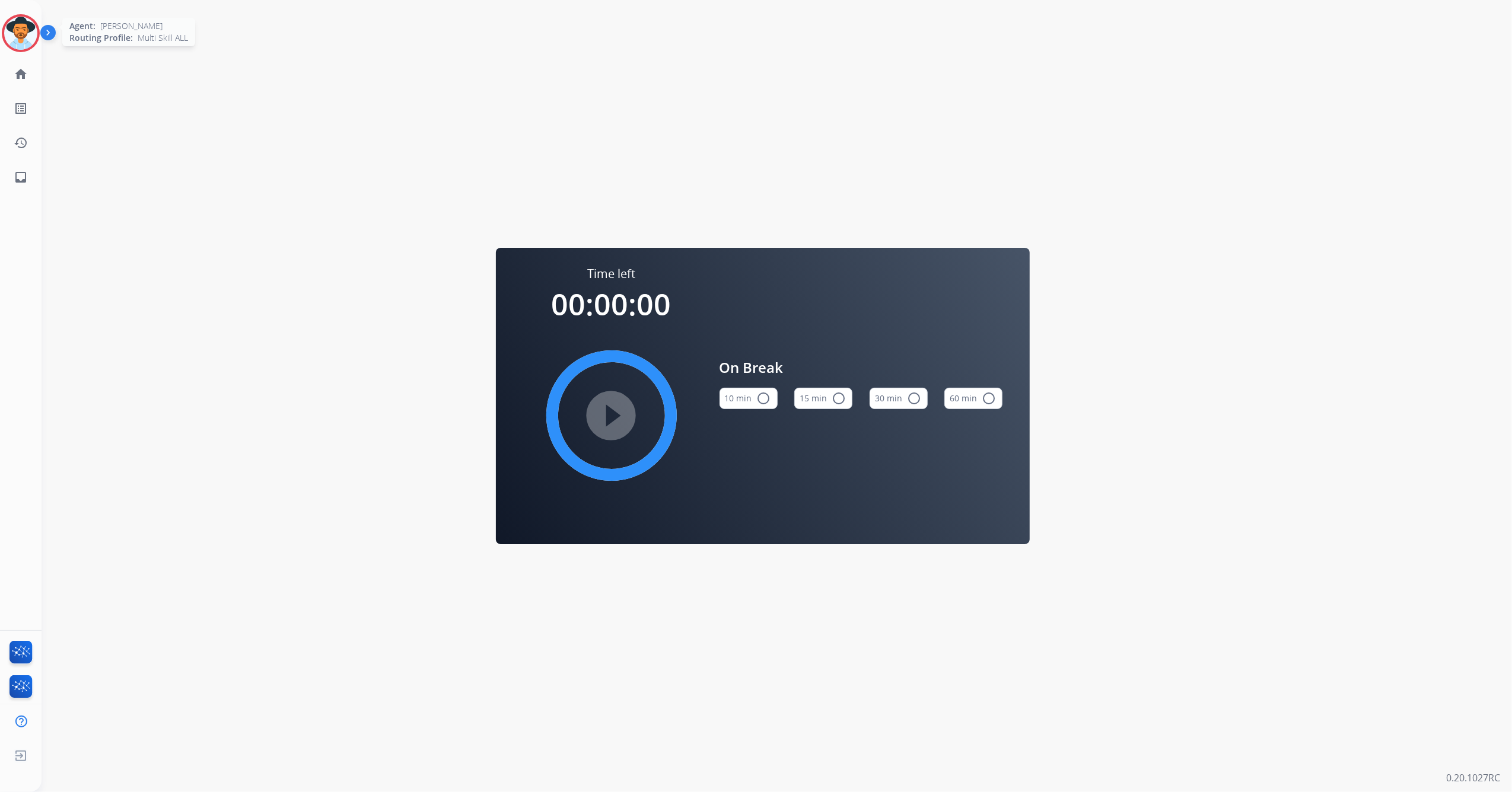
click at [36, 36] on div at bounding box center [21, 33] width 38 height 38
drag, startPoint x: 35, startPoint y: 36, endPoint x: 134, endPoint y: 110, distance: 123.6
click at [191, 139] on div "Time left 00:00:00 play_circle_filled On Break 10 min radio_button_unchecked 15…" at bounding box center [763, 396] width 1442 height 792
click at [15, 28] on img at bounding box center [18, 33] width 33 height 33
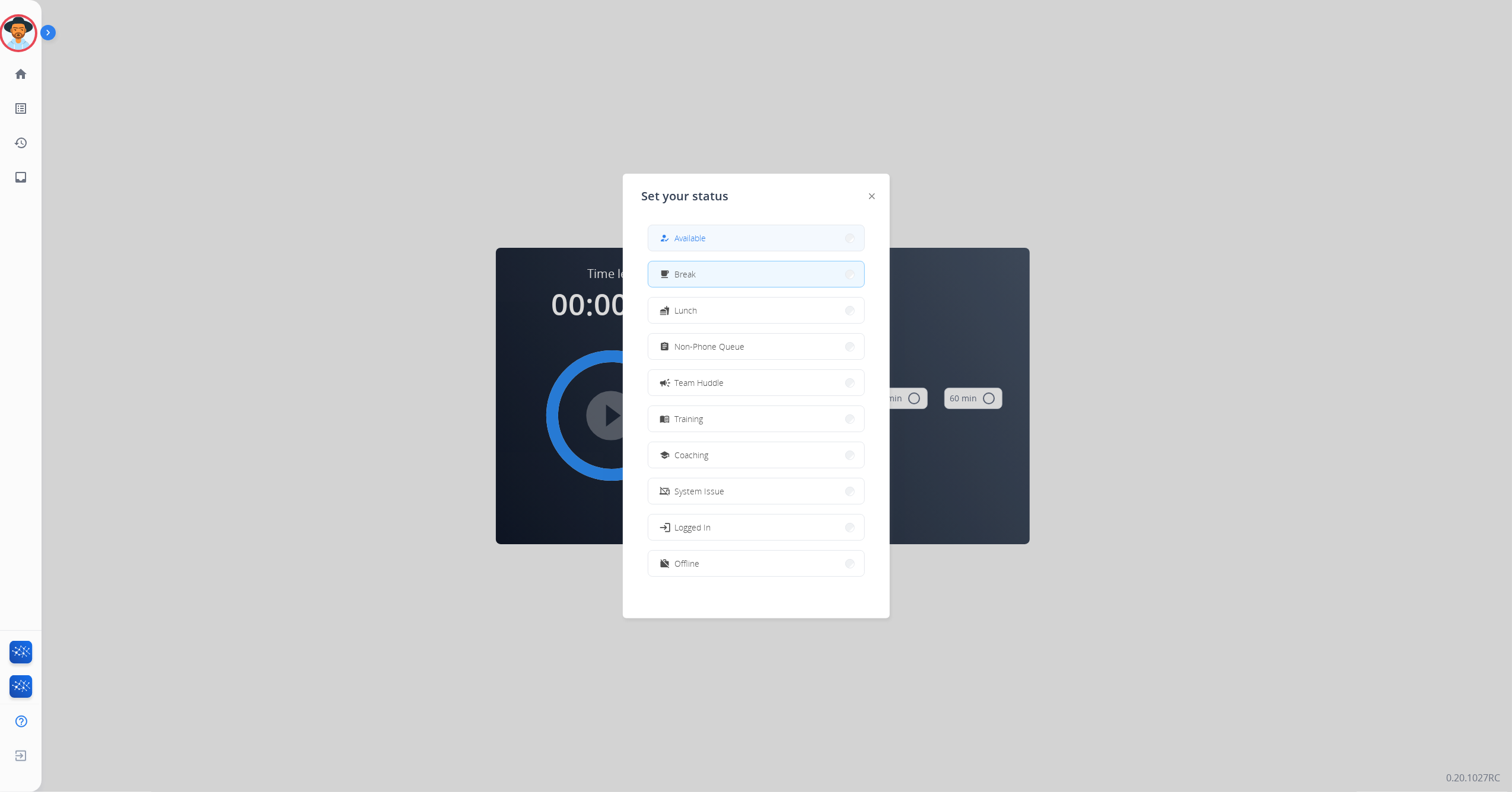
click at [749, 240] on button "how_to_reg Available" at bounding box center [756, 238] width 216 height 25
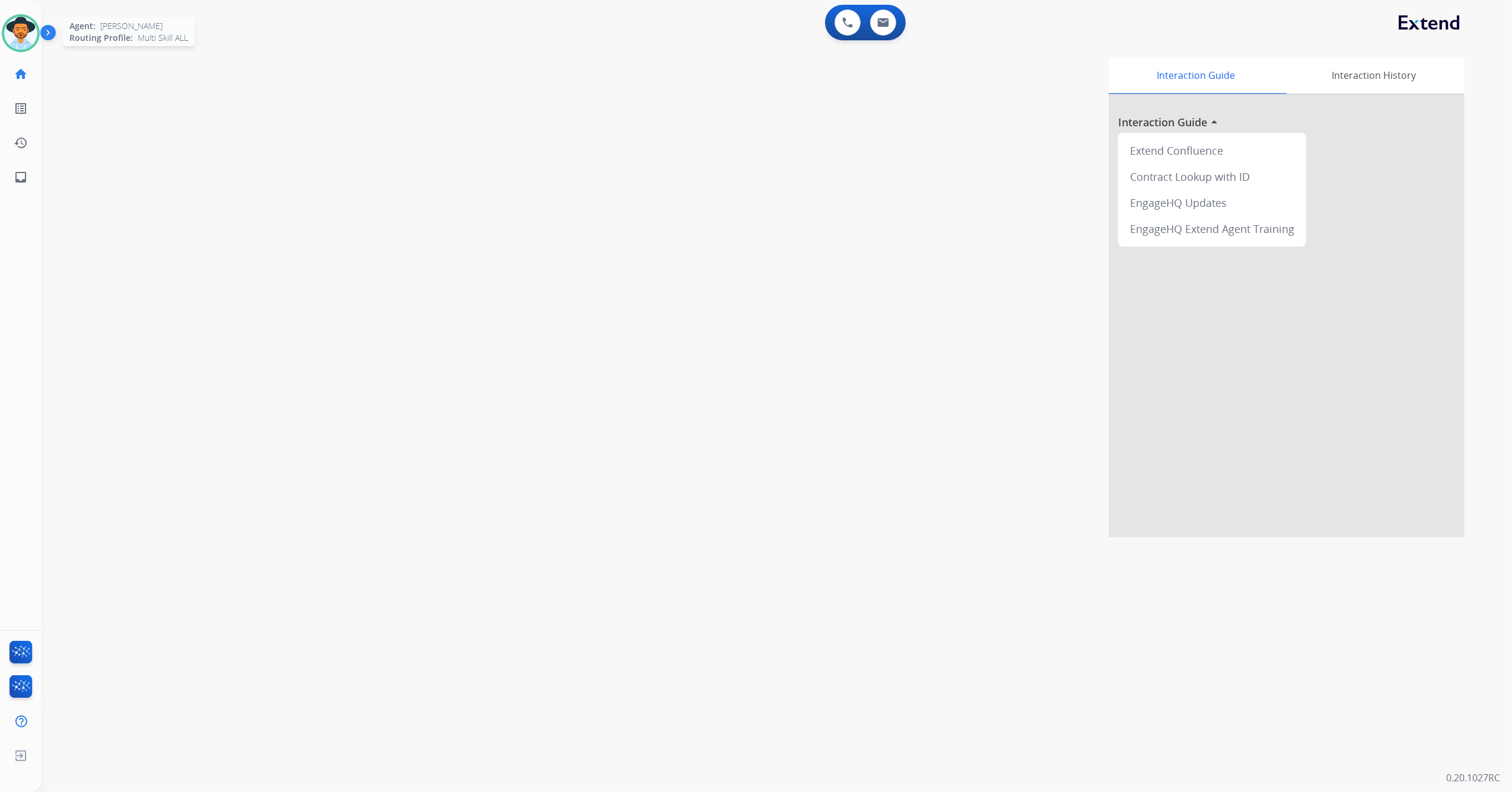
click at [22, 31] on img at bounding box center [21, 33] width 33 height 33
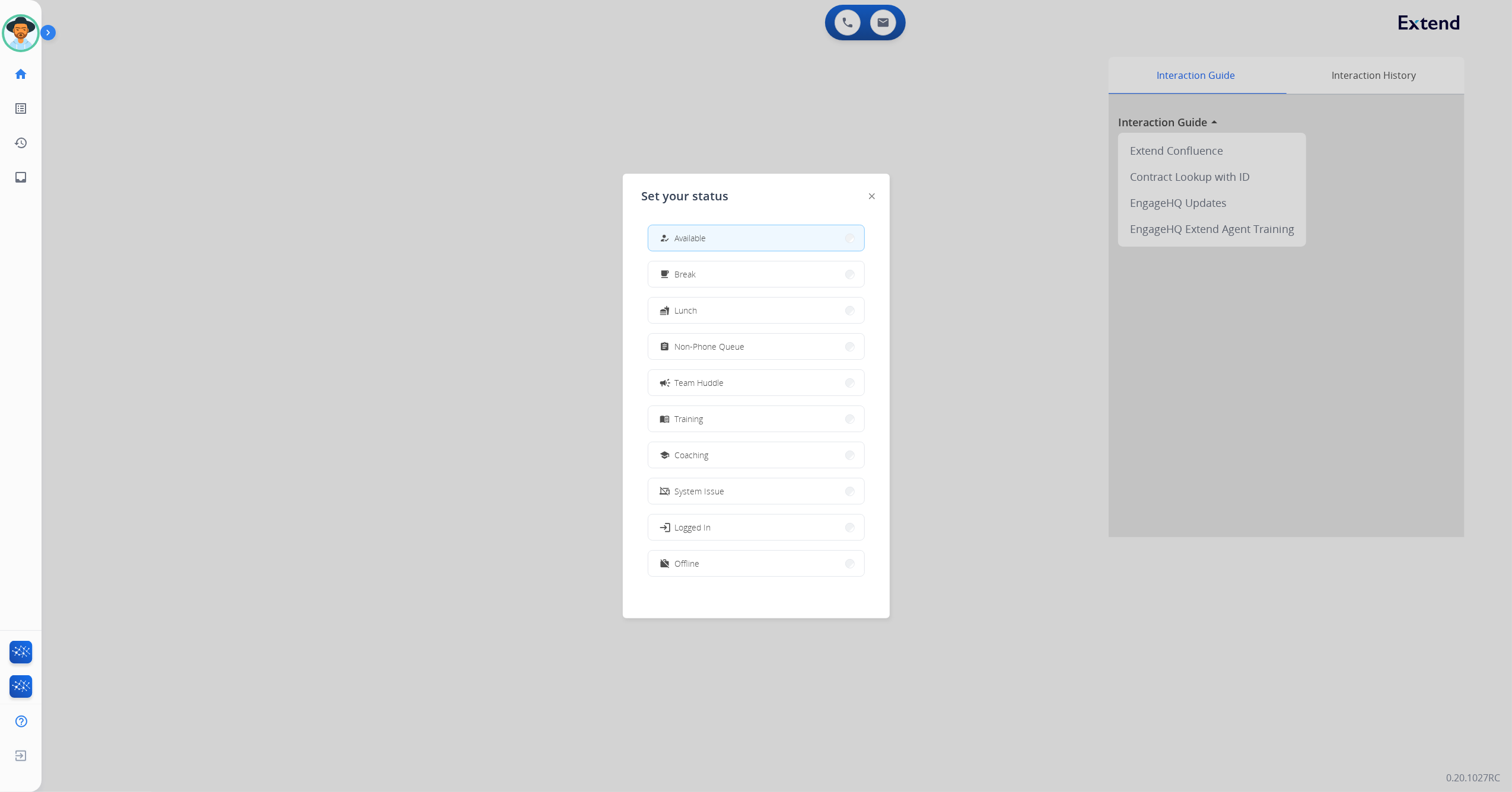
click at [769, 390] on button "campaign Team Huddle" at bounding box center [756, 382] width 216 height 25
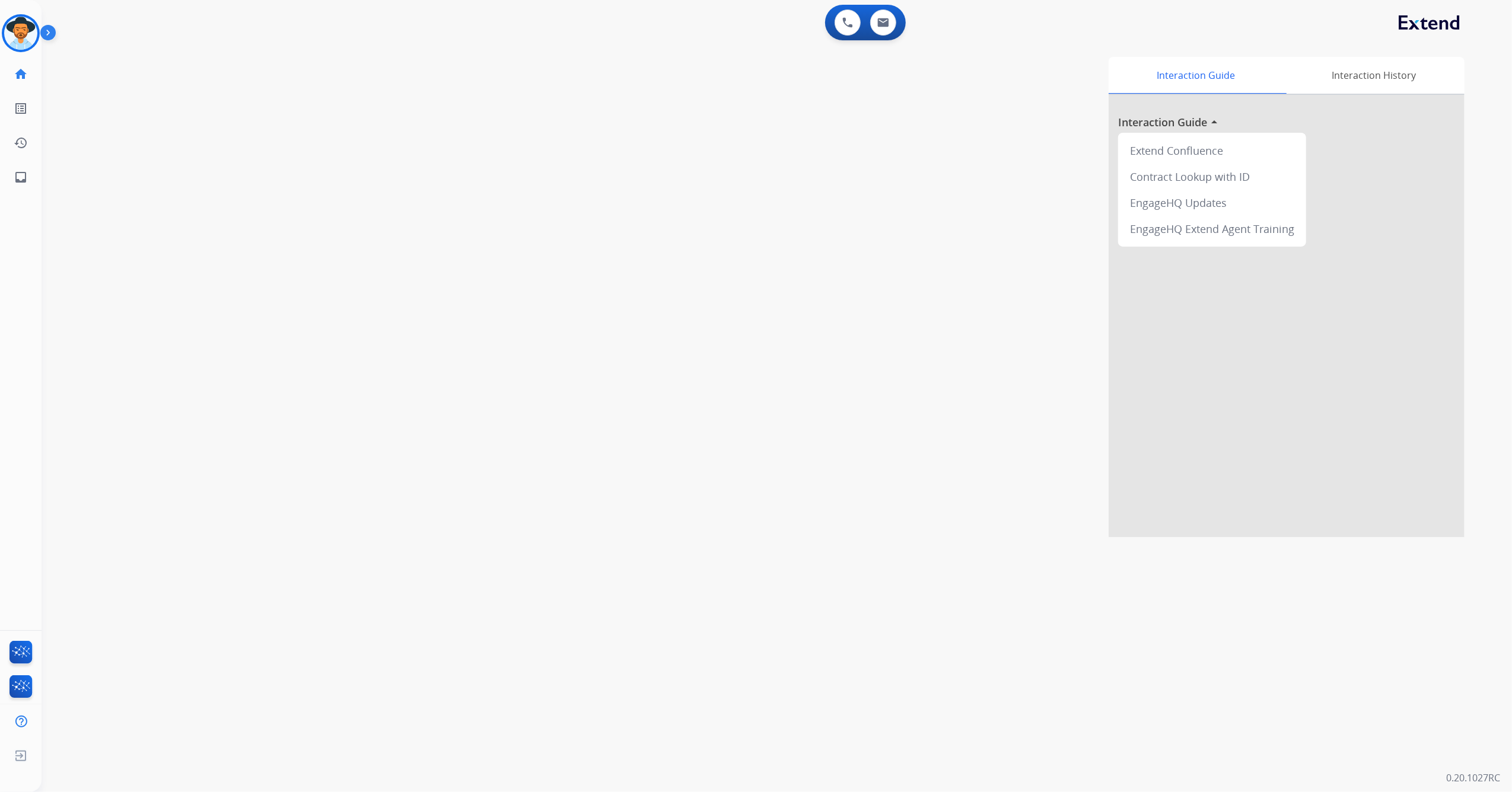
click at [833, 666] on div "0 Voice Interactions 0 Email Interactions swap_horiz Break voice bridge close_f…" at bounding box center [777, 396] width 1470 height 792
click at [19, 29] on img at bounding box center [21, 33] width 33 height 33
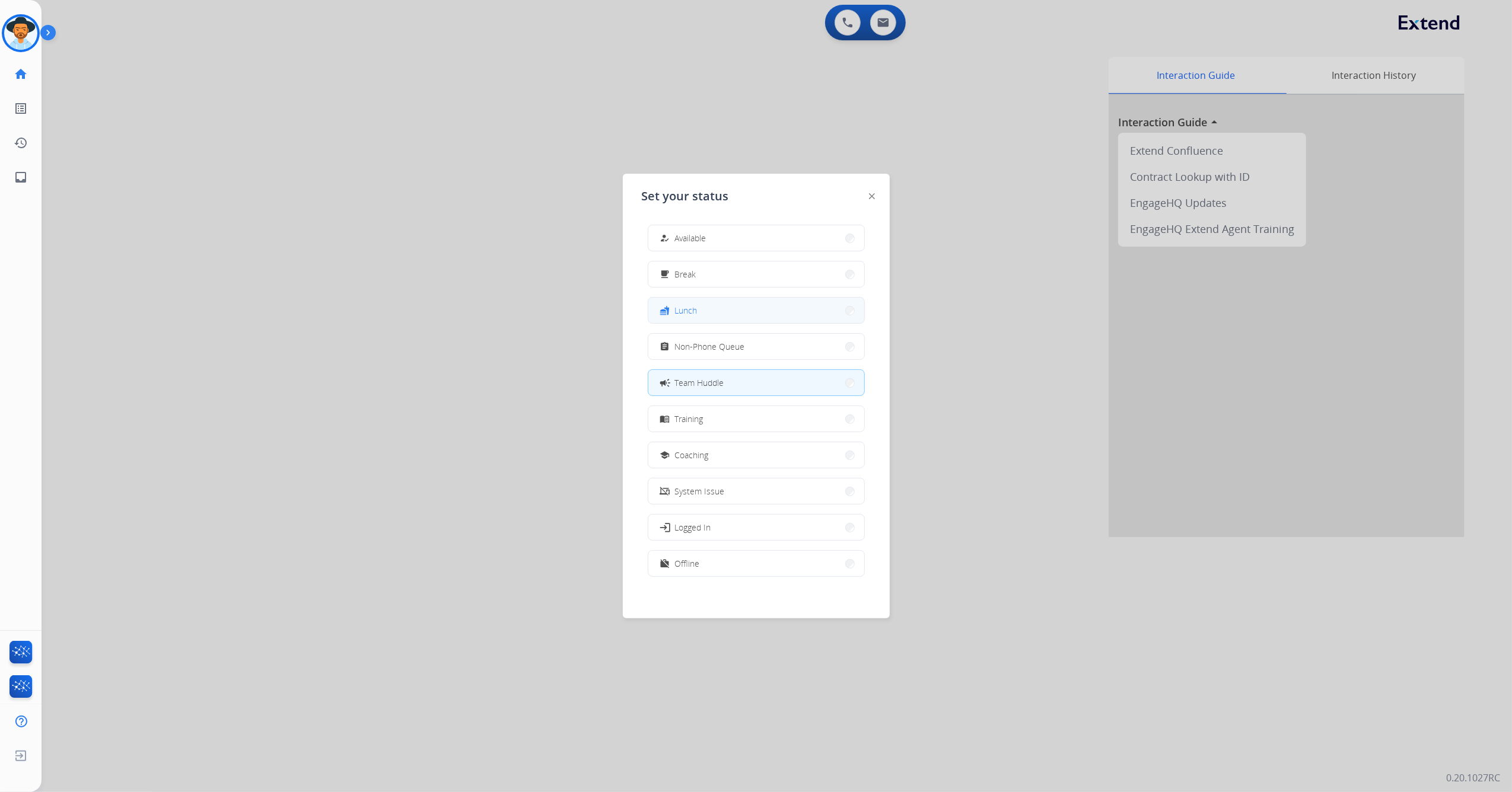
click at [780, 320] on button "fastfood Lunch" at bounding box center [756, 310] width 216 height 25
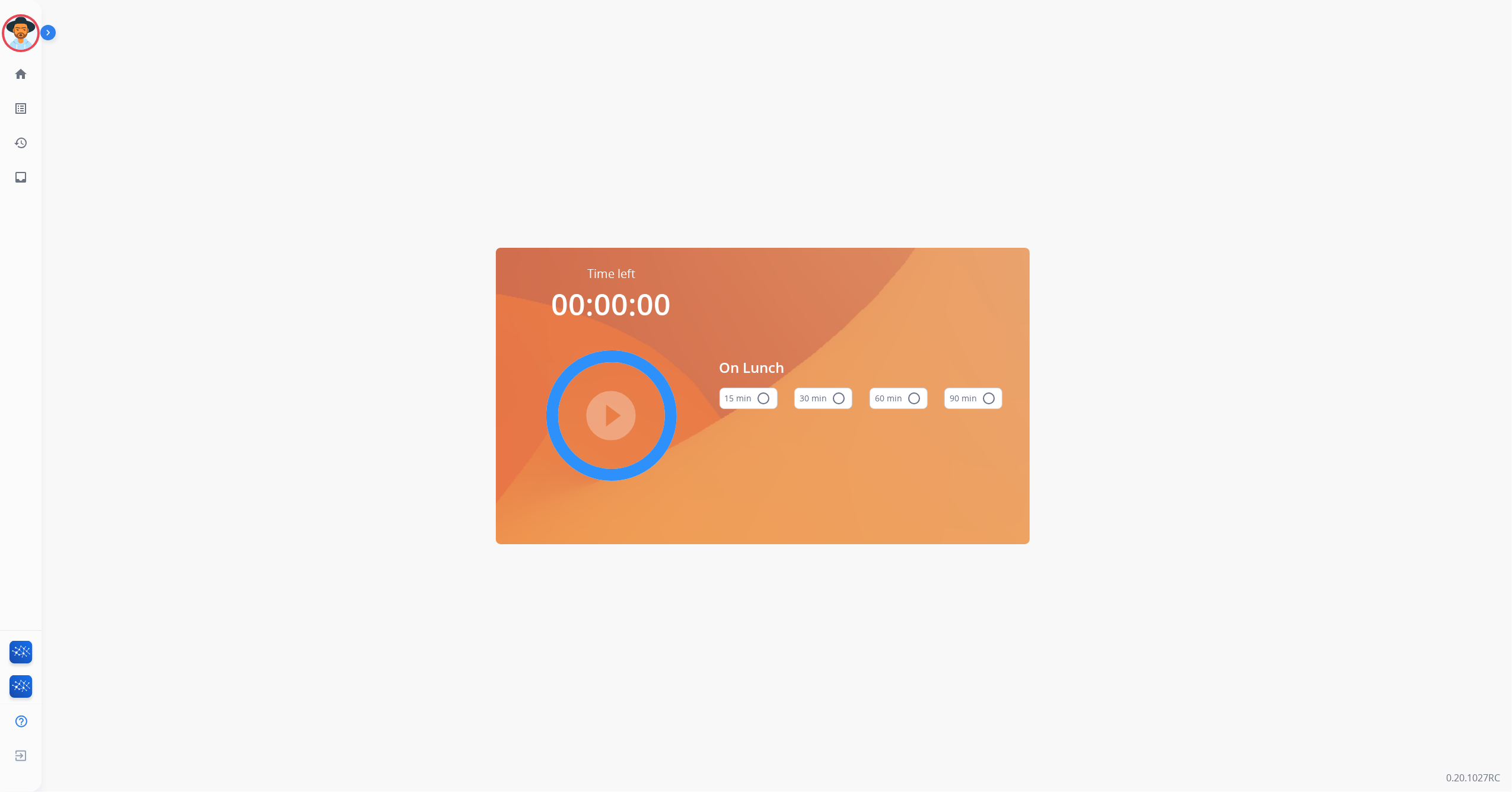
click at [912, 399] on mat-icon "radio_button_unchecked" at bounding box center [914, 399] width 15 height 15
click at [612, 408] on mat-icon "play_circle_filled" at bounding box center [611, 416] width 15 height 15
